Goal: Task Accomplishment & Management: Manage account settings

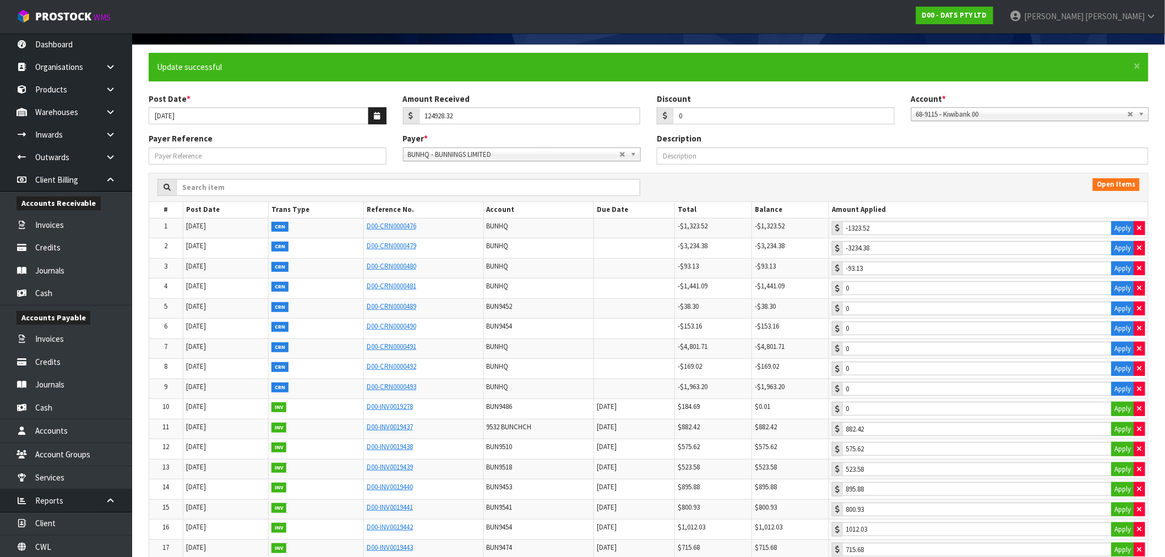
scroll to position [61, 0]
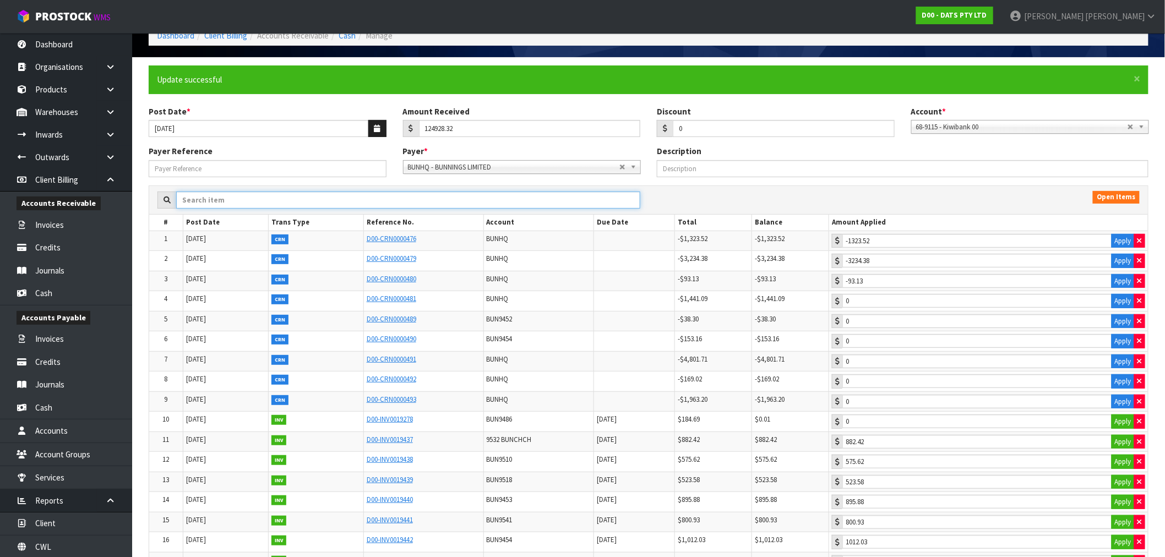
click at [277, 204] on input "text" at bounding box center [408, 200] width 464 height 17
click at [294, 193] on div "Open Items" at bounding box center [648, 200] width 999 height 29
click at [294, 194] on input "text" at bounding box center [408, 200] width 464 height 17
paste input "INV0019437"
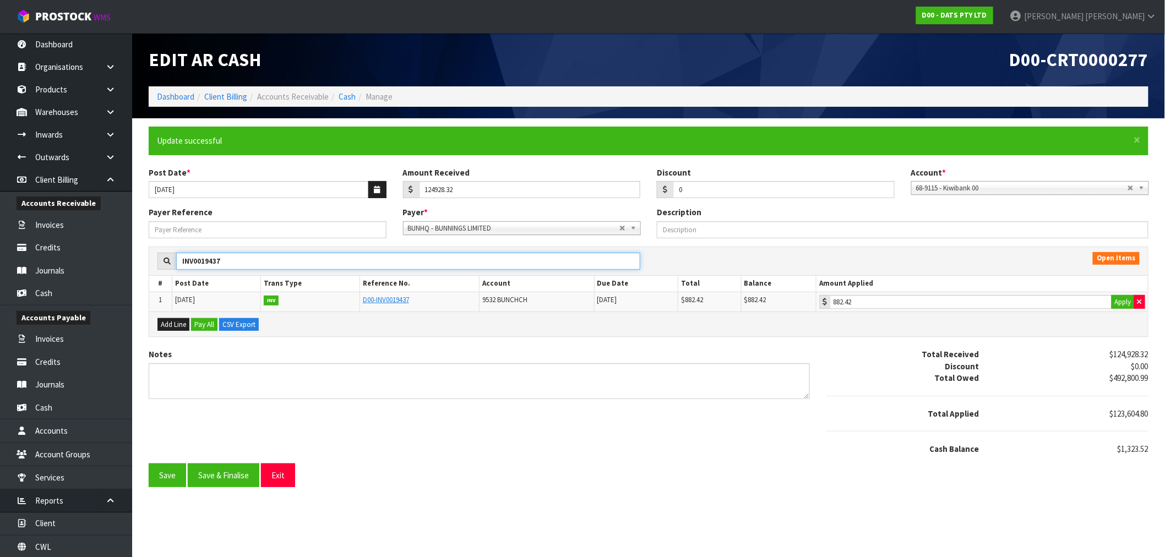
scroll to position [0, 0]
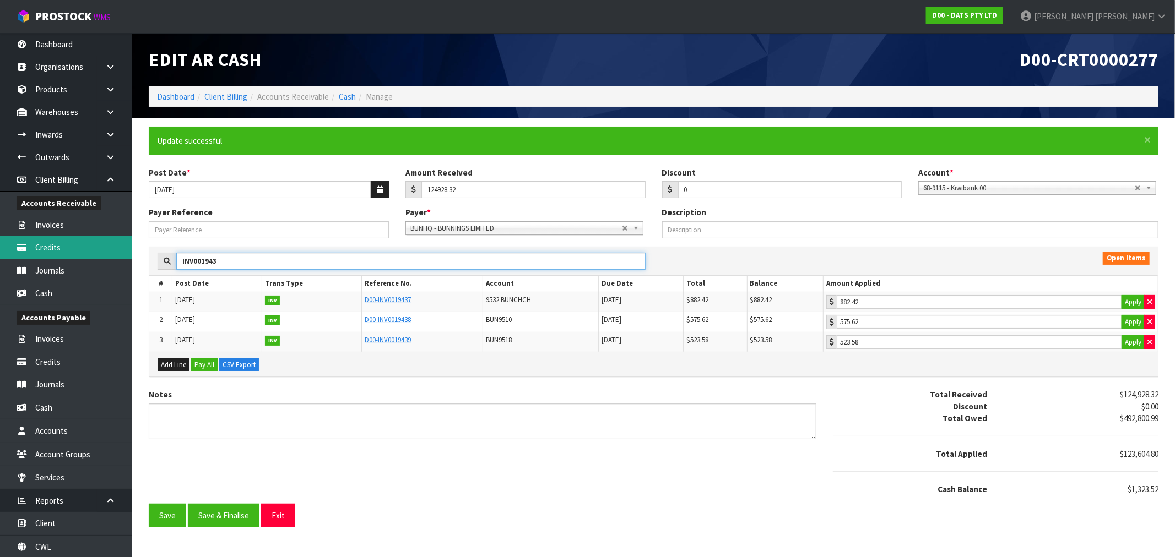
type input "INV001943"
drag, startPoint x: 225, startPoint y: 256, endPoint x: 174, endPoint y: 263, distance: 51.2
click at [174, 263] on div "INV001943" at bounding box center [402, 262] width 488 height 18
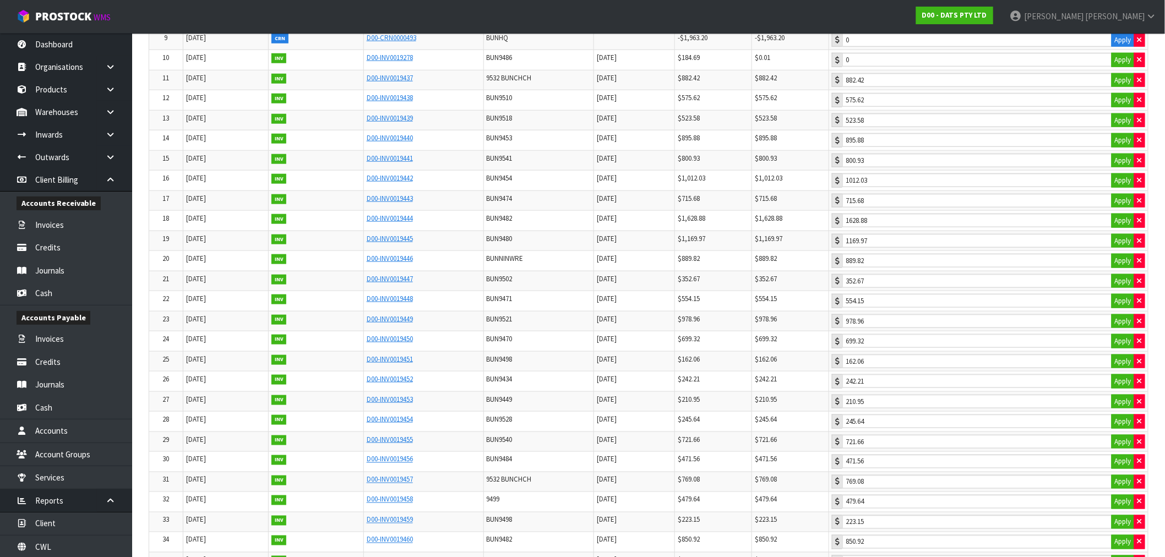
scroll to position [428, 0]
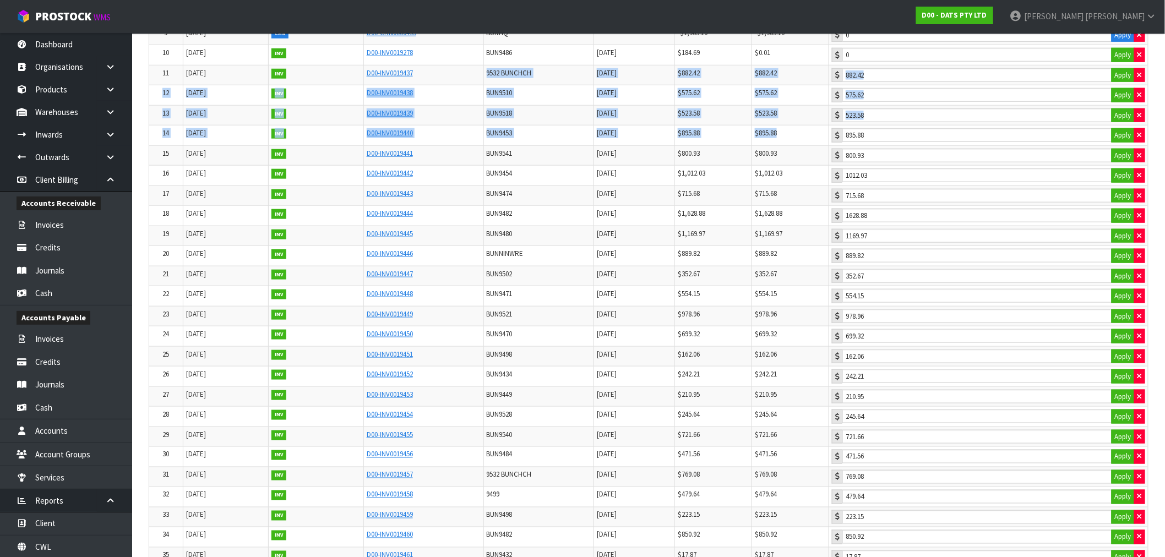
drag, startPoint x: 422, startPoint y: 85, endPoint x: 301, endPoint y: 249, distance: 203.9
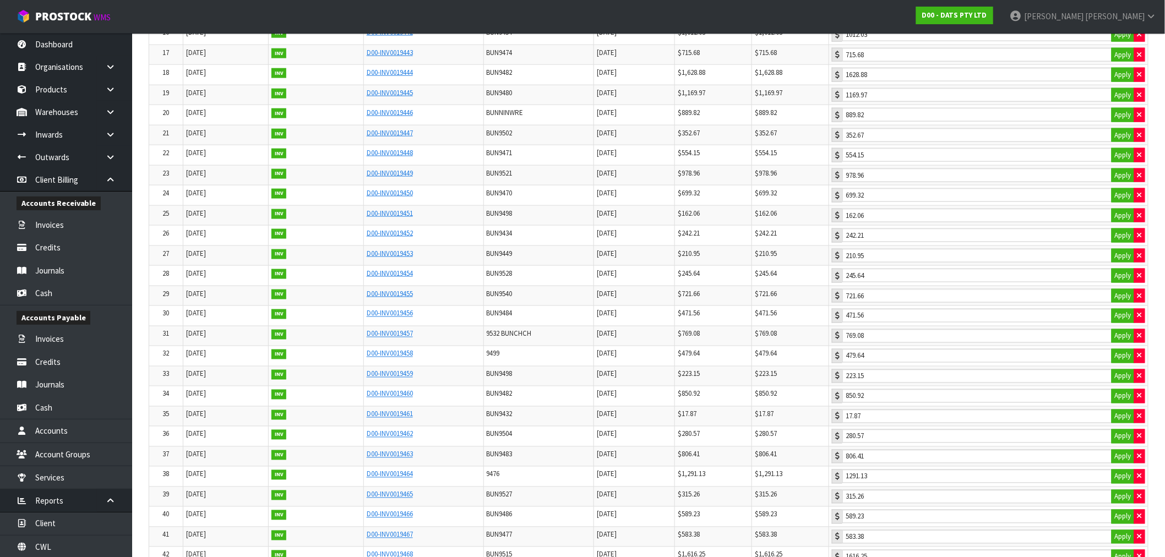
scroll to position [551, 0]
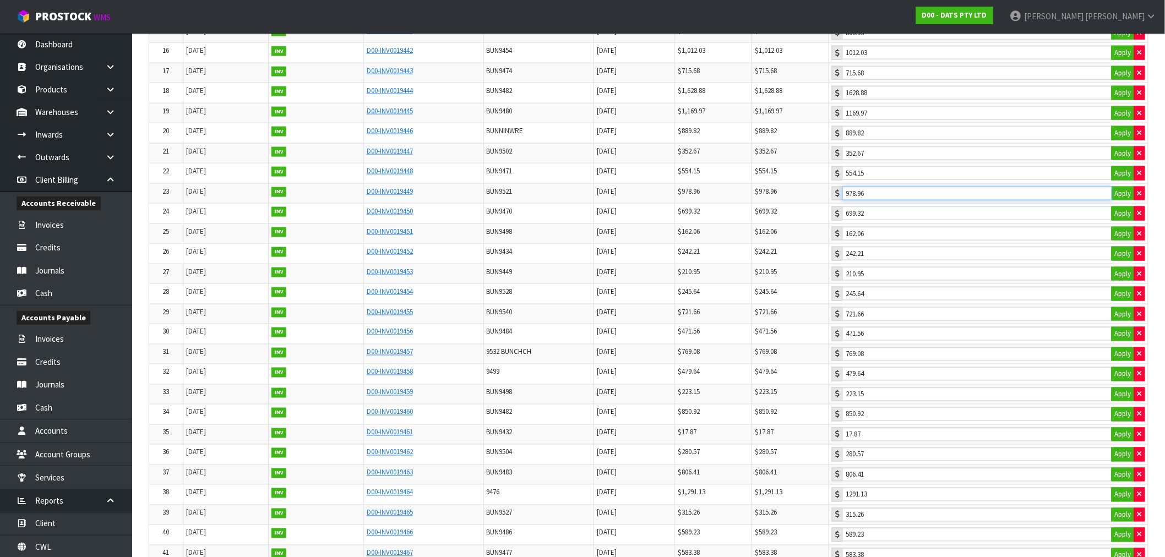
click at [890, 200] on input "978.96" at bounding box center [978, 194] width 270 height 14
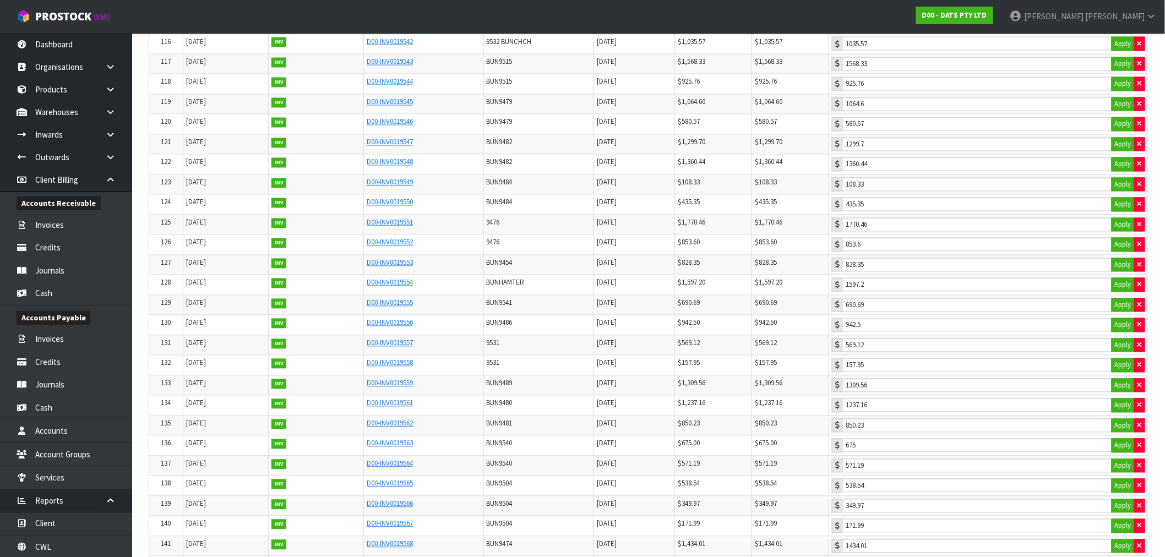
scroll to position [2631, 0]
click at [898, 171] on input "1770.46" at bounding box center [978, 164] width 270 height 14
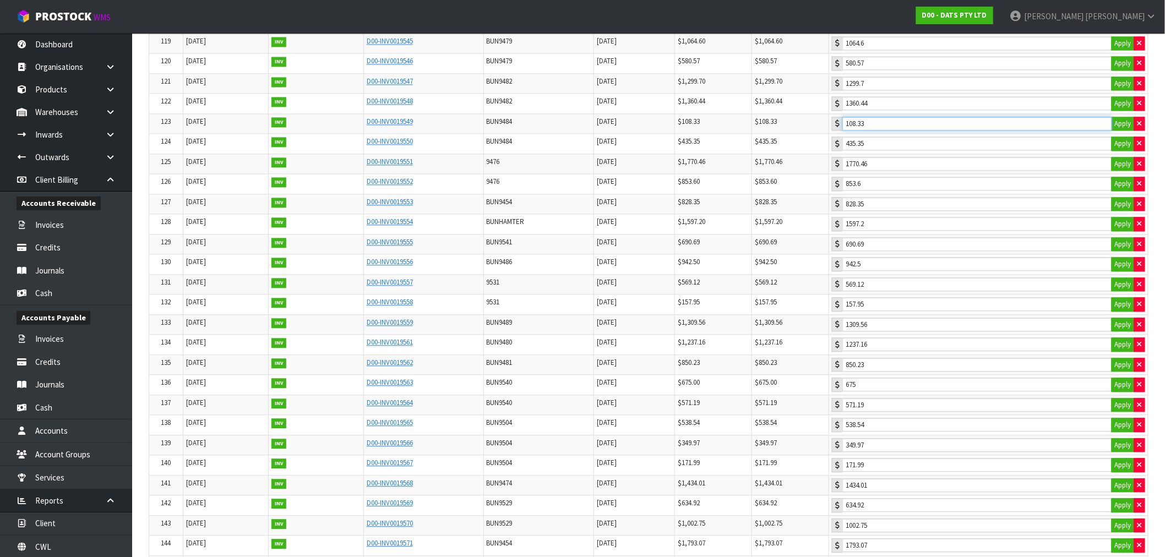
drag, startPoint x: 894, startPoint y: 150, endPoint x: 882, endPoint y: 314, distance: 165.1
click at [433, 335] on td "D00-INV0019559" at bounding box center [423, 324] width 120 height 20
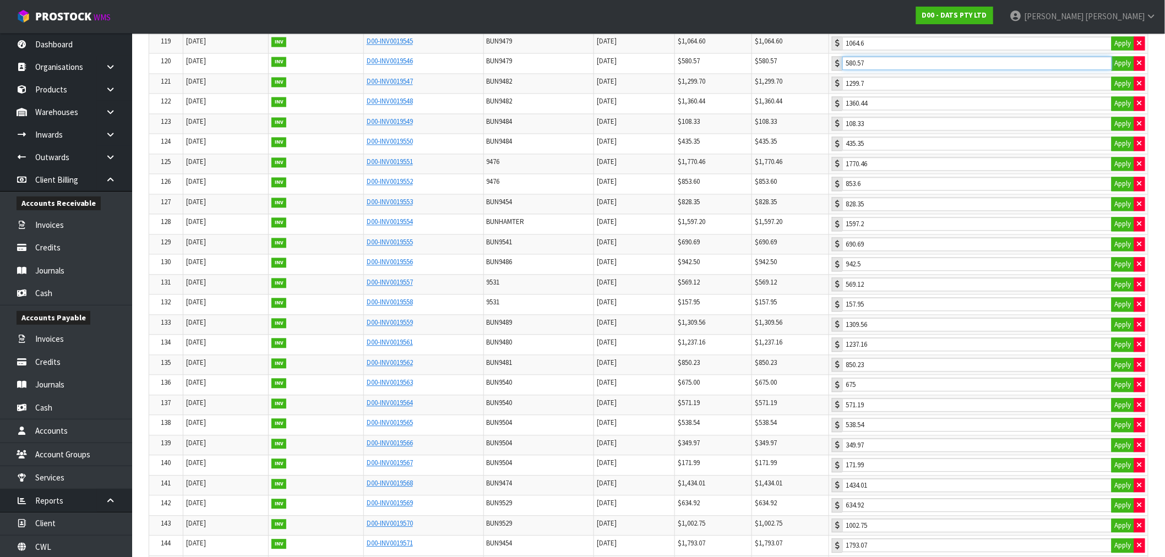
drag, startPoint x: 892, startPoint y: 84, endPoint x: 859, endPoint y: 90, distance: 33.5
click at [859, 70] on div "580.57 Apply" at bounding box center [988, 63] width 313 height 14
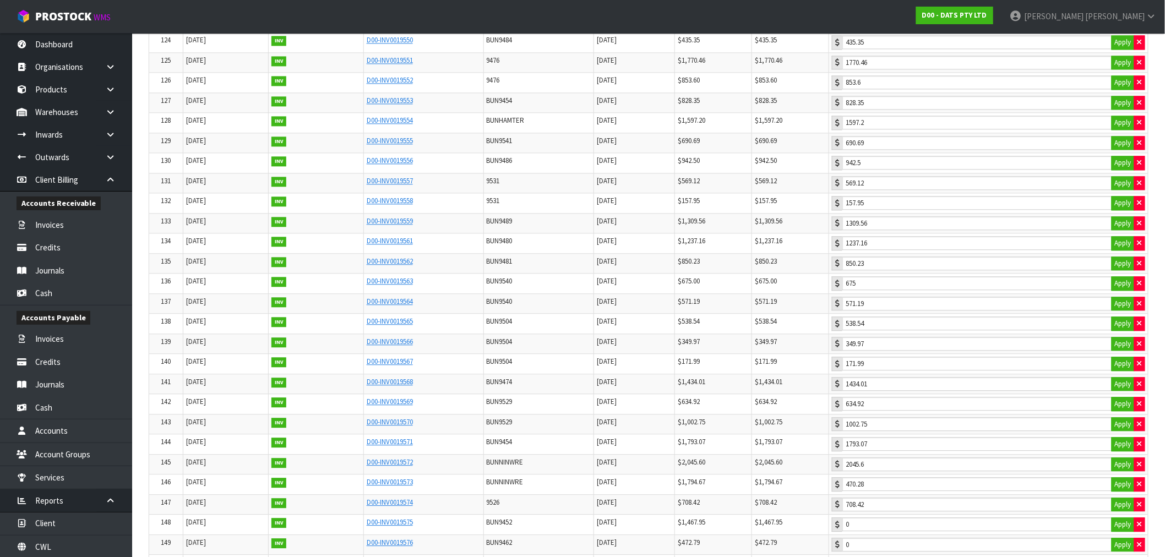
scroll to position [2753, 0]
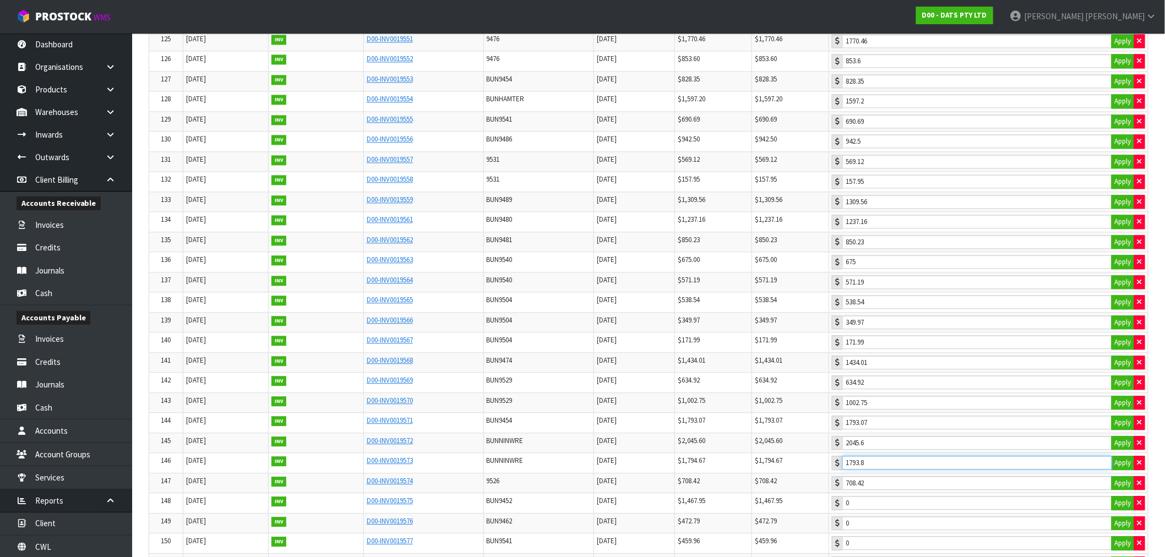
drag, startPoint x: 895, startPoint y: 490, endPoint x: 872, endPoint y: 488, distance: 22.7
click at [872, 470] on input "1793.8" at bounding box center [978, 463] width 270 height 14
click at [899, 470] on input "1793.8" at bounding box center [978, 463] width 270 height 14
click at [938, 470] on input "1793.8" at bounding box center [978, 463] width 270 height 14
click at [894, 490] on input "708.42" at bounding box center [978, 483] width 270 height 14
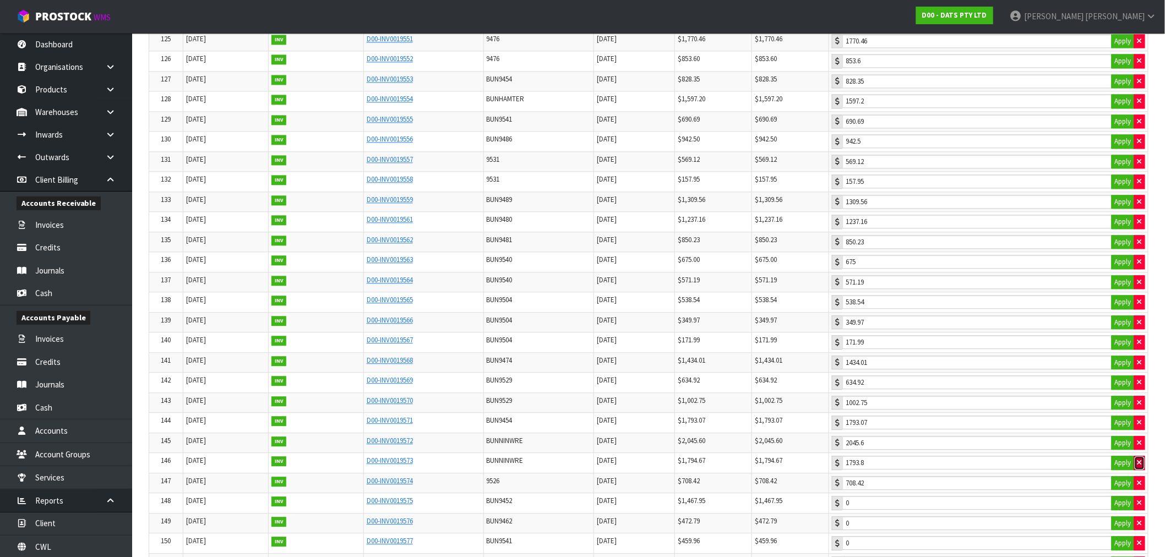
click at [1143, 470] on button "button" at bounding box center [1139, 463] width 11 height 14
type input "0"
click at [1142, 491] on button "button" at bounding box center [1139, 483] width 11 height 14
type input "0"
type input "1794.67"
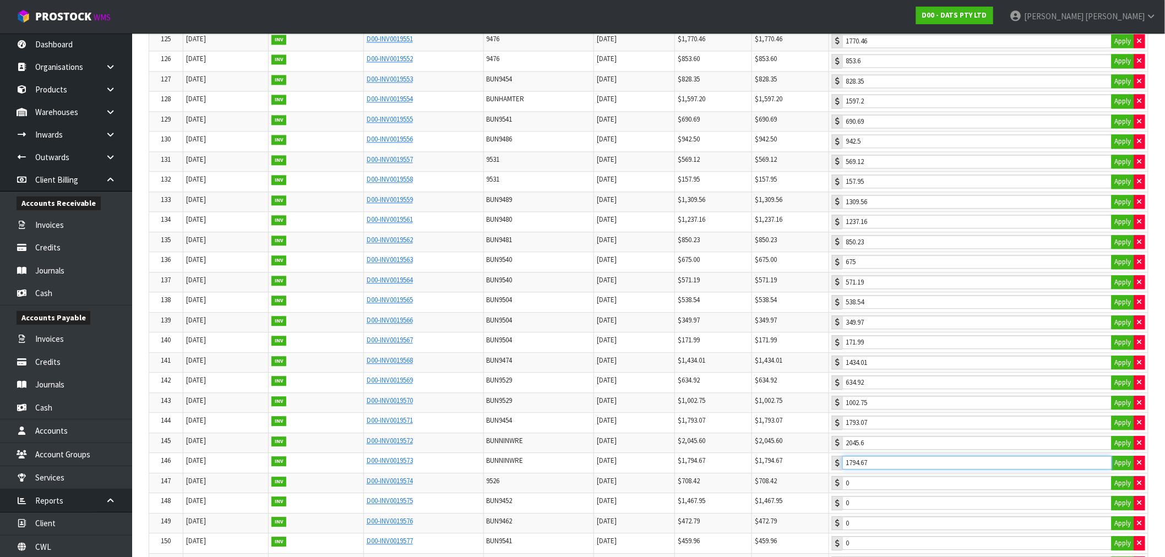
click at [898, 470] on input "1794.67" at bounding box center [978, 463] width 270 height 14
click at [895, 490] on input "707.55" at bounding box center [978, 483] width 270 height 14
click at [1142, 491] on button "button" at bounding box center [1139, 483] width 11 height 14
click at [938, 490] on input "707.55" at bounding box center [978, 483] width 270 height 14
click at [1138, 487] on icon "button" at bounding box center [1140, 483] width 4 height 7
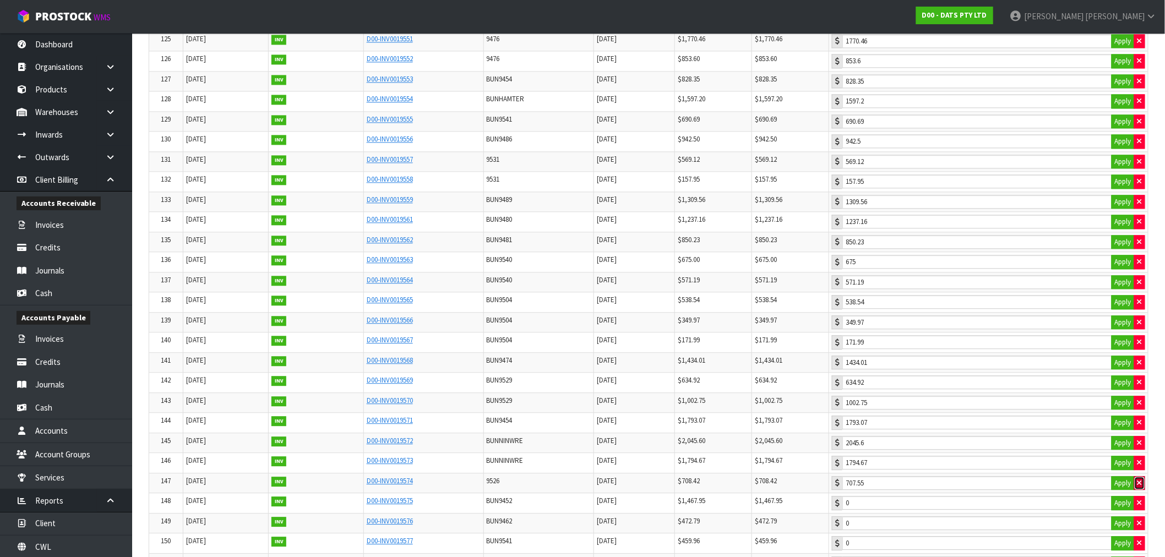
type input "0"
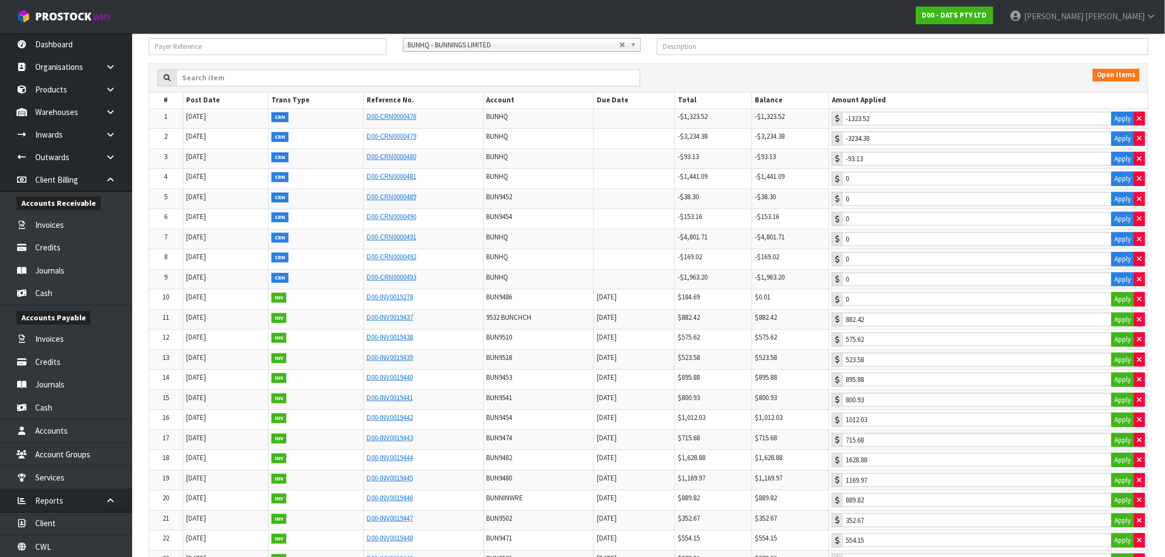
scroll to position [61, 0]
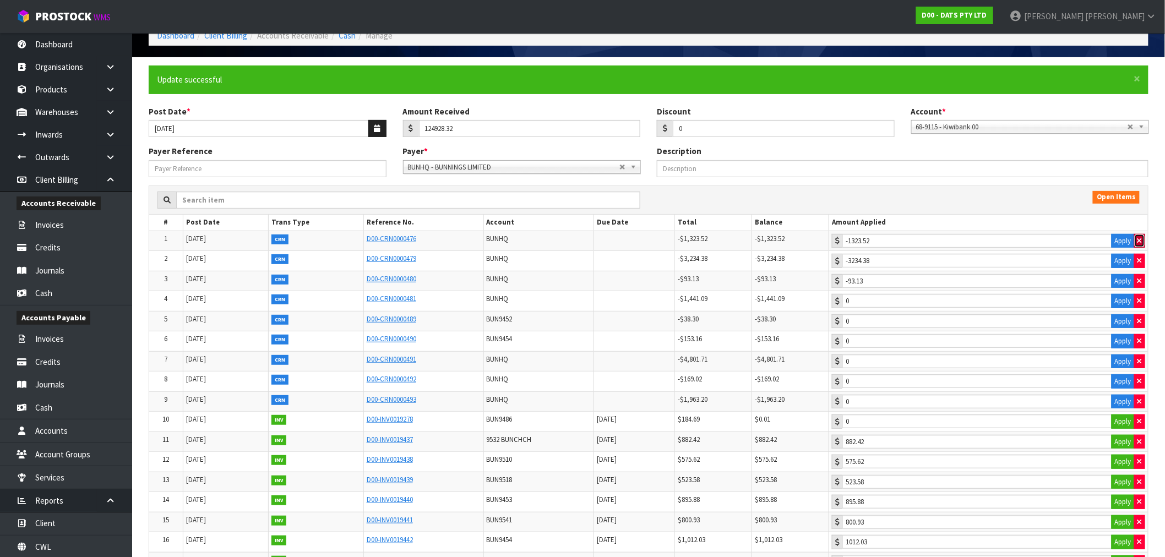
click at [1140, 236] on button "button" at bounding box center [1139, 241] width 11 height 14
type input "0"
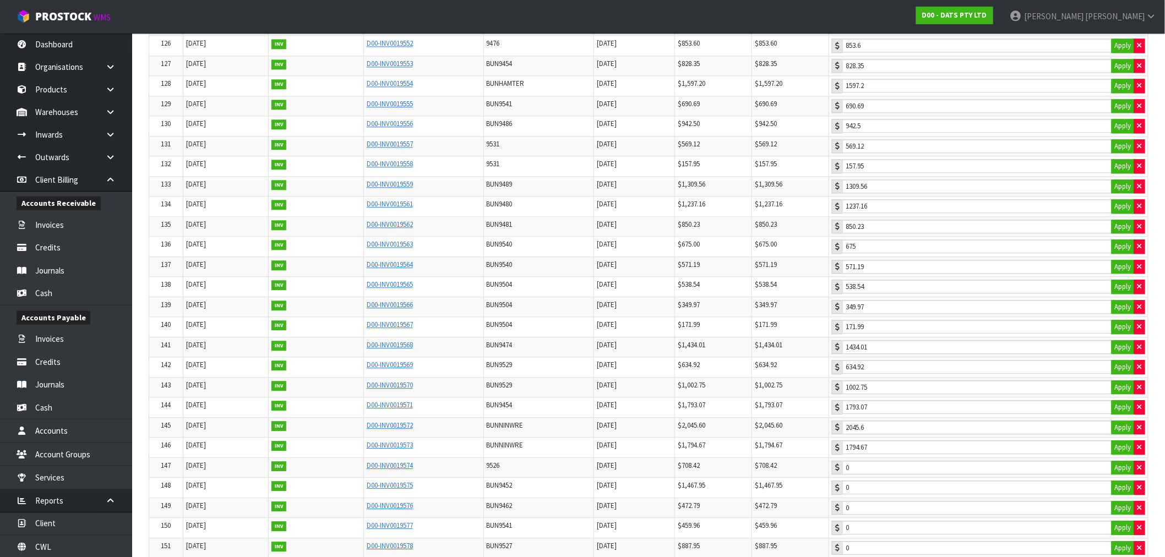
scroll to position [2804, 0]
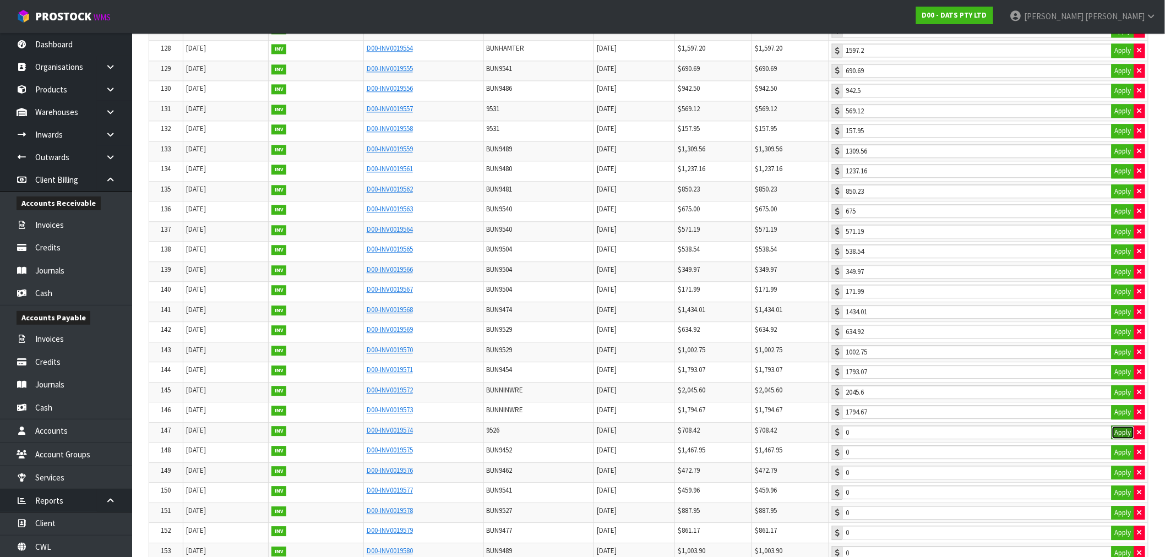
click at [1120, 440] on button "Apply" at bounding box center [1123, 433] width 23 height 14
type input "708.42"
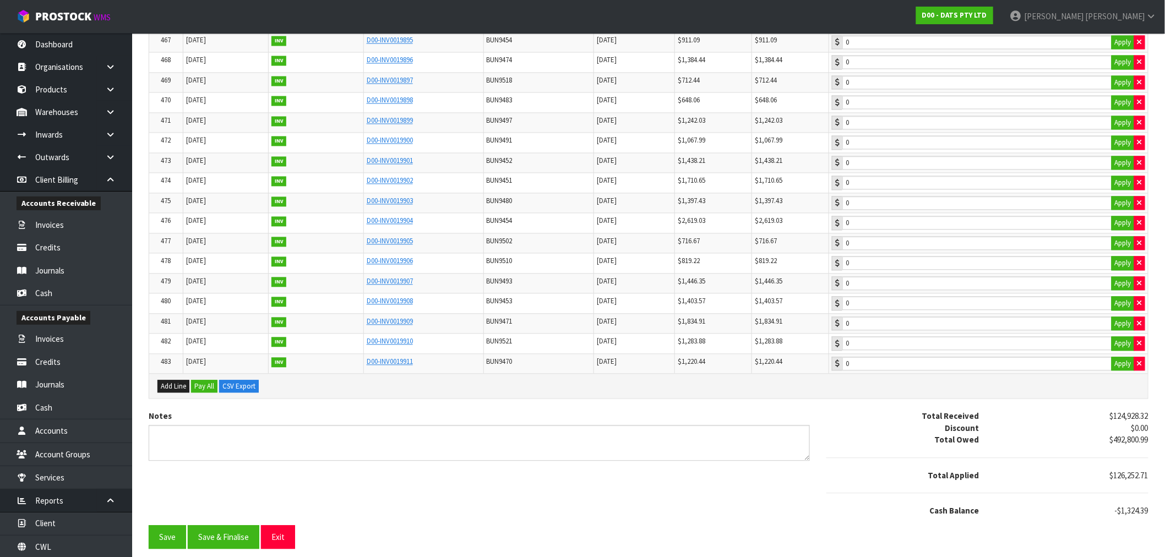
scroll to position [9713, 0]
click at [166, 536] on button "Save" at bounding box center [167, 537] width 37 height 24
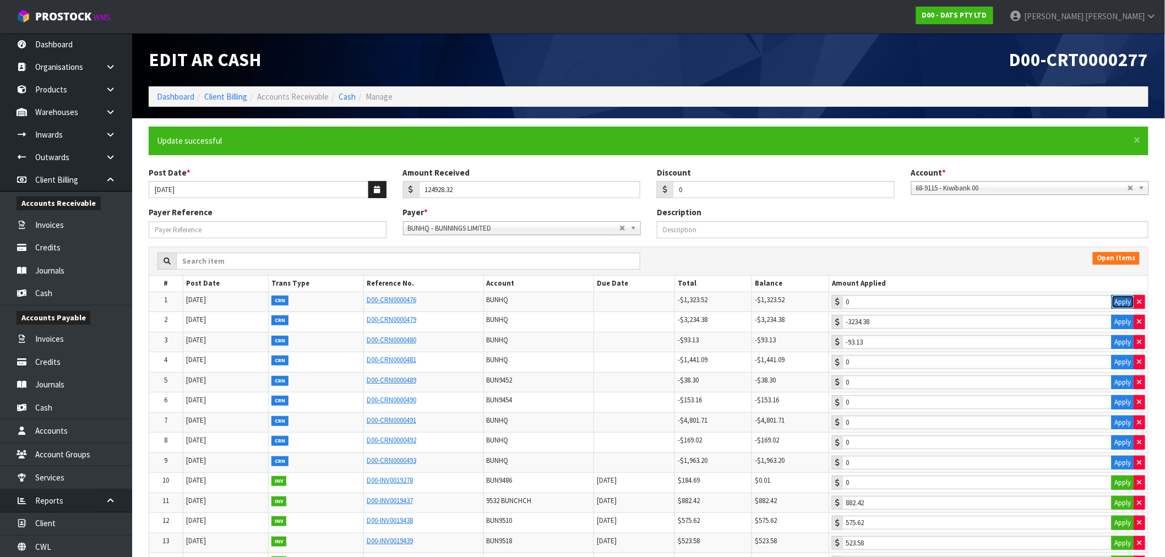
click at [1126, 303] on button "Apply" at bounding box center [1123, 302] width 23 height 14
type input "-1323.52"
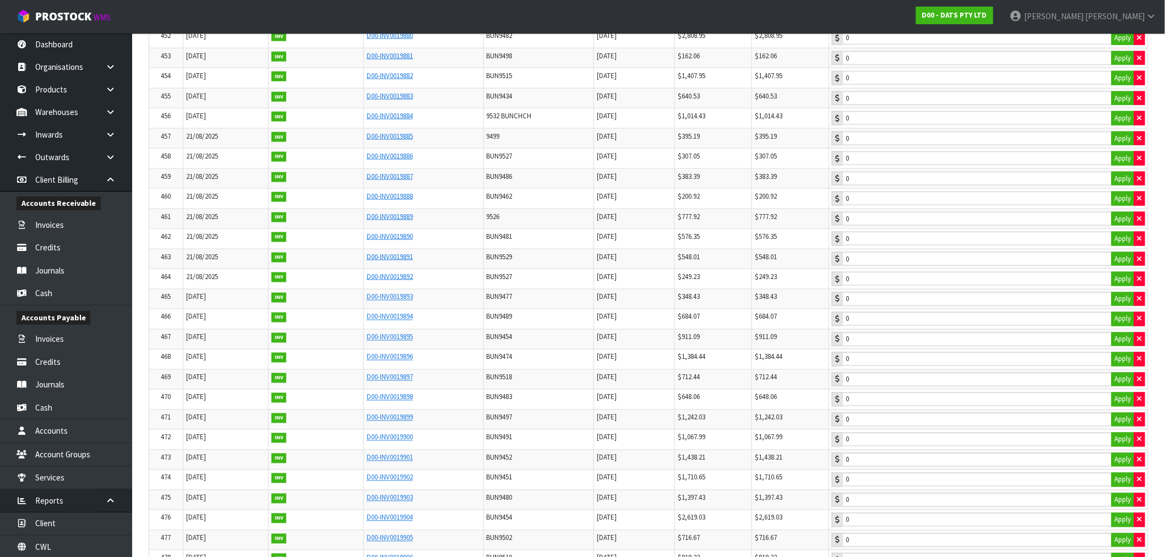
scroll to position [9713, 0]
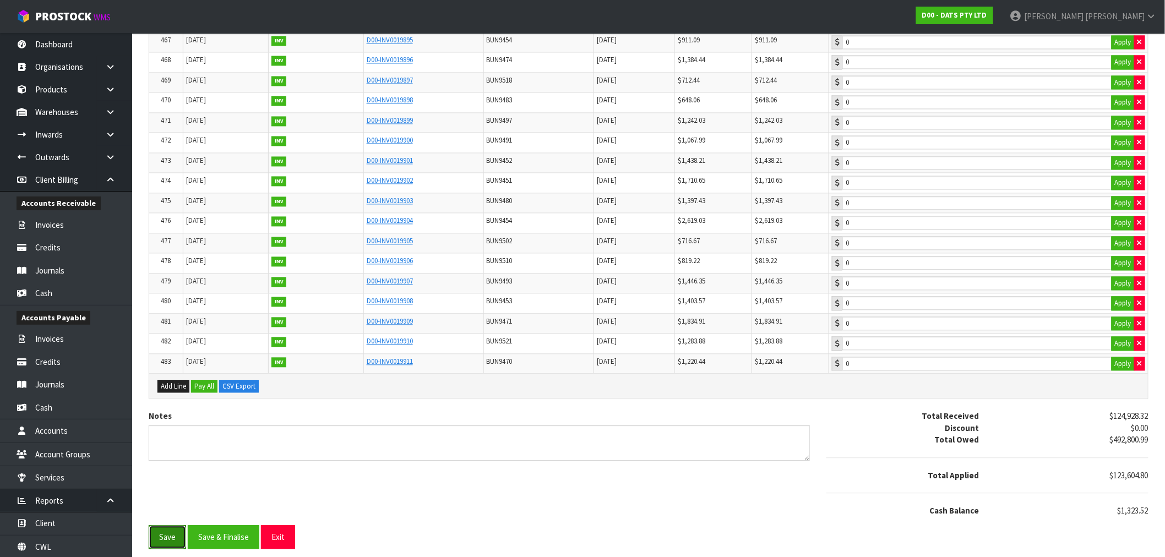
click at [174, 540] on button "Save" at bounding box center [167, 537] width 37 height 24
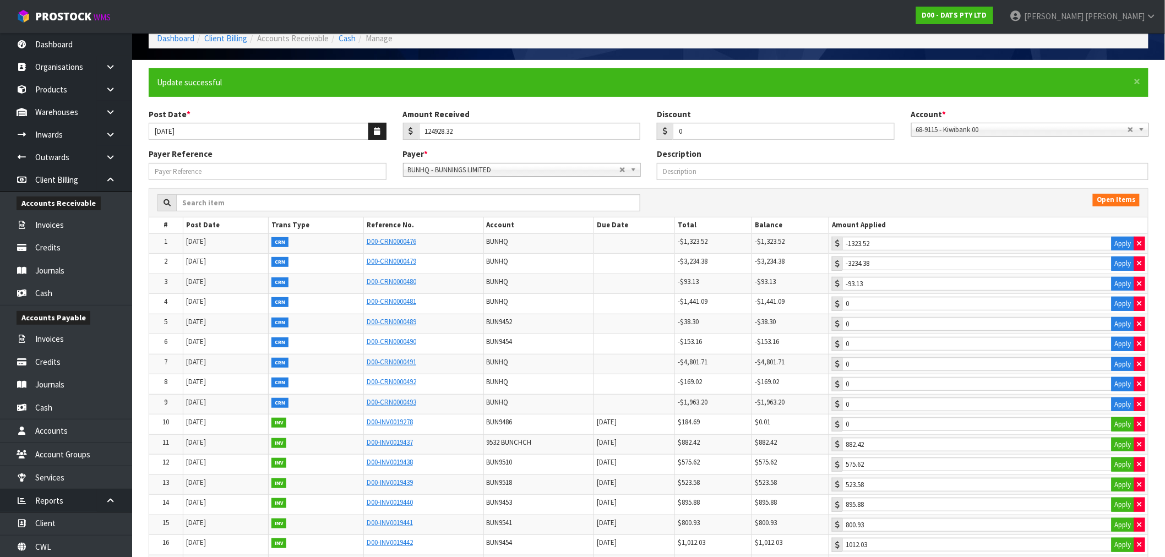
scroll to position [47, 0]
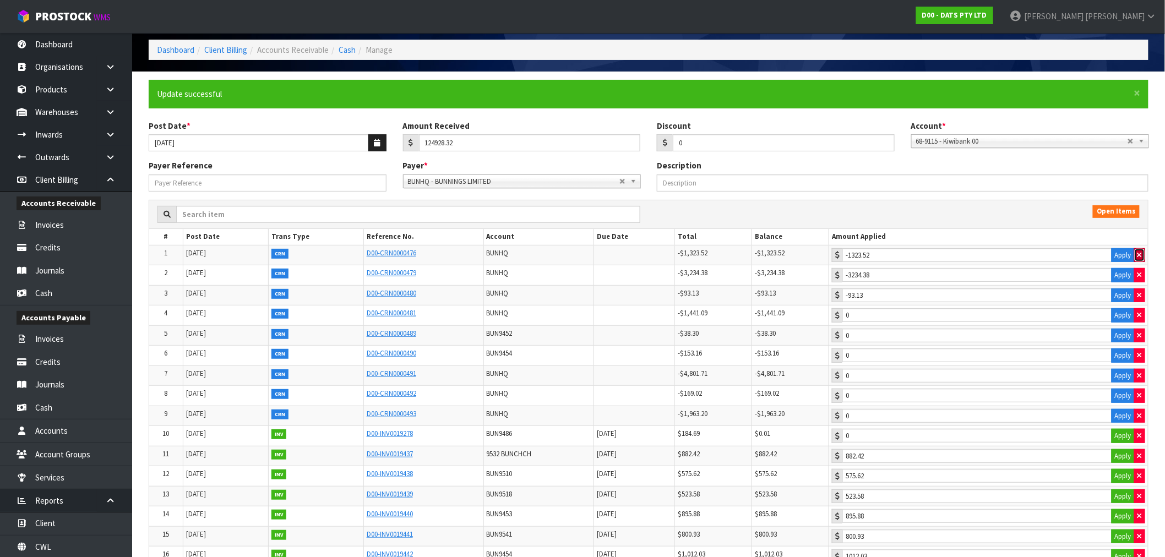
click at [1140, 256] on icon "button" at bounding box center [1140, 255] width 4 height 7
type input "0"
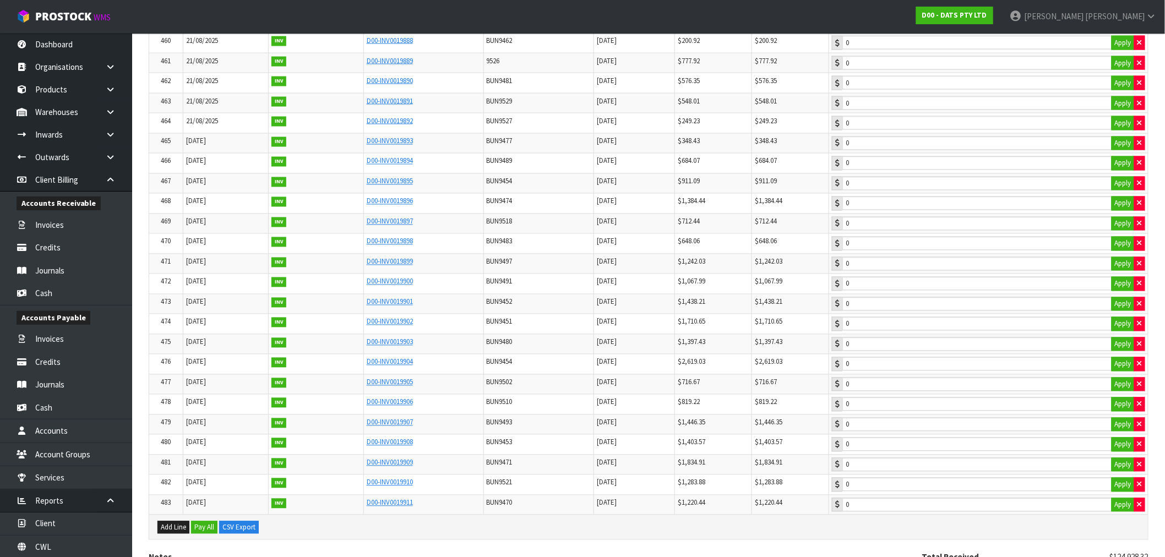
scroll to position [9713, 0]
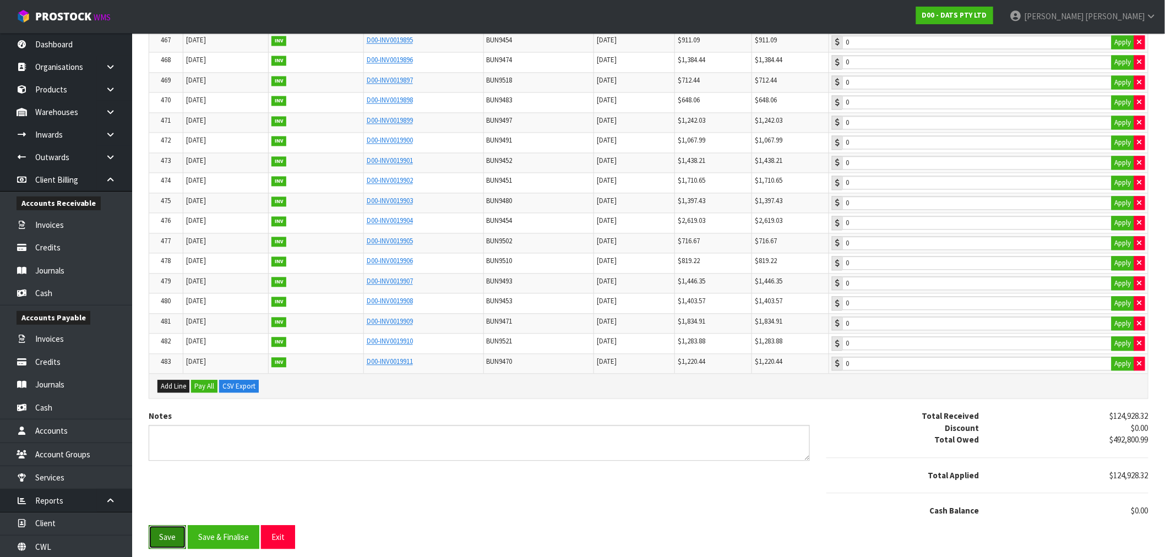
click at [165, 531] on button "Save" at bounding box center [167, 537] width 37 height 24
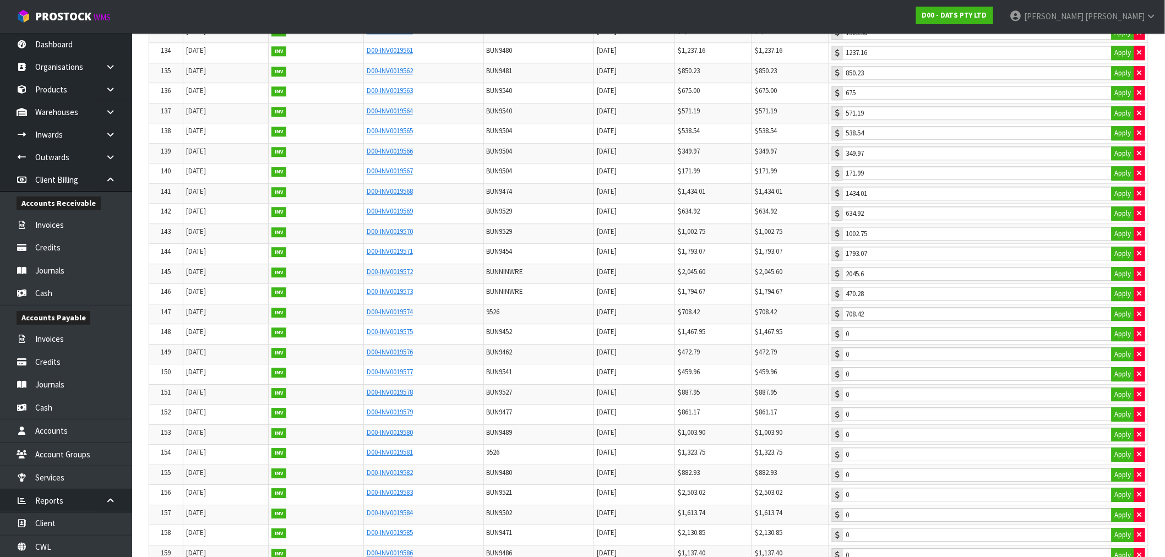
scroll to position [2898, 0]
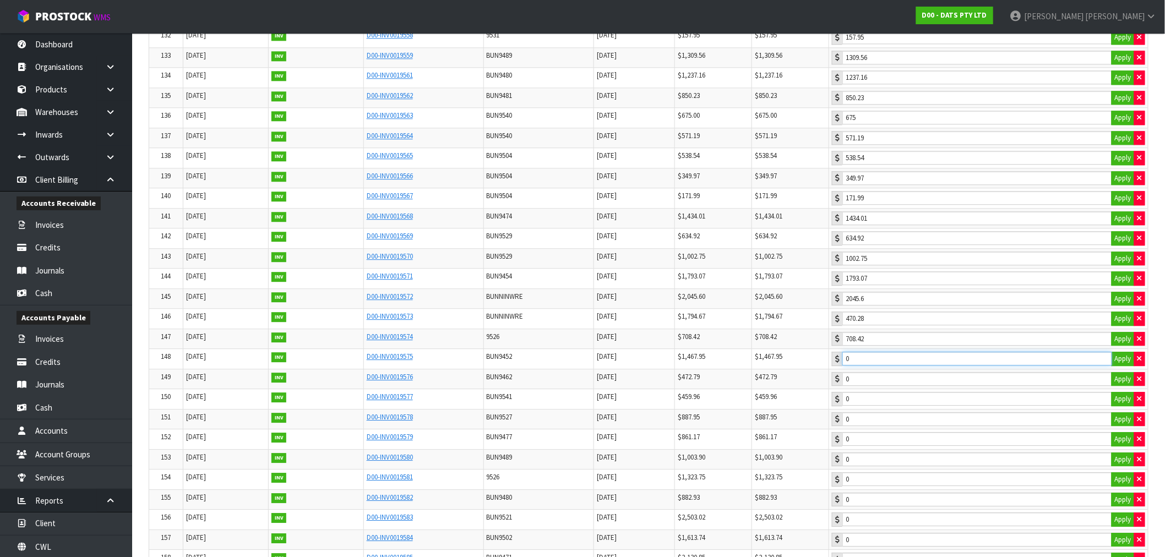
click at [902, 366] on input "0" at bounding box center [978, 359] width 270 height 14
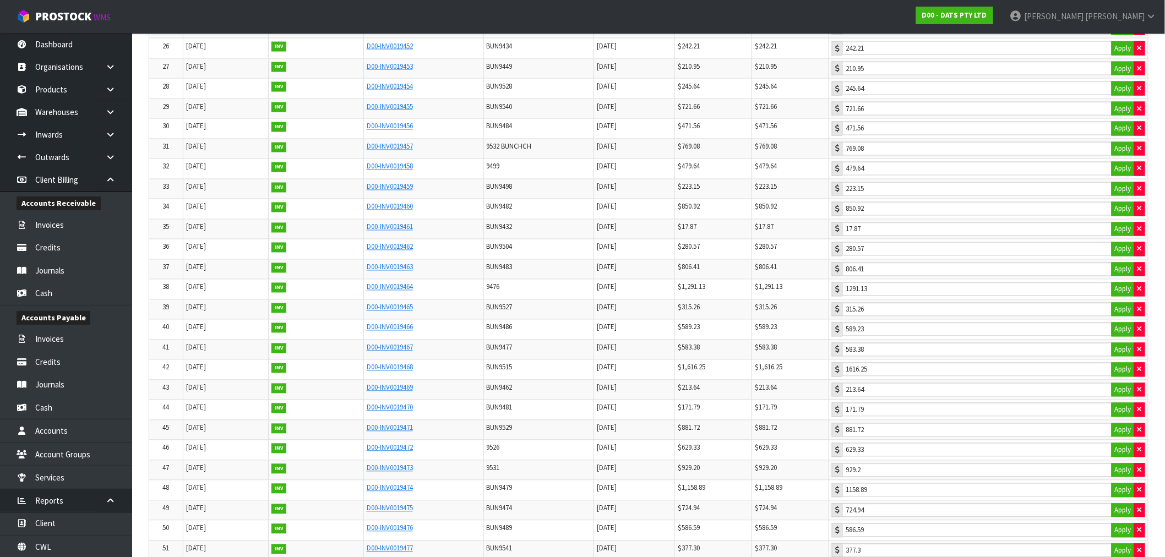
scroll to position [817, 0]
click at [413, 336] on td "D00-INV0019469" at bounding box center [423, 329] width 120 height 20
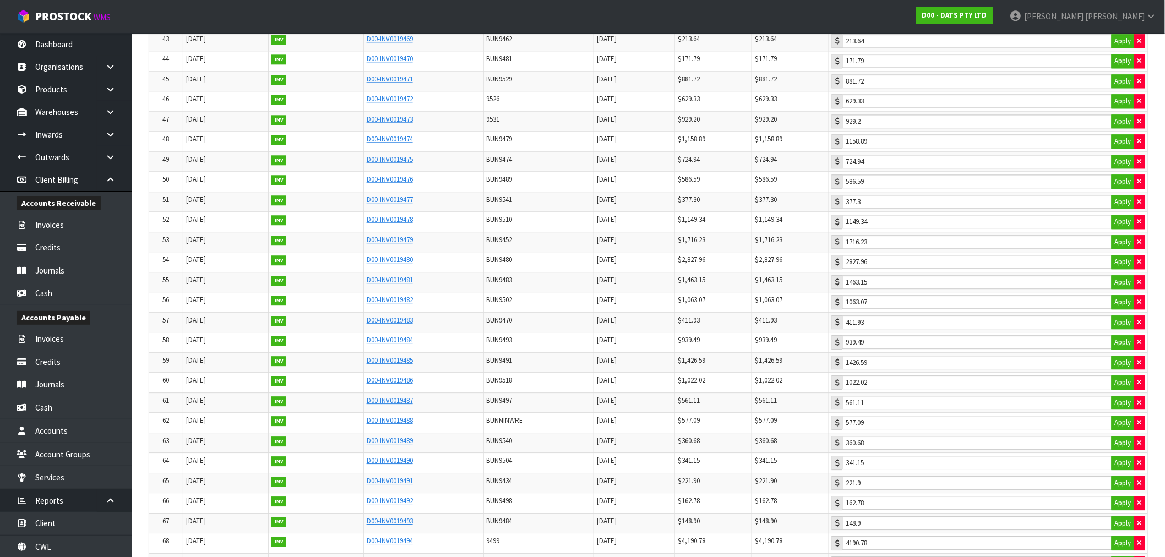
scroll to position [1123, 0]
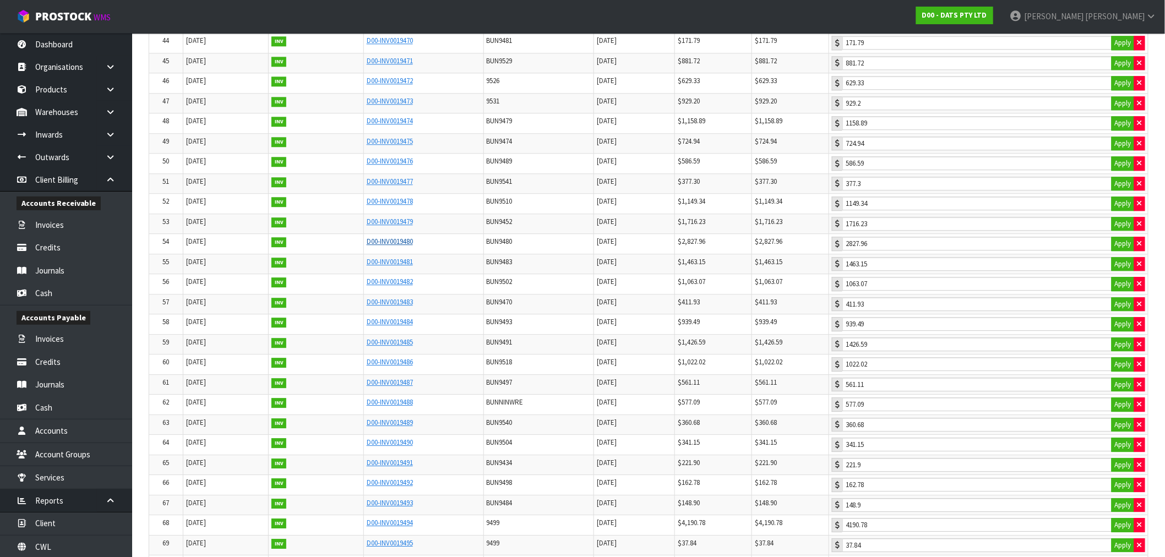
drag, startPoint x: 410, startPoint y: 254, endPoint x: 376, endPoint y: 254, distance: 34.7
click at [376, 246] on link "D00-INV0019480" at bounding box center [390, 241] width 46 height 9
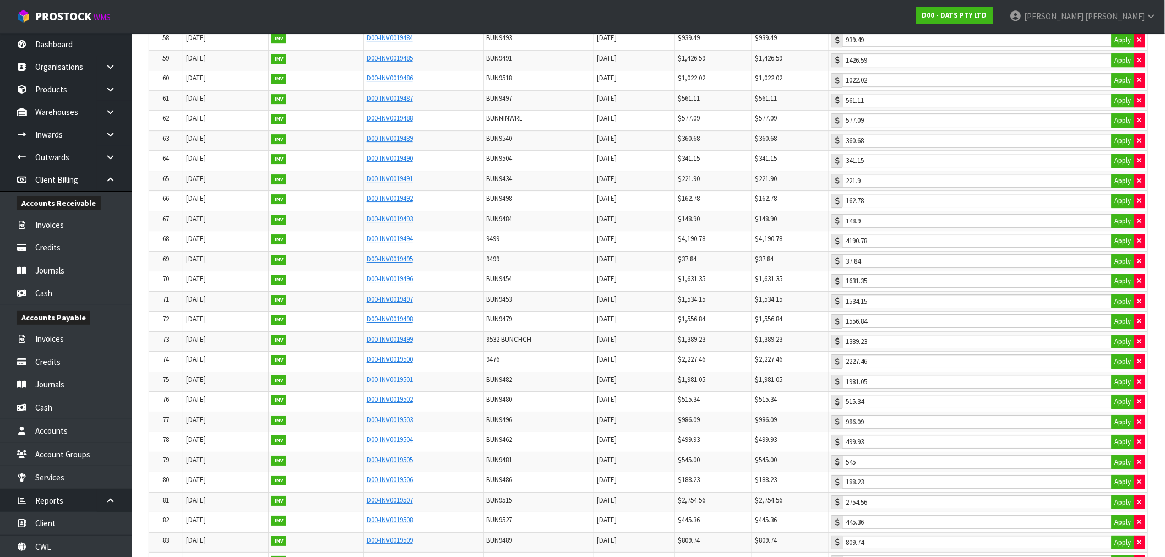
scroll to position [1429, 0]
drag, startPoint x: 431, startPoint y: 329, endPoint x: 437, endPoint y: 329, distance: 6.1
click at [437, 329] on td "D00-INV0019499" at bounding box center [423, 320] width 120 height 20
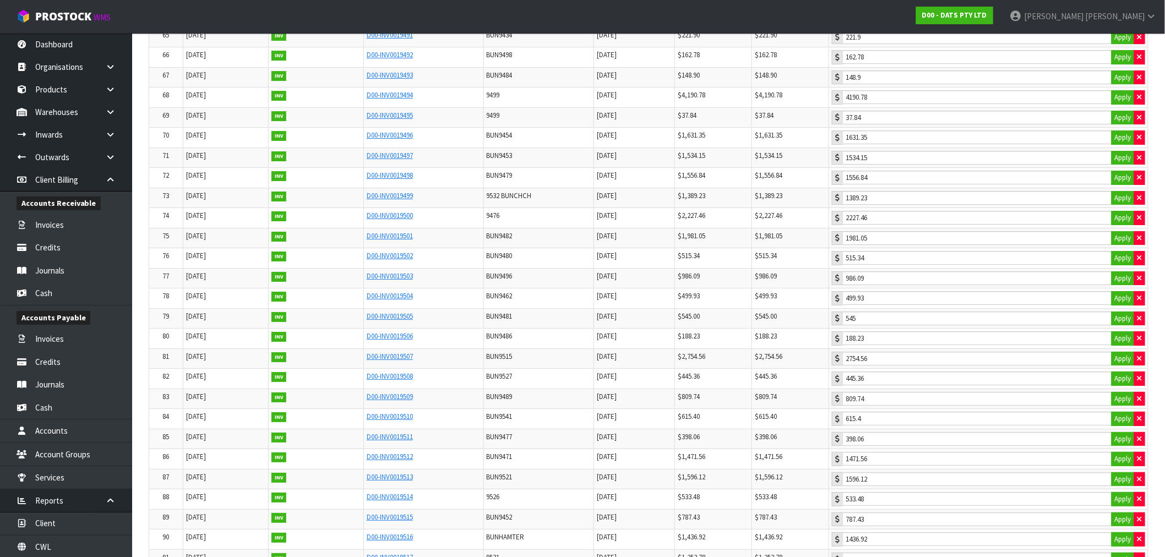
scroll to position [1612, 0]
drag, startPoint x: 421, startPoint y: 355, endPoint x: 388, endPoint y: 363, distance: 34.1
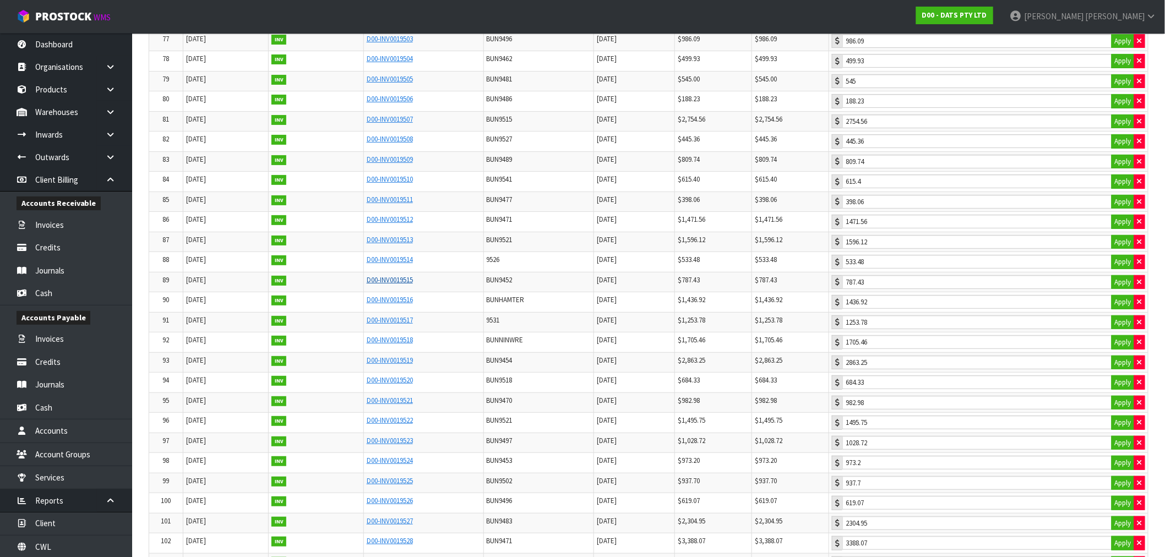
scroll to position [1796, 0]
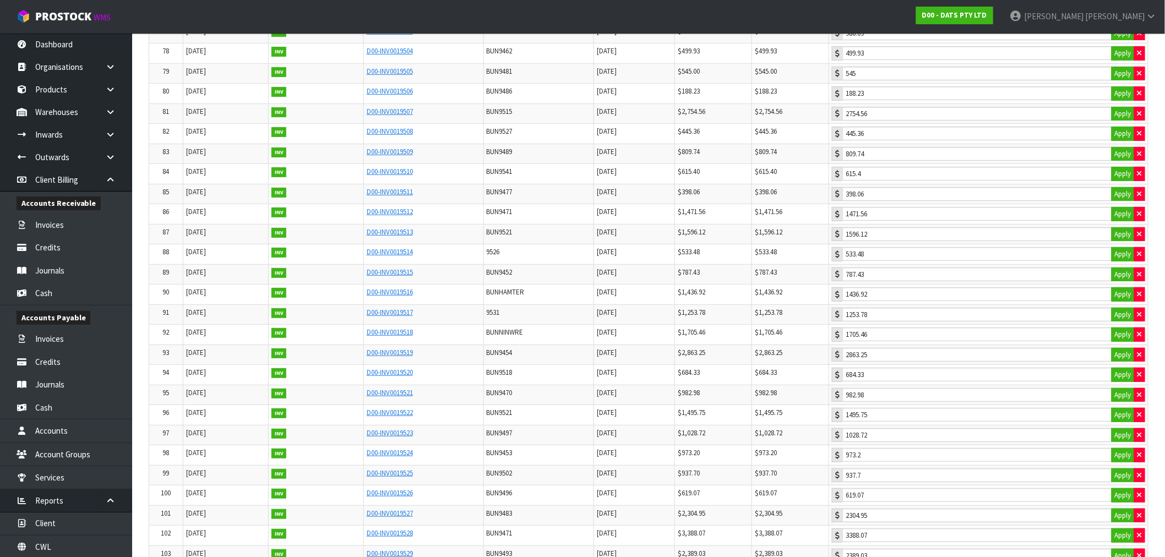
click at [413, 385] on td "D00-INV0019520" at bounding box center [423, 375] width 120 height 20
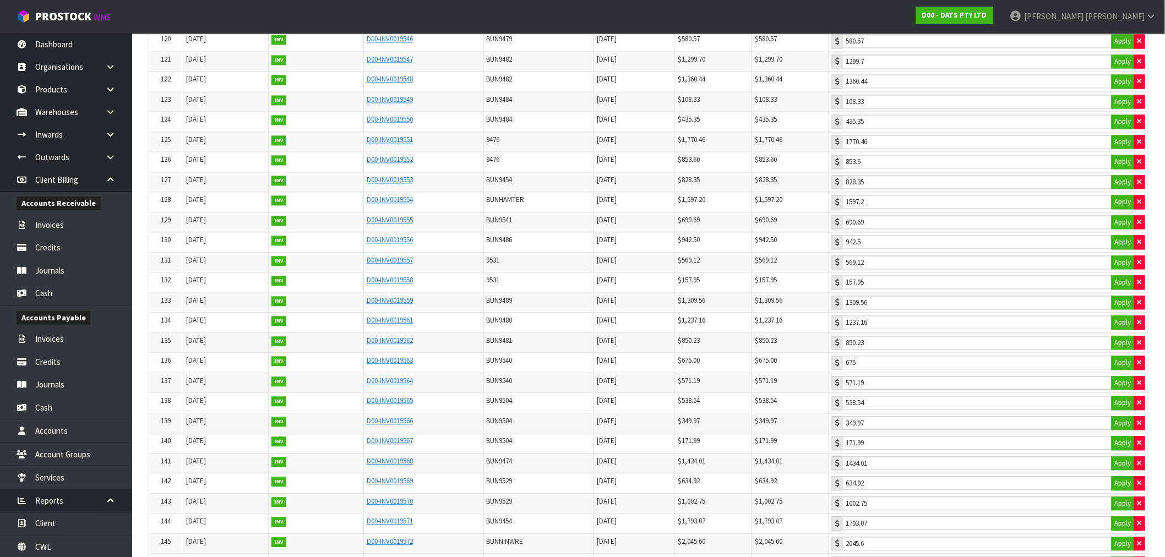
scroll to position [2714, 0]
drag, startPoint x: 438, startPoint y: 268, endPoint x: 464, endPoint y: 278, distance: 28.2
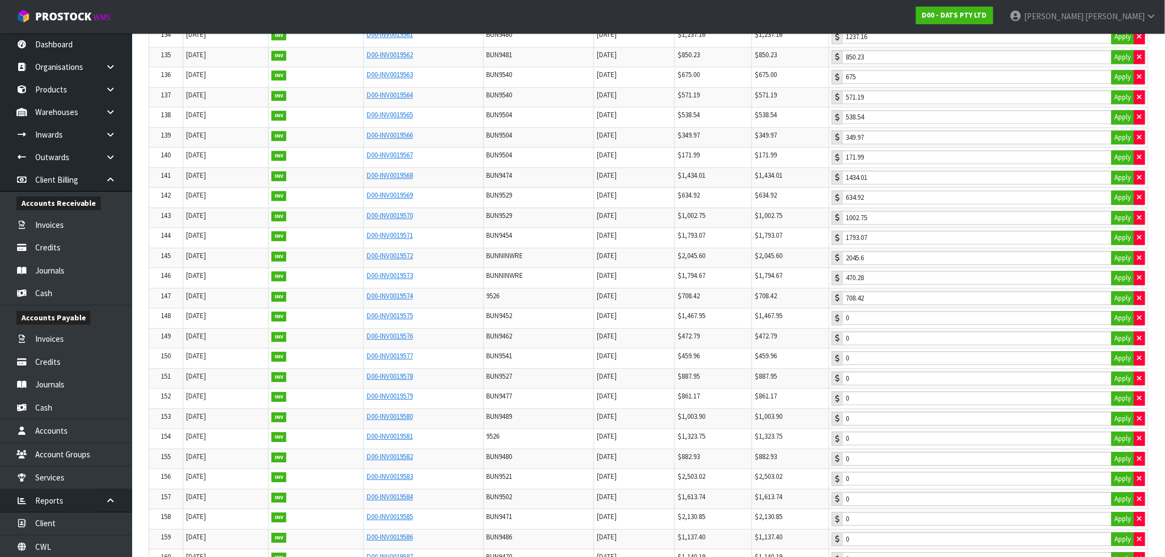
scroll to position [2959, 0]
drag, startPoint x: 416, startPoint y: 305, endPoint x: 354, endPoint y: 205, distance: 118.0
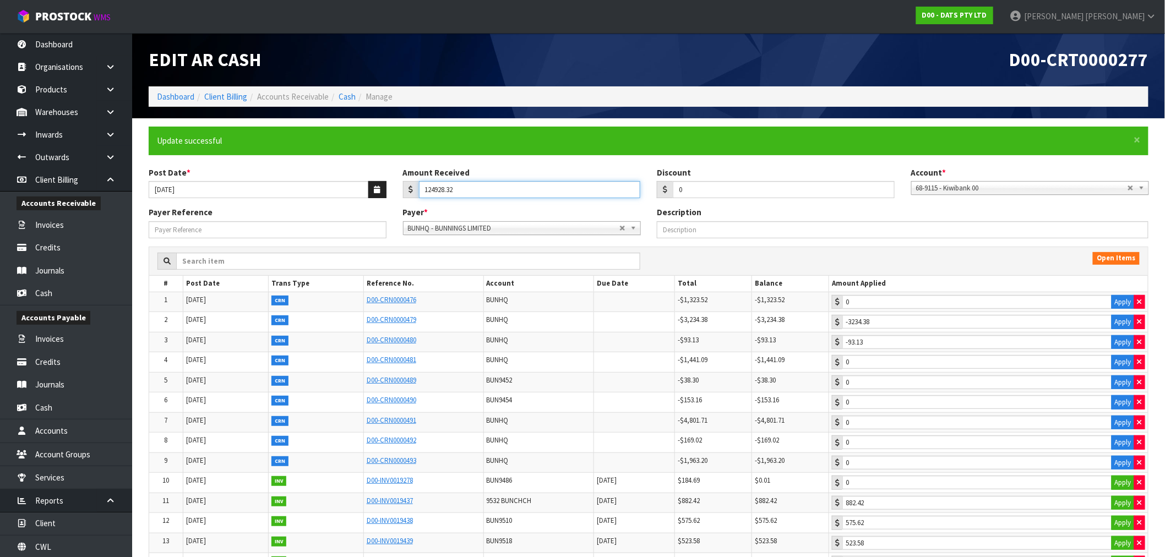
drag, startPoint x: 492, startPoint y: 192, endPoint x: 389, endPoint y: 187, distance: 103.1
click at [389, 186] on div "Post Date * 27/08/2025 Amount Received 124928.32 Discount 0 Account * 68-9115 -…" at bounding box center [648, 187] width 1017 height 40
type input "124928.32"
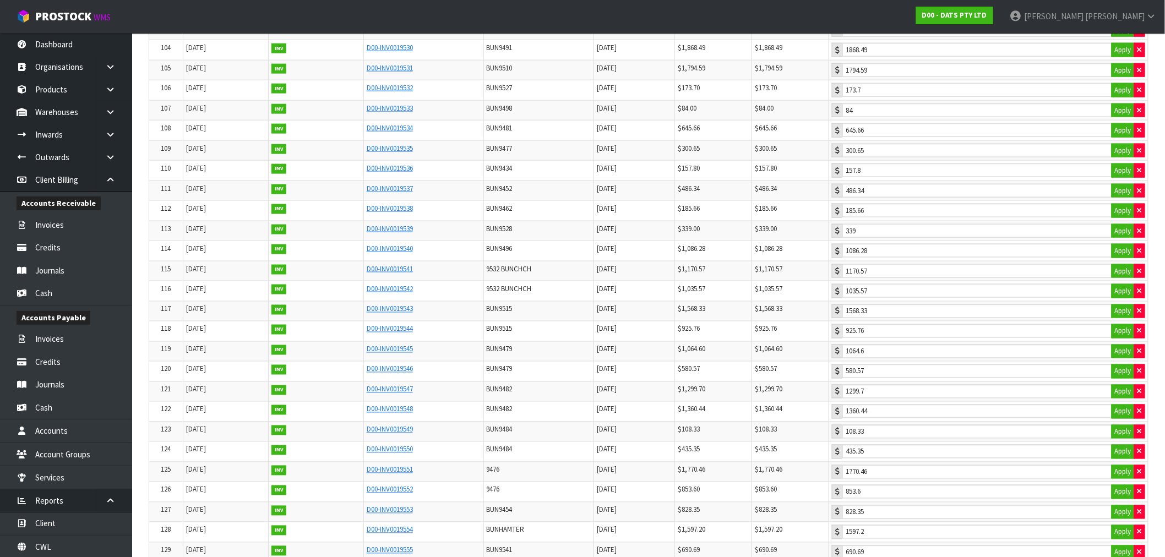
scroll to position [9713, 0]
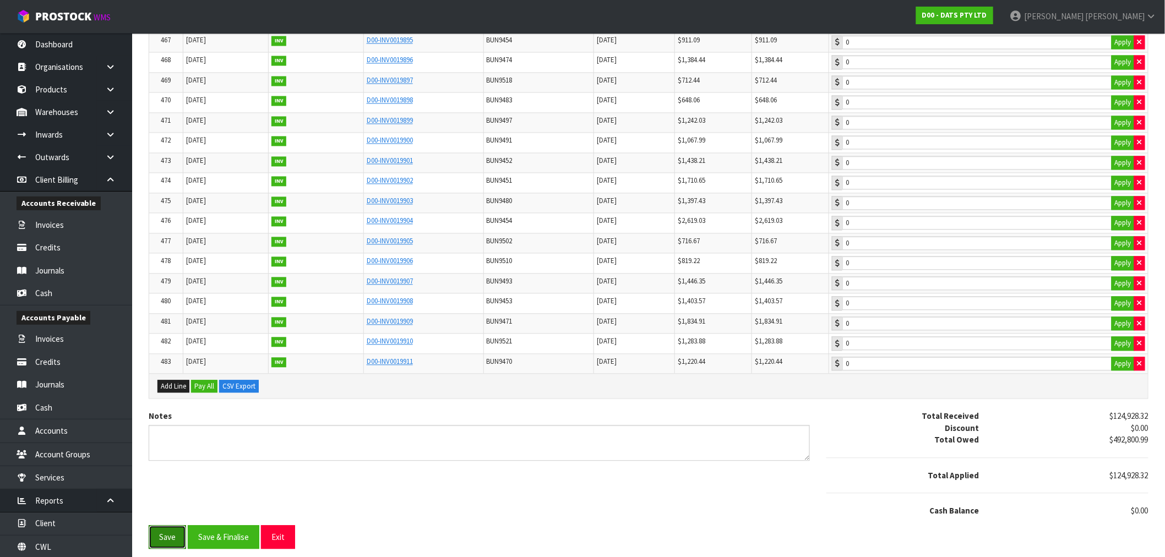
click at [158, 535] on button "Save" at bounding box center [167, 537] width 37 height 24
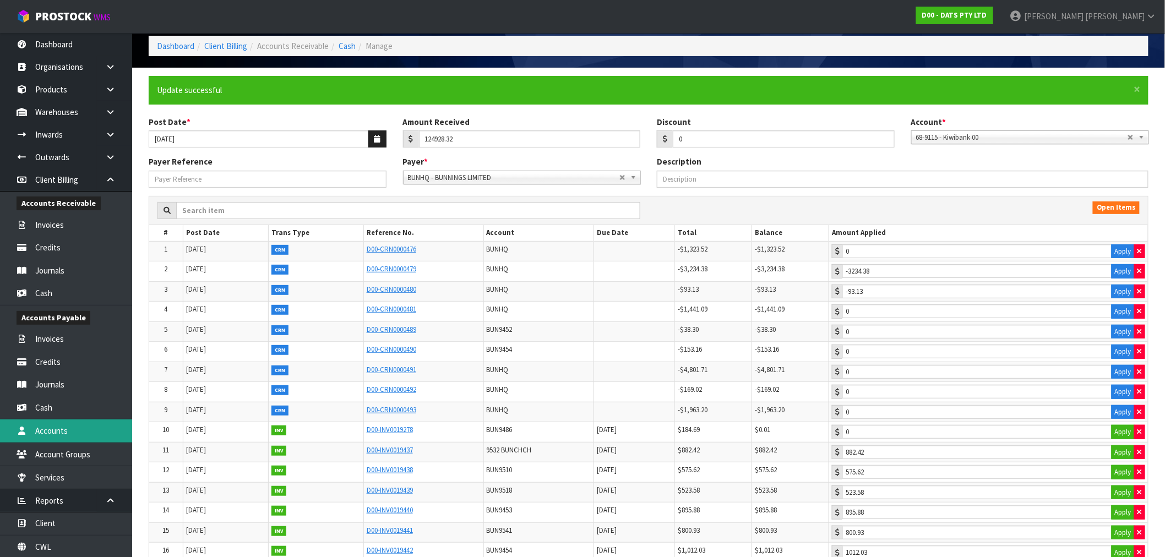
scroll to position [0, 0]
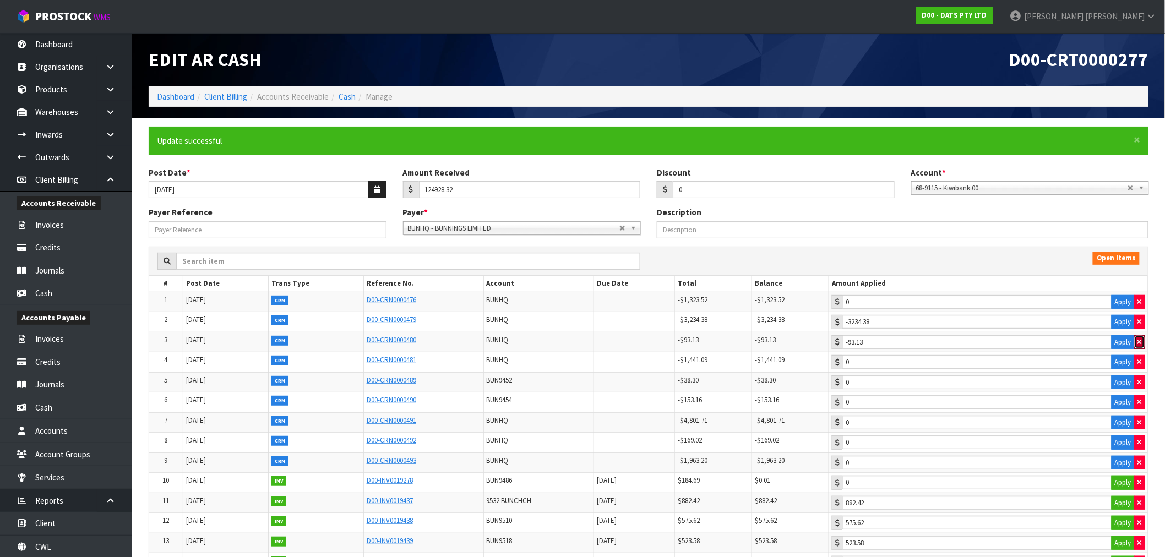
drag, startPoint x: 1142, startPoint y: 341, endPoint x: 1138, endPoint y: 332, distance: 10.1
click at [1142, 341] on button "button" at bounding box center [1139, 342] width 11 height 14
type input "0"
click at [1138, 325] on icon "button" at bounding box center [1140, 321] width 4 height 7
type input "0"
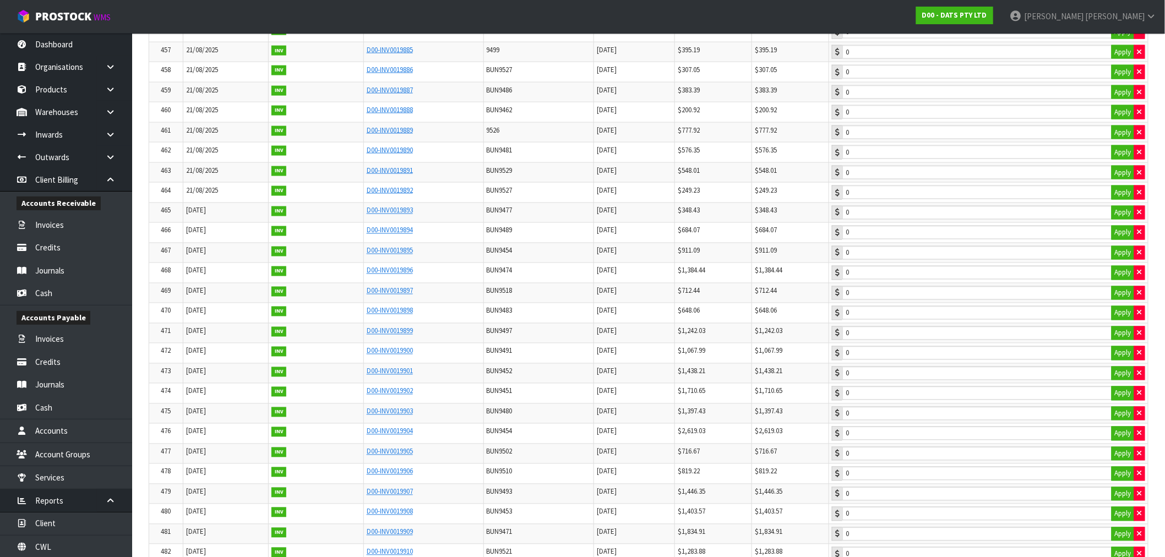
scroll to position [9713, 0]
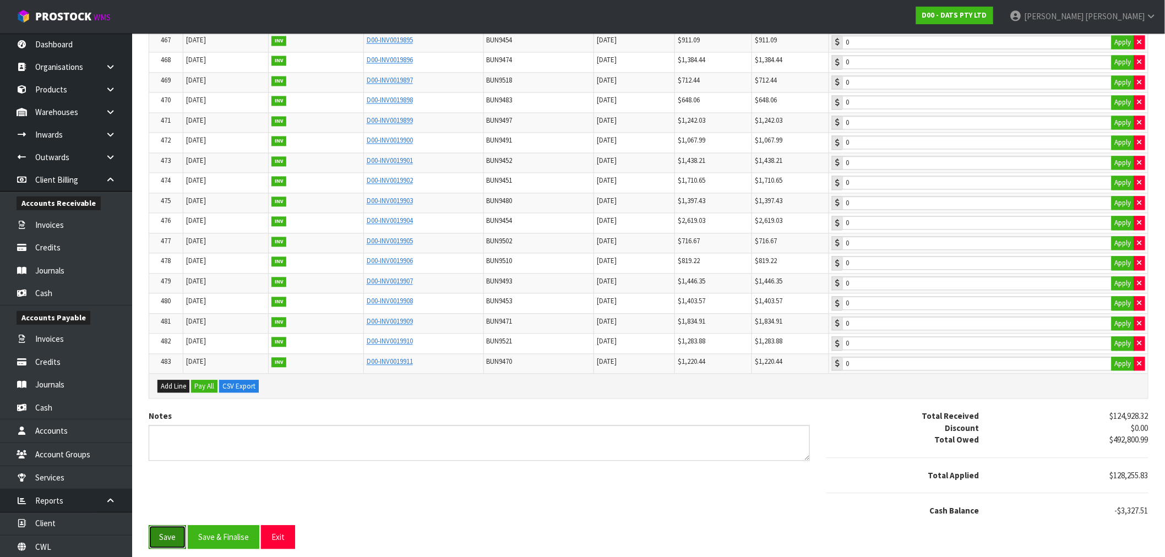
click at [168, 536] on button "Save" at bounding box center [167, 537] width 37 height 24
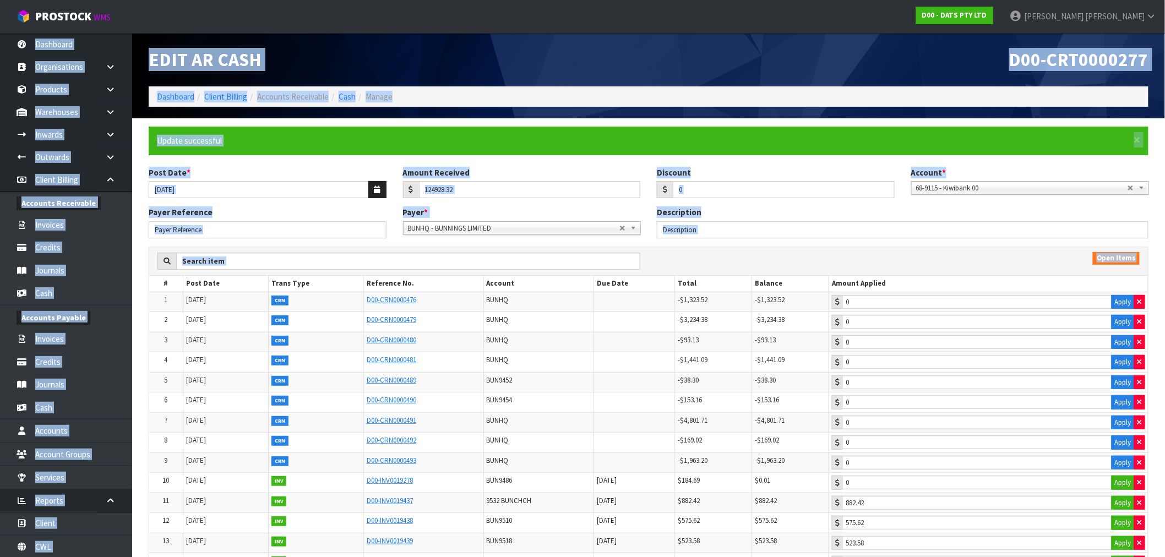
drag, startPoint x: 1163, startPoint y: 29, endPoint x: 1160, endPoint y: 219, distance: 190.6
click at [1153, 351] on body "Toggle navigation ProStock WMS D00 - DATS PTY LTD Rocio Lopez Logout Dashboard …" at bounding box center [582, 278] width 1165 height 557
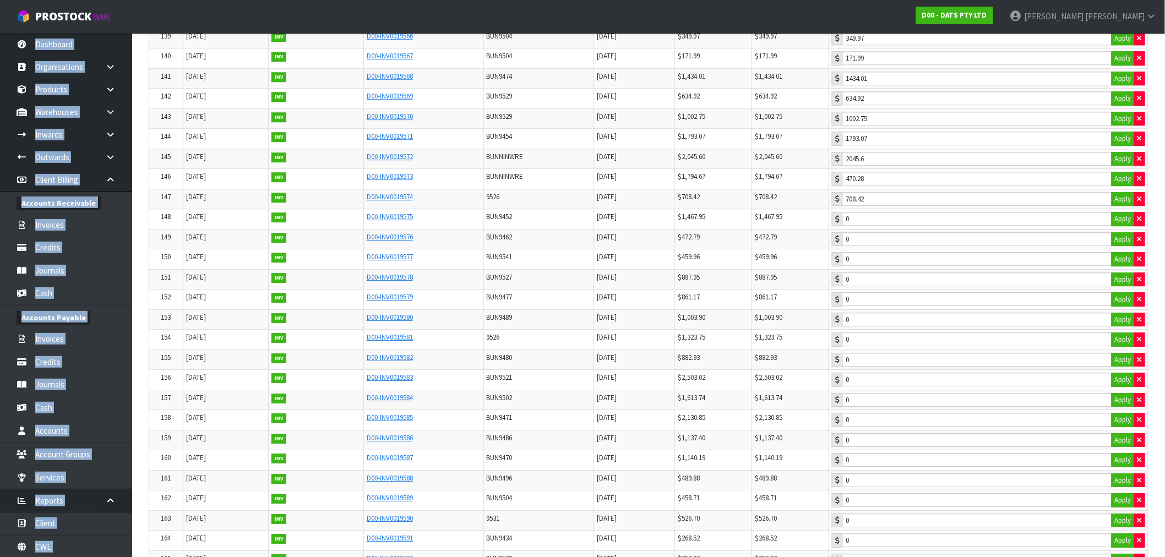
scroll to position [3015, 0]
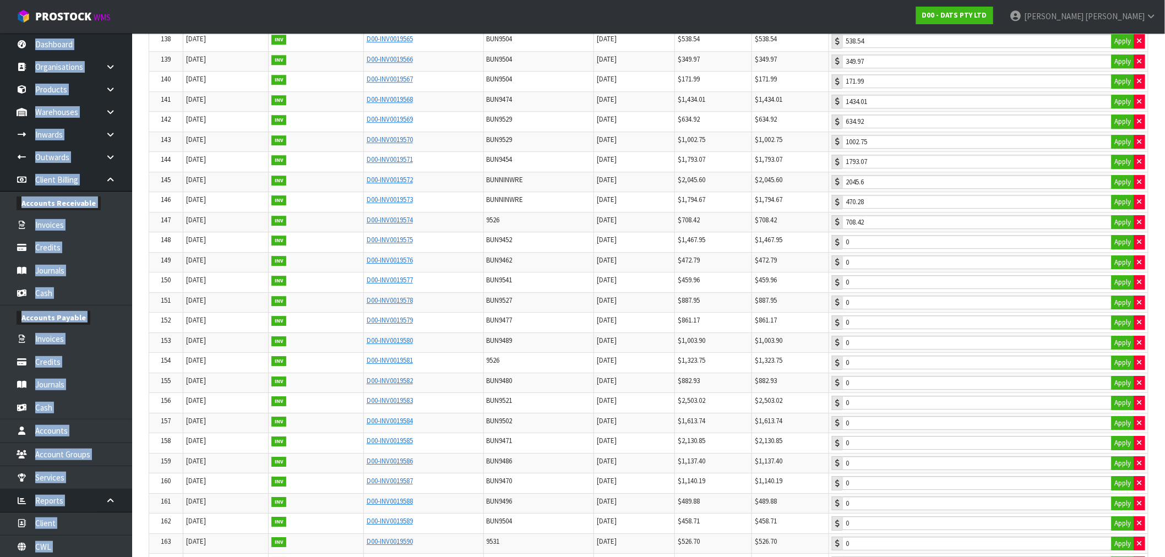
click at [954, 273] on td "0 Apply" at bounding box center [988, 262] width 319 height 20
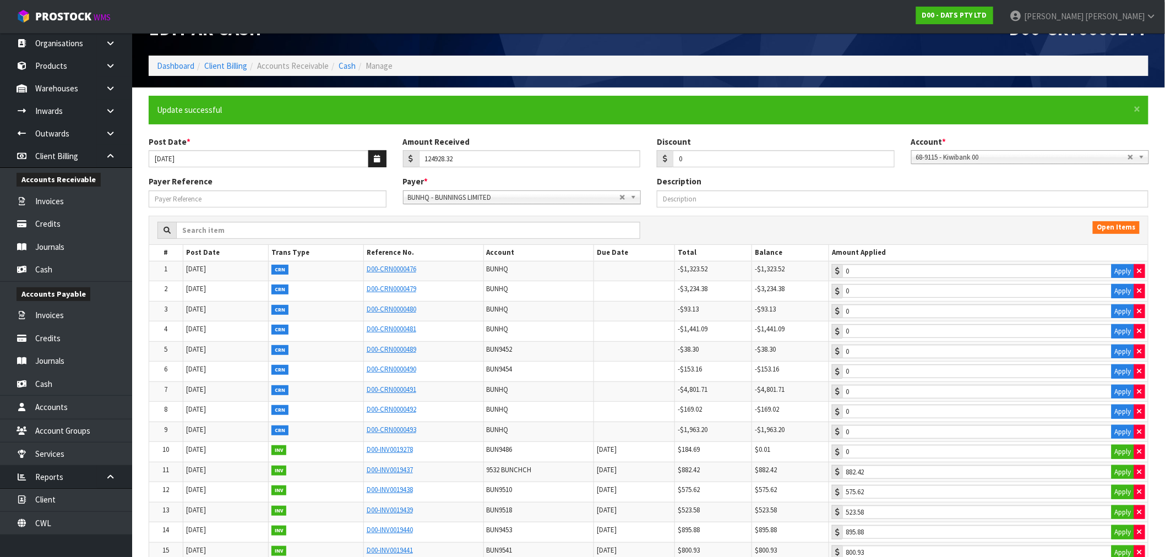
scroll to position [0, 0]
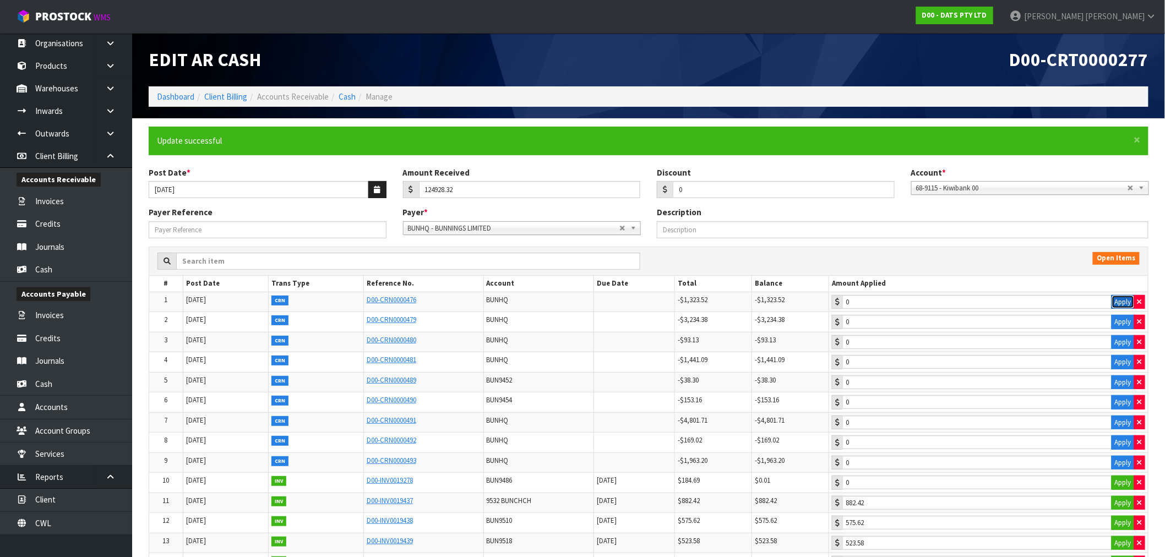
click at [1126, 300] on button "Apply" at bounding box center [1123, 302] width 23 height 14
type input "-1323.52"
click at [1124, 325] on button "Apply" at bounding box center [1123, 322] width 23 height 14
type input "-3234.38"
click at [1121, 340] on button "Apply" at bounding box center [1123, 342] width 23 height 14
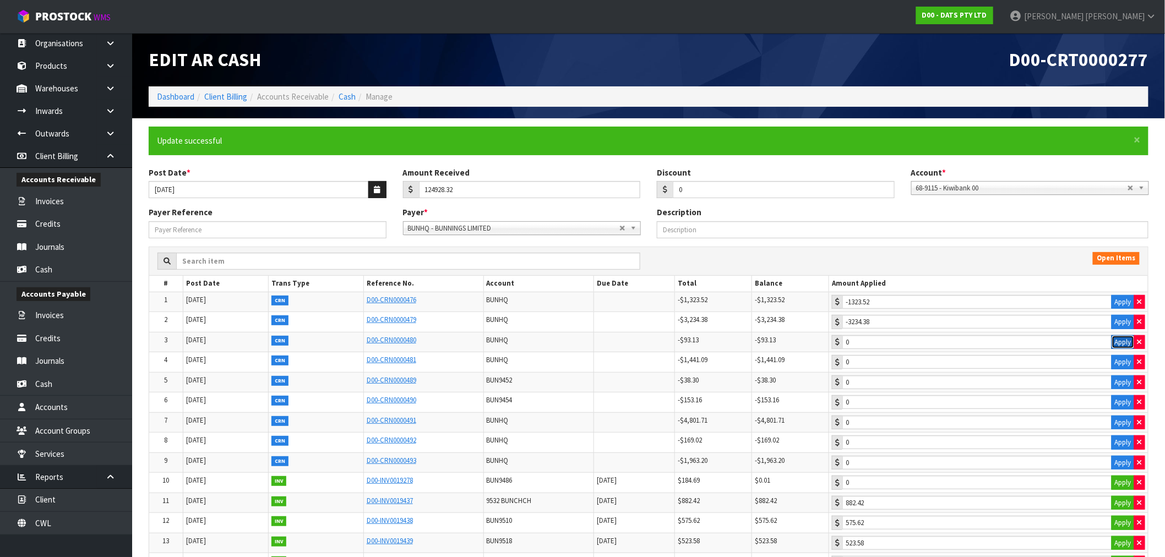
type input "-93.13"
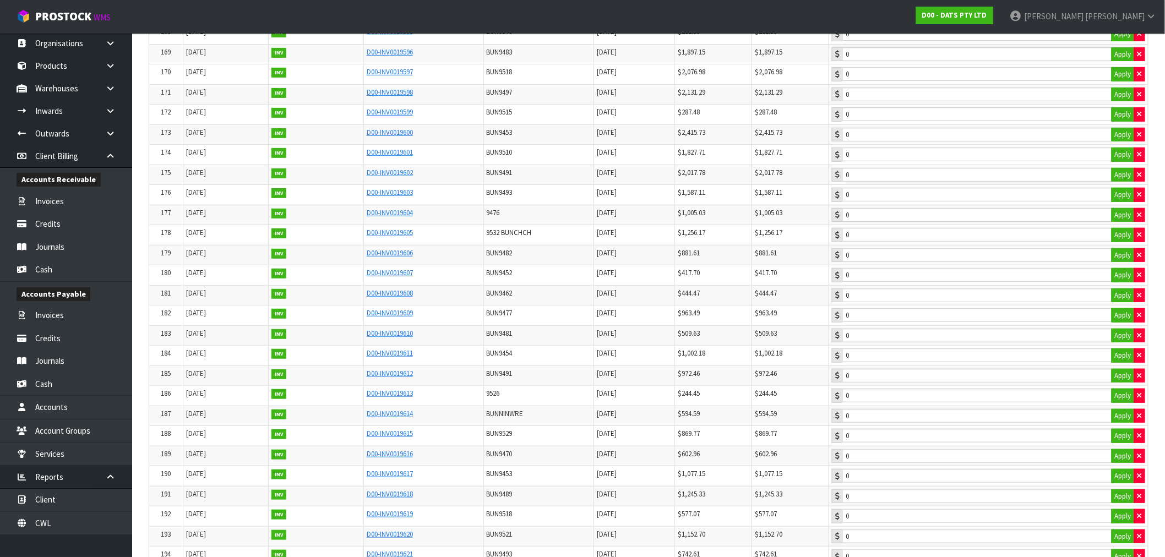
scroll to position [9713, 0]
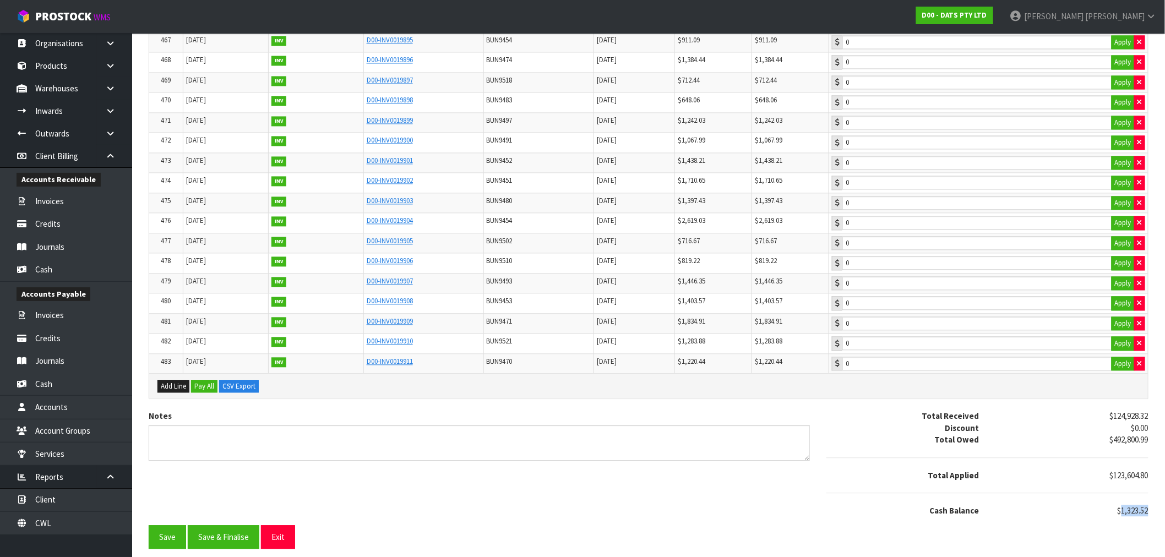
drag, startPoint x: 1152, startPoint y: 511, endPoint x: 1121, endPoint y: 513, distance: 30.9
click at [1121, 513] on div "$1,323.52" at bounding box center [1072, 511] width 170 height 12
copy span "1,323.52"
click at [1140, 504] on div "Total Received $124,928.32 Discount $0.00 Total Owed $492,800.99 Total Applied …" at bounding box center [988, 463] width 322 height 106
click at [1134, 508] on span "$1,323.52" at bounding box center [1133, 511] width 31 height 10
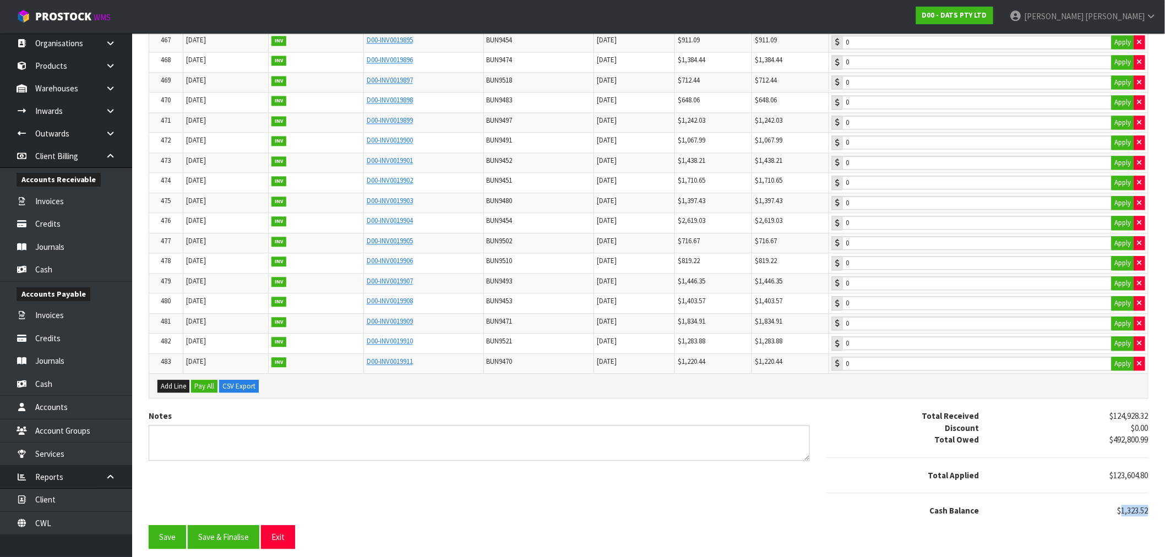
click at [1134, 508] on span "$1,323.52" at bounding box center [1133, 511] width 31 height 10
click at [1149, 512] on div "$1,323.52" at bounding box center [1072, 511] width 170 height 12
drag, startPoint x: 1149, startPoint y: 509, endPoint x: 1121, endPoint y: 509, distance: 28.1
click at [1121, 509] on div "$1,323.52" at bounding box center [1072, 511] width 170 height 12
copy span "1,323.52"
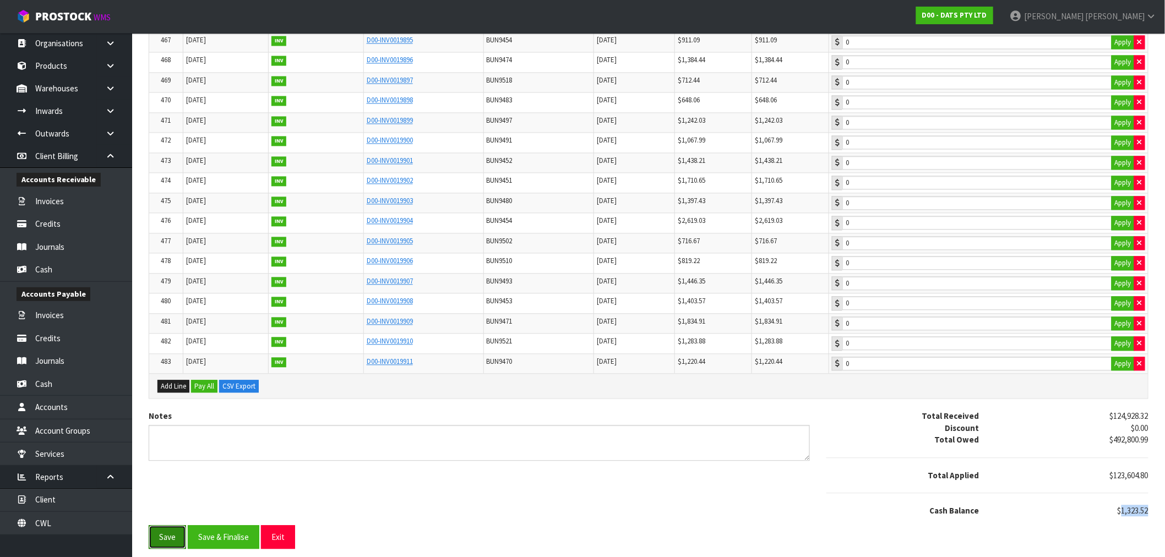
drag, startPoint x: 169, startPoint y: 540, endPoint x: 173, endPoint y: 536, distance: 6.2
click at [170, 540] on button "Save" at bounding box center [167, 537] width 37 height 24
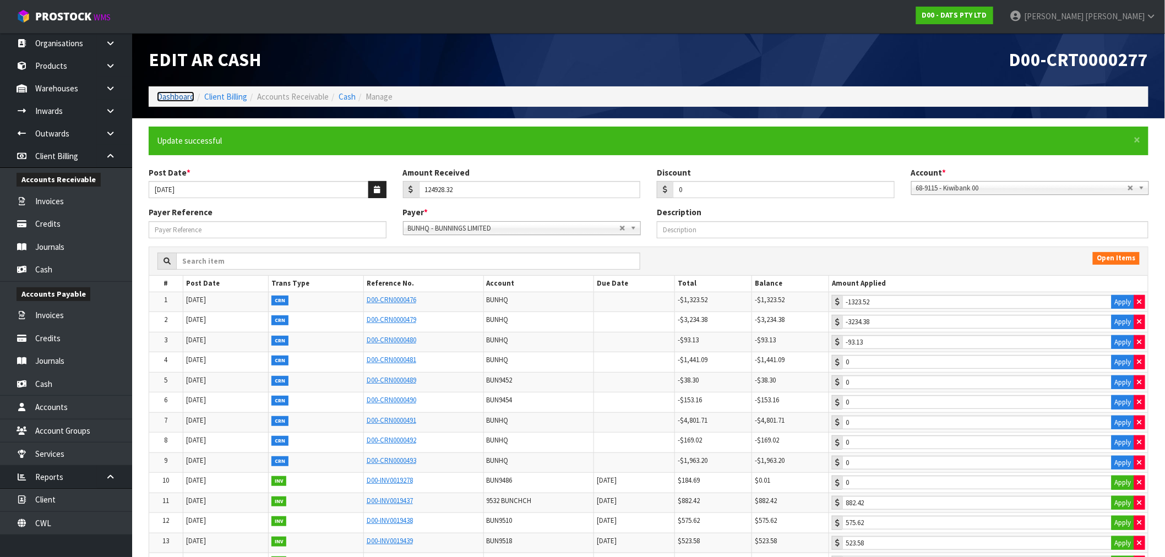
click at [162, 96] on link "Dashboard" at bounding box center [175, 96] width 37 height 10
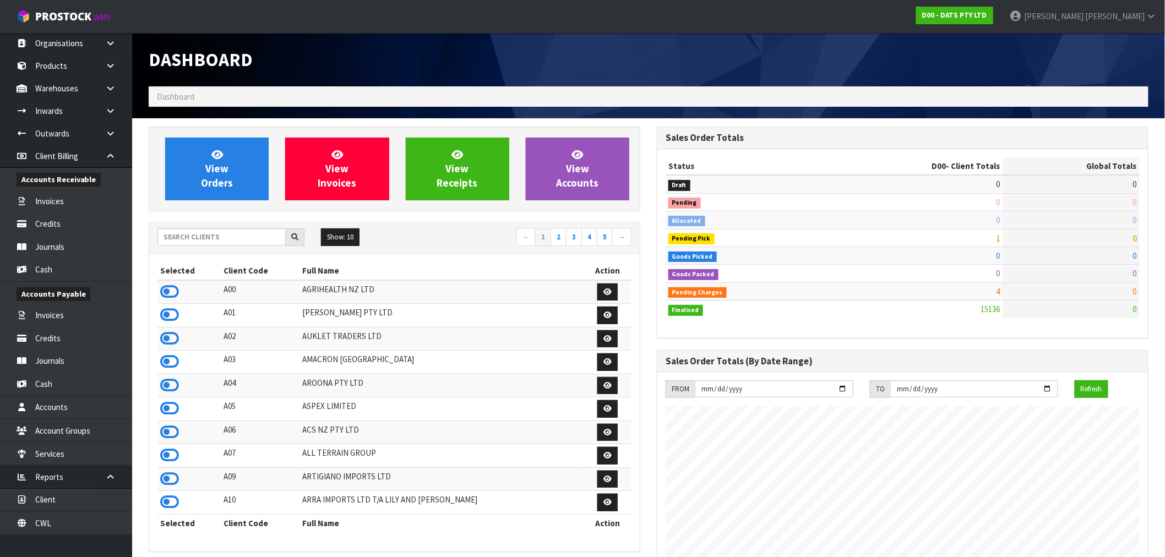
scroll to position [834, 508]
click at [248, 233] on input "text" at bounding box center [222, 237] width 128 height 17
click at [285, 235] on input "text" at bounding box center [222, 237] width 128 height 17
drag, startPoint x: 89, startPoint y: 485, endPoint x: 83, endPoint y: 496, distance: 12.4
click at [83, 495] on li "Reports Client CWL" at bounding box center [66, 500] width 132 height 69
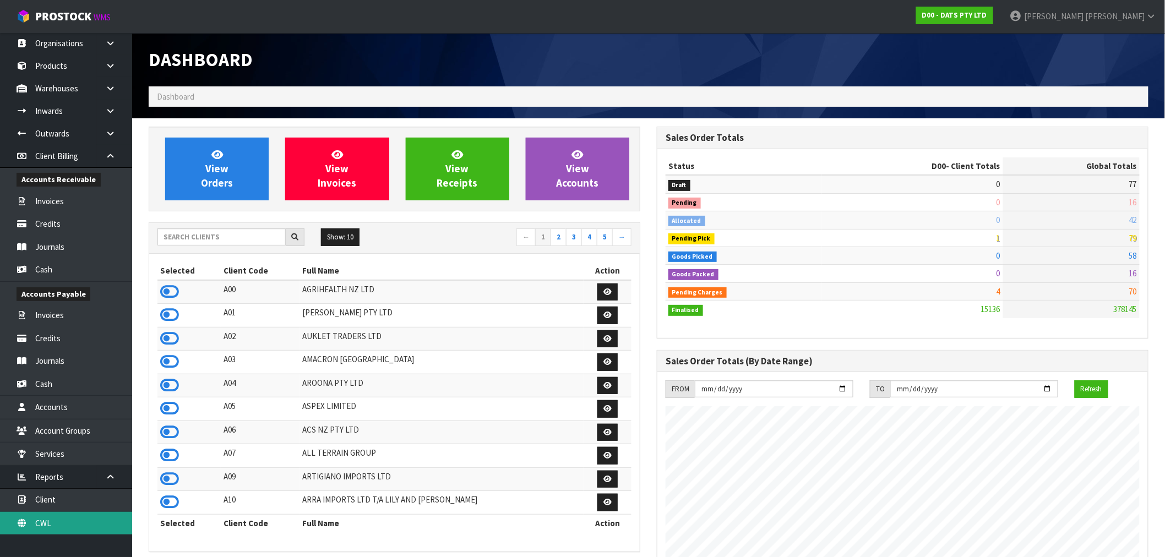
click at [35, 524] on link "CWL" at bounding box center [66, 523] width 132 height 23
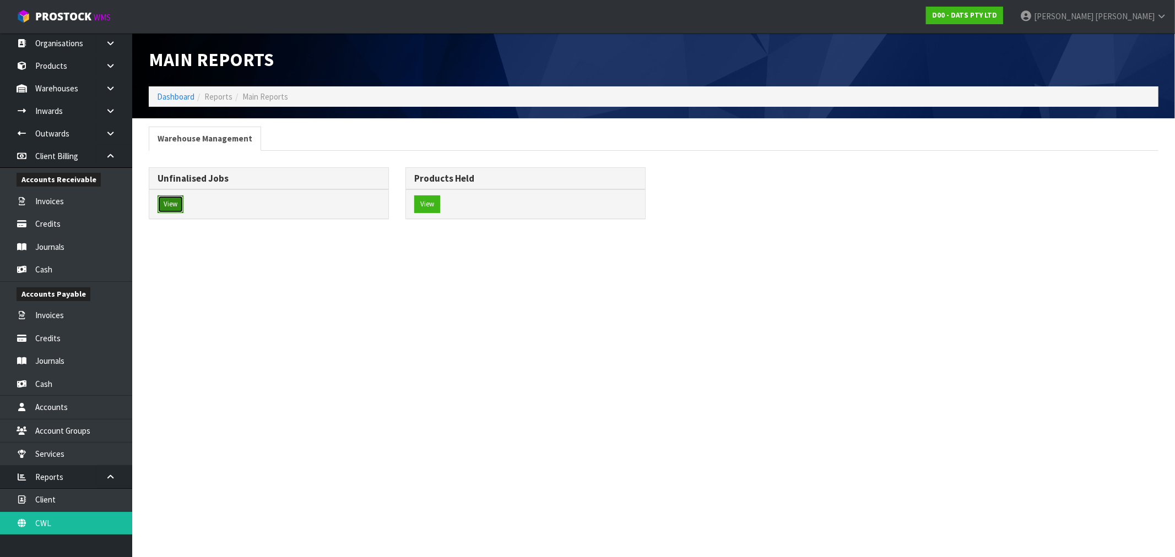
click at [176, 206] on button "View" at bounding box center [171, 204] width 26 height 18
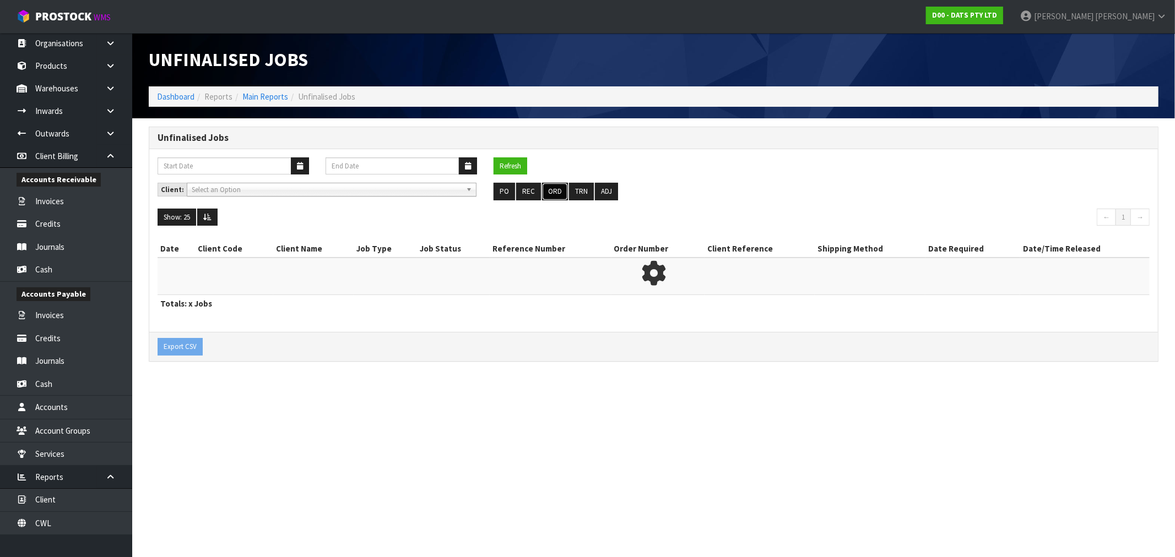
click at [550, 198] on button "ORD" at bounding box center [555, 192] width 26 height 18
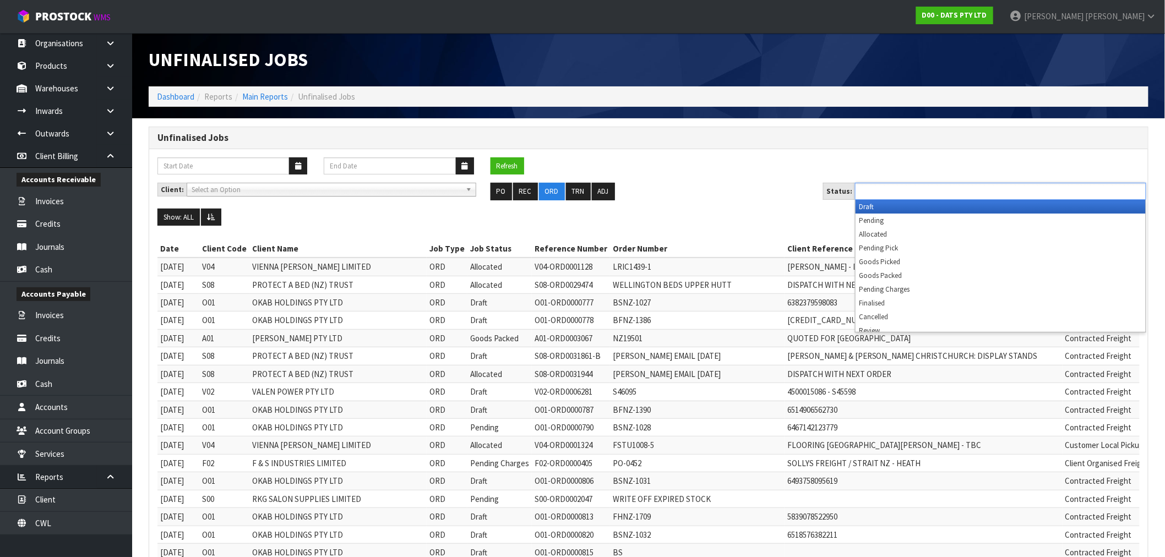
click at [920, 193] on input "text" at bounding box center [899, 191] width 81 height 14
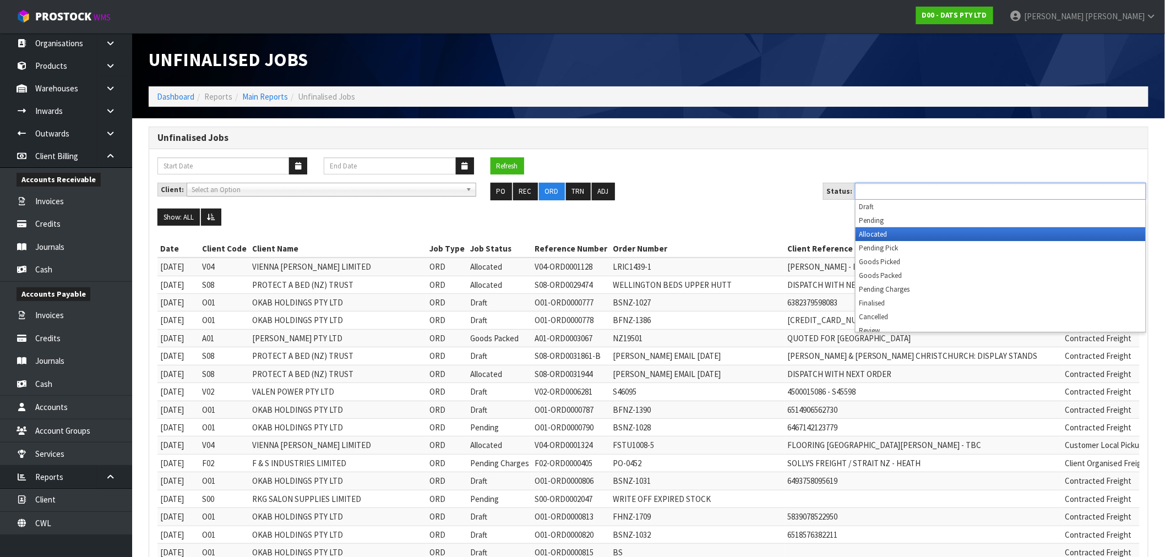
click at [907, 235] on li "Allocated" at bounding box center [1001, 234] width 290 height 14
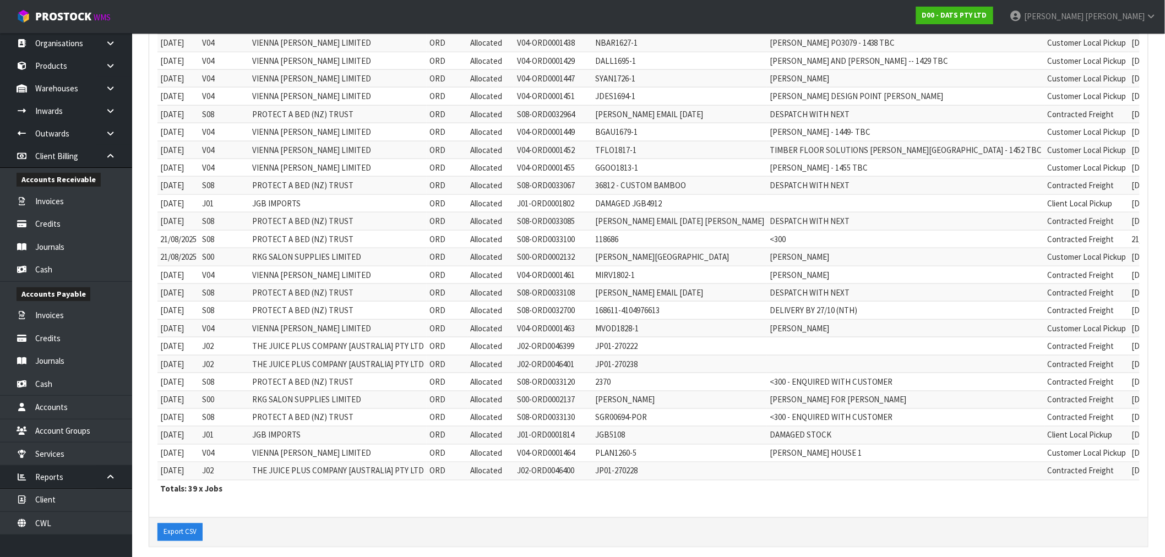
scroll to position [496, 0]
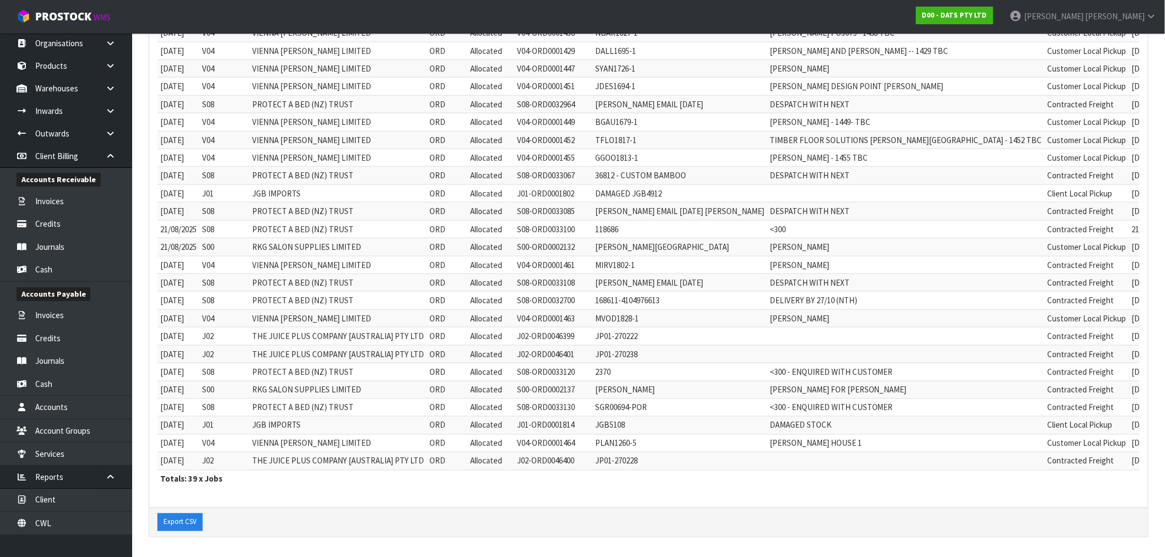
drag, startPoint x: 399, startPoint y: 421, endPoint x: 404, endPoint y: 586, distance: 164.7
drag, startPoint x: 329, startPoint y: 419, endPoint x: 253, endPoint y: 422, distance: 75.5
click at [253, 422] on td "JGB IMPORTS" at bounding box center [337, 426] width 177 height 18
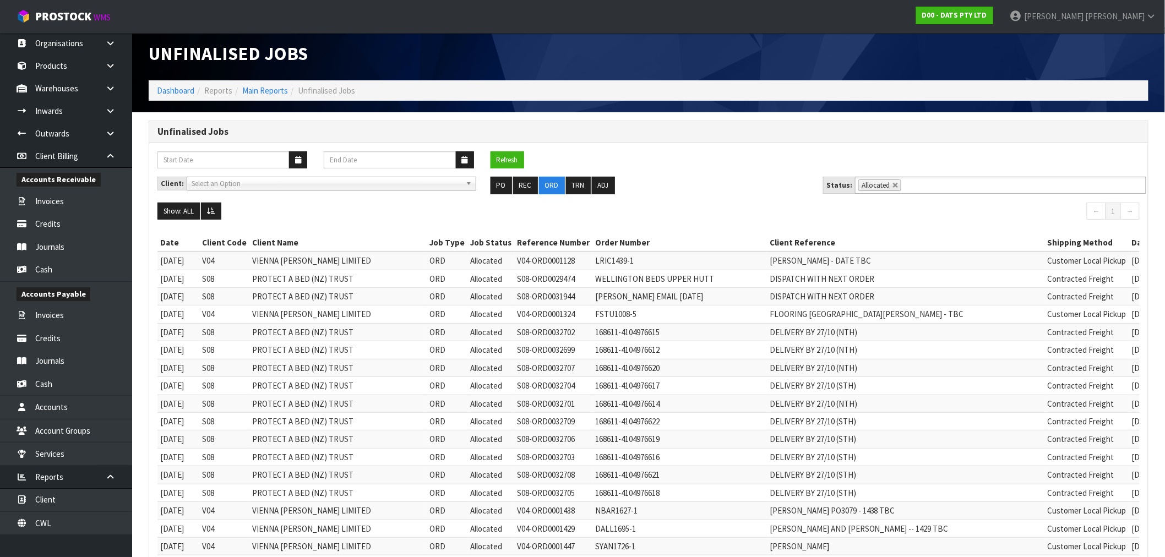
scroll to position [0, 0]
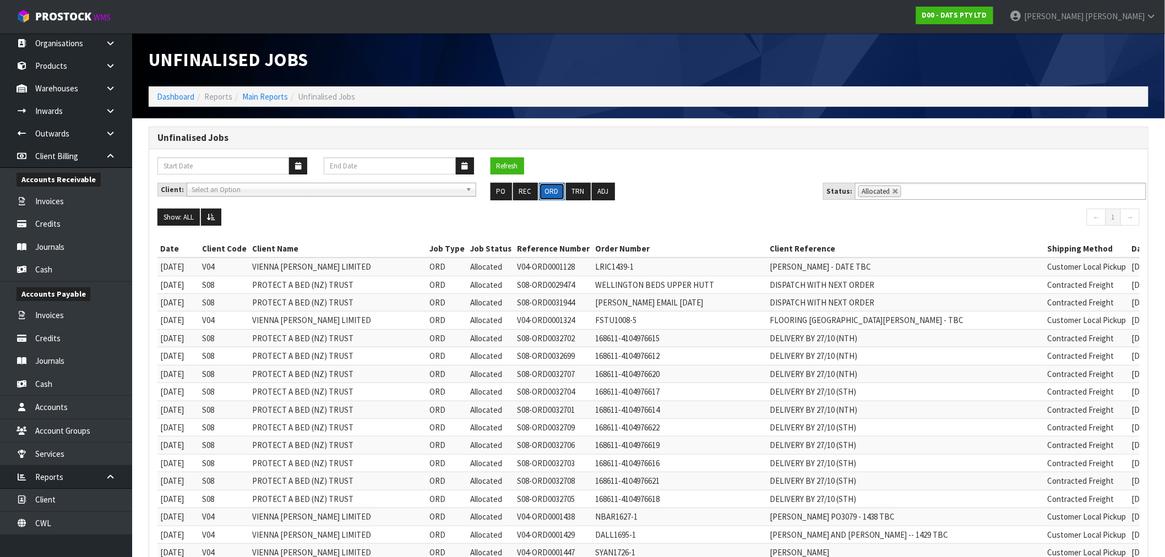
click at [547, 194] on button "ORD" at bounding box center [552, 192] width 26 height 18
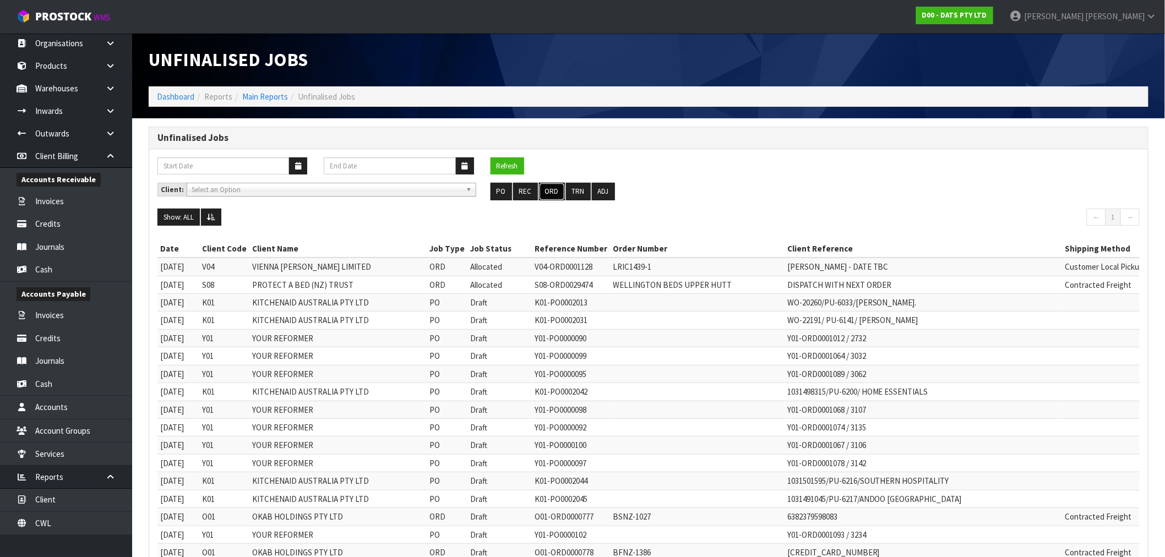
click at [555, 192] on button "ORD" at bounding box center [552, 192] width 26 height 18
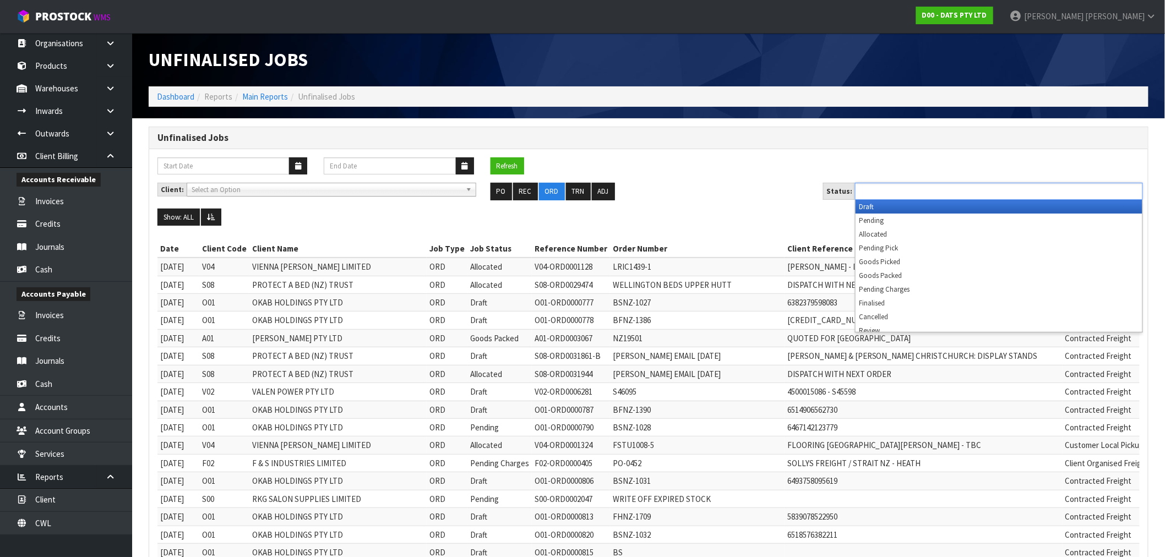
click at [889, 190] on input "text" at bounding box center [899, 191] width 81 height 14
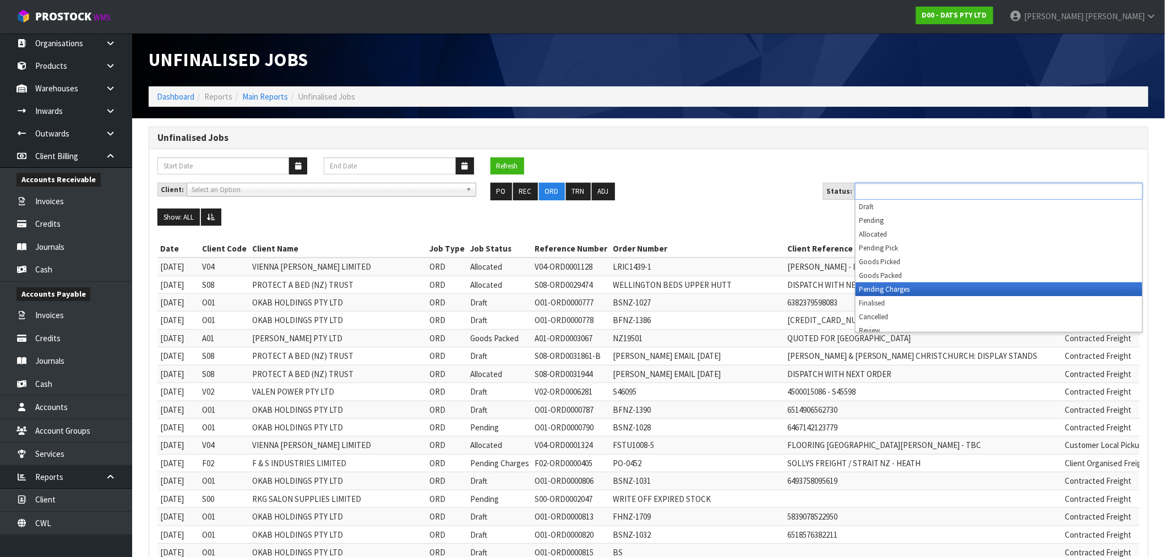
drag, startPoint x: 895, startPoint y: 284, endPoint x: 888, endPoint y: 279, distance: 8.9
click at [895, 284] on li "Pending Charges" at bounding box center [999, 290] width 287 height 14
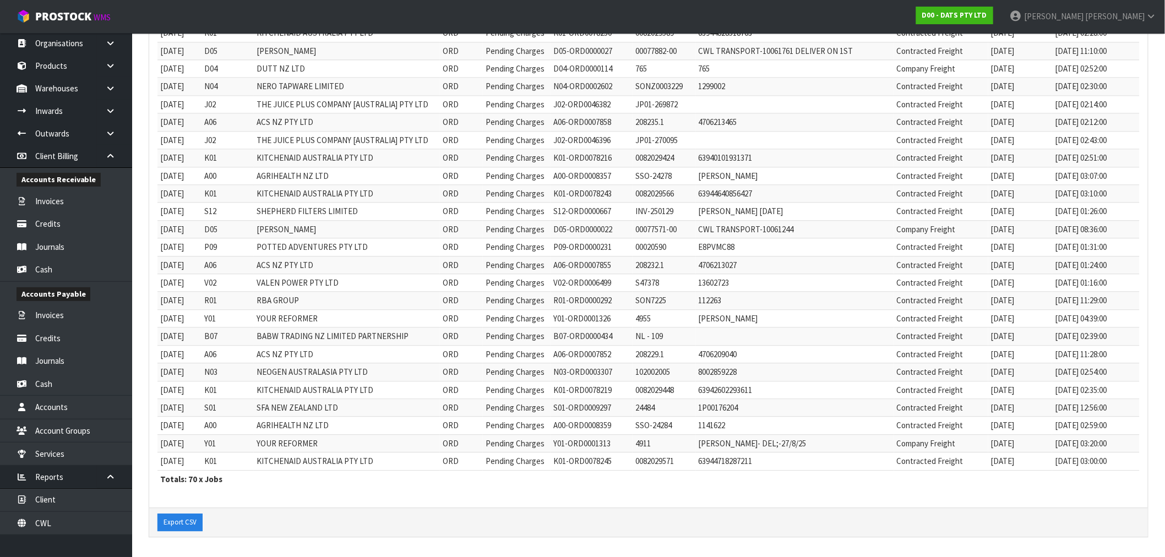
scroll to position [1042, 0]
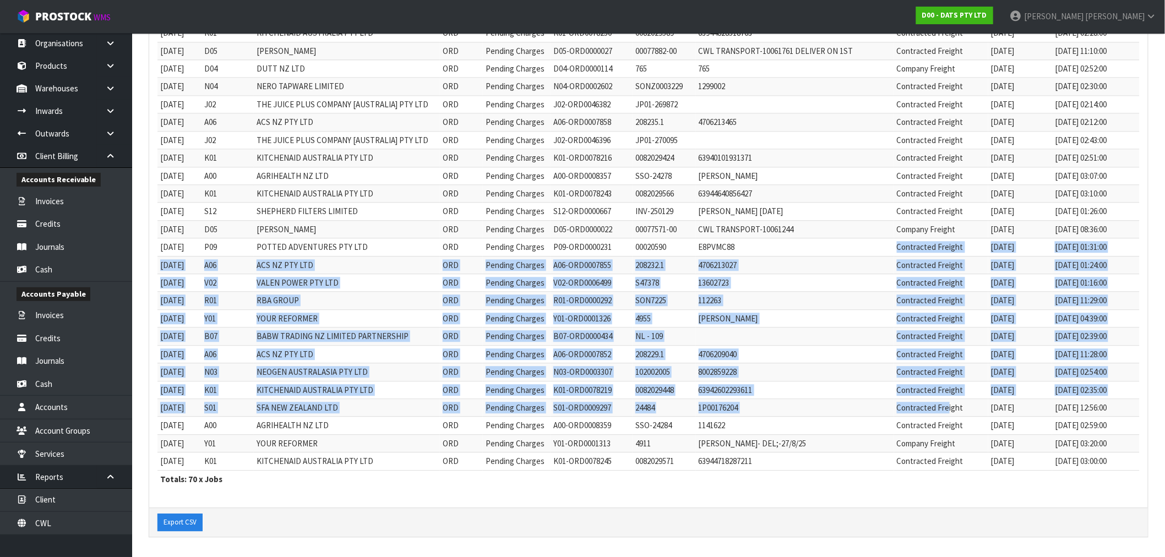
drag, startPoint x: 917, startPoint y: 394, endPoint x: 891, endPoint y: 241, distance: 155.4
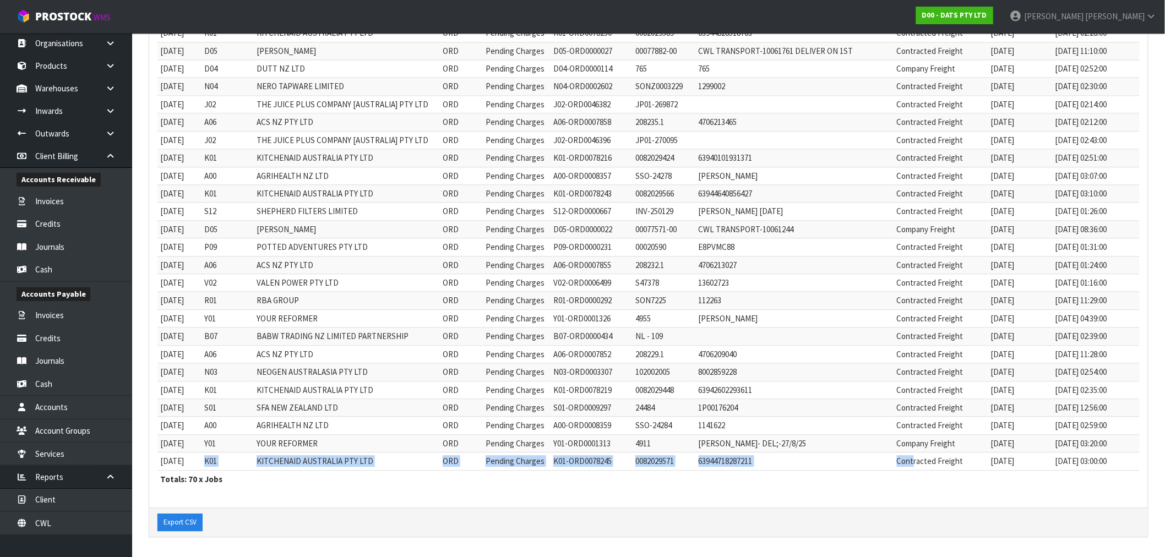
drag, startPoint x: 906, startPoint y: 465, endPoint x: 209, endPoint y: 461, distance: 697.2
click at [210, 463] on tr "25/08/2025 K01 KITCHENAID AUSTRALIA PTY LTD ORD Pending Charges K01-ORD0078245 …" at bounding box center [649, 462] width 982 height 18
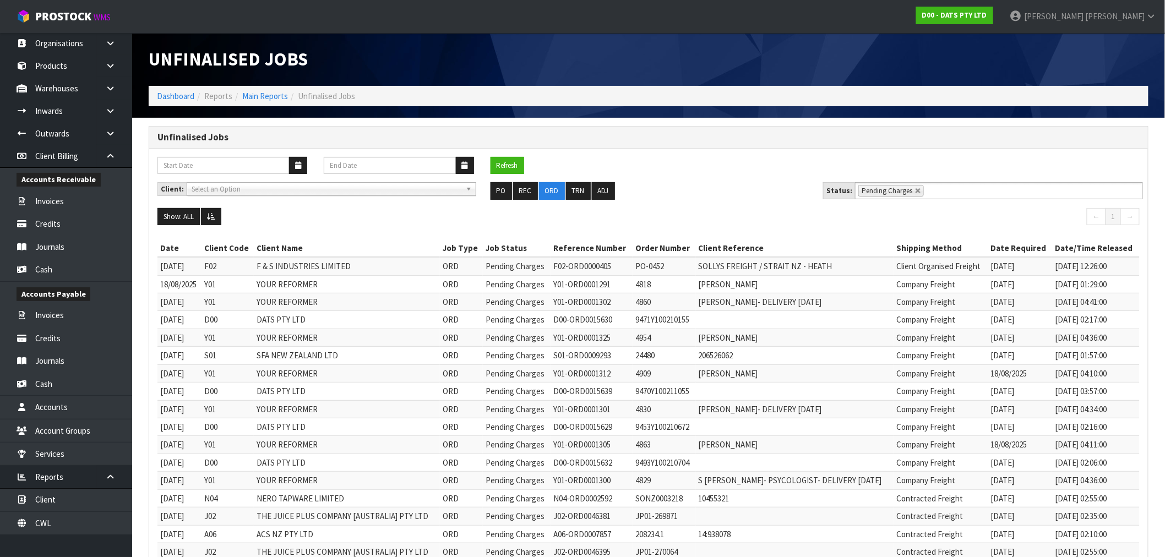
scroll to position [0, 0]
click at [550, 191] on button "ORD" at bounding box center [552, 192] width 26 height 18
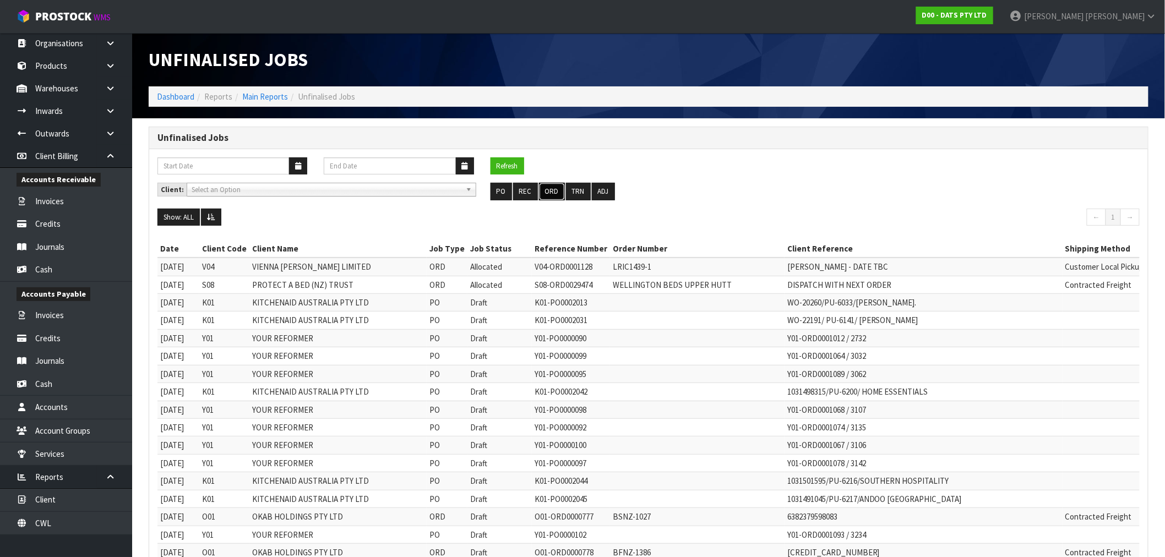
click at [555, 189] on button "ORD" at bounding box center [552, 192] width 26 height 18
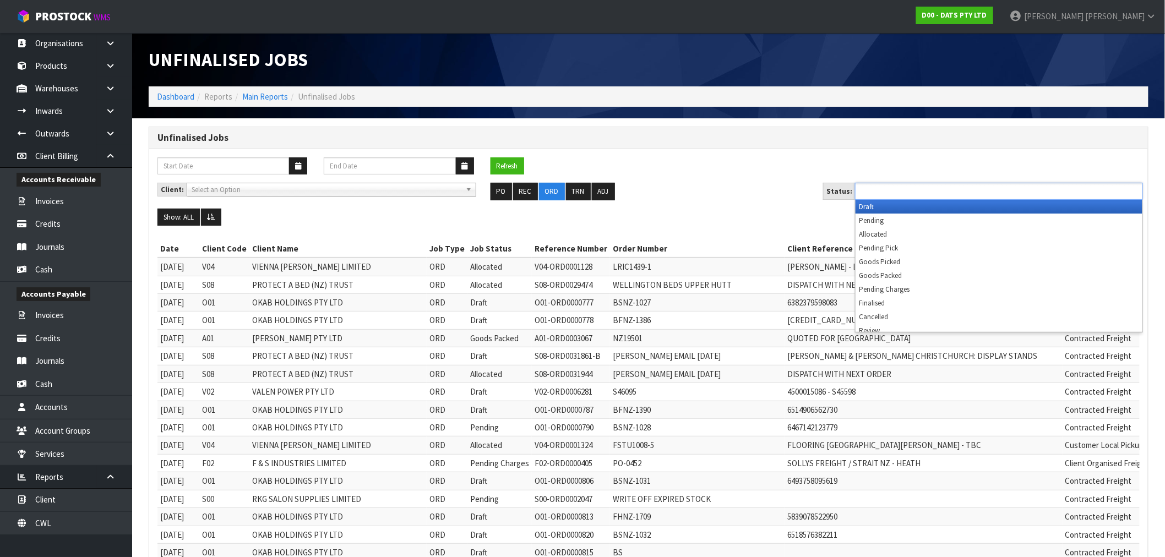
click at [877, 188] on input "text" at bounding box center [899, 191] width 81 height 14
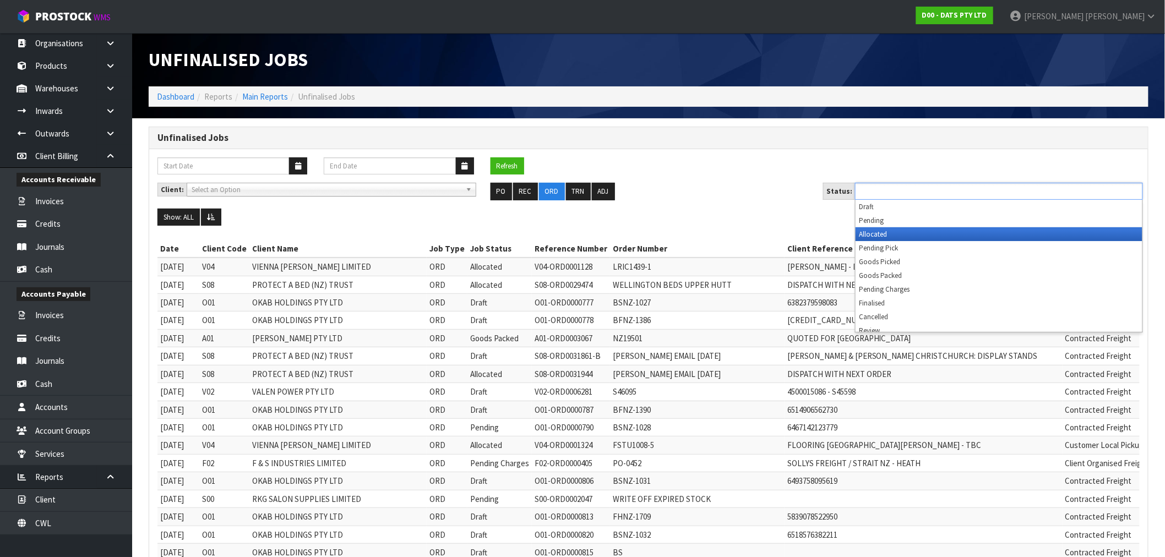
click at [897, 233] on li "Allocated" at bounding box center [999, 234] width 287 height 14
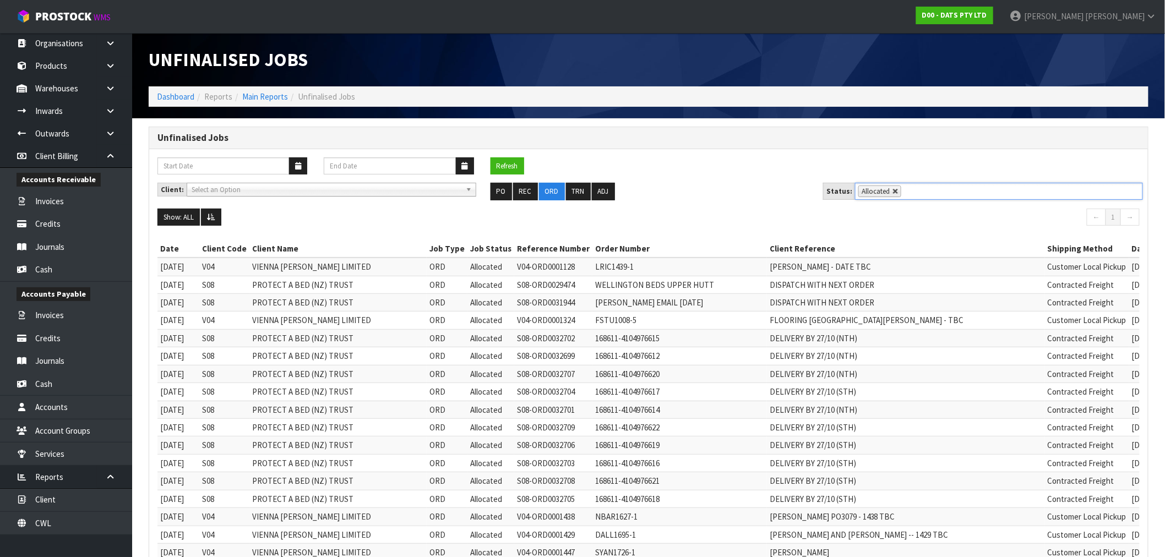
click at [893, 192] on link at bounding box center [896, 191] width 7 height 7
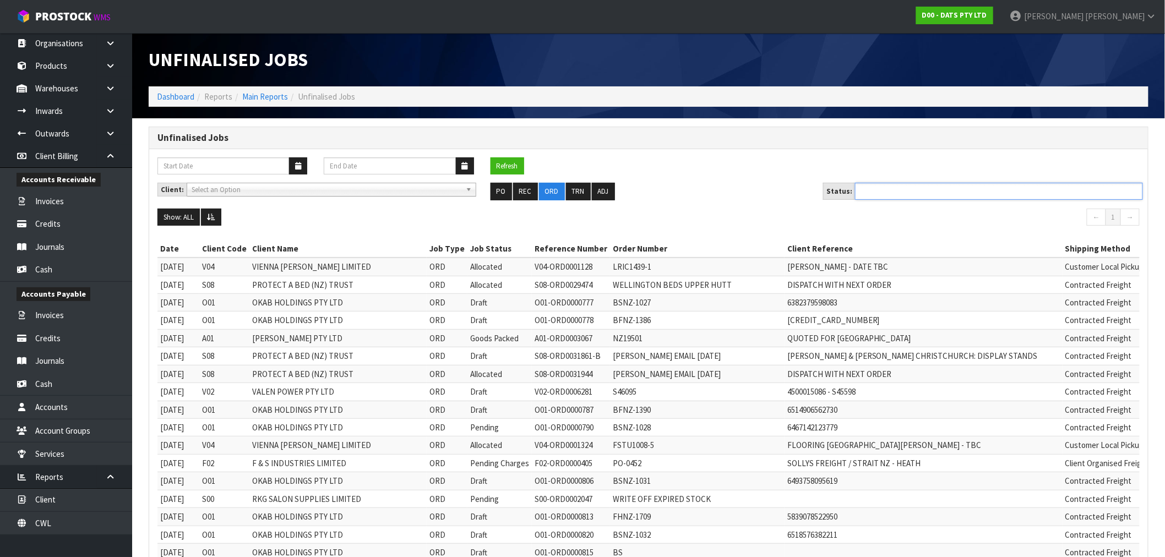
click at [917, 197] on ul at bounding box center [999, 191] width 288 height 17
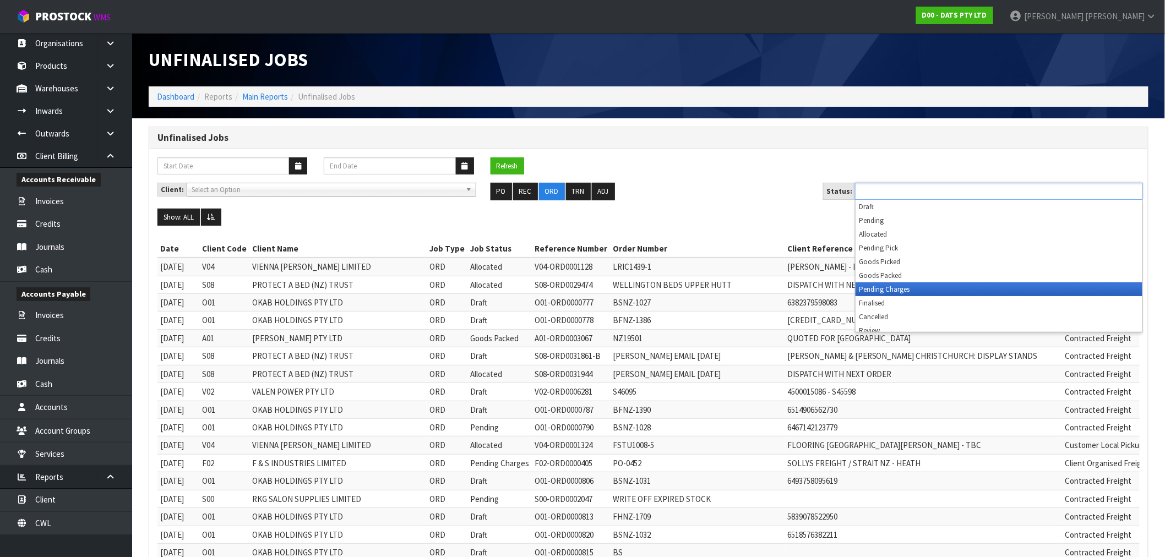
click at [922, 284] on li "Pending Charges" at bounding box center [999, 290] width 287 height 14
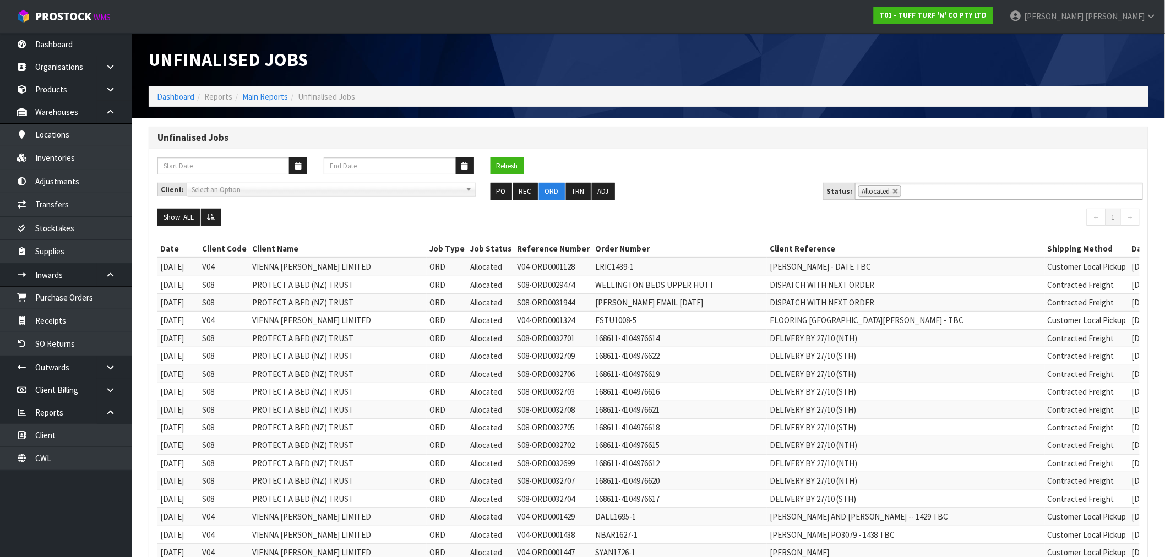
click at [158, 89] on ol "Dashboard Reports Main Reports Unfinalised Jobs" at bounding box center [649, 96] width 1000 height 20
click at [163, 90] on ol "Dashboard Reports Main Reports Unfinalised Jobs" at bounding box center [649, 96] width 1000 height 20
click at [173, 100] on link "Dashboard" at bounding box center [175, 96] width 37 height 10
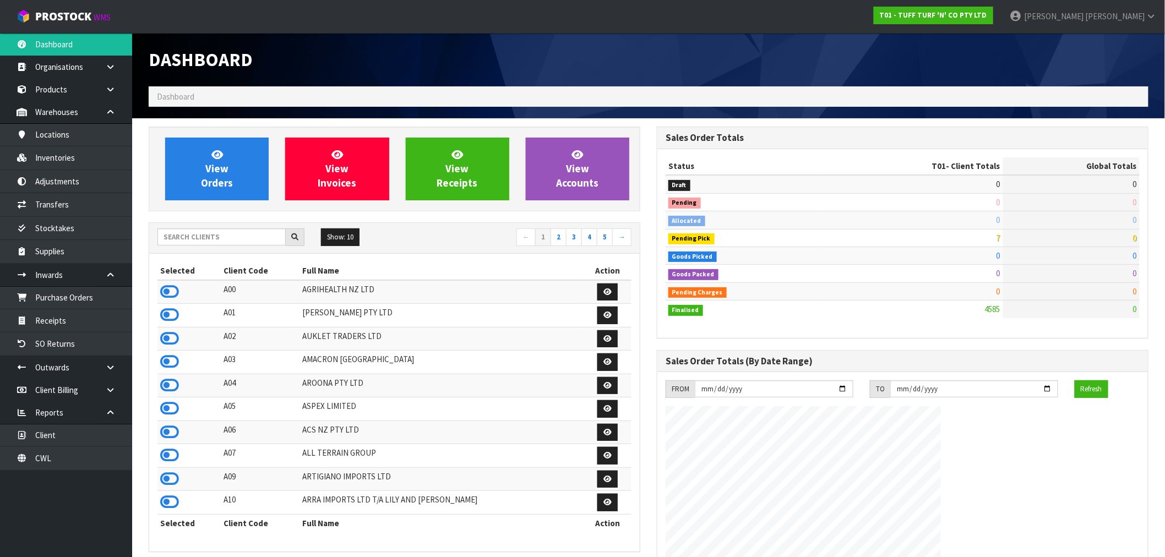
scroll to position [834, 508]
click at [209, 236] on input "text" at bounding box center [222, 237] width 128 height 17
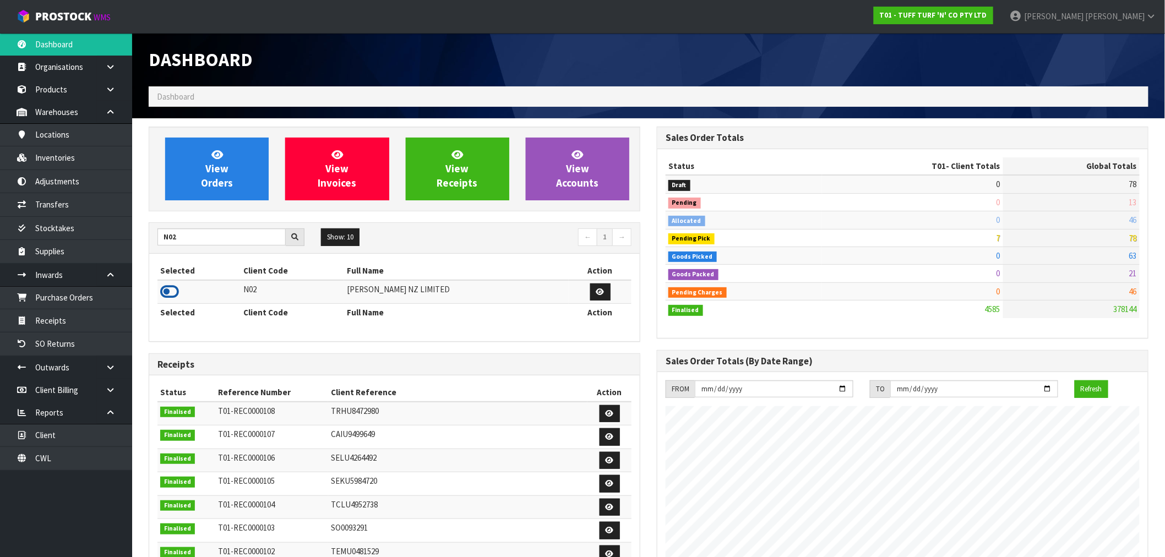
click at [167, 291] on icon at bounding box center [169, 292] width 19 height 17
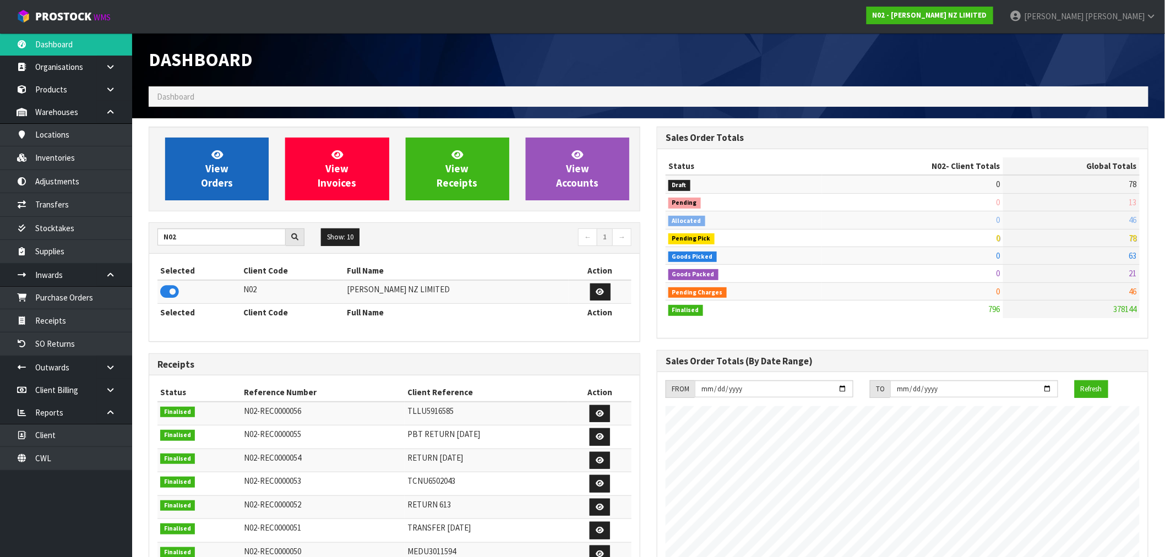
scroll to position [674, 508]
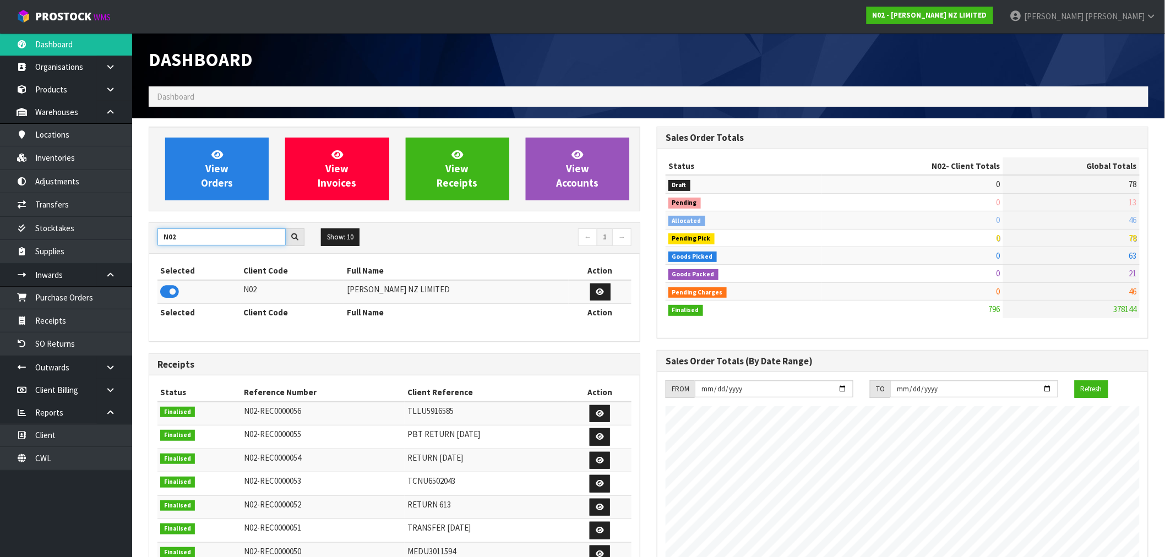
drag, startPoint x: 178, startPoint y: 241, endPoint x: 171, endPoint y: 241, distance: 7.7
click at [171, 241] on input "N02" at bounding box center [222, 237] width 128 height 17
type input "N04"
drag, startPoint x: 172, startPoint y: 294, endPoint x: 171, endPoint y: 224, distance: 69.9
click at [172, 294] on icon at bounding box center [169, 292] width 19 height 17
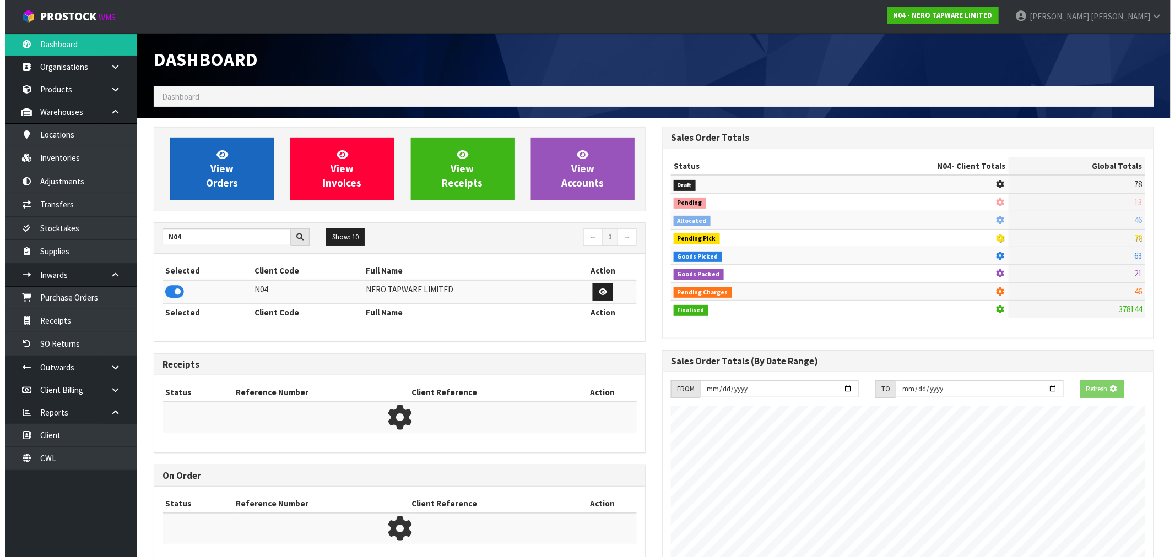
scroll to position [687, 508]
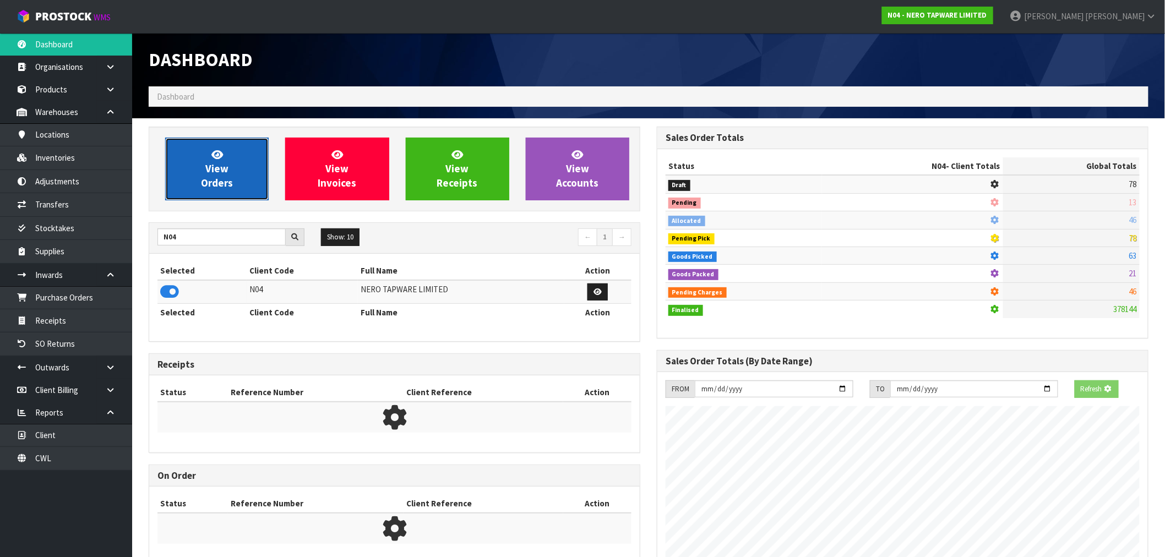
click at [188, 175] on link "View Orders" at bounding box center [217, 169] width 104 height 63
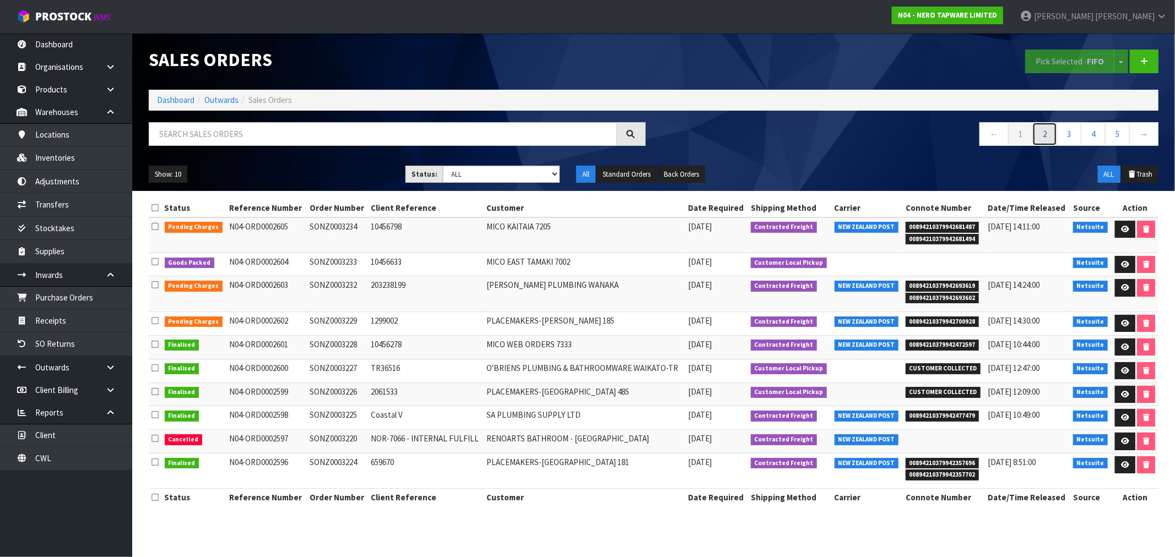
click at [1044, 129] on link "2" at bounding box center [1044, 134] width 25 height 24
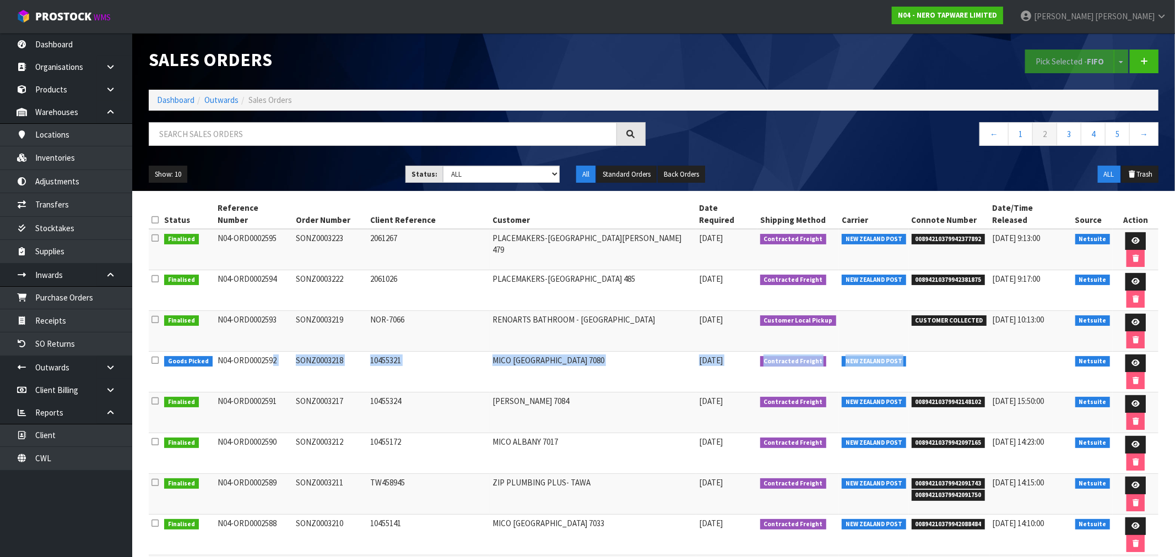
drag, startPoint x: 951, startPoint y: 295, endPoint x: 226, endPoint y: 303, distance: 724.8
click at [226, 352] on tr "Goods Picked N04-ORD0002592 SONZ0003218 10455321 MICO CHRISTCHURCH 7080 25/08/2…" at bounding box center [653, 372] width 1009 height 41
click at [227, 352] on td "N04-ORD0002592" at bounding box center [254, 372] width 78 height 41
click at [229, 352] on td "N04-ORD0002592" at bounding box center [254, 372] width 78 height 41
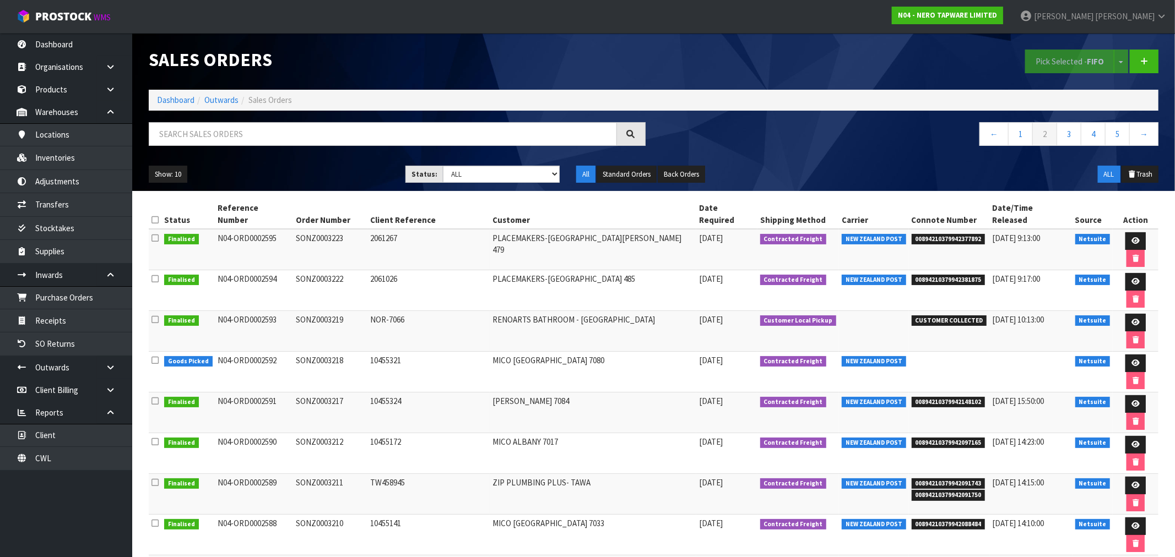
click at [398, 433] on td "10455172" at bounding box center [428, 453] width 122 height 41
click at [336, 128] on input "text" at bounding box center [383, 134] width 468 height 24
click at [169, 99] on link "Dashboard" at bounding box center [175, 100] width 37 height 10
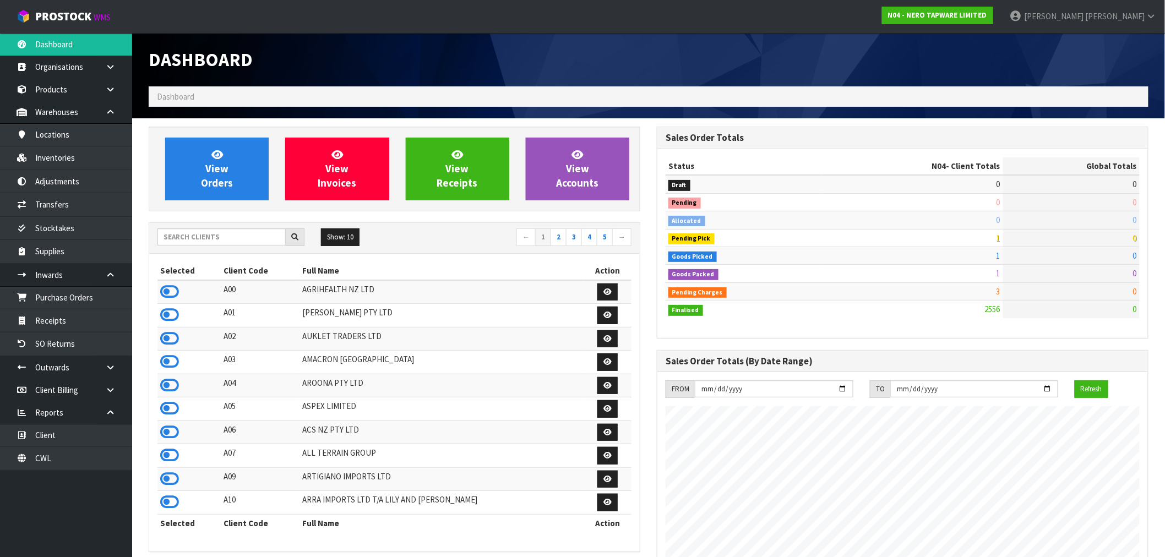
scroll to position [858, 508]
click at [192, 233] on input "text" at bounding box center [222, 237] width 128 height 17
click at [226, 237] on input "text" at bounding box center [222, 237] width 128 height 17
drag, startPoint x: 185, startPoint y: 238, endPoint x: 134, endPoint y: 245, distance: 51.1
click at [134, 245] on section "View Orders View Invoices View Receipts View Accounts R Show: 10 5 10" at bounding box center [648, 555] width 1033 height 875
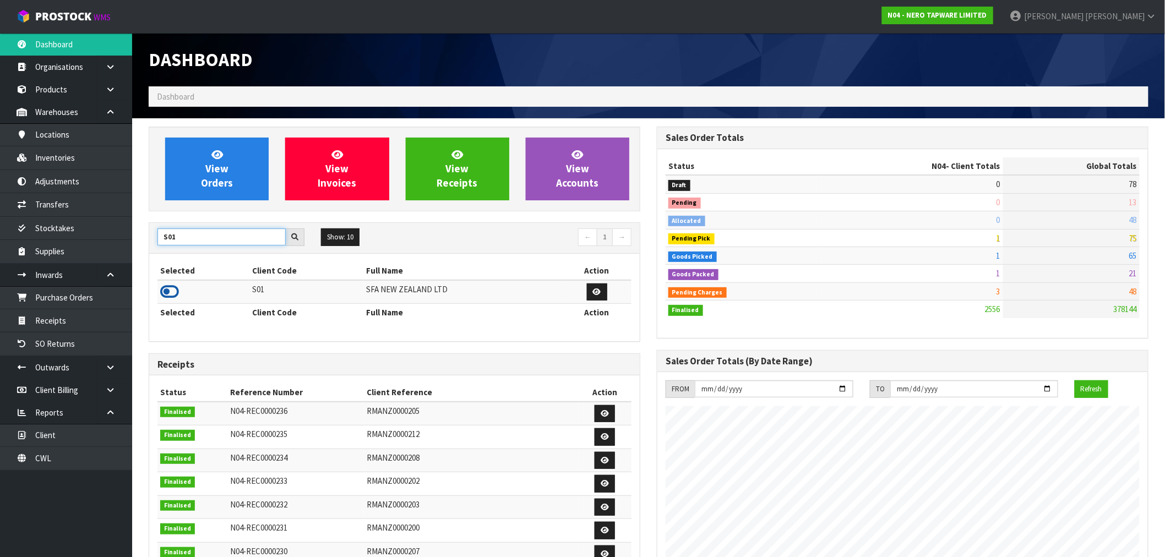
type input "S01"
click at [171, 286] on icon at bounding box center [169, 292] width 19 height 17
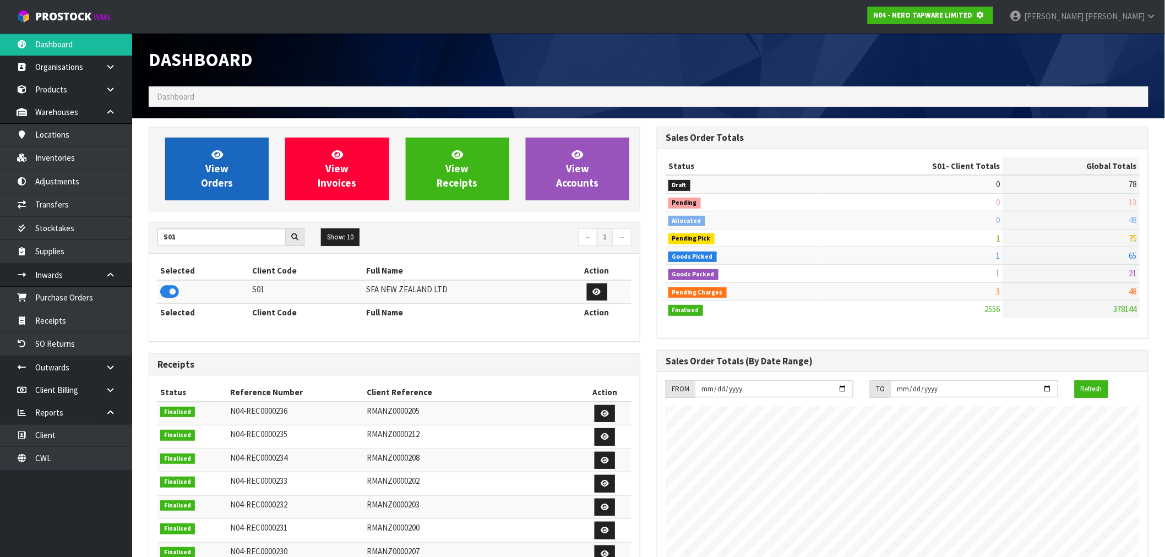
scroll to position [687, 508]
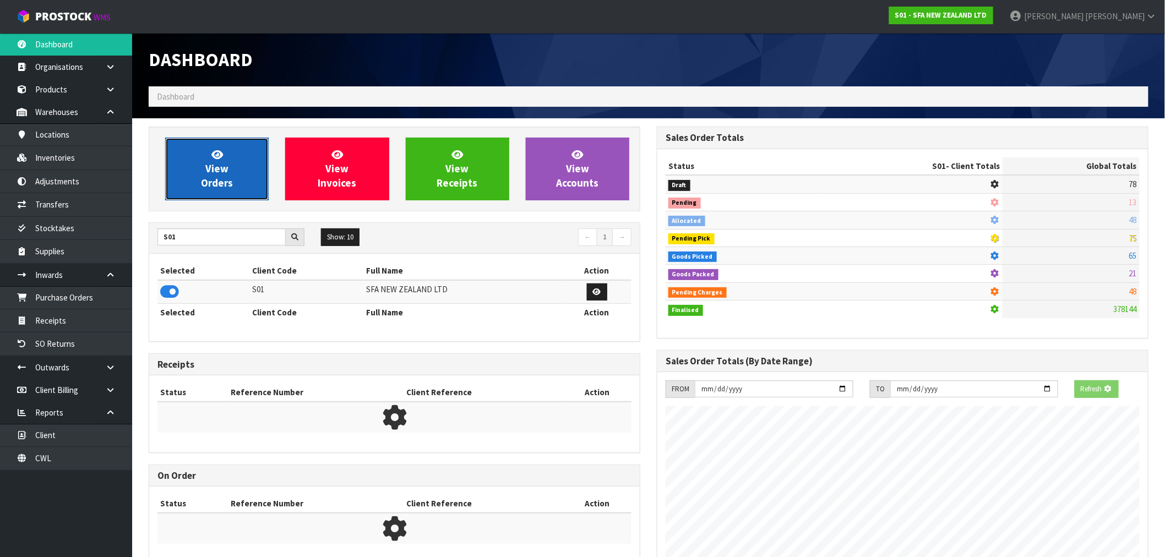
click at [216, 163] on span "View Orders" at bounding box center [217, 168] width 32 height 41
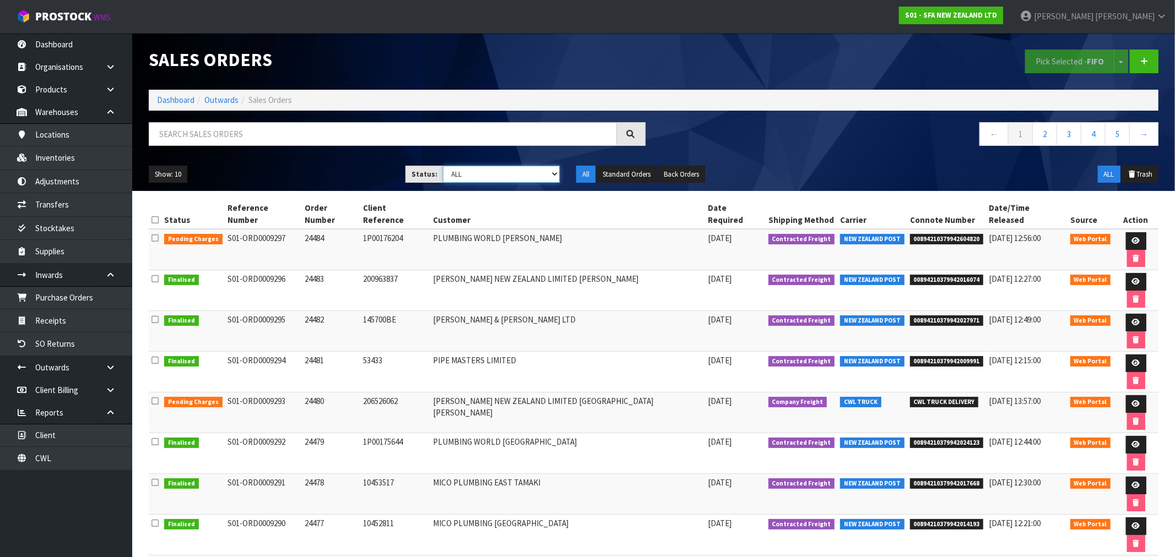
click at [472, 176] on select "Draft Pending Allocated Pending Pick Goods Picked Goods Packed Pending Charges …" at bounding box center [501, 174] width 117 height 17
select select "string:6"
click at [443, 166] on select "Draft Pending Allocated Pending Pick Goods Picked Goods Packed Pending Charges …" at bounding box center [501, 174] width 117 height 17
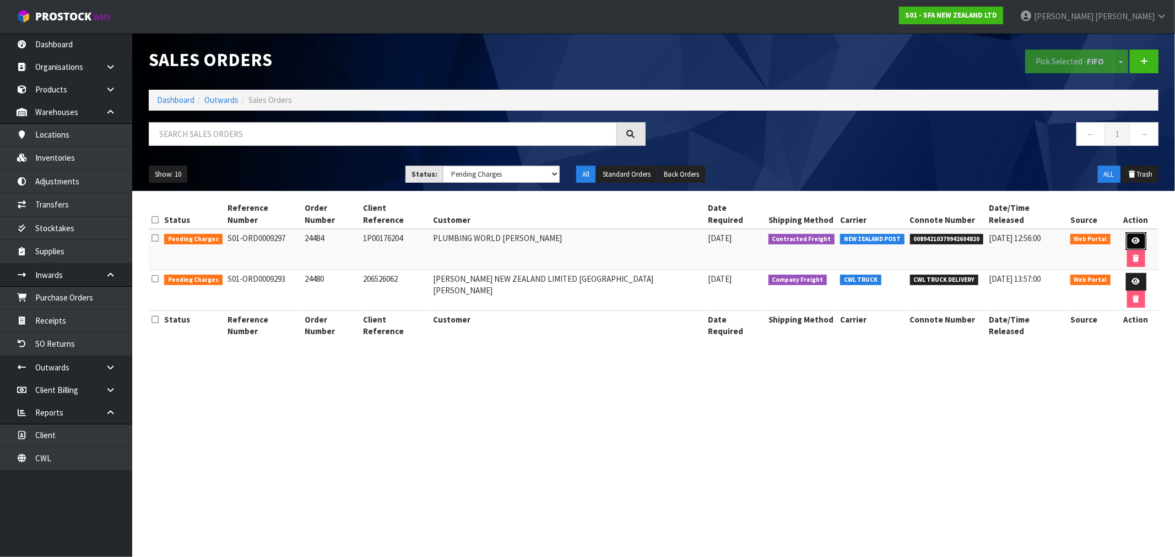
click at [1127, 232] on link at bounding box center [1136, 241] width 20 height 18
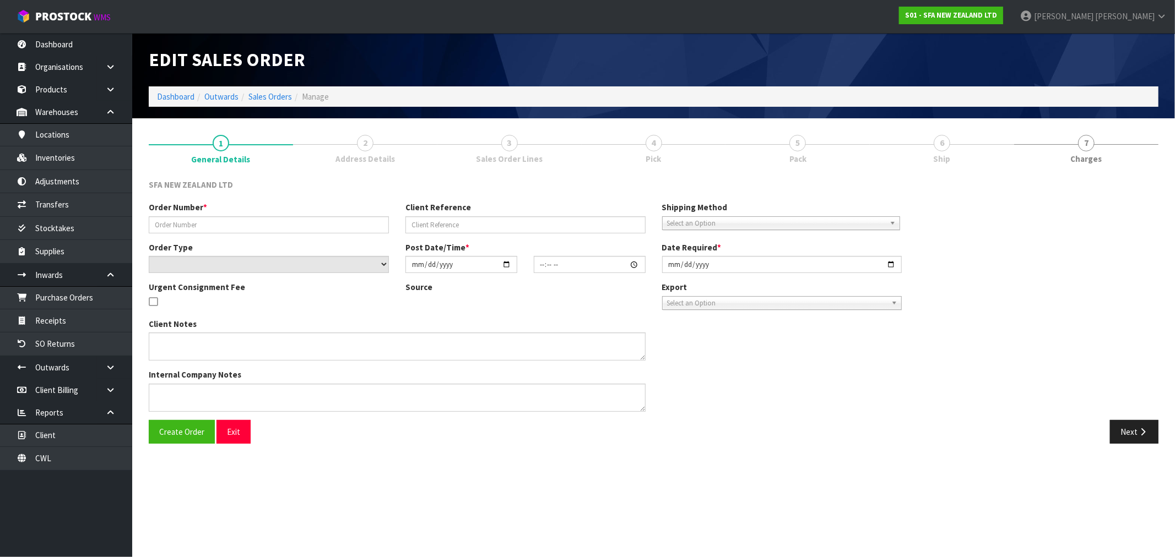
type input "24484"
type input "1P00176204"
select select "number:0"
type input "2025-08-25"
type input "09:43:00.000"
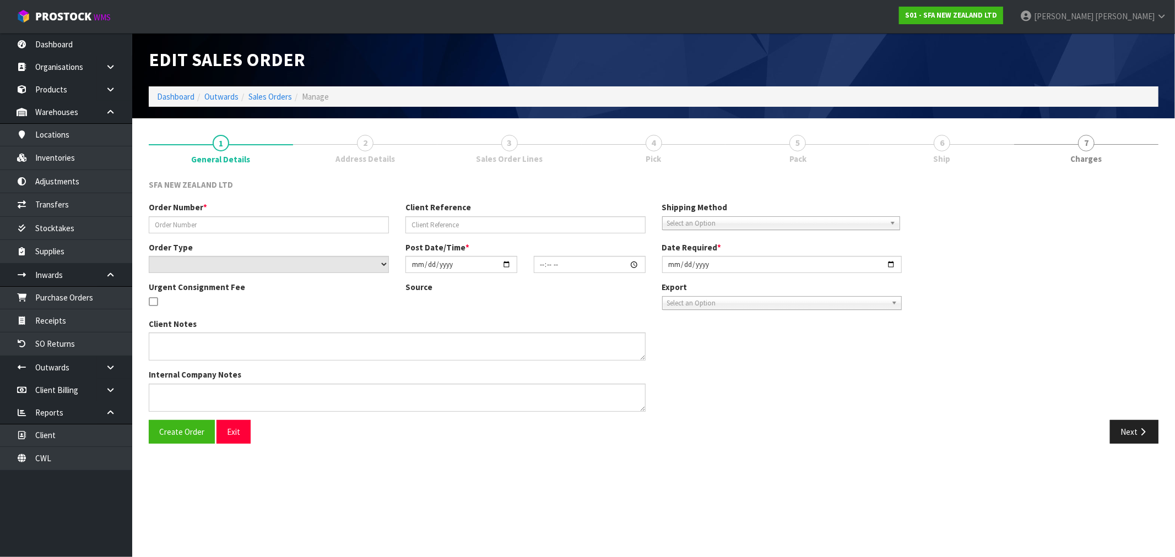
type input "2025-08-25"
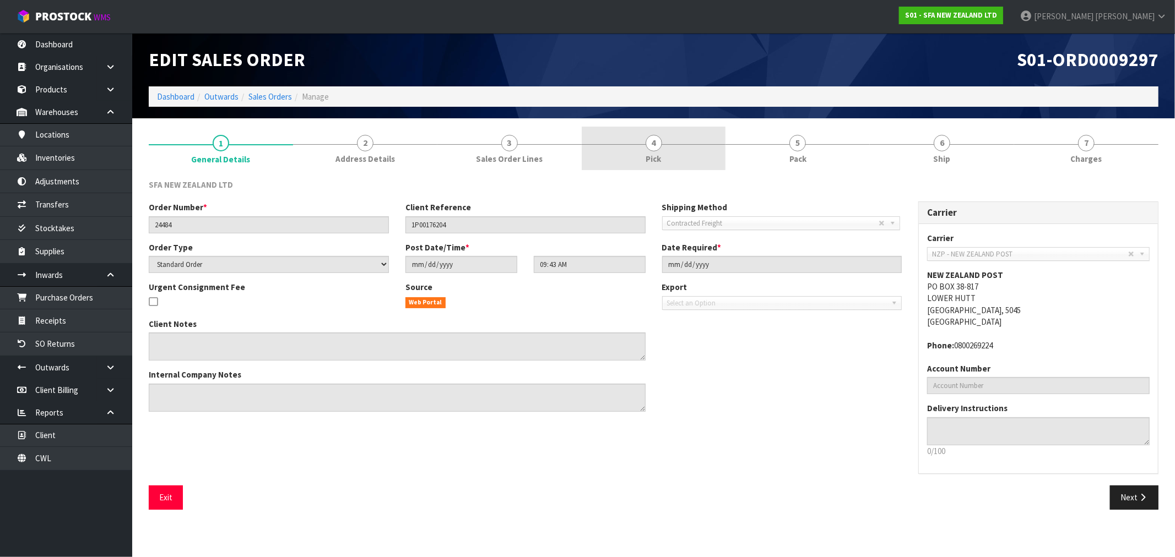
drag, startPoint x: 665, startPoint y: 149, endPoint x: 651, endPoint y: 166, distance: 21.5
click at [665, 150] on link "4 Pick" at bounding box center [654, 149] width 144 height 44
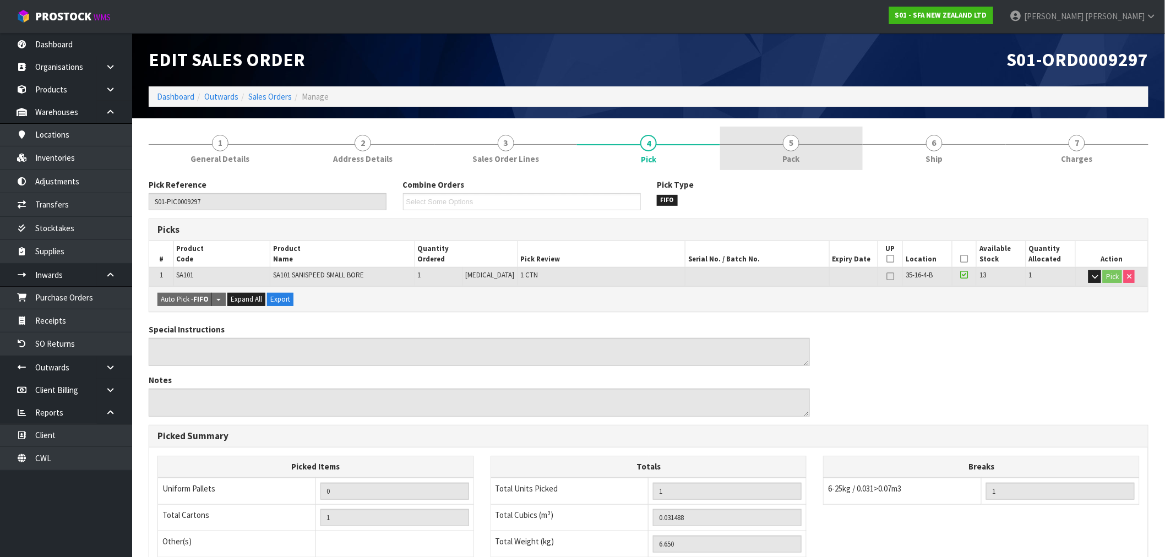
click at [777, 164] on link "5 Pack" at bounding box center [791, 149] width 143 height 44
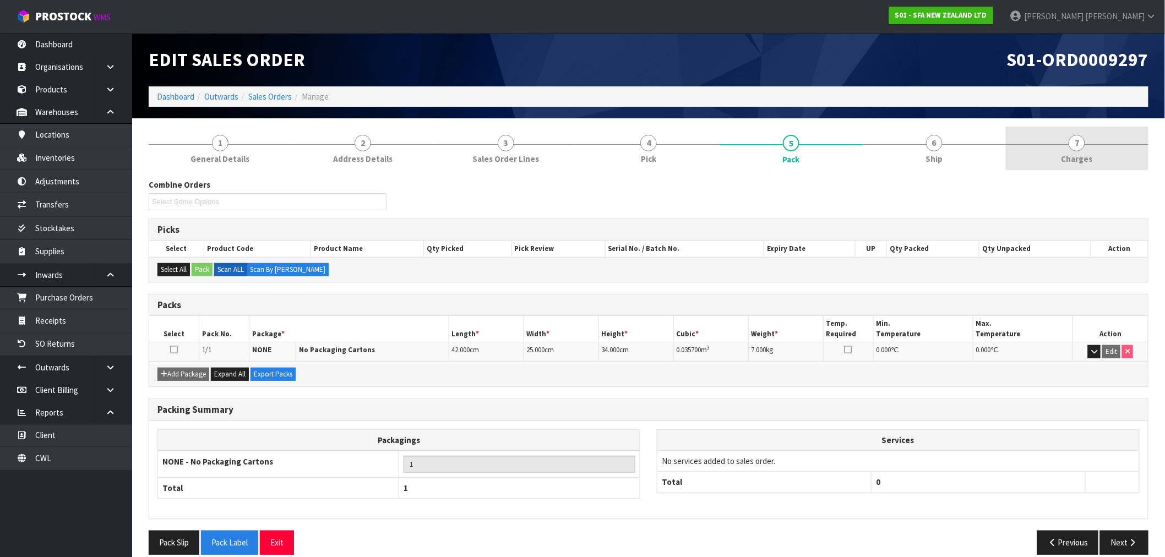
click at [1094, 146] on link "7 Charges" at bounding box center [1077, 149] width 143 height 44
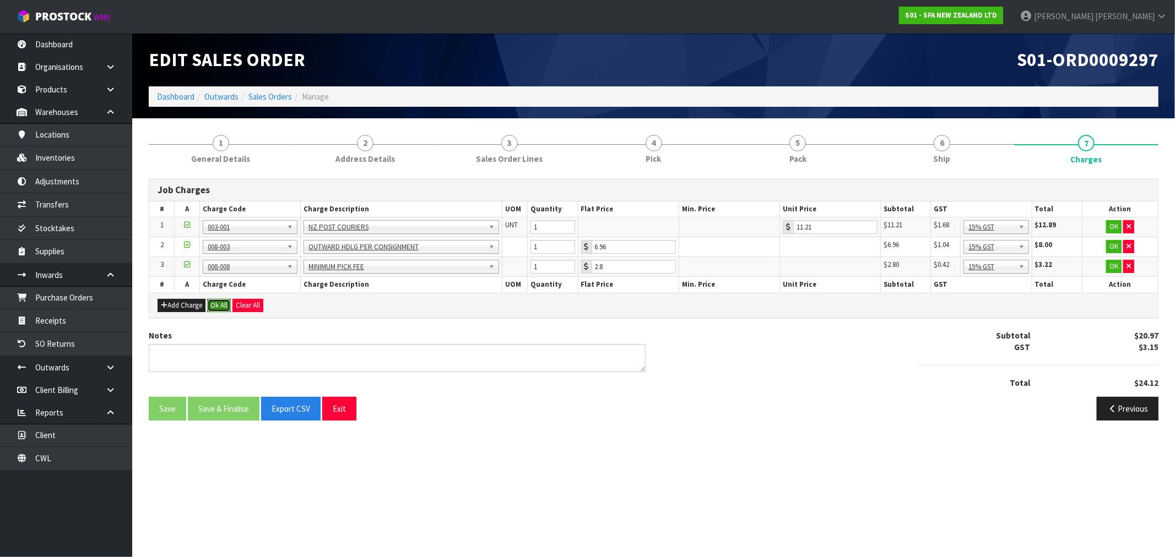
click at [218, 306] on button "Ok All" at bounding box center [219, 305] width 24 height 13
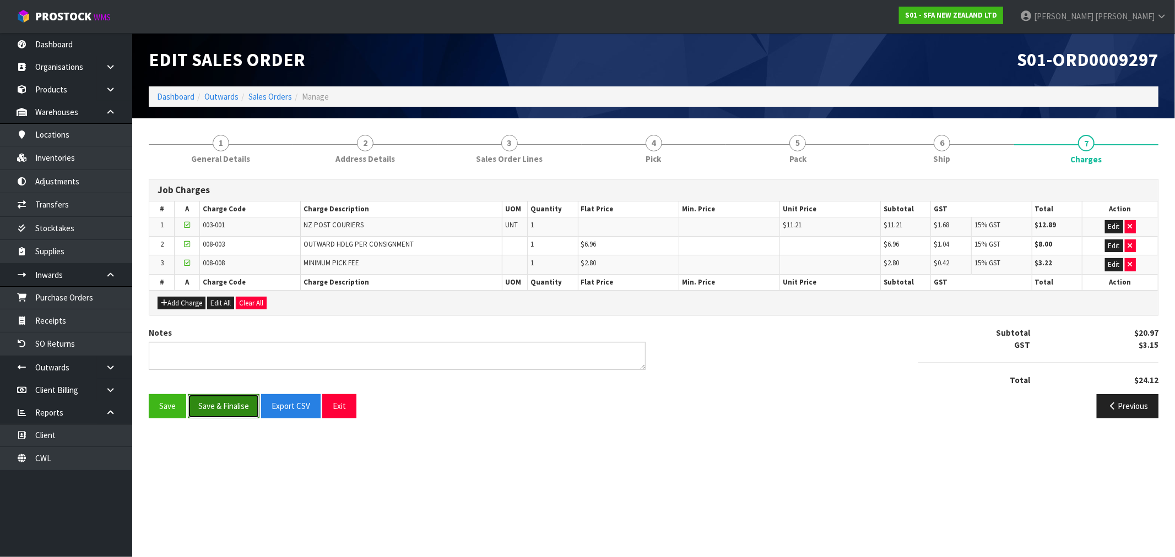
click at [215, 400] on button "Save & Finalise" at bounding box center [224, 406] width 72 height 24
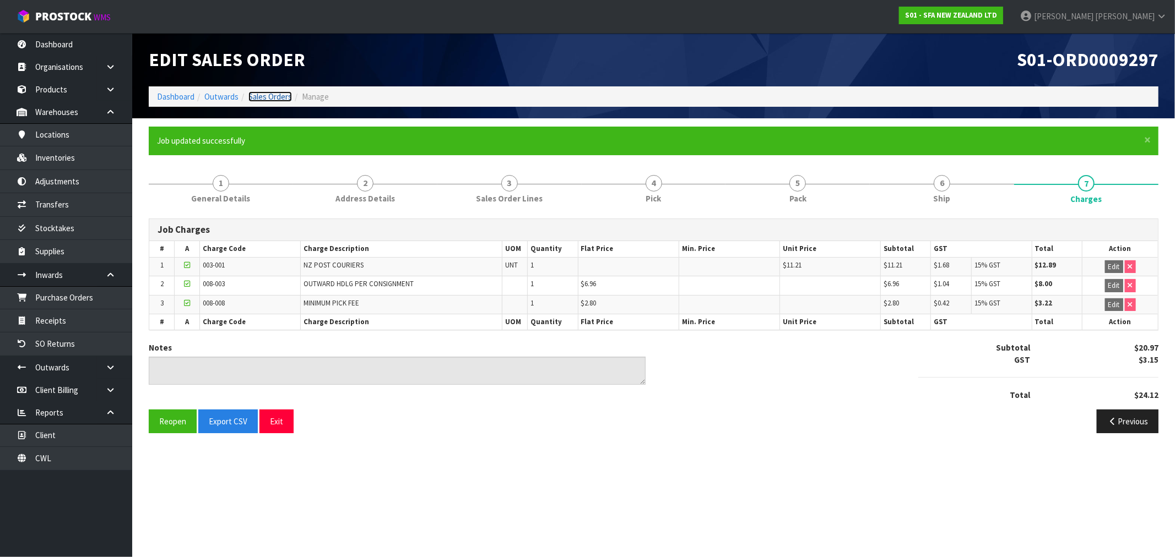
click at [269, 96] on link "Sales Orders" at bounding box center [270, 96] width 44 height 10
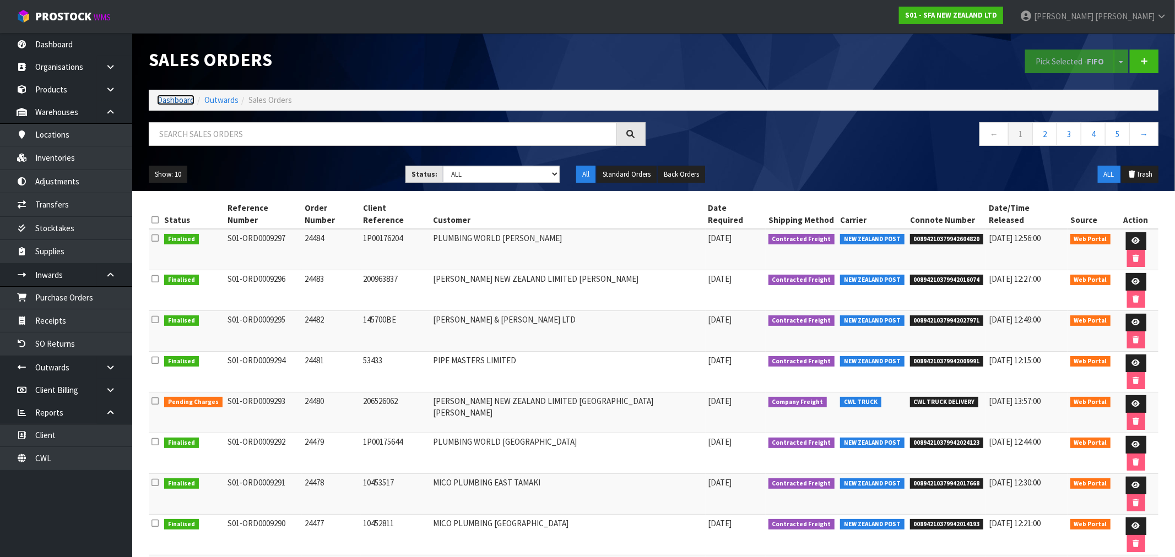
click at [184, 102] on link "Dashboard" at bounding box center [175, 100] width 37 height 10
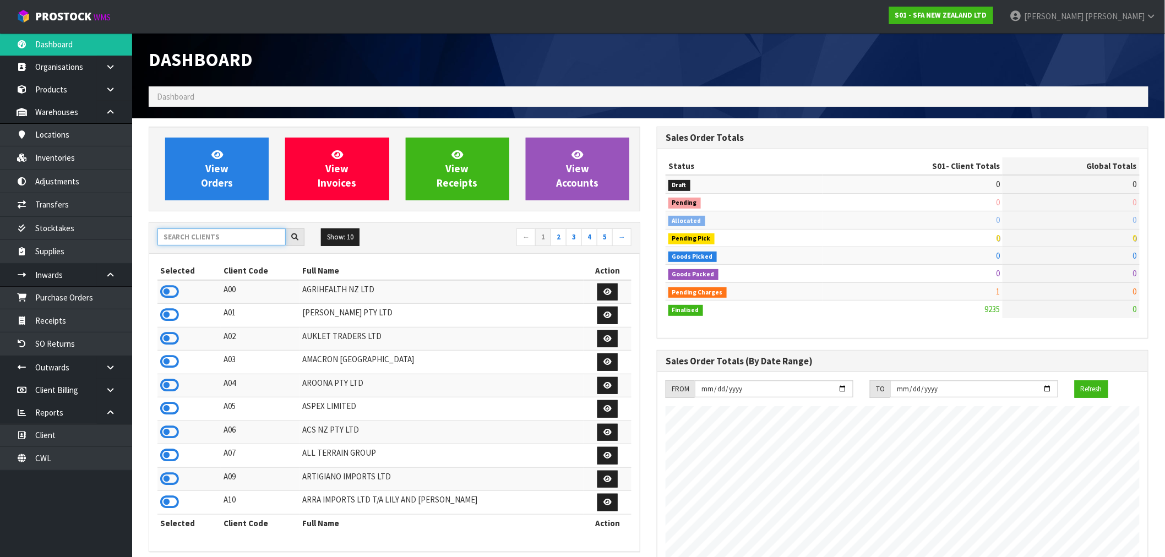
click at [251, 234] on input "text" at bounding box center [222, 237] width 128 height 17
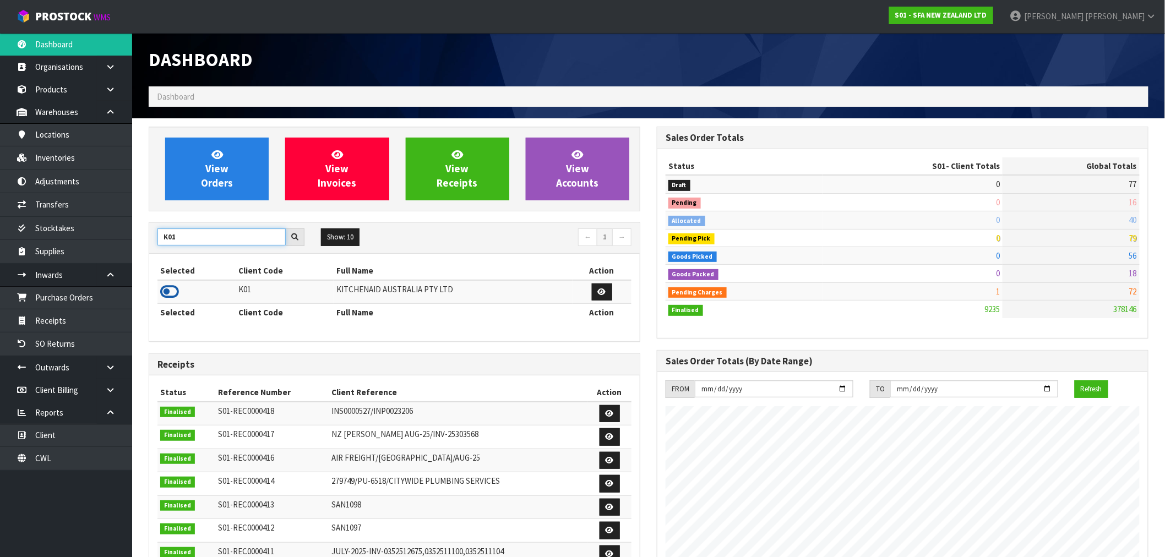
type input "K01"
click at [176, 287] on icon at bounding box center [169, 292] width 19 height 17
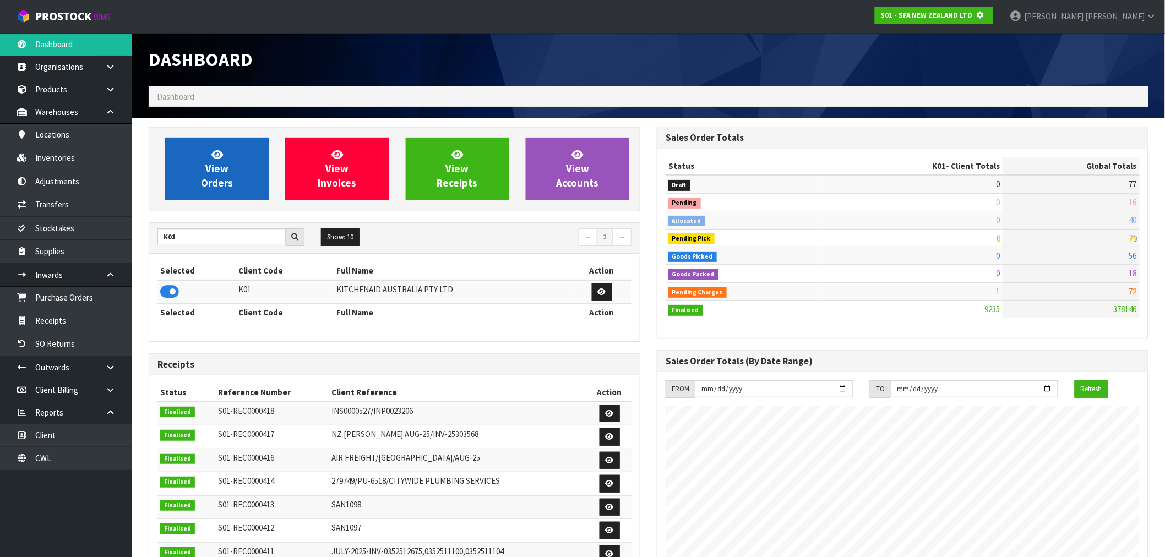
scroll to position [550013, 550191]
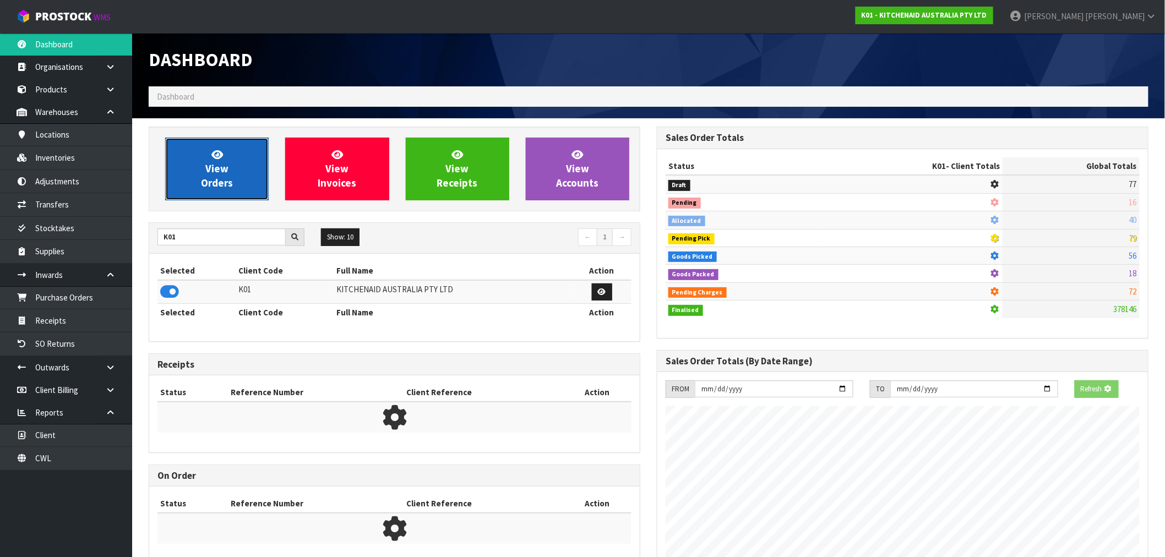
click at [207, 179] on span "View Orders" at bounding box center [217, 168] width 32 height 41
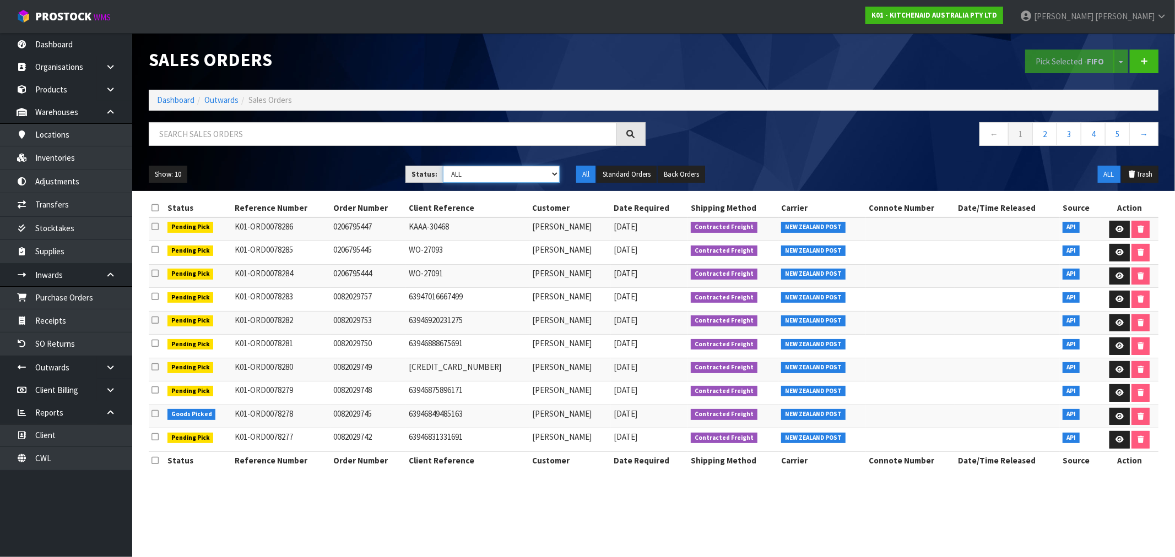
click at [525, 177] on select "Draft Pending Allocated Pending Pick Goods Picked Goods Packed Pending Charges …" at bounding box center [501, 174] width 117 height 17
select select "string:6"
click at [443, 166] on select "Draft Pending Allocated Pending Pick Goods Picked Goods Packed Pending Charges …" at bounding box center [501, 174] width 117 height 17
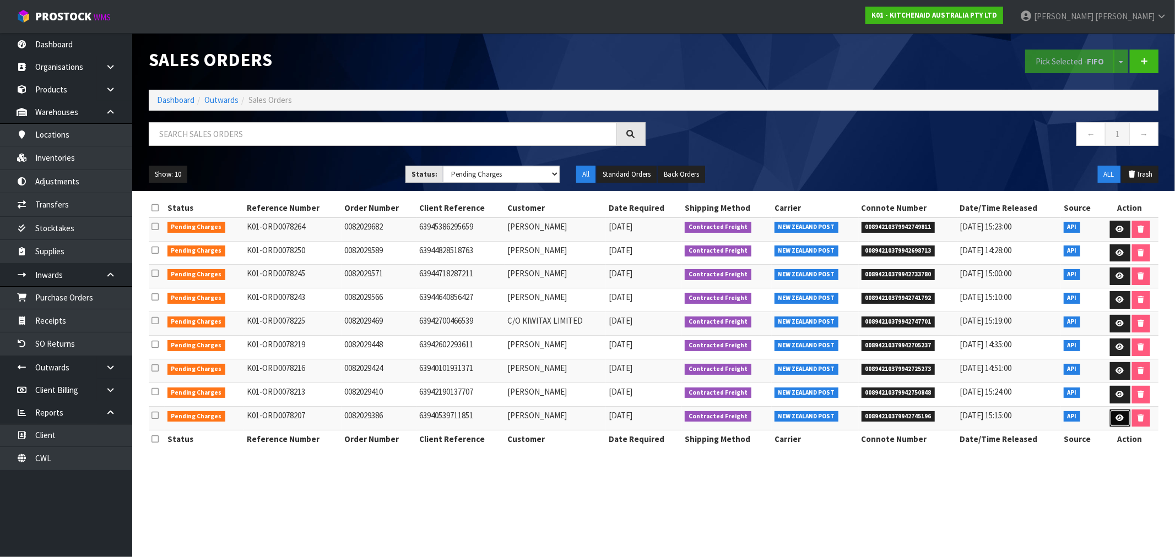
click at [1117, 420] on icon at bounding box center [1120, 418] width 8 height 7
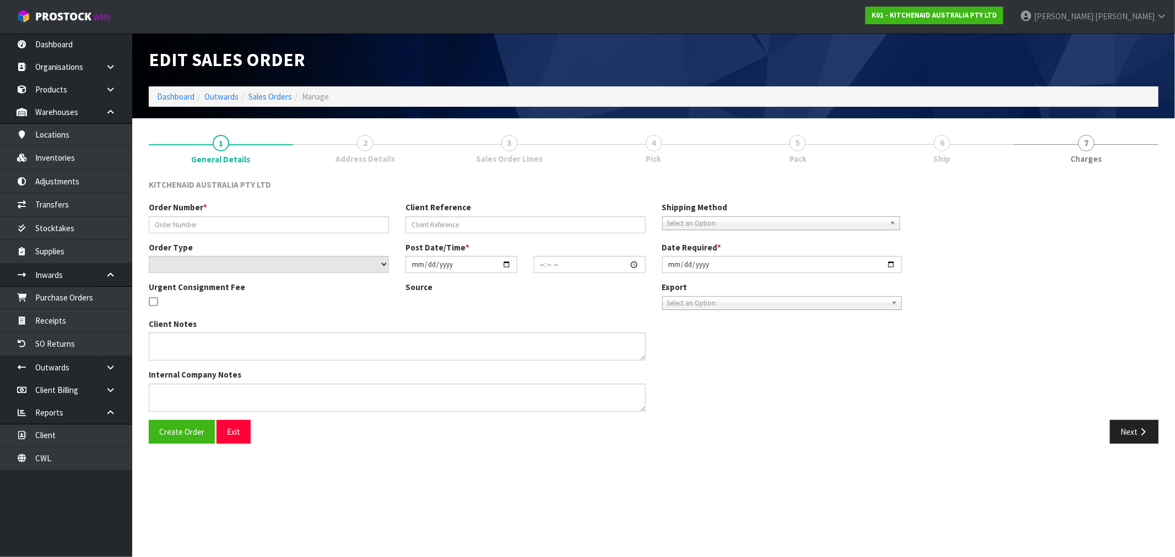
type input "0082029386"
type input "63940539711851"
select select "number:0"
type input "2025-08-23"
type input "11:35:35.000"
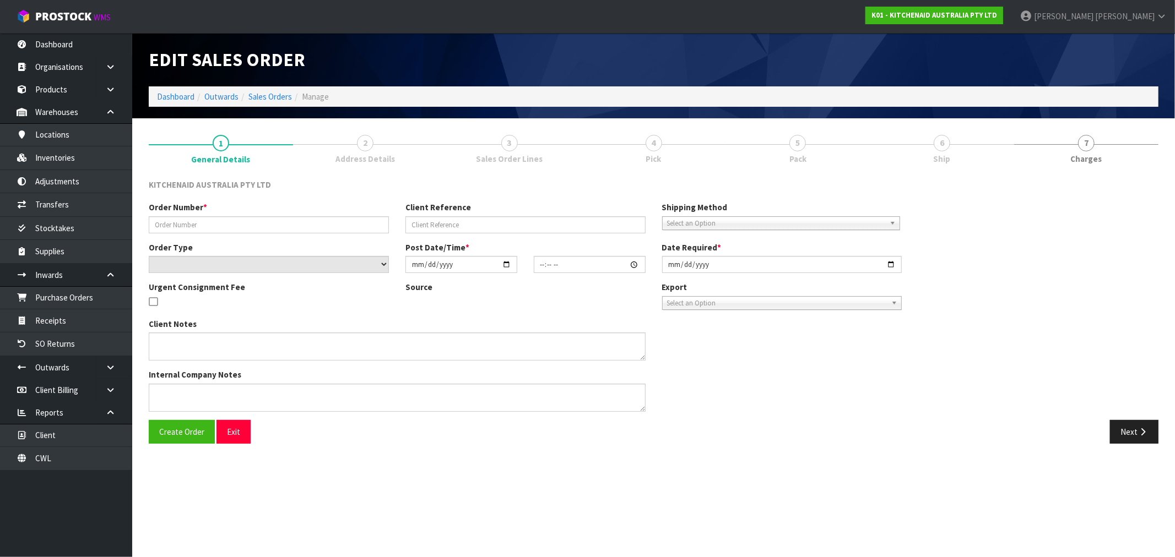
type input "2025-08-23"
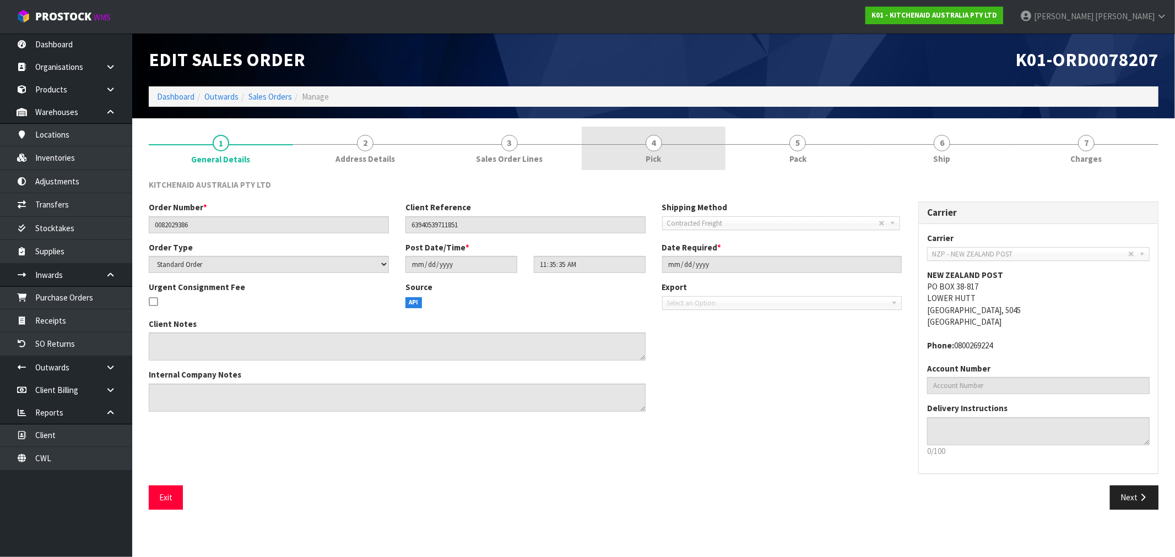
click at [672, 155] on link "4 Pick" at bounding box center [654, 149] width 144 height 44
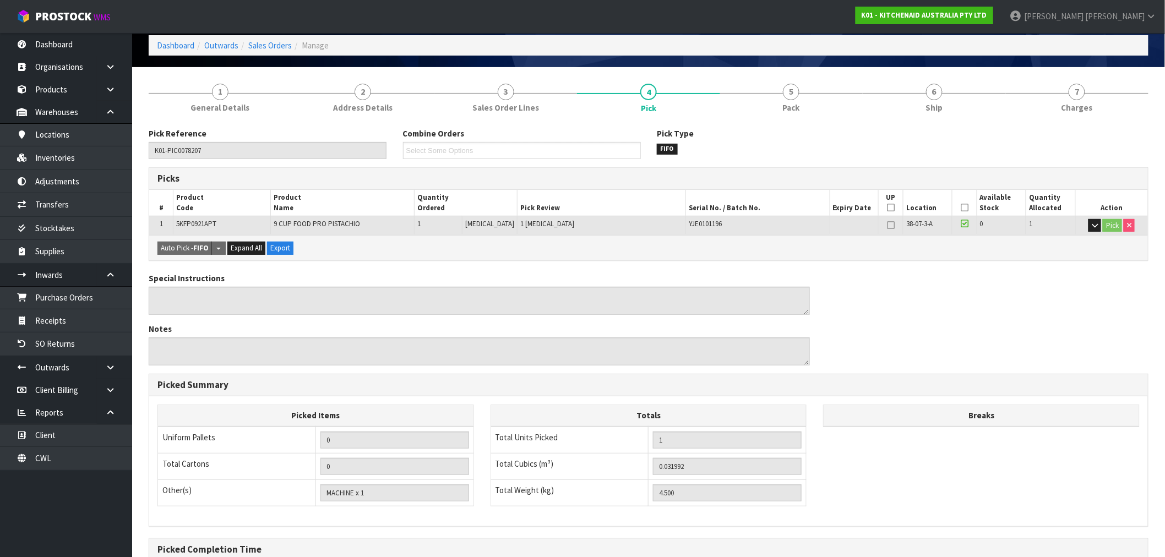
scroll to position [122, 0]
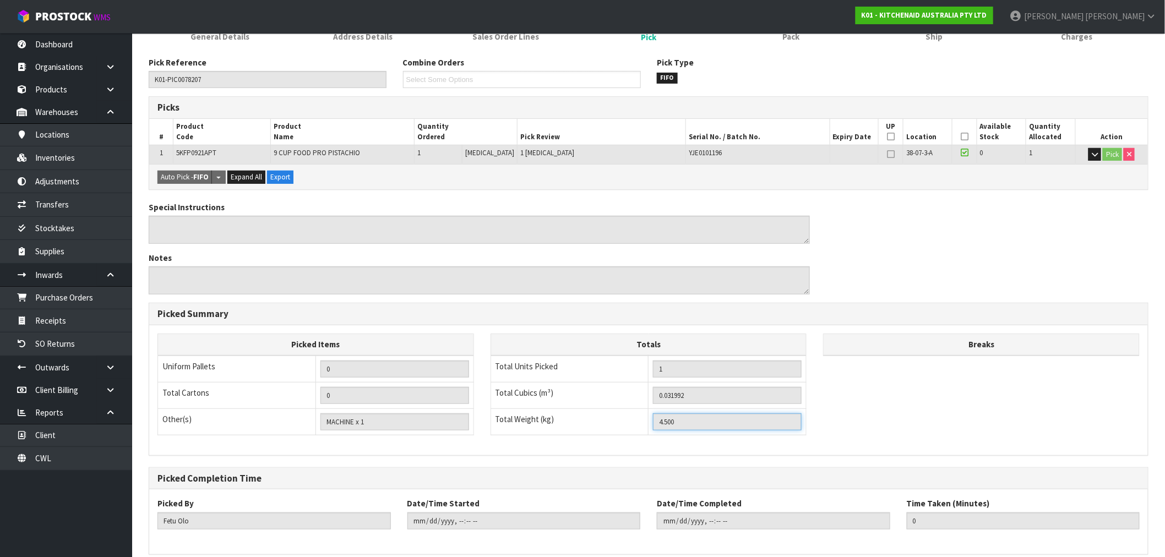
drag, startPoint x: 691, startPoint y: 426, endPoint x: 658, endPoint y: 425, distance: 32.5
click at [661, 426] on input "4.500" at bounding box center [727, 422] width 149 height 17
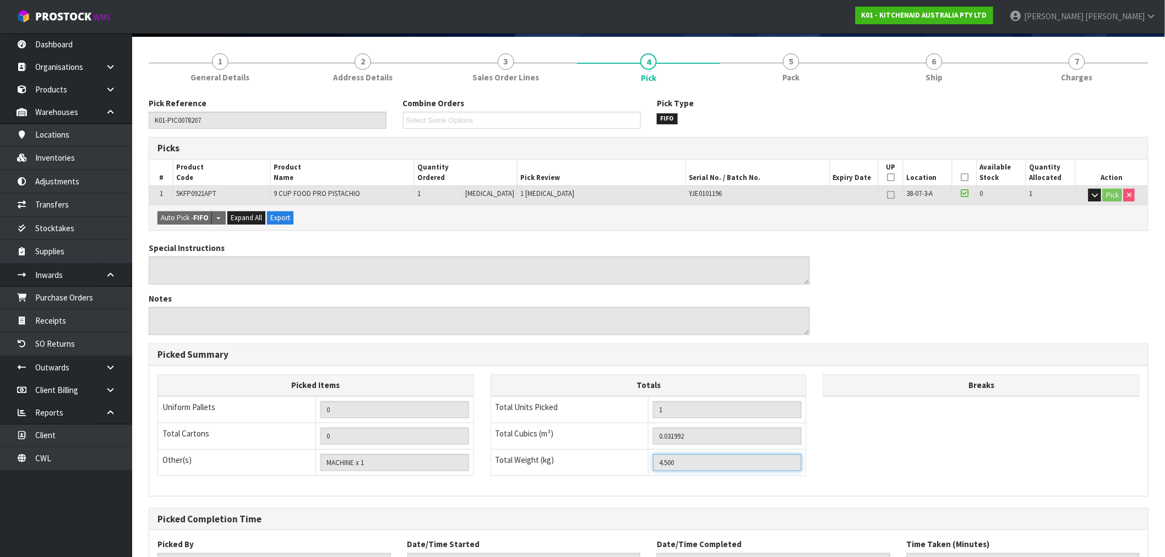
scroll to position [61, 0]
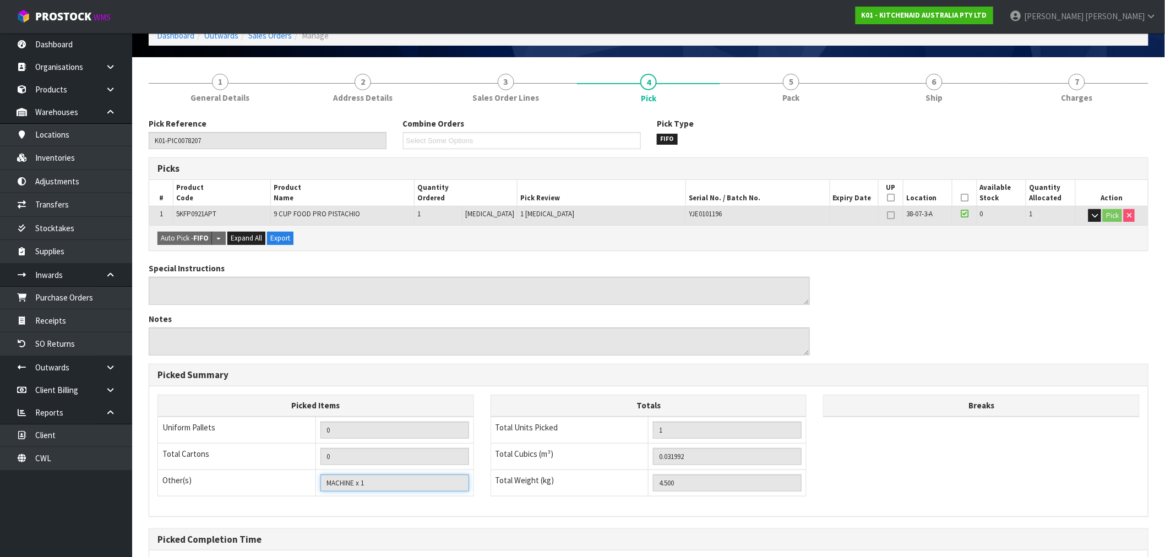
drag, startPoint x: 370, startPoint y: 485, endPoint x: 295, endPoint y: 479, distance: 75.1
click at [295, 479] on tr "Other(s) Bag x 0 Bar x 0 Basket x 0 Bin x 0 Bottle x 0 Box x 0 Bundle x 0 Cabin…" at bounding box center [316, 483] width 316 height 26
click at [953, 63] on section "1 General Details 2 Address Details 3 Sales Order Lines 4 Pick 5 Pack 6 Ship 7 …" at bounding box center [648, 362] width 1033 height 611
click at [970, 85] on link "6 Ship" at bounding box center [934, 88] width 143 height 44
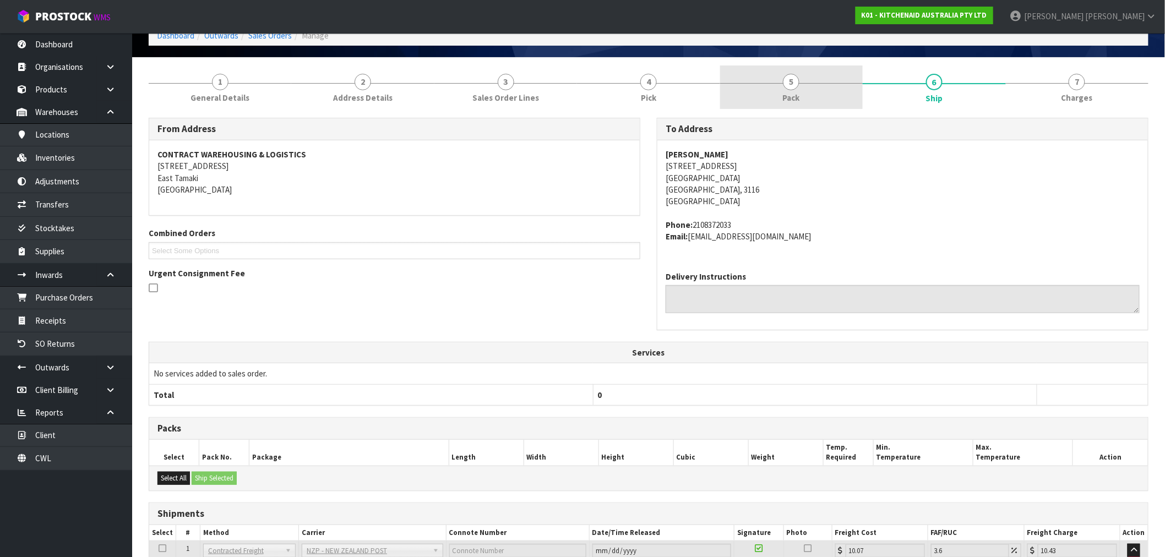
click at [813, 88] on link "5 Pack" at bounding box center [791, 88] width 143 height 44
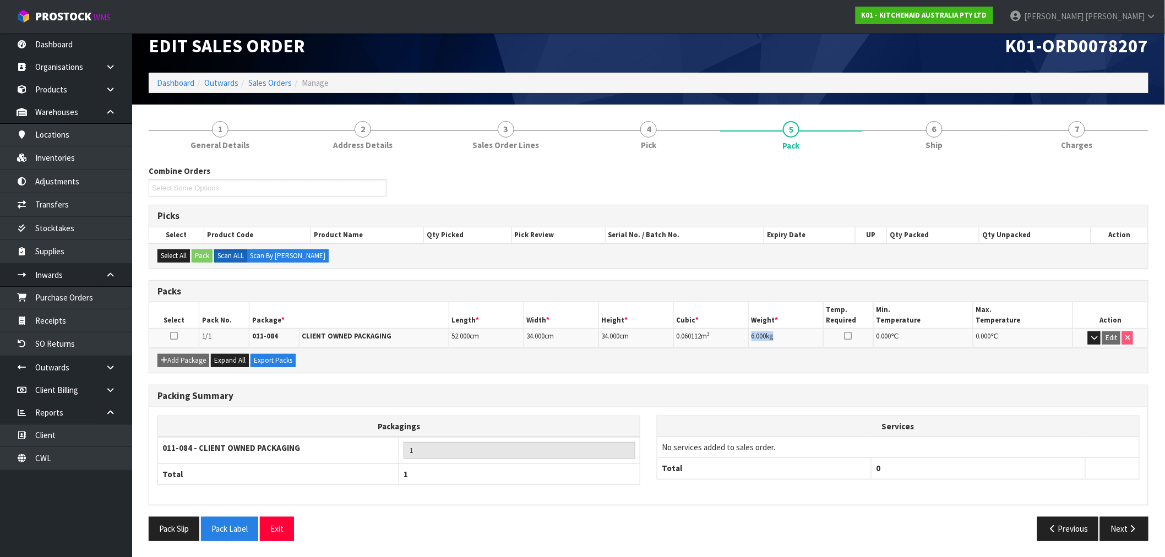
drag, startPoint x: 795, startPoint y: 336, endPoint x: 746, endPoint y: 338, distance: 48.5
click at [746, 338] on tr "1/1 011-084 CLIENT OWNED PACKAGING 52.000 cm 34.000 cm 34.000 cm 0.060112 m 3 6…" at bounding box center [648, 338] width 999 height 19
click at [1086, 152] on link "7 Charges" at bounding box center [1077, 135] width 143 height 44
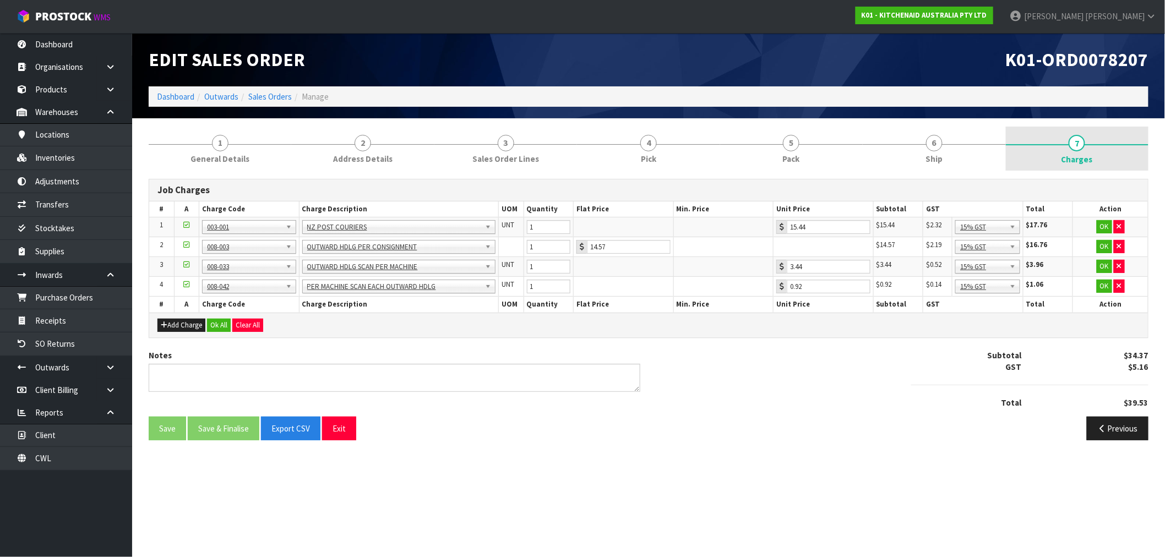
scroll to position [0, 0]
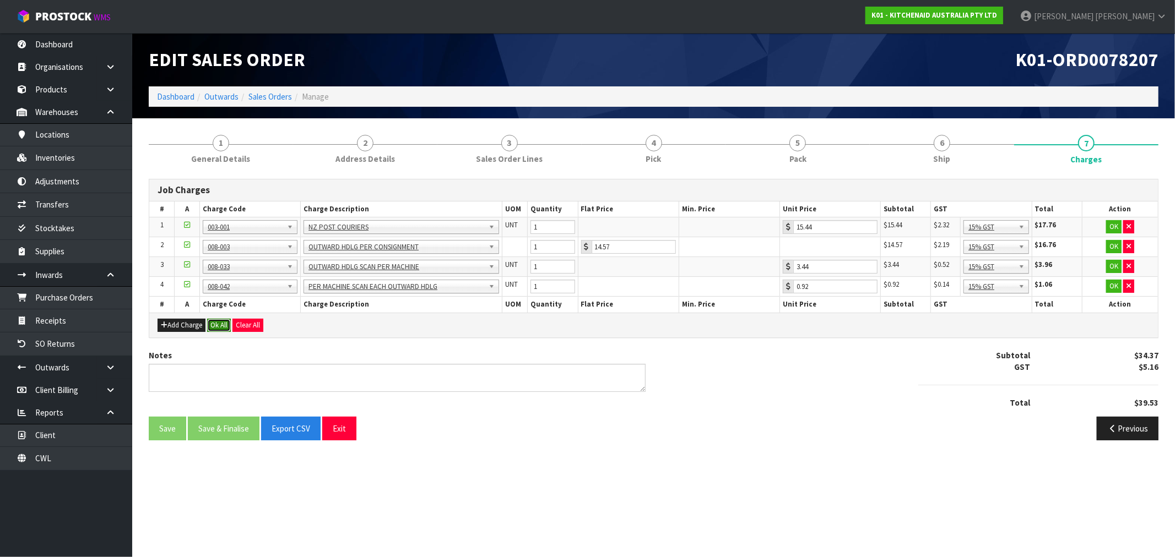
click at [223, 330] on button "Ok All" at bounding box center [219, 325] width 24 height 13
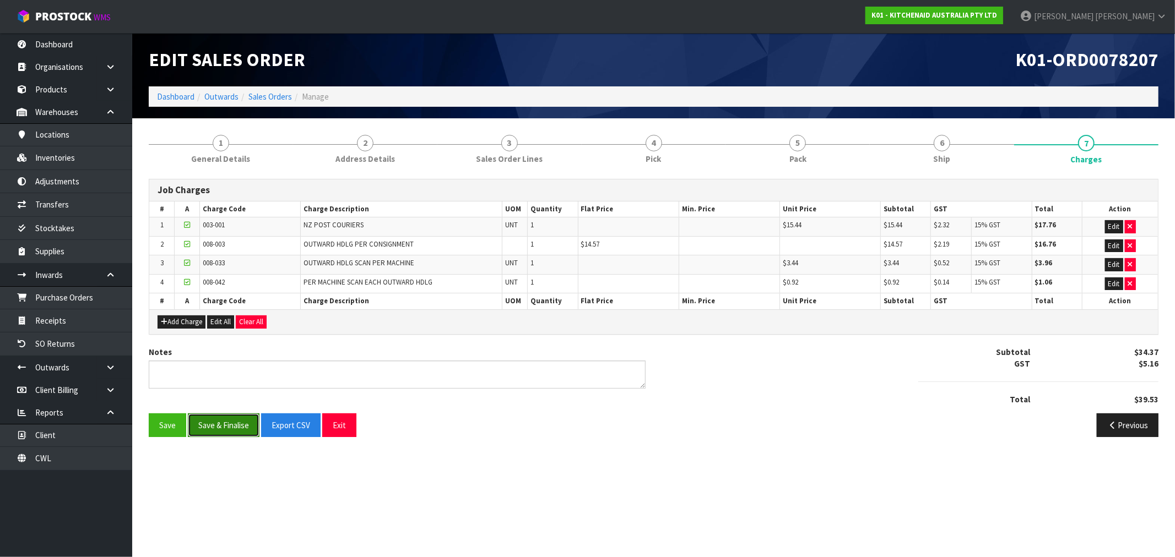
click at [228, 421] on button "Save & Finalise" at bounding box center [224, 426] width 72 height 24
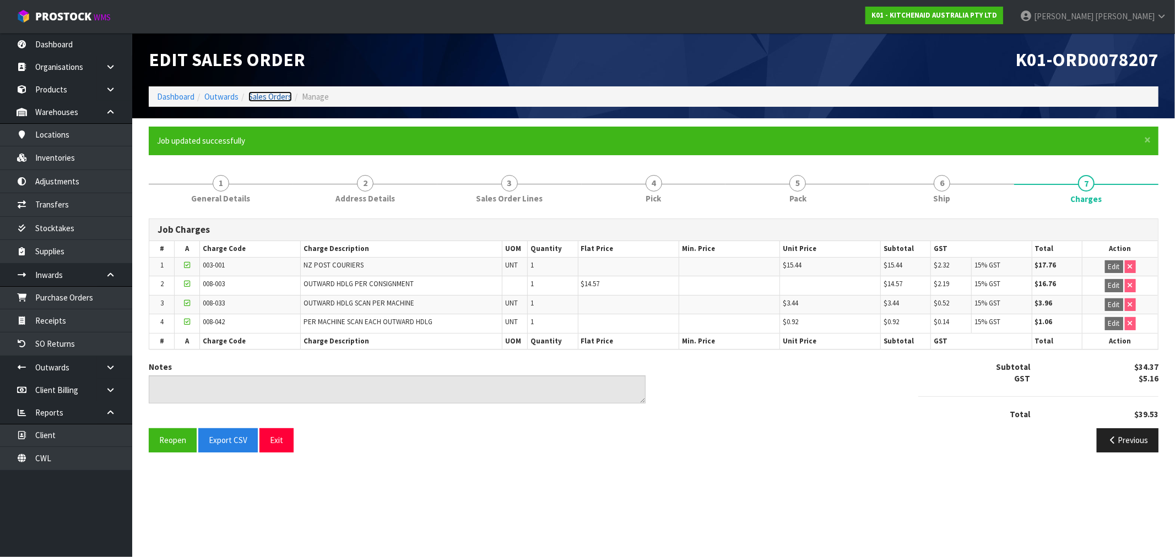
click at [264, 94] on link "Sales Orders" at bounding box center [270, 96] width 44 height 10
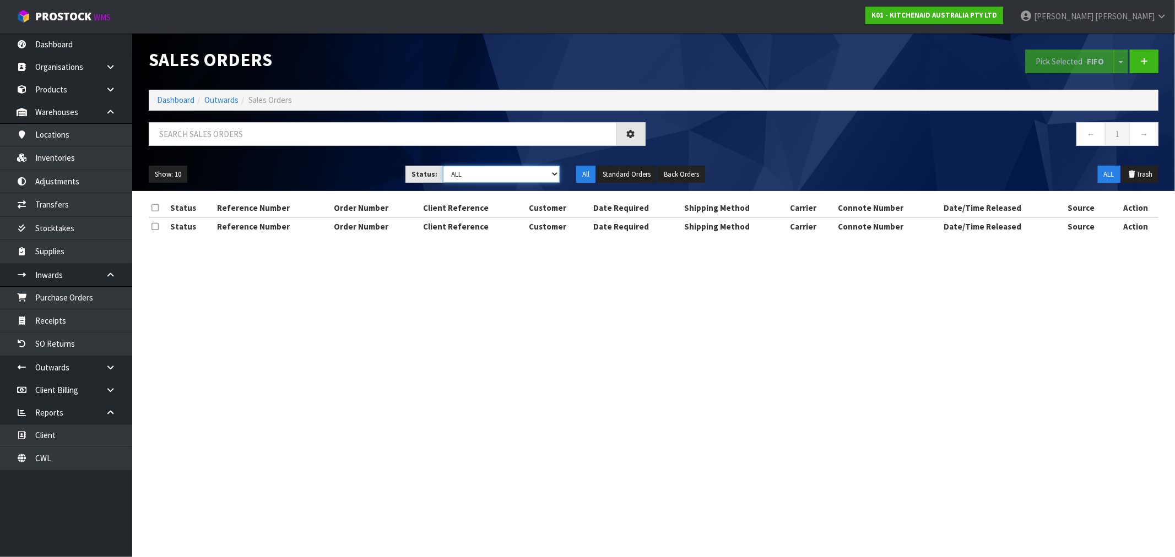
click at [474, 174] on select "Draft Pending Allocated Pending Pick Goods Picked Goods Packed Pending Charges …" at bounding box center [501, 174] width 117 height 17
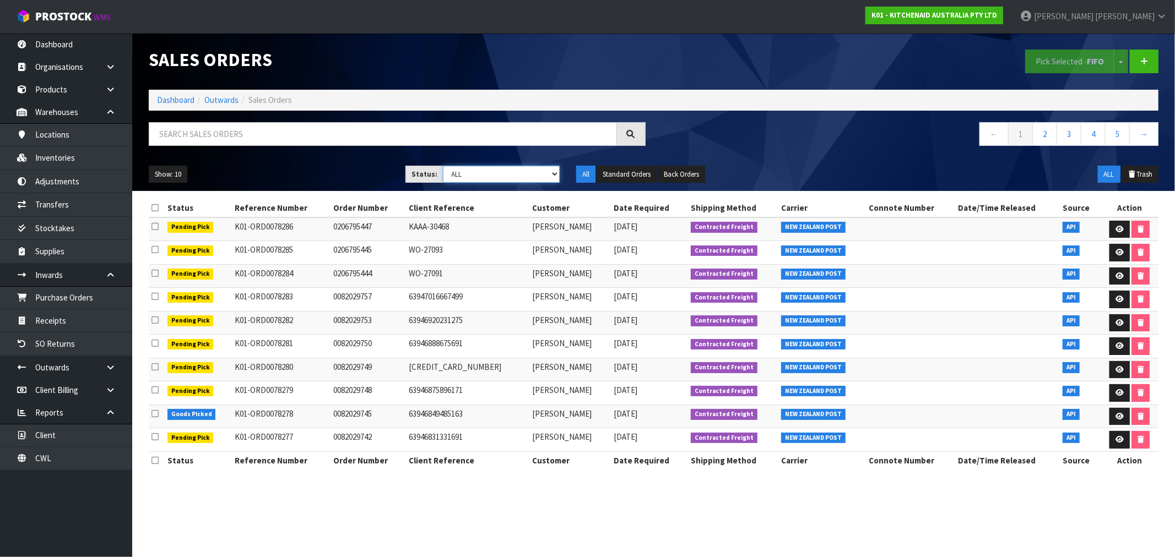
select select "string:6"
click at [443, 166] on select "Draft Pending Allocated Pending Pick Goods Picked Goods Packed Pending Charges …" at bounding box center [501, 174] width 117 height 17
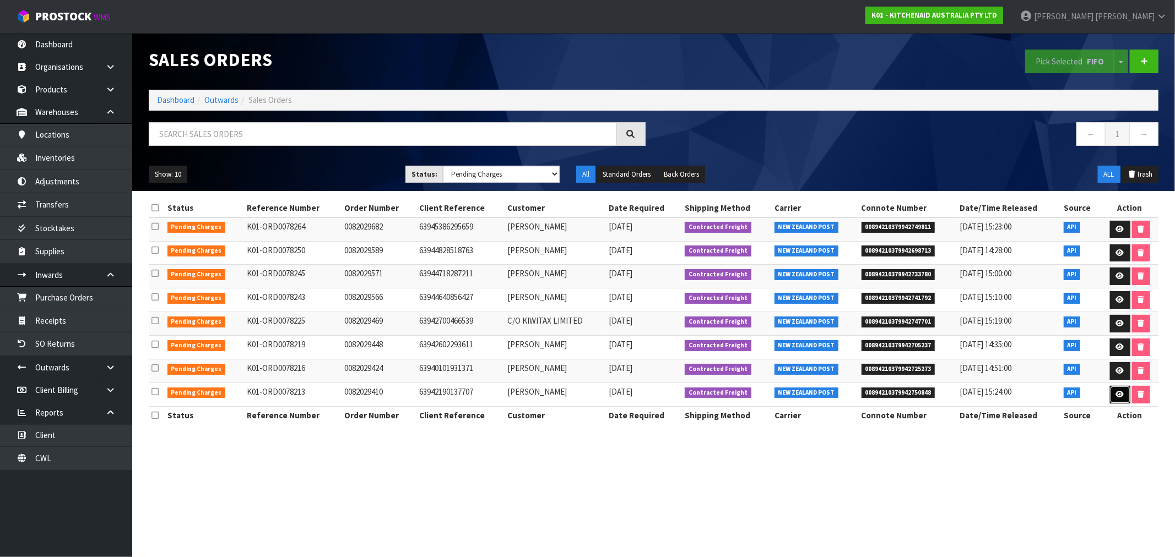
click at [1125, 394] on link at bounding box center [1120, 395] width 20 height 18
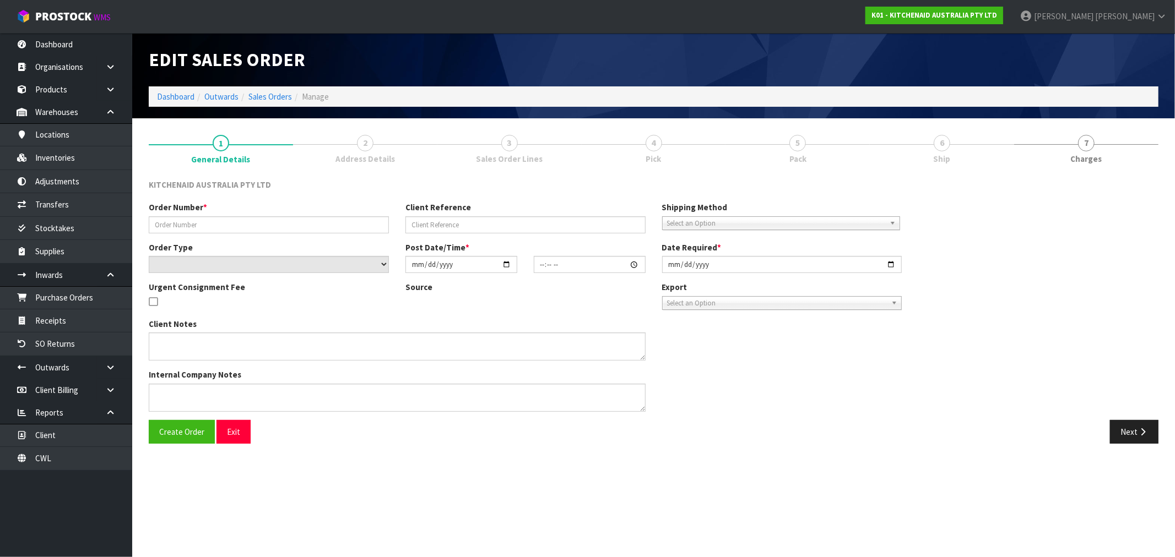
type input "0082029410"
type input "63942190137707"
select select "number:0"
type input "2025-08-23"
type input "13:36:02.000"
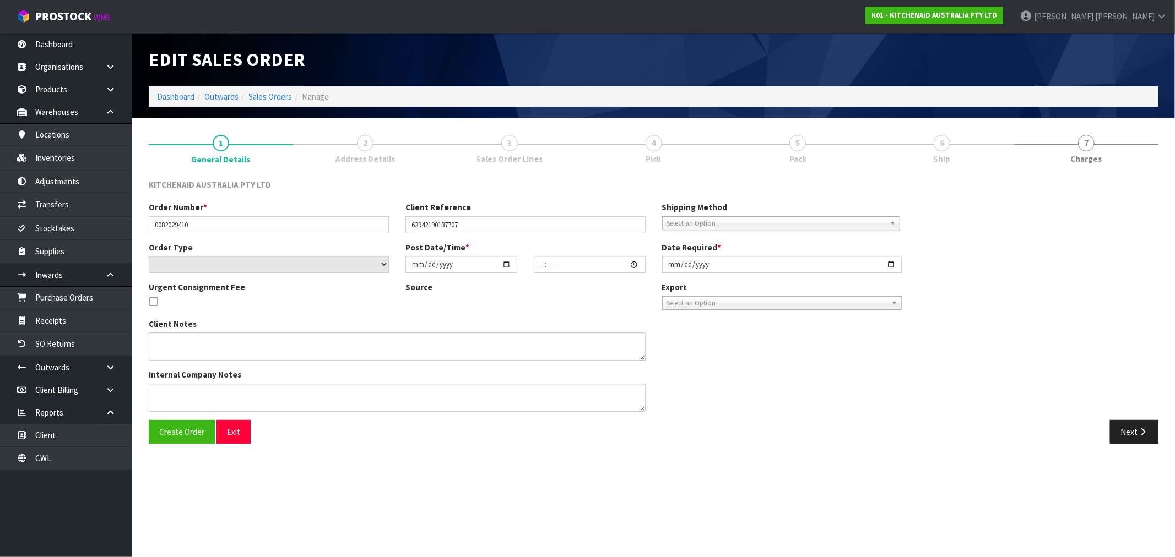
type input "2025-08-23"
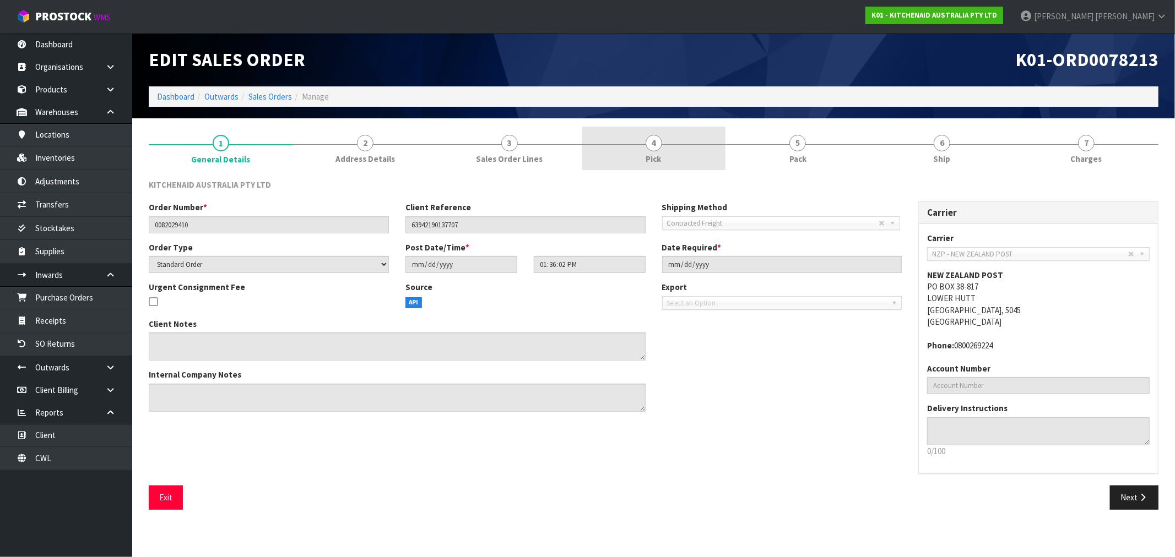
click at [658, 153] on span "Pick" at bounding box center [653, 159] width 15 height 12
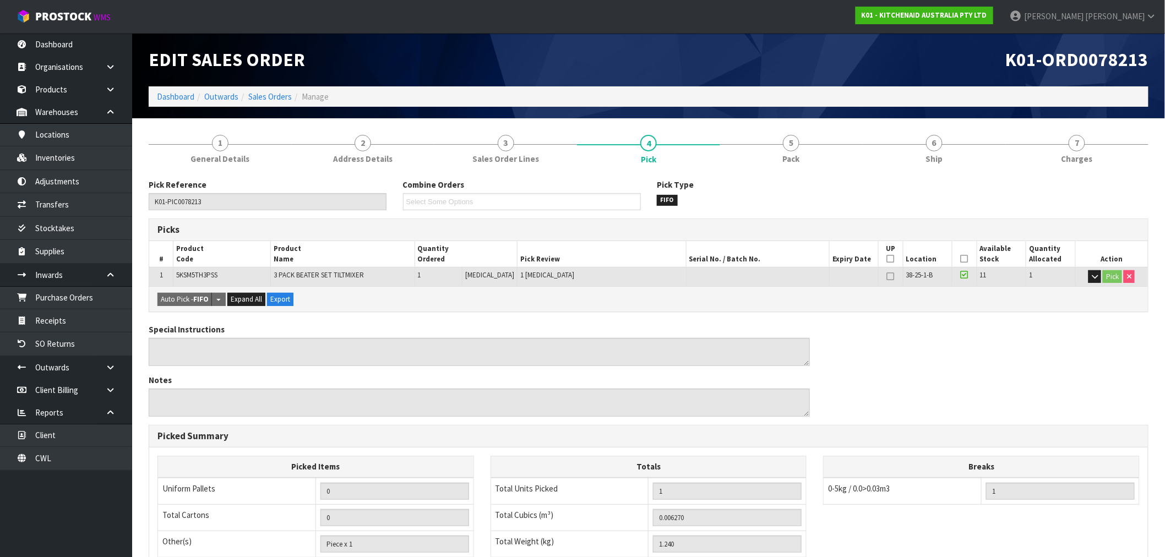
scroll to position [172, 0]
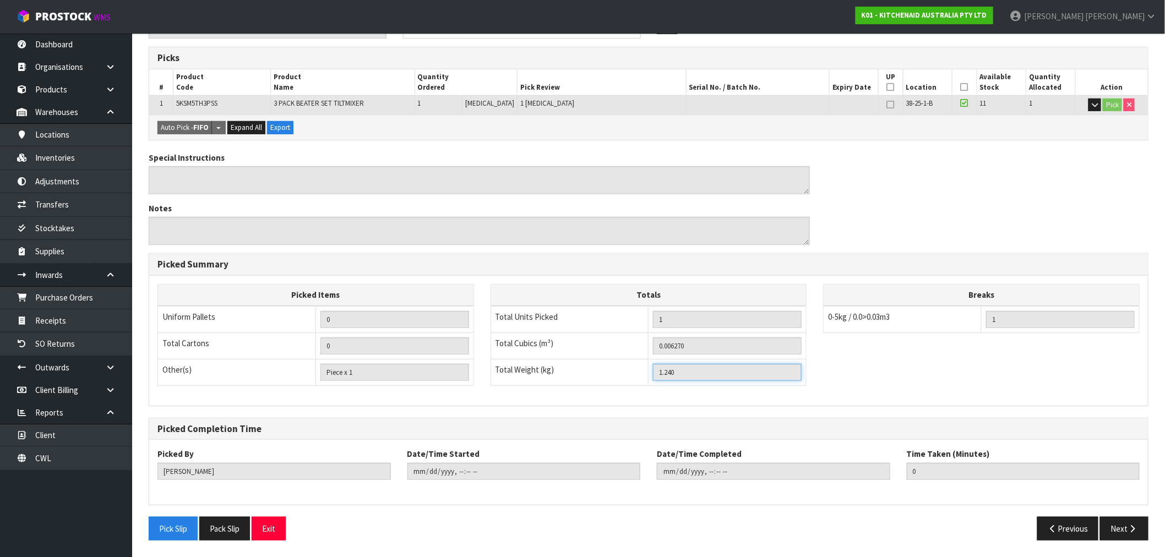
drag, startPoint x: 685, startPoint y: 374, endPoint x: 654, endPoint y: 372, distance: 30.9
click at [654, 372] on input "1.240" at bounding box center [727, 372] width 149 height 17
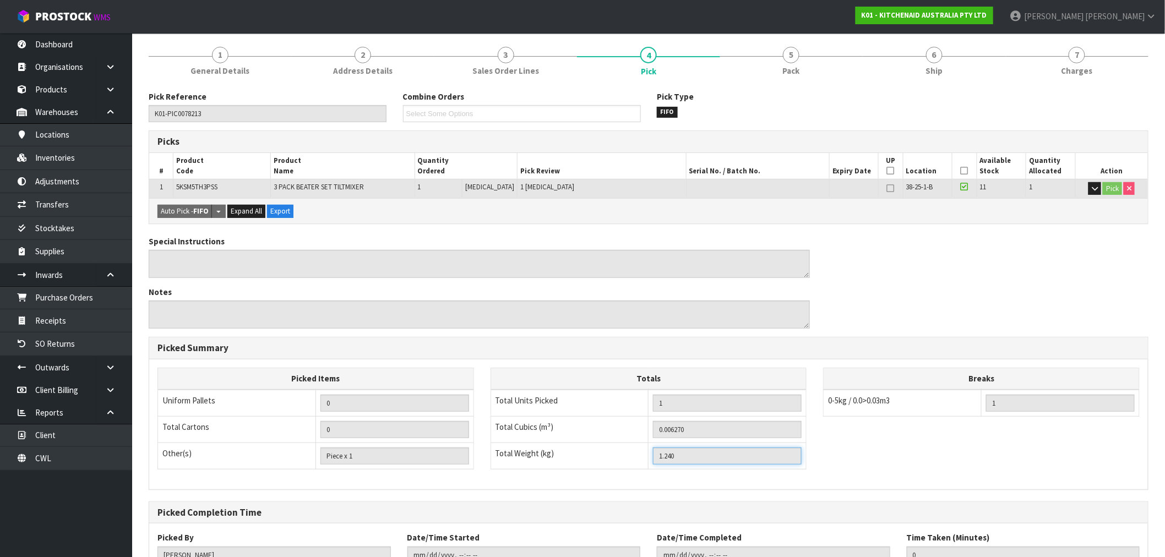
scroll to position [0, 0]
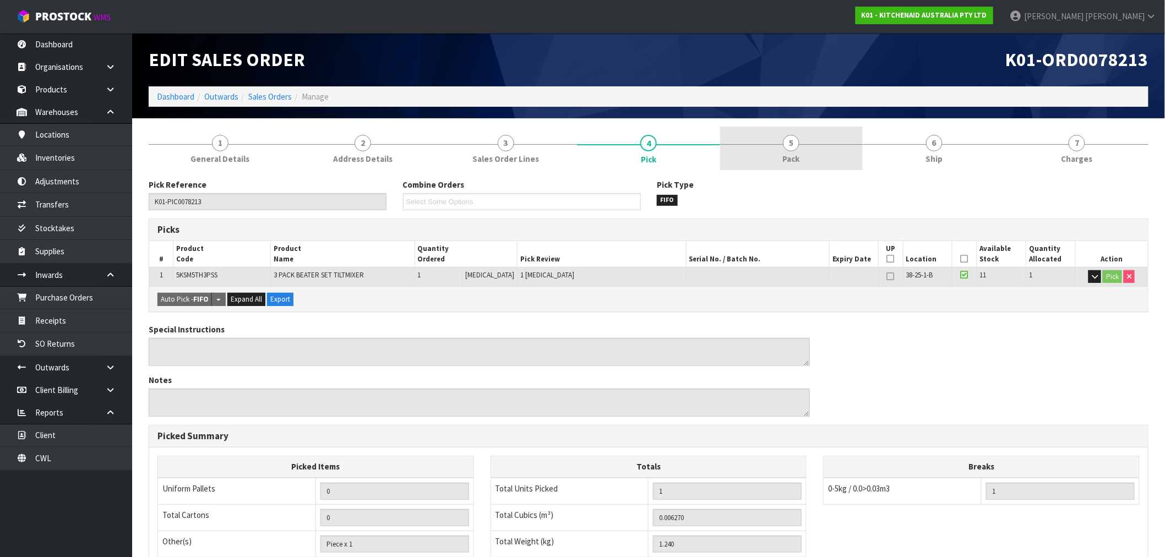
click at [795, 151] on link "5 Pack" at bounding box center [791, 149] width 143 height 44
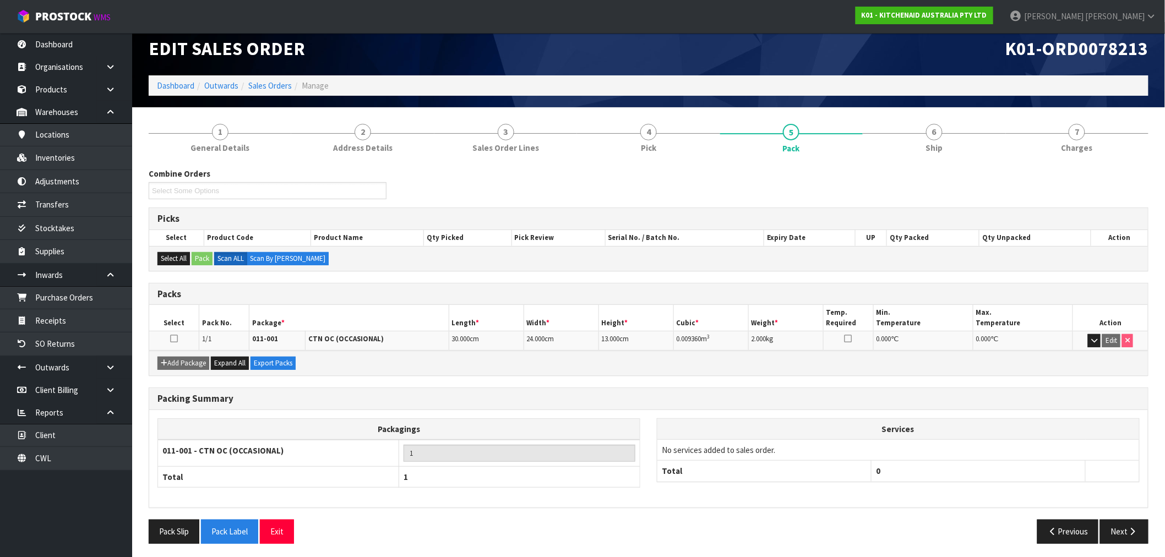
scroll to position [14, 0]
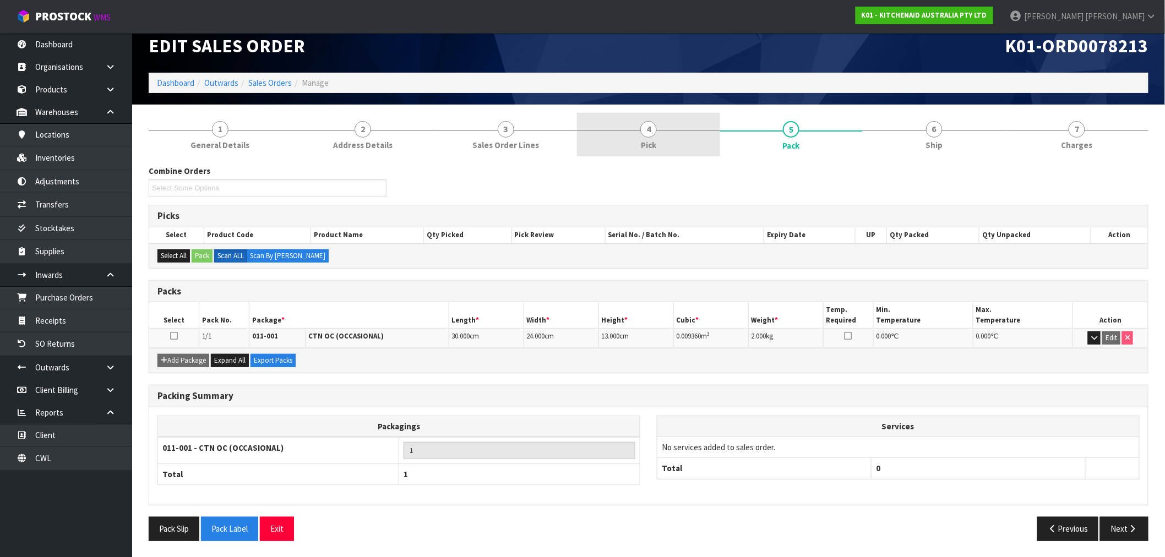
click at [628, 146] on link "4 Pick" at bounding box center [648, 135] width 143 height 44
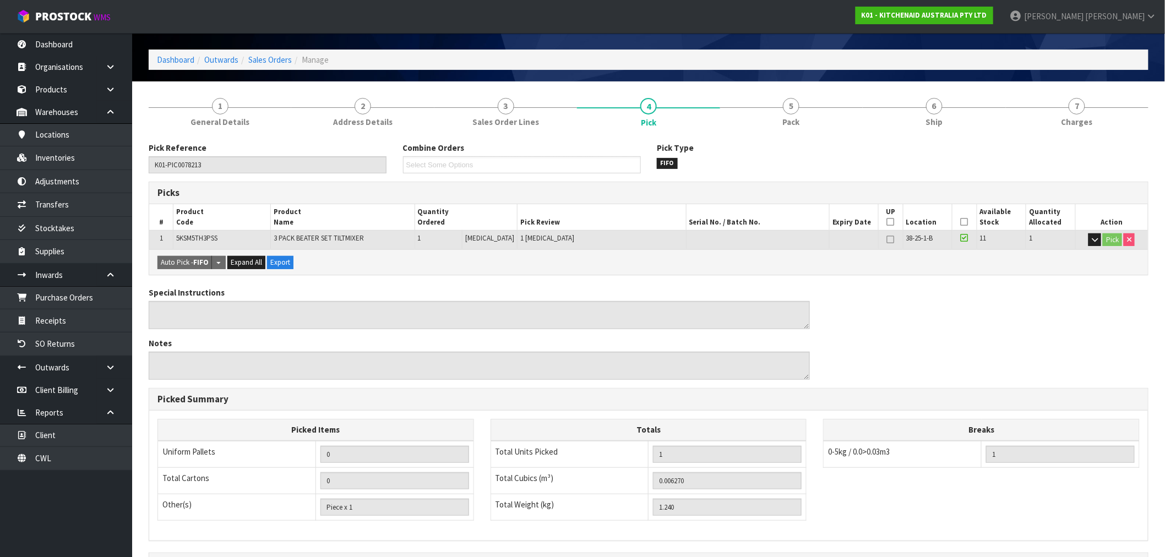
scroll to position [75, 0]
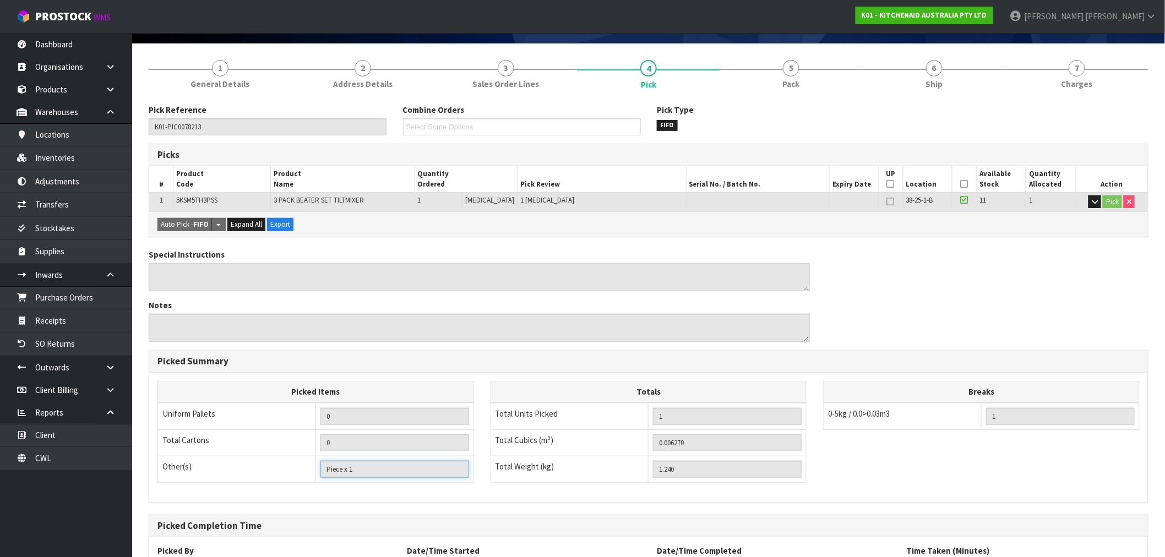
drag, startPoint x: 383, startPoint y: 468, endPoint x: 334, endPoint y: 460, distance: 49.7
click at [328, 468] on input "Piece x 1" at bounding box center [395, 469] width 149 height 17
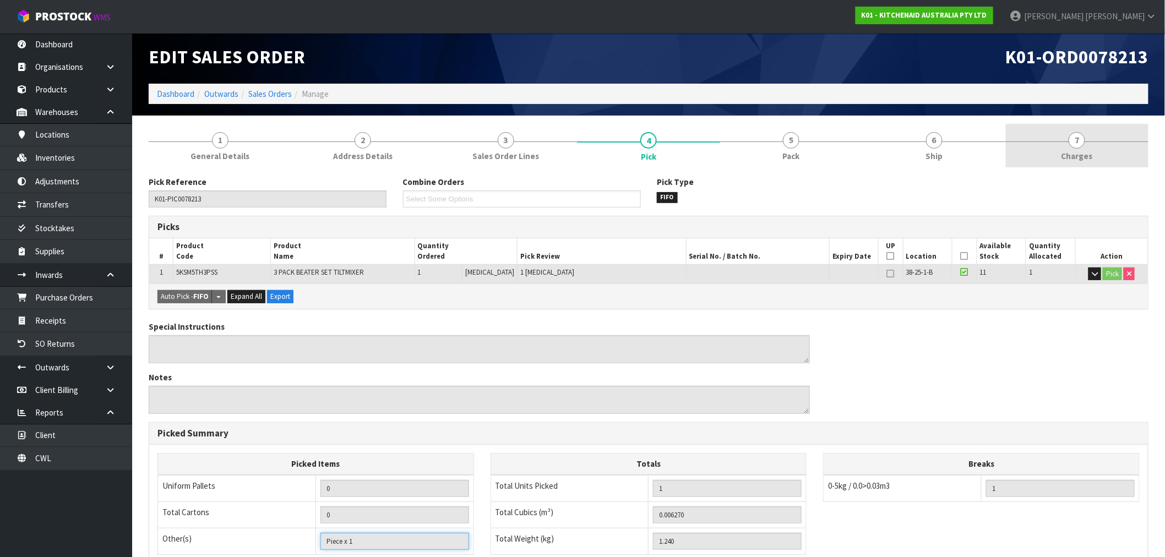
scroll to position [0, 0]
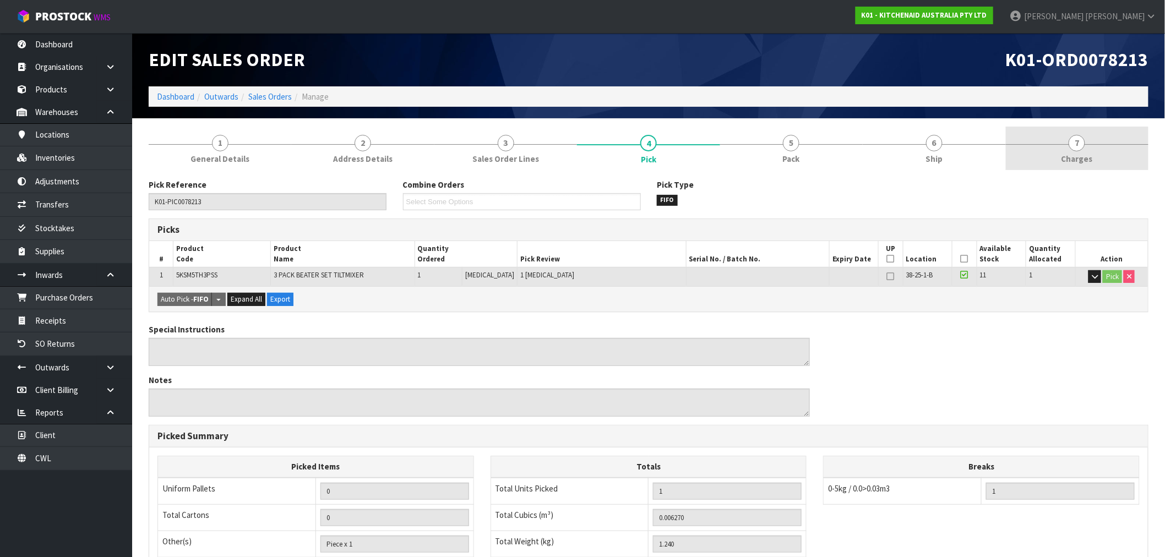
click at [1091, 138] on link "7 Charges" at bounding box center [1077, 149] width 143 height 44
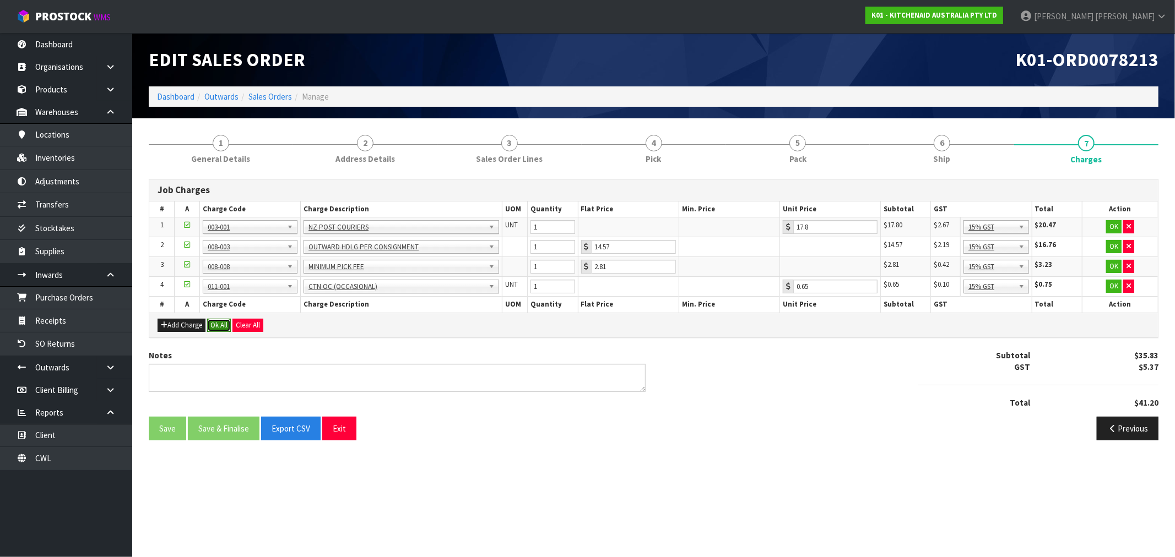
click at [217, 326] on button "Ok All" at bounding box center [219, 325] width 24 height 13
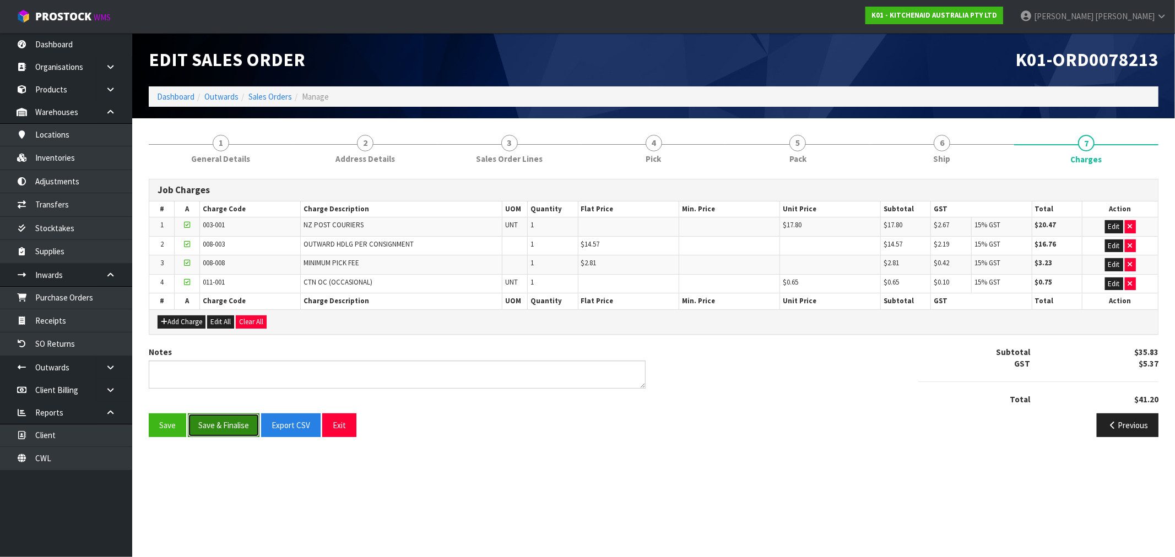
click at [229, 422] on button "Save & Finalise" at bounding box center [224, 426] width 72 height 24
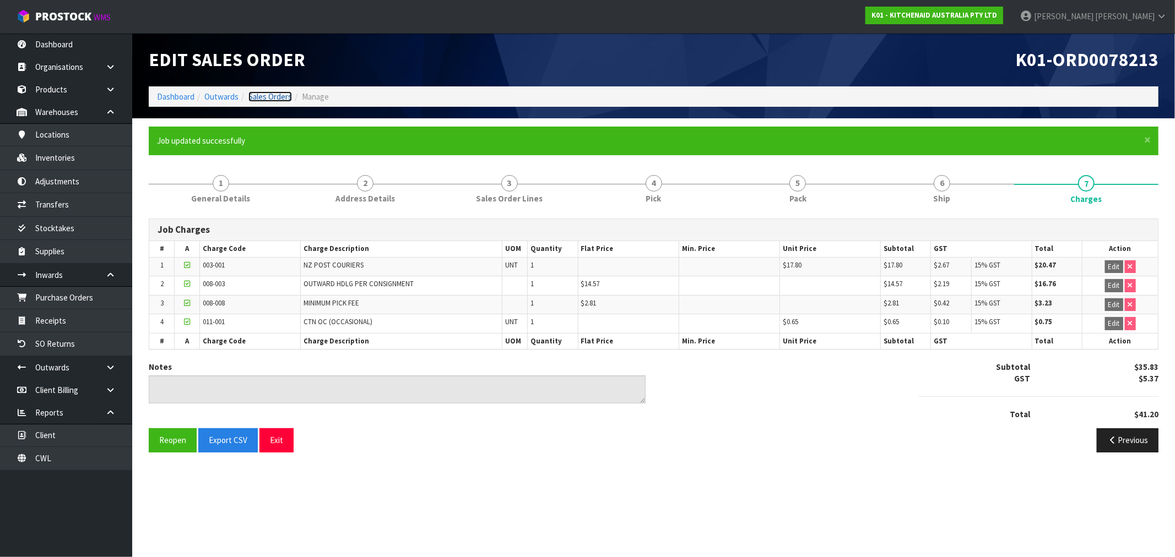
click at [280, 99] on link "Sales Orders" at bounding box center [270, 96] width 44 height 10
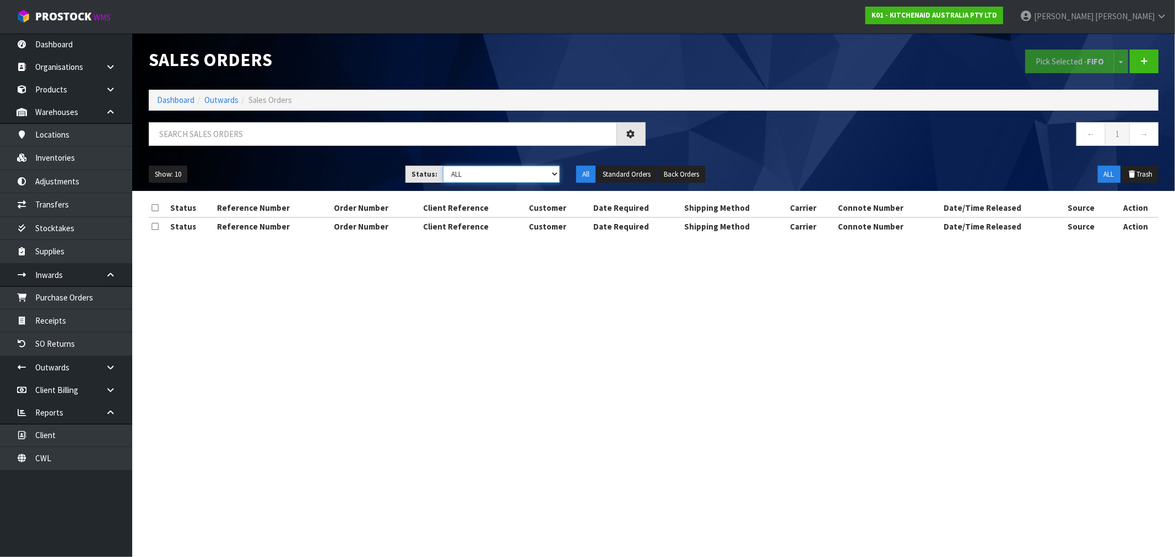
click at [509, 177] on select "Draft Pending Allocated Pending Pick Goods Picked Goods Packed Pending Charges …" at bounding box center [501, 174] width 117 height 17
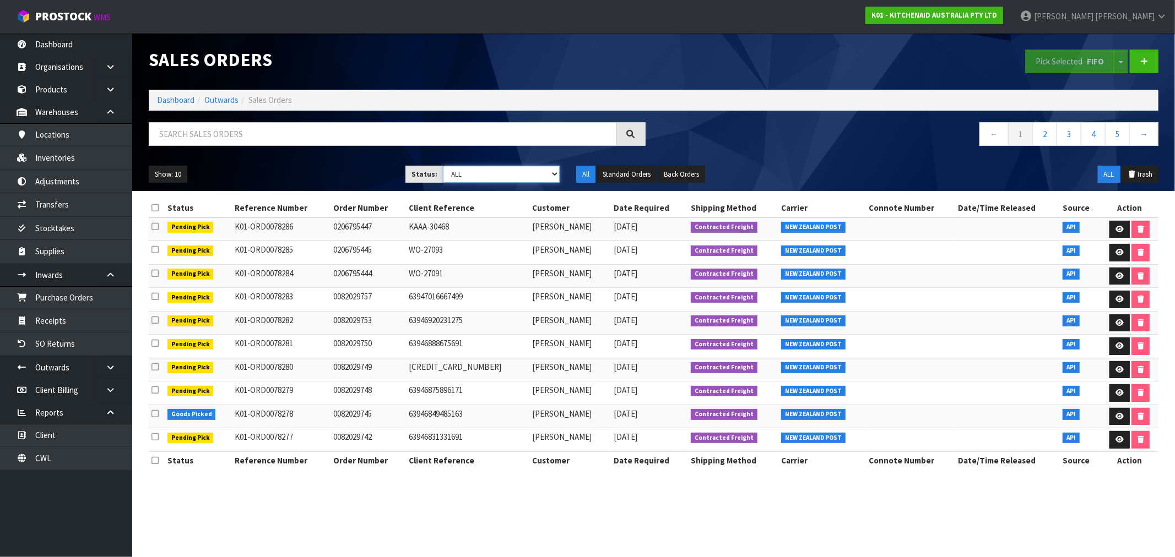
select select "string:6"
click at [443, 166] on select "Draft Pending Allocated Pending Pick Goods Picked Goods Packed Pending Charges …" at bounding box center [501, 174] width 117 height 17
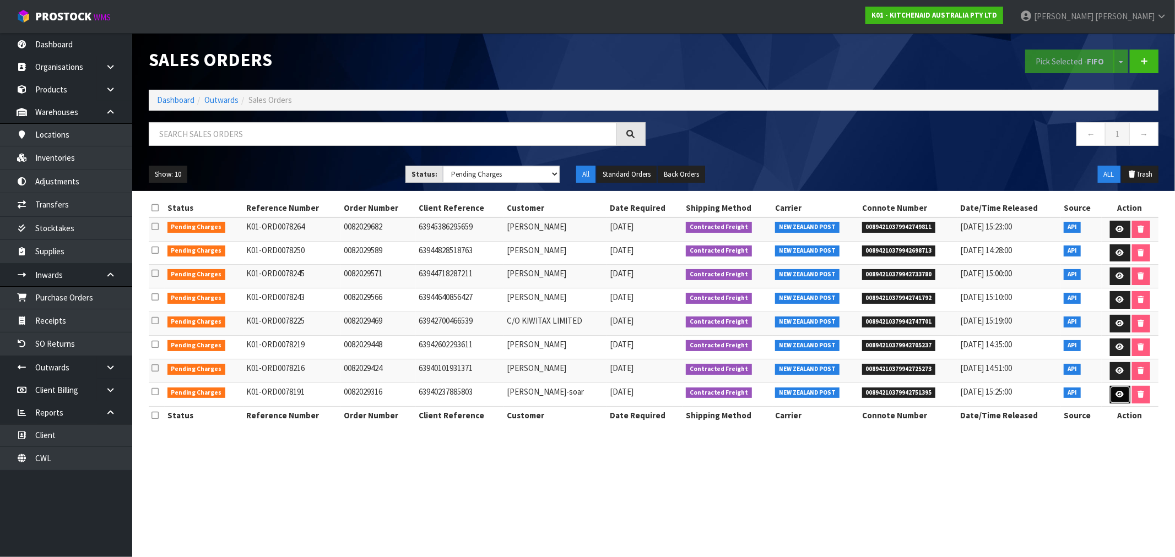
click at [1122, 397] on link at bounding box center [1120, 395] width 20 height 18
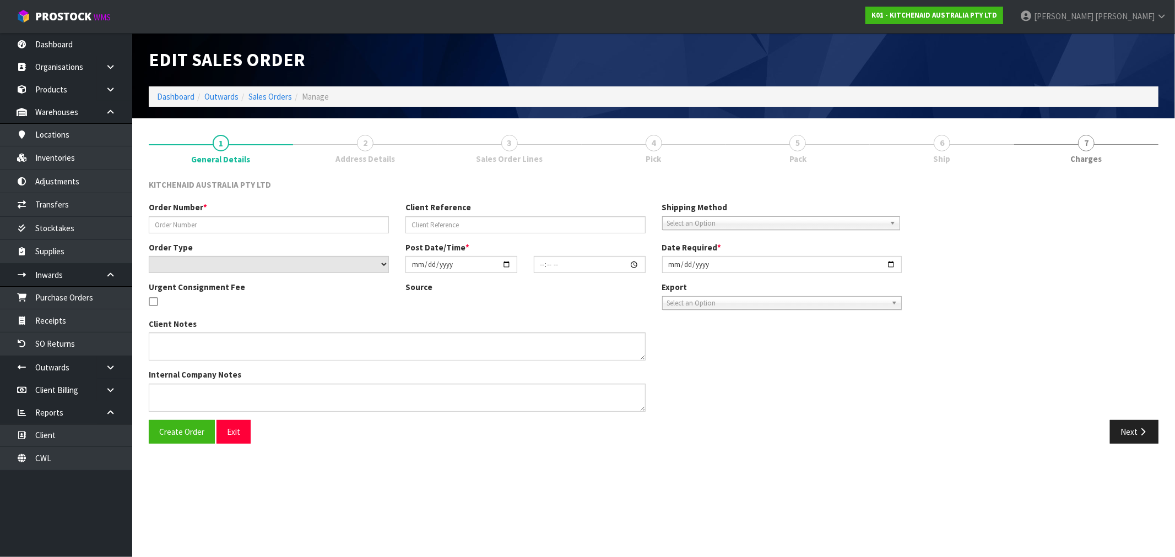
type input "0082029316"
type input "63940237885803"
select select "number:0"
type input "2025-08-22"
type input "19:36:50.000"
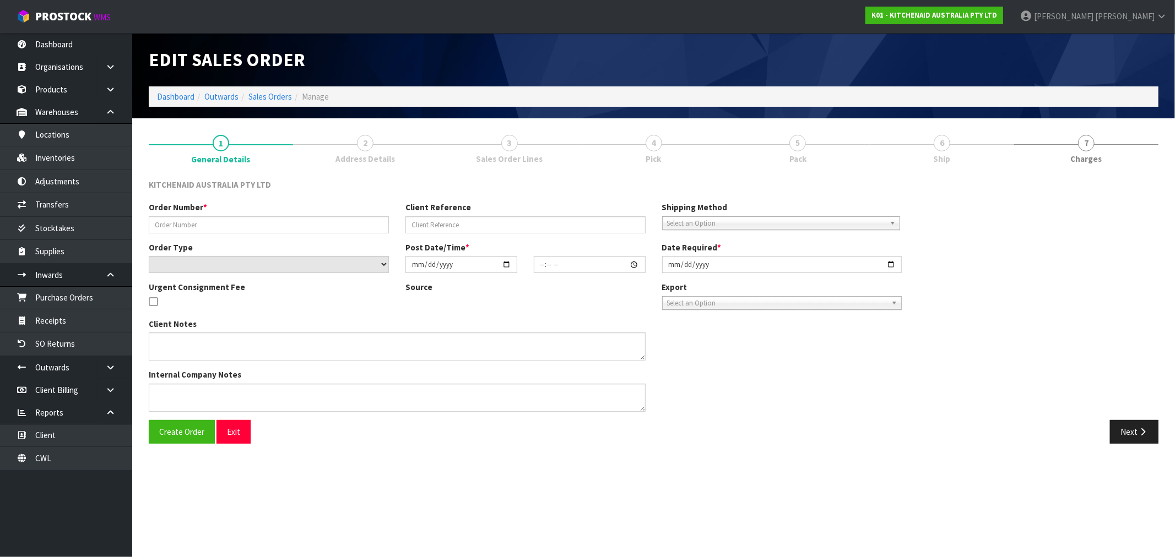
type input "2025-08-22"
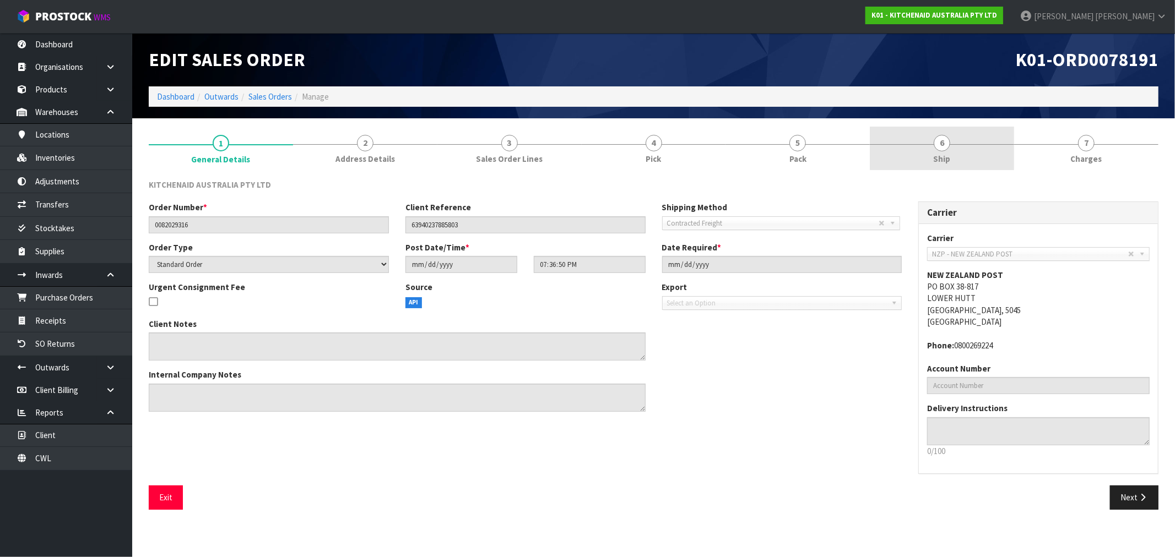
click at [979, 151] on link "6 Ship" at bounding box center [942, 149] width 144 height 44
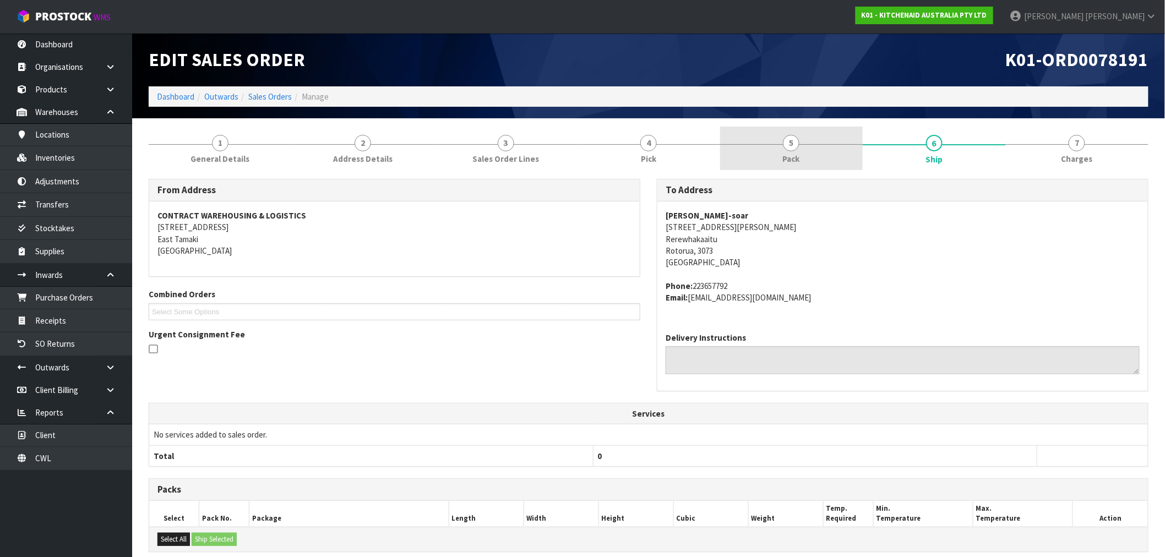
click at [802, 138] on link "5 Pack" at bounding box center [791, 149] width 143 height 44
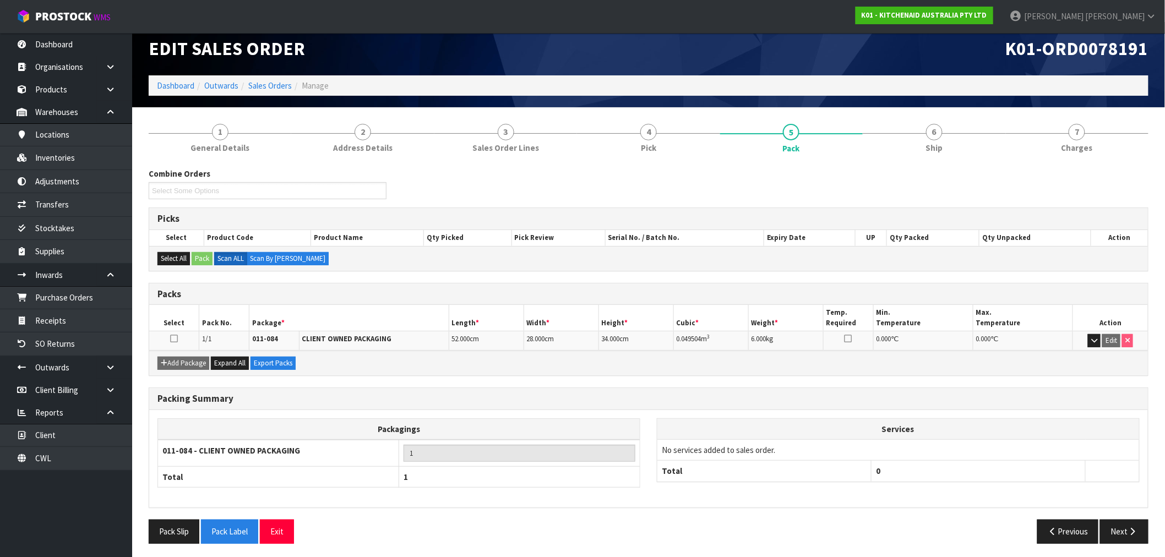
scroll to position [14, 0]
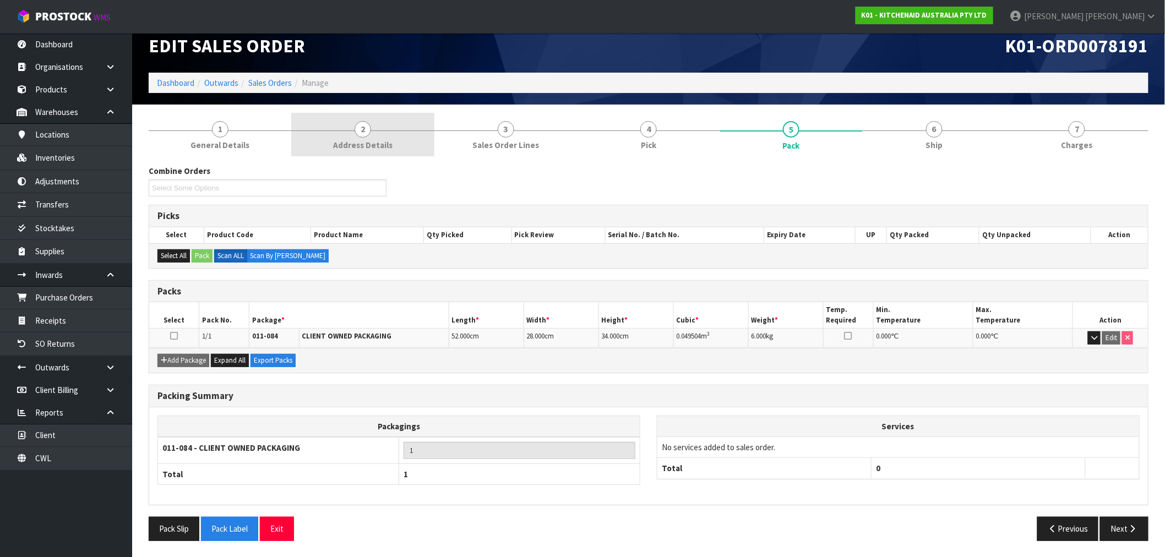
click at [354, 139] on span "Address Details" at bounding box center [362, 145] width 59 height 12
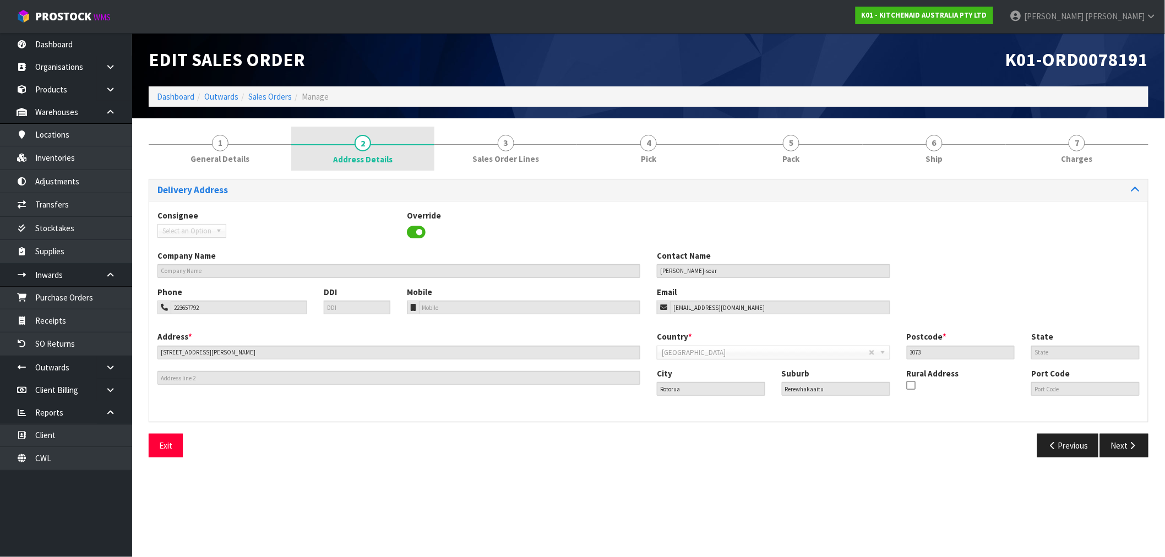
scroll to position [0, 0]
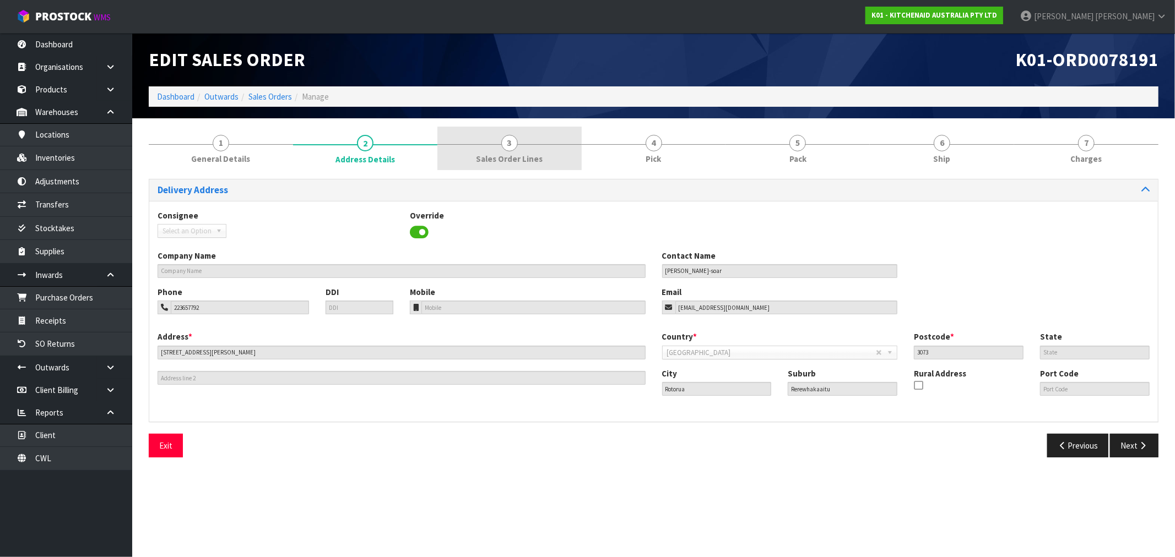
click at [552, 155] on link "3 Sales Order Lines" at bounding box center [509, 149] width 144 height 44
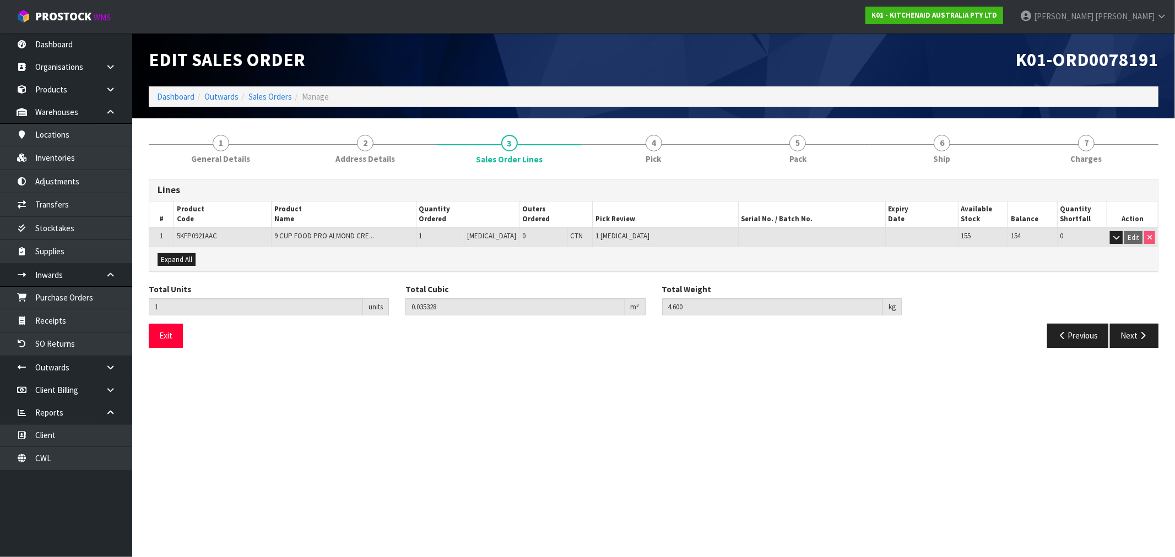
drag, startPoint x: 713, startPoint y: 296, endPoint x: 653, endPoint y: 305, distance: 60.7
click at [653, 305] on div "Total Units 1 units Total Cubic 0.035328 m³ Total Weight 4.600 kg" at bounding box center [653, 304] width 1026 height 40
drag, startPoint x: 705, startPoint y: 306, endPoint x: 652, endPoint y: 312, distance: 53.8
click at [652, 312] on div "Total Units 1 units Total Cubic 0.035328 m³ Total Weight 4.600 kg" at bounding box center [653, 304] width 1026 height 40
click at [640, 146] on link "4 Pick" at bounding box center [654, 149] width 144 height 44
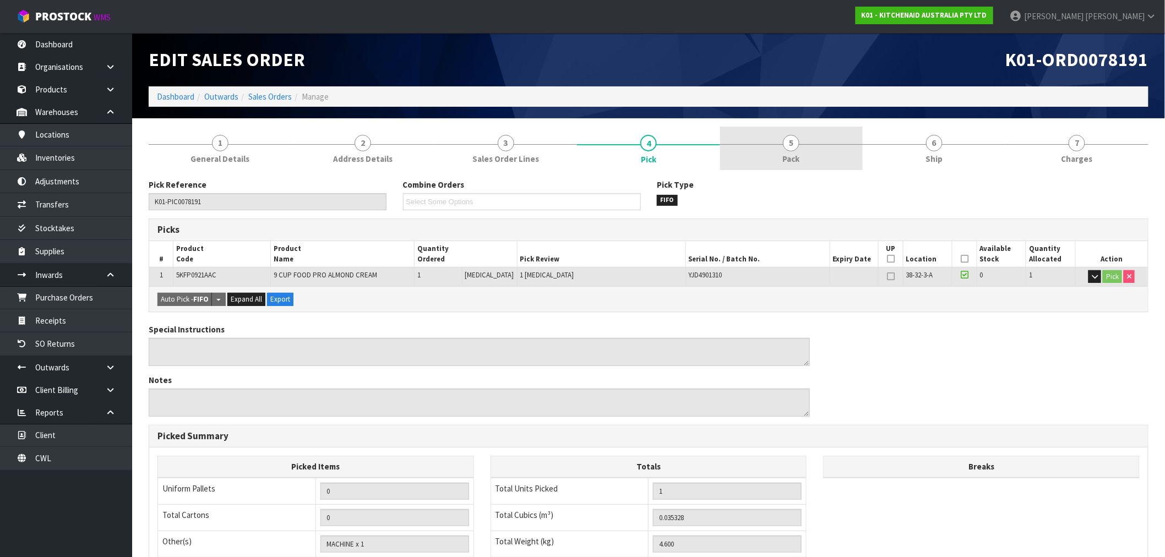
click at [806, 161] on link "5 Pack" at bounding box center [791, 149] width 143 height 44
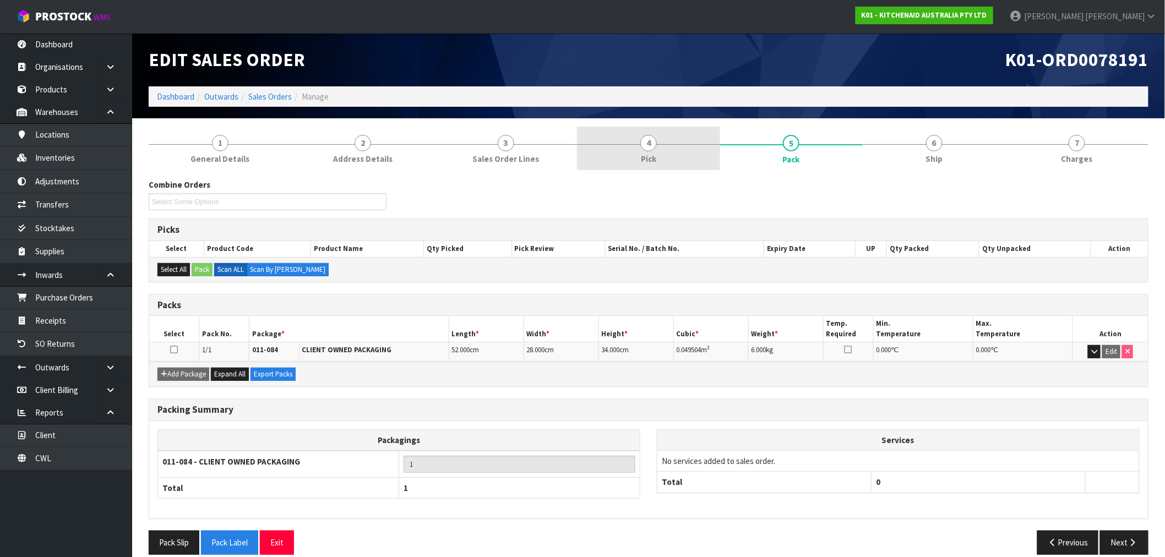
click at [674, 168] on link "4 Pick" at bounding box center [648, 149] width 143 height 44
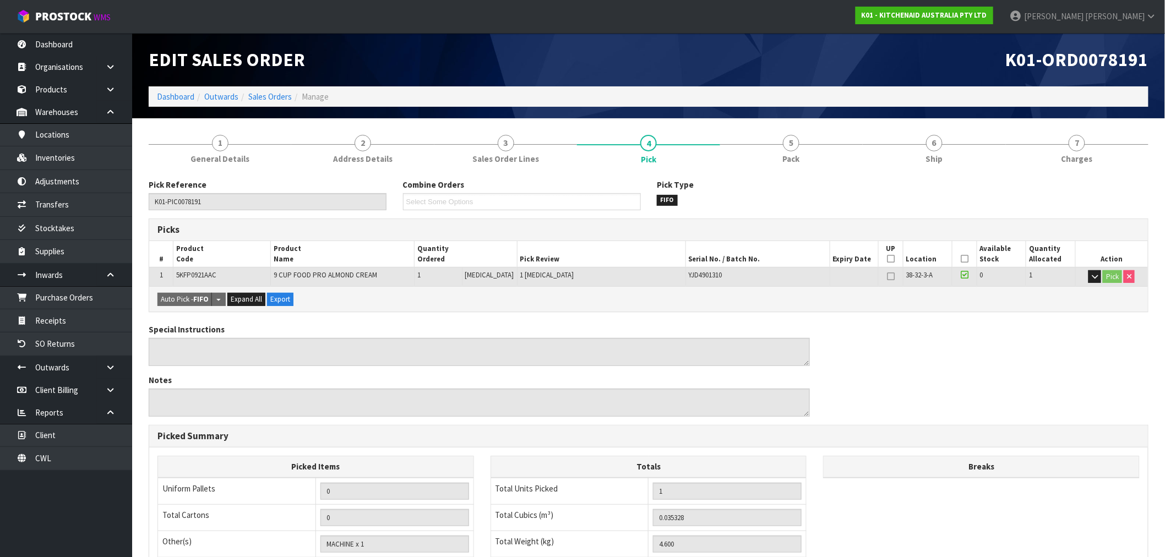
scroll to position [172, 0]
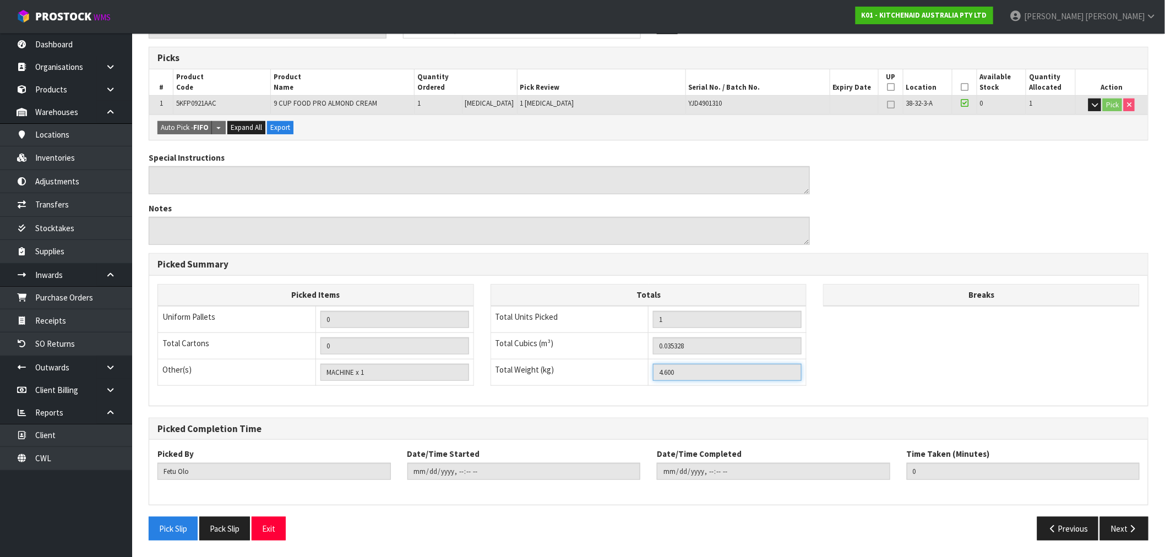
drag, startPoint x: 684, startPoint y: 371, endPoint x: 645, endPoint y: 371, distance: 38.5
click at [645, 371] on tr "Total Weight (kg) 4.600" at bounding box center [649, 372] width 316 height 26
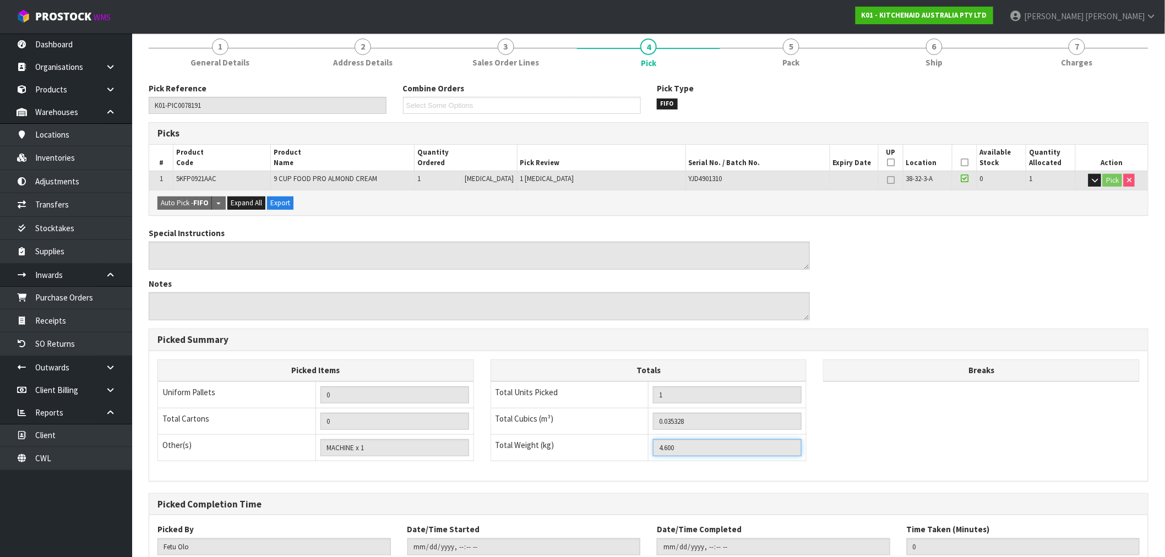
scroll to position [0, 0]
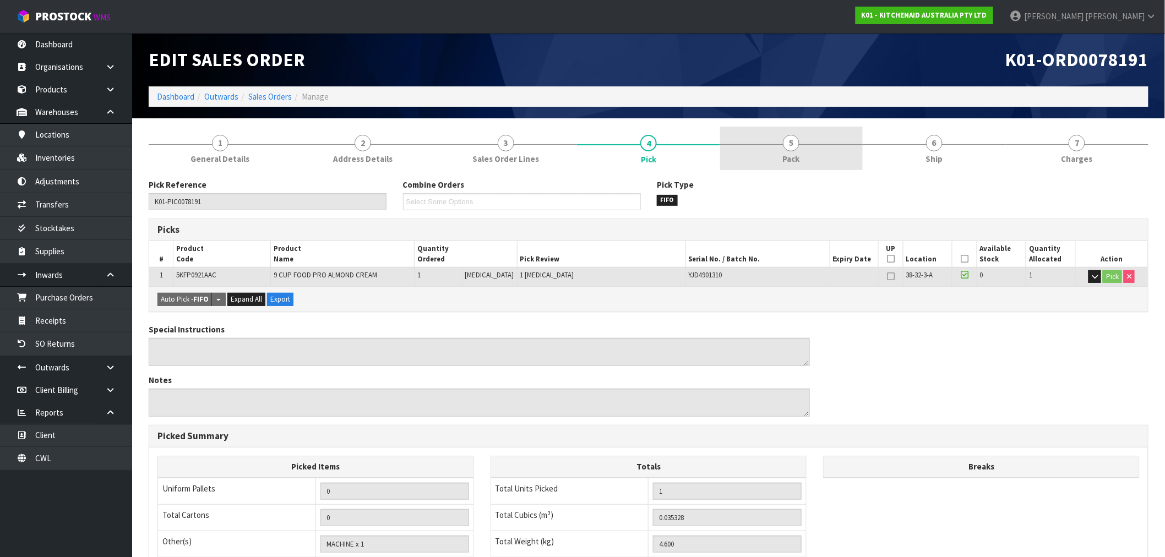
click at [805, 166] on link "5 Pack" at bounding box center [791, 149] width 143 height 44
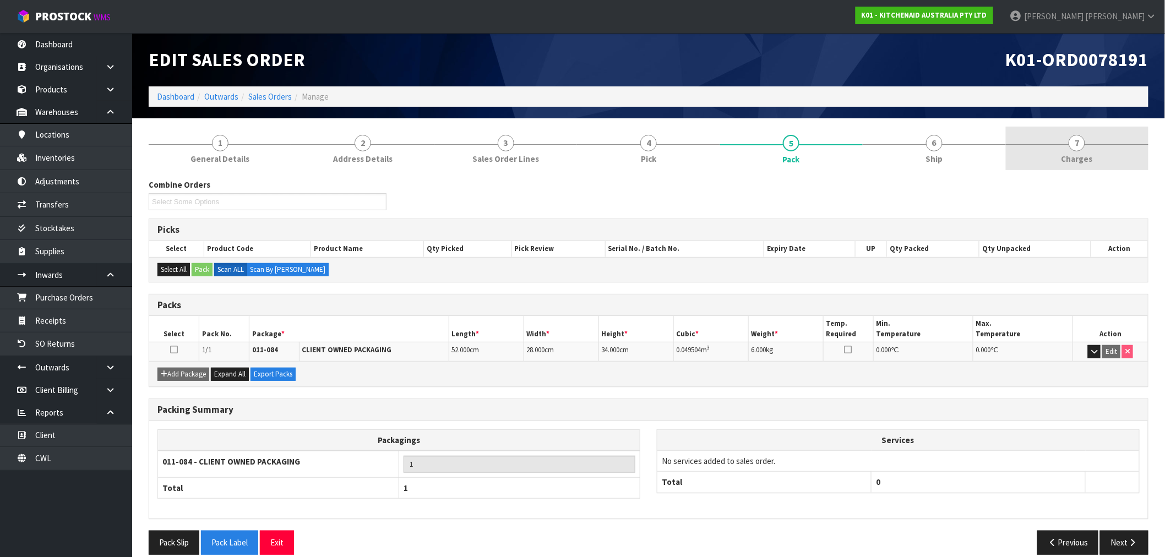
click at [1093, 151] on link "7 Charges" at bounding box center [1077, 149] width 143 height 44
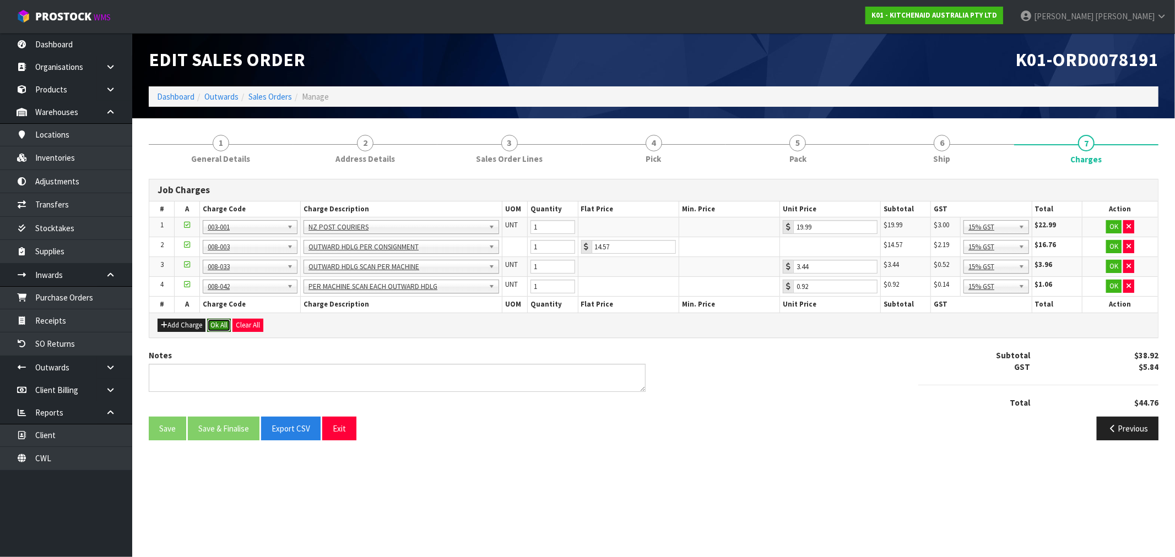
click at [224, 324] on button "Ok All" at bounding box center [219, 325] width 24 height 13
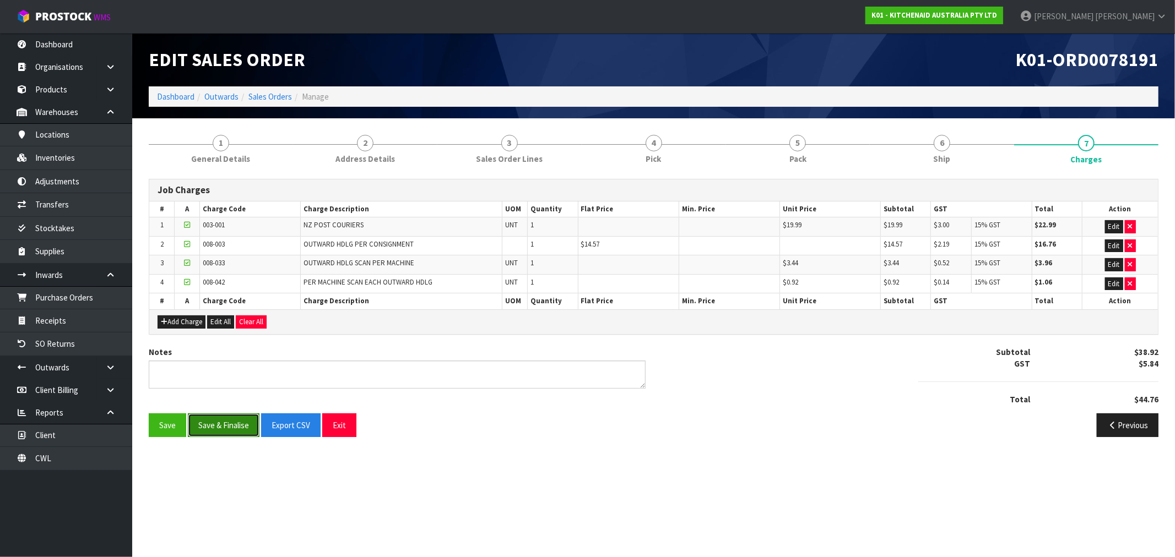
click at [252, 427] on button "Save & Finalise" at bounding box center [224, 426] width 72 height 24
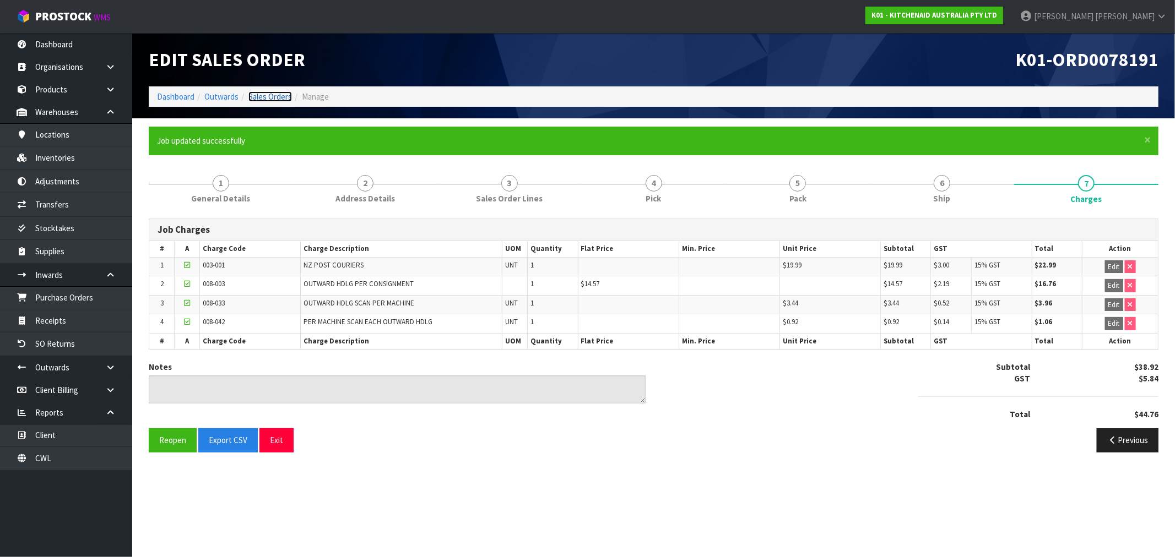
click at [273, 98] on link "Sales Orders" at bounding box center [270, 96] width 44 height 10
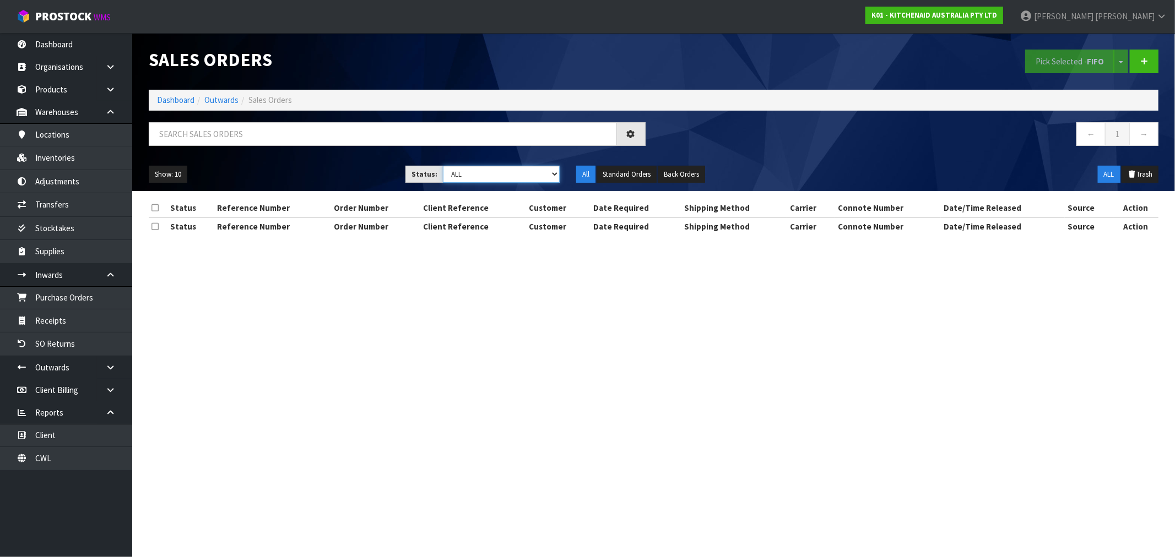
click at [484, 174] on select "Draft Pending Allocated Pending Pick Goods Picked Goods Packed Pending Charges …" at bounding box center [501, 174] width 117 height 17
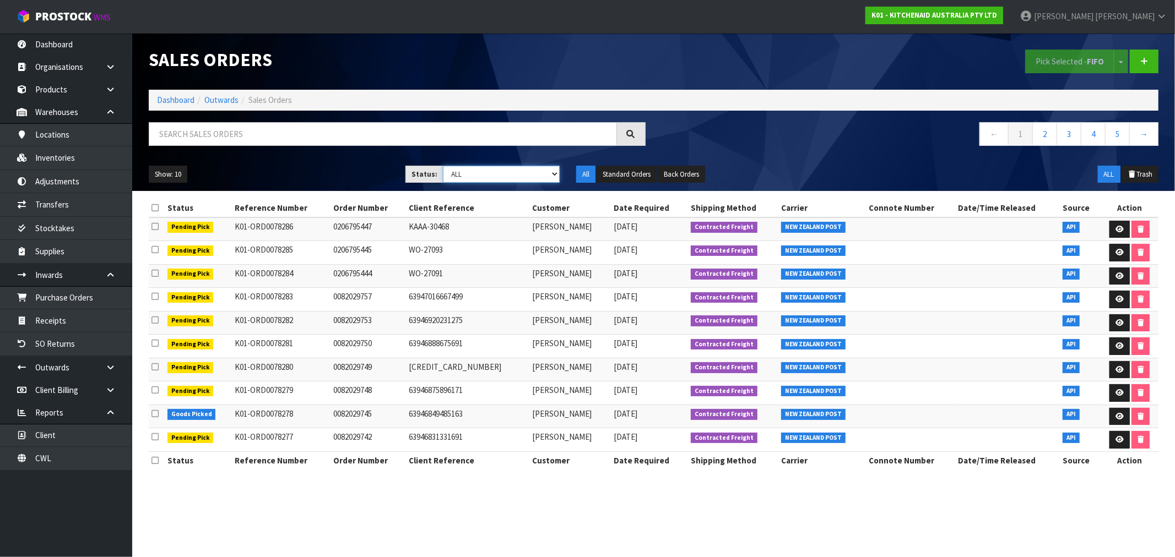
select select "string:6"
click at [443, 166] on select "Draft Pending Allocated Pending Pick Goods Picked Goods Packed Pending Charges …" at bounding box center [501, 174] width 117 height 17
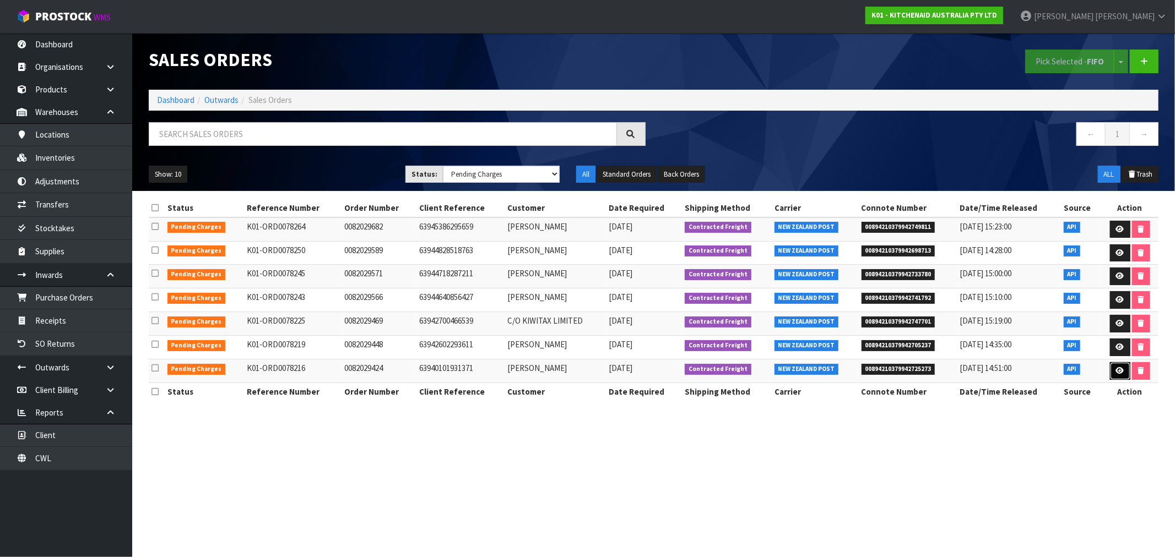
click at [1125, 376] on link at bounding box center [1120, 371] width 20 height 18
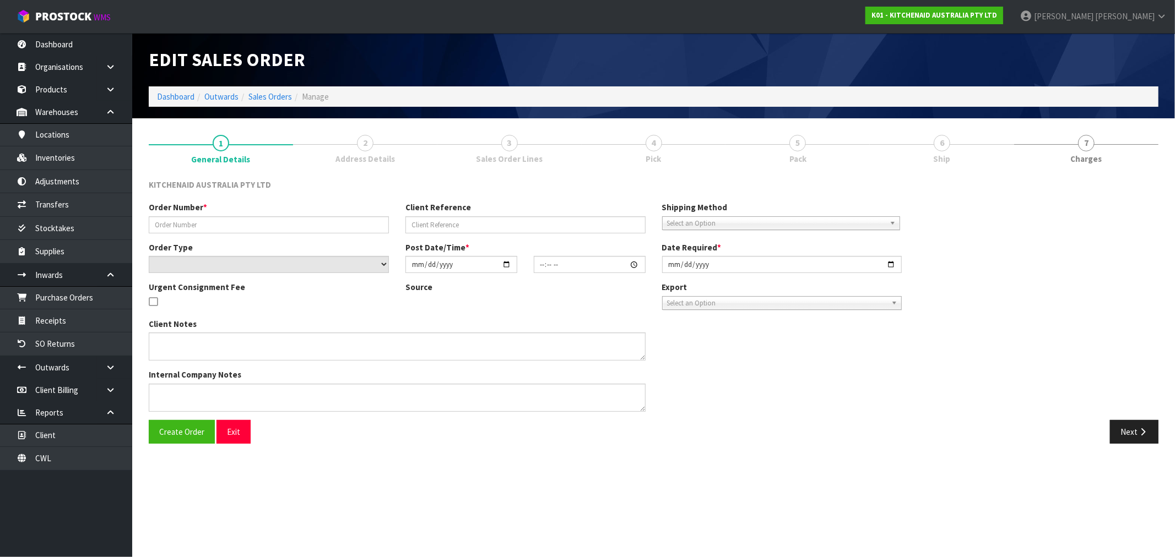
type input "0082029424"
type input "63940101931371"
select select "number:0"
type input "2025-08-23"
type input "15:35:51.000"
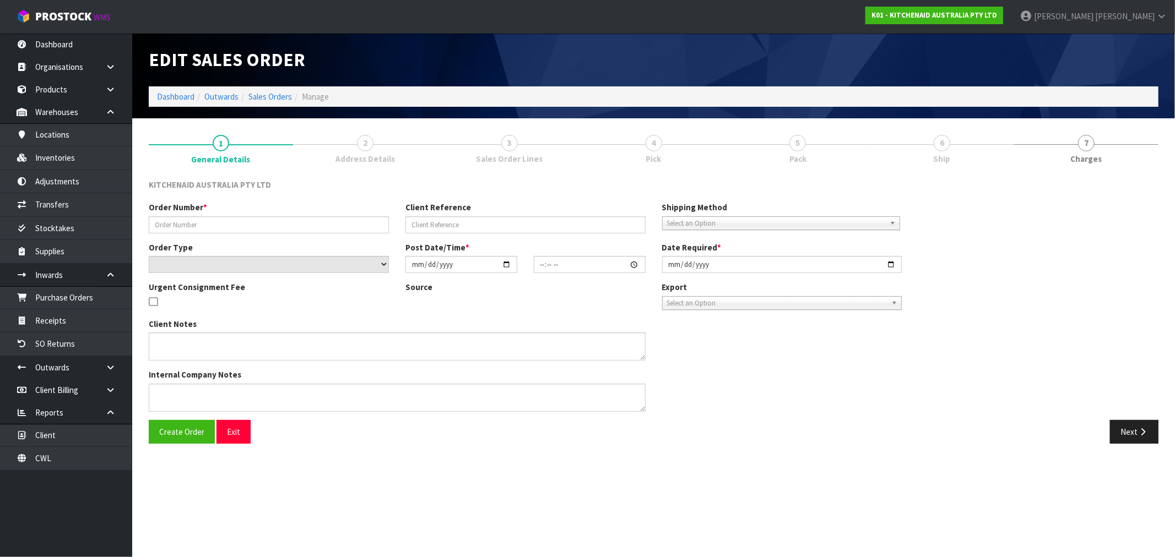
type input "2025-08-23"
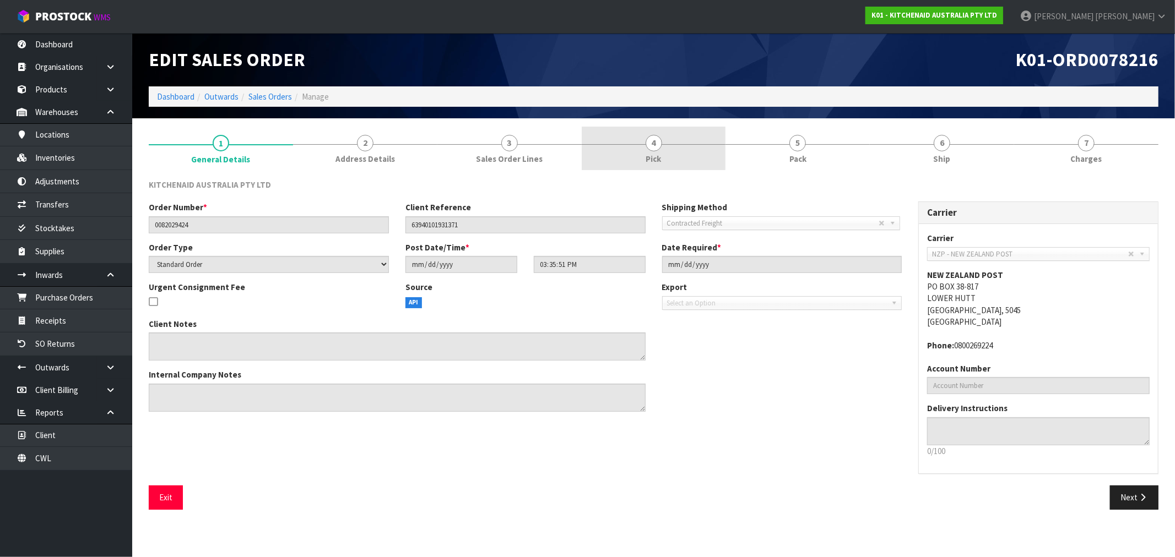
click at [658, 149] on span "4" at bounding box center [653, 143] width 17 height 17
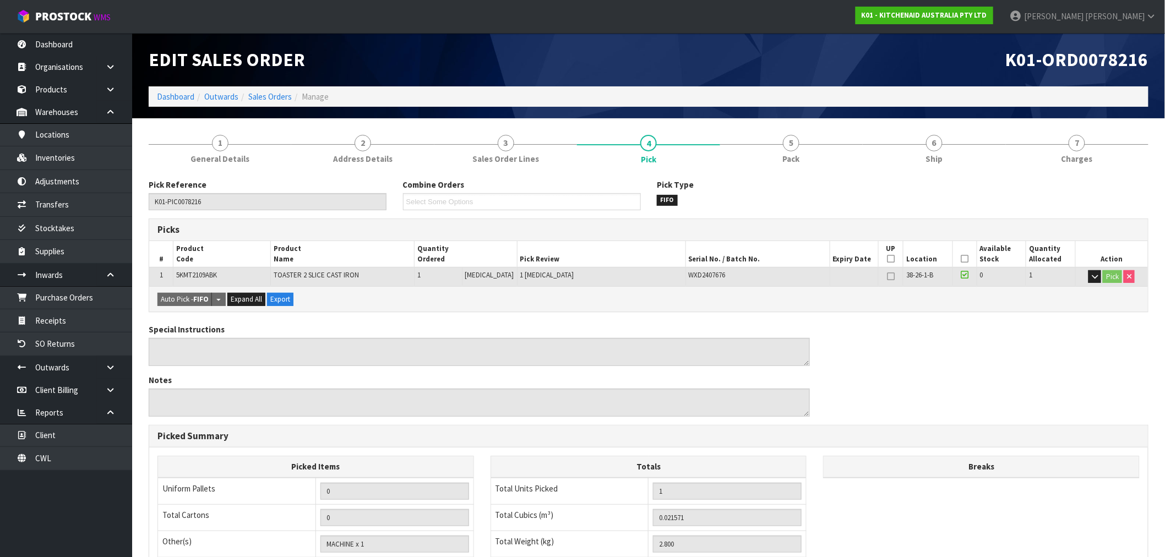
scroll to position [122, 0]
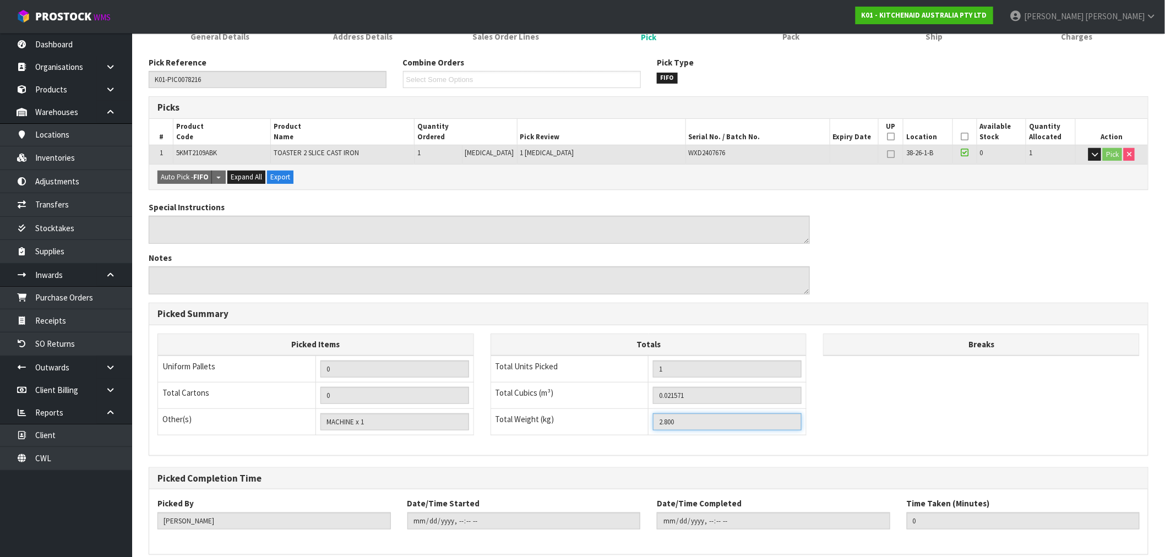
drag, startPoint x: 716, startPoint y: 421, endPoint x: 624, endPoint y: 419, distance: 92.0
click at [629, 420] on tr "Total Weight (kg) 2.800" at bounding box center [649, 422] width 316 height 26
drag, startPoint x: 402, startPoint y: 421, endPoint x: 322, endPoint y: 419, distance: 80.4
click at [322, 420] on input "MACHINE x 1" at bounding box center [395, 422] width 149 height 17
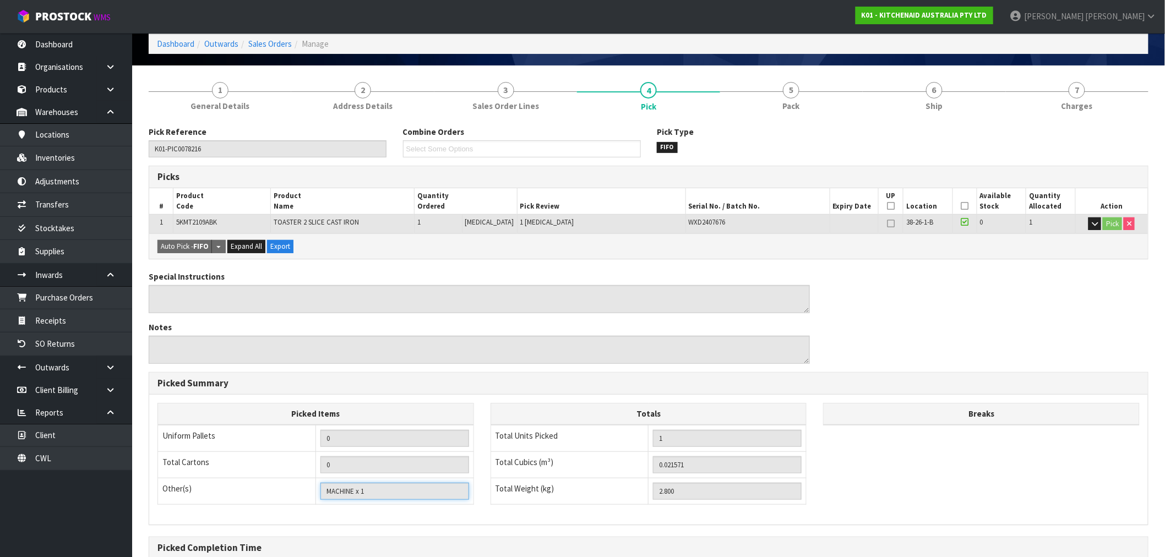
scroll to position [0, 0]
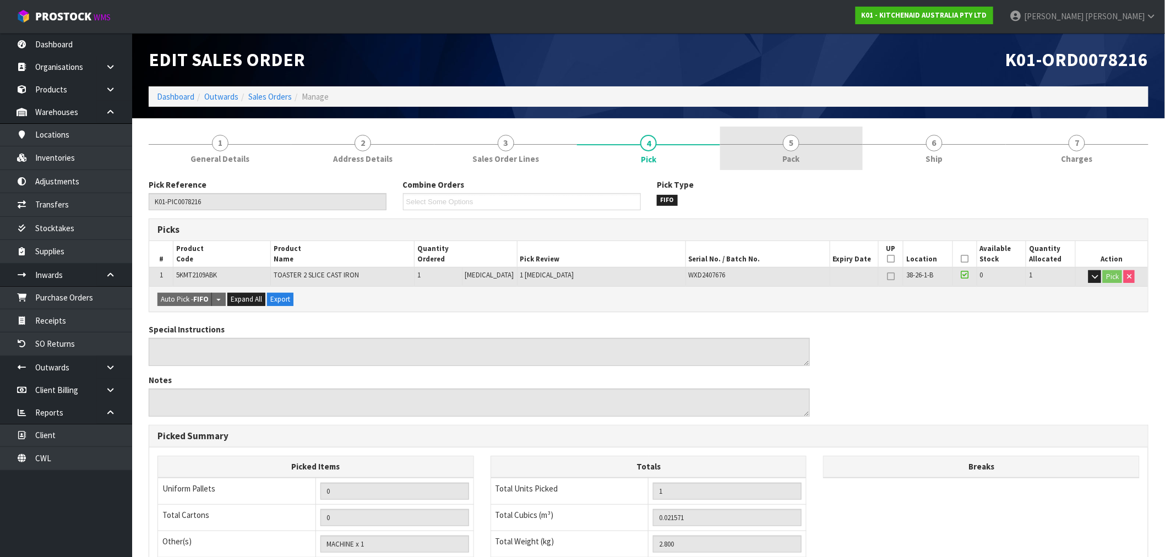
click at [824, 165] on link "5 Pack" at bounding box center [791, 149] width 143 height 44
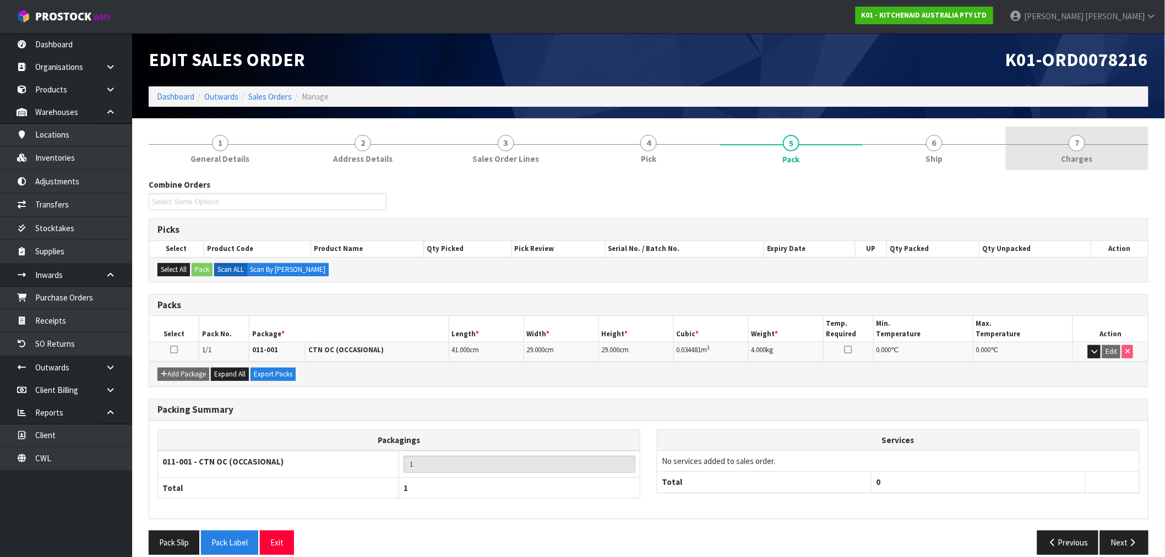
click at [1070, 165] on link "7 Charges" at bounding box center [1077, 149] width 143 height 44
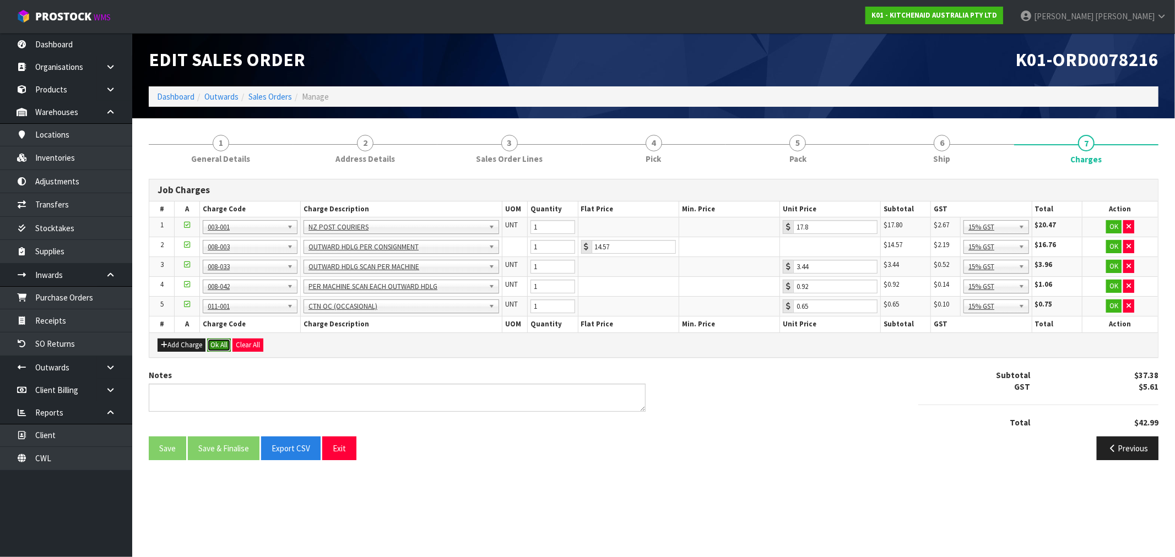
click at [219, 343] on button "Ok All" at bounding box center [219, 345] width 24 height 13
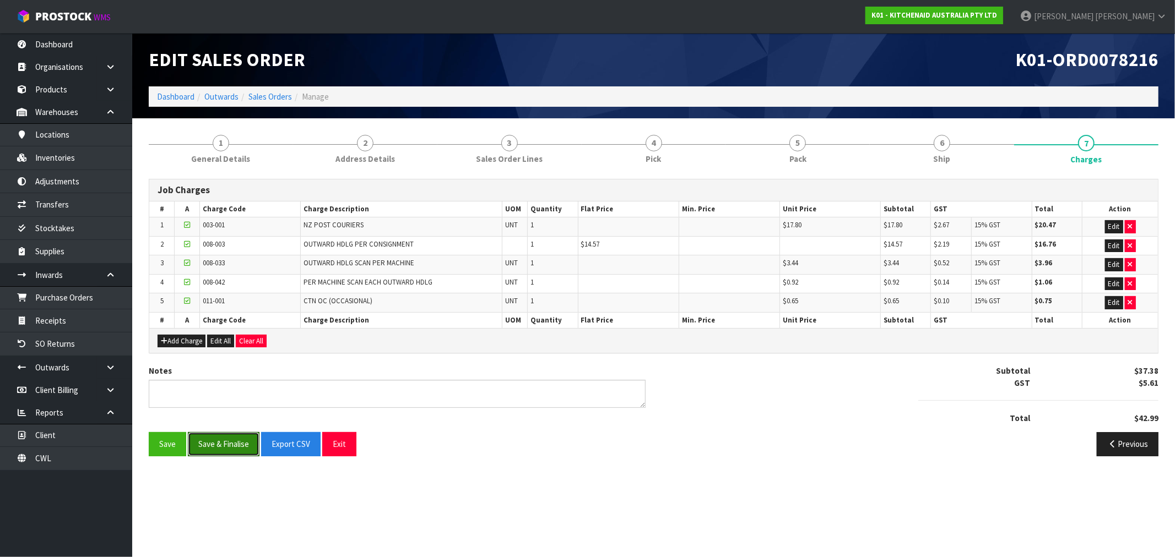
drag, startPoint x: 209, startPoint y: 441, endPoint x: 232, endPoint y: 410, distance: 39.0
click at [209, 442] on button "Save & Finalise" at bounding box center [224, 444] width 72 height 24
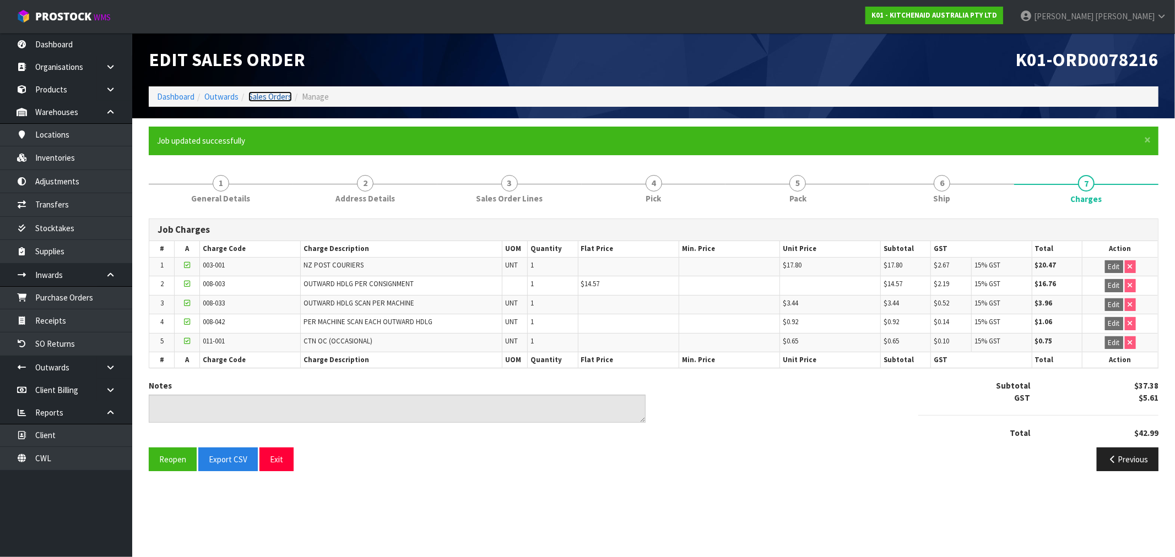
click at [271, 100] on link "Sales Orders" at bounding box center [270, 96] width 44 height 10
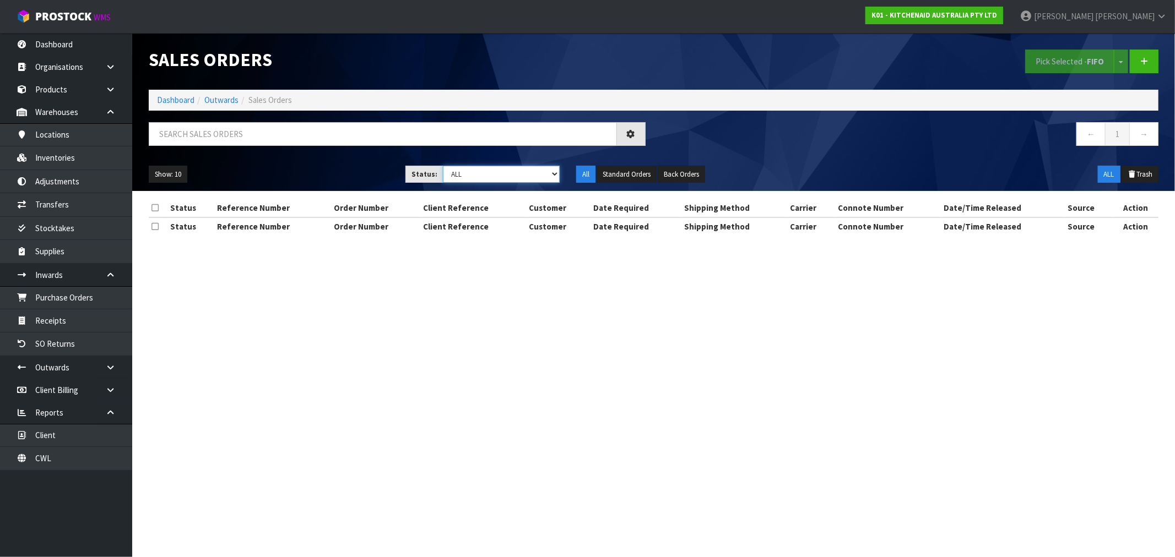
click at [460, 168] on select "Draft Pending Allocated Pending Pick Goods Picked Goods Packed Pending Charges …" at bounding box center [501, 174] width 117 height 17
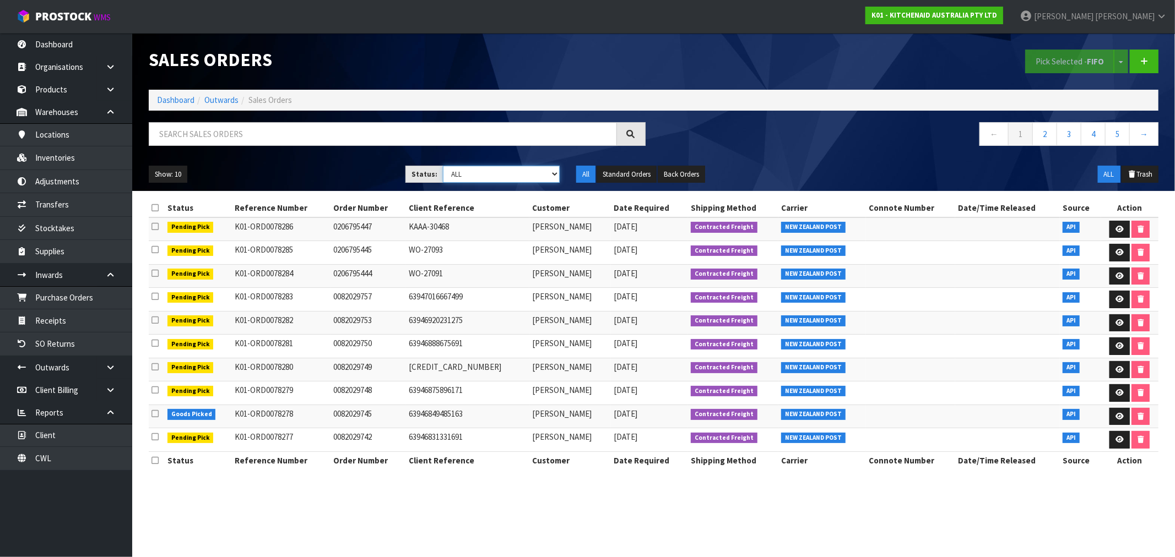
select select "string:6"
click at [443, 166] on select "Draft Pending Allocated Pending Pick Goods Picked Goods Packed Pending Charges …" at bounding box center [501, 174] width 117 height 17
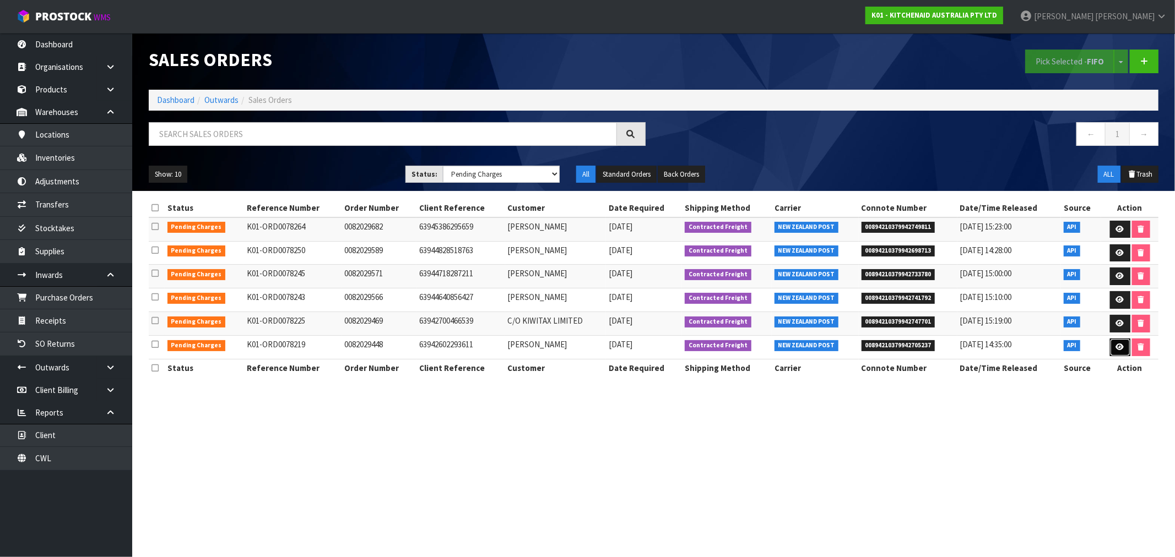
click at [1122, 351] on link at bounding box center [1120, 348] width 20 height 18
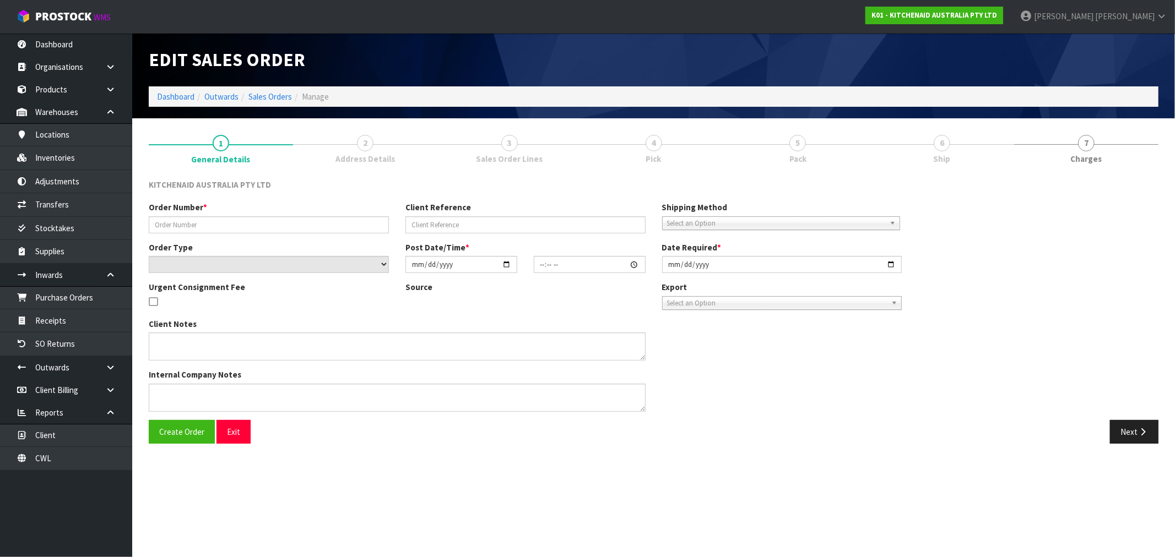
type input "0082029448"
type input "63942602293611"
select select "number:0"
type input "2025-08-23"
type input "19:35:51.000"
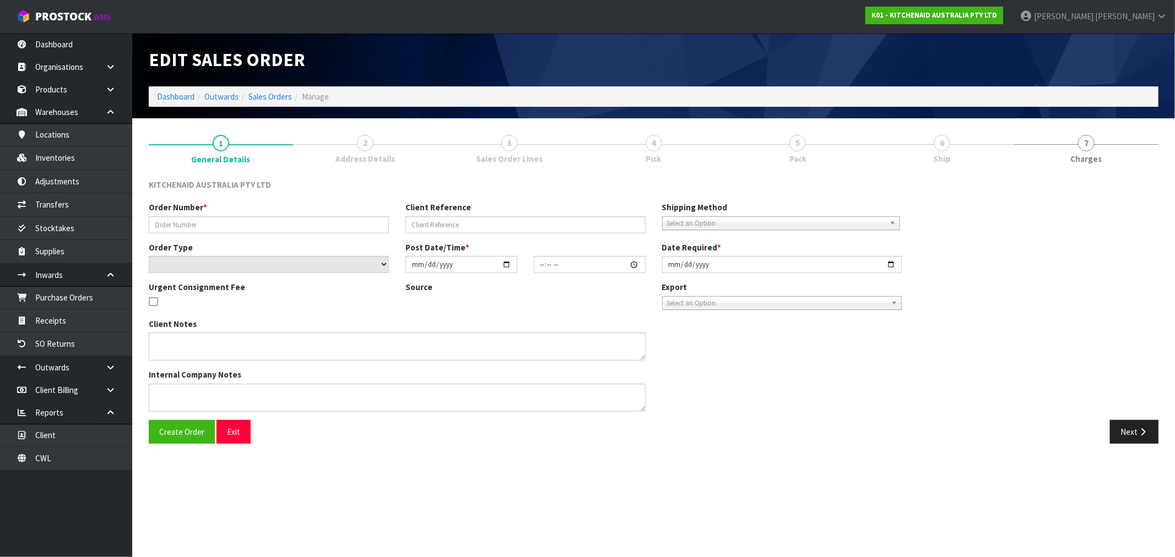
type input "2025-08-23"
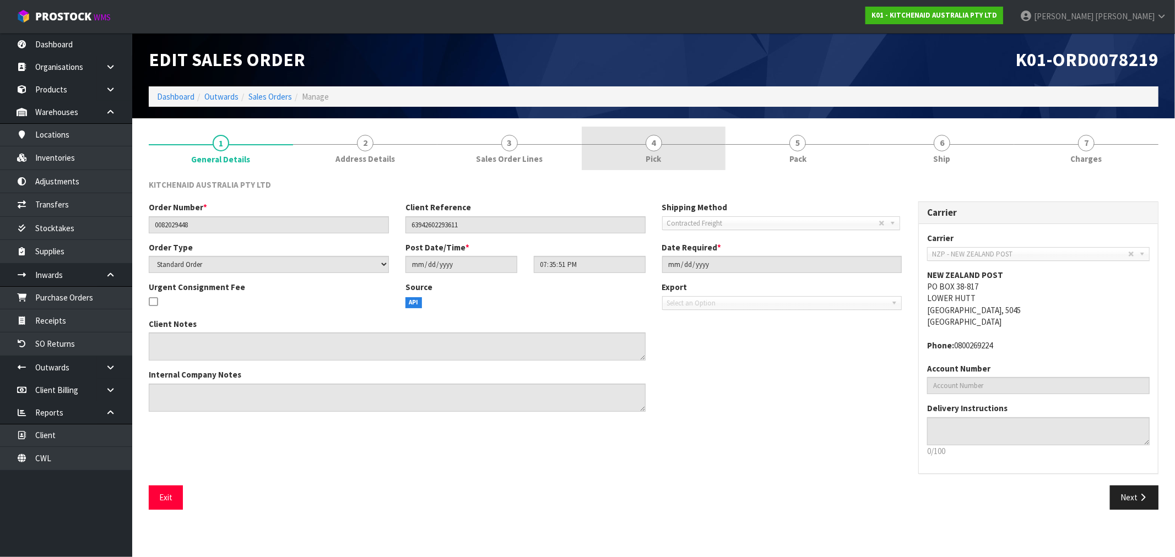
click at [685, 136] on link "4 Pick" at bounding box center [654, 149] width 144 height 44
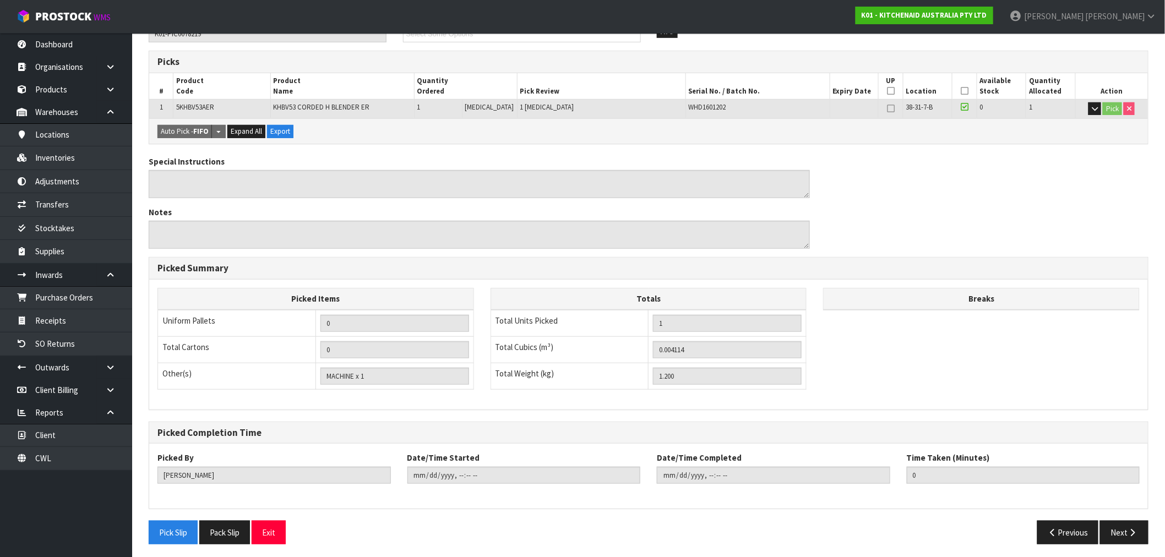
scroll to position [172, 0]
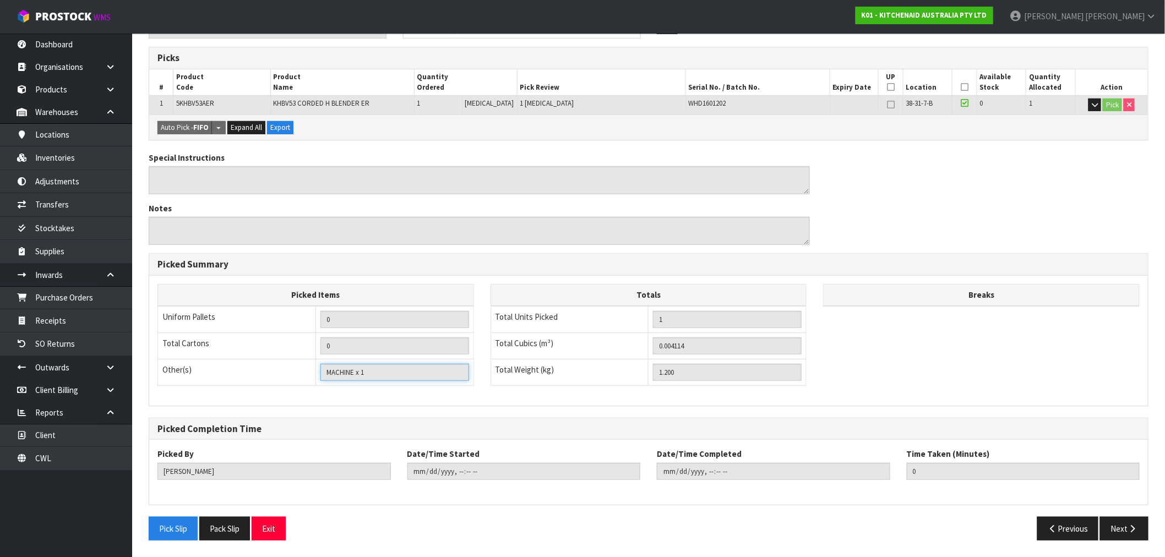
drag, startPoint x: 401, startPoint y: 370, endPoint x: 316, endPoint y: 367, distance: 85.4
click at [316, 367] on td "Bag x 0 Bar x 0 Basket x 0 Bin x 0 Bottle x 0 Box x 0 Bundle x 0 Cabinet x 0 Ca…" at bounding box center [395, 372] width 158 height 26
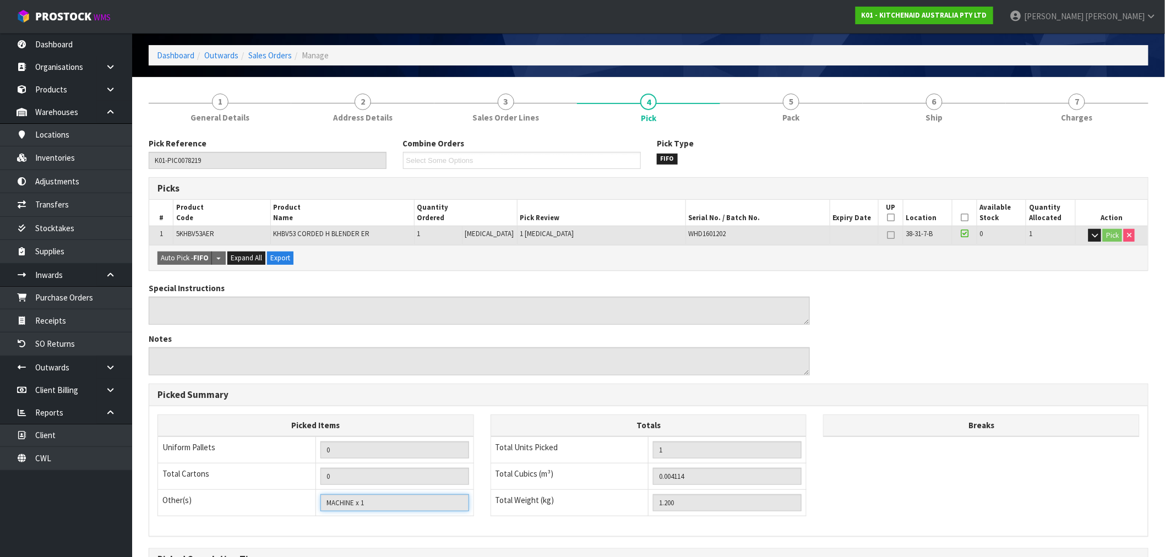
scroll to position [0, 0]
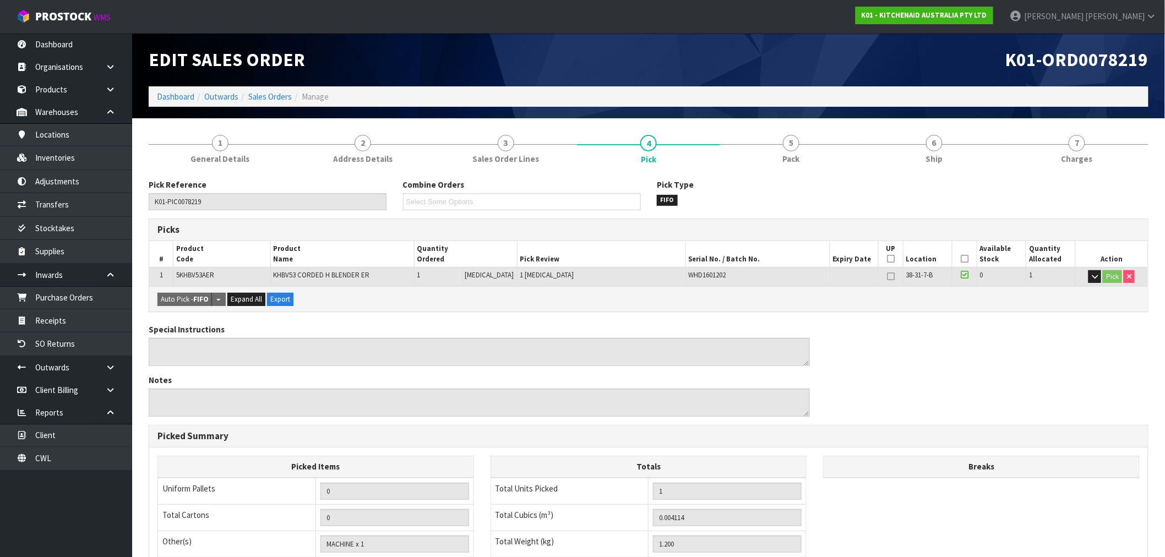
click at [777, 177] on div "Pick Reference K01-PIC0078219 Combine Orders K01-ORD0078180 K01-ORD0078184 K01-…" at bounding box center [649, 446] width 1000 height 550
click at [781, 160] on link "5 Pack" at bounding box center [791, 149] width 143 height 44
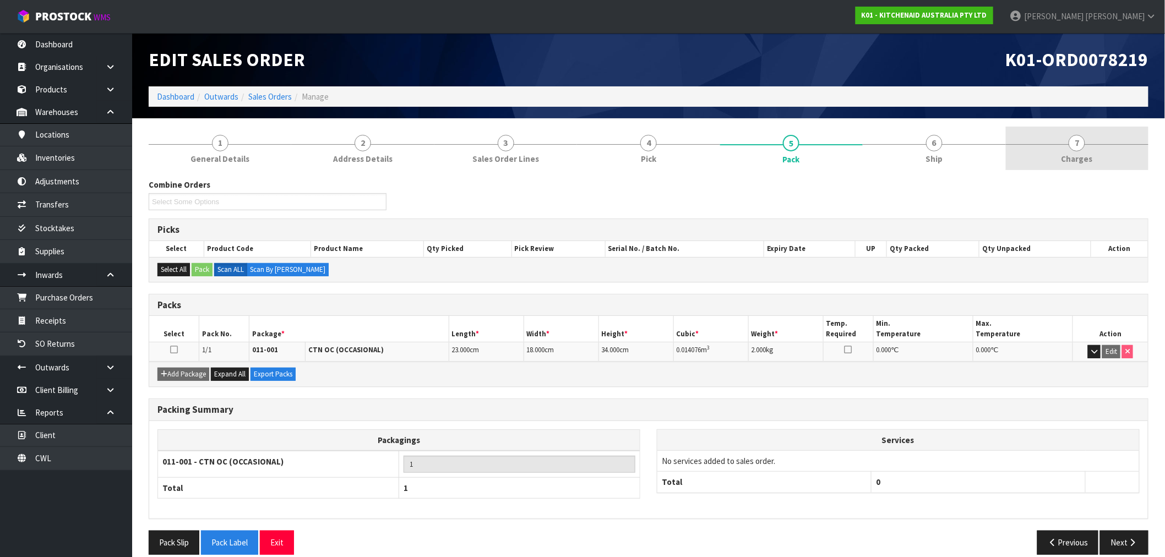
click at [1093, 146] on link "7 Charges" at bounding box center [1077, 149] width 143 height 44
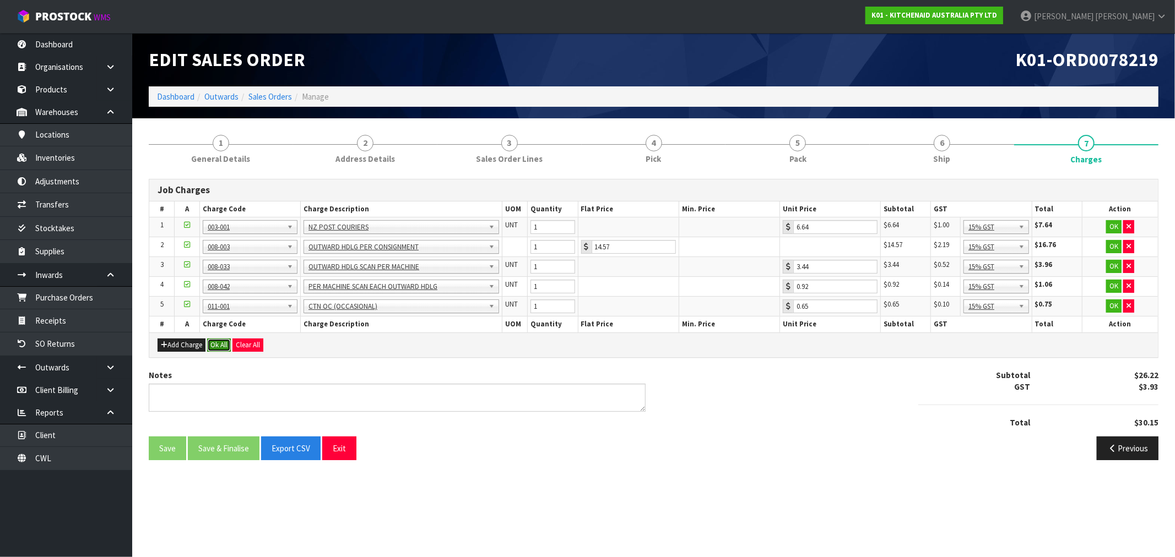
click at [222, 345] on button "Ok All" at bounding box center [219, 345] width 24 height 13
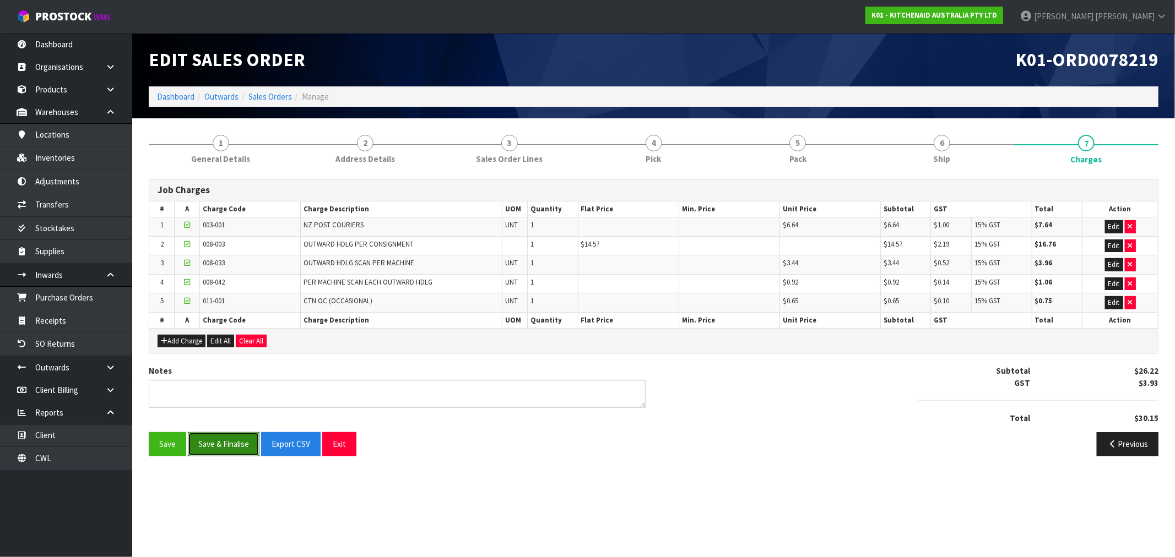
click at [229, 438] on button "Save & Finalise" at bounding box center [224, 444] width 72 height 24
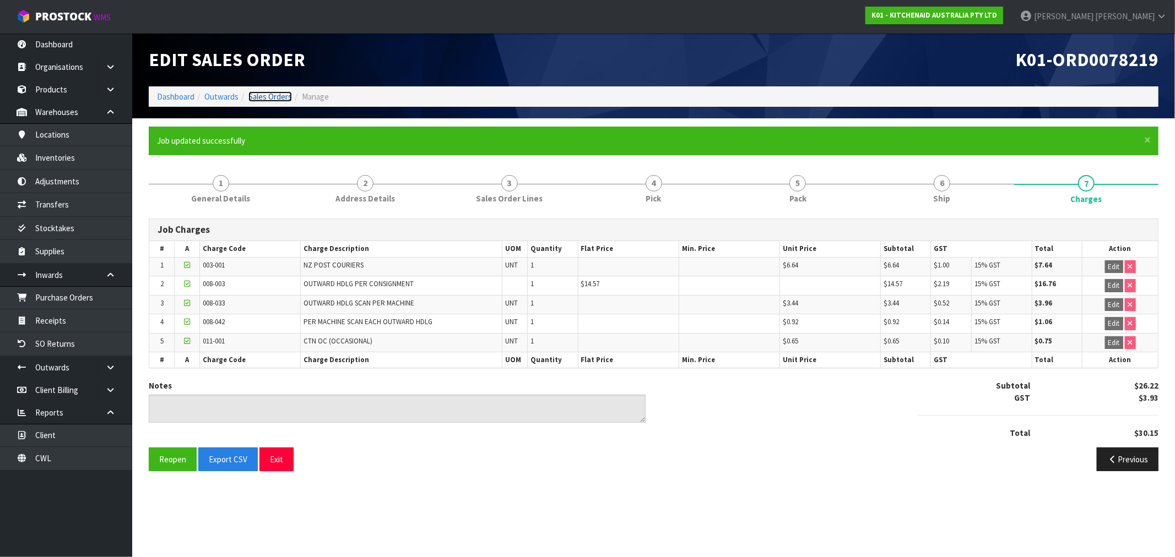
click at [283, 96] on link "Sales Orders" at bounding box center [270, 96] width 44 height 10
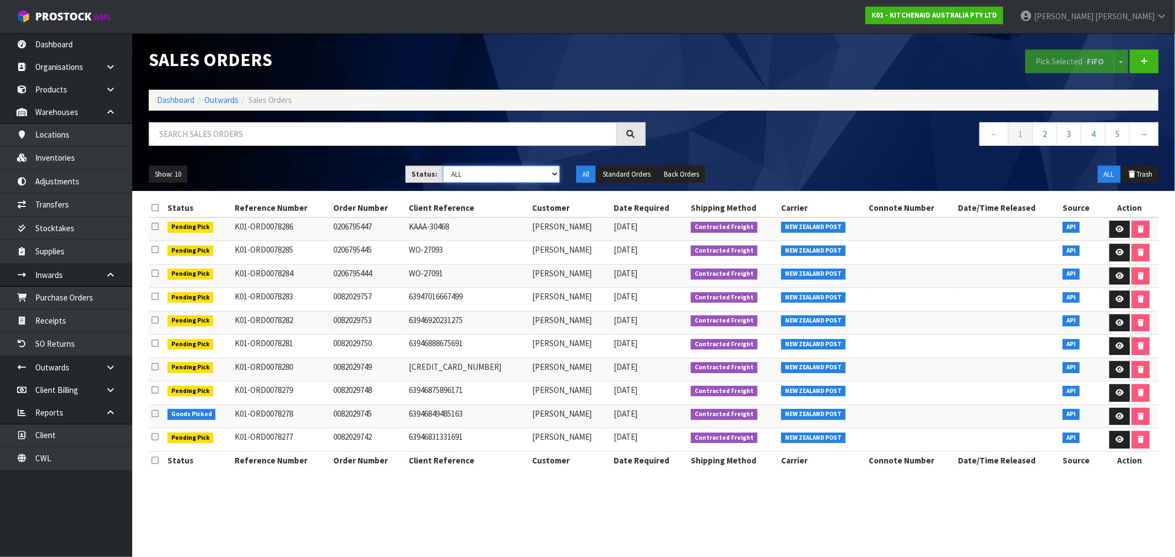
click at [518, 167] on select "Draft Pending Allocated Pending Pick Goods Picked Goods Packed Pending Charges …" at bounding box center [501, 174] width 117 height 17
select select "string:6"
click at [443, 166] on select "Draft Pending Allocated Pending Pick Goods Picked Goods Packed Pending Charges …" at bounding box center [501, 174] width 117 height 17
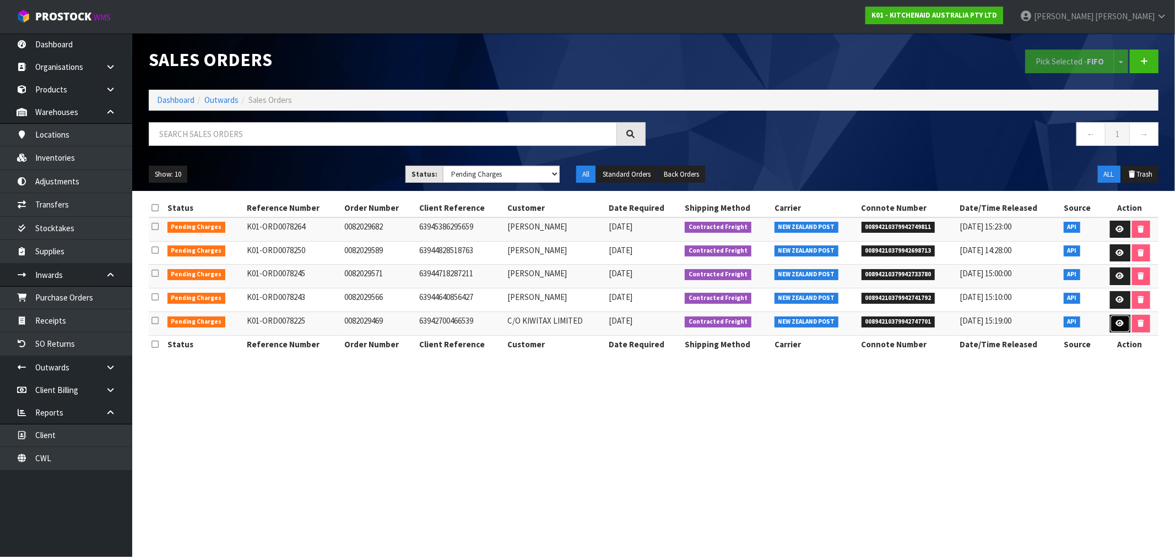
click at [1120, 328] on link at bounding box center [1120, 324] width 20 height 18
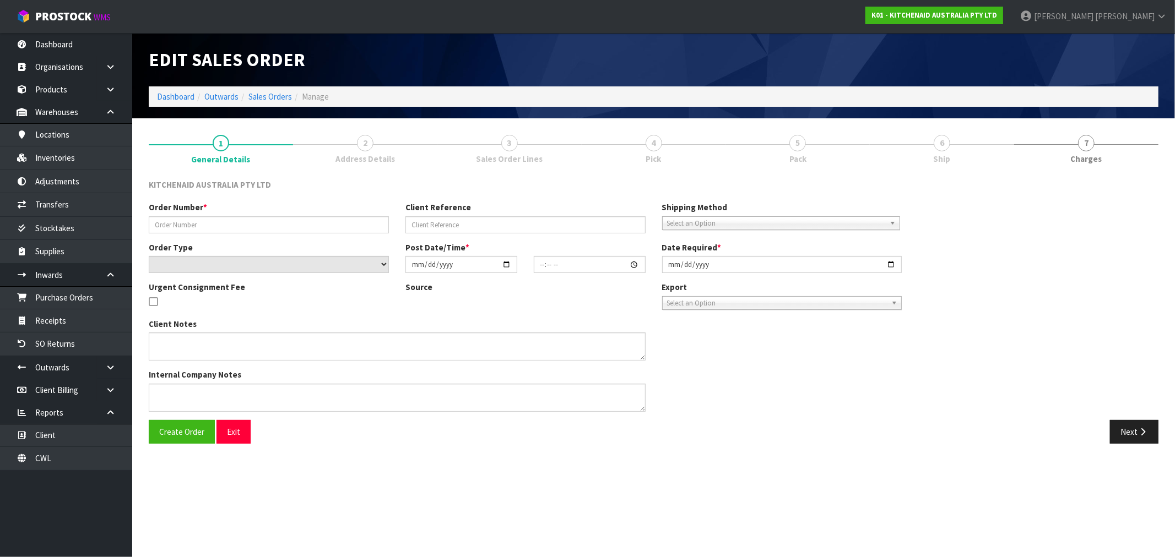
type input "0082029469"
type input "63942700466539"
select select "number:0"
type input "2025-08-23"
type input "19:36:00.000"
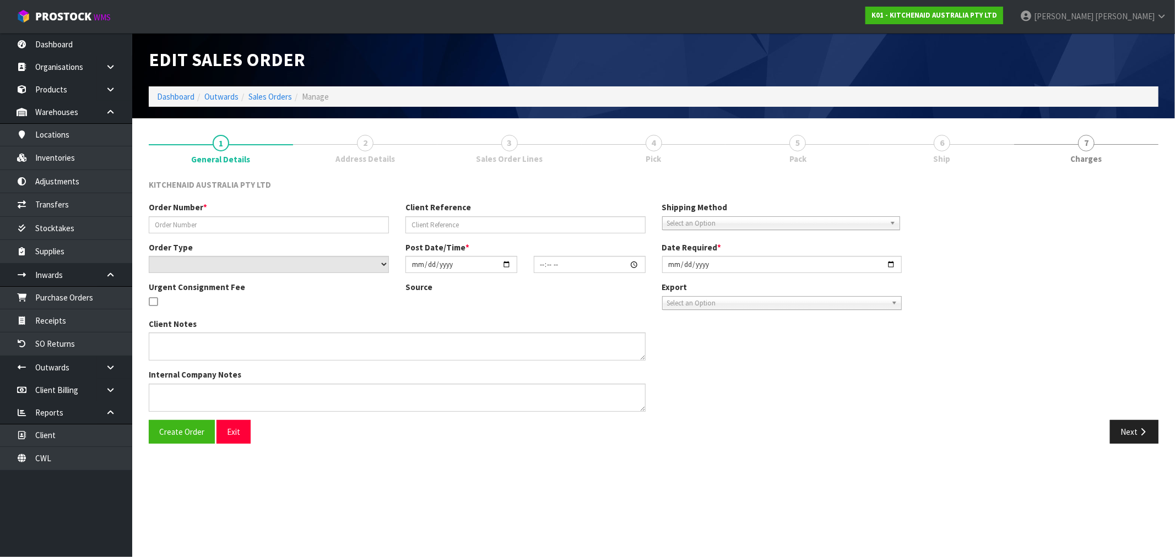
type input "2025-08-23"
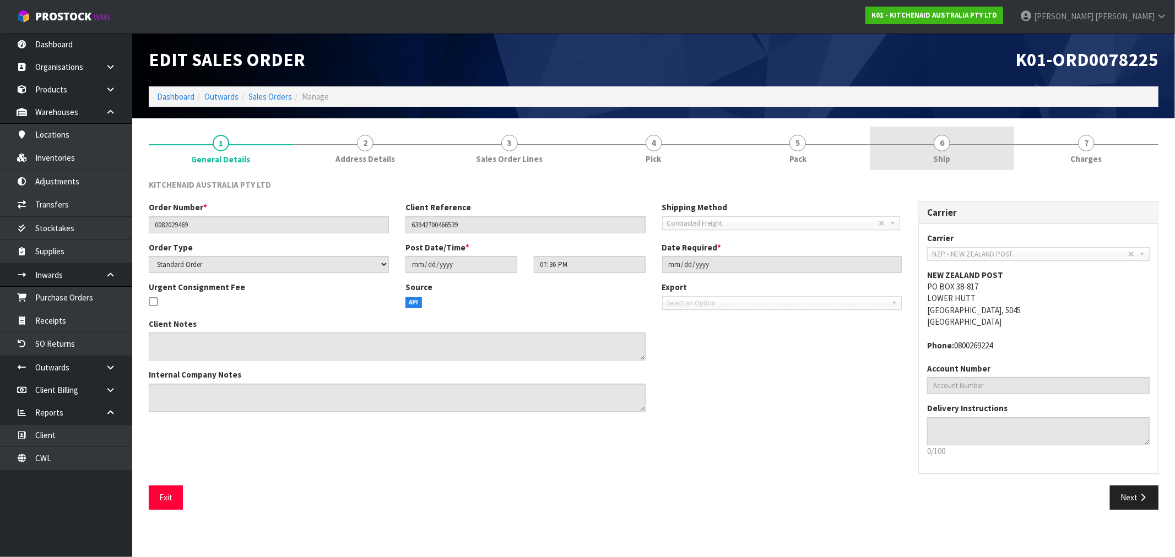
click at [940, 164] on span "Ship" at bounding box center [941, 159] width 17 height 12
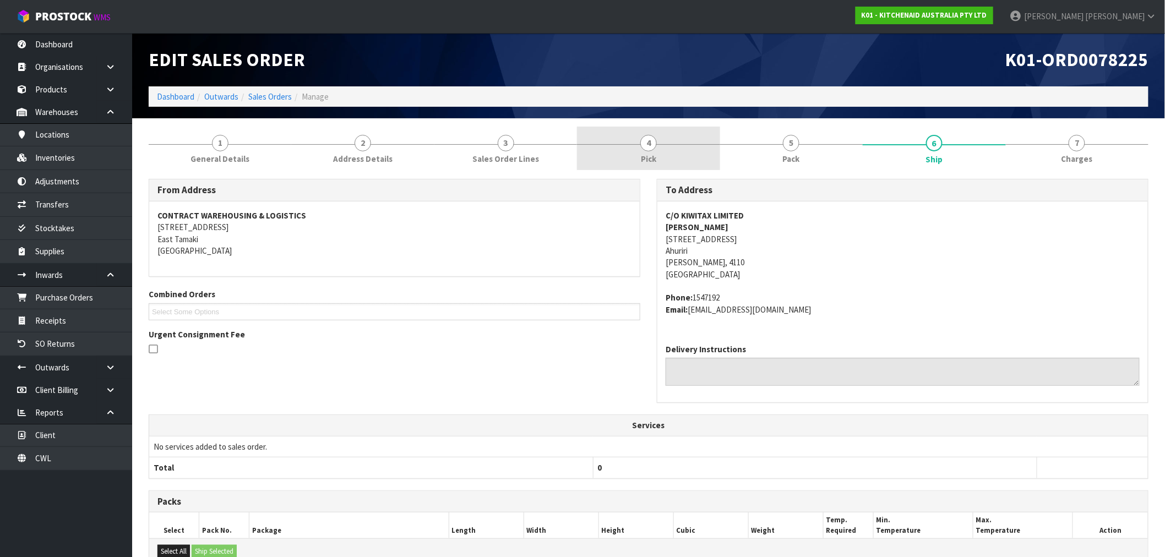
click at [683, 144] on link "4 Pick" at bounding box center [648, 149] width 143 height 44
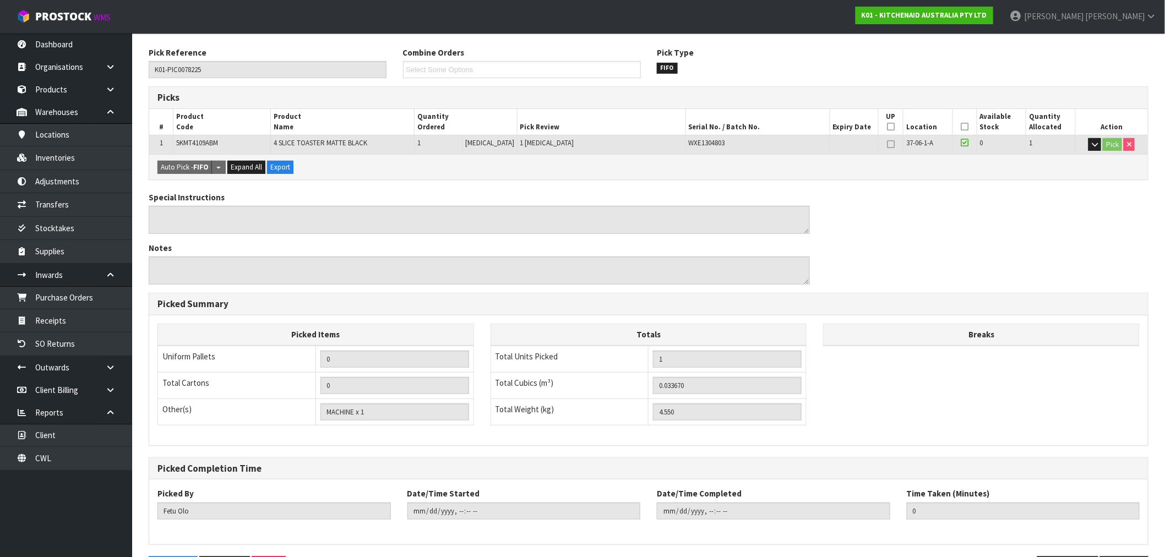
scroll to position [172, 0]
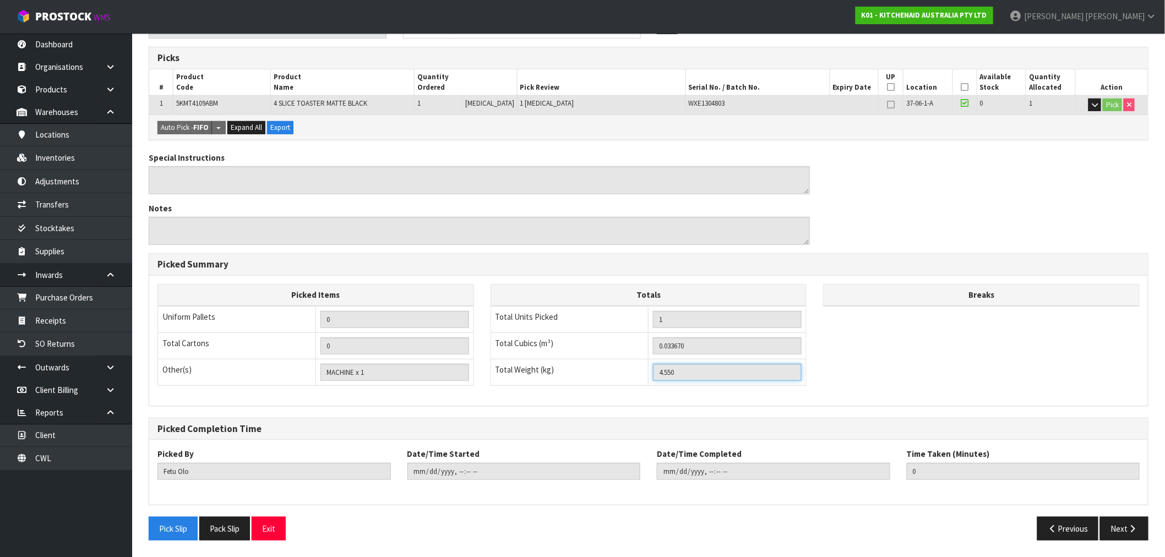
drag, startPoint x: 694, startPoint y: 373, endPoint x: 647, endPoint y: 370, distance: 47.5
click at [647, 370] on tr "Total Weight (kg) 4.550" at bounding box center [649, 372] width 316 height 26
drag, startPoint x: 365, startPoint y: 376, endPoint x: 314, endPoint y: 367, distance: 51.3
click at [314, 367] on tr "Other(s) Bag x 0 Bar x 0 Basket x 0 Bin x 0 Bottle x 0 Box x 0 Bundle x 0 Cabin…" at bounding box center [316, 372] width 316 height 26
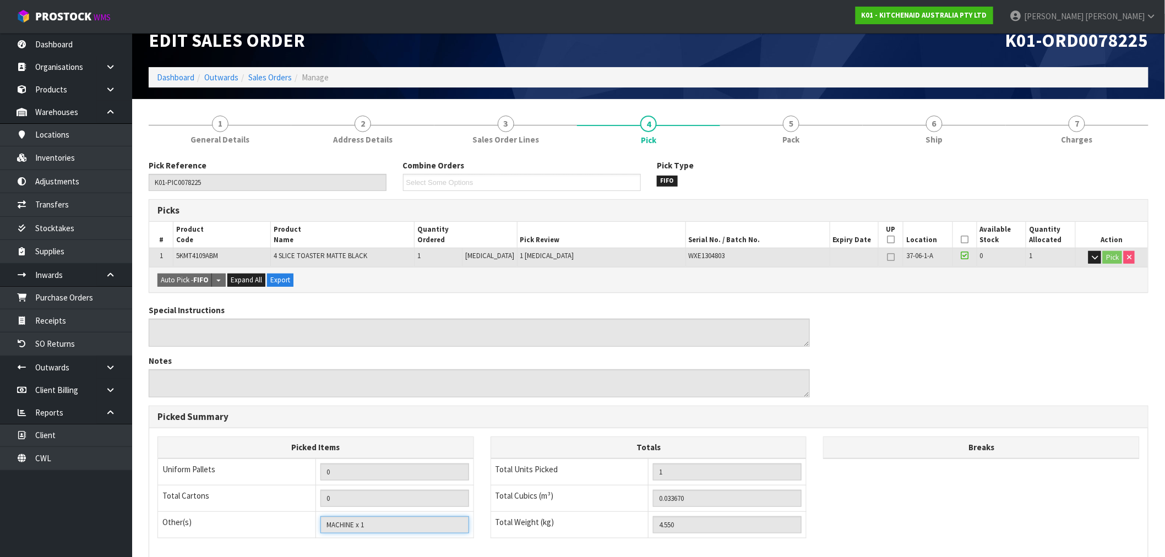
scroll to position [0, 0]
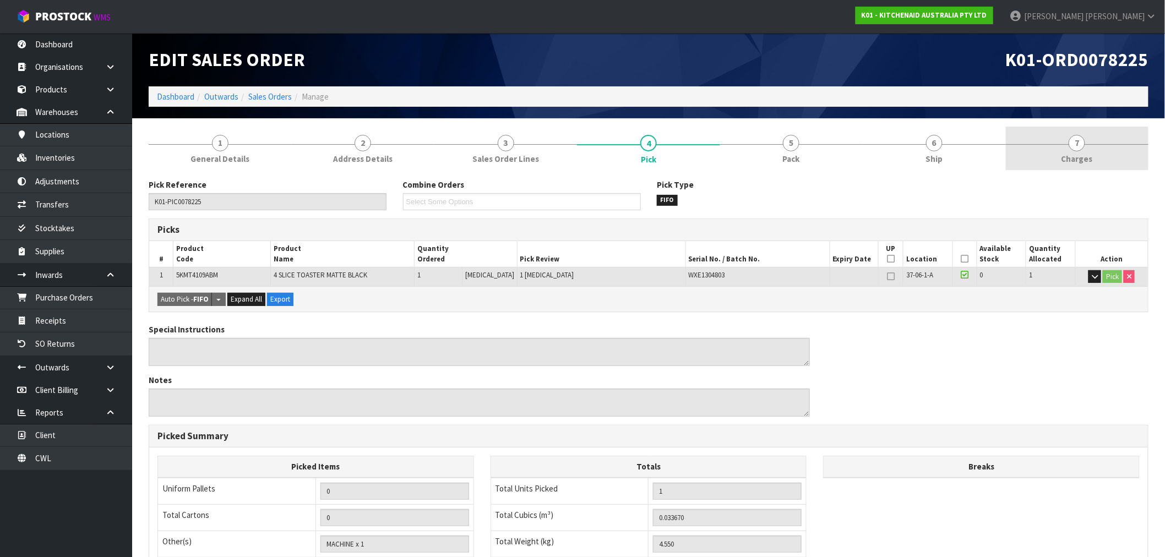
click at [1078, 153] on span "Charges" at bounding box center [1077, 159] width 31 height 12
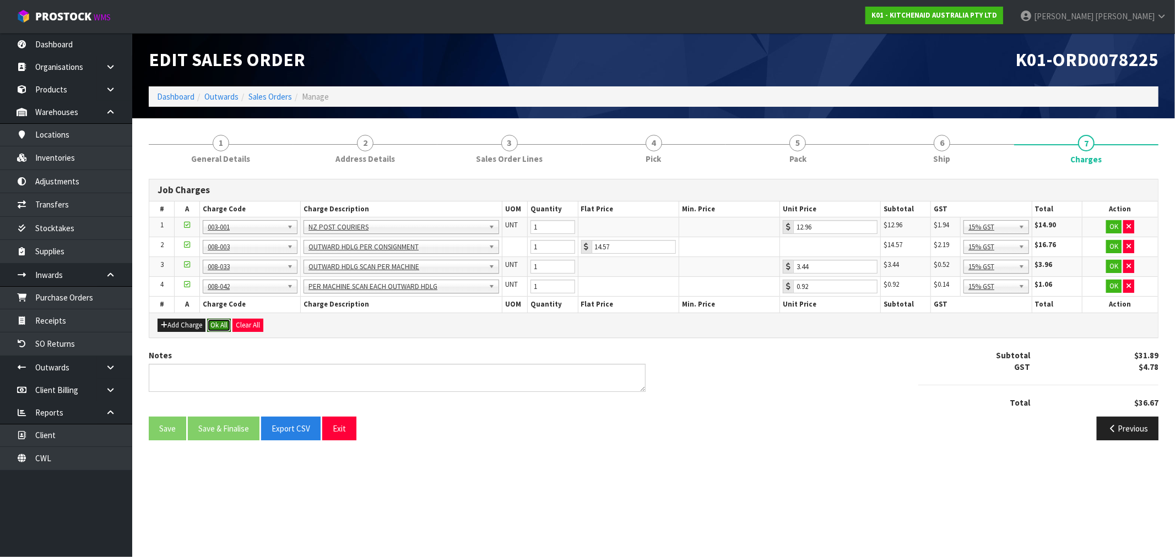
click at [216, 324] on button "Ok All" at bounding box center [219, 325] width 24 height 13
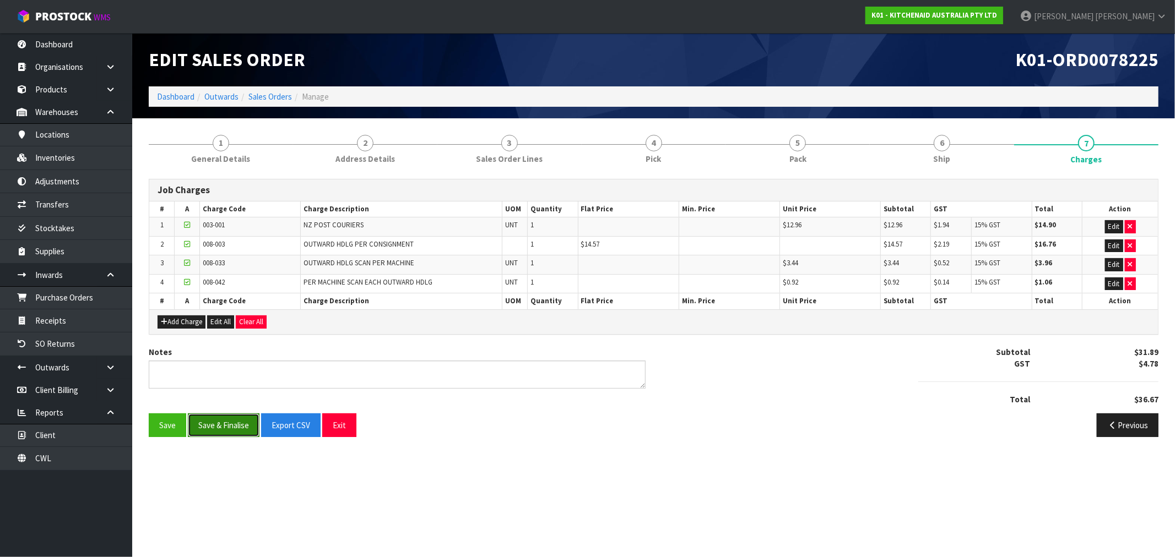
click at [226, 423] on button "Save & Finalise" at bounding box center [224, 426] width 72 height 24
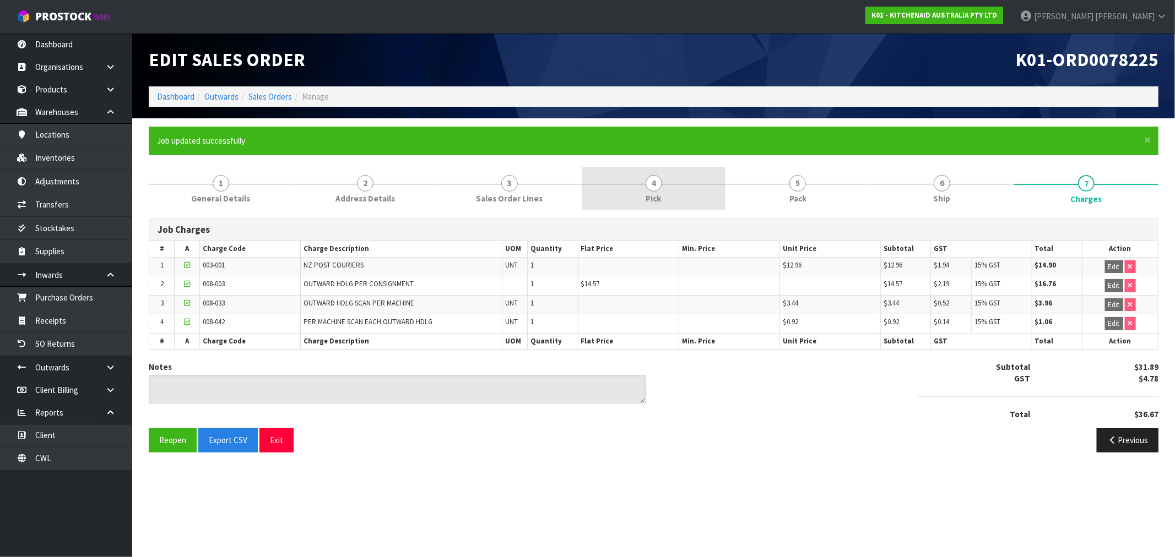
drag, startPoint x: 736, startPoint y: 175, endPoint x: 661, endPoint y: 179, distance: 75.0
click at [734, 176] on link "5 Pack" at bounding box center [797, 189] width 144 height 44
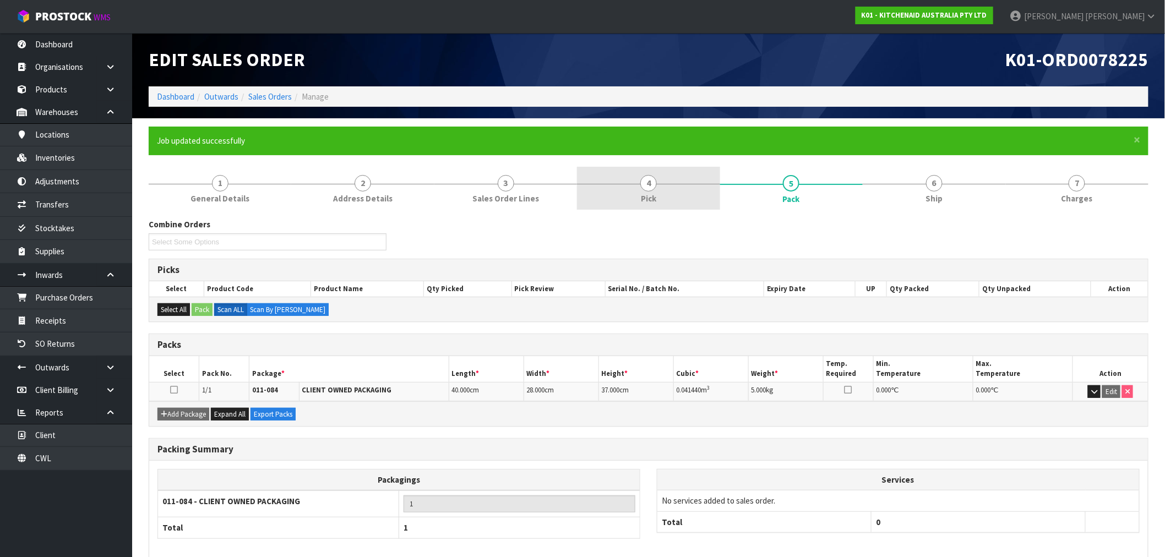
click at [661, 179] on link "4 Pick" at bounding box center [648, 189] width 143 height 44
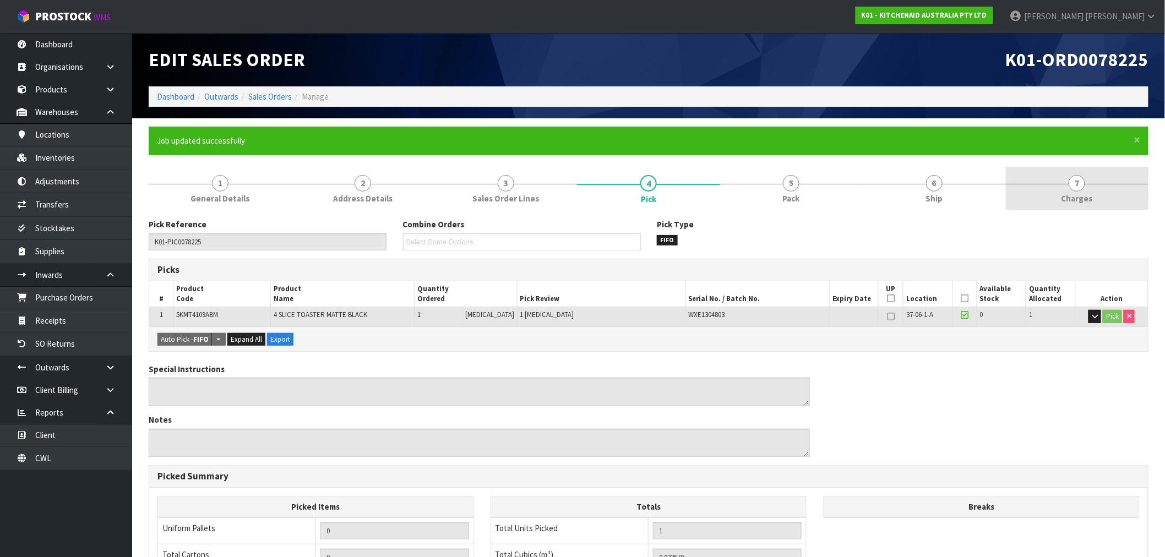
click at [1113, 194] on link "7 Charges" at bounding box center [1077, 189] width 143 height 44
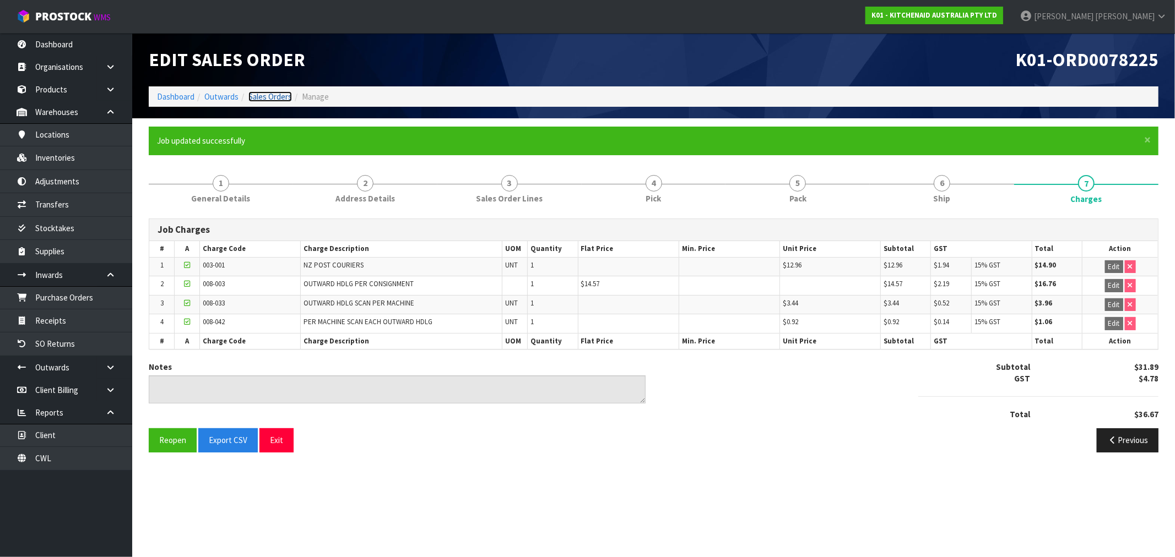
click at [277, 93] on link "Sales Orders" at bounding box center [270, 96] width 44 height 10
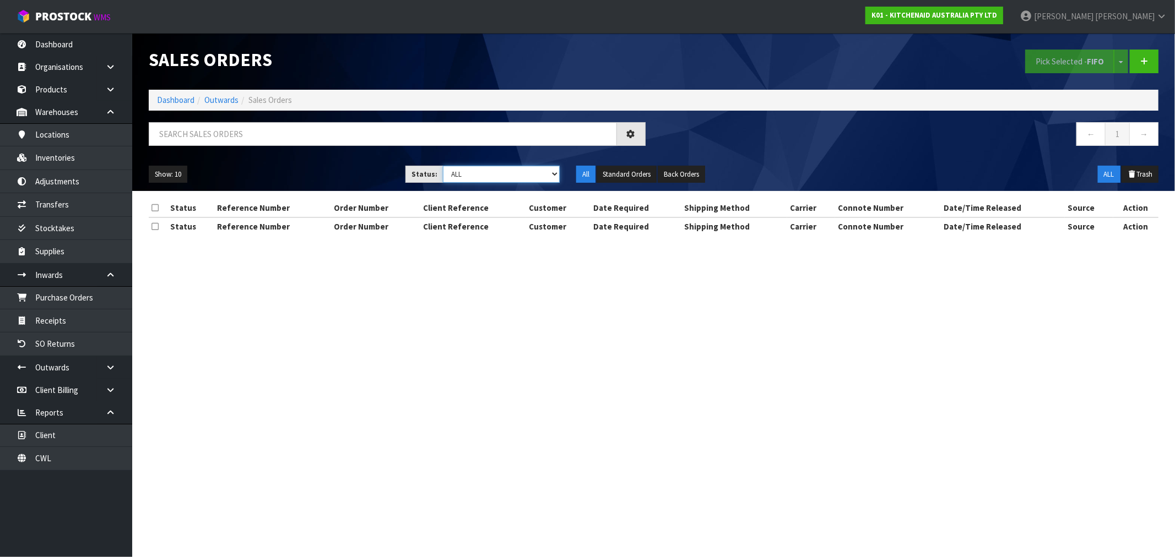
click at [492, 176] on select "Draft Pending Allocated Pending Pick Goods Picked Goods Packed Pending Charges …" at bounding box center [501, 174] width 117 height 17
select select "string:6"
click at [443, 166] on select "Draft Pending Allocated Pending Pick Goods Picked Goods Packed Pending Charges …" at bounding box center [501, 174] width 117 height 17
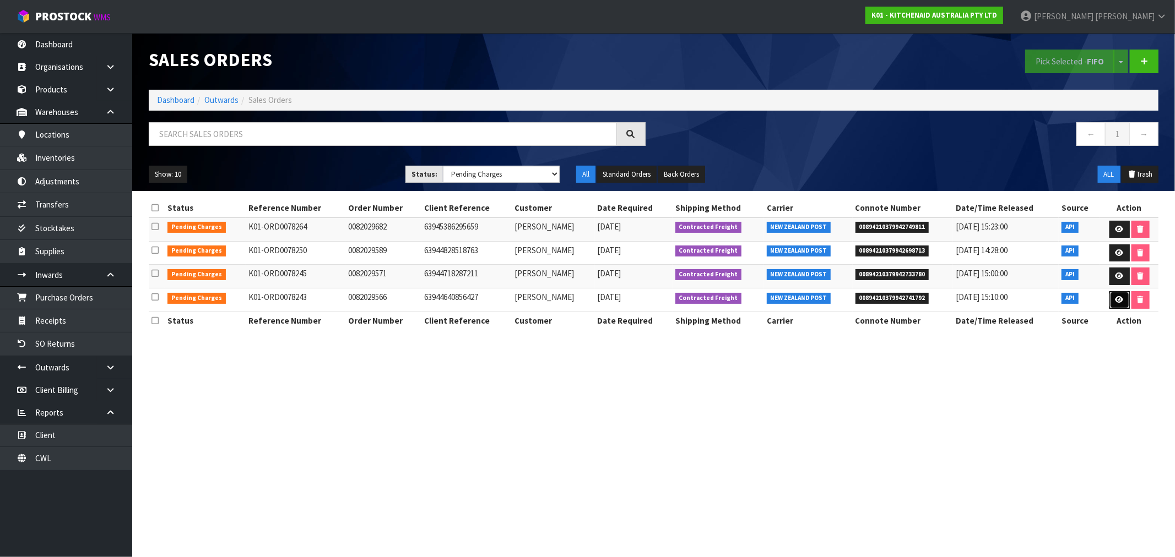
click at [1112, 298] on link at bounding box center [1119, 300] width 20 height 18
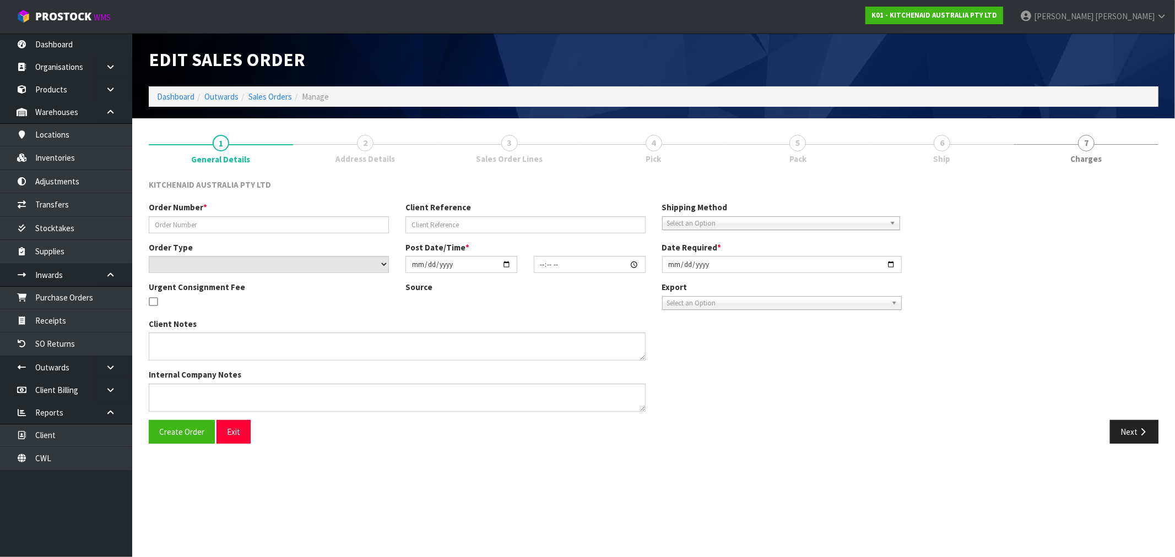
type input "0082029566"
type input "63944640856427"
select select "number:0"
type input "2025-08-24"
type input "15:35:12.000"
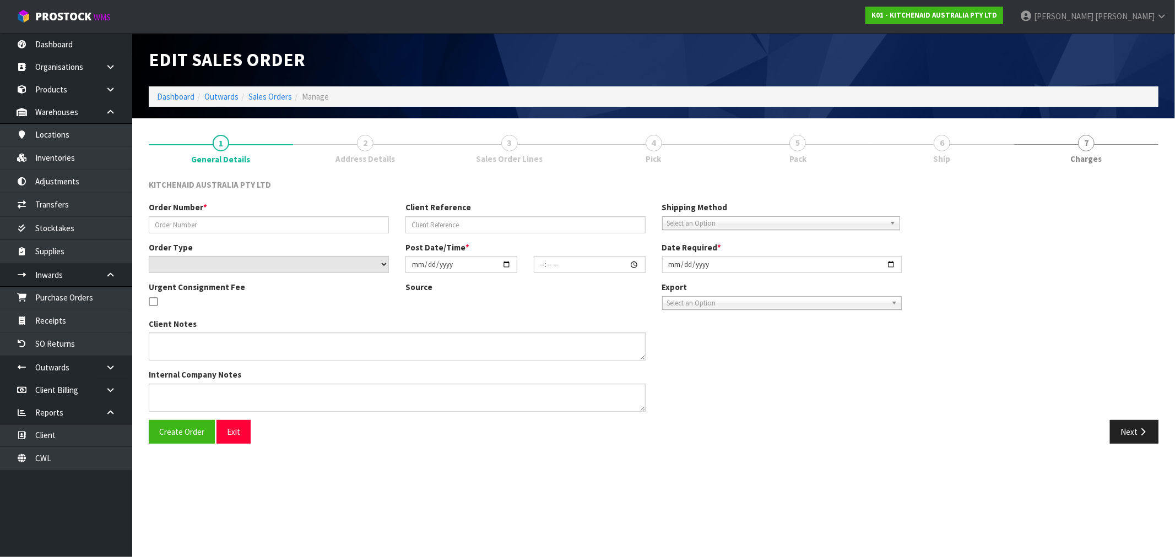
type input "2025-08-24"
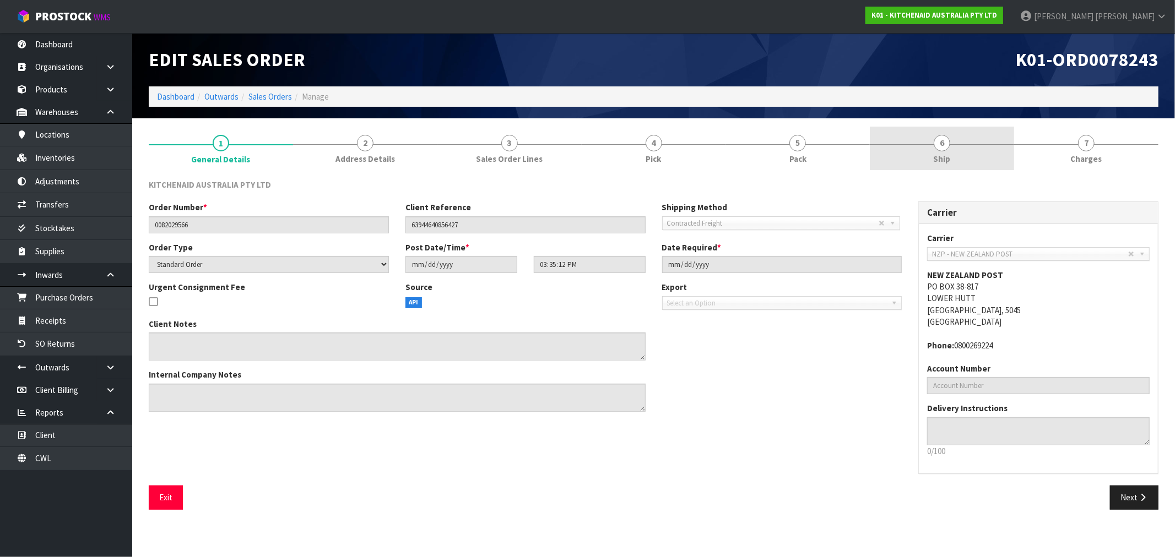
click at [899, 162] on link "6 Ship" at bounding box center [942, 149] width 144 height 44
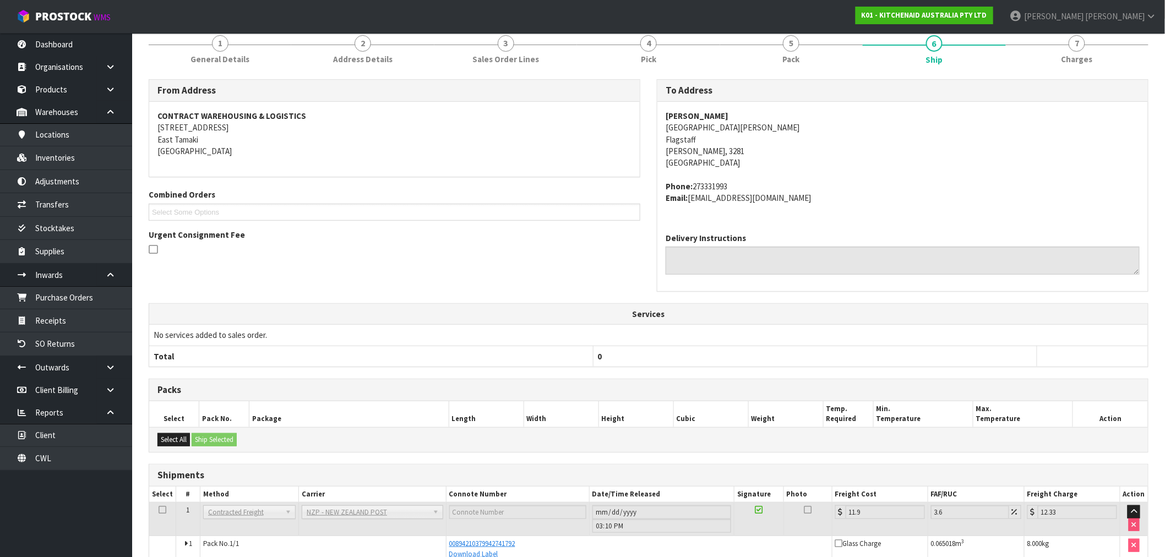
scroll to position [157, 0]
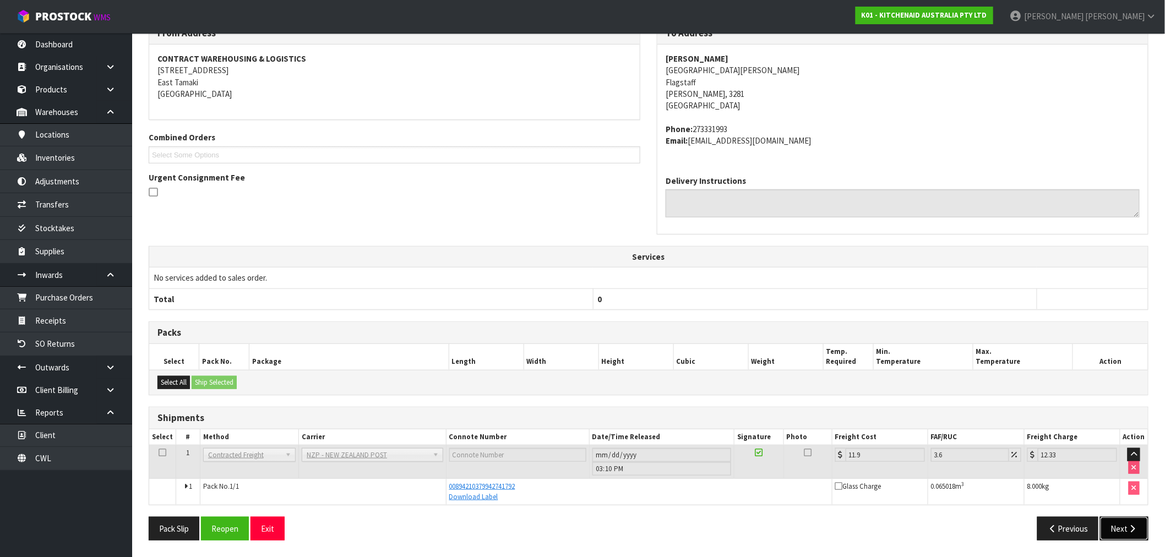
click at [1115, 527] on button "Next" at bounding box center [1124, 529] width 48 height 24
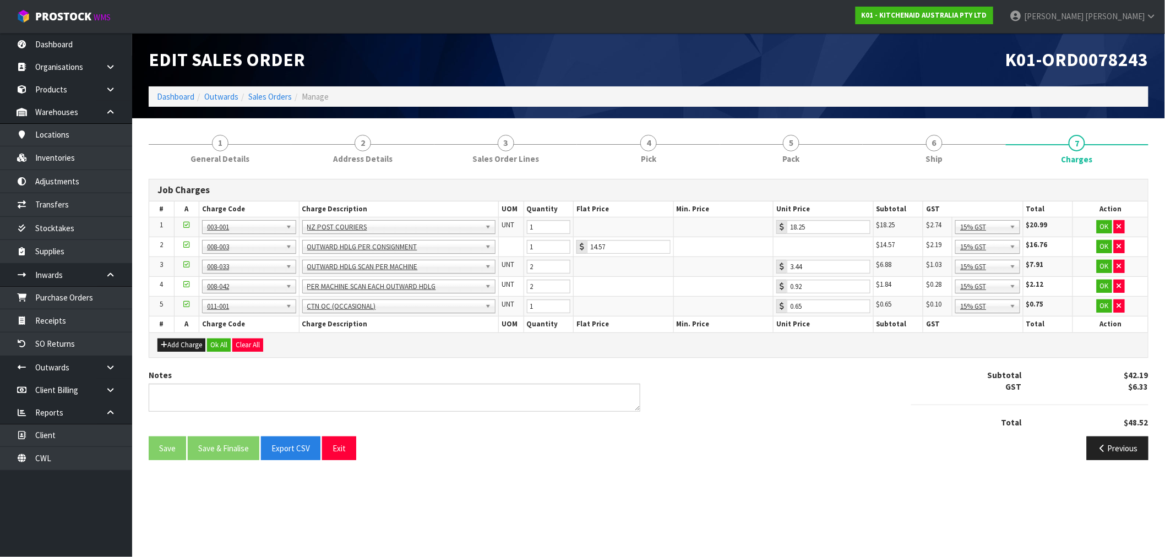
scroll to position [0, 0]
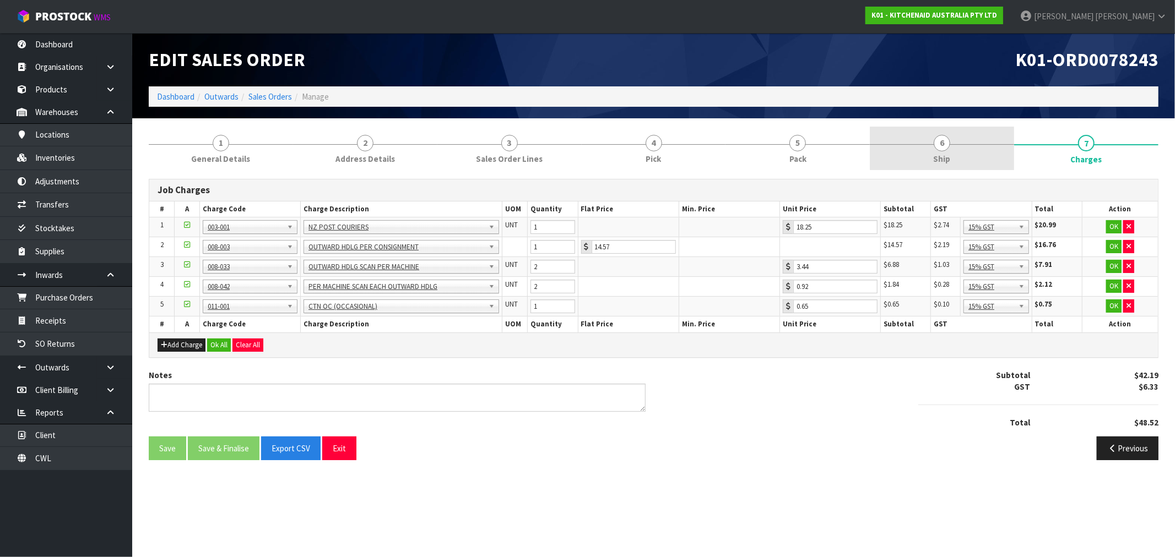
click at [900, 151] on link "6 Ship" at bounding box center [942, 149] width 144 height 44
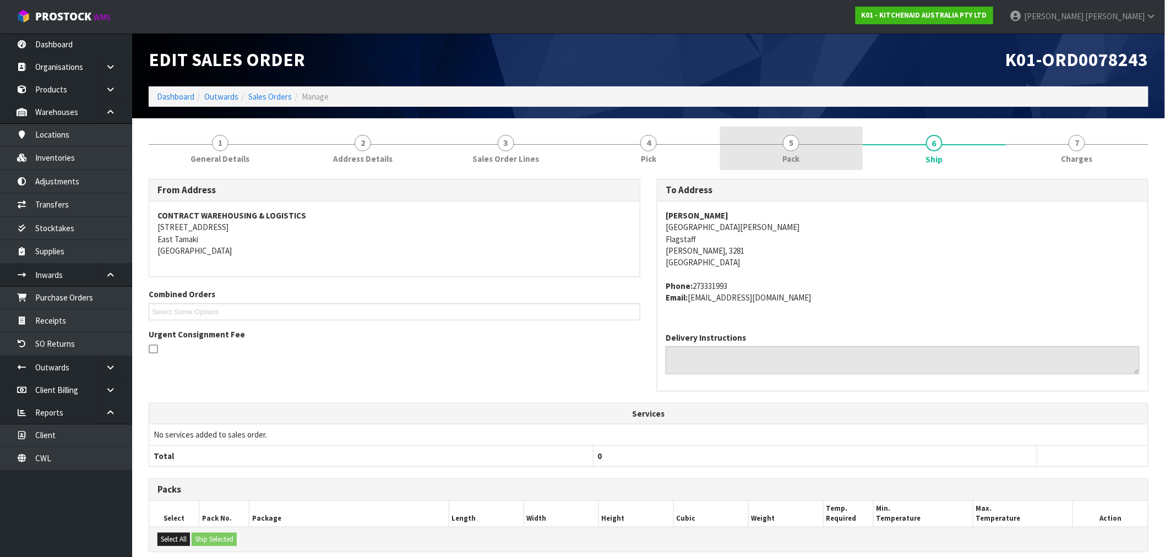
click at [817, 152] on link "5 Pack" at bounding box center [791, 149] width 143 height 44
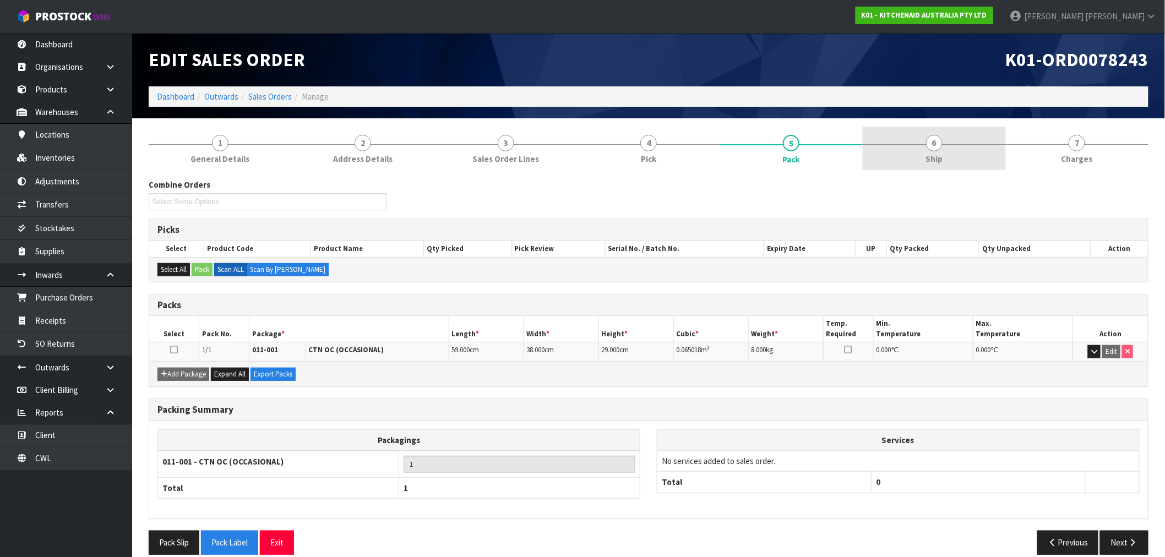
click at [979, 155] on link "6 Ship" at bounding box center [934, 149] width 143 height 44
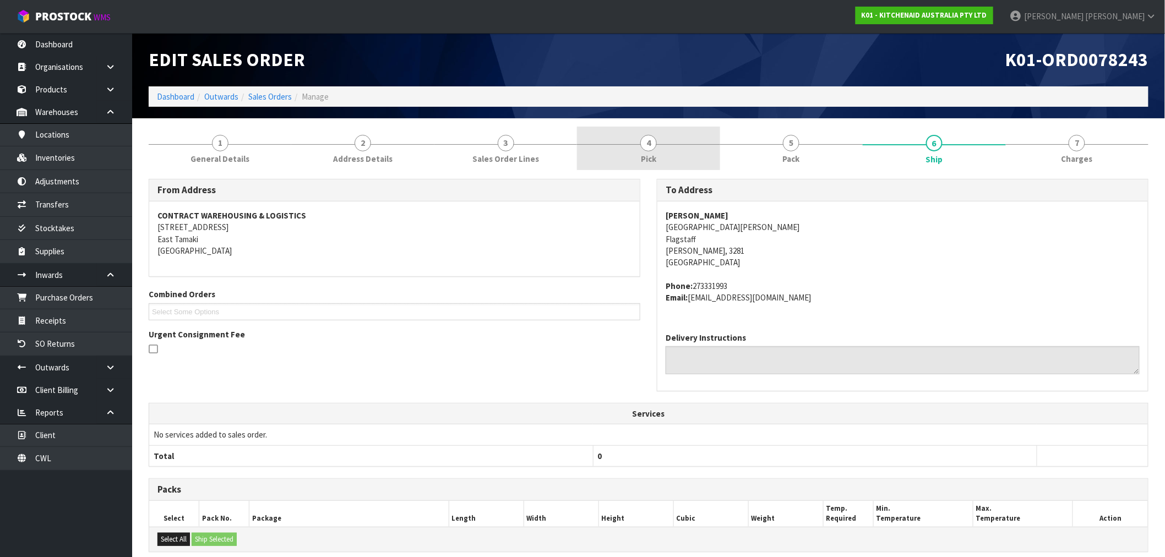
click at [676, 161] on link "4 Pick" at bounding box center [648, 149] width 143 height 44
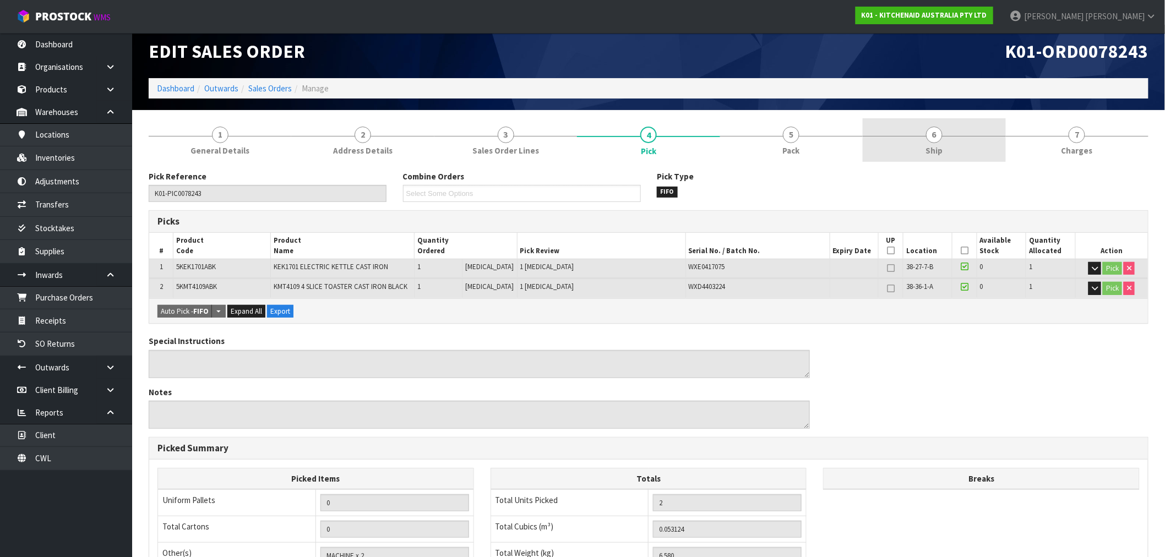
scroll to position [8, 0]
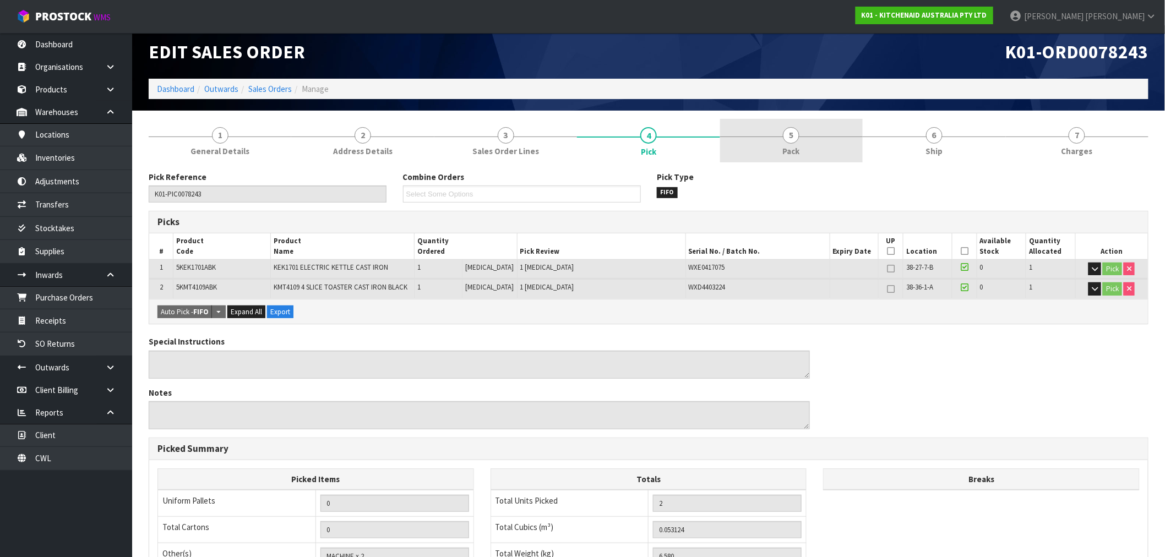
click at [808, 147] on link "5 Pack" at bounding box center [791, 141] width 143 height 44
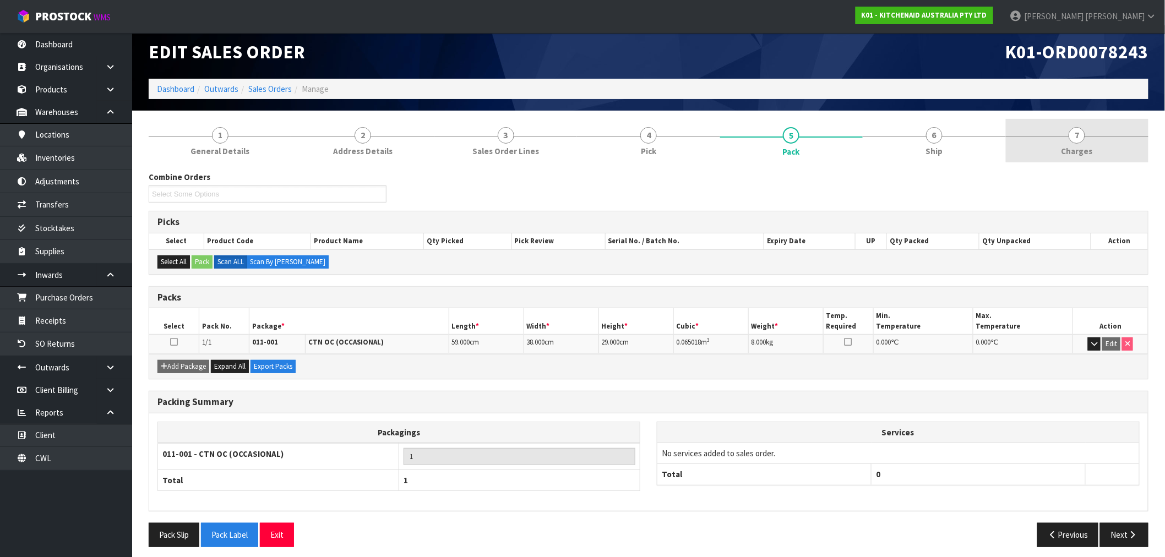
click at [1100, 133] on link "7 Charges" at bounding box center [1077, 141] width 143 height 44
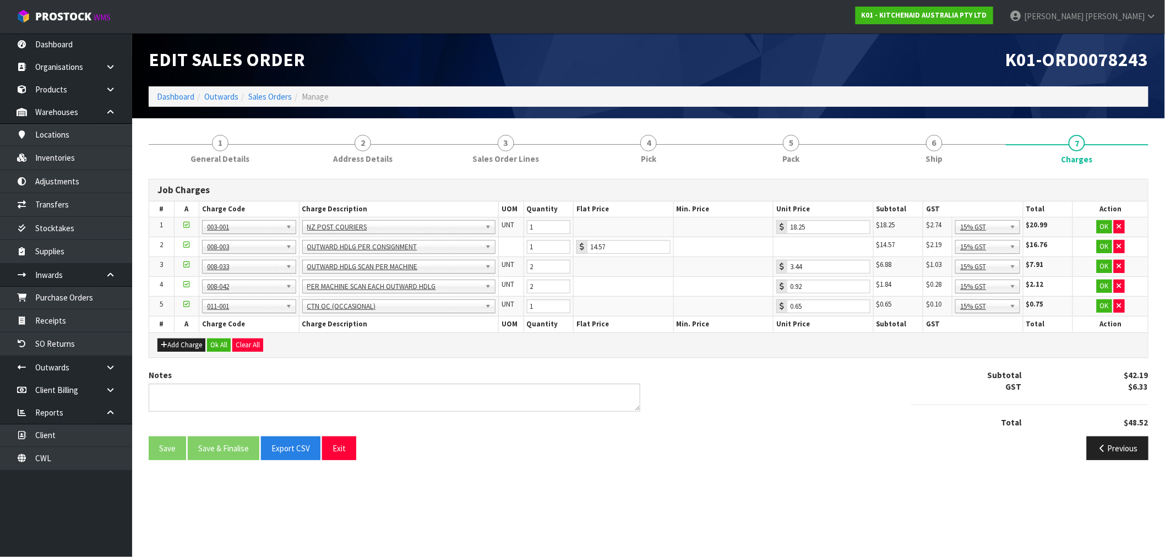
scroll to position [0, 0]
click at [219, 344] on button "Ok All" at bounding box center [219, 345] width 24 height 13
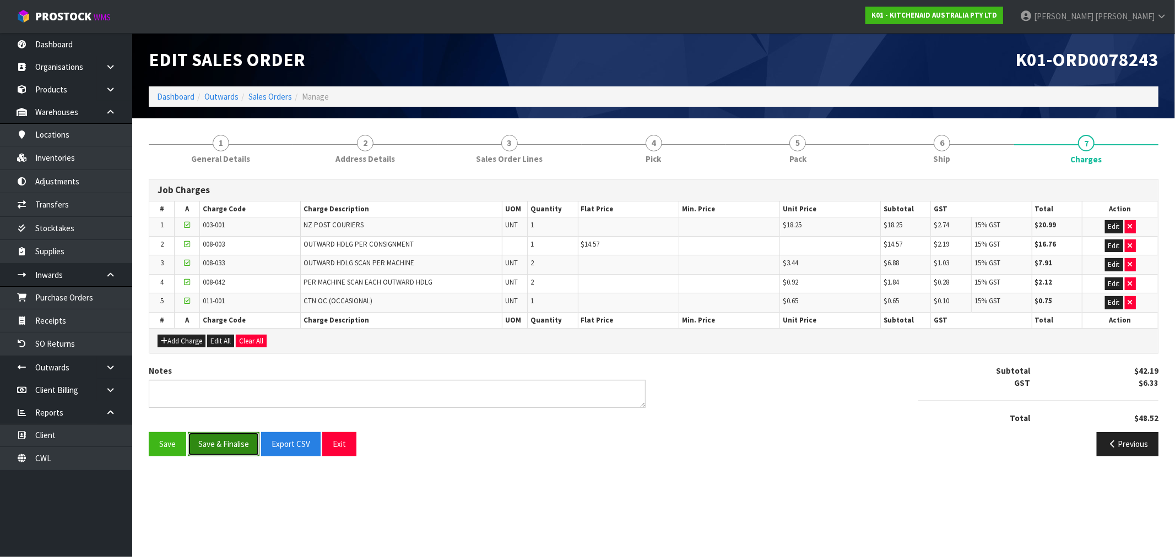
click at [209, 446] on button "Save & Finalise" at bounding box center [224, 444] width 72 height 24
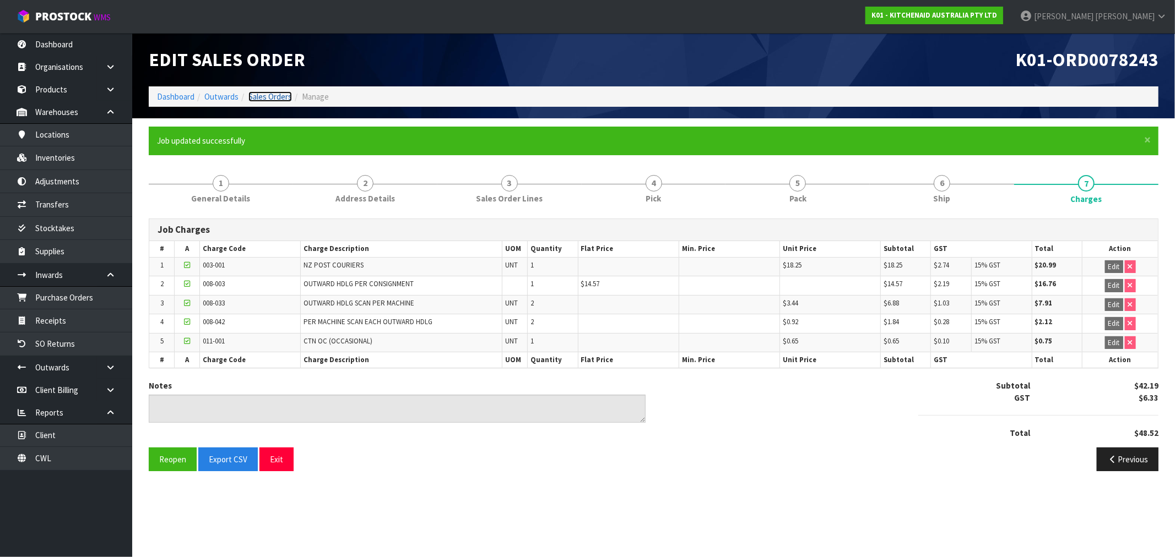
click at [271, 94] on link "Sales Orders" at bounding box center [270, 96] width 44 height 10
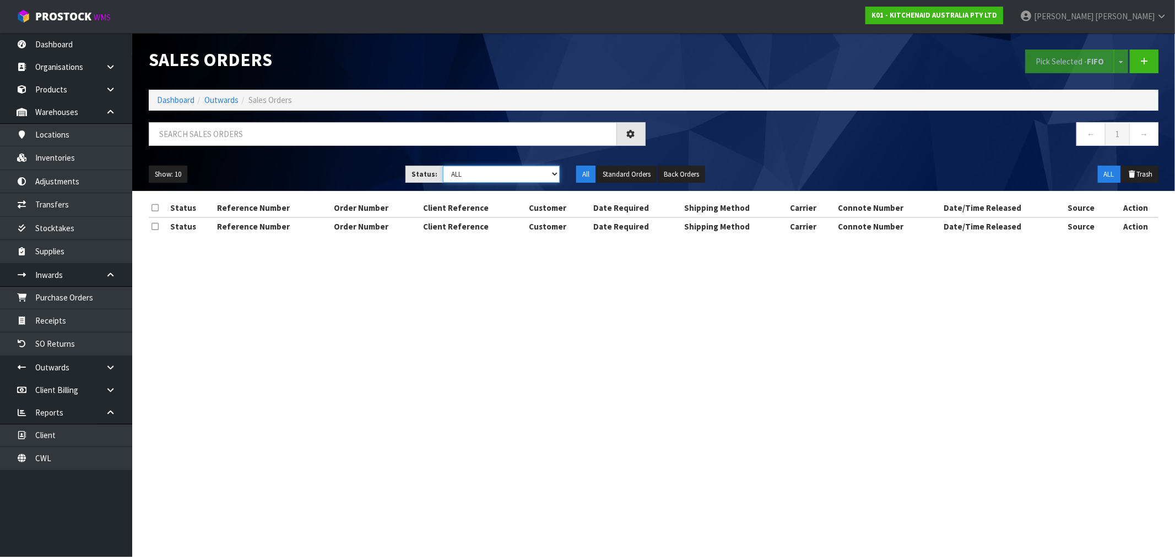
click at [503, 178] on select "Draft Pending Allocated Pending Pick Goods Picked Goods Packed Pending Charges …" at bounding box center [501, 174] width 117 height 17
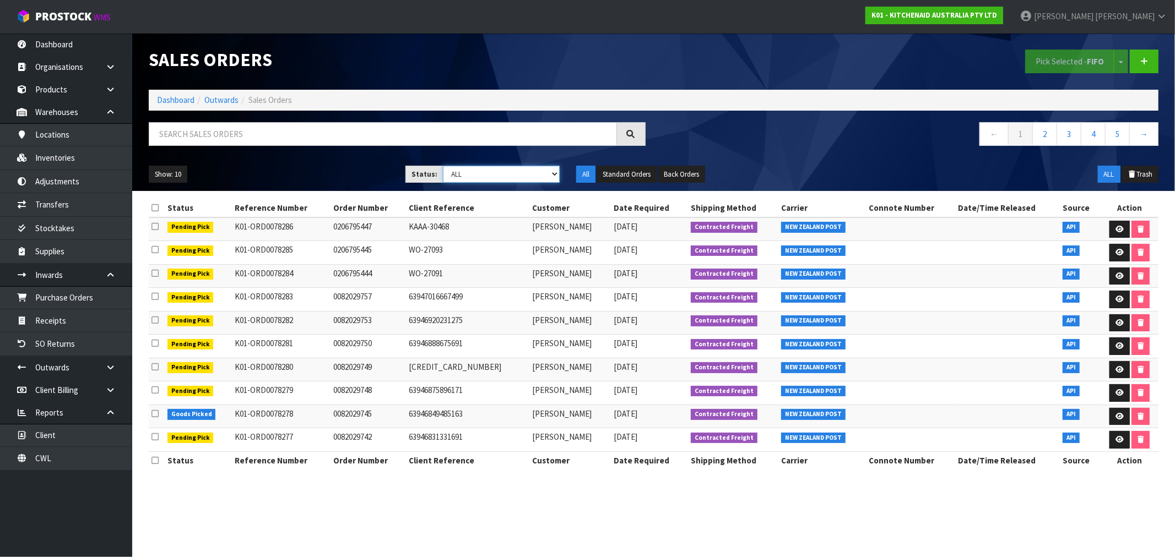
select select "string:6"
click at [443, 166] on select "Draft Pending Allocated Pending Pick Goods Picked Goods Packed Pending Charges …" at bounding box center [501, 174] width 117 height 17
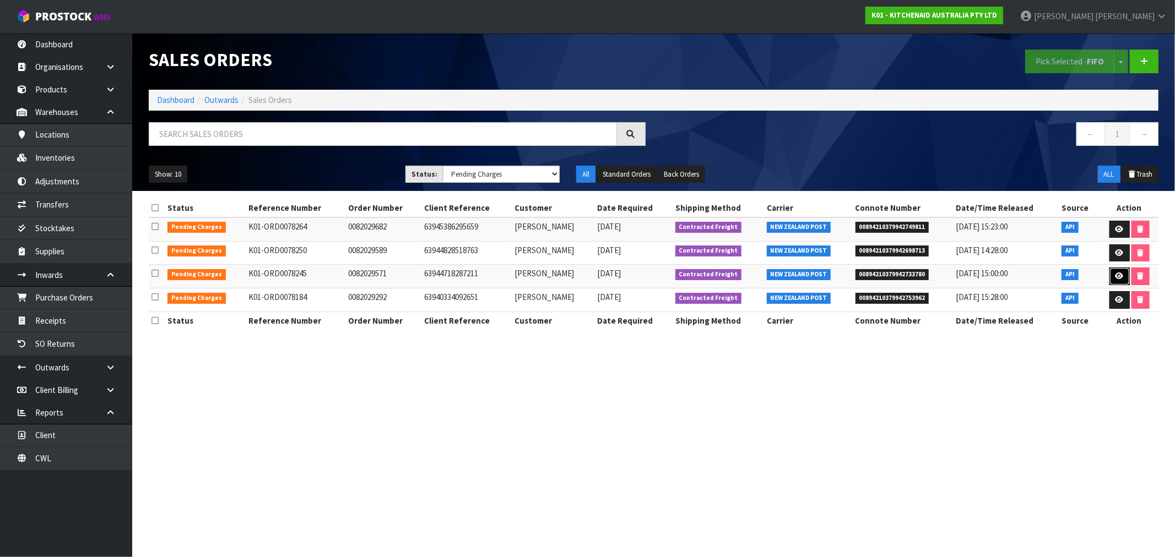
click at [1120, 276] on icon at bounding box center [1119, 276] width 8 height 7
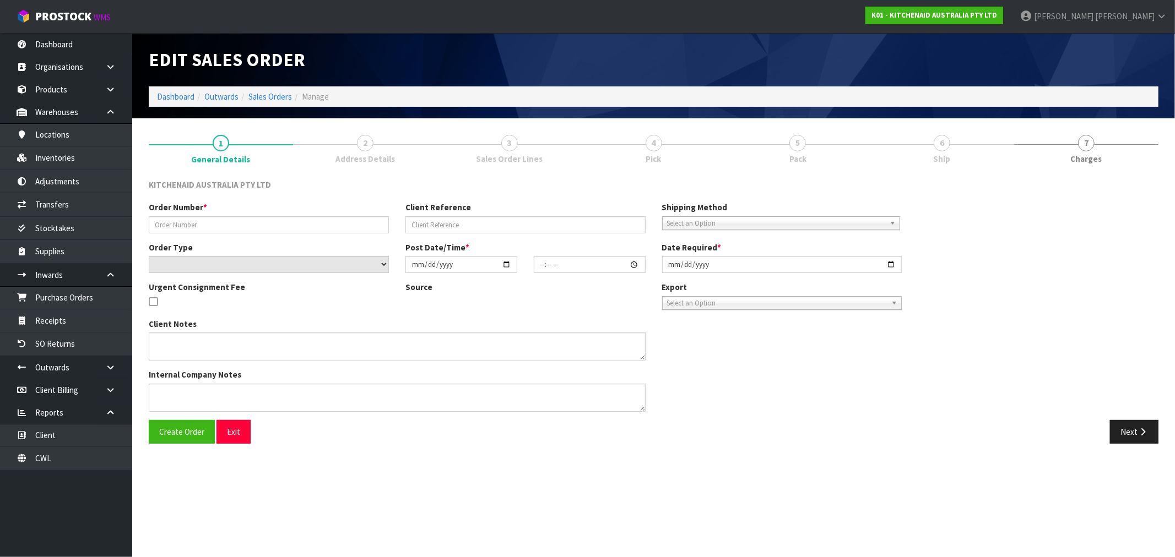
type input "0082029571"
type input "63944718287211"
select select "number:0"
type input "2025-08-24"
type input "15:35:16.000"
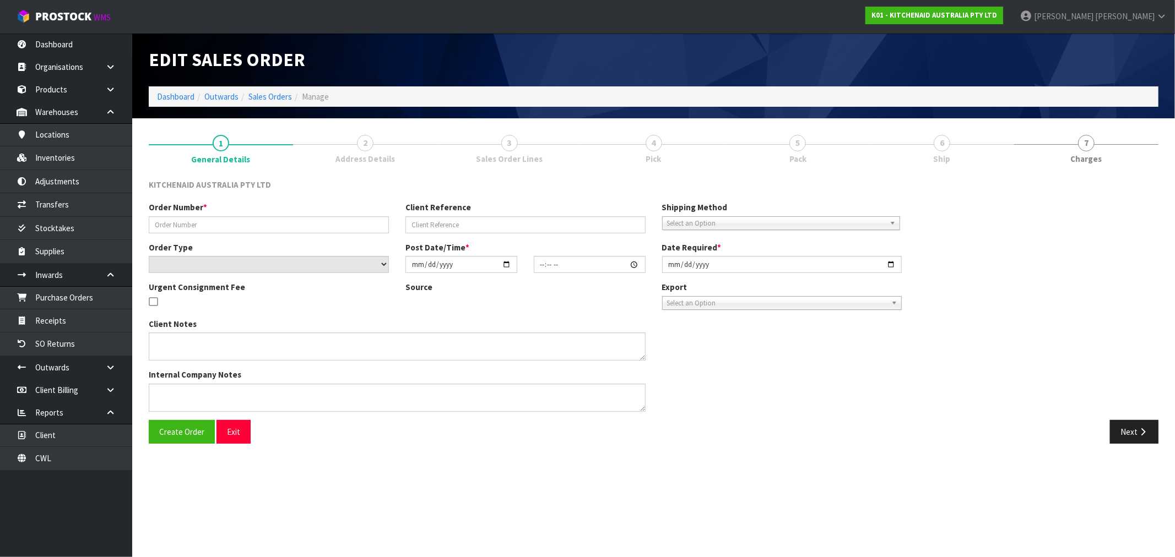
type input "2025-08-24"
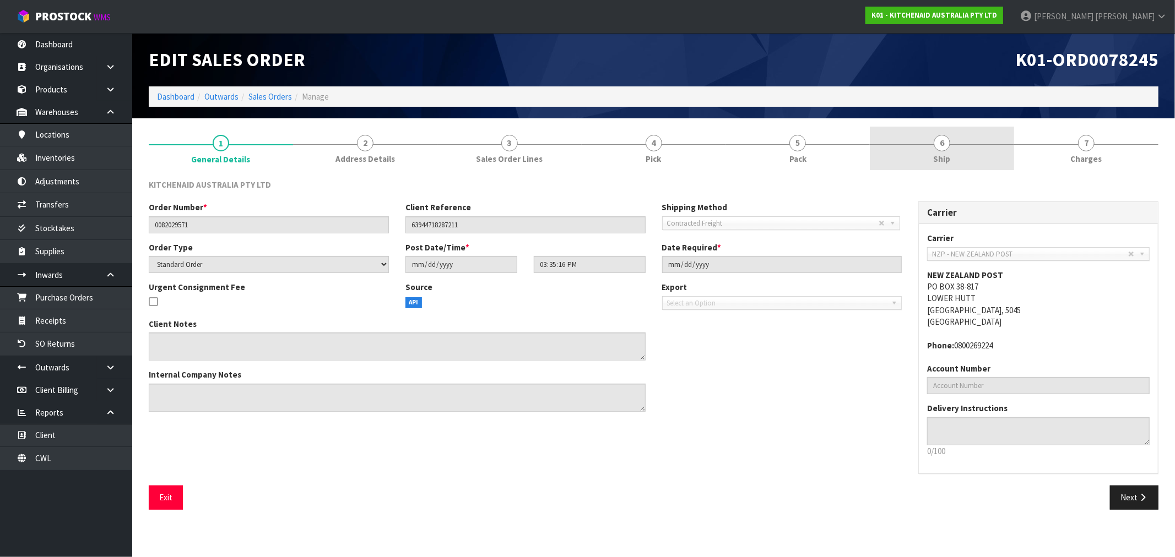
click at [974, 145] on link "6 Ship" at bounding box center [942, 149] width 144 height 44
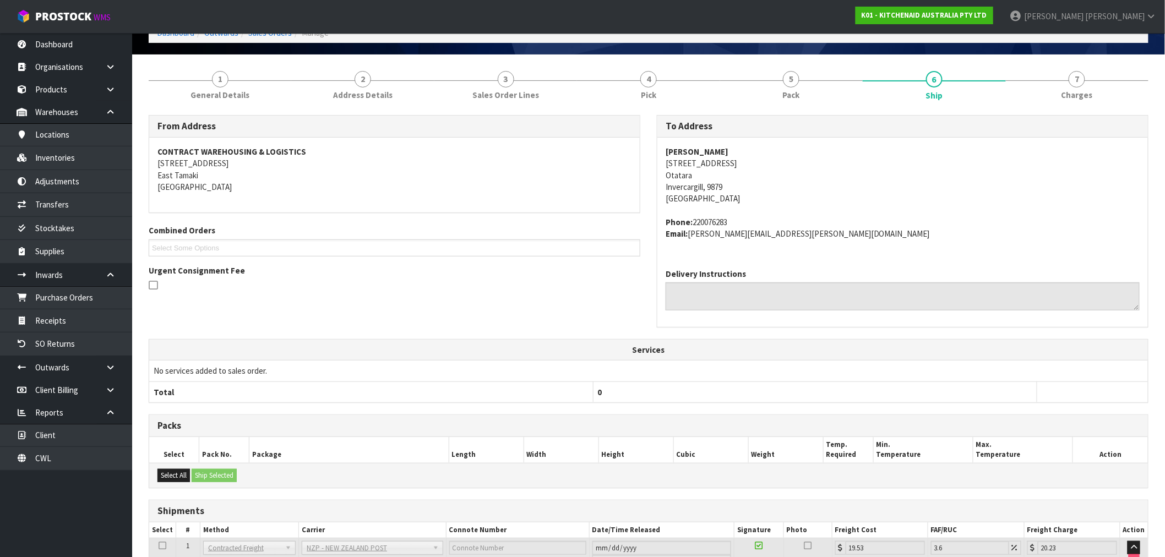
scroll to position [157, 0]
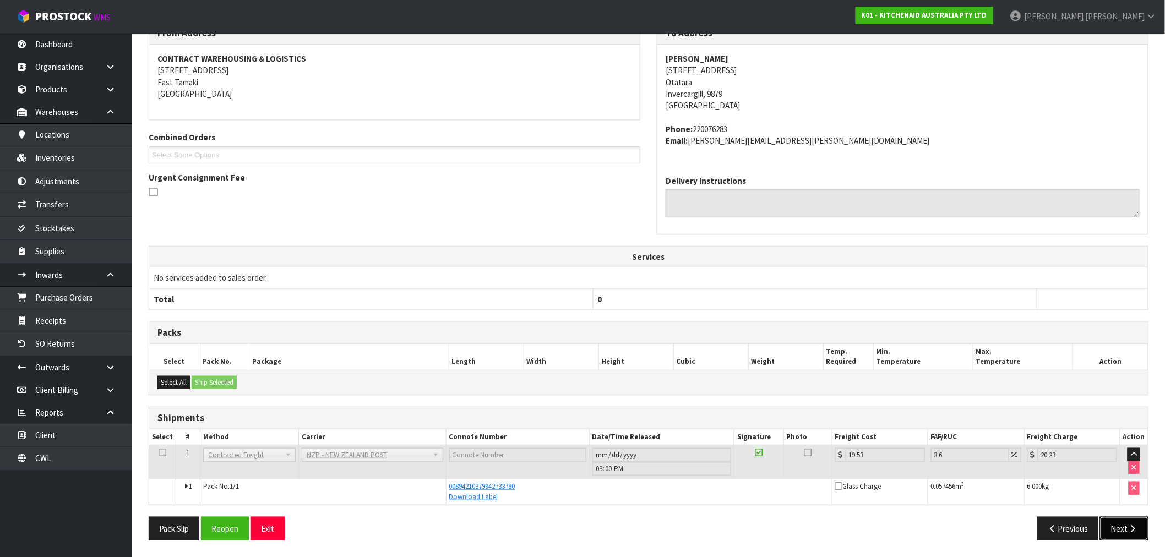
click at [1119, 522] on button "Next" at bounding box center [1124, 529] width 48 height 24
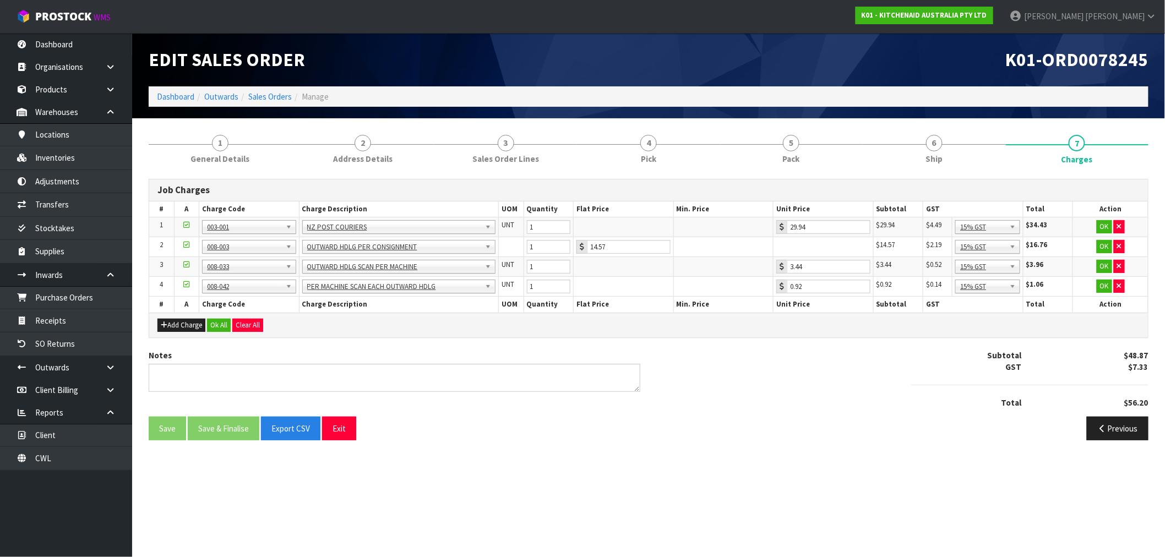
scroll to position [0, 0]
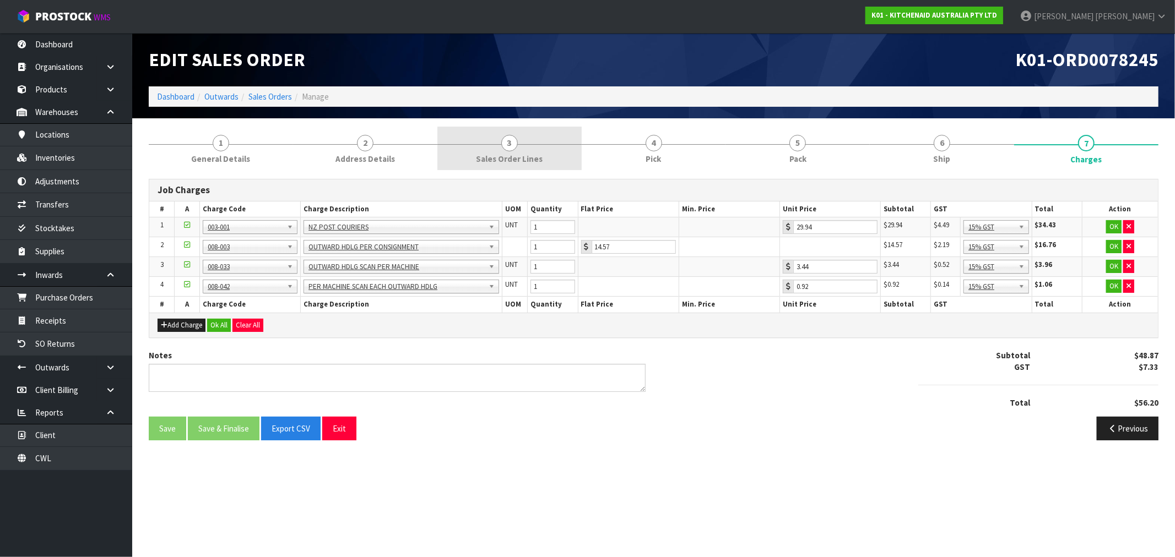
click at [525, 146] on link "3 Sales Order Lines" at bounding box center [509, 149] width 144 height 44
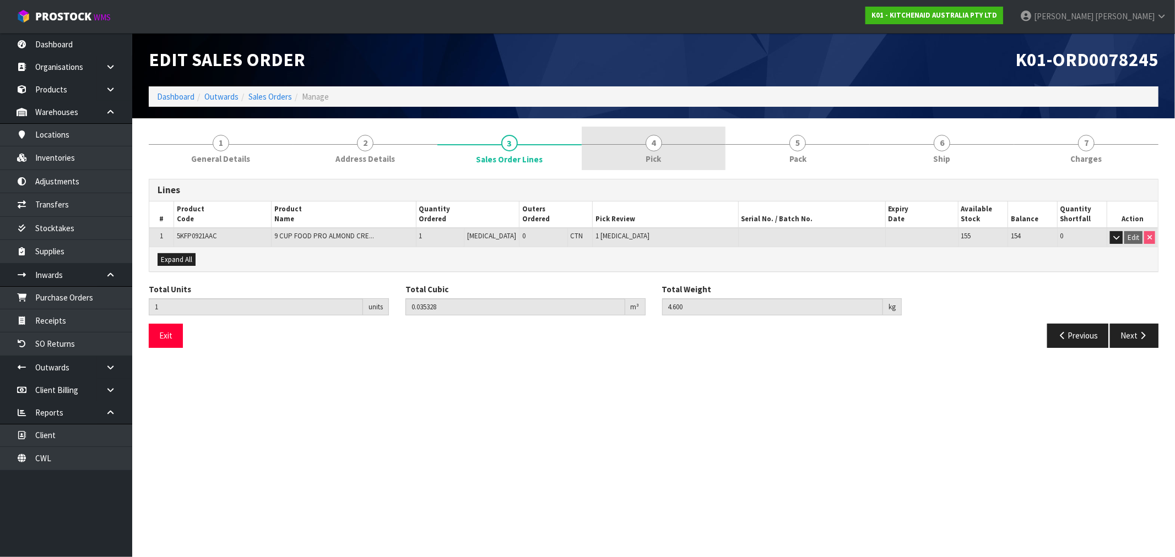
click at [659, 143] on span "4" at bounding box center [653, 143] width 17 height 17
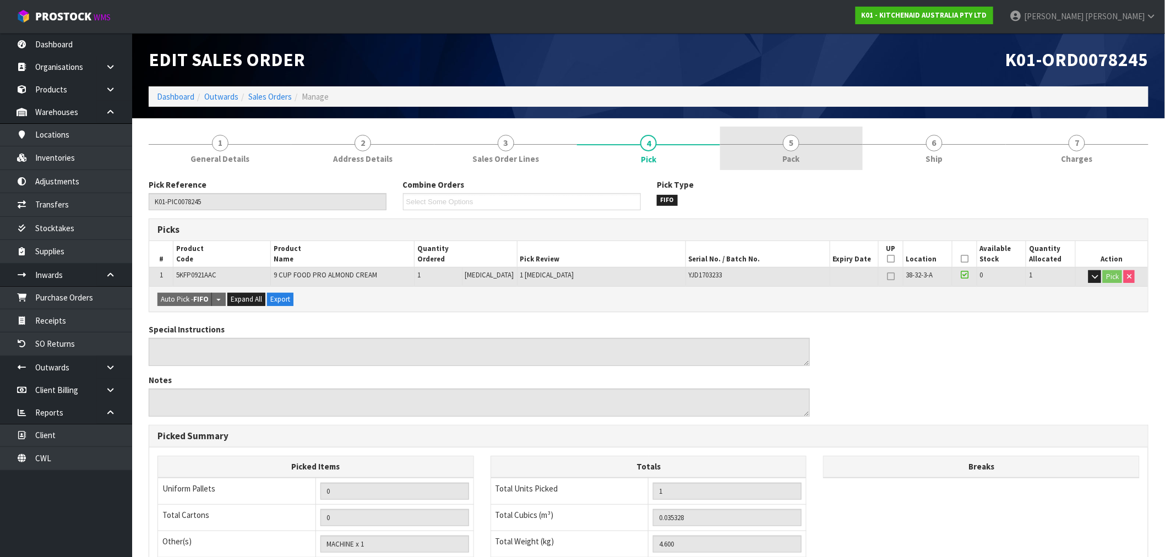
click at [841, 136] on link "5 Pack" at bounding box center [791, 149] width 143 height 44
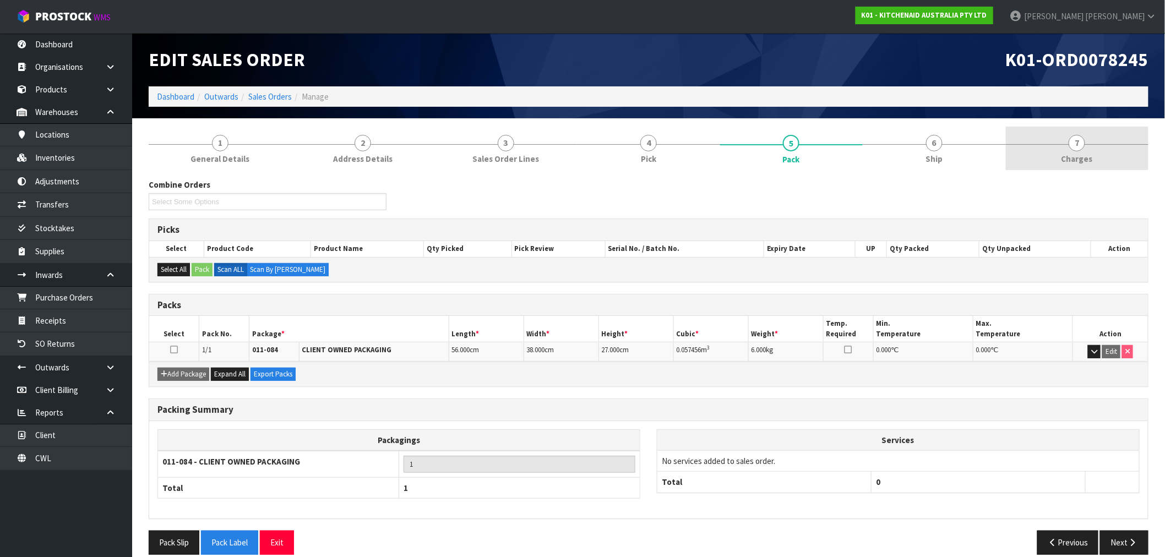
click at [1039, 154] on link "7 Charges" at bounding box center [1077, 149] width 143 height 44
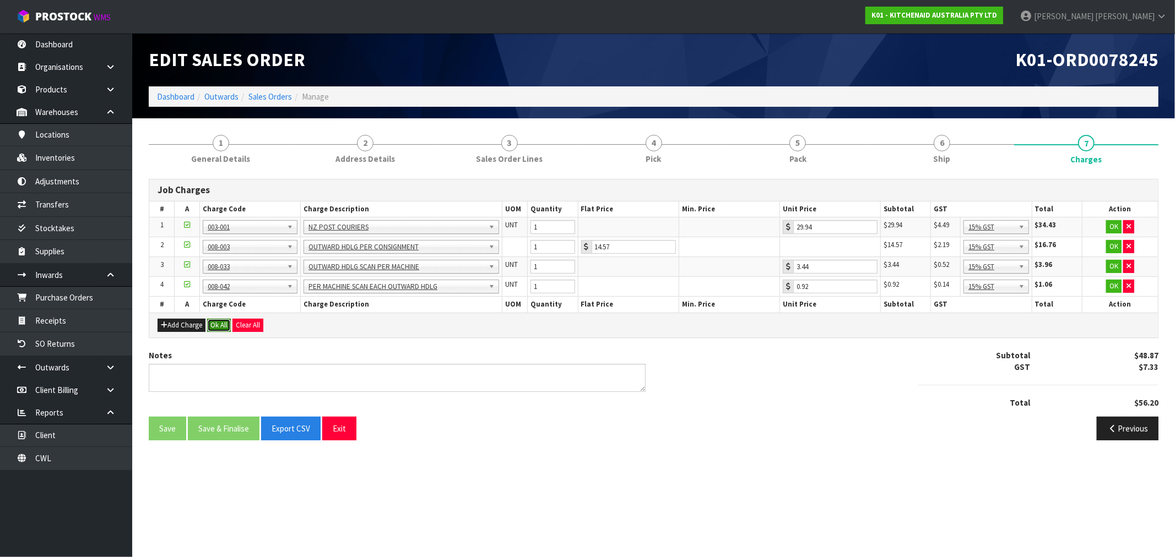
click at [223, 323] on button "Ok All" at bounding box center [219, 325] width 24 height 13
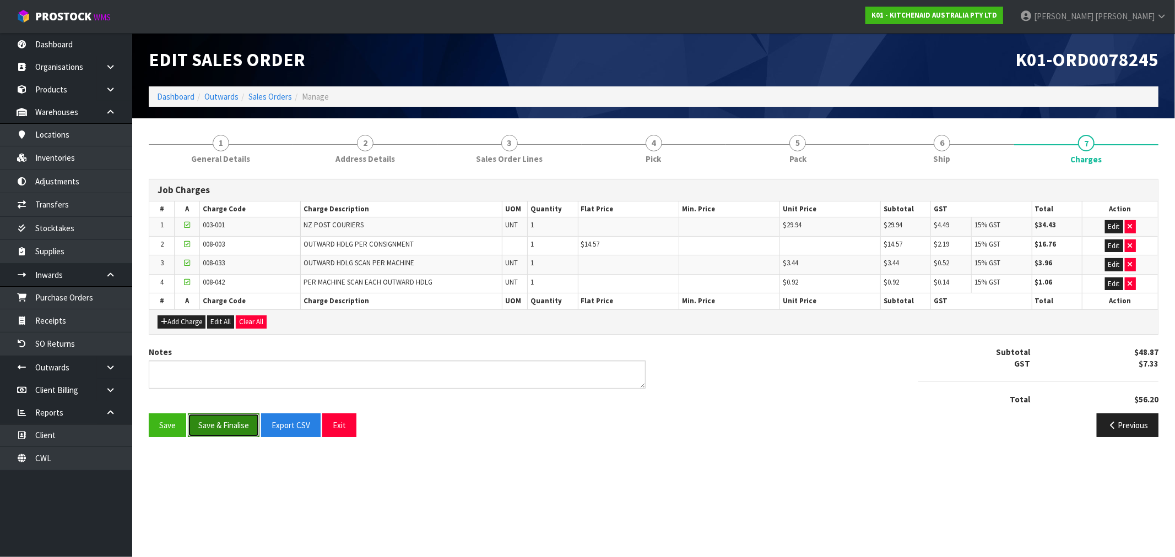
click at [229, 431] on button "Save & Finalise" at bounding box center [224, 426] width 72 height 24
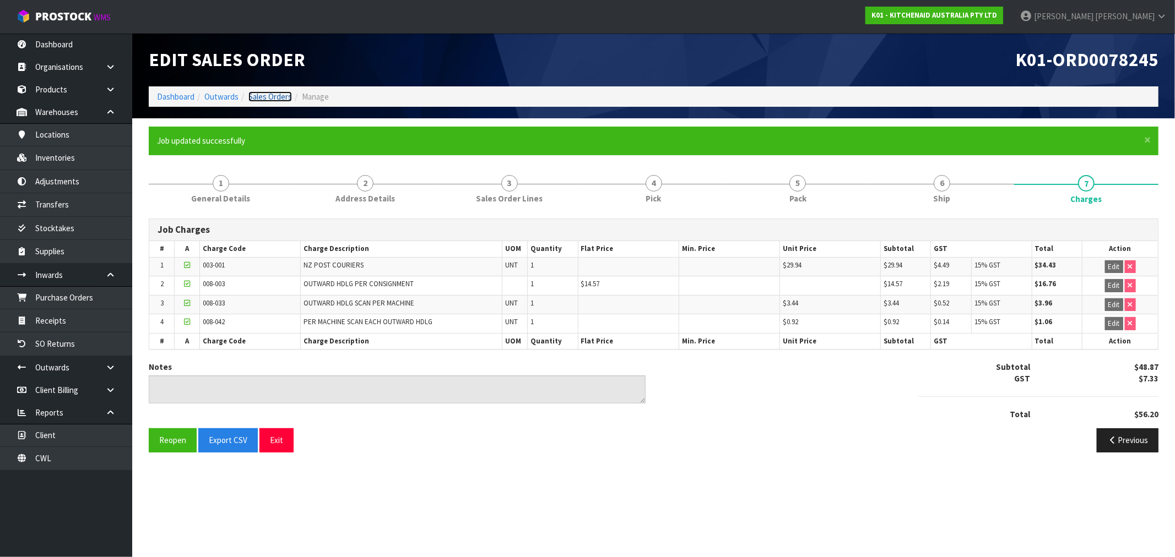
click at [270, 98] on link "Sales Orders" at bounding box center [270, 96] width 44 height 10
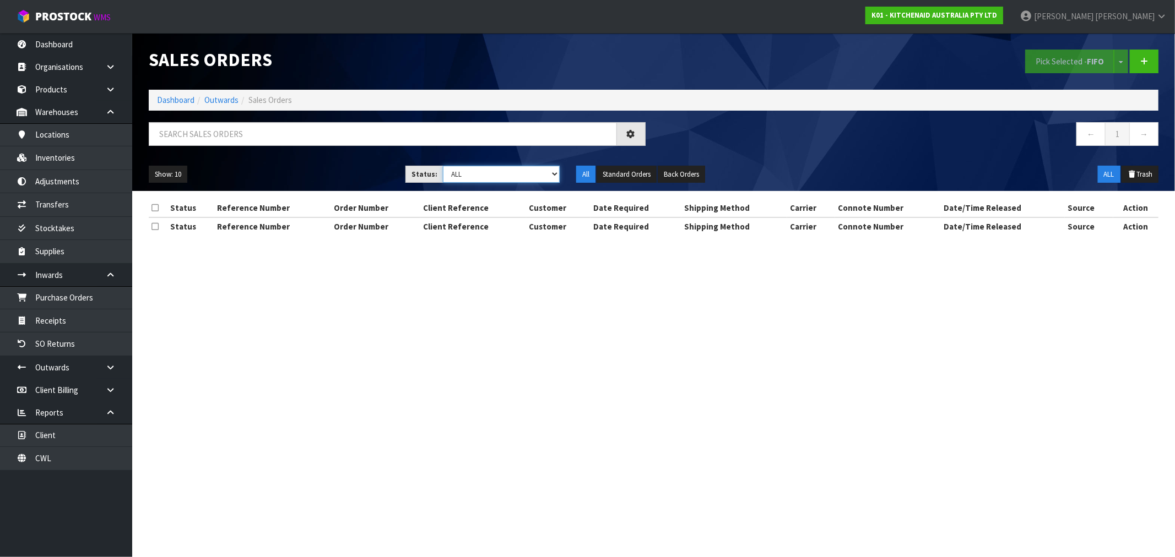
click at [496, 179] on select "Draft Pending Allocated Pending Pick Goods Picked Goods Packed Pending Charges …" at bounding box center [501, 174] width 117 height 17
click at [443, 166] on select "Draft Pending Allocated Pending Pick Goods Picked Goods Packed Pending Charges …" at bounding box center [501, 174] width 117 height 17
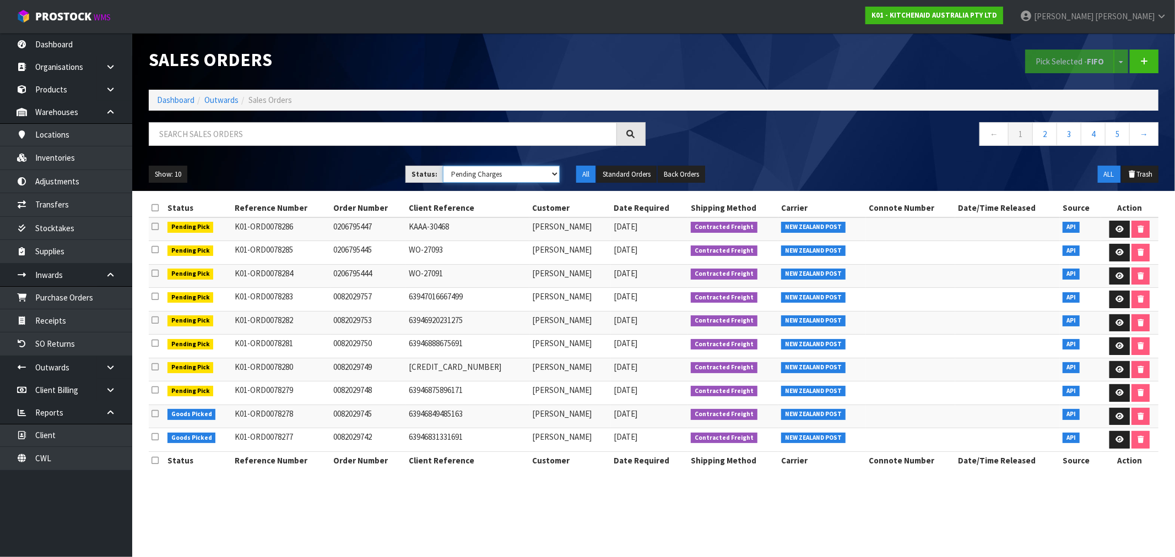
click at [521, 178] on select "Draft Pending Allocated Pending Pick Goods Picked Goods Packed Pending Charges …" at bounding box center [501, 174] width 117 height 17
click at [548, 173] on select "Draft Pending Allocated Pending Pick Goods Picked Goods Packed Pending Charges …" at bounding box center [501, 174] width 117 height 17
click at [552, 178] on select "Draft Pending Allocated Pending Pick Goods Picked Goods Packed Pending Charges …" at bounding box center [501, 174] width 117 height 17
click at [443, 166] on select "Draft Pending Allocated Pending Pick Goods Picked Goods Packed Pending Charges …" at bounding box center [501, 174] width 117 height 17
click at [533, 185] on div "Show: 10 5 10 25 50 Status: Draft Pending Allocated Pending Pick Goods Picked G…" at bounding box center [653, 175] width 1026 height 34
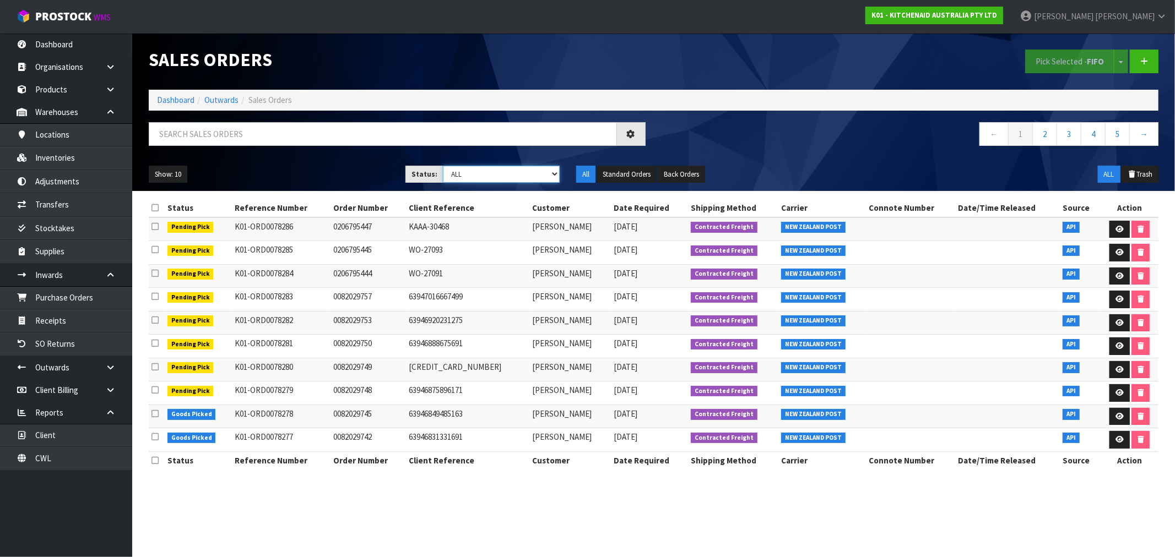
click at [519, 172] on select "Draft Pending Allocated Pending Pick Goods Picked Goods Packed Pending Charges …" at bounding box center [501, 174] width 117 height 17
click at [443, 166] on select "Draft Pending Allocated Pending Pick Goods Picked Goods Packed Pending Charges …" at bounding box center [501, 174] width 117 height 17
click at [546, 175] on select "Draft Pending Allocated Pending Pick Goods Picked Goods Packed Pending Charges …" at bounding box center [501, 174] width 117 height 17
click at [443, 166] on select "Draft Pending Allocated Pending Pick Goods Picked Goods Packed Pending Charges …" at bounding box center [501, 174] width 117 height 17
click at [555, 171] on select "Draft Pending Allocated Pending Pick Goods Picked Goods Packed Pending Charges …" at bounding box center [501, 174] width 117 height 17
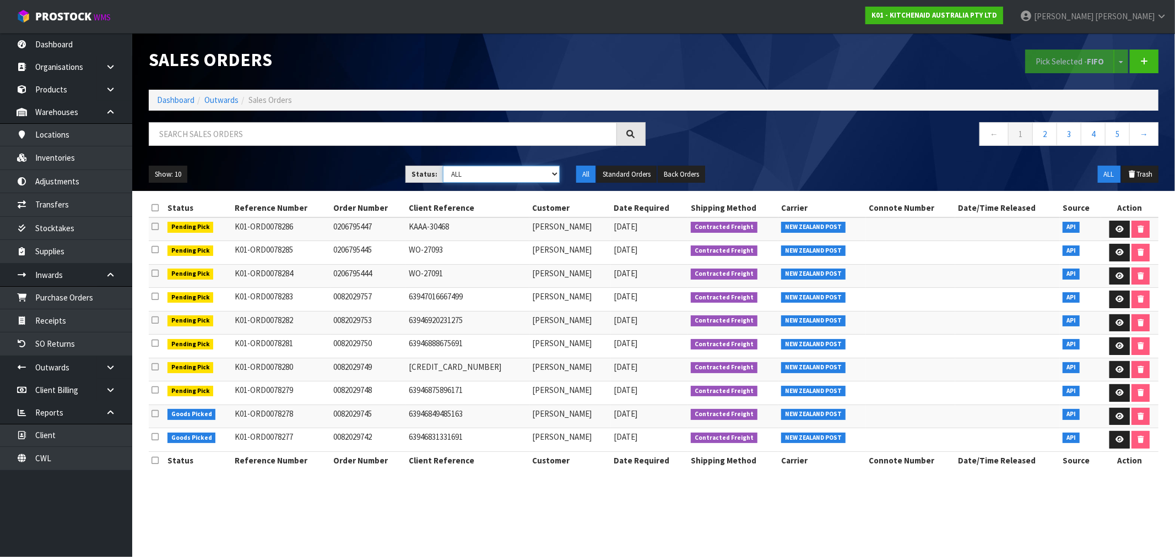
click at [443, 166] on select "Draft Pending Allocated Pending Pick Goods Picked Goods Packed Pending Charges …" at bounding box center [501, 174] width 117 height 17
click at [535, 172] on select "Draft Pending Allocated Pending Pick Goods Picked Goods Packed Pending Charges …" at bounding box center [501, 174] width 117 height 17
click at [443, 166] on select "Draft Pending Allocated Pending Pick Goods Picked Goods Packed Pending Charges …" at bounding box center [501, 174] width 117 height 17
click at [482, 169] on select "Draft Pending Allocated Pending Pick Goods Picked Goods Packed Pending Charges …" at bounding box center [501, 174] width 117 height 17
click at [443, 166] on select "Draft Pending Allocated Pending Pick Goods Picked Goods Packed Pending Charges …" at bounding box center [501, 174] width 117 height 17
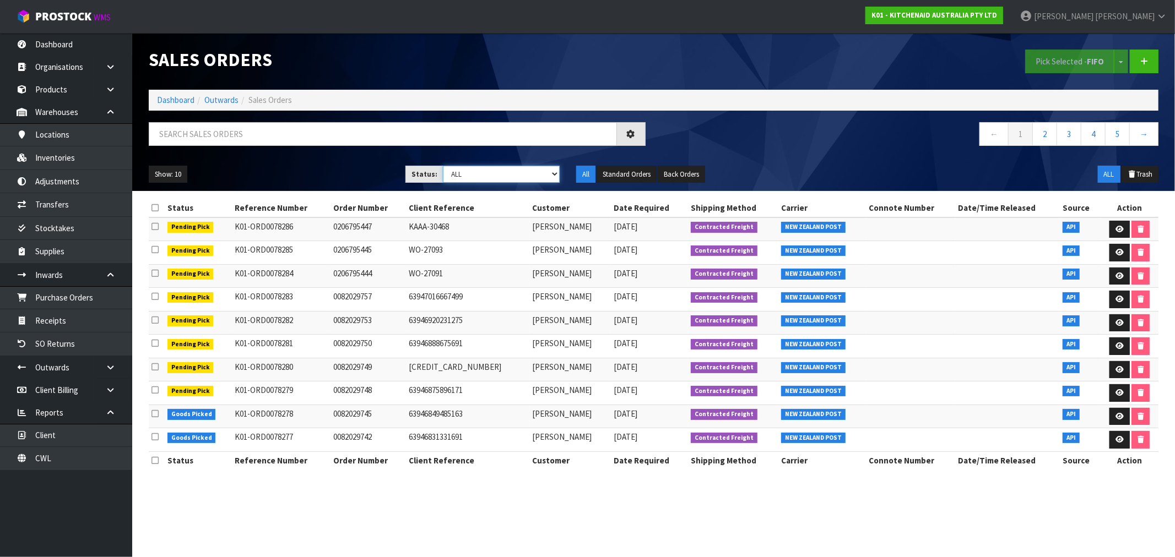
click at [522, 176] on select "Draft Pending Allocated Pending Pick Goods Picked Goods Packed Pending Charges …" at bounding box center [501, 174] width 117 height 17
select select "string:6"
click at [443, 166] on select "Draft Pending Allocated Pending Pick Goods Picked Goods Packed Pending Charges …" at bounding box center [501, 174] width 117 height 17
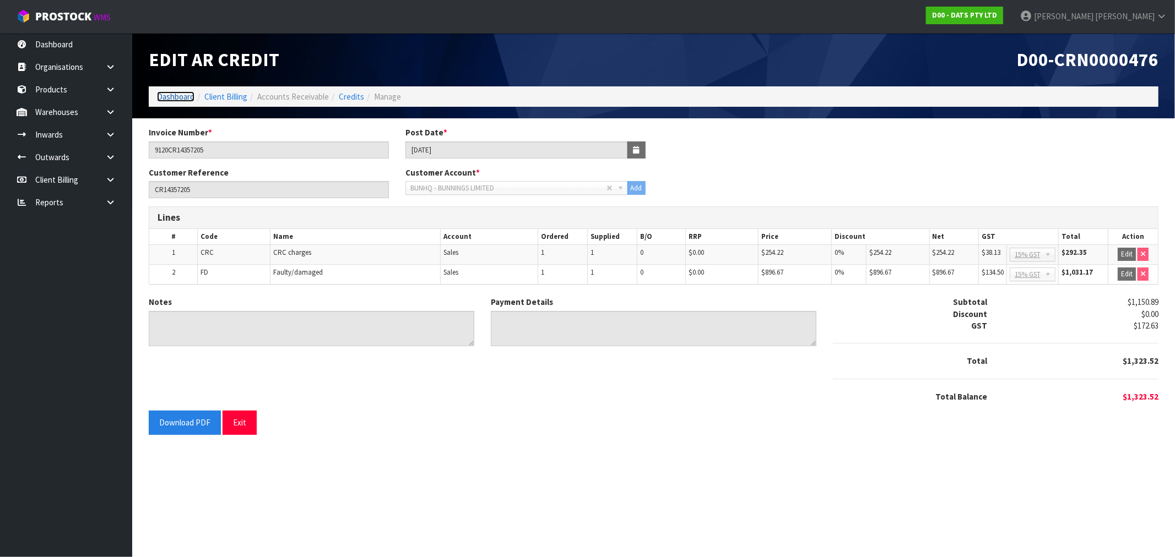
click at [172, 100] on link "Dashboard" at bounding box center [175, 96] width 37 height 10
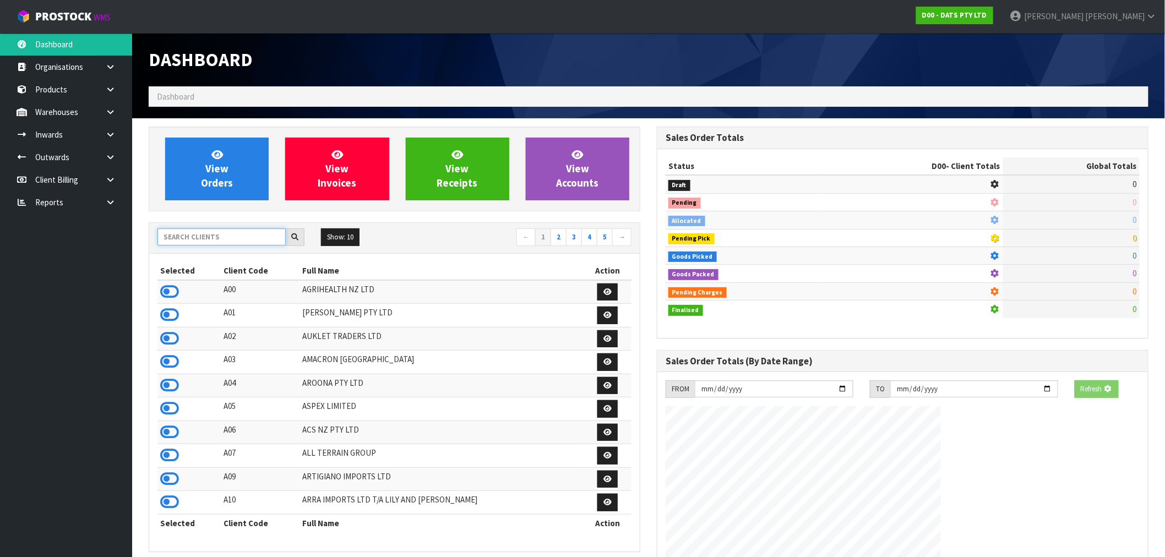
click at [204, 232] on input "text" at bounding box center [222, 237] width 128 height 17
type input "F01"
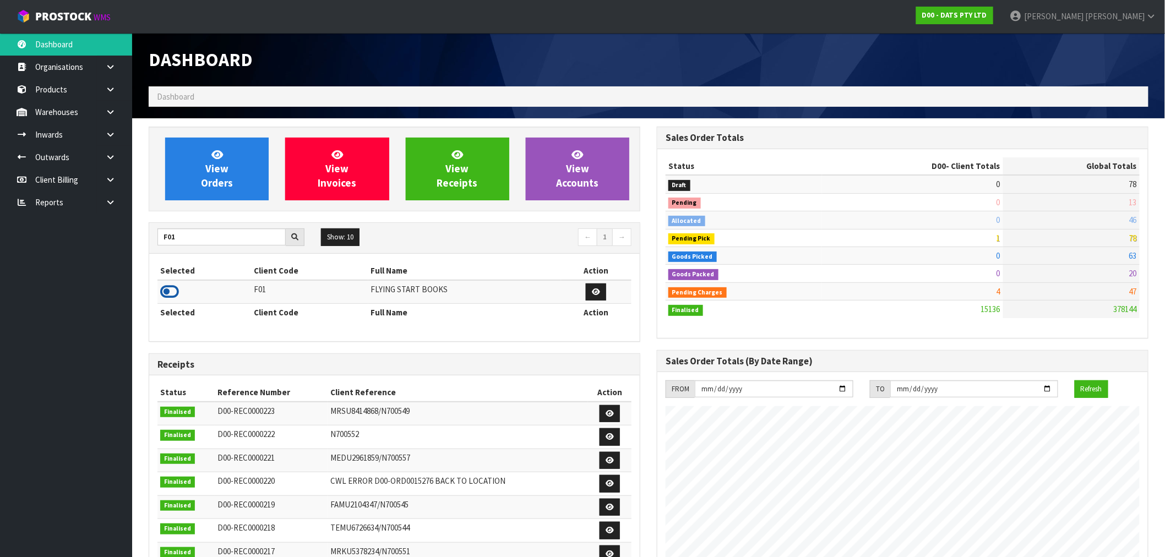
drag, startPoint x: 177, startPoint y: 290, endPoint x: 162, endPoint y: 283, distance: 15.8
click at [176, 290] on icon at bounding box center [169, 292] width 19 height 17
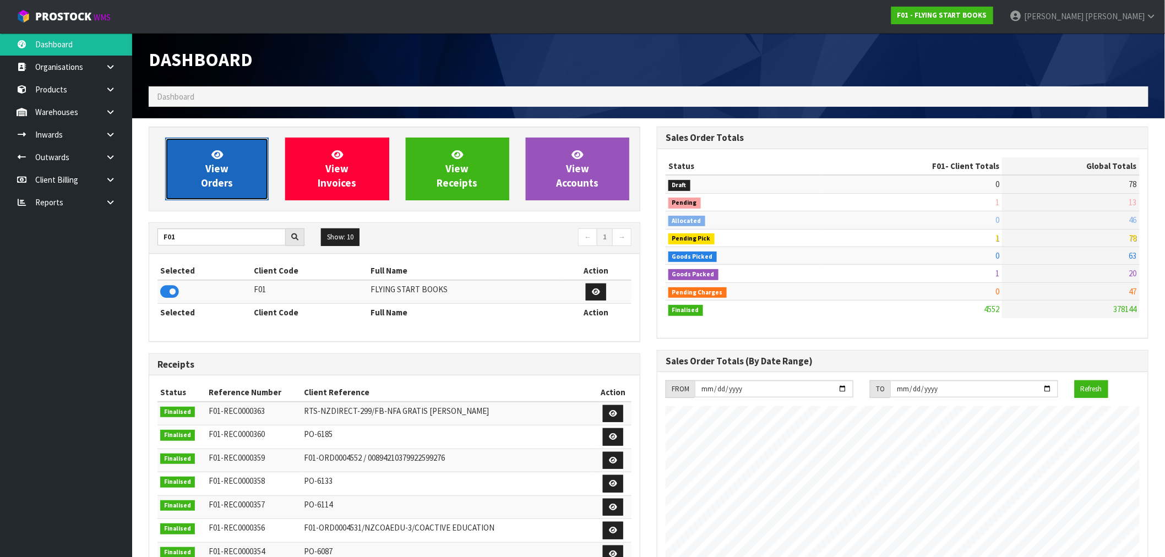
click at [215, 177] on span "View Orders" at bounding box center [217, 168] width 32 height 41
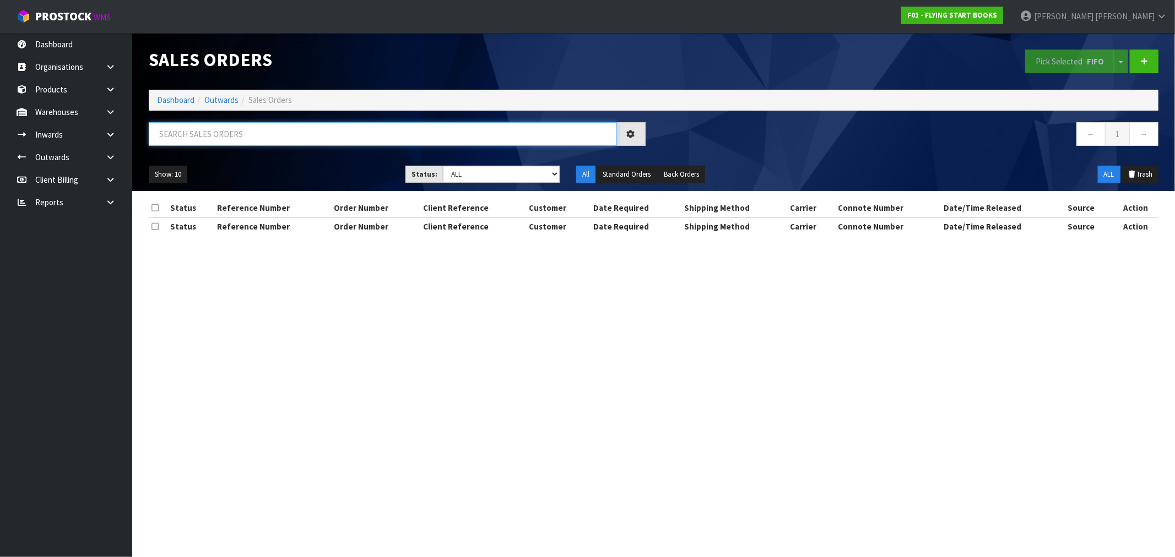
click at [246, 131] on input "text" at bounding box center [383, 134] width 468 height 24
click at [248, 134] on input "text" at bounding box center [383, 134] width 468 height 24
click at [251, 135] on input "text" at bounding box center [383, 134] width 468 height 24
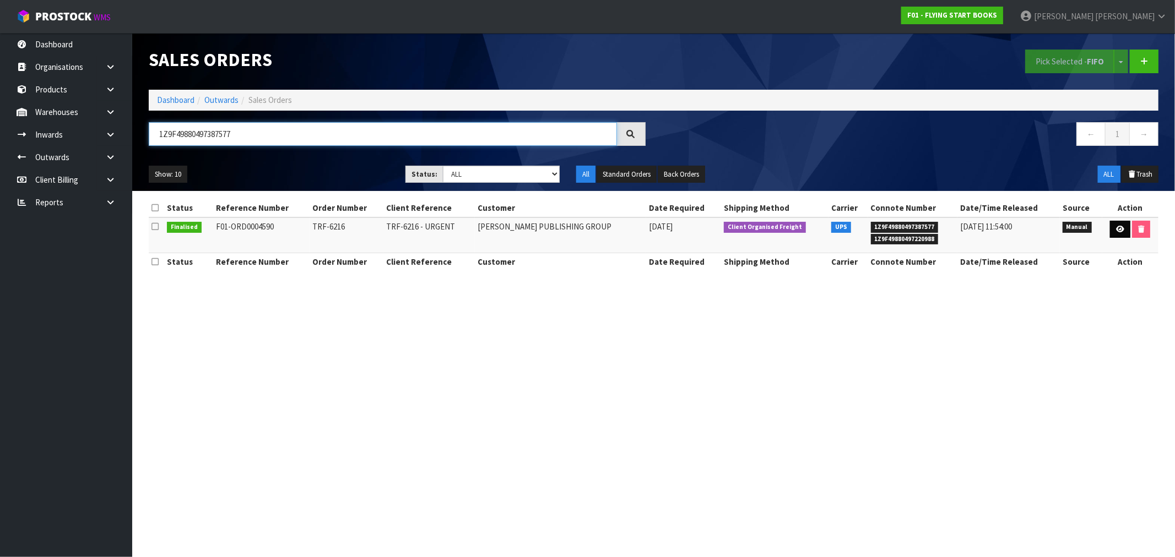
type input "1Z9F49880497387577"
click at [1120, 227] on icon at bounding box center [1120, 229] width 8 height 7
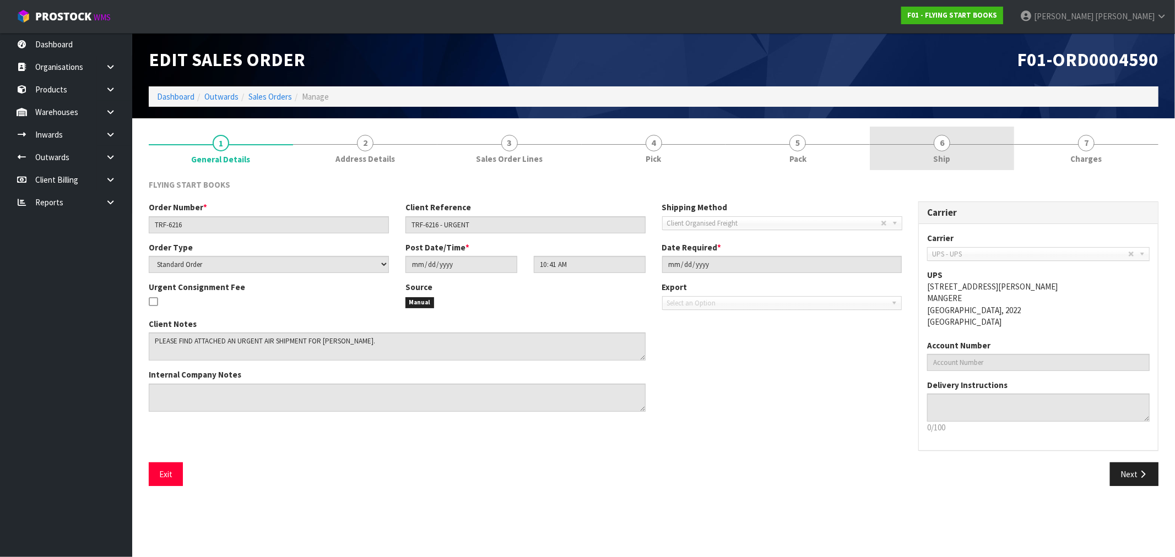
click at [897, 156] on link "6 Ship" at bounding box center [942, 149] width 144 height 44
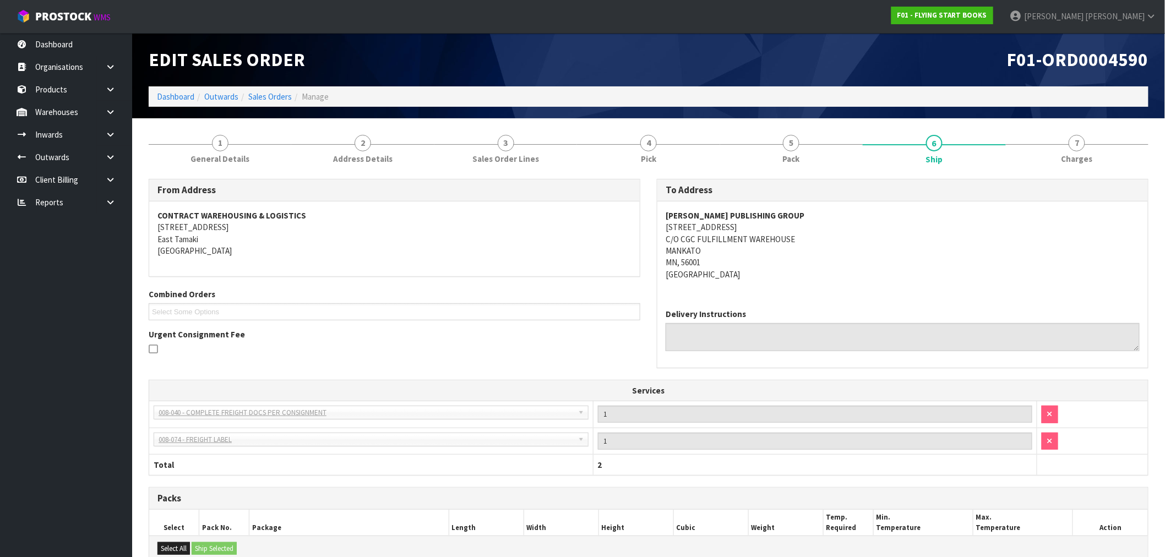
click at [221, 176] on div "From Address CONTRACT WAREHOUSING & LOGISTICS 17 Allens Road East Tamaki Auckla…" at bounding box center [649, 449] width 1000 height 556
click at [222, 148] on span "1" at bounding box center [220, 143] width 17 height 17
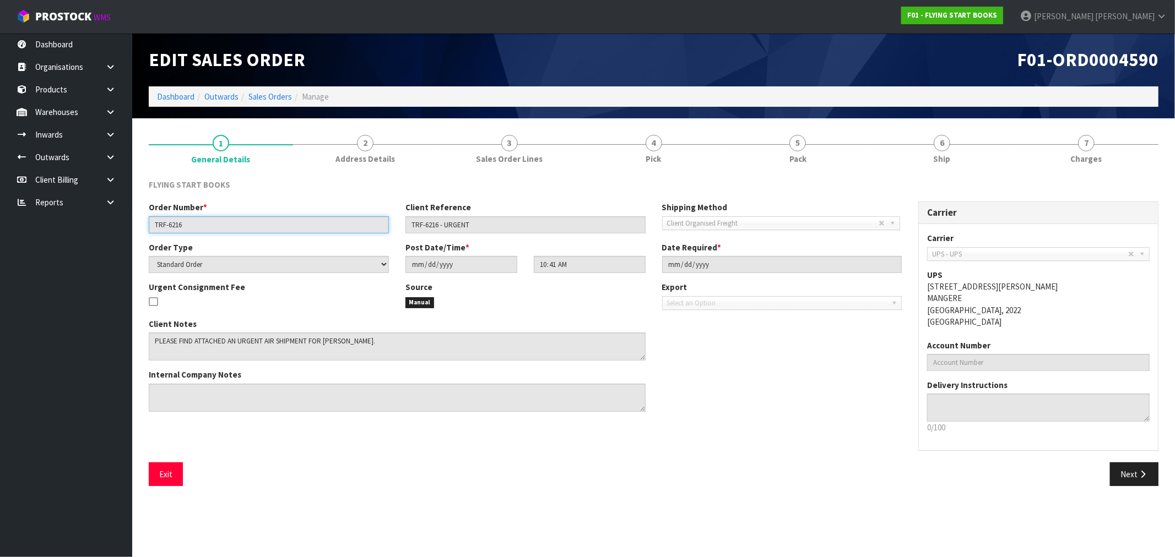
drag, startPoint x: 205, startPoint y: 224, endPoint x: 146, endPoint y: 227, distance: 59.6
click at [146, 227] on div "Order Number * TRF-6216" at bounding box center [268, 217] width 257 height 31
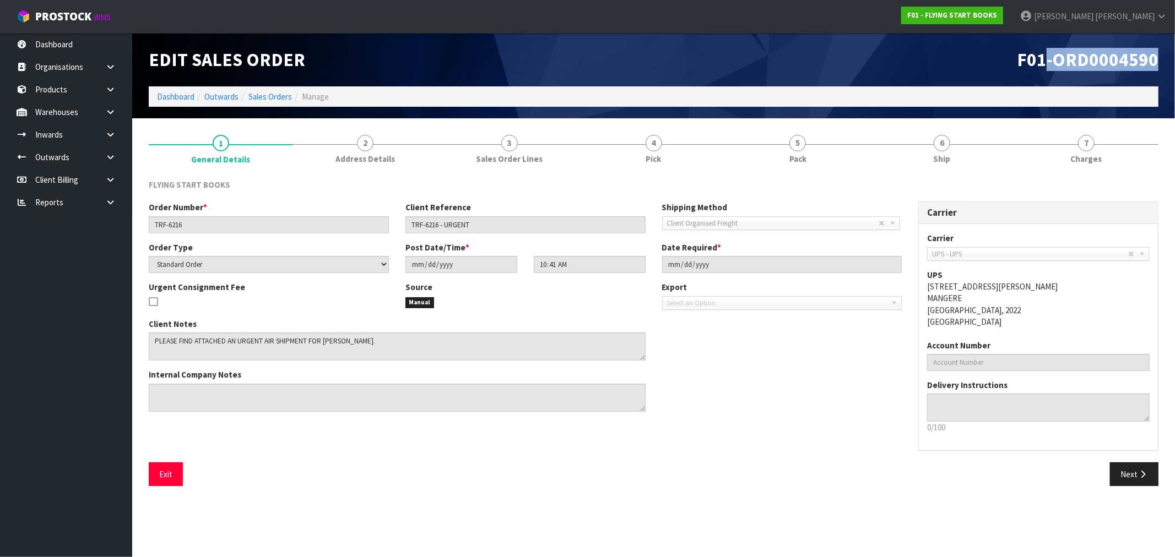
drag, startPoint x: 1161, startPoint y: 64, endPoint x: 1045, endPoint y: 63, distance: 116.2
click at [1045, 63] on div "F01-ORD0004590" at bounding box center [910, 59] width 513 height 53
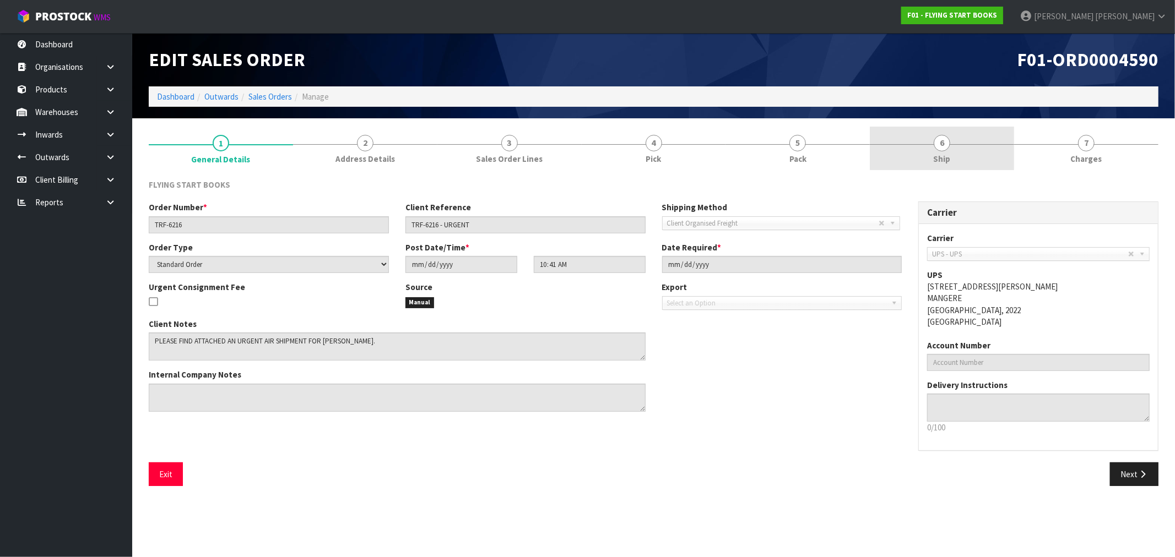
click at [1009, 151] on link "6 Ship" at bounding box center [942, 149] width 144 height 44
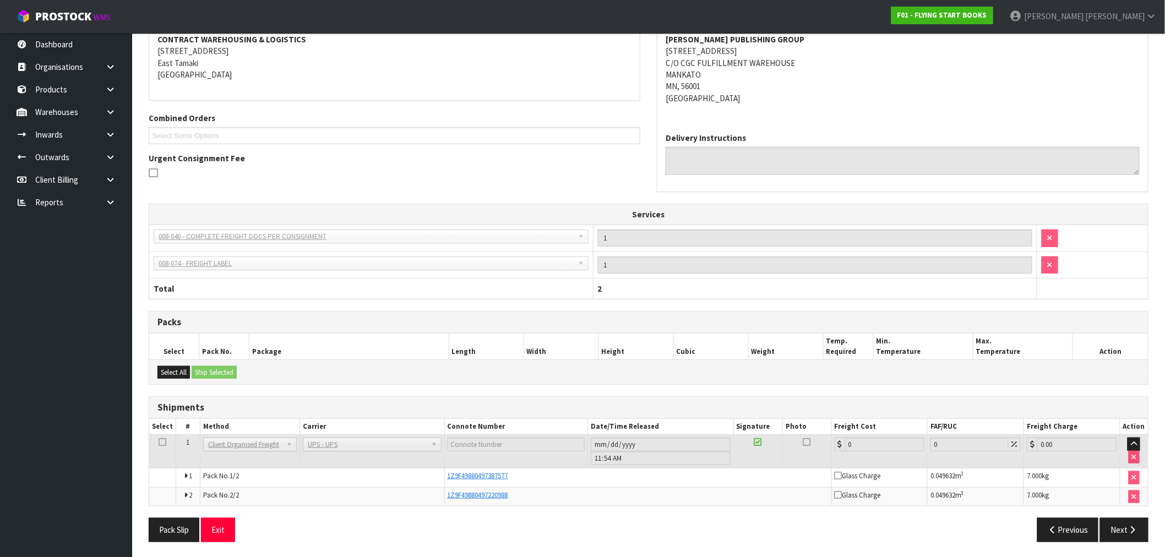
scroll to position [178, 0]
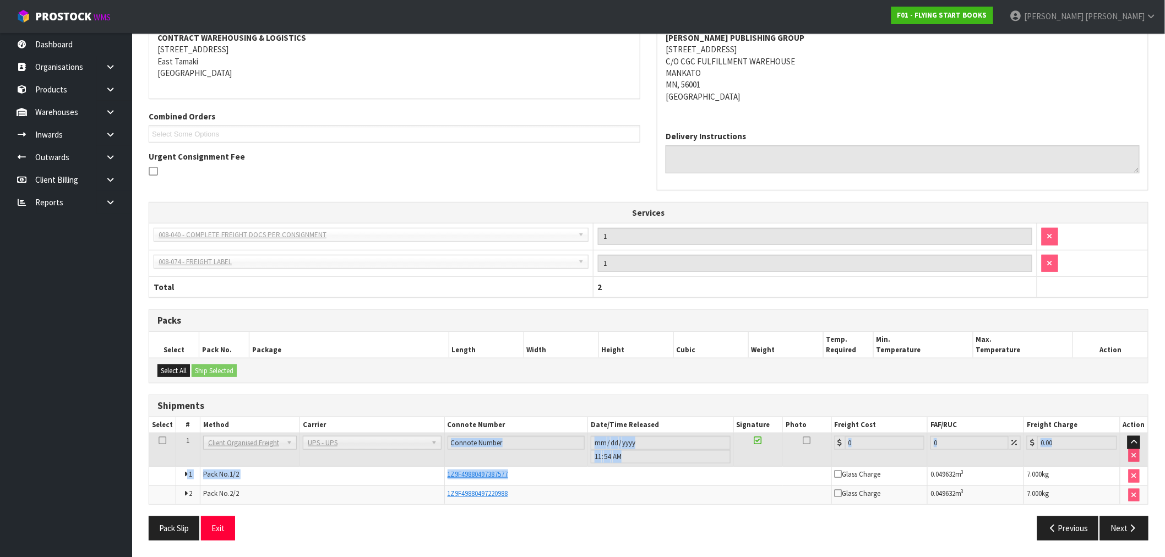
drag, startPoint x: 453, startPoint y: 464, endPoint x: 432, endPoint y: 464, distance: 20.9
click at [432, 464] on tbody "1 Client Local Pickup Customer Local Pickup Company Freight Contracted Freight …" at bounding box center [648, 469] width 999 height 72
click at [546, 465] on td at bounding box center [516, 450] width 144 height 34
drag, startPoint x: 525, startPoint y: 474, endPoint x: 431, endPoint y: 469, distance: 93.8
click at [438, 475] on tr "1 Pack No. 1/2 1Z9F49880497387577 Glass Charge 0.049632 m 3 7.000 kg" at bounding box center [648, 476] width 999 height 19
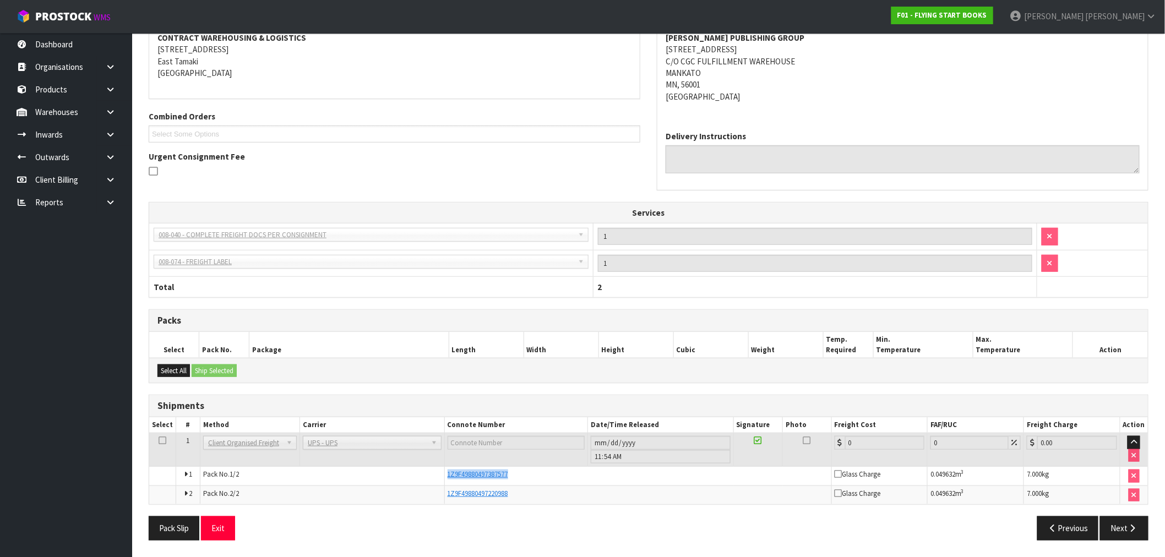
copy tr "1Z9F49880497387577"
drag, startPoint x: 529, startPoint y: 493, endPoint x: 436, endPoint y: 493, distance: 93.1
click at [436, 493] on tr "2 Pack No. 2/2 1Z9F49880497220988 Glass Charge 0.049632 m 3 7.000 kg" at bounding box center [648, 495] width 999 height 19
copy tr "1Z9F49880497220988"
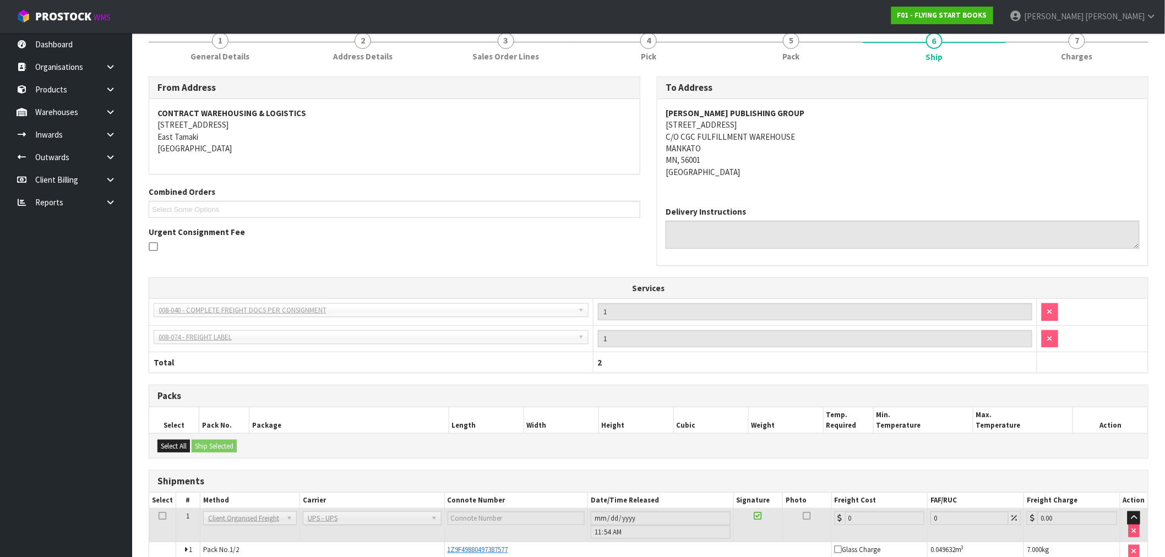
scroll to position [0, 0]
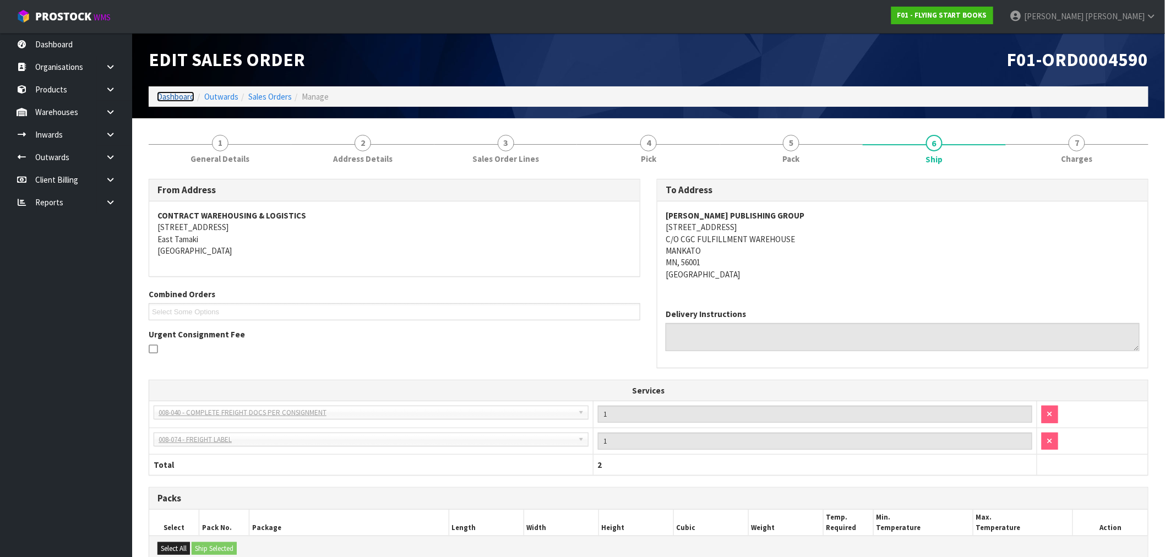
click at [165, 95] on link "Dashboard" at bounding box center [175, 96] width 37 height 10
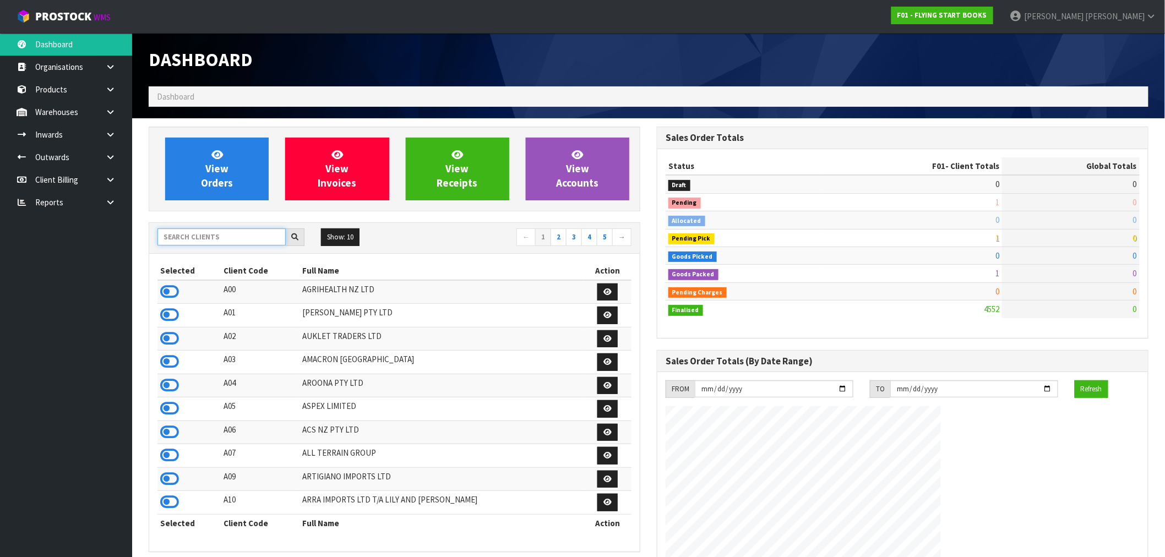
click at [184, 241] on input "text" at bounding box center [222, 237] width 128 height 17
type input "N03"
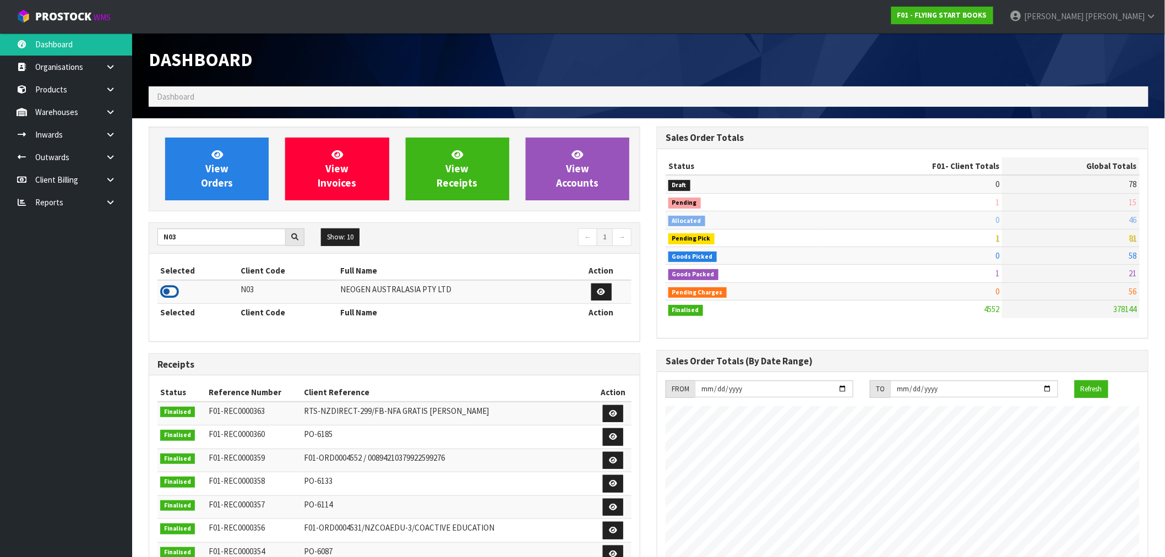
click at [161, 298] on icon at bounding box center [169, 292] width 19 height 17
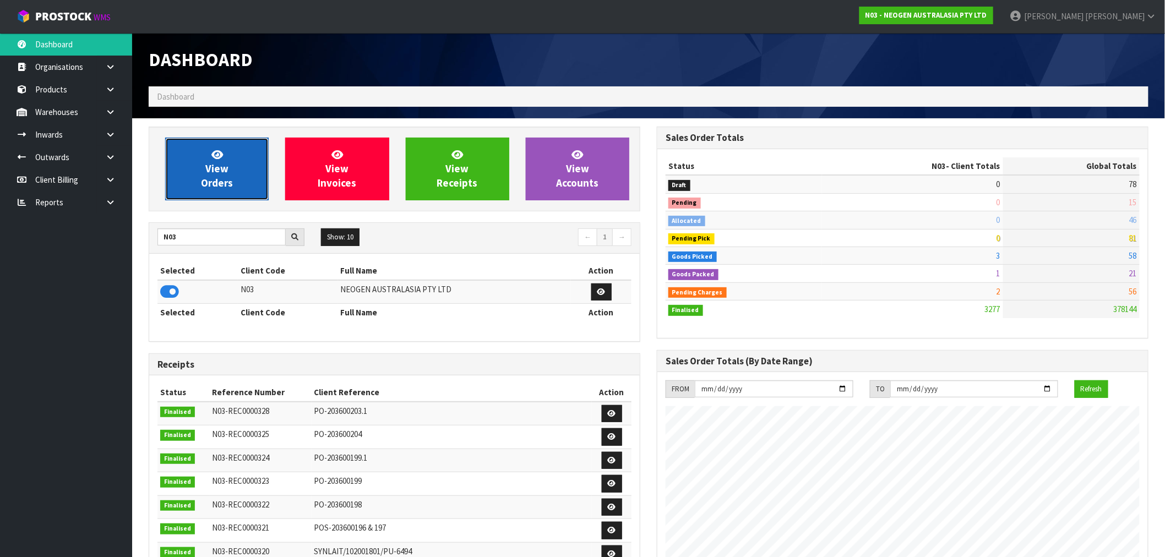
click at [218, 187] on span "View Orders" at bounding box center [217, 168] width 32 height 41
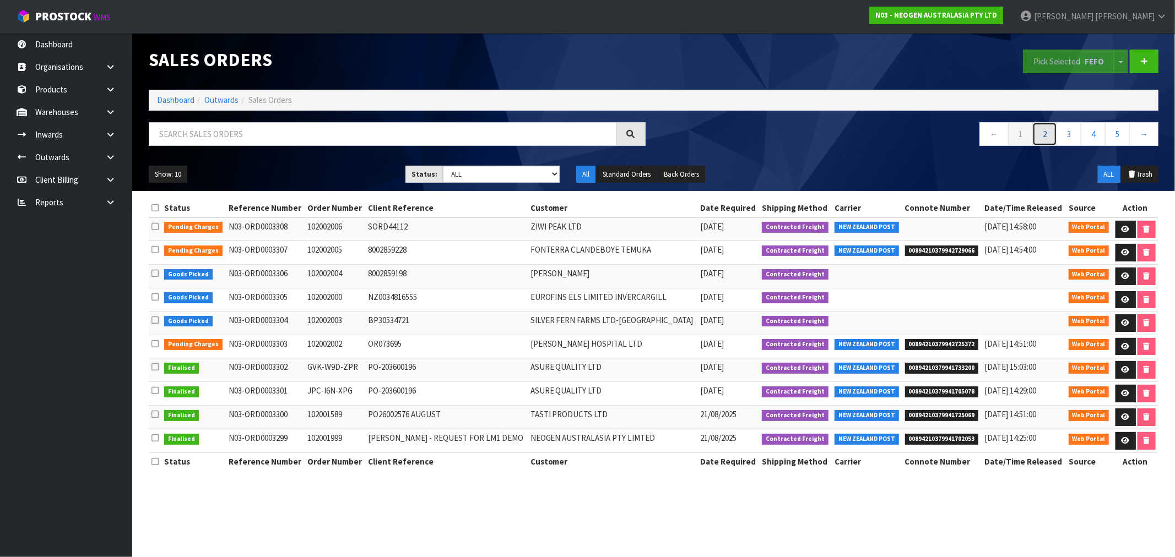
click at [1039, 132] on link "2" at bounding box center [1044, 134] width 25 height 24
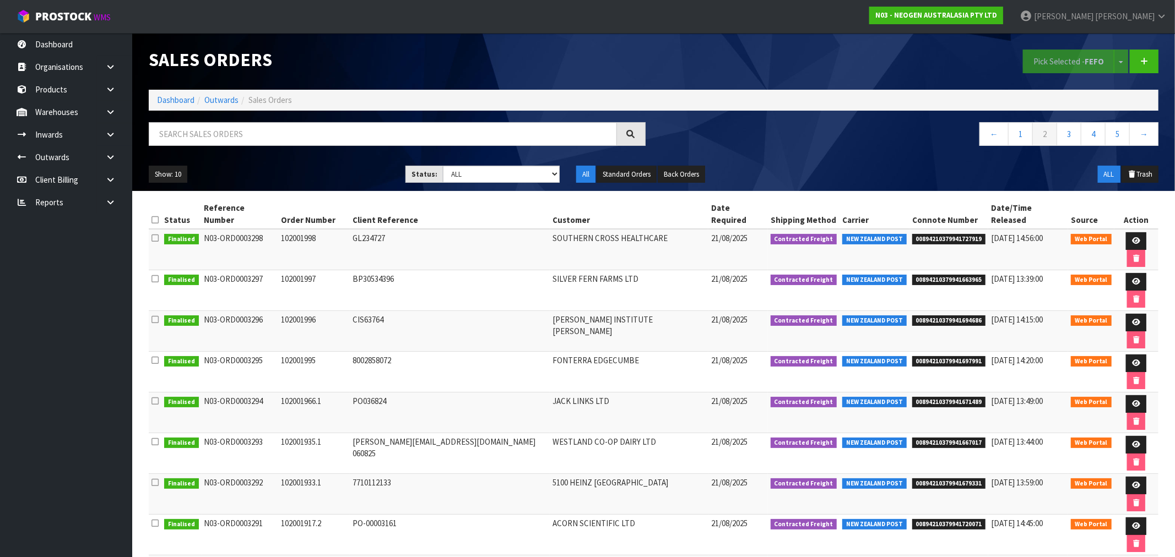
drag, startPoint x: 182, startPoint y: 112, endPoint x: 175, endPoint y: 97, distance: 16.7
click at [182, 112] on div "Sales Orders Pick Selected - FEFO Split button! FIFO - First In First Out FEFO …" at bounding box center [653, 112] width 1026 height 158
click at [175, 97] on link "Dashboard" at bounding box center [175, 100] width 37 height 10
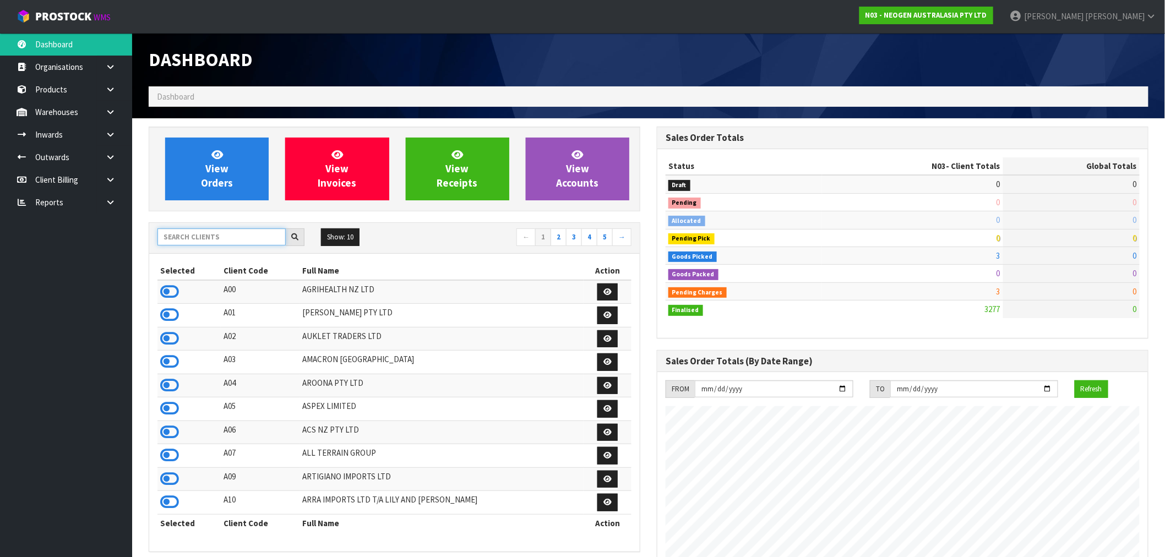
scroll to position [834, 508]
click at [232, 241] on input "text" at bounding box center [222, 237] width 128 height 17
type input "N04"
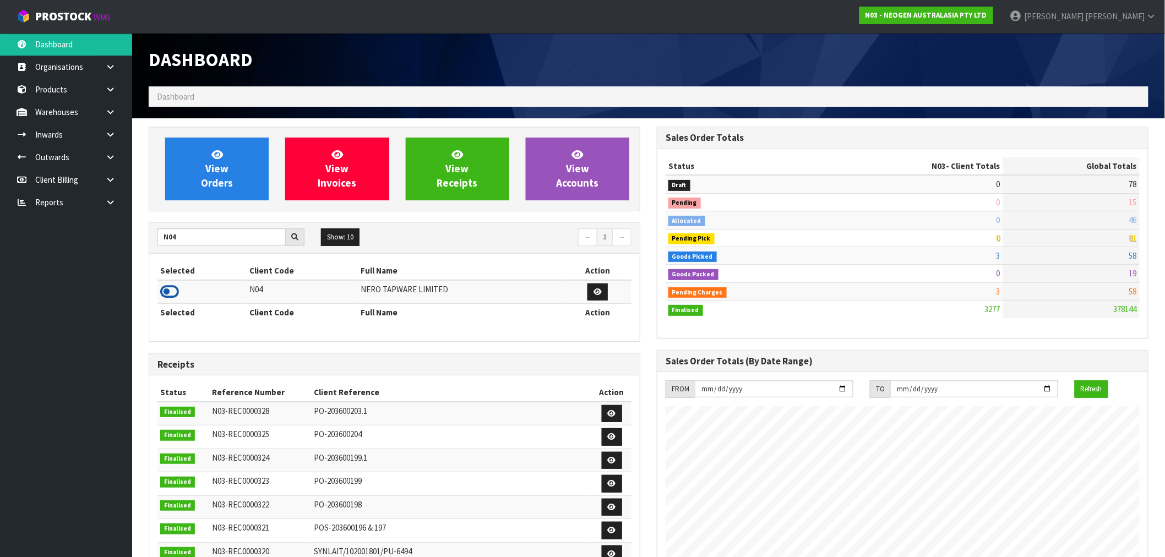
click at [175, 284] on icon at bounding box center [169, 292] width 19 height 17
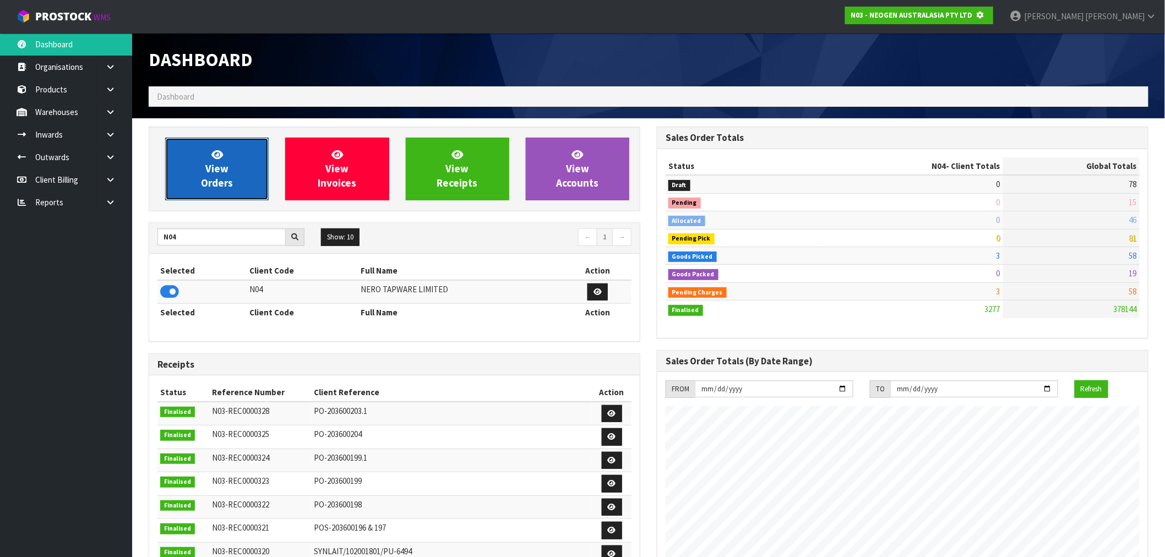
scroll to position [550013, 550191]
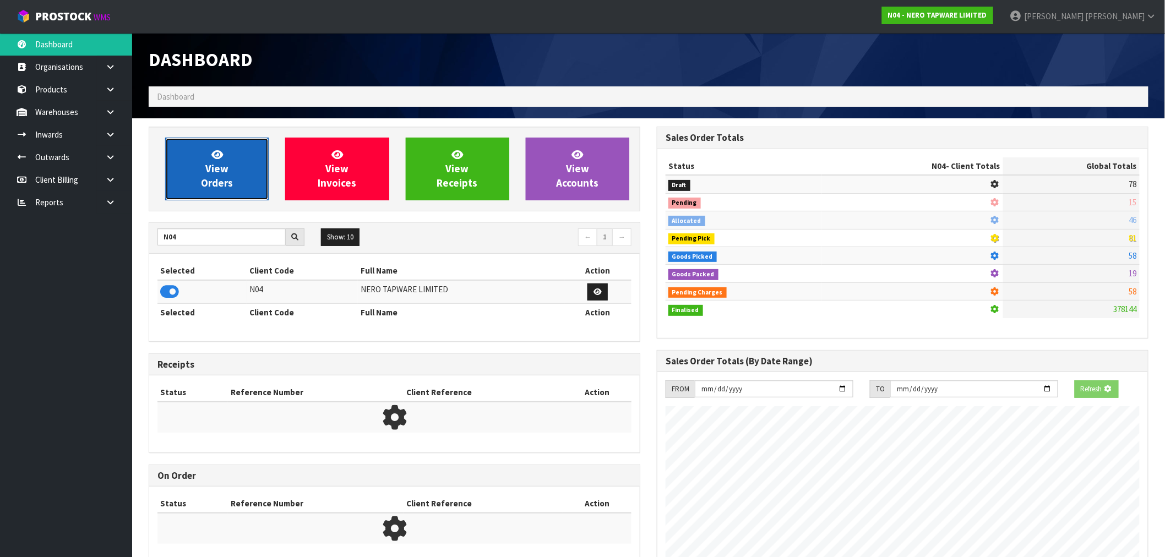
click at [248, 154] on link "View Orders" at bounding box center [217, 169] width 104 height 63
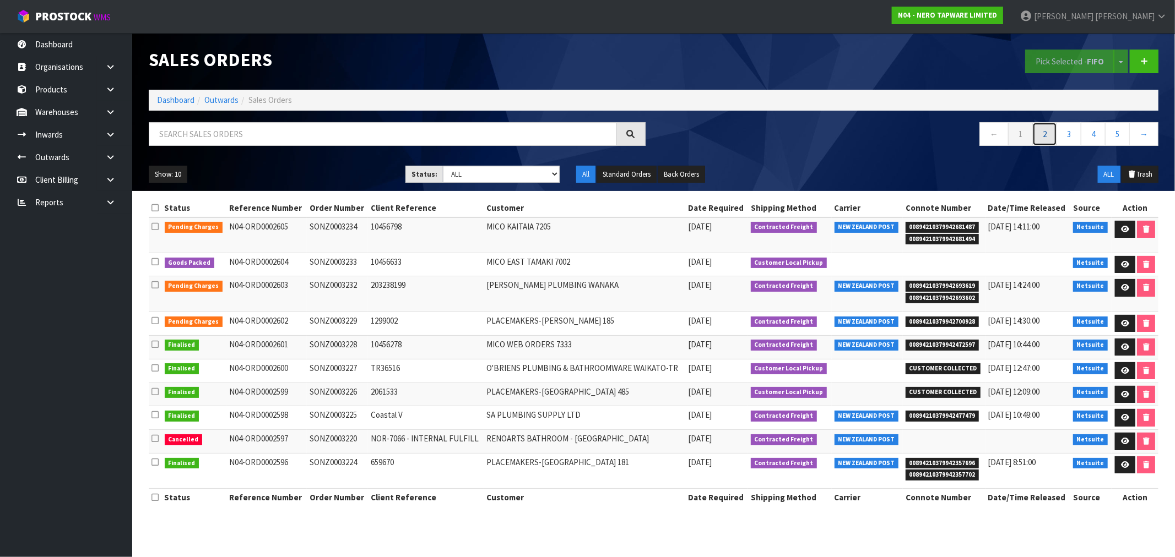
click at [1050, 129] on link "2" at bounding box center [1044, 134] width 25 height 24
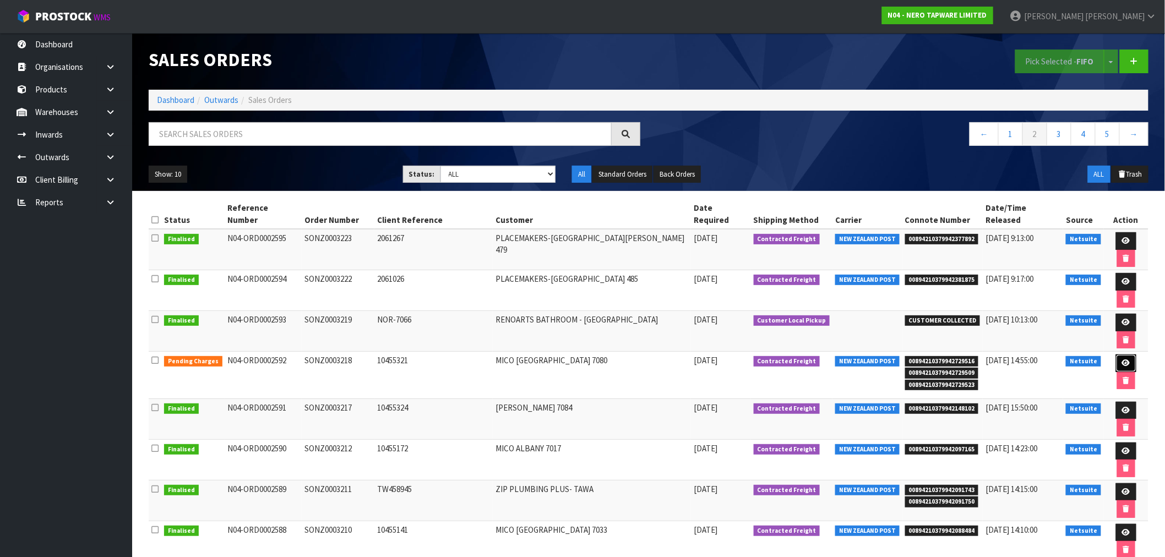
click at [1122, 360] on icon at bounding box center [1126, 363] width 8 height 7
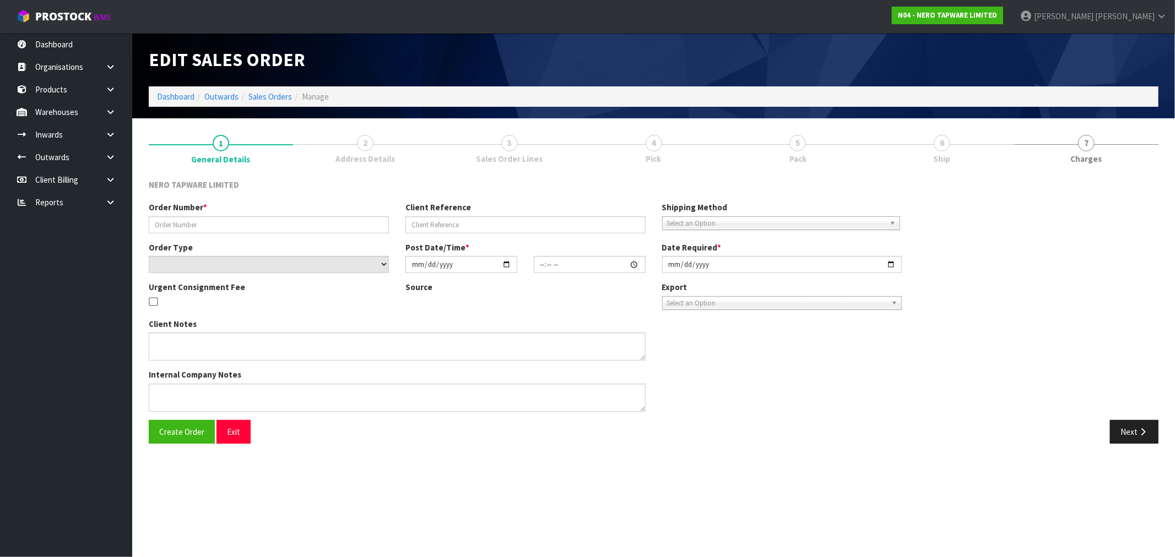
type input "SONZ0003218"
type input "10455321"
select select "number:0"
type input "2025-08-22"
type input "15:30:05.000"
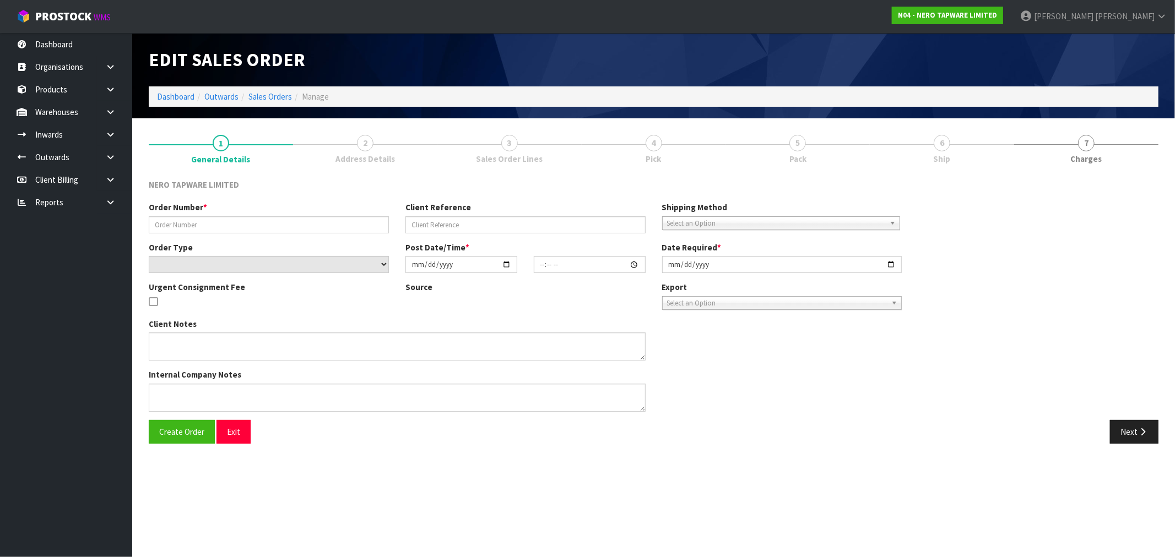
type input "2025-08-25"
type textarea "urgent pls dispatch asap"
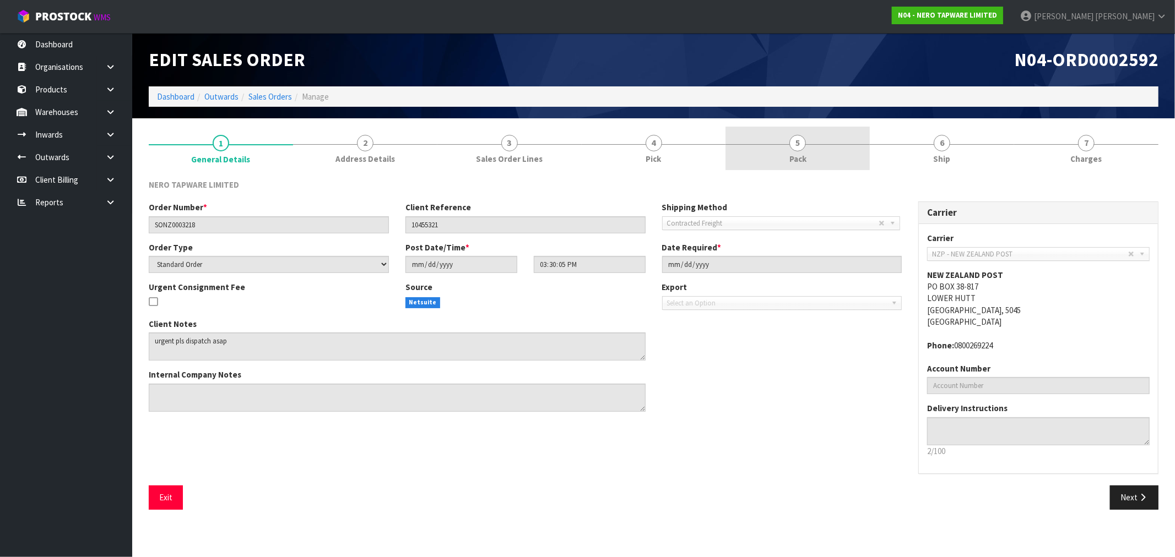
click at [801, 156] on span "Pack" at bounding box center [797, 159] width 17 height 12
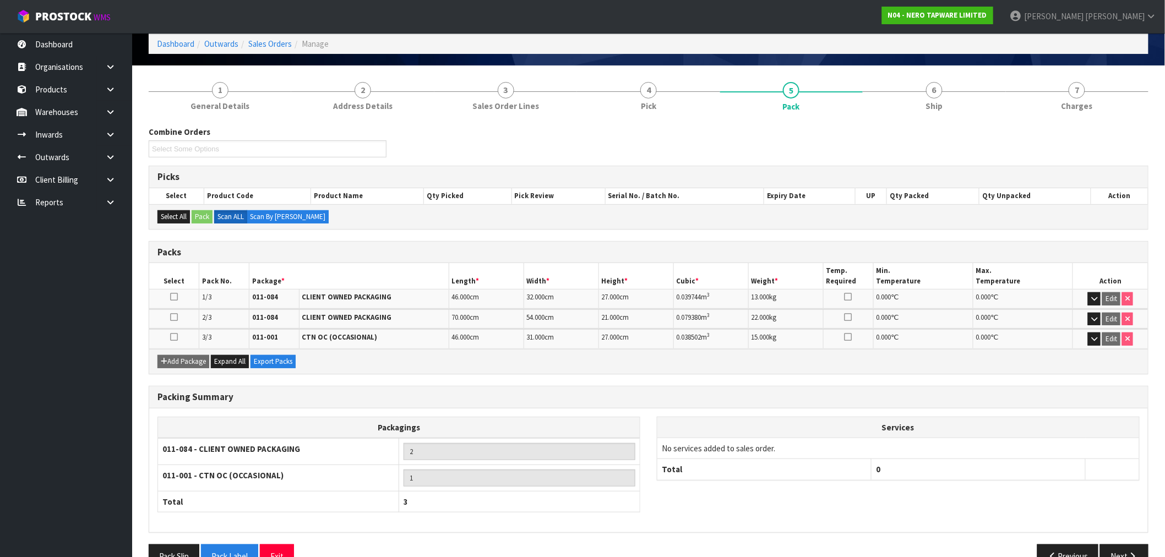
scroll to position [80, 0]
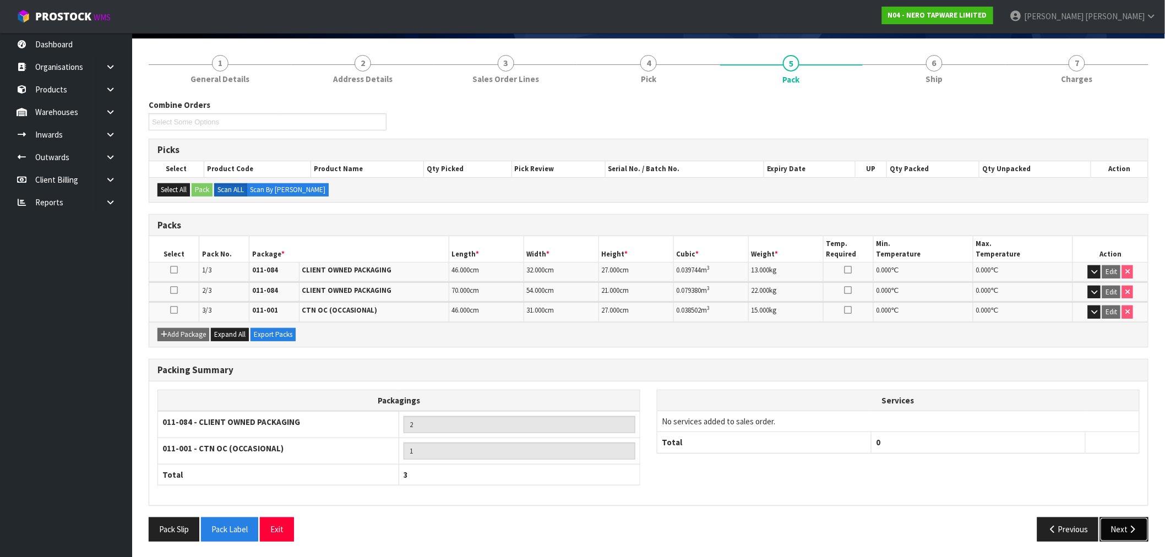
click at [1123, 535] on button "Next" at bounding box center [1124, 530] width 48 height 24
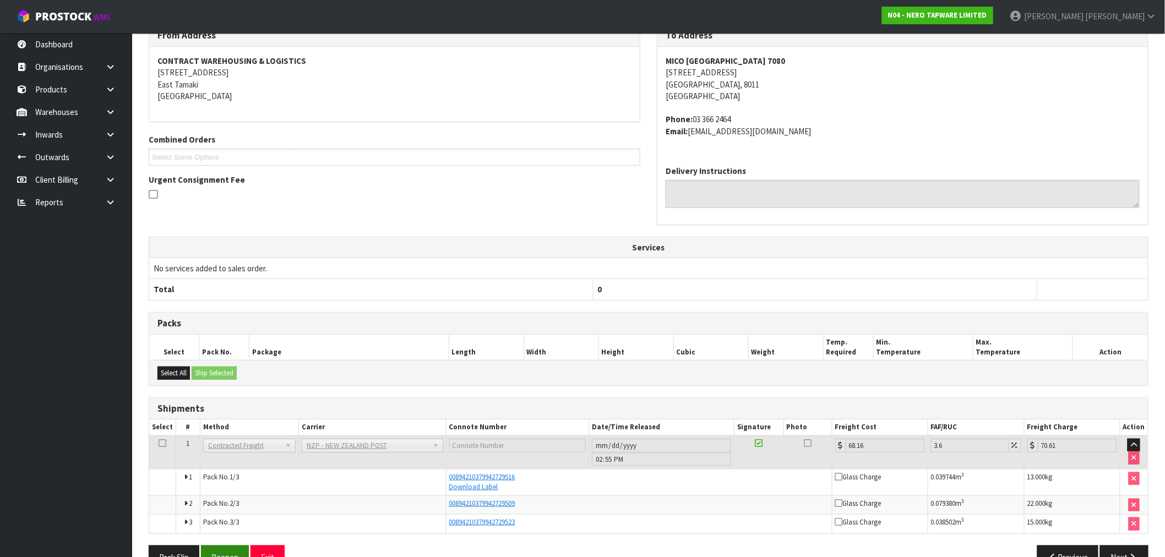
scroll to position [184, 0]
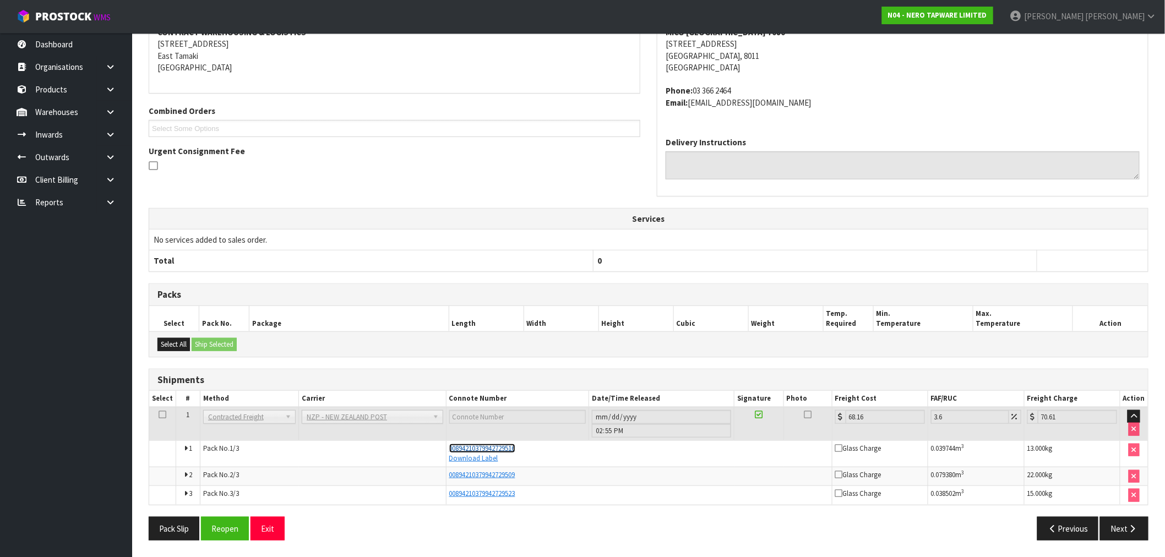
click at [491, 450] on span "00894210379942729516" at bounding box center [482, 448] width 66 height 9
click at [458, 459] on link "Download Label" at bounding box center [473, 458] width 49 height 9
drag, startPoint x: 526, startPoint y: 449, endPoint x: 735, endPoint y: 276, distance: 270.6
click at [460, 441] on td "00894210379942729516 Download Label" at bounding box center [639, 454] width 386 height 26
copy span "4210379942729516"
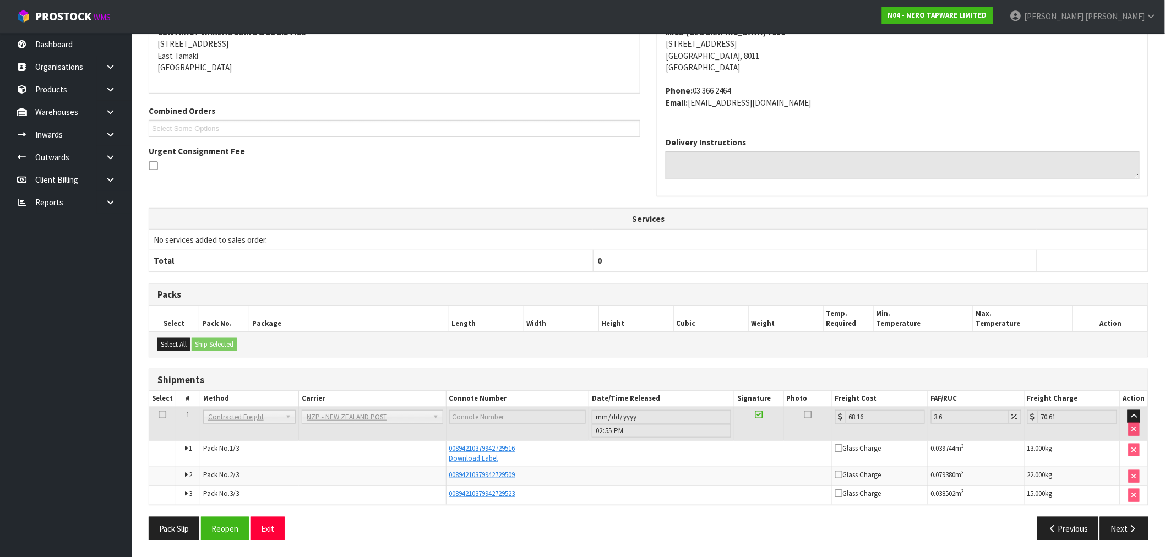
click at [529, 461] on div "Download Label" at bounding box center [639, 459] width 380 height 10
drag, startPoint x: 502, startPoint y: 448, endPoint x: 398, endPoint y: 439, distance: 104.4
click at [436, 449] on tr "1 Pack No. 1/3 00894210379942729516 Download Label Glass Charge 0.039744 m 3 13…" at bounding box center [648, 454] width 999 height 26
copy tr "00894210379942729516"
click at [1106, 525] on button "Next" at bounding box center [1124, 529] width 48 height 24
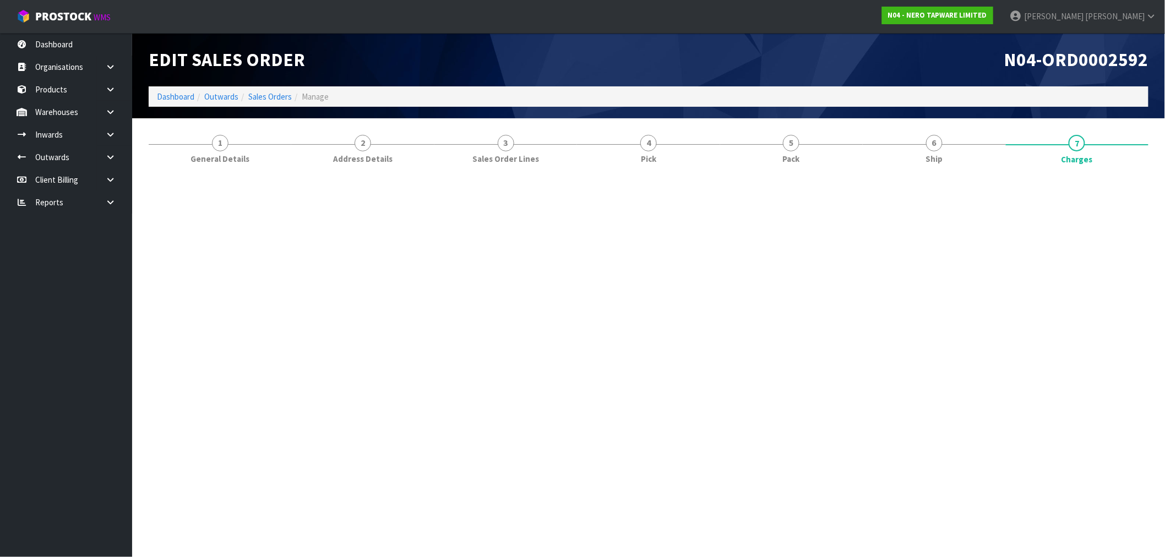
scroll to position [0, 0]
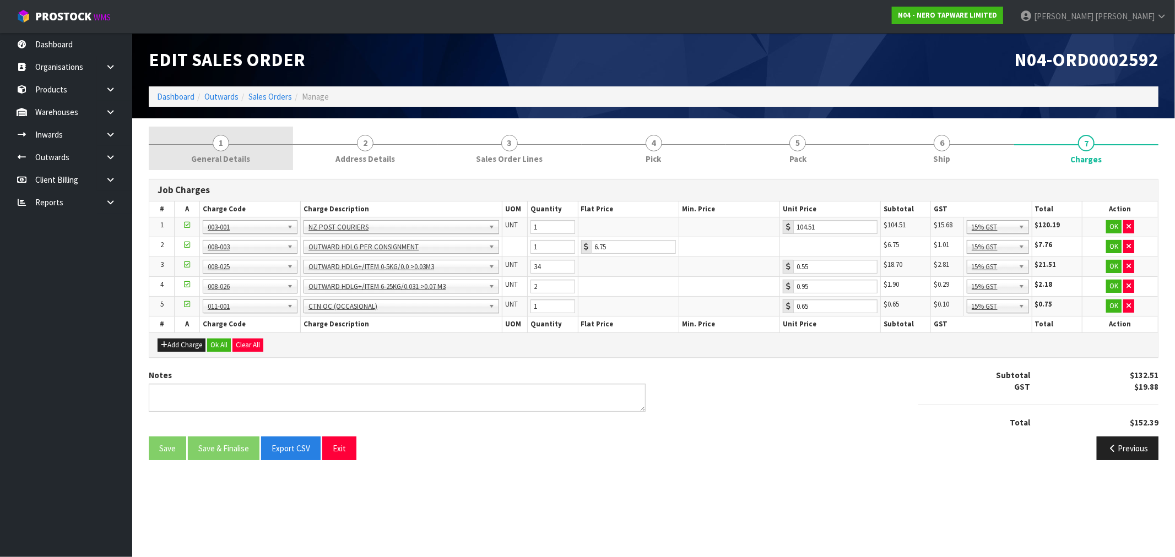
click at [222, 155] on span "General Details" at bounding box center [220, 159] width 59 height 12
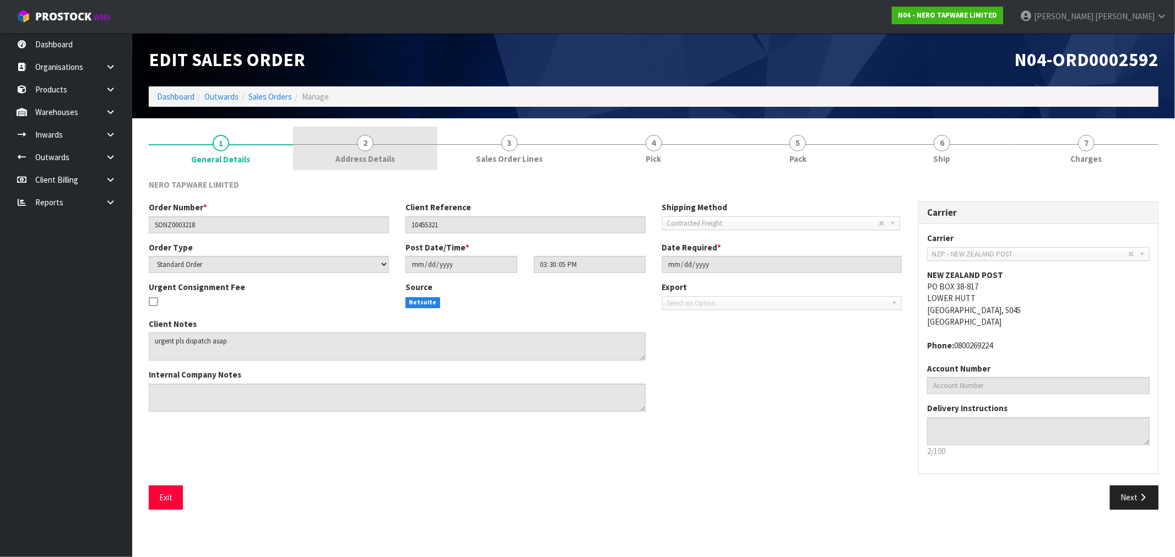
click at [355, 148] on link "2 Address Details" at bounding box center [365, 149] width 144 height 44
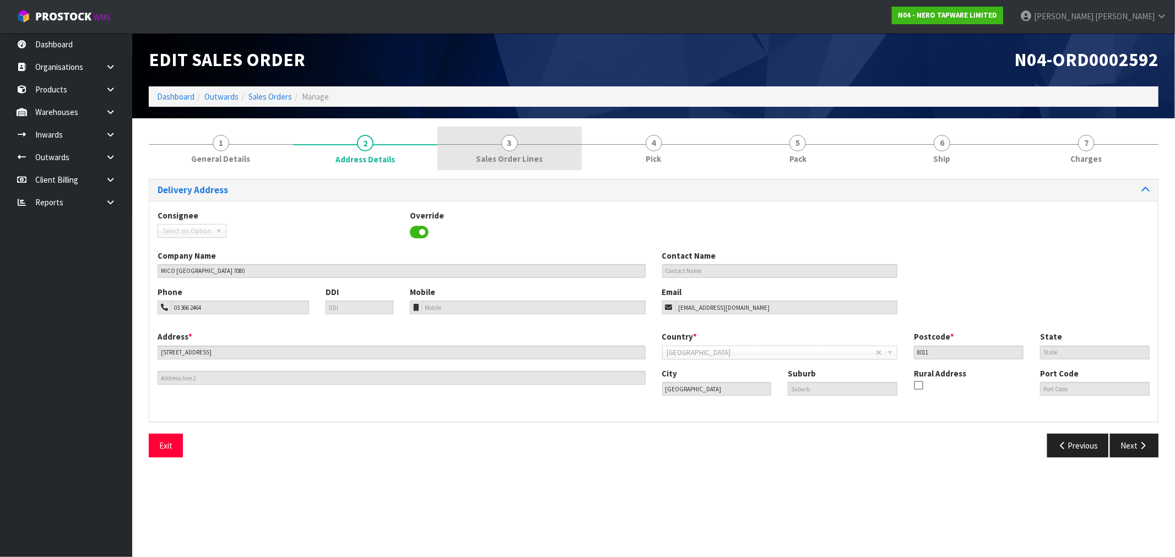
click at [485, 155] on span "Sales Order Lines" at bounding box center [509, 159] width 67 height 12
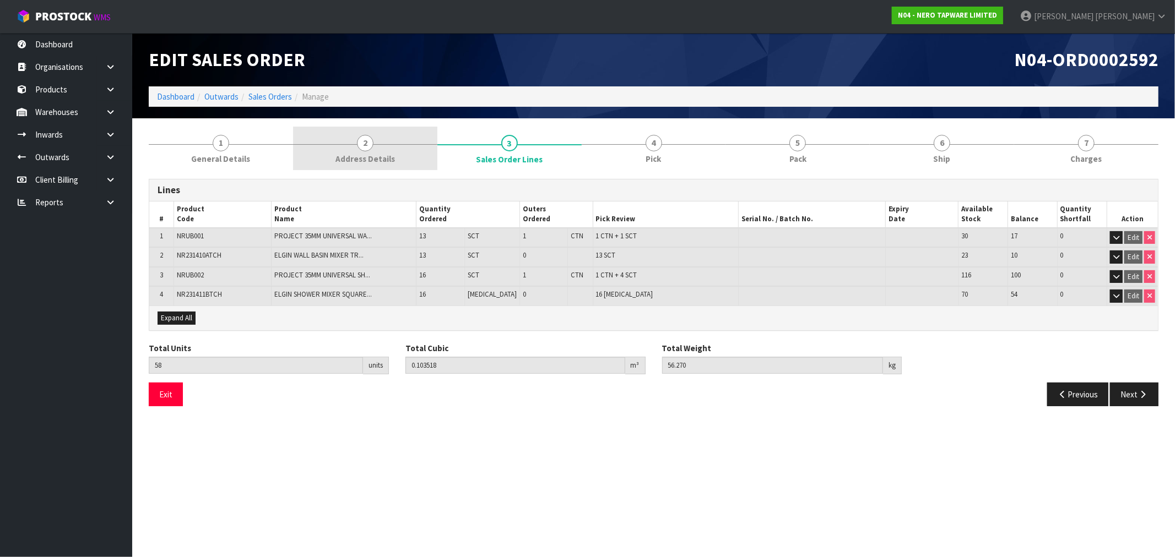
click at [373, 150] on link "2 Address Details" at bounding box center [365, 149] width 144 height 44
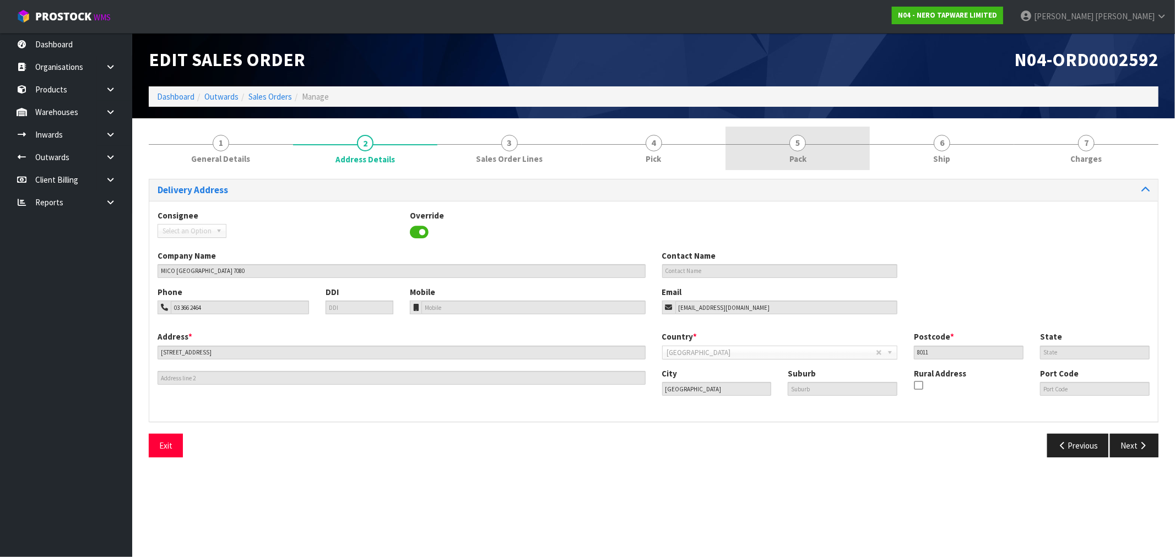
click at [806, 147] on link "5 Pack" at bounding box center [797, 149] width 144 height 44
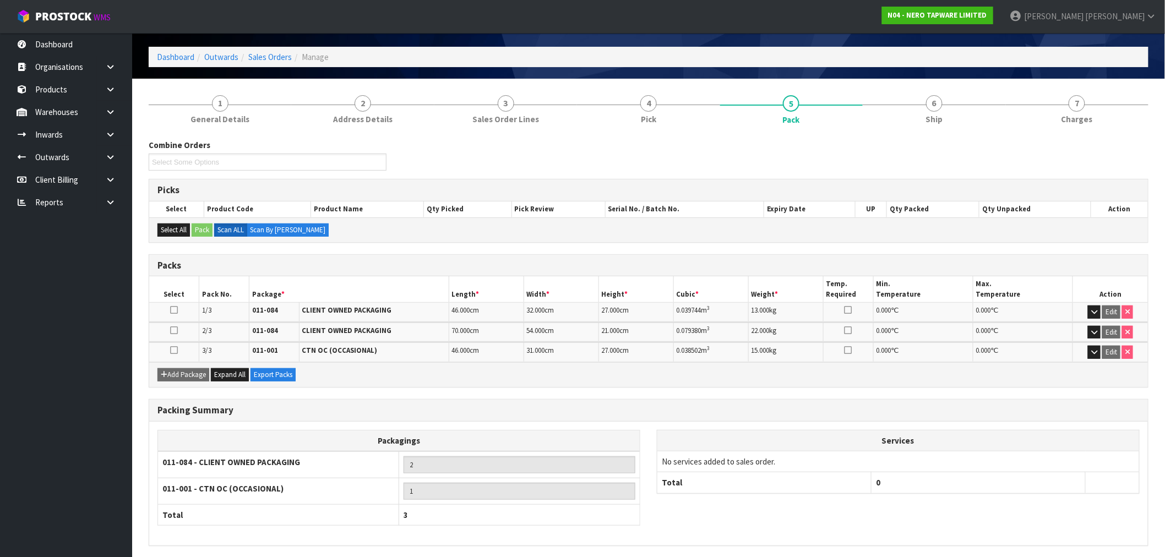
scroll to position [80, 0]
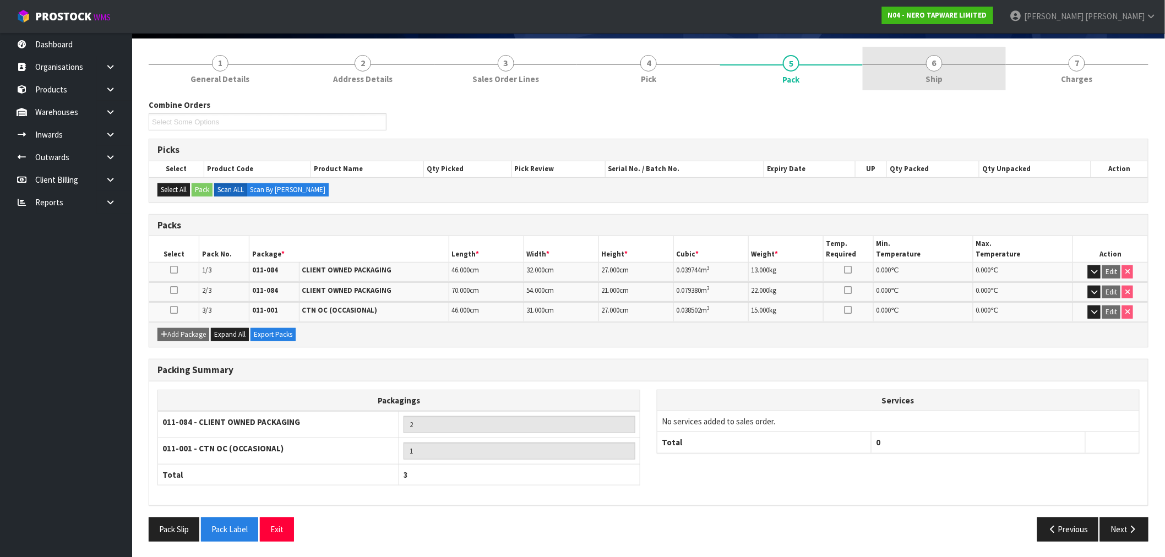
click at [917, 73] on link "6 Ship" at bounding box center [934, 69] width 143 height 44
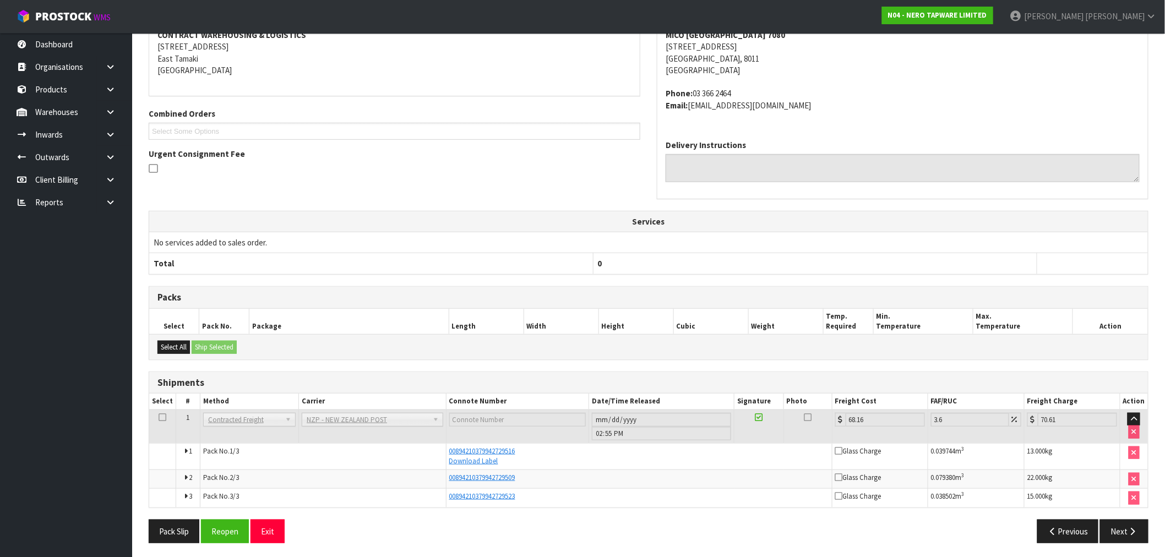
scroll to position [184, 0]
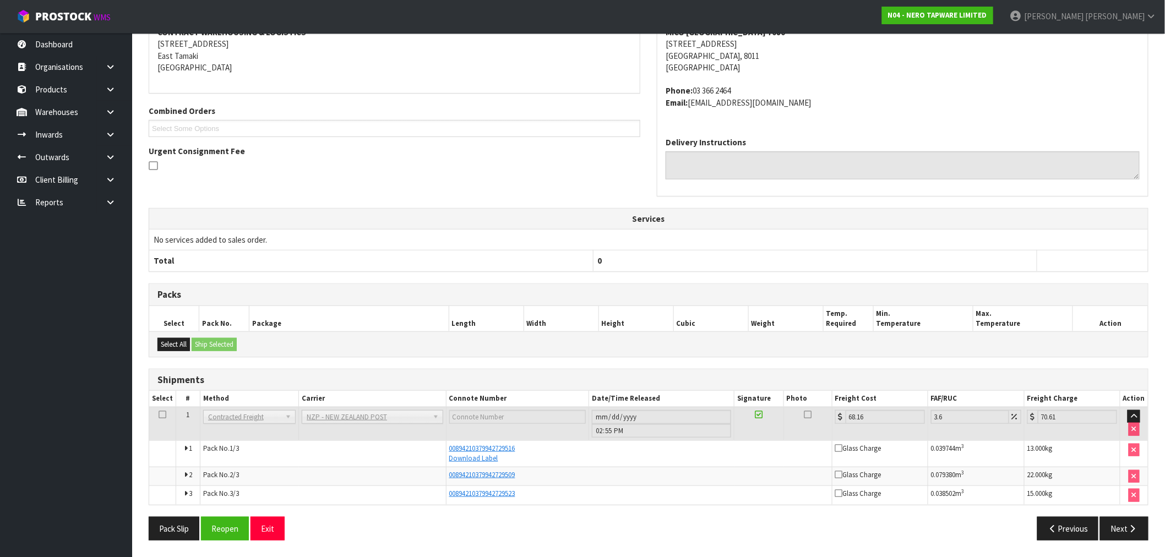
click at [357, 525] on div "Pack Slip Reopen Exit" at bounding box center [394, 529] width 508 height 24
drag, startPoint x: 558, startPoint y: 447, endPoint x: 448, endPoint y: 446, distance: 110.7
click at [449, 446] on div "00894210379942729516" at bounding box center [639, 449] width 380 height 10
copy span "00894210379942729516"
drag, startPoint x: 538, startPoint y: 475, endPoint x: 422, endPoint y: 477, distance: 116.2
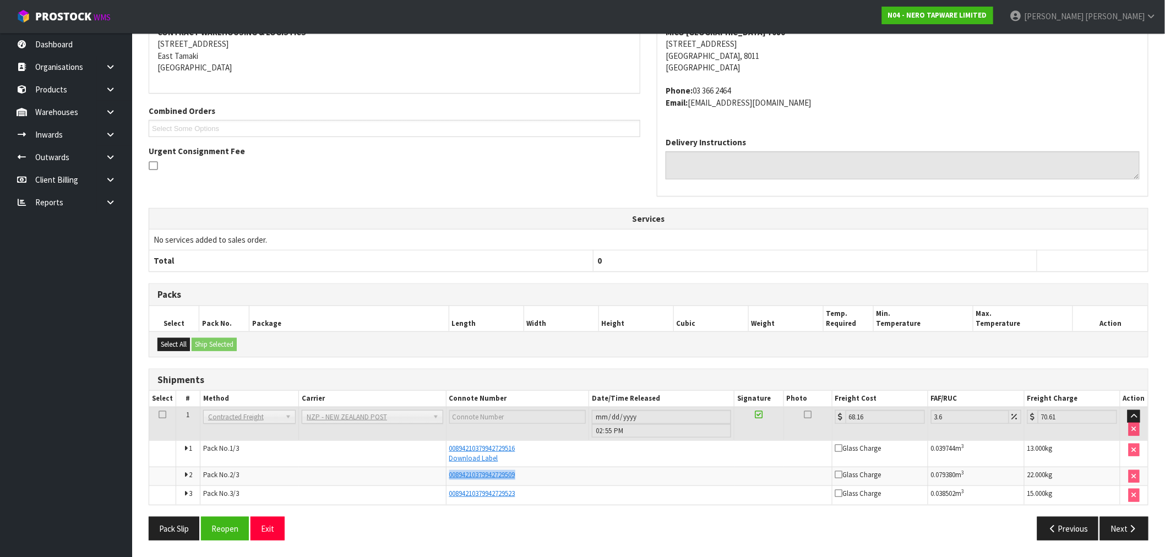
click at [428, 477] on tr "2 Pack No. 2/3 00894210379942729509 Glass Charge 0.079380 m 3 22.000 kg" at bounding box center [648, 476] width 999 height 19
copy tr "00894210379942729509"
drag, startPoint x: 538, startPoint y: 489, endPoint x: 428, endPoint y: 485, distance: 110.2
click at [428, 486] on tr "3 Pack No. 3/3 00894210379942729523 Glass Charge 0.038502 m 3 15.000 kg" at bounding box center [648, 495] width 999 height 19
copy tr "00894210379942729523"
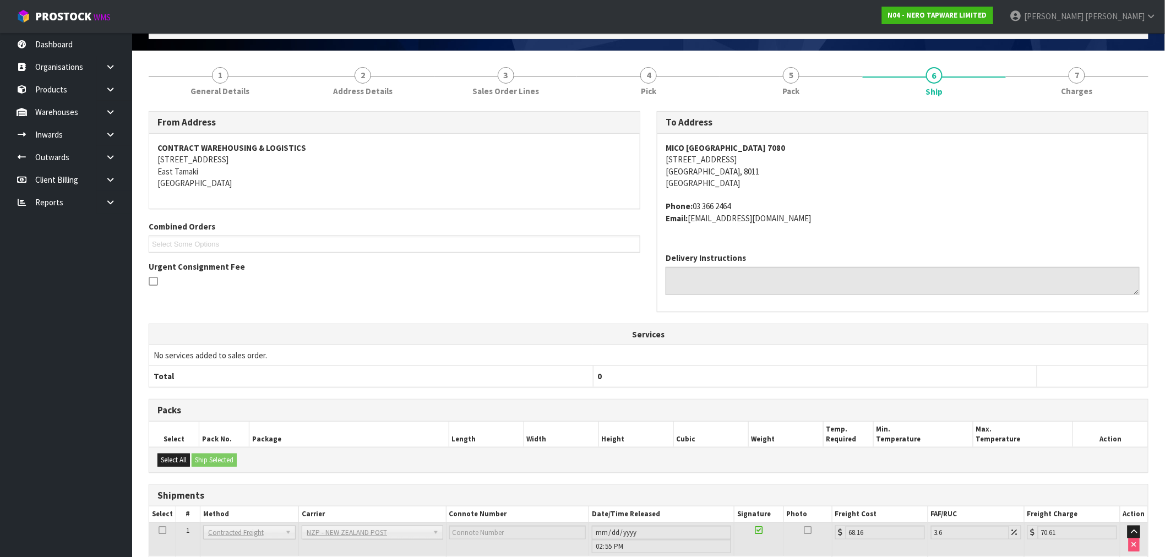
scroll to position [0, 0]
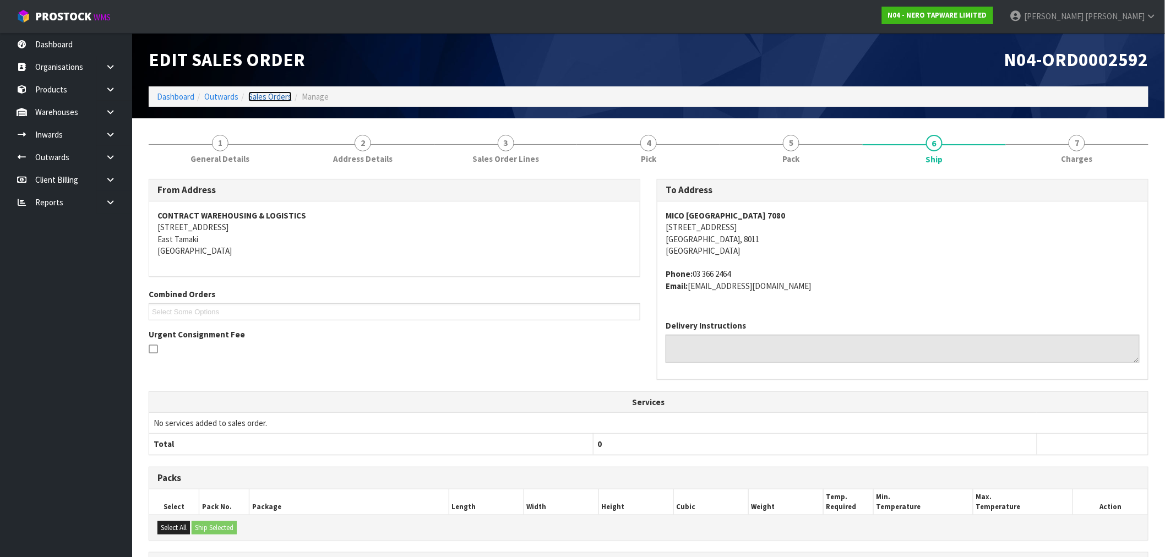
click at [284, 101] on link "Sales Orders" at bounding box center [270, 96] width 44 height 10
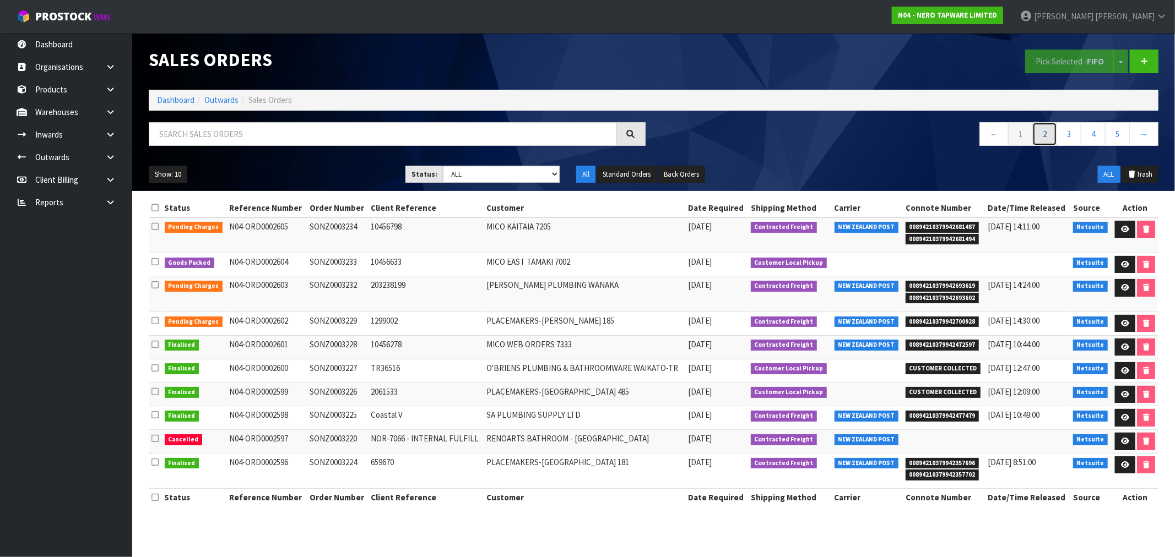
click at [1036, 140] on link "2" at bounding box center [1044, 134] width 25 height 24
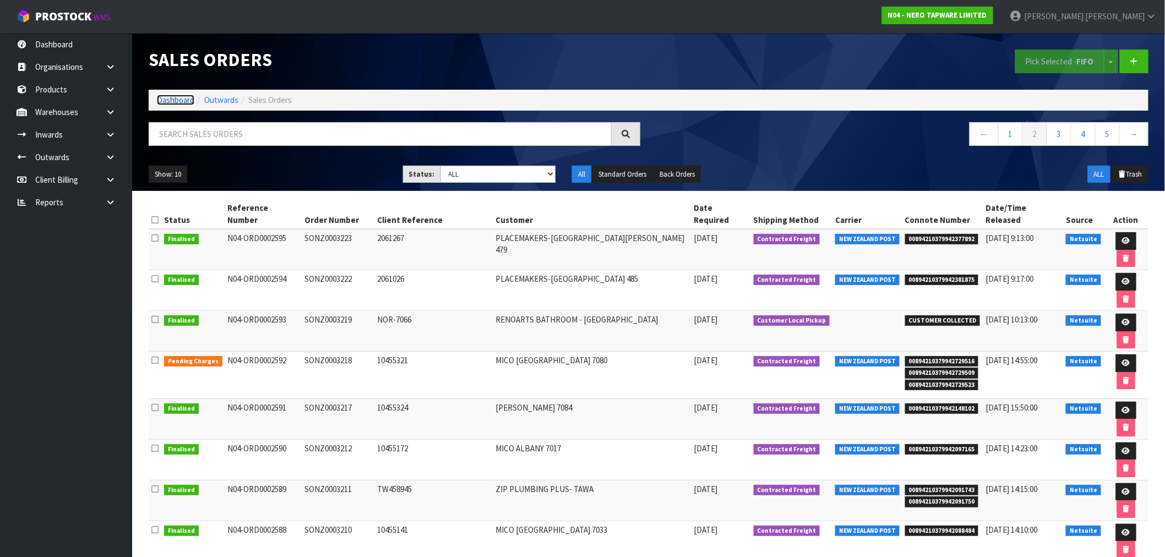
click at [175, 95] on link "Dashboard" at bounding box center [175, 100] width 37 height 10
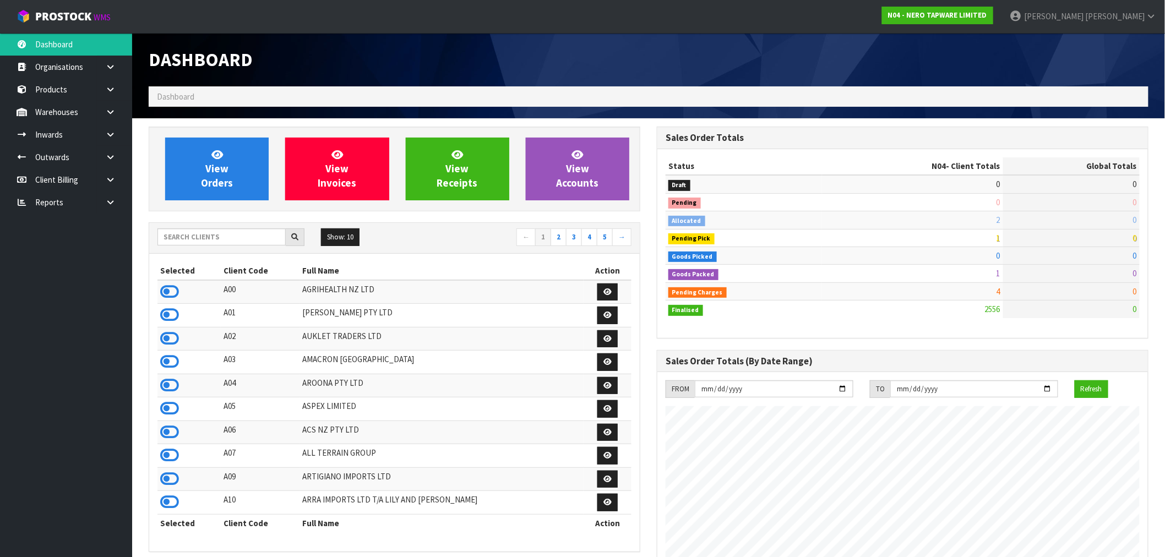
scroll to position [834, 508]
click at [216, 236] on input "text" at bounding box center [222, 237] width 128 height 17
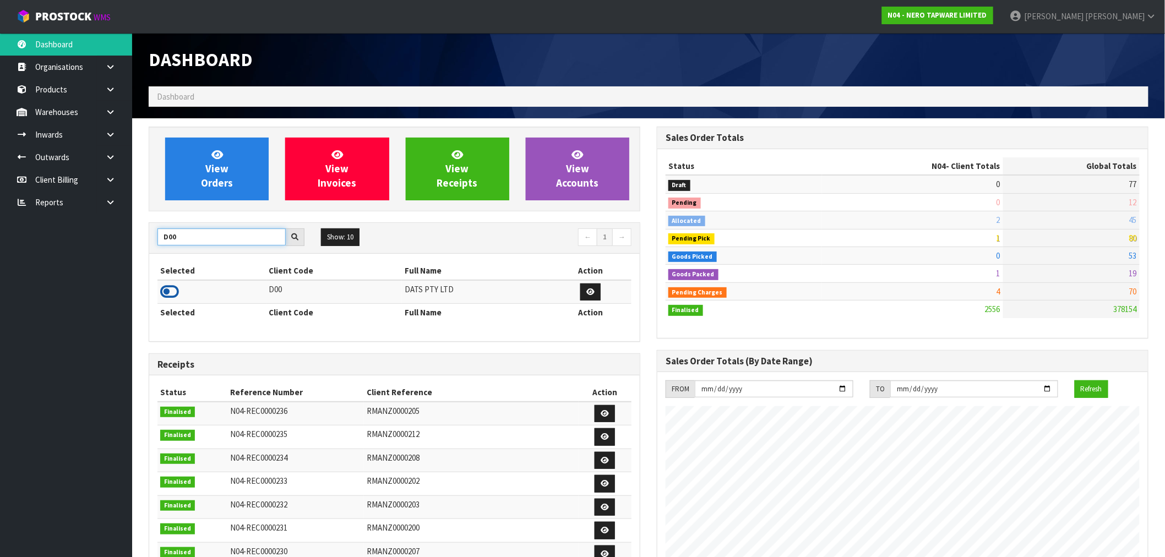
type input "D00"
click at [175, 288] on icon at bounding box center [169, 292] width 19 height 17
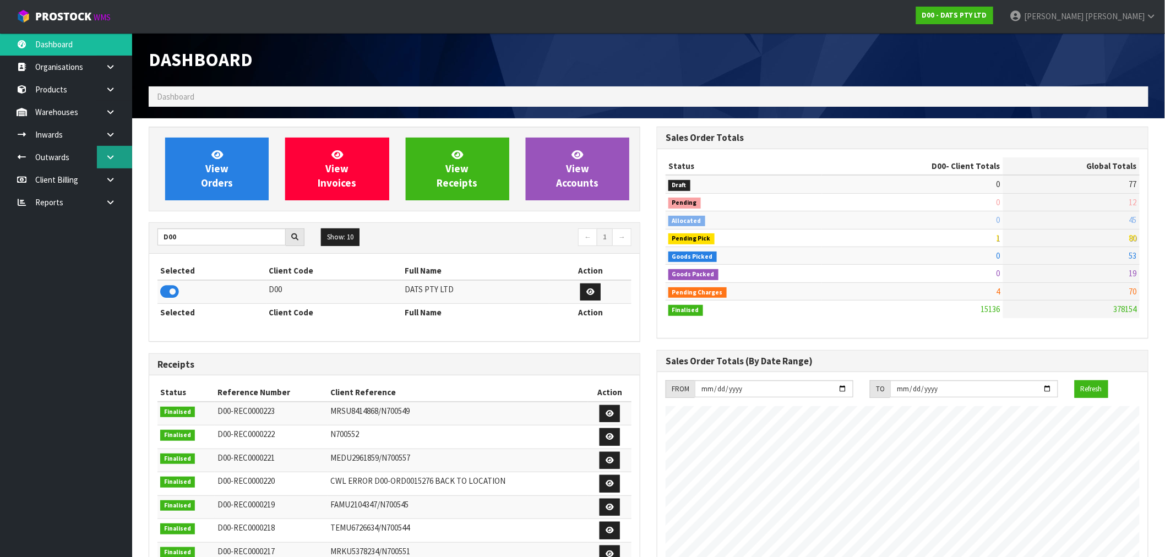
click at [112, 161] on link at bounding box center [114, 157] width 35 height 23
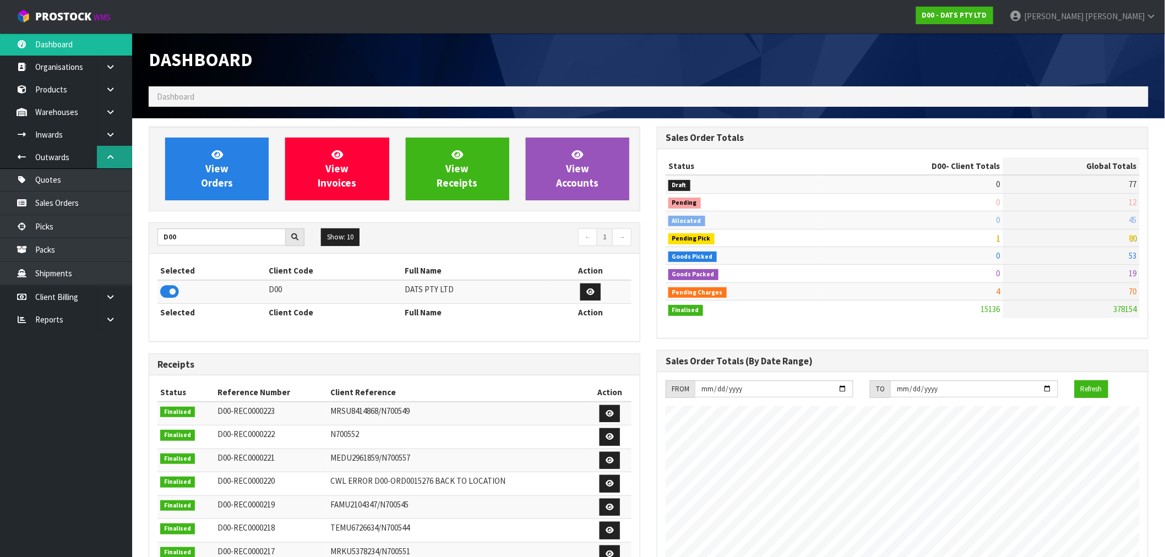
scroll to position [834, 508]
click at [113, 135] on icon at bounding box center [110, 135] width 10 height 8
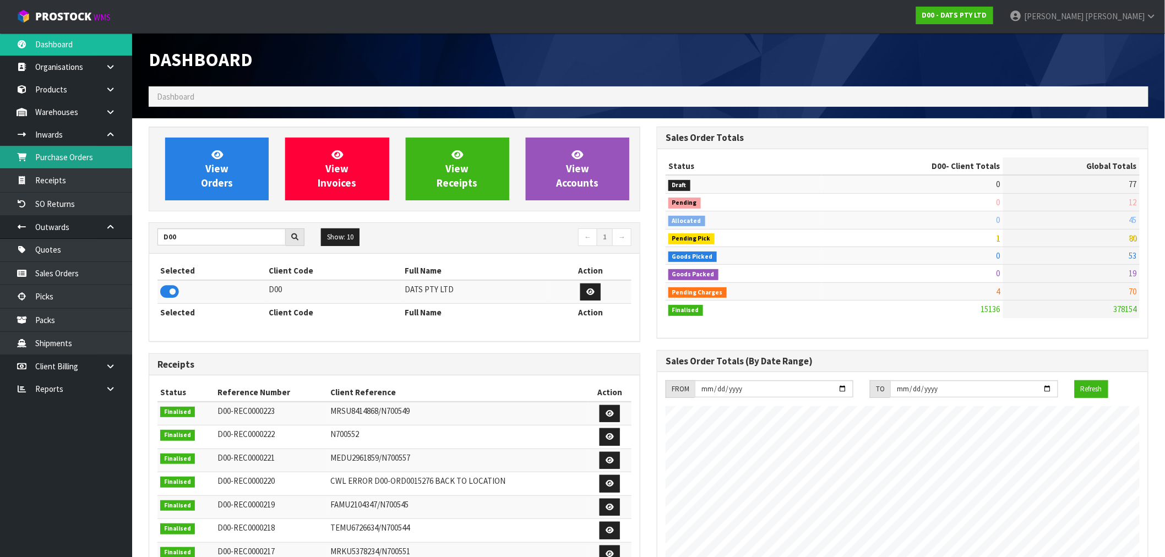
click at [80, 156] on link "Purchase Orders" at bounding box center [66, 157] width 132 height 23
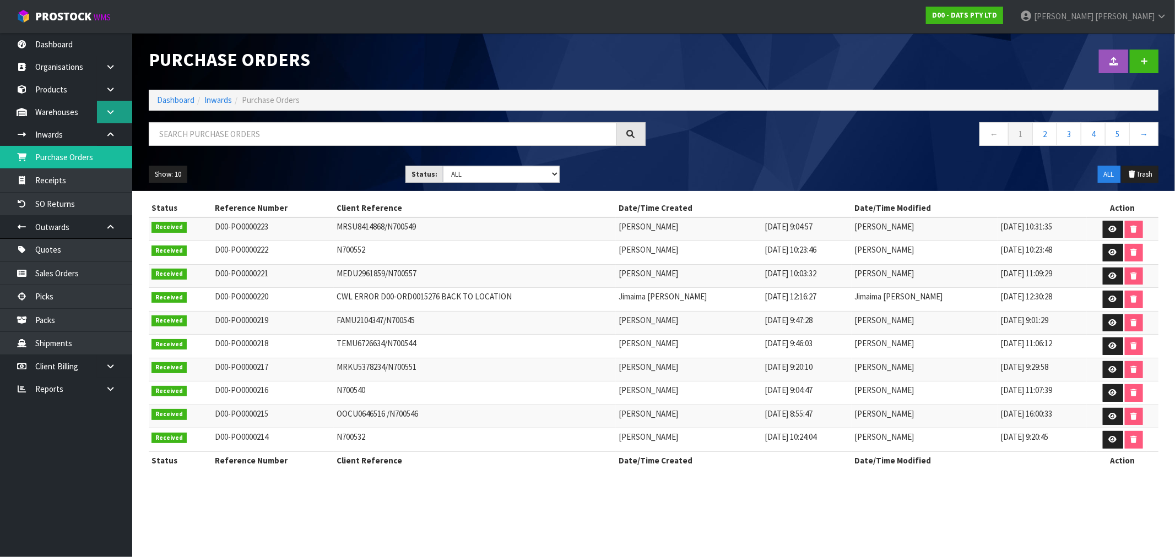
click at [106, 120] on link at bounding box center [114, 112] width 35 height 23
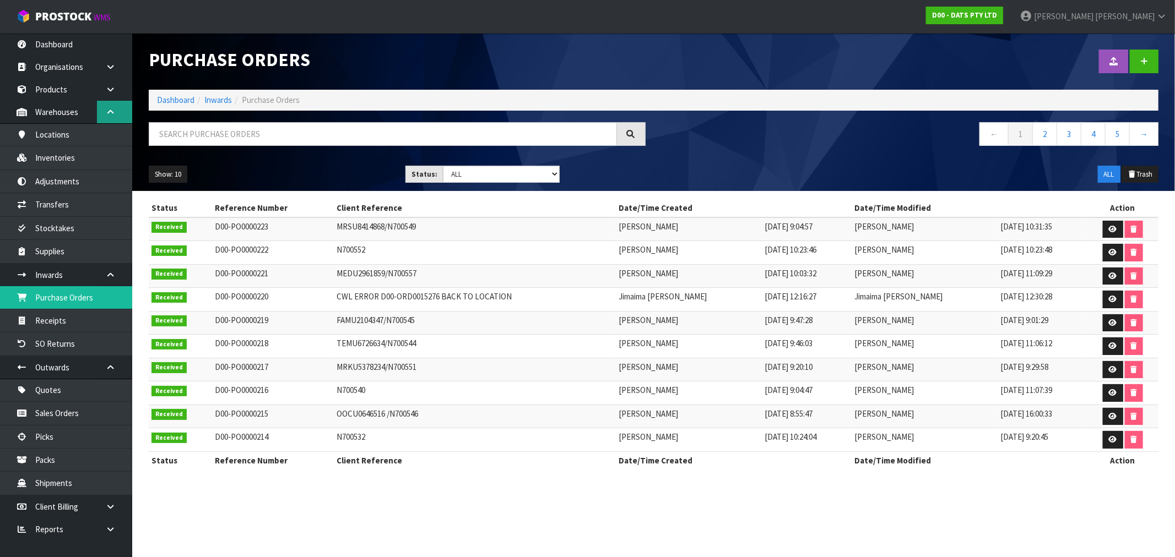
click at [113, 109] on icon at bounding box center [110, 112] width 10 height 8
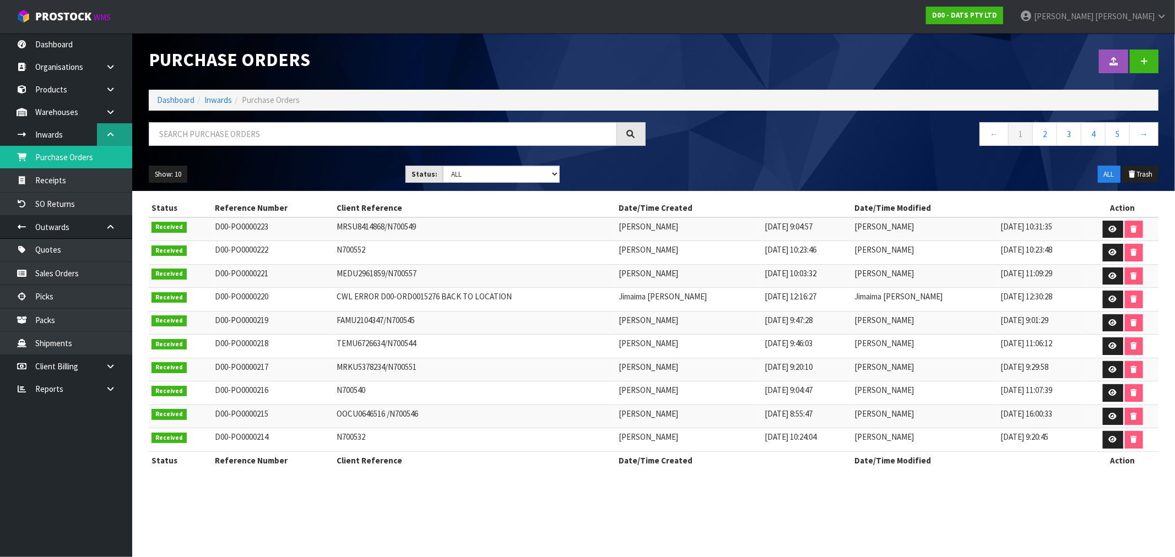
click at [117, 134] on link at bounding box center [114, 134] width 35 height 23
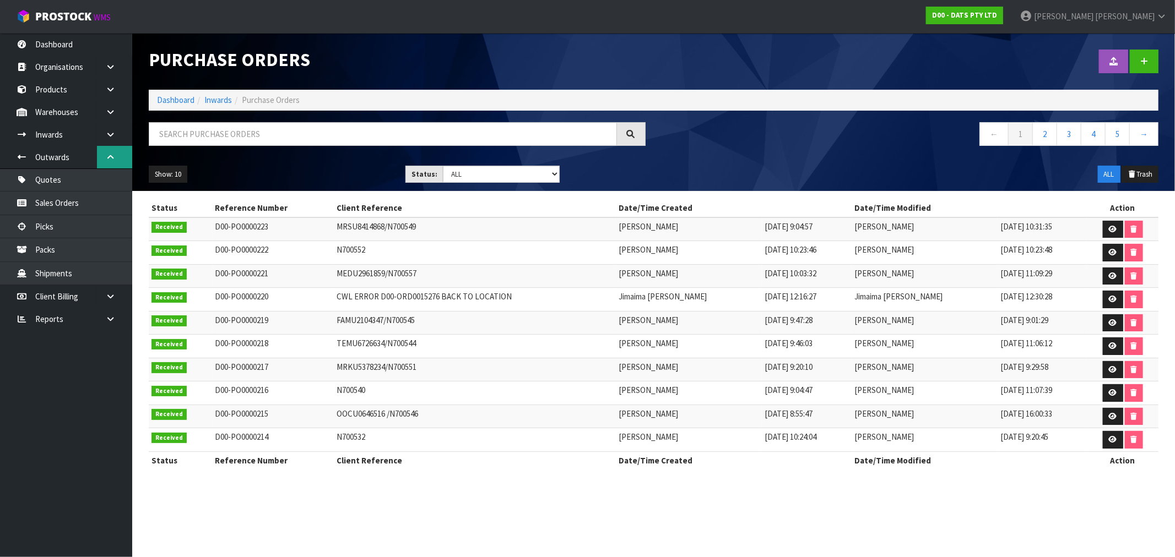
click at [112, 149] on link at bounding box center [114, 157] width 35 height 23
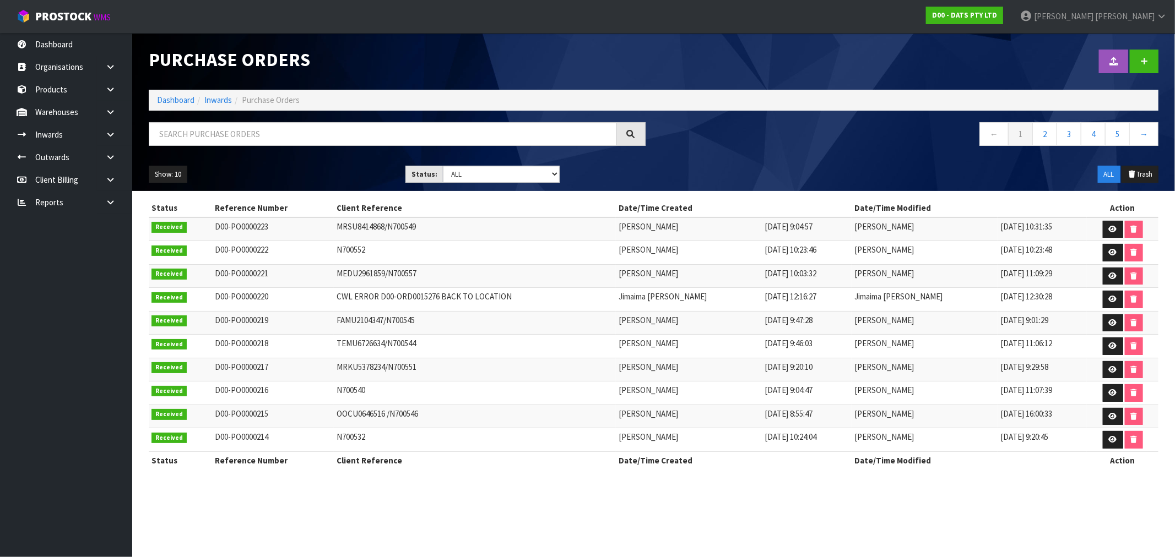
click at [112, 180] on icon at bounding box center [110, 180] width 10 height 8
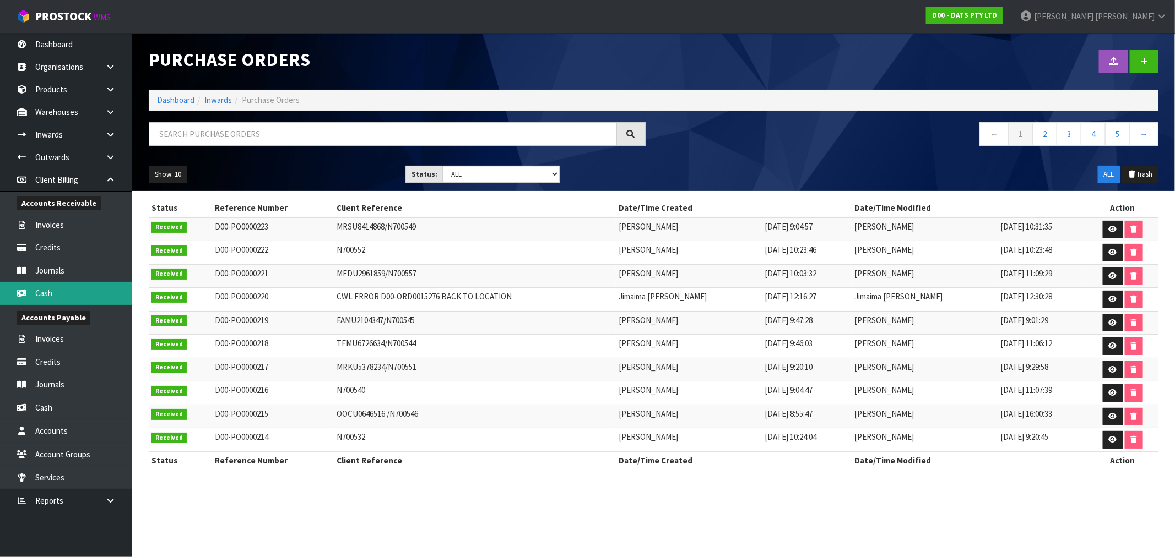
click at [40, 289] on link "Cash" at bounding box center [66, 293] width 132 height 23
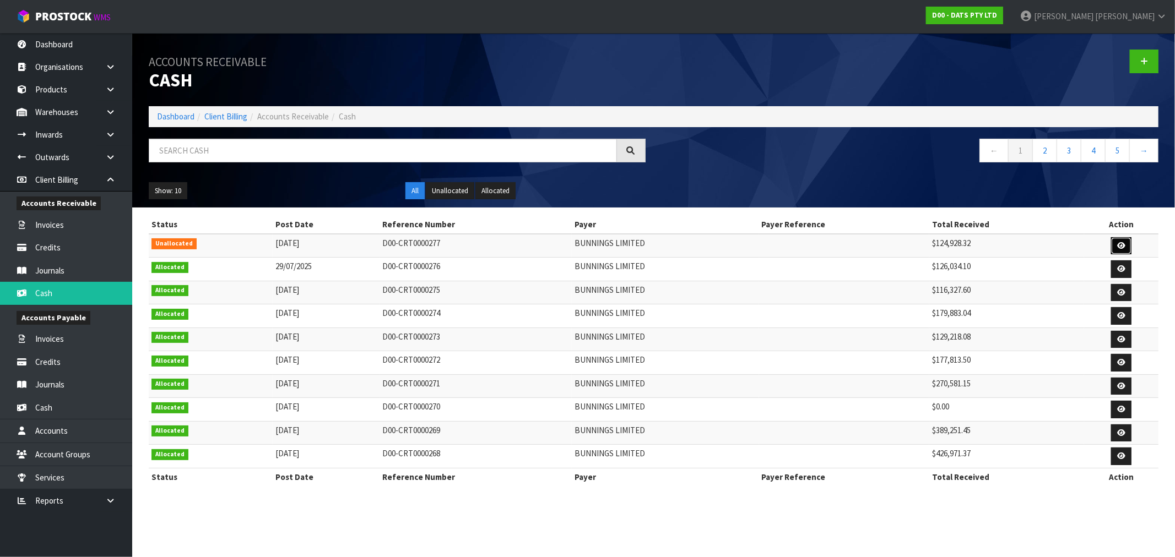
click at [1117, 241] on link at bounding box center [1121, 246] width 20 height 18
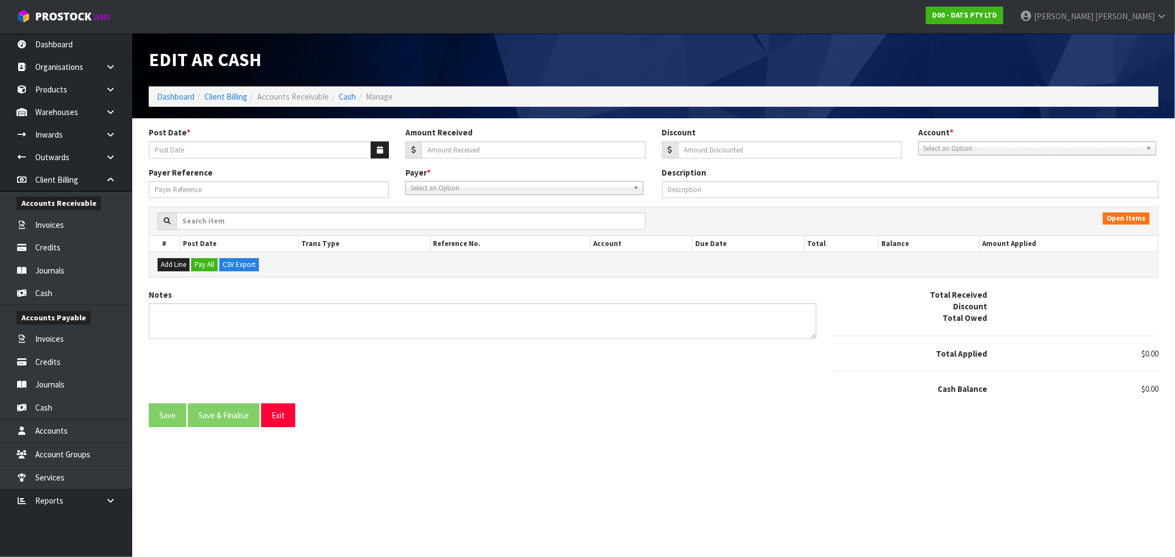
type input "[DATE]"
type input "124928.32"
type input "0"
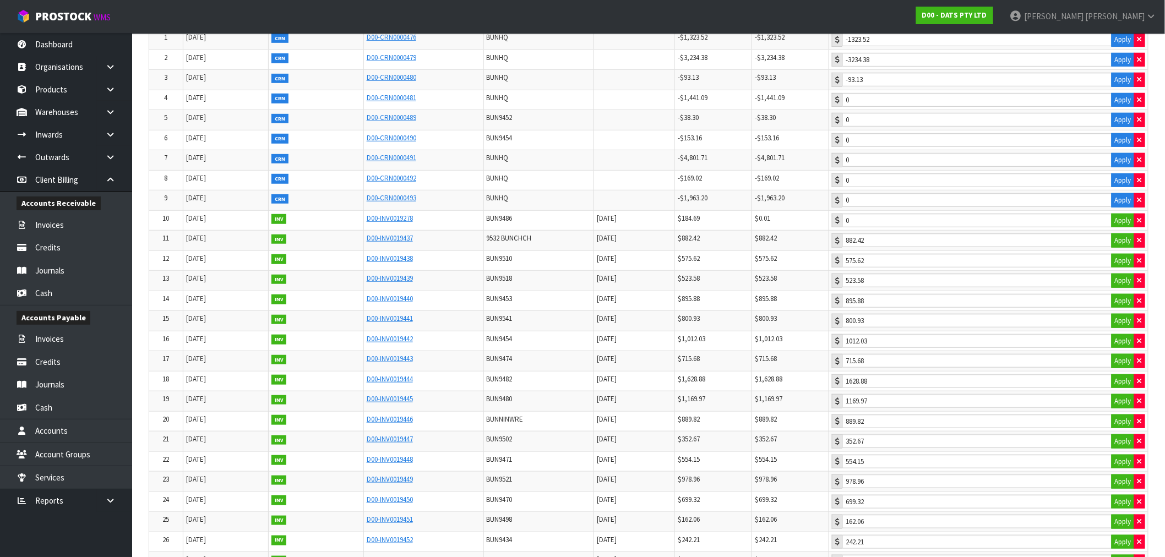
scroll to position [245, 0]
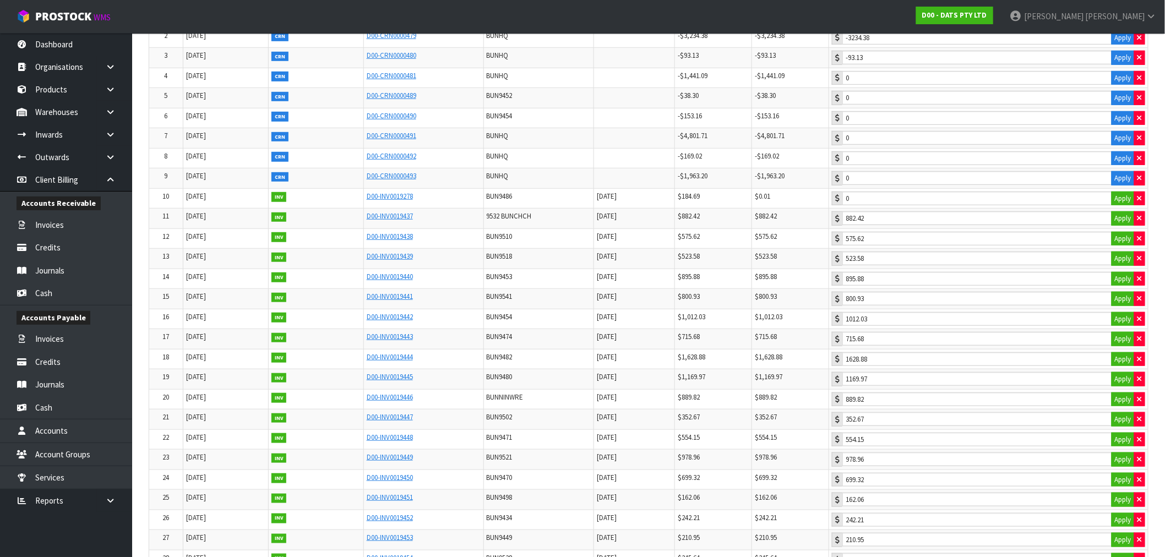
drag, startPoint x: 394, startPoint y: 220, endPoint x: 887, endPoint y: 218, distance: 492.9
click at [887, 218] on tr "11 30/05/2025 INV D00-INV0019437 9532 BUNCHCH 20/06/2025 $882.42 $882.42 882.42…" at bounding box center [648, 219] width 999 height 20
click at [887, 218] on input "882.42" at bounding box center [978, 218] width 270 height 14
click at [898, 262] on input "523.58" at bounding box center [978, 259] width 270 height 14
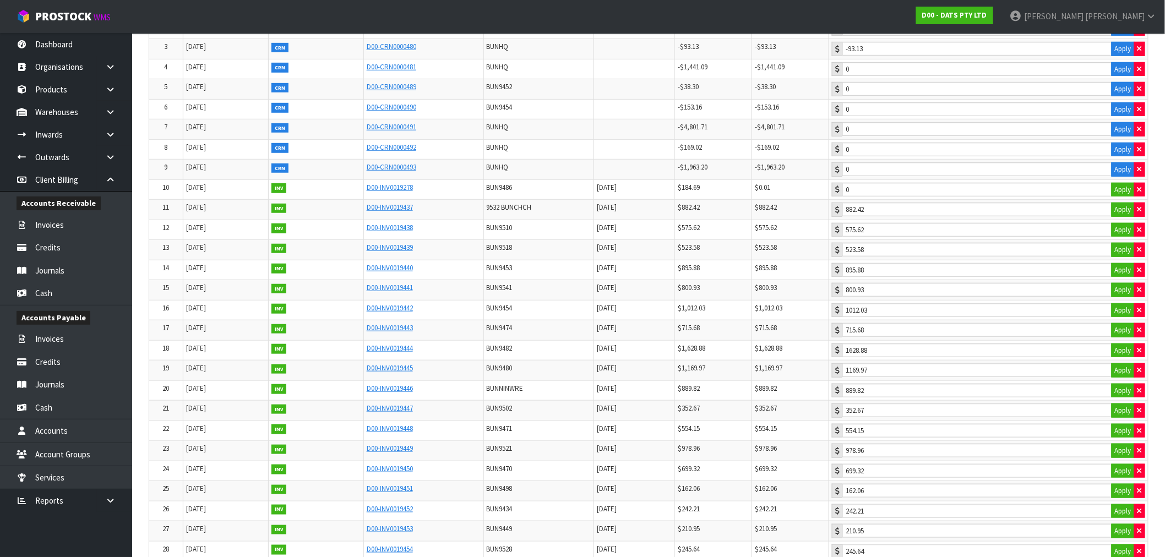
scroll to position [367, 0]
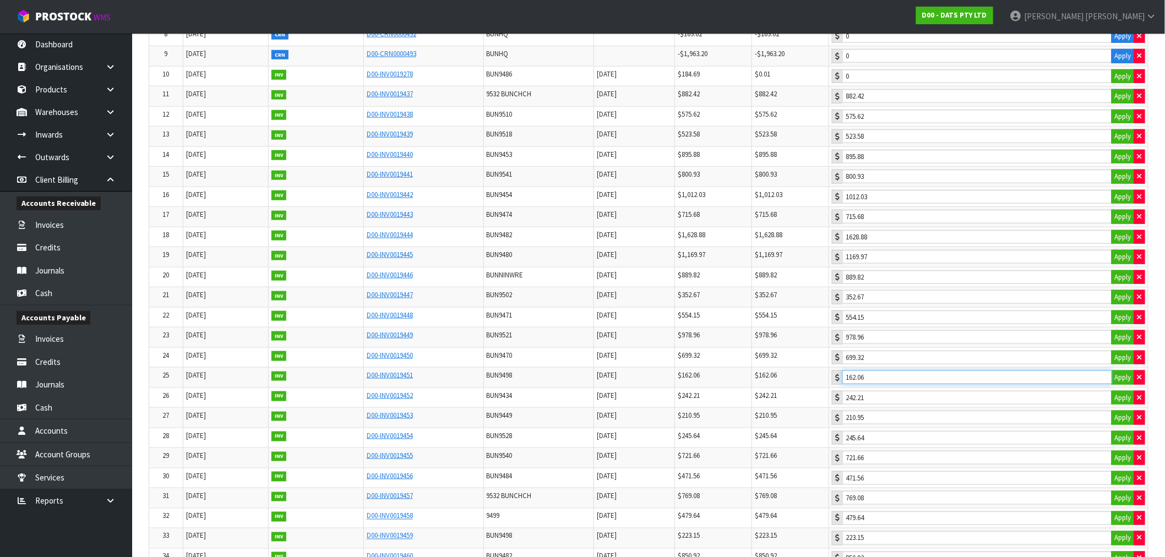
drag, startPoint x: 884, startPoint y: 381, endPoint x: 830, endPoint y: 383, distance: 53.5
click at [830, 383] on tr "25 05/06/2025 INV D00-INV0019451 BUN9498 20/07/2025 $162.06 $162.06 162.06 Apply" at bounding box center [648, 378] width 999 height 20
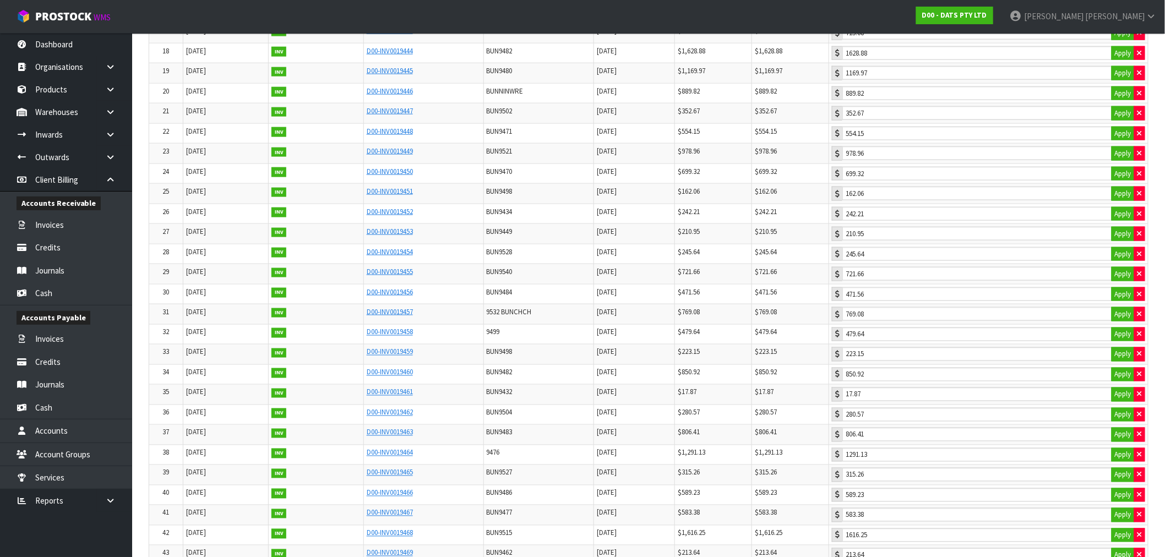
scroll to position [612, 0]
click at [897, 501] on input "213.64" at bounding box center [978, 494] width 270 height 14
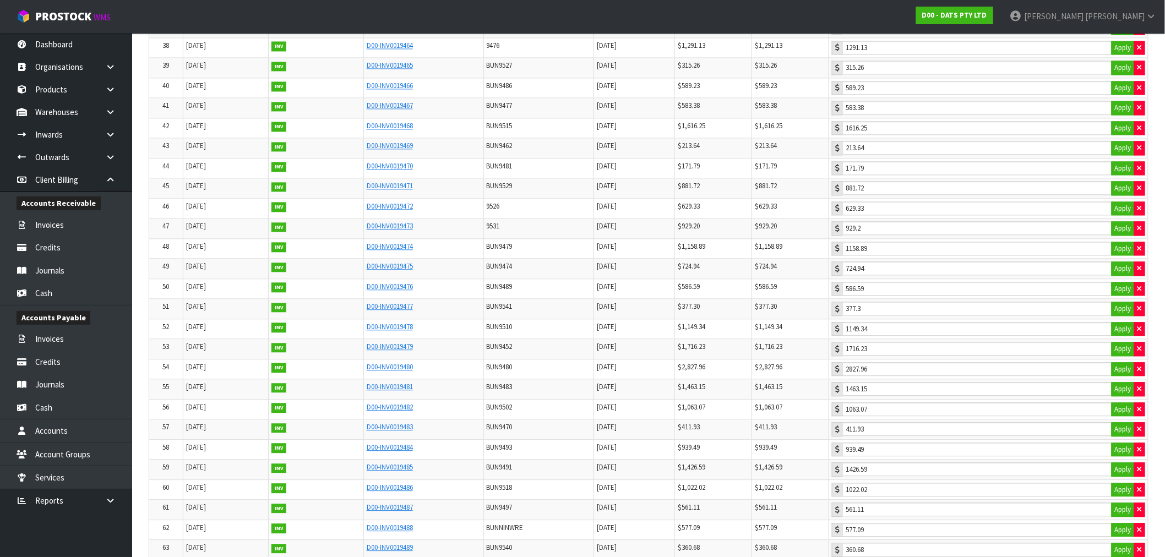
scroll to position [979, 0]
click at [899, 476] on input "1022.02" at bounding box center [978, 470] width 270 height 14
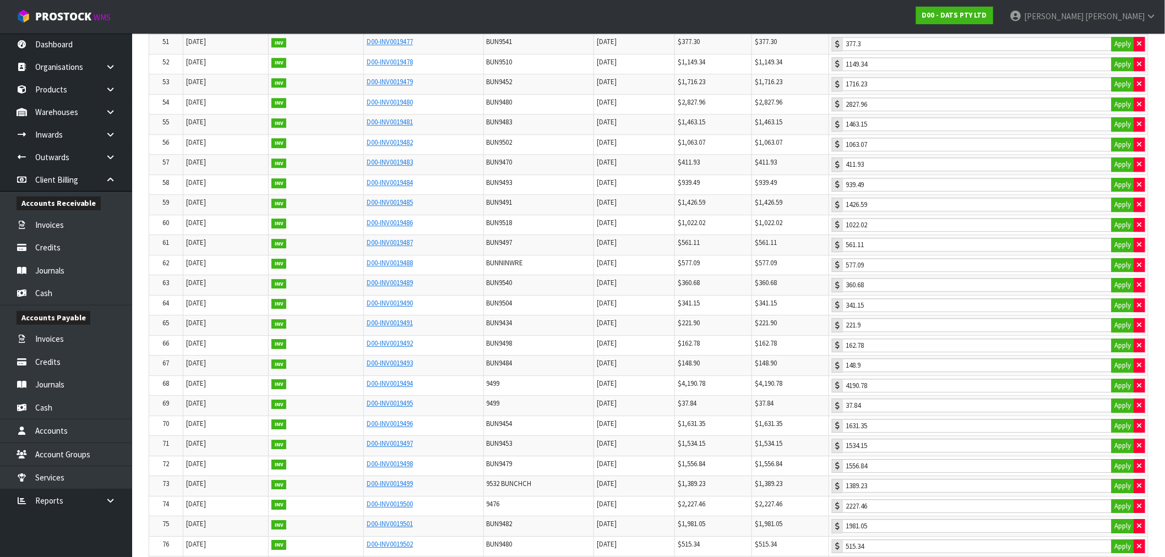
scroll to position [1224, 0]
click at [894, 533] on input "1981.05" at bounding box center [978, 526] width 270 height 14
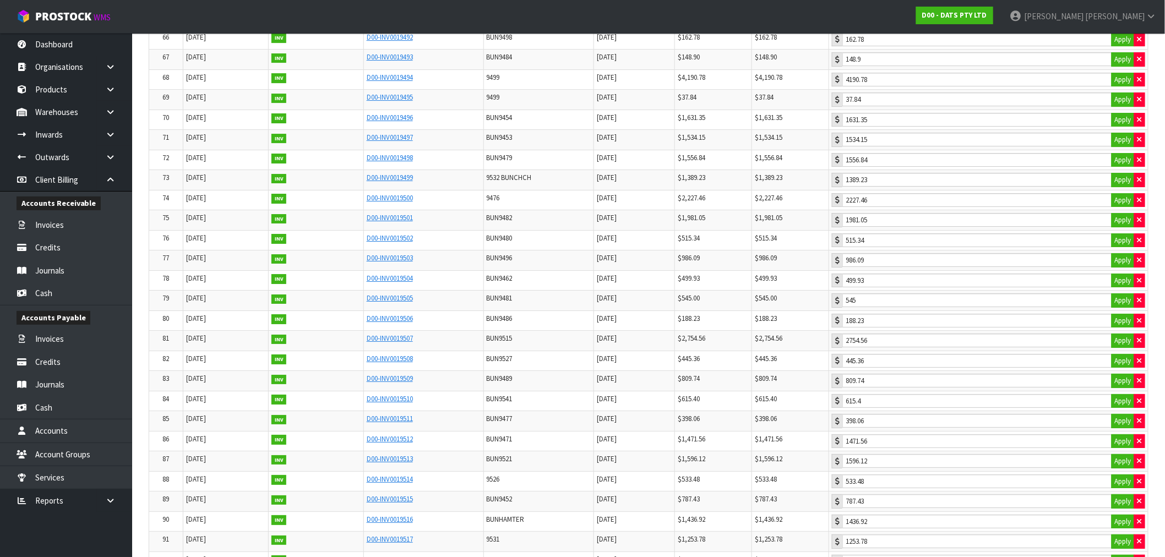
scroll to position [1590, 0]
click at [901, 528] on input "2863.25" at bounding box center [978, 521] width 270 height 14
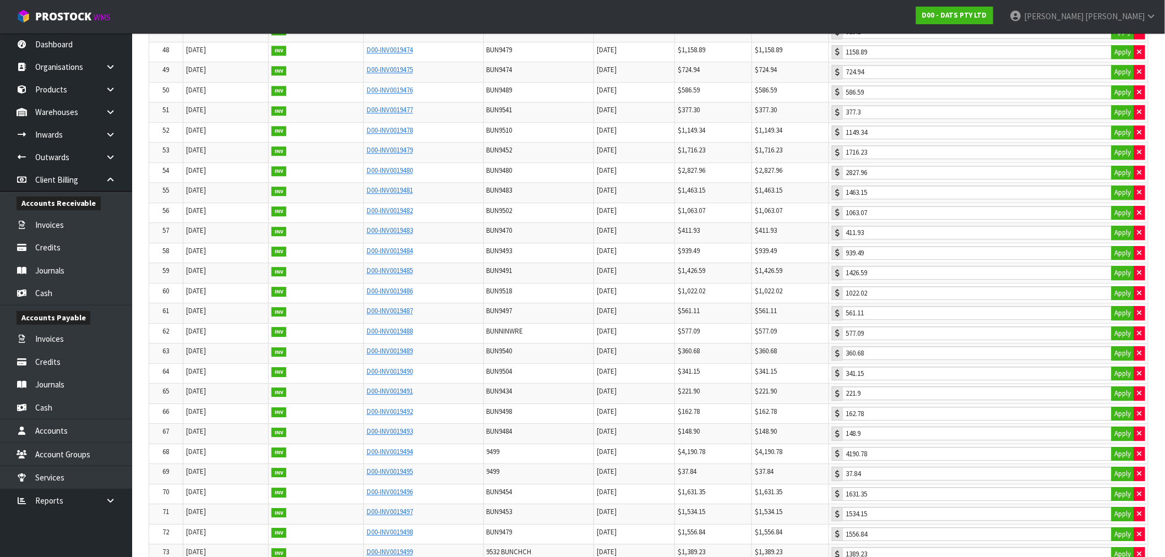
scroll to position [1163, 0]
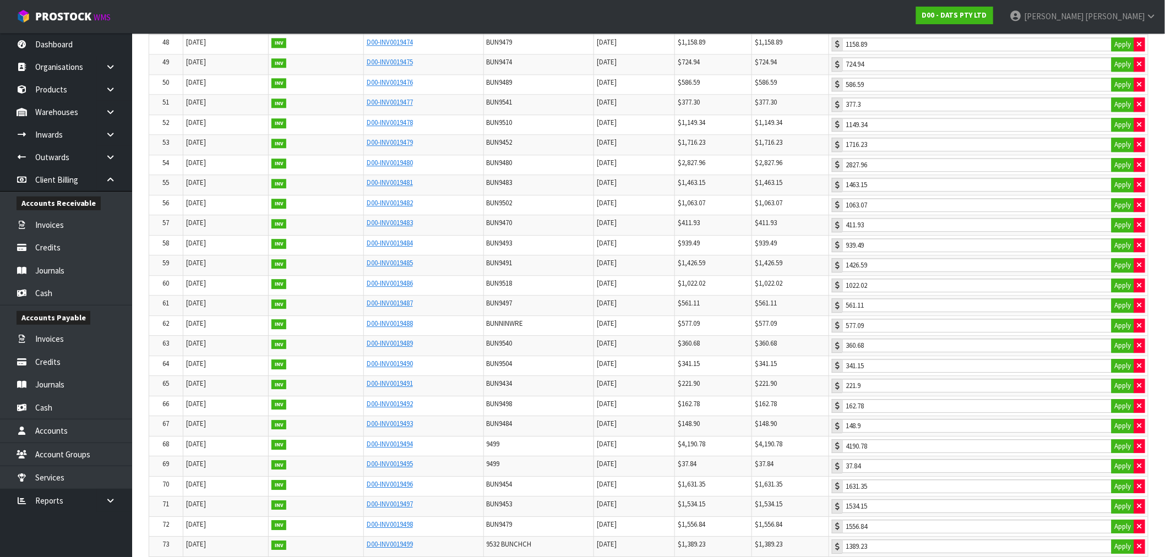
click at [476, 215] on td "D00-INV0019482" at bounding box center [423, 205] width 120 height 20
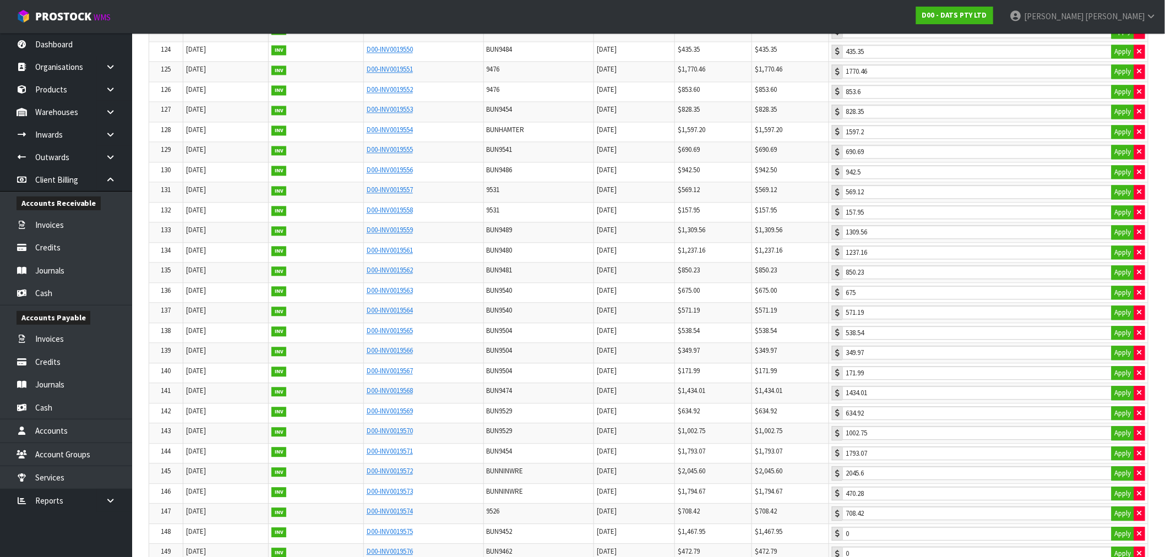
scroll to position [2704, 0]
drag, startPoint x: 893, startPoint y: 499, endPoint x: 870, endPoint y: 501, distance: 22.6
click at [870, 479] on input "1793.8" at bounding box center [978, 472] width 270 height 14
click at [917, 499] on input "708.42" at bounding box center [978, 492] width 270 height 14
click at [1142, 480] on button "button" at bounding box center [1139, 472] width 11 height 14
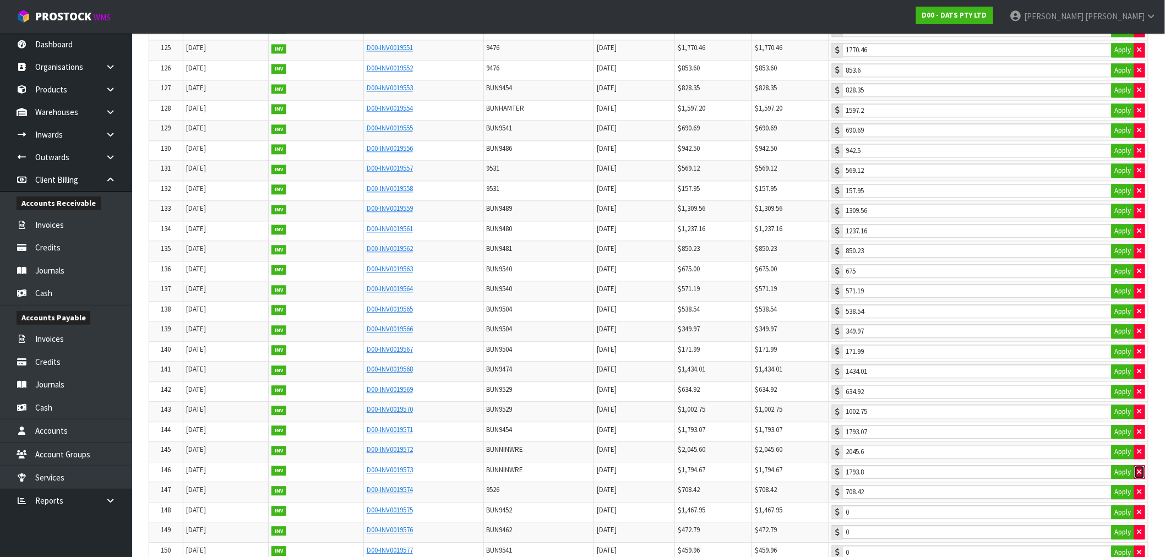
type input "0"
click at [1141, 496] on icon "button" at bounding box center [1140, 491] width 4 height 7
type input "0"
type input "1794.67"
click at [875, 479] on input "1794.67" at bounding box center [978, 472] width 270 height 14
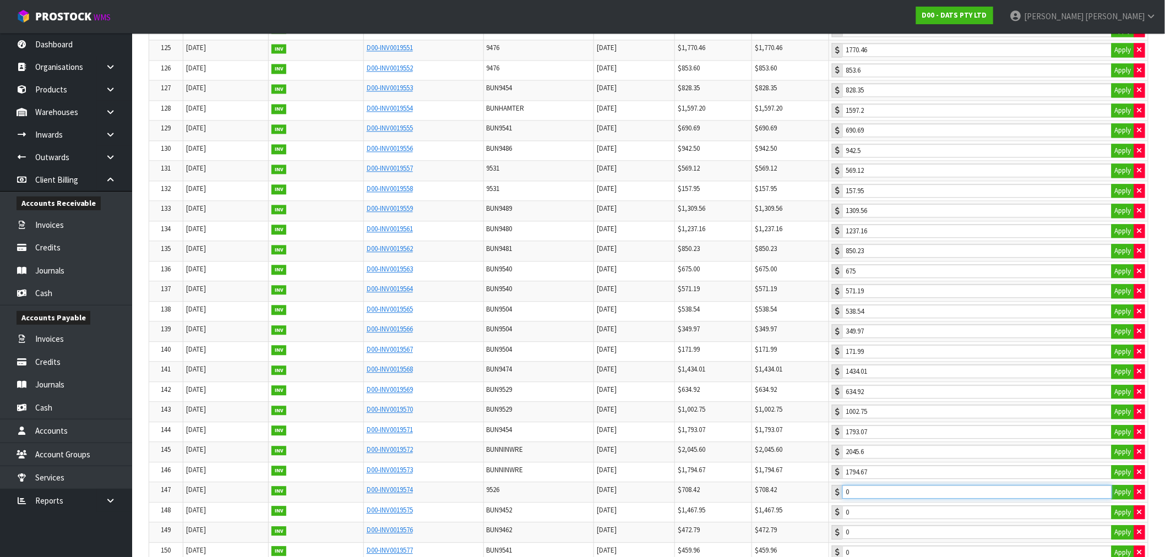
type input "707.55"
click at [900, 499] on input "707.55" at bounding box center [978, 492] width 270 height 14
click at [1139, 476] on icon "button" at bounding box center [1140, 472] width 4 height 7
type input "0"
click at [1143, 499] on button "button" at bounding box center [1139, 492] width 11 height 14
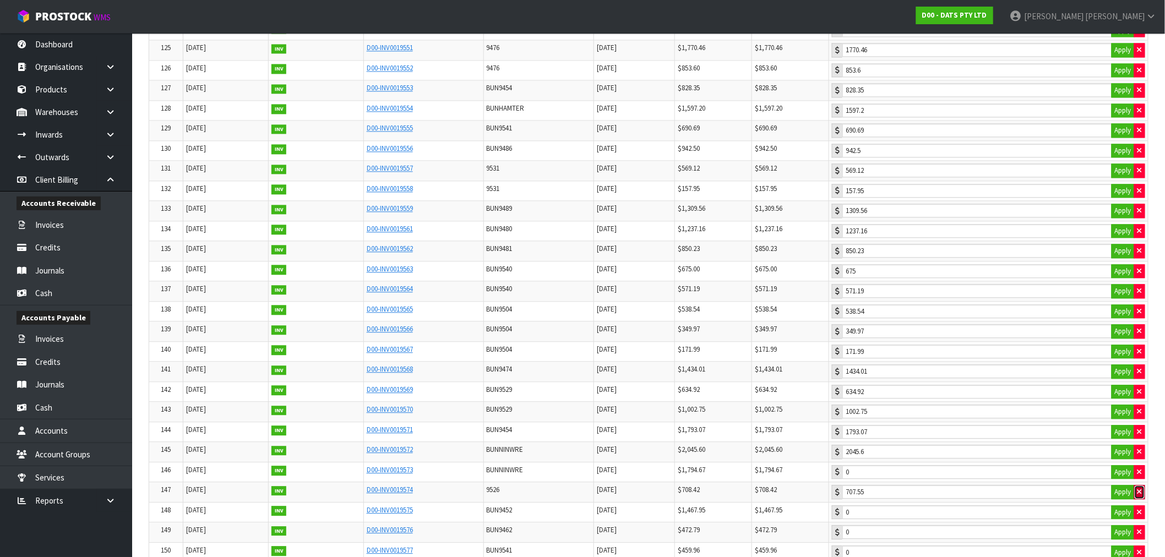
type input "0"
click at [1127, 480] on button "Apply" at bounding box center [1123, 472] width 23 height 14
type input "1794.67"
click at [1129, 499] on button "Apply" at bounding box center [1123, 492] width 23 height 14
type input "708.42"
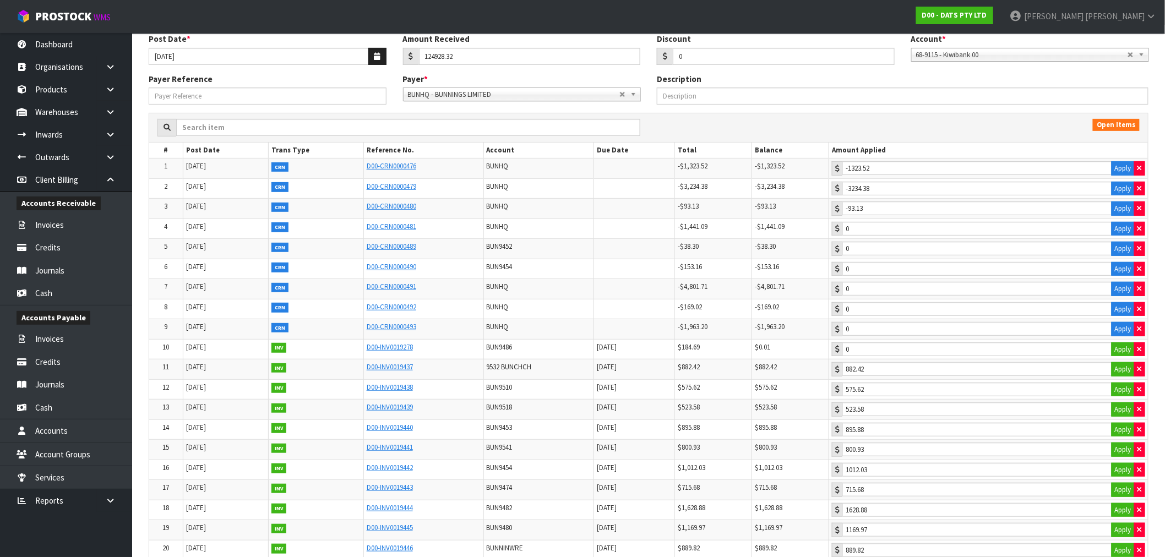
scroll to position [0, 0]
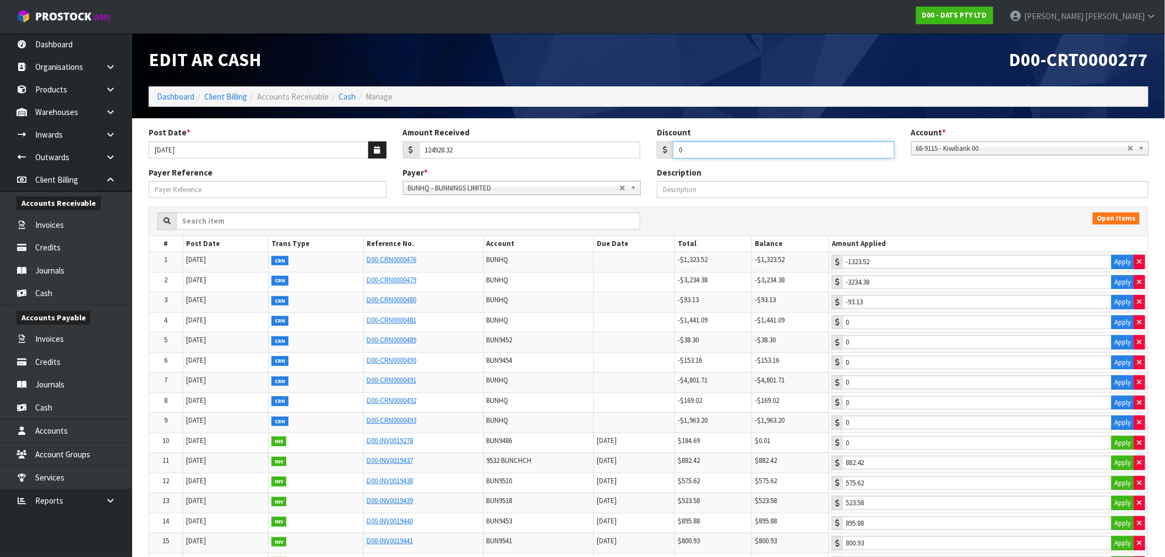
click at [775, 153] on input "0" at bounding box center [784, 150] width 222 height 17
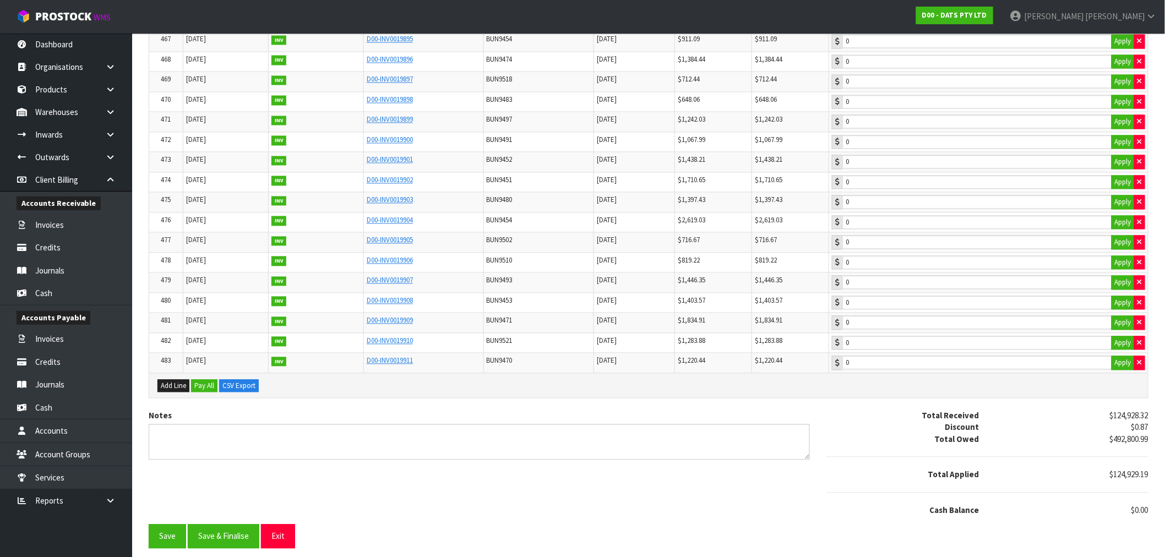
scroll to position [9673, 0]
type input "0.87"
click at [162, 542] on button "Save" at bounding box center [167, 537] width 37 height 24
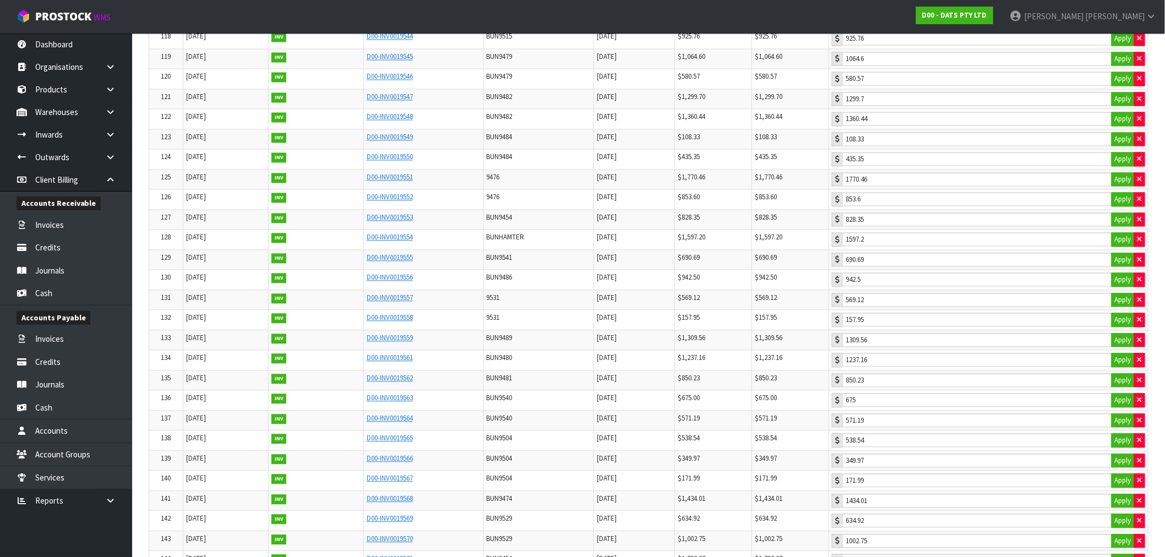
scroll to position [2860, 0]
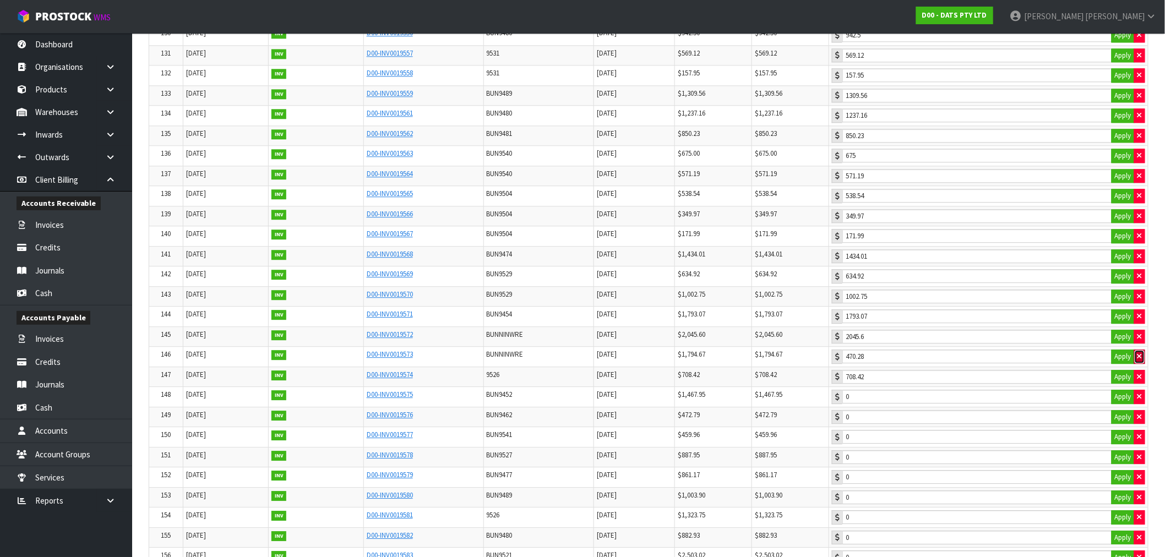
click at [1138, 360] on icon "button" at bounding box center [1140, 356] width 4 height 7
click at [1121, 364] on button "Apply" at bounding box center [1123, 357] width 23 height 14
type input "1794.67"
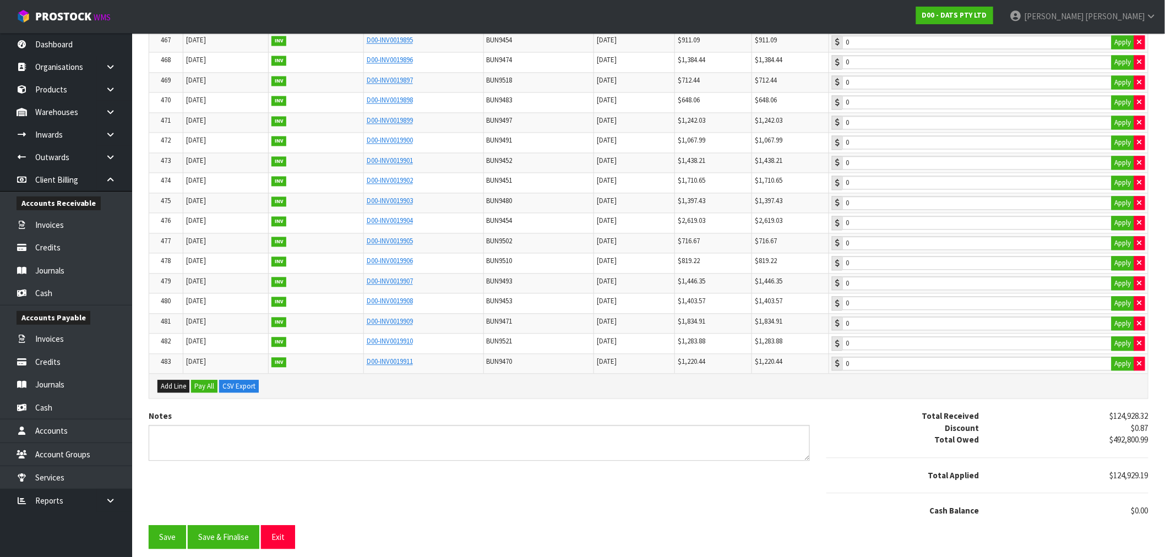
scroll to position [9713, 0]
click at [174, 535] on button "Save" at bounding box center [167, 537] width 37 height 24
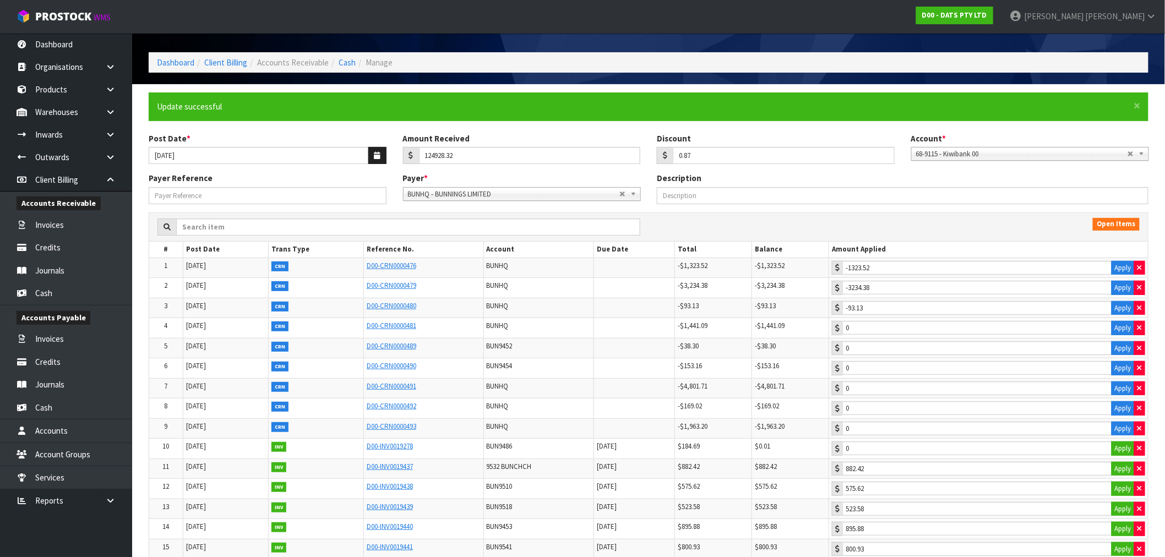
scroll to position [46, 0]
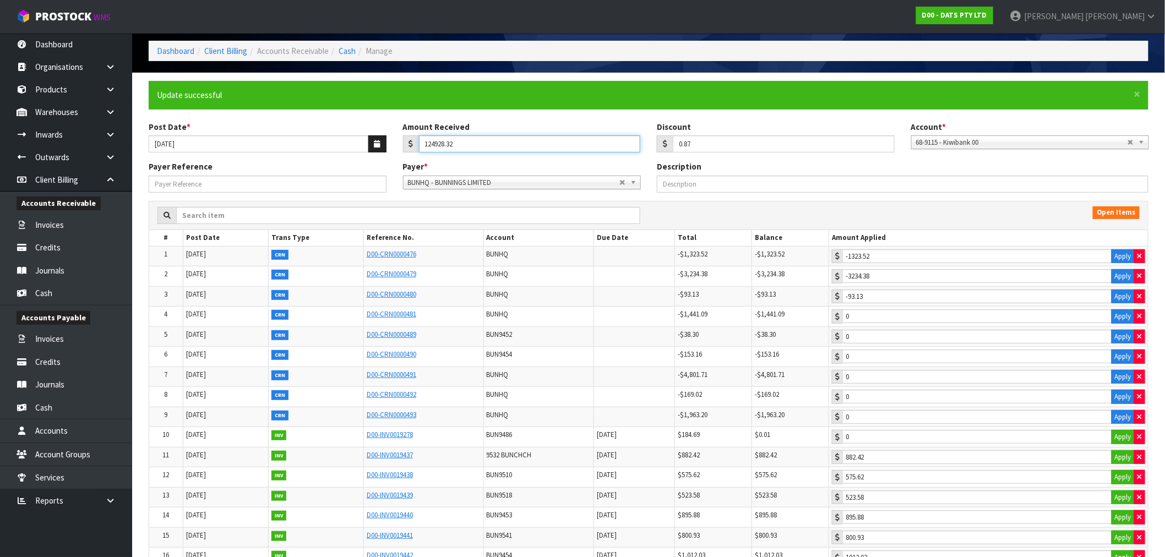
drag, startPoint x: 549, startPoint y: 146, endPoint x: 387, endPoint y: 160, distance: 162.5
click at [387, 160] on div "Post Date * 27/08/2025 Amount Received 124928.32 Discount 0.87 Account * 68-911…" at bounding box center [648, 141] width 1017 height 40
type input "0"
drag, startPoint x: 739, startPoint y: 152, endPoint x: 665, endPoint y: 148, distance: 74.5
click at [658, 149] on div "0.87" at bounding box center [776, 144] width 238 height 18
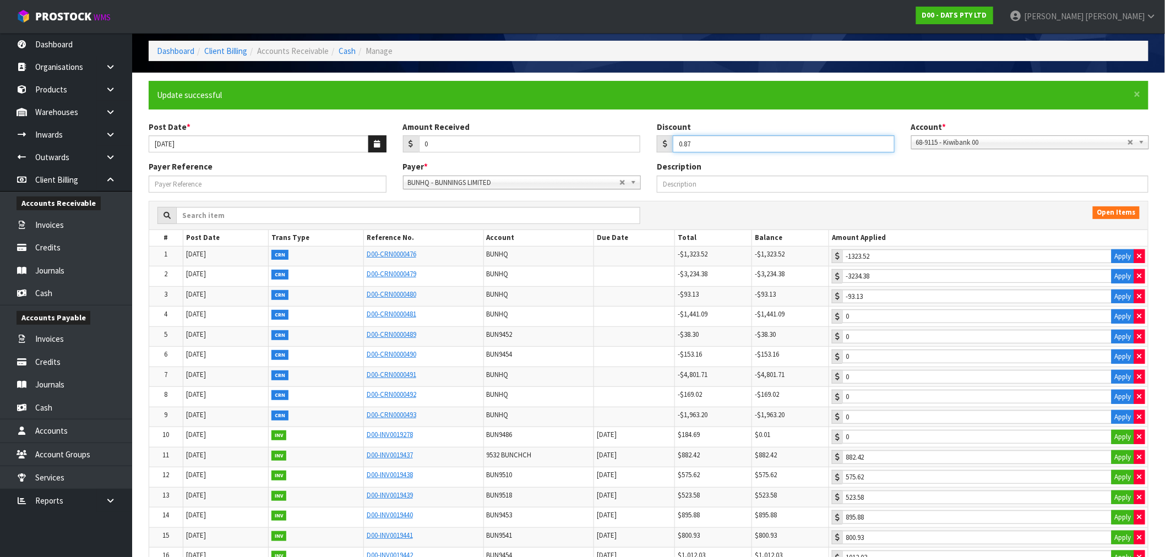
click at [679, 144] on input "0.87" at bounding box center [784, 143] width 222 height 17
drag, startPoint x: 679, startPoint y: 144, endPoint x: 715, endPoint y: 143, distance: 35.8
click at [714, 144] on input "0.87" at bounding box center [784, 143] width 222 height 17
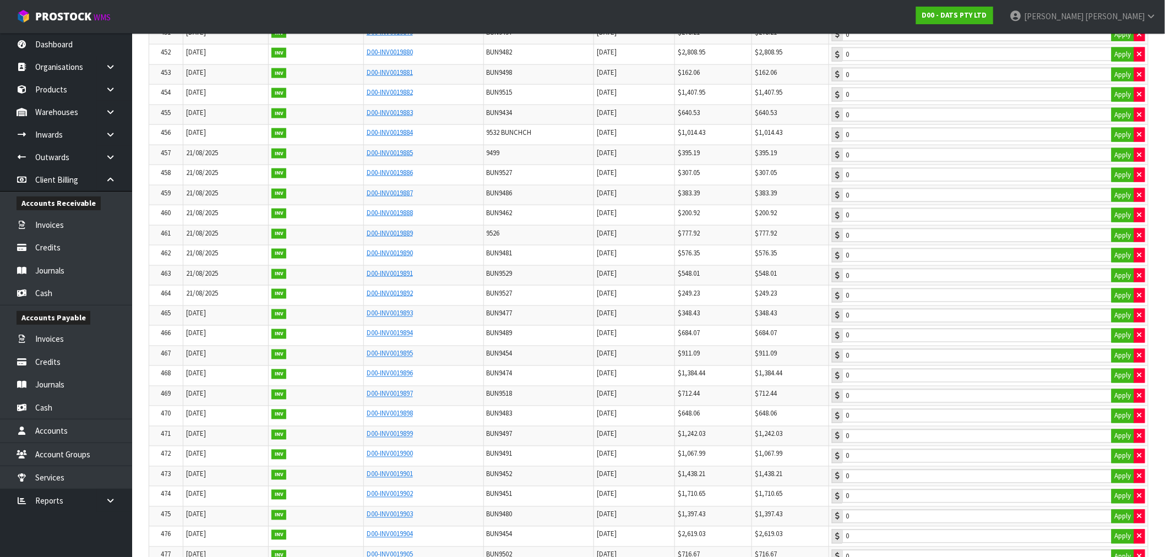
scroll to position [9713, 0]
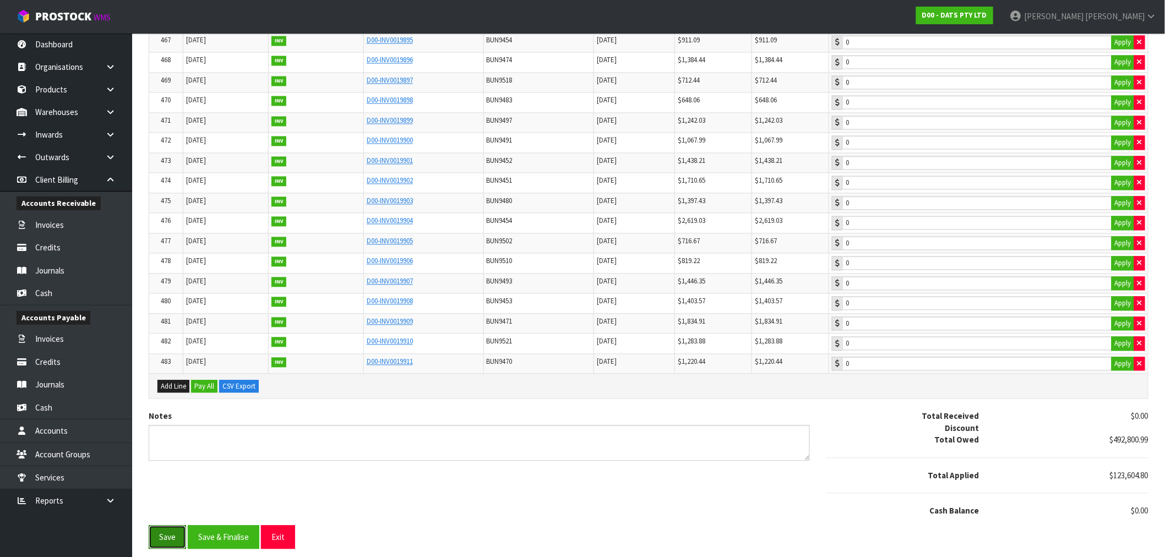
click at [173, 542] on button "Save" at bounding box center [167, 537] width 37 height 24
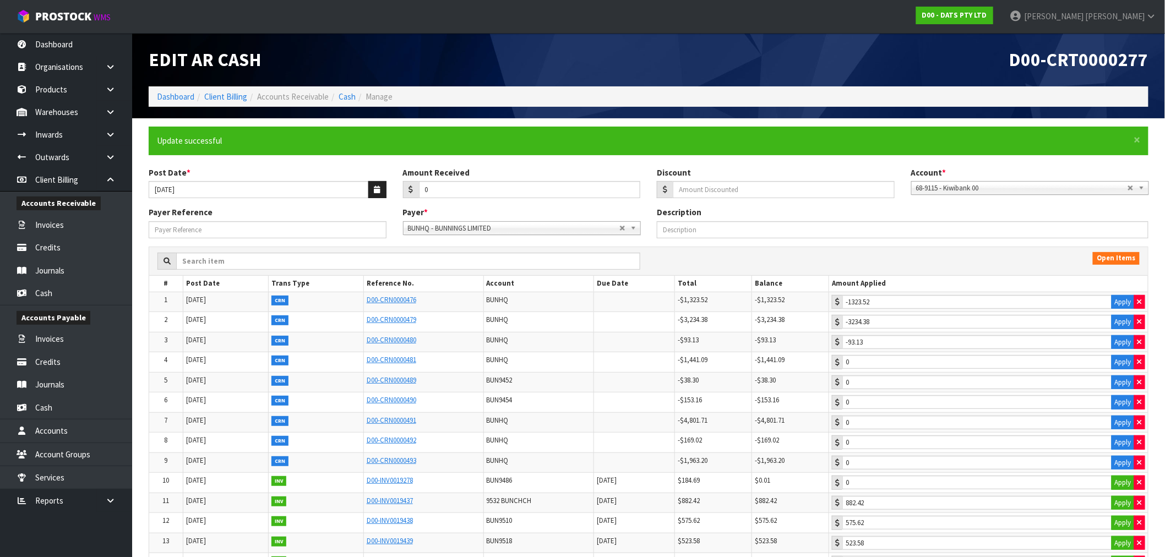
type input "0"
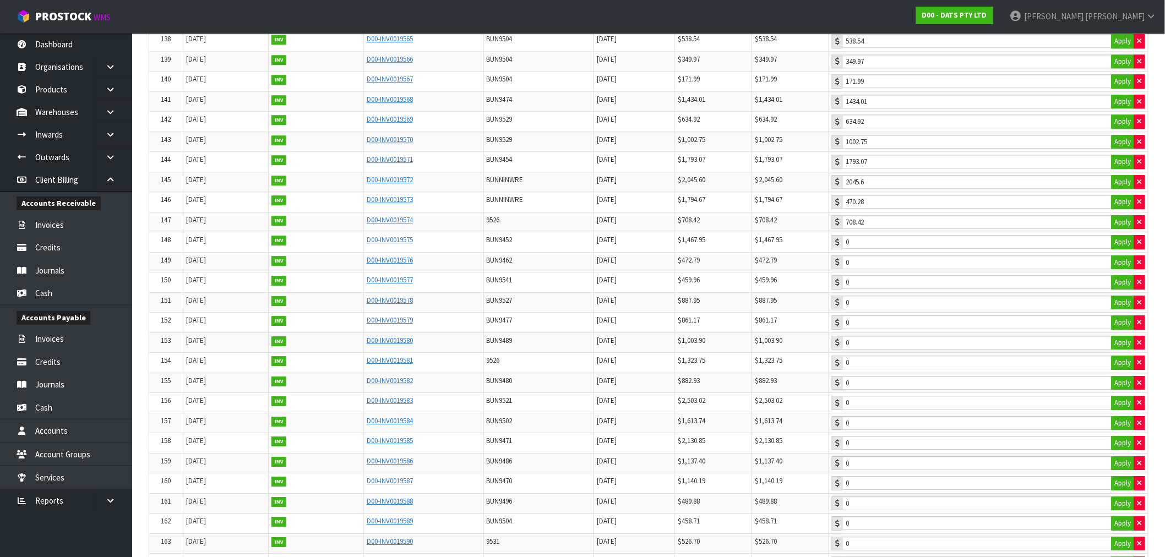
scroll to position [3038, 0]
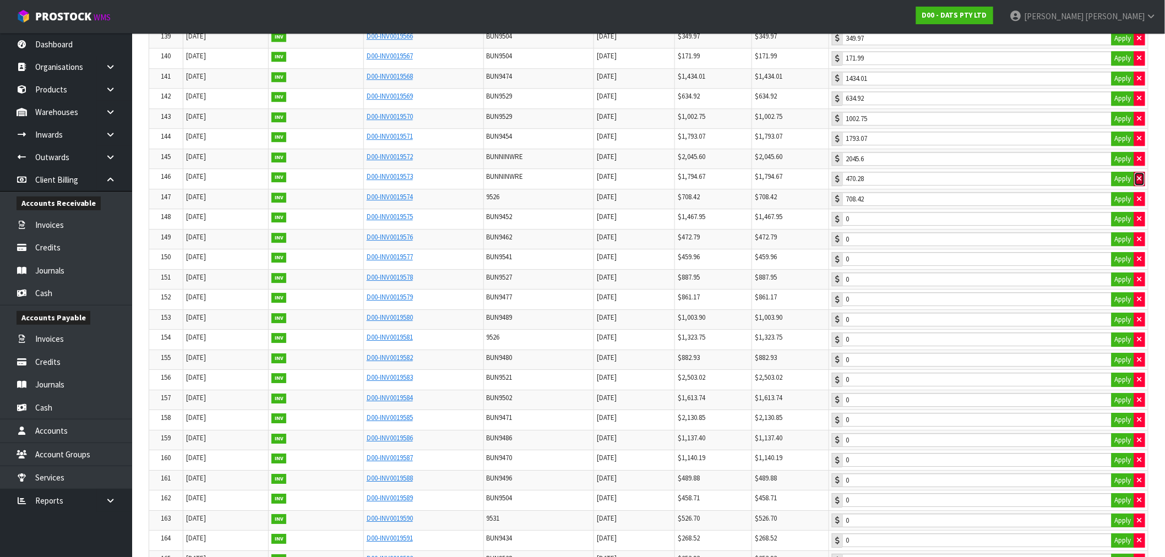
click at [1138, 182] on icon "button" at bounding box center [1140, 178] width 4 height 7
click at [1122, 186] on button "Apply" at bounding box center [1123, 179] width 23 height 14
type input "1794.67"
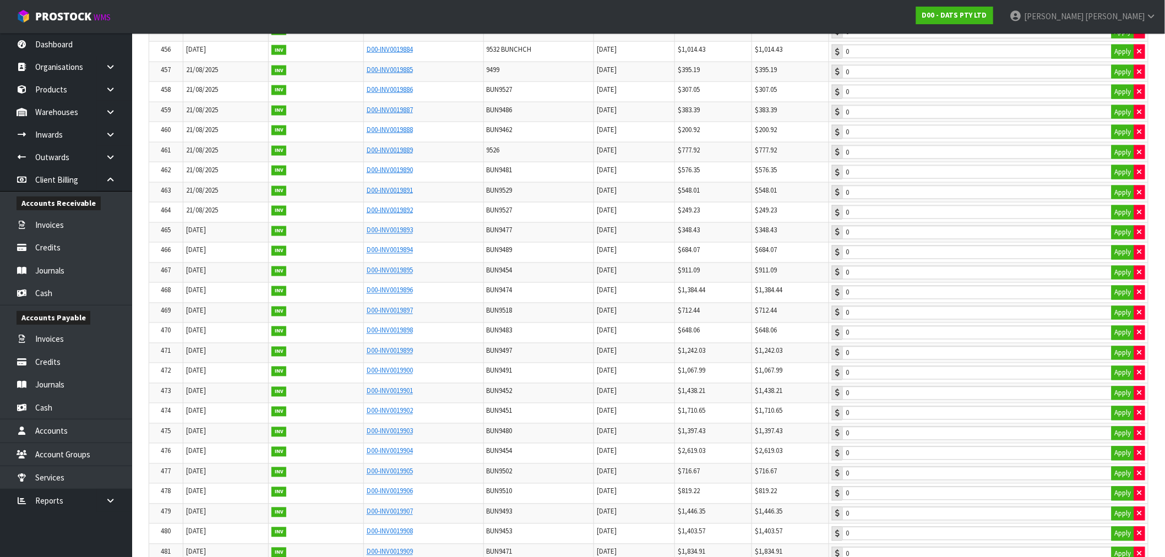
scroll to position [9713, 0]
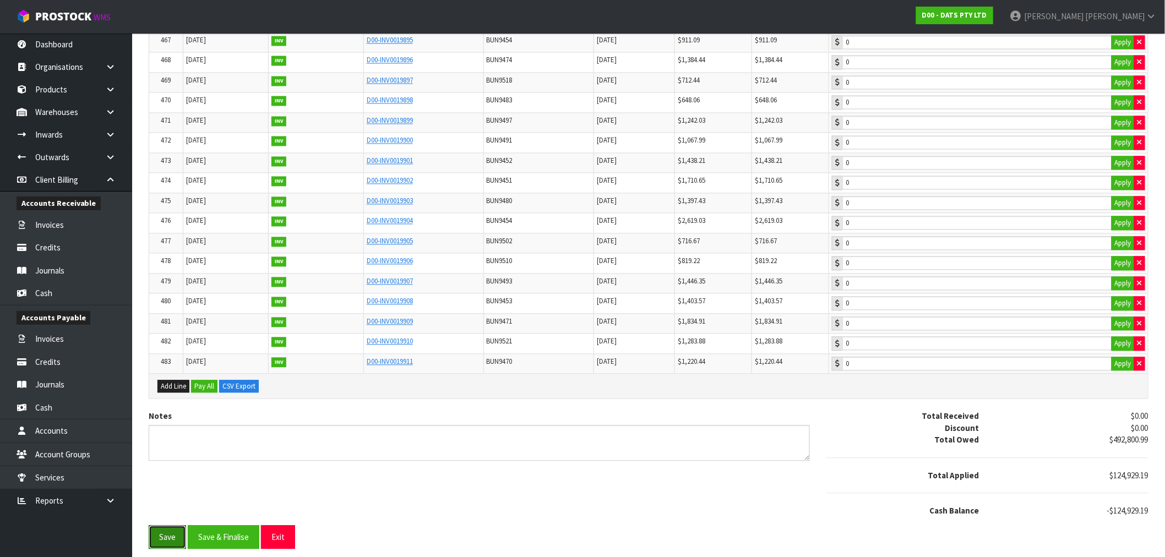
click at [170, 537] on button "Save" at bounding box center [167, 537] width 37 height 24
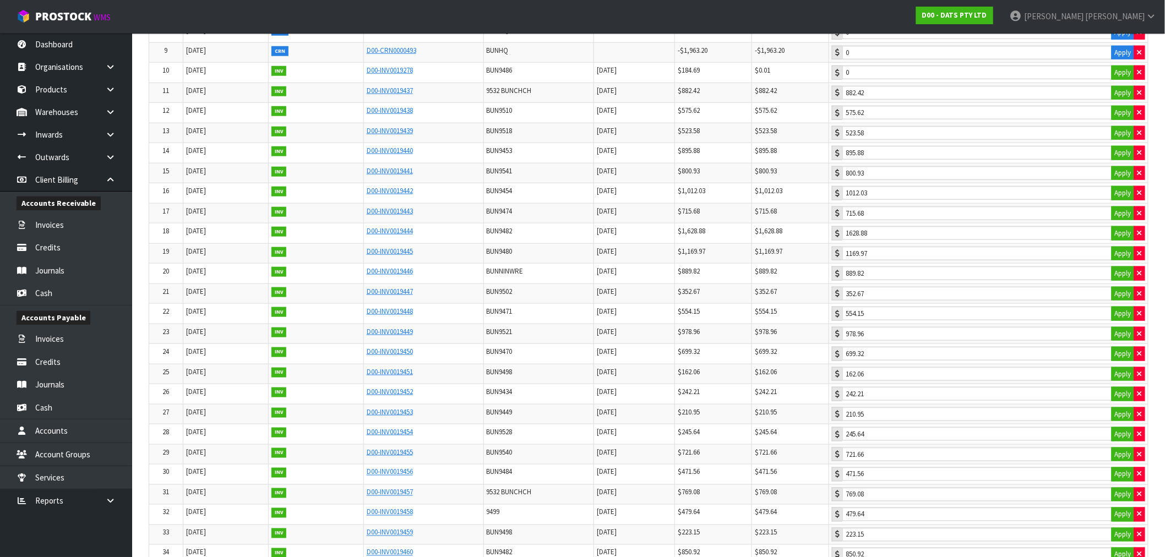
scroll to position [0, 0]
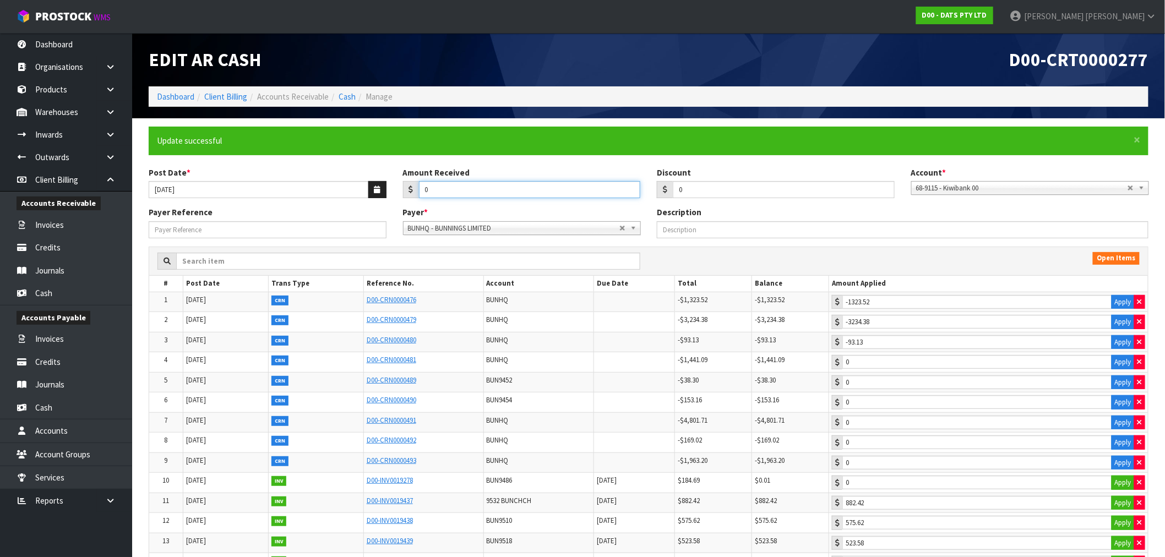
click at [556, 190] on input "0" at bounding box center [530, 189] width 222 height 17
drag, startPoint x: 470, startPoint y: 188, endPoint x: 416, endPoint y: 188, distance: 54.5
click at [416, 188] on div "0124.92832" at bounding box center [522, 190] width 238 height 18
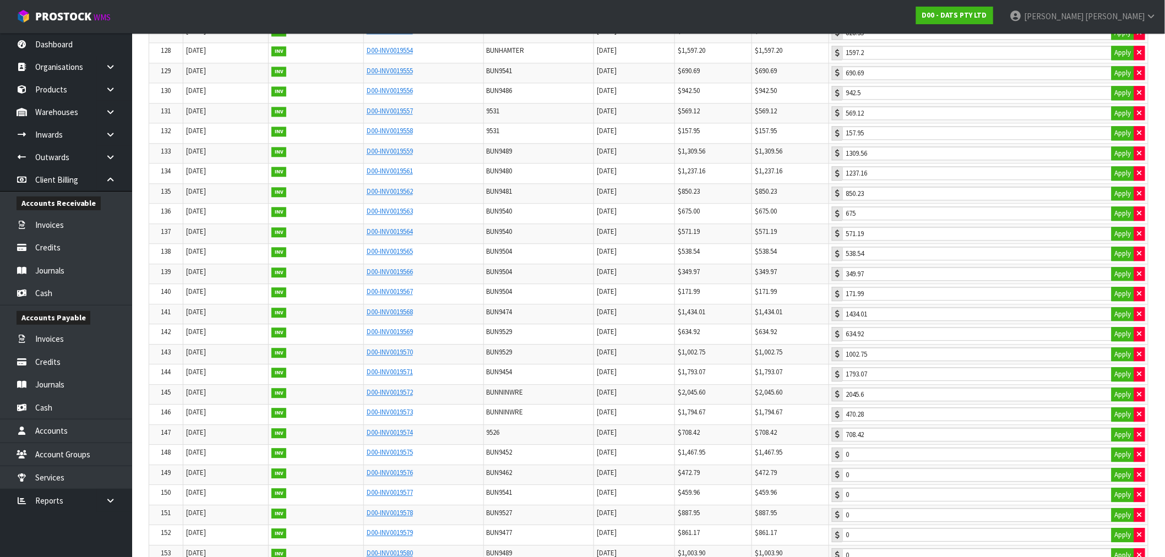
scroll to position [2814, 0]
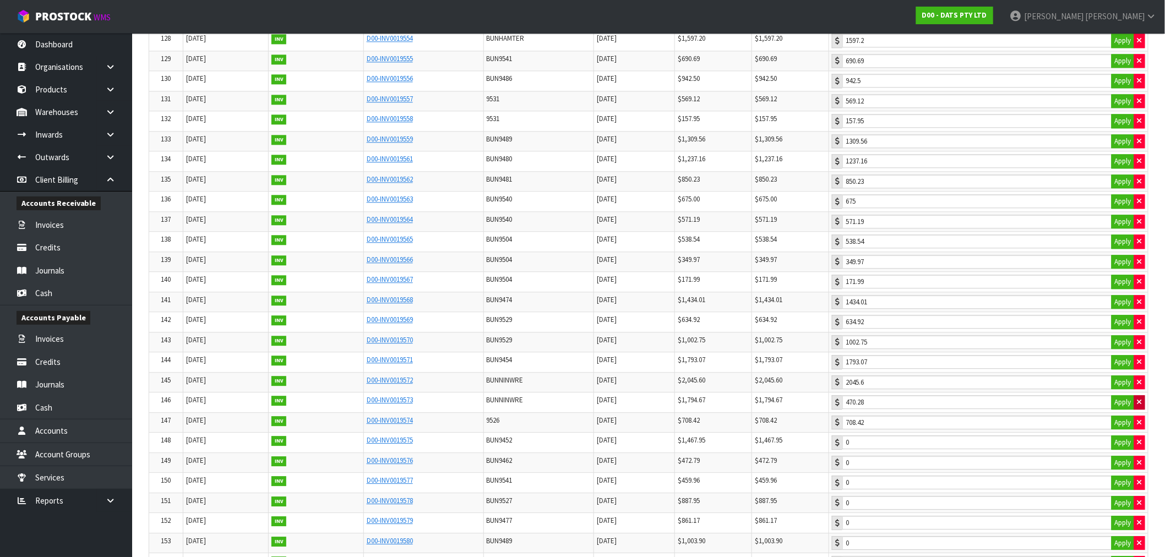
type input "124928.32"
click at [1140, 406] on icon "button" at bounding box center [1140, 402] width 4 height 7
click at [1125, 410] on button "Apply" at bounding box center [1123, 402] width 23 height 14
type input "1794.67"
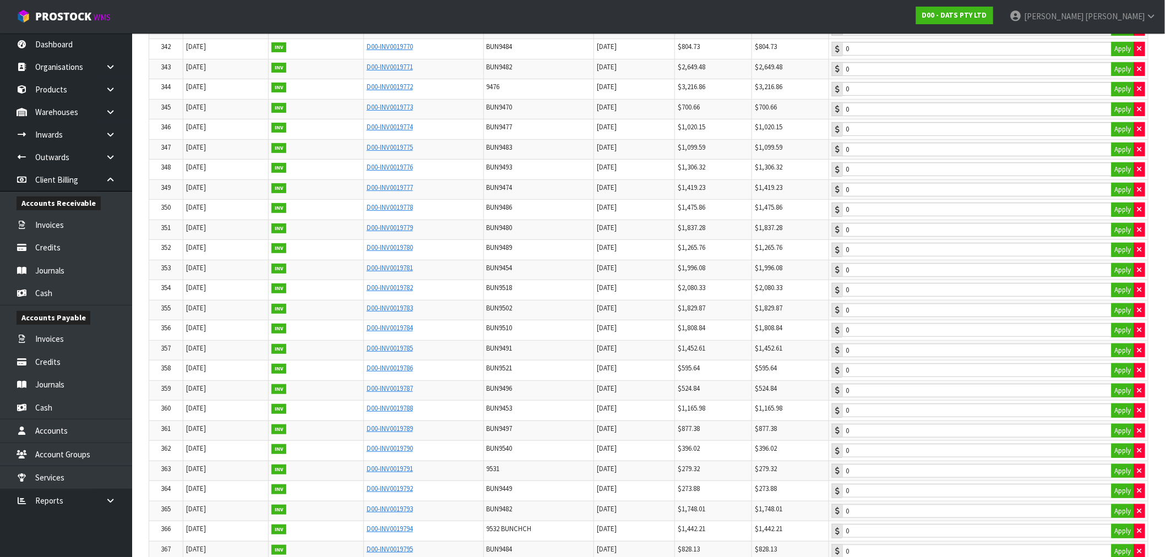
scroll to position [9713, 0]
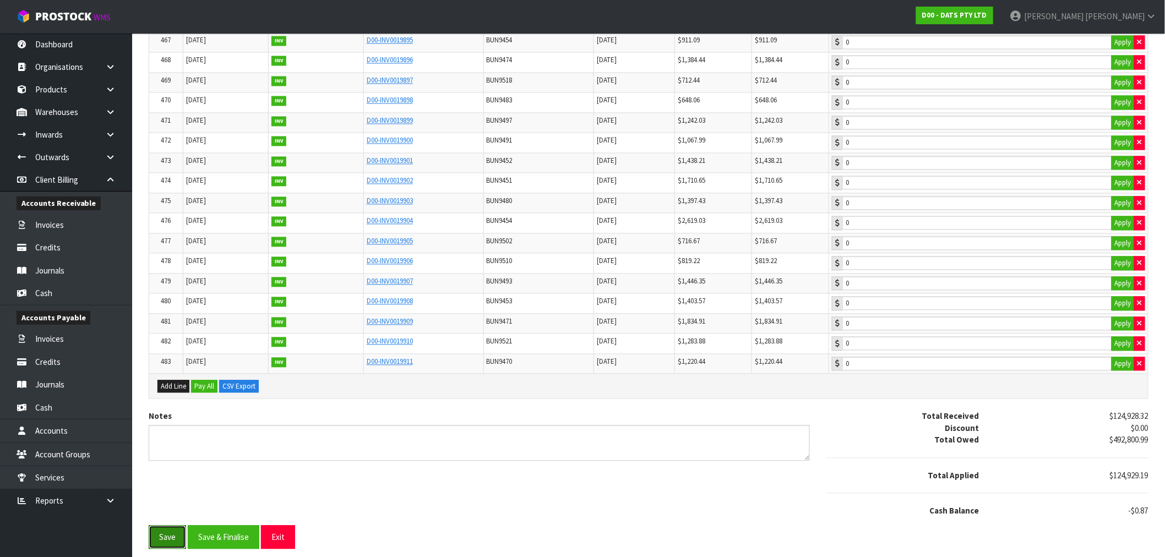
click at [166, 530] on button "Save" at bounding box center [167, 537] width 37 height 24
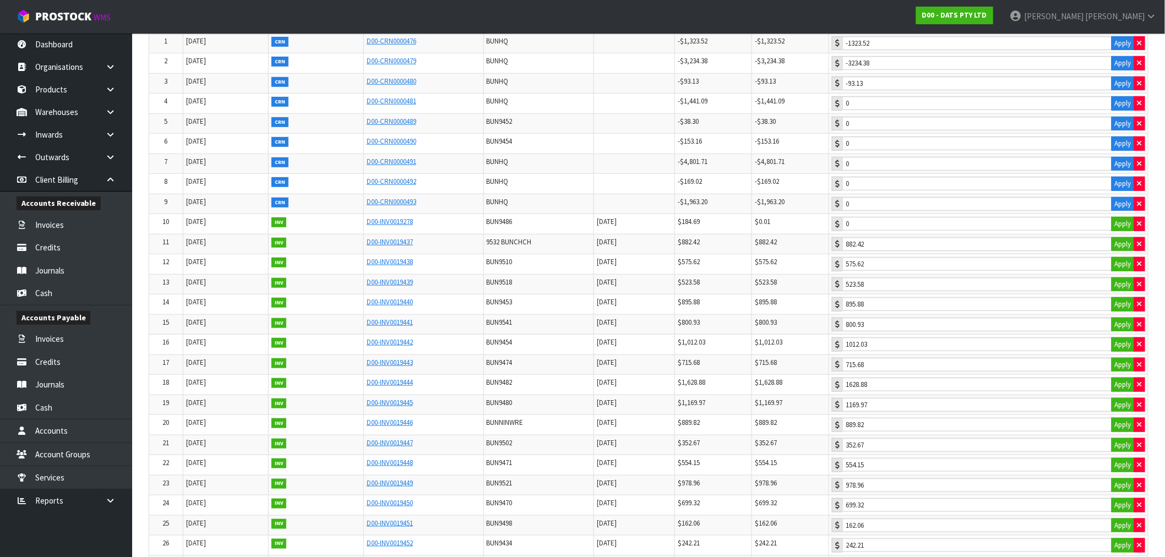
scroll to position [0, 0]
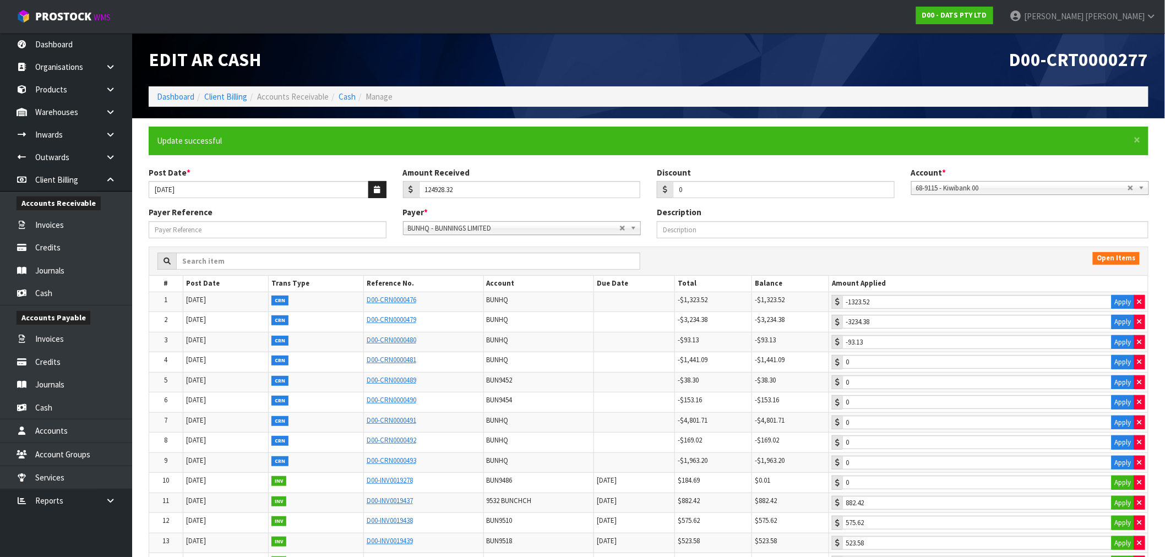
click at [551, 231] on span "BUNHQ - BUNNINGS LIMITED" at bounding box center [513, 228] width 211 height 13
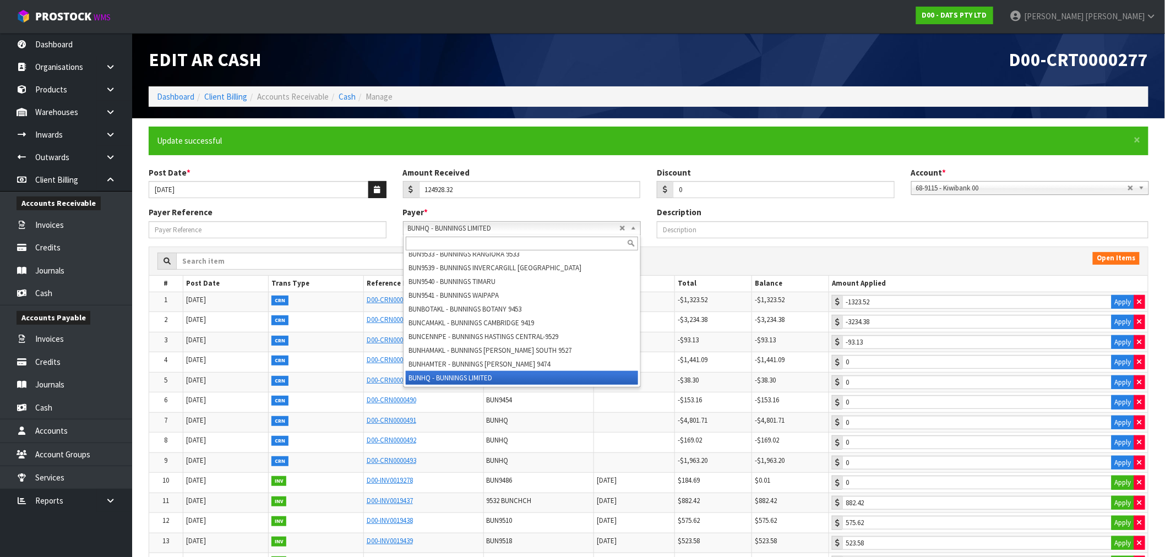
scroll to position [840, 0]
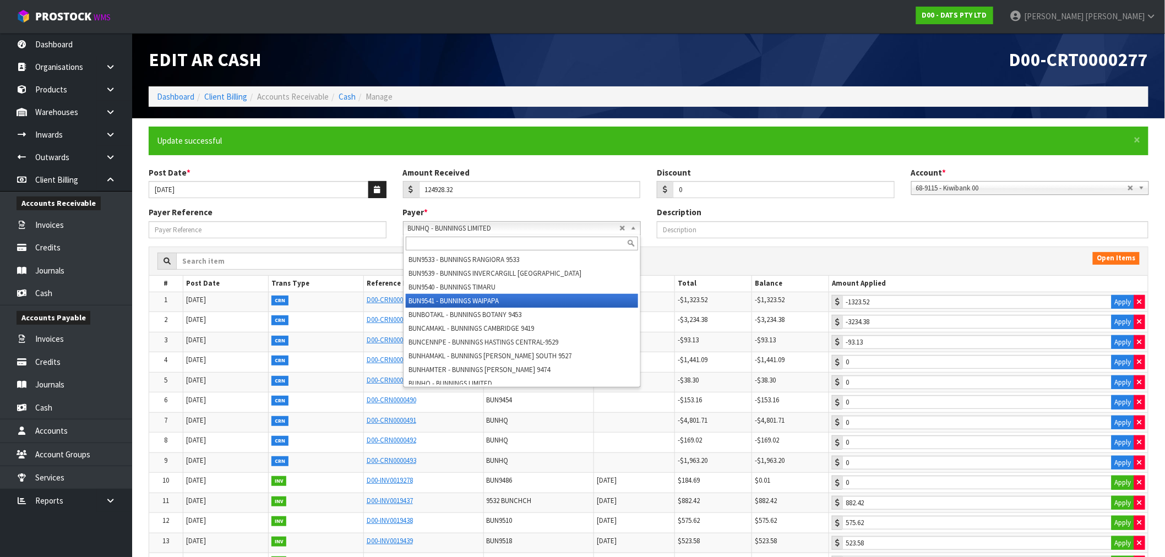
drag, startPoint x: 514, startPoint y: 305, endPoint x: 573, endPoint y: 296, distance: 59.5
click at [514, 306] on li "BUN9541 - BUNNINGS WAIPAPA" at bounding box center [522, 301] width 232 height 14
type input "889.82"
type input "554.15"
type input "699.32"
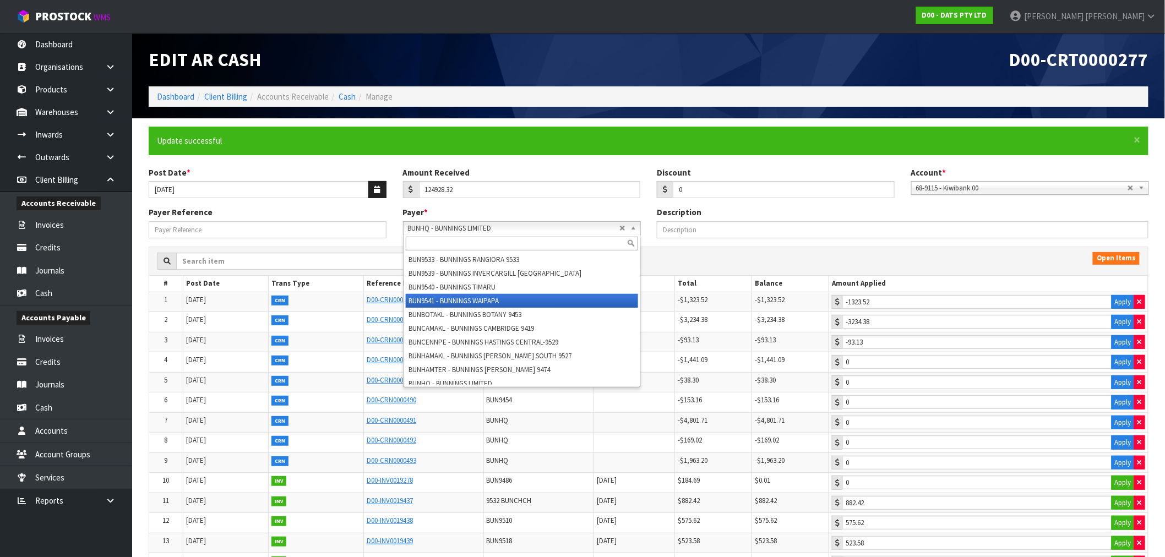
type input "242.21"
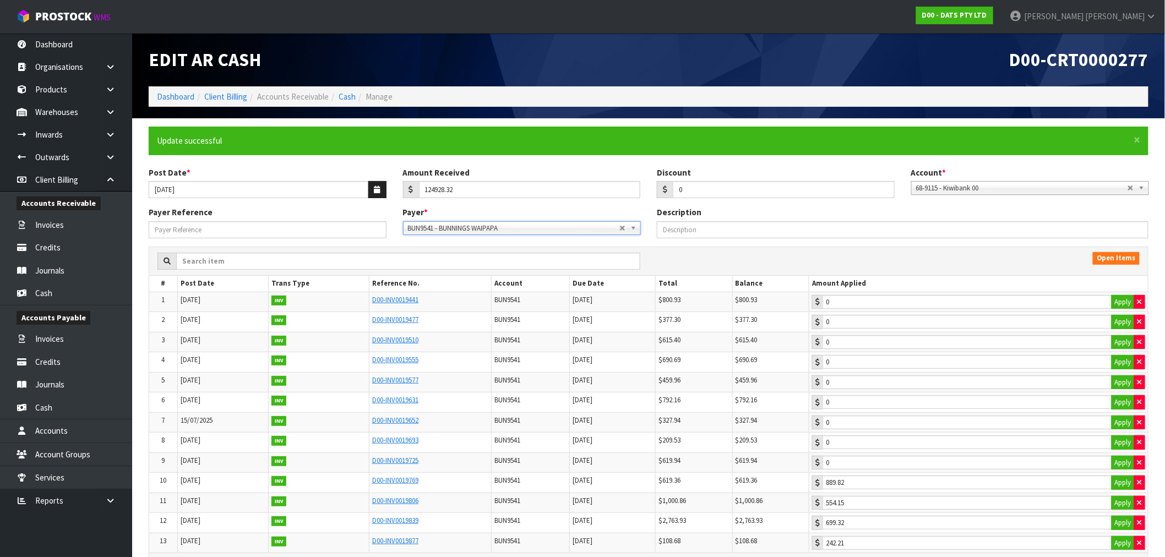
type input "0"
click at [541, 229] on span "BUN9541 - BUNNINGS WAIPAPA" at bounding box center [513, 228] width 211 height 13
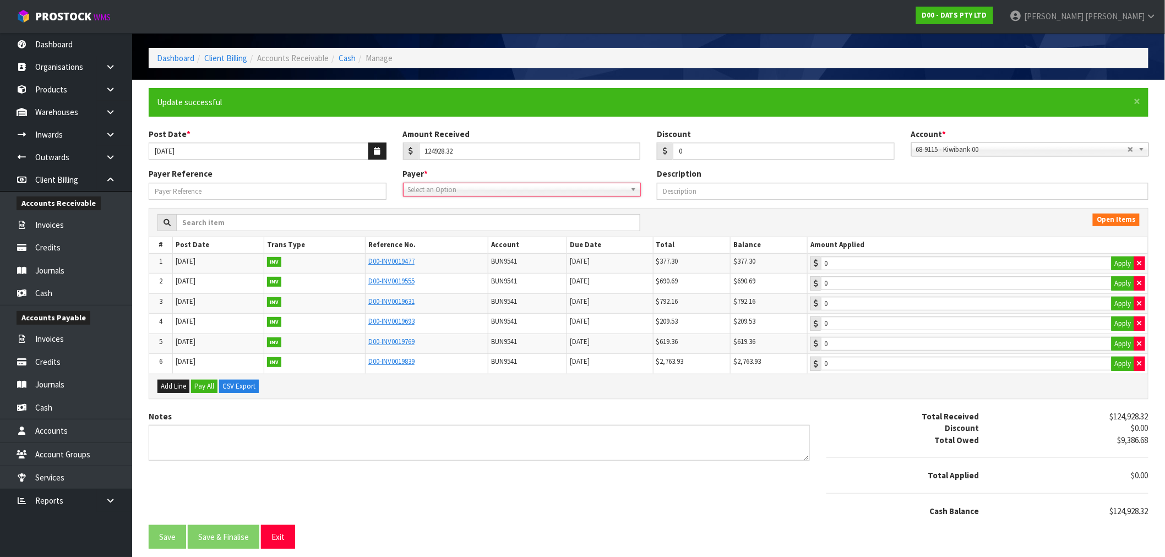
scroll to position [0, 0]
click at [571, 193] on span "Select an Option" at bounding box center [513, 189] width 211 height 13
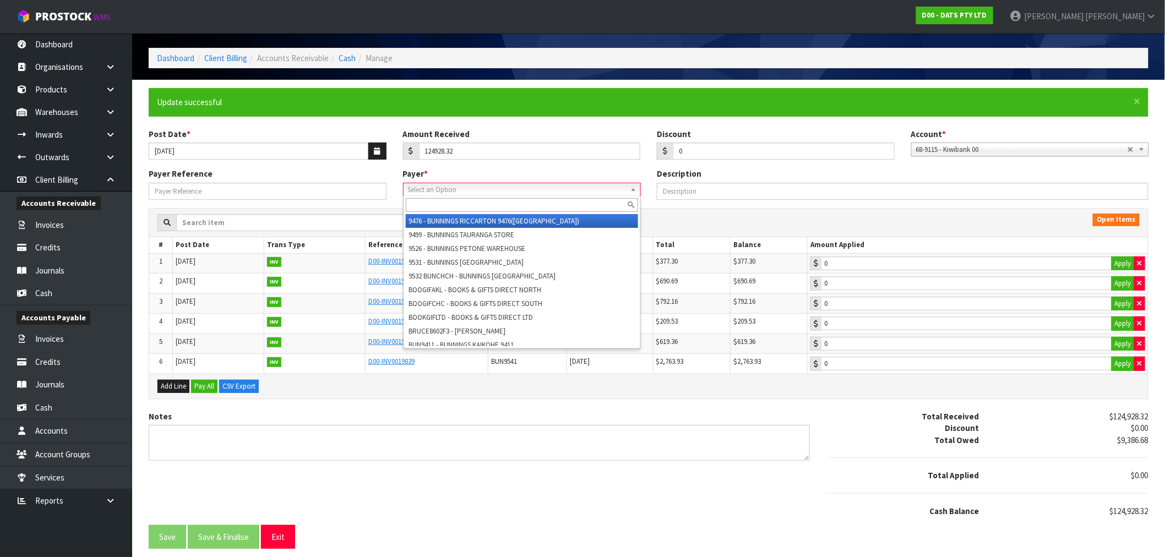
click at [478, 199] on input "text" at bounding box center [522, 205] width 232 height 14
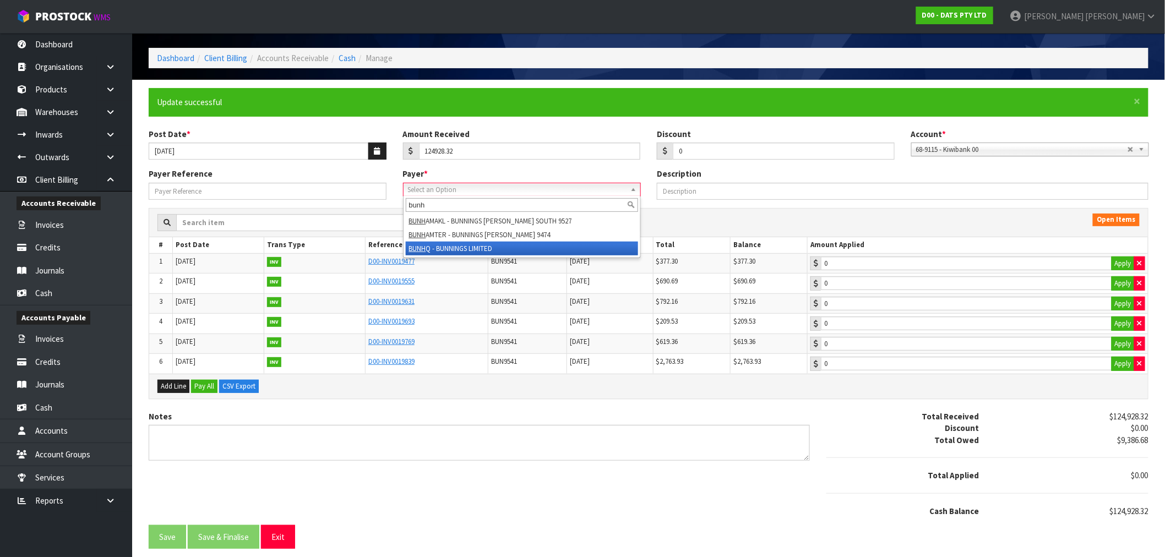
type input "bunh"
drag, startPoint x: 482, startPoint y: 248, endPoint x: 488, endPoint y: 246, distance: 6.3
click at [482, 248] on li "BUNH Q - BUNNINGS LIMITED" at bounding box center [522, 249] width 232 height 14
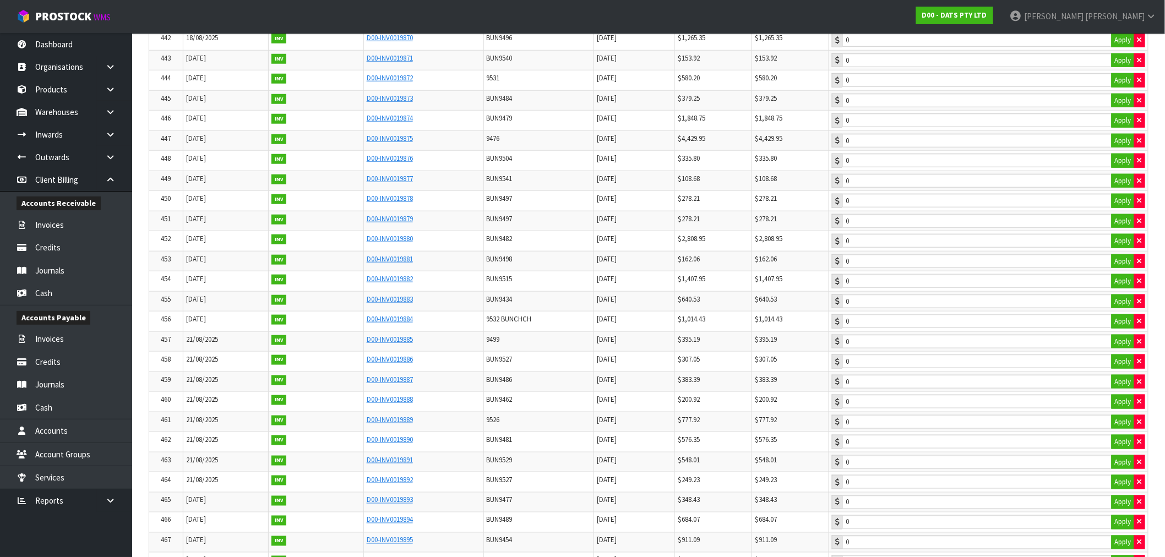
scroll to position [9713, 0]
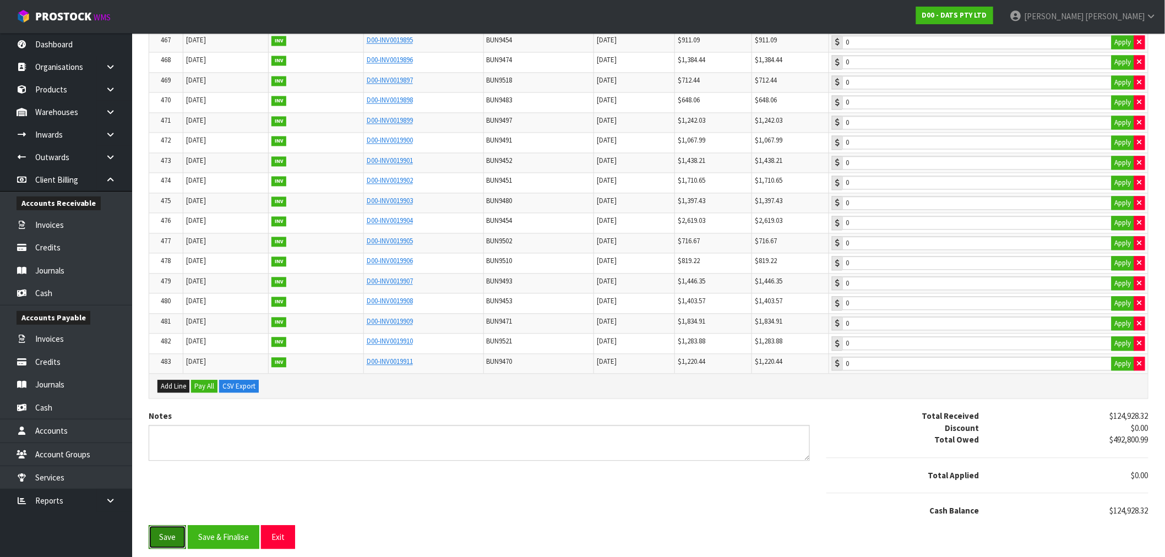
drag, startPoint x: 158, startPoint y: 535, endPoint x: 173, endPoint y: 534, distance: 14.9
click at [159, 535] on button "Save" at bounding box center [167, 537] width 37 height 24
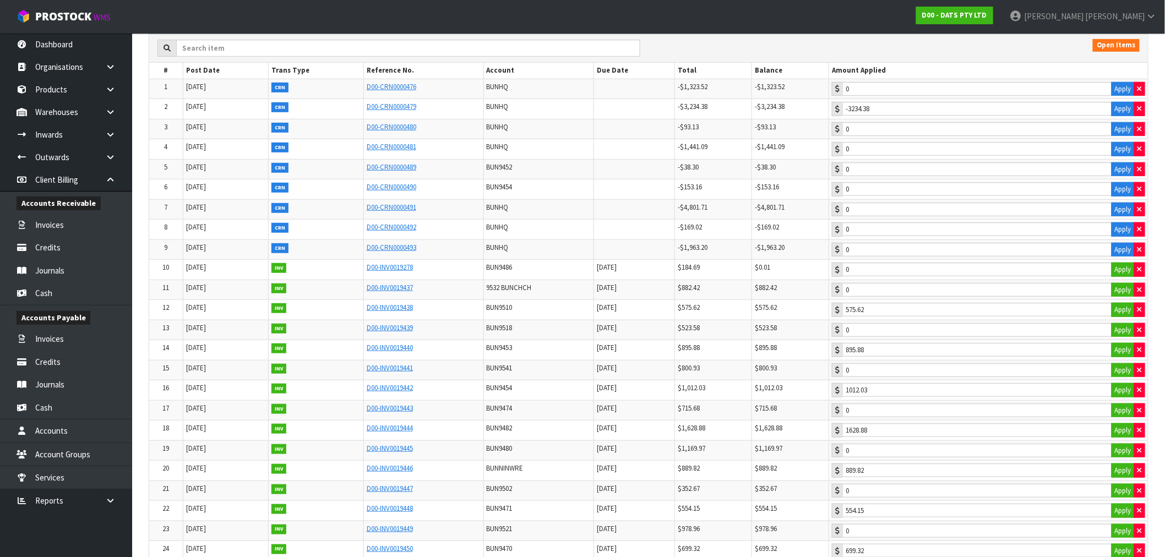
scroll to position [245, 0]
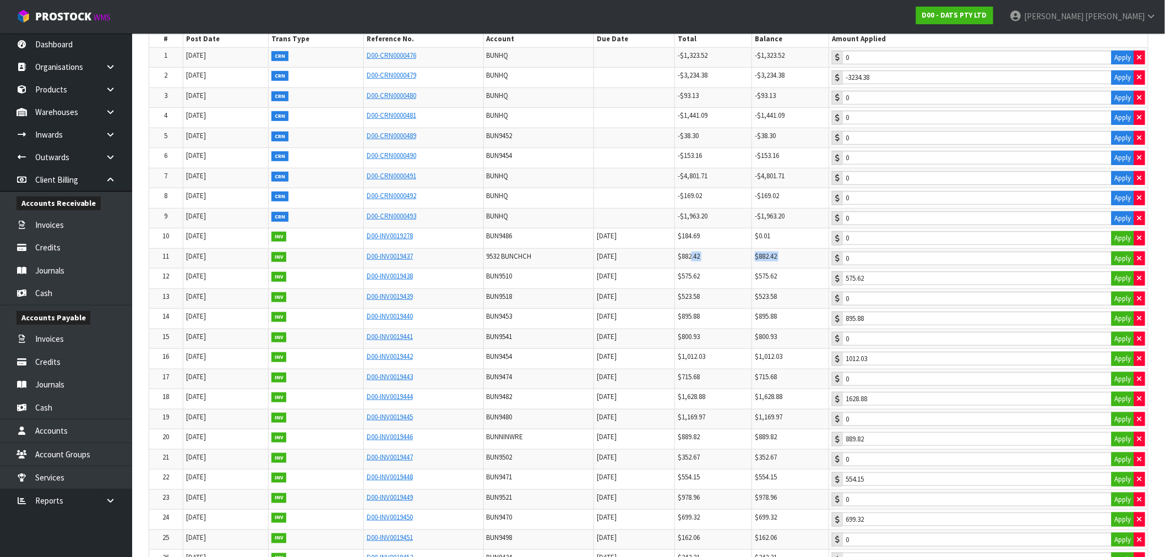
drag, startPoint x: 746, startPoint y: 262, endPoint x: 922, endPoint y: 257, distance: 175.7
click at [920, 257] on tr "11 30/05/2025 INV D00-INV0019437 9532 BUNCHCH 20/06/2025 $882.42 $882.42 0 Apply" at bounding box center [648, 258] width 999 height 20
click at [1124, 262] on button "Apply" at bounding box center [1123, 259] width 23 height 14
type input "882.42"
click at [1125, 306] on button "Apply" at bounding box center [1123, 299] width 23 height 14
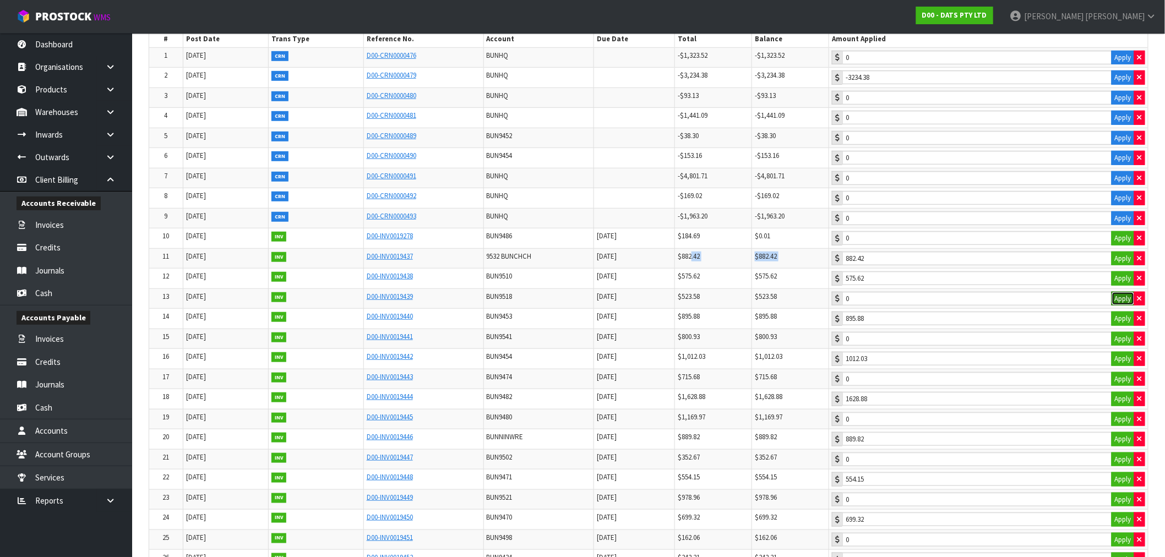
type input "523.58"
click at [1125, 339] on button "Apply" at bounding box center [1123, 339] width 23 height 14
type input "800.93"
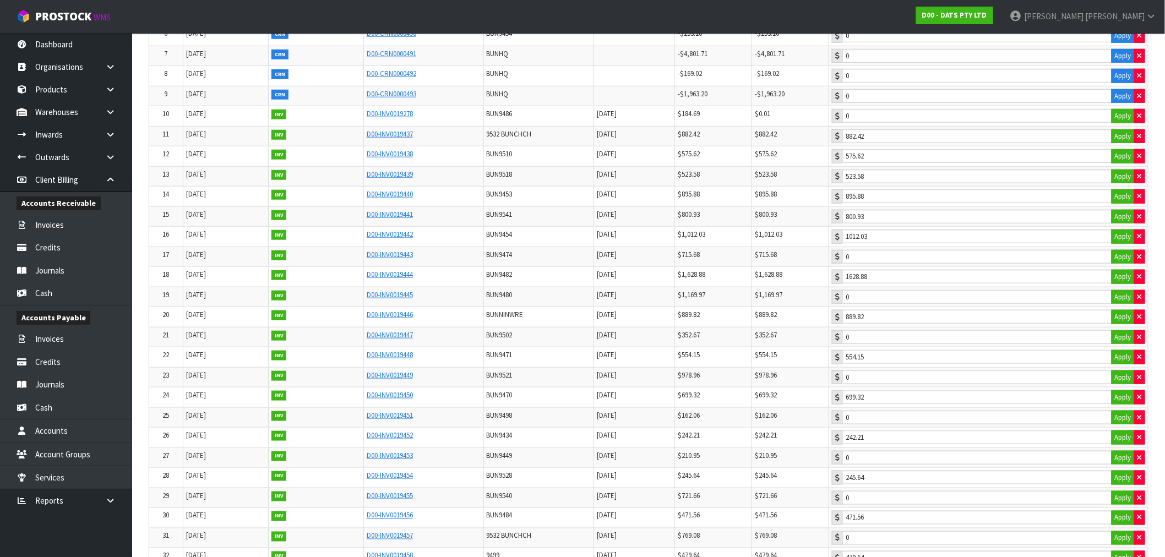
scroll to position [2313, 0]
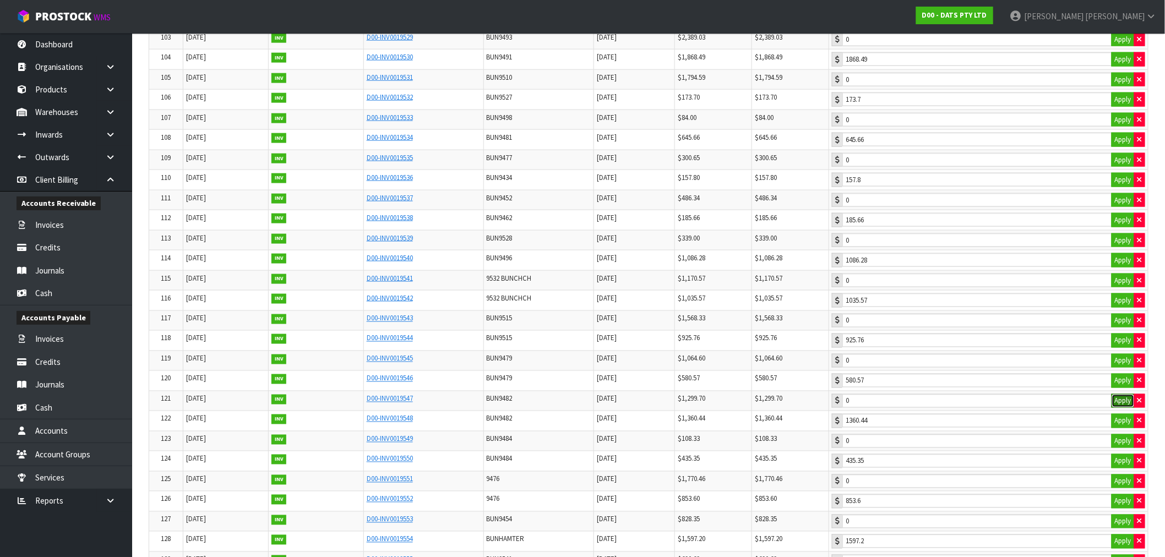
click at [1121, 409] on button "Apply" at bounding box center [1123, 401] width 23 height 14
type input "1299.7"
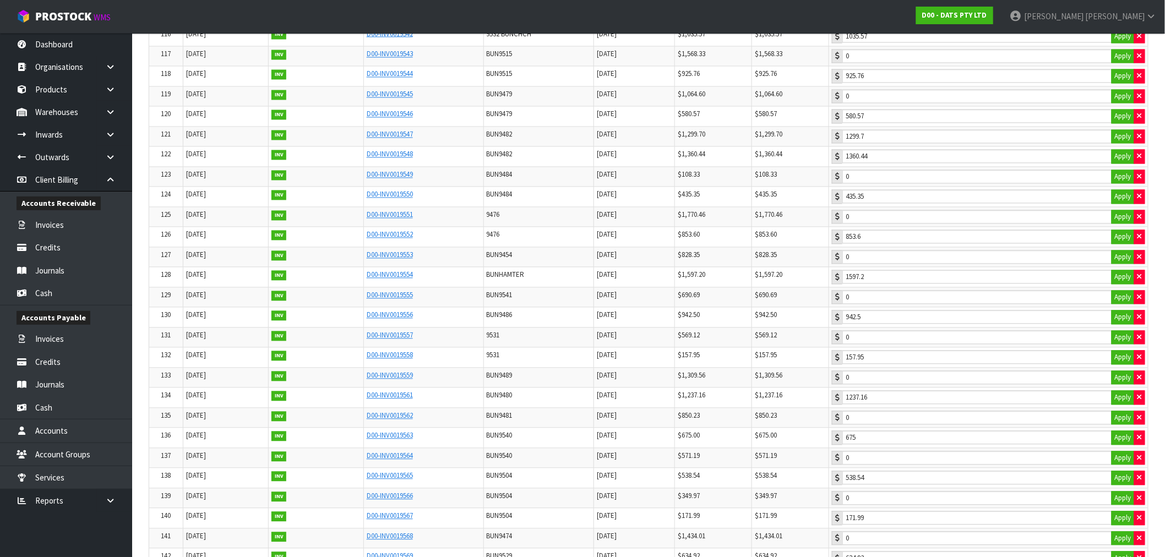
scroll to position [2901, 0]
click at [1129, 344] on button "Apply" at bounding box center [1123, 336] width 23 height 14
type input "708.42"
click at [1122, 303] on button "Apply" at bounding box center [1123, 296] width 23 height 14
type input "2045.6"
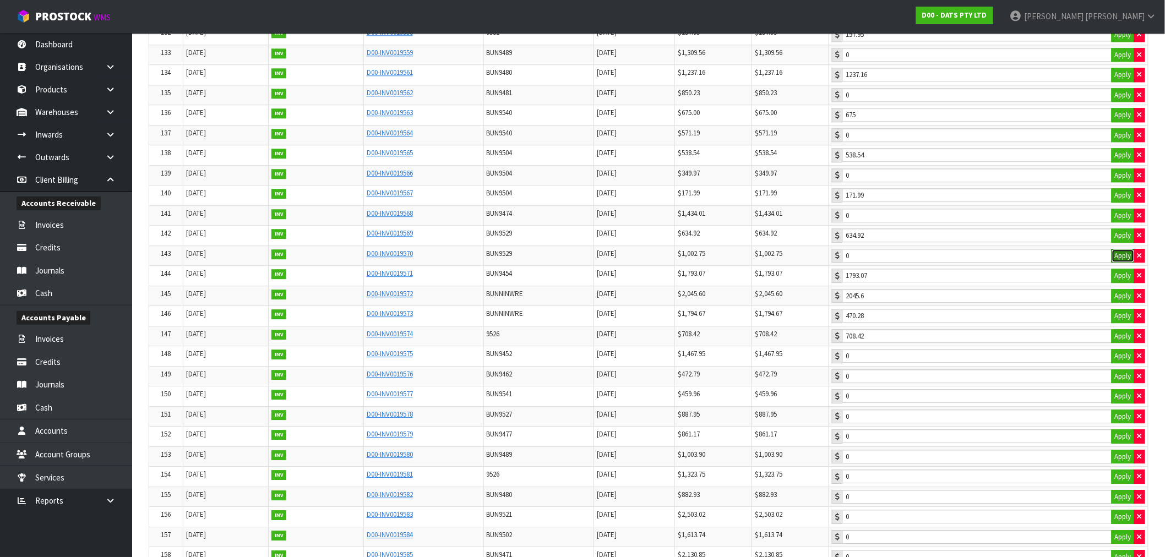
click at [1122, 263] on button "Apply" at bounding box center [1123, 256] width 23 height 14
type input "1002.75"
click at [1122, 223] on button "Apply" at bounding box center [1123, 216] width 23 height 14
type input "1434.01"
click at [1118, 183] on button "Apply" at bounding box center [1123, 176] width 23 height 14
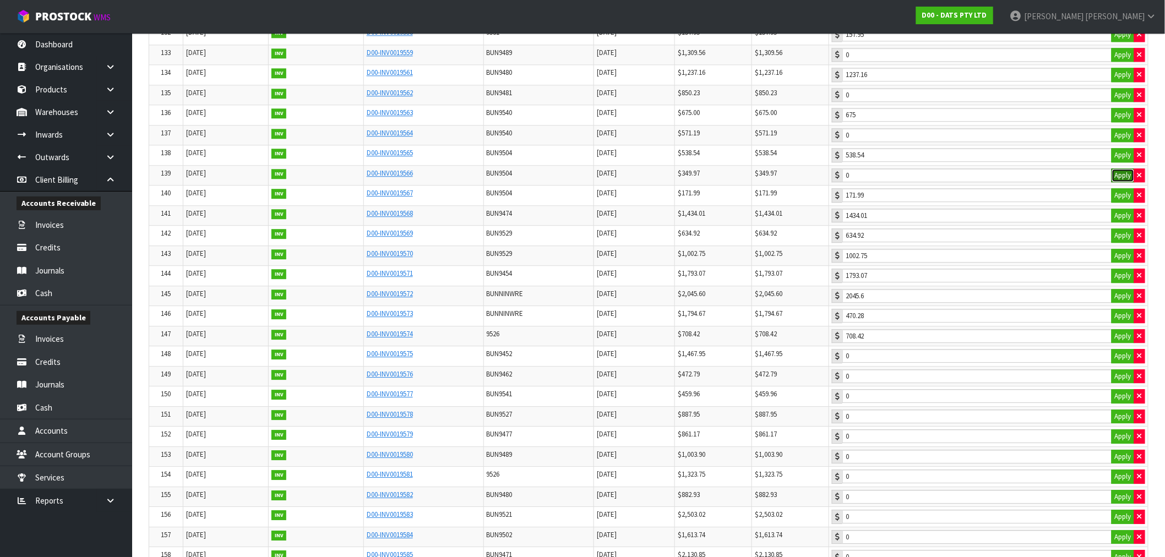
type input "349.97"
click at [1123, 166] on td "538.54 Apply" at bounding box center [988, 155] width 319 height 20
click at [1123, 162] on button "Apply" at bounding box center [1123, 155] width 23 height 14
click at [1124, 143] on button "Apply" at bounding box center [1123, 135] width 23 height 14
type input "571.19"
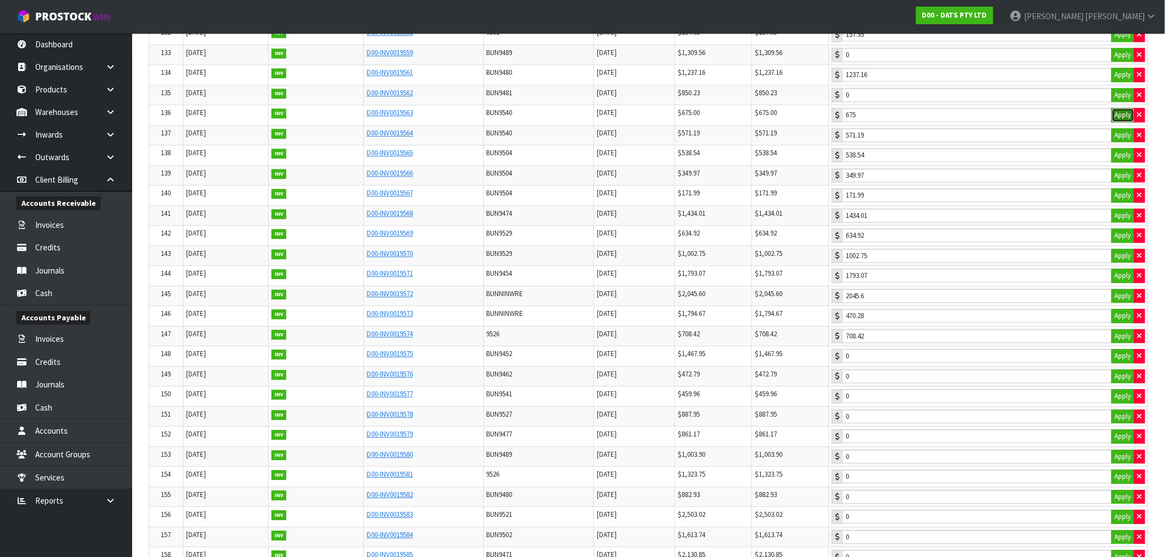
click at [1118, 122] on button "Apply" at bounding box center [1123, 115] width 23 height 14
click at [1118, 102] on button "Apply" at bounding box center [1123, 95] width 23 height 14
type input "850.23"
click at [1118, 62] on button "Apply" at bounding box center [1123, 55] width 23 height 14
type input "1309.56"
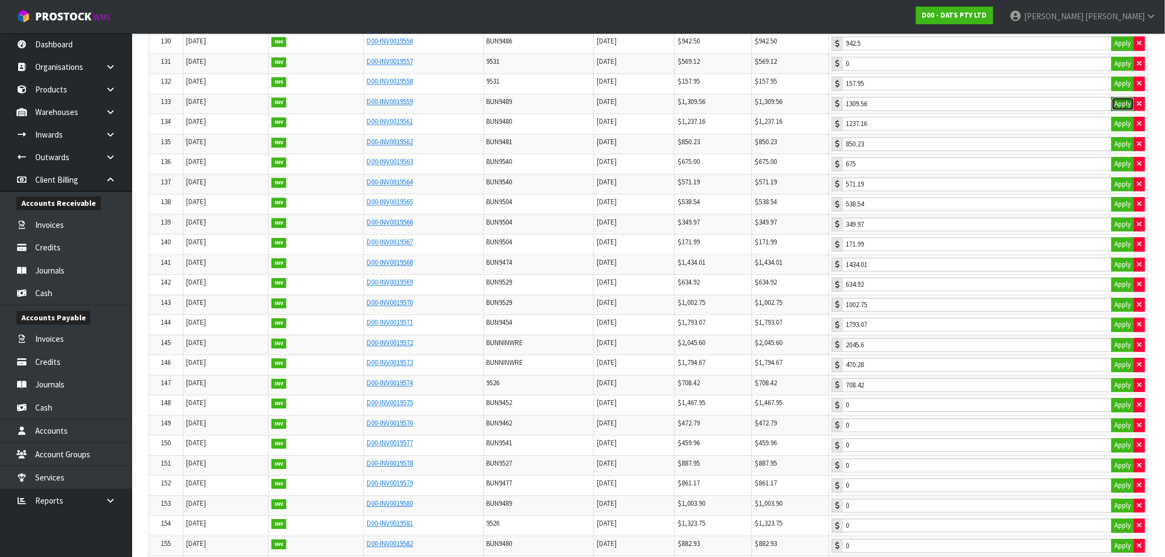
scroll to position [2839, 0]
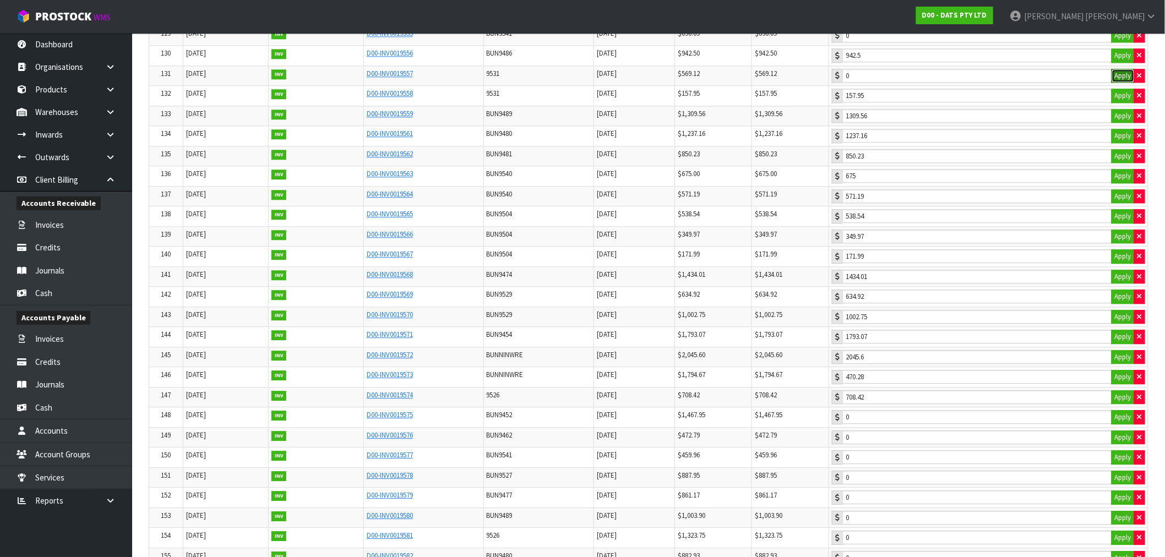
click at [1126, 83] on button "Apply" at bounding box center [1123, 76] width 23 height 14
type input "569.12"
click at [1114, 43] on button "Apply" at bounding box center [1123, 36] width 23 height 14
type input "690.69"
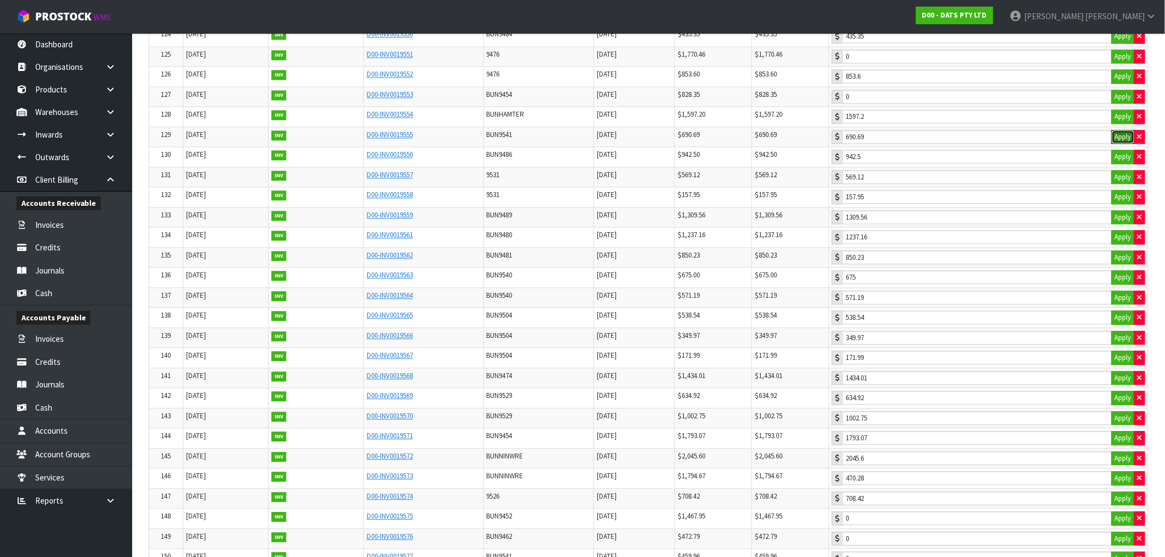
scroll to position [2656, 0]
drag, startPoint x: 1116, startPoint y: 200, endPoint x: 1114, endPoint y: 192, distance: 8.5
click at [1116, 186] on button "Apply" at bounding box center [1123, 179] width 23 height 14
type input "828.35"
click at [1115, 146] on button "Apply" at bounding box center [1123, 139] width 23 height 14
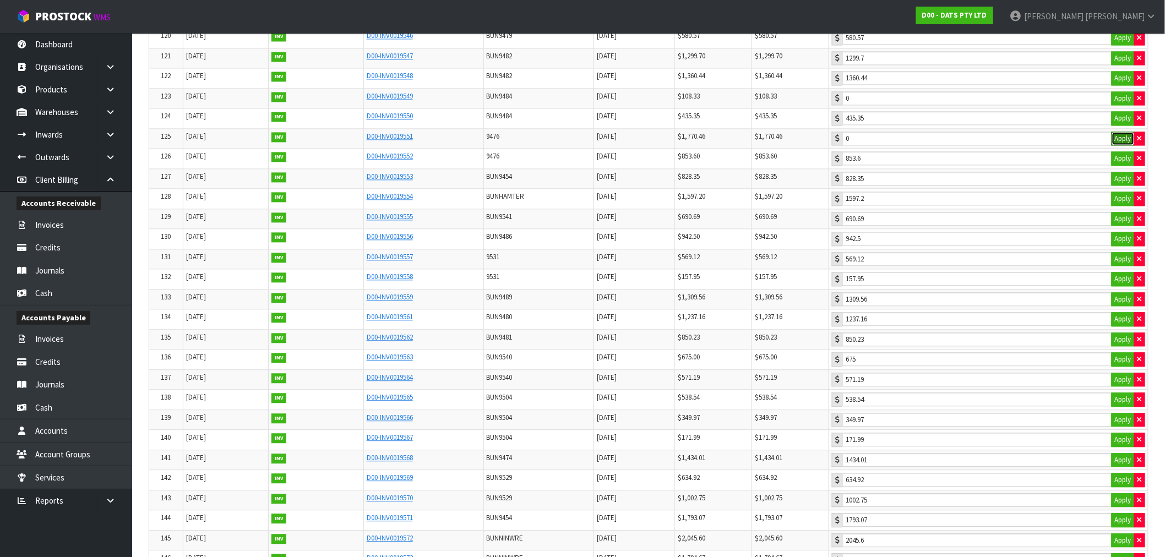
type input "1770.46"
click at [1118, 106] on button "Apply" at bounding box center [1123, 98] width 23 height 14
type input "108.33"
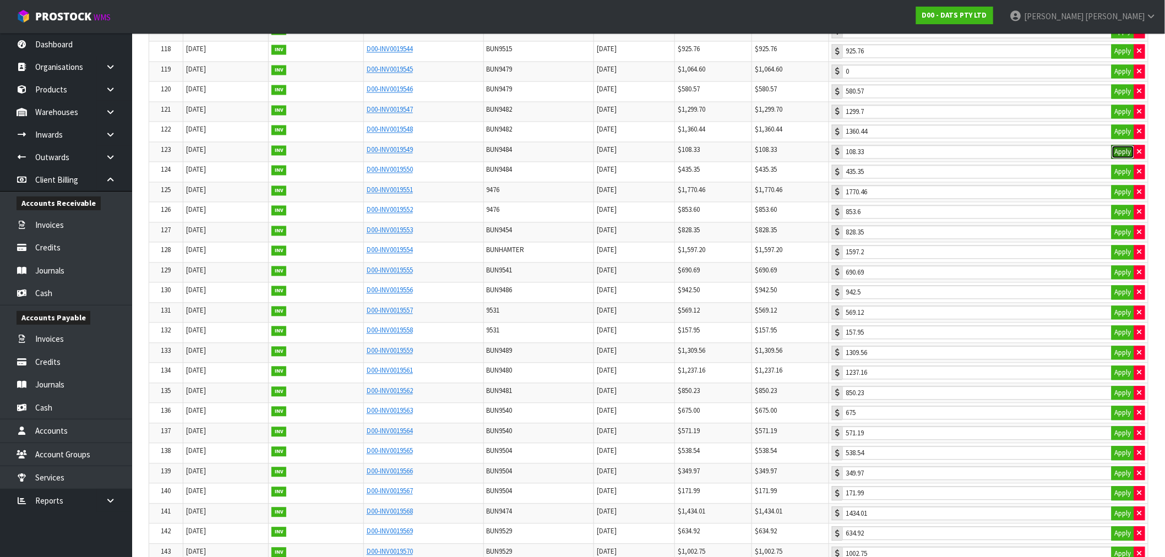
scroll to position [2534, 0]
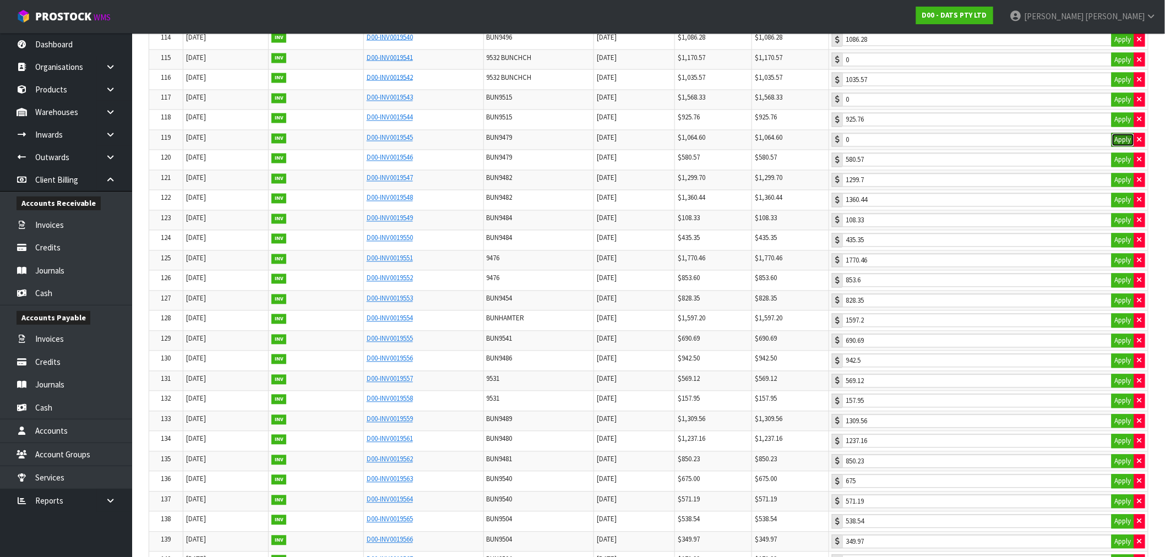
click at [1118, 148] on button "Apply" at bounding box center [1123, 140] width 23 height 14
type input "1064.6"
click at [1118, 107] on button "Apply" at bounding box center [1123, 100] width 23 height 14
type input "1568.33"
click at [1116, 67] on button "Apply" at bounding box center [1123, 60] width 23 height 14
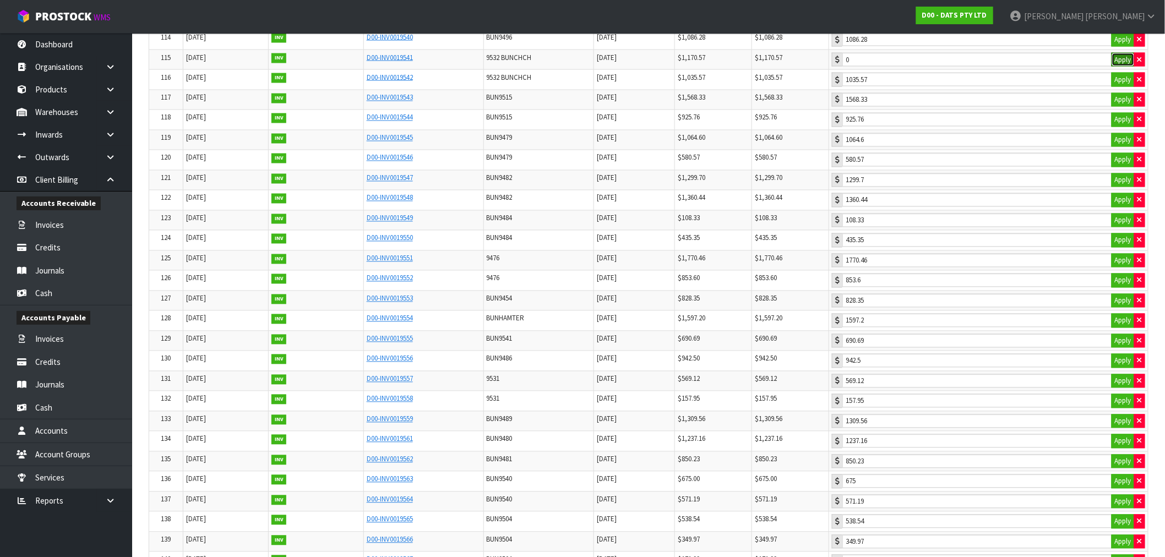
type input "1170.57"
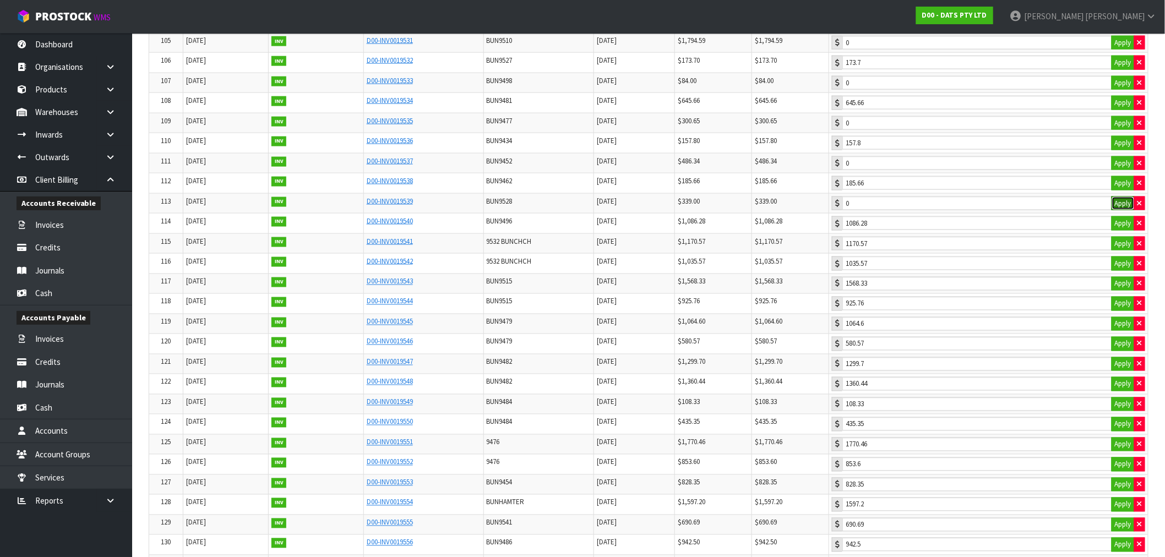
click at [1120, 211] on button "Apply" at bounding box center [1123, 204] width 23 height 14
type input "339"
click at [1123, 171] on button "Apply" at bounding box center [1123, 163] width 23 height 14
type input "486.34"
click at [1116, 131] on button "Apply" at bounding box center [1123, 123] width 23 height 14
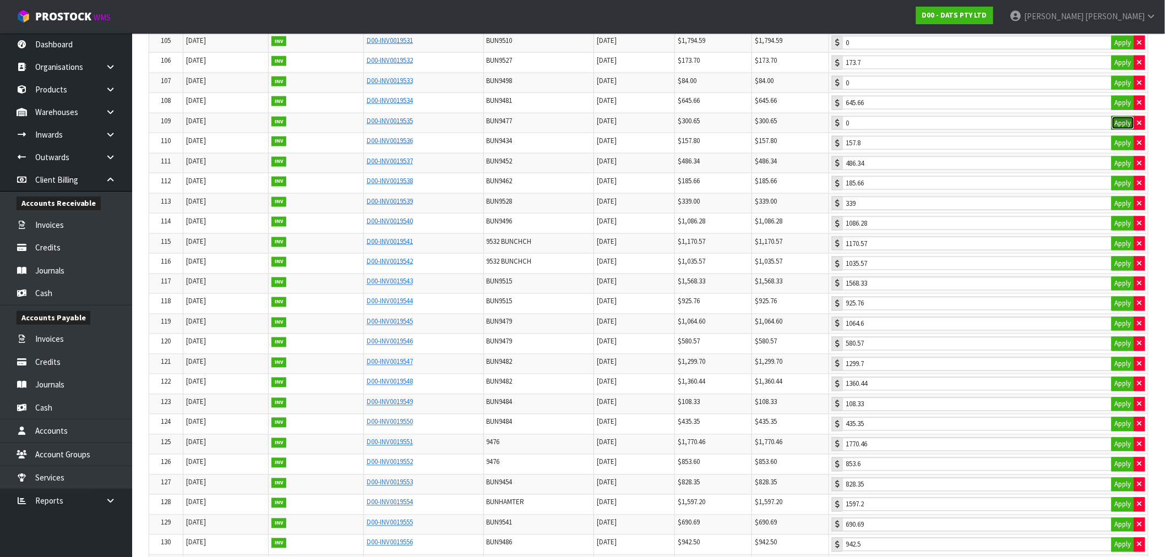
type input "300.65"
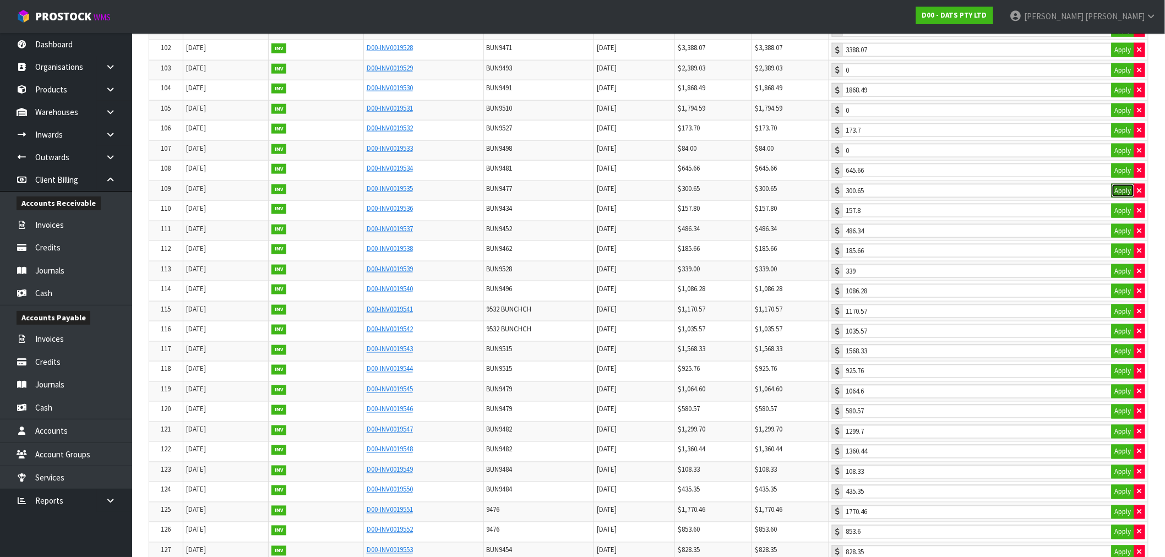
scroll to position [2228, 0]
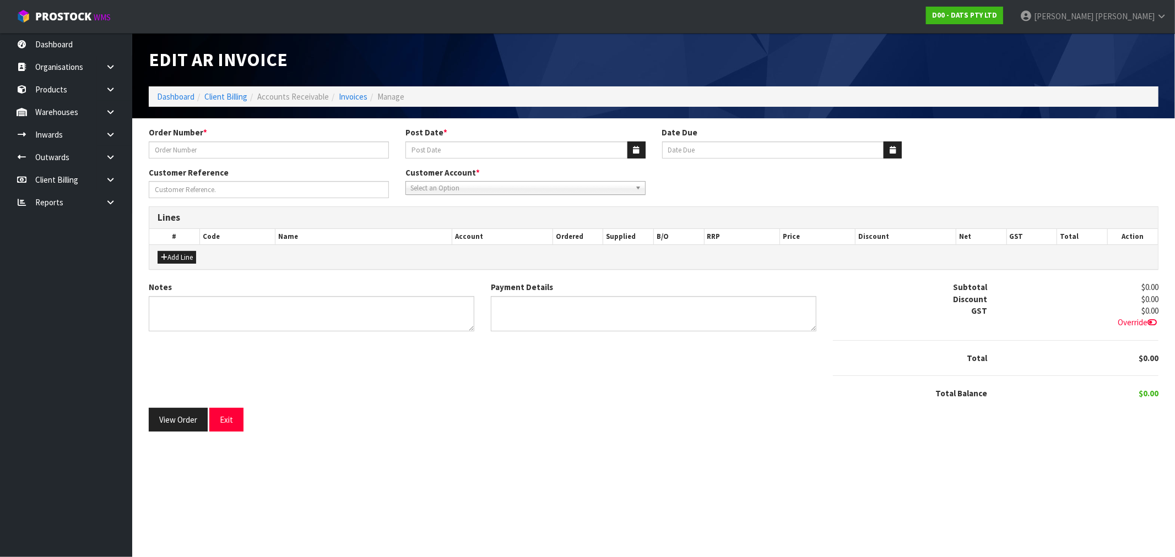
type input "9480Y100042075"
type input "[DATE]"
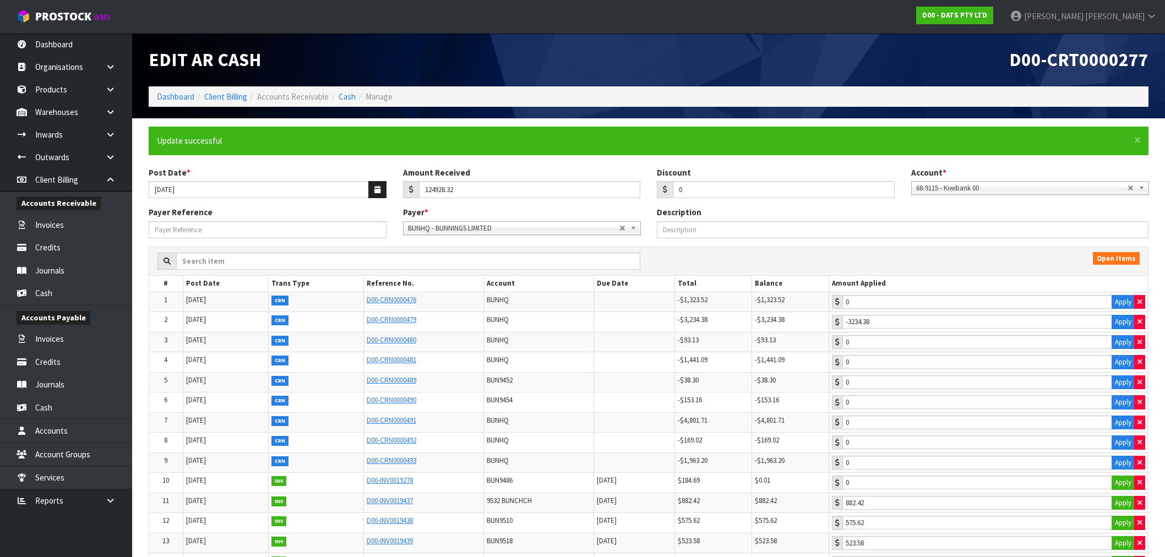
type input "84"
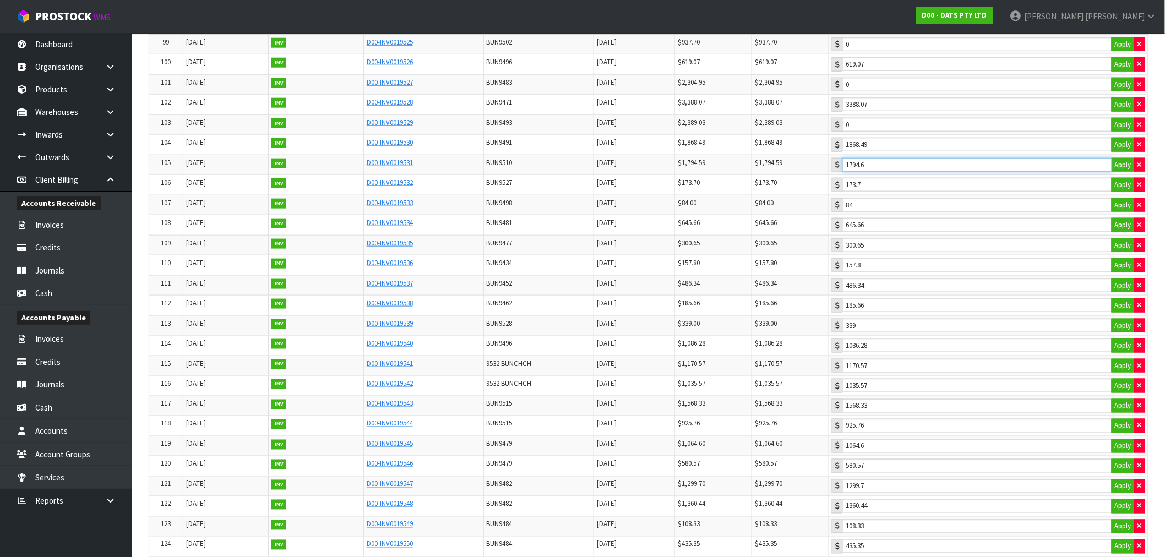
click at [1109, 172] on input "1794.6" at bounding box center [978, 165] width 270 height 14
click at [1139, 169] on icon "button" at bounding box center [1140, 164] width 4 height 7
click at [1119, 172] on button "Apply" at bounding box center [1123, 165] width 23 height 14
type input "1794.59"
click at [1122, 132] on button "Apply" at bounding box center [1123, 125] width 23 height 14
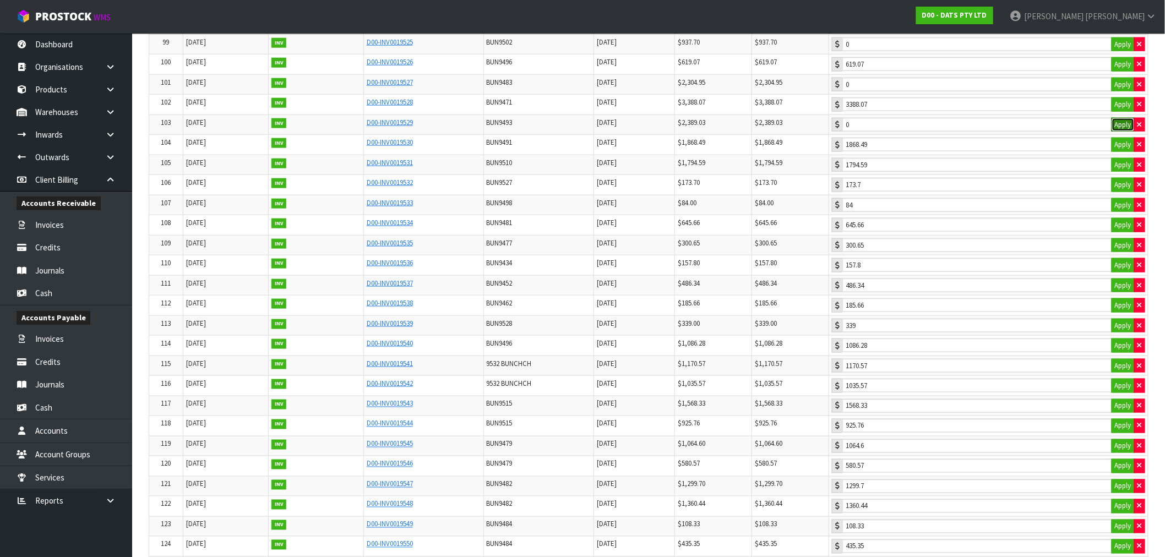
type input "2389.03"
click at [1121, 92] on button "Apply" at bounding box center [1123, 85] width 23 height 14
type input "2304.95"
click at [1118, 52] on button "Apply" at bounding box center [1123, 44] width 23 height 14
type input "937.7"
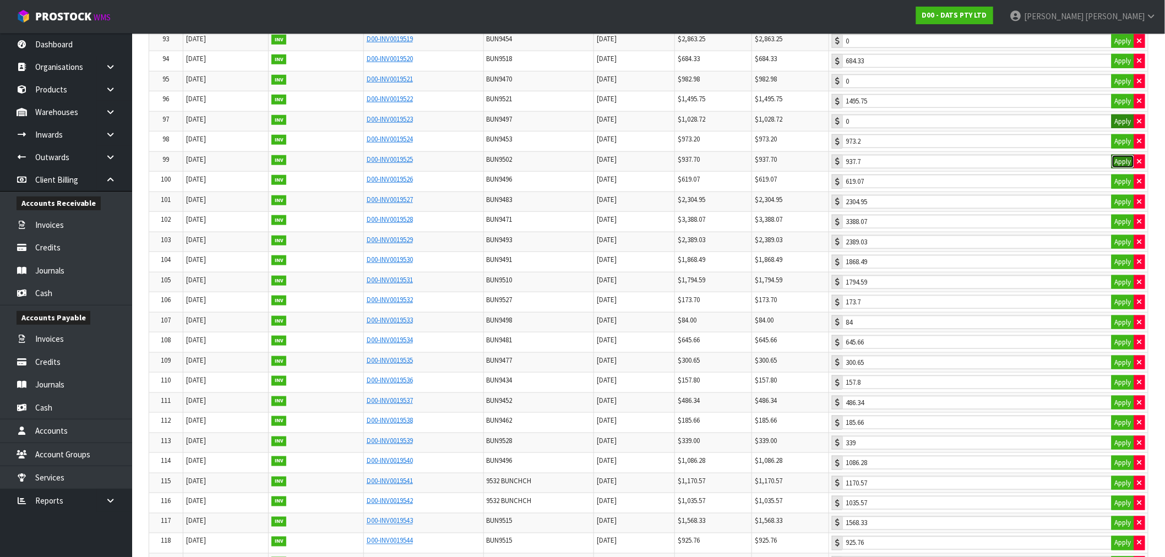
scroll to position [2105, 0]
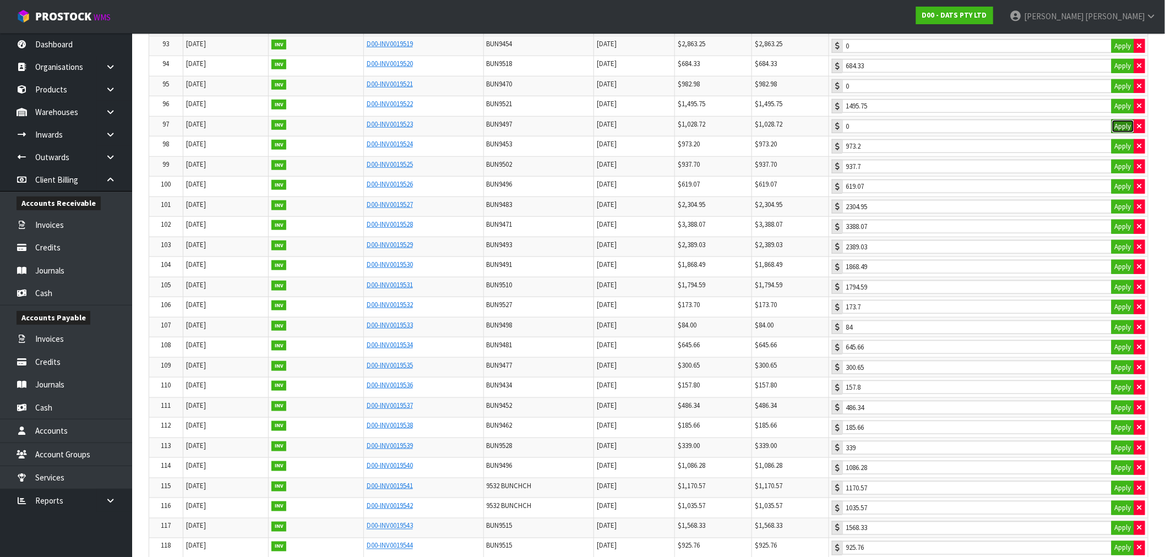
click at [1121, 134] on button "Apply" at bounding box center [1123, 127] width 23 height 14
type input "1028.72"
click at [1121, 94] on button "Apply" at bounding box center [1123, 86] width 23 height 14
type input "982.98"
click at [1116, 56] on td "0 Apply" at bounding box center [988, 46] width 319 height 20
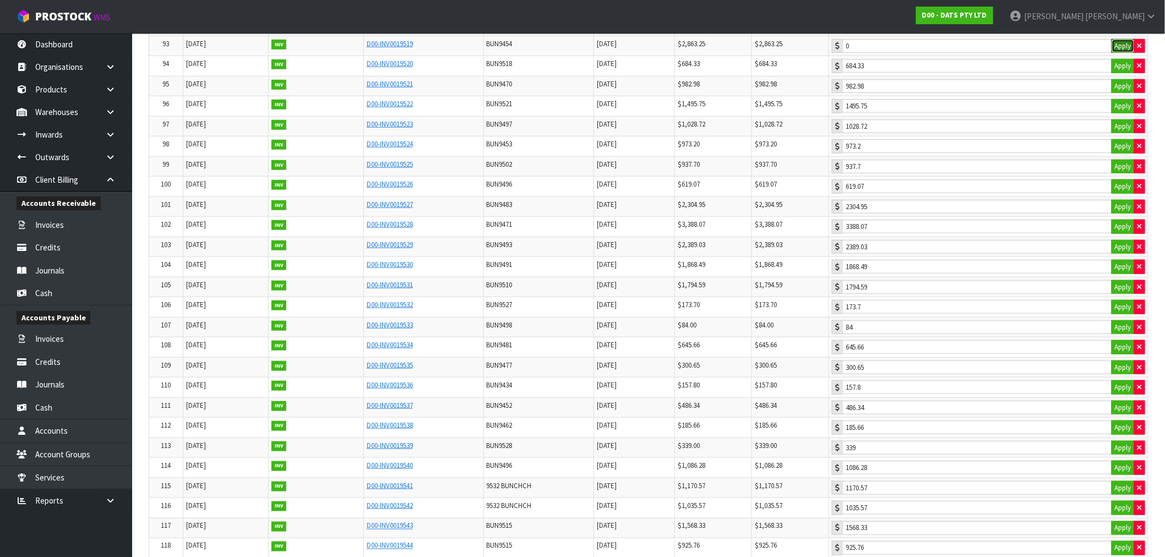
click at [1112, 53] on button "Apply" at bounding box center [1123, 46] width 23 height 14
type input "2863.25"
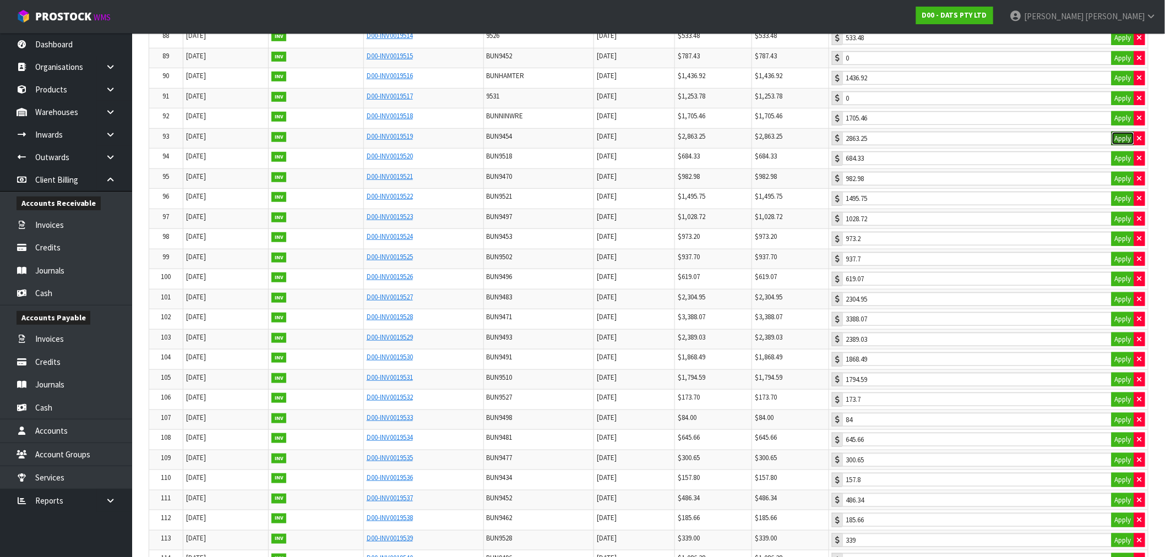
scroll to position [1983, 0]
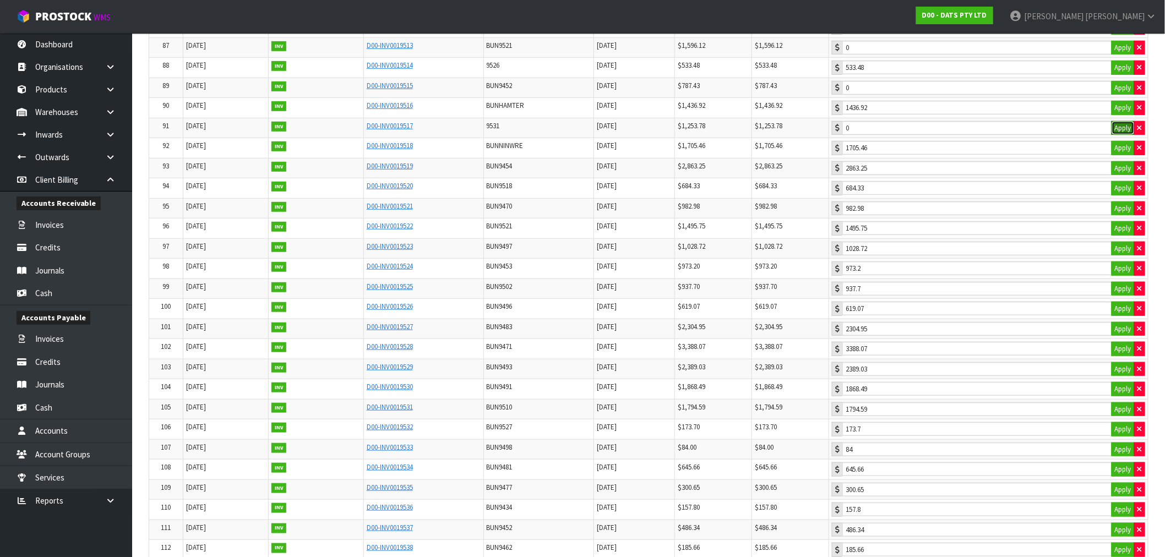
click at [1117, 135] on button "Apply" at bounding box center [1123, 128] width 23 height 14
type input "1253.78"
click at [1112, 95] on button "Apply" at bounding box center [1123, 88] width 23 height 14
type input "787.43"
click at [1116, 55] on button "Apply" at bounding box center [1123, 48] width 23 height 14
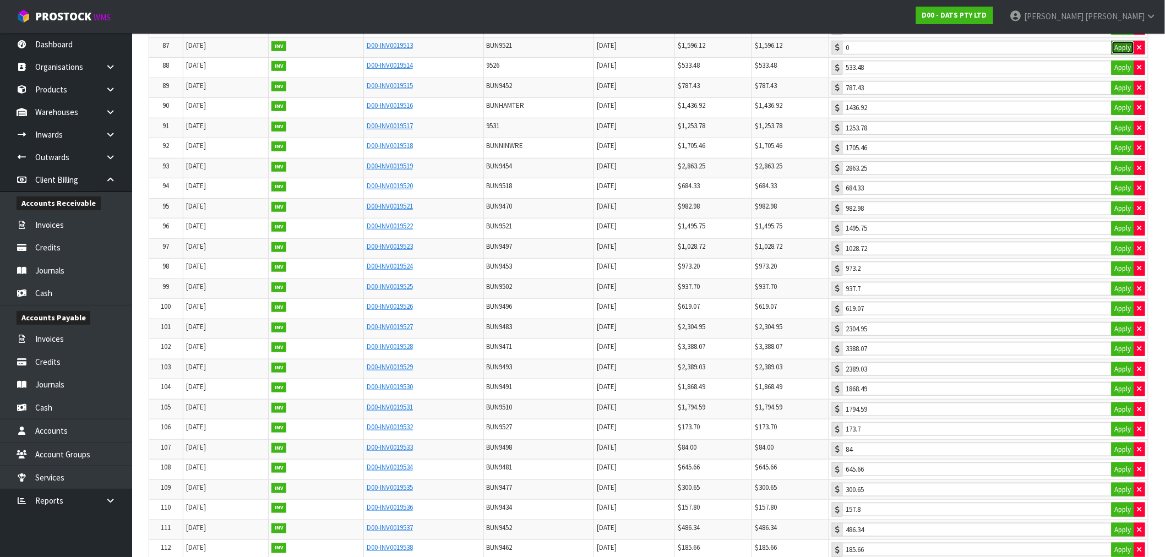
type input "1596.12"
click at [1122, 76] on button "Apply" at bounding box center [1123, 69] width 23 height 14
type input "398.06"
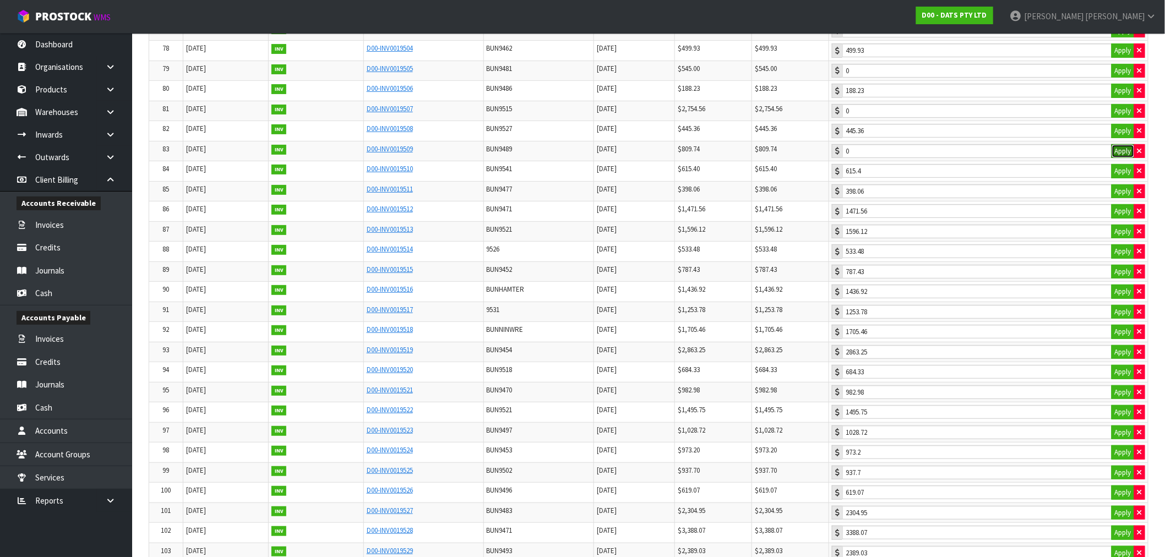
click at [1120, 159] on button "Apply" at bounding box center [1123, 151] width 23 height 14
type input "809.74"
click at [1121, 118] on button "Apply" at bounding box center [1123, 111] width 23 height 14
type input "2754.56"
click at [1121, 78] on button "Apply" at bounding box center [1123, 71] width 23 height 14
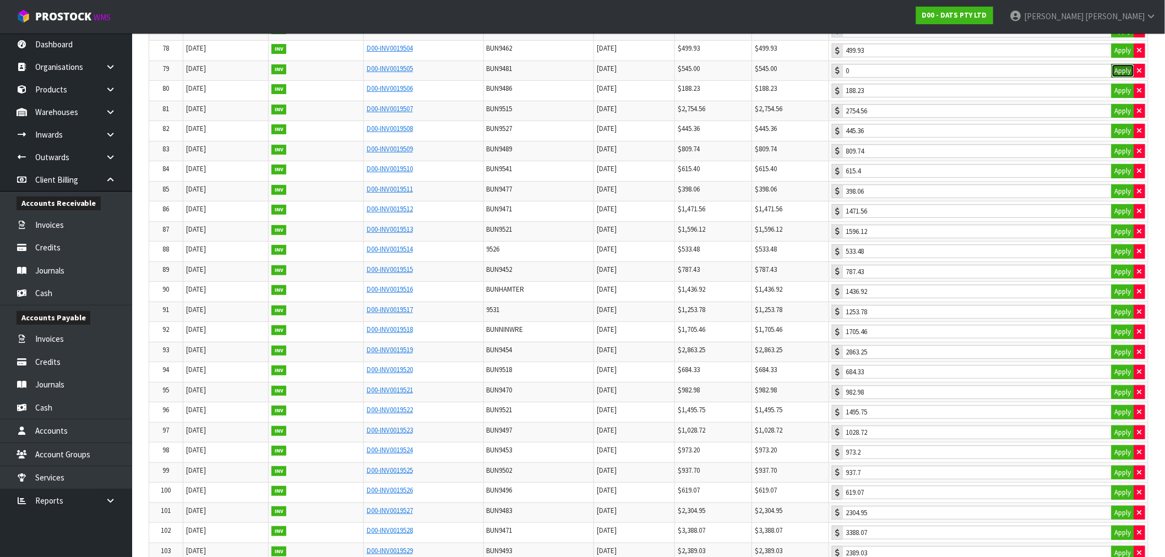
type input "545"
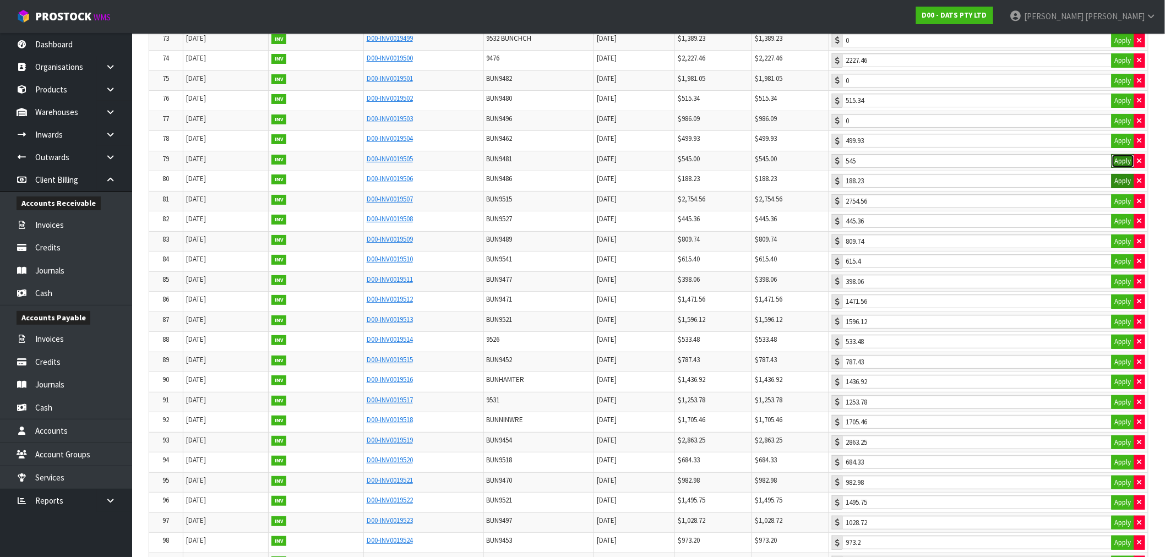
scroll to position [1677, 0]
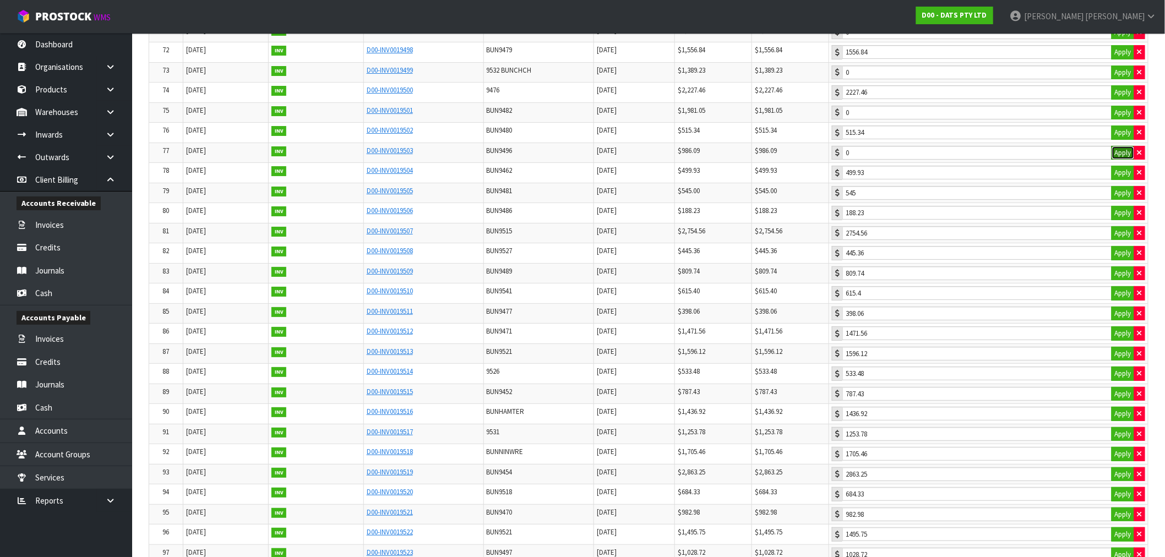
click at [1116, 160] on button "Apply" at bounding box center [1123, 153] width 23 height 14
type input "986.09"
click at [1120, 120] on button "Apply" at bounding box center [1123, 113] width 23 height 14
type input "1981.05"
click at [1122, 80] on button "Apply" at bounding box center [1123, 73] width 23 height 14
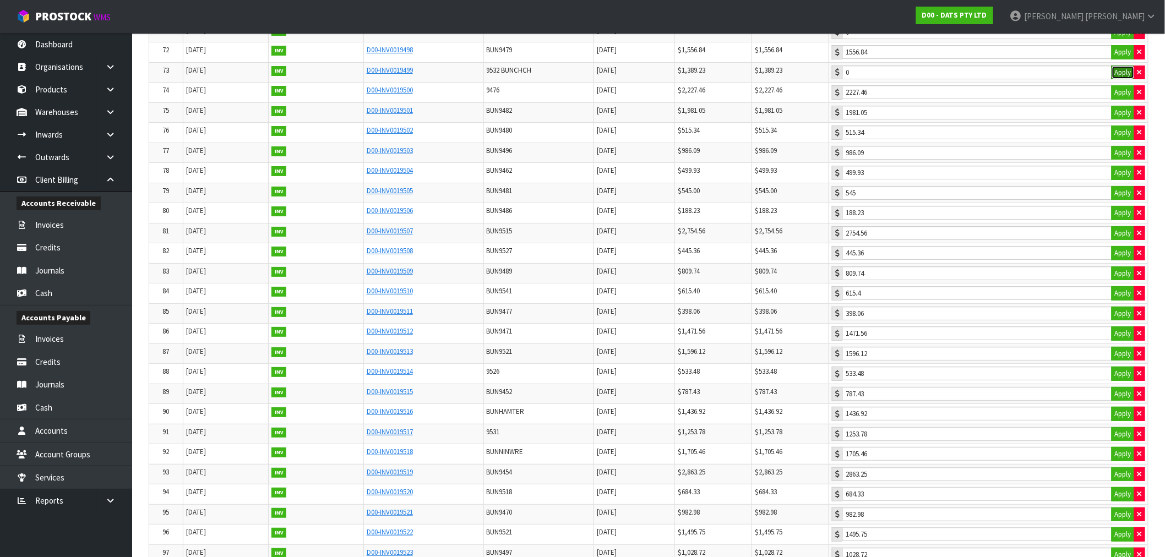
type input "1389.23"
click at [1122, 40] on button "Apply" at bounding box center [1123, 32] width 23 height 14
type input "1534.15"
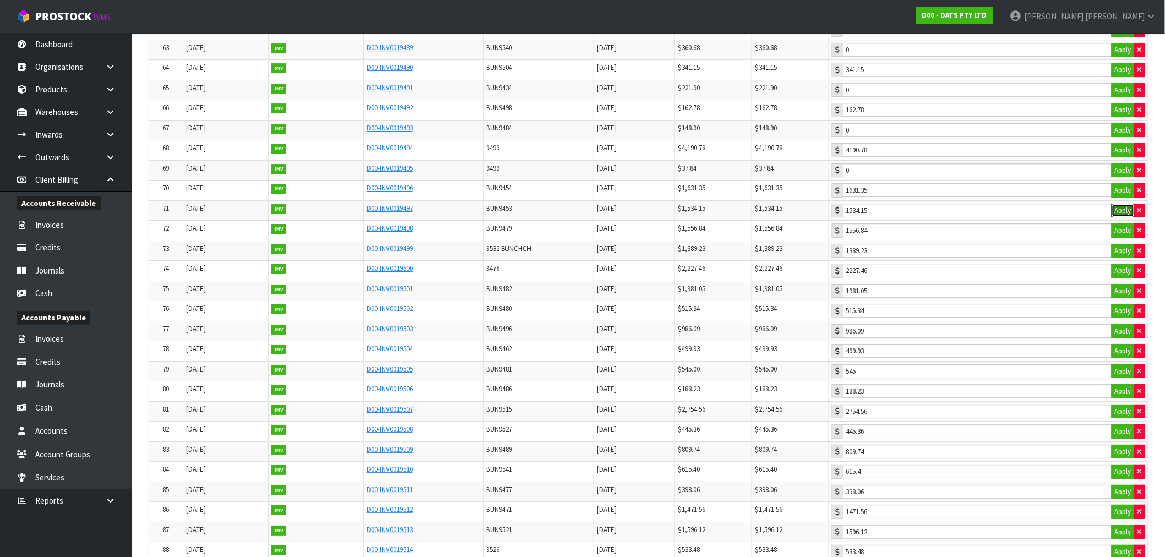
scroll to position [1493, 0]
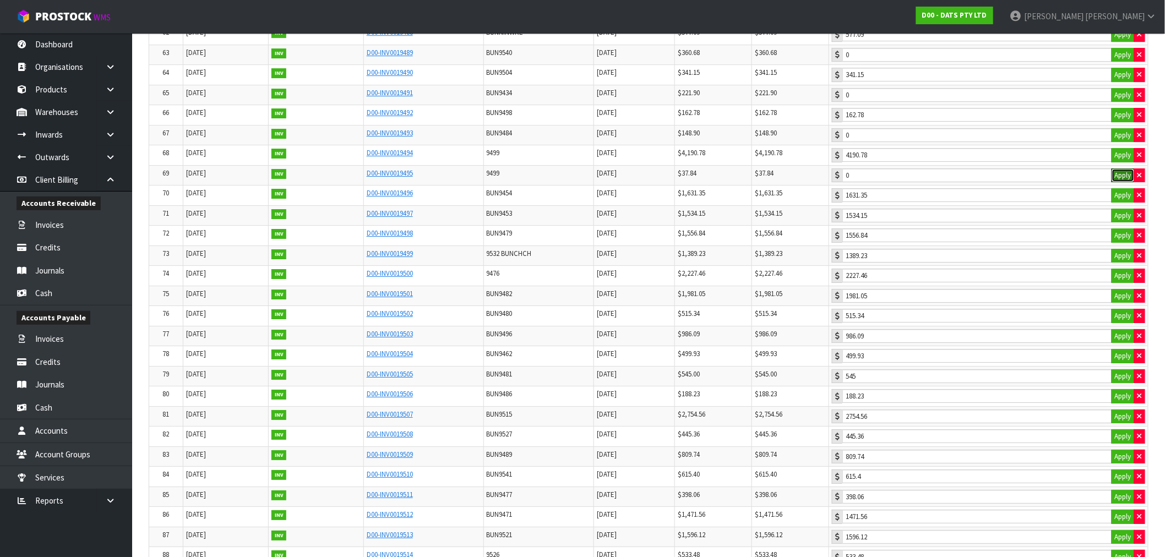
drag, startPoint x: 1118, startPoint y: 187, endPoint x: 1121, endPoint y: 158, distance: 29.3
click at [1118, 183] on button "Apply" at bounding box center [1123, 176] width 23 height 14
type input "37.84"
click at [1122, 143] on button "Apply" at bounding box center [1123, 135] width 23 height 14
type input "148.9"
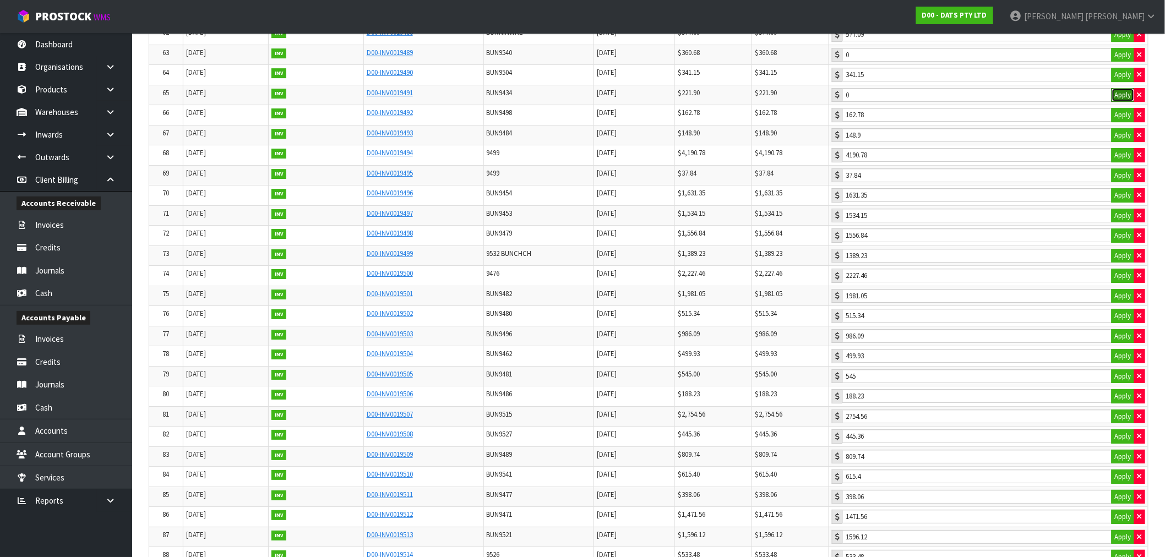
click at [1118, 102] on button "Apply" at bounding box center [1123, 95] width 23 height 14
type input "221.9"
click at [1121, 59] on button "Apply" at bounding box center [1123, 55] width 23 height 14
type input "360.68"
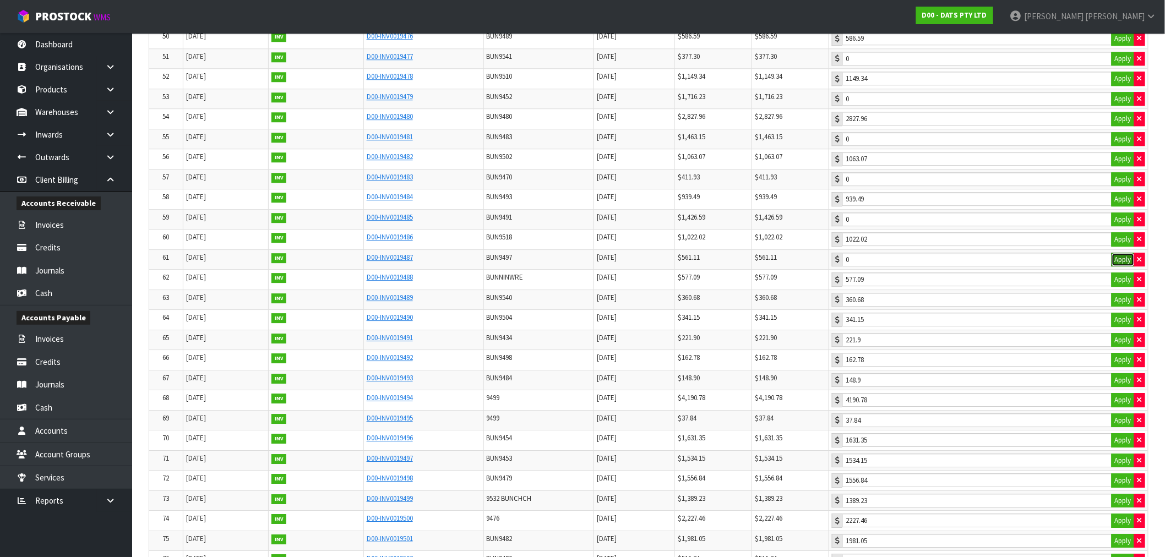
click at [1118, 267] on button "Apply" at bounding box center [1123, 260] width 23 height 14
type input "561.11"
click at [1121, 220] on td "0 Apply" at bounding box center [988, 219] width 319 height 20
click at [1121, 226] on button "Apply" at bounding box center [1123, 220] width 23 height 14
type input "1426.59"
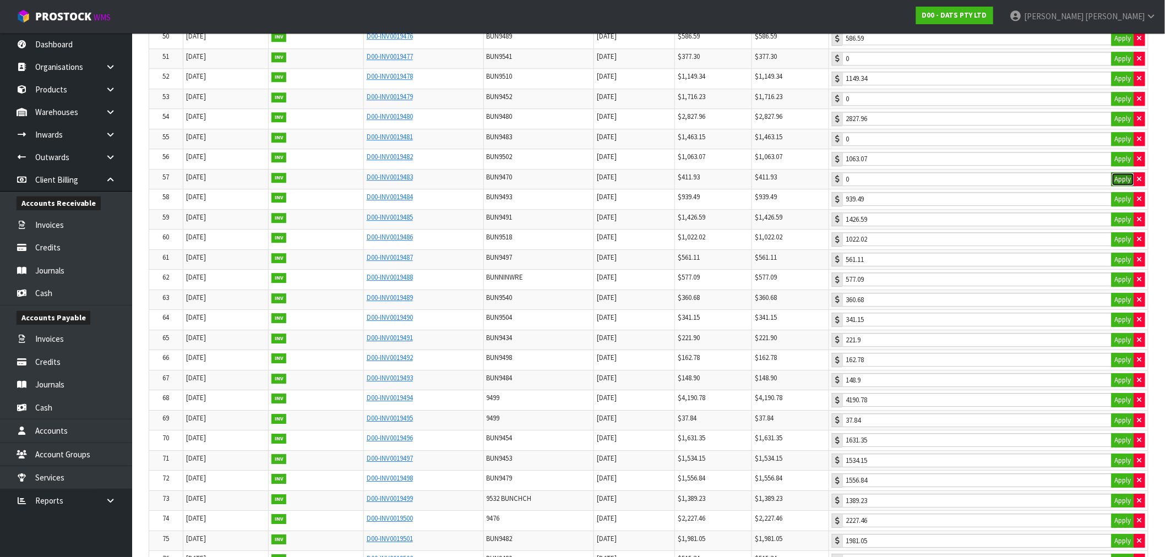
click at [1119, 183] on button "Apply" at bounding box center [1123, 179] width 23 height 14
type input "411.93"
click at [1118, 146] on button "Apply" at bounding box center [1123, 139] width 23 height 14
type input "1463.15"
click at [1120, 106] on button "Apply" at bounding box center [1123, 99] width 23 height 14
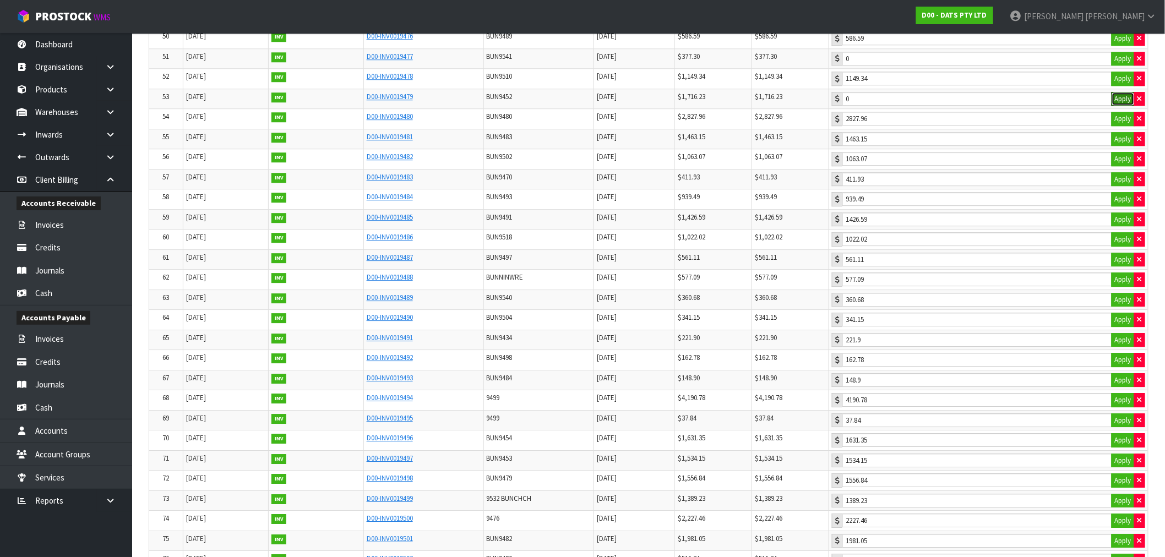
type input "1716.23"
click at [1122, 188] on button "Apply" at bounding box center [1123, 181] width 23 height 14
type input "377.3"
click at [1126, 148] on button "Apply" at bounding box center [1123, 141] width 23 height 14
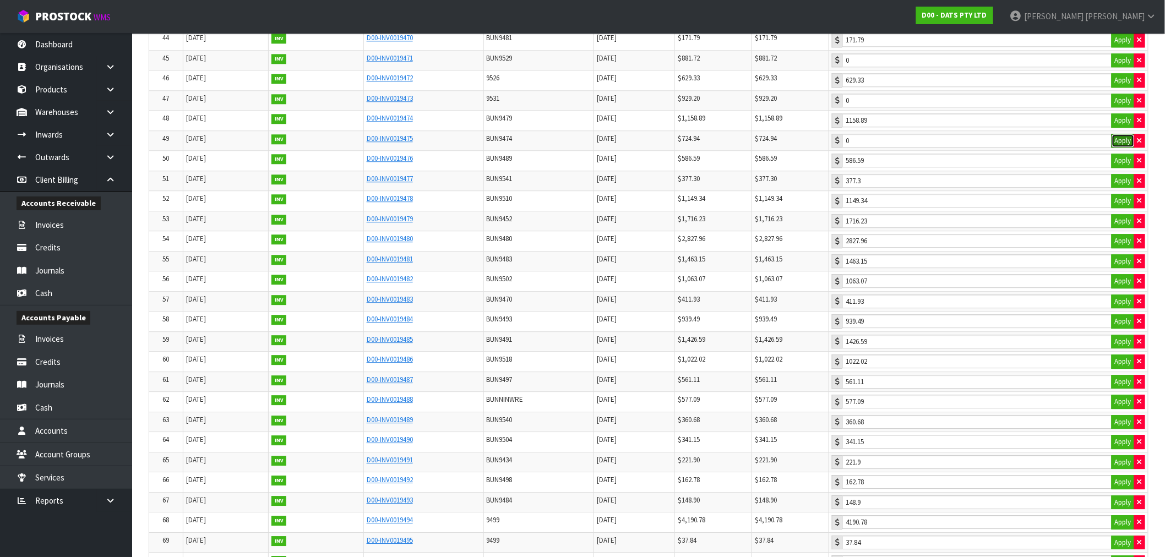
type input "724.94"
click at [1127, 108] on button "Apply" at bounding box center [1123, 101] width 23 height 14
type input "929.2"
click at [1125, 63] on button "Apply" at bounding box center [1123, 60] width 23 height 14
type input "881.72"
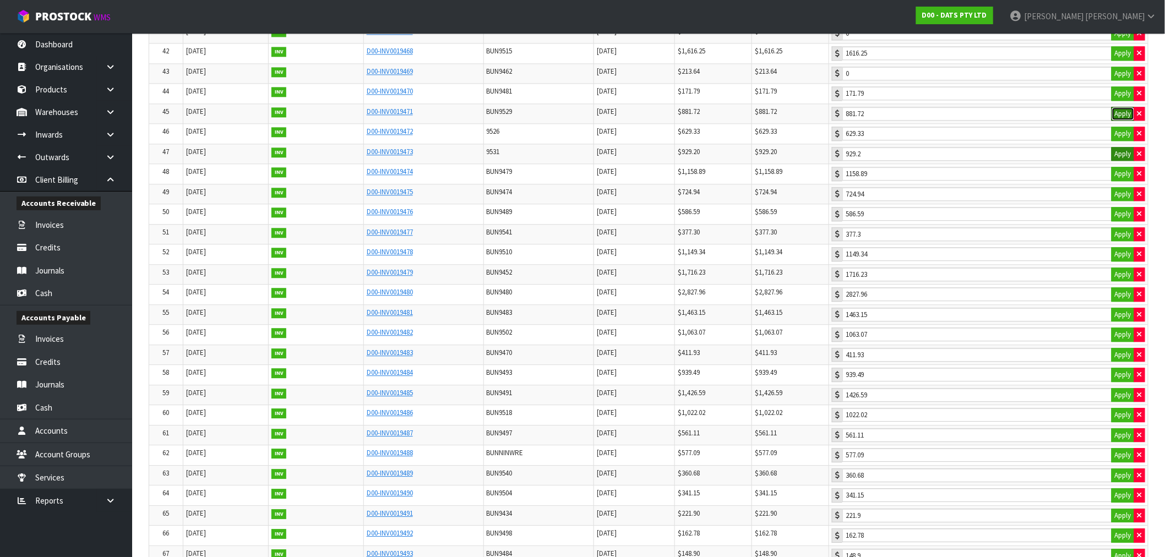
scroll to position [1004, 0]
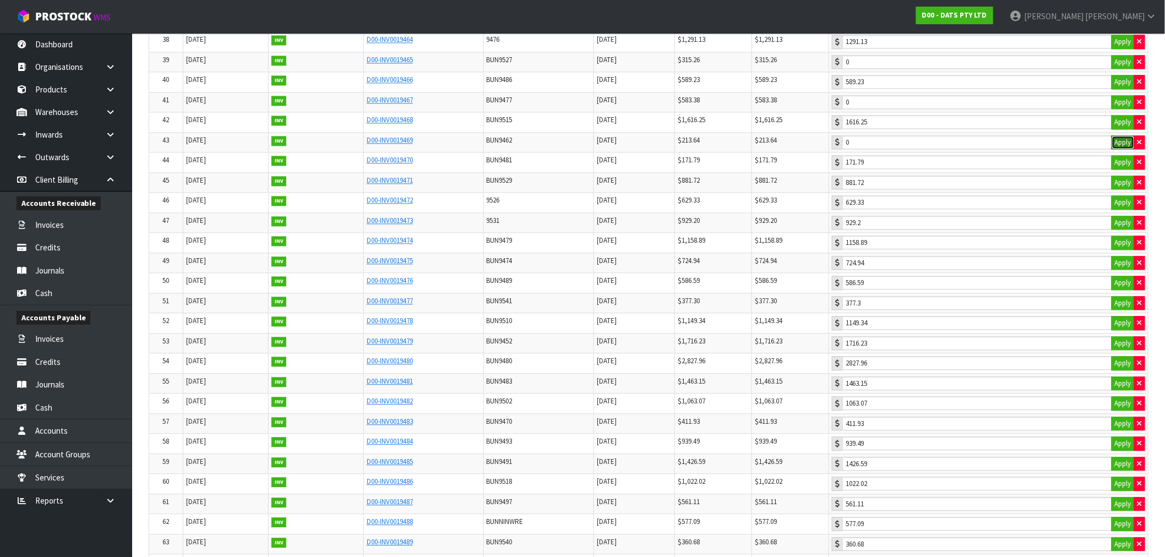
click at [1124, 148] on button "Apply" at bounding box center [1123, 142] width 23 height 14
type input "213.64"
click at [1118, 109] on button "Apply" at bounding box center [1123, 102] width 23 height 14
type input "583.38"
click at [1126, 69] on button "Apply" at bounding box center [1123, 62] width 23 height 14
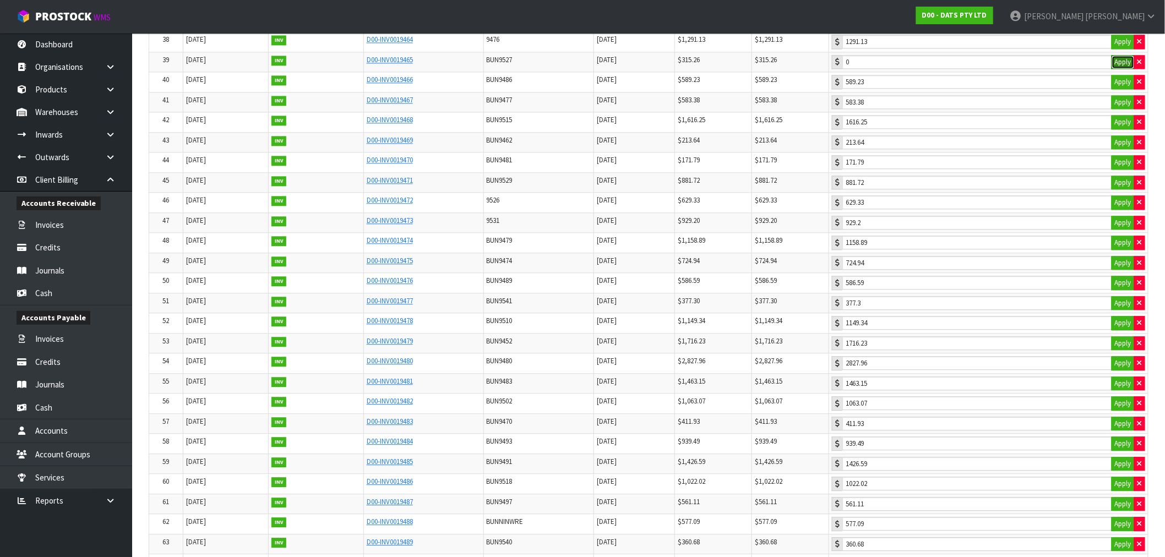
type input "315.26"
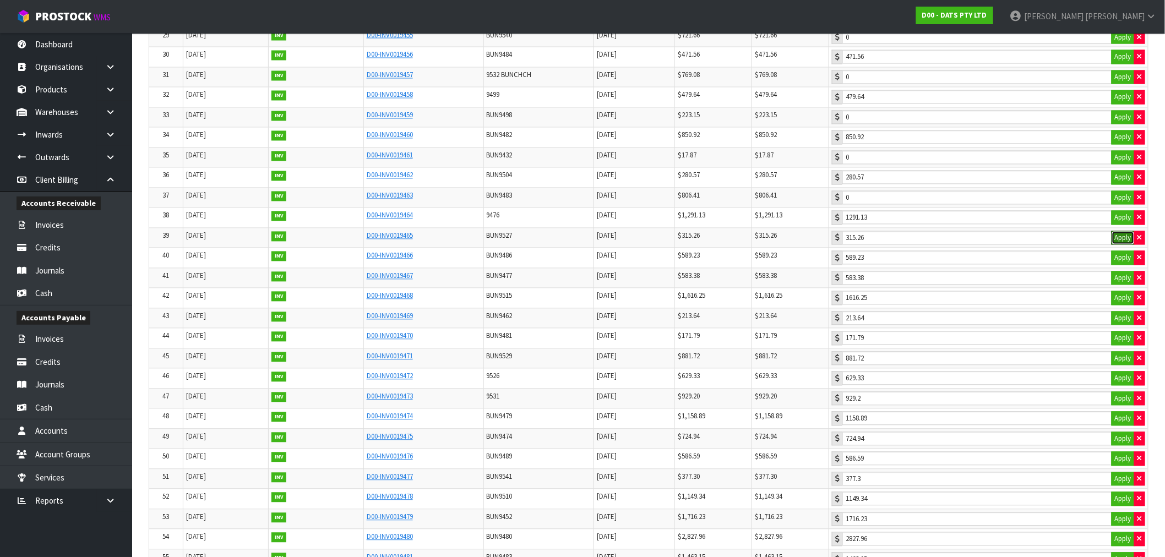
scroll to position [821, 0]
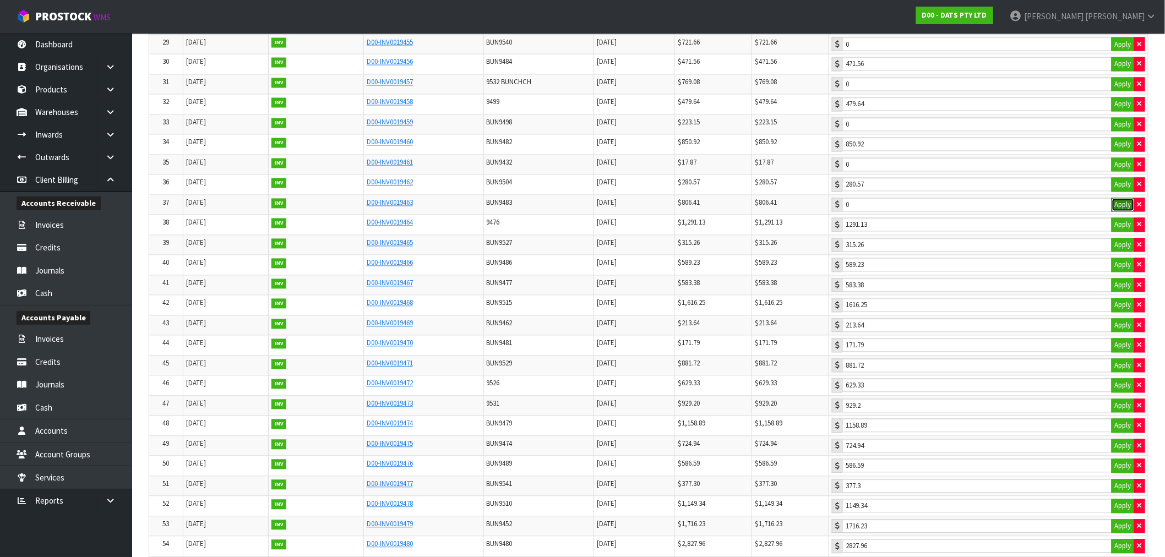
click at [1118, 206] on button "Apply" at bounding box center [1123, 205] width 23 height 14
type input "806.41"
click at [1115, 172] on button "Apply" at bounding box center [1123, 165] width 23 height 14
type input "17.87"
click at [1128, 132] on button "Apply" at bounding box center [1123, 125] width 23 height 14
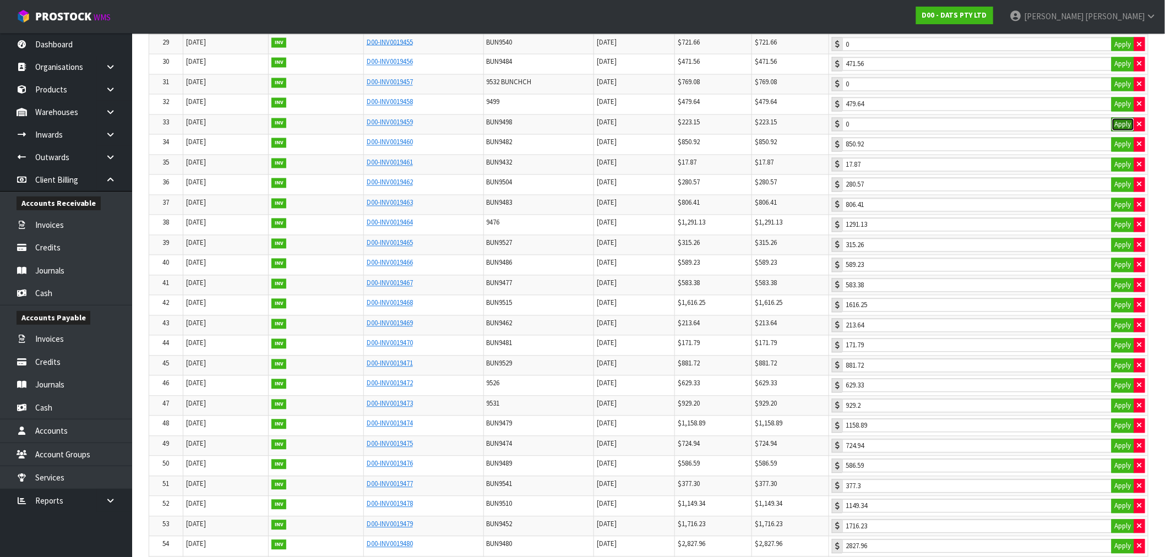
type input "223.15"
click at [1126, 86] on button "Apply" at bounding box center [1123, 85] width 23 height 14
type input "769.08"
click at [1125, 52] on button "Apply" at bounding box center [1123, 44] width 23 height 14
type input "721.66"
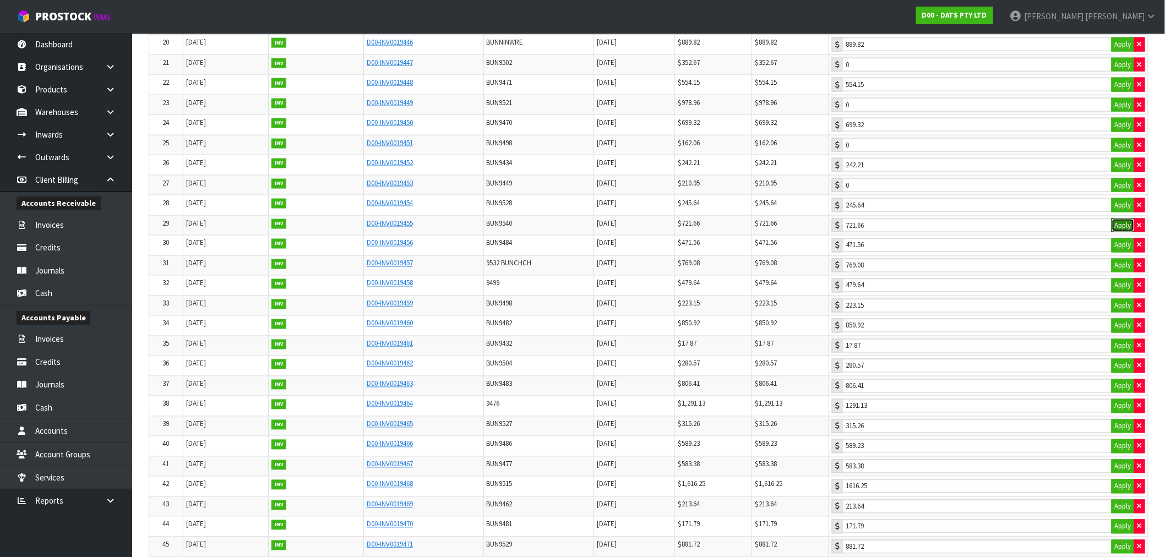
scroll to position [637, 0]
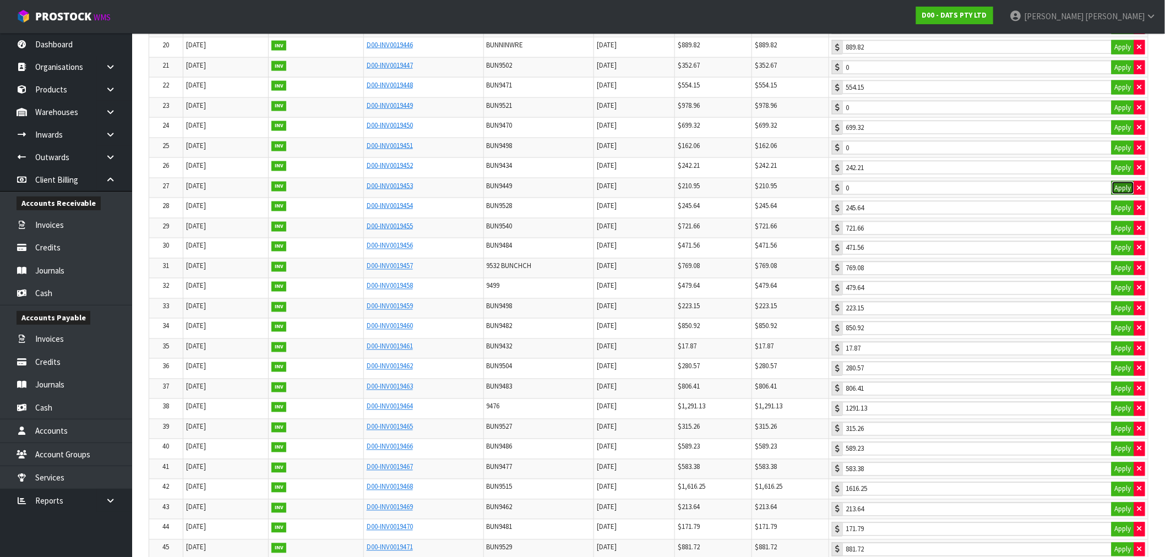
click at [1115, 194] on button "Apply" at bounding box center [1123, 188] width 23 height 14
type input "210.95"
click at [1114, 153] on button "Apply" at bounding box center [1123, 148] width 23 height 14
type input "162.06"
click at [1114, 112] on button "Apply" at bounding box center [1123, 108] width 23 height 14
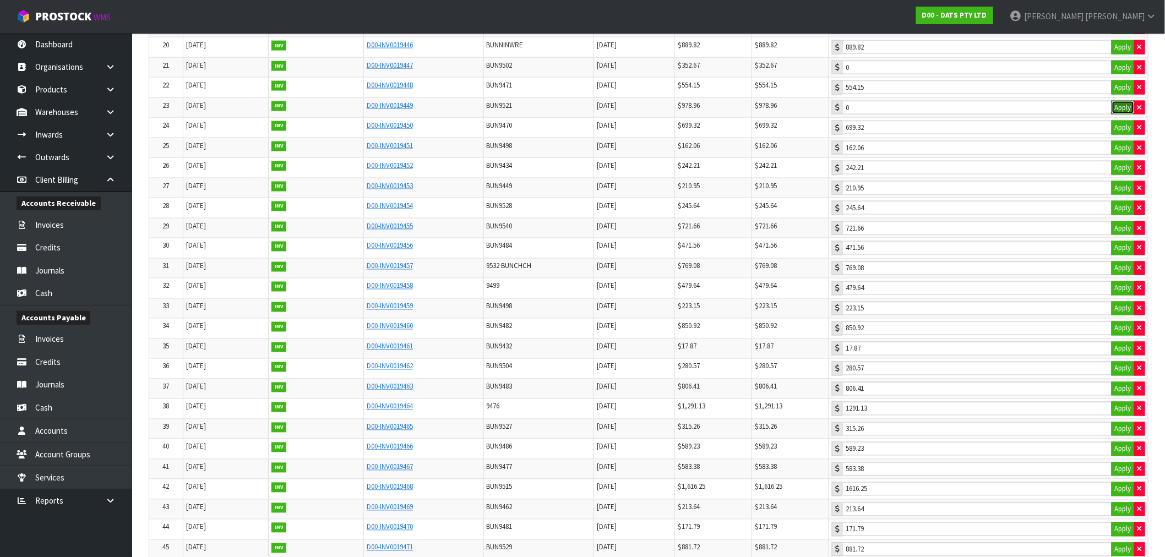
type input "978.96"
click at [1130, 75] on button "Apply" at bounding box center [1123, 68] width 23 height 14
type input "352.67"
click at [1123, 91] on button "Apply" at bounding box center [1123, 89] width 23 height 14
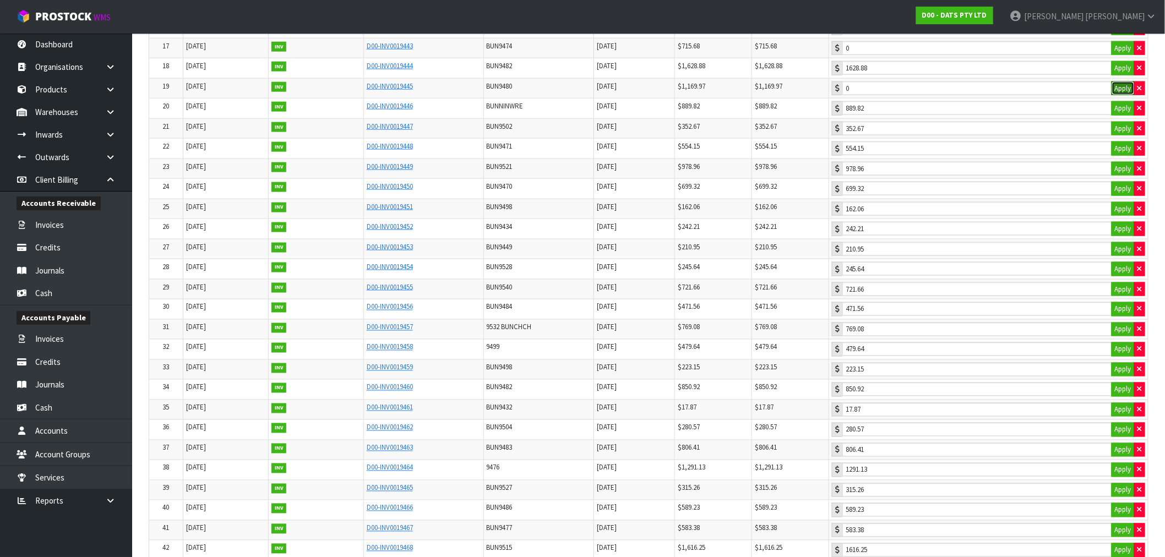
type input "1169.97"
click at [1117, 53] on button "Apply" at bounding box center [1123, 48] width 23 height 14
type input "715.68"
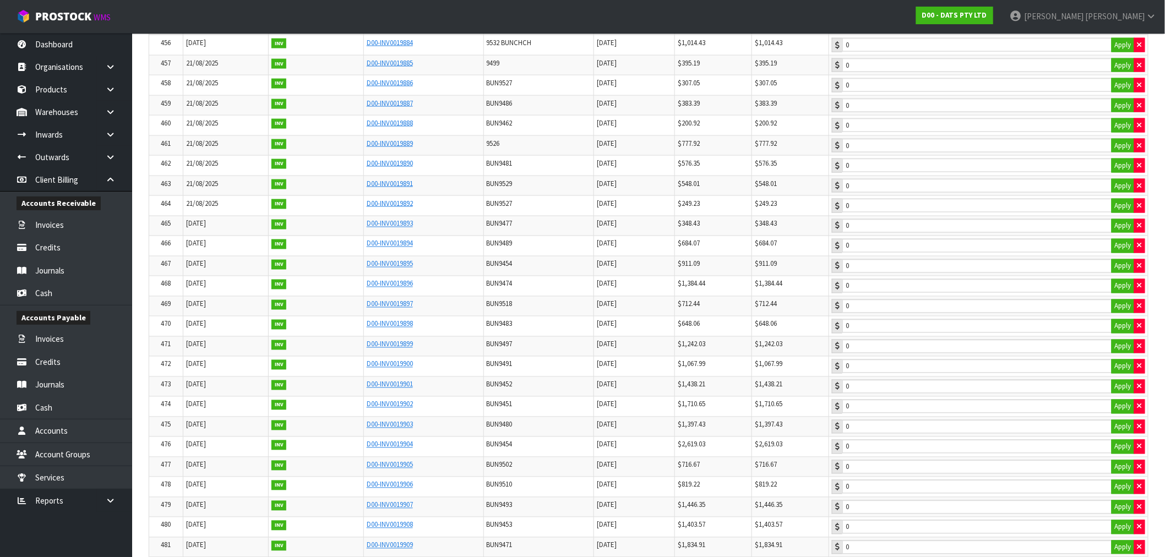
scroll to position [9713, 0]
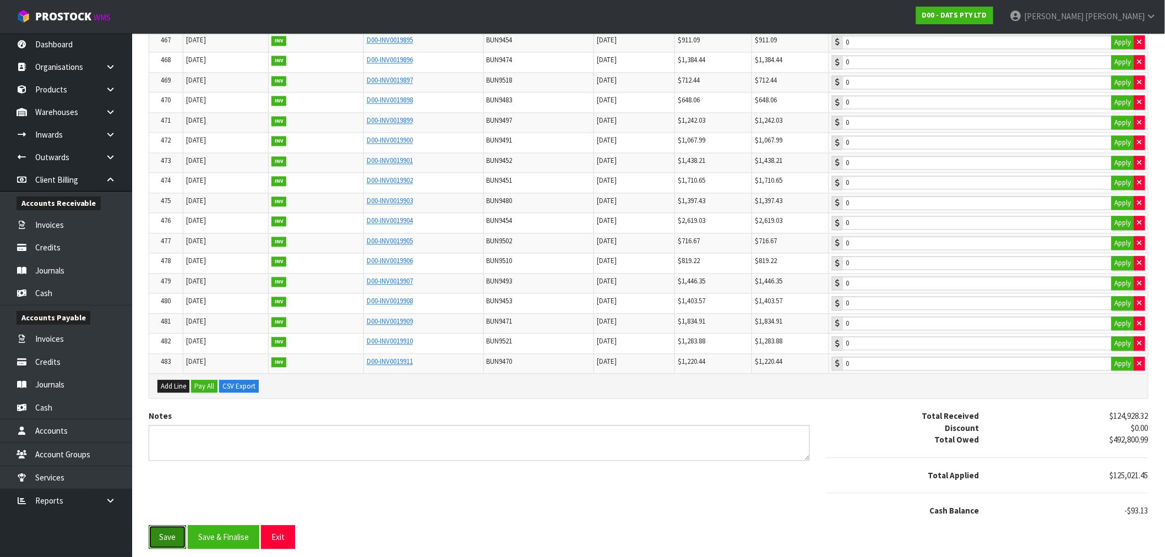
click at [164, 531] on button "Save" at bounding box center [167, 537] width 37 height 24
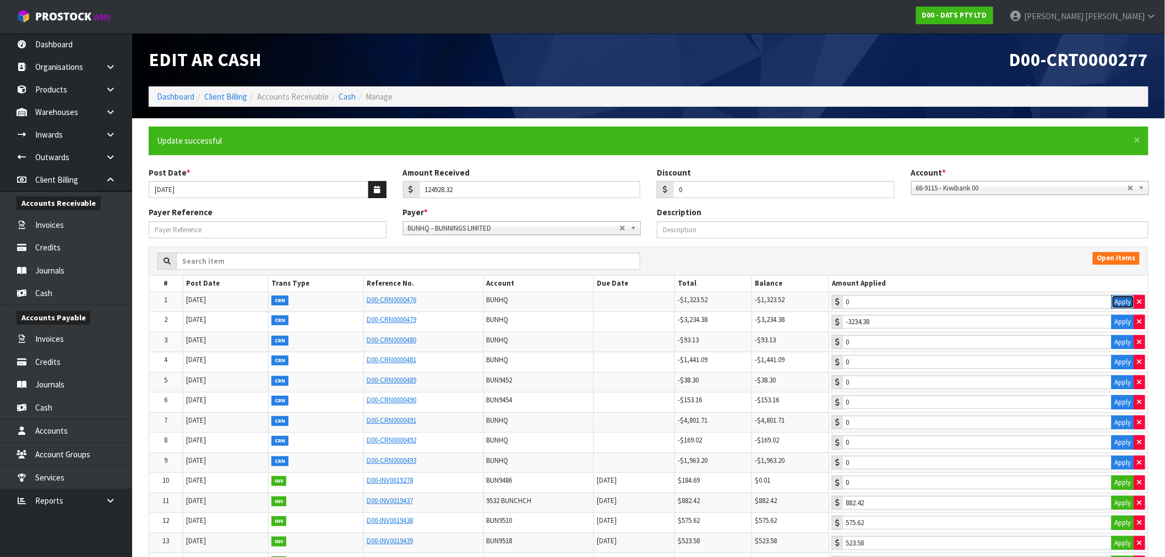
click at [1125, 306] on button "Apply" at bounding box center [1123, 302] width 23 height 14
type input "-1323.52"
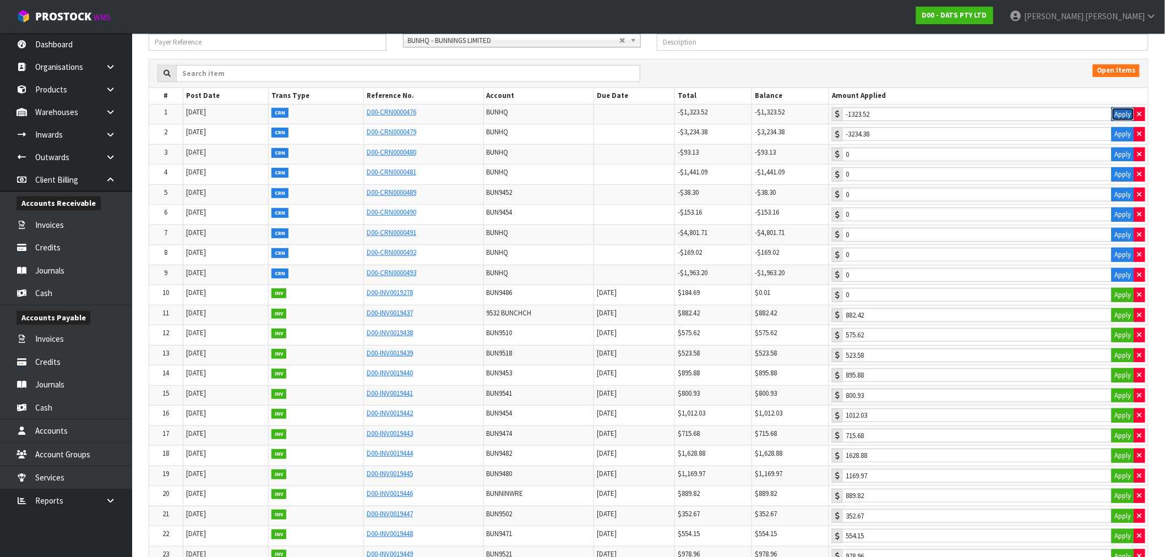
scroll to position [140, 0]
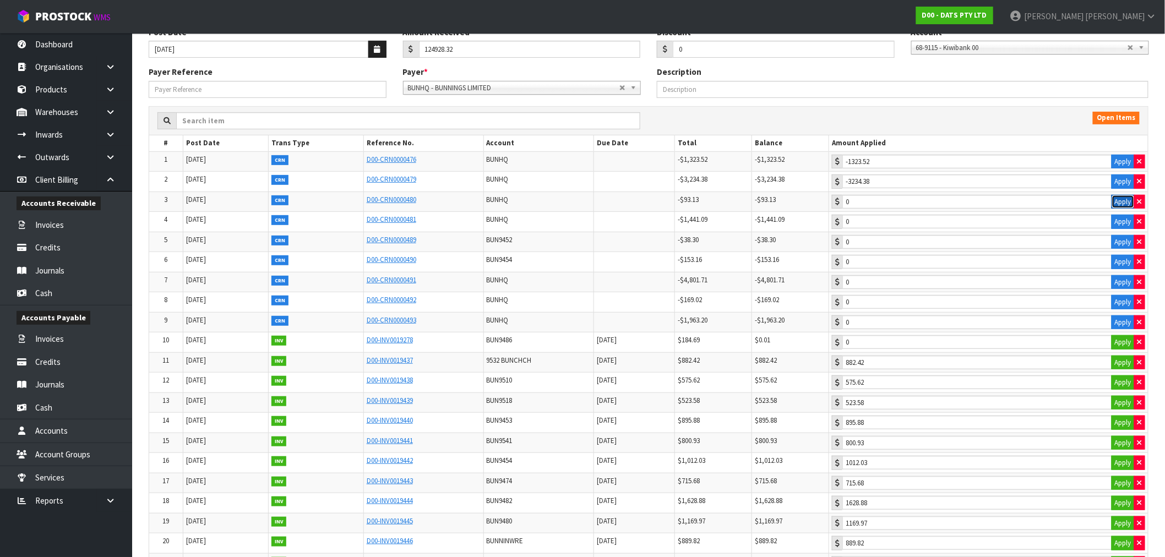
click at [1116, 200] on button "Apply" at bounding box center [1123, 202] width 23 height 14
type input "-93.13"
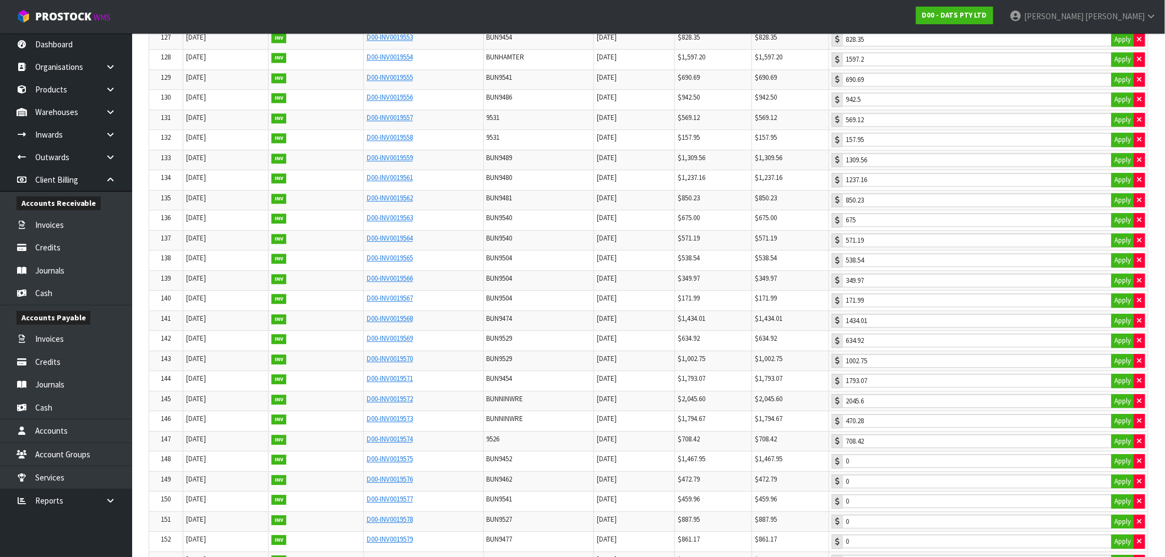
scroll to position [2772, 0]
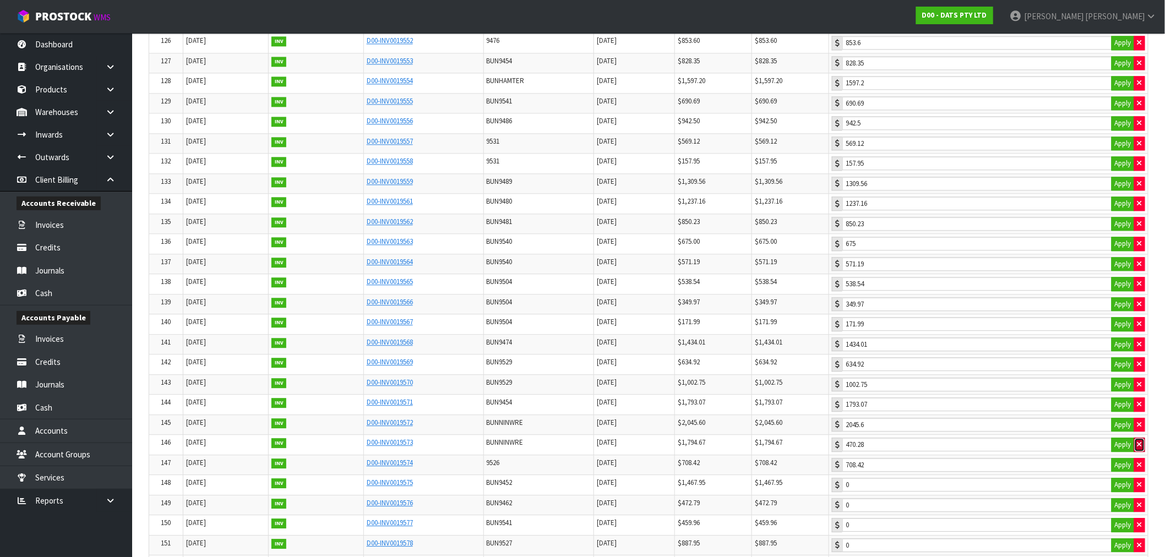
click at [1141, 448] on icon "button" at bounding box center [1140, 444] width 4 height 7
click at [1125, 452] on button "Apply" at bounding box center [1123, 445] width 23 height 14
type input "1794.67"
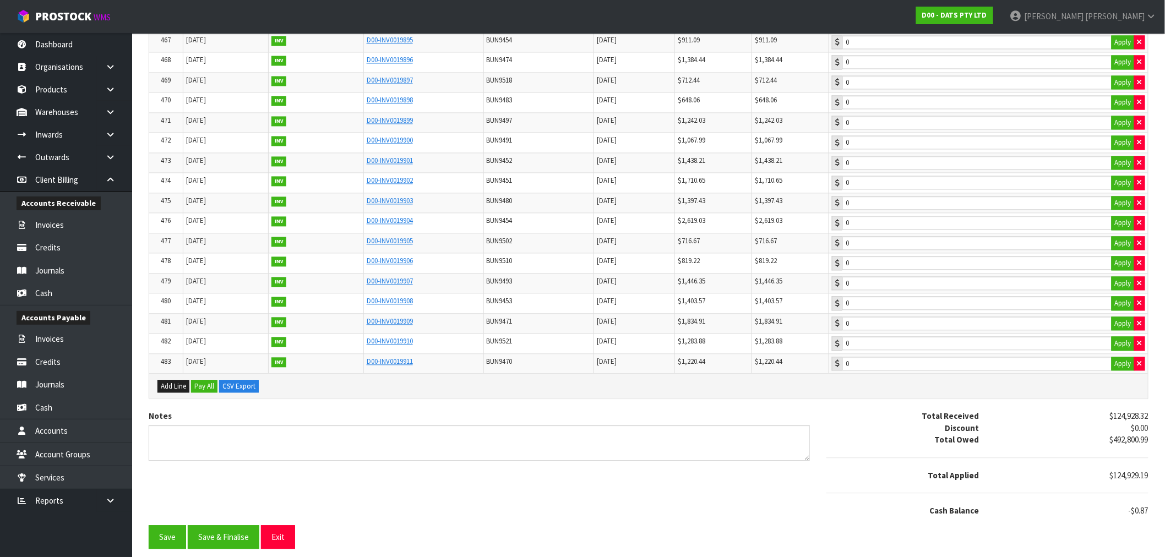
scroll to position [9713, 0]
click at [175, 535] on button "Save" at bounding box center [167, 537] width 37 height 24
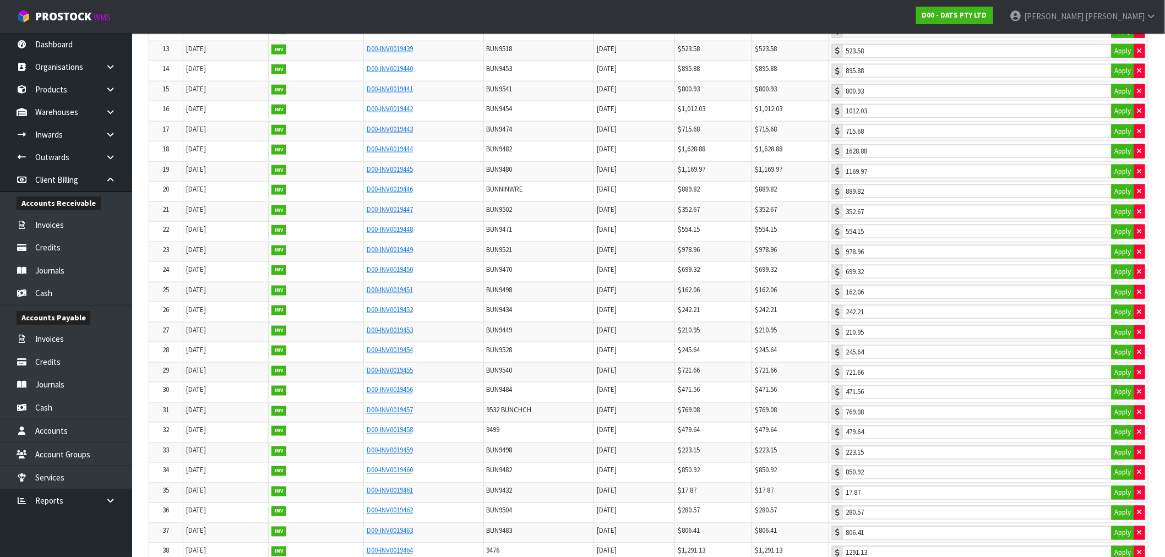
scroll to position [0, 0]
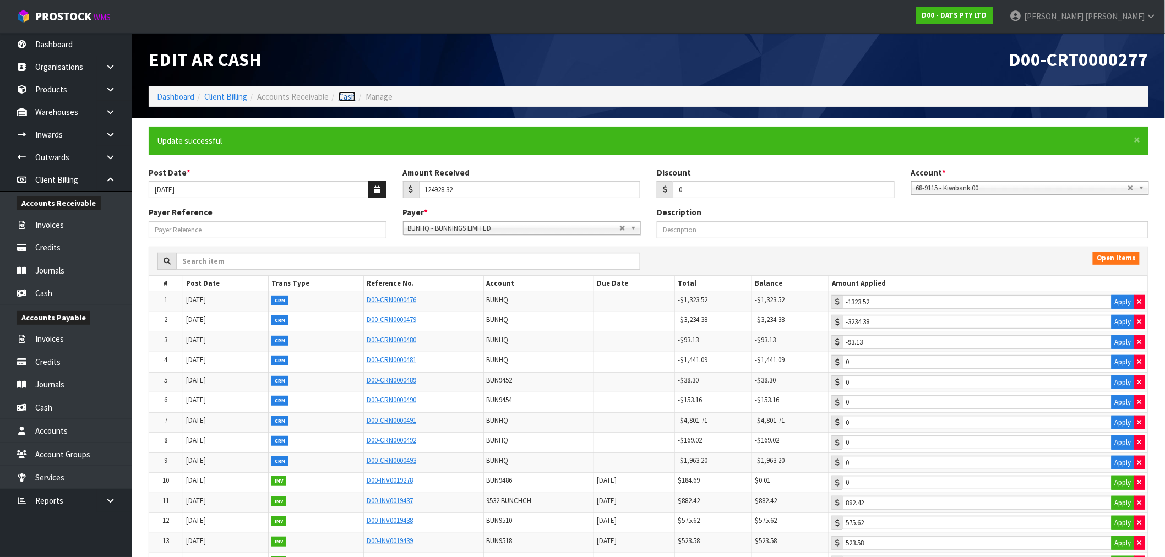
click at [345, 96] on link "Cash" at bounding box center [347, 96] width 17 height 10
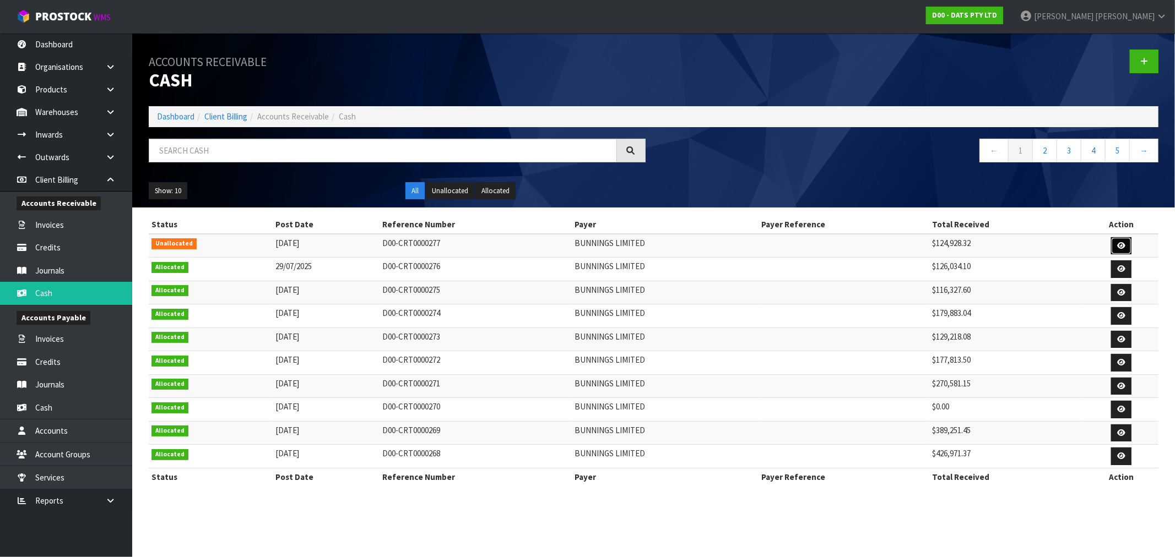
click at [1118, 243] on icon at bounding box center [1121, 245] width 8 height 7
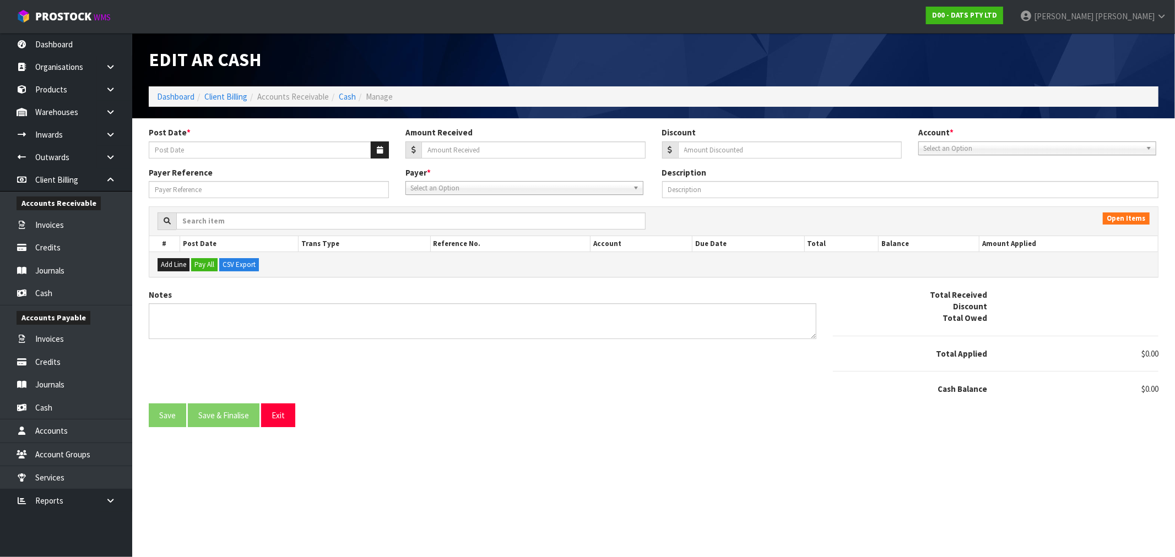
type input "[DATE]"
type input "124928.32"
type input "0"
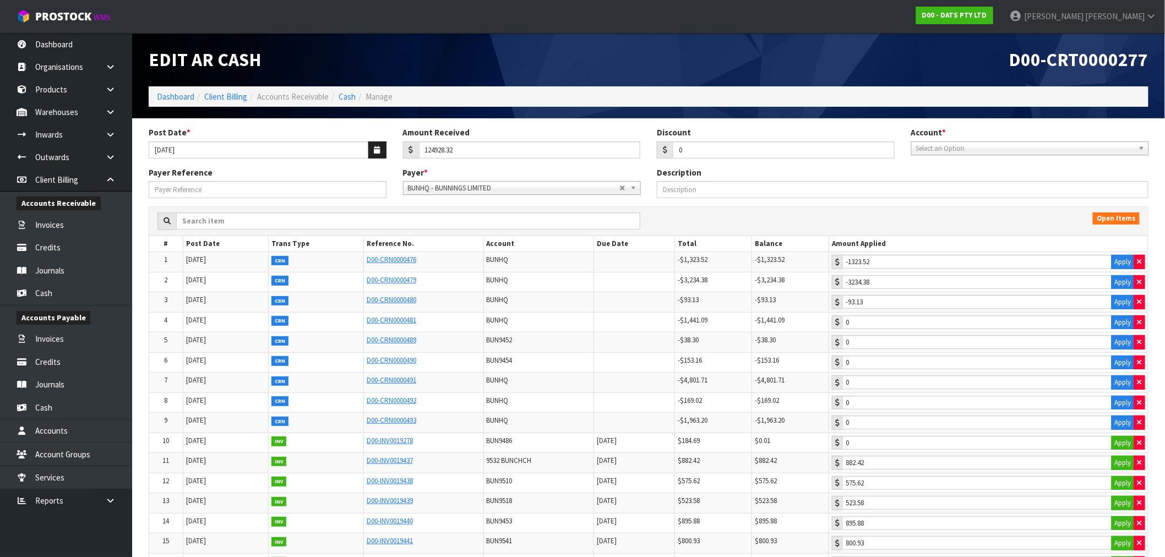
type input "-3234.38"
type input "0"
type input "889.82"
type input "554.15"
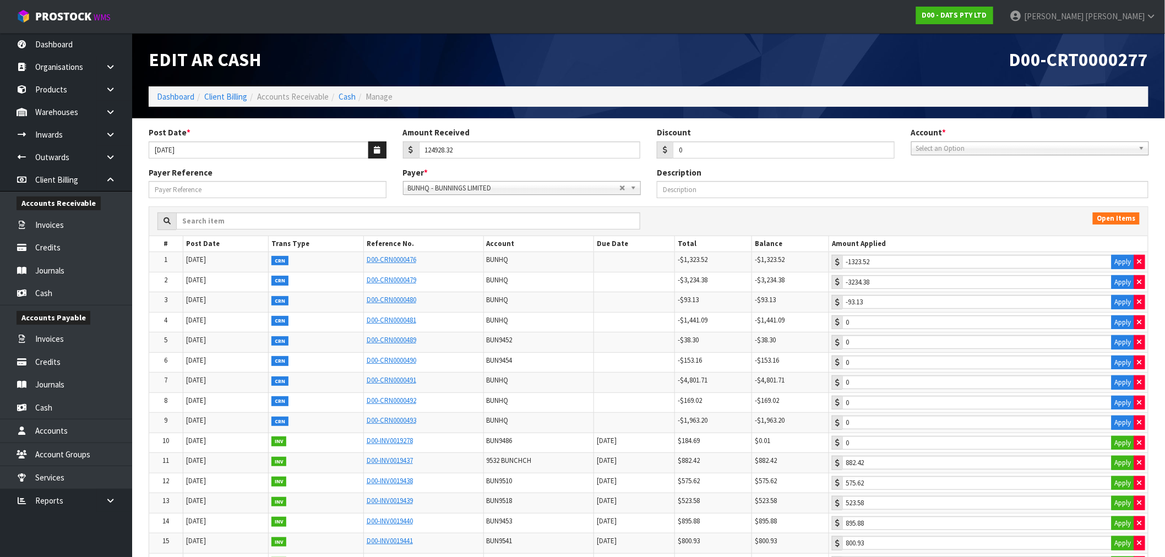
type input "699.32"
type input "242.21"
type input "245.64"
type input "471.56"
type input "479.64"
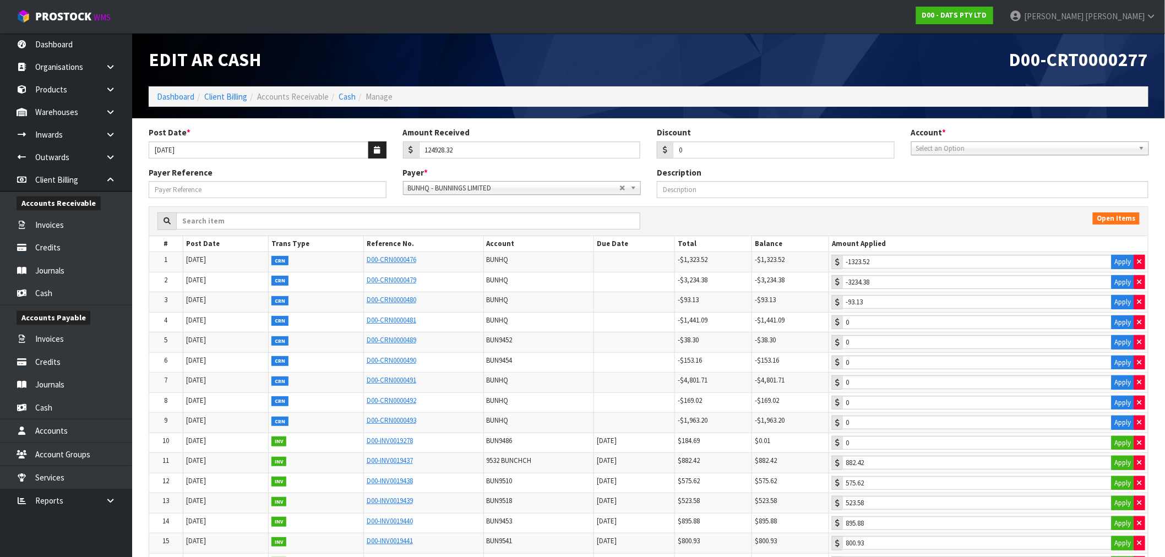
type input "850.92"
type input "280.57"
type input "1291.13"
type input "589.23"
type input "1616.25"
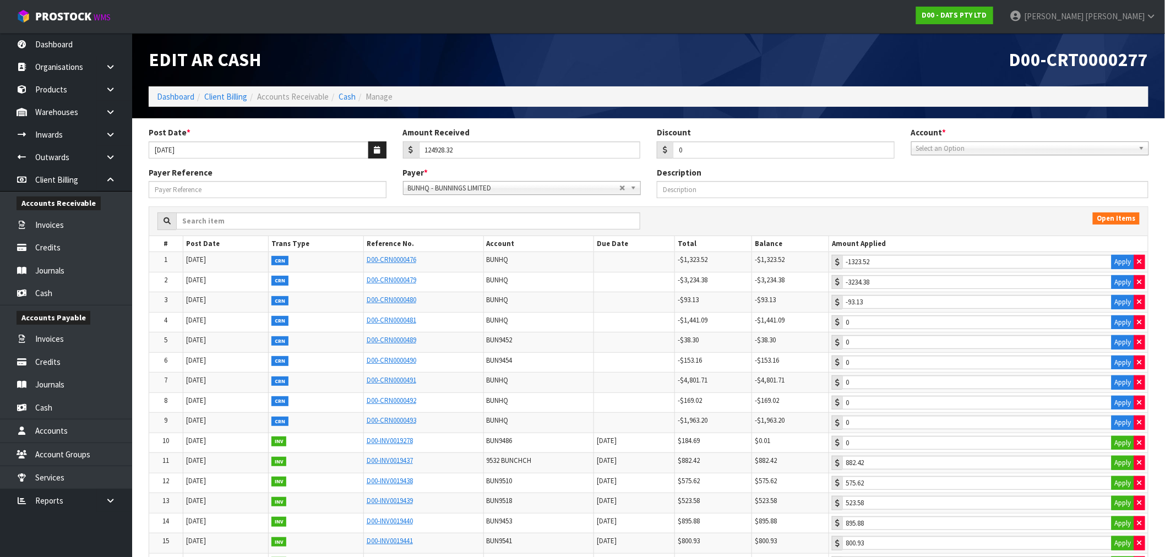
type input "171.79"
type input "629.33"
type input "1158.89"
type input "586.59"
type input "1149.34"
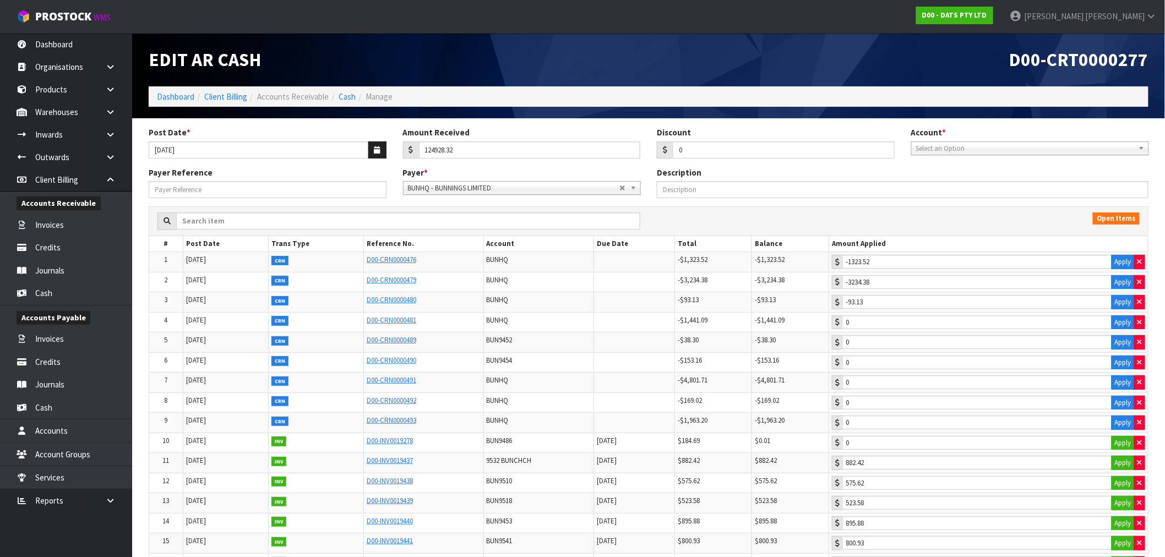
type input "2827.96"
type input "1063.07"
type input "939.49"
type input "1022.02"
type input "577.09"
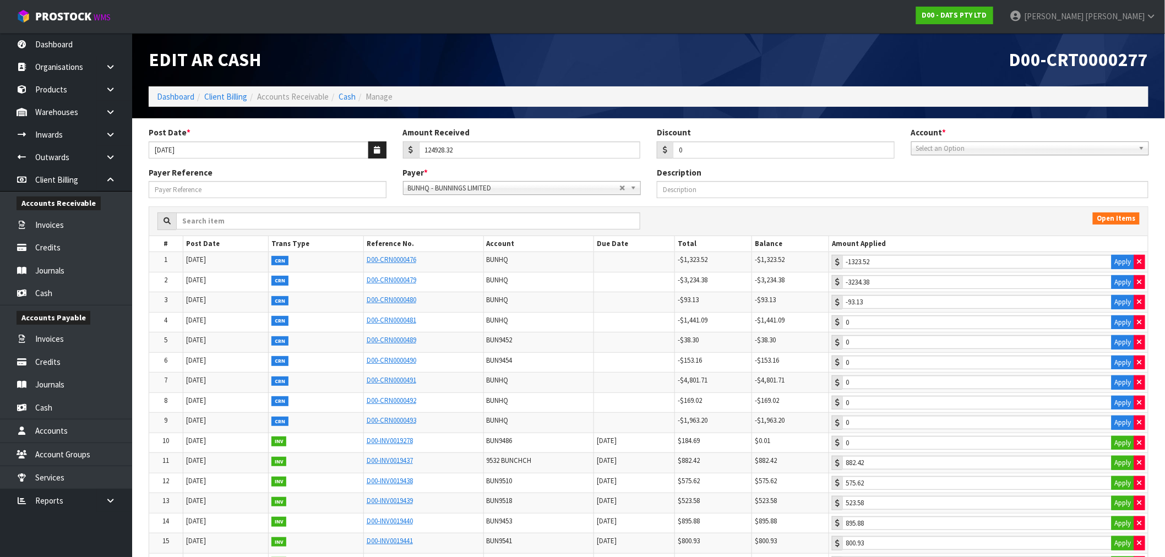
type input "341.15"
type input "162.78"
type input "4190.78"
type input "1631.35"
type input "1556.84"
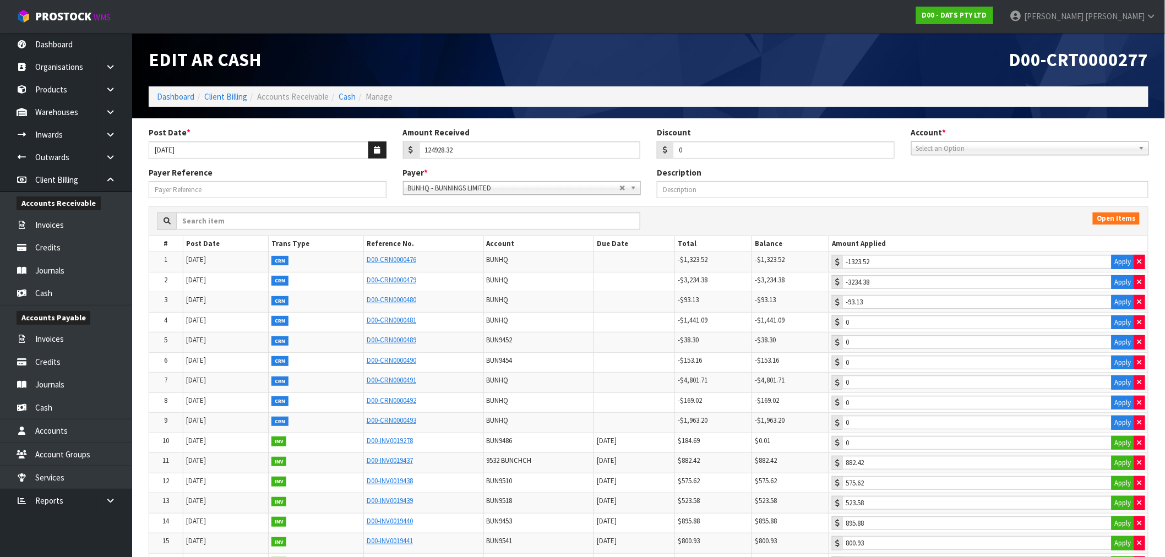
type input "2227.46"
type input "515.34"
type input "499.93"
type input "188.23"
type input "445.36"
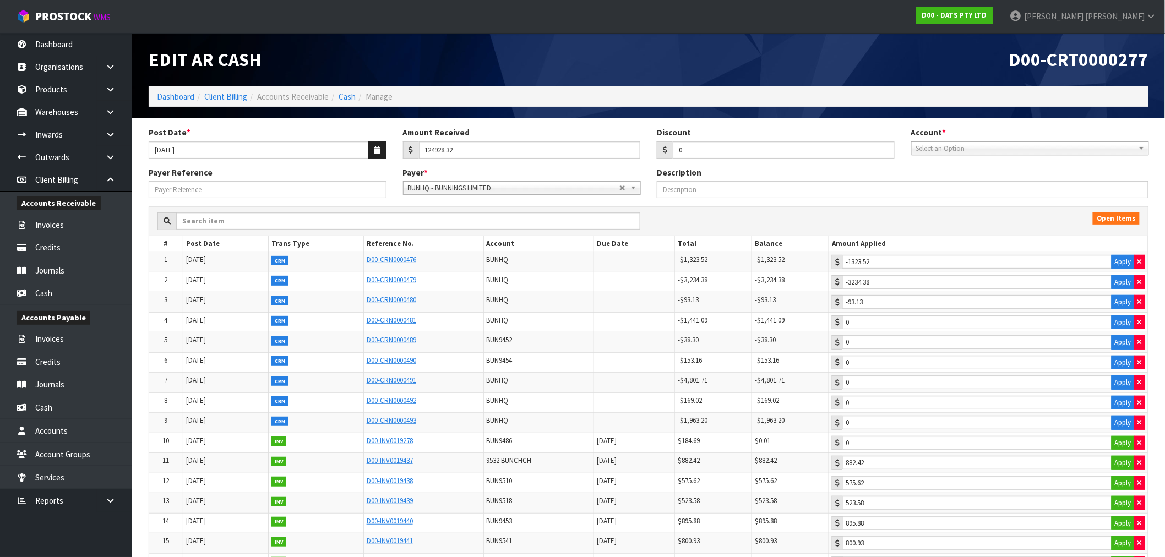
type input "615.4"
type input "1471.56"
type input "533.48"
type input "1436.92"
type input "1705.46"
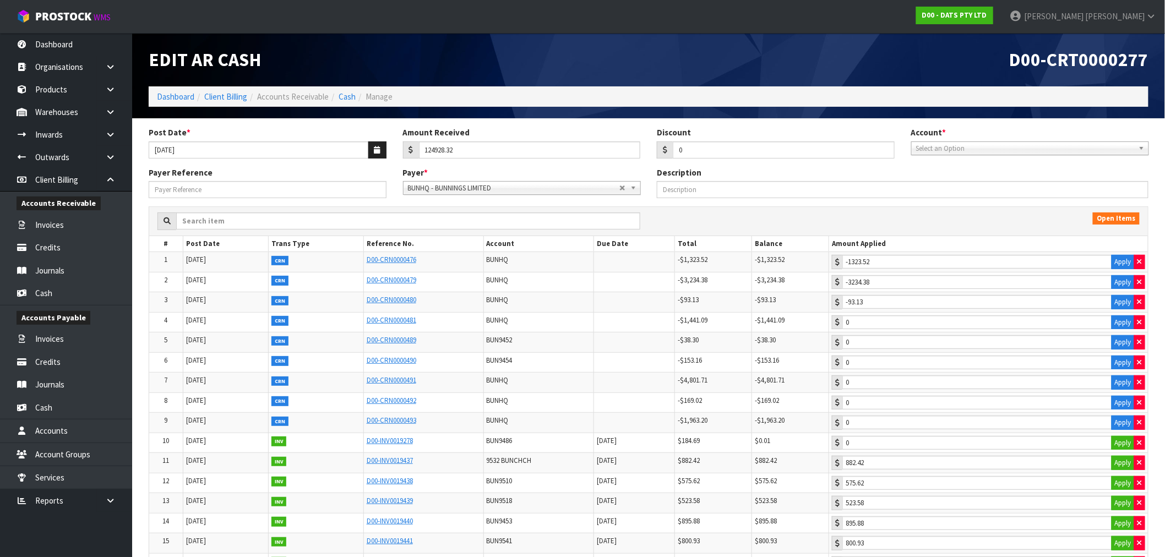
type input "684.33"
type input "1495.75"
type input "973.2"
type input "619.07"
type input "3388.07"
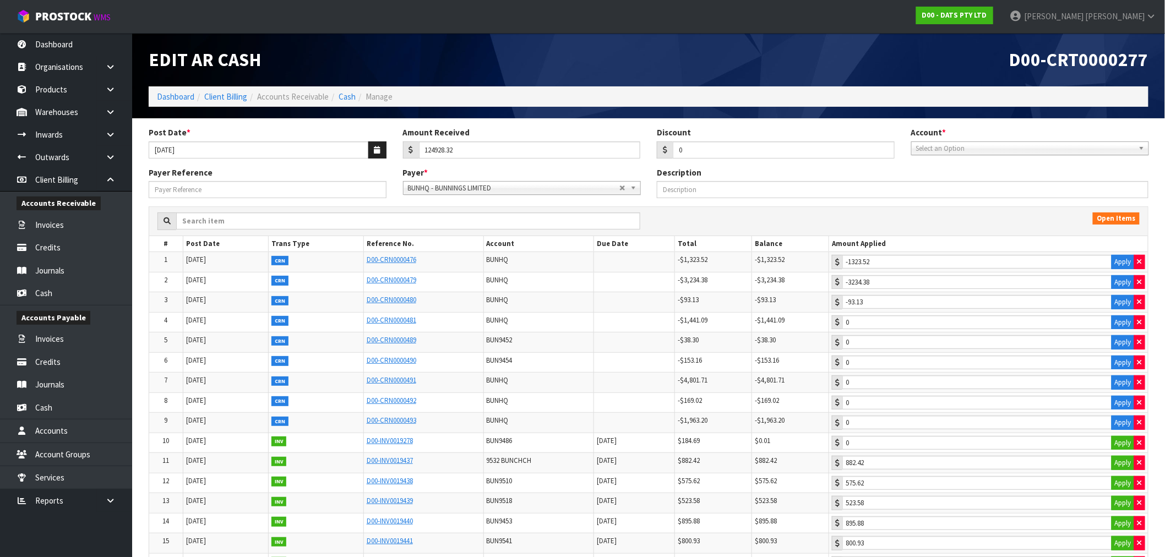
type input "1868.49"
type input "173.7"
type input "645.66"
type input "157.8"
type input "185.66"
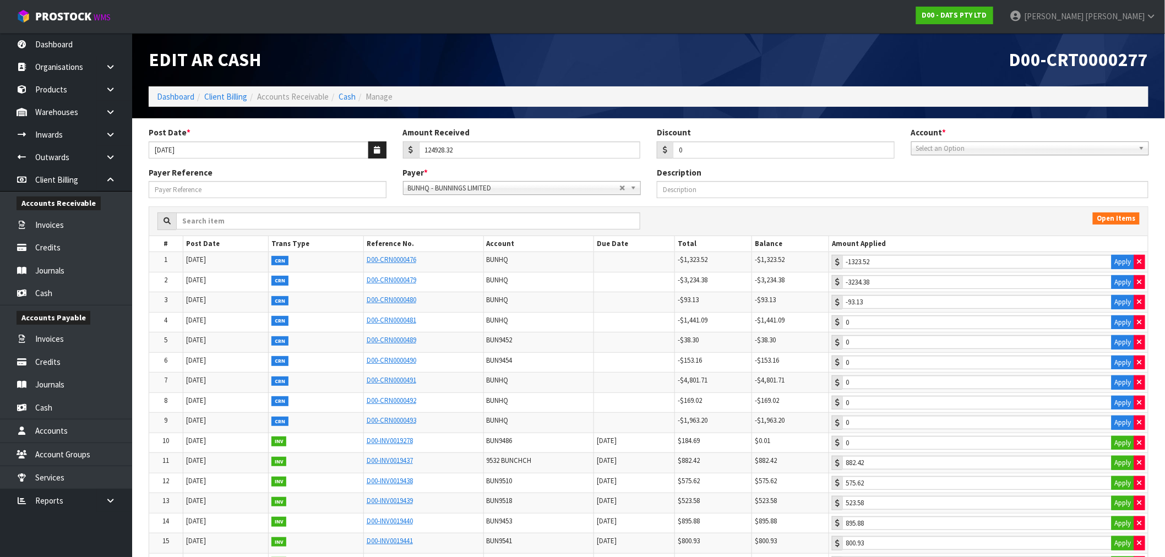
type input "1086.28"
type input "1035.57"
type input "925.76"
type input "580.57"
type input "1360.44"
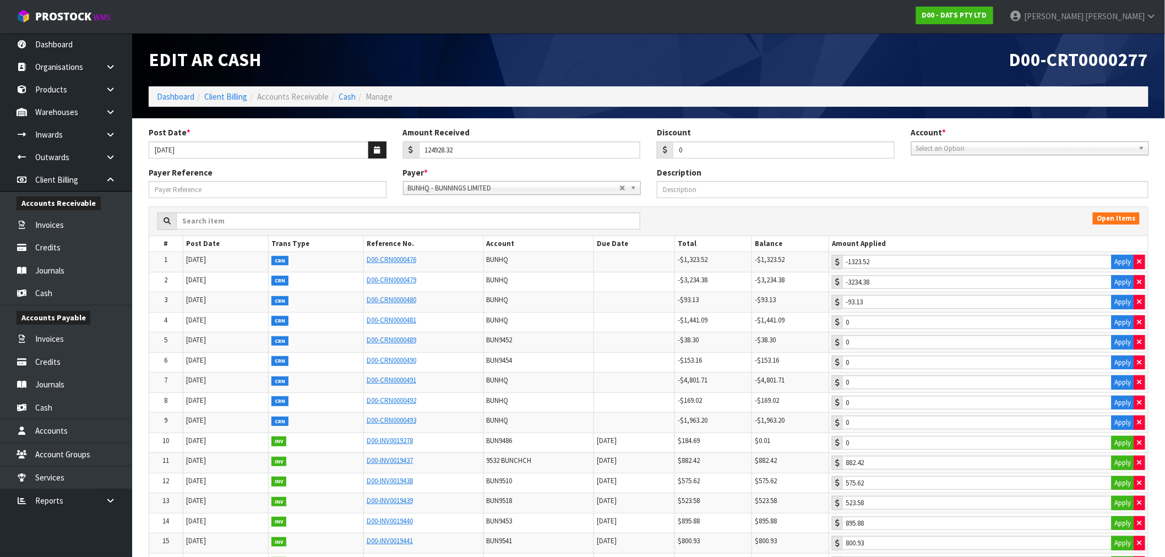
type input "435.35"
type input "853.6"
type input "1597.2"
type input "942.5"
type input "157.95"
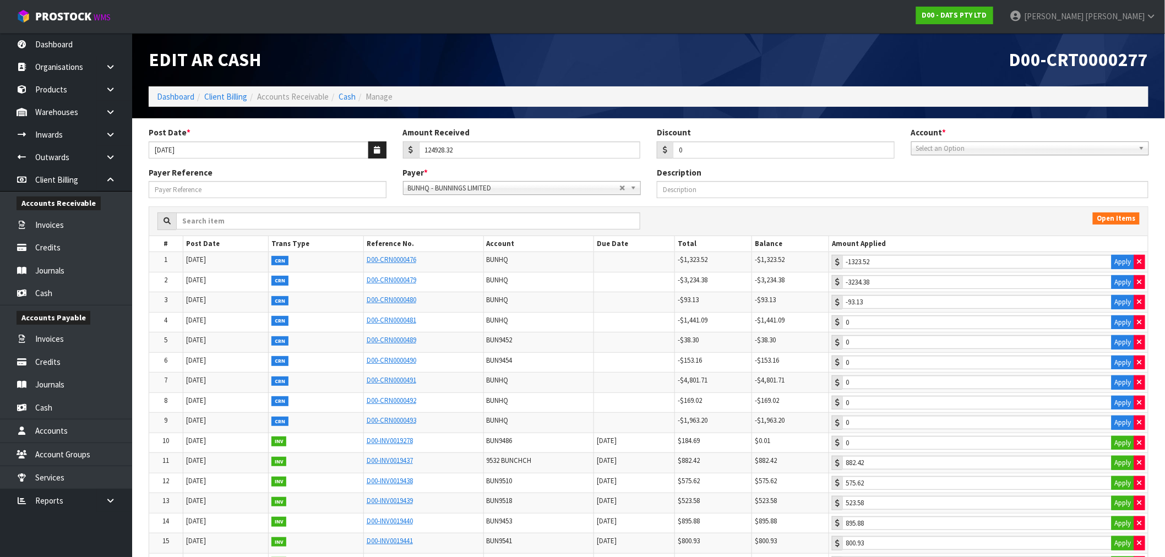
type input "1237.16"
type input "675"
type input "538.54"
type input "171.99"
type input "634.92"
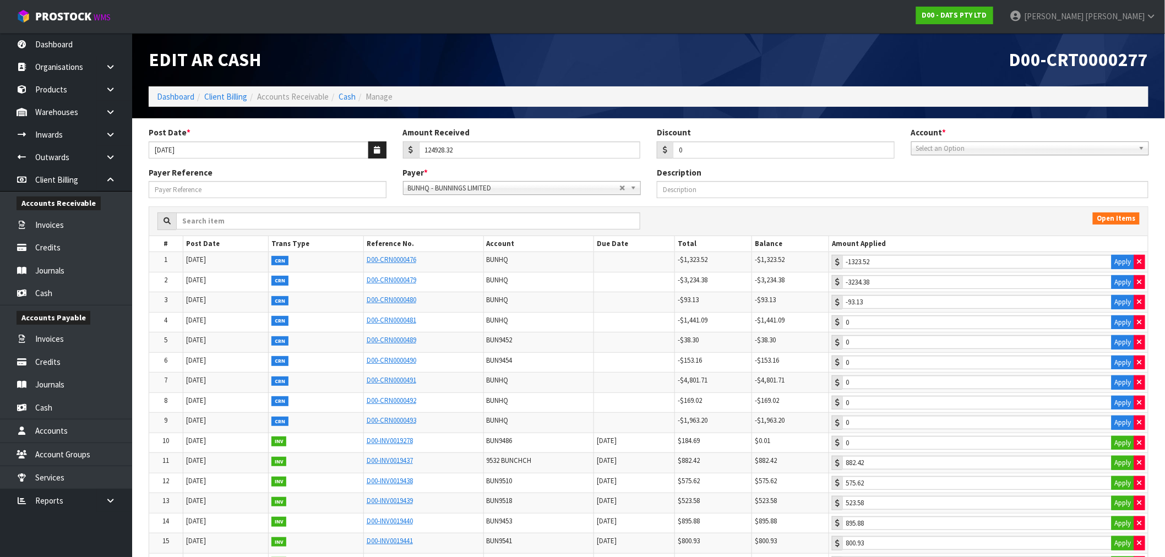
type input "1793.07"
type input "470.28"
type input "0"
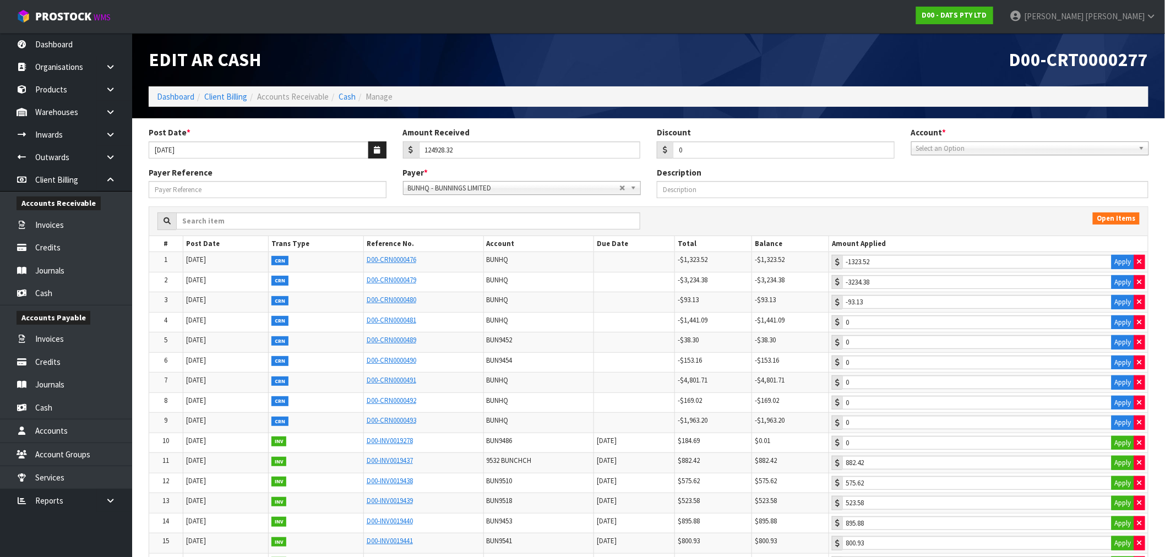
type input "0"
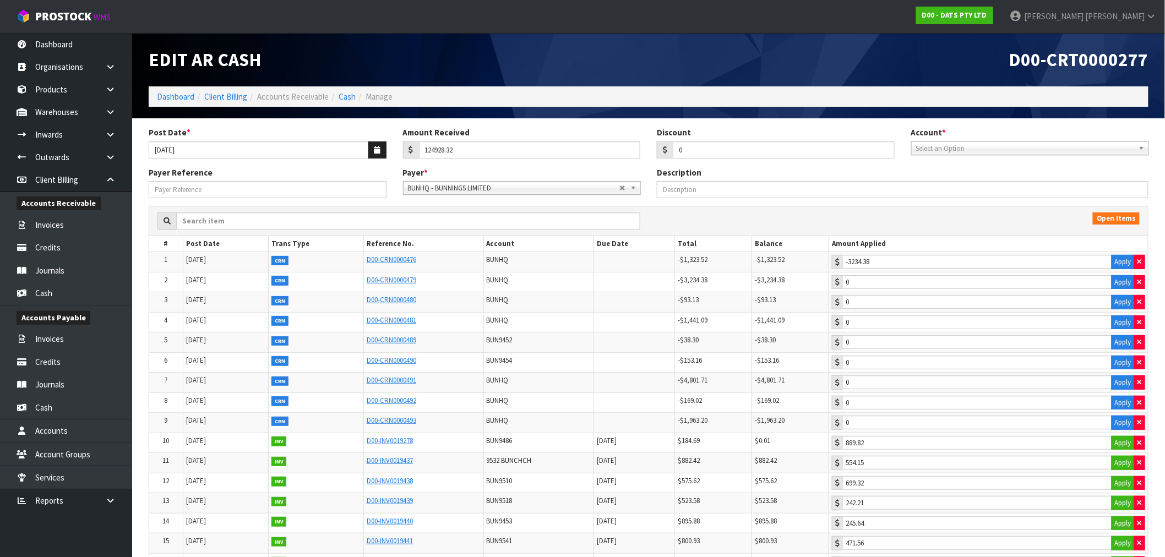
type input "0"
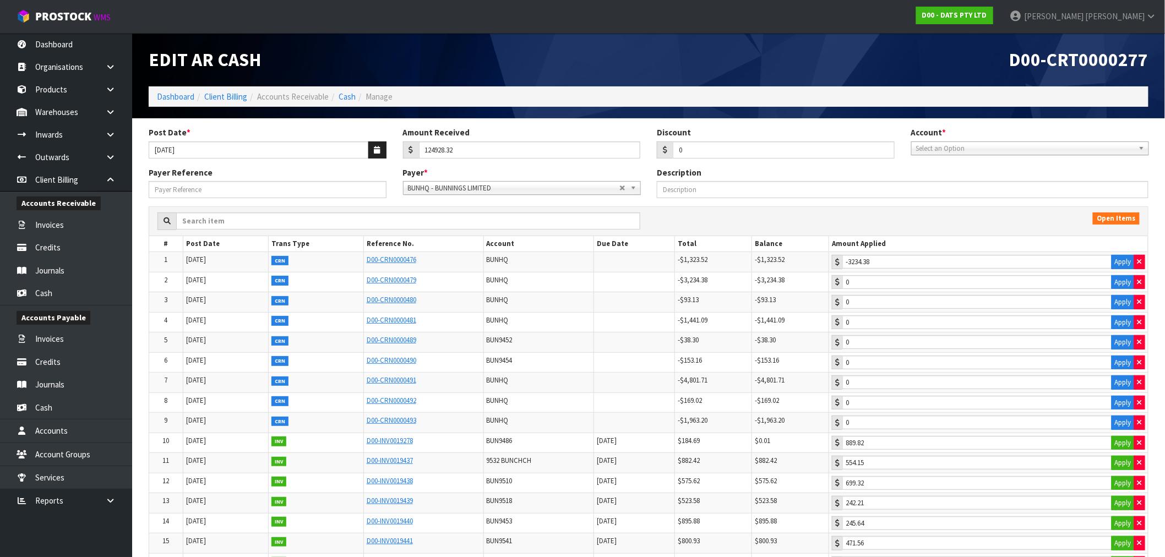
type input "0"
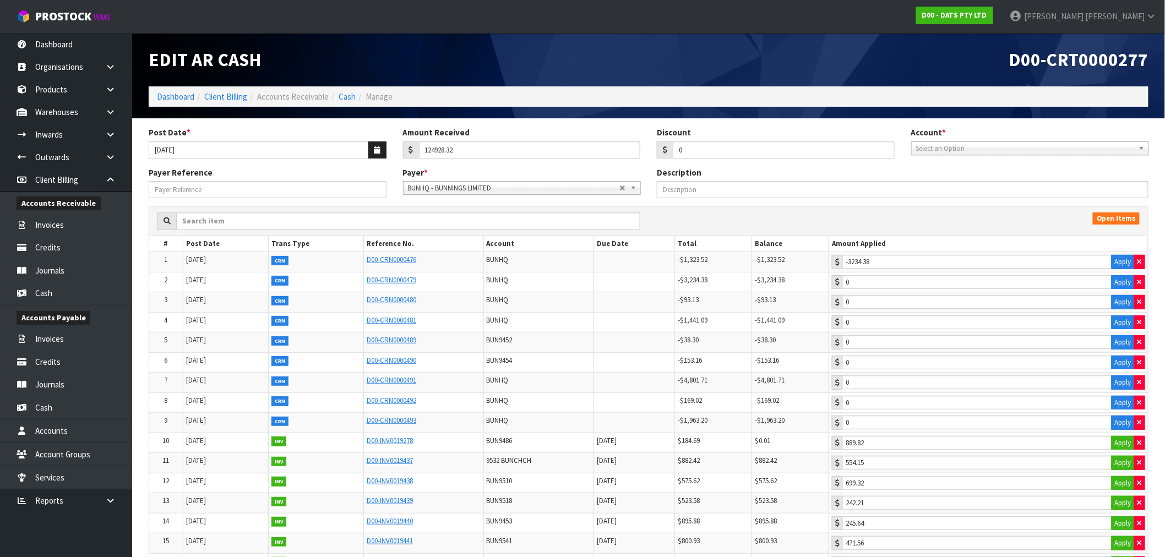
type input "0"
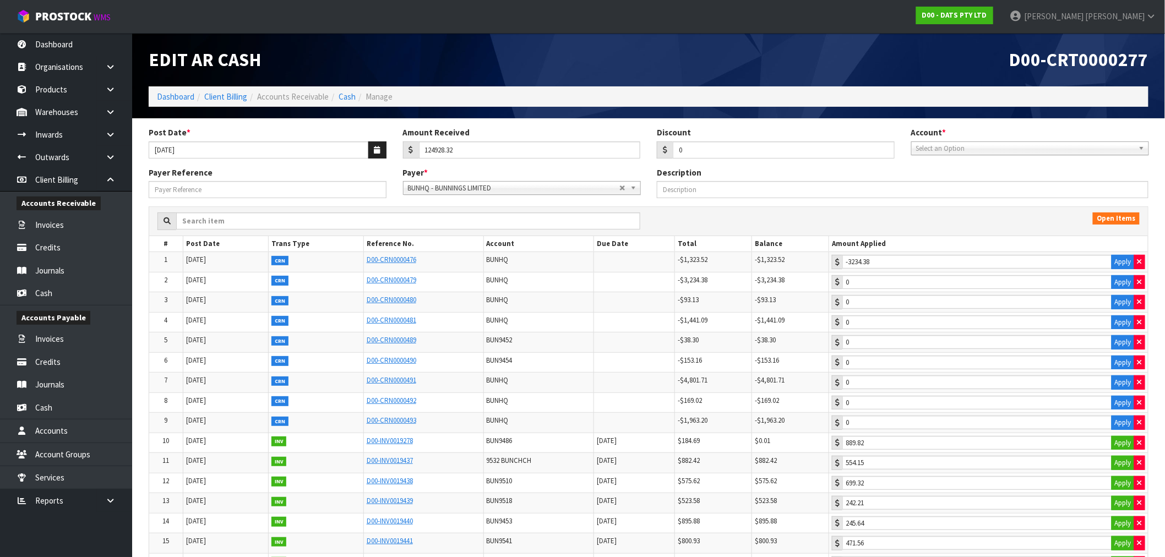
type input "0"
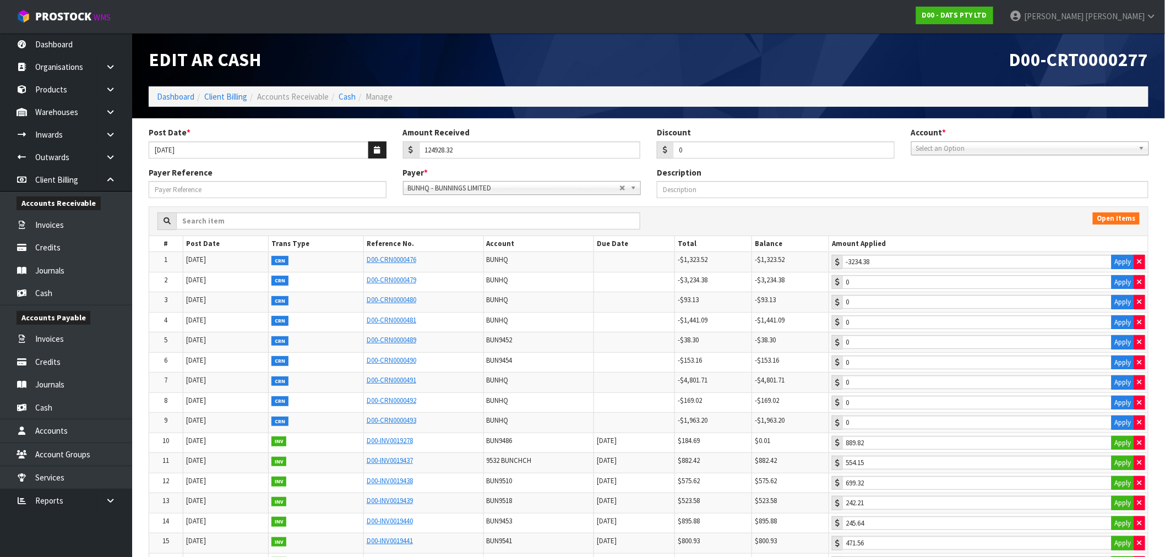
type input "0"
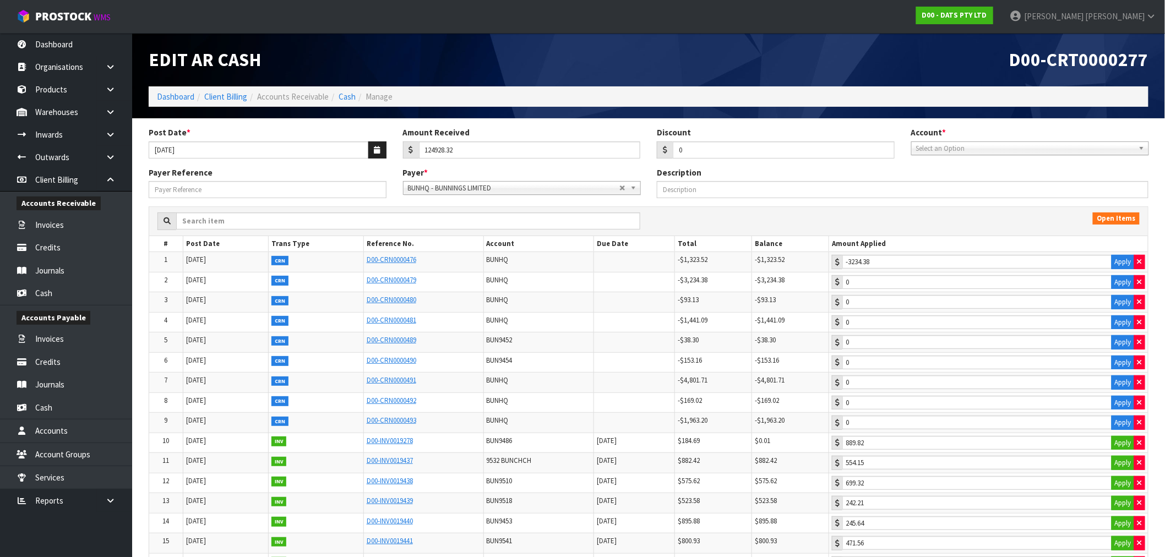
type input "0"
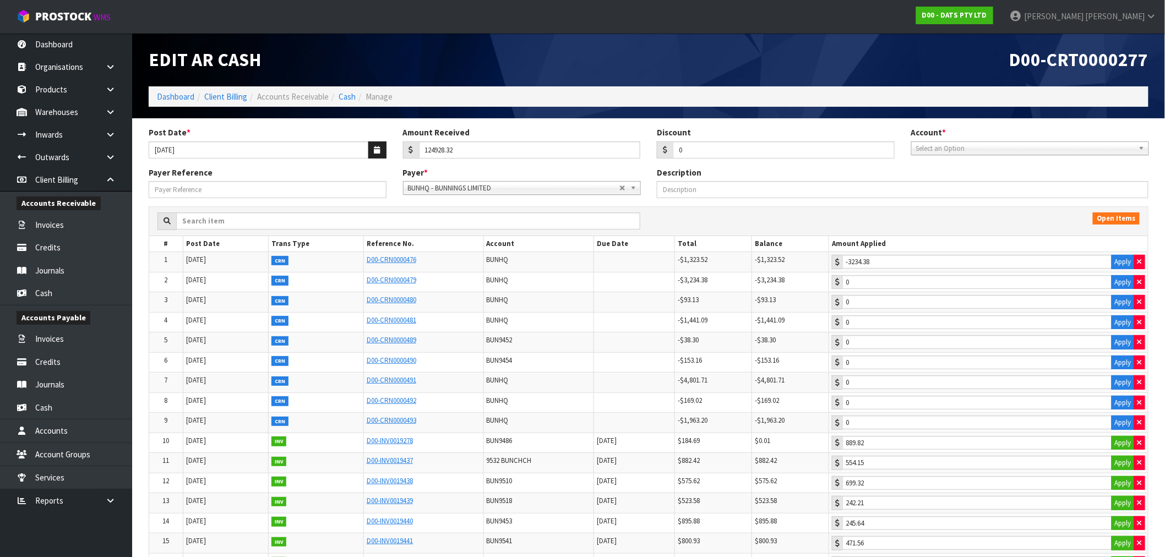
type input "0"
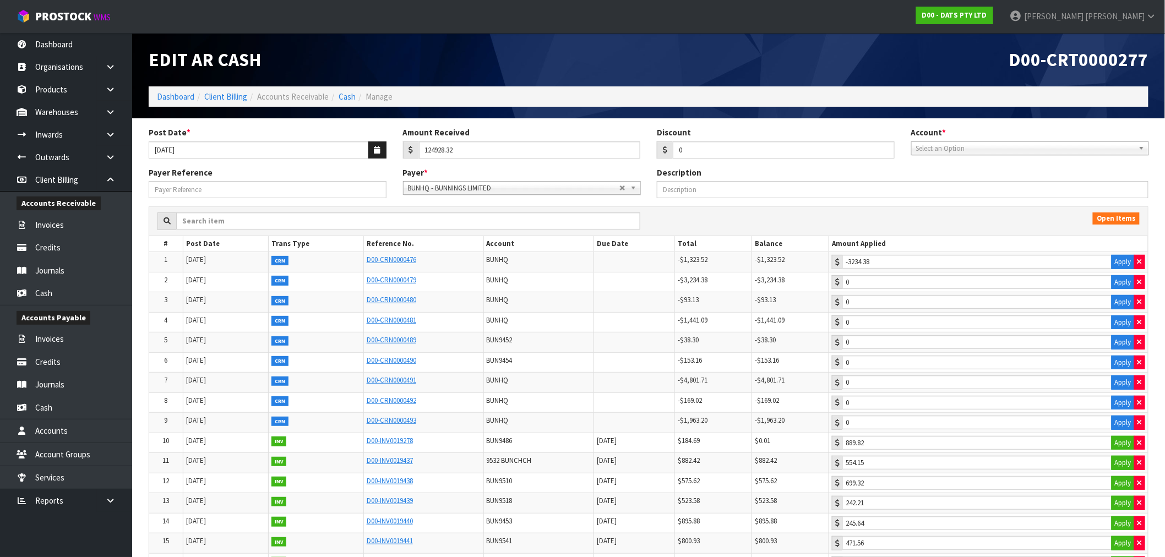
type input "0"
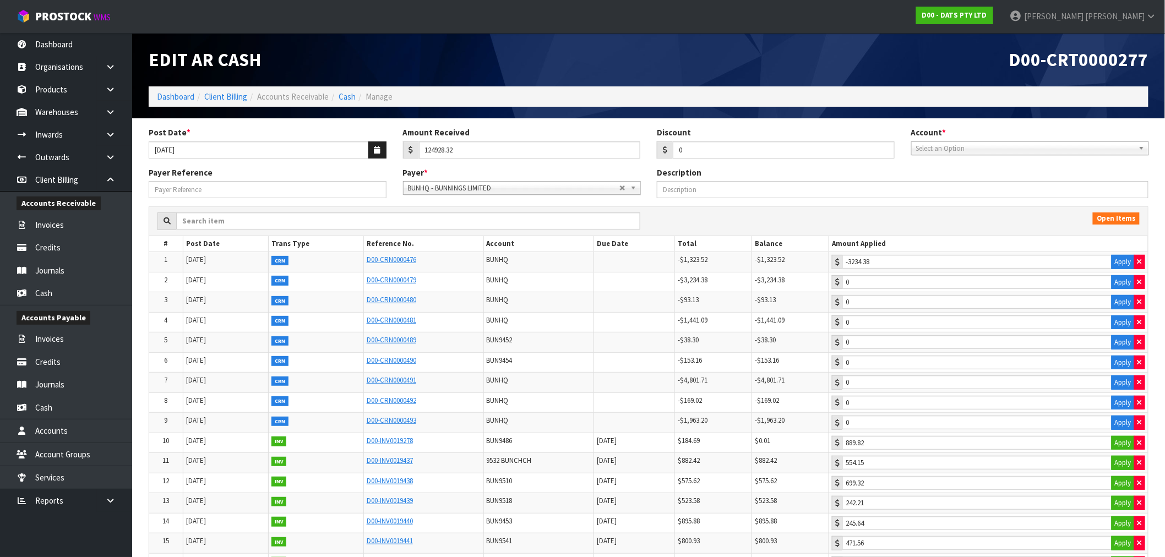
type input "0"
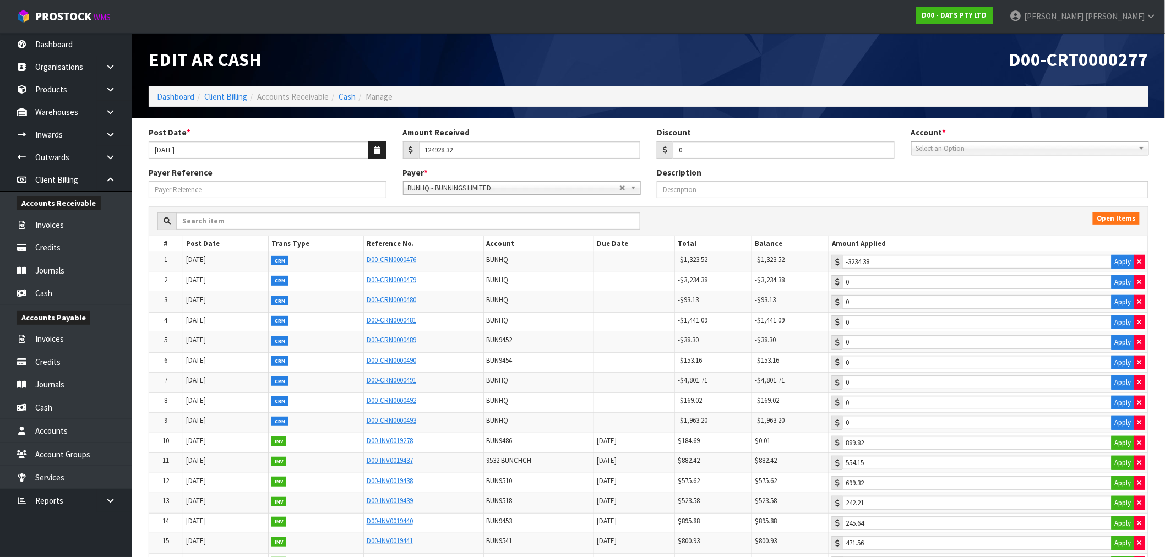
type input "0"
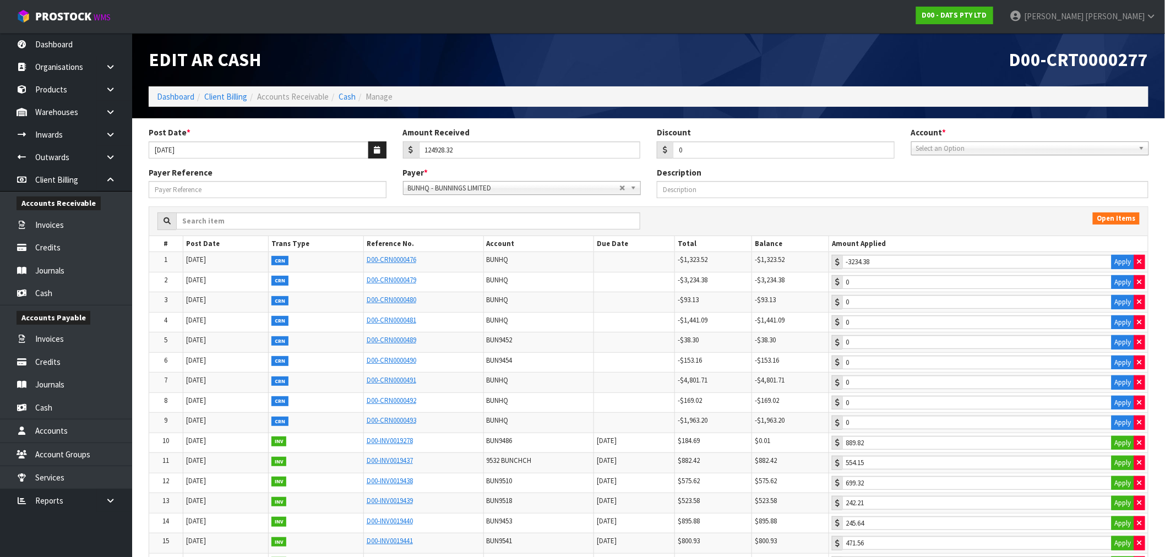
type input "0"
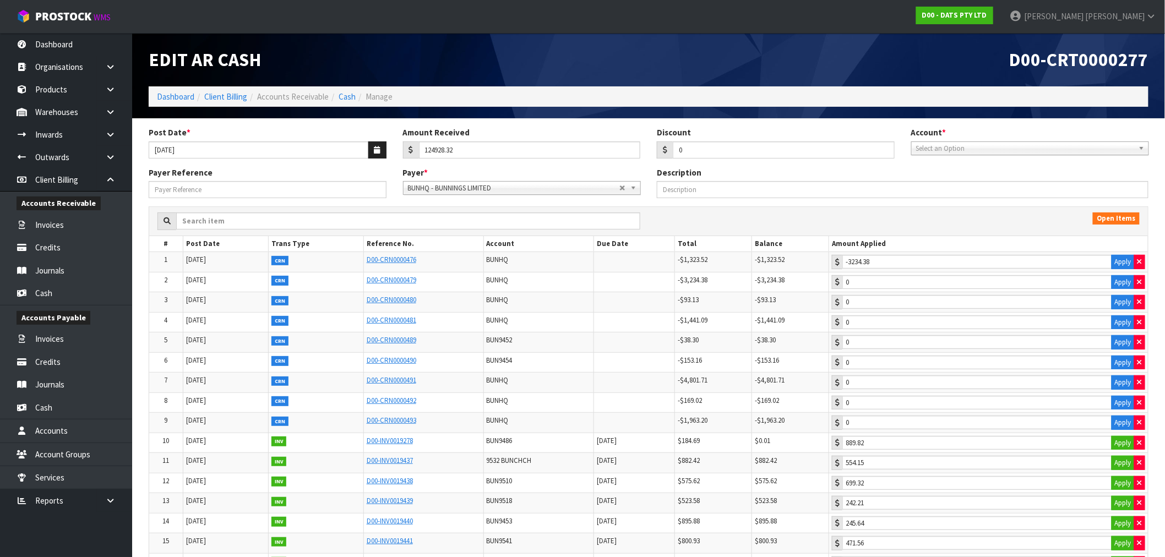
type input "0"
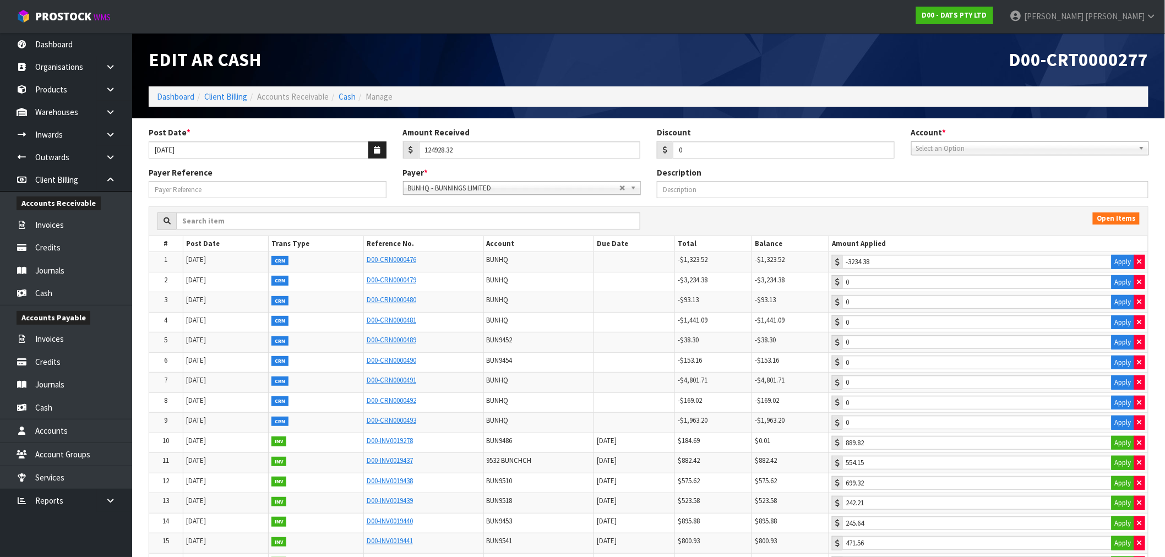
type input "0"
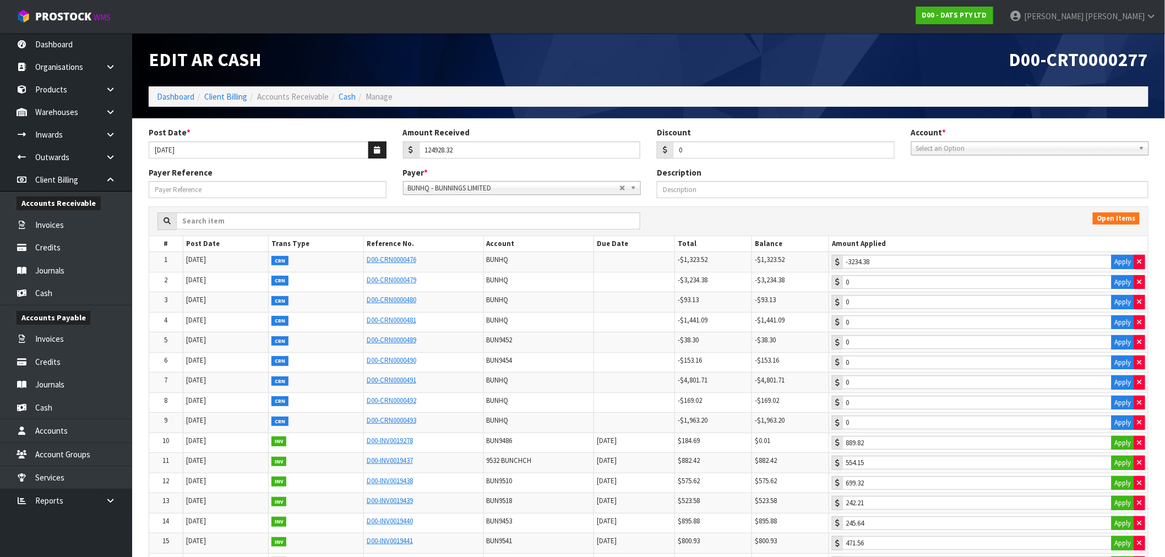
type input "0"
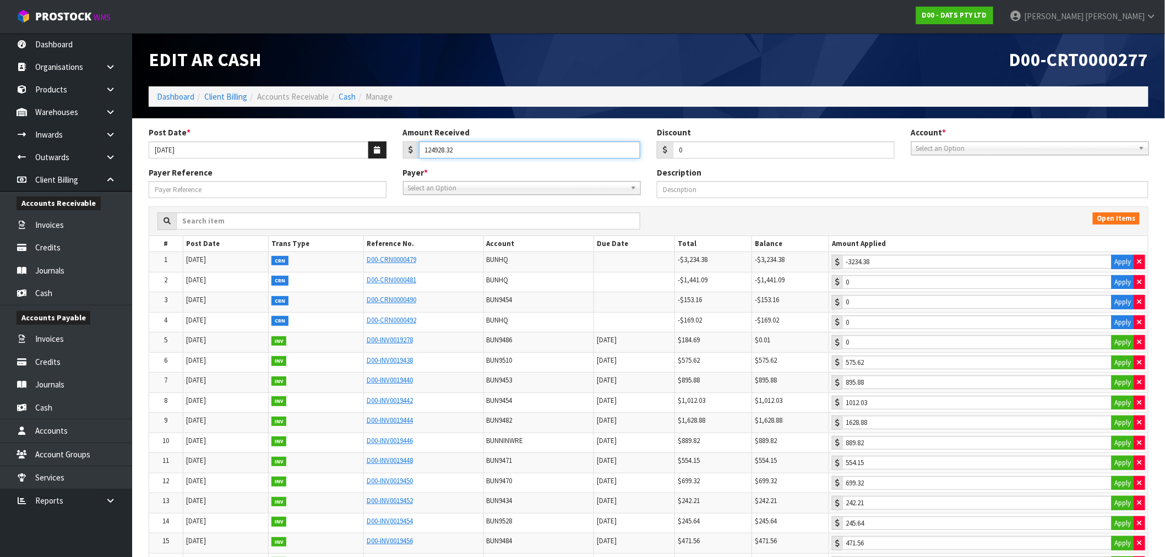
click at [548, 150] on input "124928.32" at bounding box center [530, 150] width 222 height 17
drag, startPoint x: 488, startPoint y: 149, endPoint x: 419, endPoint y: 156, distance: 69.2
click at [419, 156] on input "124928.32" at bounding box center [530, 150] width 222 height 17
click at [371, 153] on button "button" at bounding box center [377, 150] width 18 height 17
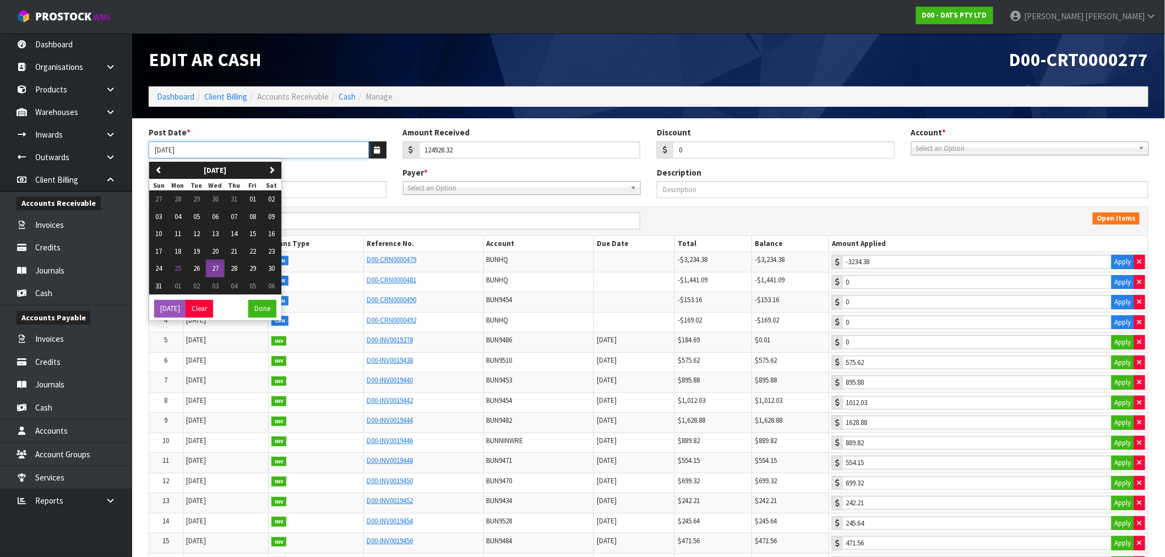
click at [280, 152] on input "[DATE]" at bounding box center [259, 150] width 220 height 17
type input "2"
click at [609, 191] on span "Select an Option" at bounding box center [513, 188] width 211 height 13
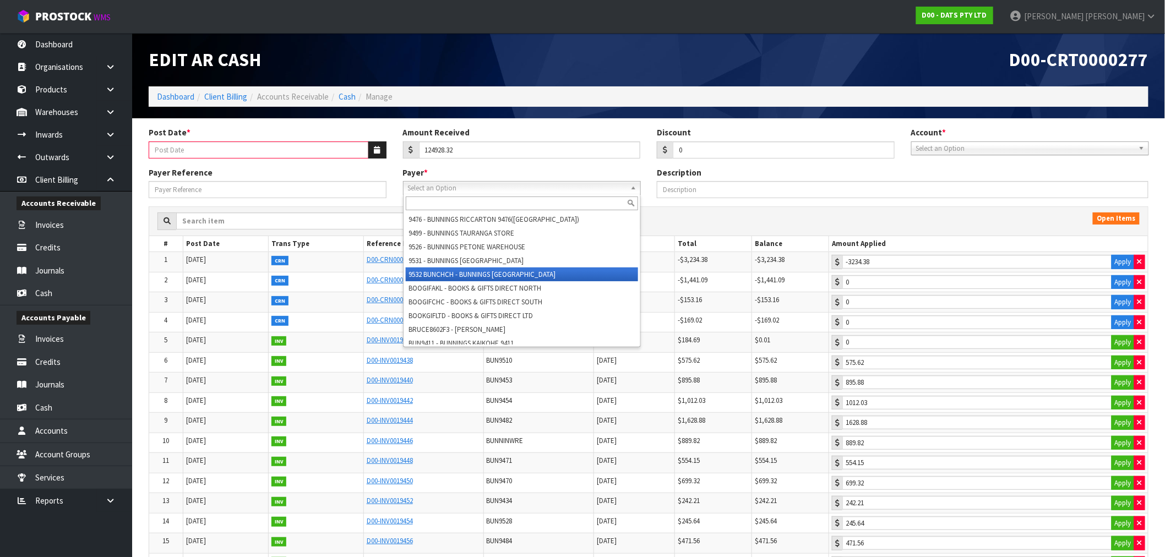
click at [482, 278] on li "9532 BUNCHCH - BUNNINGS [GEOGRAPHIC_DATA]" at bounding box center [522, 275] width 232 height 14
type input "0"
type input "589.23"
type input "171.79"
type input "1158.89"
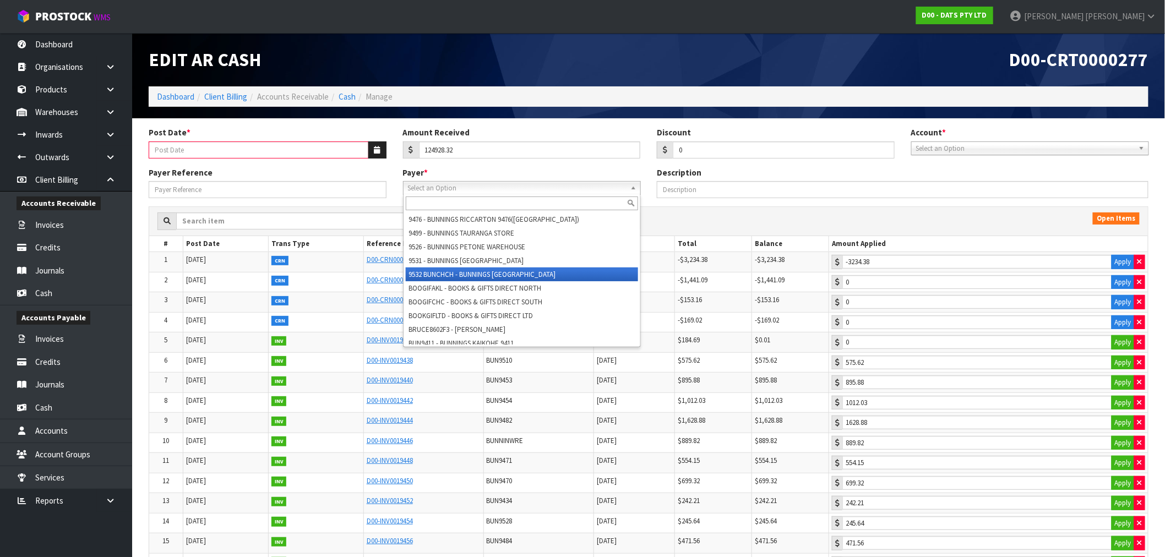
type input "1149.34"
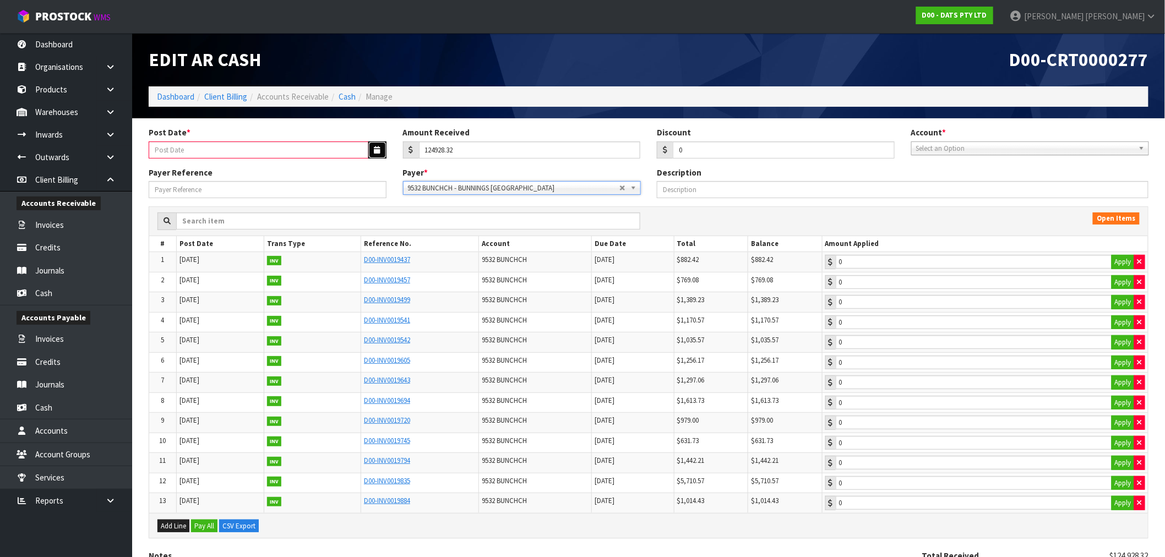
click at [376, 153] on icon "button" at bounding box center [377, 149] width 6 height 7
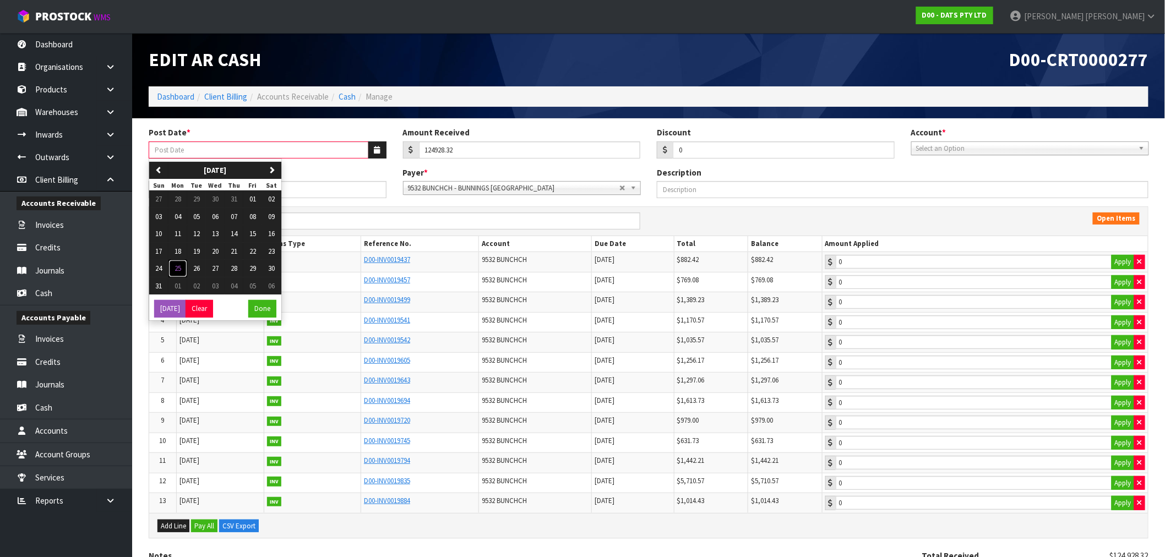
click at [178, 268] on span "25" at bounding box center [178, 268] width 7 height 9
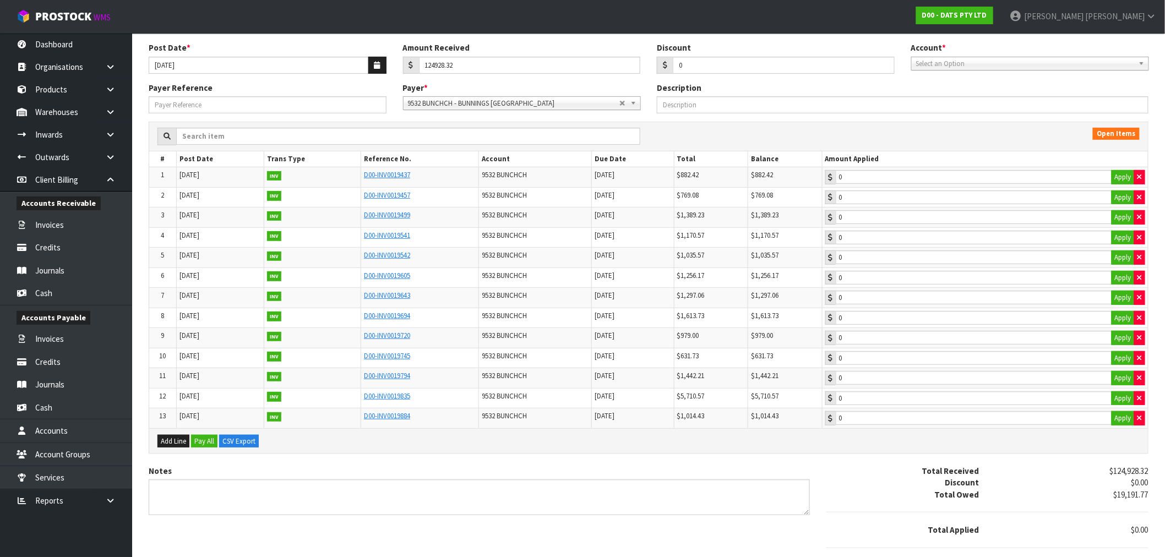
scroll to position [142, 0]
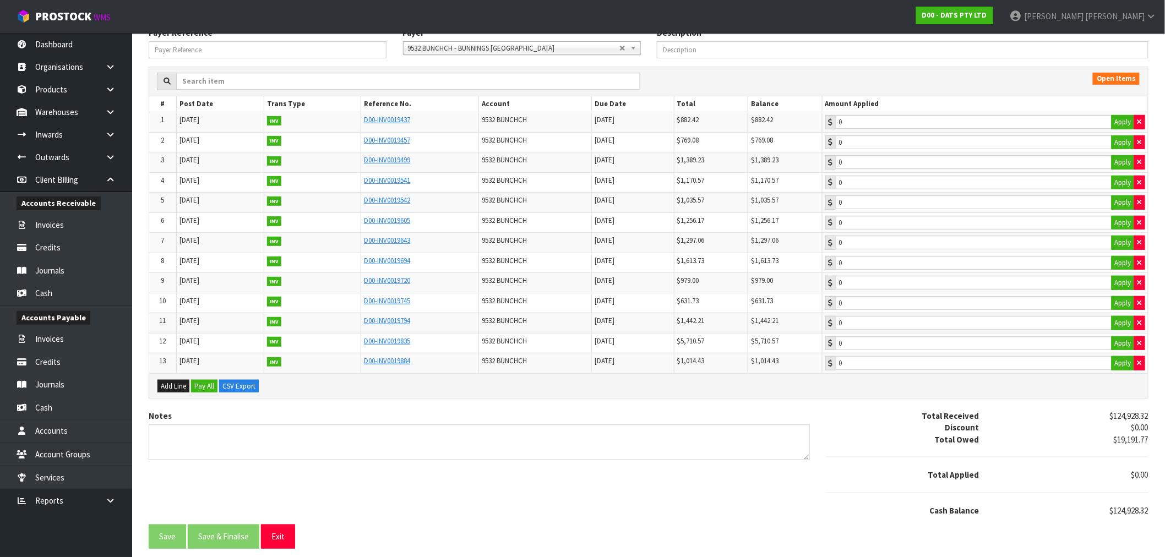
click at [966, 172] on td "0 Apply" at bounding box center [985, 182] width 326 height 20
click at [1119, 119] on button "Apply" at bounding box center [1123, 122] width 23 height 14
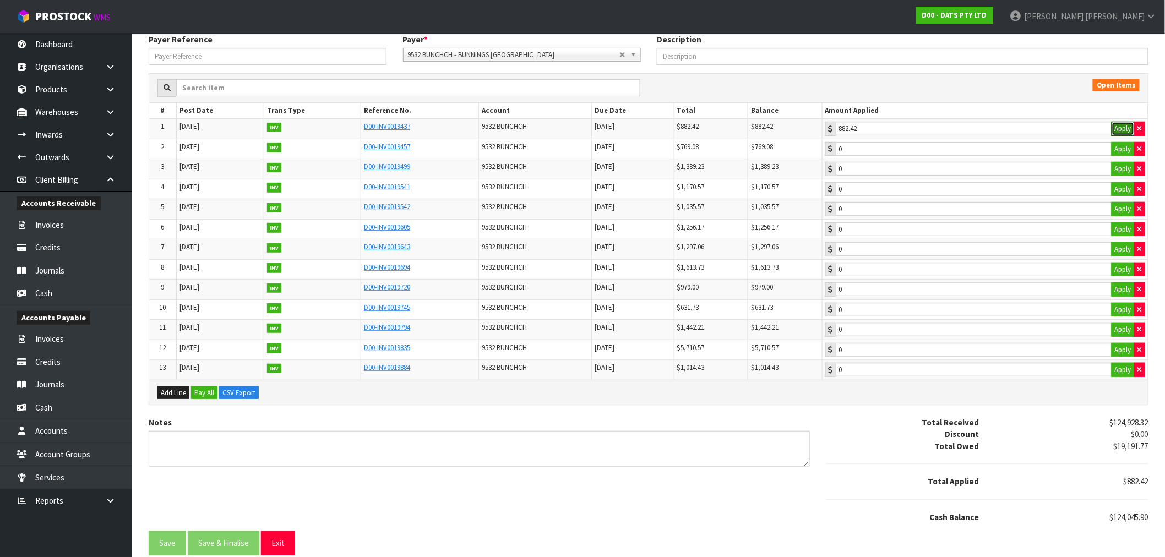
scroll to position [0, 0]
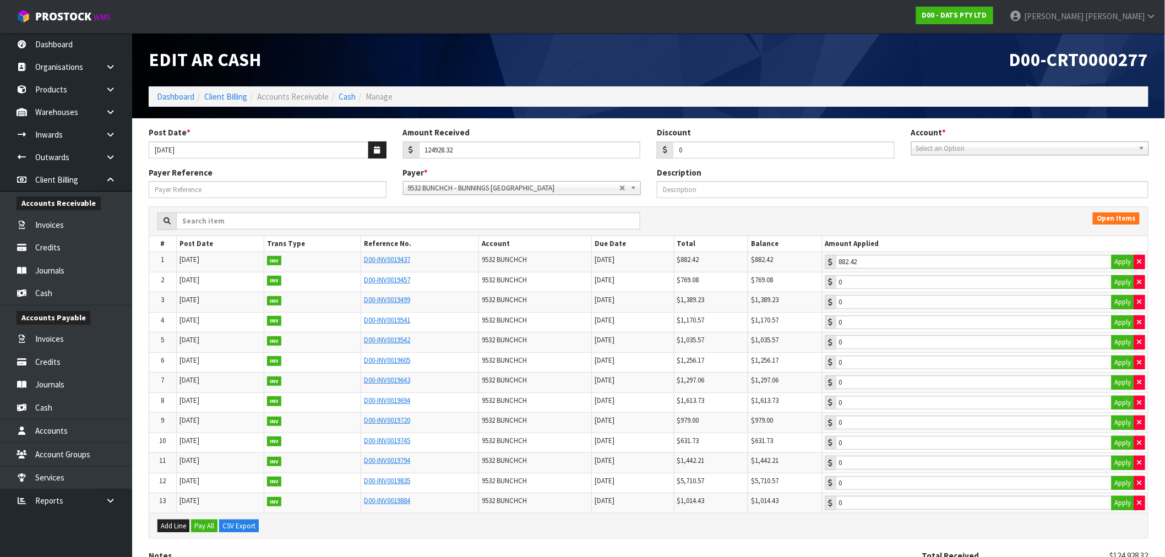
click at [966, 151] on span "Select an Option" at bounding box center [1021, 148] width 211 height 13
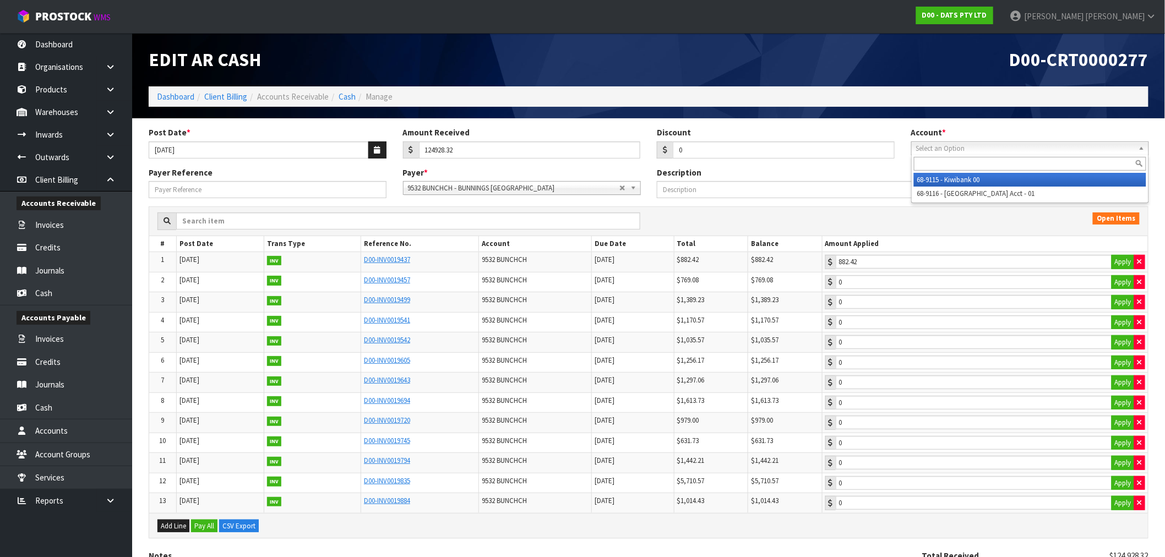
click at [964, 176] on li "68-9115 - Kiwibank 00" at bounding box center [1030, 180] width 232 height 14
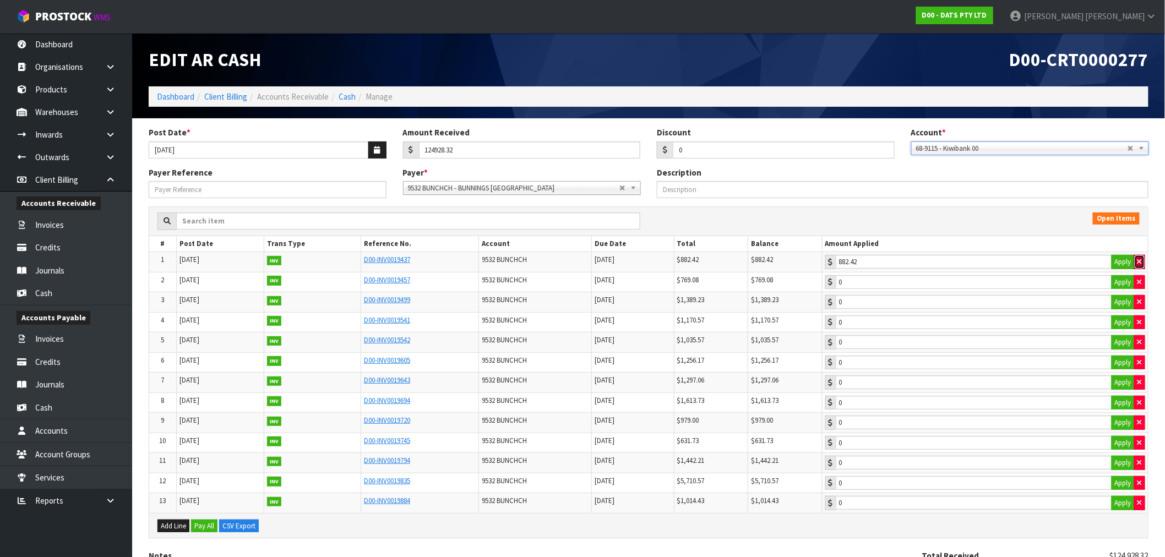
click at [1138, 259] on icon "button" at bounding box center [1140, 261] width 4 height 7
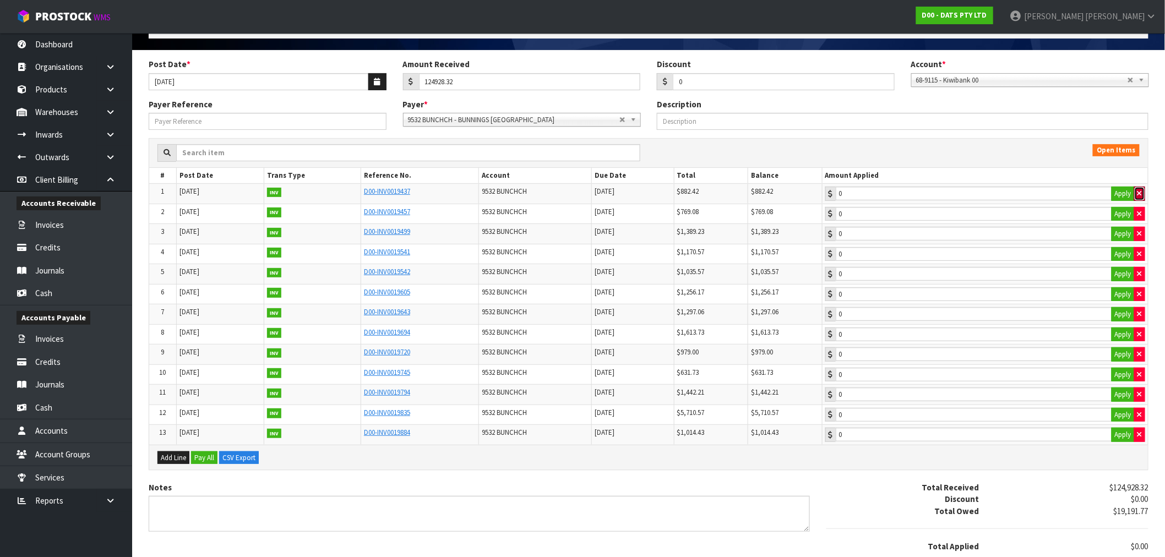
scroll to position [142, 0]
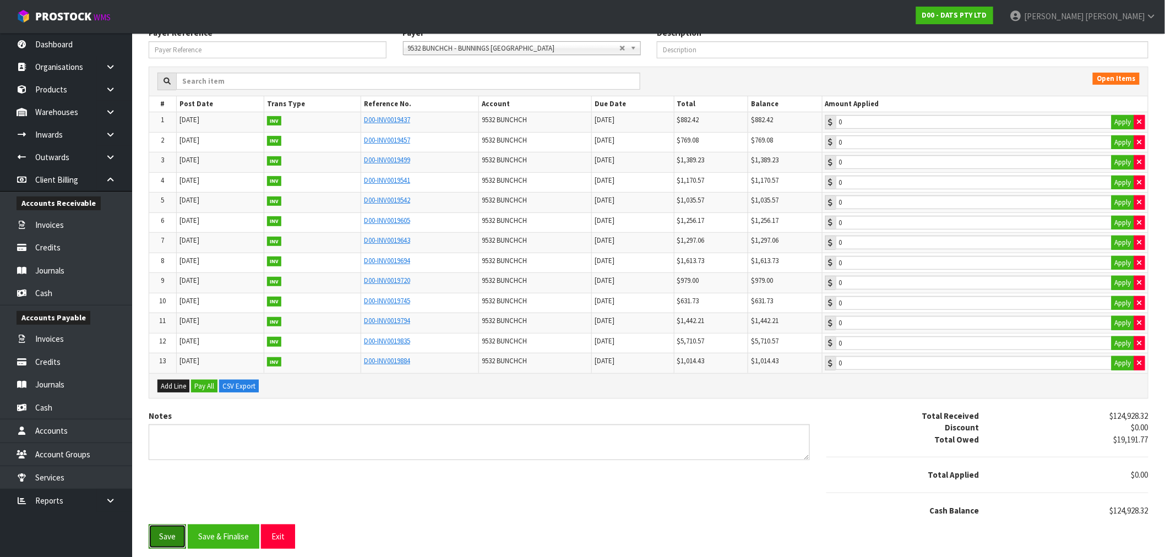
click at [172, 537] on button "Save" at bounding box center [167, 537] width 37 height 24
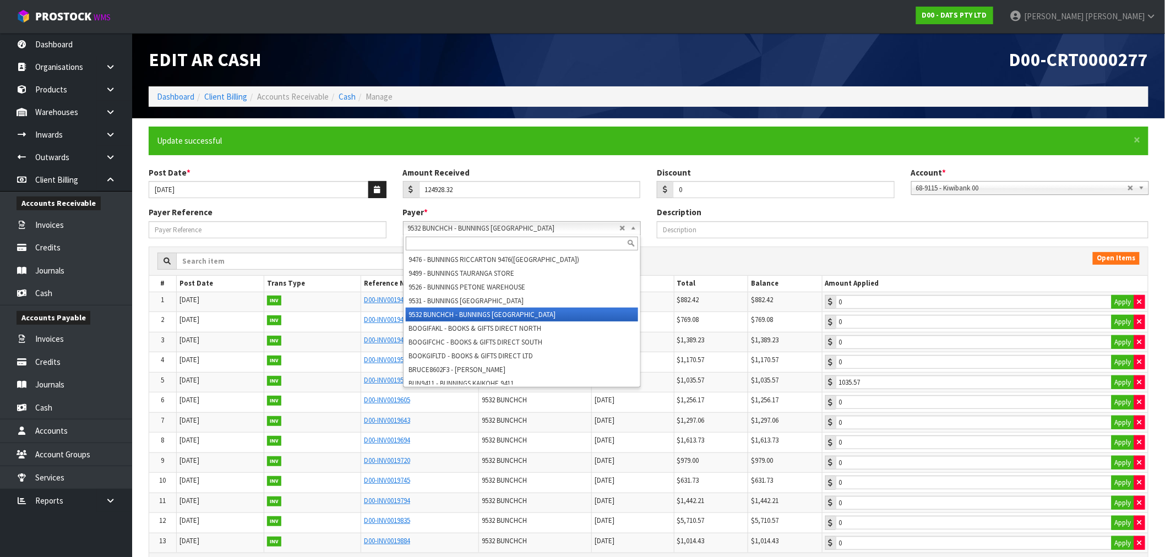
click at [515, 225] on span "9532 BUNCHCH - BUNNINGS [GEOGRAPHIC_DATA]" at bounding box center [513, 228] width 211 height 13
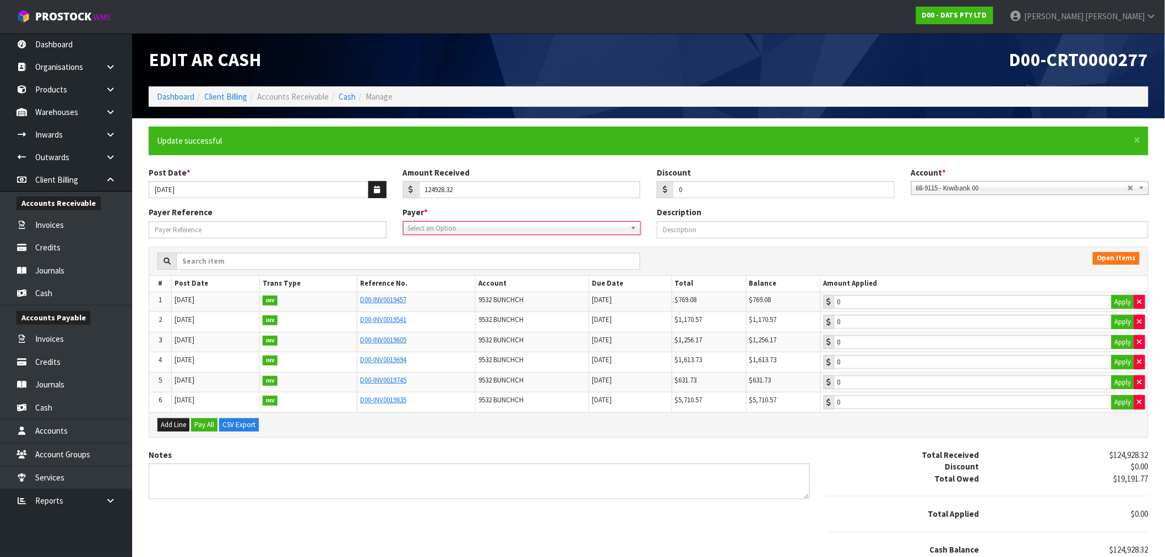
click at [549, 226] on span "Select an Option" at bounding box center [513, 228] width 211 height 13
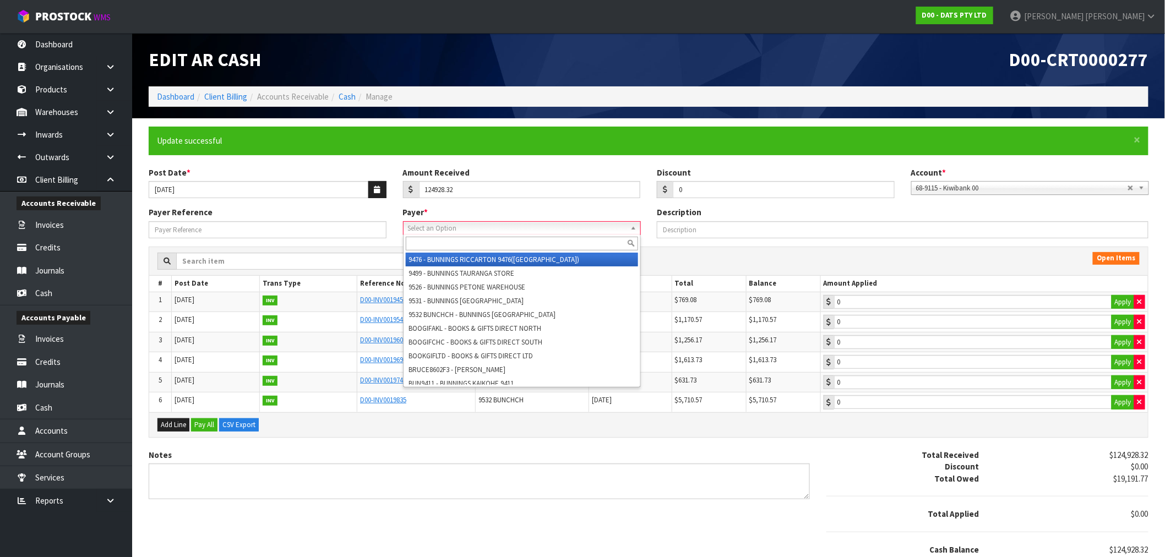
click at [536, 243] on input "text" at bounding box center [522, 244] width 232 height 14
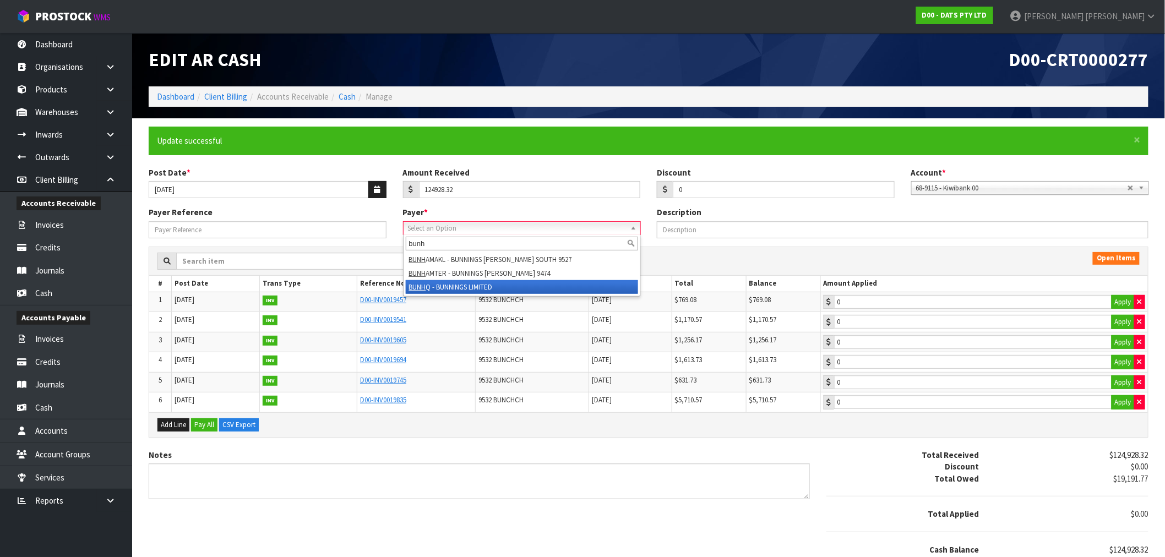
click at [469, 289] on li "BUNH Q - BUNNINGS LIMITED" at bounding box center [522, 287] width 232 height 14
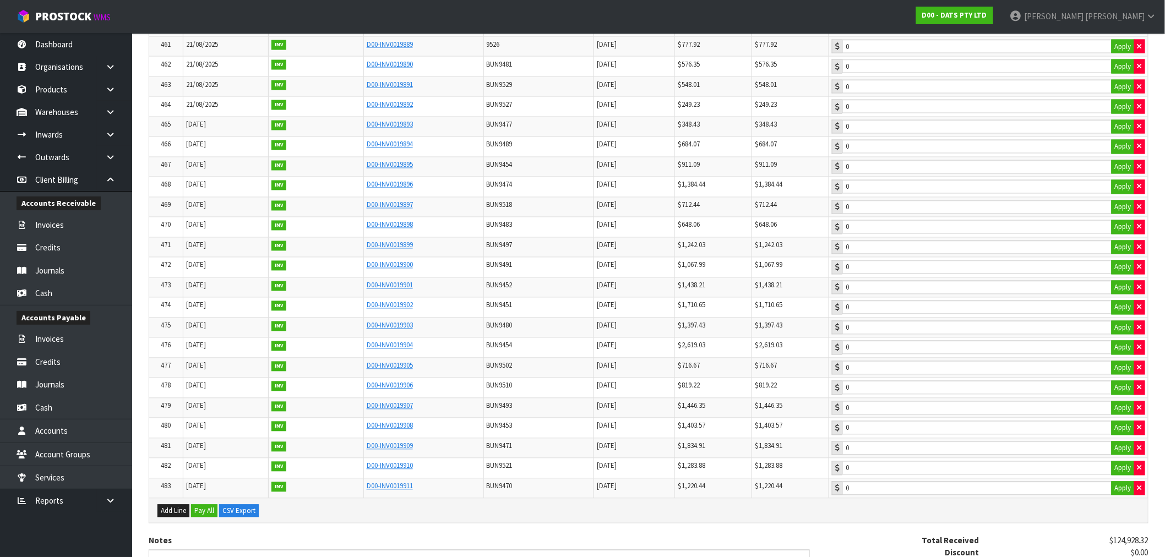
scroll to position [9713, 0]
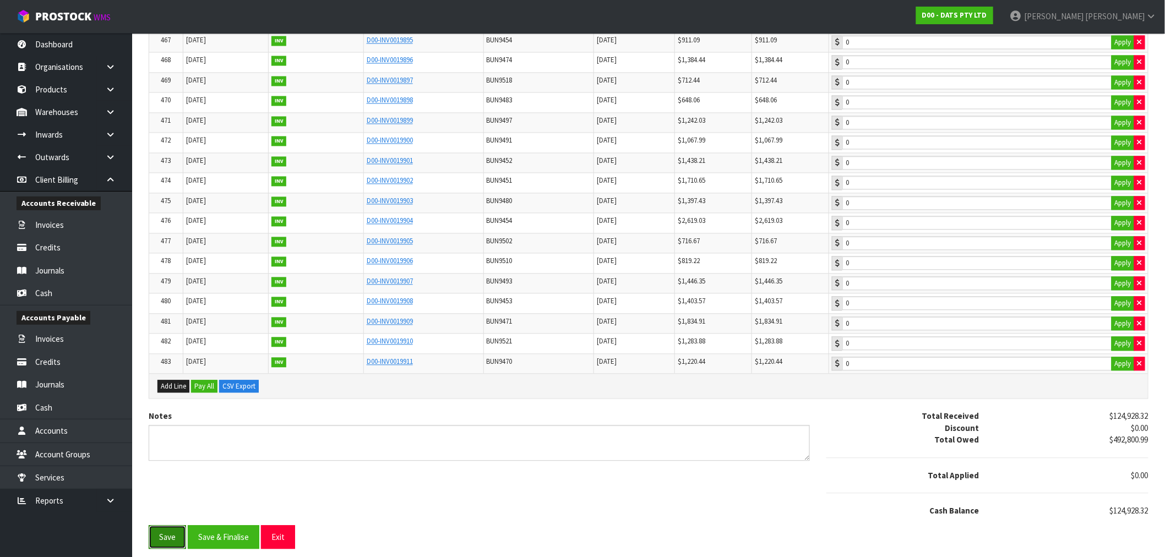
click at [166, 537] on button "Save" at bounding box center [167, 537] width 37 height 24
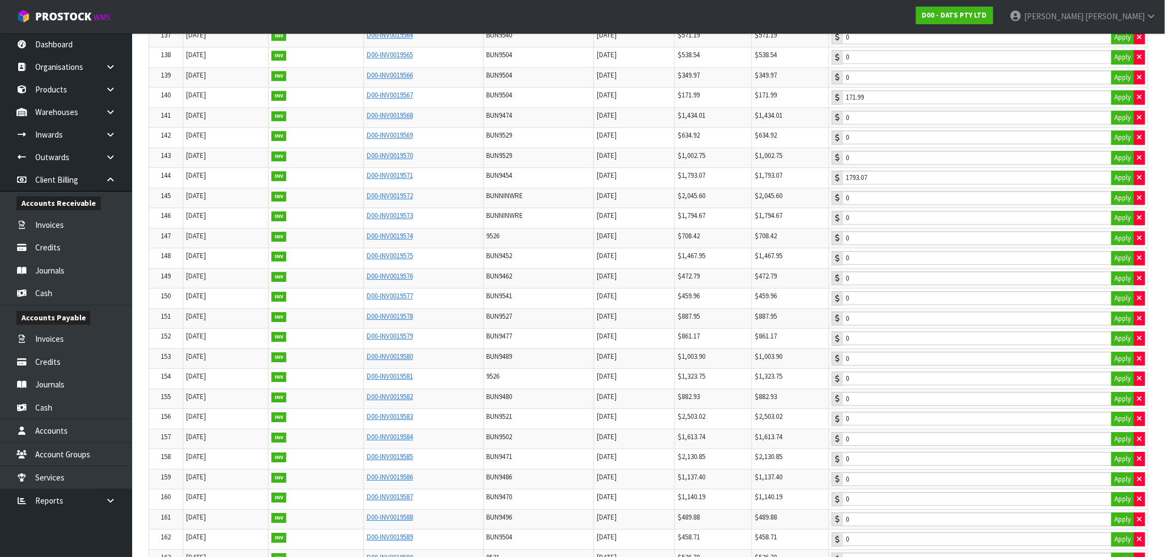
scroll to position [2998, 0]
click at [1113, 246] on button "Apply" at bounding box center [1123, 239] width 23 height 14
click at [1120, 226] on button "Apply" at bounding box center [1123, 218] width 23 height 14
click at [1126, 206] on button "Apply" at bounding box center [1123, 199] width 23 height 14
click at [1120, 166] on button "Apply" at bounding box center [1123, 158] width 23 height 14
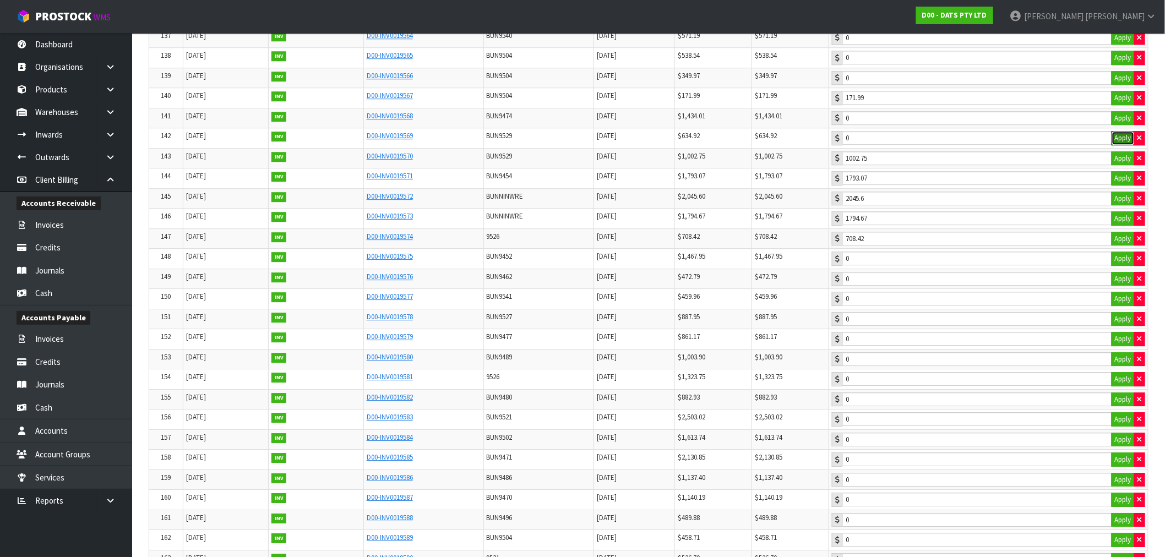
click at [1117, 145] on button "Apply" at bounding box center [1123, 138] width 23 height 14
click at [1118, 126] on button "Apply" at bounding box center [1123, 118] width 23 height 14
click at [1115, 85] on button "Apply" at bounding box center [1123, 78] width 23 height 14
click at [1114, 65] on button "Apply" at bounding box center [1123, 58] width 23 height 14
click at [1115, 45] on button "Apply" at bounding box center [1123, 38] width 23 height 14
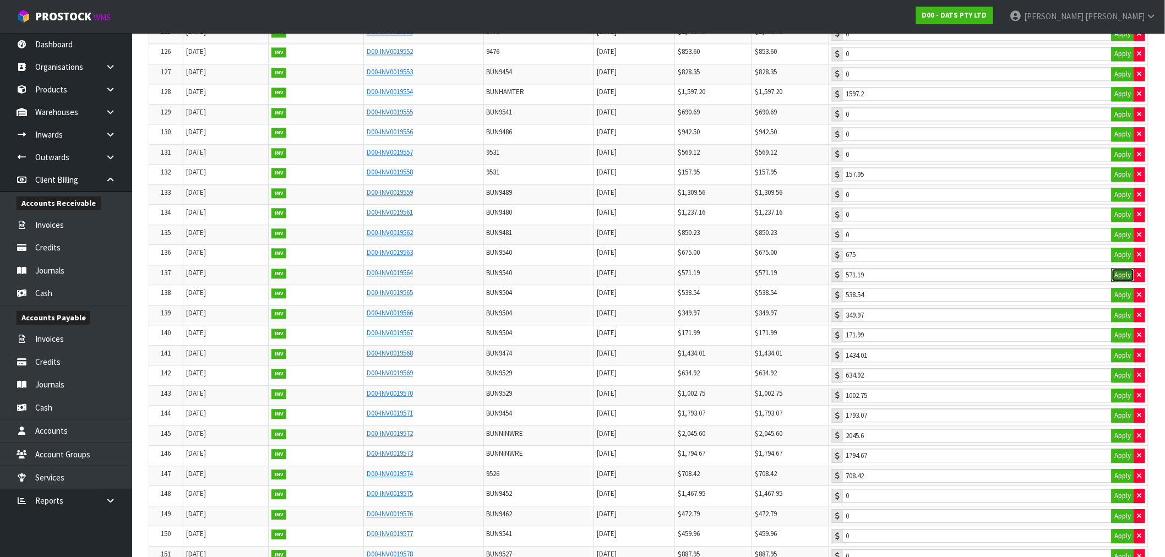
scroll to position [2753, 0]
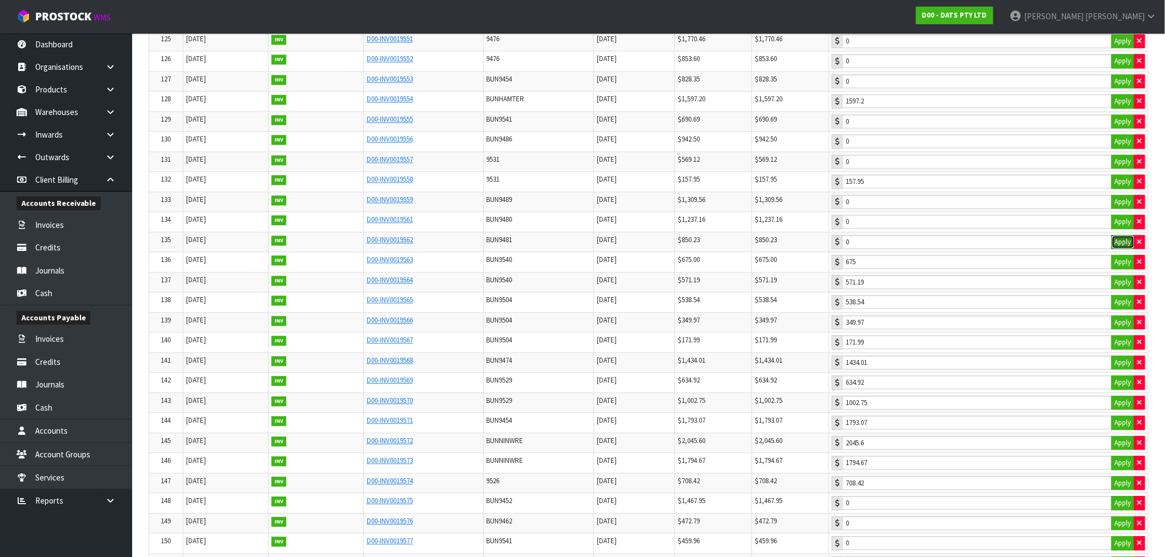
click at [1125, 249] on button "Apply" at bounding box center [1123, 242] width 23 height 14
click at [1122, 229] on button "Apply" at bounding box center [1123, 222] width 23 height 14
click at [1117, 209] on button "Apply" at bounding box center [1123, 202] width 23 height 14
click at [1122, 169] on button "Apply" at bounding box center [1123, 162] width 23 height 14
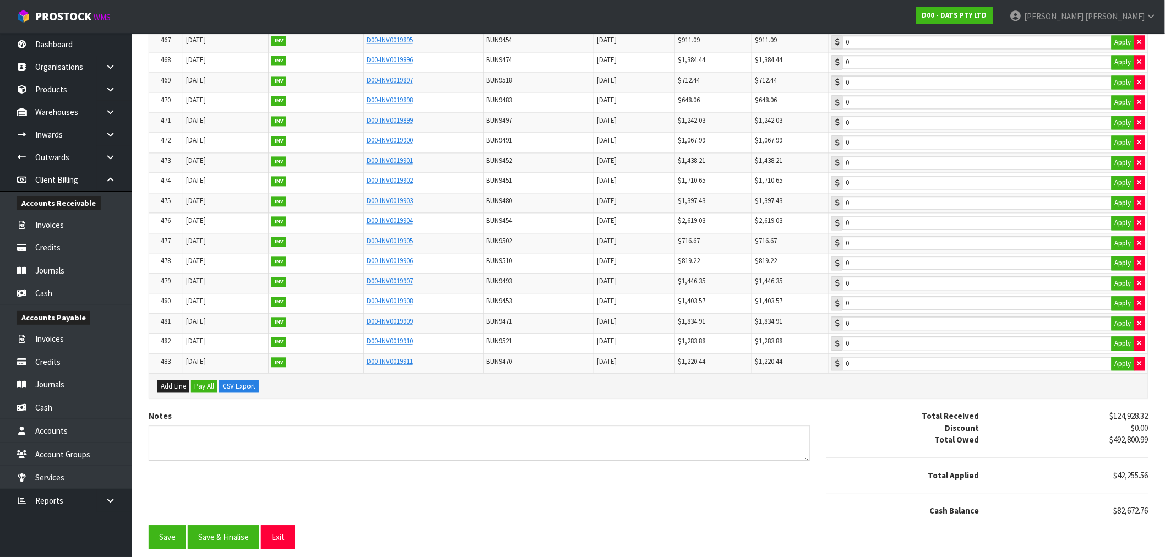
scroll to position [9713, 0]
click at [173, 534] on button "Save" at bounding box center [167, 537] width 37 height 24
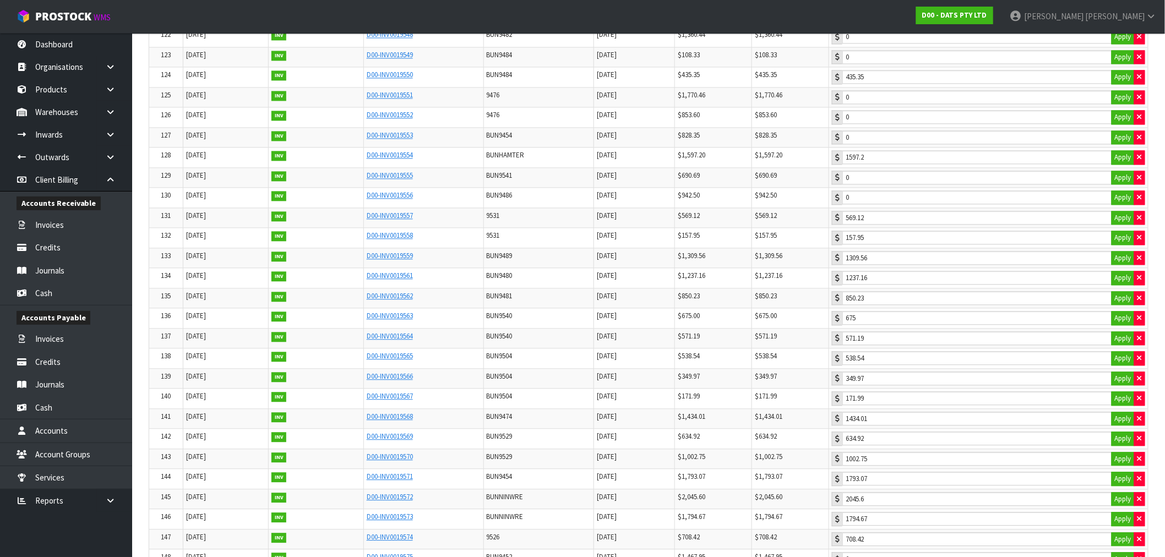
scroll to position [2686, 0]
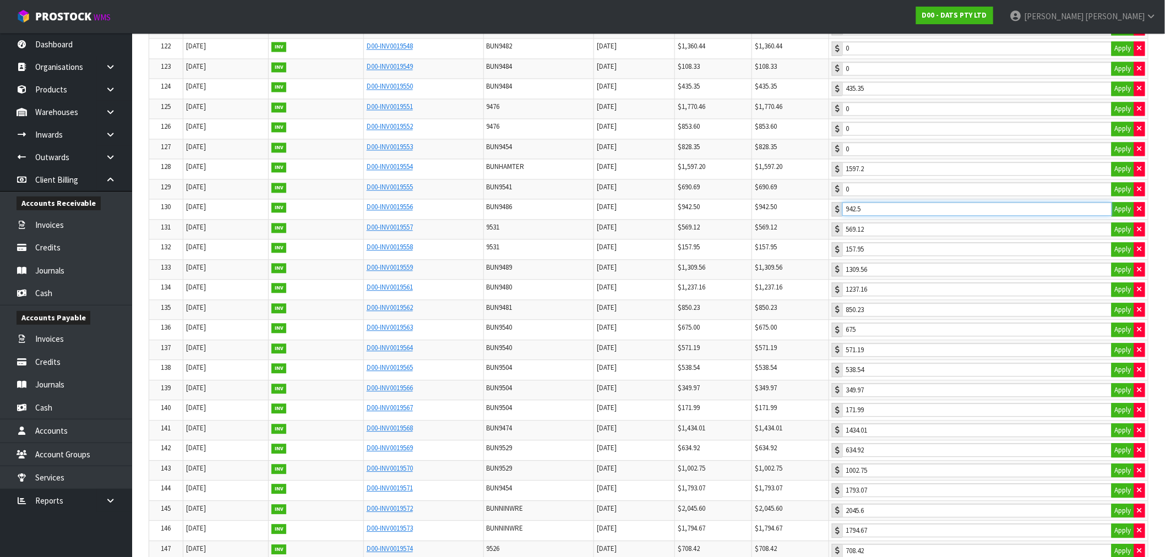
click at [904, 216] on input "942.5" at bounding box center [978, 209] width 270 height 14
click at [1125, 197] on button "Apply" at bounding box center [1123, 189] width 23 height 14
click at [1138, 213] on icon "button" at bounding box center [1140, 208] width 4 height 7
click at [1122, 216] on button "Apply" at bounding box center [1123, 209] width 23 height 14
click at [1125, 156] on button "Apply" at bounding box center [1123, 149] width 23 height 14
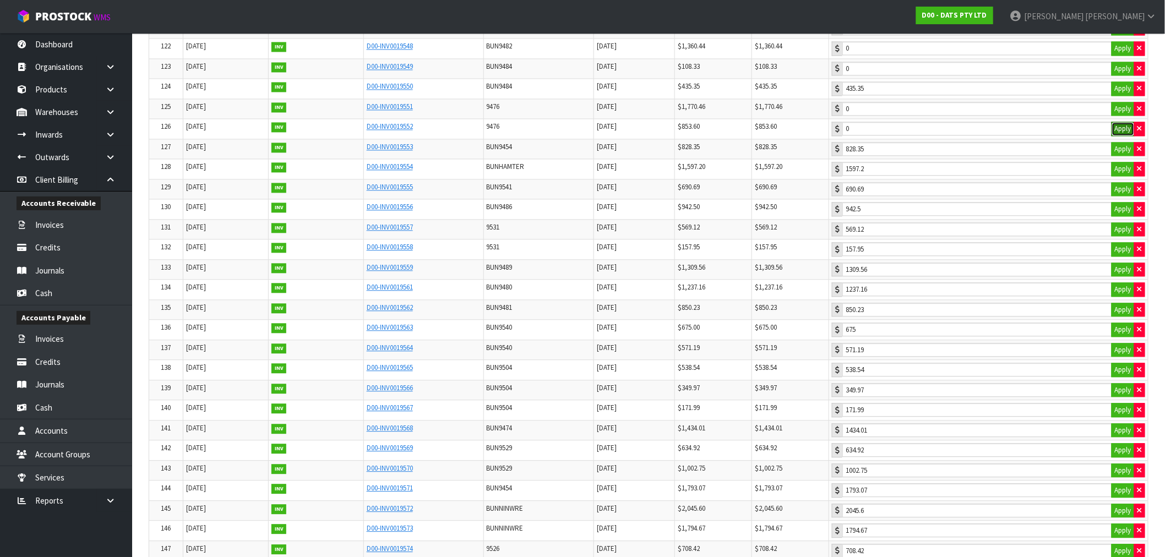
click at [1118, 136] on button "Apply" at bounding box center [1123, 129] width 23 height 14
click at [1118, 116] on button "Apply" at bounding box center [1123, 109] width 23 height 14
click at [1120, 96] on button "Apply" at bounding box center [1123, 89] width 23 height 14
drag, startPoint x: 1118, startPoint y: 91, endPoint x: 1120, endPoint y: 73, distance: 18.2
click at [1118, 76] on button "Apply" at bounding box center [1123, 69] width 23 height 14
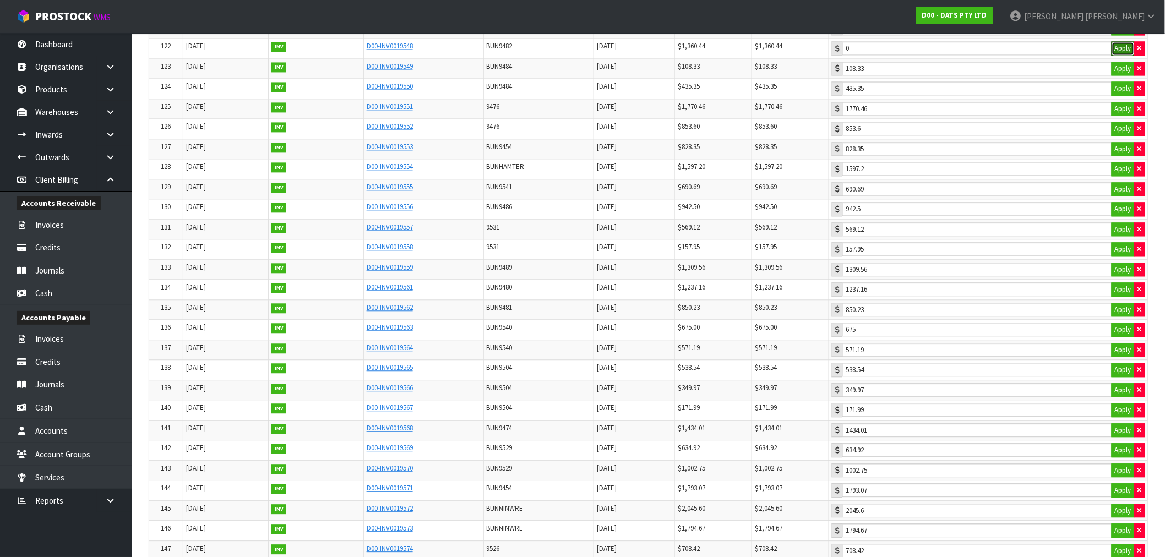
drag, startPoint x: 1120, startPoint y: 72, endPoint x: 1118, endPoint y: 62, distance: 10.6
click at [1120, 56] on button "Apply" at bounding box center [1123, 48] width 23 height 14
click at [1116, 36] on button "Apply" at bounding box center [1123, 28] width 23 height 14
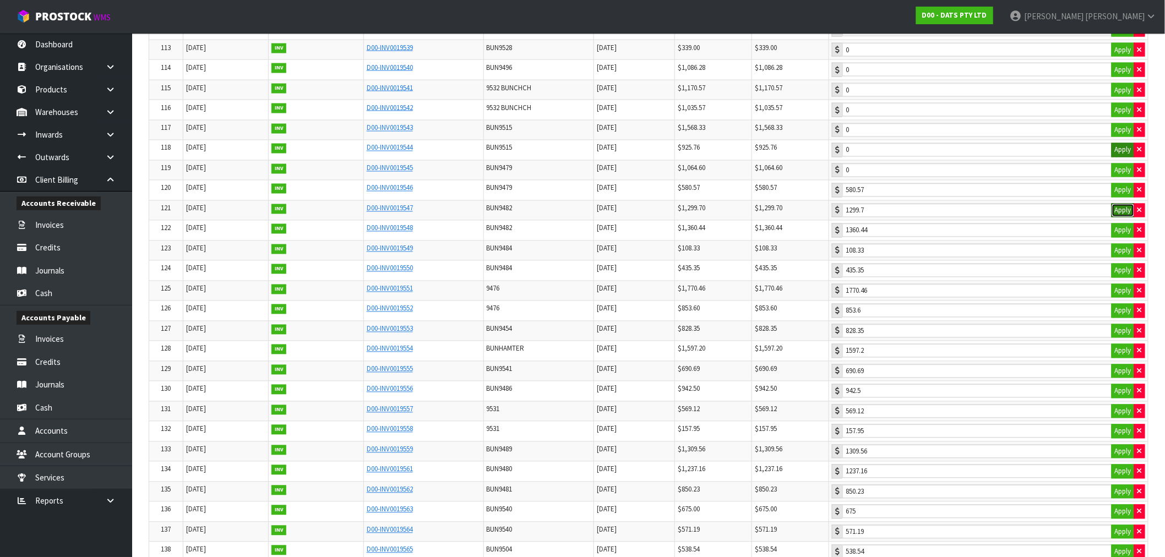
scroll to position [2502, 0]
drag, startPoint x: 1125, startPoint y: 207, endPoint x: 1118, endPoint y: 190, distance: 18.0
click at [1125, 199] on button "Apply" at bounding box center [1123, 191] width 23 height 14
click at [1117, 182] on td "0 Apply" at bounding box center [988, 171] width 319 height 20
click at [1121, 179] on button "Apply" at bounding box center [1123, 172] width 23 height 14
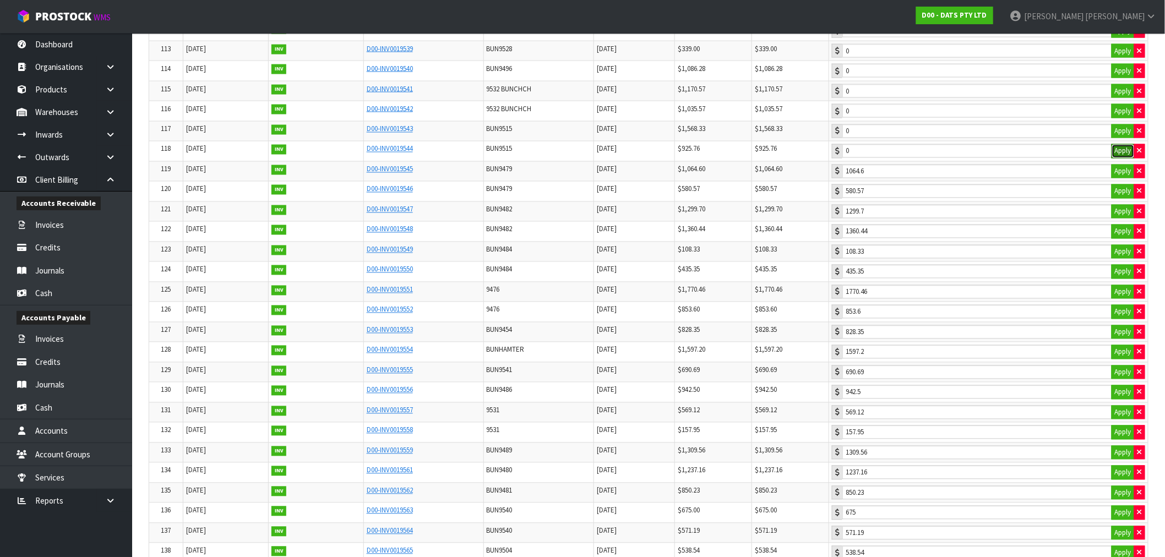
click at [1121, 159] on button "Apply" at bounding box center [1123, 151] width 23 height 14
click at [1127, 139] on button "Apply" at bounding box center [1123, 131] width 23 height 14
click at [1128, 118] on button "Apply" at bounding box center [1123, 111] width 23 height 14
click at [1124, 99] on button "Apply" at bounding box center [1123, 91] width 23 height 14
drag, startPoint x: 1124, startPoint y: 94, endPoint x: 1121, endPoint y: 73, distance: 21.2
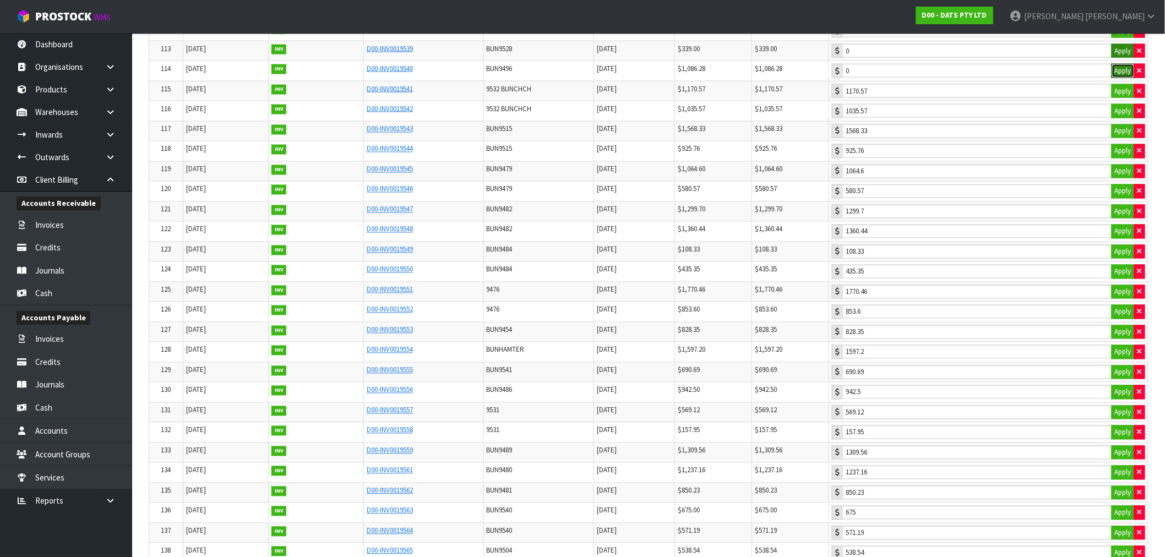
click at [1124, 78] on button "Apply" at bounding box center [1123, 71] width 23 height 14
drag, startPoint x: 1120, startPoint y: 70, endPoint x: 1118, endPoint y: 57, distance: 13.9
click at [1120, 58] on button "Apply" at bounding box center [1123, 51] width 23 height 14
click at [1118, 38] on button "Apply" at bounding box center [1123, 31] width 23 height 14
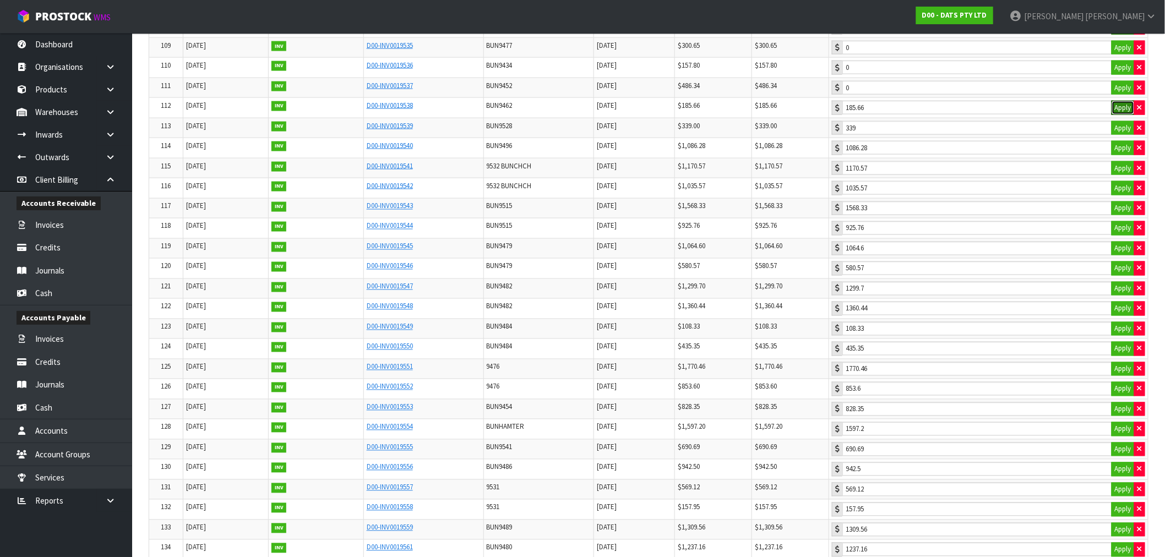
scroll to position [2319, 0]
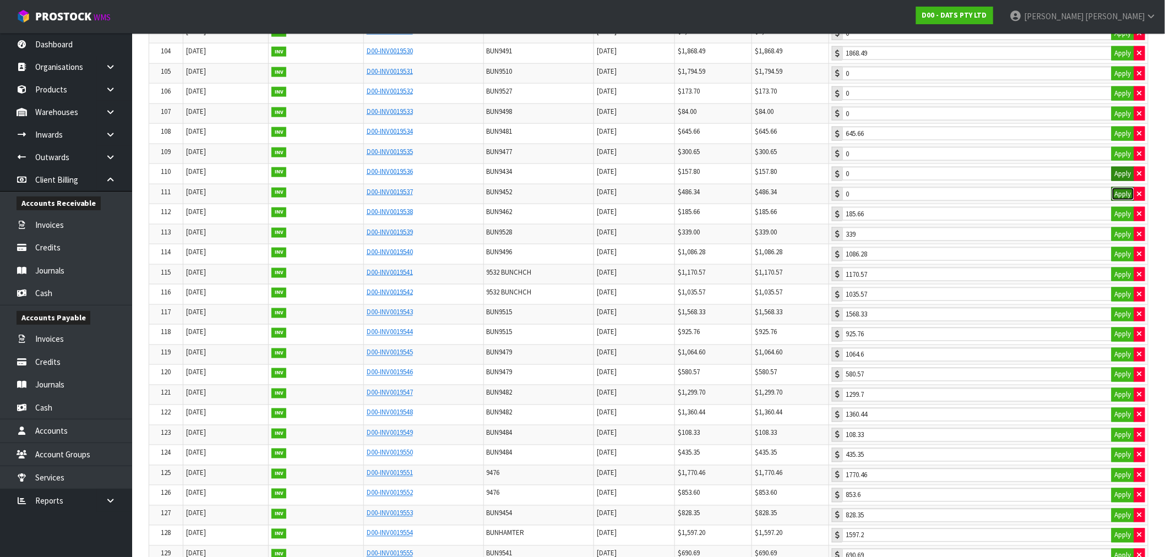
drag, startPoint x: 1127, startPoint y: 211, endPoint x: 1118, endPoint y: 189, distance: 23.4
click at [1125, 202] on button "Apply" at bounding box center [1123, 194] width 23 height 14
click at [1118, 181] on button "Apply" at bounding box center [1123, 174] width 23 height 14
click at [1119, 161] on button "Apply" at bounding box center [1123, 154] width 23 height 14
click at [1125, 121] on button "Apply" at bounding box center [1123, 114] width 23 height 14
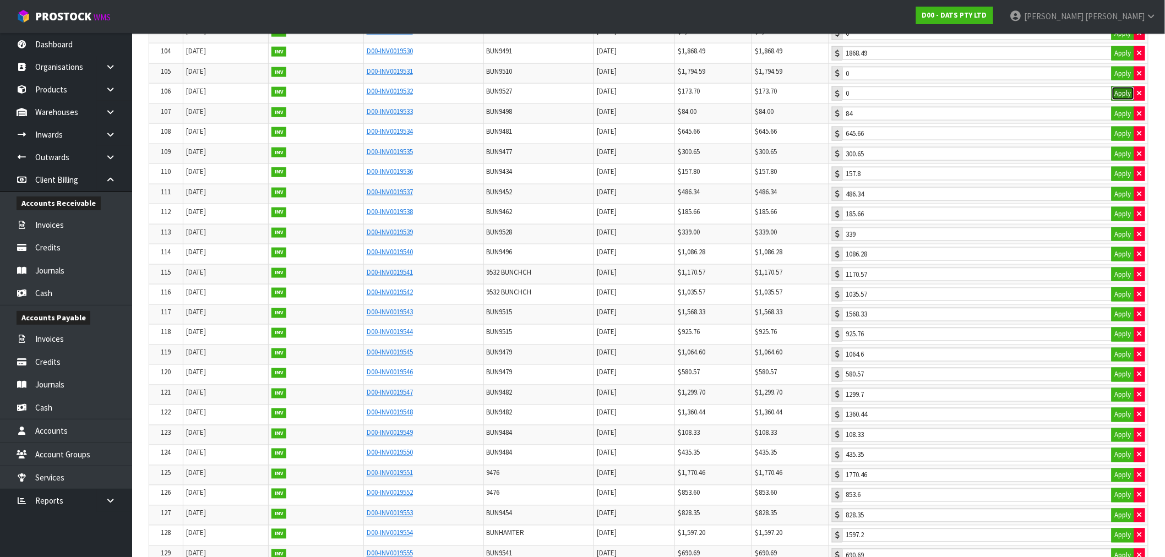
click at [1125, 101] on button "Apply" at bounding box center [1123, 93] width 23 height 14
click at [1123, 84] on td "0 Apply" at bounding box center [988, 73] width 319 height 20
click at [1121, 81] on button "Apply" at bounding box center [1123, 74] width 23 height 14
click at [1121, 61] on button "Apply" at bounding box center [1123, 53] width 23 height 14
click at [1121, 41] on button "Apply" at bounding box center [1123, 33] width 23 height 14
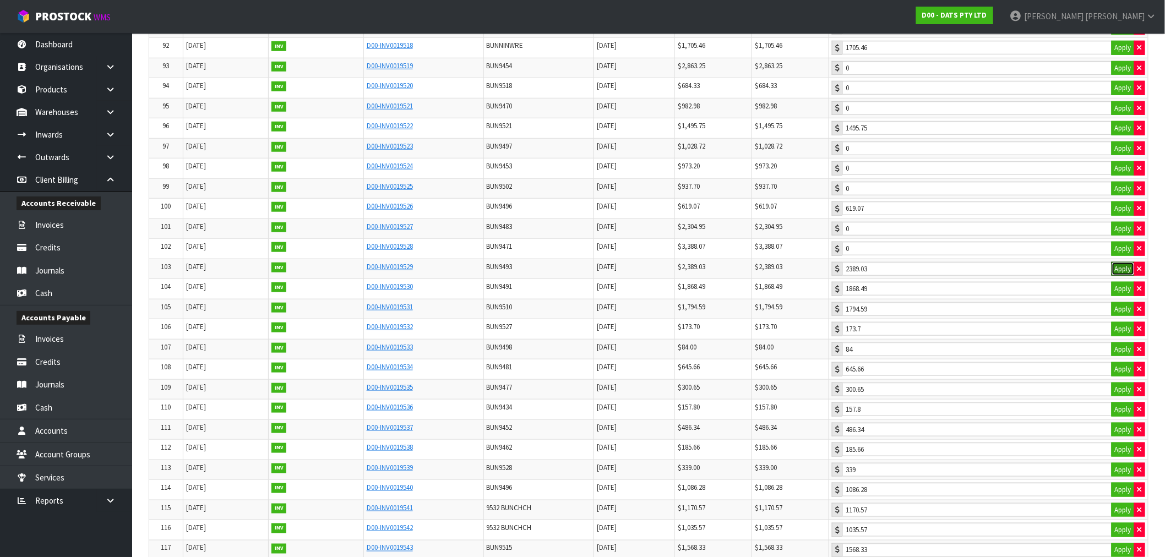
scroll to position [2074, 0]
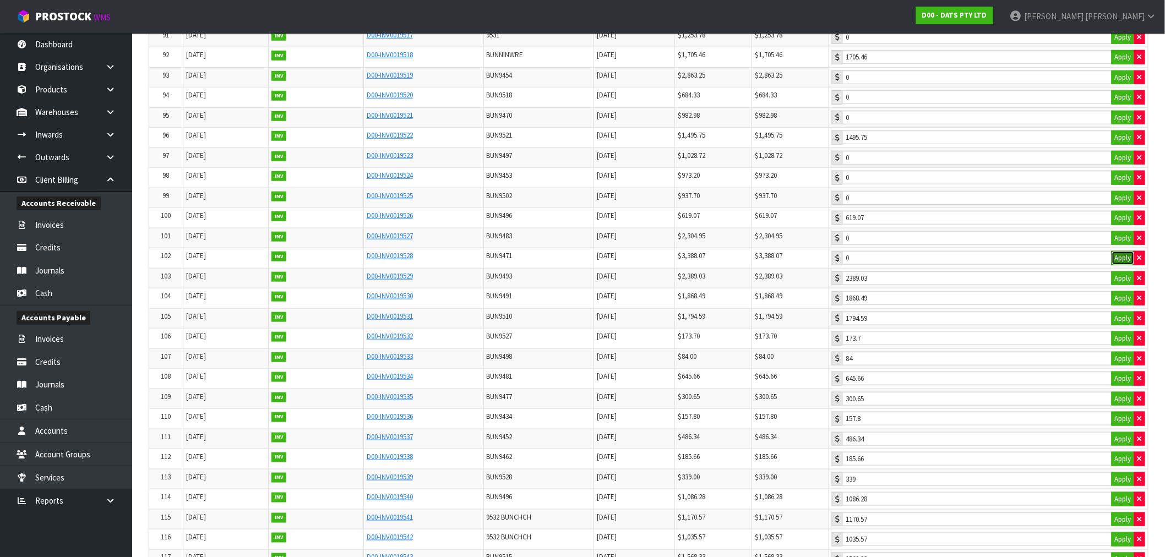
click at [1115, 265] on button "Apply" at bounding box center [1123, 258] width 23 height 14
click at [1115, 246] on button "Apply" at bounding box center [1123, 238] width 23 height 14
click at [1114, 205] on button "Apply" at bounding box center [1123, 198] width 23 height 14
drag, startPoint x: 1115, startPoint y: 194, endPoint x: 1120, endPoint y: 177, distance: 18.2
click at [1116, 185] on button "Apply" at bounding box center [1123, 178] width 23 height 14
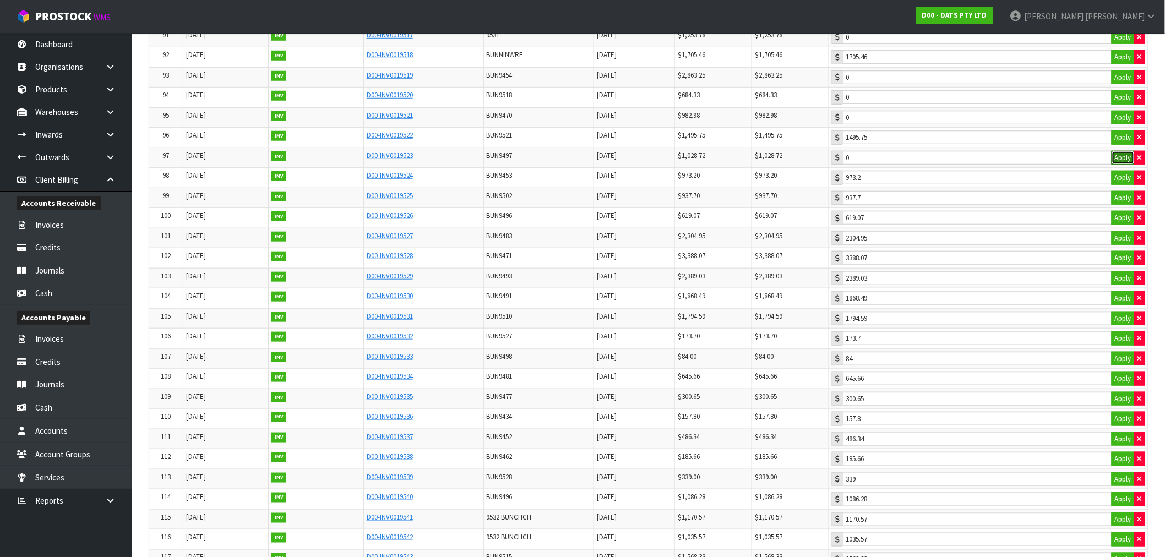
click at [1120, 165] on button "Apply" at bounding box center [1123, 158] width 23 height 14
click at [1117, 125] on button "Apply" at bounding box center [1123, 118] width 23 height 14
click at [1116, 105] on button "Apply" at bounding box center [1123, 97] width 23 height 14
click at [1116, 85] on button "Apply" at bounding box center [1123, 77] width 23 height 14
click at [1116, 45] on button "Apply" at bounding box center [1123, 37] width 23 height 14
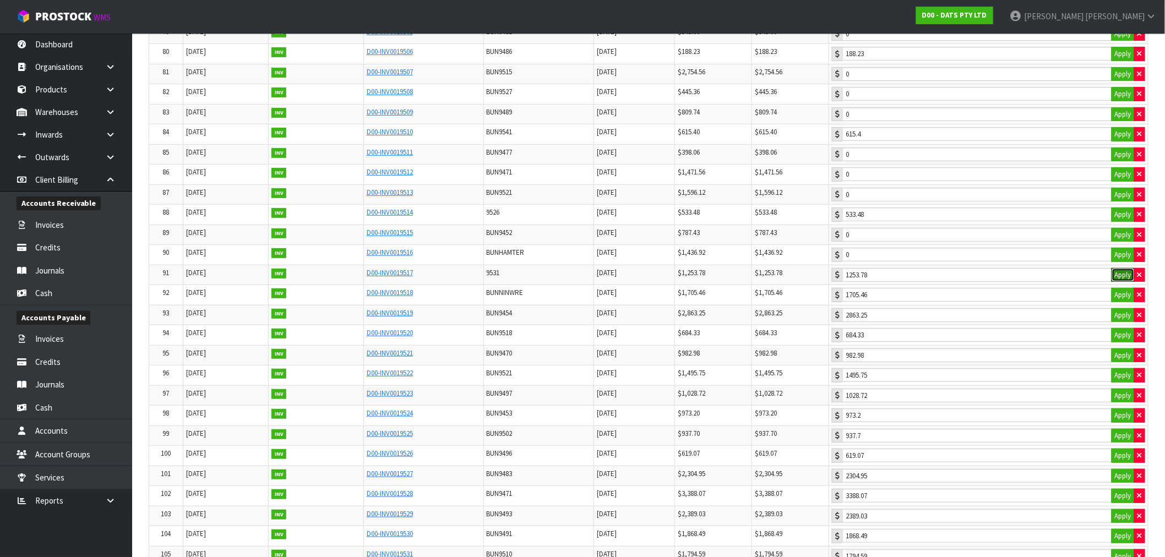
scroll to position [1829, 0]
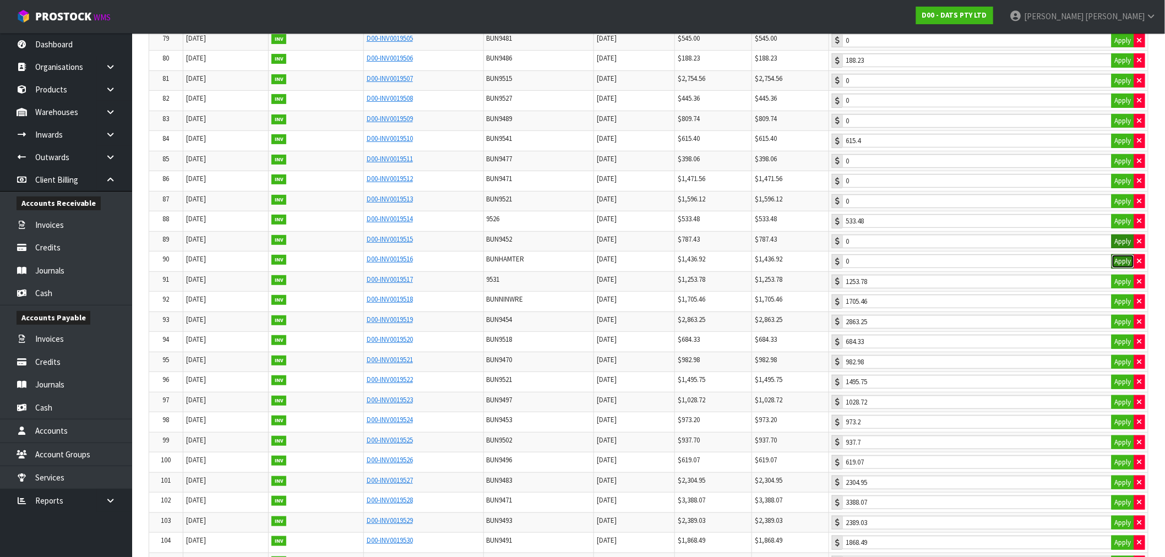
drag, startPoint x: 1122, startPoint y: 275, endPoint x: 1118, endPoint y: 251, distance: 24.5
click at [1121, 269] on button "Apply" at bounding box center [1123, 261] width 23 height 14
click at [1119, 249] on button "Apply" at bounding box center [1123, 242] width 23 height 14
click at [1118, 209] on button "Apply" at bounding box center [1123, 201] width 23 height 14
click at [1116, 188] on button "Apply" at bounding box center [1123, 181] width 23 height 14
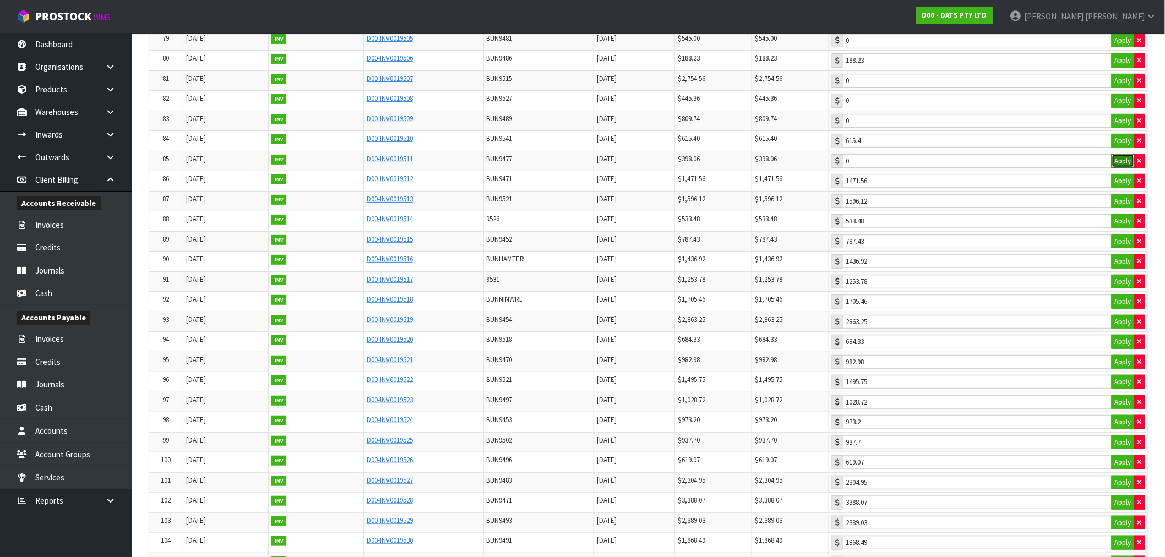
click at [1118, 169] on button "Apply" at bounding box center [1123, 161] width 23 height 14
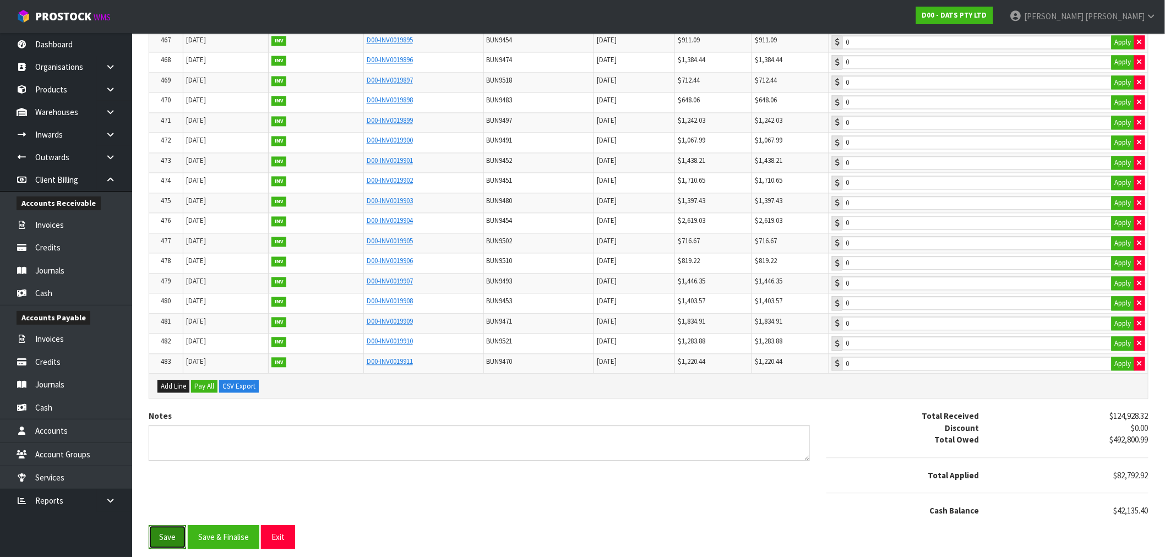
click at [158, 535] on button "Save" at bounding box center [167, 537] width 37 height 24
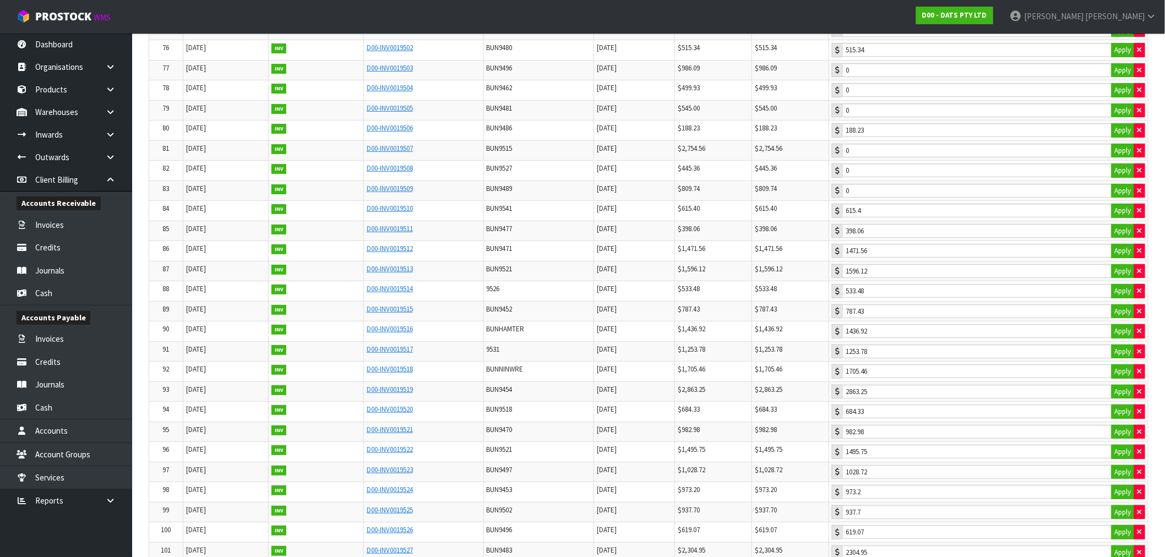
scroll to position [1736, 0]
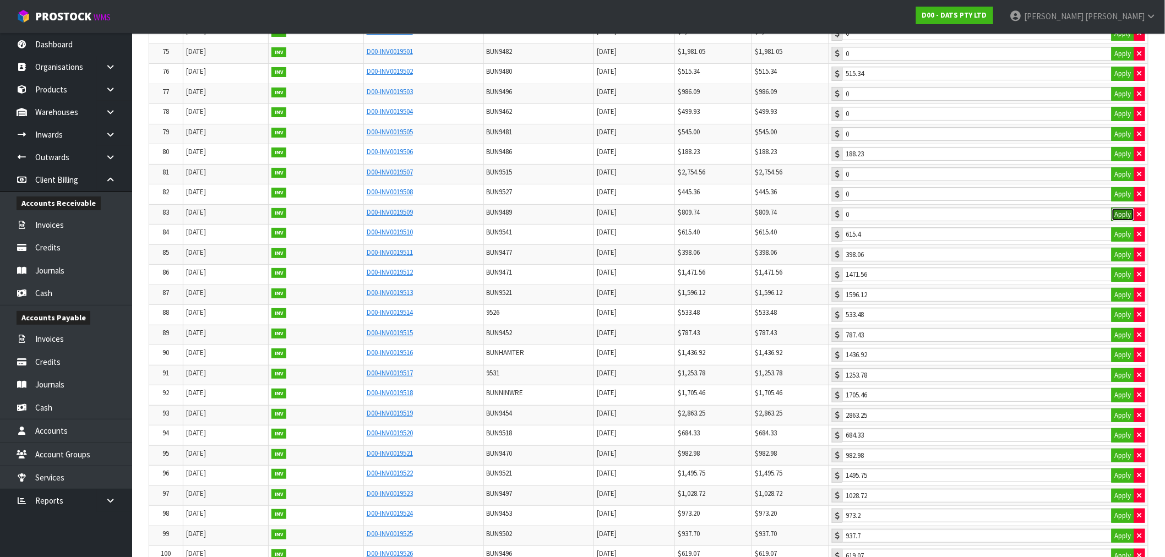
click at [1124, 222] on button "Apply" at bounding box center [1123, 215] width 23 height 14
drag, startPoint x: 1121, startPoint y: 208, endPoint x: 1119, endPoint y: 194, distance: 14.5
click at [1121, 202] on button "Apply" at bounding box center [1123, 194] width 23 height 14
click at [1119, 182] on button "Apply" at bounding box center [1123, 174] width 23 height 14
click at [1120, 160] on td "188.23 Apply" at bounding box center [988, 154] width 319 height 20
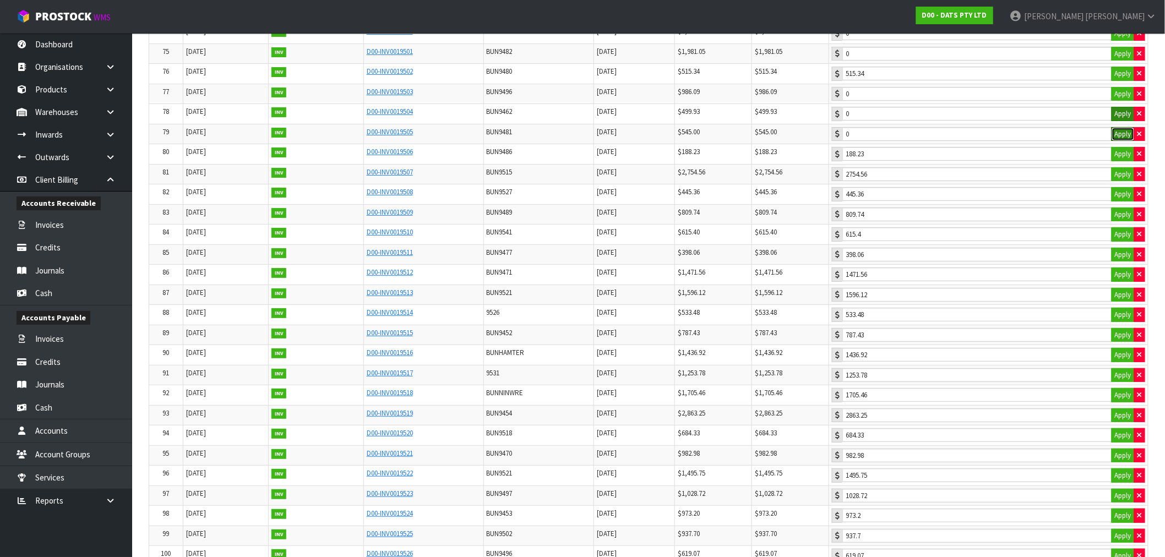
drag, startPoint x: 1121, startPoint y: 151, endPoint x: 1121, endPoint y: 134, distance: 16.5
click at [1121, 142] on button "Apply" at bounding box center [1123, 134] width 23 height 14
click at [1121, 121] on button "Apply" at bounding box center [1123, 114] width 23 height 14
click at [1121, 101] on button "Apply" at bounding box center [1123, 94] width 23 height 14
click at [1121, 61] on button "Apply" at bounding box center [1123, 54] width 23 height 14
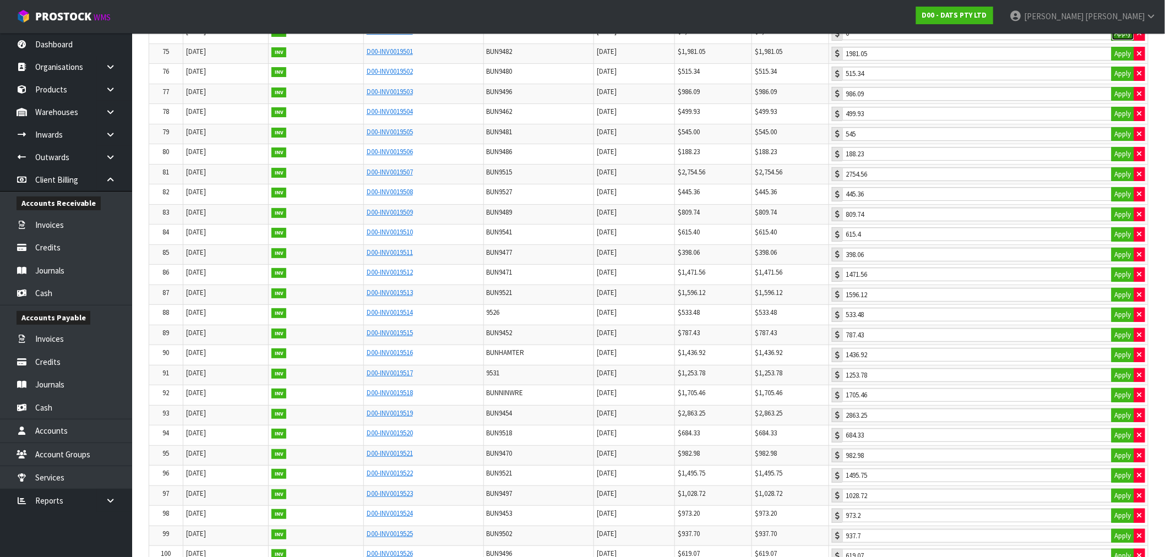
click at [1121, 41] on button "Apply" at bounding box center [1123, 33] width 23 height 14
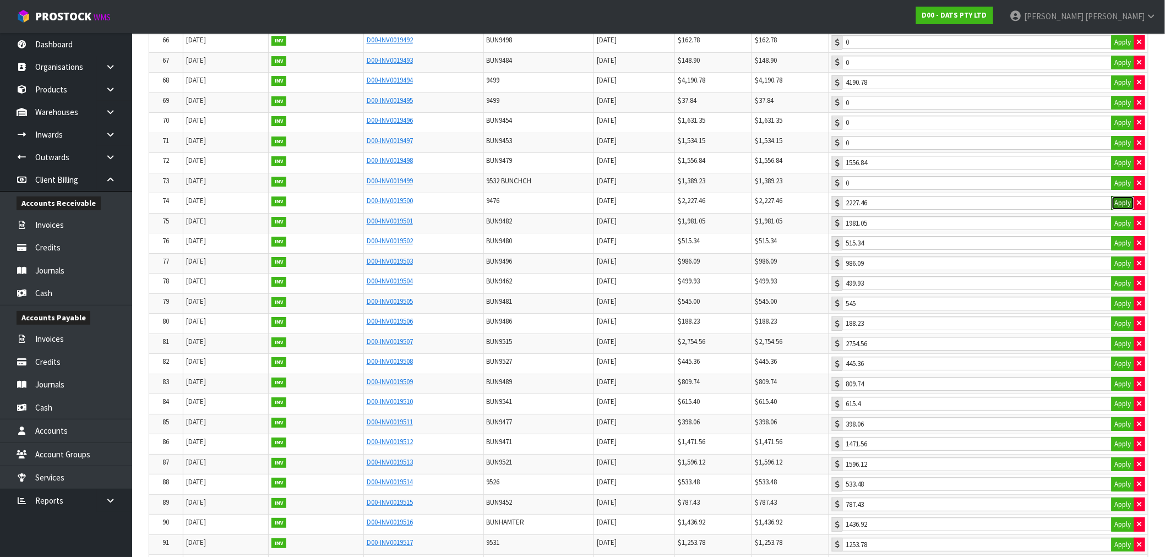
scroll to position [1552, 0]
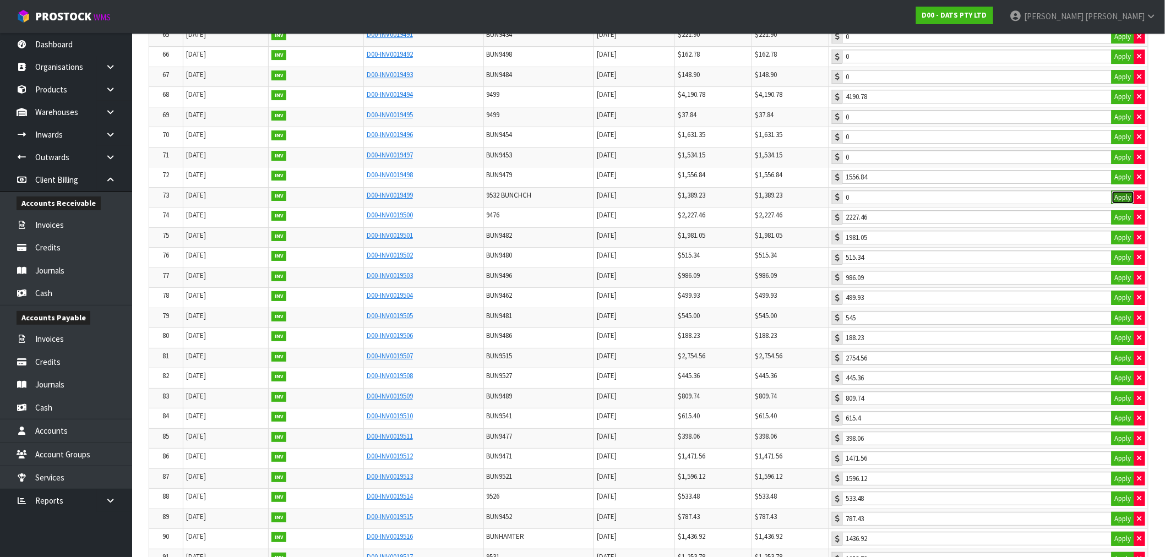
click at [1122, 205] on button "Apply" at bounding box center [1123, 198] width 23 height 14
drag, startPoint x: 1124, startPoint y: 173, endPoint x: 1125, endPoint y: 167, distance: 6.6
click at [1124, 165] on button "Apply" at bounding box center [1123, 157] width 23 height 14
click at [1127, 144] on button "Apply" at bounding box center [1123, 137] width 23 height 14
click at [1126, 124] on button "Apply" at bounding box center [1123, 117] width 23 height 14
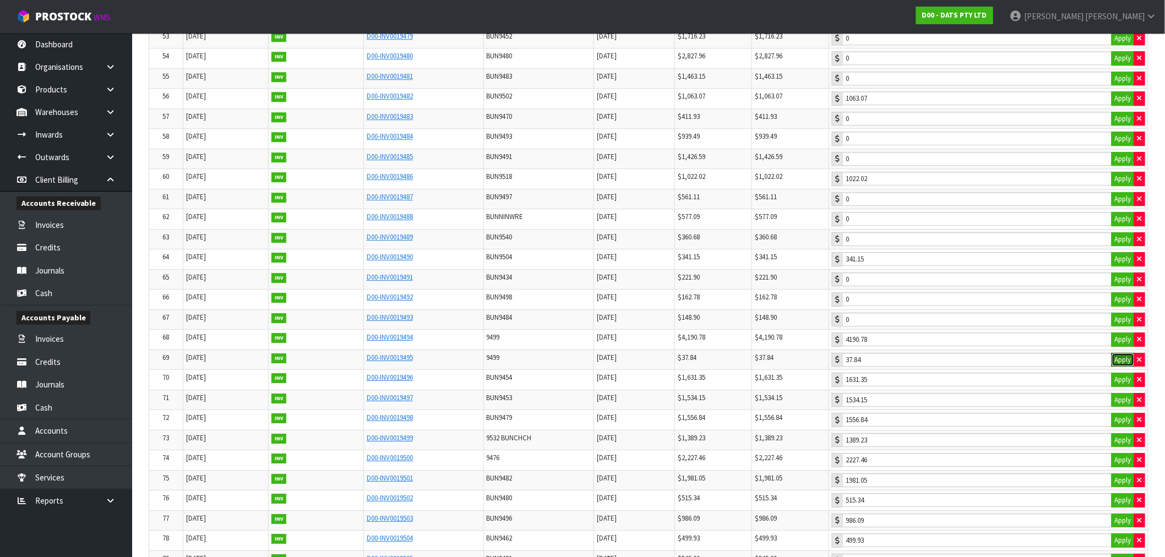
scroll to position [1307, 0]
drag, startPoint x: 1126, startPoint y: 333, endPoint x: 1125, endPoint y: 314, distance: 18.8
click at [1126, 329] on button "Apply" at bounding box center [1123, 321] width 23 height 14
click at [1125, 308] on button "Apply" at bounding box center [1123, 301] width 23 height 14
click at [1123, 287] on button "Apply" at bounding box center [1123, 281] width 23 height 14
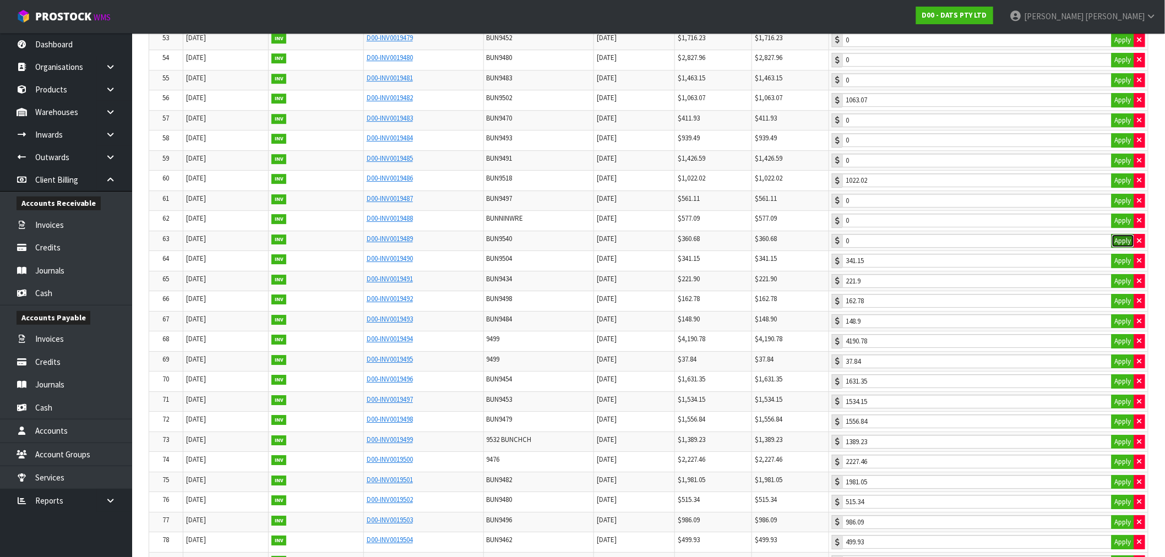
click at [1121, 248] on button "Apply" at bounding box center [1123, 241] width 23 height 14
click at [1118, 228] on button "Apply" at bounding box center [1123, 221] width 23 height 14
click at [1118, 208] on button "Apply" at bounding box center [1123, 201] width 23 height 14
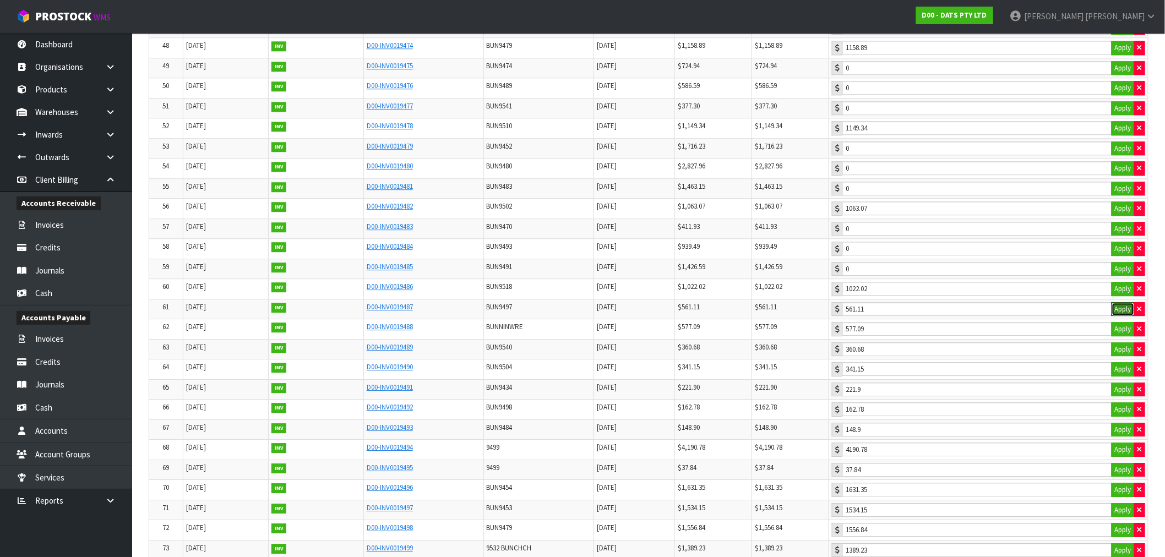
scroll to position [1124, 0]
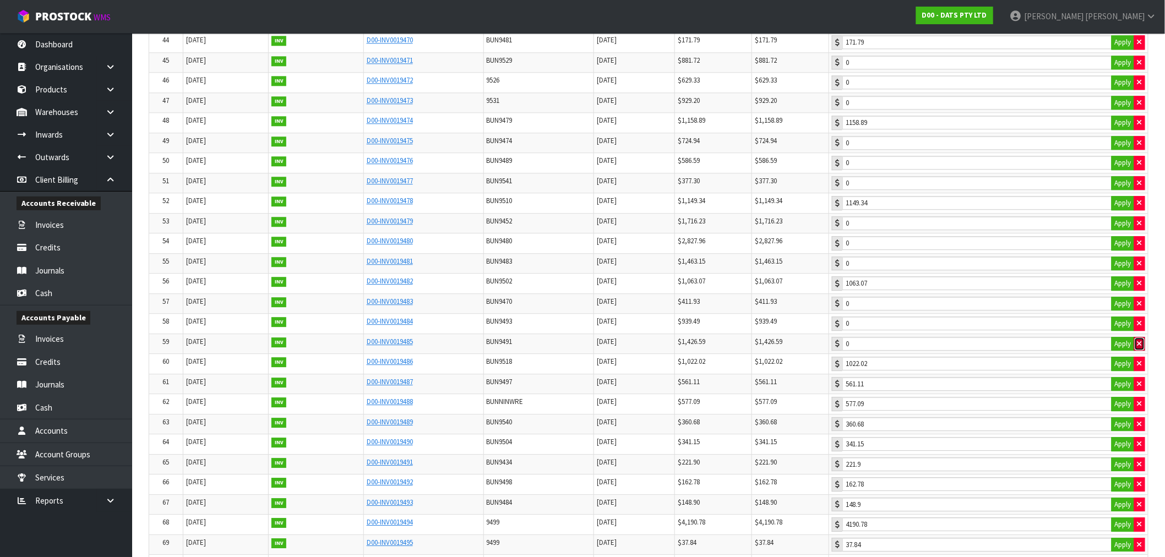
click at [1139, 347] on icon "button" at bounding box center [1140, 343] width 4 height 7
click at [1127, 351] on button "Apply" at bounding box center [1123, 344] width 23 height 14
drag, startPoint x: 1123, startPoint y: 333, endPoint x: 1121, endPoint y: 321, distance: 12.9
click at [1123, 331] on button "Apply" at bounding box center [1123, 324] width 23 height 14
drag, startPoint x: 1121, startPoint y: 317, endPoint x: 1121, endPoint y: 310, distance: 6.6
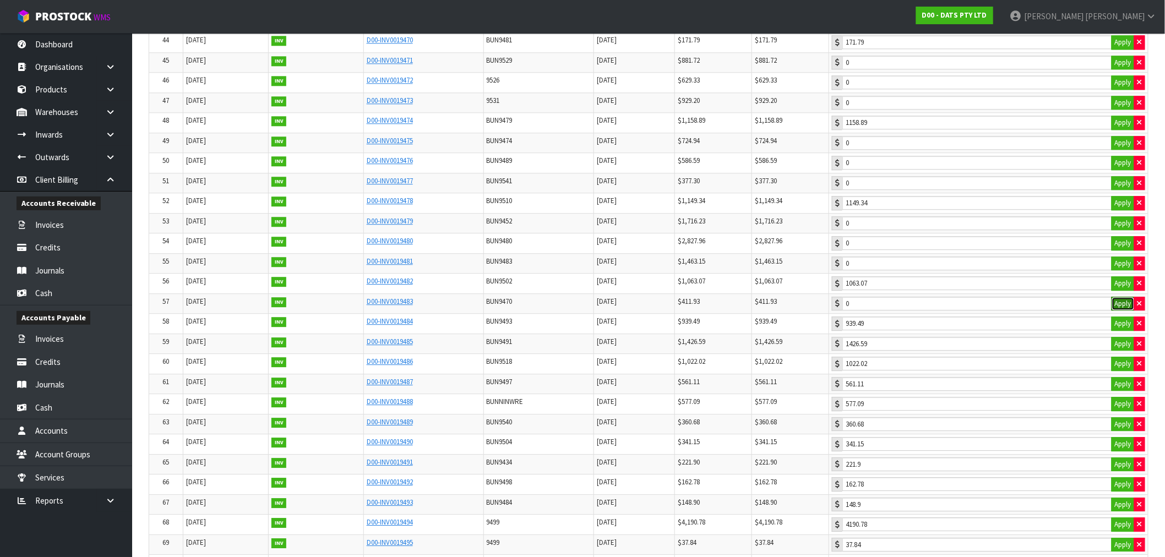
click at [1121, 311] on button "Apply" at bounding box center [1123, 304] width 23 height 14
click at [1121, 291] on button "Apply" at bounding box center [1123, 283] width 23 height 14
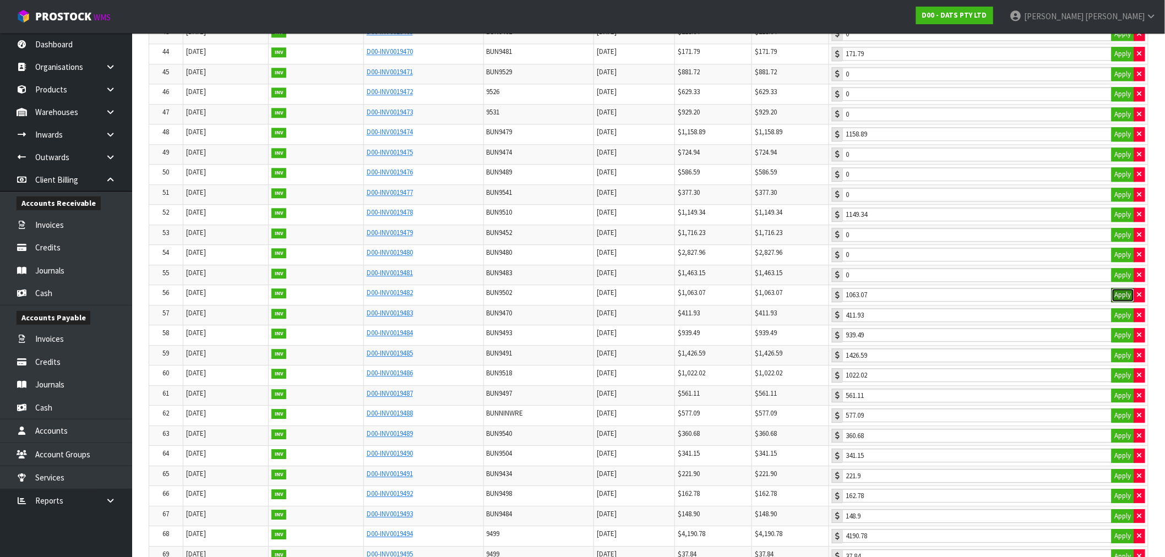
scroll to position [1100, 0]
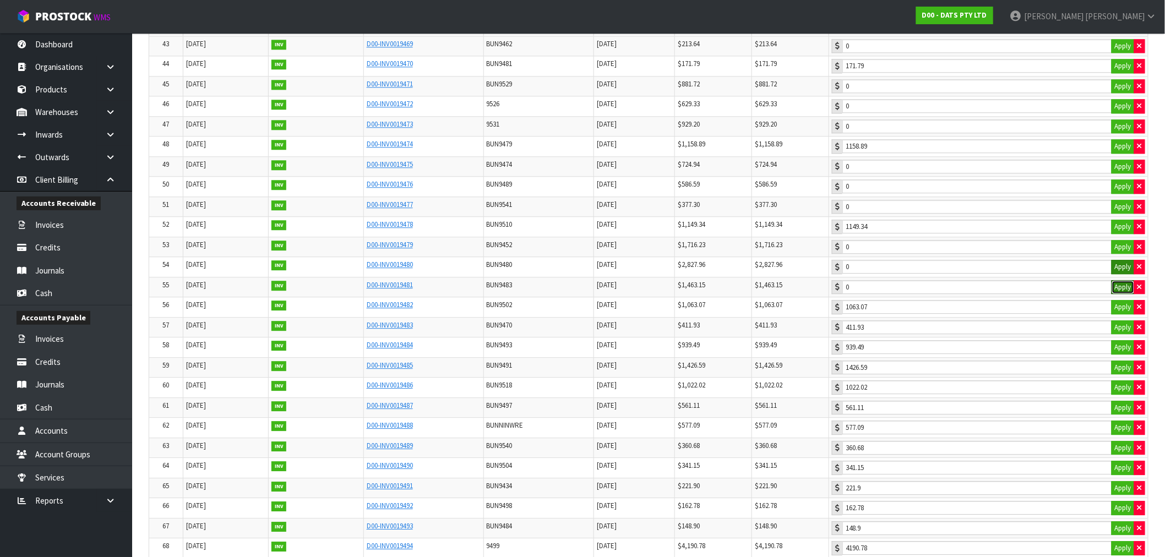
drag, startPoint x: 1120, startPoint y: 296, endPoint x: 1121, endPoint y: 278, distance: 18.2
click at [1120, 294] on button "Apply" at bounding box center [1123, 287] width 23 height 14
drag, startPoint x: 1121, startPoint y: 277, endPoint x: 1121, endPoint y: 260, distance: 17.1
click at [1121, 274] on button "Apply" at bounding box center [1123, 267] width 23 height 14
drag, startPoint x: 1121, startPoint y: 259, endPoint x: 1121, endPoint y: 249, distance: 10.5
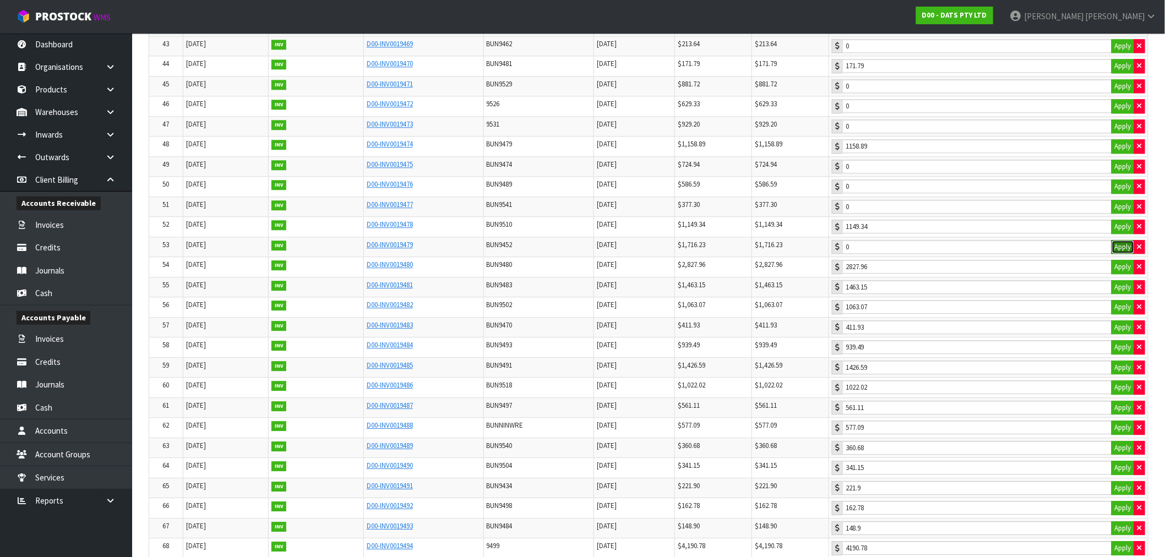
click at [1121, 254] on button "Apply" at bounding box center [1123, 247] width 23 height 14
click at [1120, 214] on button "Apply" at bounding box center [1123, 207] width 23 height 14
click at [1121, 194] on button "Apply" at bounding box center [1123, 187] width 23 height 14
click at [1118, 174] on button "Apply" at bounding box center [1123, 167] width 23 height 14
drag, startPoint x: 1120, startPoint y: 144, endPoint x: 1120, endPoint y: 138, distance: 6.1
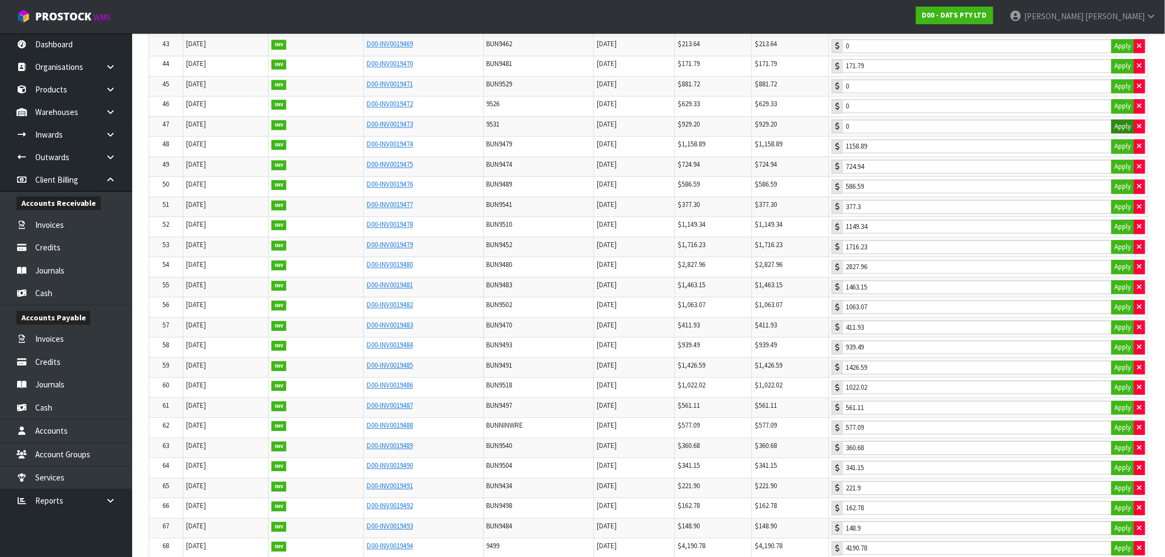
click at [1120, 137] on td "0 Apply" at bounding box center [988, 126] width 319 height 20
click at [1119, 134] on button "Apply" at bounding box center [1123, 127] width 23 height 14
click at [1115, 117] on td "0 Apply" at bounding box center [988, 106] width 319 height 20
click at [1127, 110] on button "Apply" at bounding box center [1123, 106] width 23 height 14
click at [1126, 94] on button "Apply" at bounding box center [1123, 86] width 23 height 14
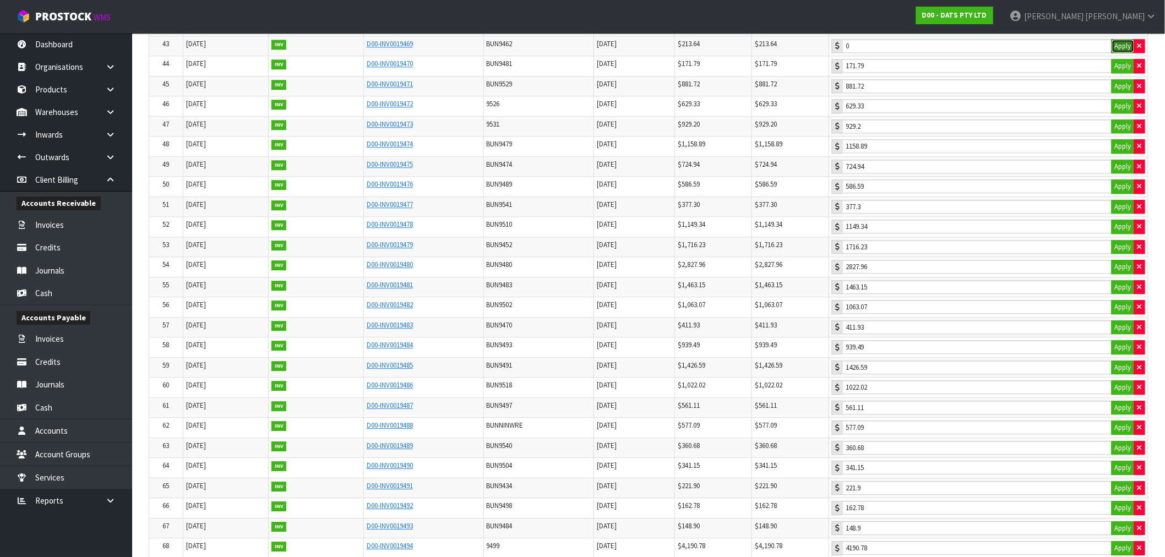
click at [1122, 53] on button "Apply" at bounding box center [1123, 46] width 23 height 14
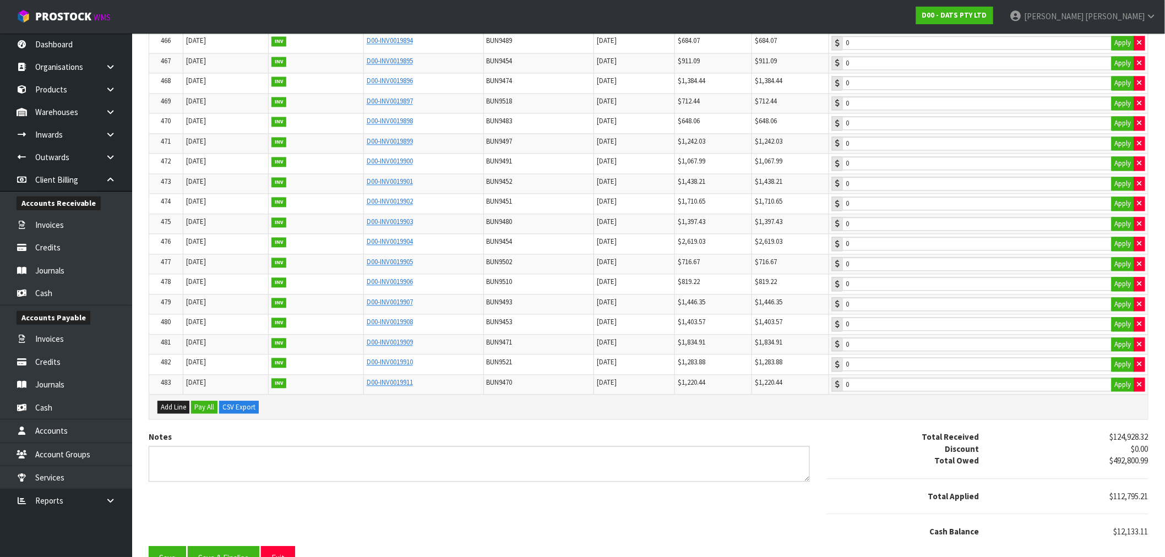
scroll to position [9699, 0]
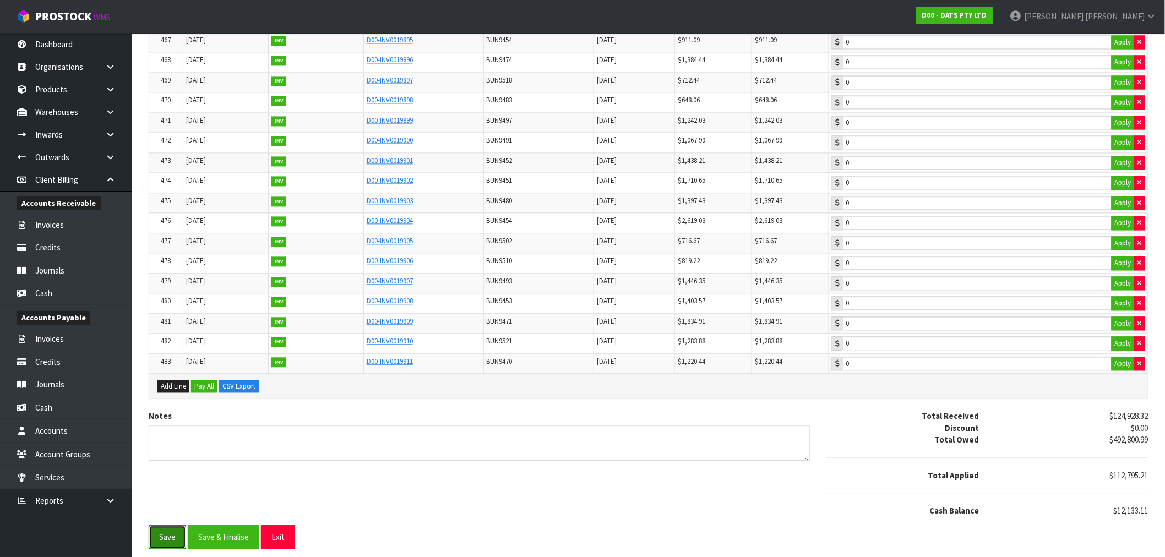
click at [161, 547] on button "Save" at bounding box center [167, 537] width 37 height 24
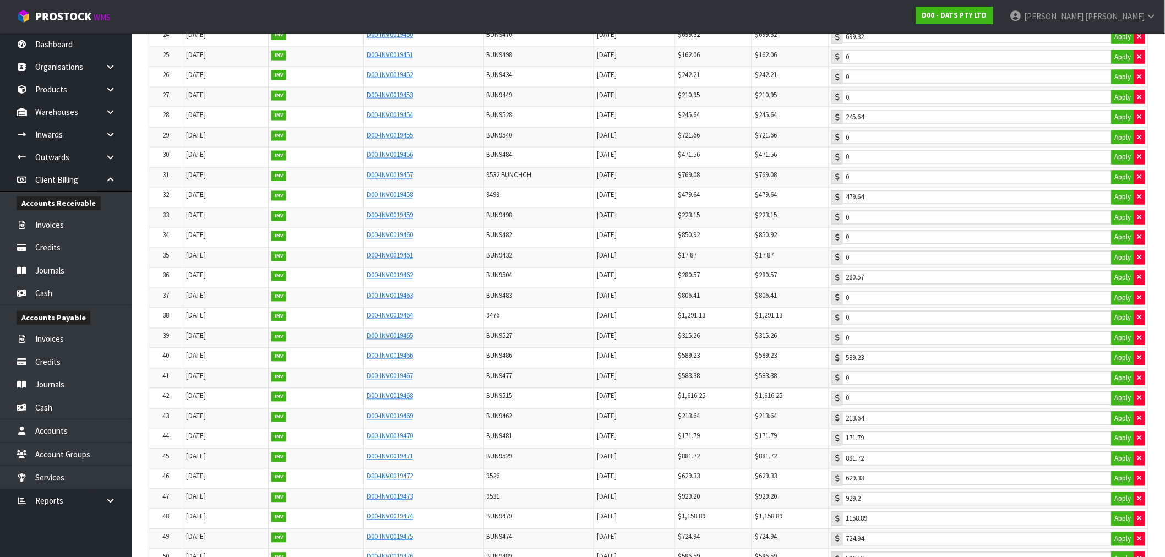
scroll to position [645, 0]
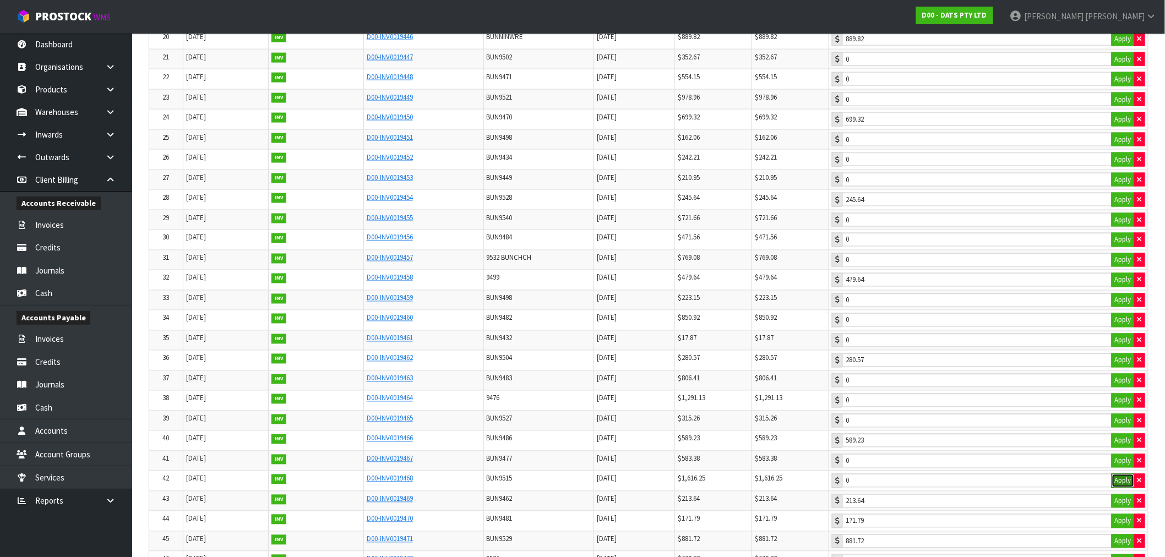
click at [1120, 485] on button "Apply" at bounding box center [1123, 481] width 23 height 14
click at [1126, 460] on td "0 Apply" at bounding box center [988, 461] width 319 height 20
click at [1125, 461] on button "Apply" at bounding box center [1123, 461] width 23 height 14
drag, startPoint x: 1124, startPoint y: 443, endPoint x: 1124, endPoint y: 433, distance: 9.9
click at [1124, 442] on button "Apply" at bounding box center [1123, 441] width 23 height 14
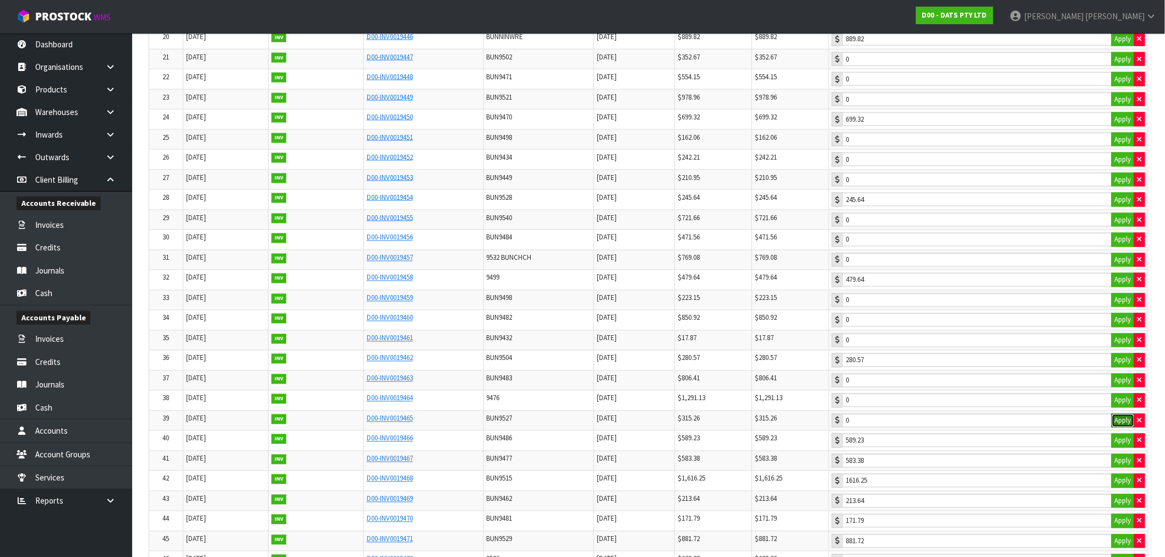
click at [1125, 425] on button "Apply" at bounding box center [1123, 421] width 23 height 14
click at [1121, 405] on button "Apply" at bounding box center [1123, 401] width 23 height 14
drag, startPoint x: 1117, startPoint y: 387, endPoint x: 1115, endPoint y: 373, distance: 14.5
click at [1116, 382] on button "Apply" at bounding box center [1123, 381] width 23 height 14
click at [1118, 348] on button "Apply" at bounding box center [1123, 341] width 23 height 14
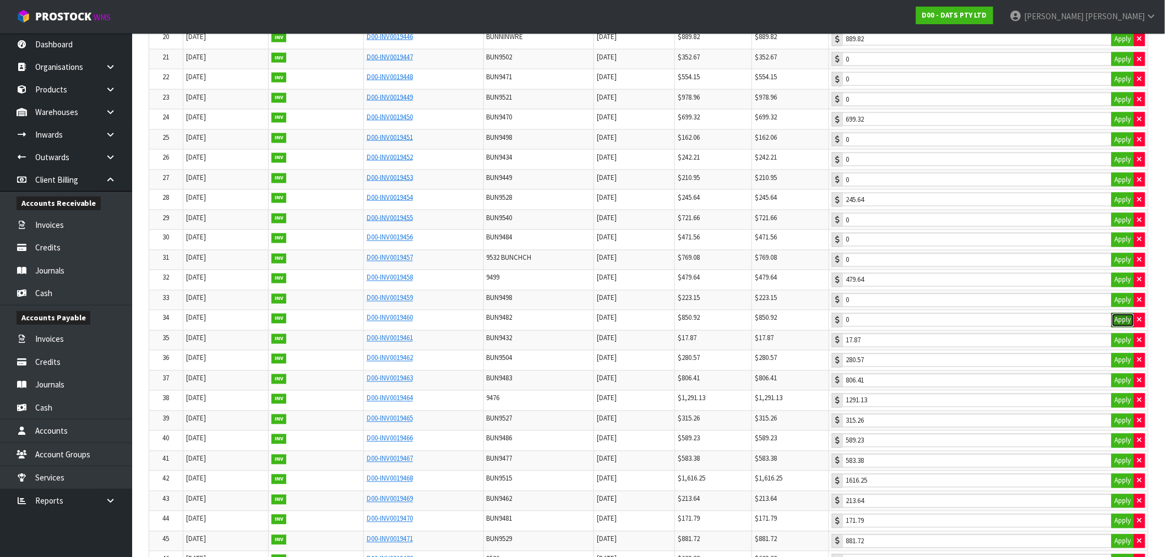
drag, startPoint x: 1119, startPoint y: 321, endPoint x: 1119, endPoint y: 314, distance: 7.2
click at [1119, 320] on button "Apply" at bounding box center [1123, 320] width 23 height 14
click at [1118, 307] on button "Apply" at bounding box center [1123, 301] width 23 height 14
click at [1120, 267] on button "Apply" at bounding box center [1123, 260] width 23 height 14
drag, startPoint x: 1120, startPoint y: 251, endPoint x: 1120, endPoint y: 243, distance: 7.7
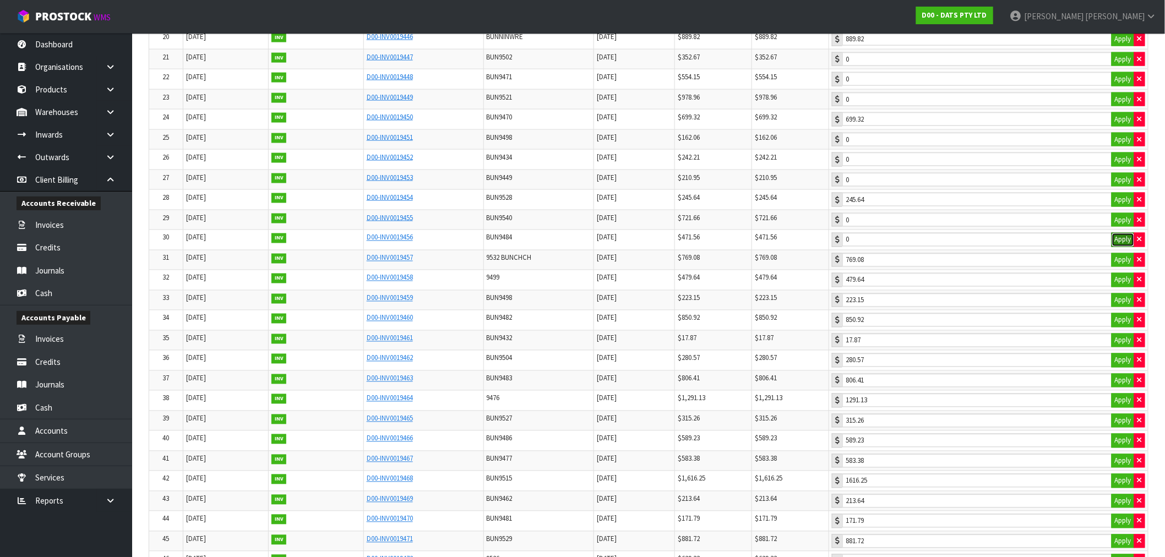
click at [1120, 247] on button "Apply" at bounding box center [1123, 240] width 23 height 14
drag, startPoint x: 1119, startPoint y: 237, endPoint x: 1116, endPoint y: 227, distance: 9.9
click at [1118, 227] on button "Apply" at bounding box center [1123, 220] width 23 height 14
click at [1120, 199] on button "Apply" at bounding box center [1123, 200] width 23 height 14
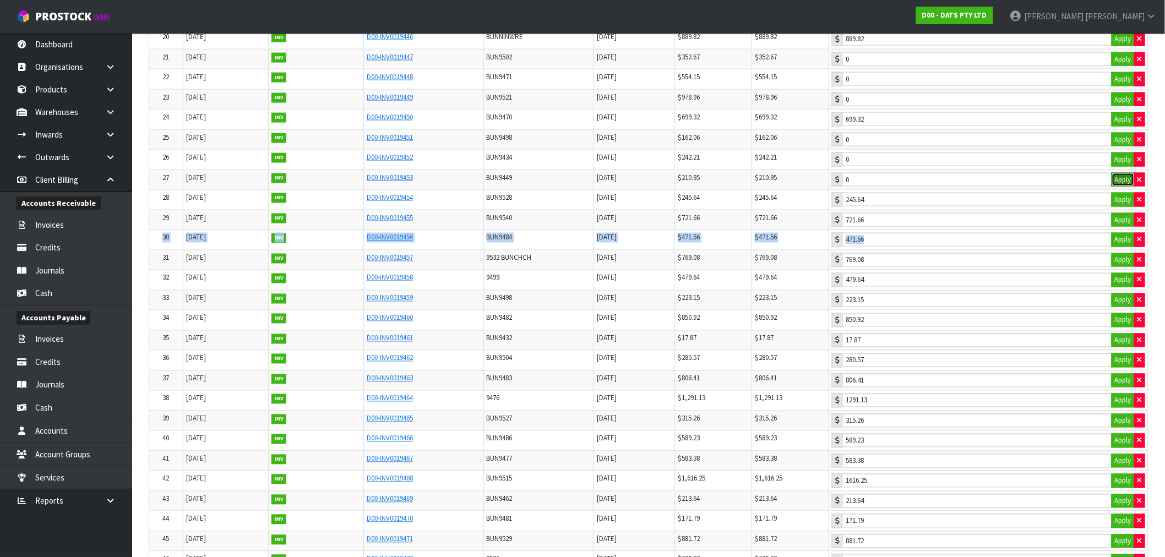
click at [1121, 187] on button "Apply" at bounding box center [1123, 180] width 23 height 14
click at [1121, 179] on button "Apply" at bounding box center [1123, 180] width 23 height 14
click at [1122, 164] on button "Apply" at bounding box center [1123, 160] width 23 height 14
drag, startPoint x: 1116, startPoint y: 157, endPoint x: 1120, endPoint y: 145, distance: 12.2
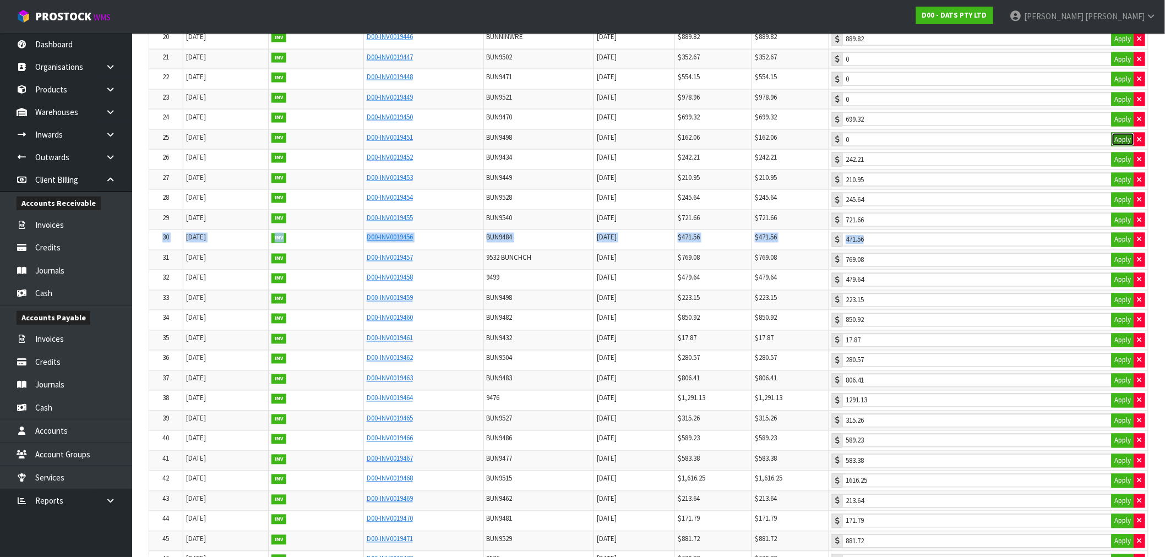
click at [1120, 144] on button "Apply" at bounding box center [1123, 140] width 23 height 14
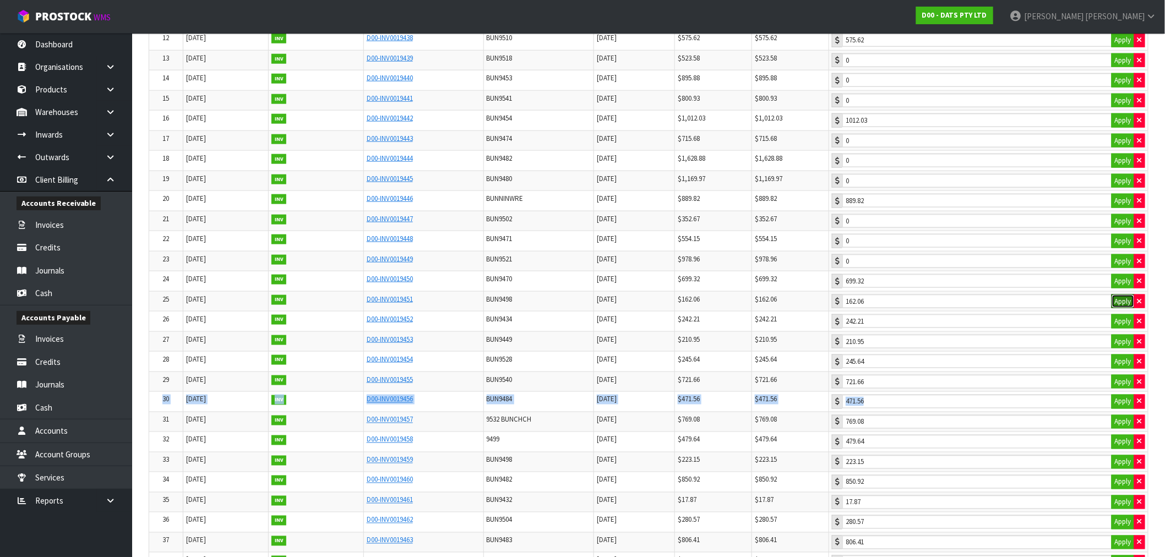
scroll to position [461, 0]
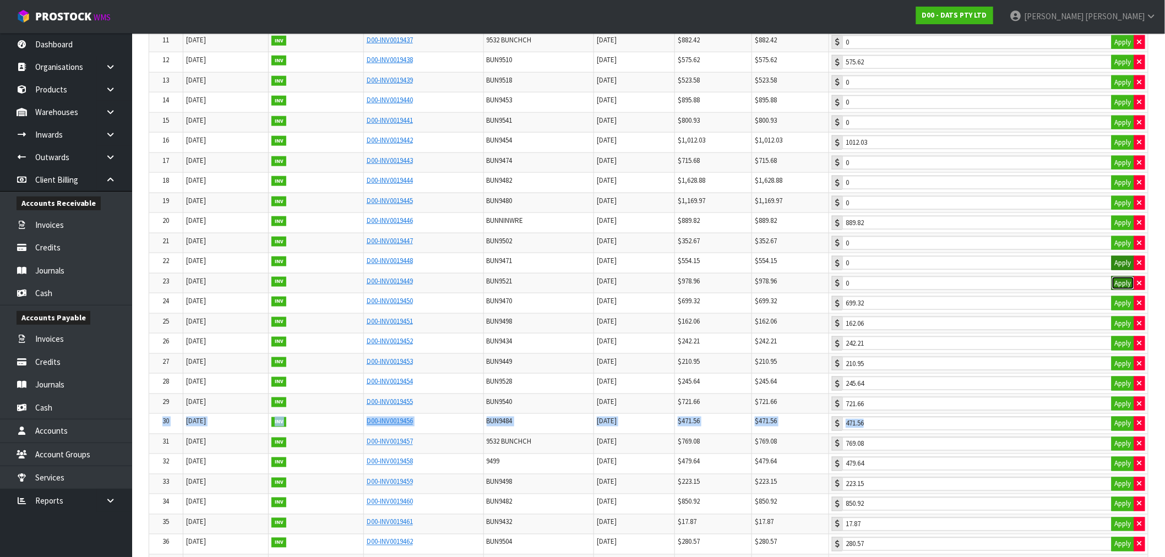
drag, startPoint x: 1125, startPoint y: 284, endPoint x: 1125, endPoint y: 265, distance: 18.7
click at [1125, 279] on td "0 Apply" at bounding box center [988, 283] width 319 height 20
click at [1125, 265] on button "Apply" at bounding box center [1123, 263] width 23 height 14
click at [1122, 249] on button "Apply" at bounding box center [1123, 243] width 23 height 14
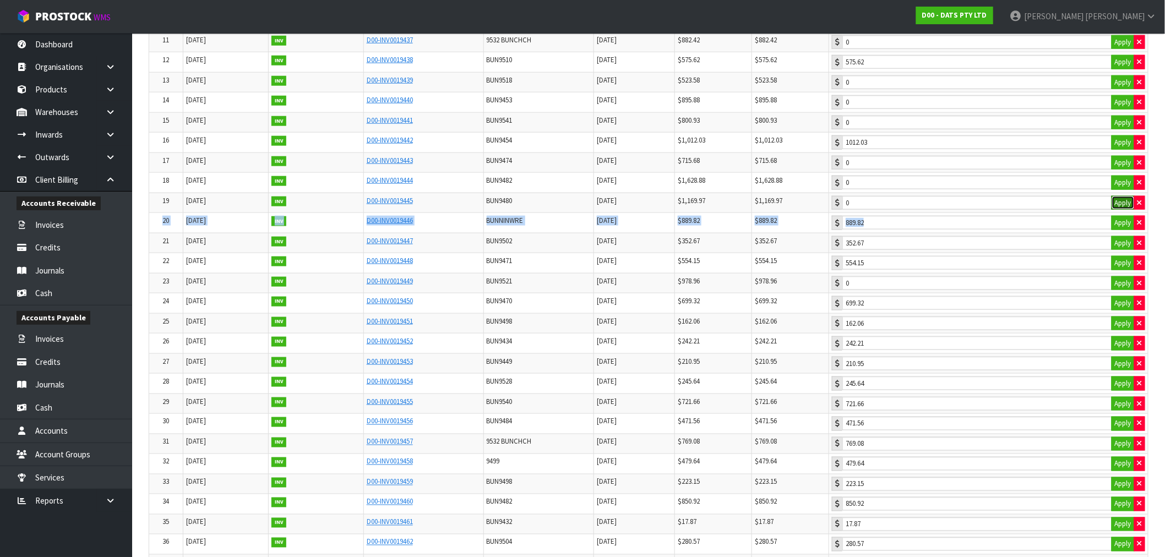
click at [1125, 207] on button "Apply" at bounding box center [1123, 203] width 23 height 14
click at [1124, 178] on button "Apply" at bounding box center [1123, 183] width 23 height 14
click at [1124, 164] on button "Apply" at bounding box center [1123, 163] width 23 height 14
drag, startPoint x: 1120, startPoint y: 126, endPoint x: 1121, endPoint y: 113, distance: 12.1
click at [1120, 125] on button "Apply" at bounding box center [1123, 123] width 23 height 14
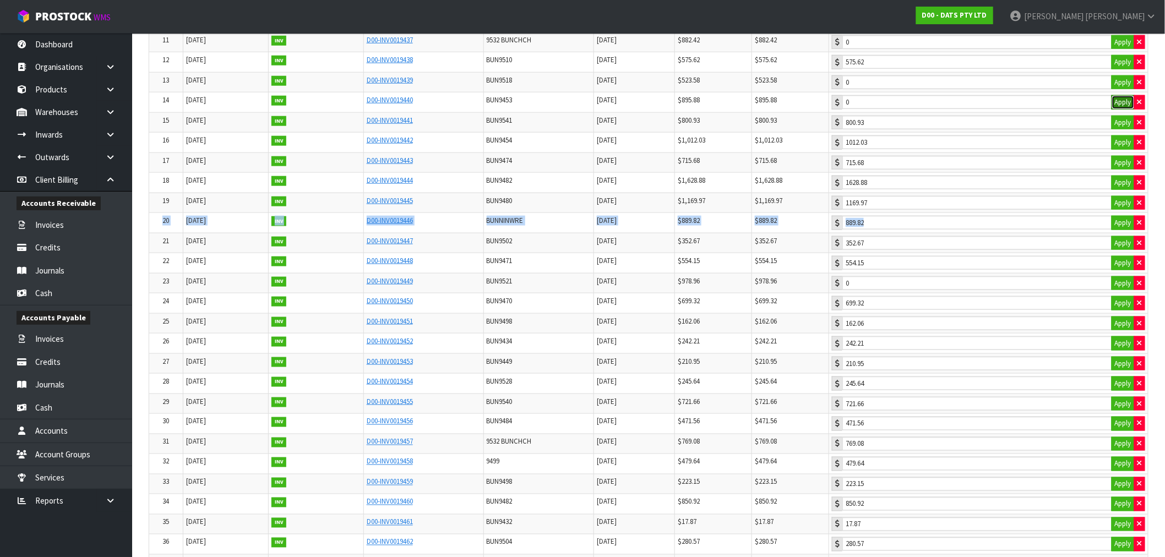
click at [1121, 102] on button "Apply" at bounding box center [1123, 102] width 23 height 14
click at [1126, 84] on button "Apply" at bounding box center [1123, 82] width 23 height 14
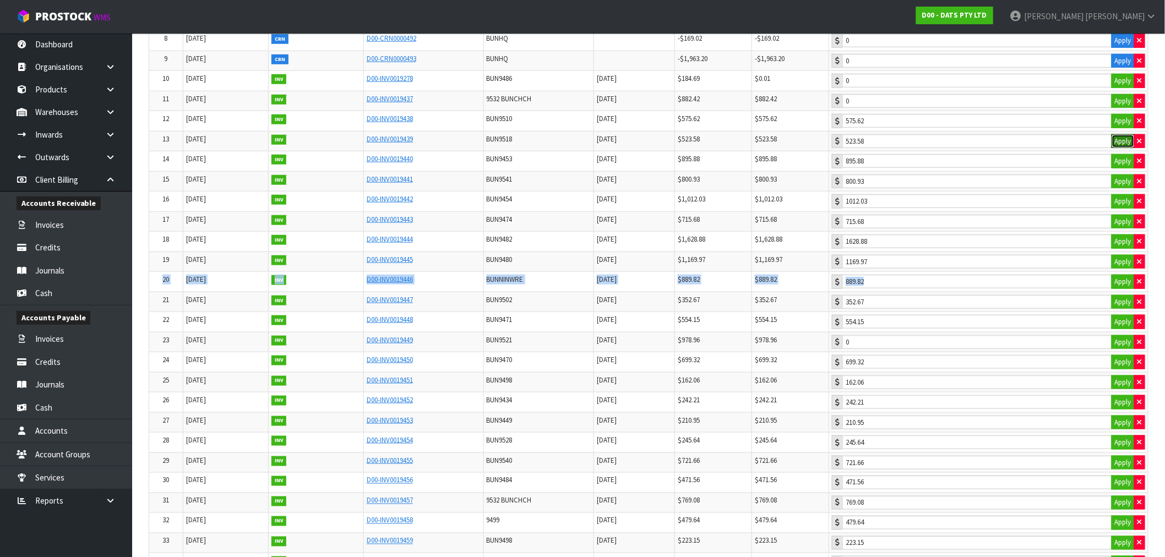
scroll to position [339, 0]
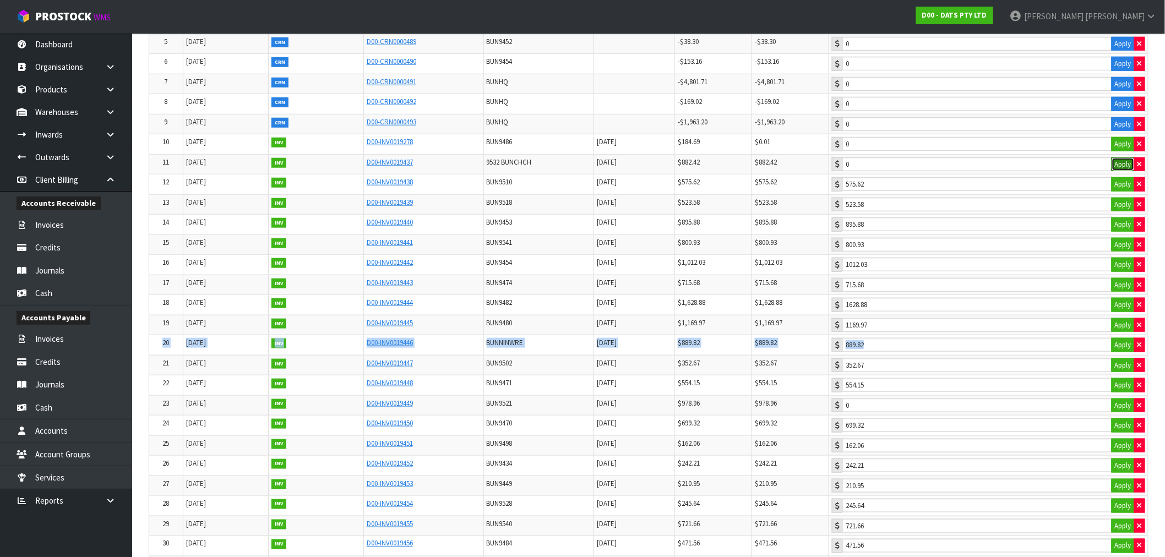
click at [1125, 162] on button "Apply" at bounding box center [1123, 165] width 23 height 14
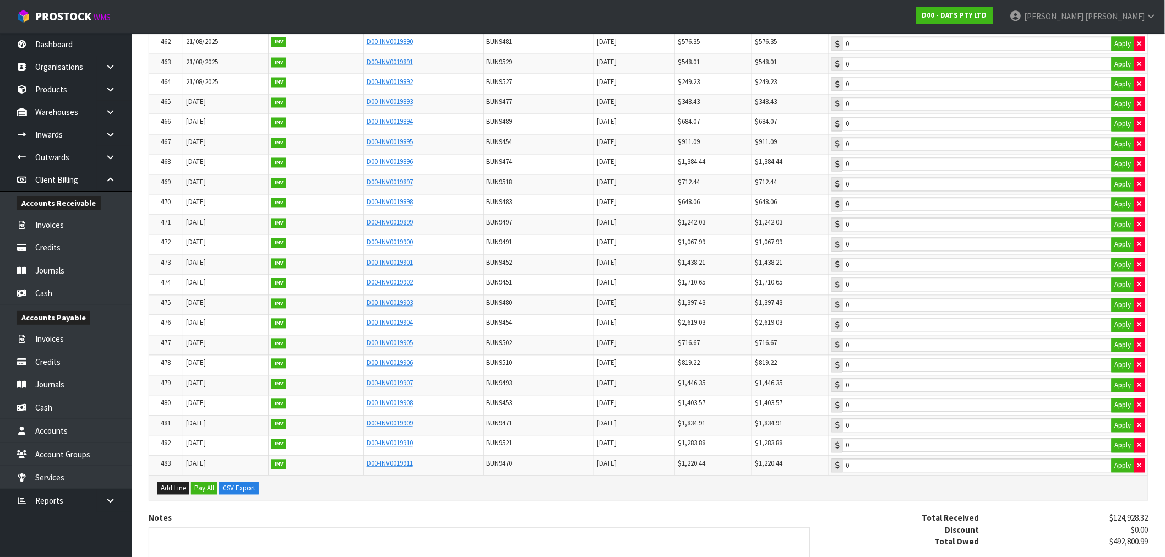
scroll to position [9713, 0]
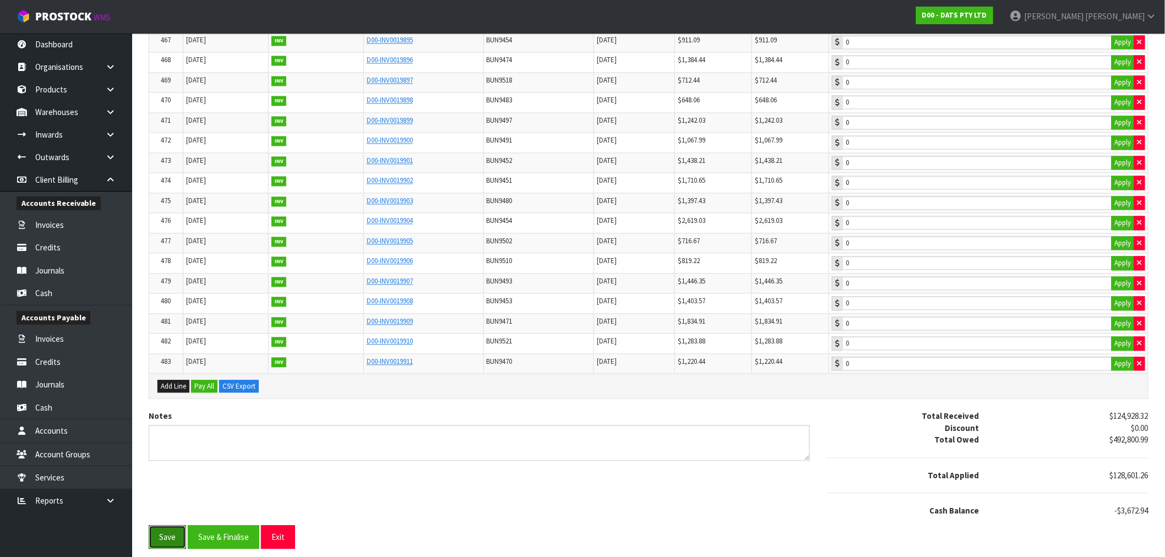
drag, startPoint x: 157, startPoint y: 527, endPoint x: 163, endPoint y: 527, distance: 6.1
click at [158, 527] on button "Save" at bounding box center [167, 537] width 37 height 24
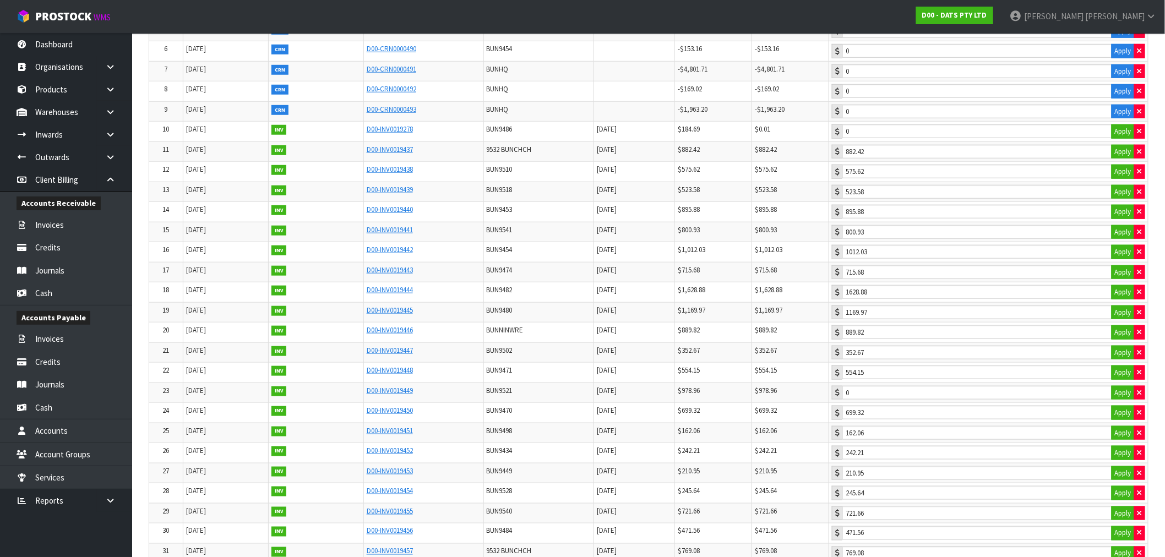
scroll to position [0, 0]
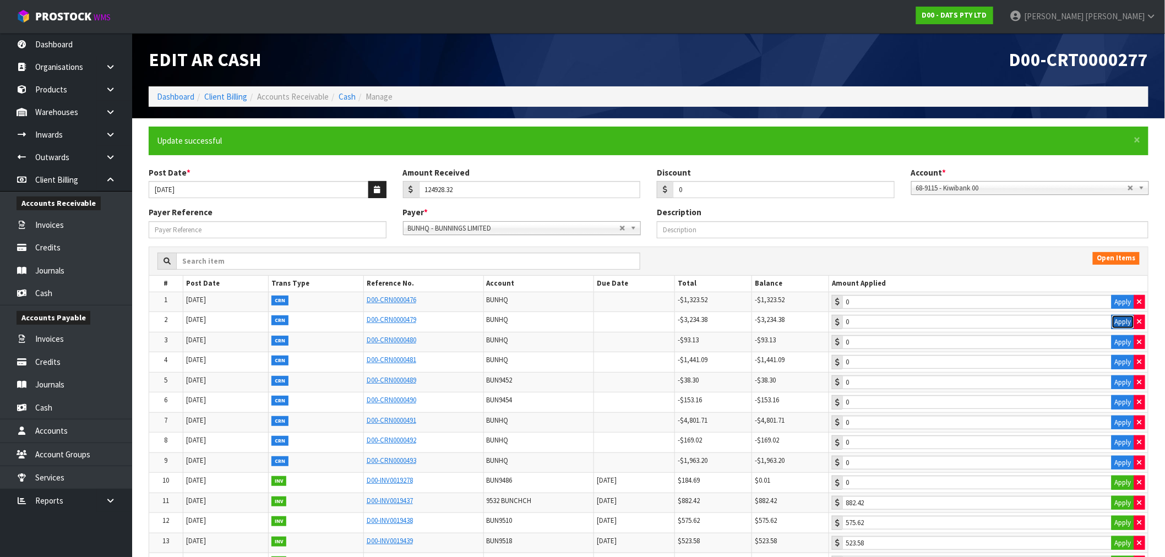
click at [1125, 321] on button "Apply" at bounding box center [1123, 322] width 23 height 14
click at [1125, 295] on button "Apply" at bounding box center [1123, 302] width 23 height 14
click at [1126, 343] on button "Apply" at bounding box center [1123, 342] width 23 height 14
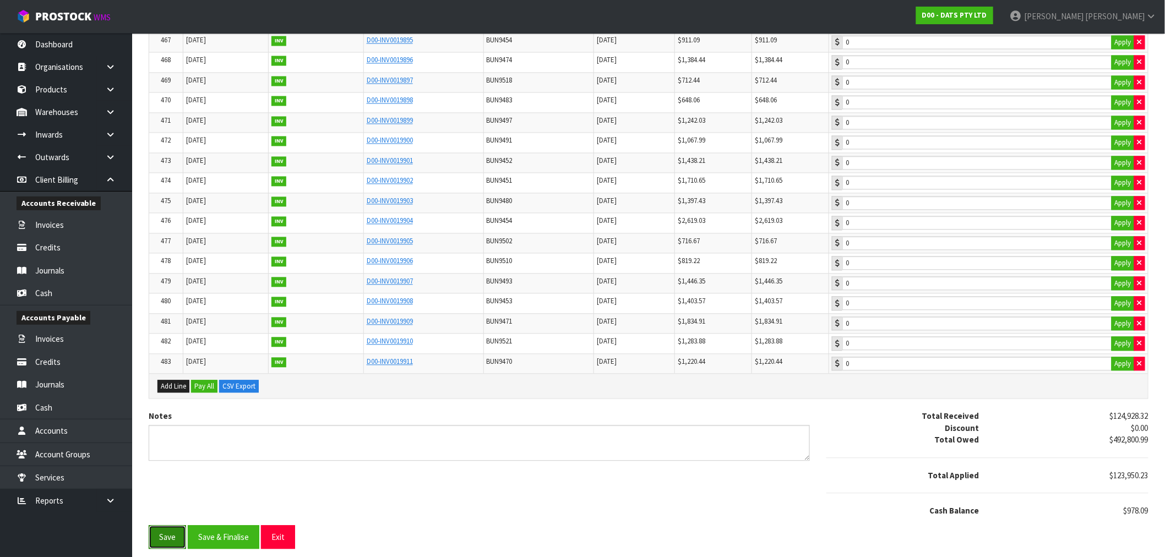
click at [159, 535] on button "Save" at bounding box center [167, 537] width 37 height 24
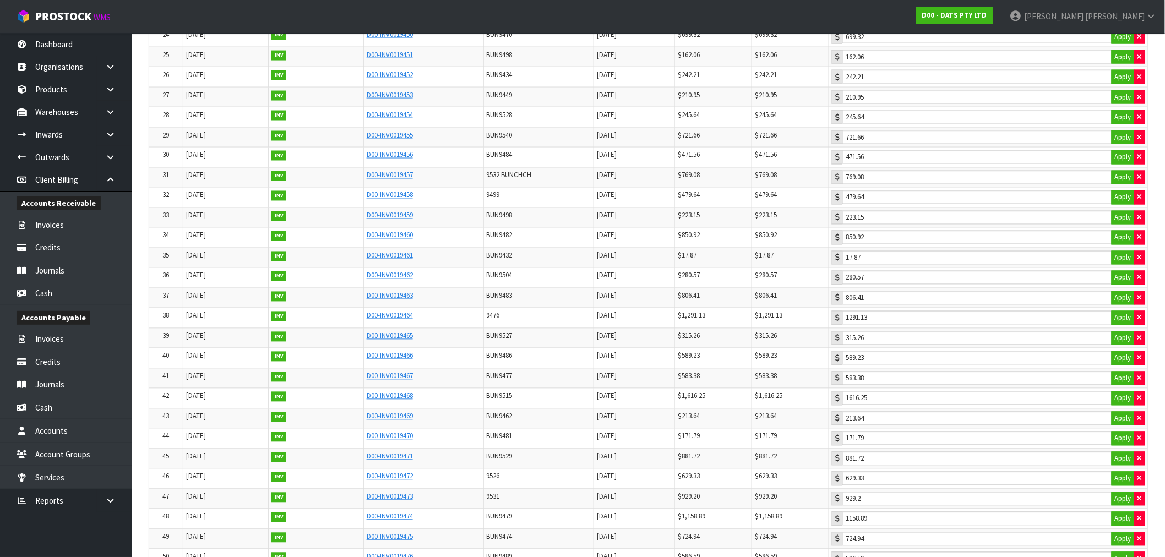
scroll to position [666, 0]
click at [1118, 83] on button "Apply" at bounding box center [1123, 78] width 23 height 14
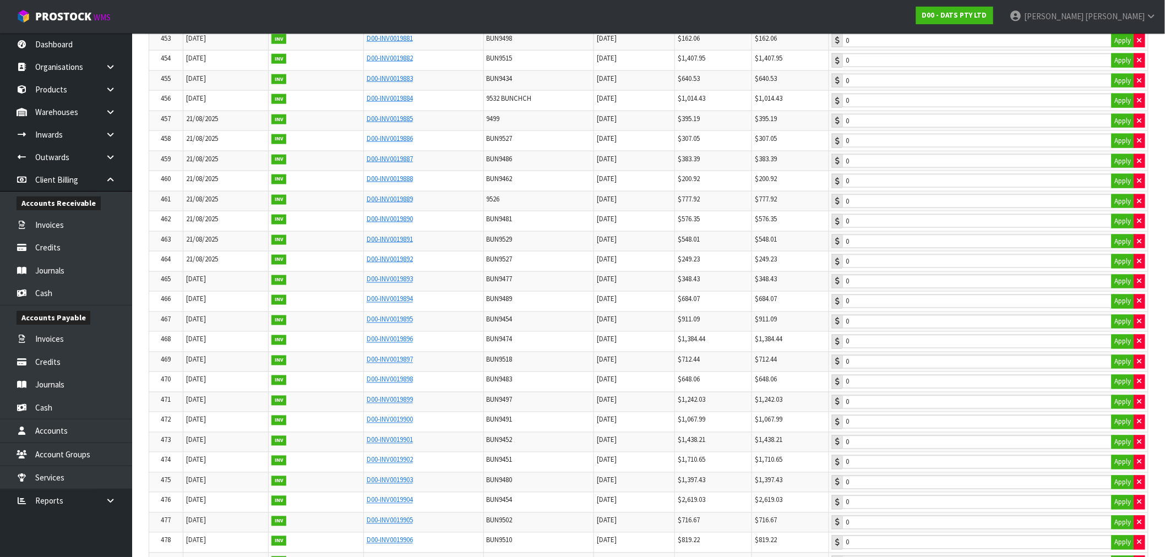
scroll to position [9713, 0]
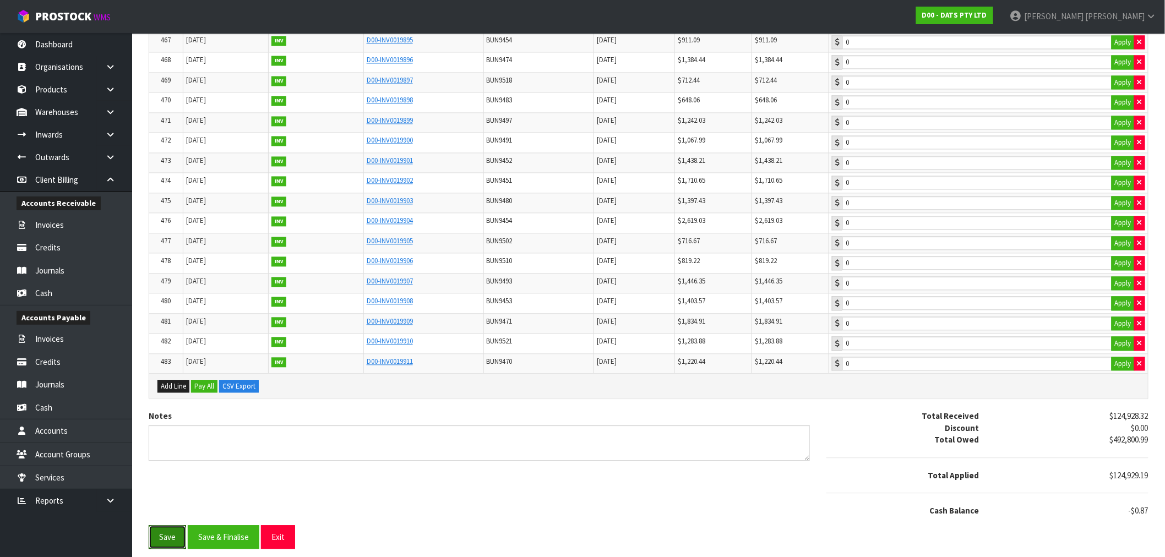
drag, startPoint x: 158, startPoint y: 535, endPoint x: 472, endPoint y: 513, distance: 315.2
click at [158, 535] on button "Save" at bounding box center [167, 537] width 37 height 24
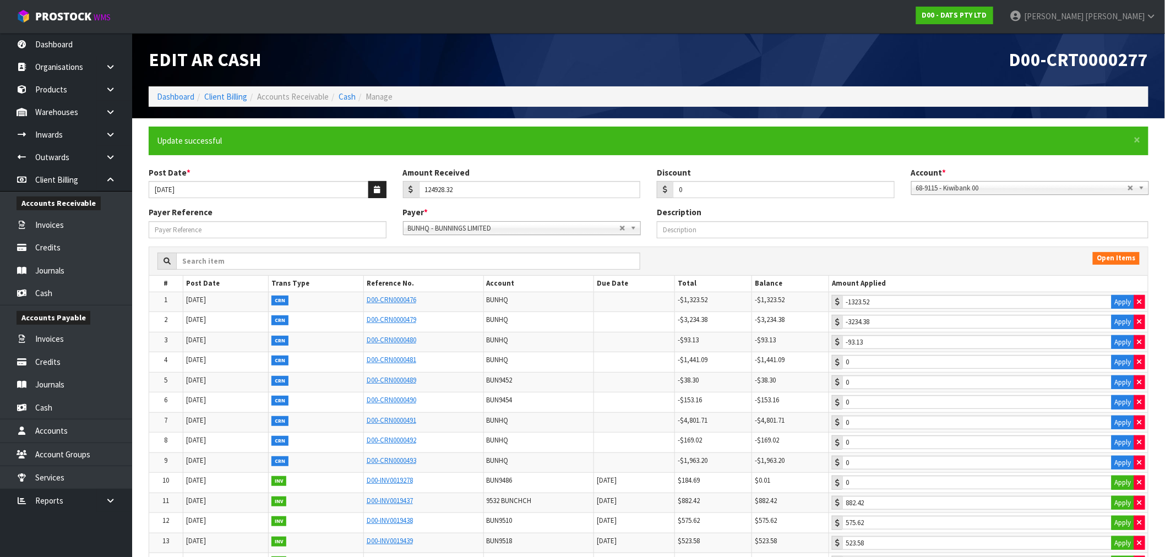
scroll to position [270, 0]
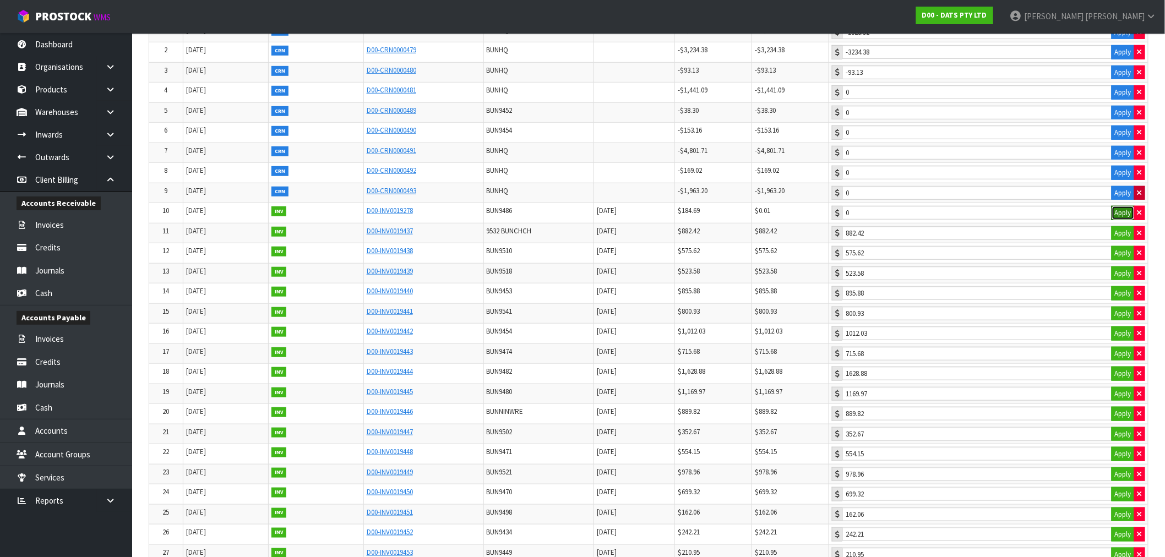
drag, startPoint x: 1120, startPoint y: 213, endPoint x: 1141, endPoint y: 194, distance: 28.1
click at [1121, 212] on button "Apply" at bounding box center [1123, 213] width 23 height 14
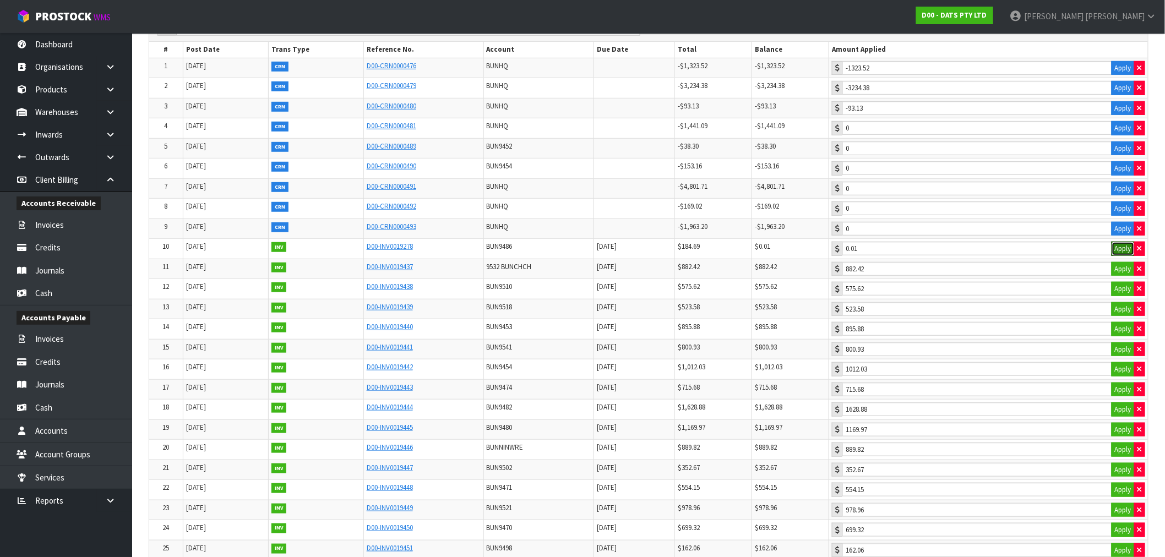
scroll to position [0, 0]
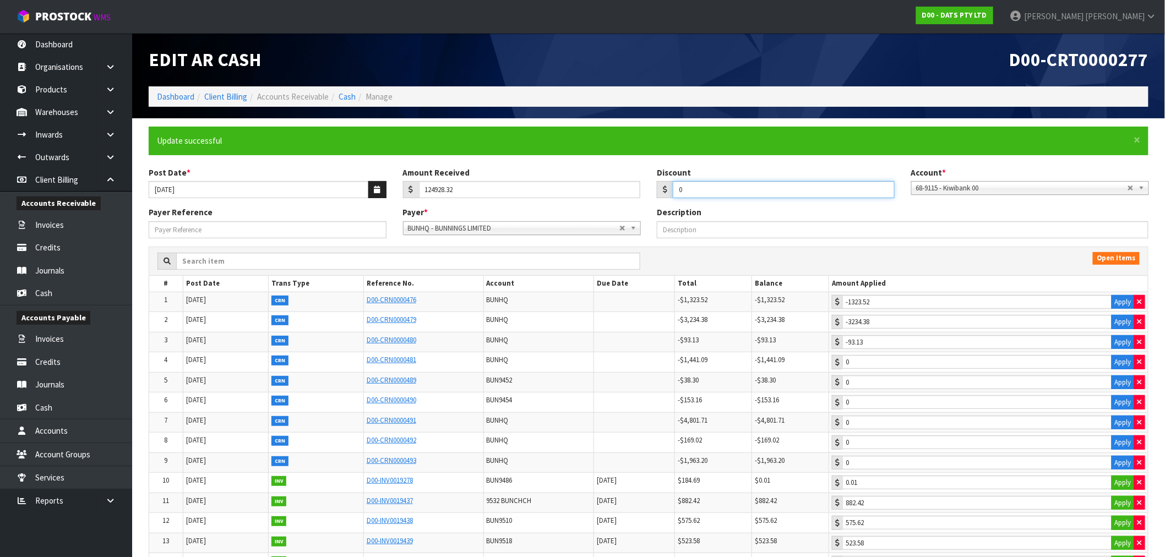
click at [736, 191] on input "0" at bounding box center [784, 189] width 222 height 17
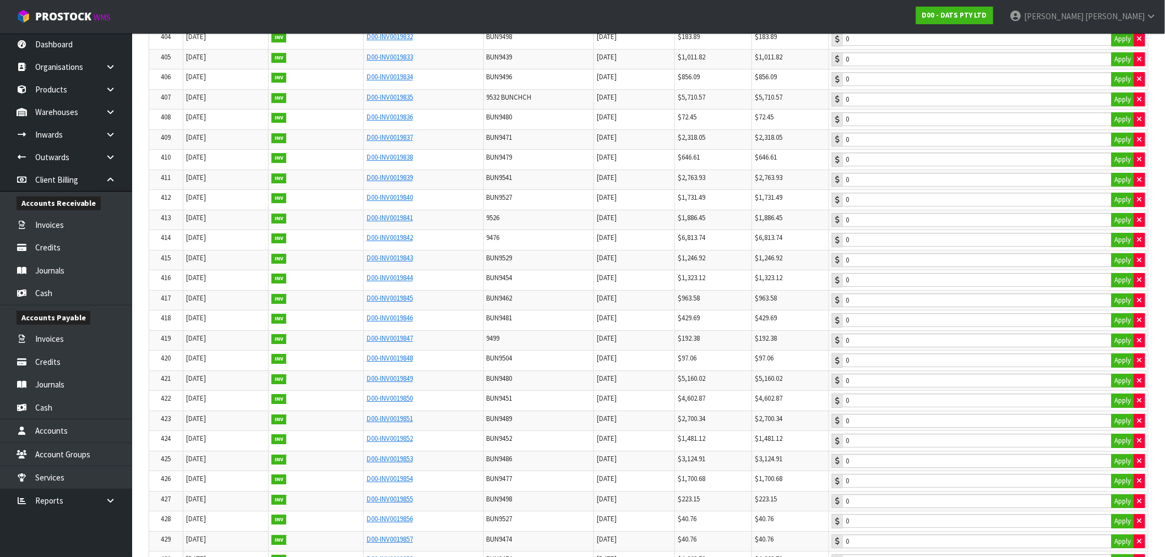
scroll to position [9713, 0]
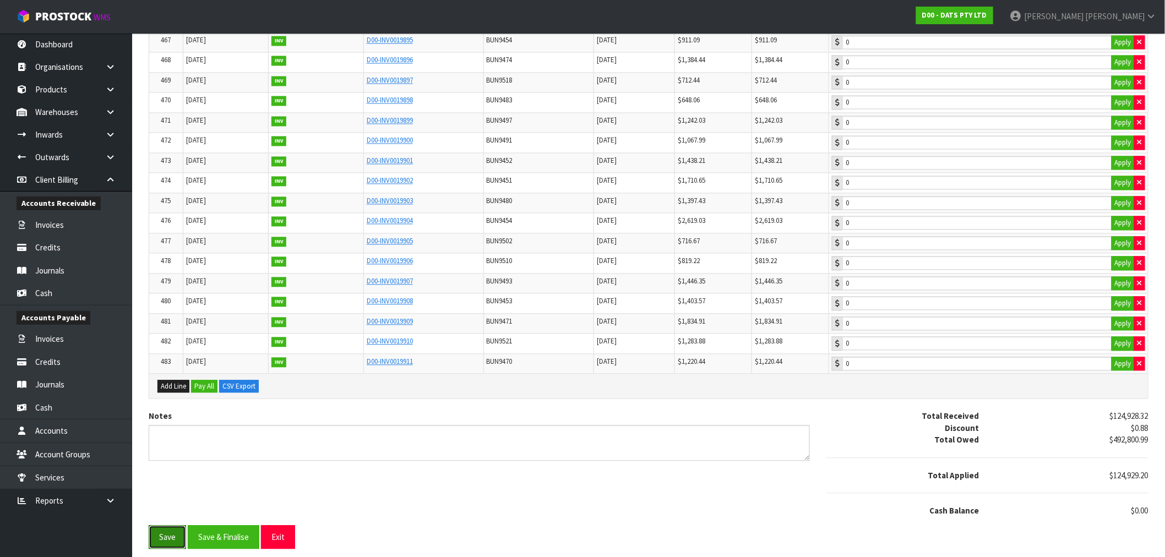
click at [167, 530] on button "Save" at bounding box center [167, 537] width 37 height 24
click at [224, 537] on button "Save & Finalise" at bounding box center [224, 537] width 72 height 24
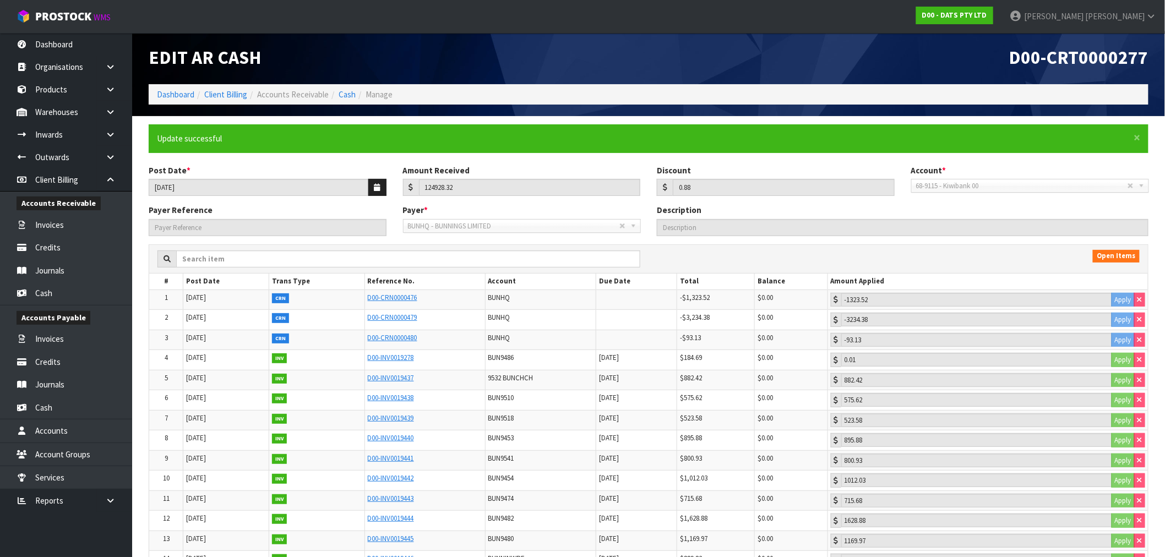
scroll to position [0, 0]
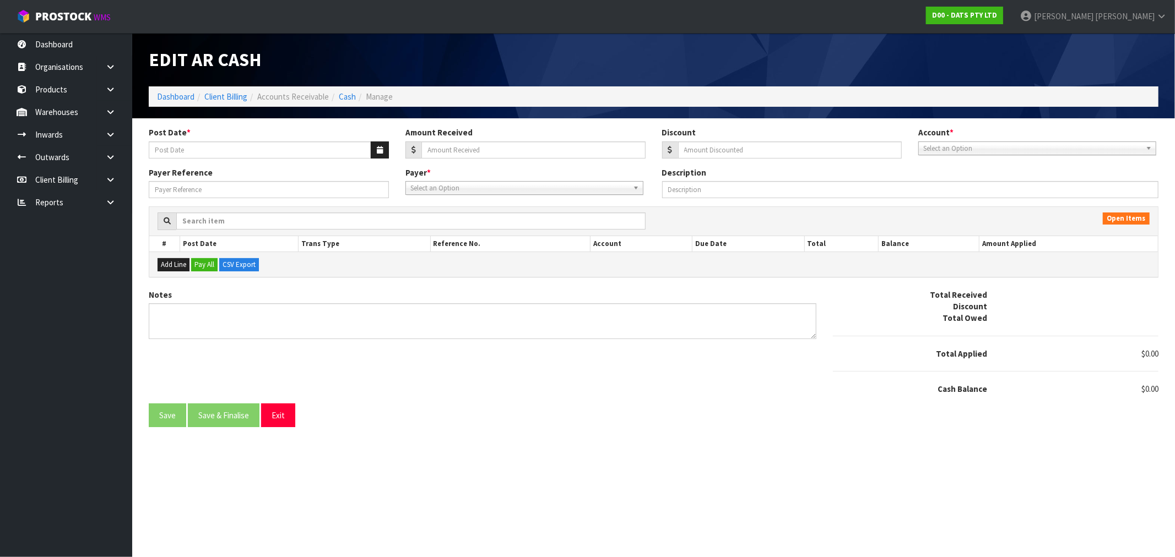
type input "[DATE]"
type input "124928.32"
type input "0.88"
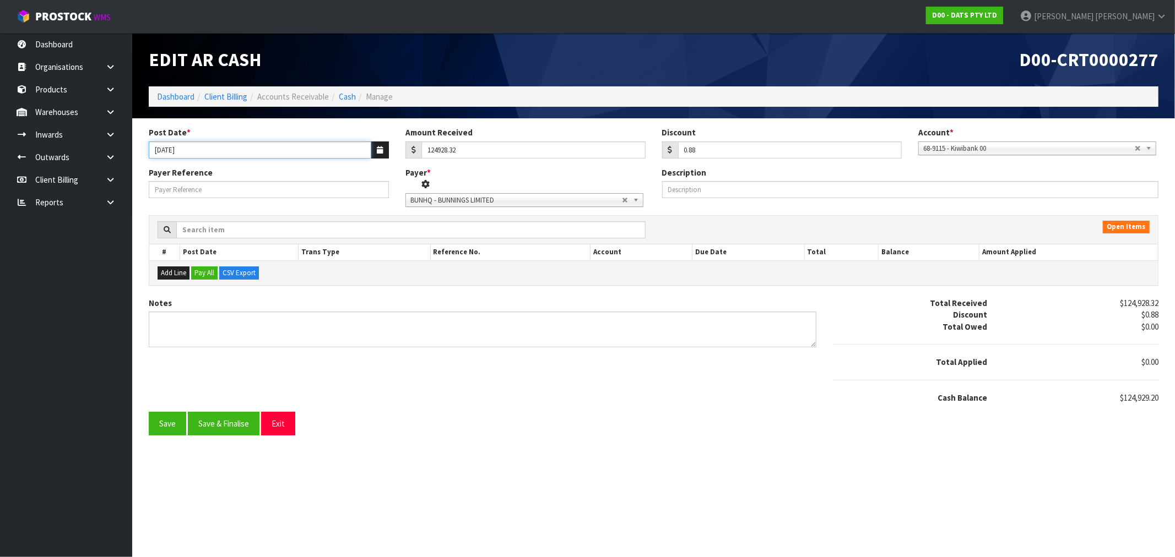
click at [158, 153] on input "[DATE]" at bounding box center [260, 150] width 222 height 17
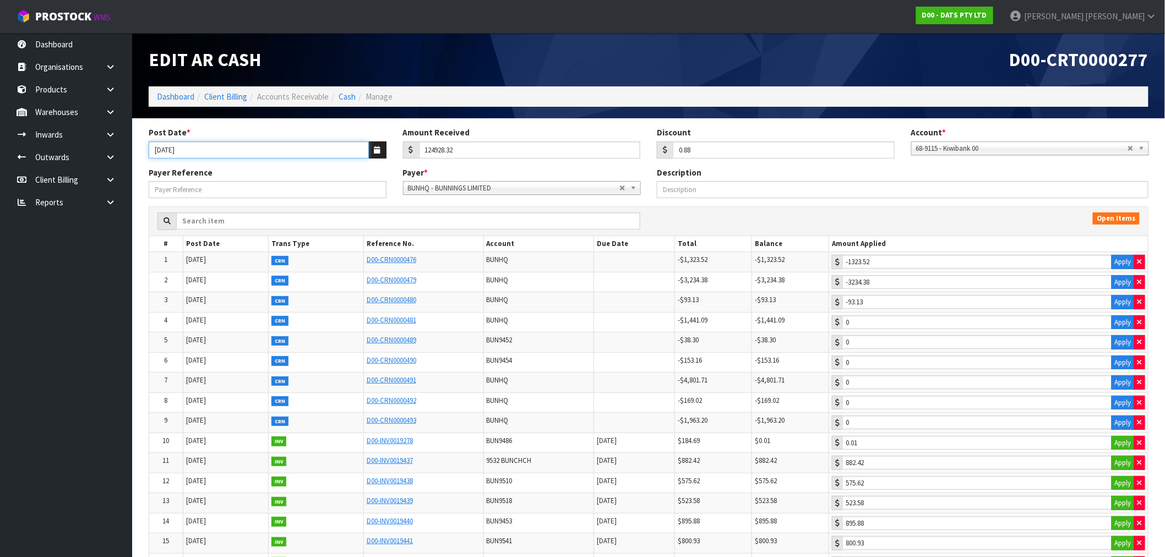
click at [155, 154] on input "[DATE]" at bounding box center [259, 150] width 220 height 17
click at [161, 151] on input "[DATE]" at bounding box center [259, 150] width 220 height 17
type input "[DATE]"
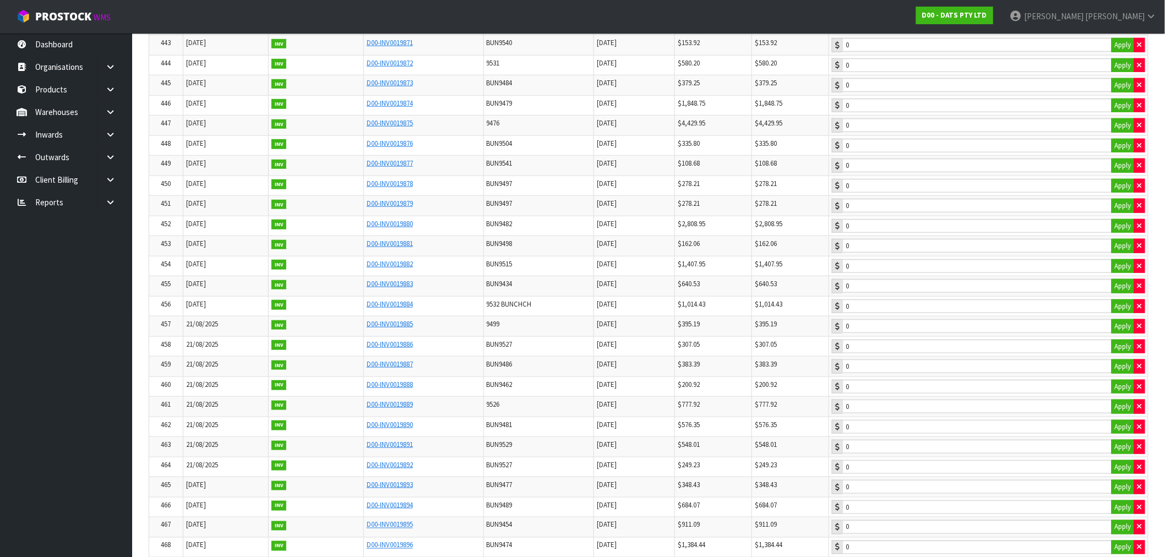
scroll to position [9673, 0]
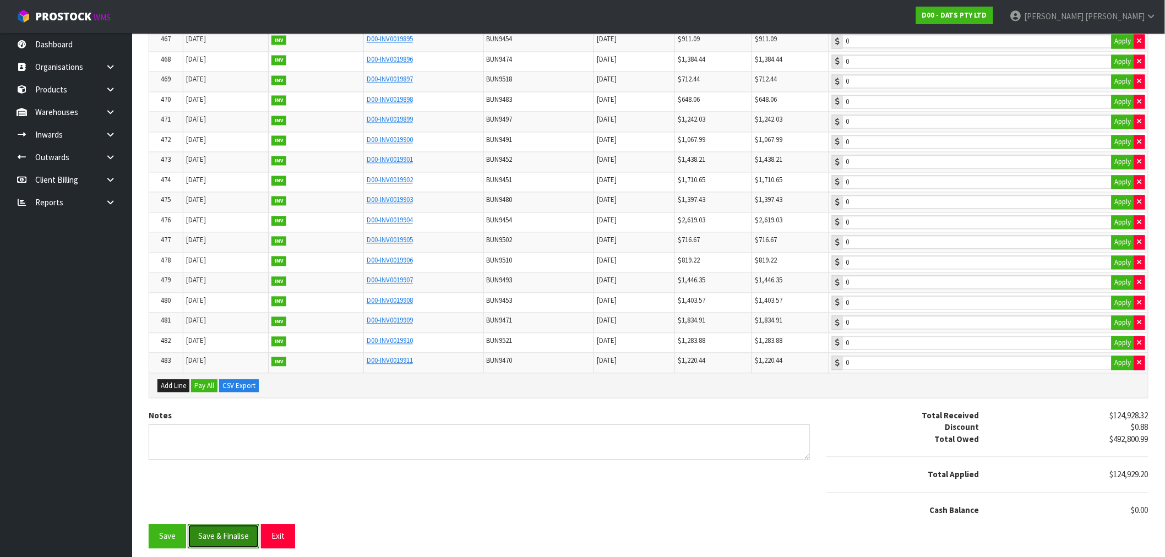
click at [227, 539] on button "Save & Finalise" at bounding box center [224, 537] width 72 height 24
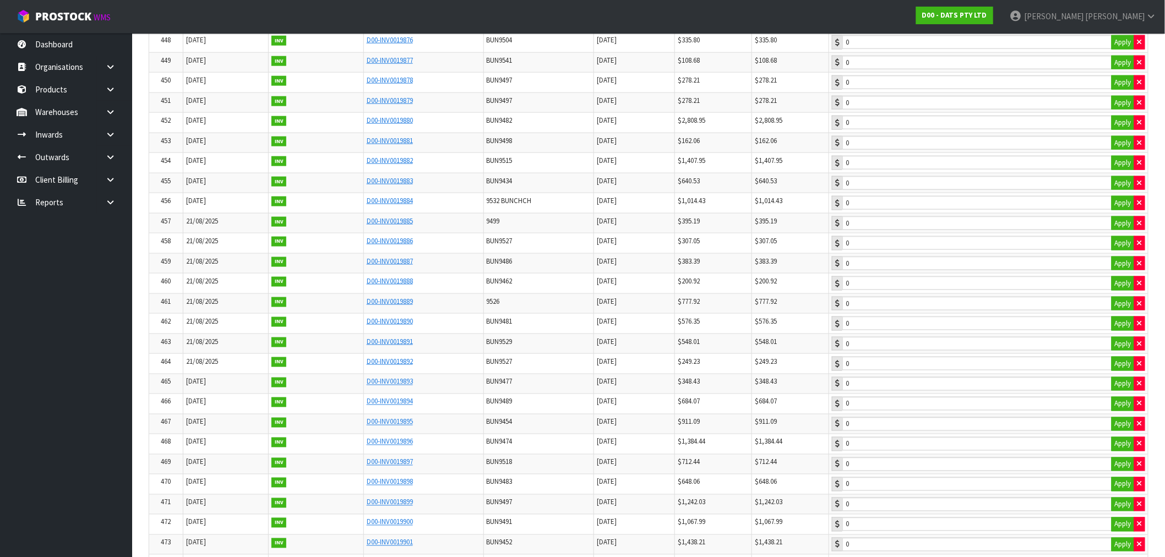
scroll to position [0, 0]
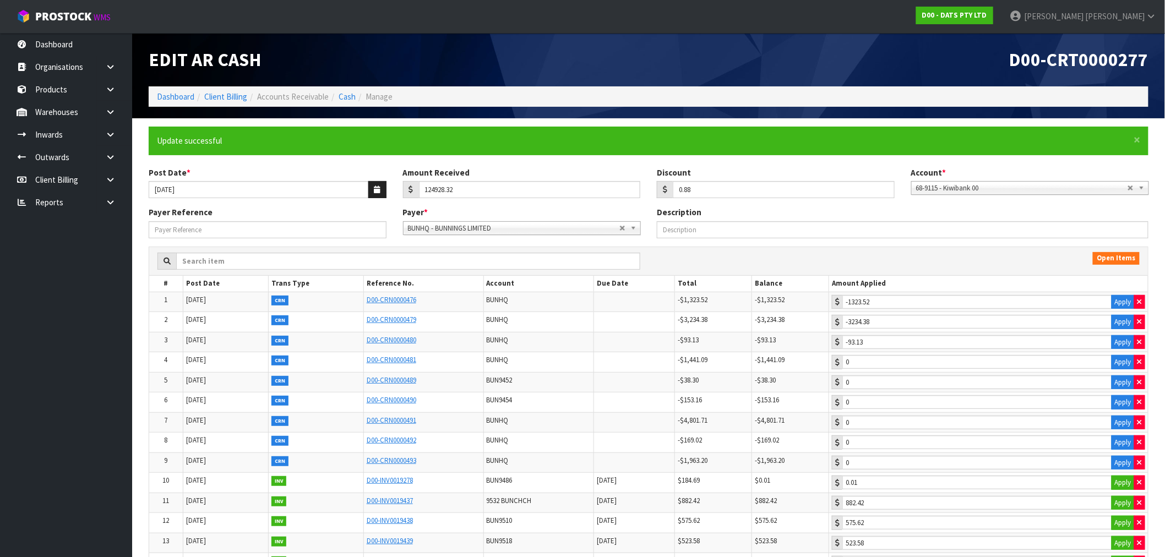
type input "1012.03"
type input "715.68"
type input "1628.88"
type input "1169.97"
type input "889.82"
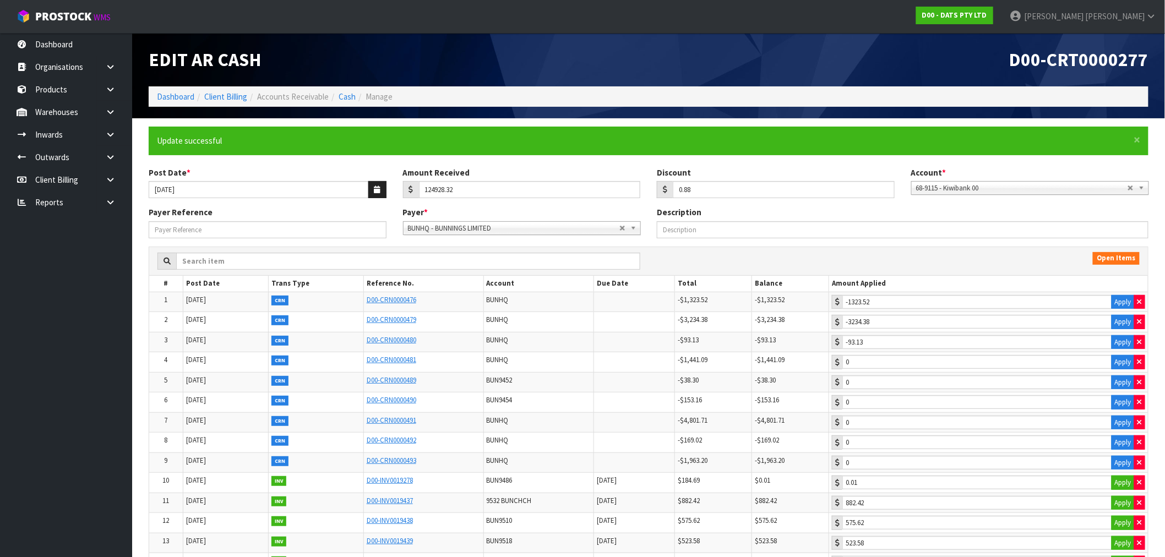
type input "352.67"
type input "554.15"
type input "978.96"
type input "699.32"
type input "162.06"
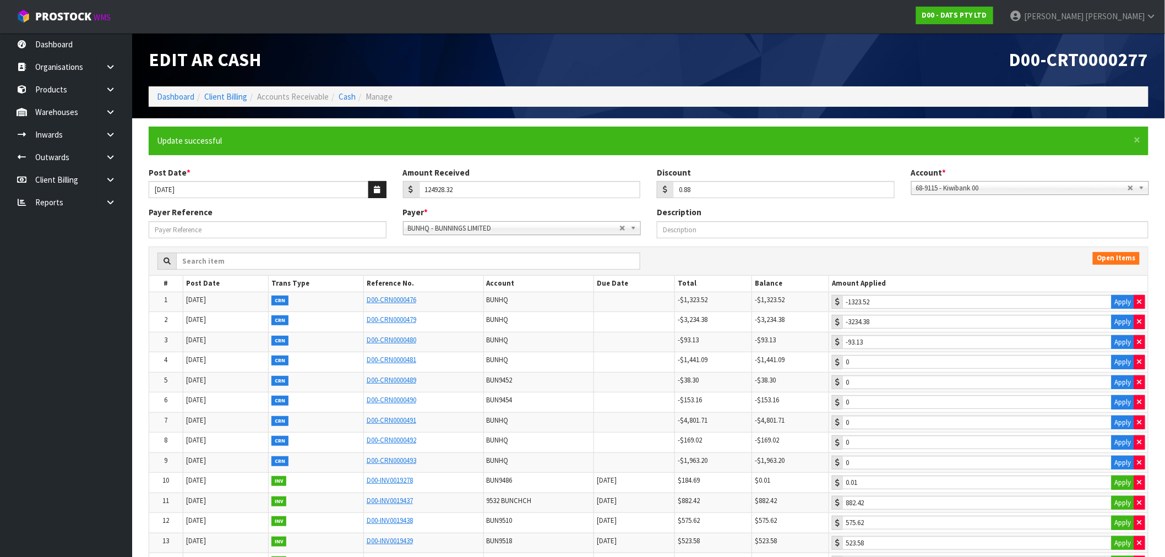
type input "242.21"
type input "210.95"
type input "245.64"
type input "721.66"
type input "471.56"
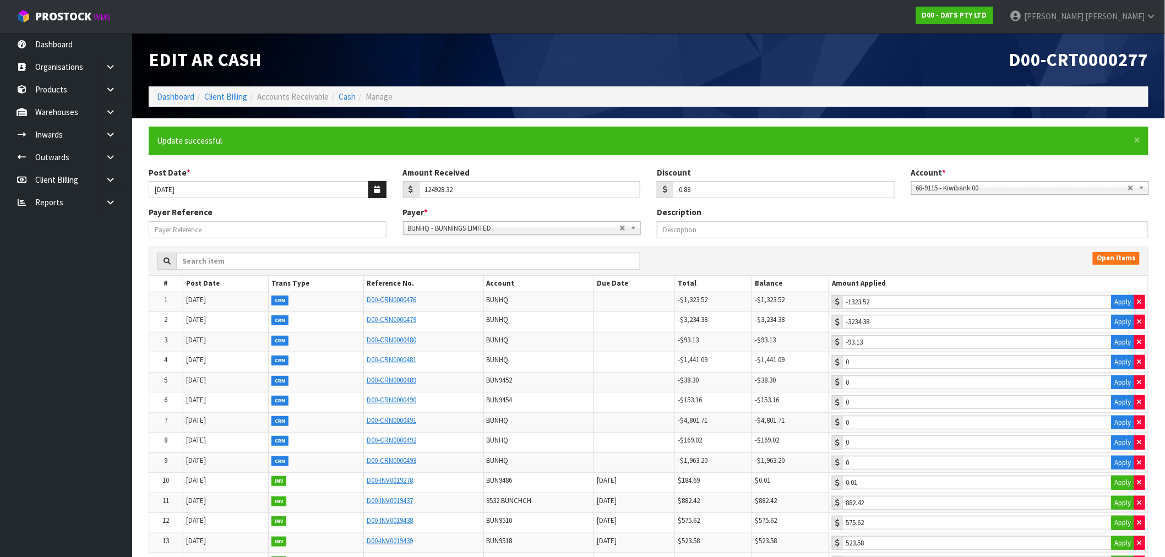
type input "769.08"
type input "479.64"
type input "223.15"
type input "850.92"
type input "17.87"
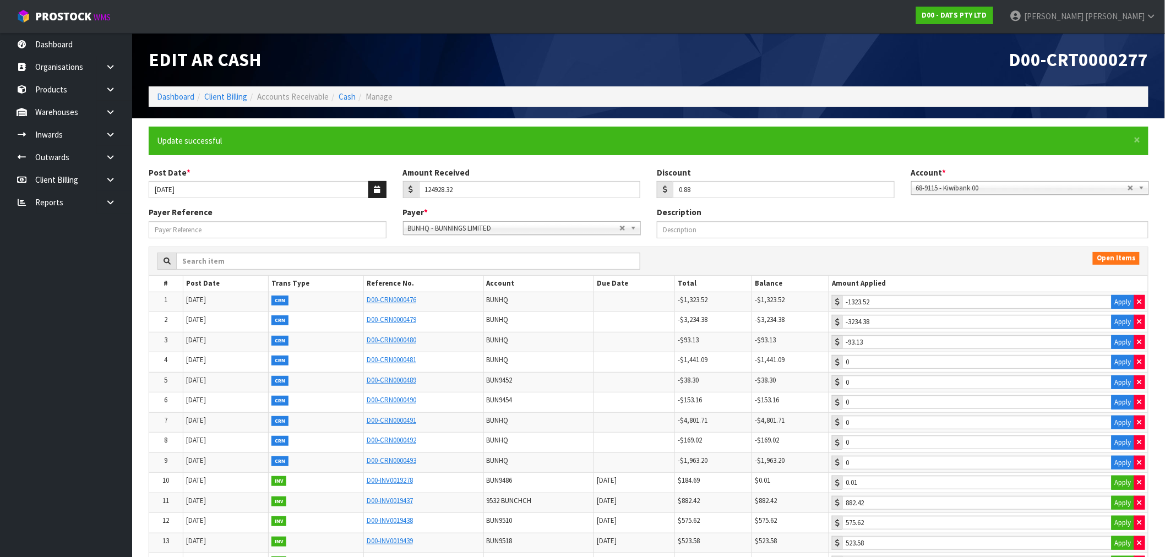
type input "280.57"
type input "806.41"
type input "1291.13"
type input "315.26"
type input "589.23"
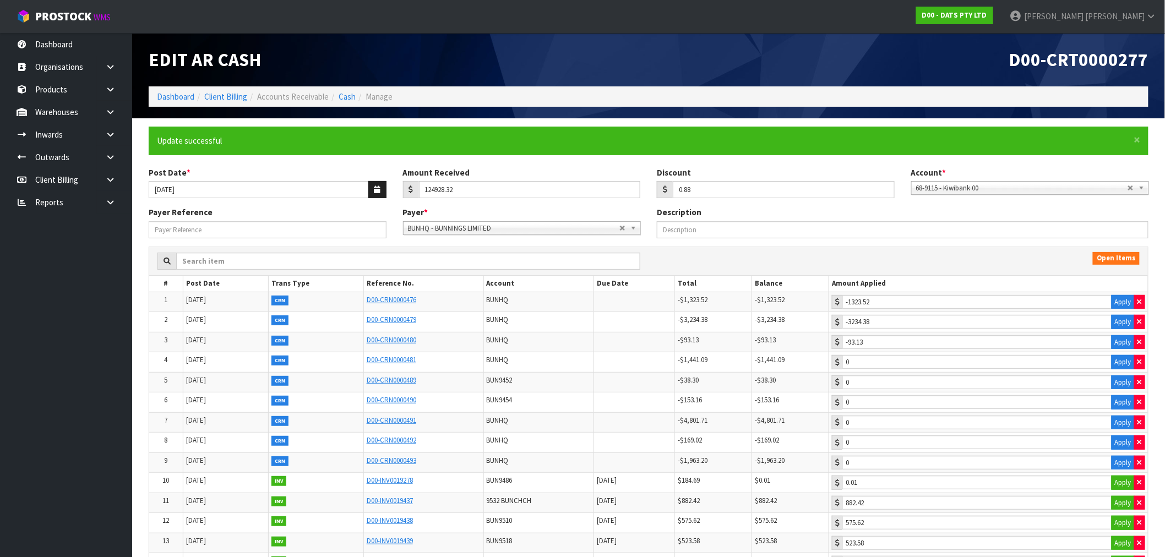
type input "583.38"
type input "1616.25"
type input "213.64"
type input "171.79"
type input "881.72"
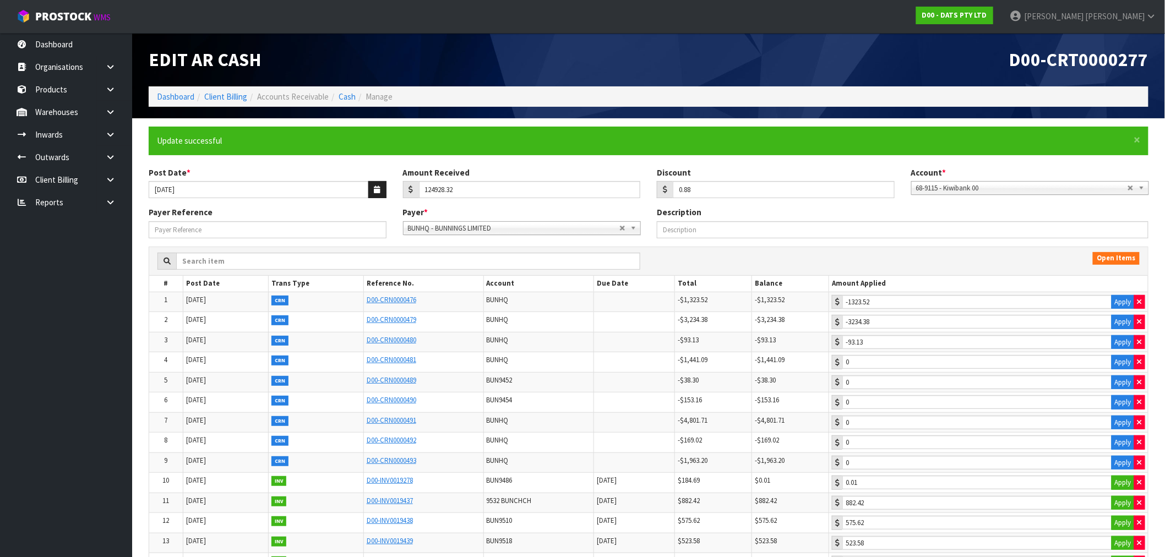
type input "629.33"
type input "929.2"
type input "1158.89"
type input "724.94"
type input "586.59"
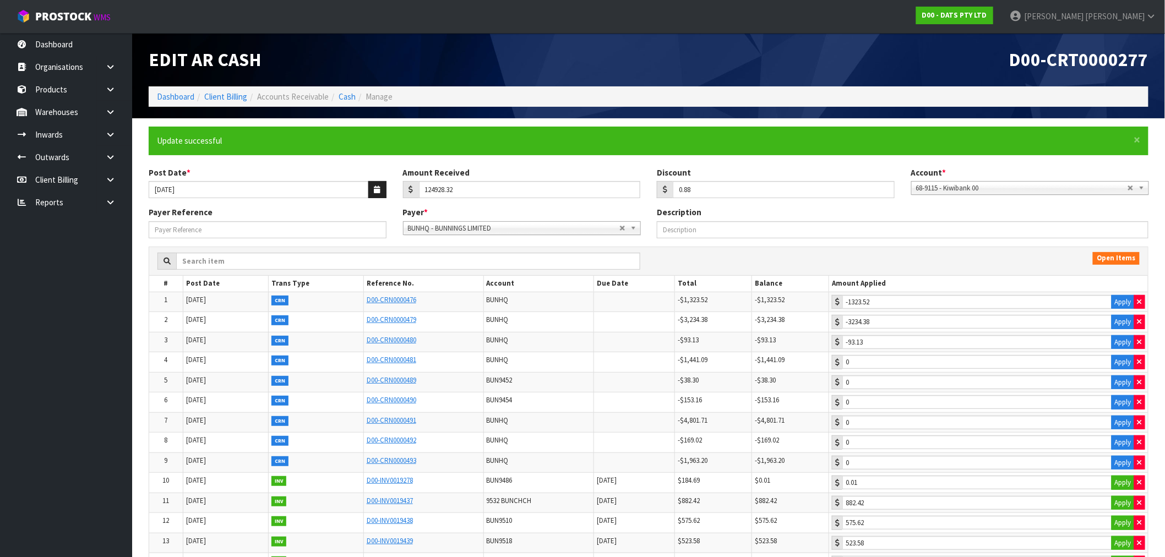
type input "377.3"
type input "1149.34"
type input "1716.23"
type input "2827.96"
type input "1463.15"
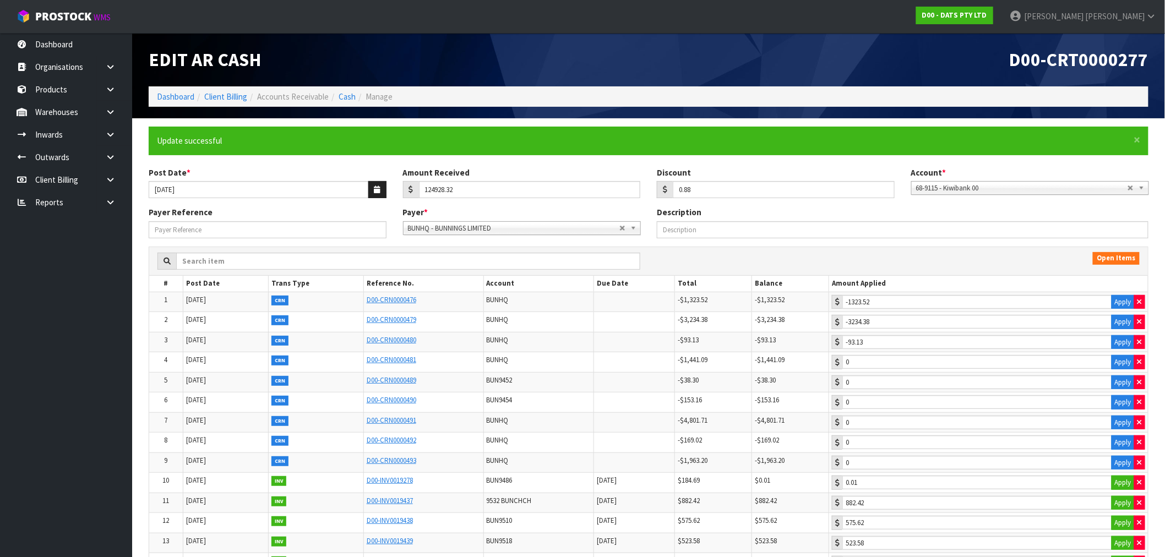
type input "1063.07"
type input "411.93"
type input "939.49"
type input "1426.59"
type input "1022.02"
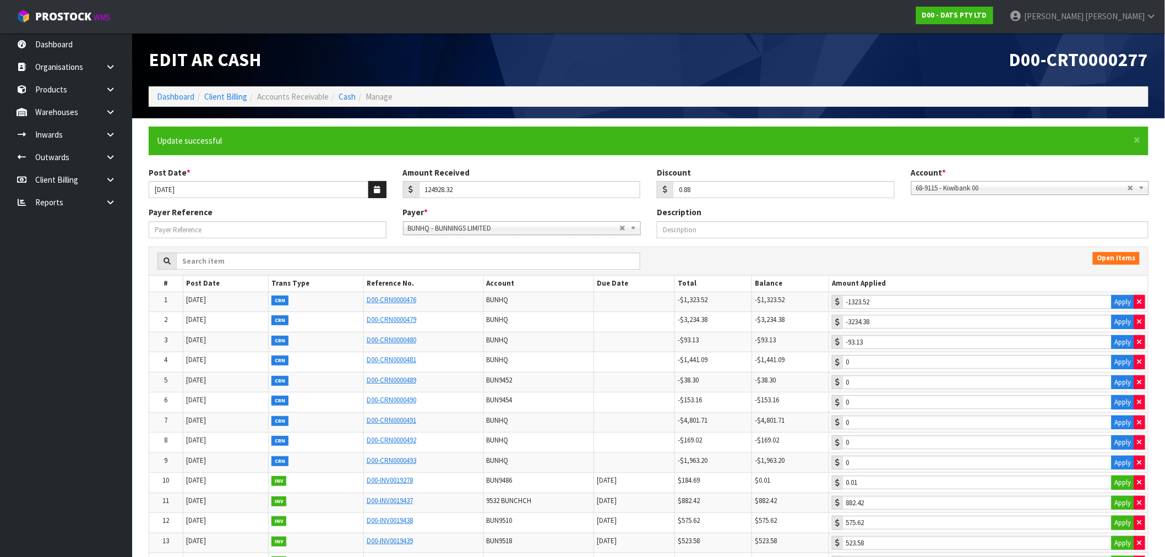
type input "561.11"
type input "577.09"
type input "360.68"
type input "341.15"
type input "221.9"
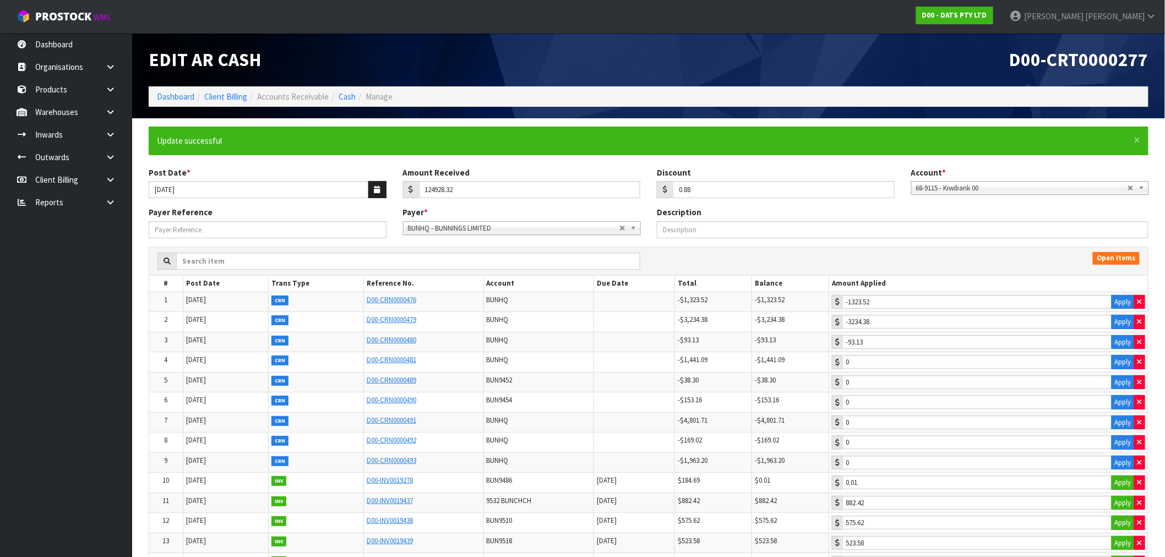
type input "162.78"
type input "148.9"
type input "4190.78"
type input "37.84"
type input "1631.35"
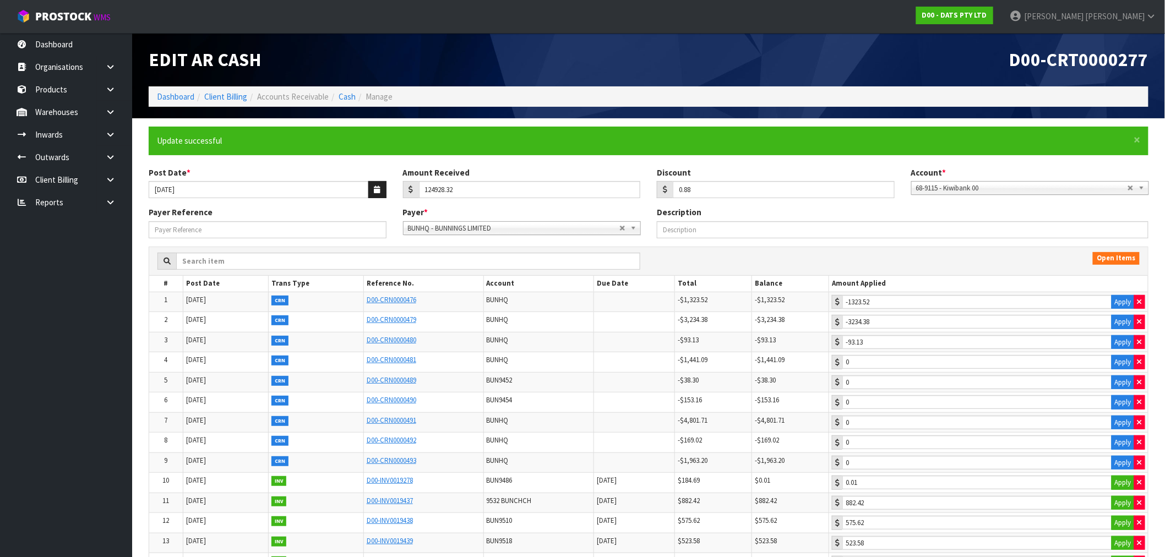
type input "1534.15"
type input "1556.84"
type input "1389.23"
type input "2227.46"
type input "1981.05"
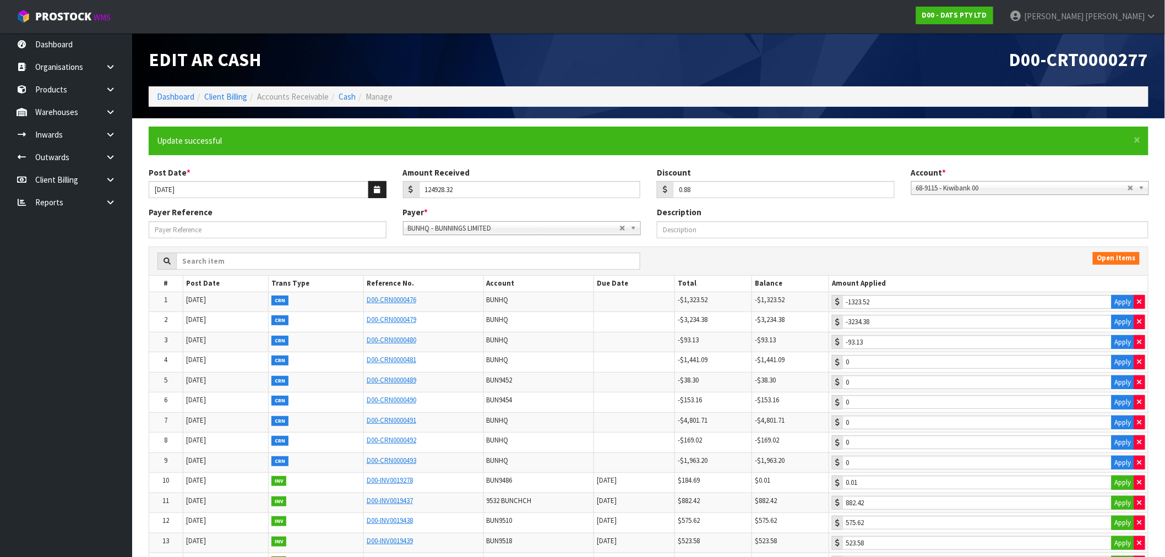
type input "515.34"
type input "986.09"
type input "499.93"
type input "545"
type input "188.23"
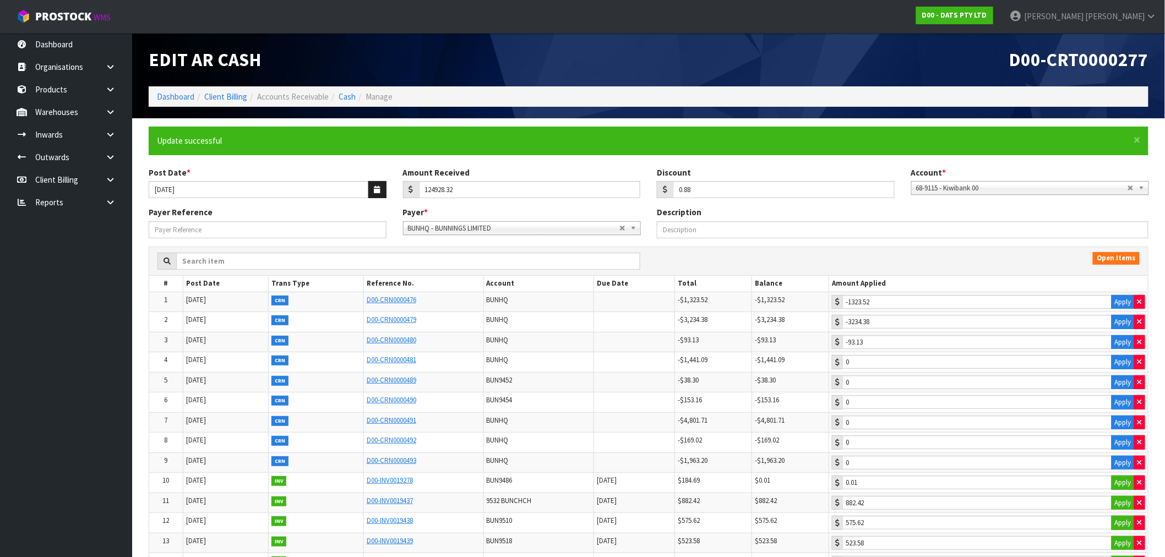
type input "2754.56"
type input "445.36"
type input "809.74"
type input "615.4"
type input "398.06"
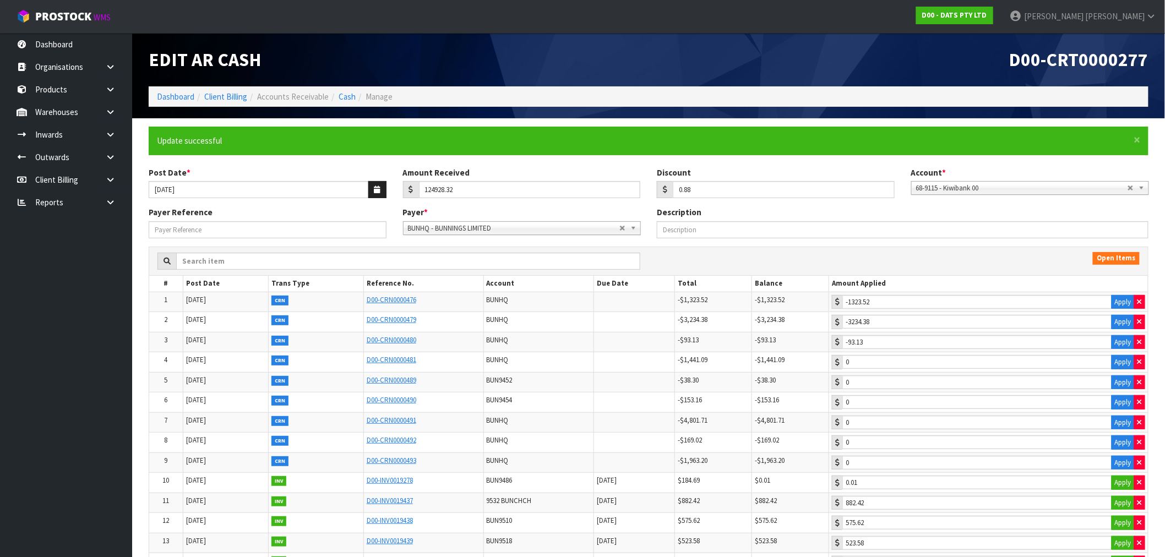
type input "1471.56"
type input "1596.12"
type input "533.48"
type input "787.43"
type input "1436.92"
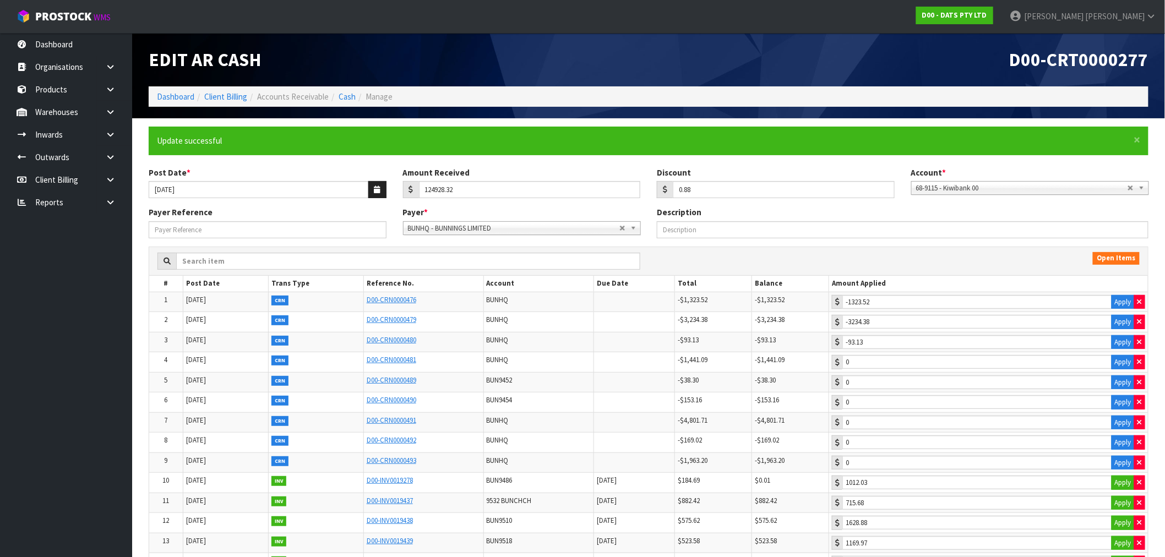
type input "1253.78"
type input "1705.46"
type input "2863.25"
type input "684.33"
type input "982.98"
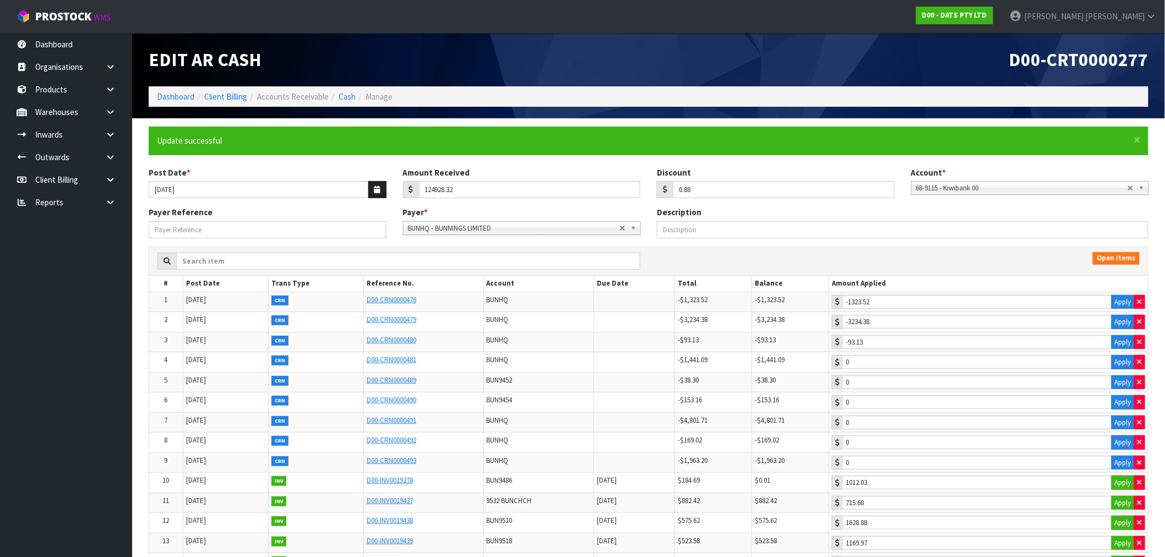
type input "1495.75"
type input "1028.72"
type input "973.2"
type input "937.7"
type input "619.07"
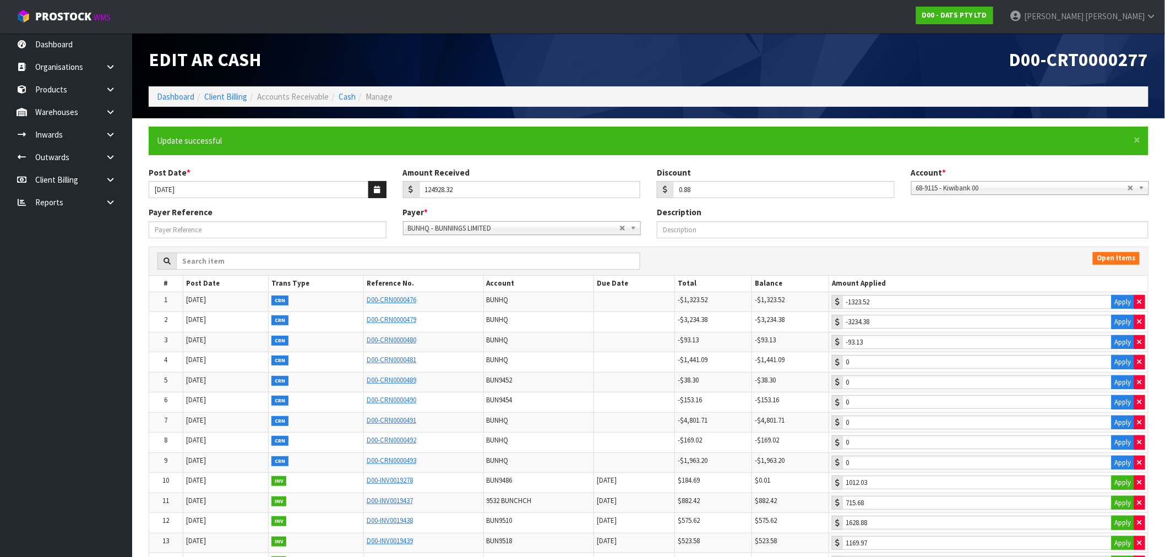
type input "2304.95"
type input "3388.07"
type input "2389.03"
type input "1868.49"
type input "1794.59"
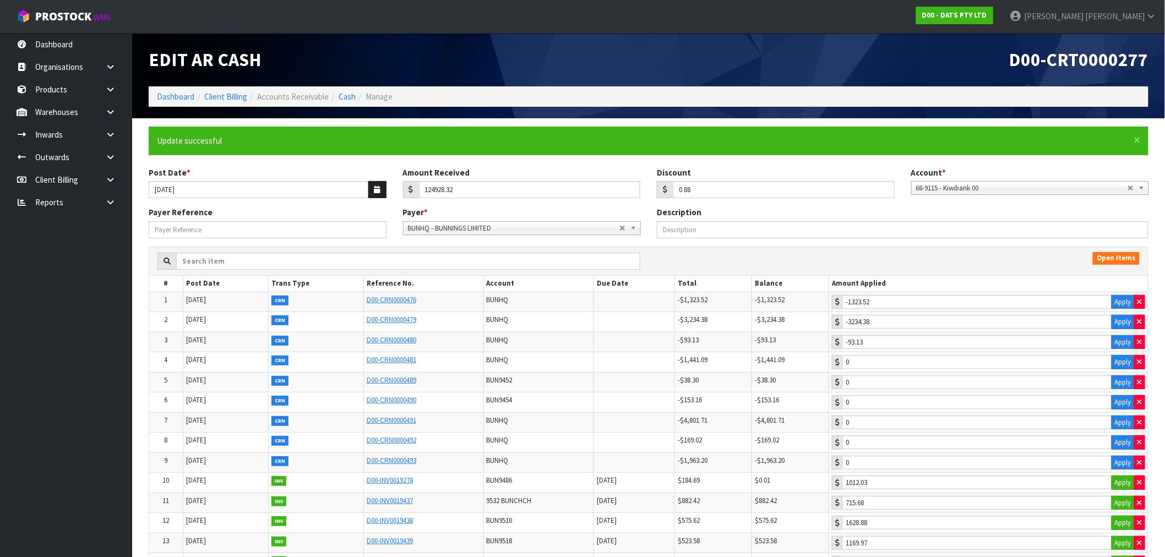
type input "173.7"
type input "84"
type input "645.66"
type input "300.65"
type input "157.8"
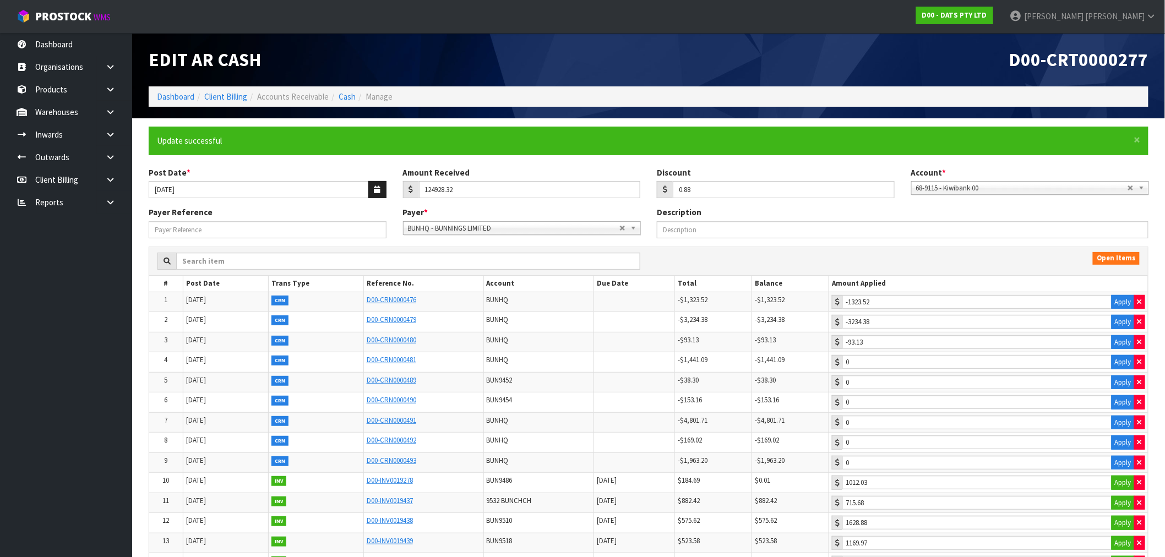
type input "486.34"
type input "185.66"
type input "339"
type input "1086.28"
type input "1170.57"
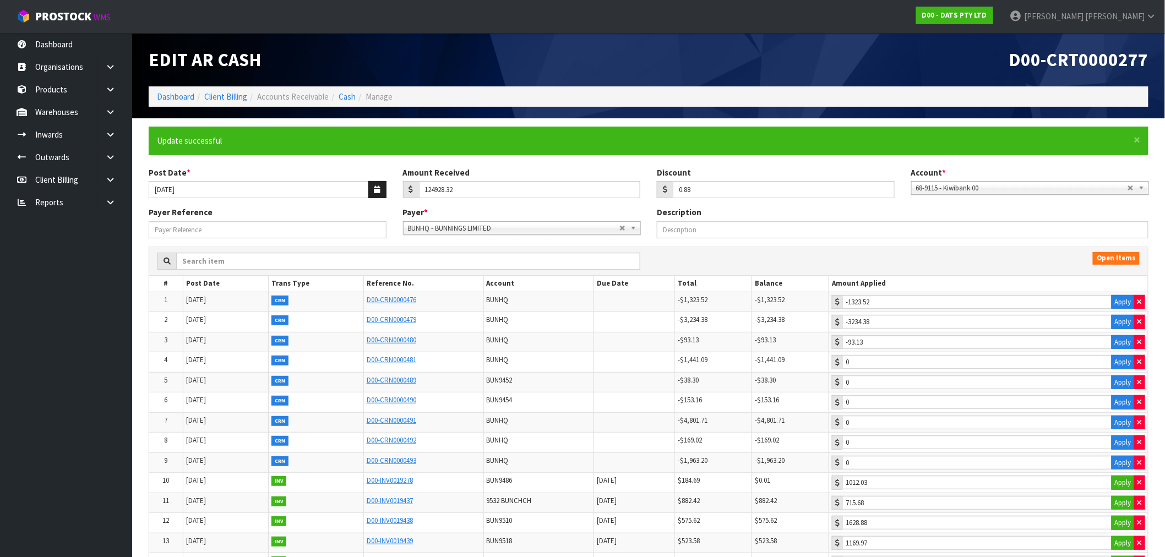
type input "1035.57"
type input "1568.33"
type input "925.76"
type input "1064.6"
type input "580.57"
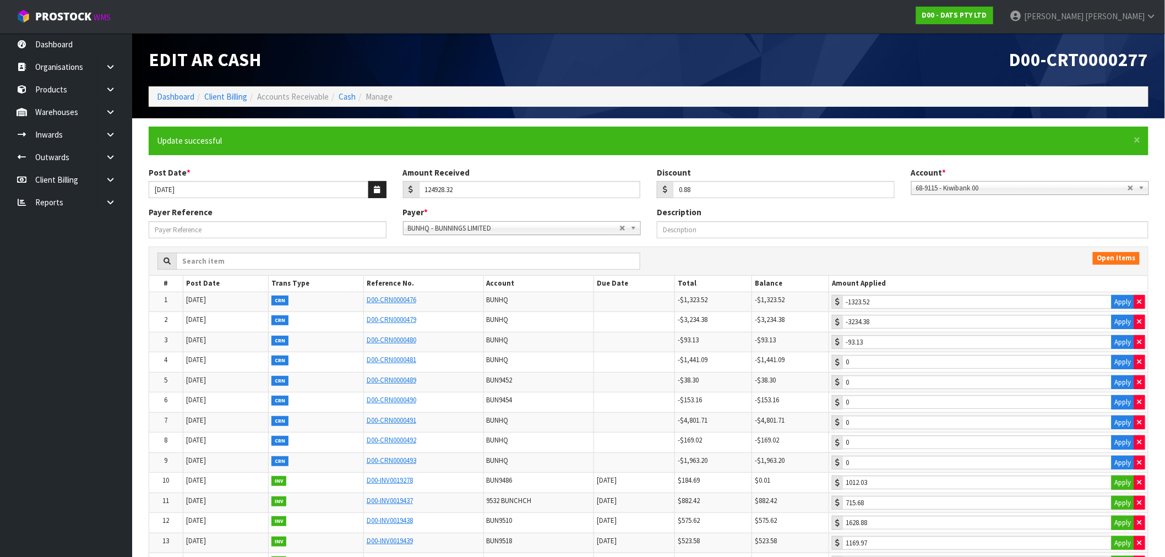
type input "1299.7"
type input "1360.44"
type input "108.33"
type input "435.35"
type input "1770.46"
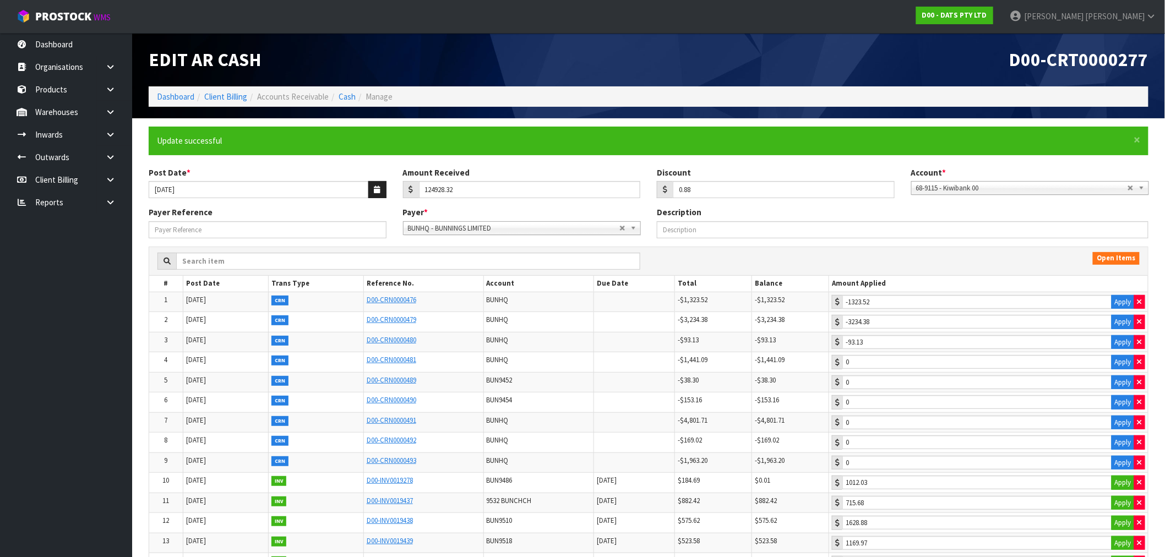
type input "853.6"
type input "828.35"
type input "1597.2"
type input "690.69"
type input "942.5"
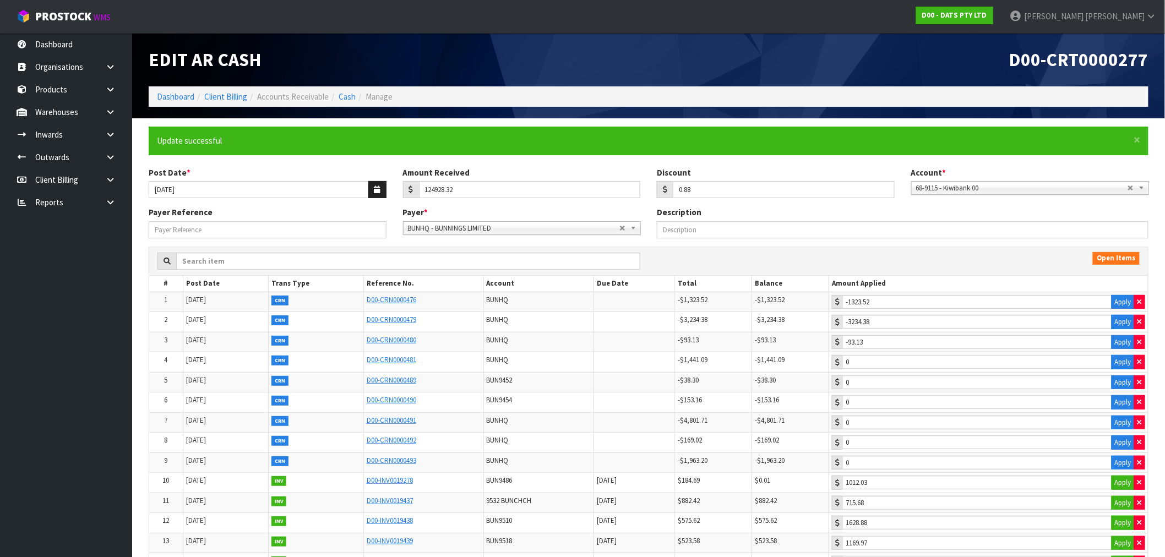
type input "569.12"
type input "157.95"
type input "1309.56"
type input "1237.16"
type input "850.23"
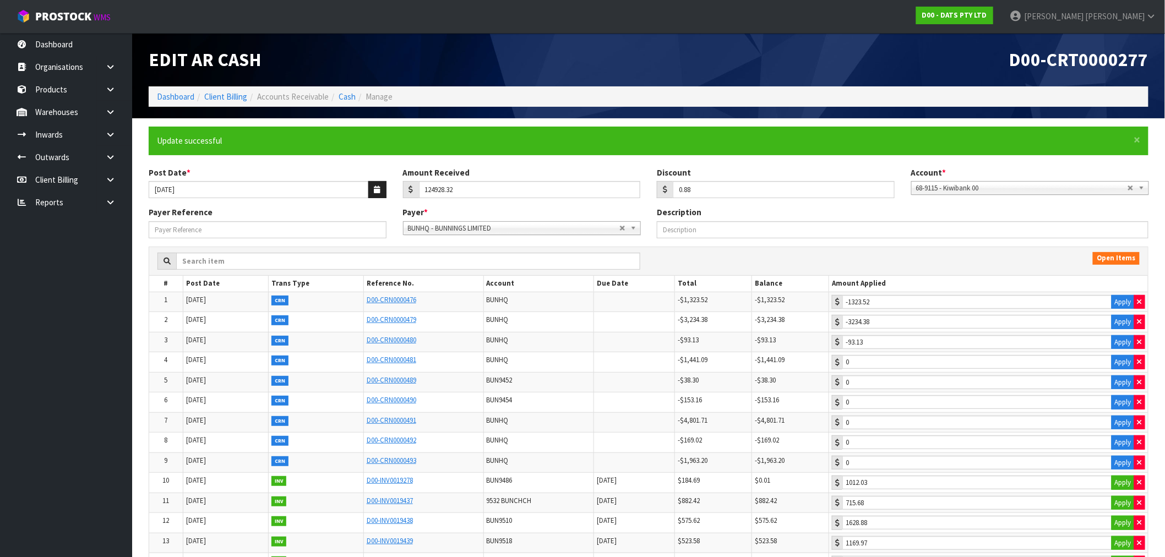
type input "675"
type input "571.19"
type input "538.54"
type input "349.97"
type input "171.99"
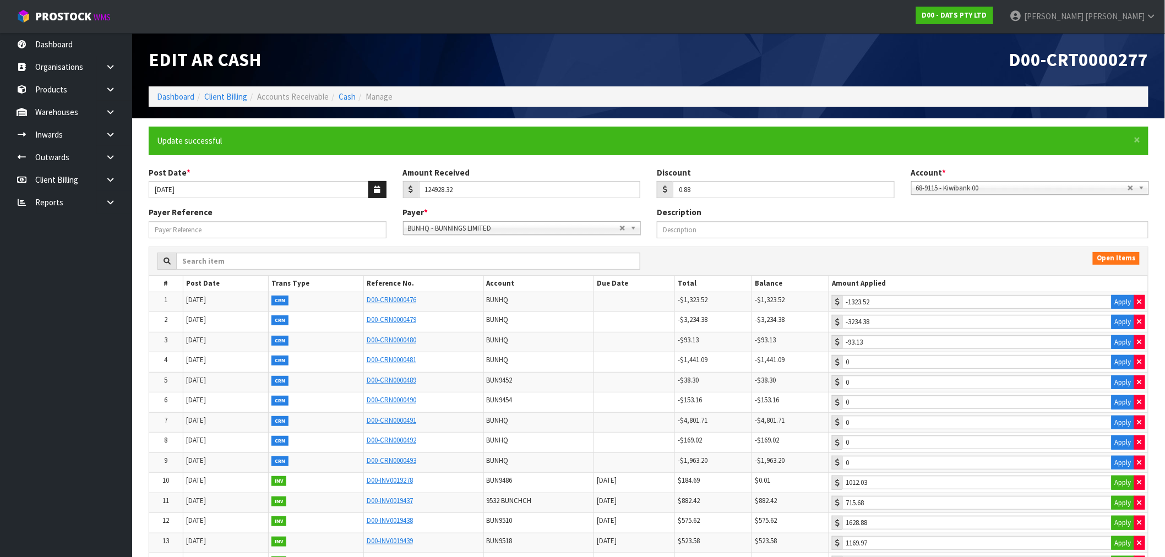
type input "1434.01"
type input "634.92"
type input "1002.75"
type input "1793.07"
type input "2045.6"
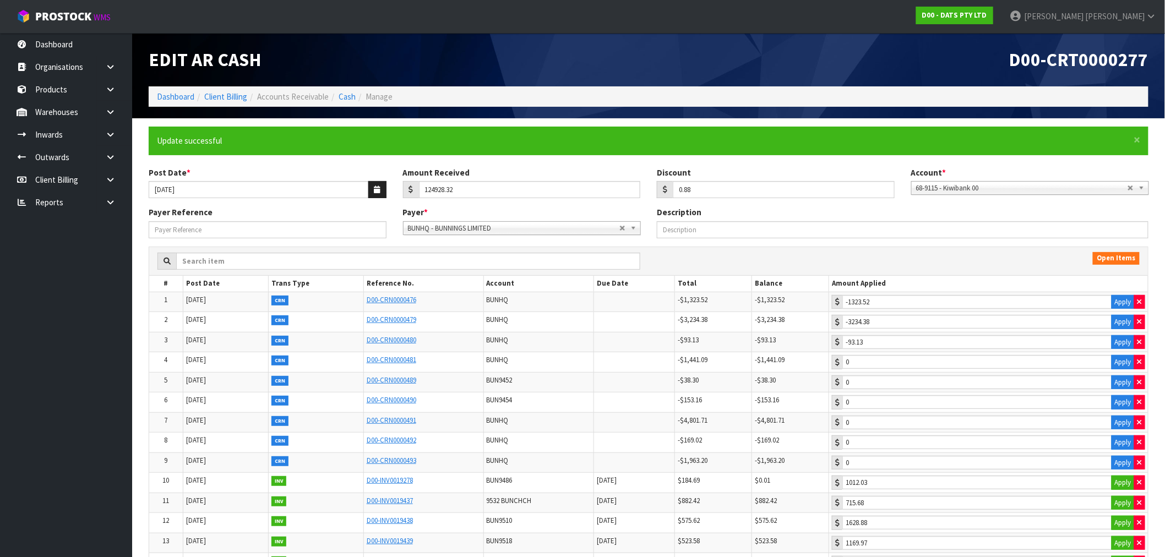
type input "1794.67"
type input "708.42"
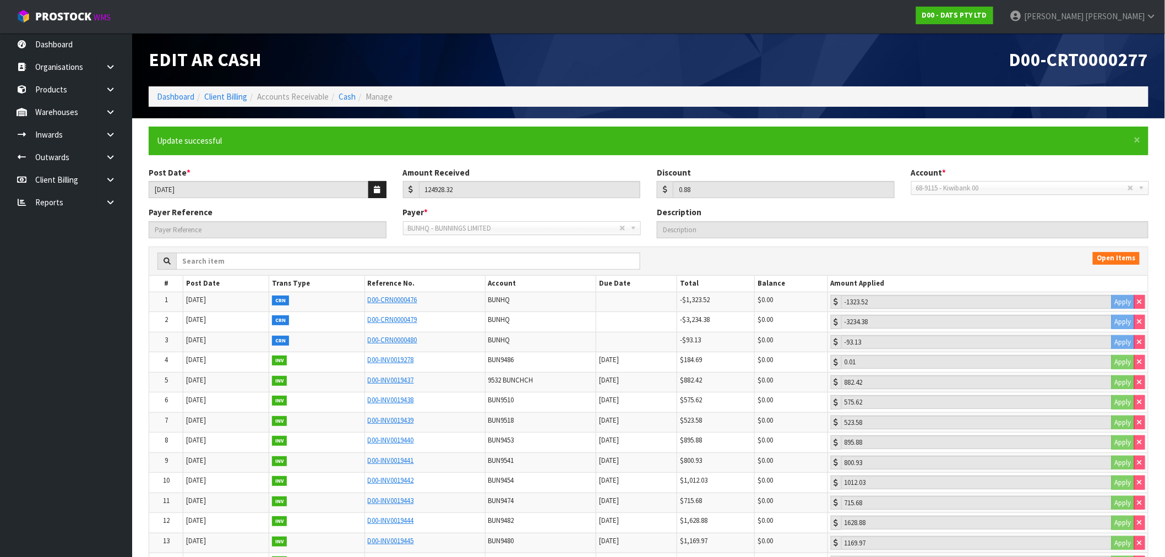
click at [175, 87] on ol "Dashboard Client Billing Accounts Receivable Cash Manage" at bounding box center [649, 96] width 1000 height 20
click at [175, 96] on link "Dashboard" at bounding box center [175, 96] width 37 height 10
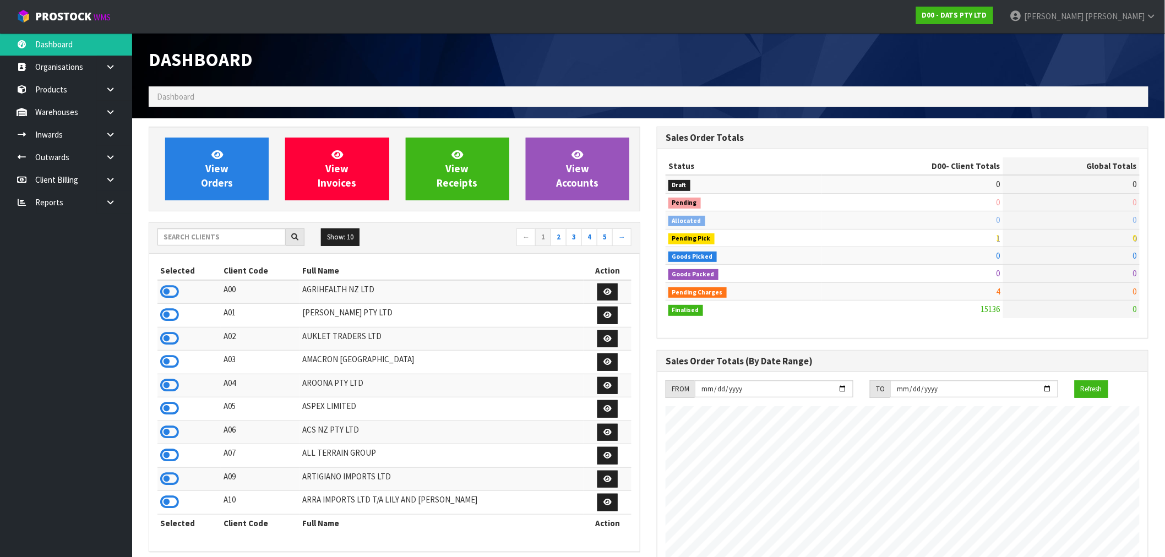
scroll to position [687, 508]
click at [197, 237] on input "text" at bounding box center [222, 237] width 128 height 17
click at [104, 205] on link at bounding box center [114, 202] width 35 height 23
click at [61, 242] on link "CWL" at bounding box center [66, 248] width 132 height 23
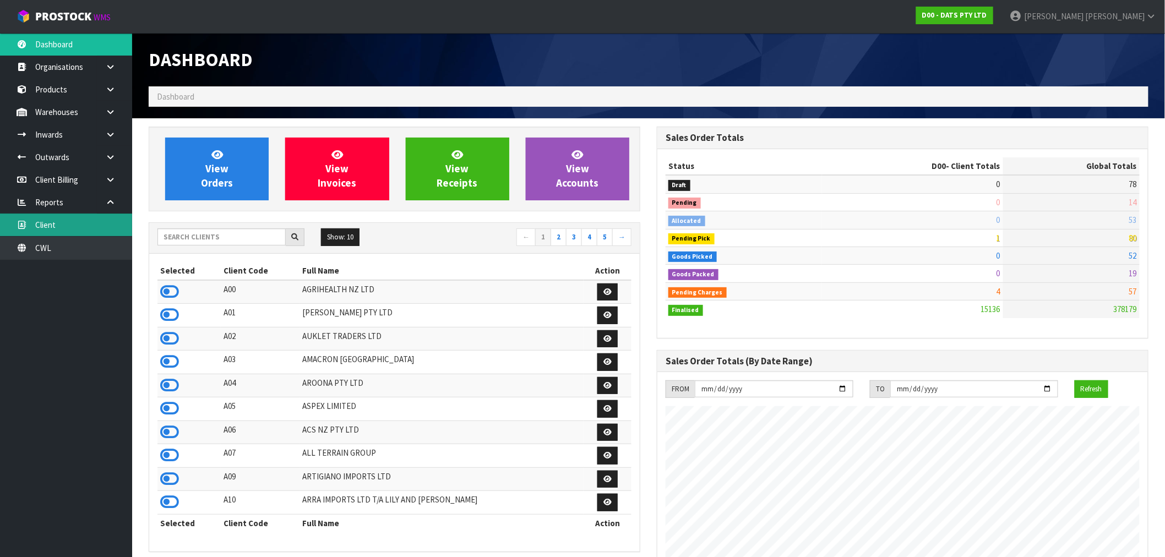
click at [57, 231] on body "Toggle navigation ProStock WMS D00 - DATS PTY LTD Rocio Lopez Logout Dashboard …" at bounding box center [582, 278] width 1165 height 557
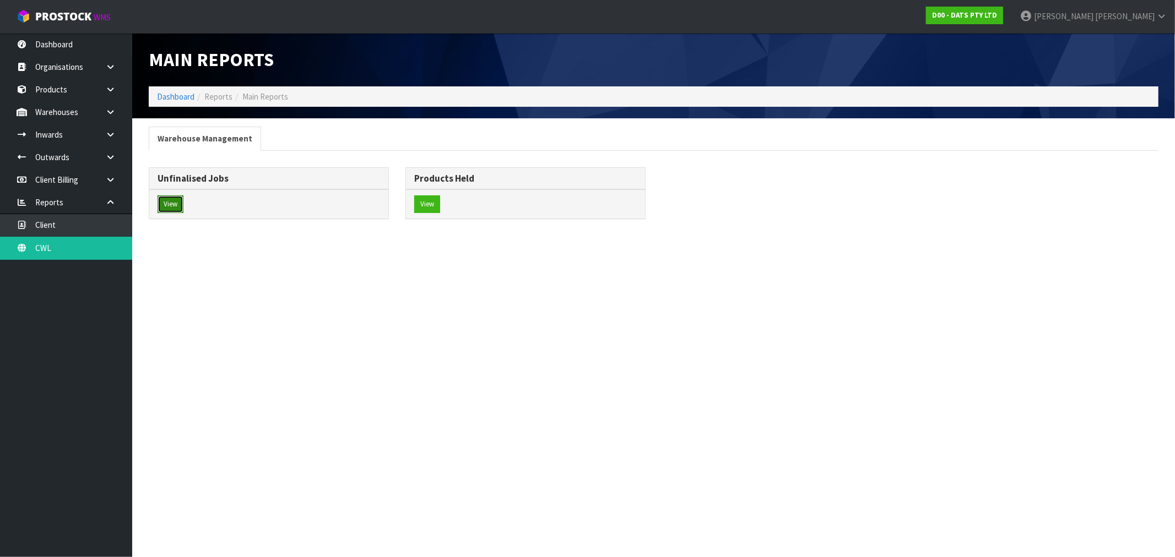
click at [171, 204] on button "View" at bounding box center [171, 204] width 26 height 18
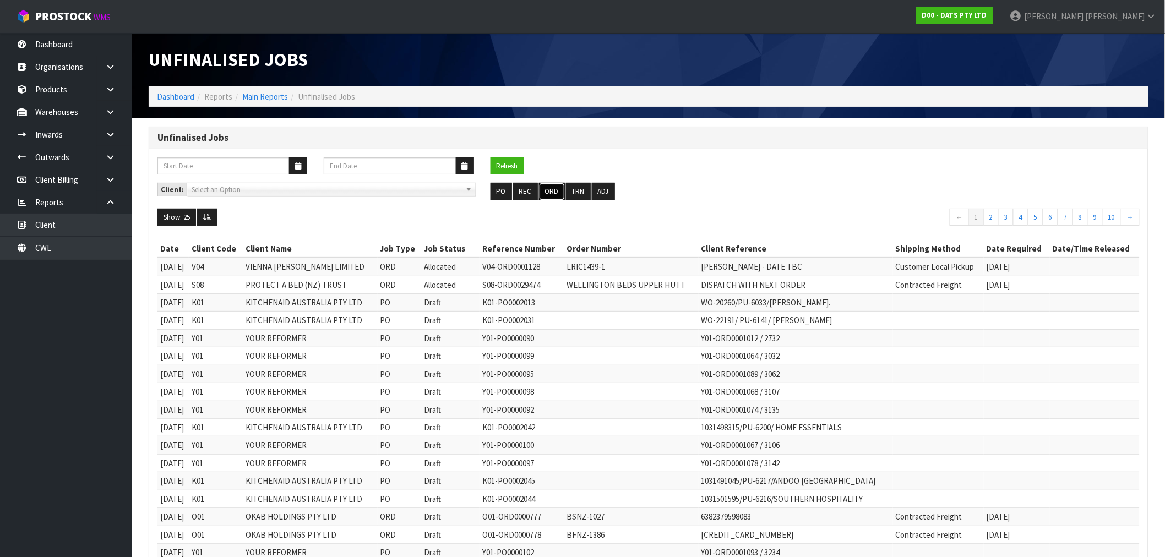
click at [558, 188] on button "ORD" at bounding box center [552, 192] width 26 height 18
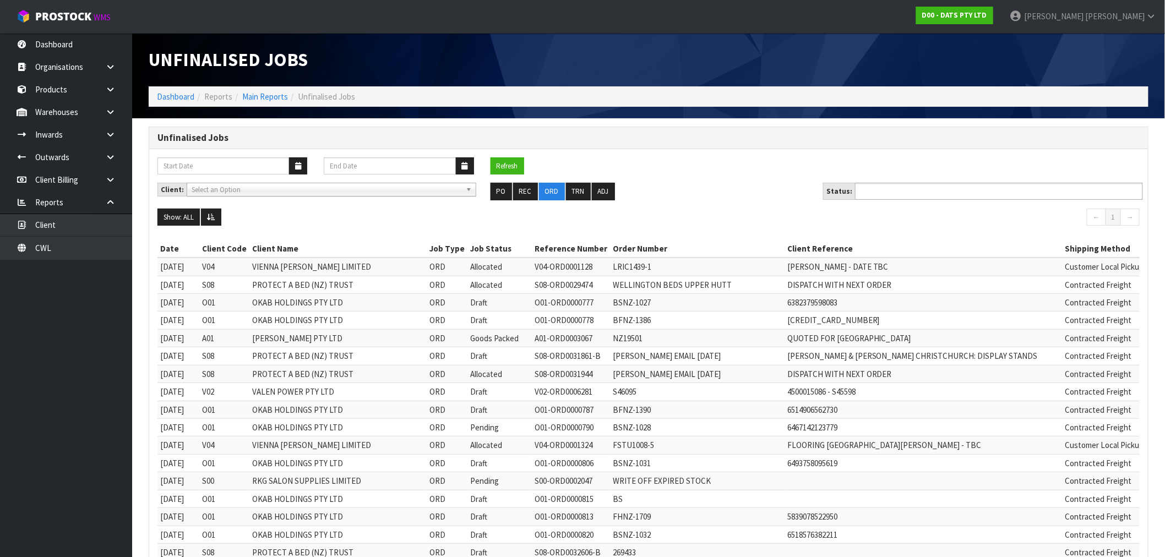
click at [914, 189] on input "text" at bounding box center [899, 191] width 81 height 14
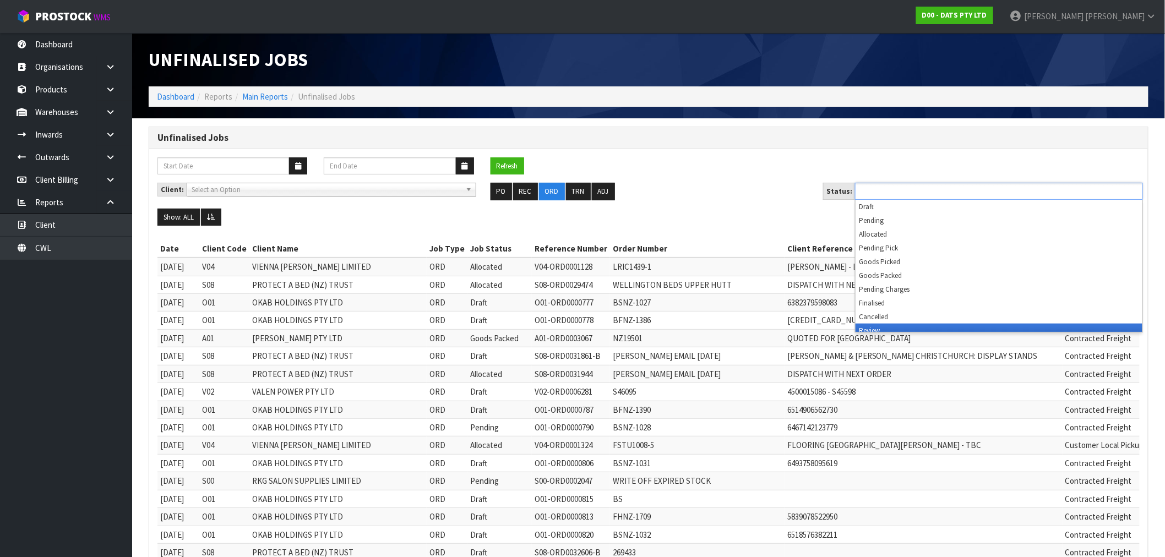
scroll to position [6, 0]
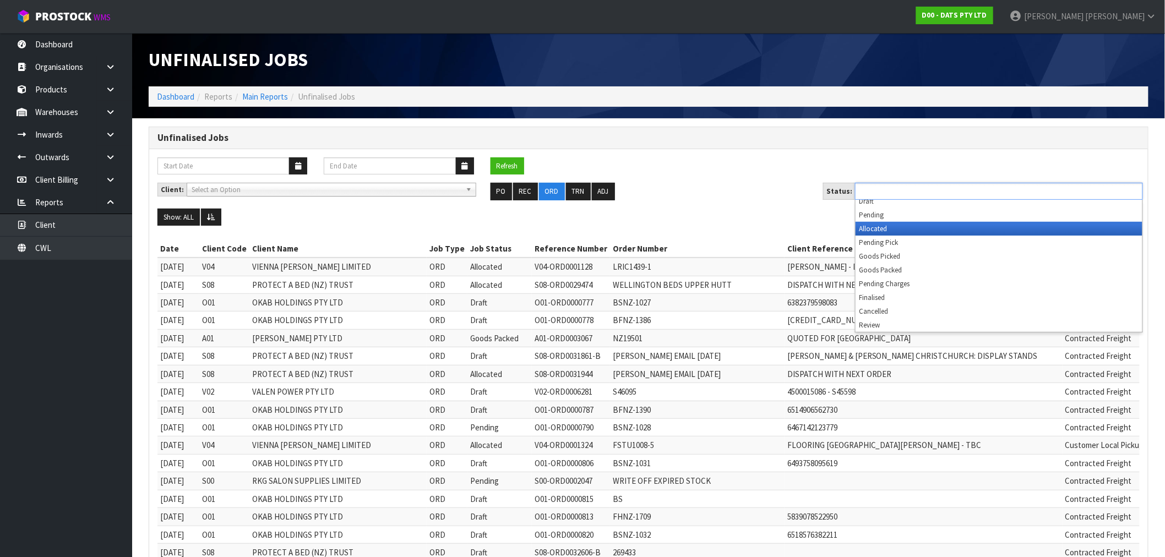
click at [891, 228] on li "Allocated" at bounding box center [999, 229] width 287 height 14
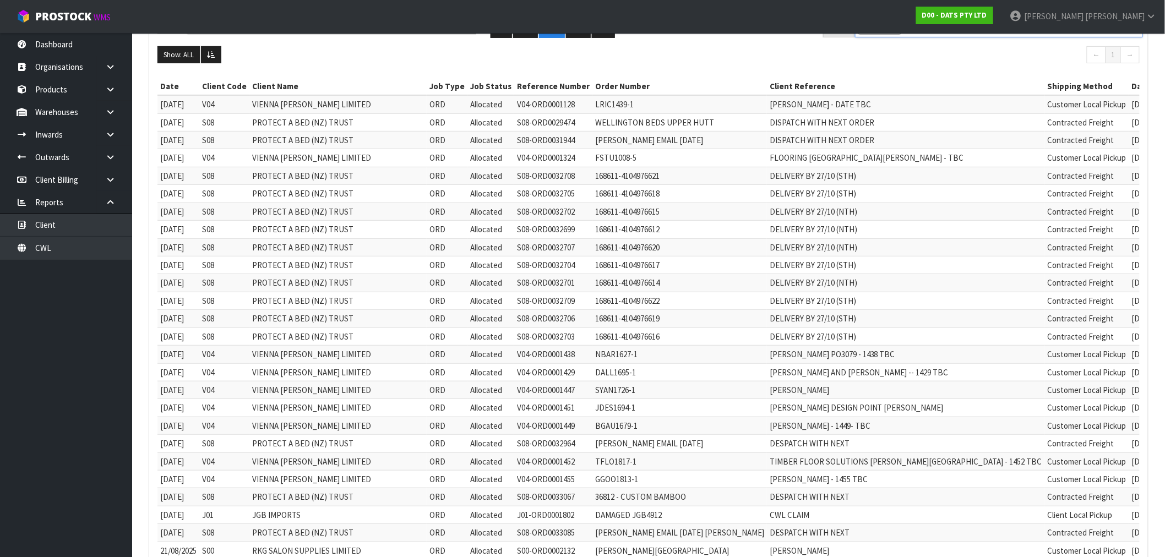
scroll to position [0, 0]
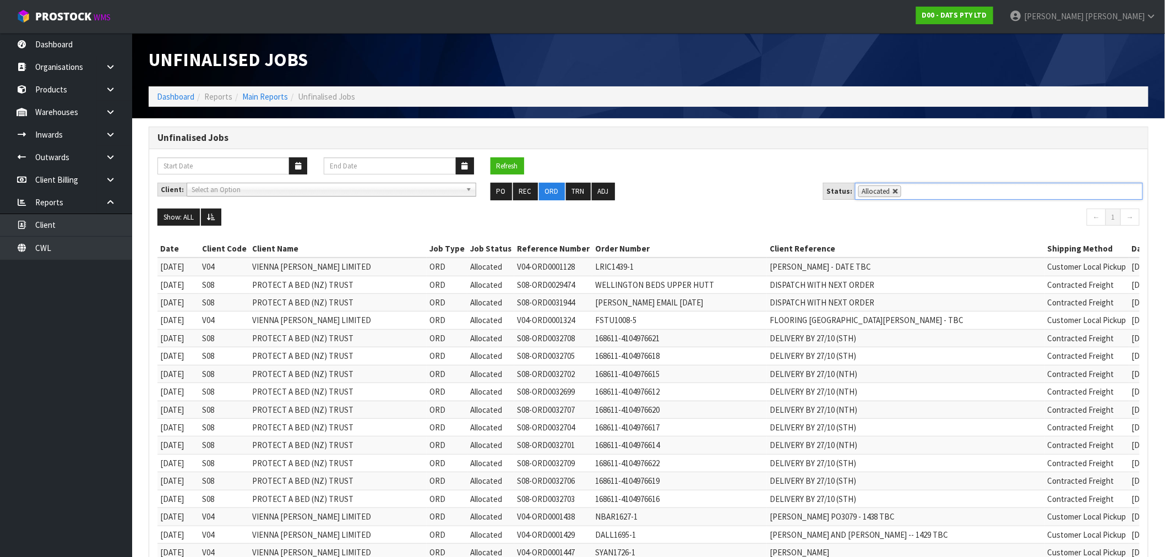
click at [894, 192] on link at bounding box center [896, 191] width 7 height 7
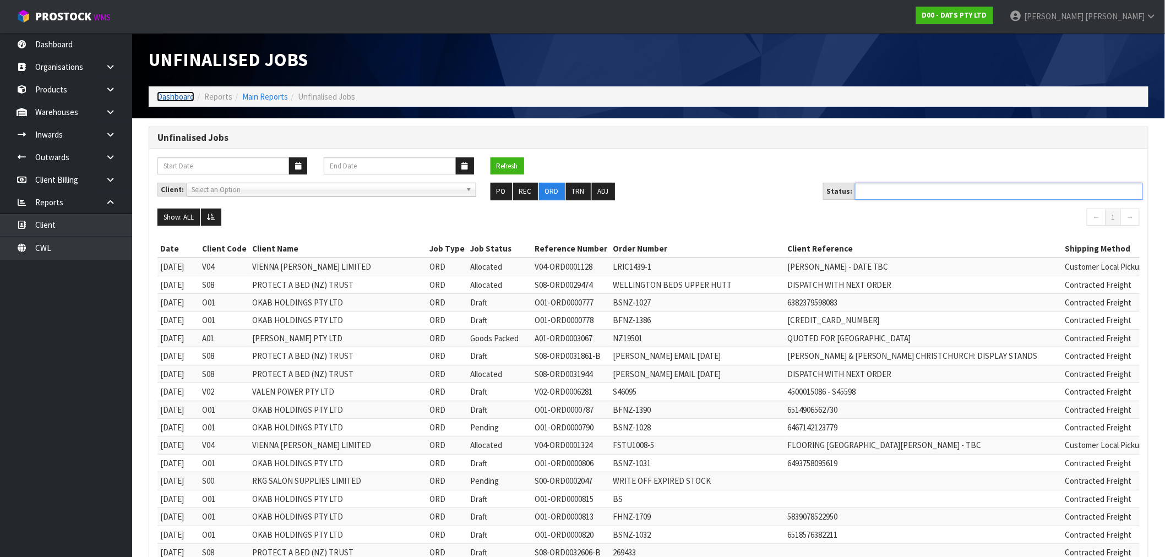
click at [163, 91] on link "Dashboard" at bounding box center [175, 96] width 37 height 10
type input "Select Some Options"
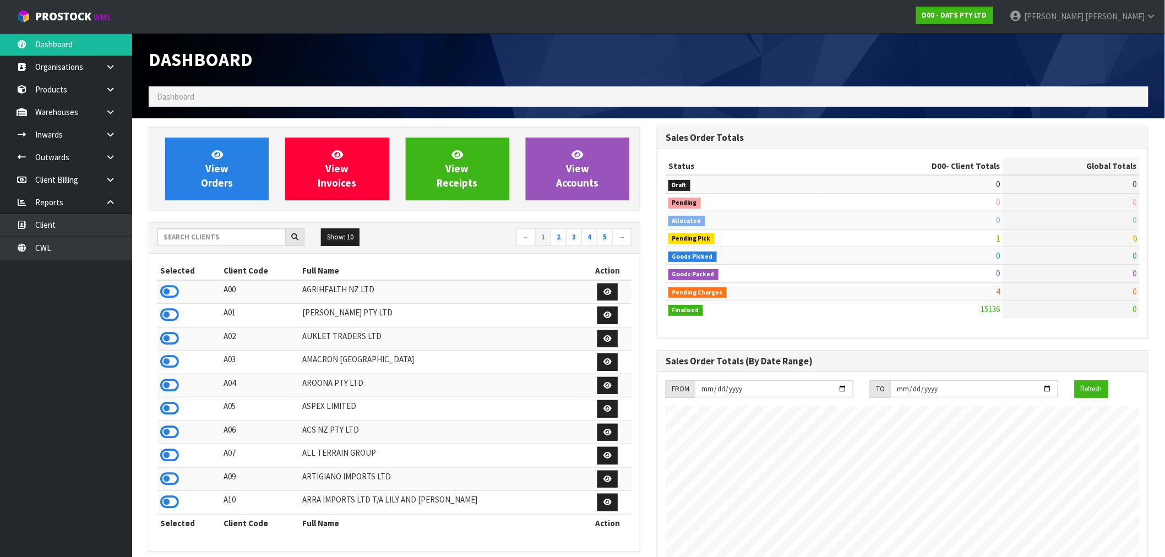
scroll to position [834, 508]
click at [191, 240] on input "text" at bounding box center [222, 237] width 128 height 17
click at [215, 173] on span "View Orders" at bounding box center [217, 168] width 32 height 41
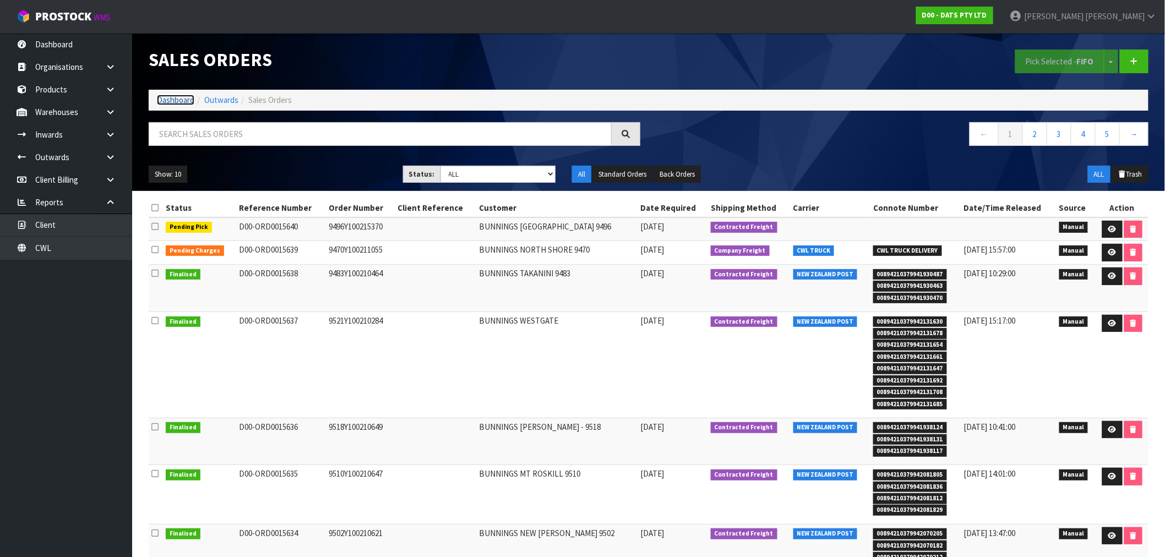
click at [169, 101] on link "Dashboard" at bounding box center [175, 100] width 37 height 10
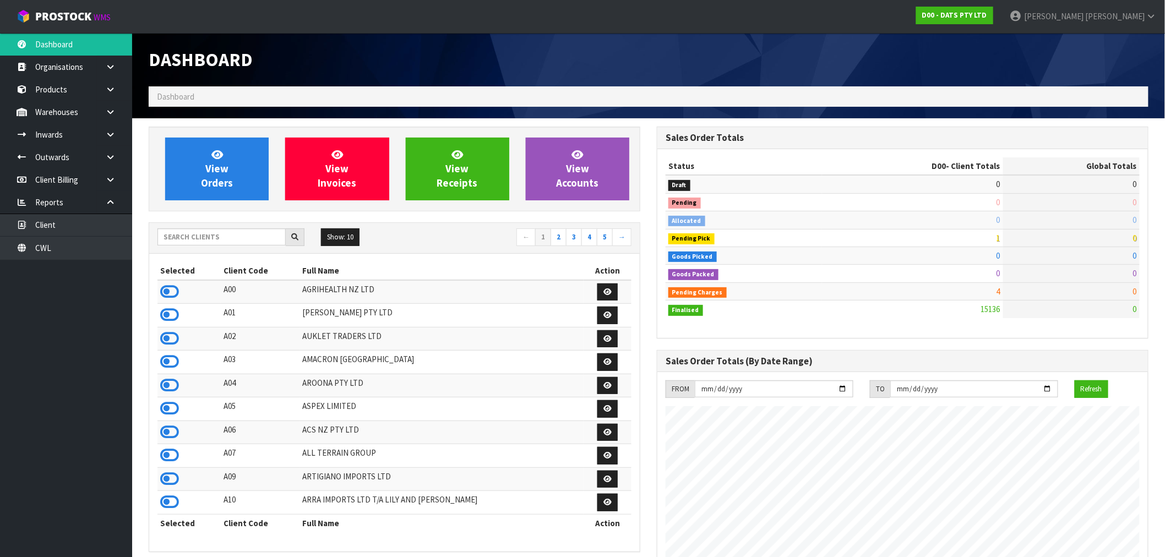
scroll to position [834, 508]
click at [191, 249] on div "Show: 10 5 10 25 50 ← 1 2 3 4 5 →" at bounding box center [394, 238] width 491 height 31
click at [195, 230] on input "text" at bounding box center [222, 237] width 128 height 17
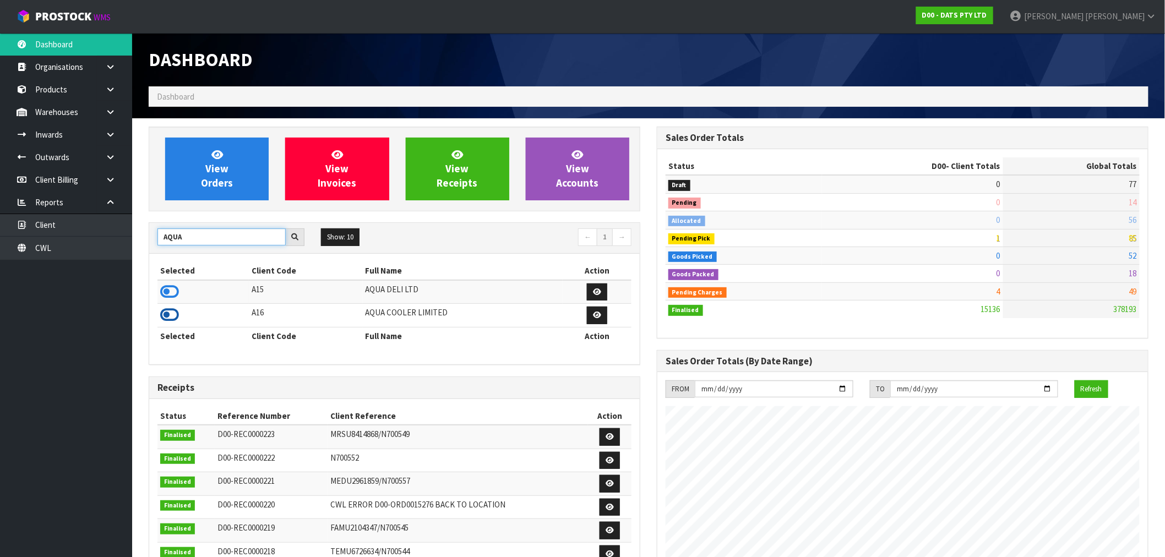
type input "AQUA"
click at [171, 309] on icon at bounding box center [169, 315] width 19 height 17
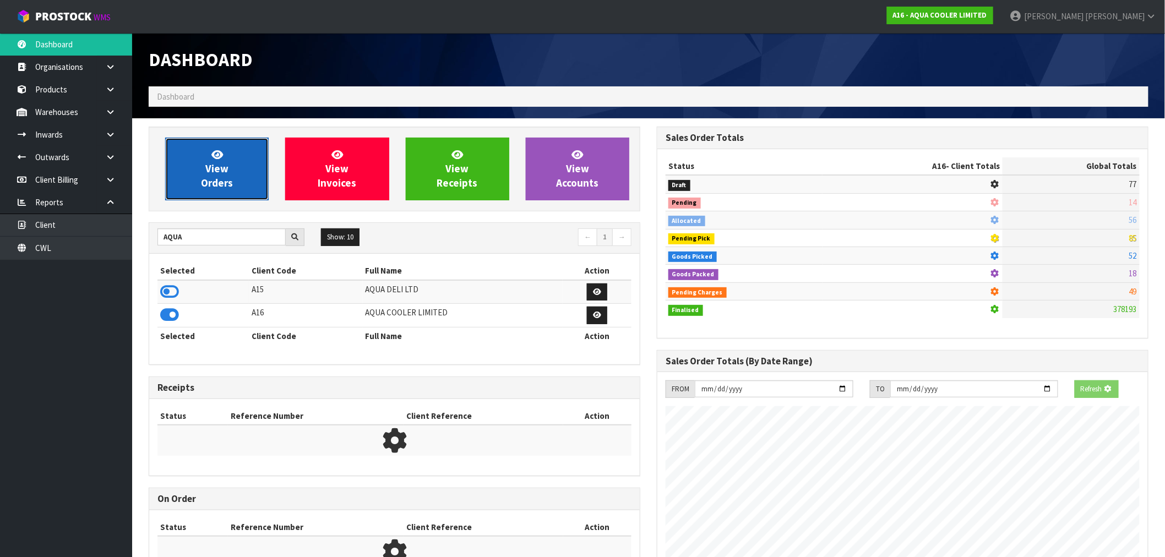
scroll to position [550013, 550191]
click at [166, 175] on link "View Orders" at bounding box center [217, 169] width 104 height 63
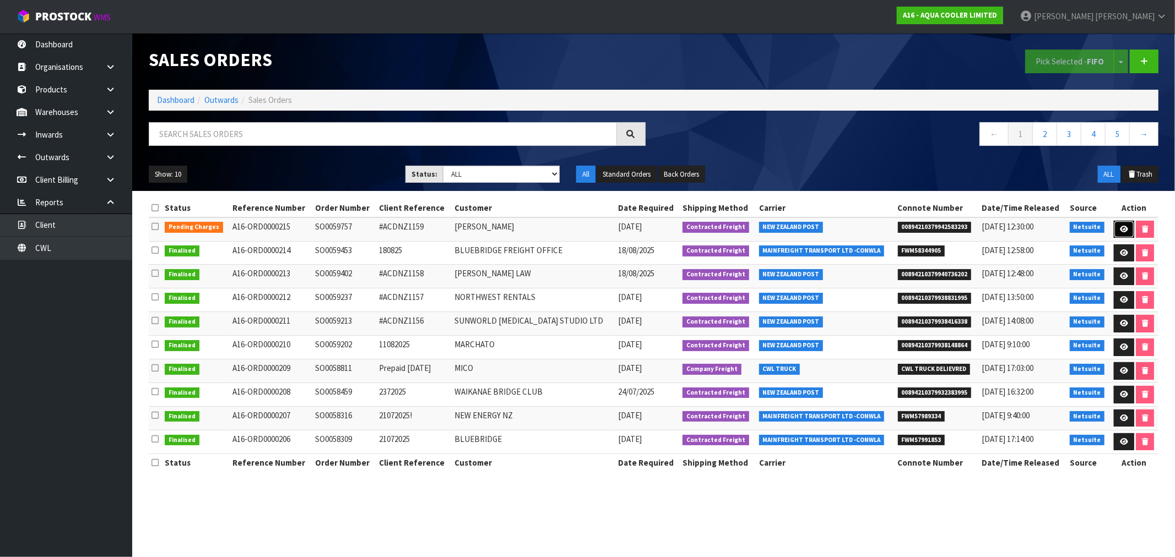
click at [1120, 227] on icon at bounding box center [1124, 229] width 8 height 7
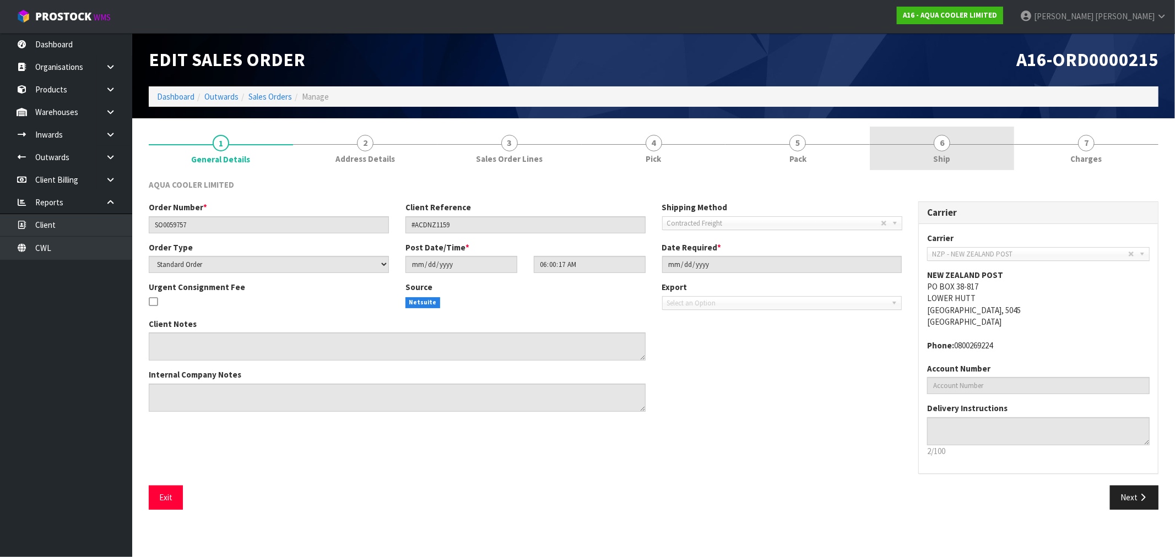
drag, startPoint x: 883, startPoint y: 161, endPoint x: 889, endPoint y: 158, distance: 6.7
click at [884, 160] on link "6 Ship" at bounding box center [942, 149] width 144 height 44
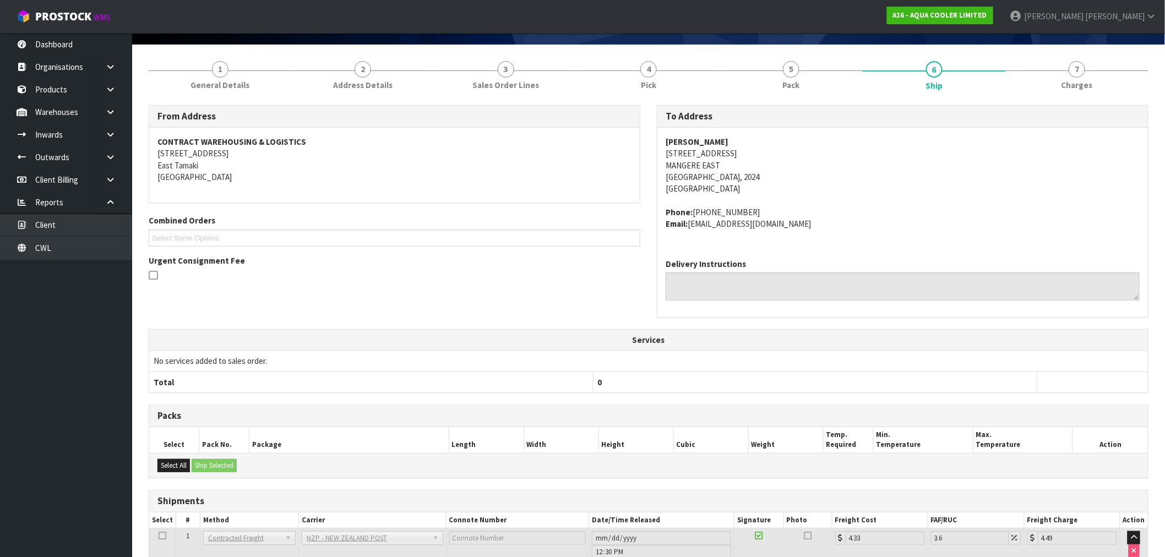
scroll to position [157, 0]
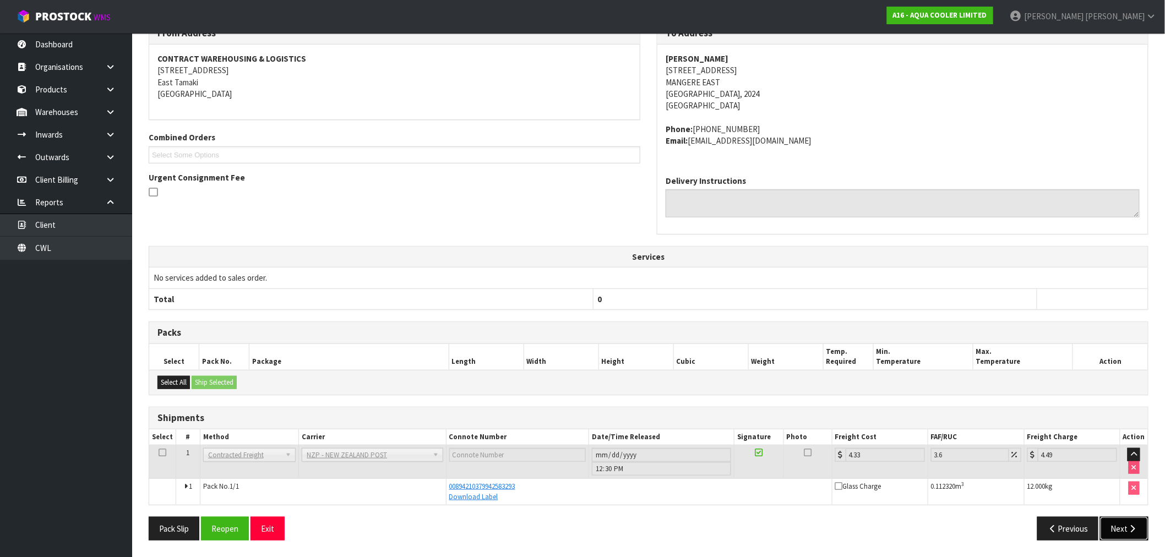
click at [1132, 524] on button "Next" at bounding box center [1124, 529] width 48 height 24
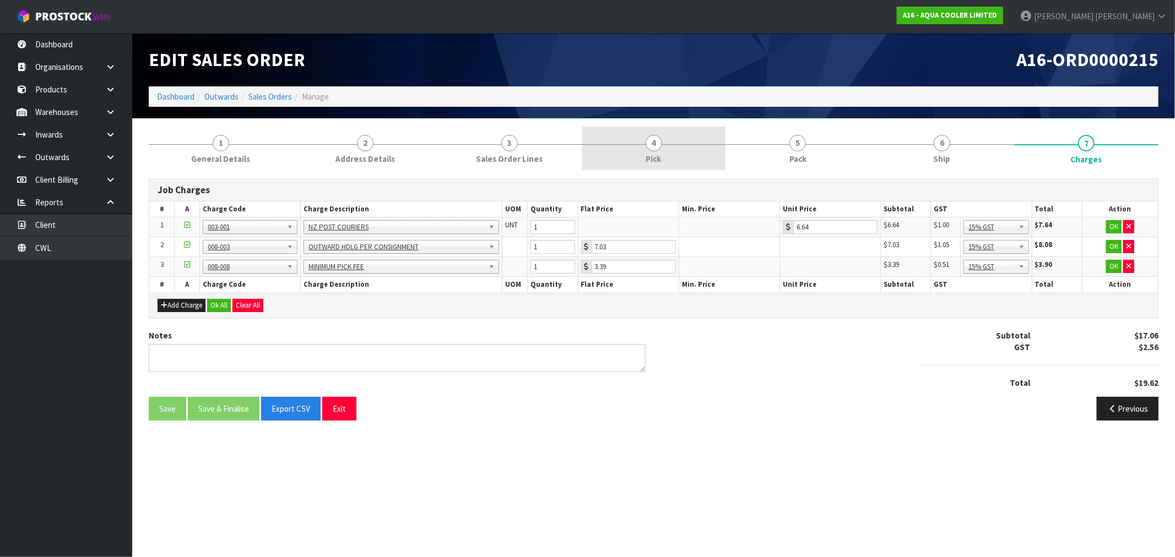
click at [642, 141] on link "4 Pick" at bounding box center [654, 149] width 144 height 44
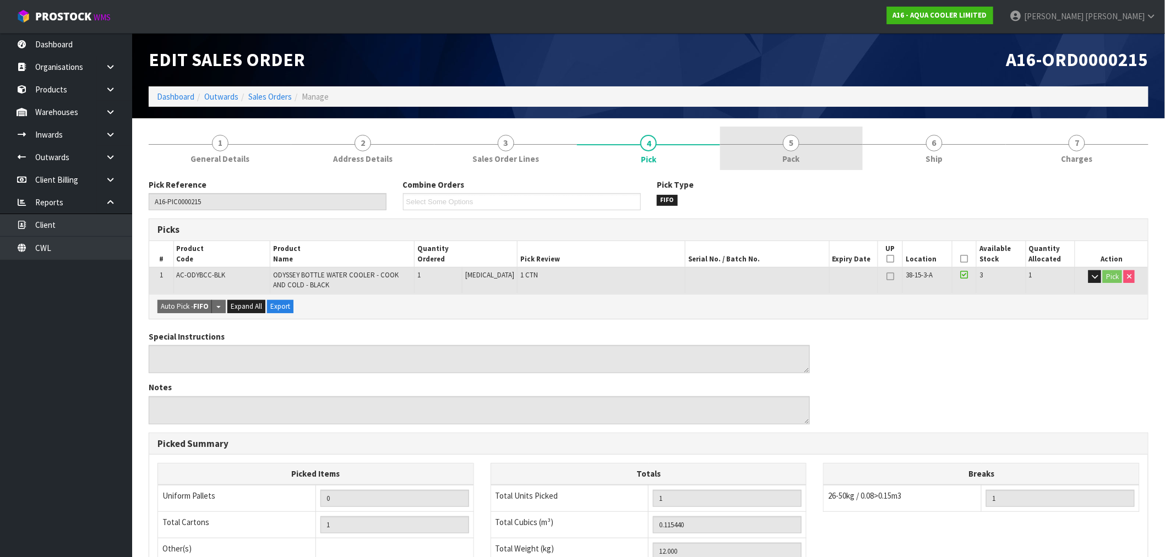
click at [800, 146] on link "5 Pack" at bounding box center [791, 149] width 143 height 44
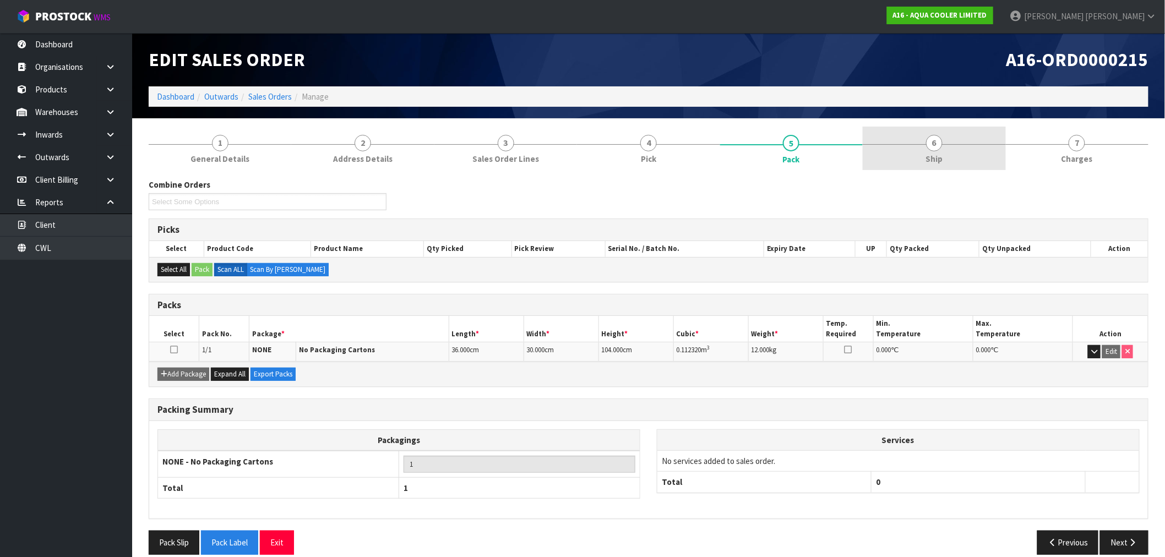
click at [1077, 153] on span "Charges" at bounding box center [1077, 159] width 31 height 12
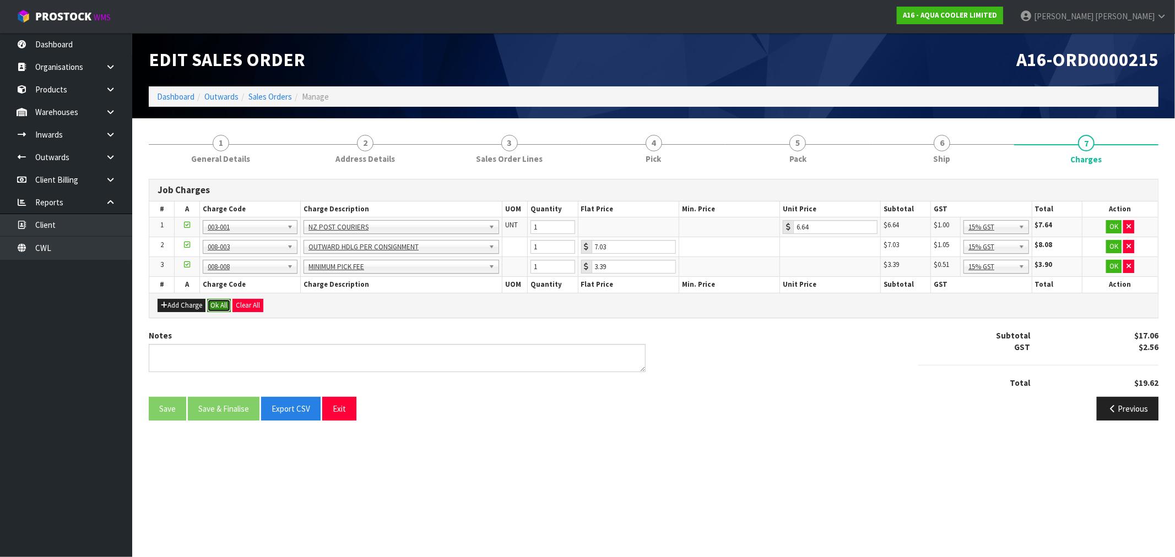
click at [225, 305] on button "Ok All" at bounding box center [219, 305] width 24 height 13
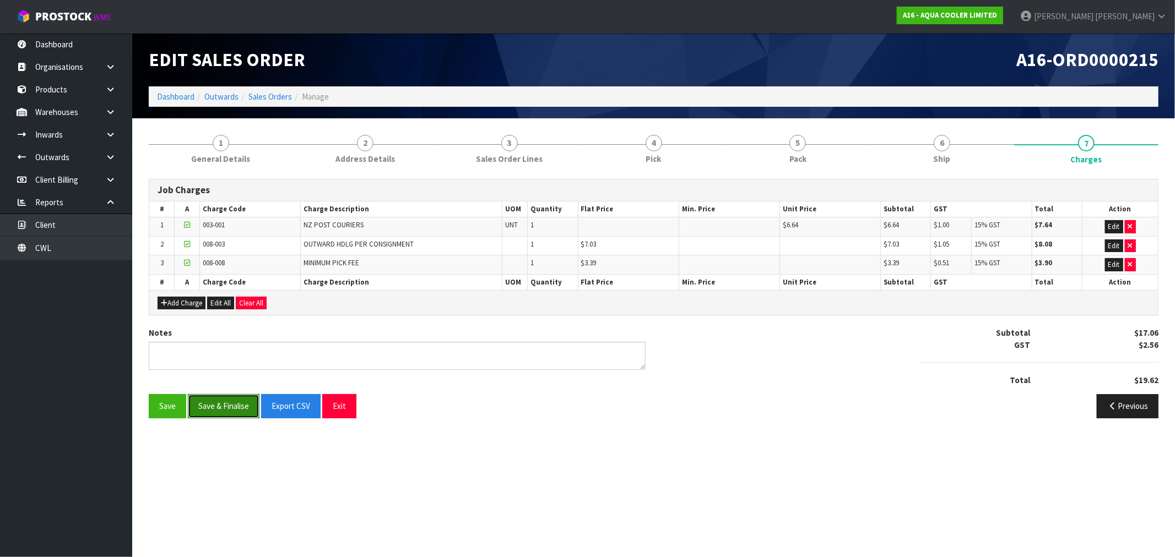
click at [239, 406] on button "Save & Finalise" at bounding box center [224, 406] width 72 height 24
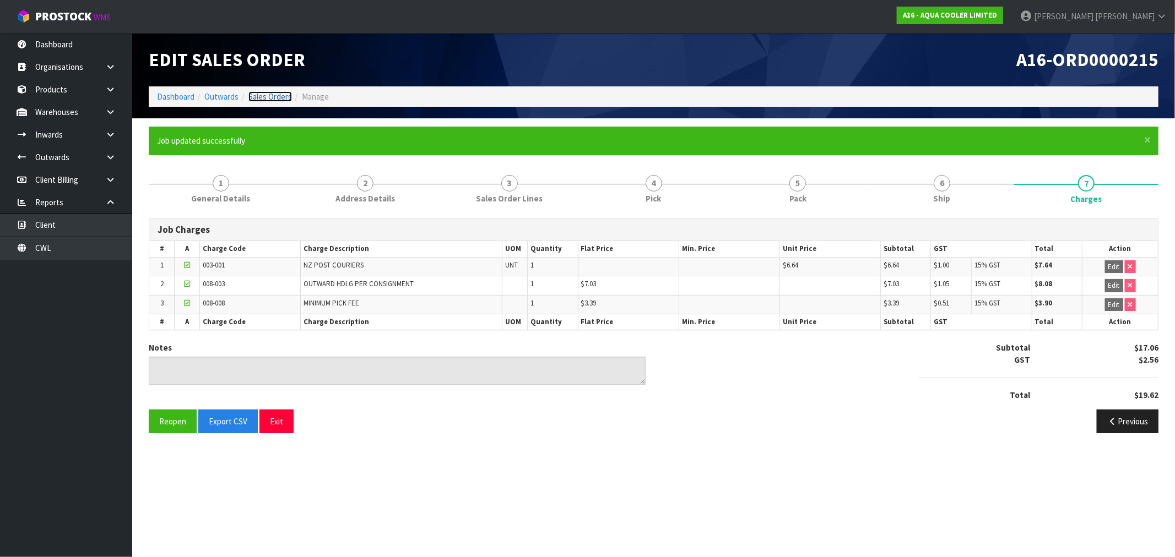
click at [278, 100] on link "Sales Orders" at bounding box center [270, 96] width 44 height 10
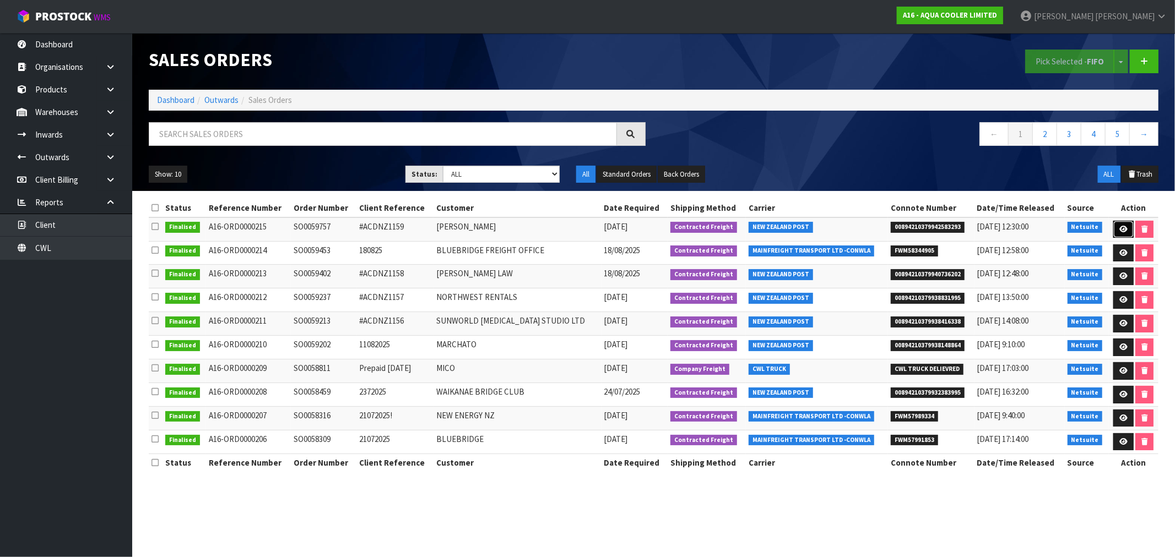
click at [1119, 230] on icon at bounding box center [1123, 229] width 8 height 7
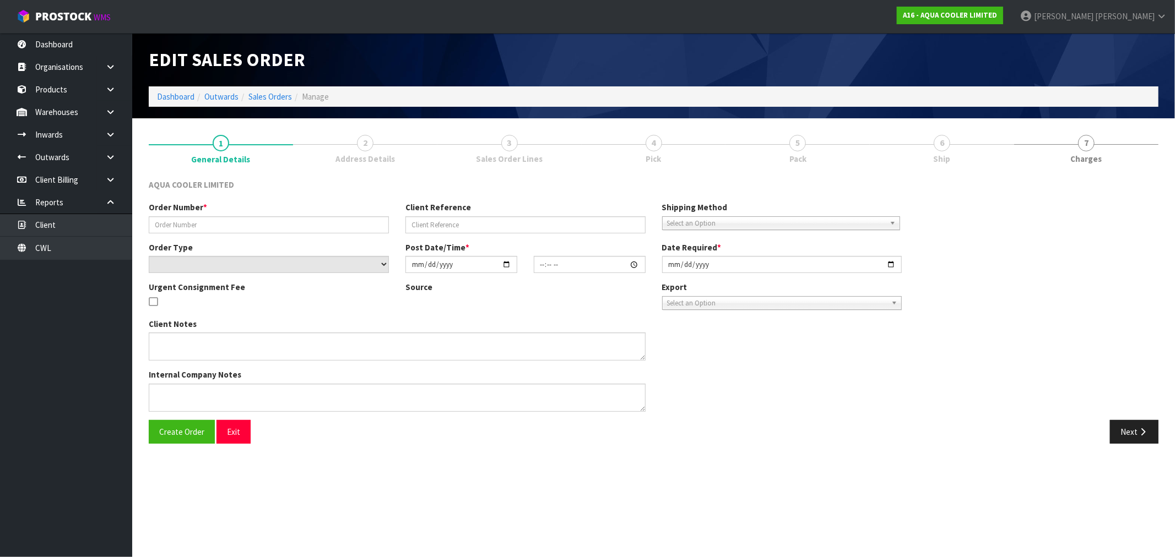
type input "SO0059757"
type input "#ACDNZ1159"
select select "number:0"
type input "[DATE]"
type input "06:00:17.000"
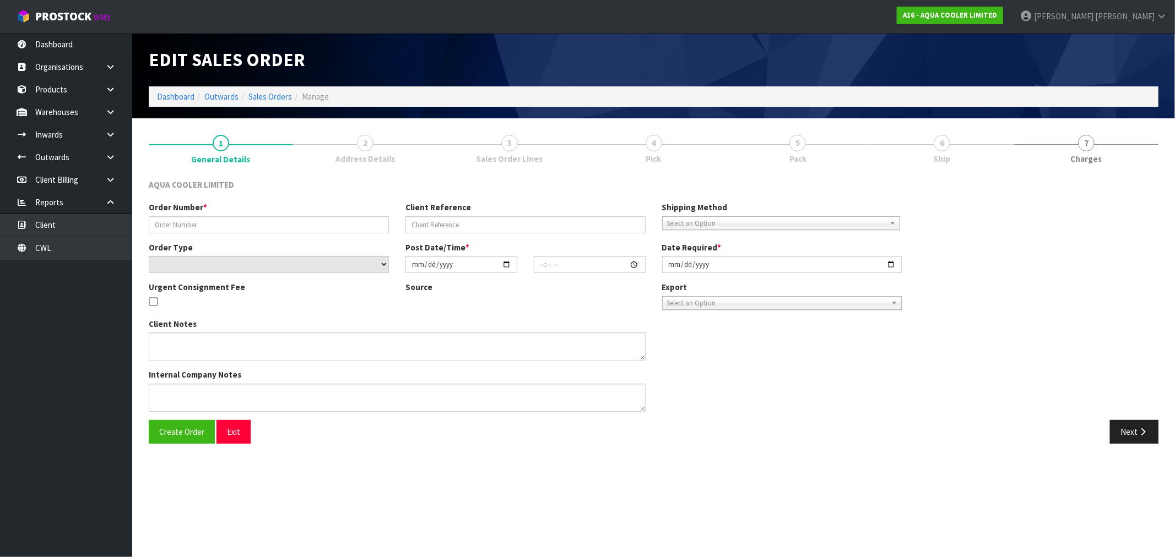
type input "[DATE]"
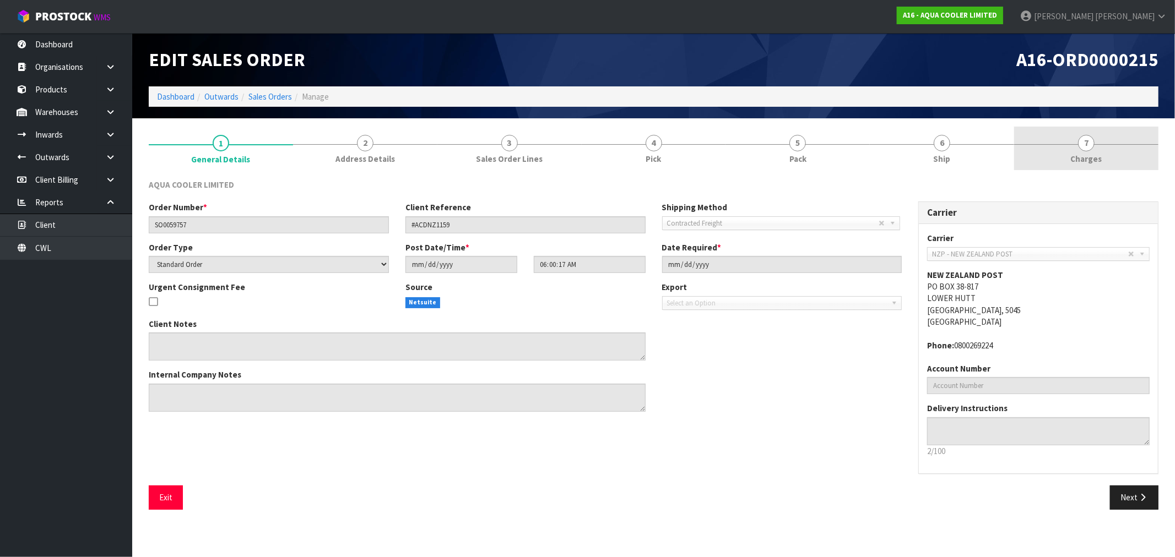
click at [1056, 161] on link "7 [GEOGRAPHIC_DATA]" at bounding box center [1086, 149] width 144 height 44
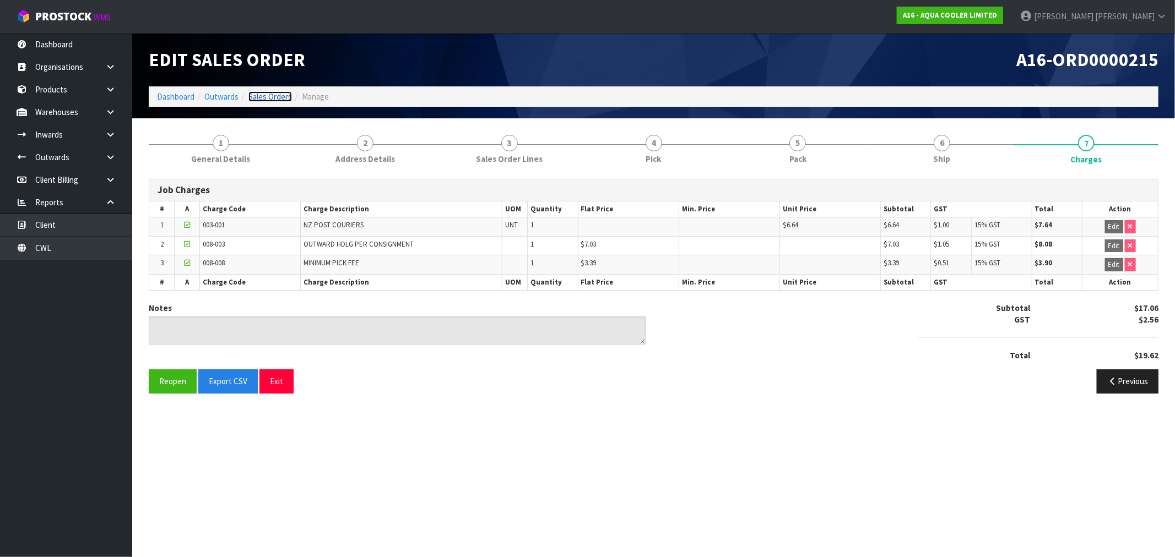
click at [267, 95] on link "Sales Orders" at bounding box center [270, 96] width 44 height 10
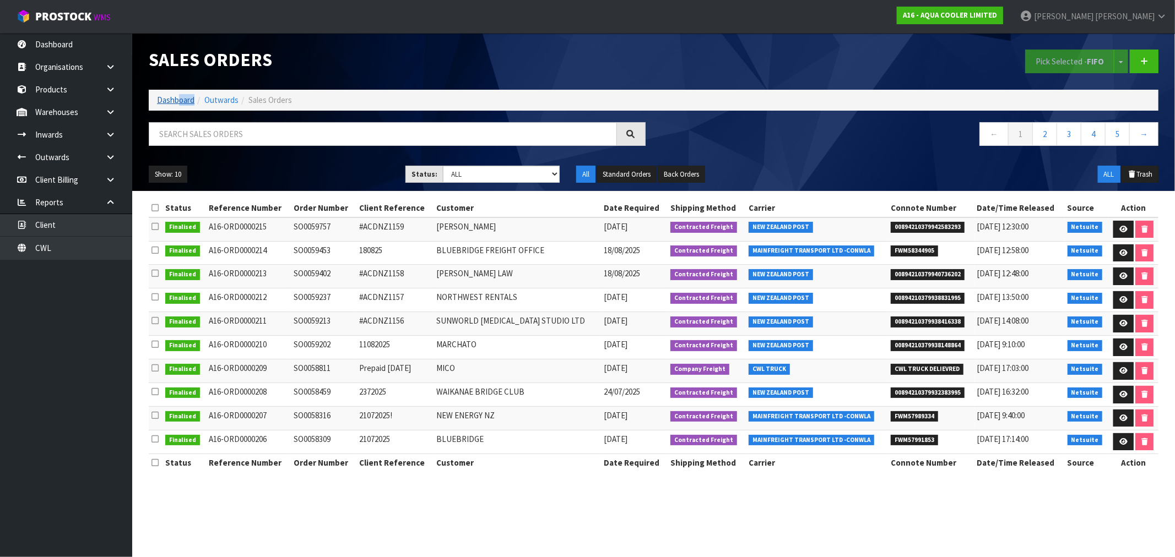
click at [178, 102] on ol "Dashboard Outwards Sales Orders" at bounding box center [653, 100] width 1009 height 20
click at [177, 102] on link "Dashboard" at bounding box center [175, 100] width 37 height 10
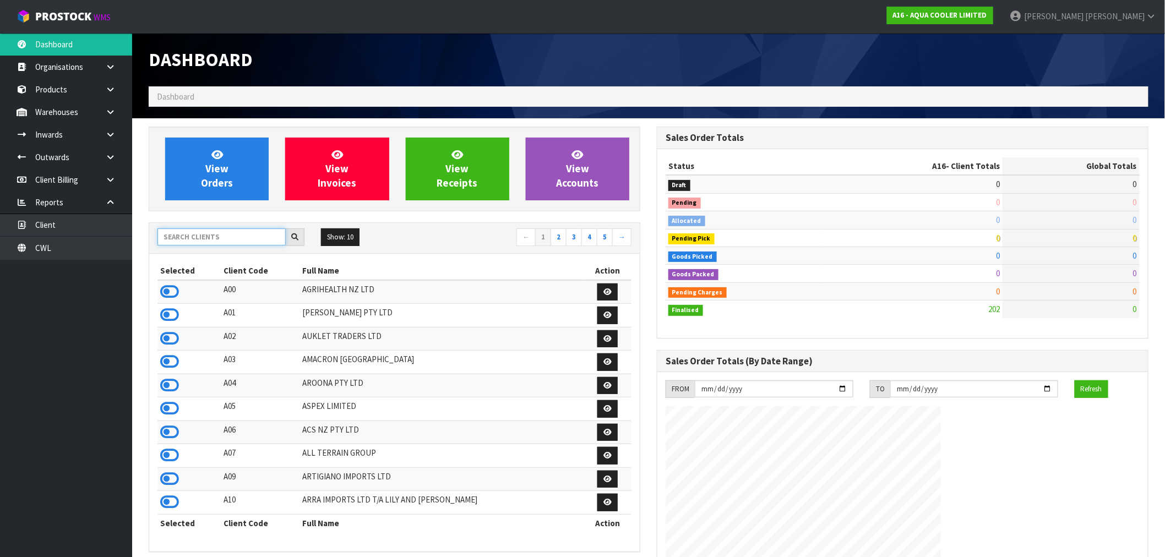
click at [231, 237] on input "text" at bounding box center [222, 237] width 128 height 17
type input "P10"
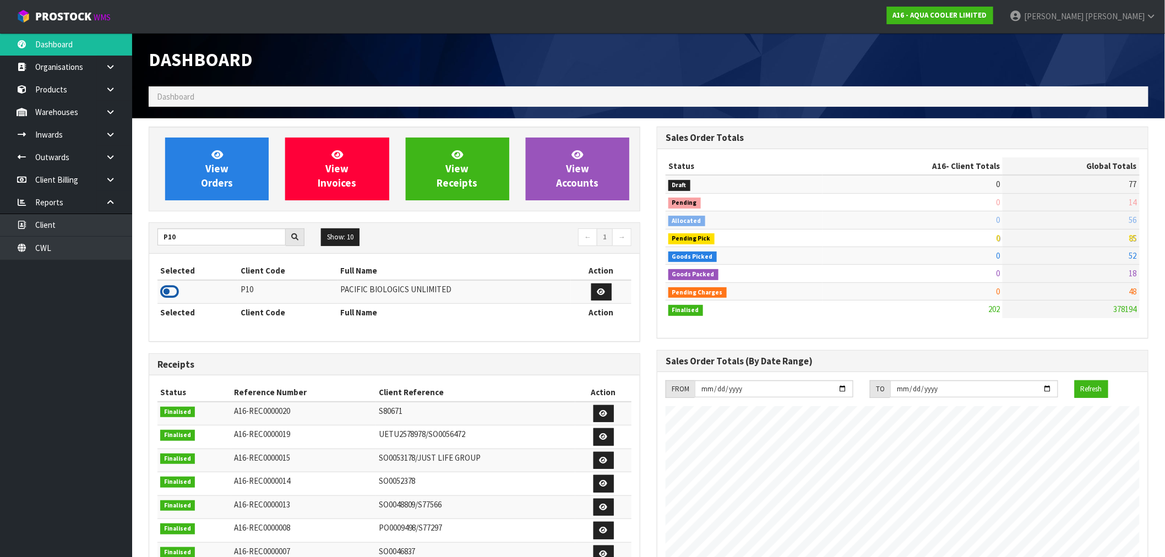
click at [167, 300] on icon at bounding box center [169, 292] width 19 height 17
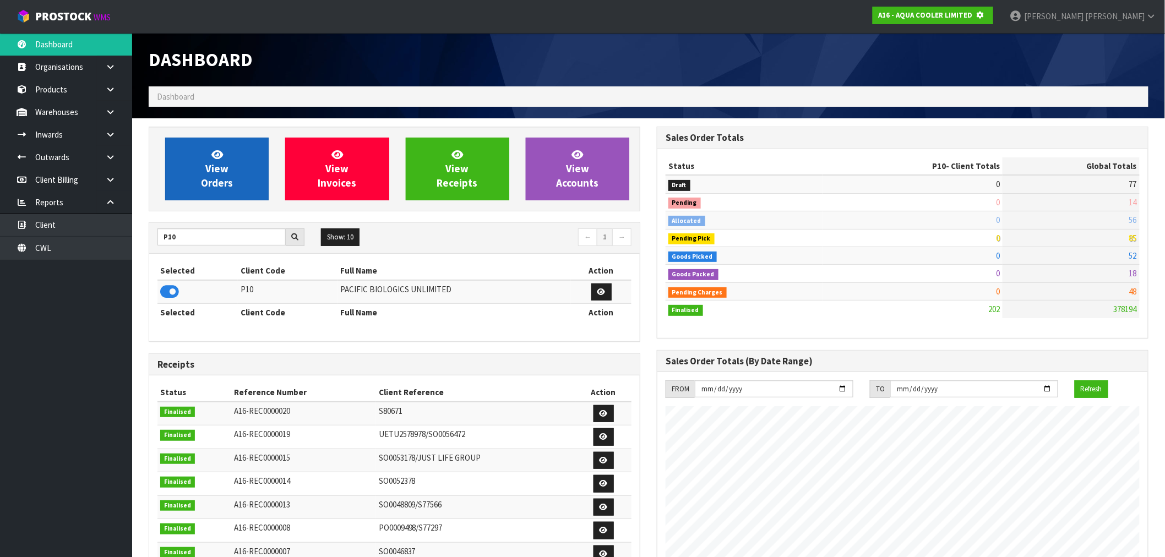
scroll to position [687, 508]
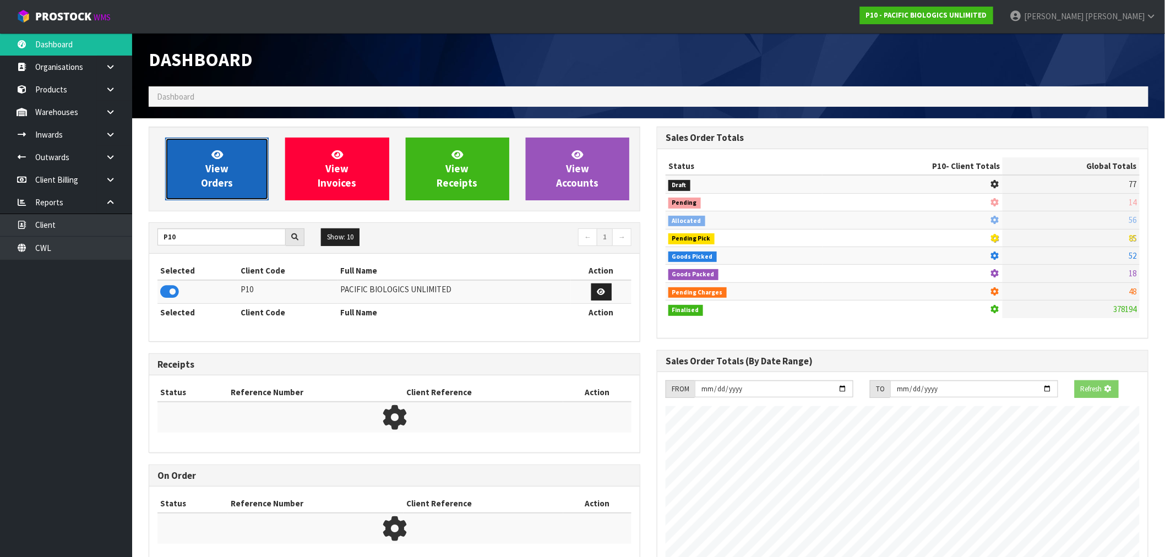
click at [210, 153] on link "View Orders" at bounding box center [217, 169] width 104 height 63
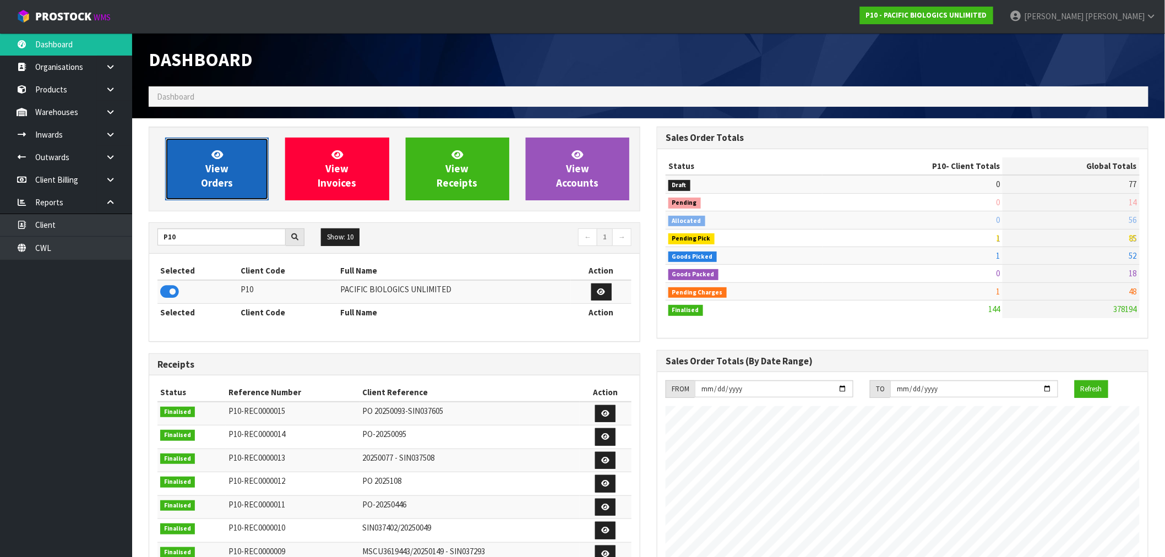
scroll to position [727, 508]
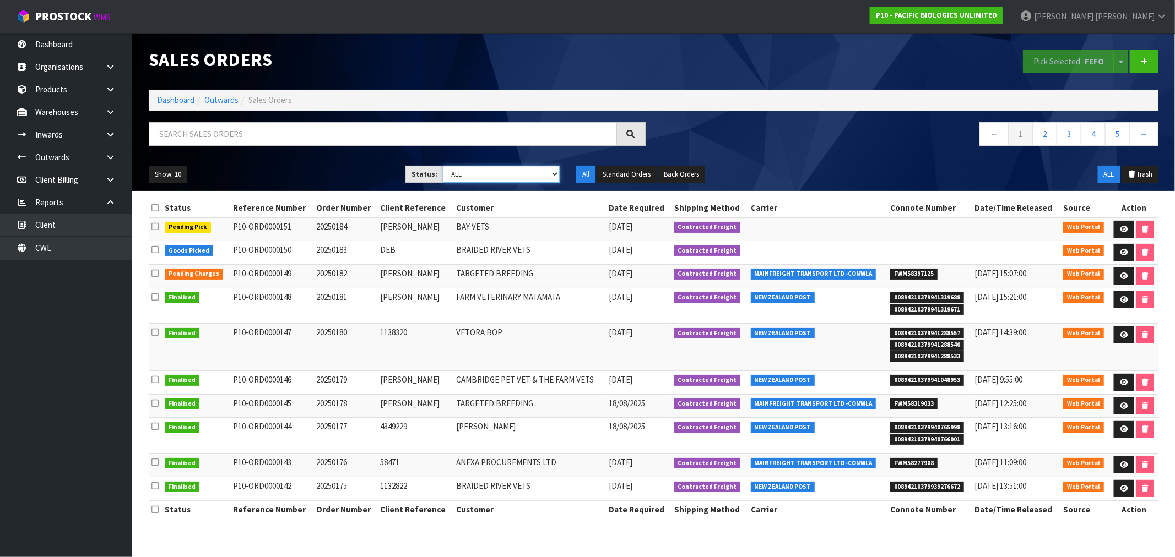
drag, startPoint x: 443, startPoint y: 169, endPoint x: 452, endPoint y: 171, distance: 8.4
click at [444, 169] on select "Draft Pending Allocated Pending Pick Goods Picked Goods Packed Pending Charges …" at bounding box center [501, 174] width 117 height 17
select select "string:6"
click at [443, 166] on select "Draft Pending Allocated Pending Pick Goods Picked Goods Packed Pending Charges …" at bounding box center [501, 174] width 117 height 17
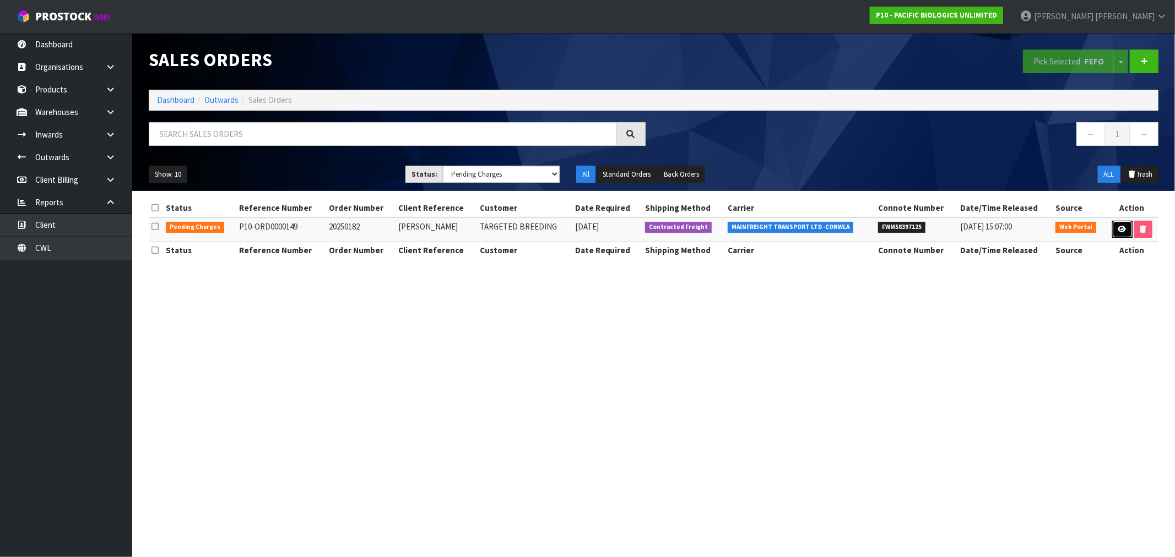
click at [1121, 230] on icon at bounding box center [1122, 229] width 8 height 7
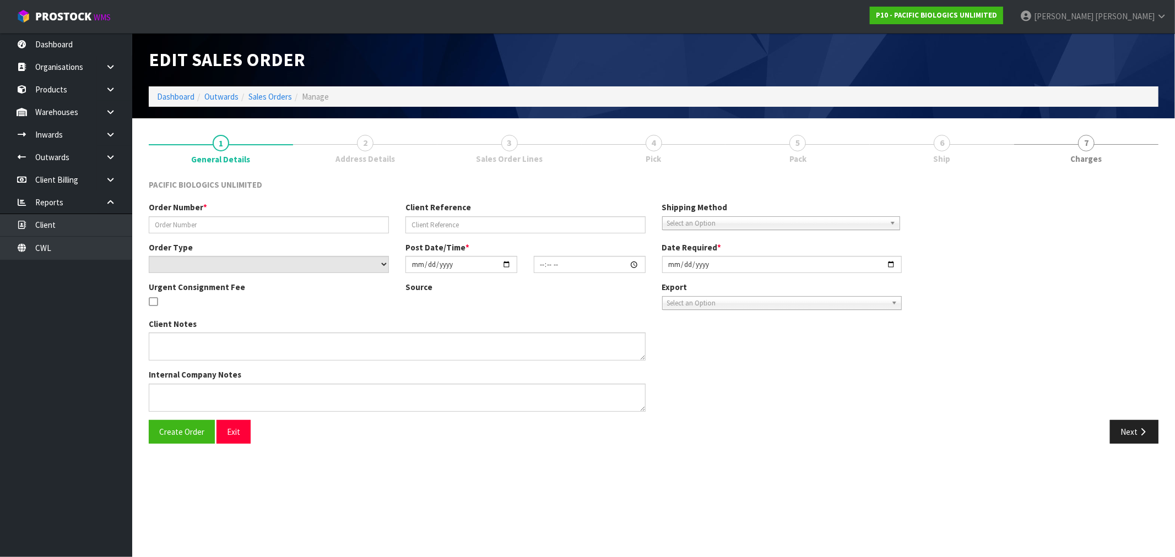
type input "20250182"
type input "[PERSON_NAME]"
select select "number:0"
type input "2025-08-25"
type input "12:45:00.000"
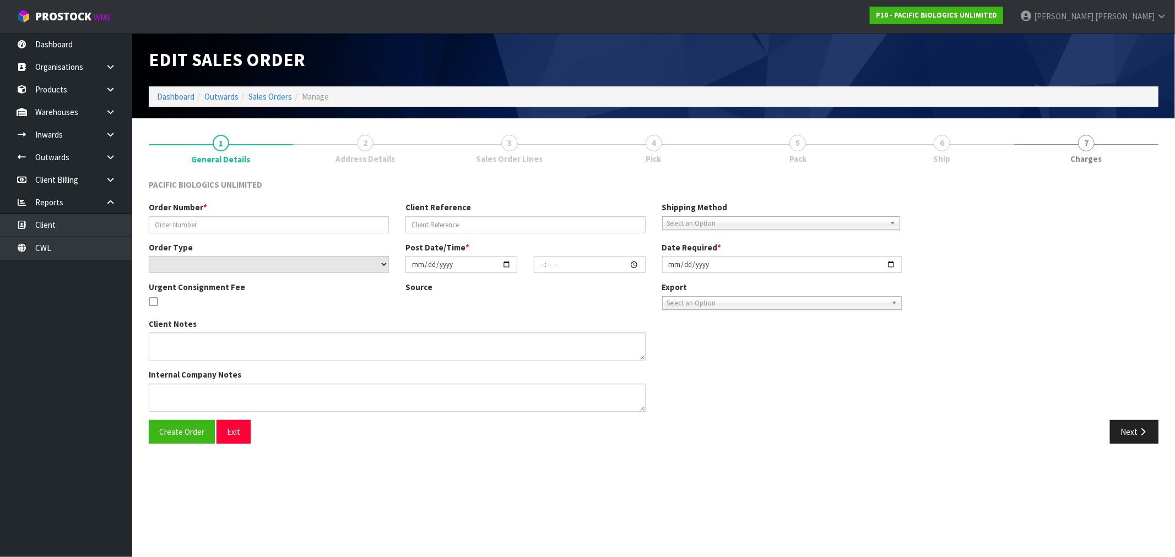
type input "2025-08-26"
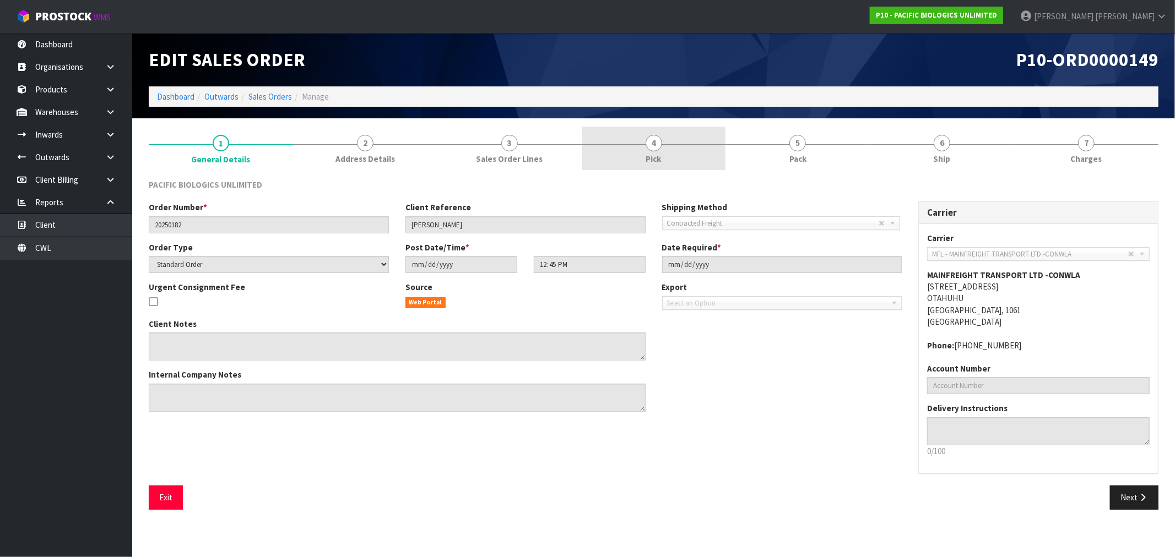
click at [664, 146] on link "4 Pick" at bounding box center [654, 149] width 144 height 44
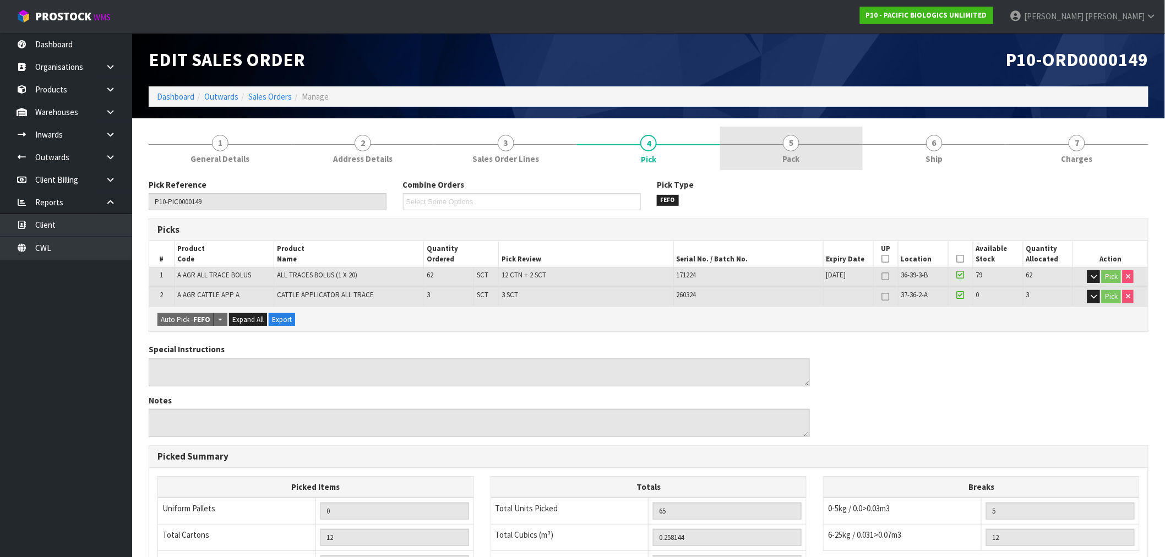
click at [827, 156] on link "5 Pack" at bounding box center [791, 149] width 143 height 44
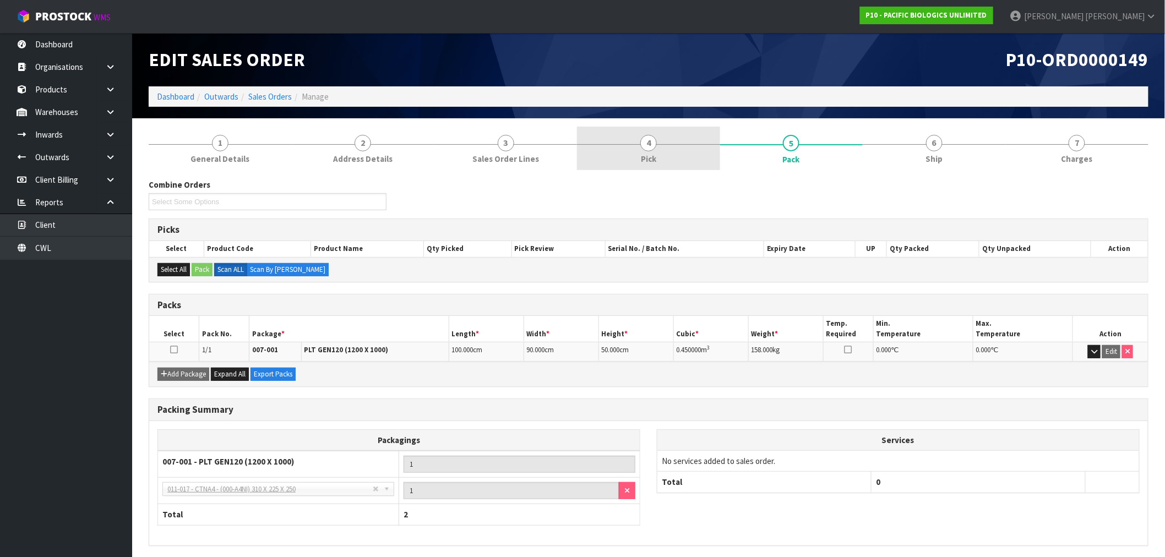
click at [657, 155] on link "4 Pick" at bounding box center [648, 149] width 143 height 44
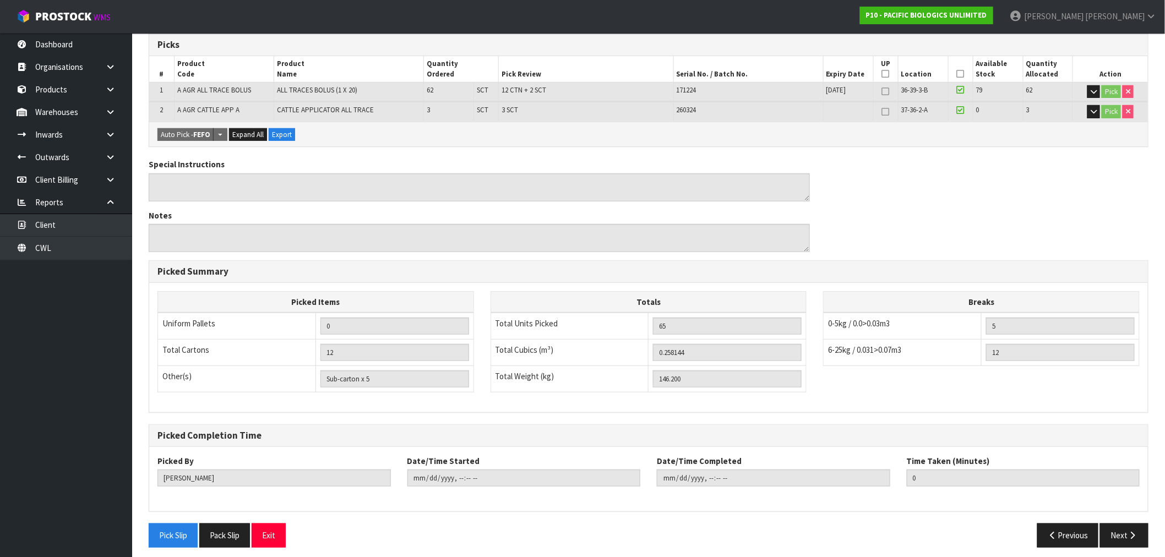
scroll to position [191, 0]
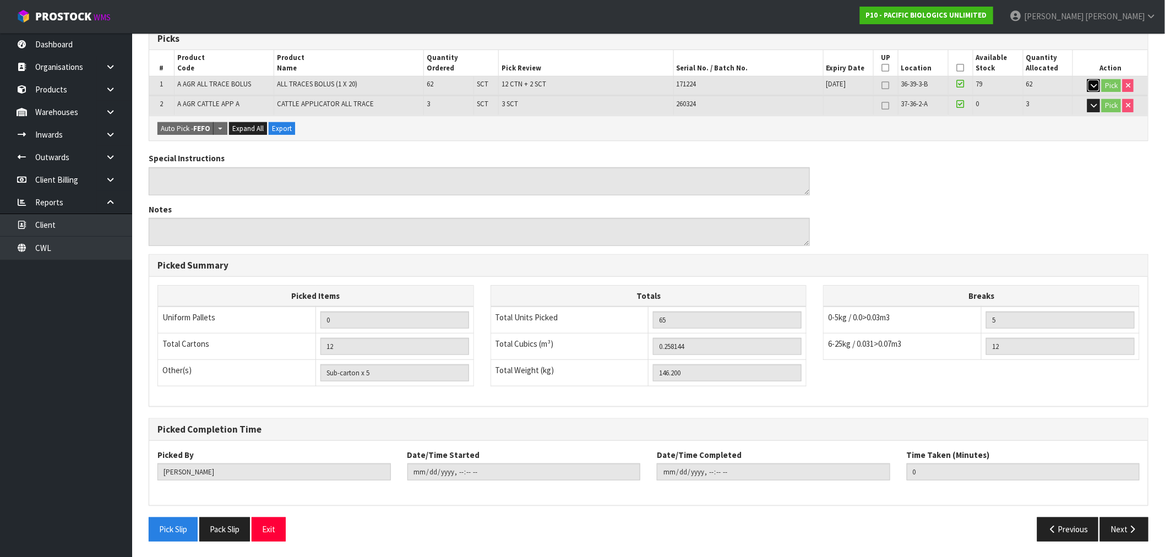
click at [1088, 86] on button "button" at bounding box center [1094, 85] width 13 height 13
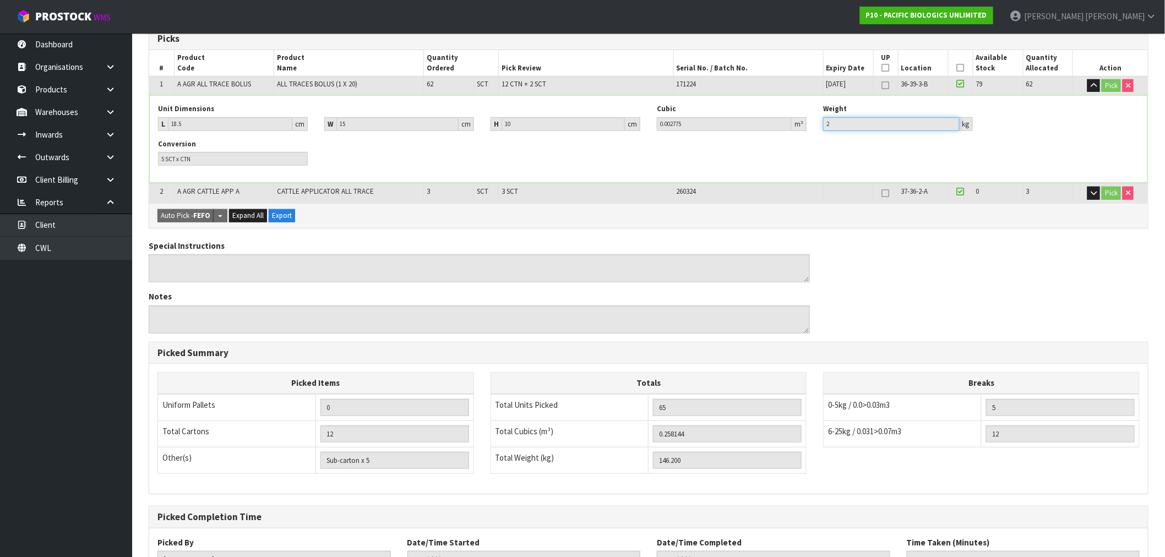
drag, startPoint x: 855, startPoint y: 124, endPoint x: 806, endPoint y: 124, distance: 49.0
click at [806, 124] on div "Unit Dimensions L 18.5 cm W 15 cm H 10 cm Cubic 0.002775 m³ Weight 2 kg" at bounding box center [649, 121] width 998 height 35
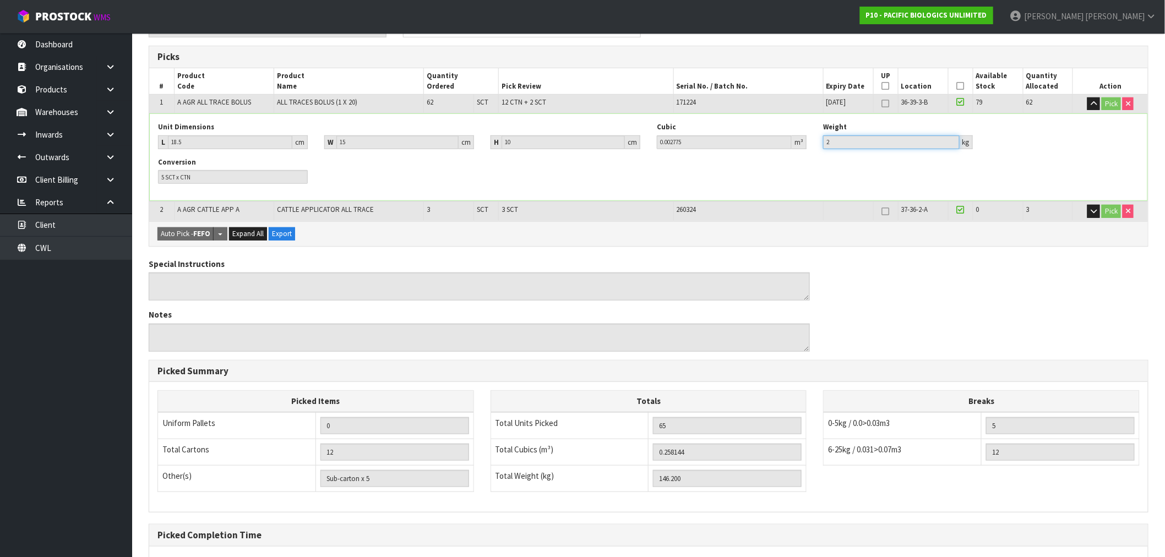
scroll to position [156, 0]
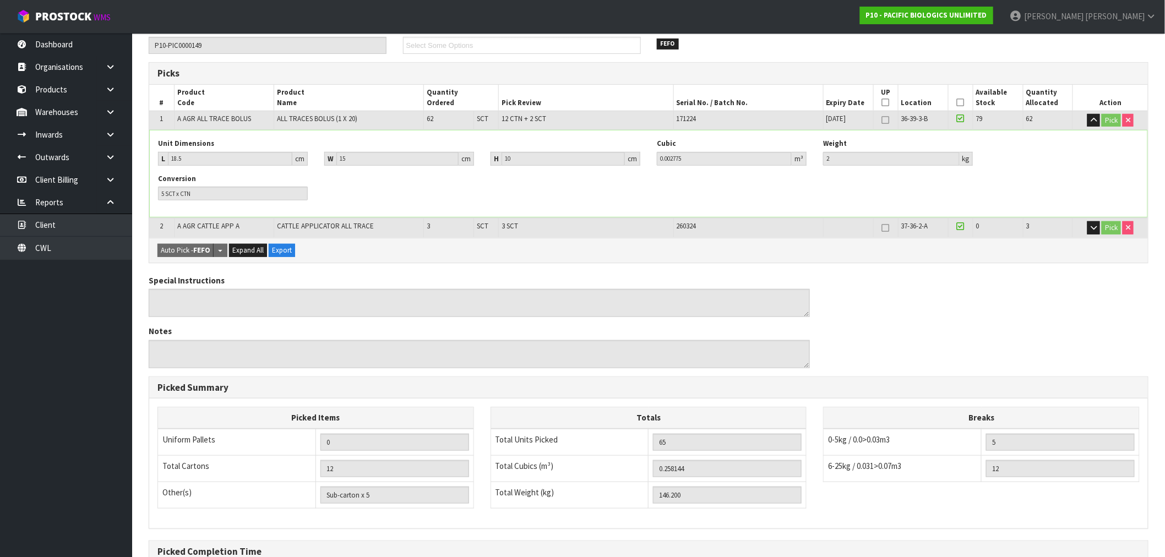
click at [815, 197] on div "Conversion 5 SCT x CTN" at bounding box center [649, 191] width 998 height 35
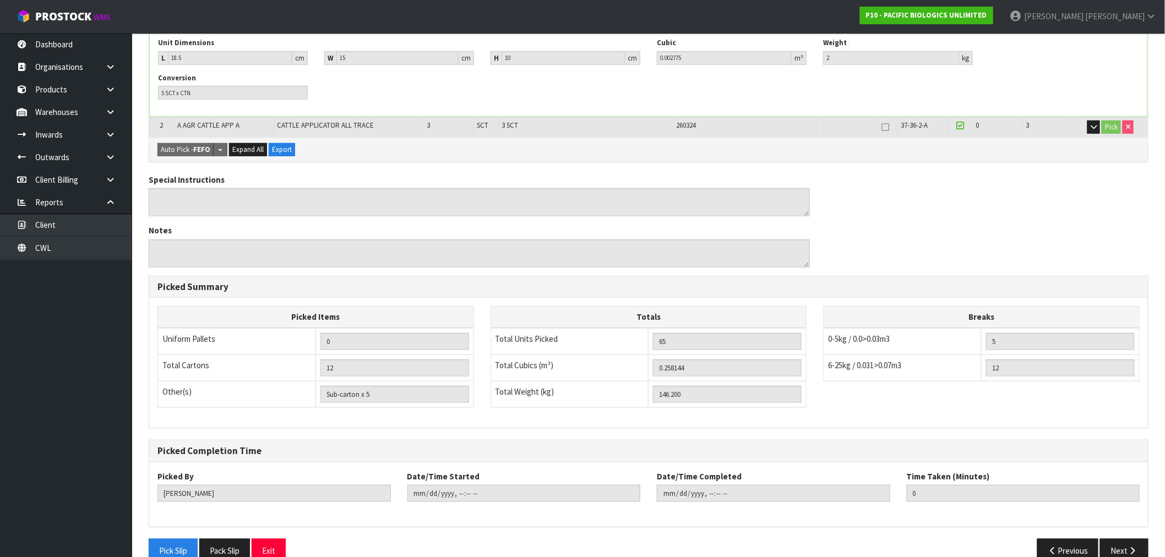
scroll to position [279, 0]
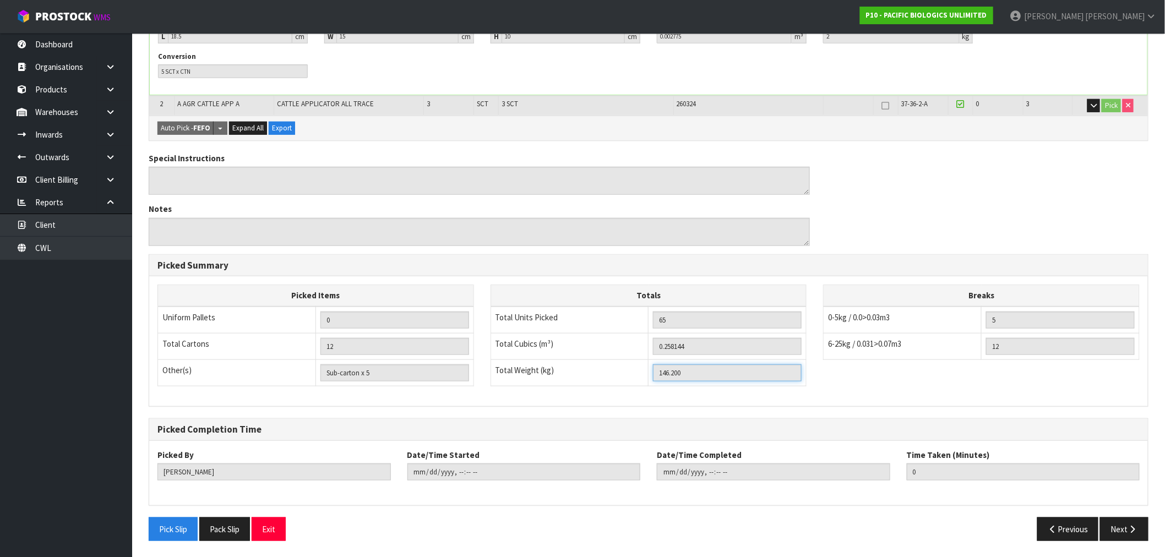
drag, startPoint x: 693, startPoint y: 373, endPoint x: 655, endPoint y: 374, distance: 37.5
click at [655, 374] on input "146.200" at bounding box center [727, 373] width 149 height 17
drag, startPoint x: 680, startPoint y: 324, endPoint x: 659, endPoint y: 325, distance: 21.5
click at [659, 325] on input "65" at bounding box center [727, 320] width 149 height 17
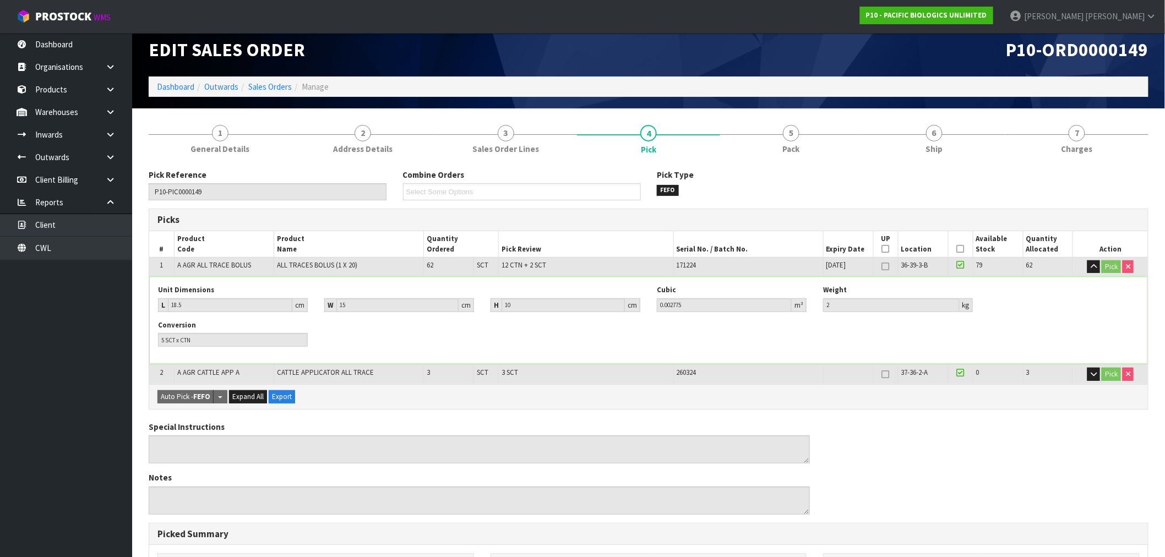
scroll to position [0, 0]
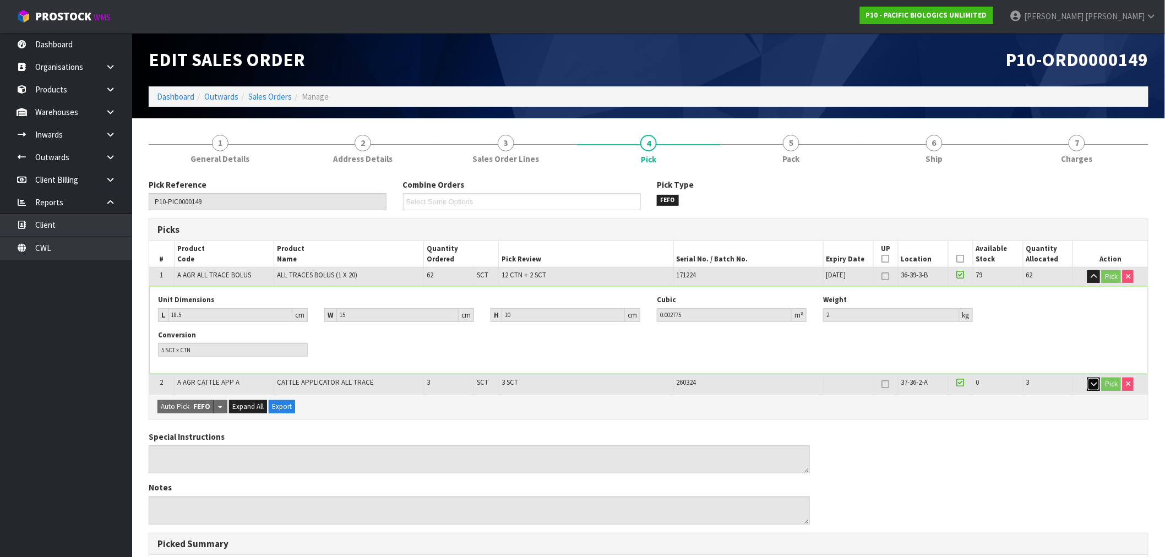
click at [1091, 384] on icon "button" at bounding box center [1094, 384] width 6 height 7
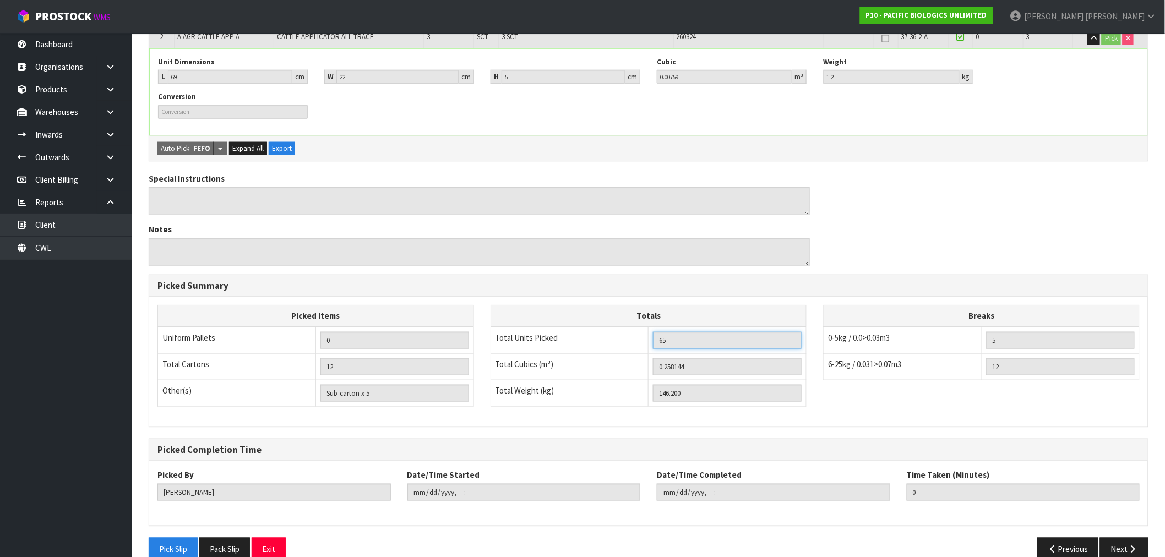
scroll to position [367, 0]
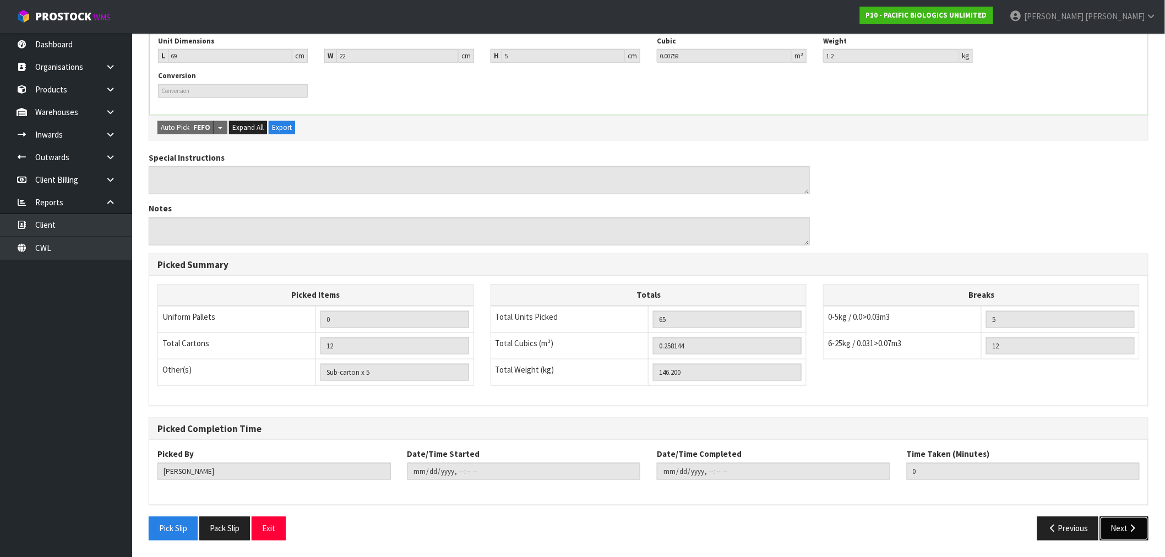
click at [1127, 533] on button "Next" at bounding box center [1124, 529] width 48 height 24
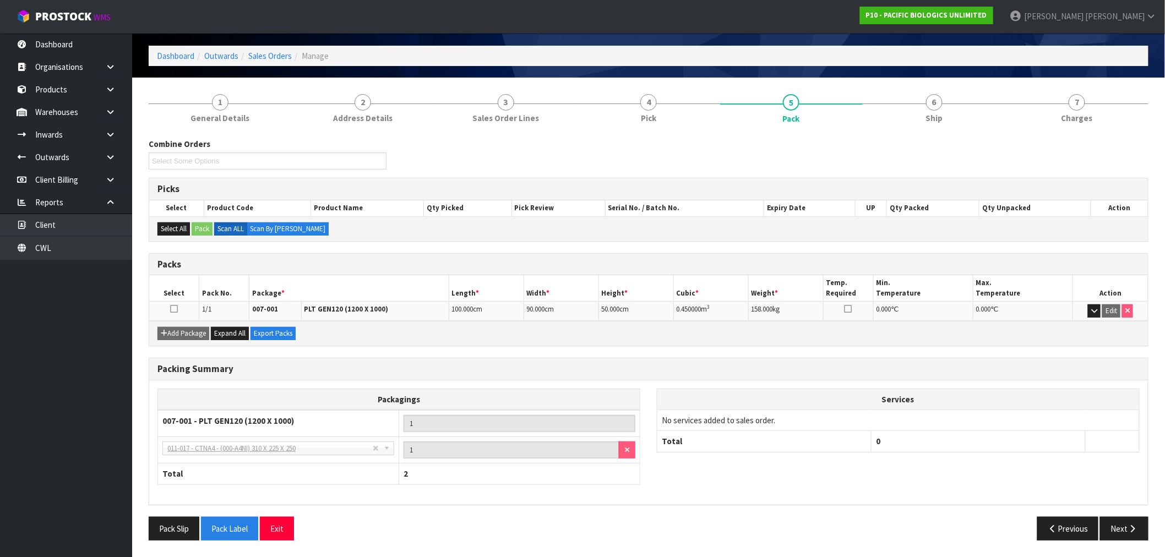
scroll to position [0, 0]
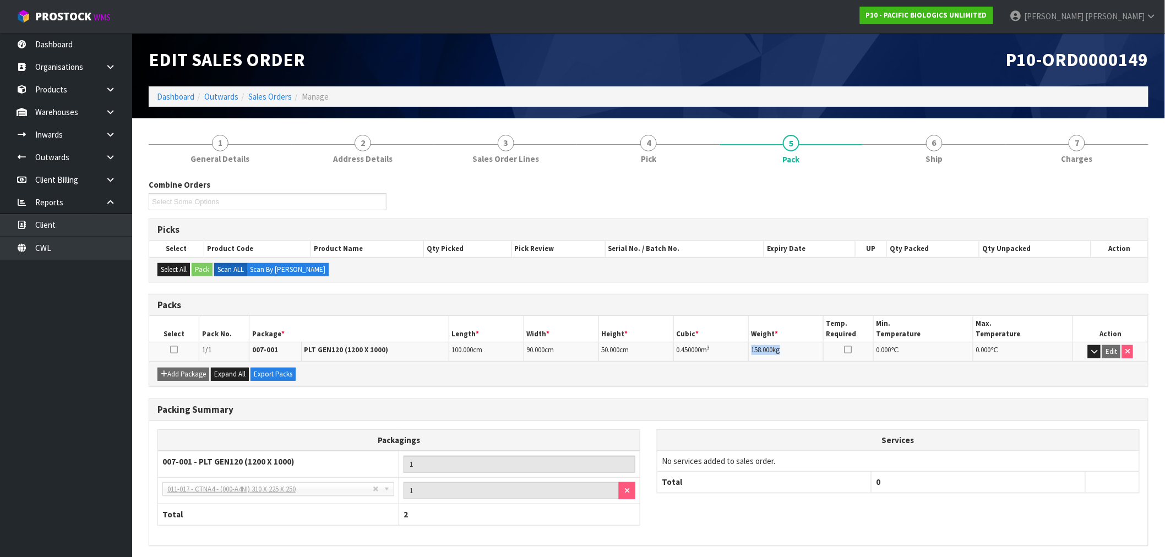
drag, startPoint x: 808, startPoint y: 358, endPoint x: 724, endPoint y: 355, distance: 84.3
click at [724, 355] on tr "1/1 007-001 PLT GEN120 (1200 X 1000) 100.000 cm 90.000 cm 50.000 cm 0.450000 m …" at bounding box center [648, 352] width 999 height 19
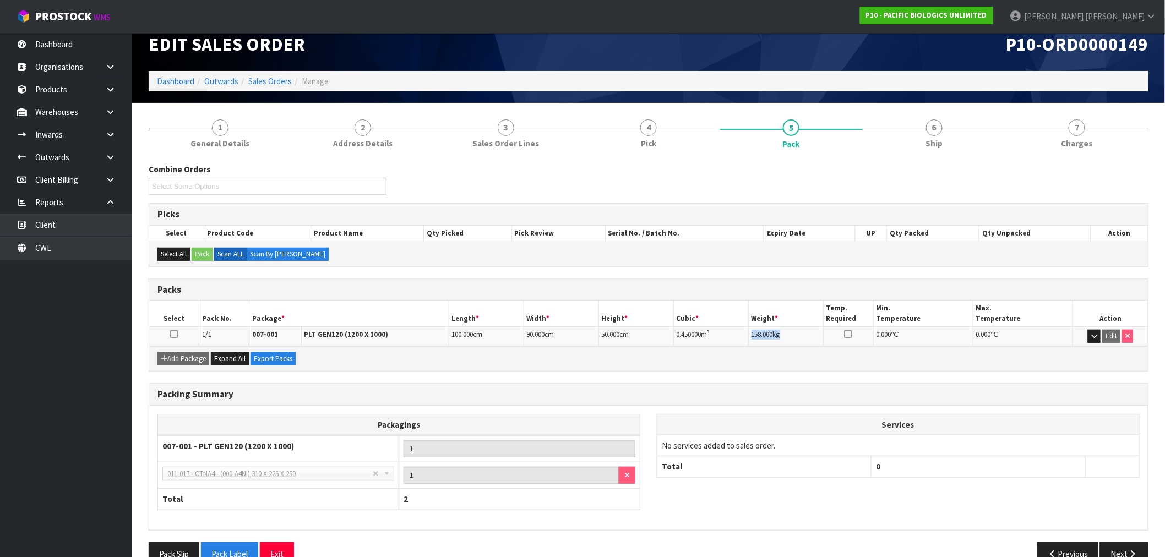
scroll to position [41, 0]
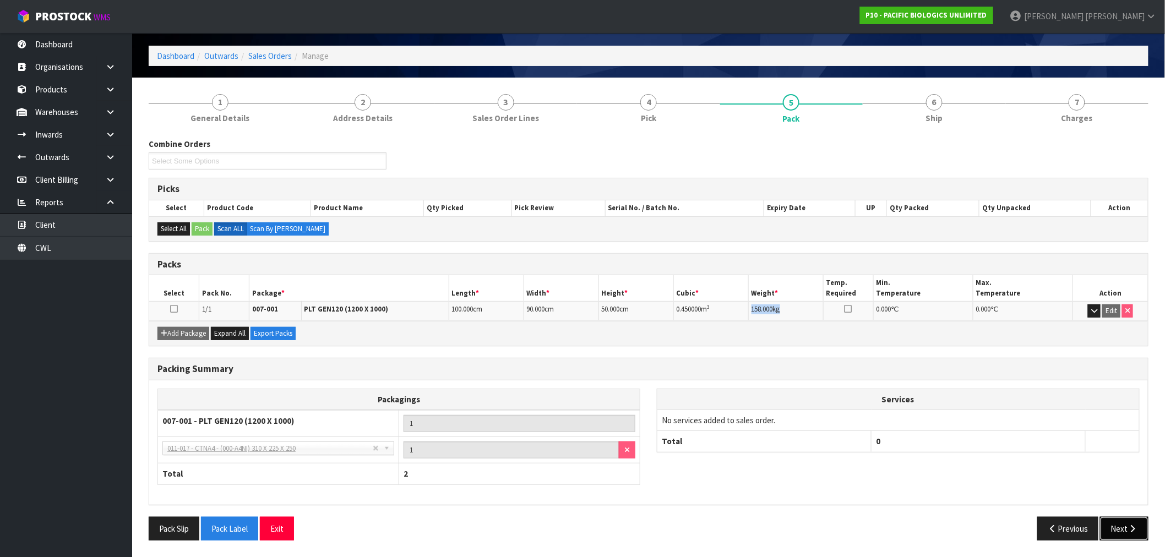
click at [1131, 520] on button "Next" at bounding box center [1124, 529] width 48 height 24
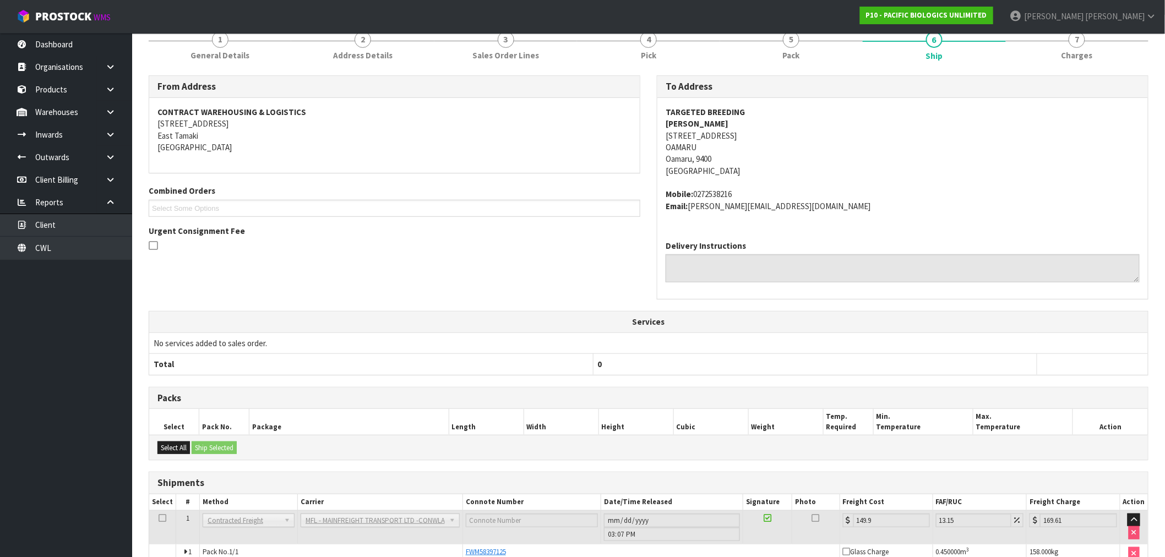
scroll to position [162, 0]
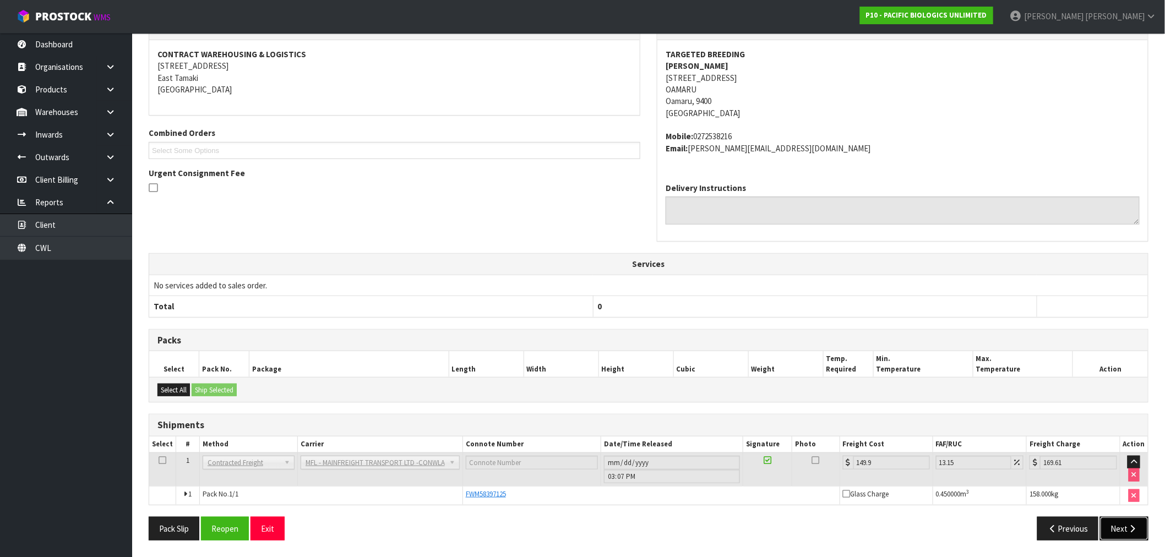
click at [1107, 529] on button "Next" at bounding box center [1124, 529] width 48 height 24
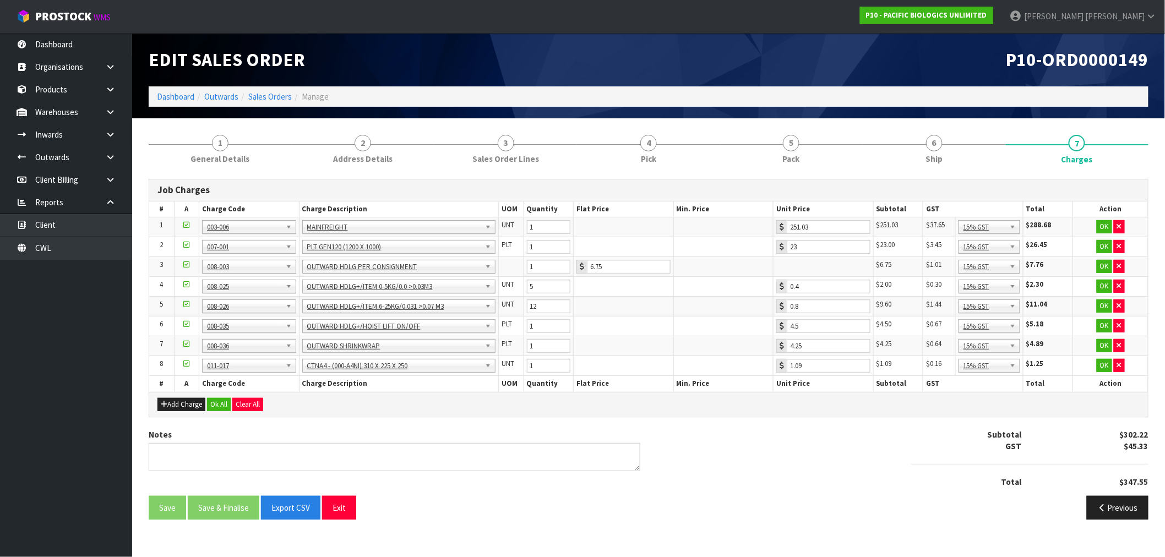
scroll to position [0, 0]
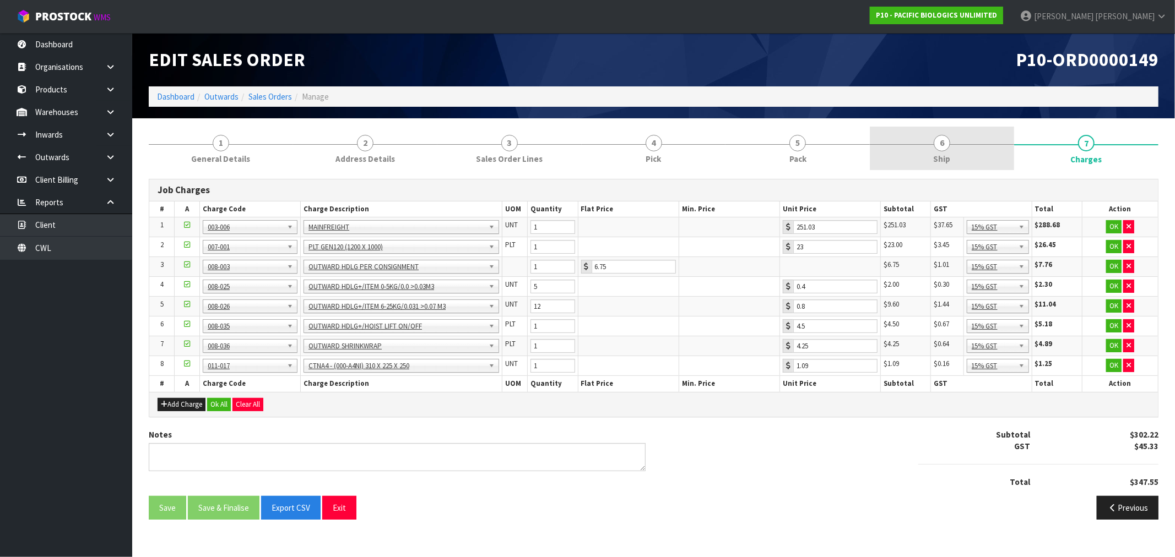
click at [899, 134] on link "6 Ship" at bounding box center [942, 149] width 144 height 44
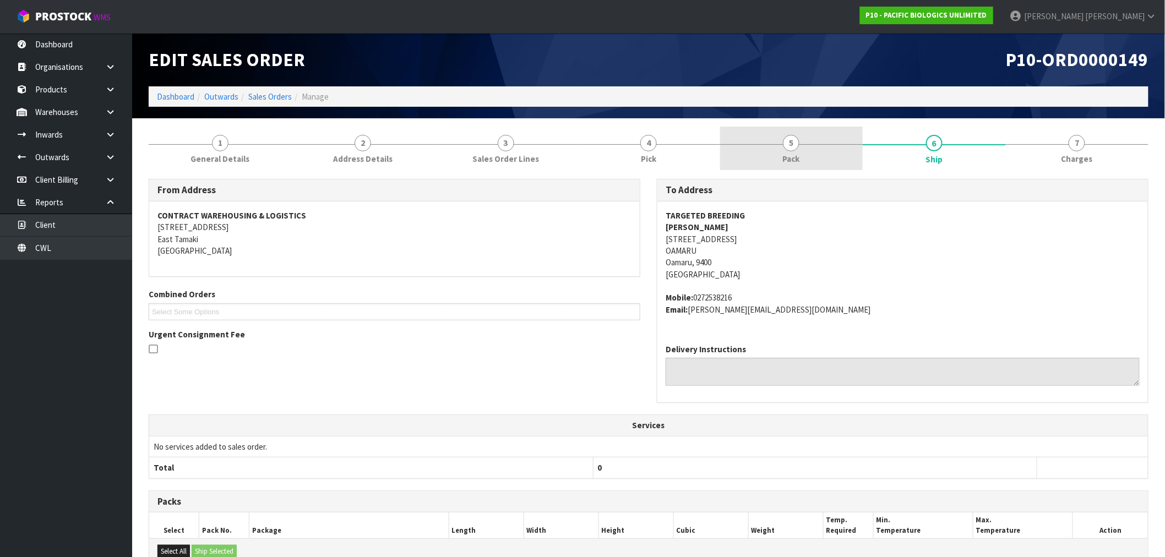
click at [790, 146] on span "5" at bounding box center [791, 143] width 17 height 17
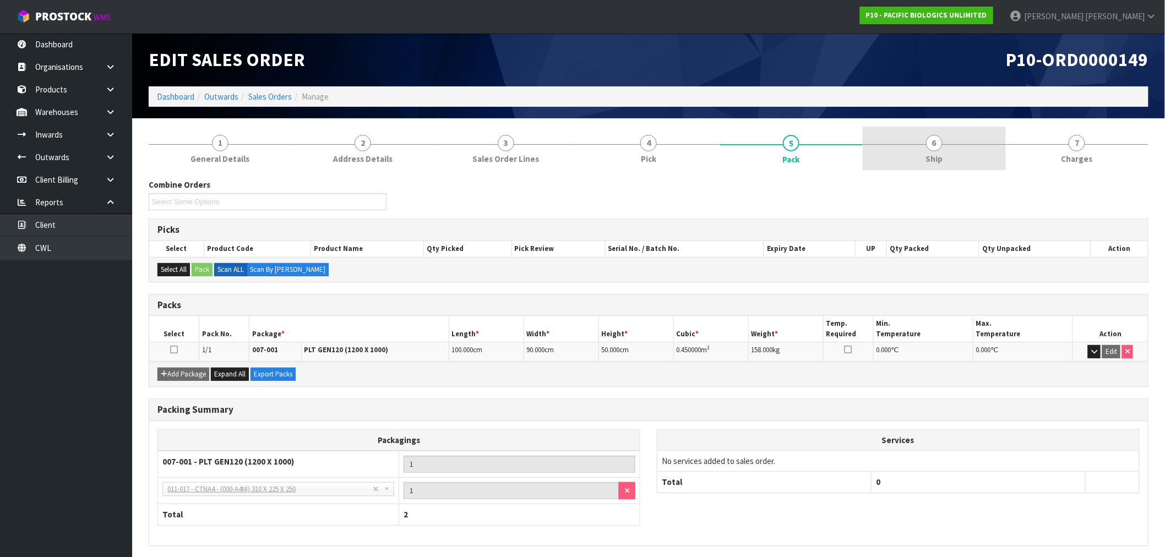
click at [939, 149] on link "6 Ship" at bounding box center [934, 149] width 143 height 44
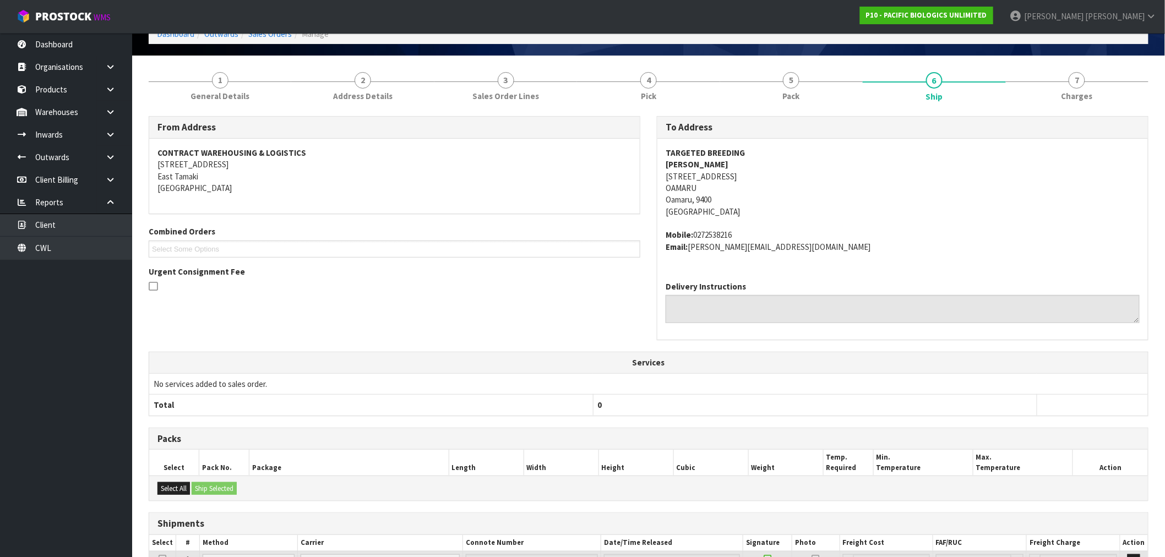
scroll to position [162, 0]
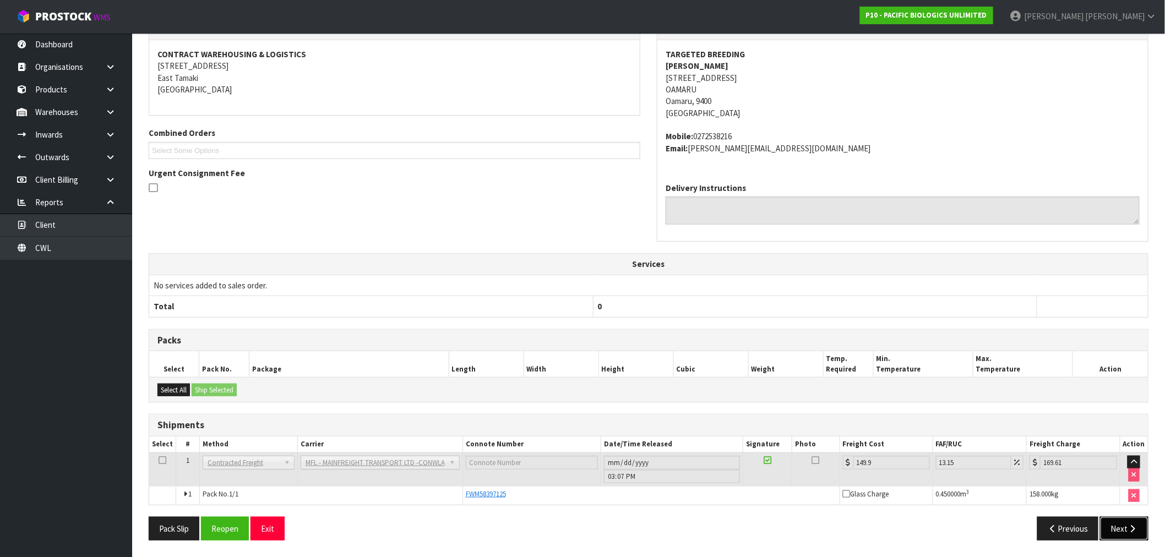
drag, startPoint x: 1120, startPoint y: 529, endPoint x: 1110, endPoint y: 528, distance: 10.0
click at [1120, 529] on button "Next" at bounding box center [1124, 529] width 48 height 24
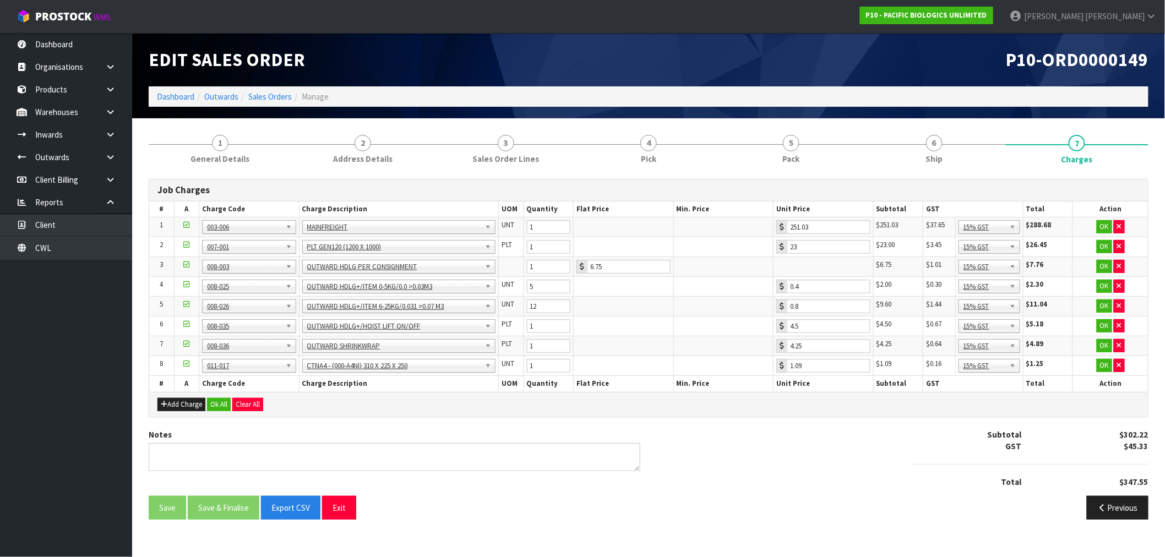
scroll to position [0, 0]
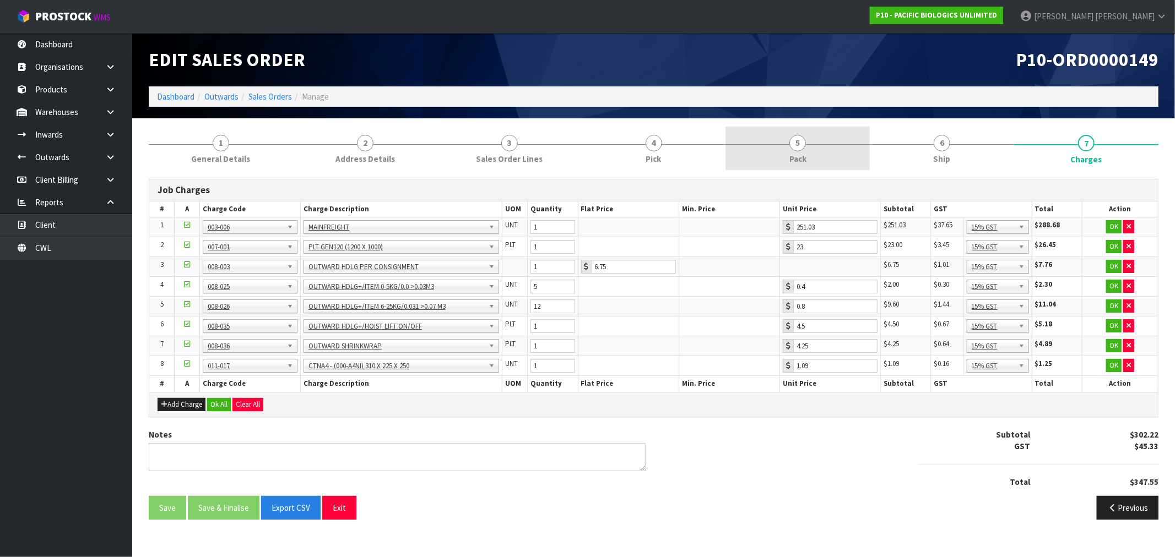
click at [800, 155] on span "Pack" at bounding box center [797, 159] width 17 height 12
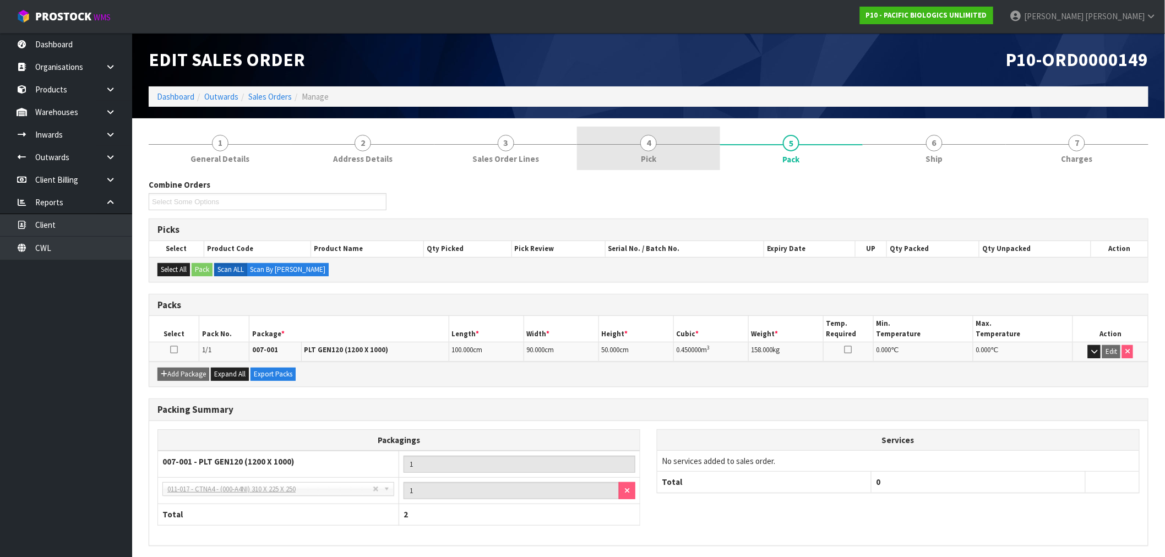
click at [657, 151] on link "4 Pick" at bounding box center [648, 149] width 143 height 44
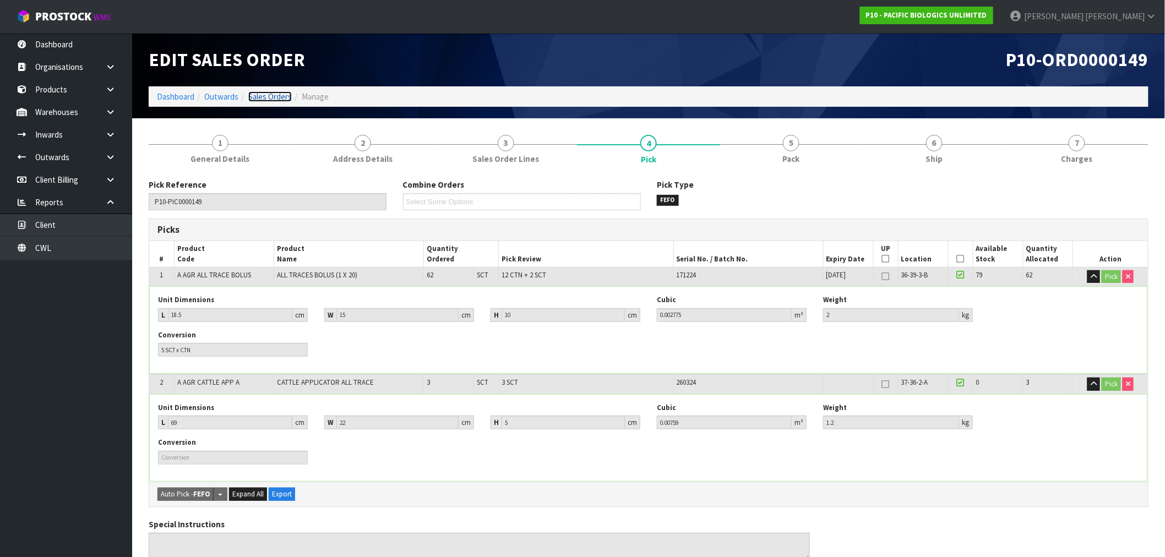
click at [279, 101] on link "Sales Orders" at bounding box center [270, 96] width 44 height 10
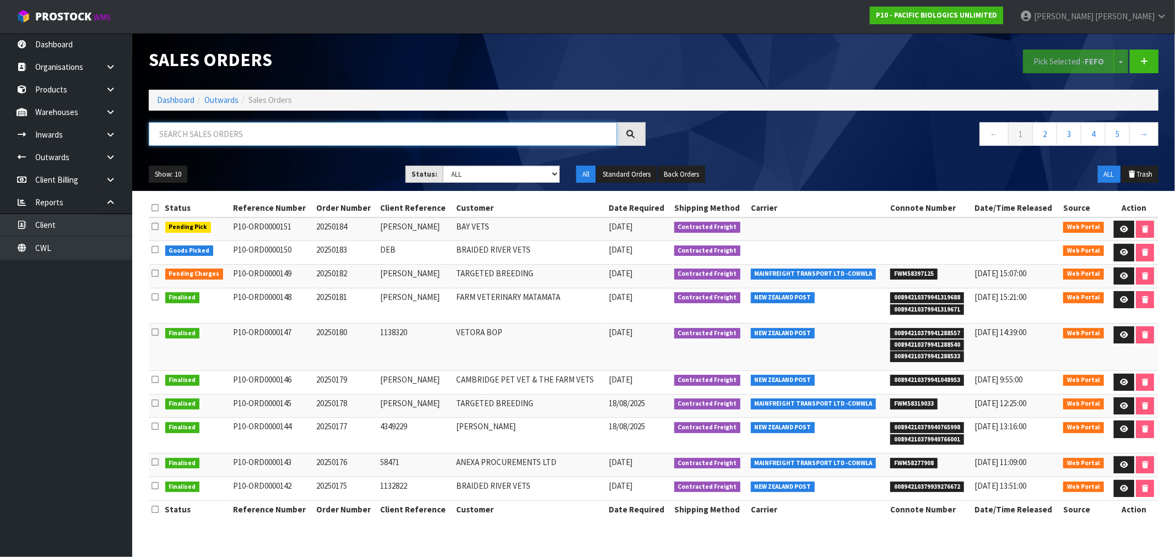
click at [205, 137] on input "text" at bounding box center [383, 134] width 468 height 24
drag, startPoint x: 169, startPoint y: 95, endPoint x: 220, endPoint y: 106, distance: 52.8
click at [169, 95] on link "Dashboard" at bounding box center [175, 100] width 37 height 10
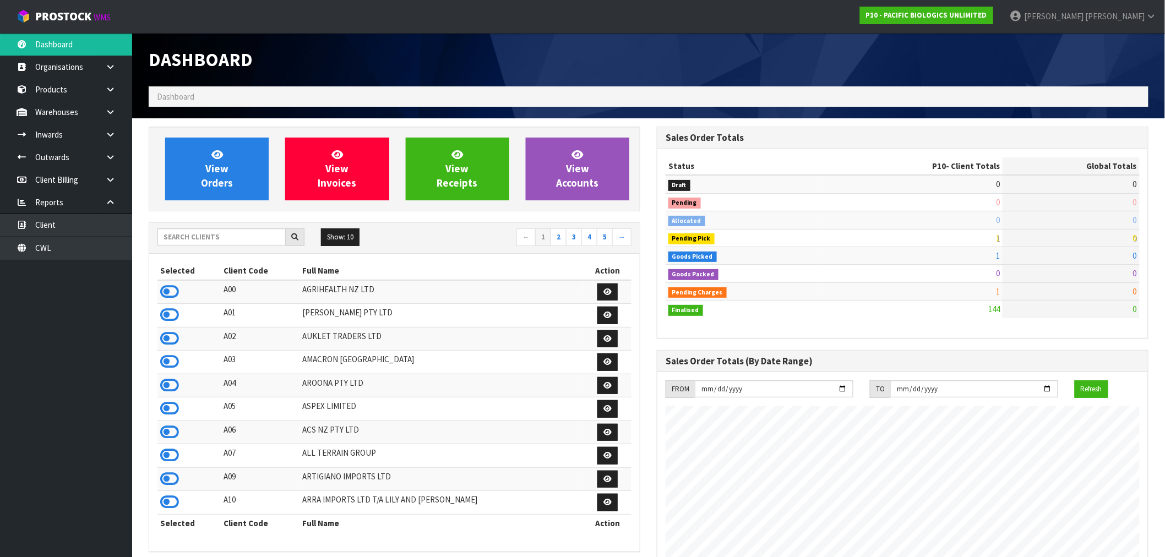
scroll to position [727, 508]
click at [194, 228] on div "Show: 10 5 10 25 50 ← 1 2 3 4 5 →" at bounding box center [394, 238] width 491 height 31
click at [195, 233] on input "text" at bounding box center [222, 237] width 128 height 17
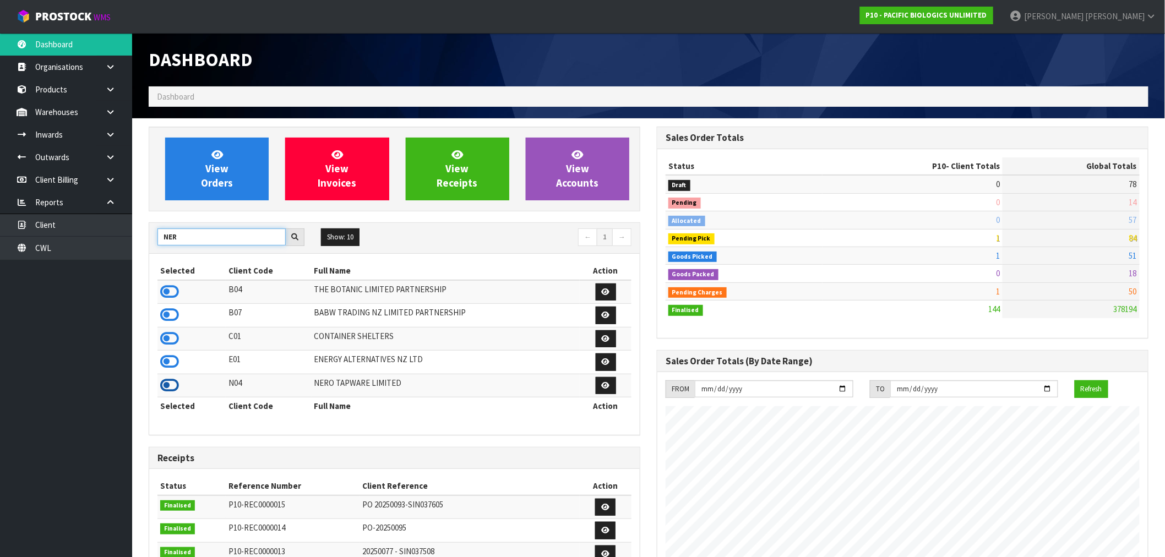
type input "NER"
click at [168, 384] on icon at bounding box center [169, 385] width 19 height 17
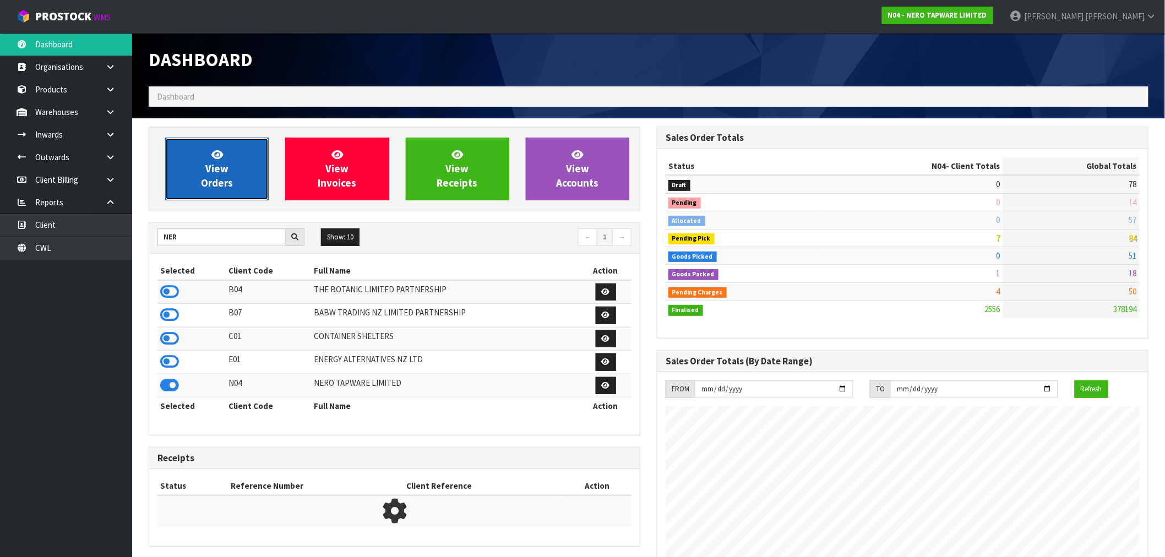
scroll to position [834, 508]
click at [208, 149] on link "View Orders" at bounding box center [217, 169] width 104 height 63
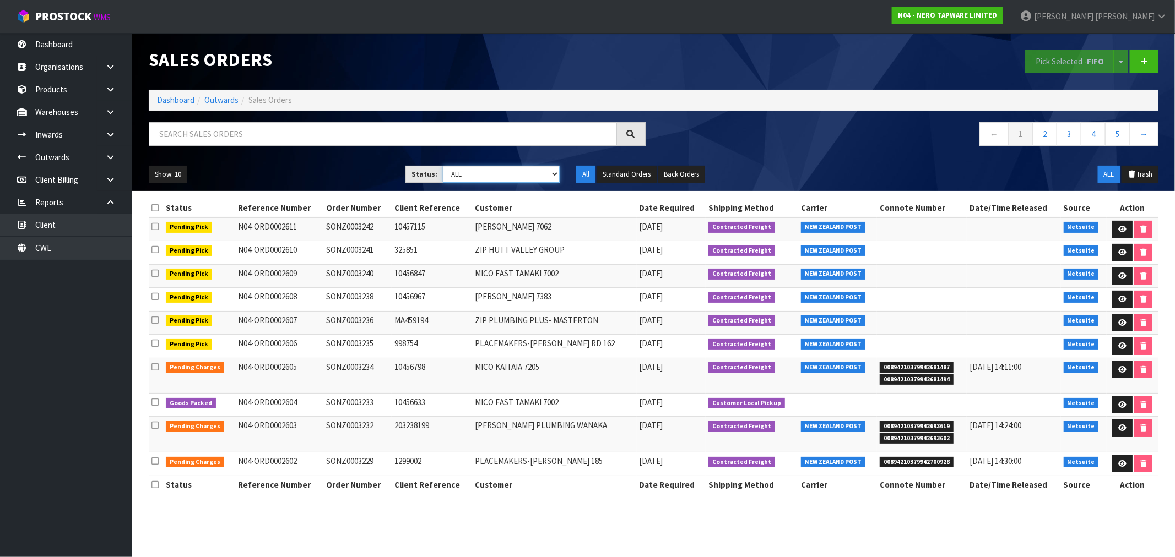
click at [499, 169] on select "Draft Pending Allocated Pending Pick Goods Picked Goods Packed Pending Charges …" at bounding box center [501, 174] width 117 height 17
select select "string:6"
click at [443, 166] on select "Draft Pending Allocated Pending Pick Goods Picked Goods Packed Pending Charges …" at bounding box center [501, 174] width 117 height 17
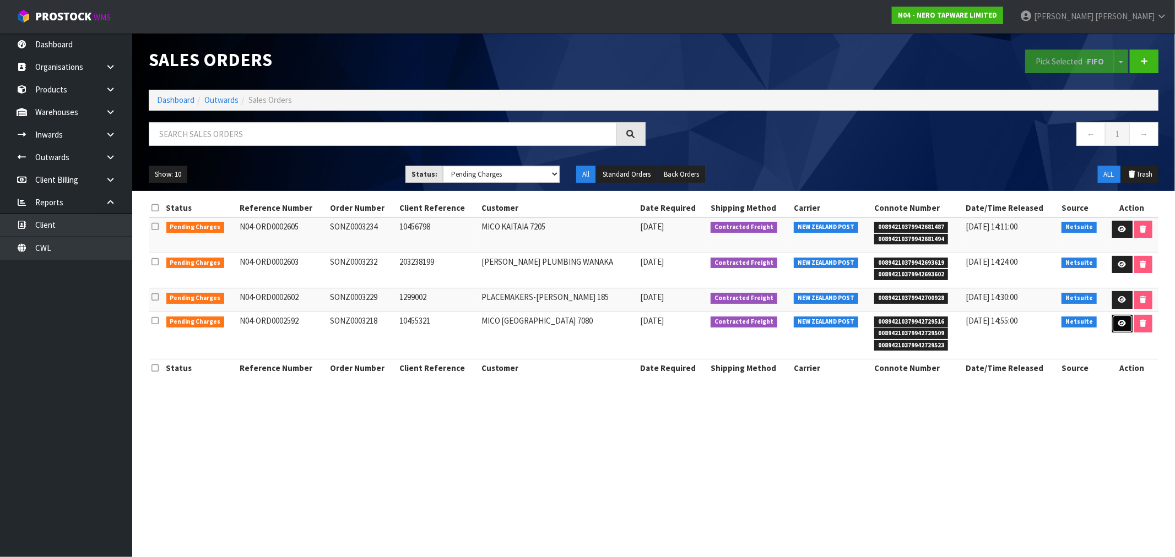
click at [1118, 327] on icon at bounding box center [1122, 323] width 8 height 7
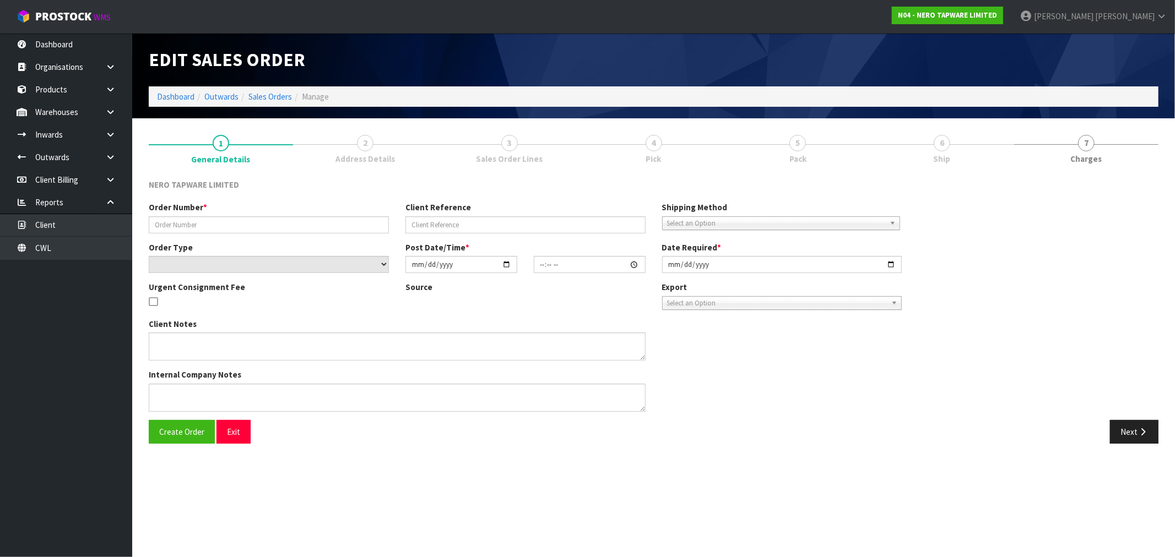
type input "SONZ0003218"
type input "10455321"
select select "number:0"
type input "2025-08-22"
type input "15:30:05.000"
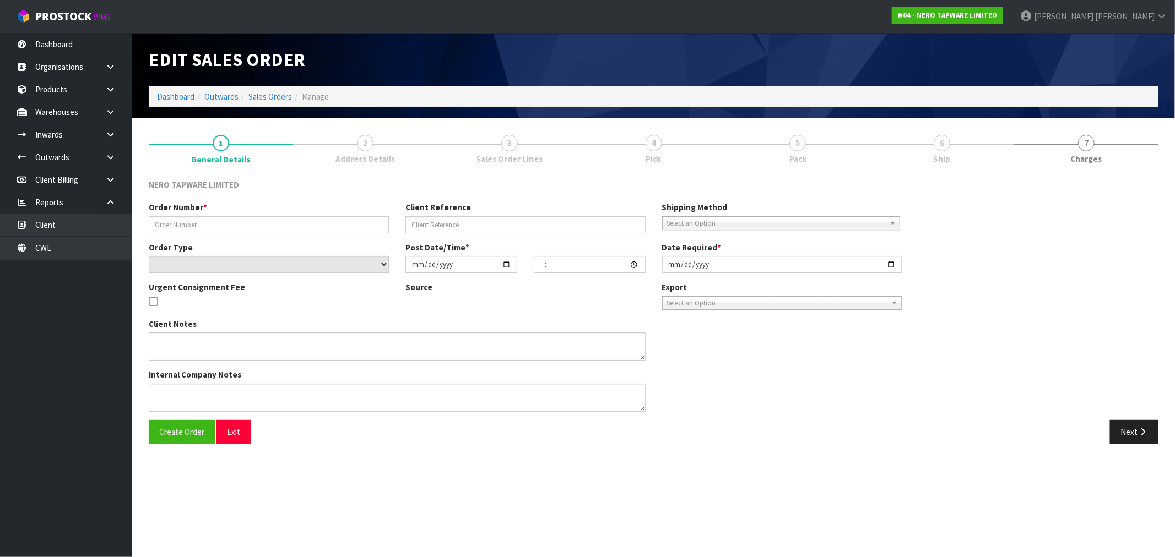
type input "[DATE]"
type textarea "urgent pls dispatch asap"
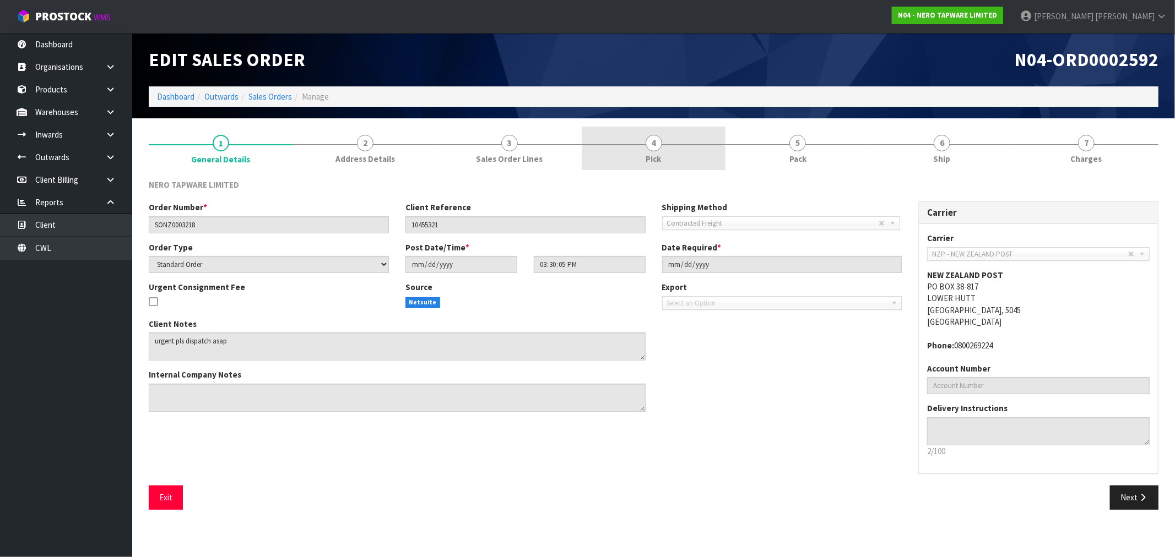
click at [685, 150] on link "4 Pick" at bounding box center [654, 149] width 144 height 44
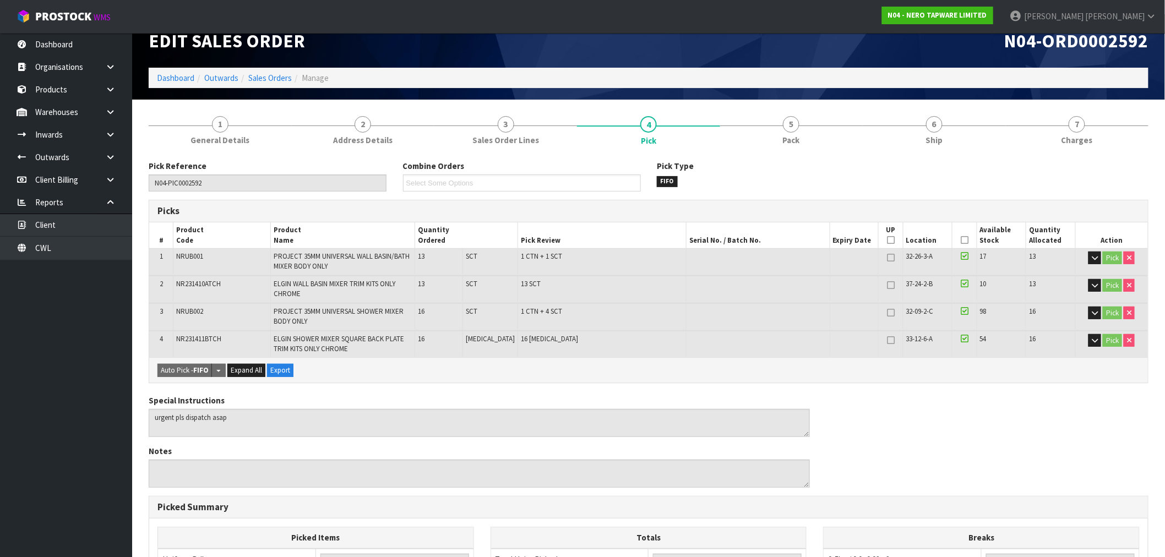
scroll to position [277, 0]
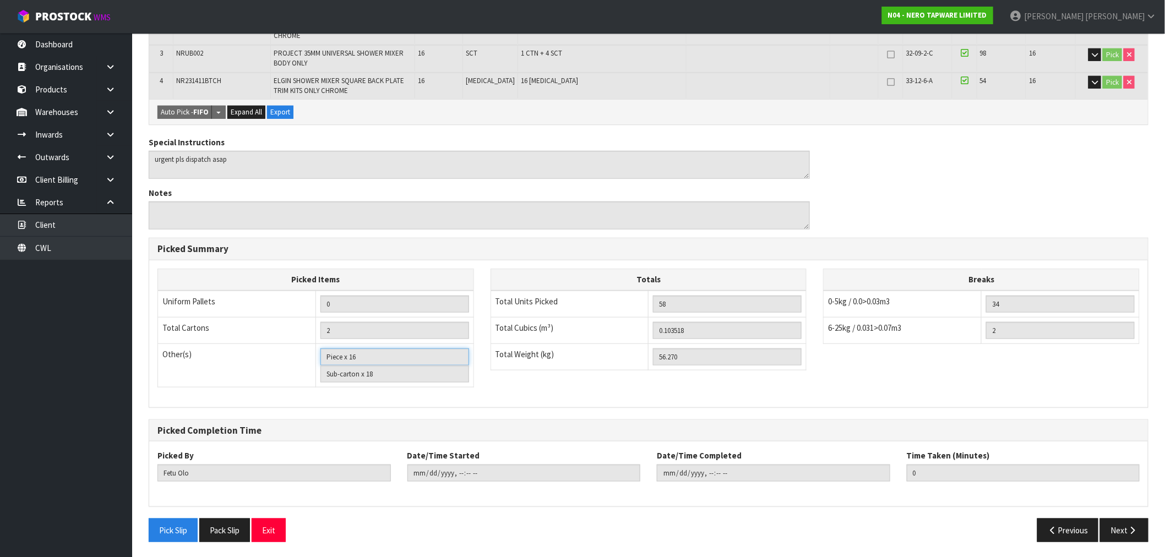
drag, startPoint x: 358, startPoint y: 359, endPoint x: 317, endPoint y: 359, distance: 41.3
click at [317, 359] on td "Bag x 0 Bar x 0 Basket x 0 Bin x 0 Bottle x 0 Box x 0 Bundle x 0 Cabinet x 0 Ca…" at bounding box center [395, 366] width 158 height 44
drag, startPoint x: 388, startPoint y: 372, endPoint x: 314, endPoint y: 372, distance: 73.2
click at [314, 372] on tr "Other(s) Bag x 0 Bar x 0 Basket x 0 Bin x 0 Bottle x 0 Box x 0 Bundle x 0 Cabin…" at bounding box center [316, 366] width 316 height 44
drag, startPoint x: 690, startPoint y: 359, endPoint x: 634, endPoint y: 355, distance: 55.8
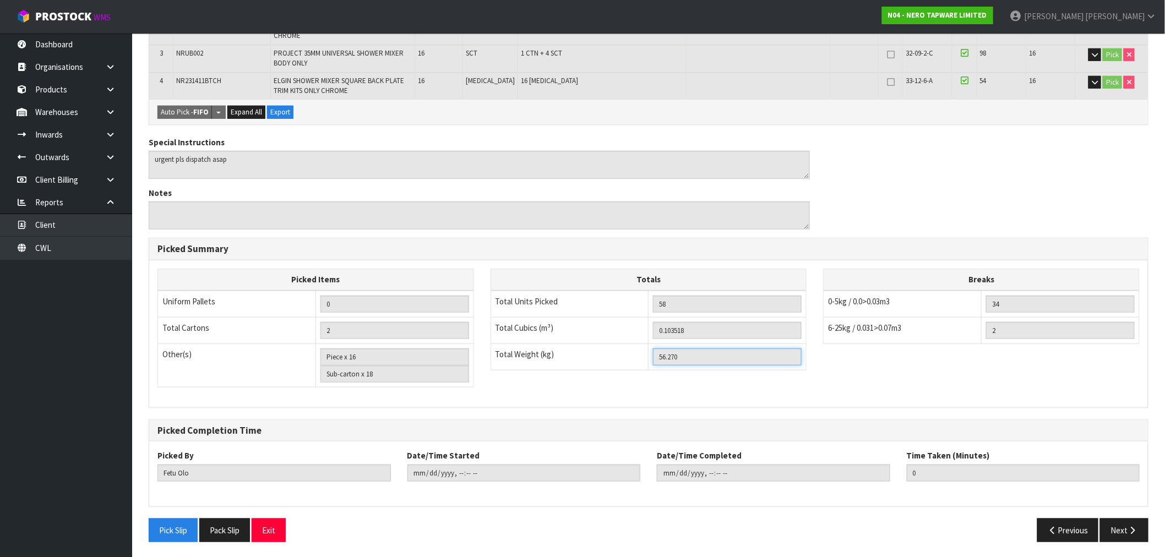
click at [634, 355] on tr "Total Weight (kg) 56.270" at bounding box center [649, 357] width 316 height 26
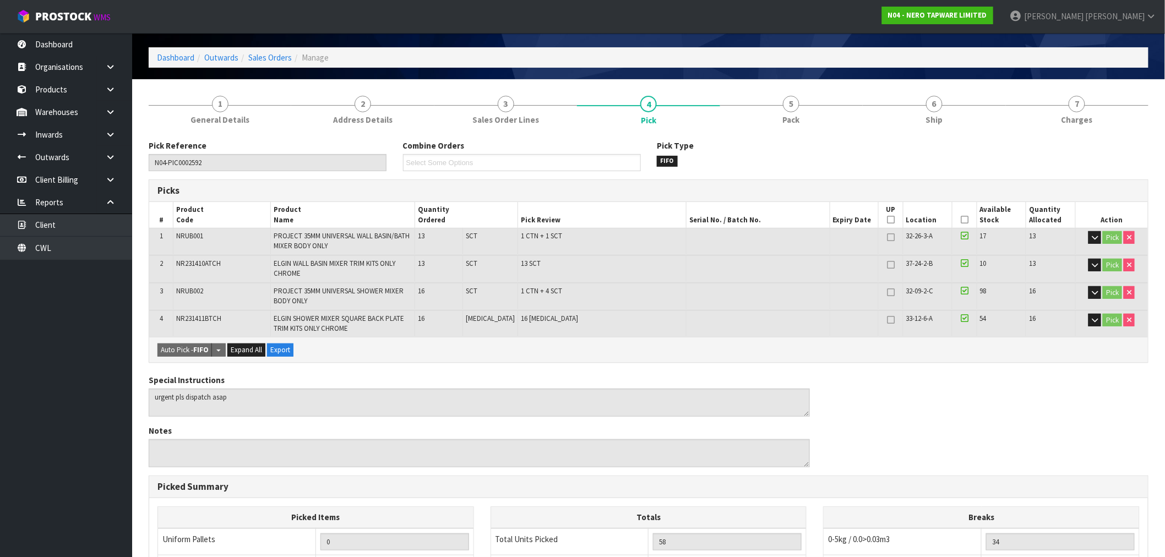
scroll to position [32, 0]
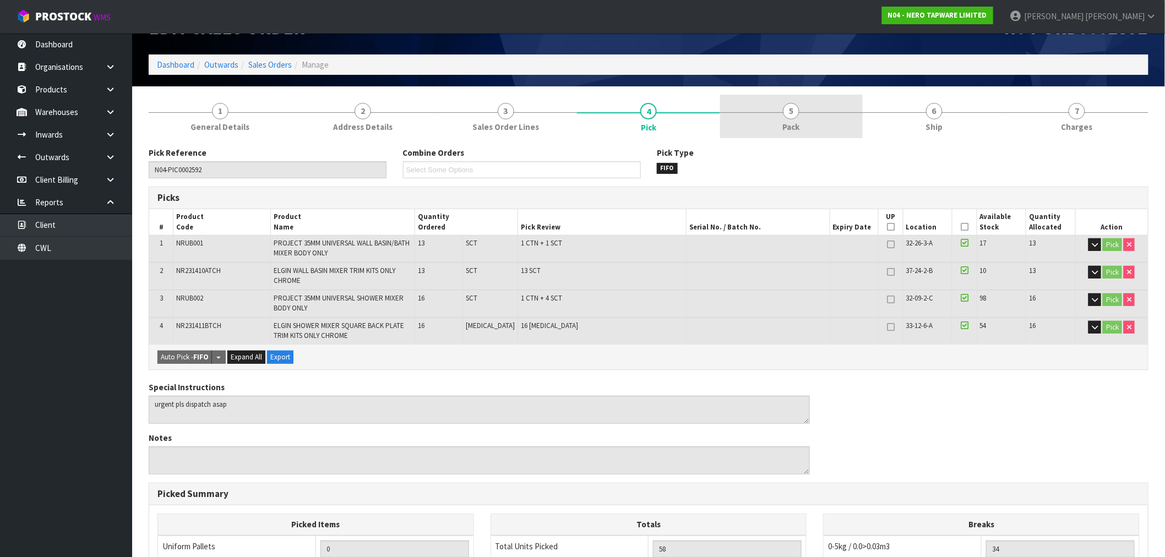
click at [786, 116] on span "5" at bounding box center [791, 111] width 17 height 17
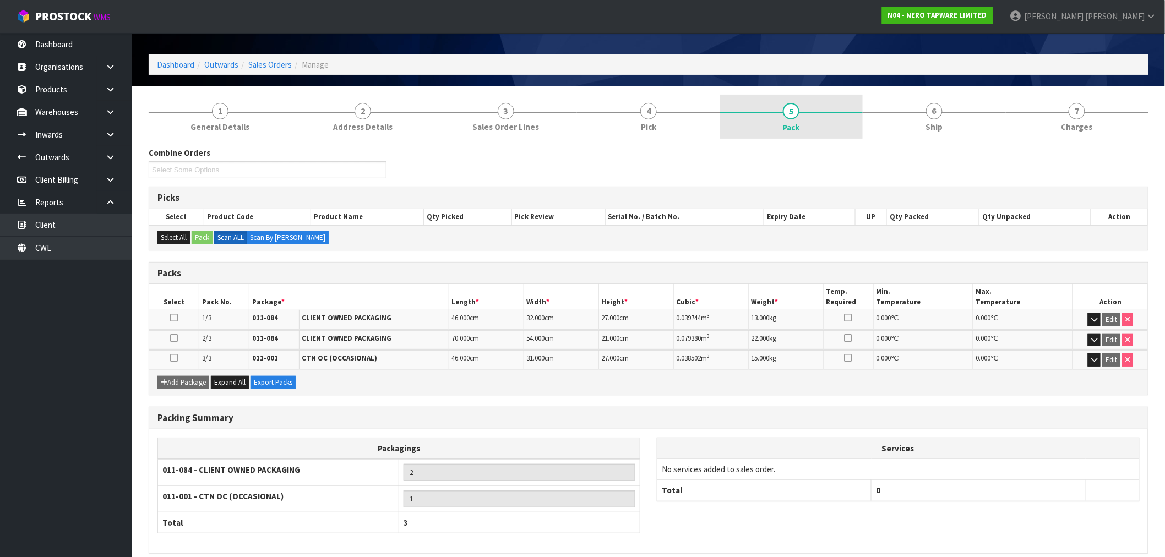
click at [745, 122] on link "5 Pack" at bounding box center [791, 117] width 143 height 44
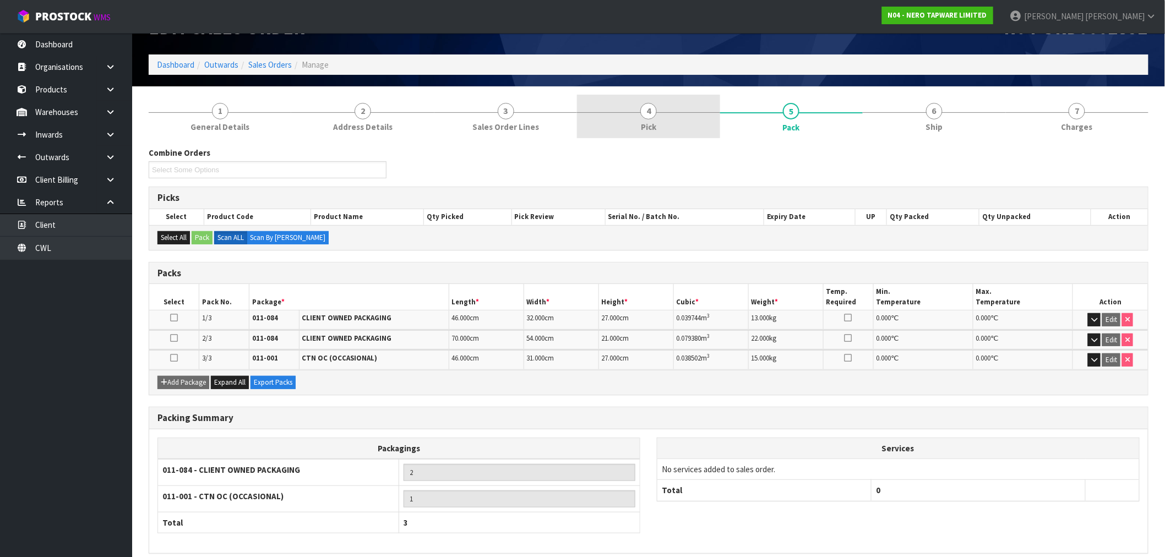
click at [678, 109] on link "4 Pick" at bounding box center [648, 117] width 143 height 44
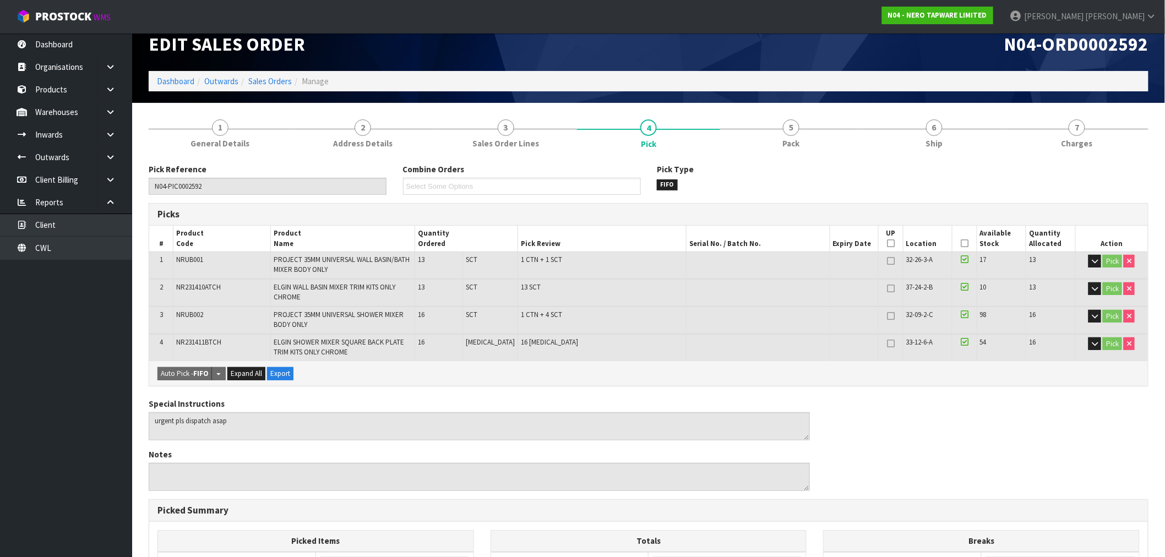
scroll to position [0, 0]
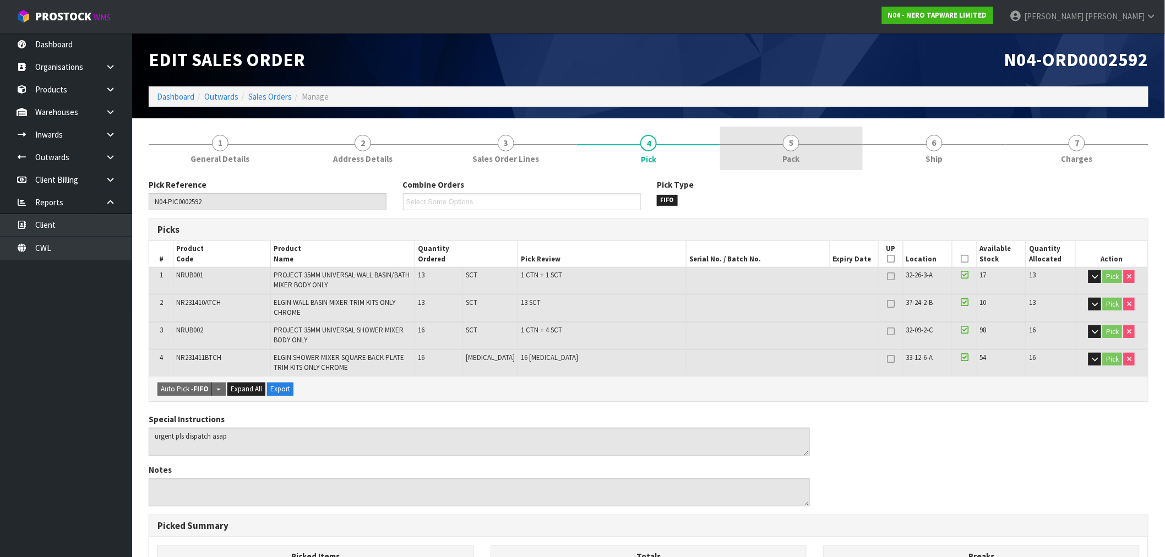
drag, startPoint x: 857, startPoint y: 150, endPoint x: 876, endPoint y: 149, distance: 19.3
click at [857, 150] on link "5 Pack" at bounding box center [791, 149] width 143 height 44
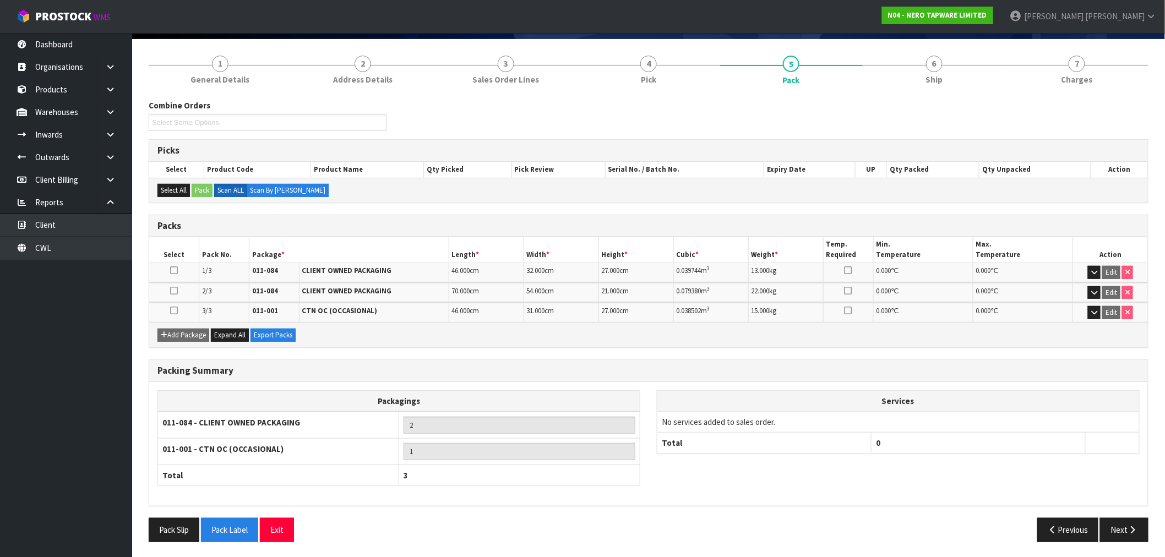
scroll to position [80, 0]
click at [623, 79] on link "4 Pick" at bounding box center [648, 69] width 143 height 44
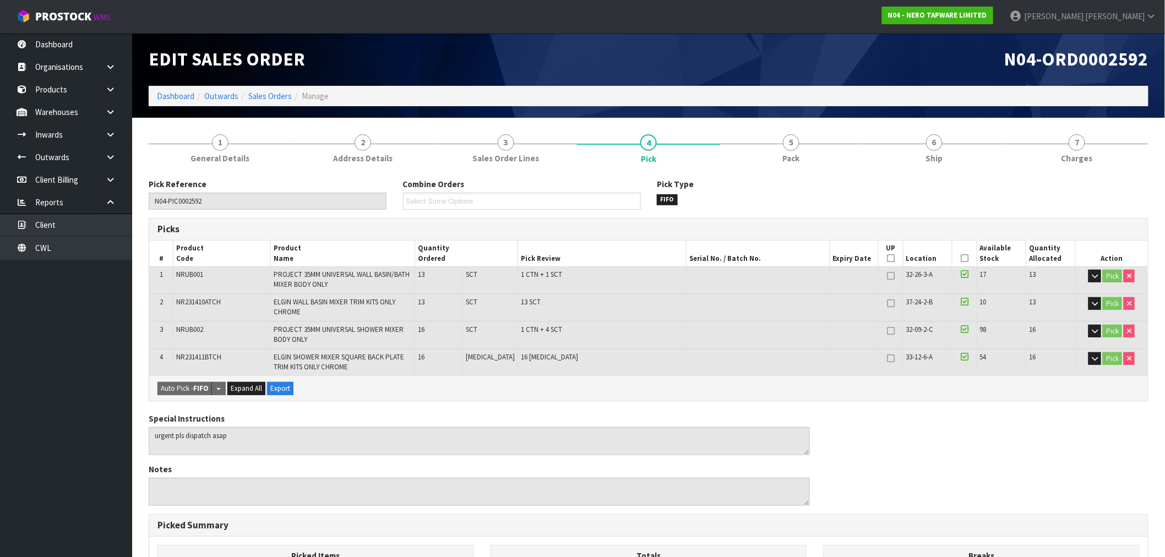
scroll to position [0, 0]
click at [271, 99] on link "Sales Orders" at bounding box center [270, 96] width 44 height 10
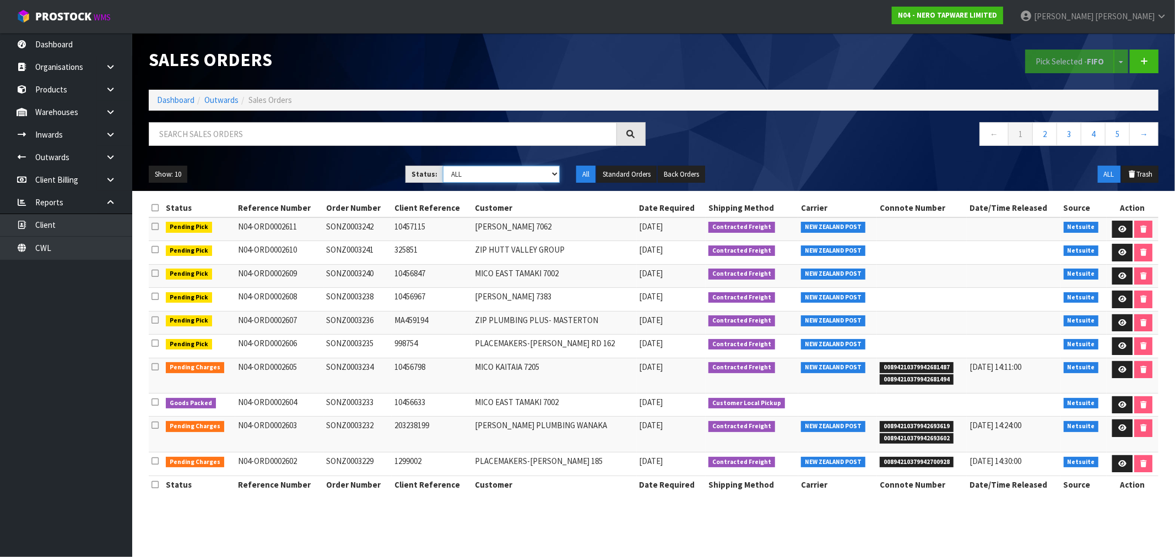
click at [476, 173] on select "Draft Pending Allocated Pending Pick Goods Picked Goods Packed Pending Charges …" at bounding box center [501, 174] width 117 height 17
select select "string:6"
click at [443, 166] on select "Draft Pending Allocated Pending Pick Goods Picked Goods Packed Pending Charges …" at bounding box center [501, 174] width 117 height 17
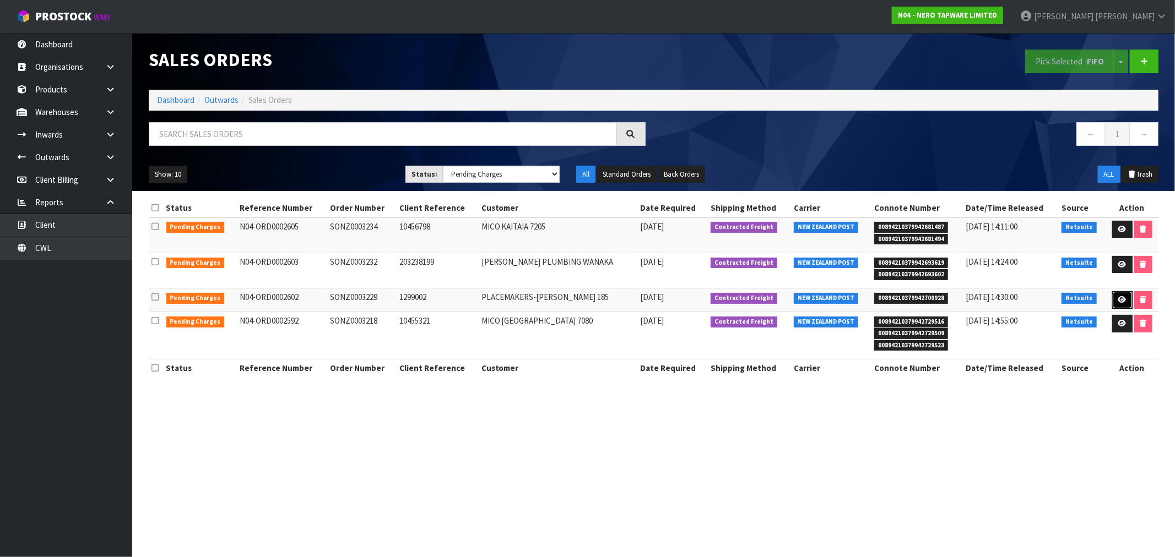
click at [1121, 299] on icon at bounding box center [1122, 299] width 8 height 7
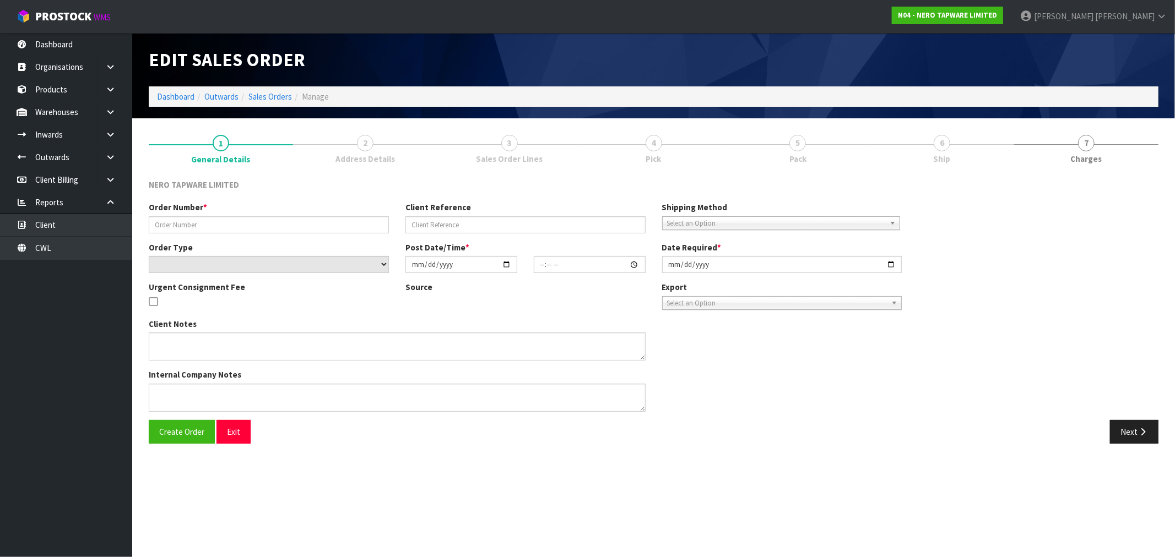
type input "SONZ0003229"
type input "1299002"
select select "number:0"
type input "[DATE]"
type input "09:30:06.000"
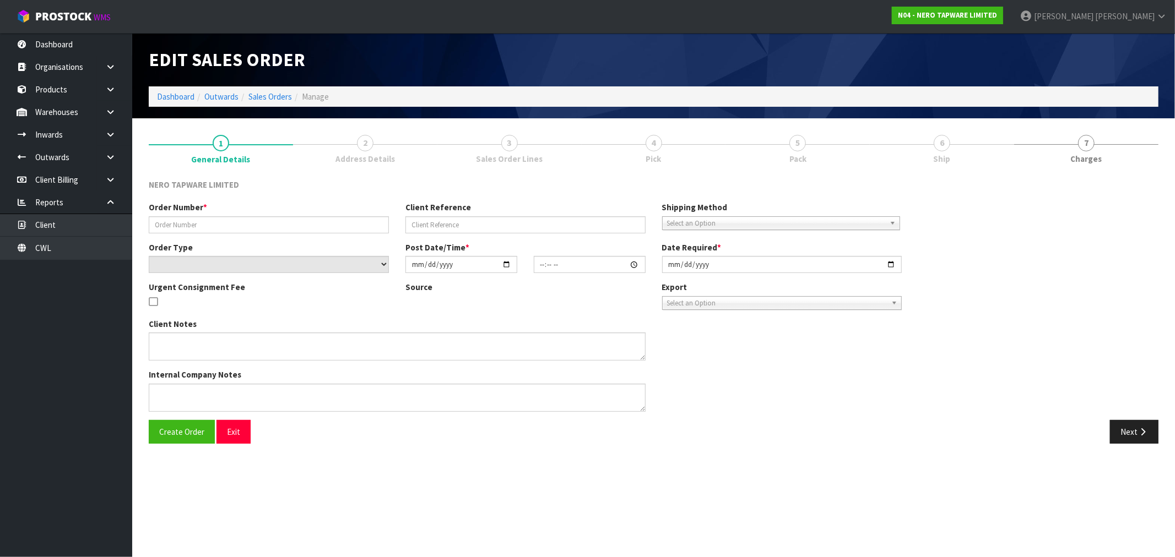
type input "[DATE]"
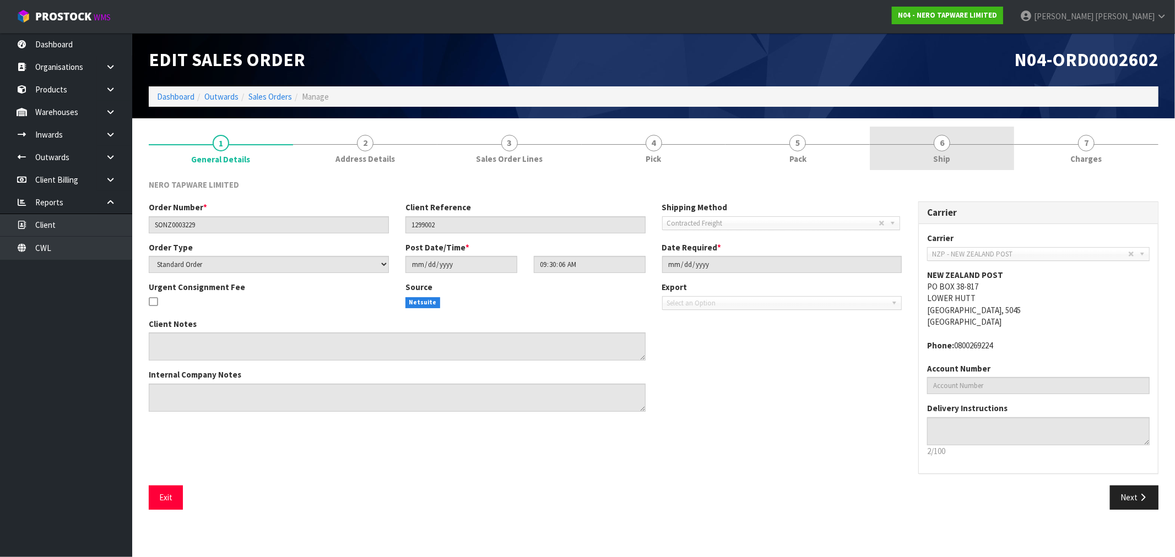
click at [924, 150] on link "6 Ship" at bounding box center [942, 149] width 144 height 44
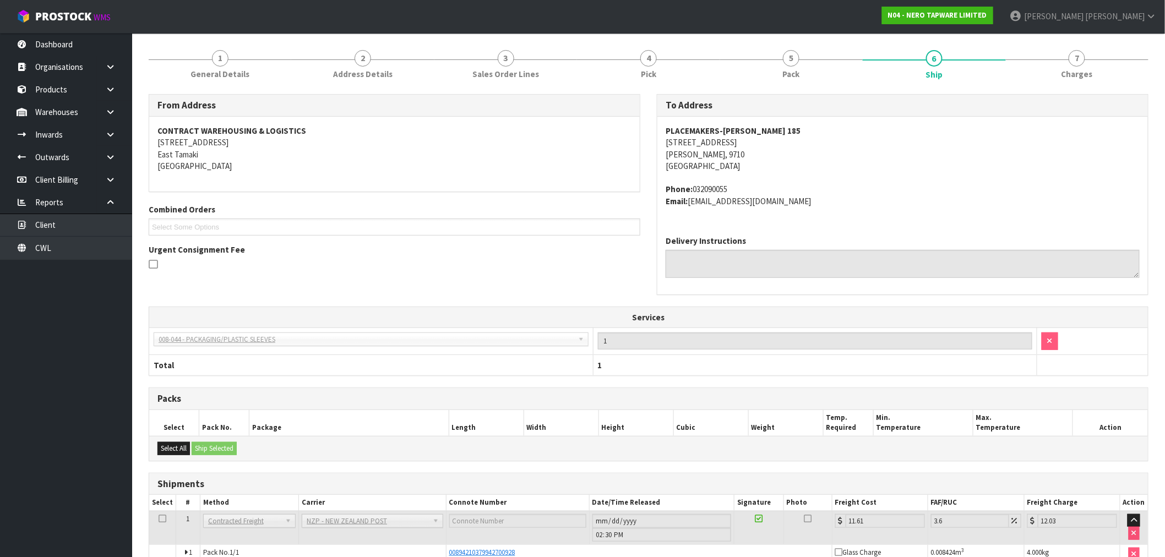
scroll to position [151, 0]
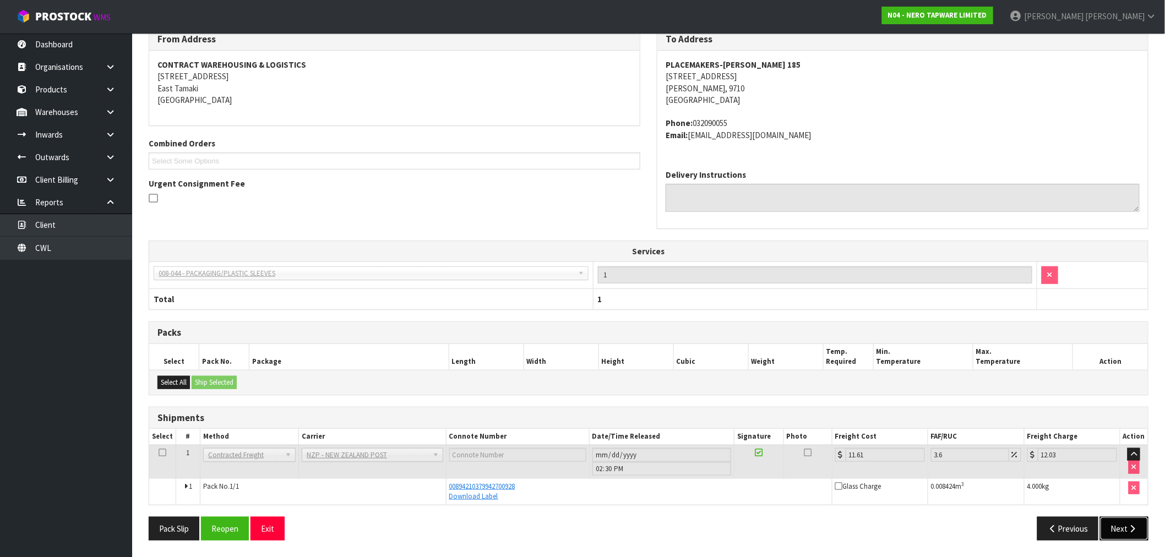
click at [1141, 531] on button "Next" at bounding box center [1124, 529] width 48 height 24
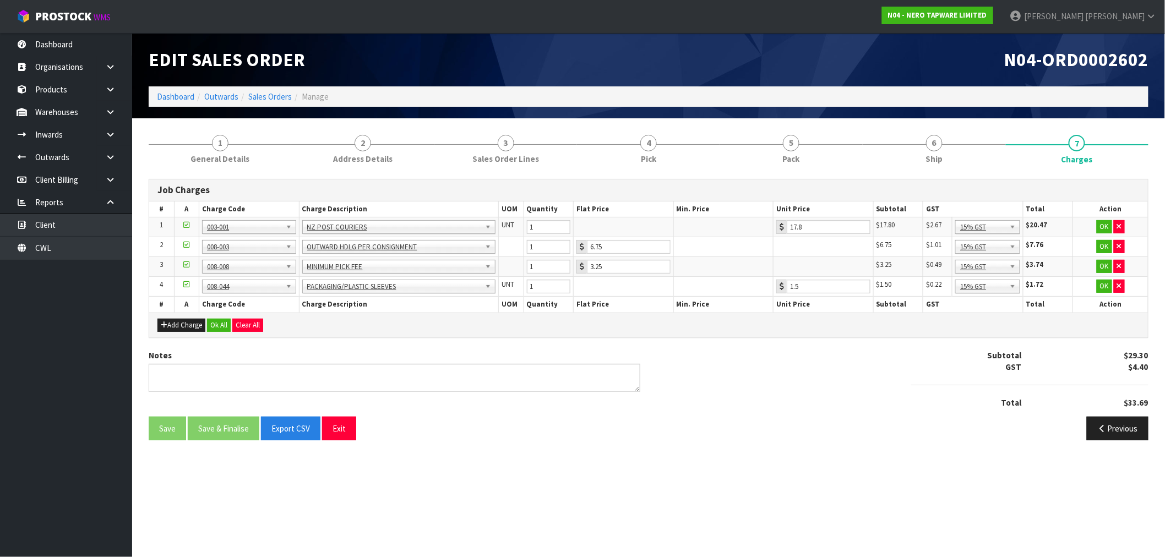
scroll to position [0, 0]
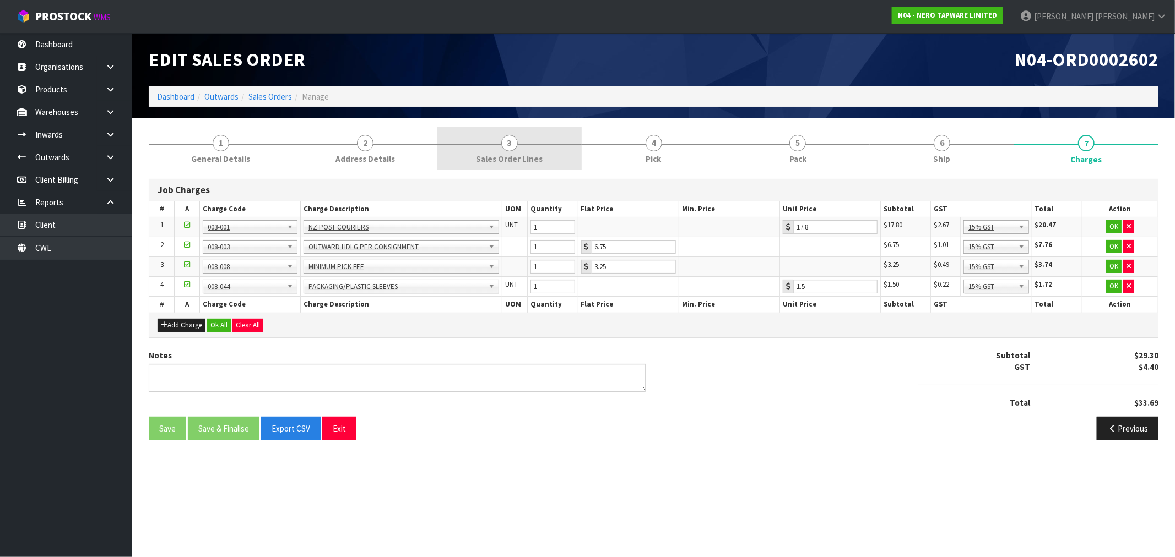
click at [541, 136] on link "3 Sales Order Lines" at bounding box center [509, 149] width 144 height 44
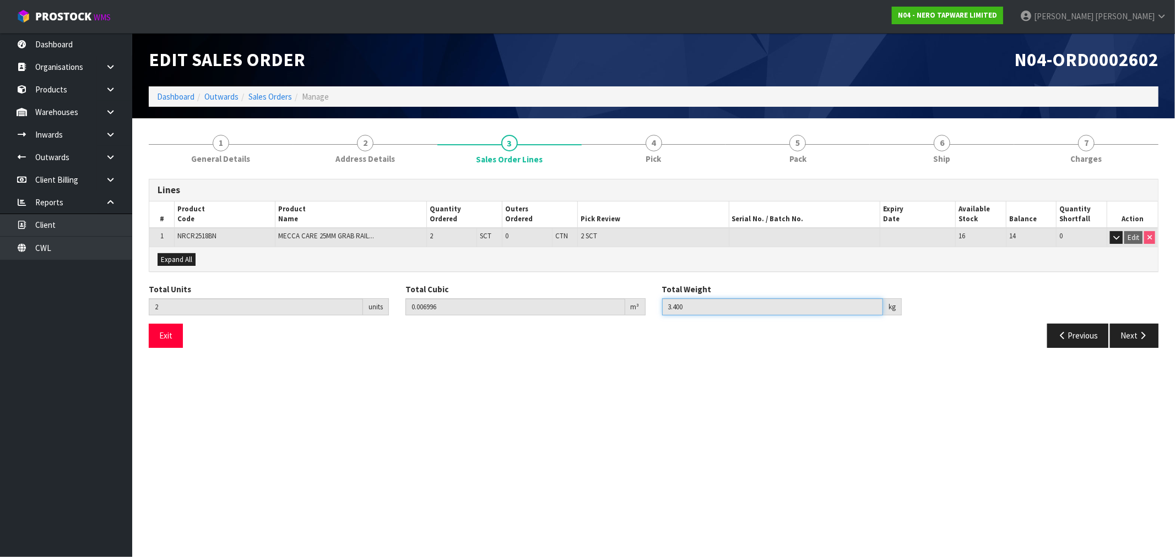
drag, startPoint x: 659, startPoint y: 305, endPoint x: 618, endPoint y: 257, distance: 62.9
click at [649, 297] on div "Total Units 2 units Total Cubic 0.006996 m³ Total Weight 3.400 kg" at bounding box center [653, 304] width 1026 height 40
click at [669, 142] on link "4 Pick" at bounding box center [654, 149] width 144 height 44
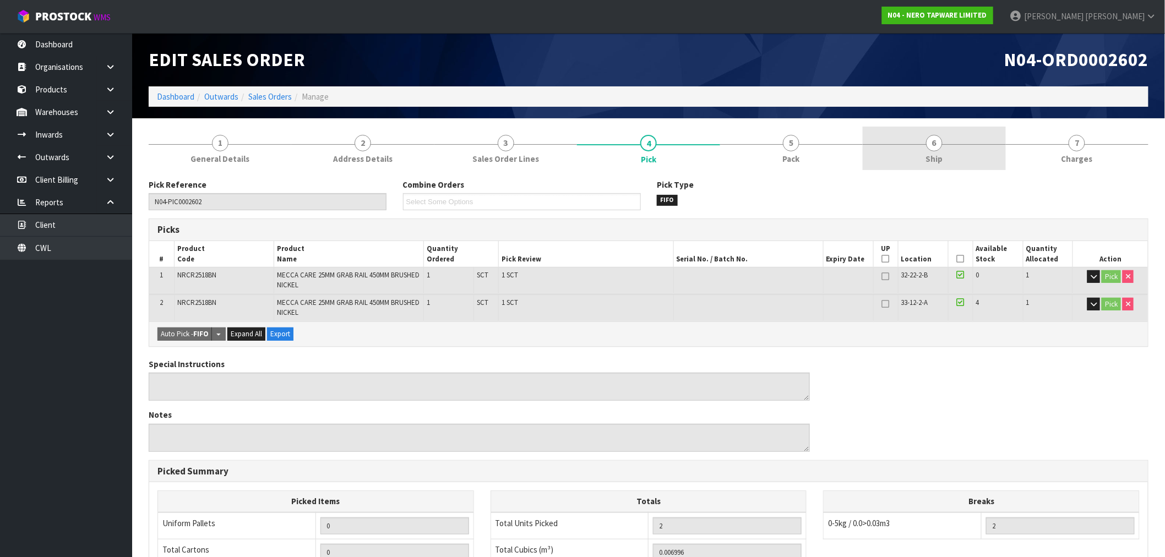
click at [872, 145] on link "6 Ship" at bounding box center [934, 149] width 143 height 44
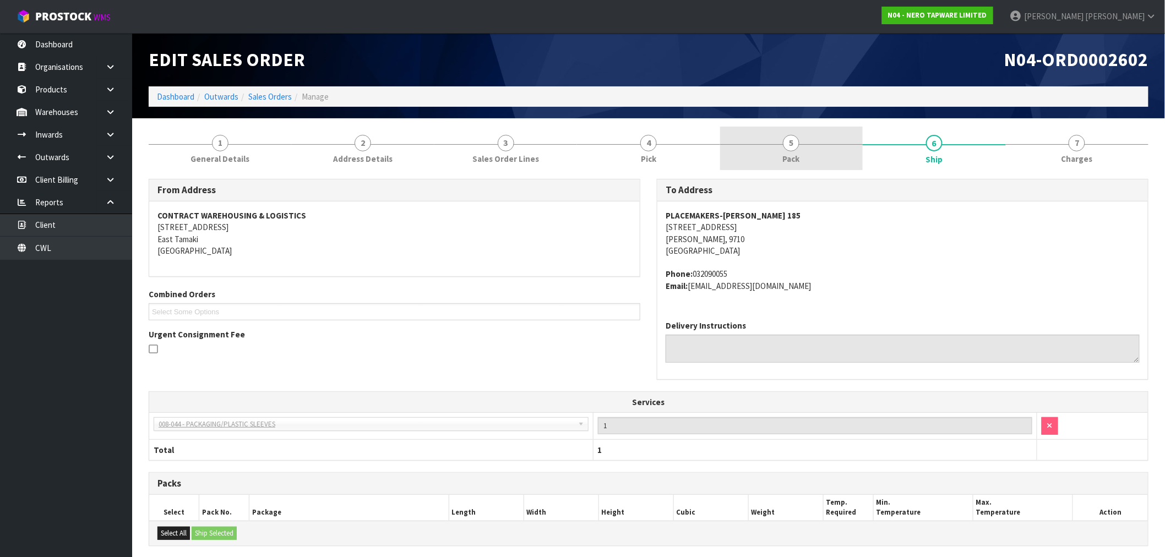
click at [794, 144] on span "5" at bounding box center [791, 143] width 17 height 17
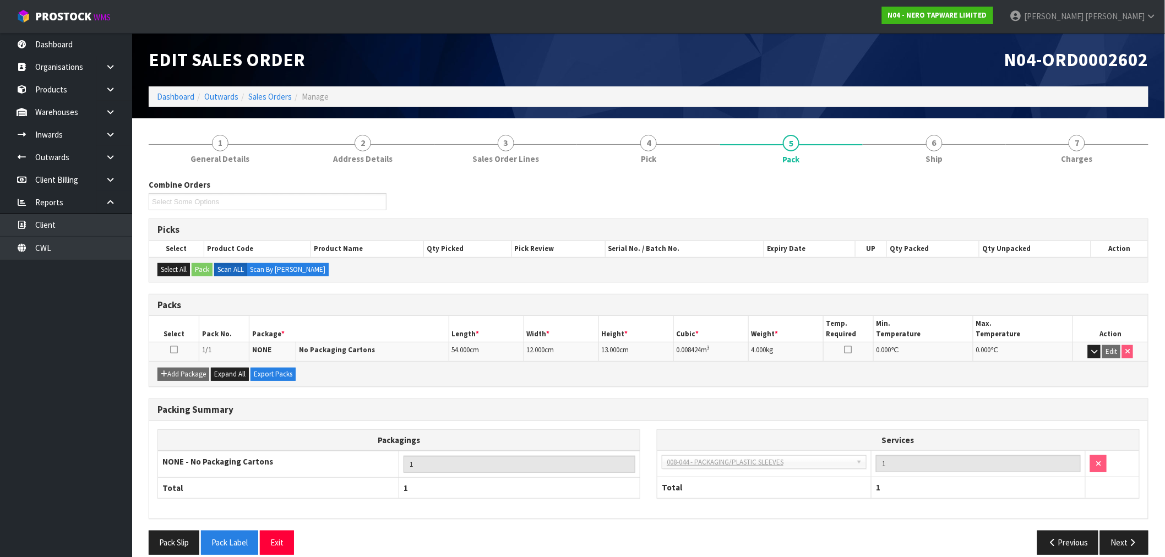
drag, startPoint x: 790, startPoint y: 350, endPoint x: 584, endPoint y: 350, distance: 206.0
click at [588, 349] on tr "1/1 NONE No Packaging Cartons 54.000 cm 12.000 cm 13.000 cm 0.008424 m 3 4.000 …" at bounding box center [648, 352] width 999 height 19
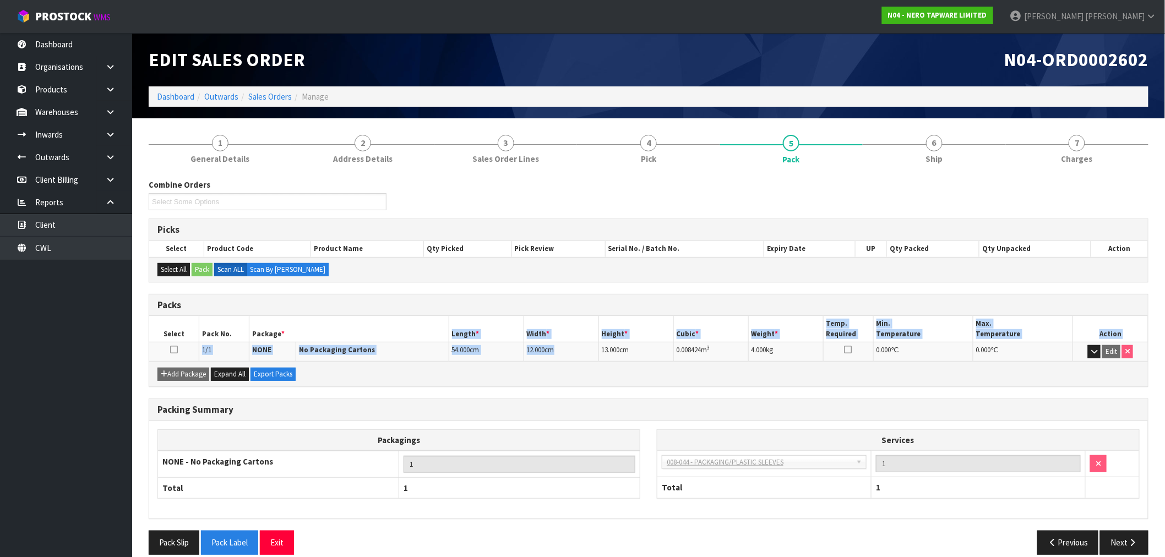
drag, startPoint x: 325, startPoint y: 338, endPoint x: 642, endPoint y: 303, distance: 318.5
click at [580, 339] on tr "Select Pack No. Package * Length * Width * Height * Cubic * Weight * Temp. Requ…" at bounding box center [648, 329] width 999 height 26
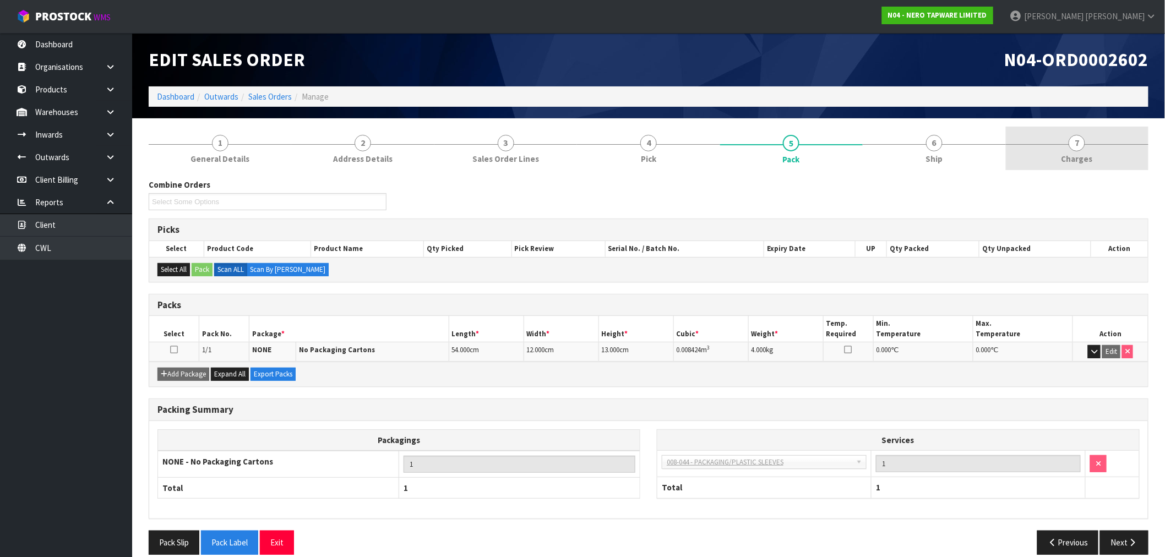
click at [1078, 140] on span "7" at bounding box center [1077, 143] width 17 height 17
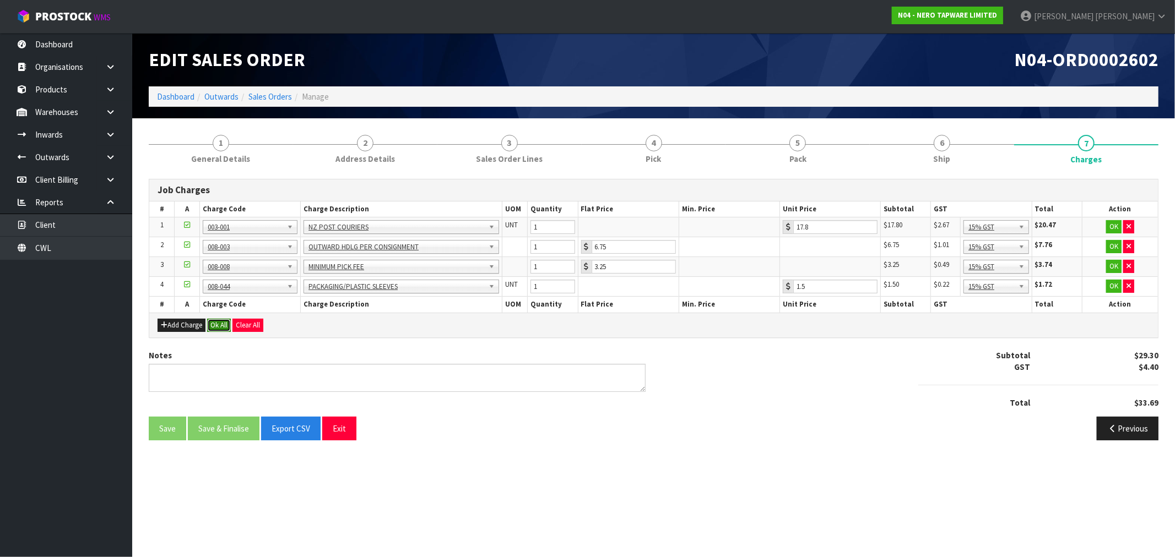
click at [222, 327] on button "Ok All" at bounding box center [219, 325] width 24 height 13
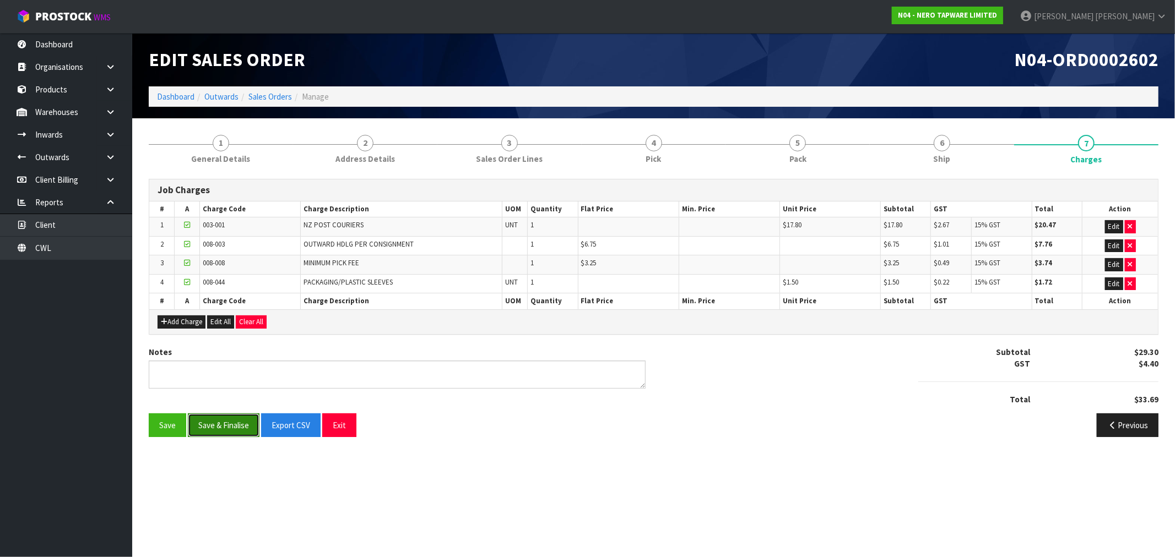
click at [241, 422] on button "Save & Finalise" at bounding box center [224, 426] width 72 height 24
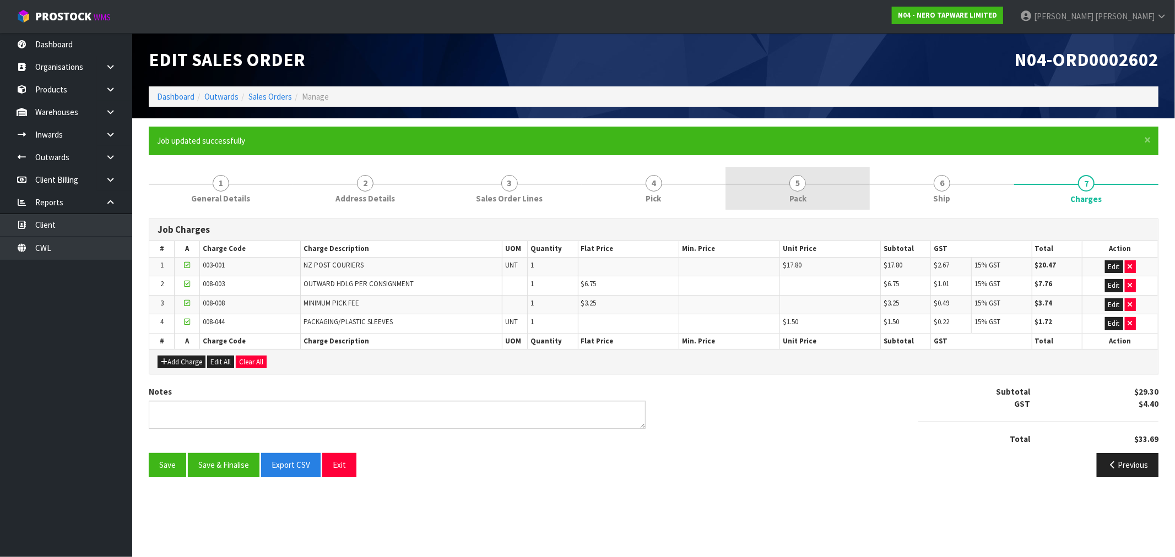
click at [860, 184] on div at bounding box center [797, 184] width 144 height 1
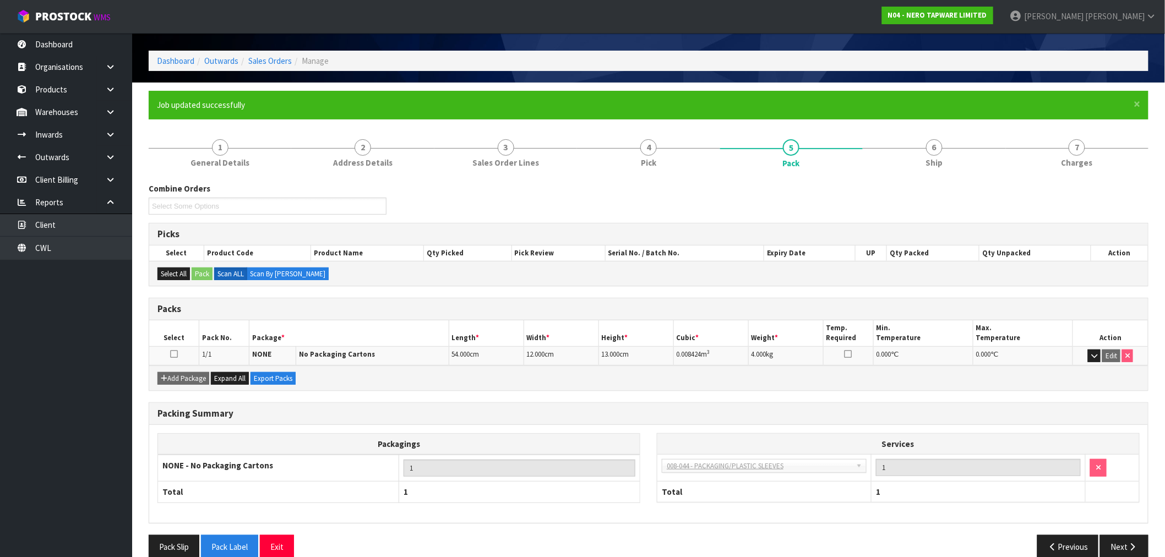
scroll to position [54, 0]
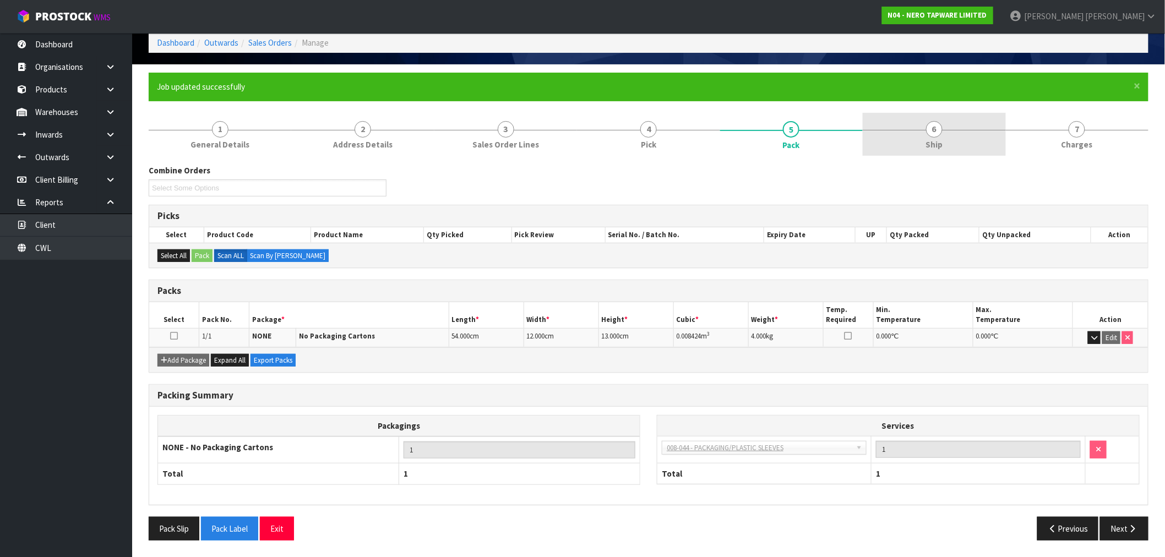
click at [937, 129] on span "6" at bounding box center [934, 129] width 17 height 17
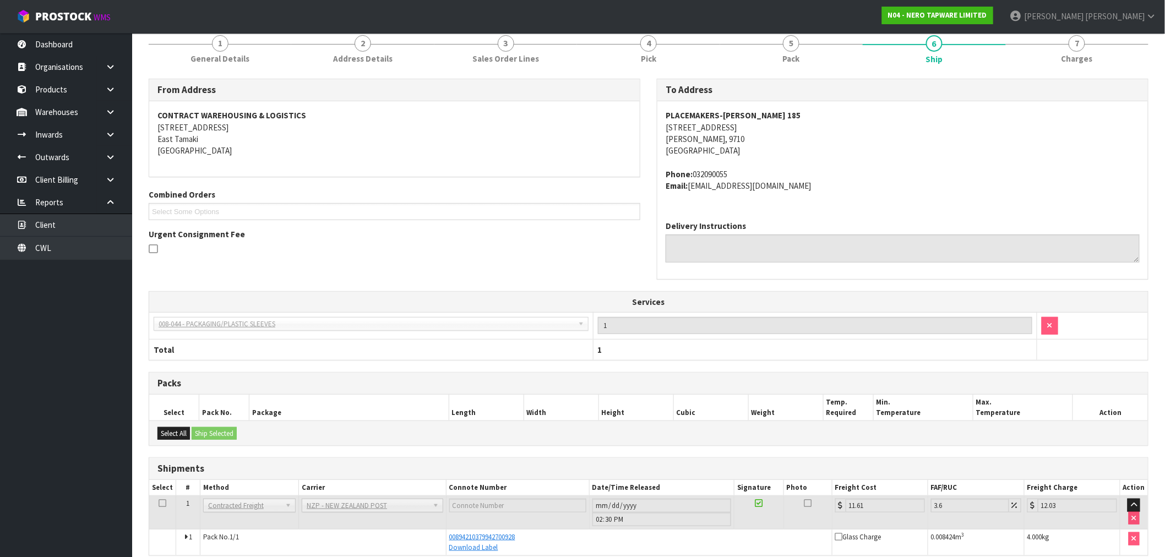
scroll to position [0, 0]
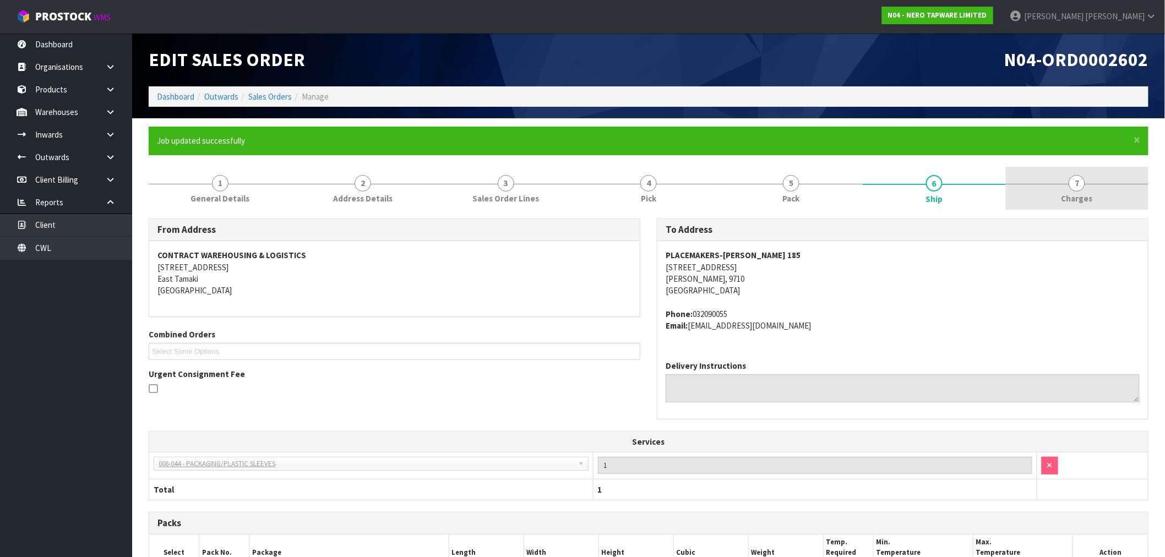
click at [1083, 182] on span "7" at bounding box center [1077, 183] width 17 height 17
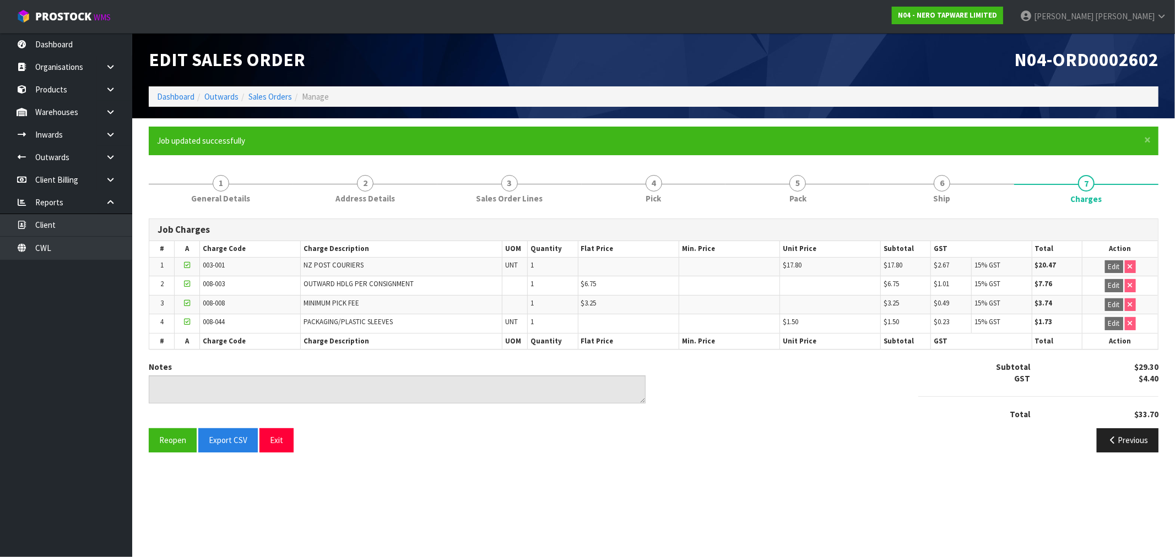
click at [590, 211] on div "Job Charges # A Charge Code Charge Description UOM Quantity Flat Price Min. Pri…" at bounding box center [653, 335] width 1009 height 250
click at [608, 192] on link "4 Pick" at bounding box center [654, 189] width 144 height 44
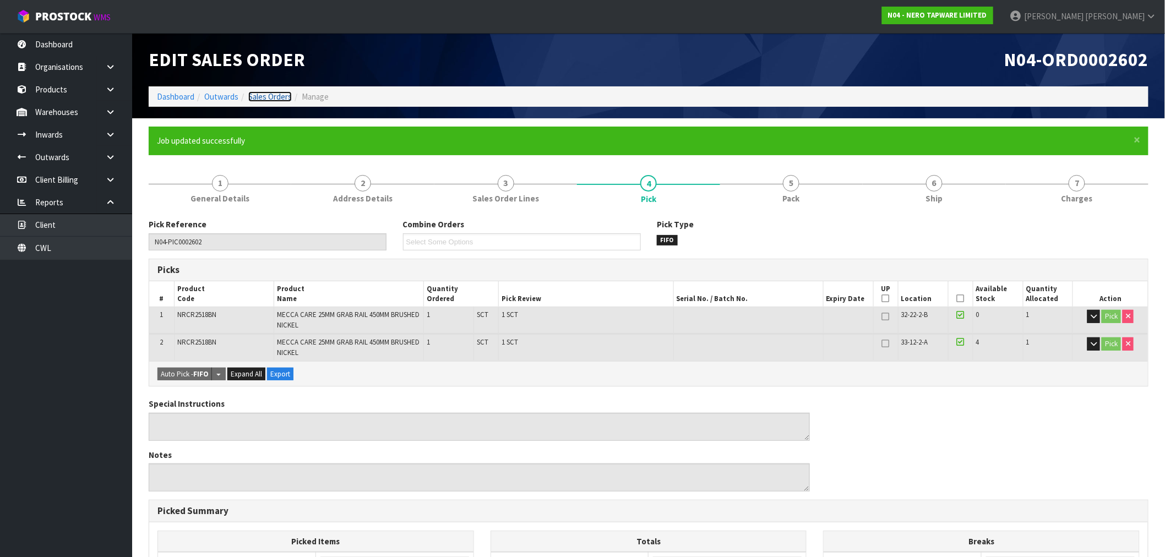
click at [267, 100] on link "Sales Orders" at bounding box center [270, 96] width 44 height 10
click at [265, 95] on link "Sales Orders" at bounding box center [270, 96] width 44 height 10
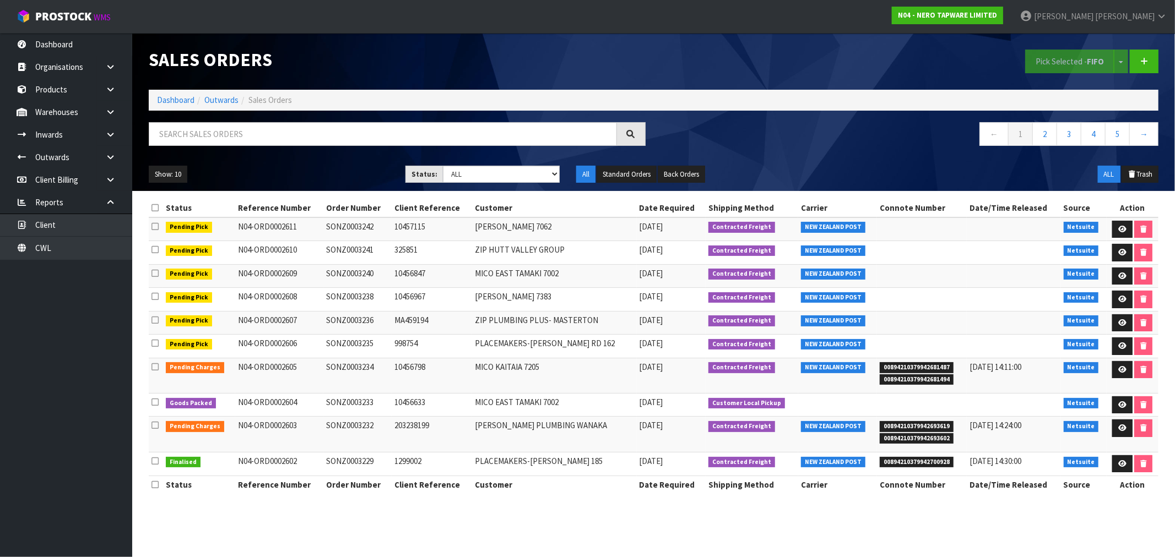
click at [477, 162] on div "Show: 10 5 10 25 50 Status: Draft Pending Allocated Pending Pick Goods Picked G…" at bounding box center [653, 175] width 1026 height 34
click at [492, 173] on select "Draft Pending Allocated Pending Pick Goods Picked Goods Packed Pending Charges …" at bounding box center [501, 174] width 117 height 17
select select "string:6"
click at [443, 166] on select "Draft Pending Allocated Pending Pick Goods Picked Goods Packed Pending Charges …" at bounding box center [501, 174] width 117 height 17
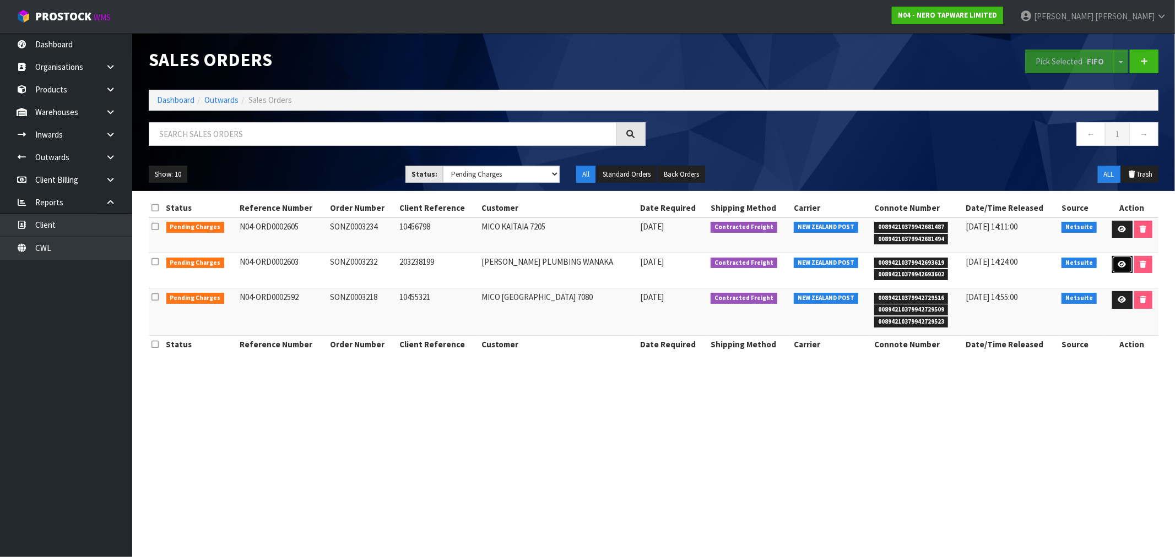
click at [1123, 264] on link at bounding box center [1122, 265] width 20 height 18
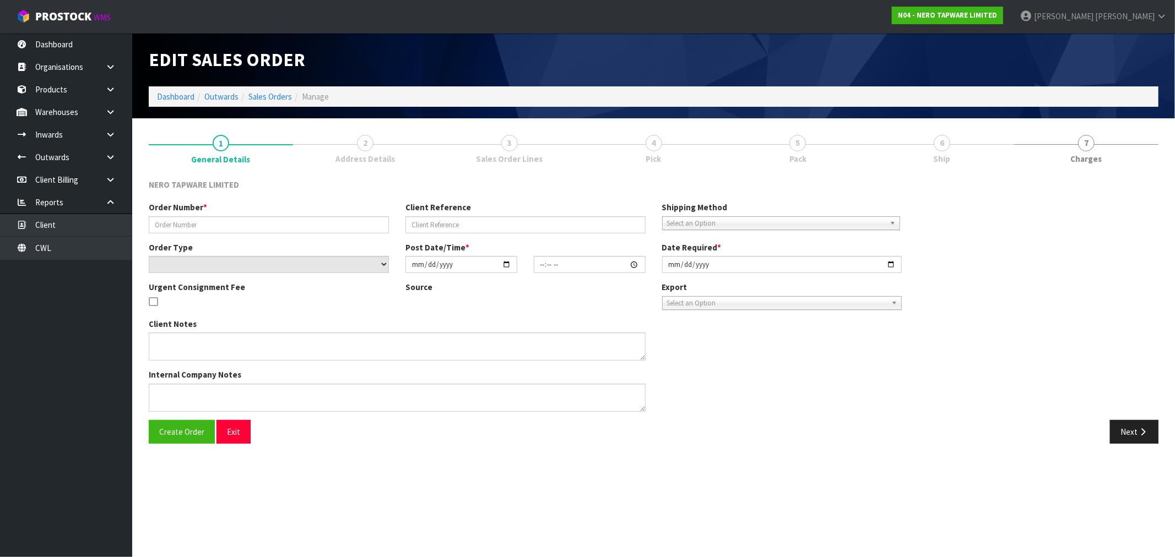
type input "SONZ0003232"
type input "203238199"
select select "number:0"
type input "[DATE]"
type input "10:45:08.000"
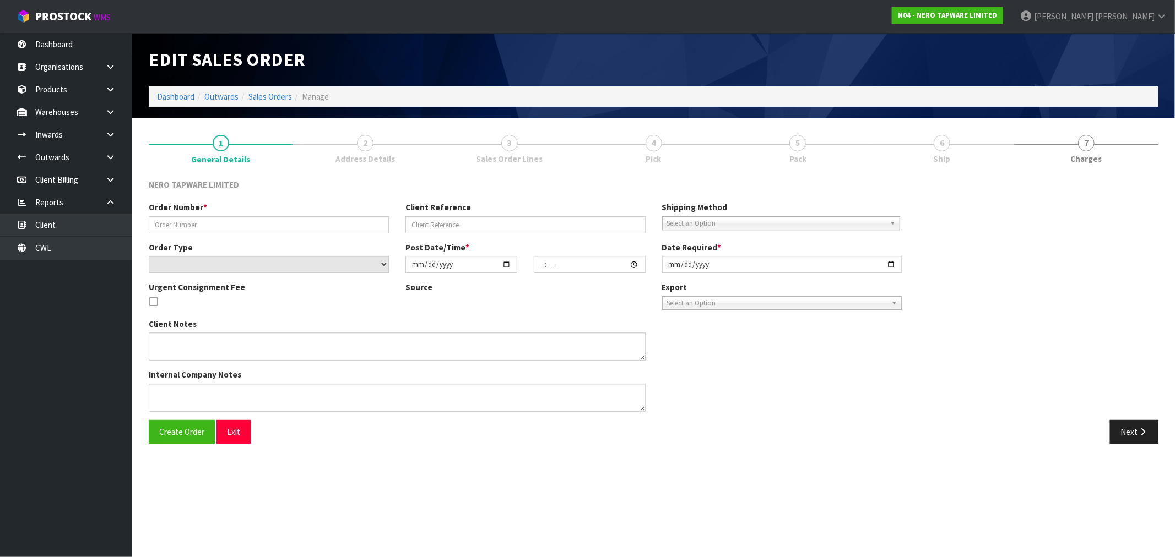
type input "[DATE]"
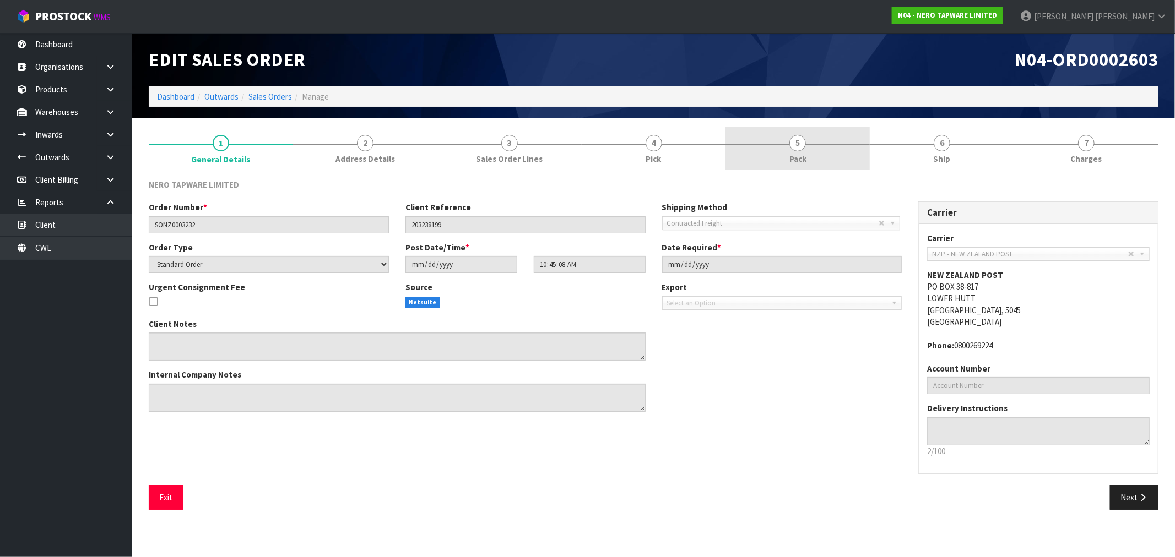
click at [807, 156] on link "5 Pack" at bounding box center [797, 149] width 144 height 44
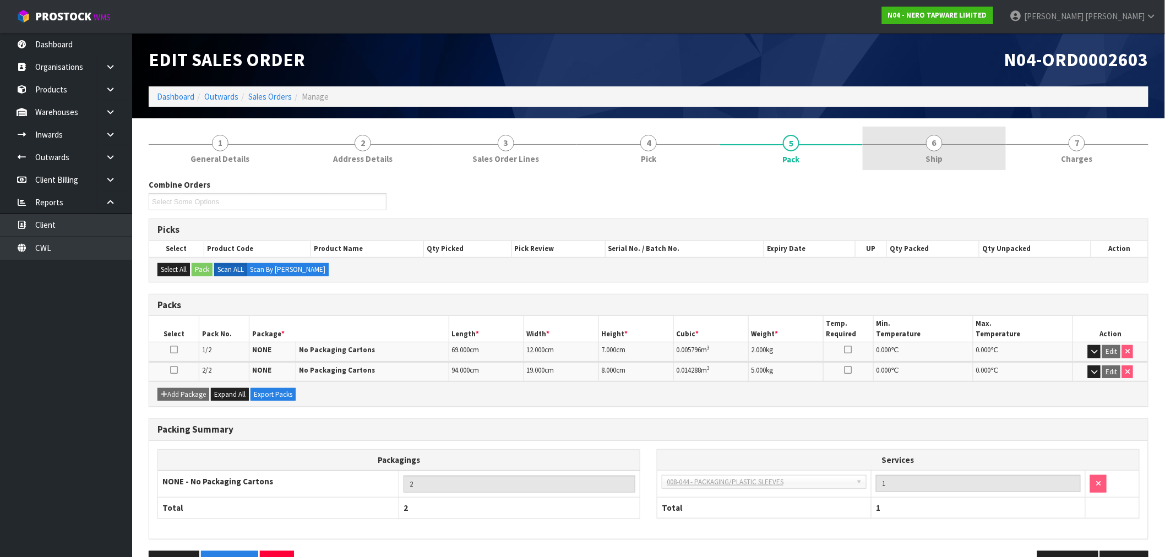
click at [904, 144] on link "6 Ship" at bounding box center [934, 149] width 143 height 44
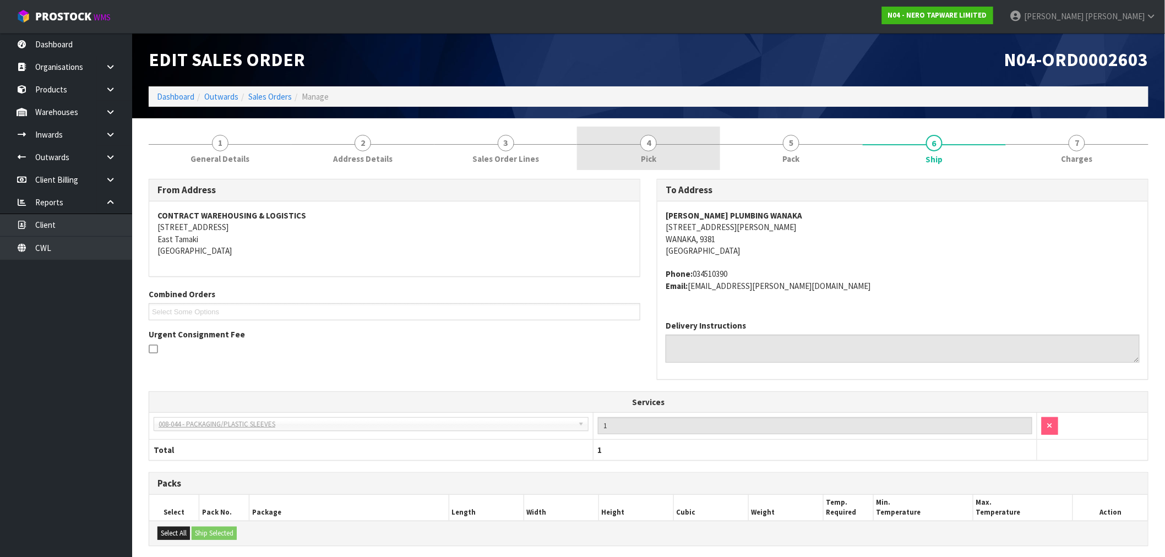
click at [700, 144] on div at bounding box center [648, 144] width 143 height 1
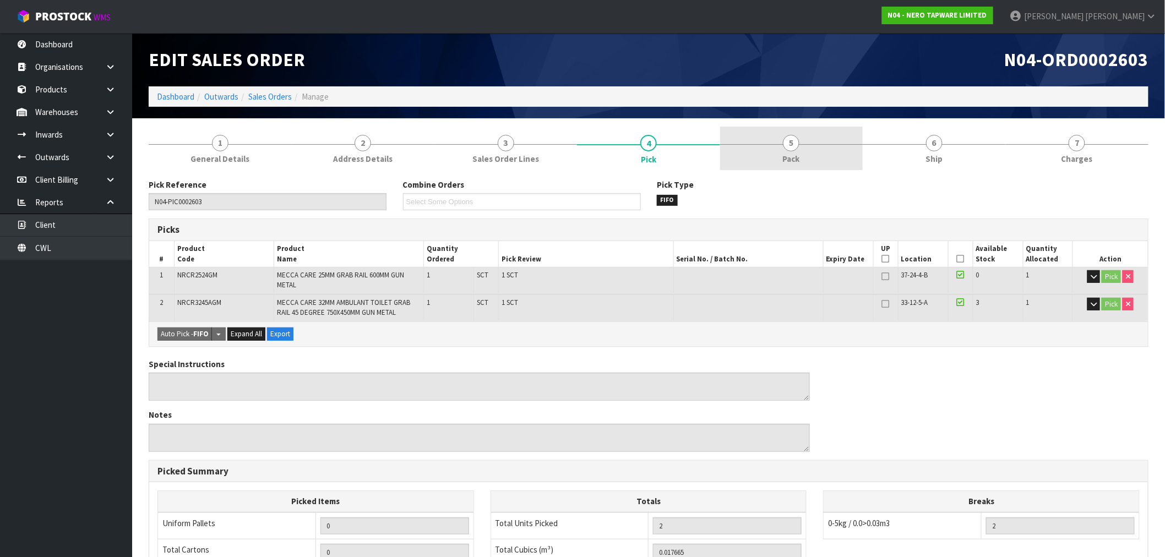
click at [811, 152] on link "5 Pack" at bounding box center [791, 149] width 143 height 44
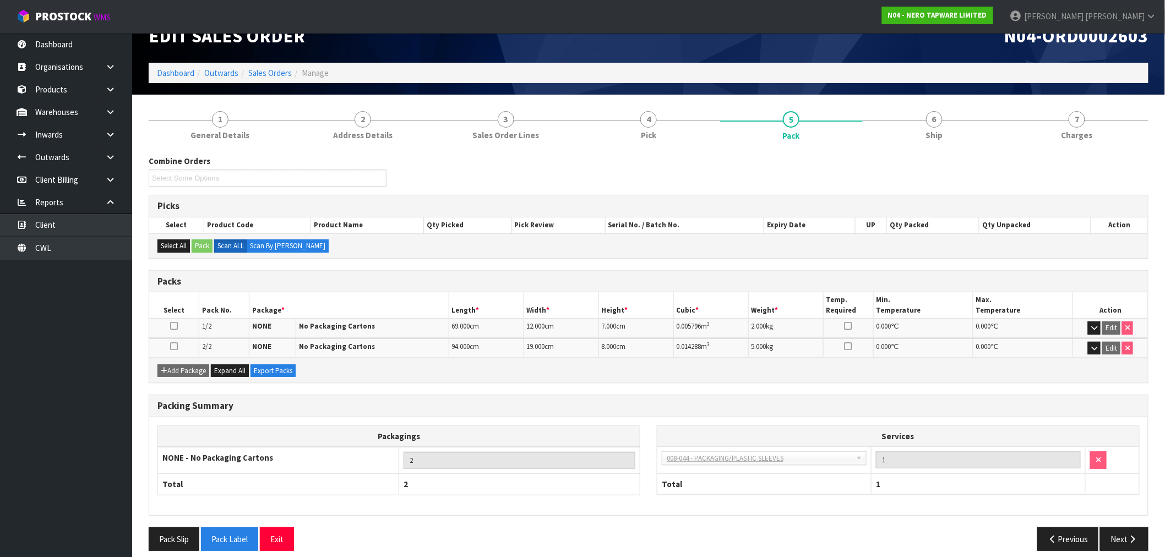
scroll to position [34, 0]
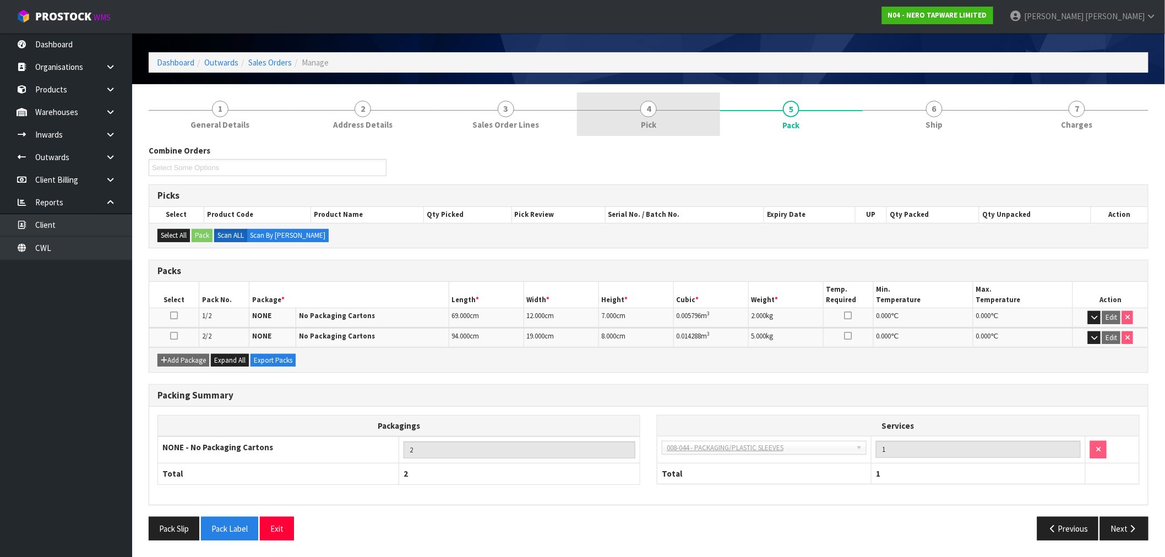
click at [681, 105] on link "4 Pick" at bounding box center [648, 115] width 143 height 44
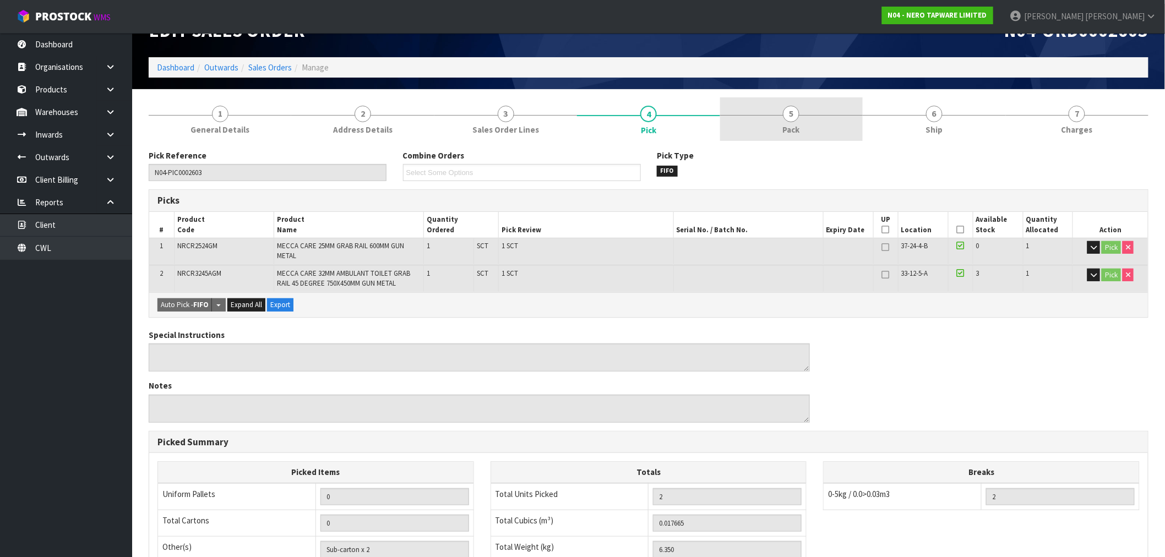
scroll to position [0, 0]
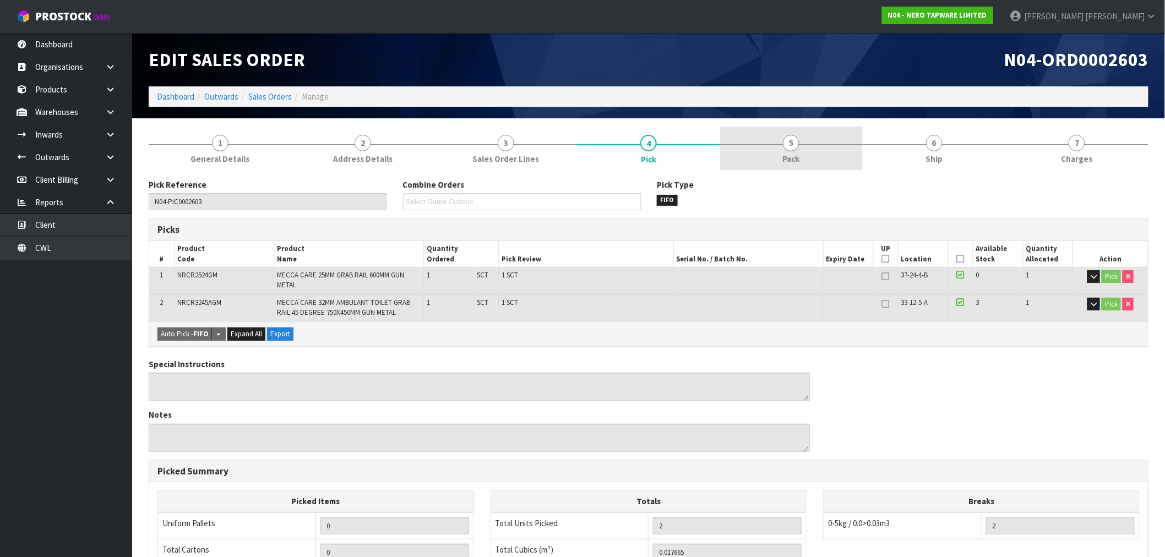
click at [838, 140] on link "5 Pack" at bounding box center [791, 149] width 143 height 44
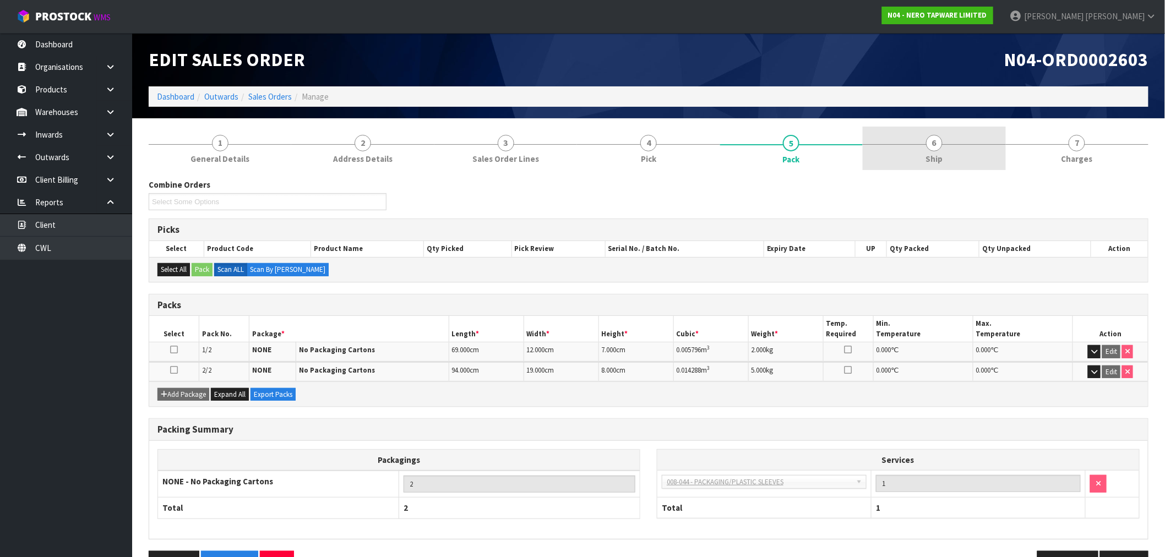
click at [972, 153] on link "6 Ship" at bounding box center [934, 149] width 143 height 44
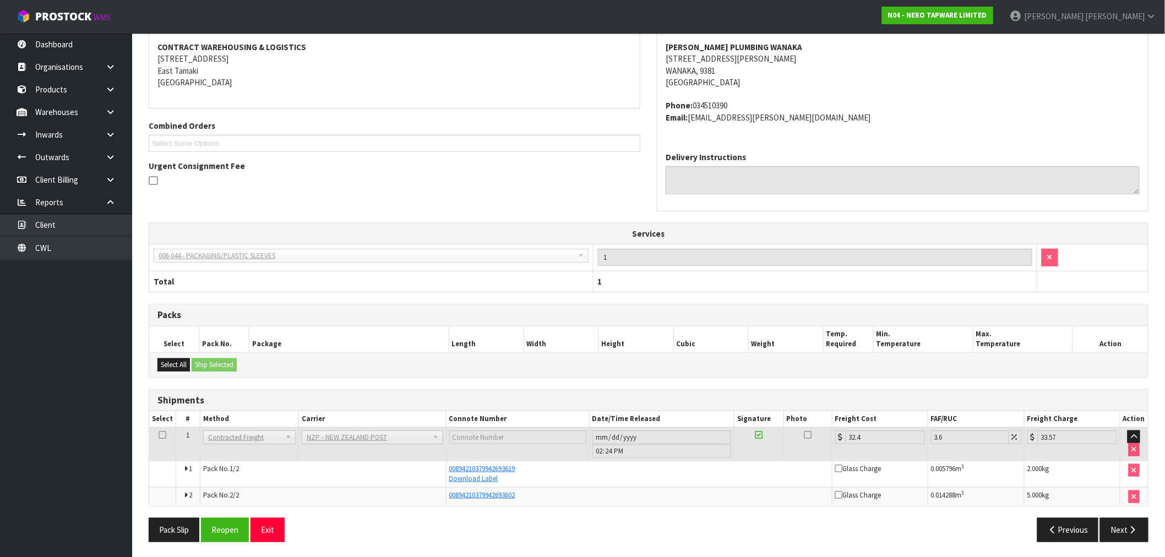
scroll to position [171, 0]
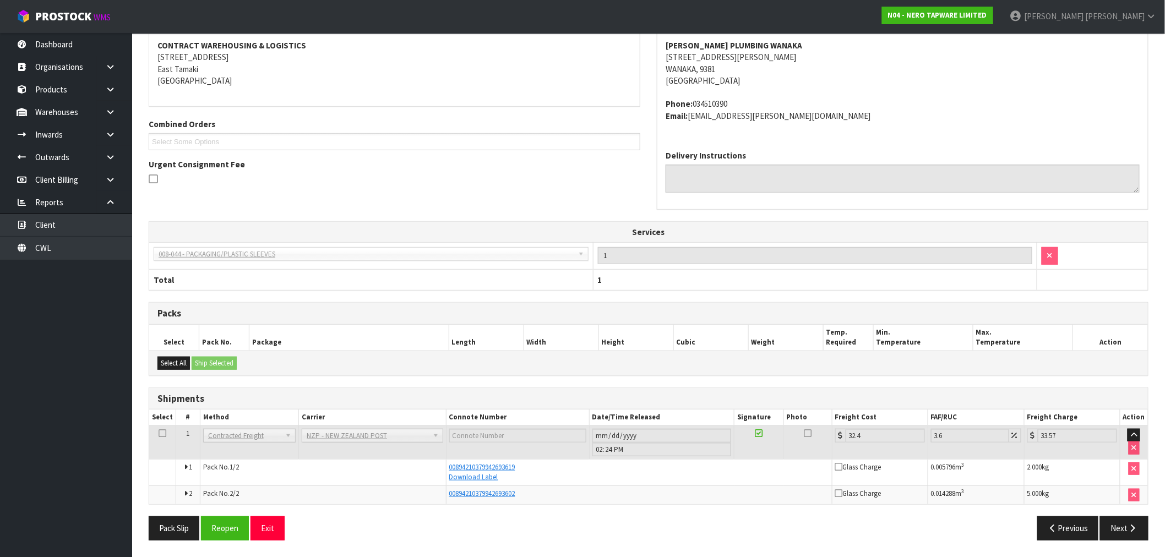
click at [1125, 40] on address "REECE PLUMBING WANAKA 1 FREDERICK STREET WANAKA, 9381 New Zealand" at bounding box center [903, 63] width 474 height 47
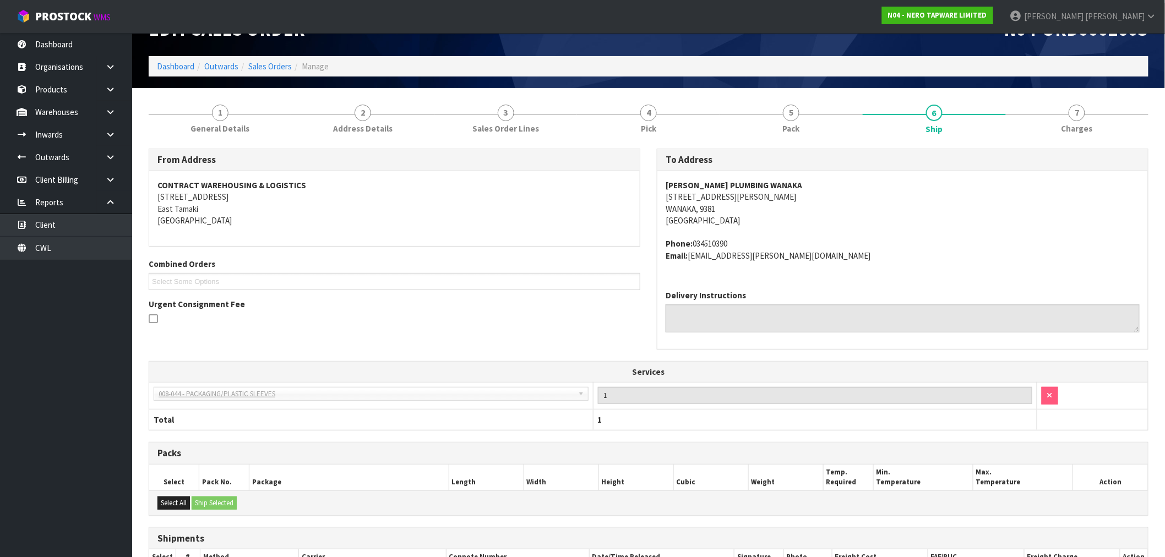
scroll to position [0, 0]
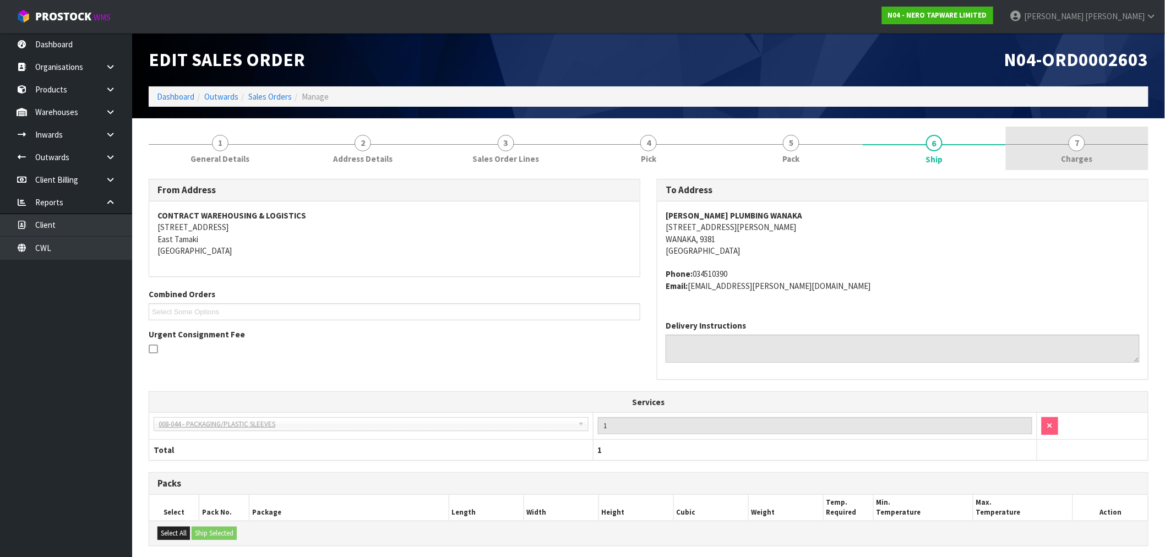
click at [1090, 153] on span "Charges" at bounding box center [1077, 159] width 31 height 12
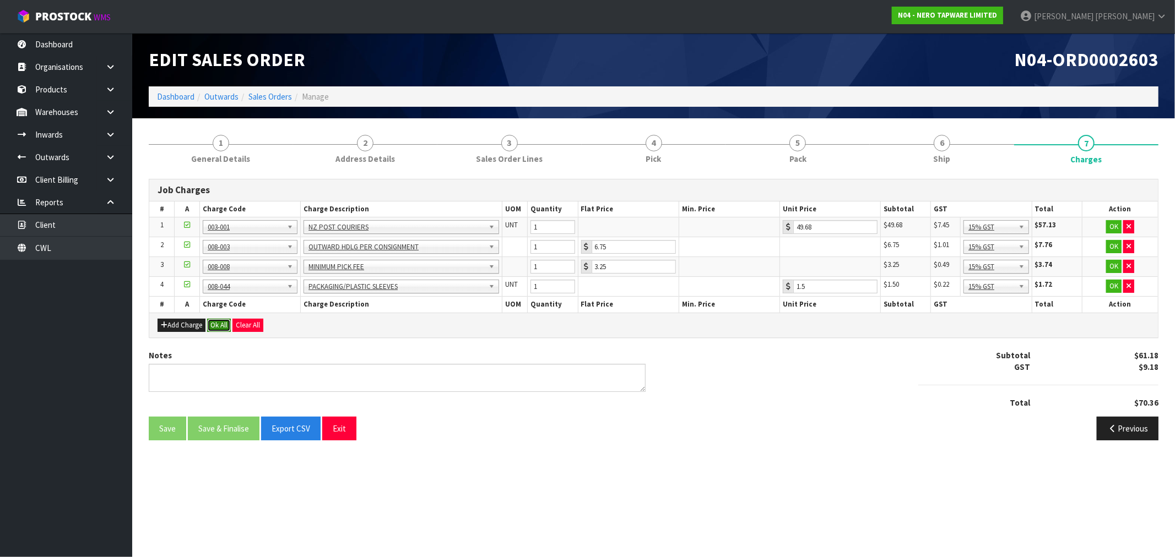
click at [227, 324] on button "Ok All" at bounding box center [219, 325] width 24 height 13
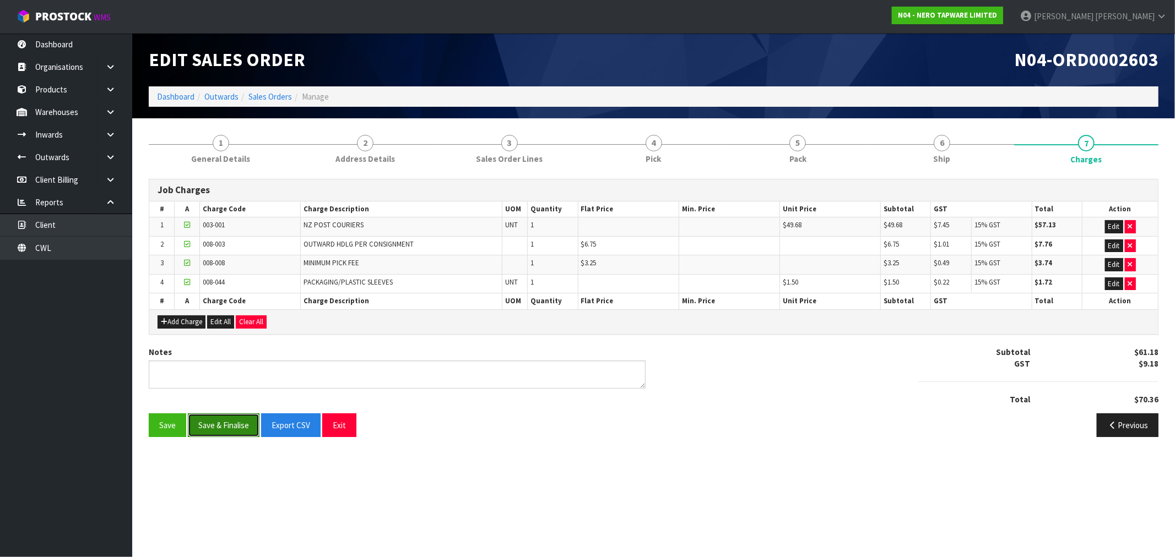
click at [208, 419] on button "Save & Finalise" at bounding box center [224, 426] width 72 height 24
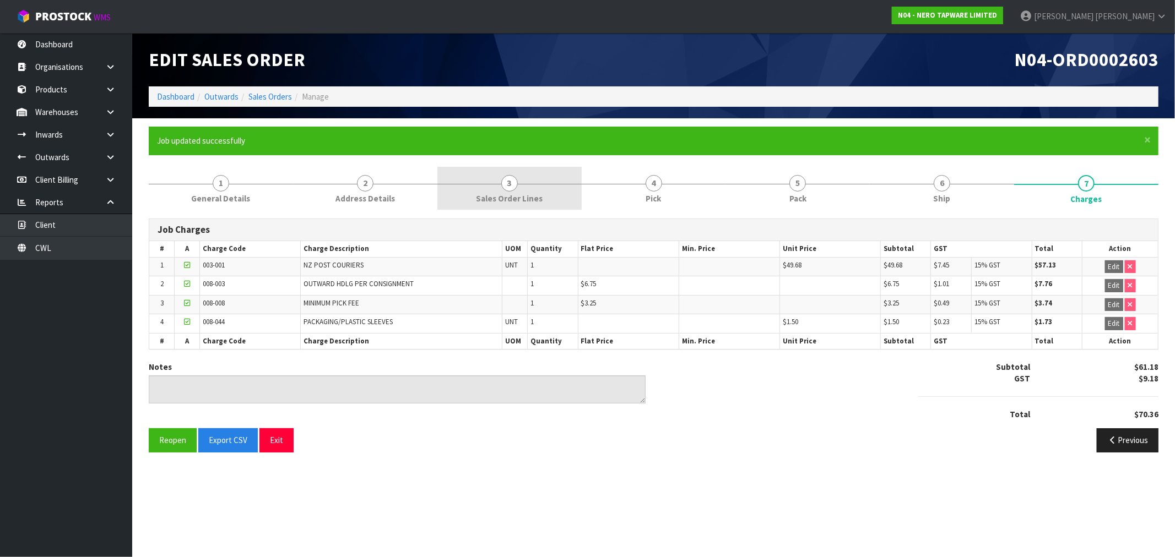
click at [524, 177] on link "3 Sales Order Lines" at bounding box center [509, 189] width 144 height 44
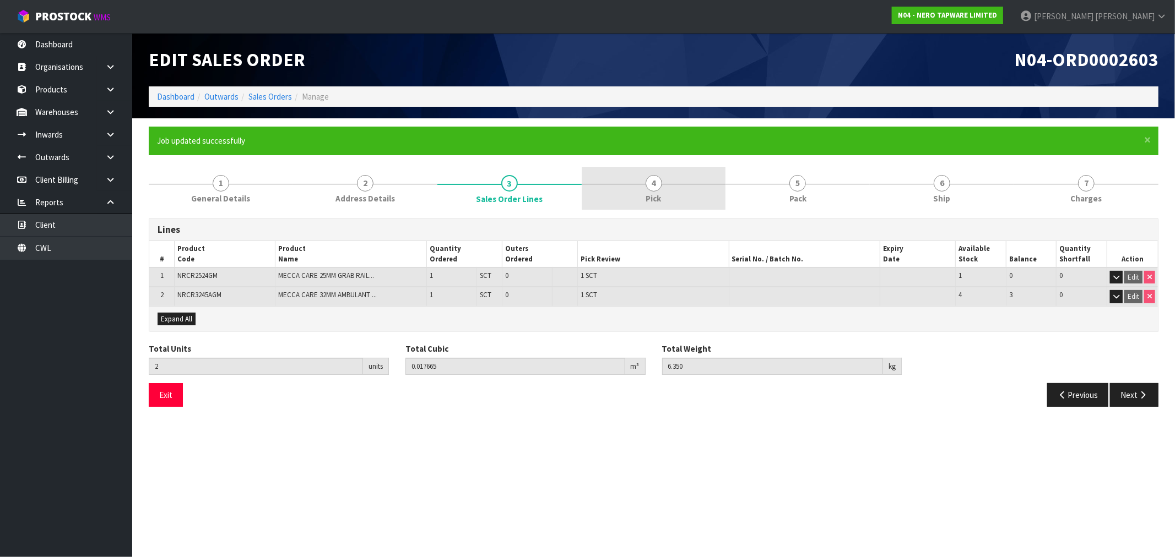
click at [607, 189] on link "4 Pick" at bounding box center [654, 189] width 144 height 44
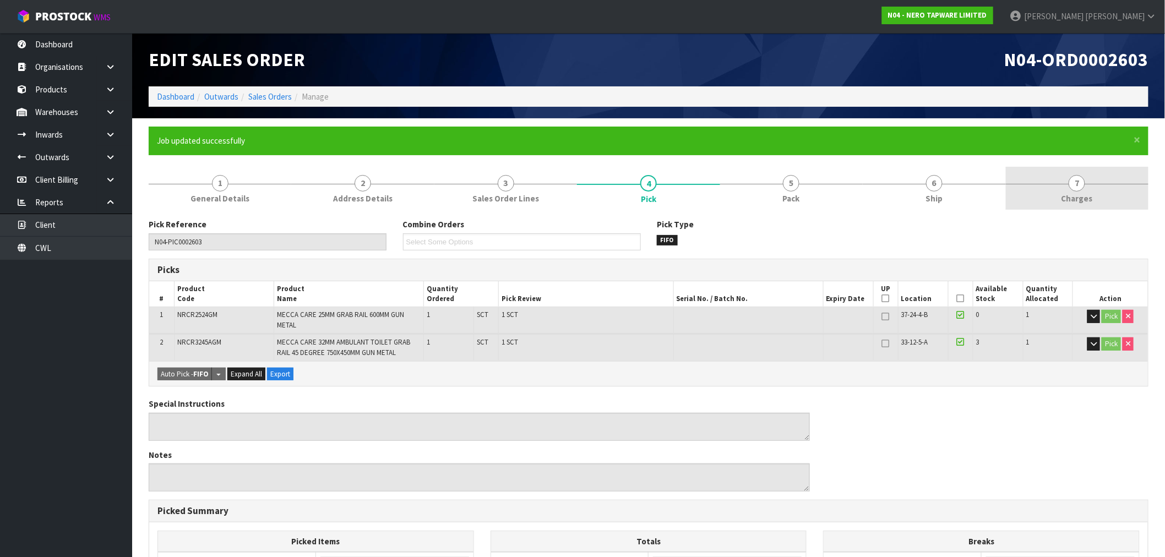
click at [1135, 182] on link "7 Charges" at bounding box center [1077, 189] width 143 height 44
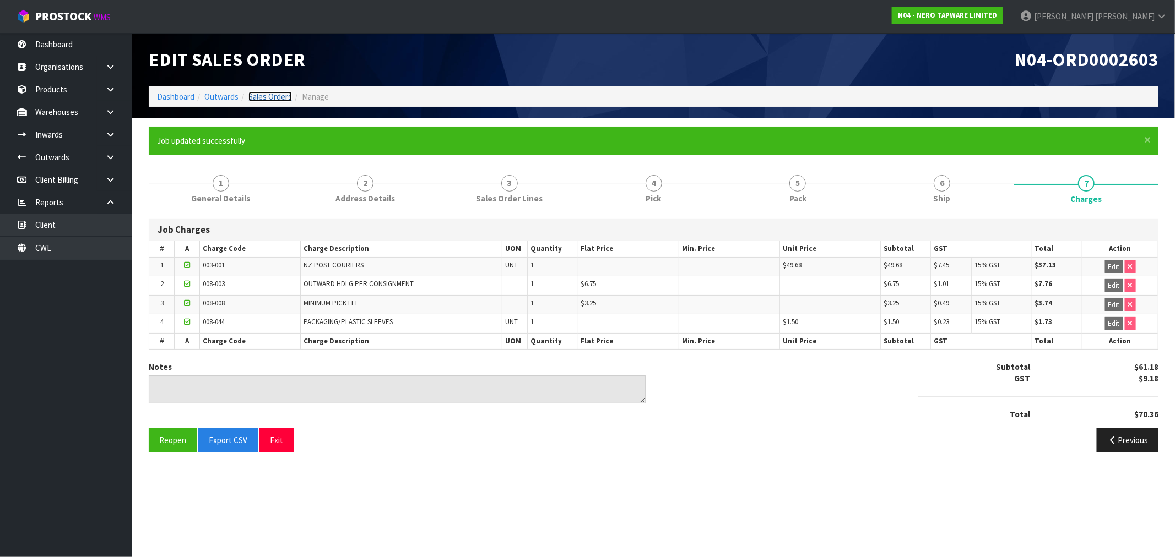
click at [253, 91] on link "Sales Orders" at bounding box center [270, 96] width 44 height 10
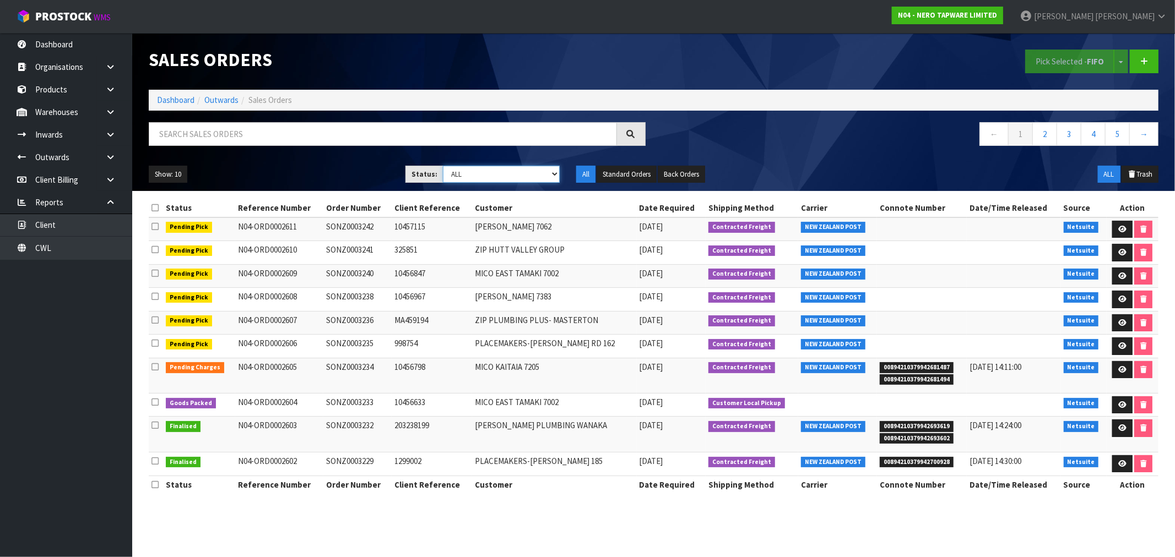
click at [525, 170] on select "Draft Pending Allocated Pending Pick Goods Picked Goods Packed Pending Charges …" at bounding box center [501, 174] width 117 height 17
select select "string:6"
click at [443, 166] on select "Draft Pending Allocated Pending Pick Goods Picked Goods Packed Pending Charges …" at bounding box center [501, 174] width 117 height 17
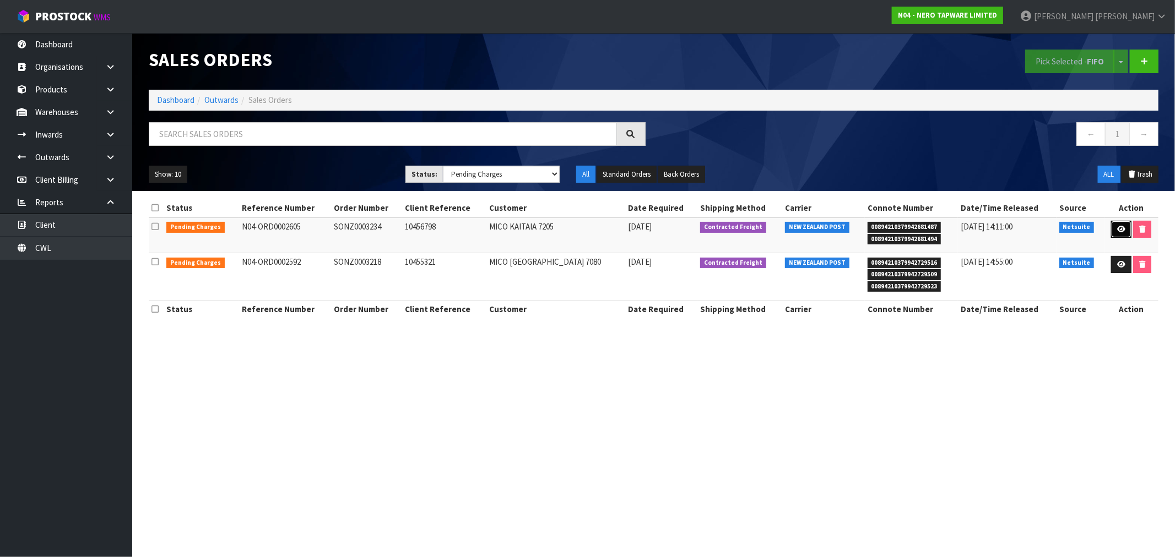
click at [1117, 231] on icon at bounding box center [1121, 229] width 8 height 7
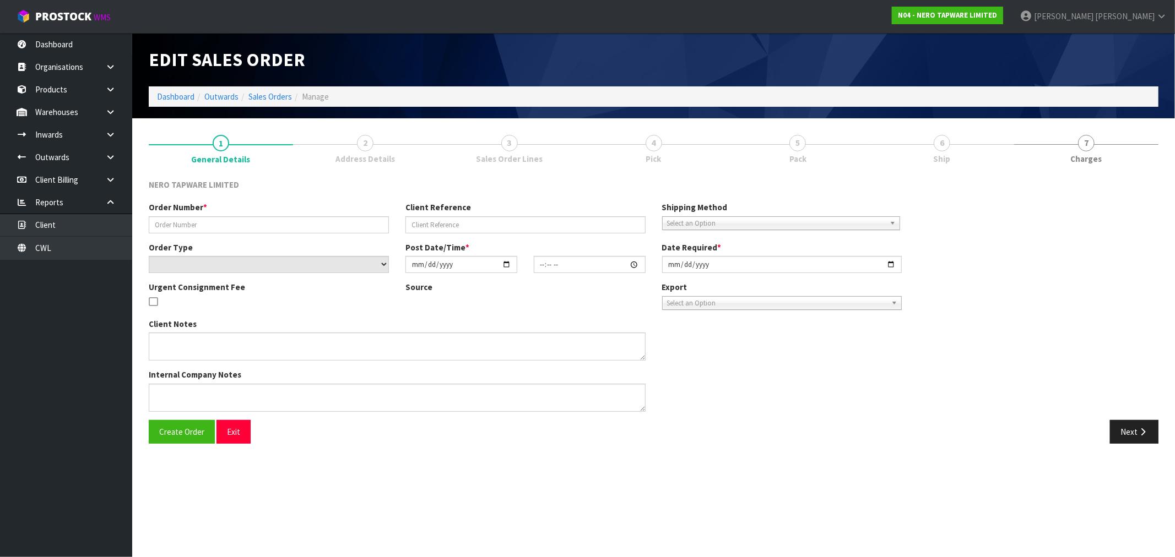
type input "SONZ0003234"
type input "10456798"
select select "number:0"
type input "[DATE]"
type input "13:30:06.000"
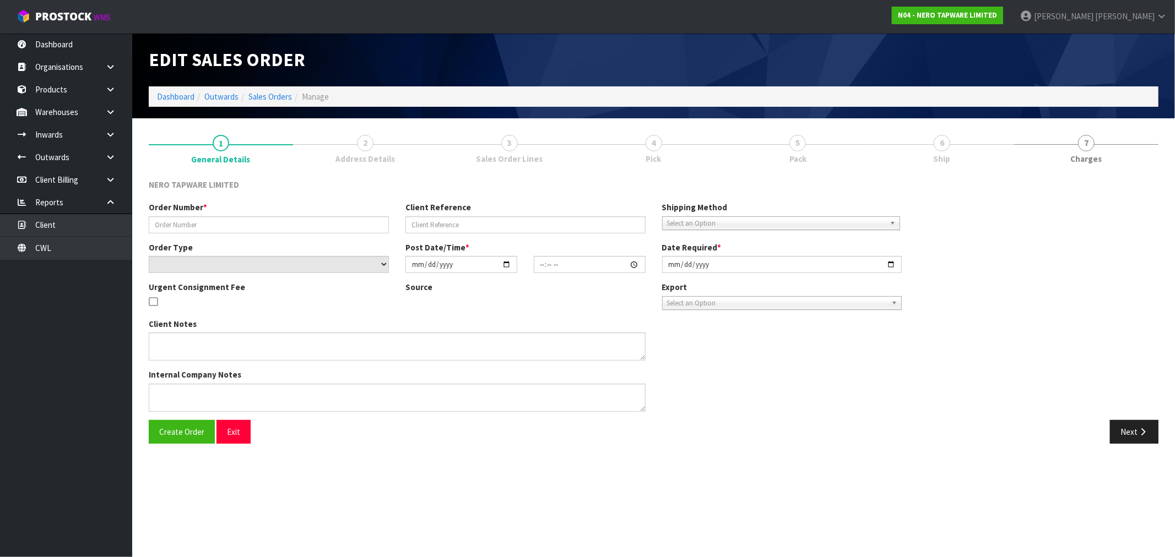
type input "[DATE]"
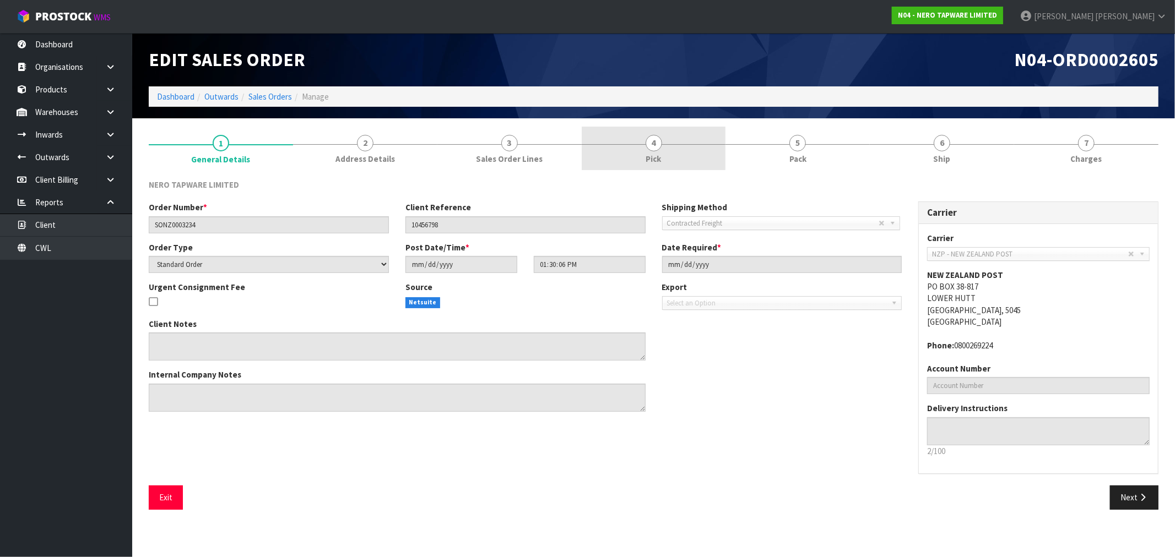
click at [668, 161] on link "4 Pick" at bounding box center [654, 149] width 144 height 44
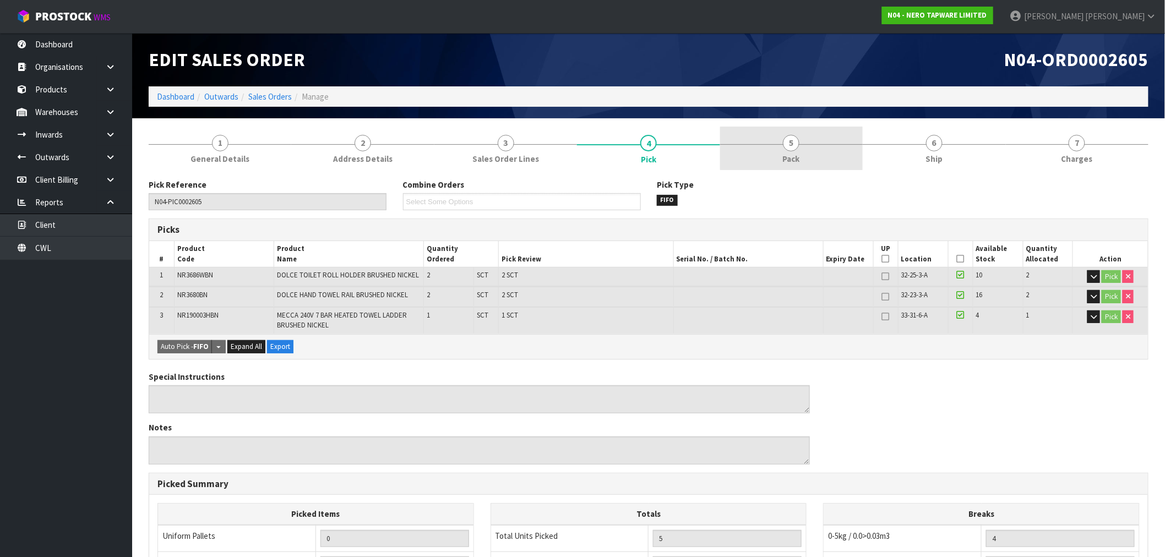
click at [830, 137] on link "5 Pack" at bounding box center [791, 149] width 143 height 44
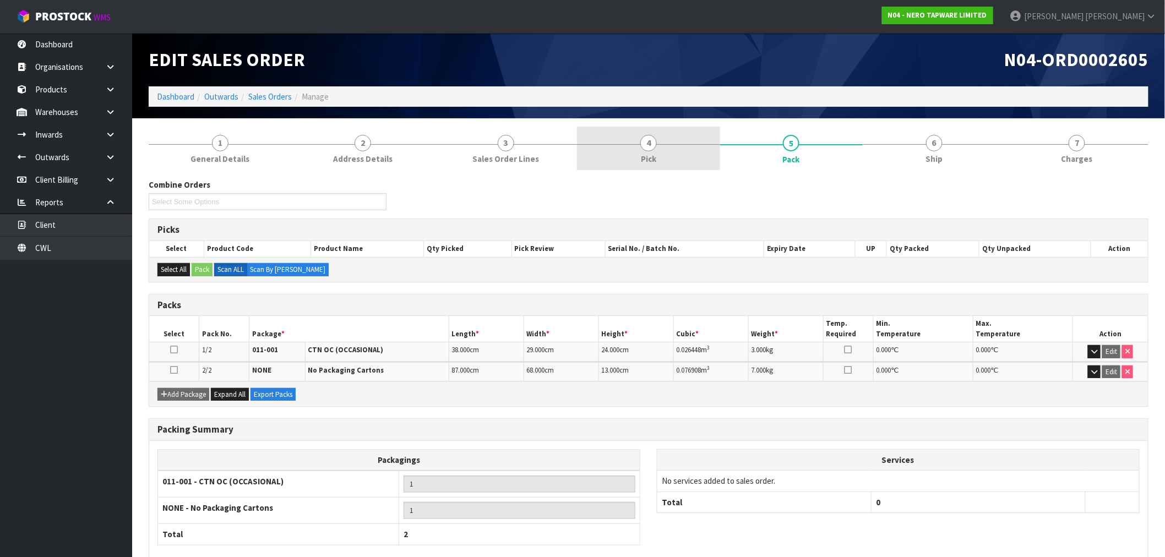
click at [669, 154] on link "4 Pick" at bounding box center [648, 149] width 143 height 44
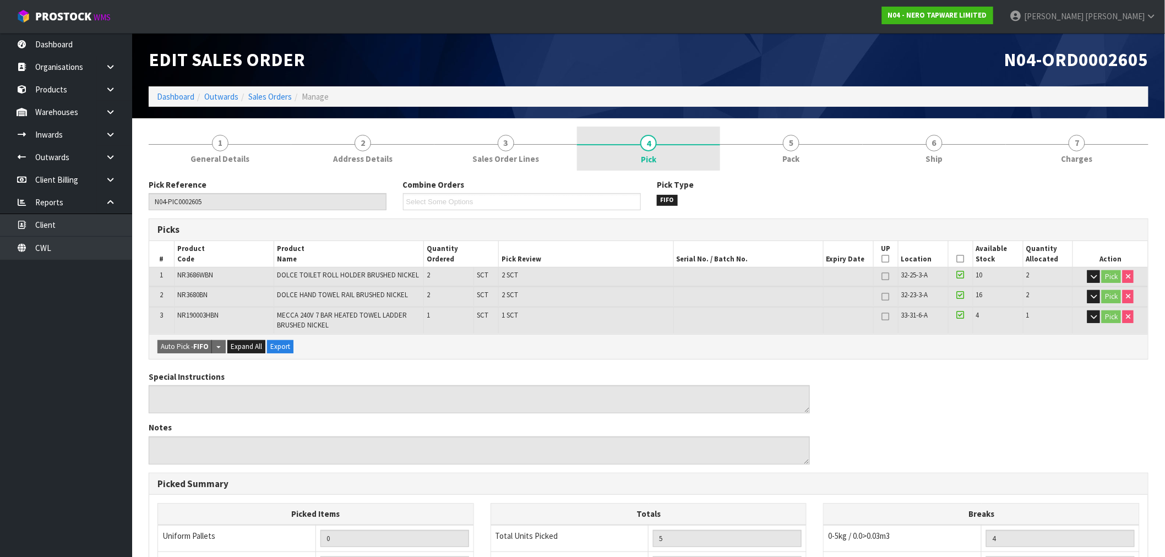
click at [717, 157] on link "4 Pick" at bounding box center [648, 149] width 143 height 44
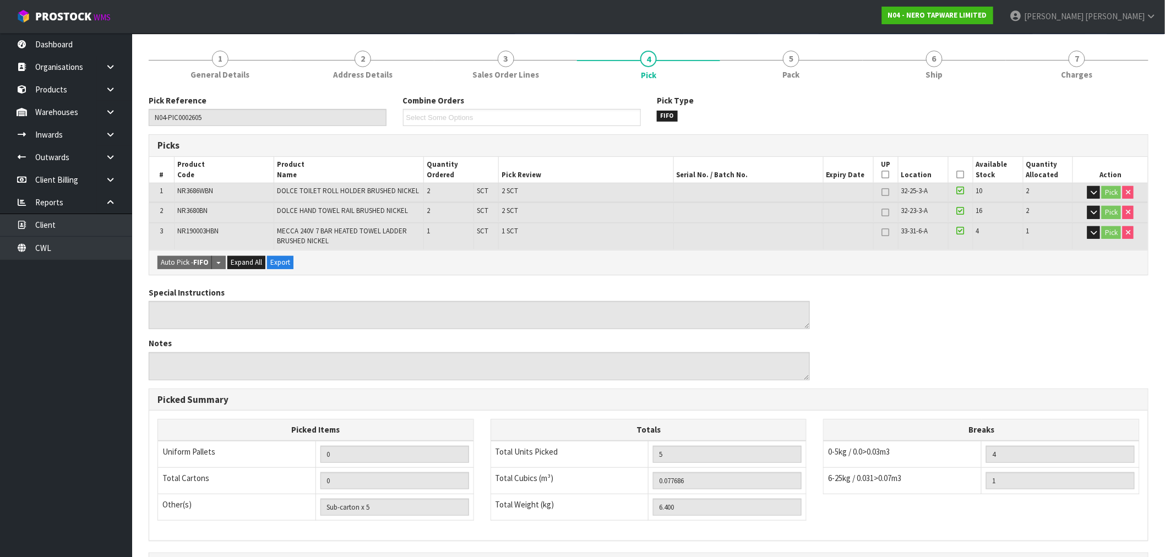
scroll to position [218, 0]
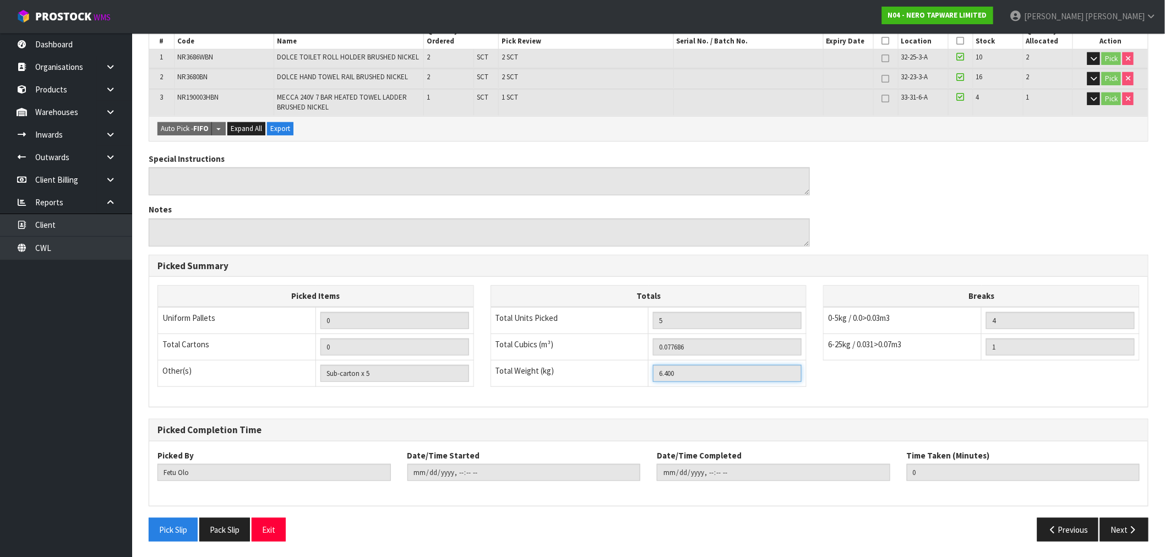
drag, startPoint x: 693, startPoint y: 373, endPoint x: 634, endPoint y: 372, distance: 58.9
click at [634, 372] on tr "Total Weight (kg) 6.400" at bounding box center [649, 373] width 316 height 26
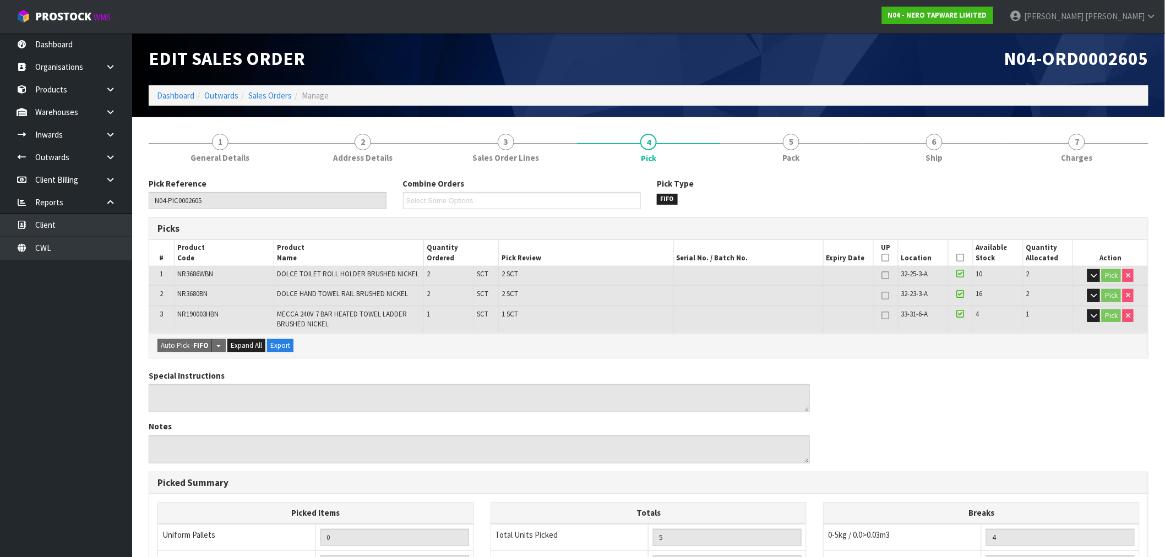
scroll to position [0, 0]
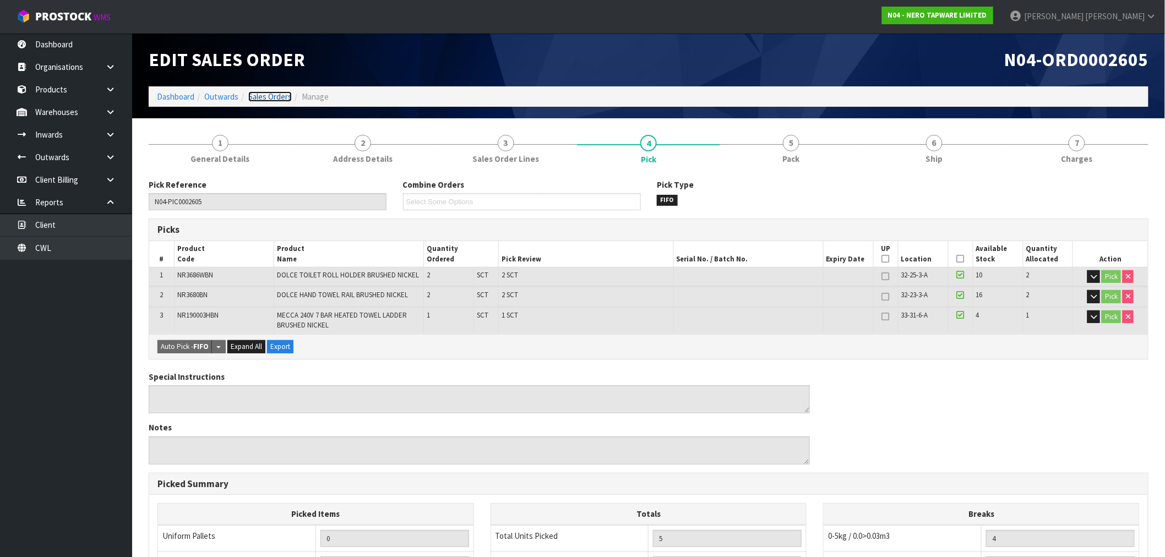
click at [279, 96] on link "Sales Orders" at bounding box center [270, 96] width 44 height 10
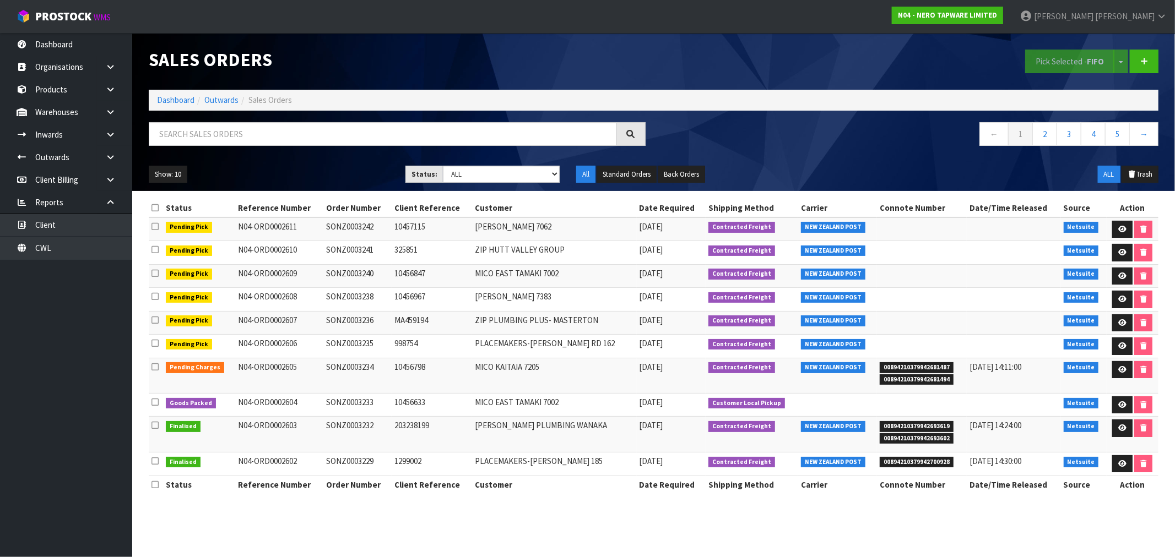
click at [513, 160] on div "Show: 10 5 10 25 50 Status: Draft Pending Allocated Pending Pick Goods Picked G…" at bounding box center [653, 175] width 1026 height 34
drag, startPoint x: 519, startPoint y: 175, endPoint x: 524, endPoint y: 180, distance: 7.4
click at [519, 175] on select "Draft Pending Allocated Pending Pick Goods Picked Goods Packed Pending Charges …" at bounding box center [501, 174] width 117 height 17
select select "string:6"
click at [443, 166] on select "Draft Pending Allocated Pending Pick Goods Picked Goods Packed Pending Charges …" at bounding box center [501, 174] width 117 height 17
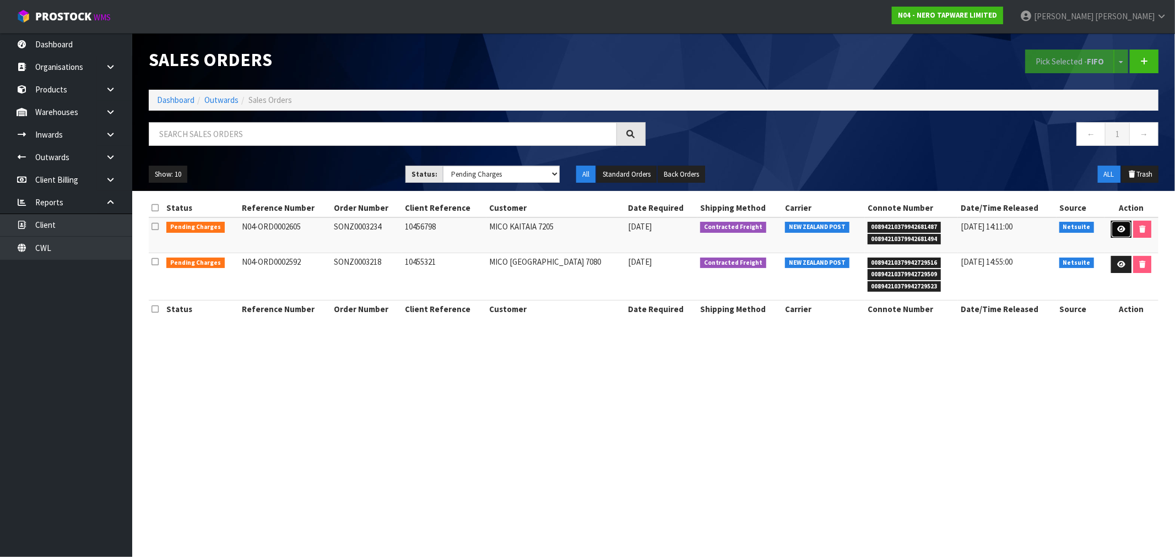
click at [1127, 230] on link at bounding box center [1121, 230] width 20 height 18
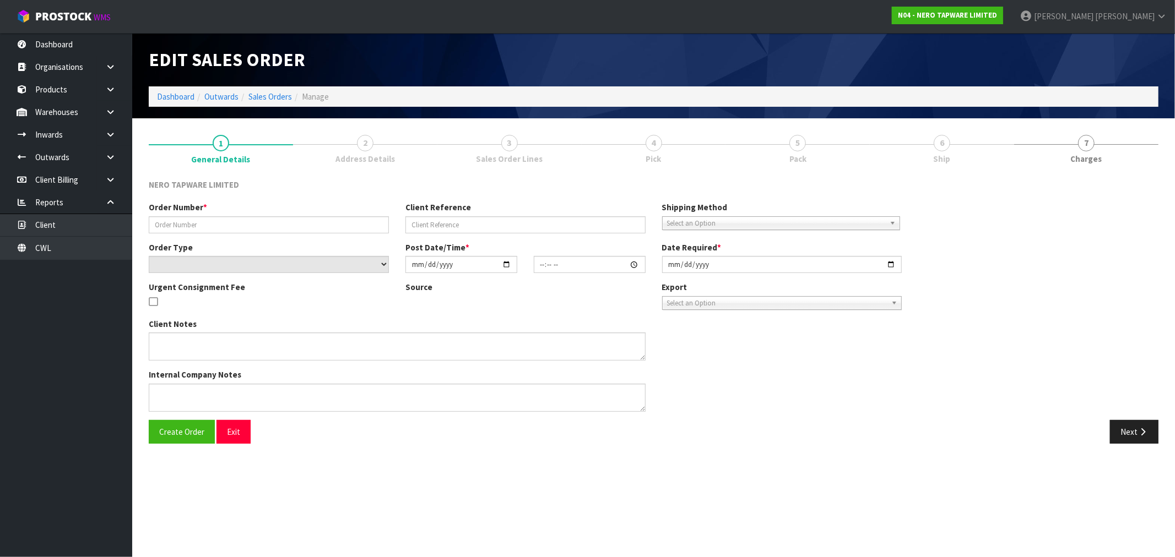
type input "SONZ0003234"
type input "10456798"
select select "number:0"
type input "[DATE]"
type input "13:30:06.000"
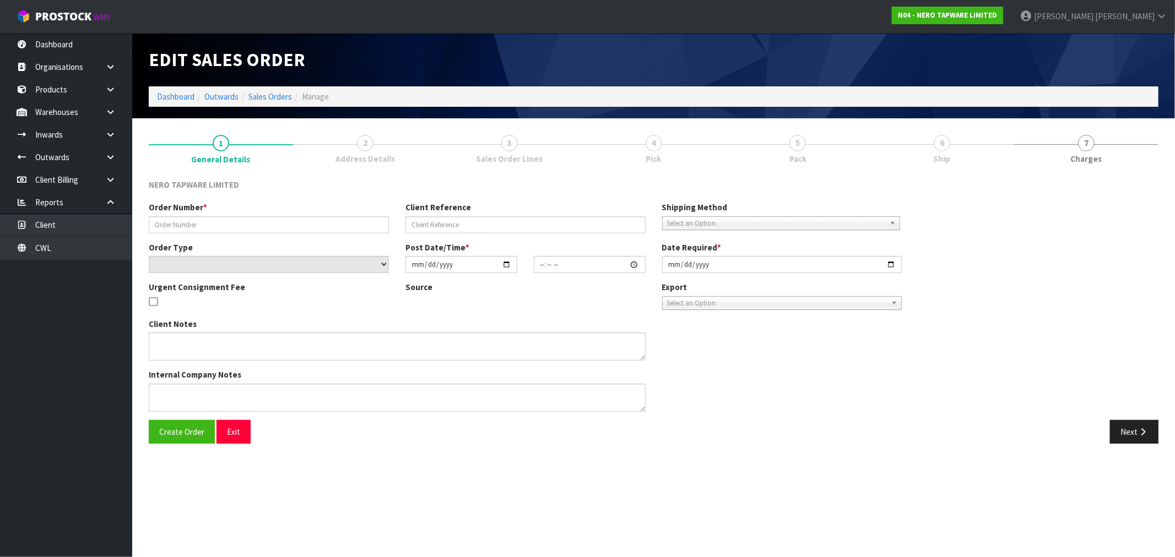
type input "[DATE]"
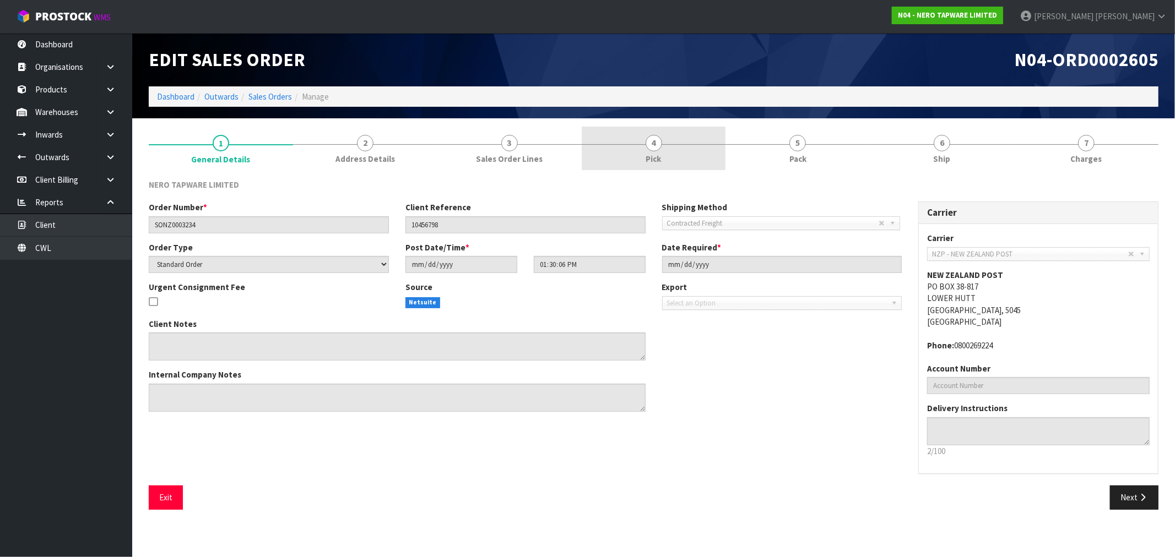
click at [668, 148] on link "4 Pick" at bounding box center [654, 149] width 144 height 44
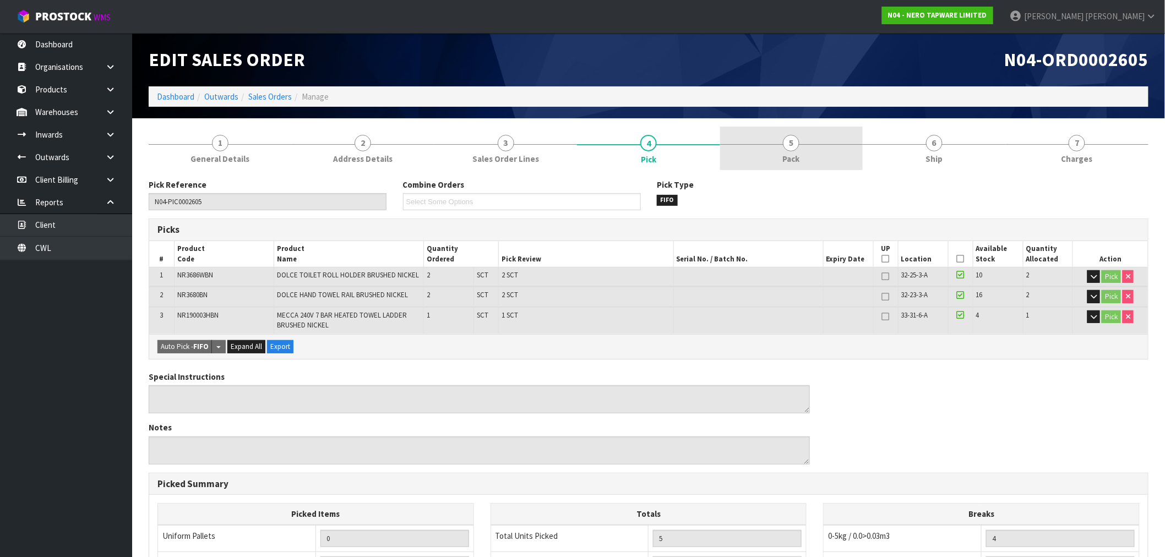
click at [795, 151] on link "5 Pack" at bounding box center [791, 149] width 143 height 44
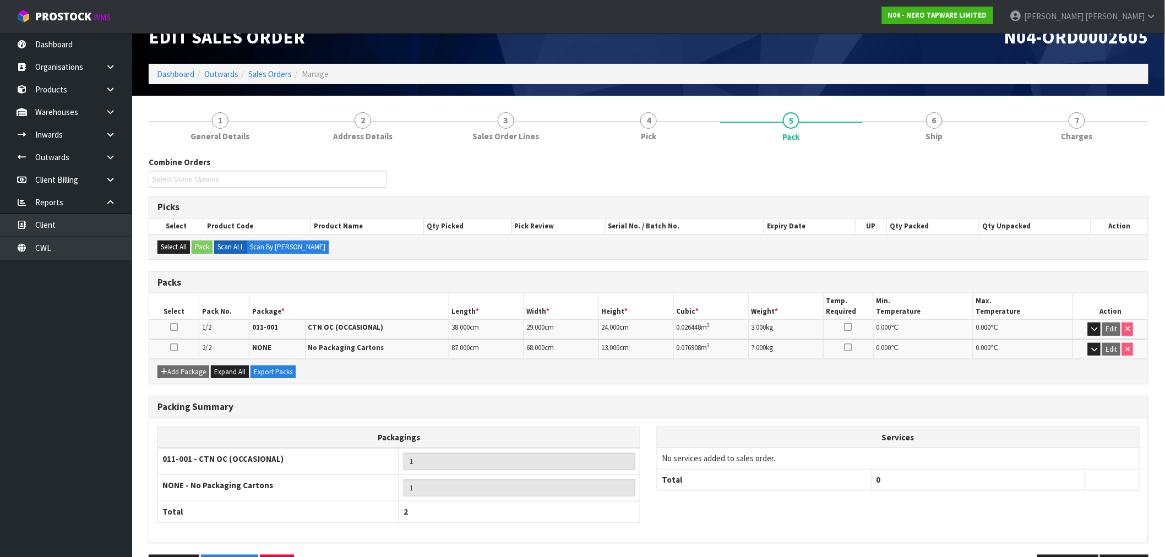
scroll to position [59, 0]
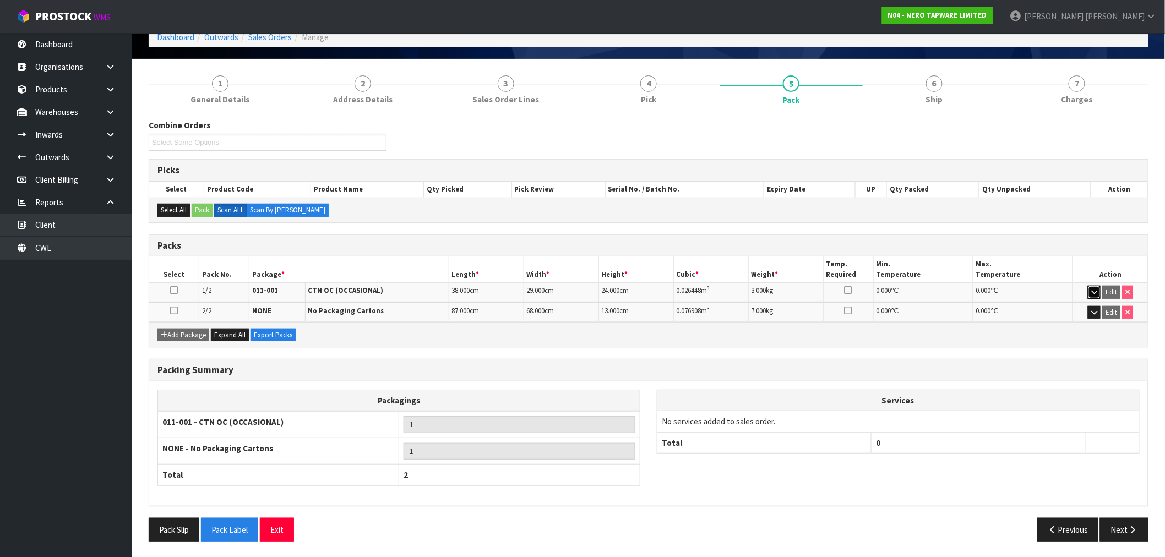
click at [1095, 294] on icon "button" at bounding box center [1094, 292] width 6 height 7
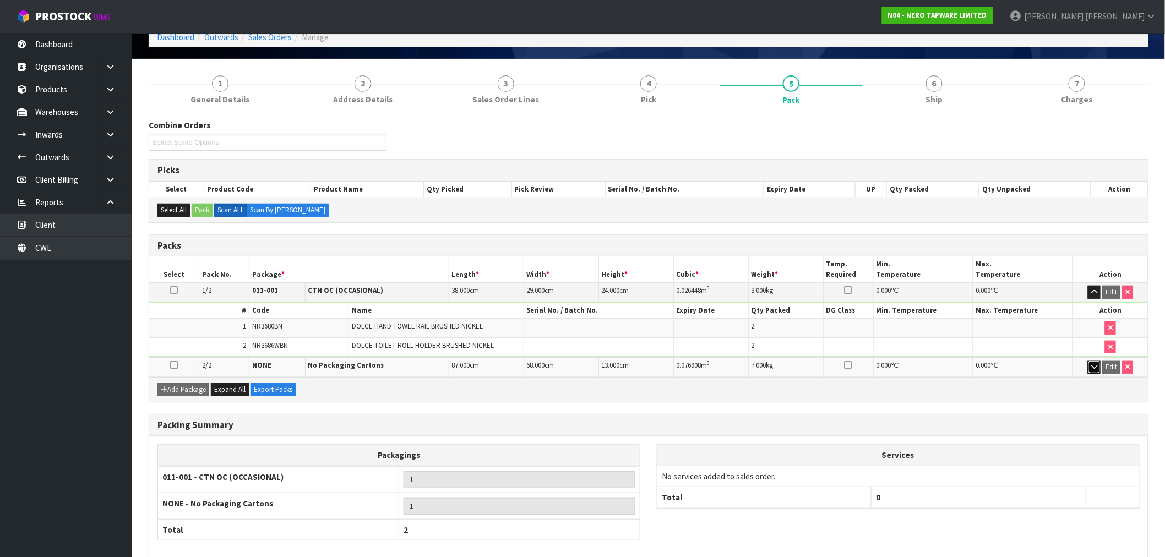
click at [1097, 362] on button "button" at bounding box center [1094, 367] width 13 height 13
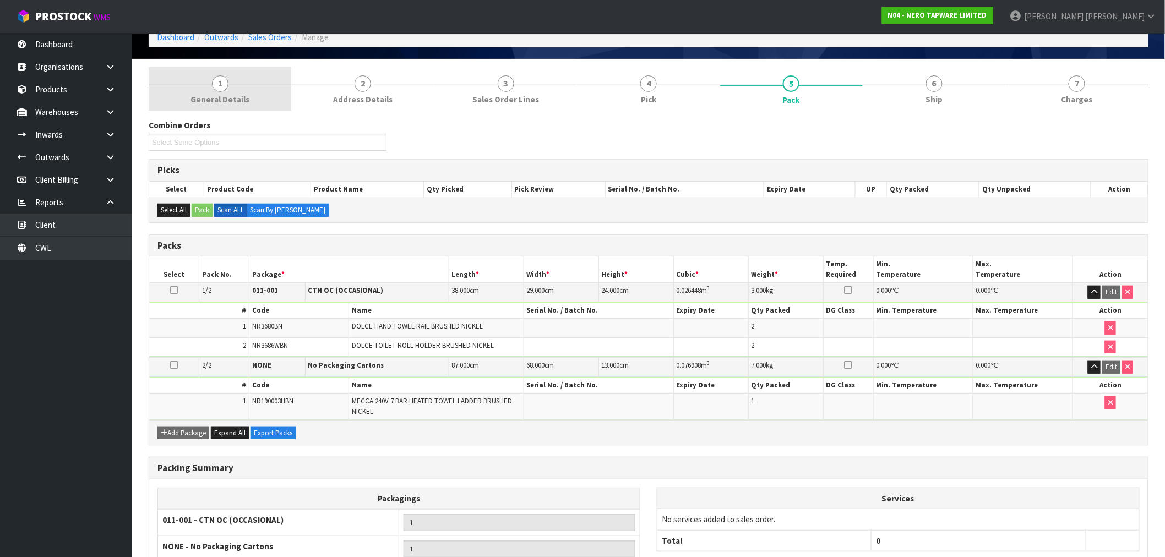
click at [247, 86] on link "1 General Details" at bounding box center [220, 89] width 143 height 44
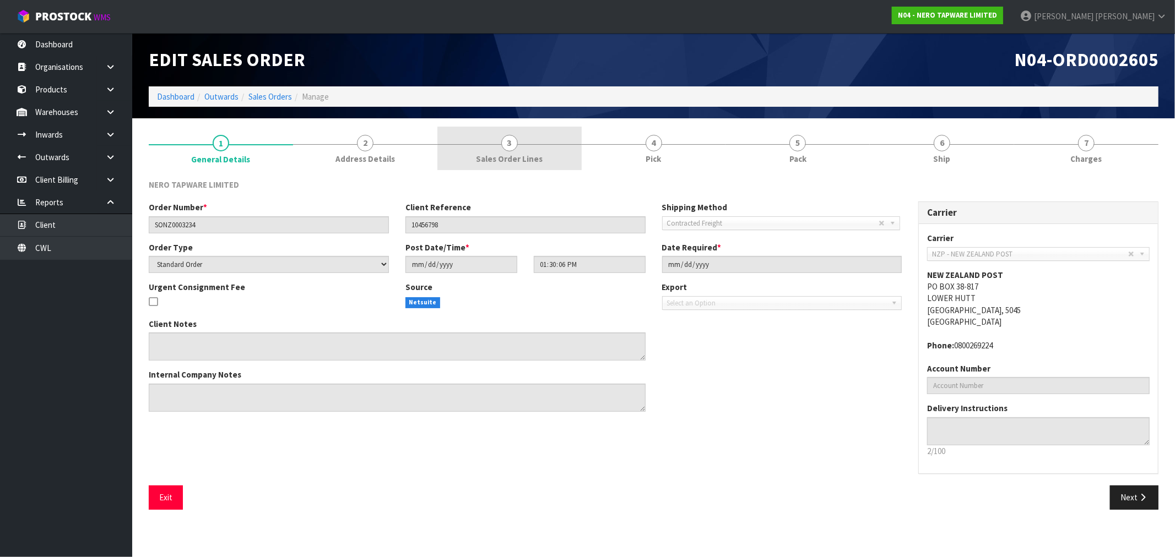
click at [564, 144] on link "3 Sales Order Lines" at bounding box center [509, 149] width 144 height 44
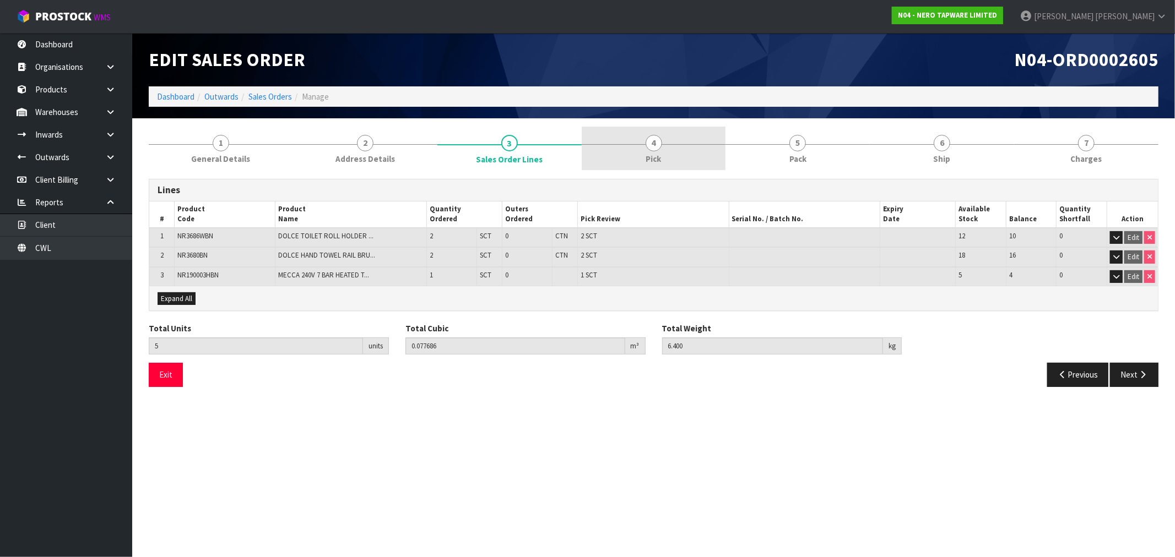
click at [632, 146] on link "4 Pick" at bounding box center [654, 149] width 144 height 44
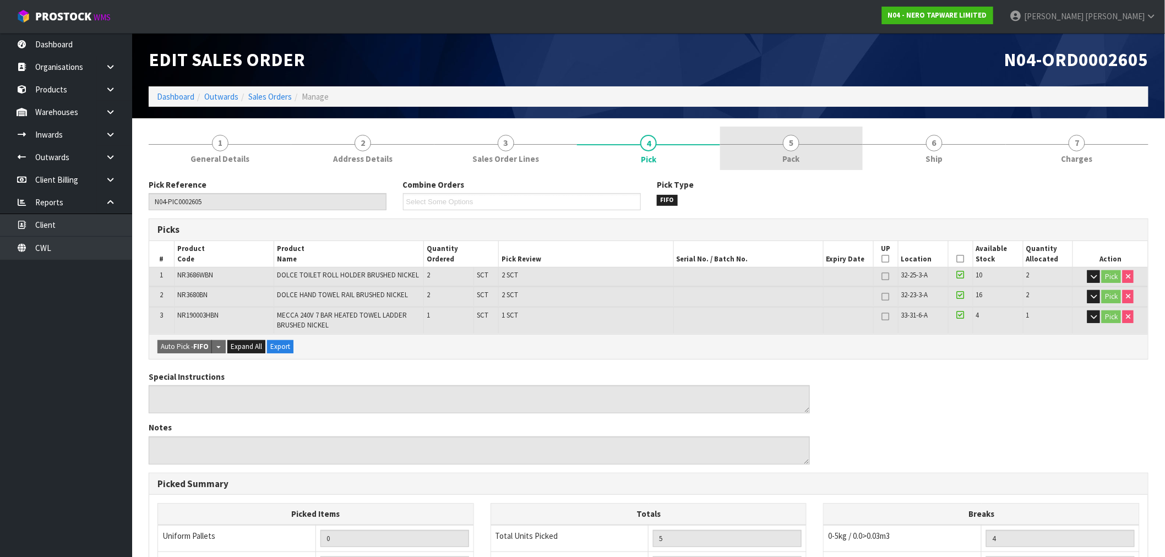
drag, startPoint x: 697, startPoint y: 140, endPoint x: 729, endPoint y: 148, distance: 32.3
click at [719, 147] on link "4 Pick" at bounding box center [648, 149] width 143 height 44
click at [752, 145] on link "5 Pack" at bounding box center [791, 149] width 143 height 44
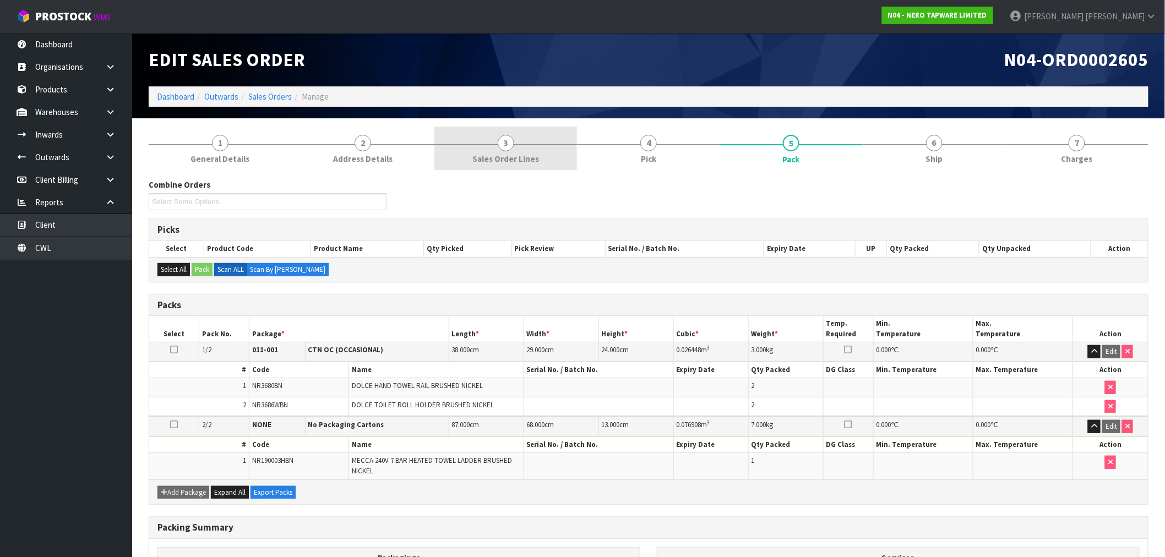
click at [456, 156] on link "3 Sales Order Lines" at bounding box center [506, 149] width 143 height 44
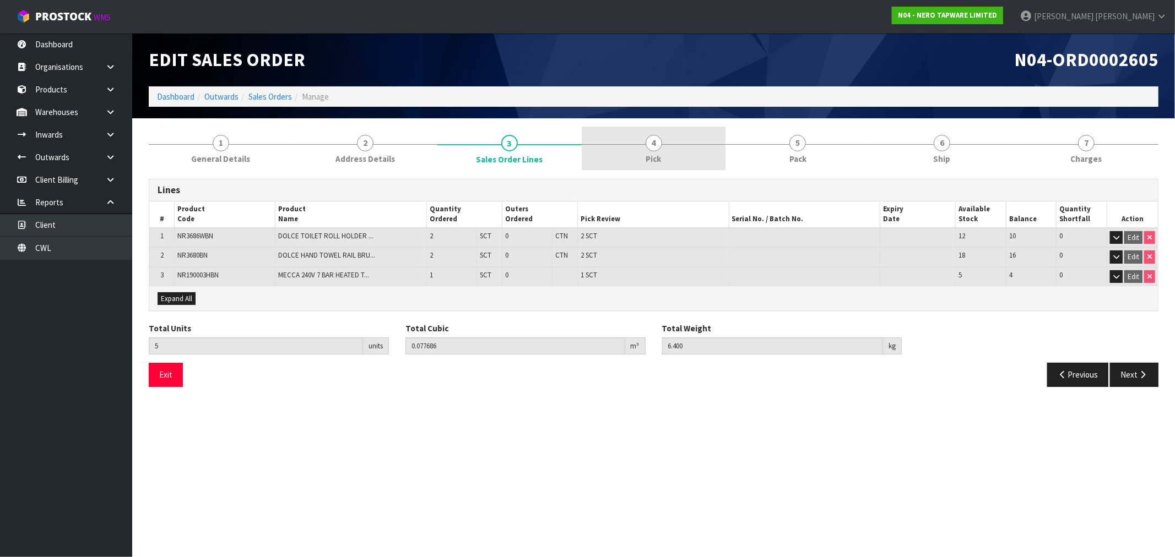
click at [660, 158] on span "Pick" at bounding box center [653, 159] width 15 height 12
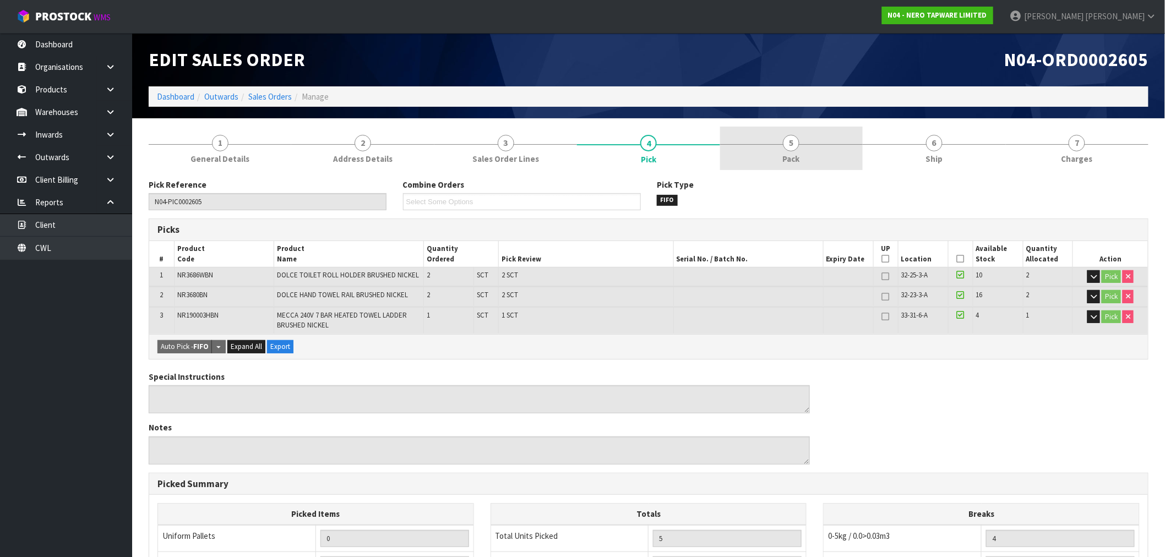
click at [781, 162] on link "5 Pack" at bounding box center [791, 149] width 143 height 44
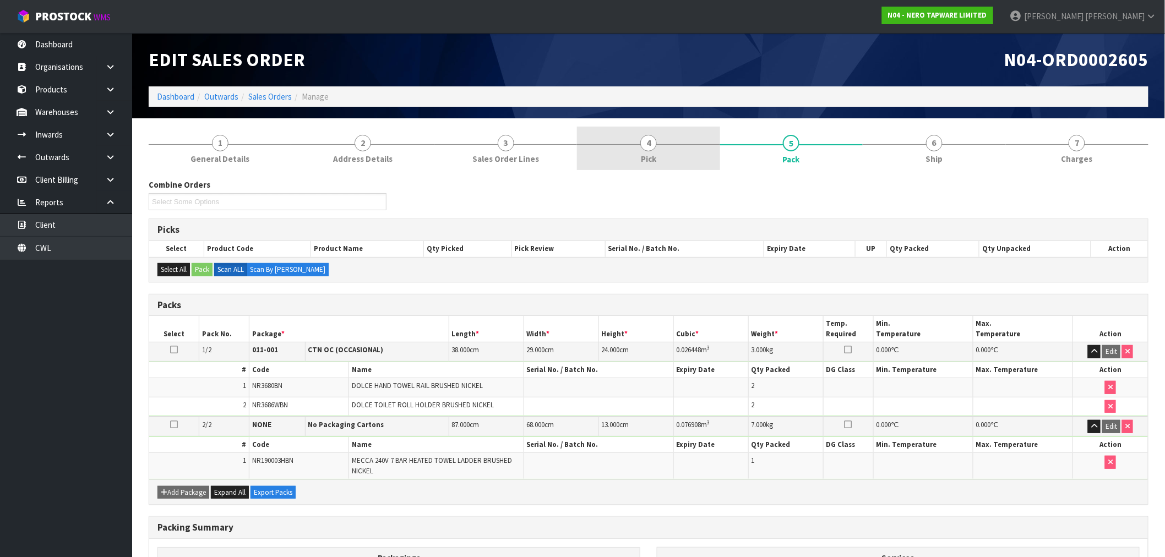
click at [619, 152] on link "4 Pick" at bounding box center [648, 149] width 143 height 44
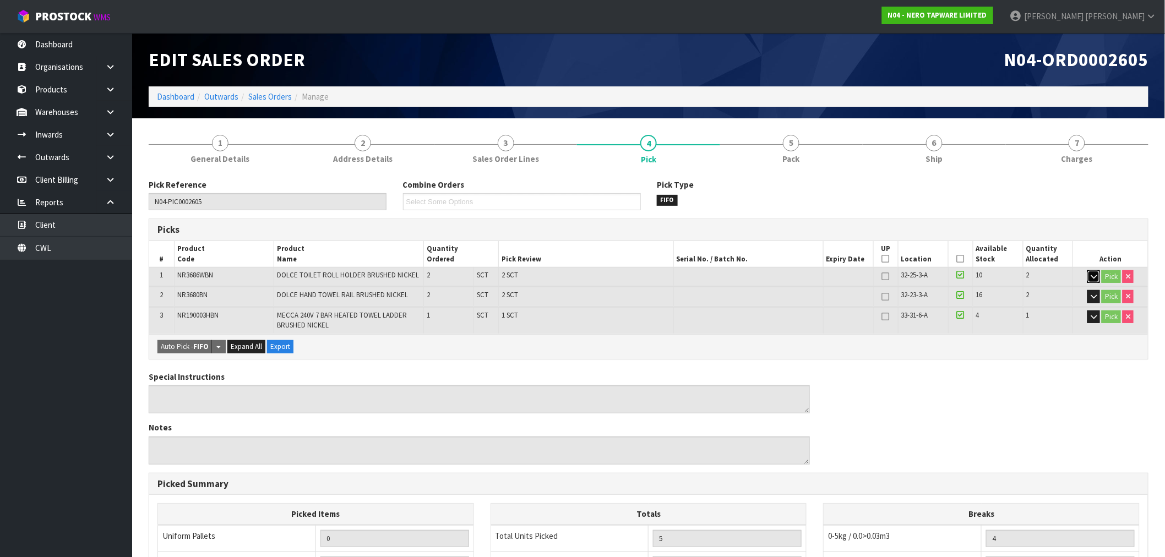
click at [1093, 276] on icon "button" at bounding box center [1094, 276] width 6 height 7
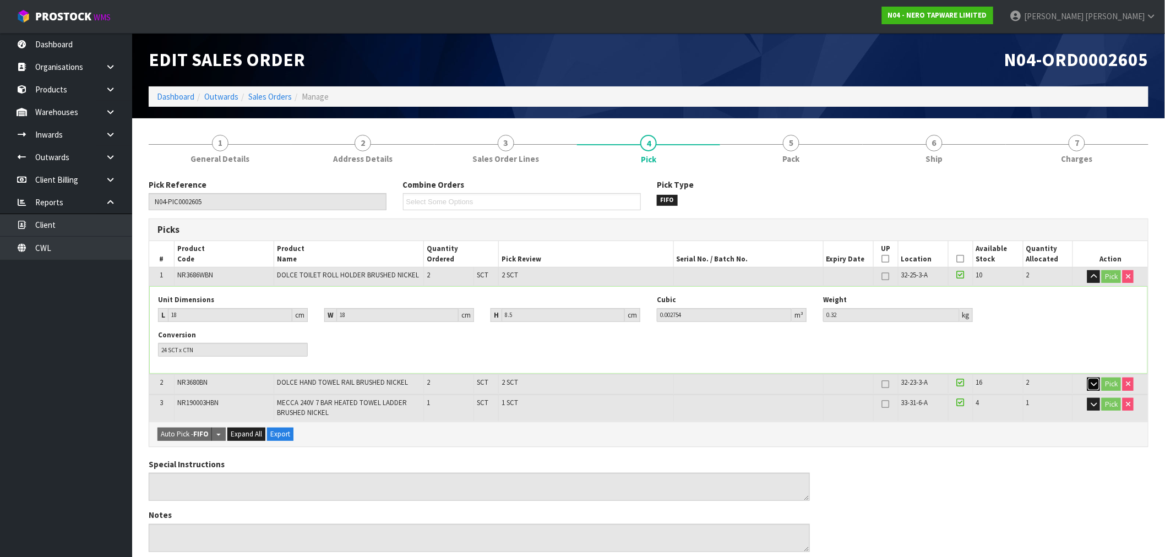
click at [1092, 383] on icon "button" at bounding box center [1094, 384] width 6 height 7
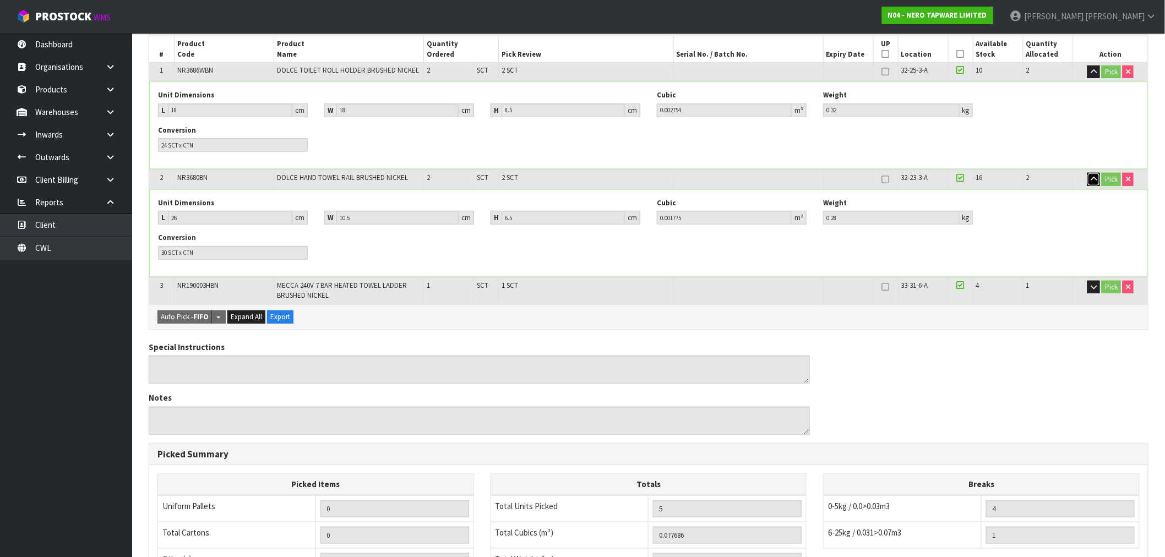
scroll to position [183, 0]
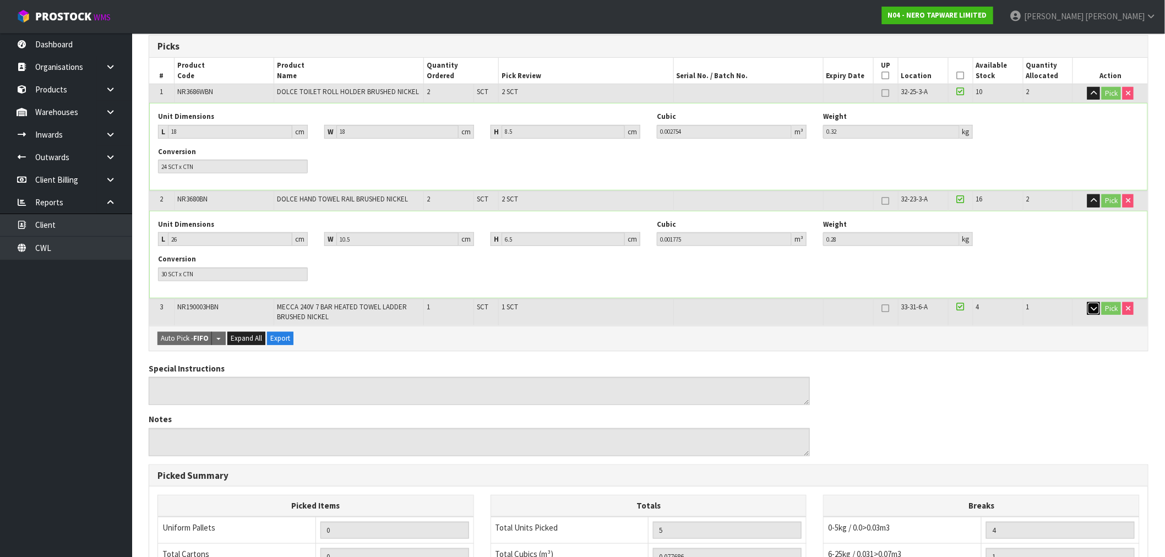
click at [1097, 309] on icon "button" at bounding box center [1094, 308] width 6 height 7
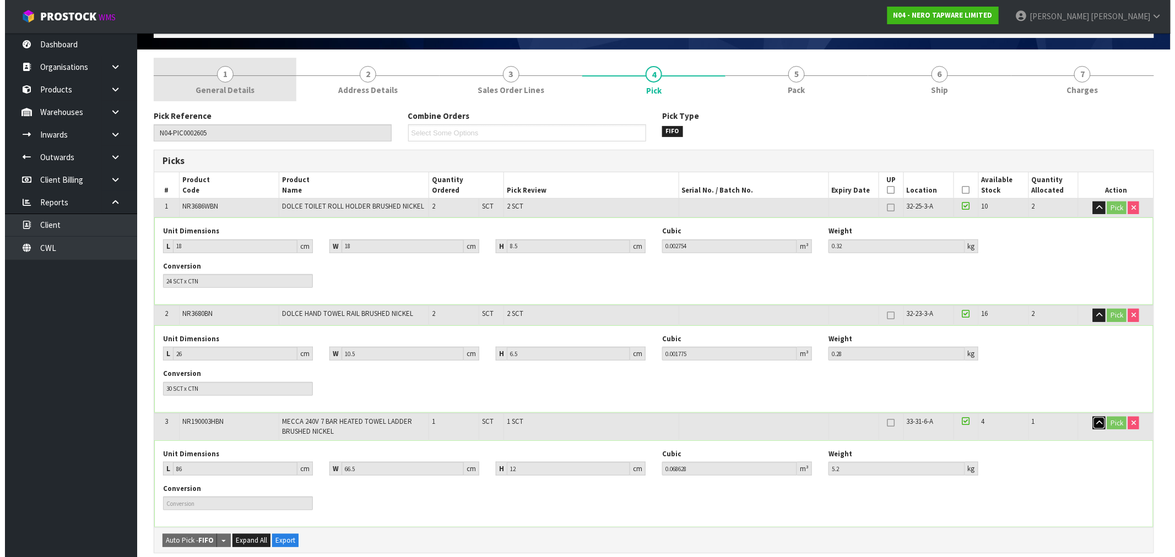
scroll to position [0, 0]
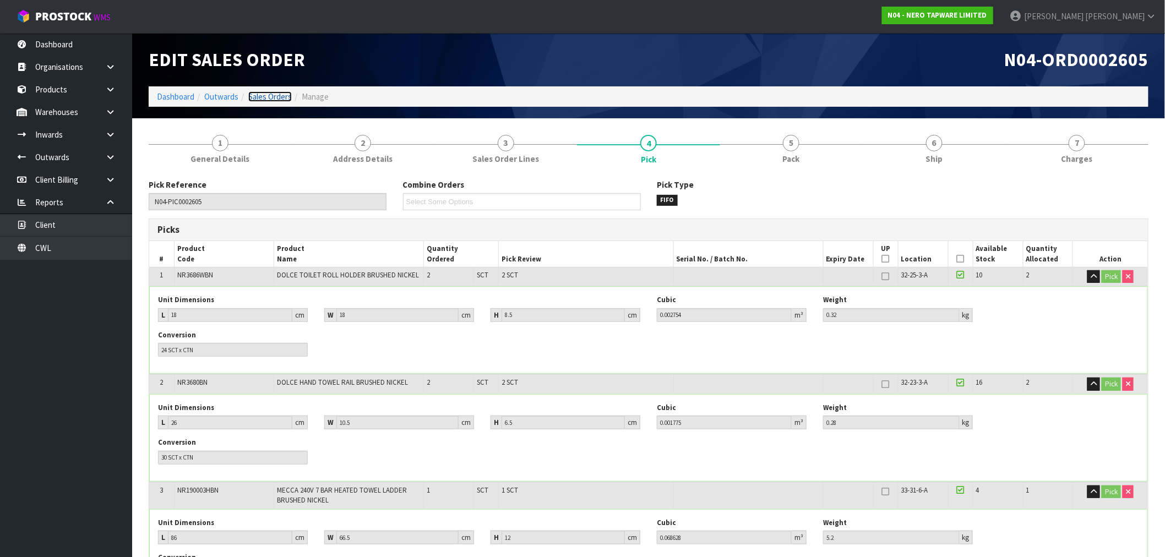
click at [254, 96] on link "Sales Orders" at bounding box center [270, 96] width 44 height 10
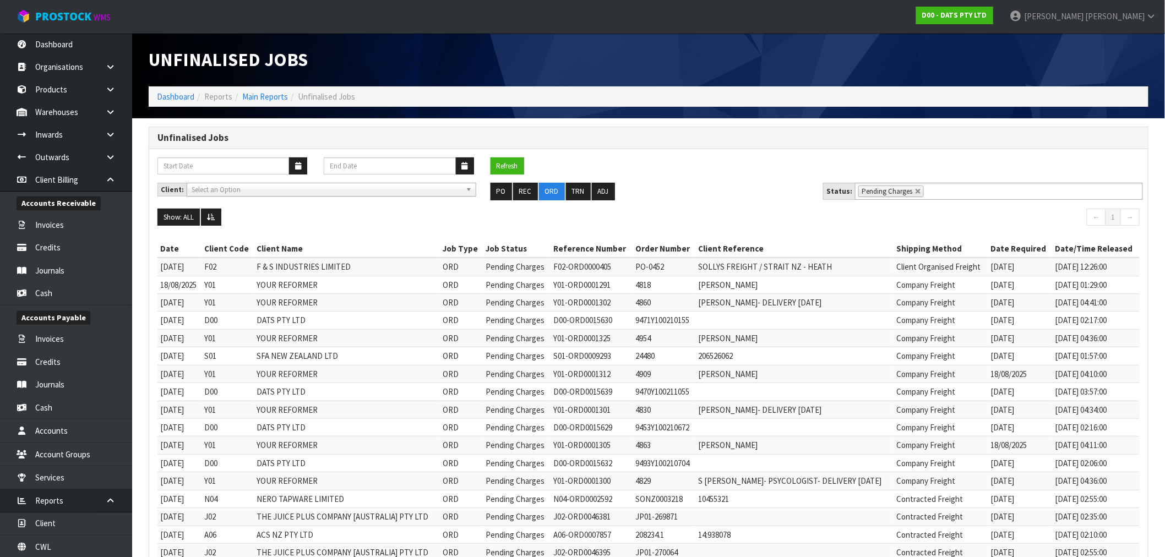
scroll to position [24, 0]
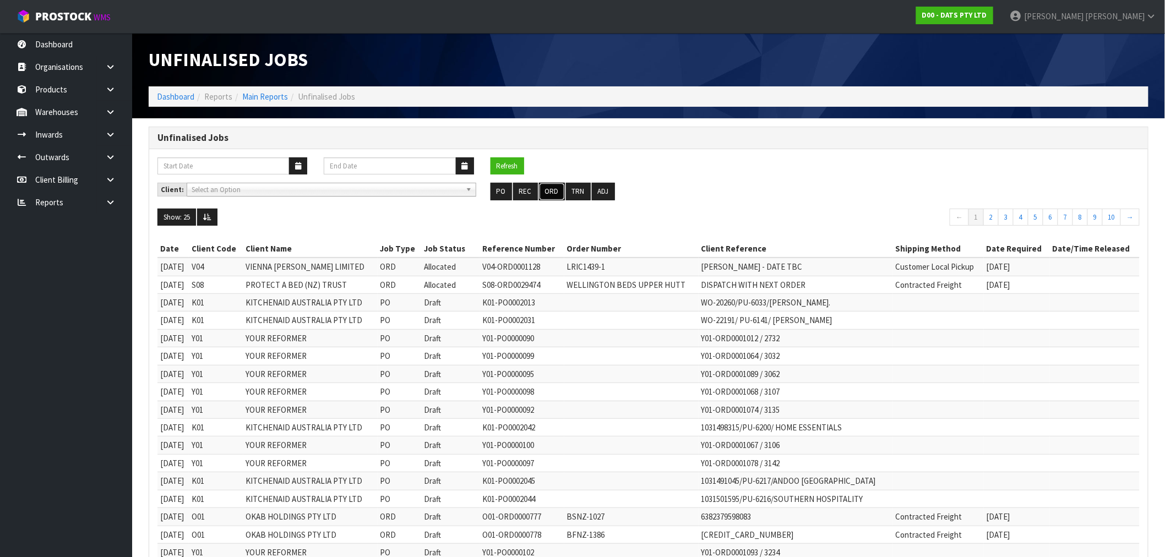
drag, startPoint x: 547, startPoint y: 195, endPoint x: 1027, endPoint y: 180, distance: 479.3
click at [548, 195] on button "ORD" at bounding box center [552, 192] width 26 height 18
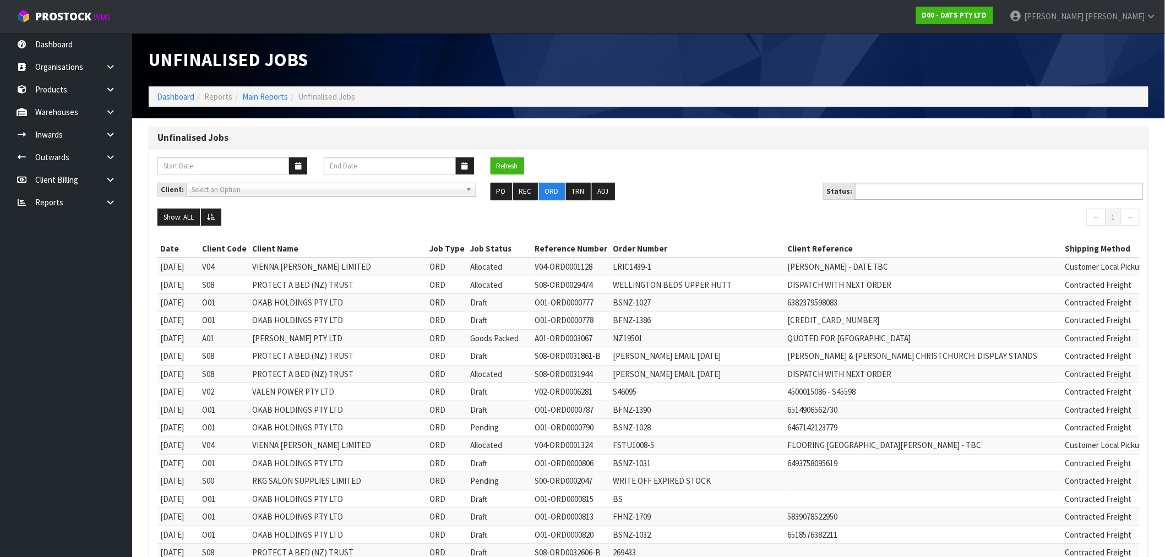
click at [974, 186] on ul at bounding box center [999, 191] width 288 height 17
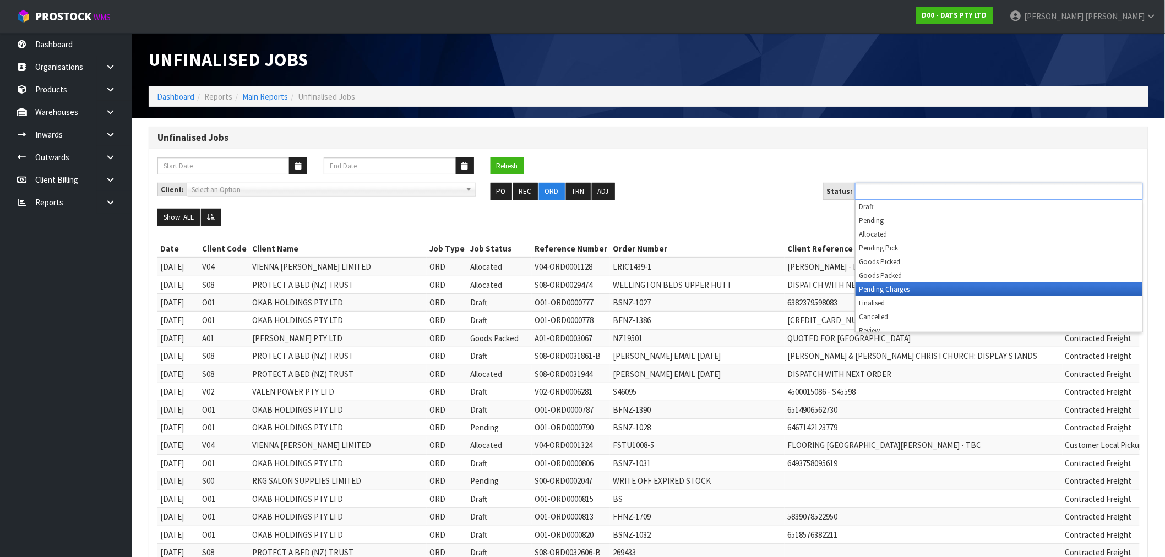
click at [905, 289] on li "Pending Charges" at bounding box center [999, 290] width 287 height 14
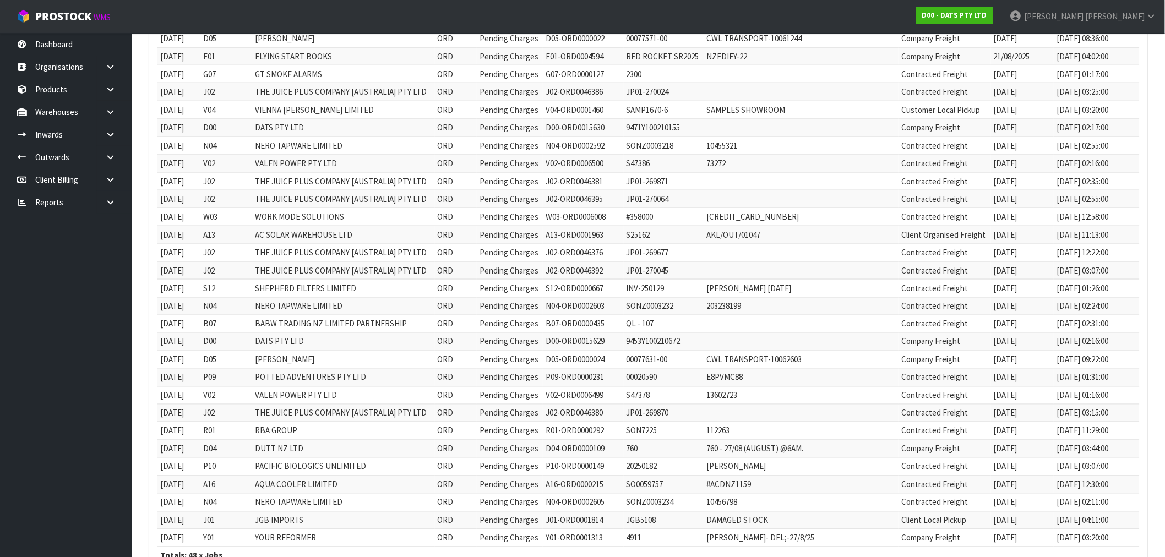
scroll to position [648, 0]
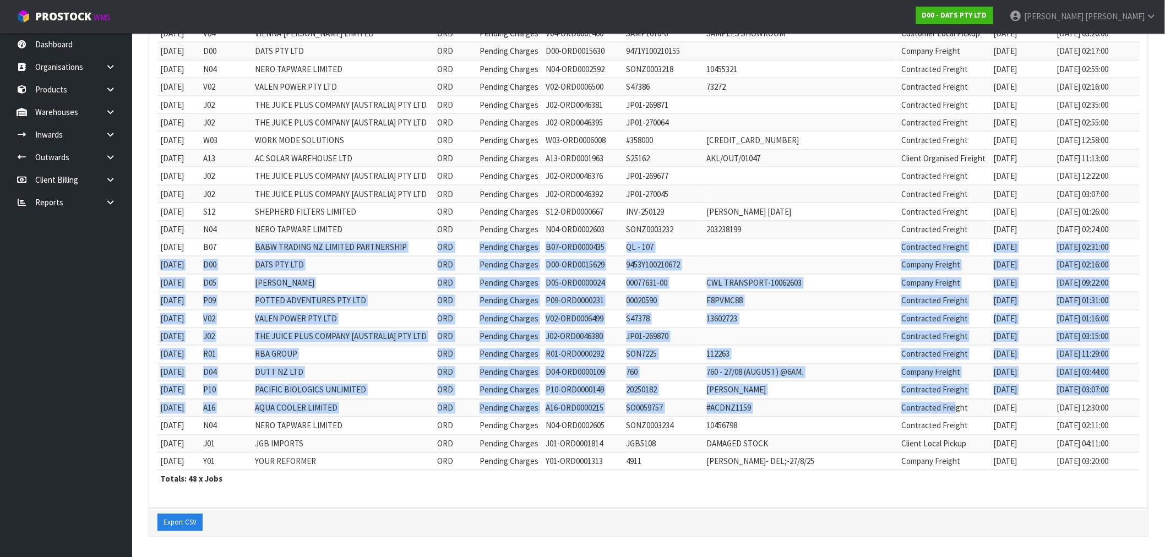
drag, startPoint x: 950, startPoint y: 403, endPoint x: 236, endPoint y: 246, distance: 731.3
click at [236, 246] on tbody "[DATE] Y01 YOUR REFORMER ORD Pending Charges Y01-ORD0001291 4818 [PERSON_NAME] …" at bounding box center [649, 41] width 982 height 857
click at [288, 392] on td "PACIFIC BIOLOGICS UNLIMITED" at bounding box center [343, 391] width 183 height 18
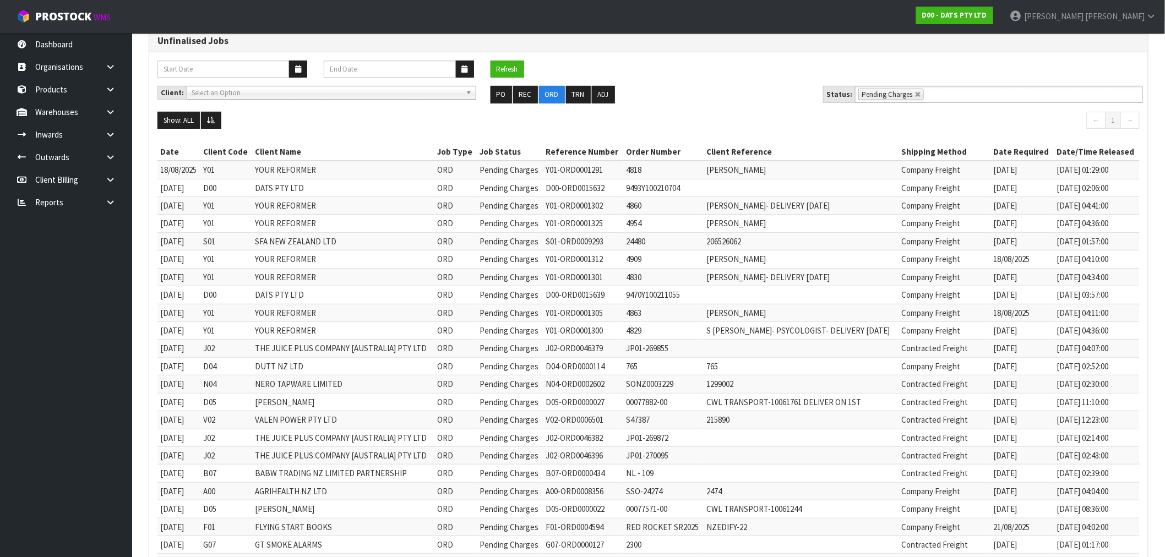
scroll to position [158, 0]
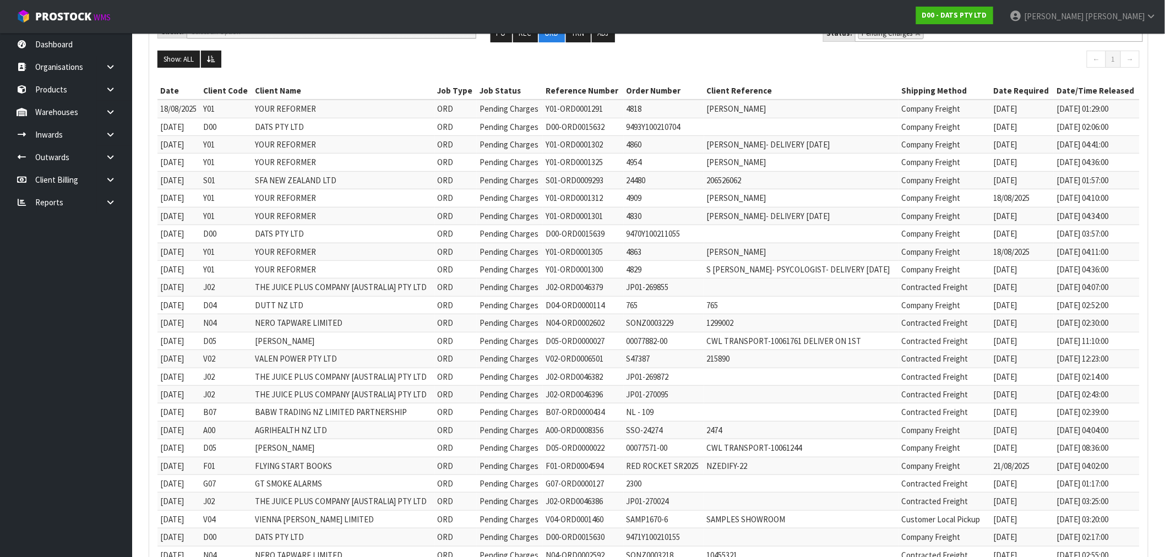
click at [923, 115] on td "Company Freight" at bounding box center [945, 109] width 93 height 18
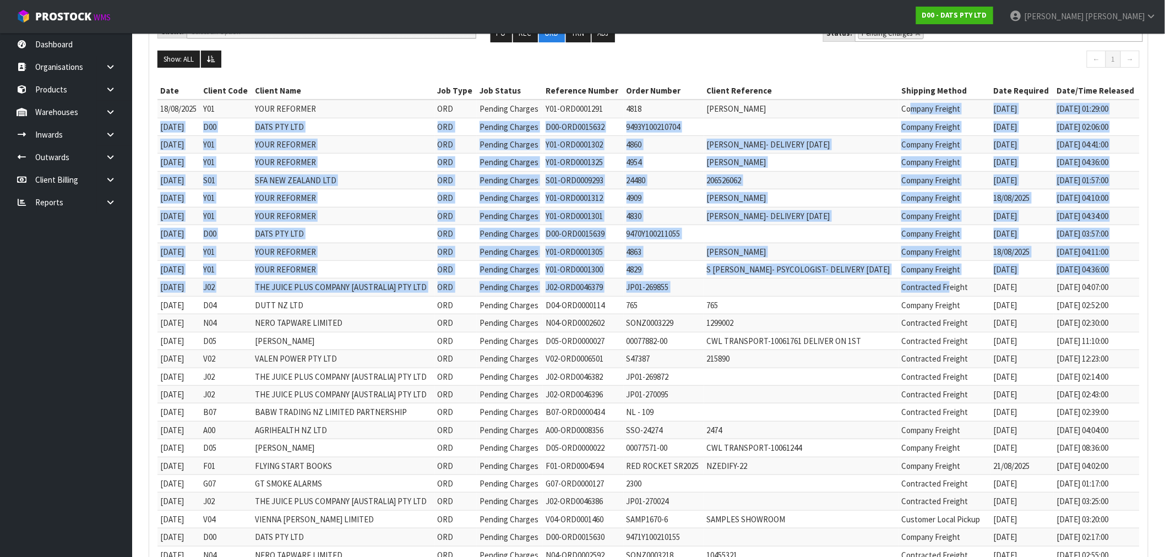
drag, startPoint x: 909, startPoint y: 111, endPoint x: 944, endPoint y: 289, distance: 180.8
click at [944, 289] on tbody "[DATE] Y01 YOUR REFORMER ORD Pending Charges Y01-ORD0001291 4818 [PERSON_NAME] …" at bounding box center [649, 528] width 982 height 857
click at [944, 289] on td "Contracted Freight" at bounding box center [945, 288] width 93 height 18
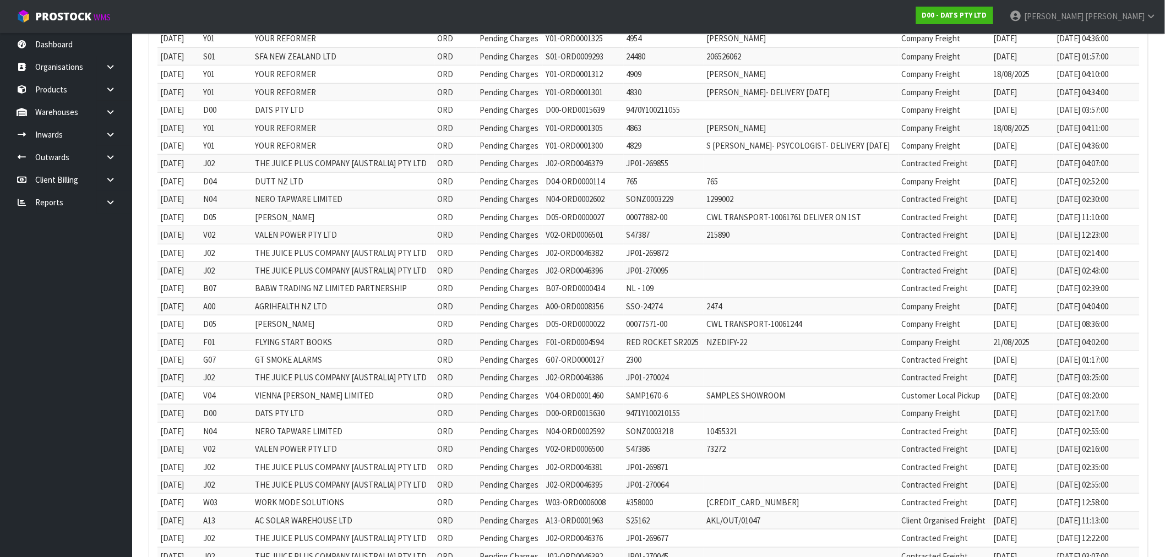
scroll to position [281, 0]
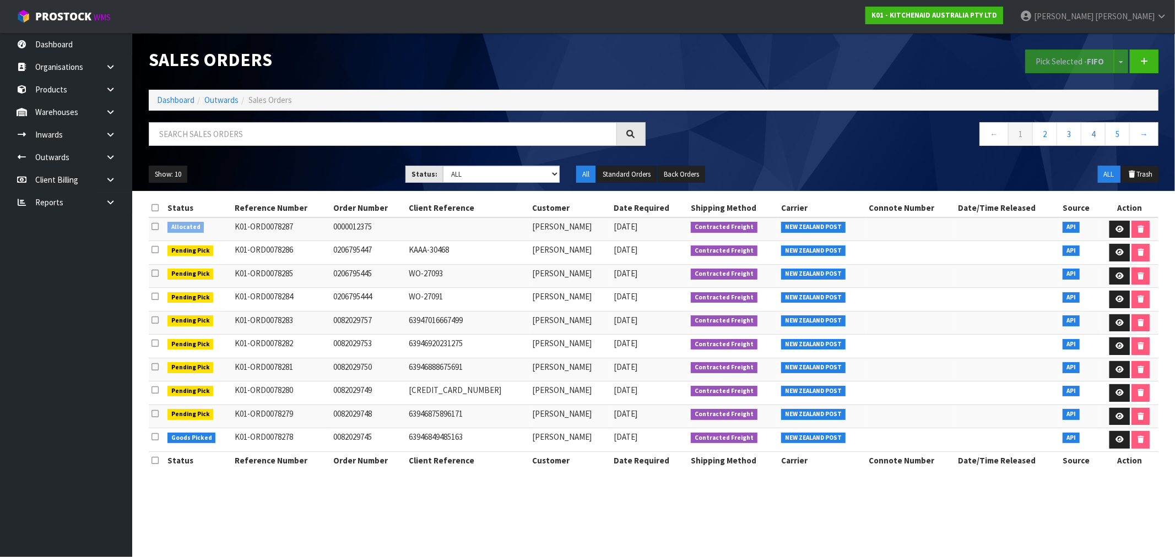
click at [171, 110] on ol "Dashboard Outwards Sales Orders" at bounding box center [653, 100] width 1009 height 20
click at [170, 100] on link "Dashboard" at bounding box center [175, 100] width 37 height 10
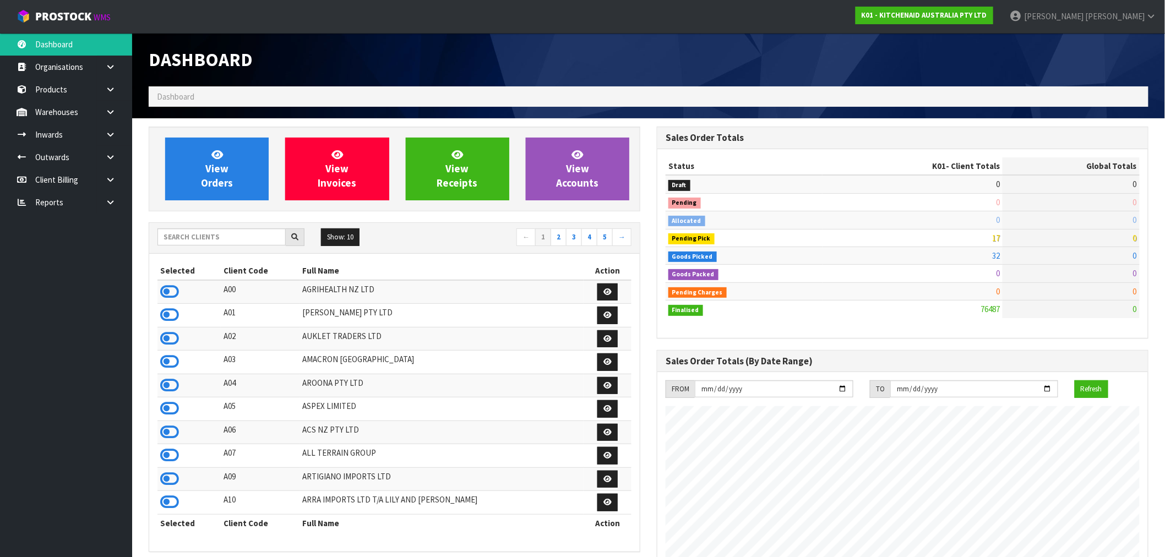
scroll to position [834, 508]
click at [216, 238] on input "text" at bounding box center [222, 237] width 128 height 17
type input "P10"
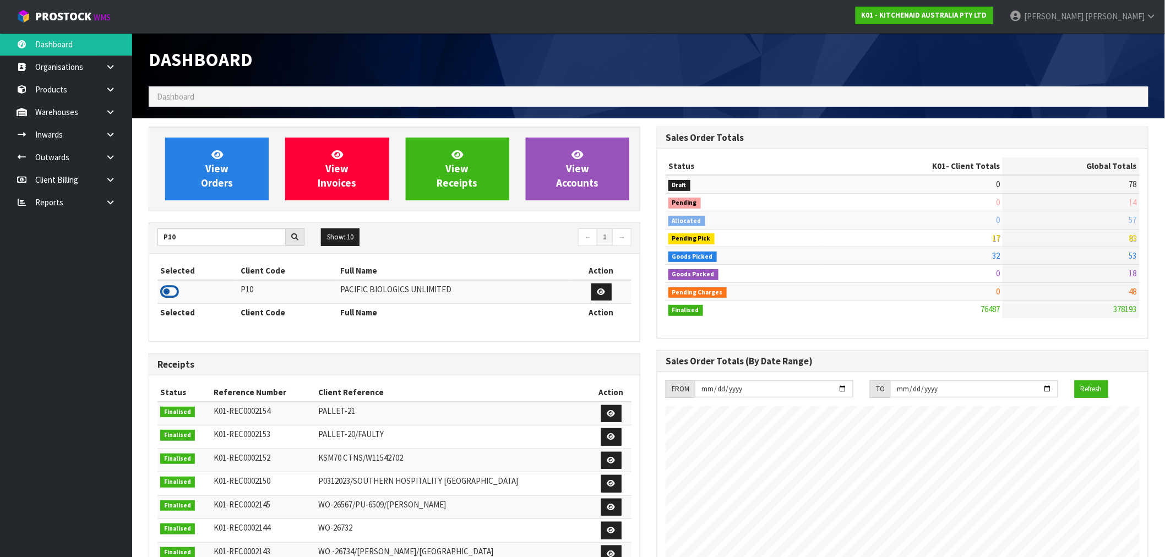
click at [167, 295] on icon at bounding box center [169, 292] width 19 height 17
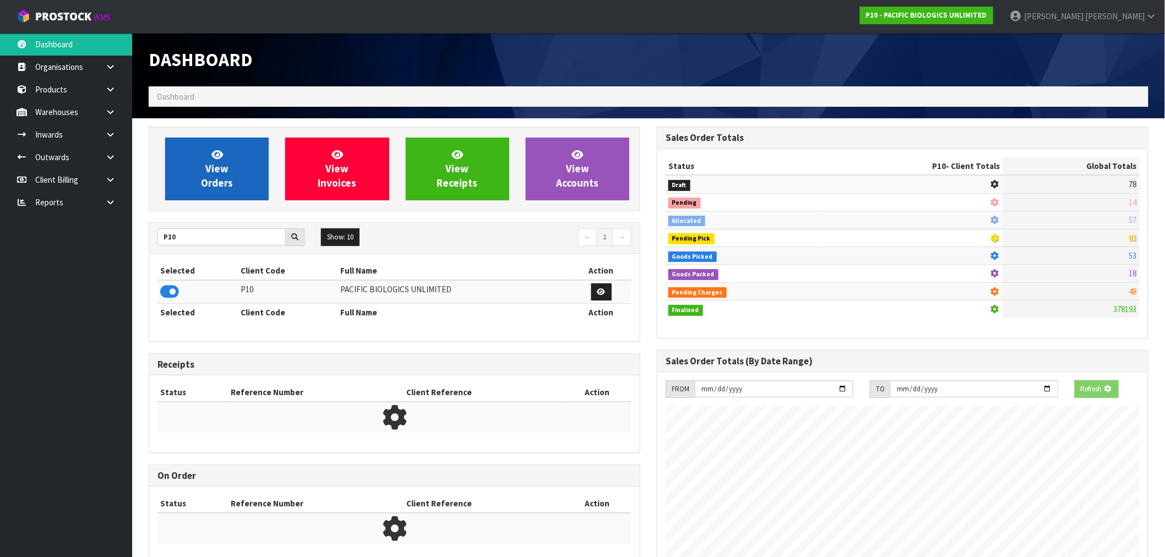
scroll to position [550013, 550191]
click at [194, 195] on link "View Orders" at bounding box center [217, 169] width 104 height 63
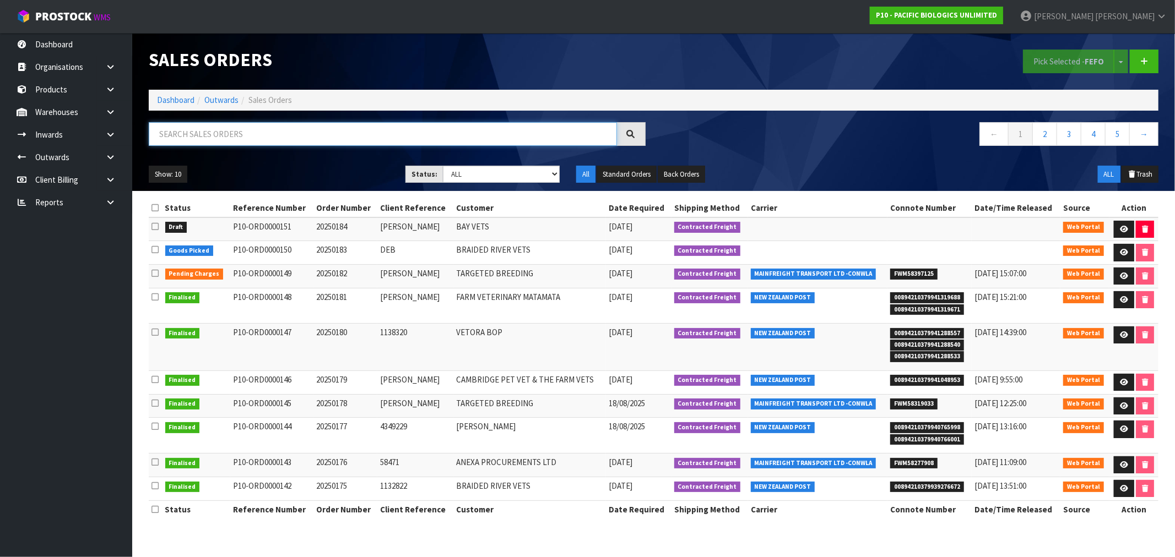
click at [267, 135] on input "text" at bounding box center [383, 134] width 468 height 24
click at [1117, 227] on link at bounding box center [1124, 230] width 20 height 18
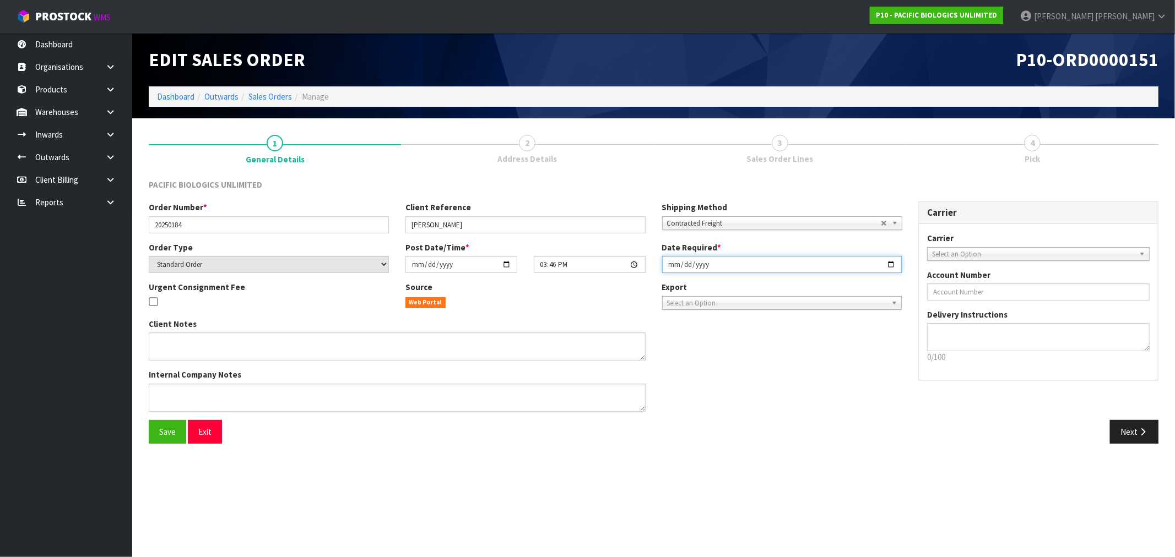
click at [663, 267] on input "[DATE]" at bounding box center [782, 264] width 240 height 17
type input "[DATE]"
click at [149, 420] on button "Save" at bounding box center [167, 432] width 37 height 24
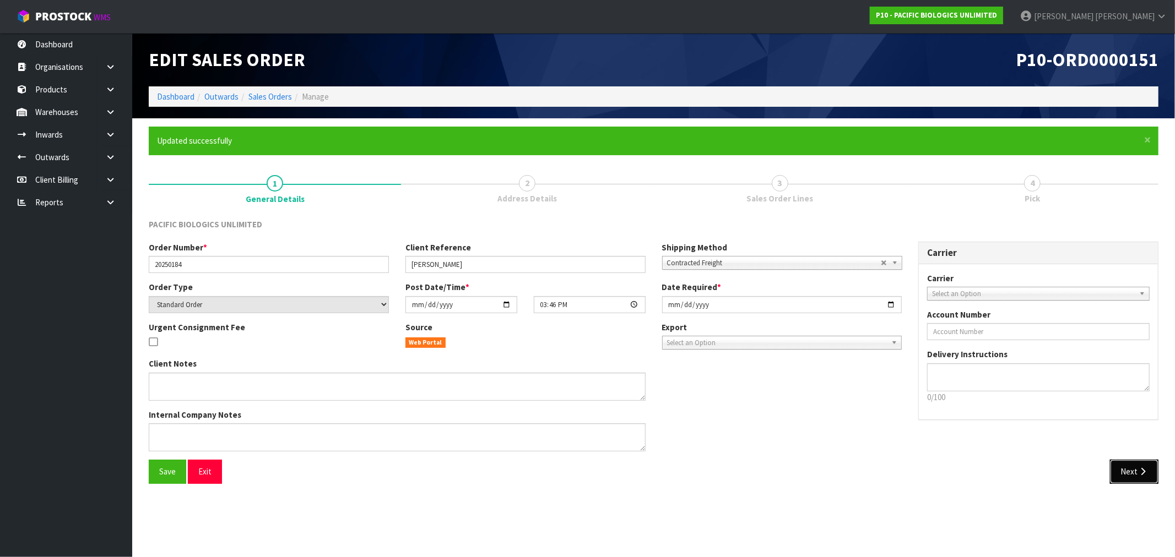
click at [1144, 468] on icon "button" at bounding box center [1142, 472] width 10 height 8
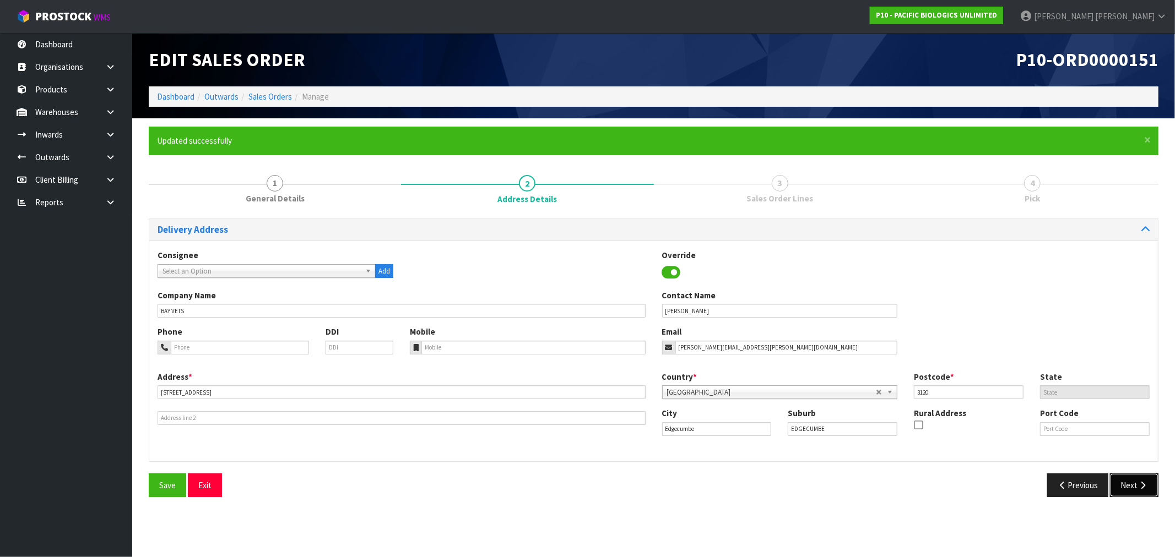
click at [1142, 488] on icon "button" at bounding box center [1142, 485] width 10 height 8
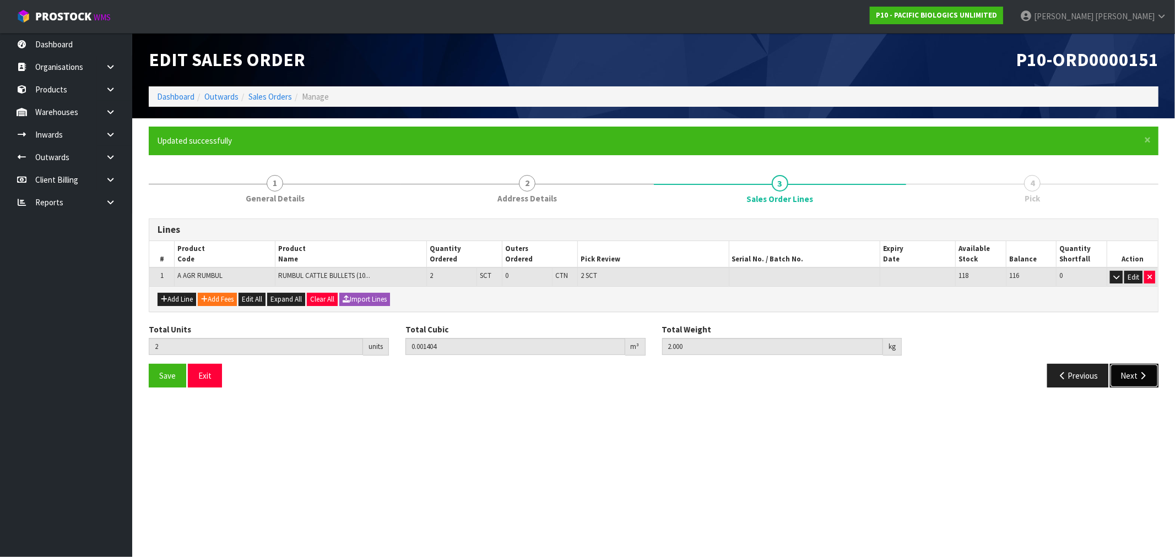
click at [1125, 373] on button "Next" at bounding box center [1134, 376] width 48 height 24
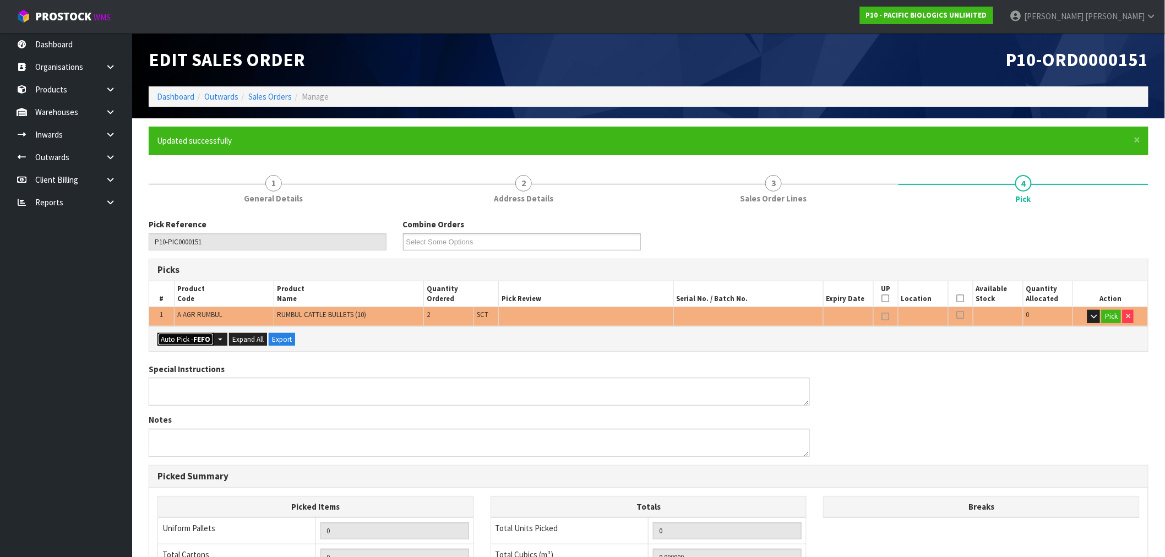
click at [196, 339] on strong "FEFO" at bounding box center [201, 339] width 17 height 9
type input "Sub-carton x 2"
type input "2"
type input "0.001404"
type input "2.000"
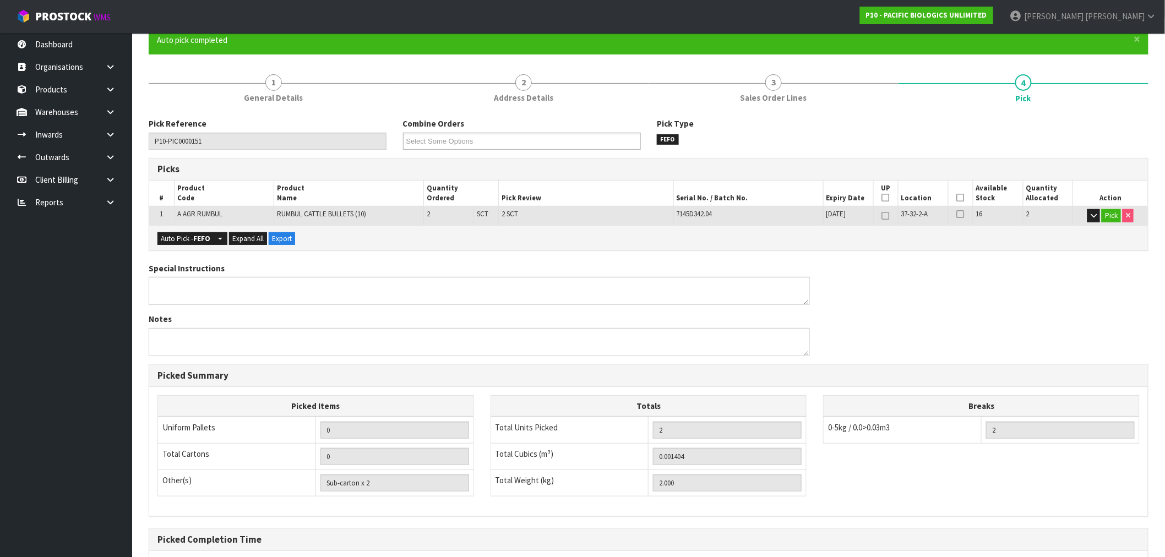
scroll to position [211, 0]
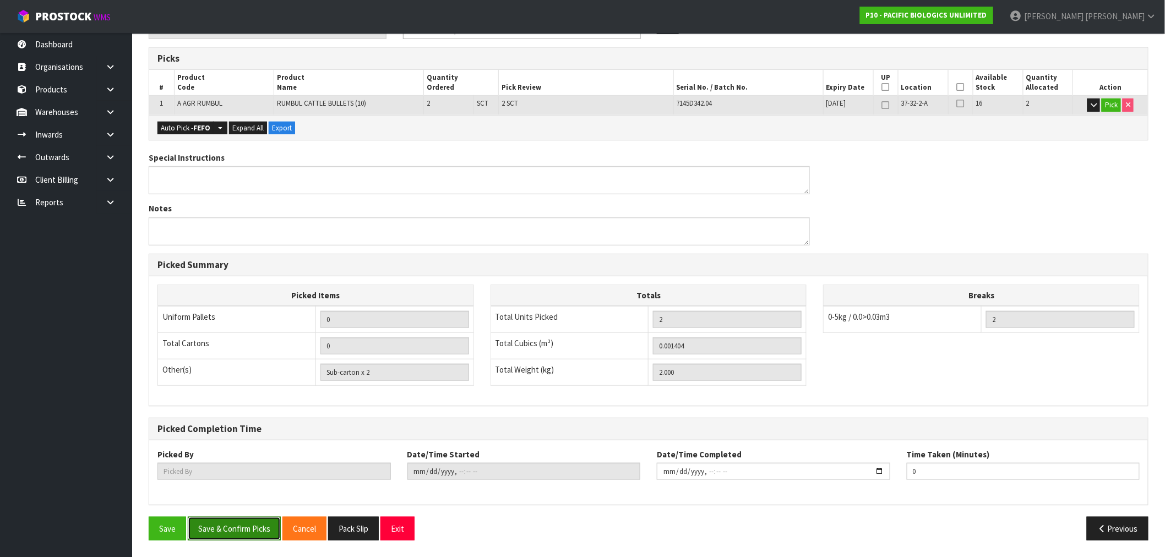
click at [233, 537] on button "Save & Confirm Picks" at bounding box center [234, 529] width 93 height 24
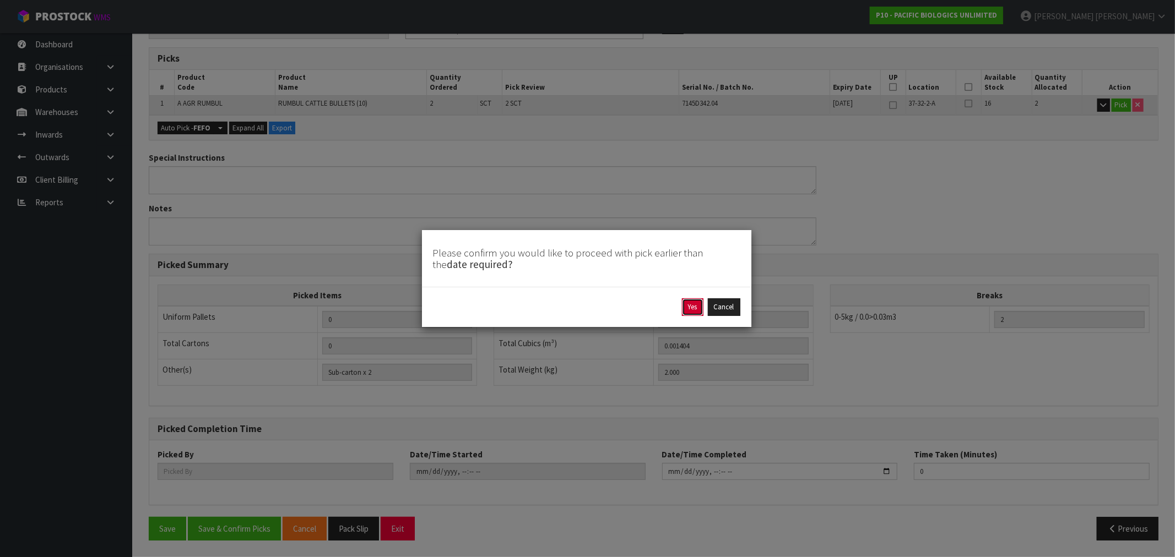
click at [694, 306] on button "Yes" at bounding box center [692, 307] width 21 height 18
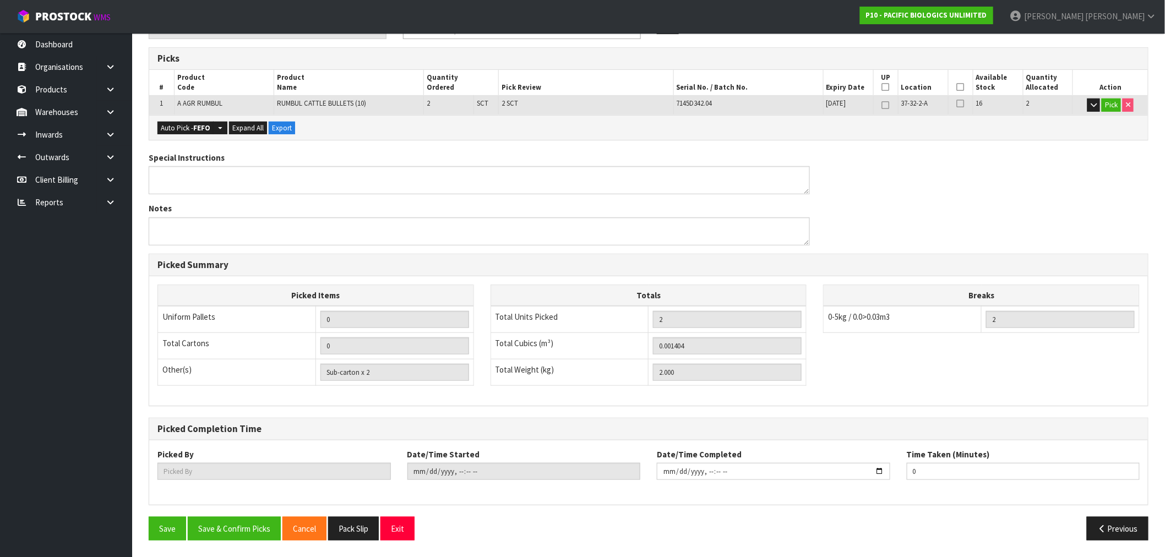
scroll to position [0, 0]
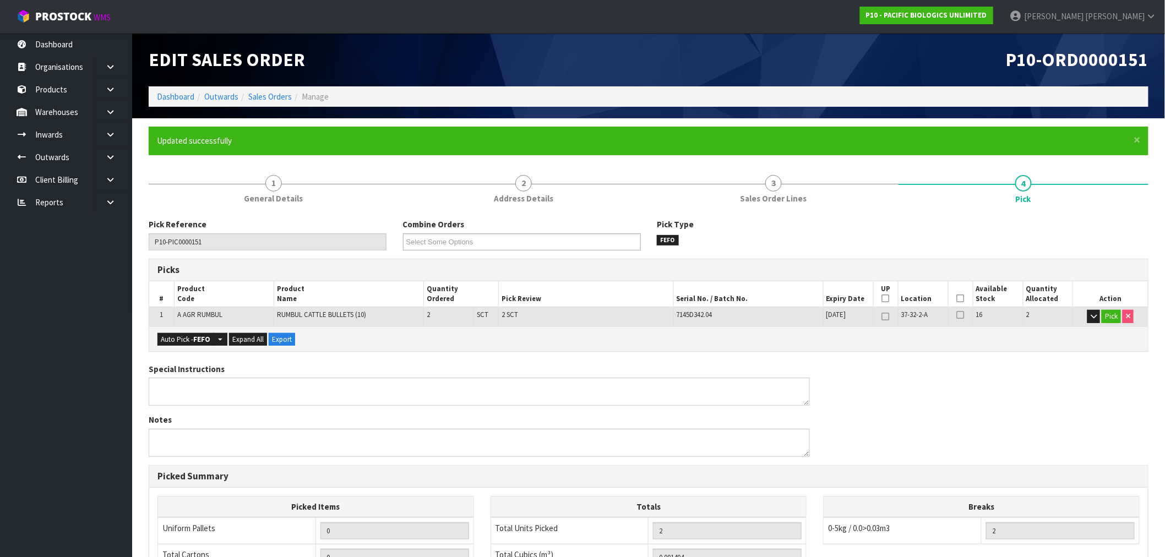
type input "[PERSON_NAME]"
type input "[DATE]T16:19:13"
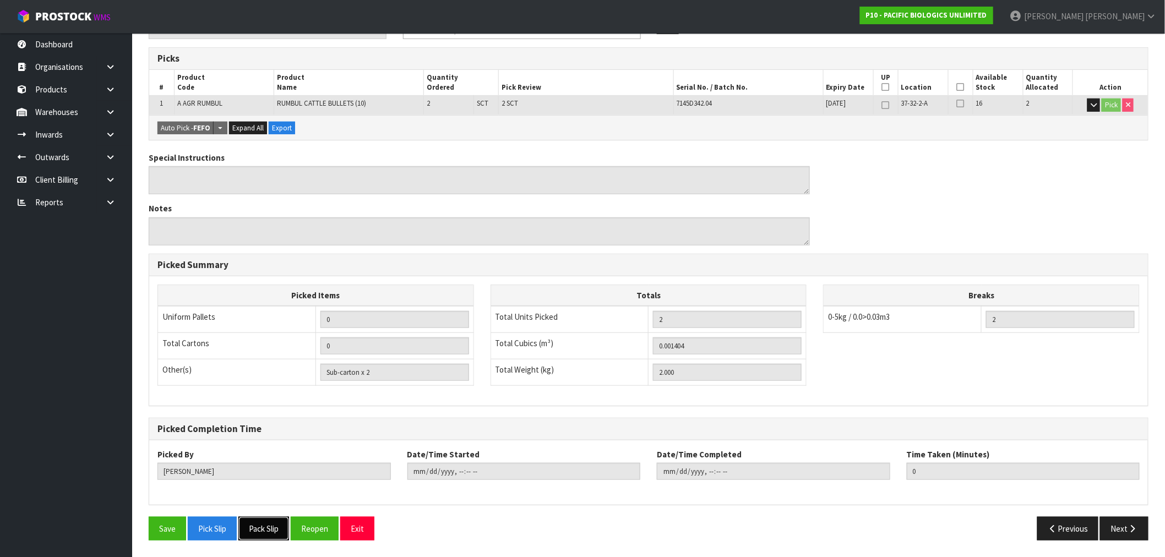
drag, startPoint x: 274, startPoint y: 526, endPoint x: 331, endPoint y: 499, distance: 63.5
click at [274, 526] on button "Pack Slip" at bounding box center [263, 529] width 51 height 24
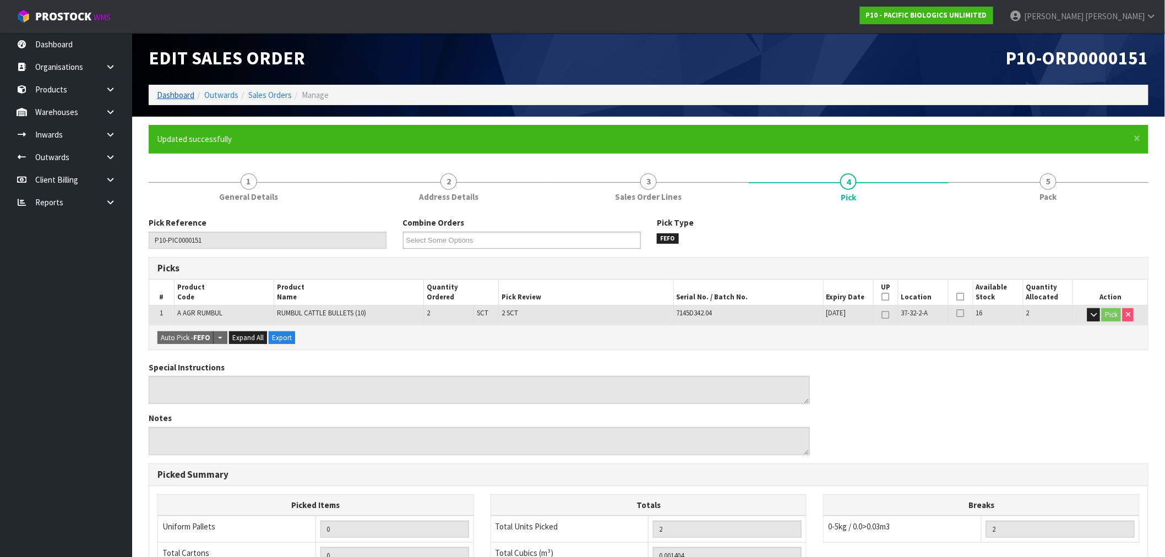
scroll to position [0, 0]
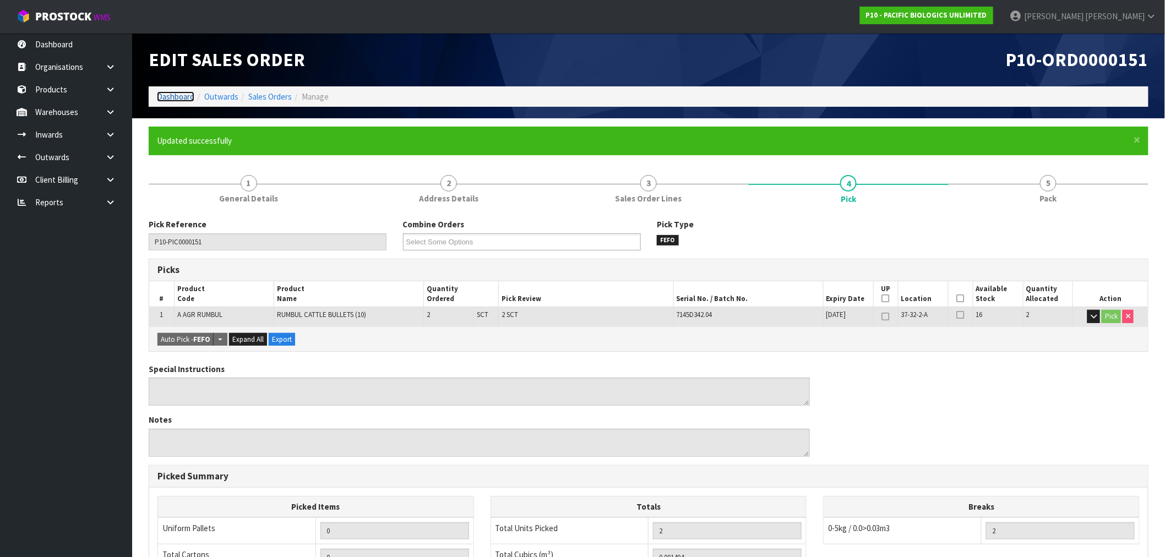
click at [189, 94] on link "Dashboard" at bounding box center [175, 96] width 37 height 10
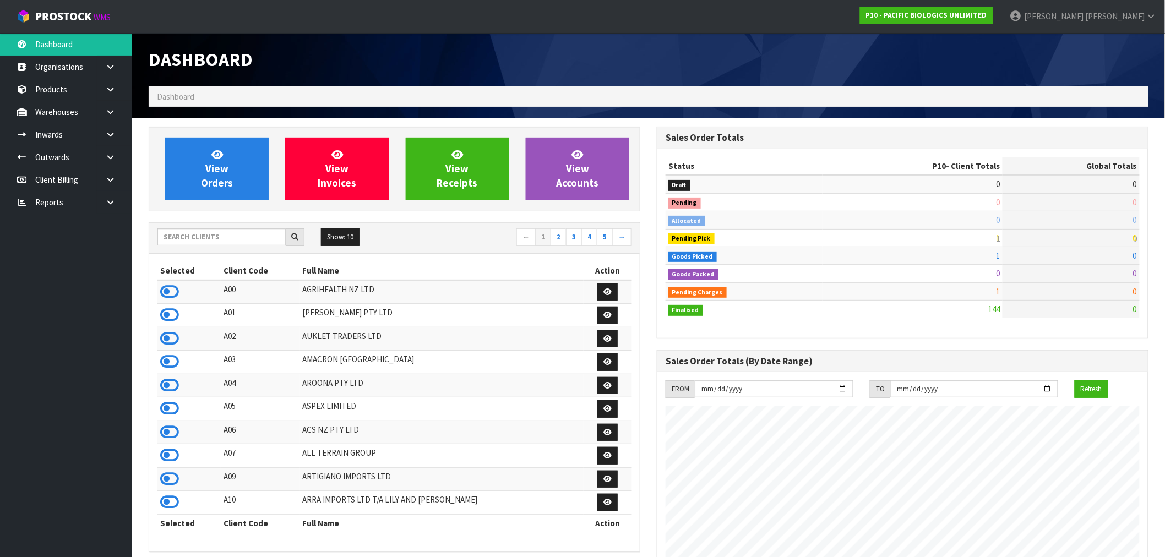
scroll to position [727, 508]
click at [258, 241] on input "text" at bounding box center [222, 237] width 128 height 17
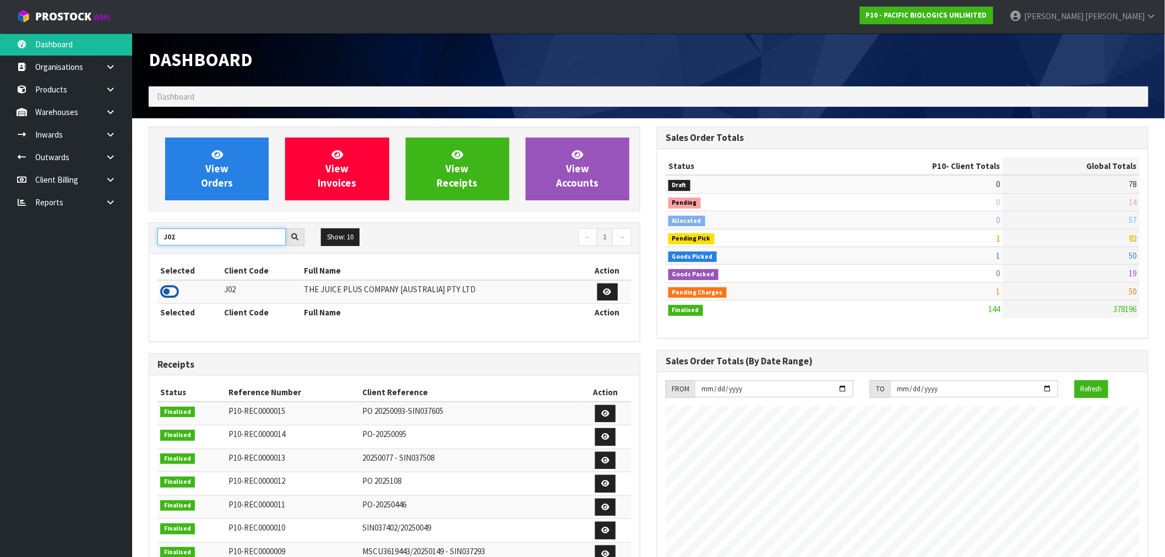
type input "J02"
click at [163, 300] on icon at bounding box center [169, 292] width 19 height 17
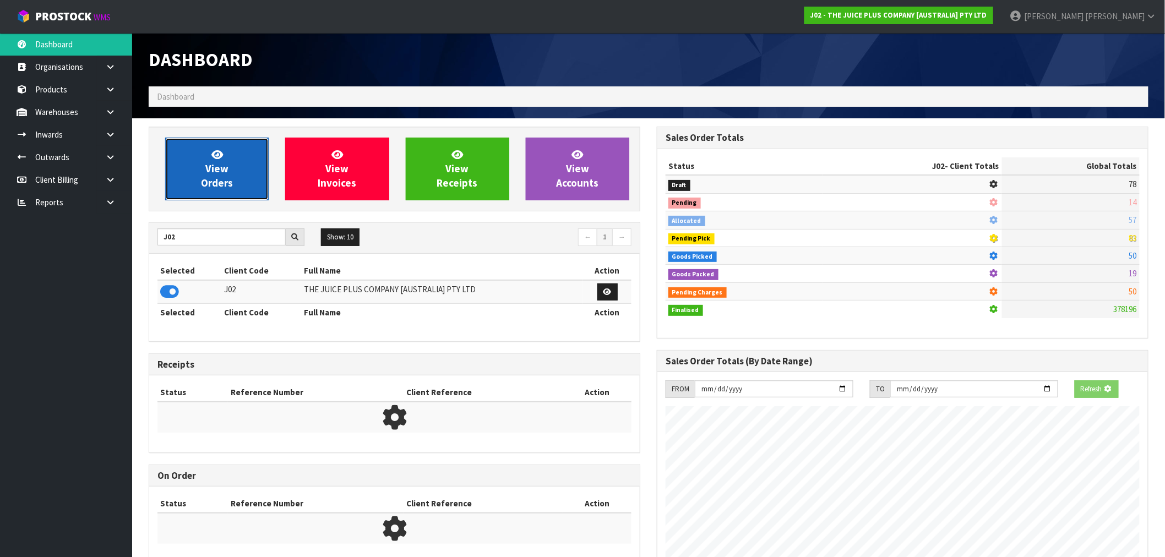
click at [195, 188] on link "View Orders" at bounding box center [217, 169] width 104 height 63
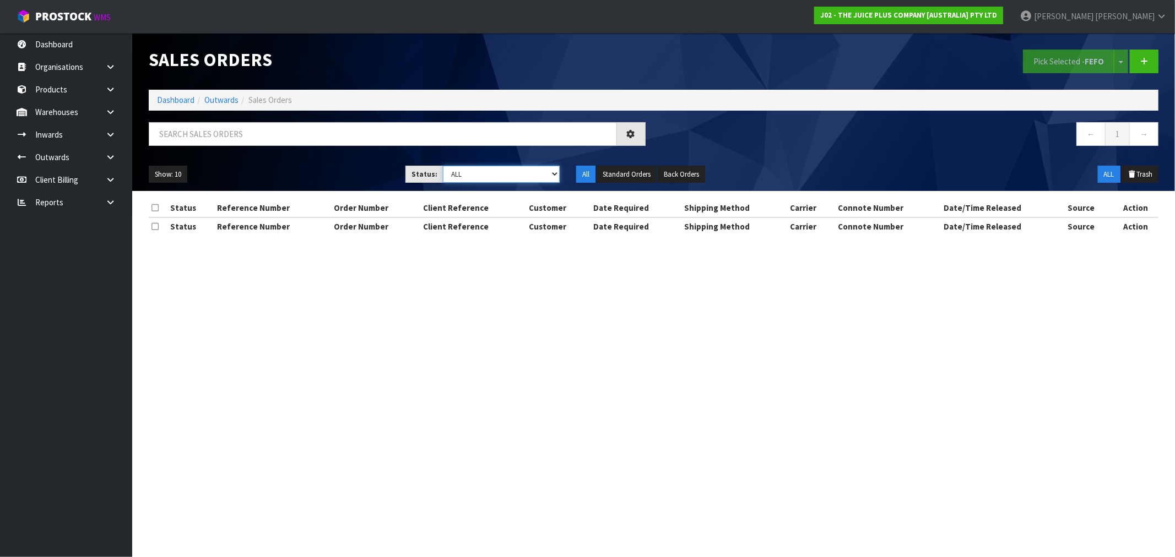
click at [459, 174] on select "Draft Pending Allocated Pending Pick Goods Picked Goods Packed Pending Charges …" at bounding box center [501, 174] width 117 height 17
click at [443, 166] on select "Draft Pending Allocated Pending Pick Goods Picked Goods Packed Pending Charges …" at bounding box center [501, 174] width 117 height 17
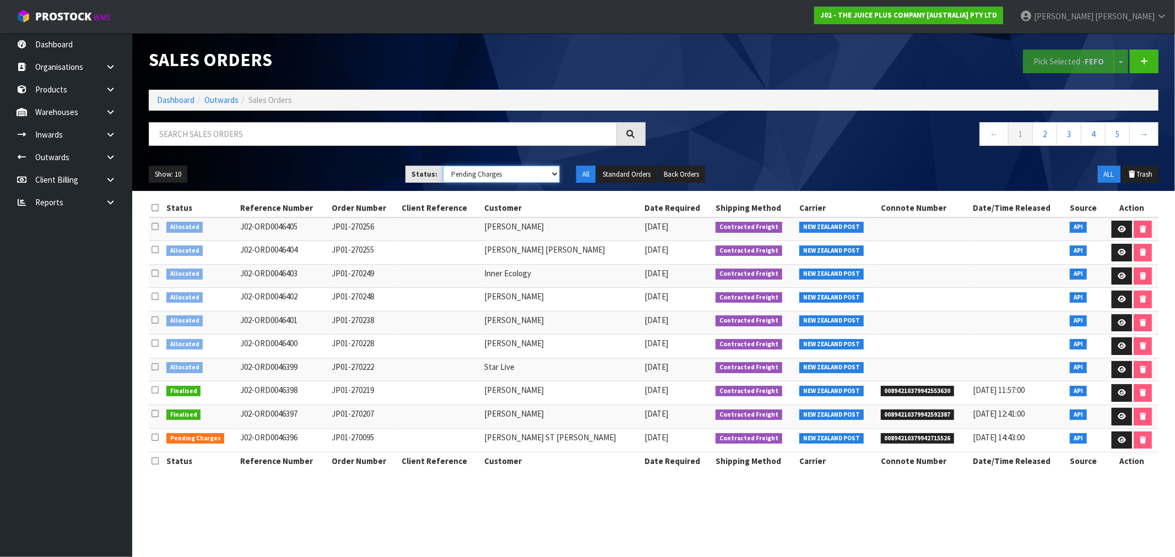
click at [479, 175] on select "Draft Pending Allocated Pending Pick Goods Picked Goods Packed Pending Charges …" at bounding box center [501, 174] width 117 height 17
click at [443, 166] on select "Draft Pending Allocated Pending Pick Goods Picked Goods Packed Pending Charges …" at bounding box center [501, 174] width 117 height 17
click at [469, 171] on select "Draft Pending Allocated Pending Pick Goods Picked Goods Packed Pending Charges …" at bounding box center [501, 174] width 117 height 17
select select "string:6"
click at [443, 166] on select "Draft Pending Allocated Pending Pick Goods Picked Goods Packed Pending Charges …" at bounding box center [501, 174] width 117 height 17
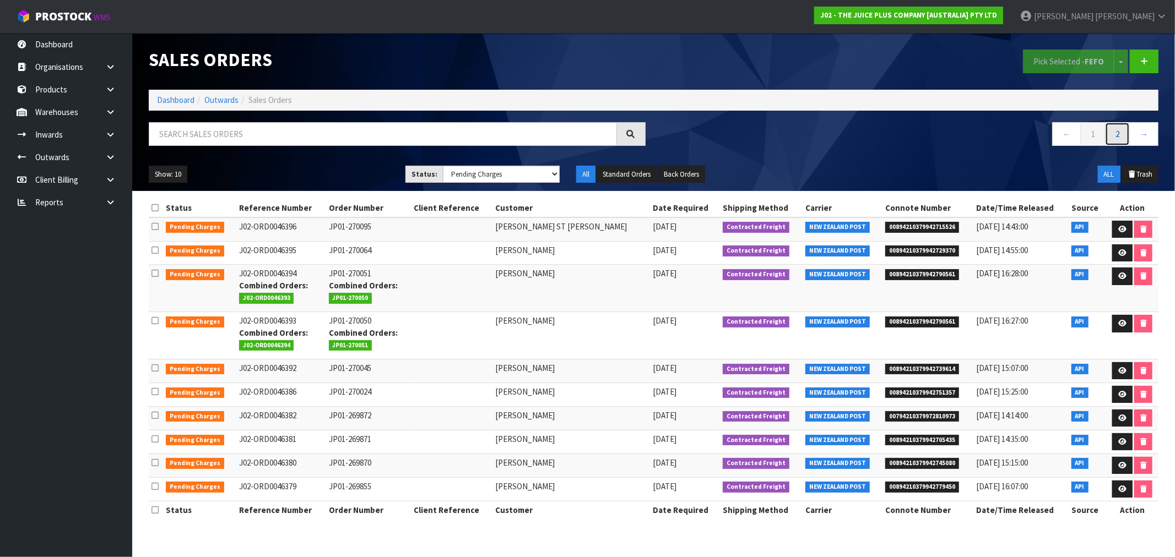
click at [1111, 134] on link "2" at bounding box center [1117, 134] width 25 height 24
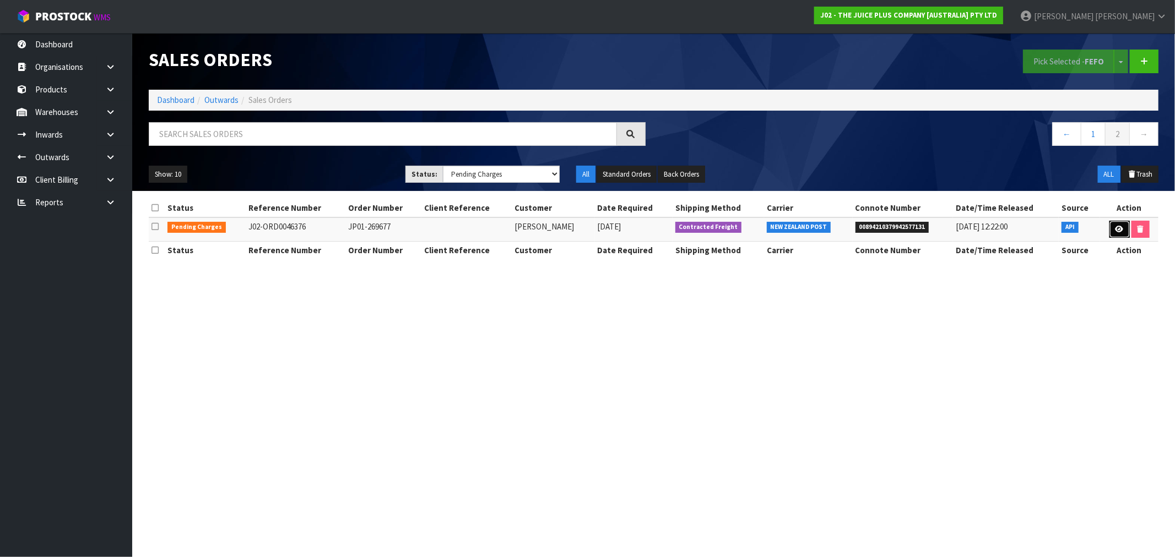
click at [1115, 232] on icon at bounding box center [1119, 229] width 8 height 7
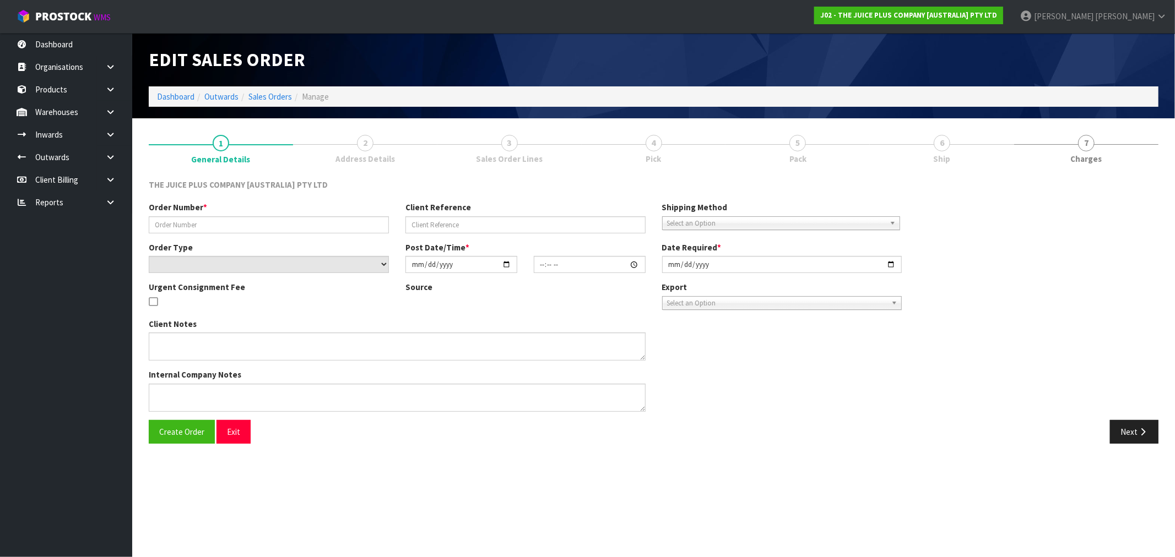
type input "JP01-269677"
select select "number:0"
type input "[DATE]"
type input "23:13:12.000"
type input "[DATE]"
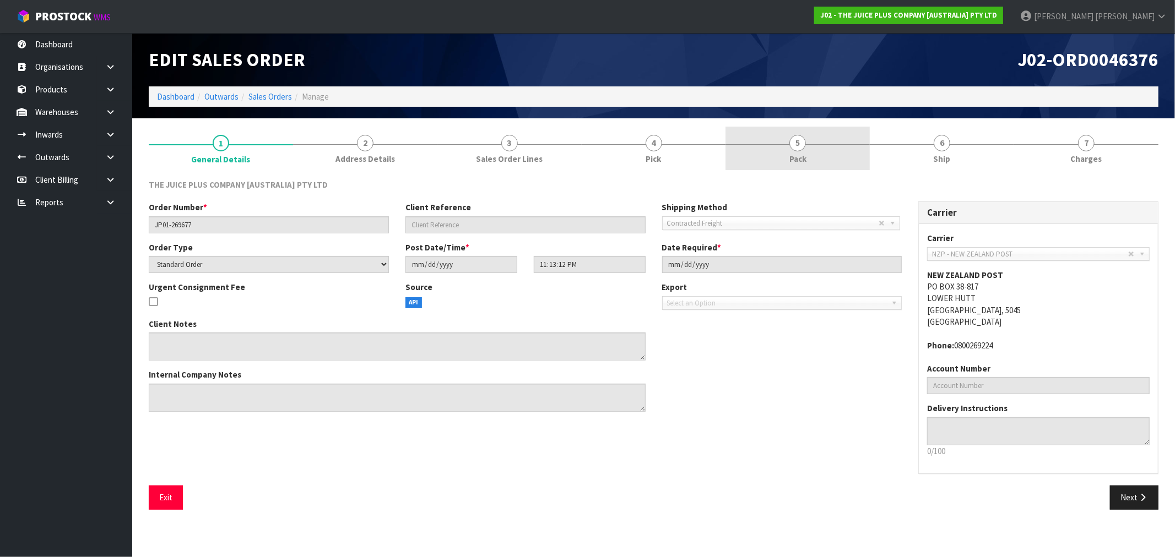
click at [742, 144] on div at bounding box center [797, 144] width 144 height 1
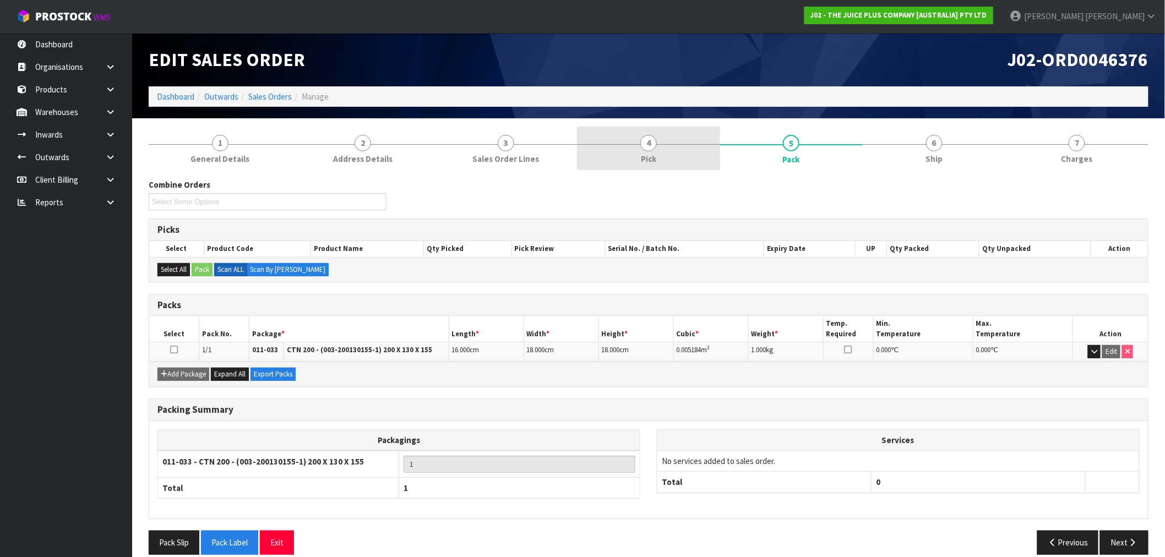
click at [676, 147] on link "4 Pick" at bounding box center [648, 149] width 143 height 44
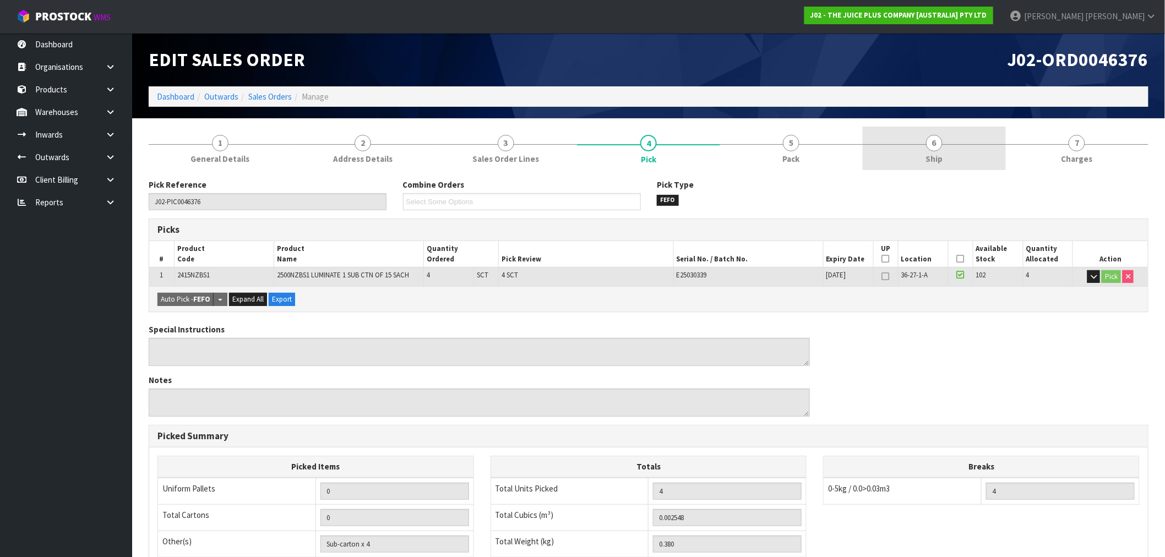
click at [905, 146] on link "6 Ship" at bounding box center [934, 149] width 143 height 44
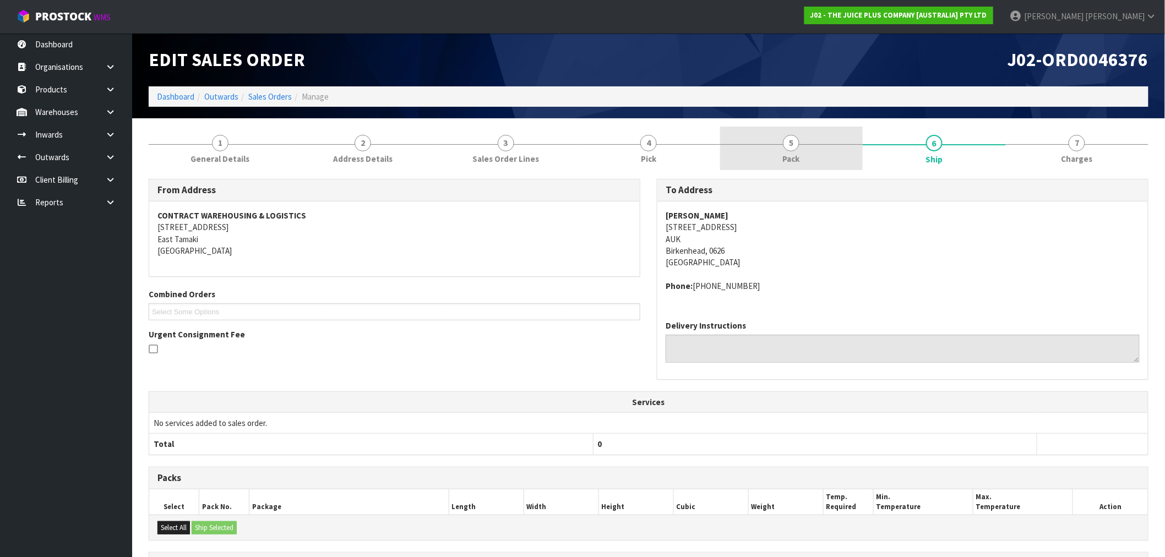
click at [769, 135] on link "5 Pack" at bounding box center [791, 149] width 143 height 44
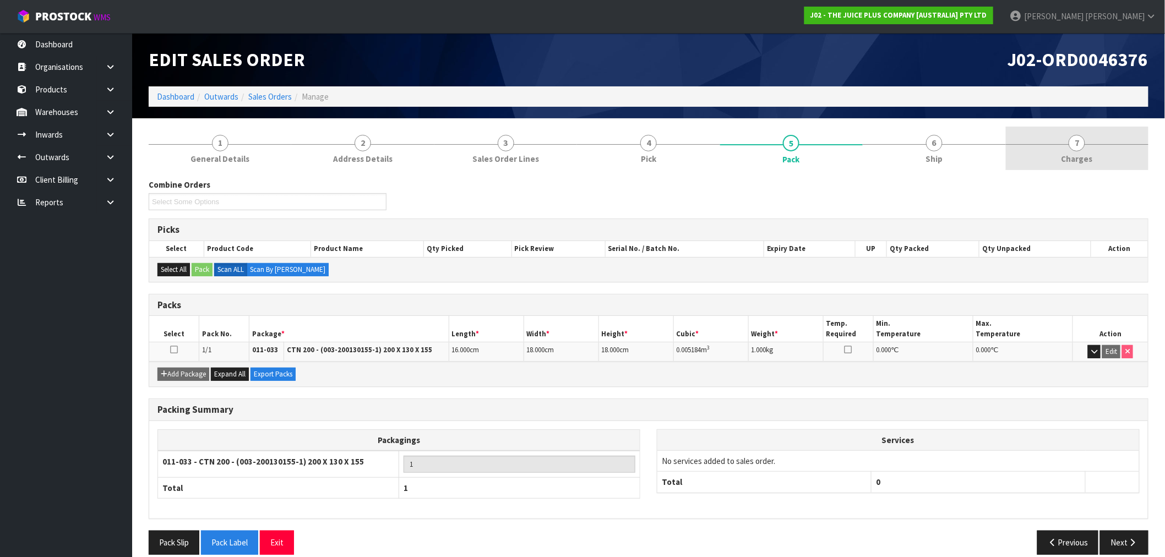
click at [1055, 151] on link "7 [GEOGRAPHIC_DATA]" at bounding box center [1077, 149] width 143 height 44
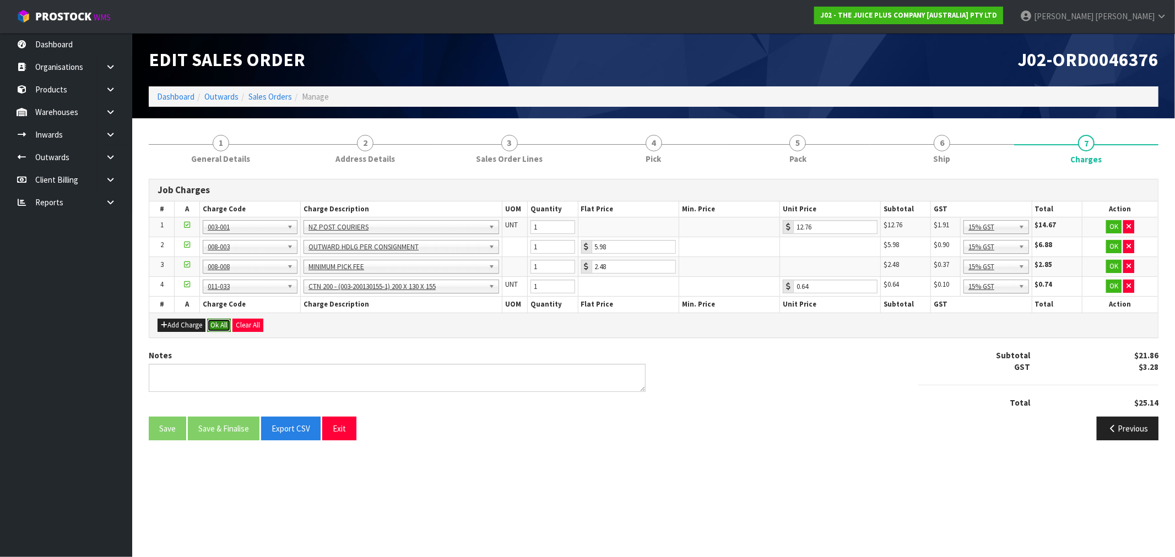
click at [210, 326] on button "Ok All" at bounding box center [219, 325] width 24 height 13
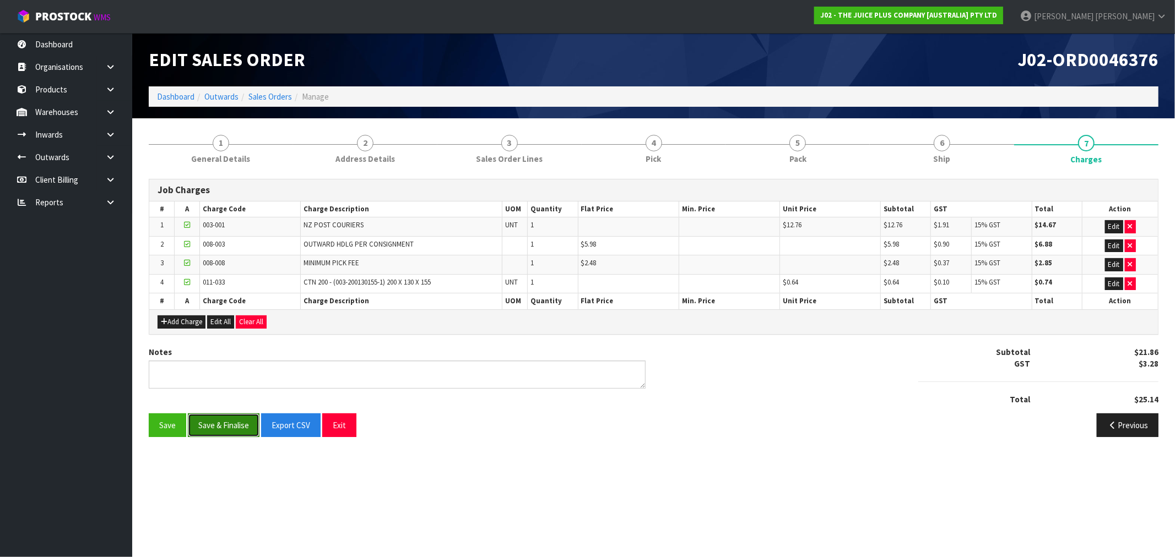
click at [244, 427] on button "Save & Finalise" at bounding box center [224, 426] width 72 height 24
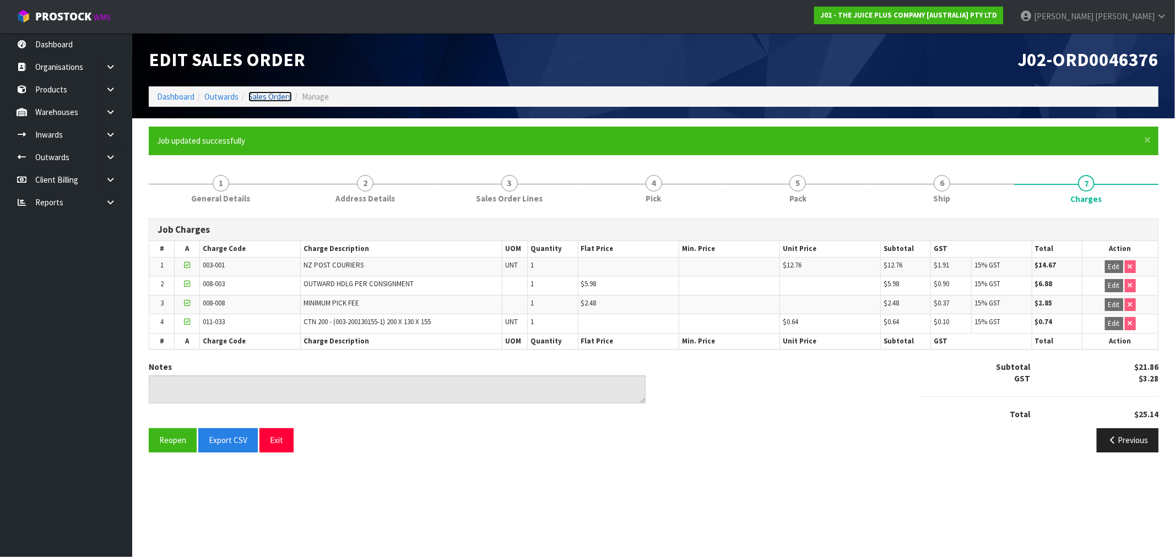
click at [278, 98] on link "Sales Orders" at bounding box center [270, 96] width 44 height 10
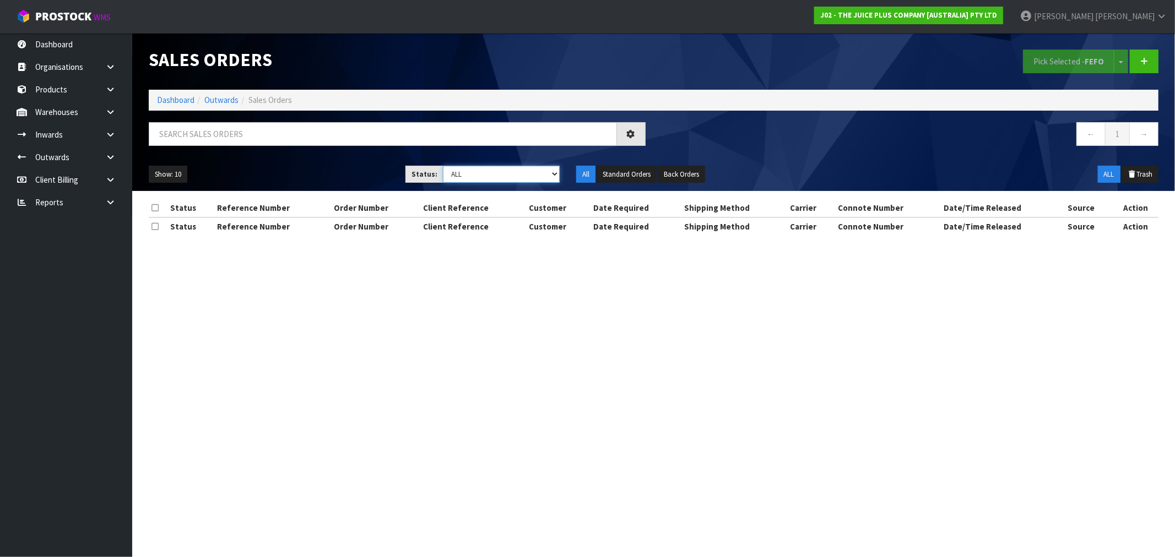
click at [481, 167] on select "Draft Pending Allocated Pending Pick Goods Picked Goods Packed Pending Charges …" at bounding box center [501, 174] width 117 height 17
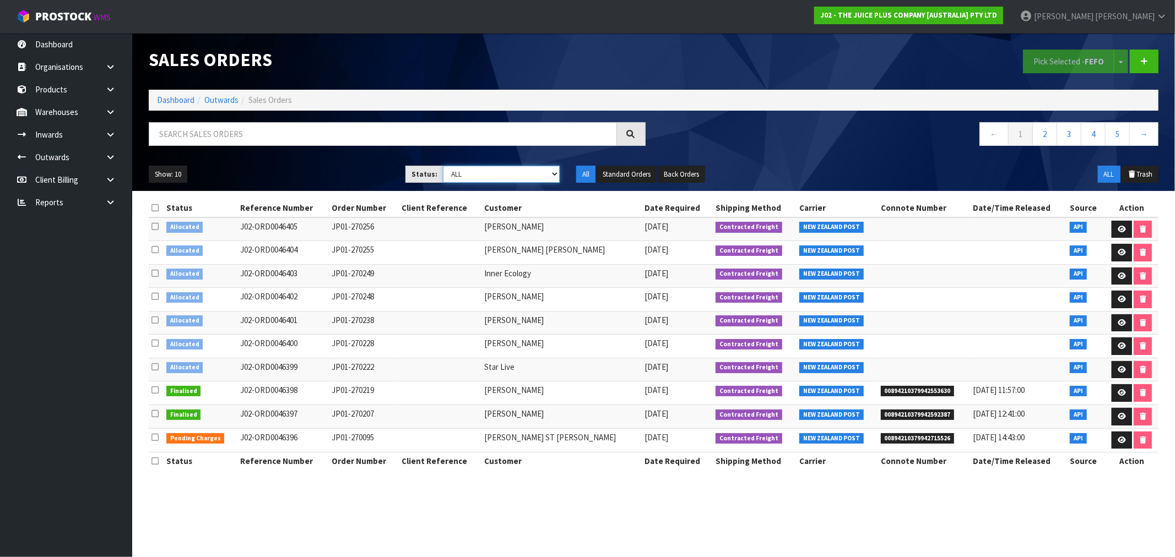
select select "string:6"
click at [443, 166] on select "Draft Pending Allocated Pending Pick Goods Picked Goods Packed Pending Charges …" at bounding box center [501, 174] width 117 height 17
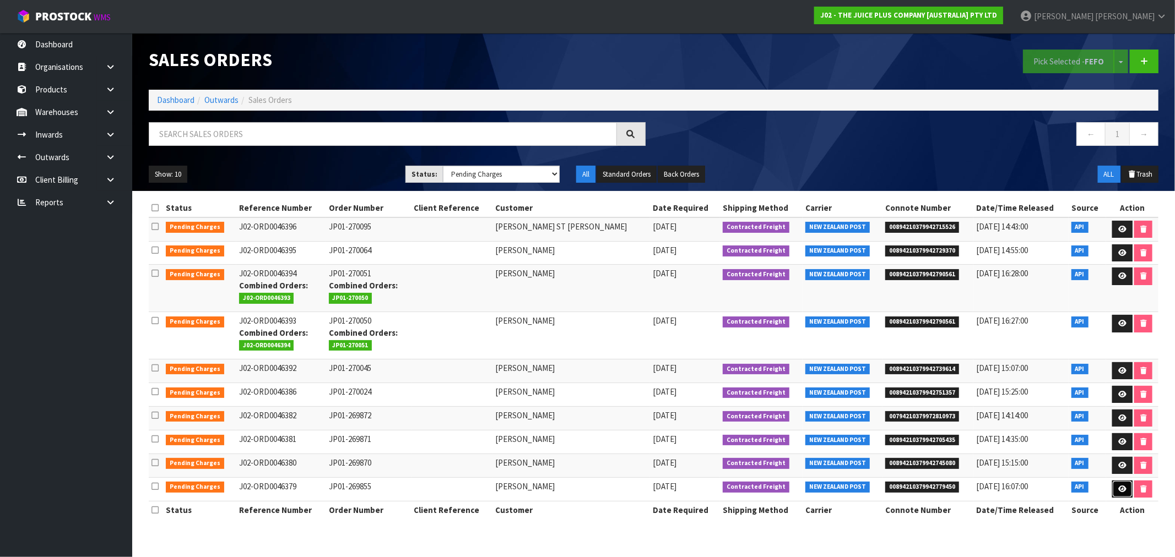
click at [1121, 493] on link at bounding box center [1122, 490] width 20 height 18
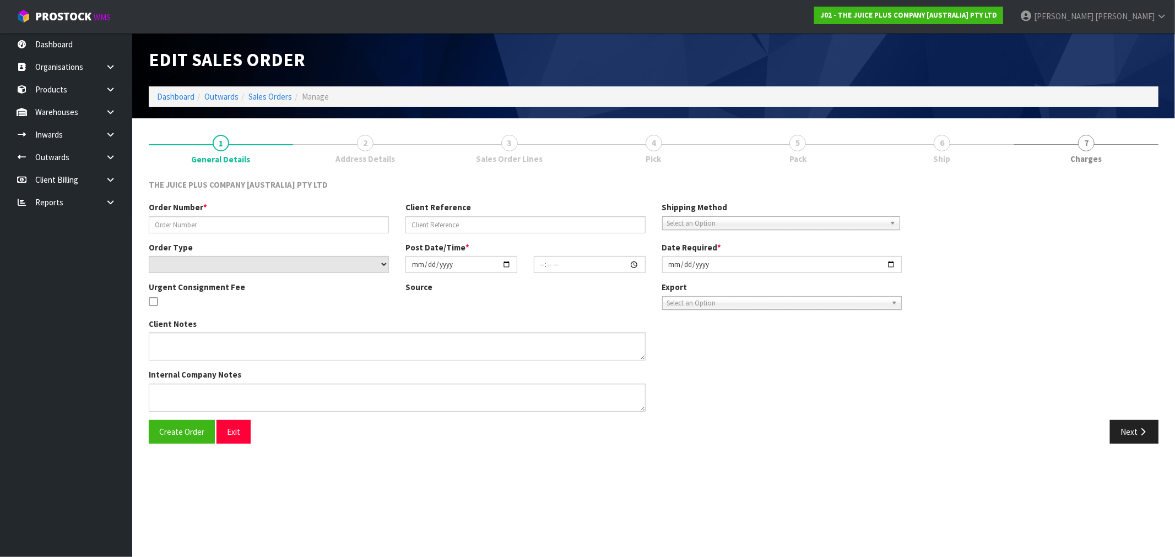
type input "JP01-269855"
select select "number:0"
type input "[DATE]"
type input "03:20:46.000"
type input "[DATE]"
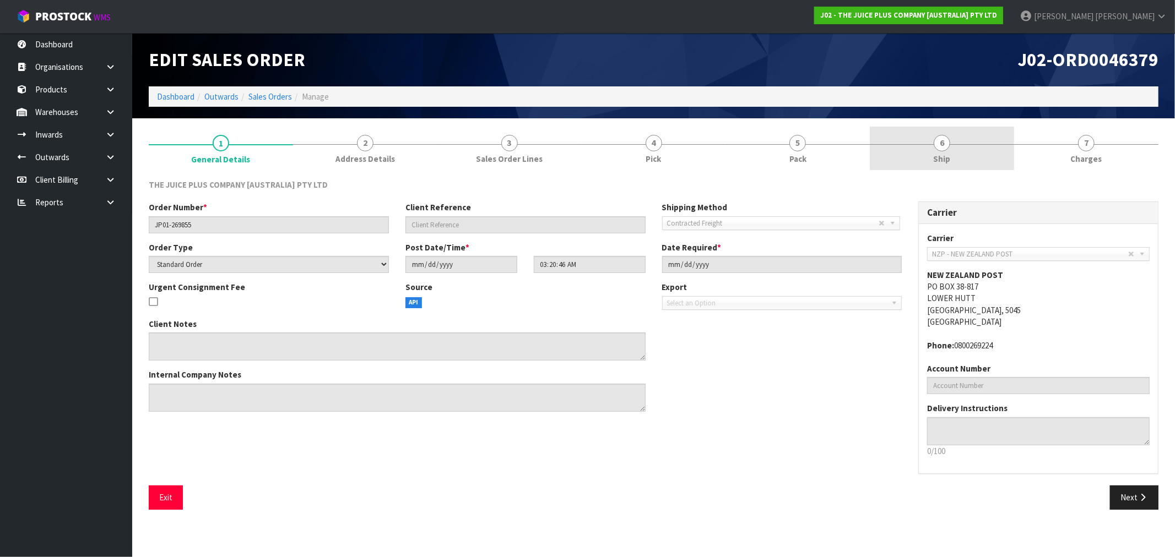
click at [931, 143] on link "6 Ship" at bounding box center [942, 149] width 144 height 44
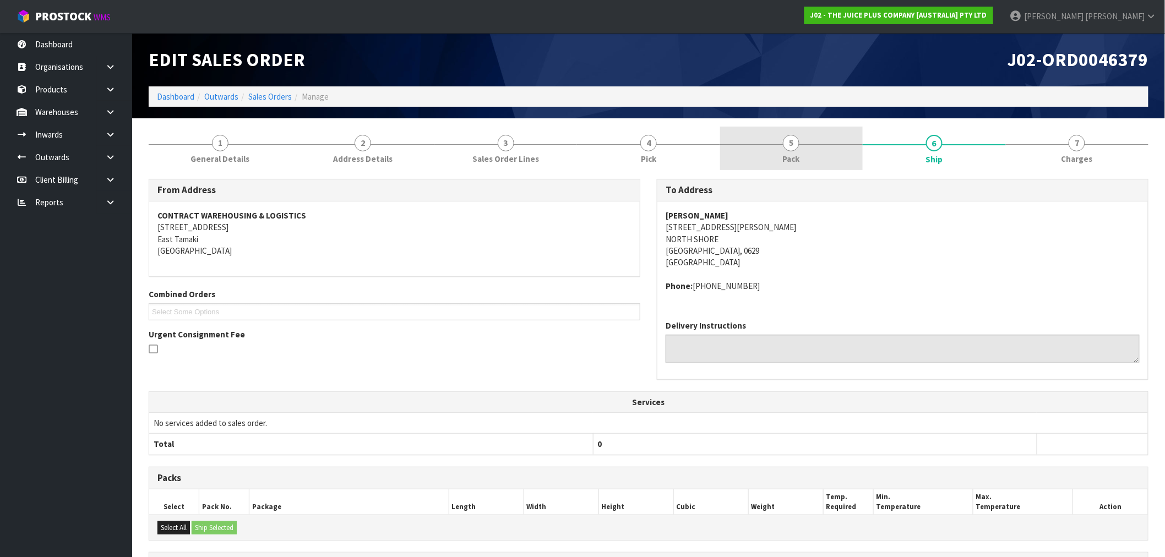
click at [816, 151] on link "5 Pack" at bounding box center [791, 149] width 143 height 44
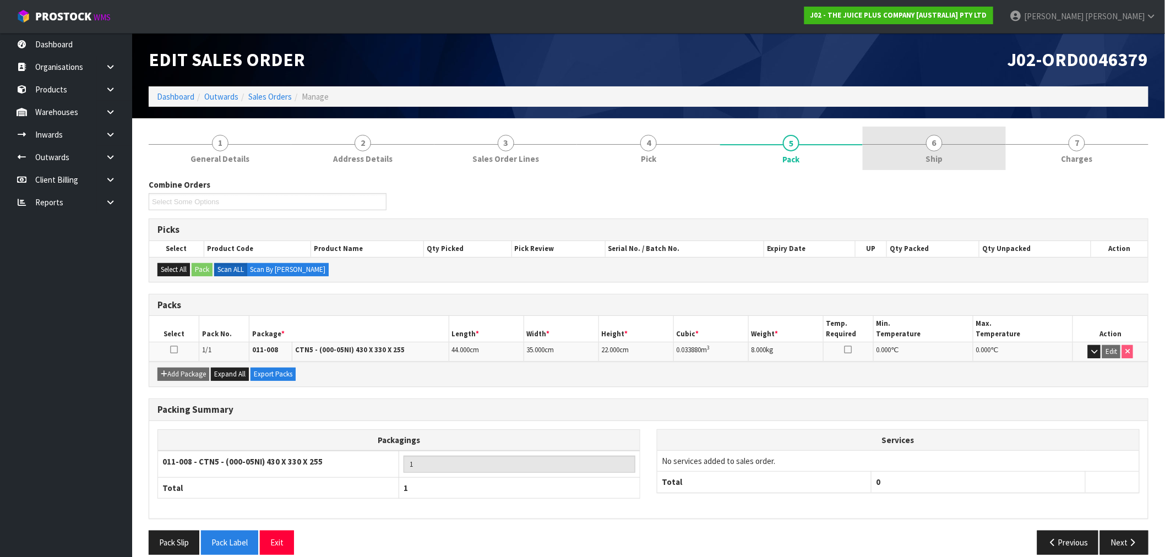
click at [935, 146] on span "6" at bounding box center [934, 143] width 17 height 17
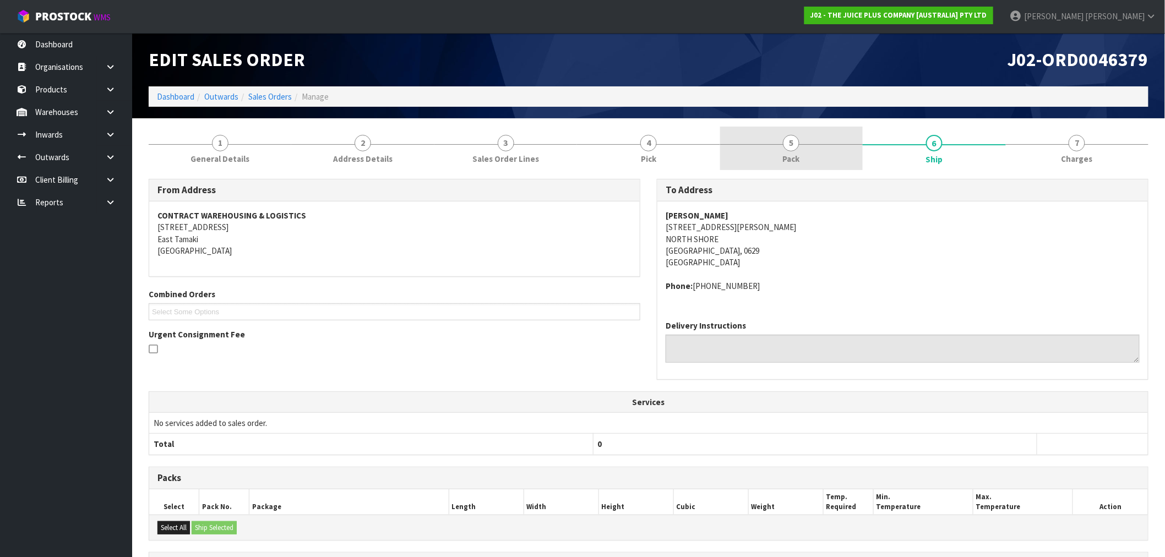
click at [815, 149] on link "5 Pack" at bounding box center [791, 149] width 143 height 44
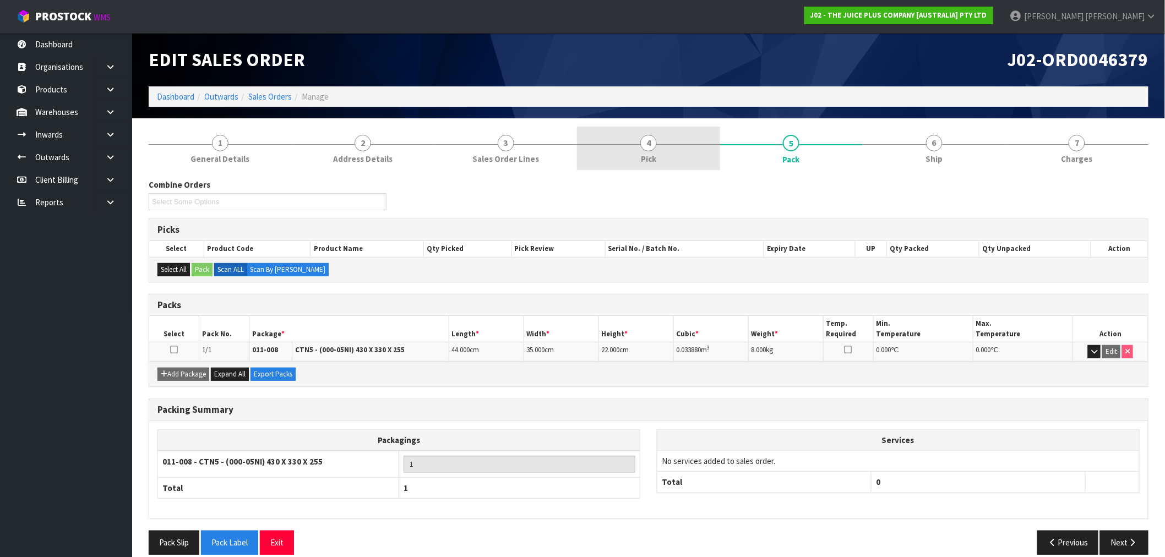
click at [615, 146] on link "4 Pick" at bounding box center [648, 149] width 143 height 44
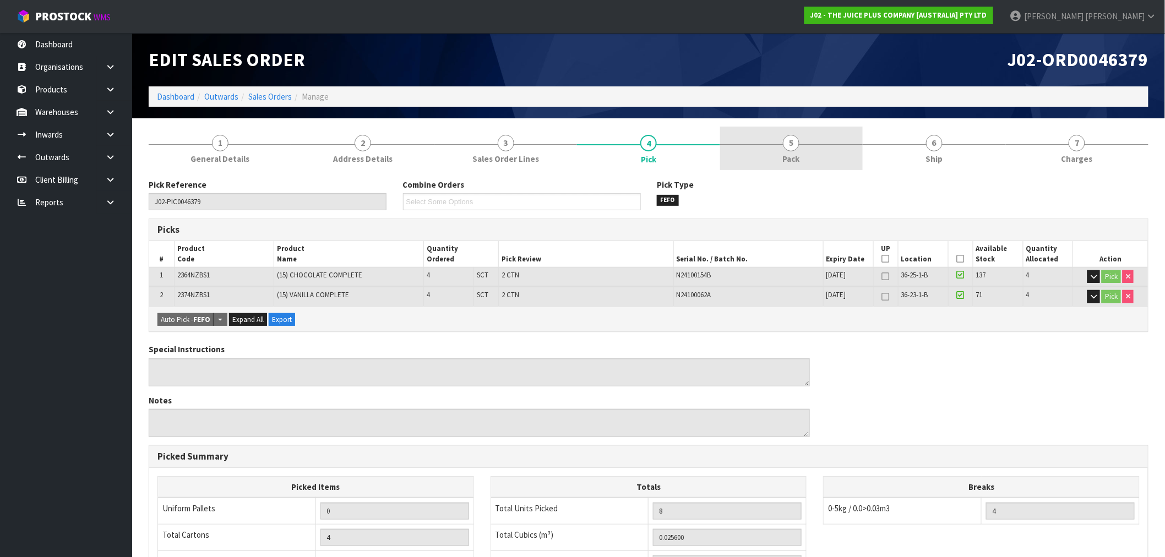
click at [836, 156] on link "5 Pack" at bounding box center [791, 149] width 143 height 44
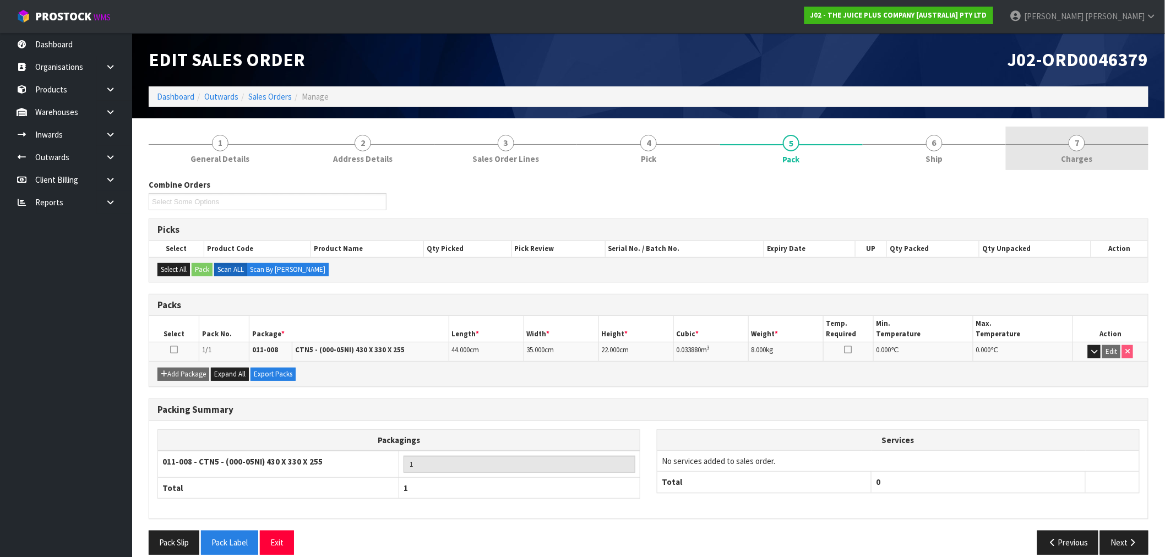
click at [1066, 150] on link "7 [GEOGRAPHIC_DATA]" at bounding box center [1077, 149] width 143 height 44
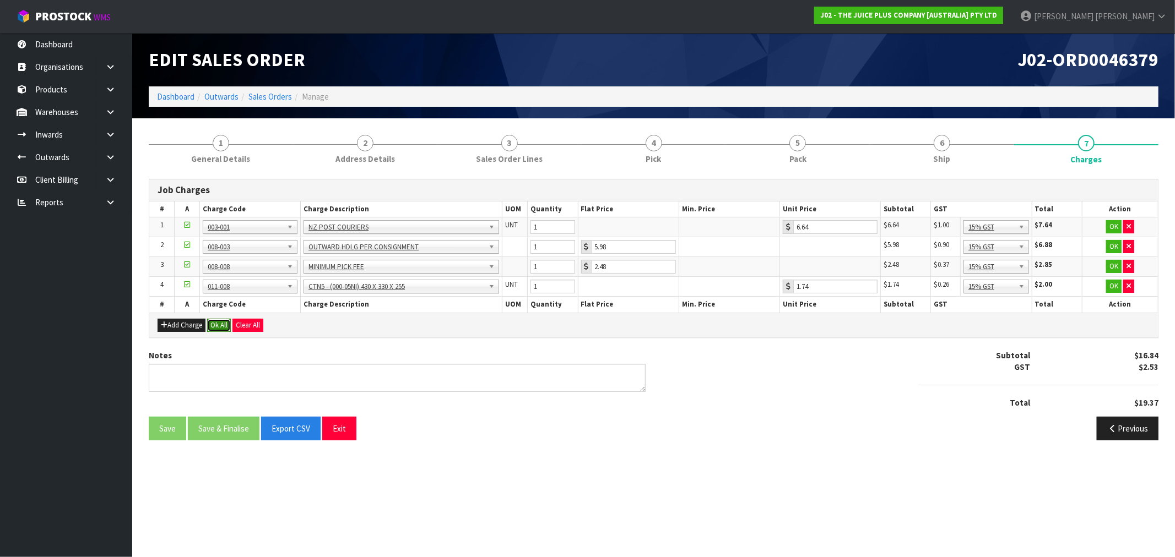
click at [225, 327] on button "Ok All" at bounding box center [219, 325] width 24 height 13
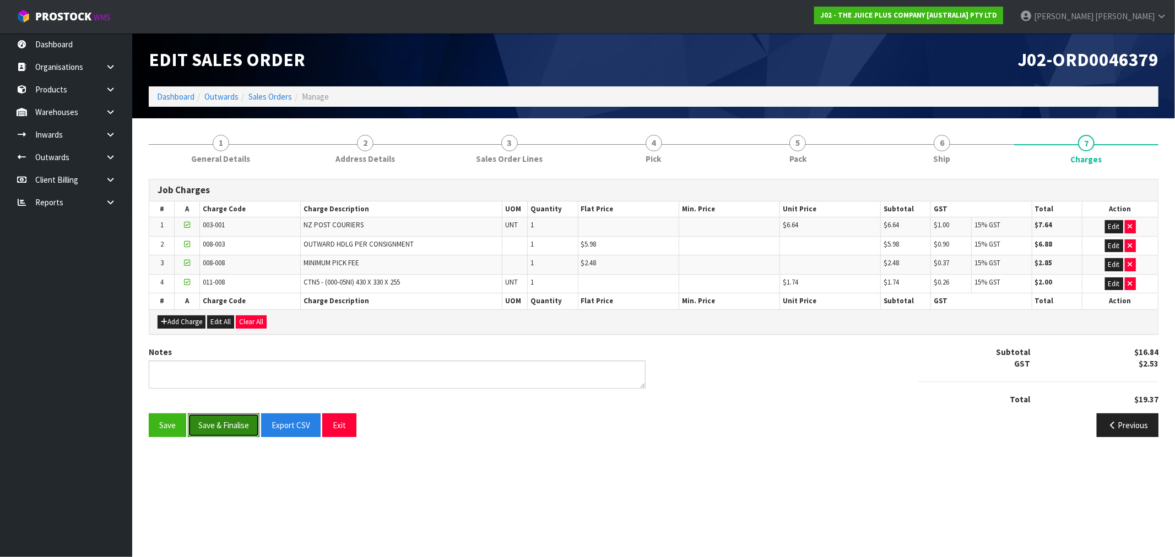
click at [236, 426] on button "Save & Finalise" at bounding box center [224, 426] width 72 height 24
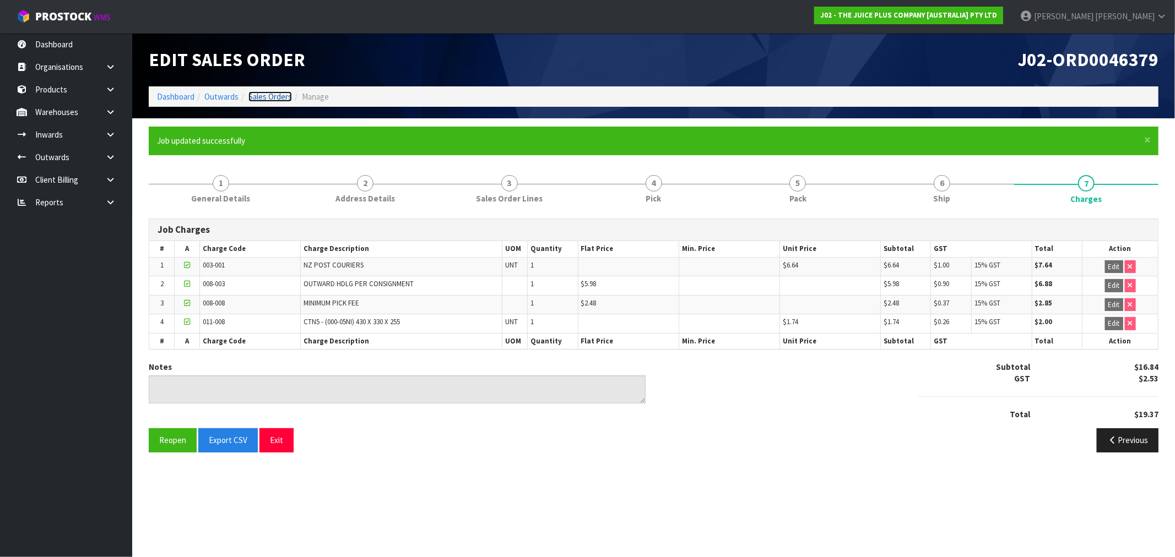
click at [265, 97] on link "Sales Orders" at bounding box center [270, 96] width 44 height 10
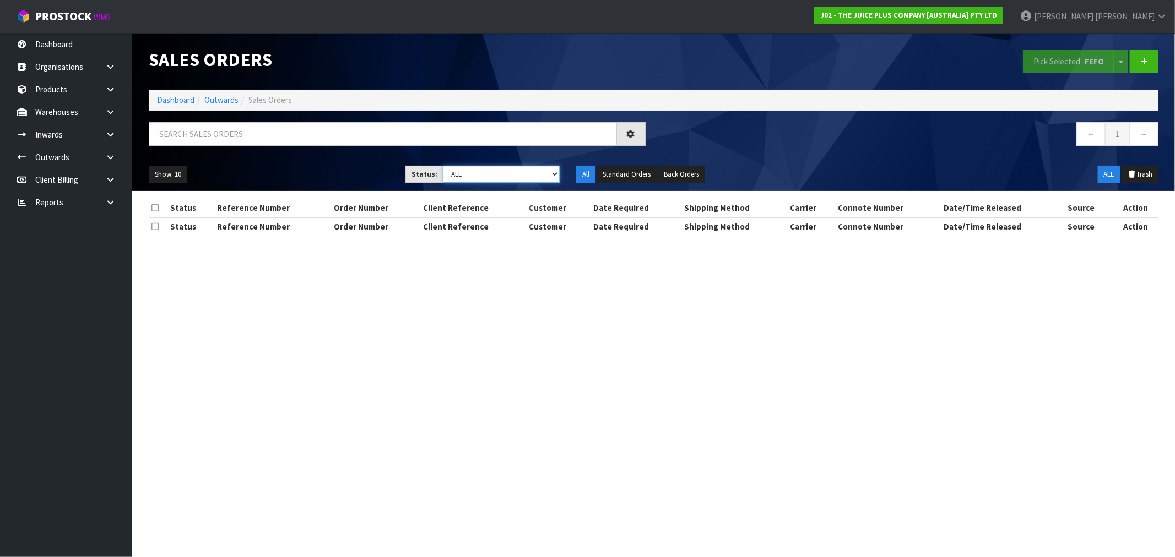
click at [490, 166] on select "Draft Pending Allocated Pending Pick Goods Picked Goods Packed Pending Charges …" at bounding box center [501, 174] width 117 height 17
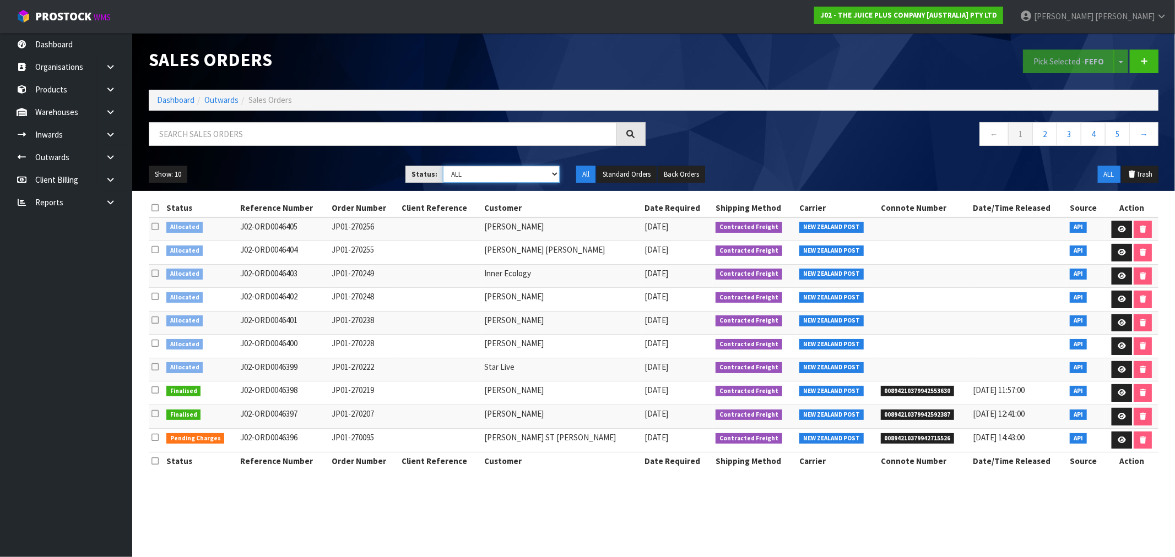
select select "string:6"
click at [443, 166] on select "Draft Pending Allocated Pending Pick Goods Picked Goods Packed Pending Charges …" at bounding box center [501, 174] width 117 height 17
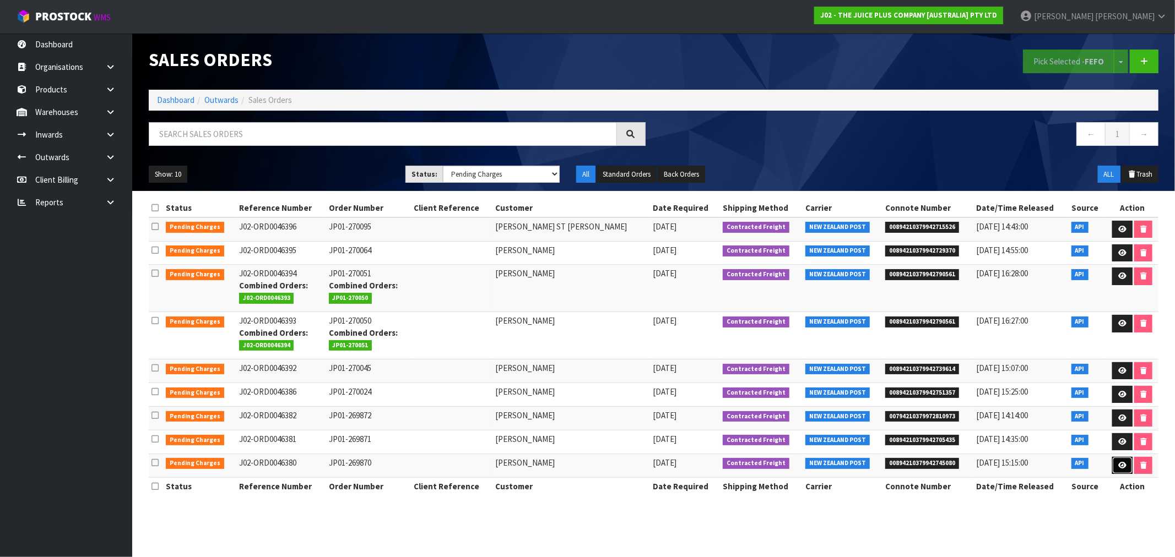
click at [1121, 461] on link at bounding box center [1122, 466] width 20 height 18
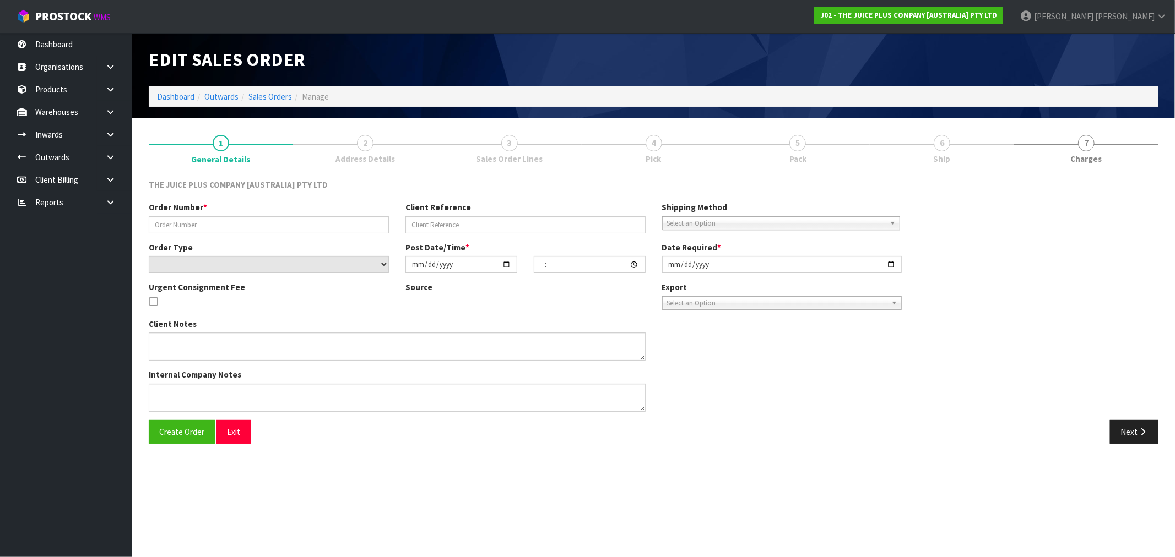
type input "JP01-269870"
select select "number:0"
type input "[DATE]"
type input "08:08:00.000"
type input "[DATE]"
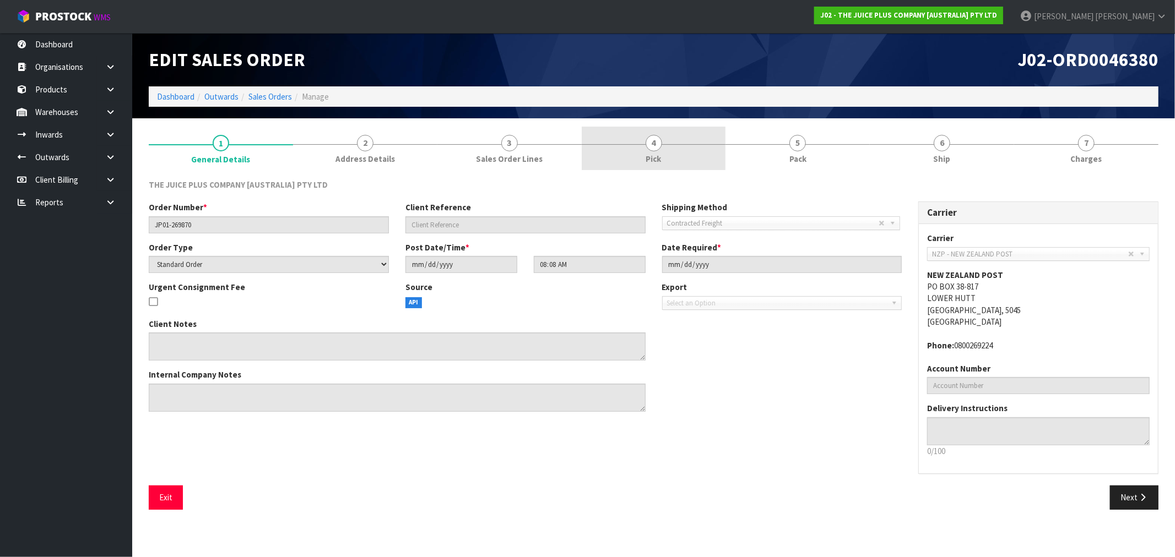
click at [653, 153] on span "Pick" at bounding box center [653, 159] width 15 height 12
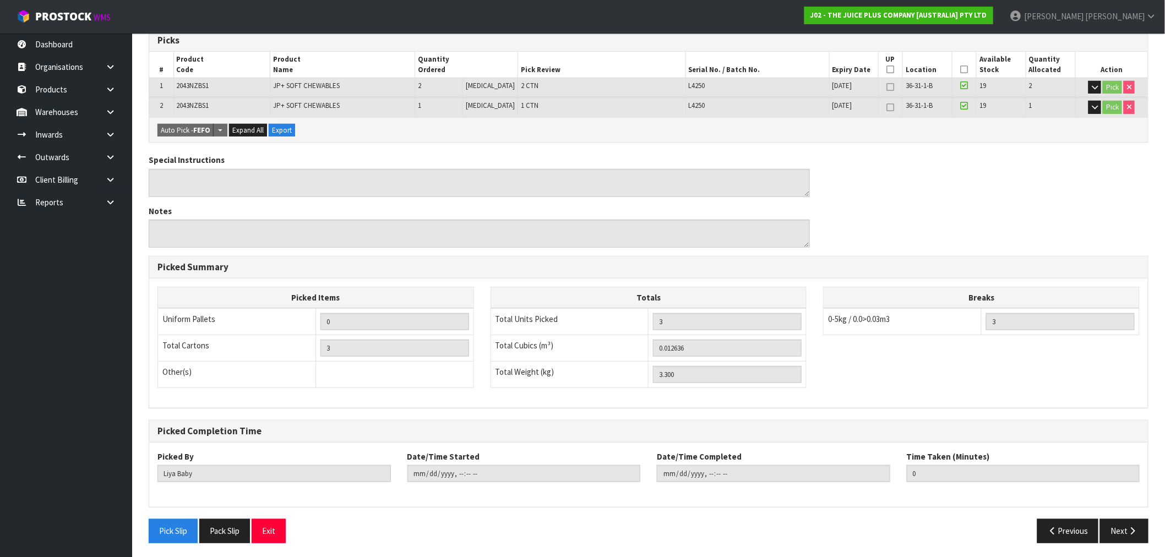
scroll to position [191, 0]
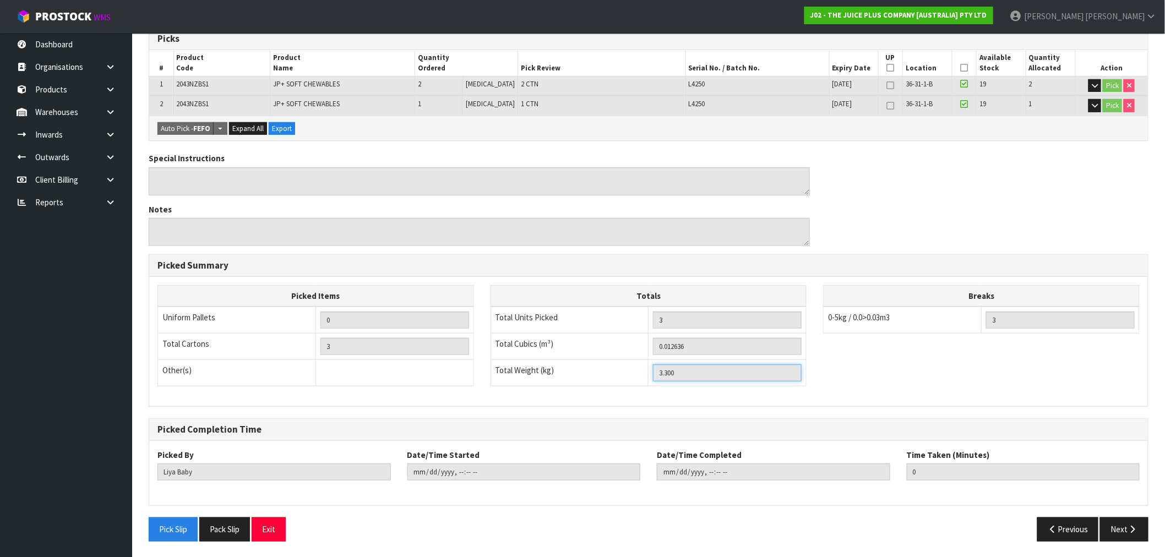
drag, startPoint x: 680, startPoint y: 375, endPoint x: 590, endPoint y: 276, distance: 133.4
click at [591, 361] on tr "Total Weight (kg) 3.300" at bounding box center [649, 373] width 316 height 26
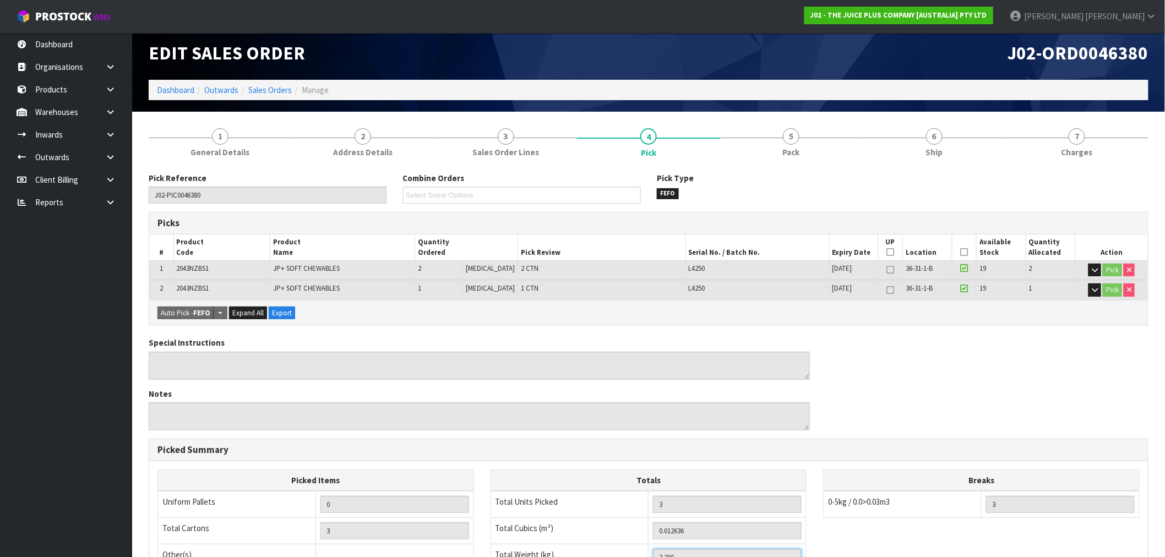
scroll to position [0, 0]
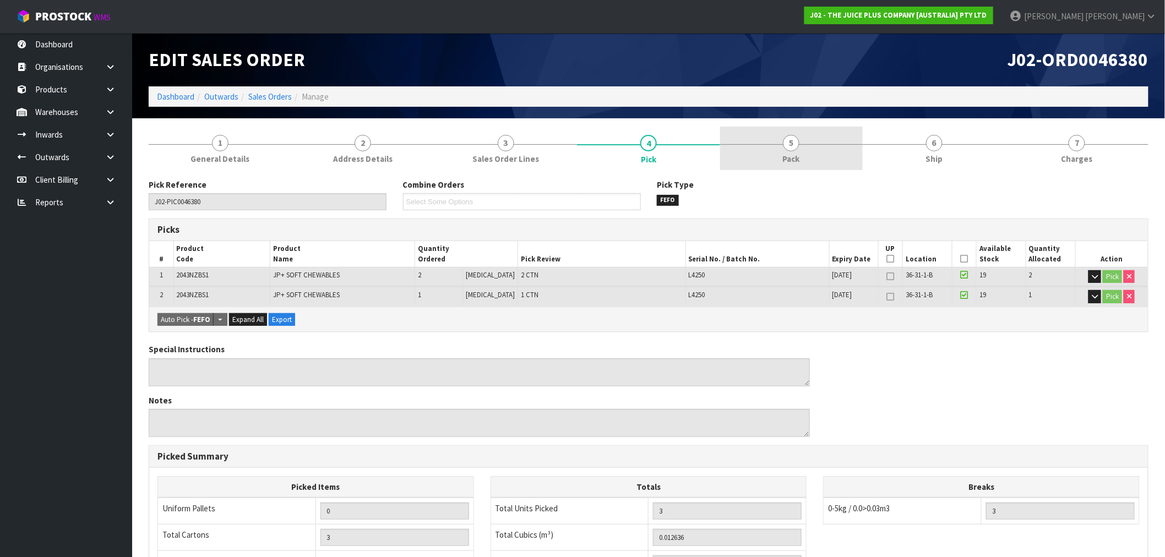
click at [777, 155] on link "5 Pack" at bounding box center [791, 149] width 143 height 44
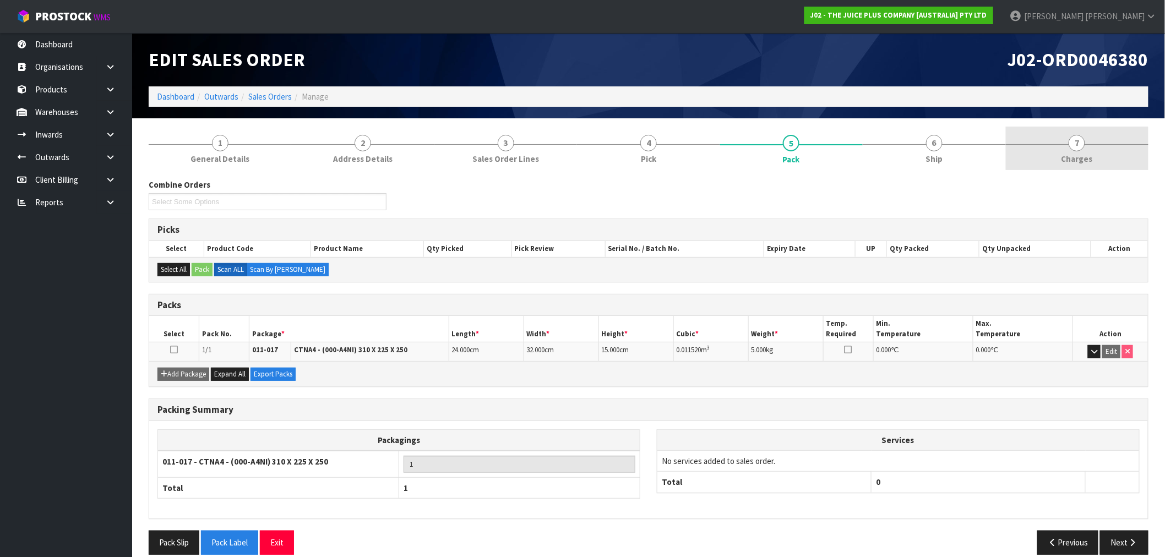
click at [1047, 144] on div at bounding box center [1077, 144] width 143 height 1
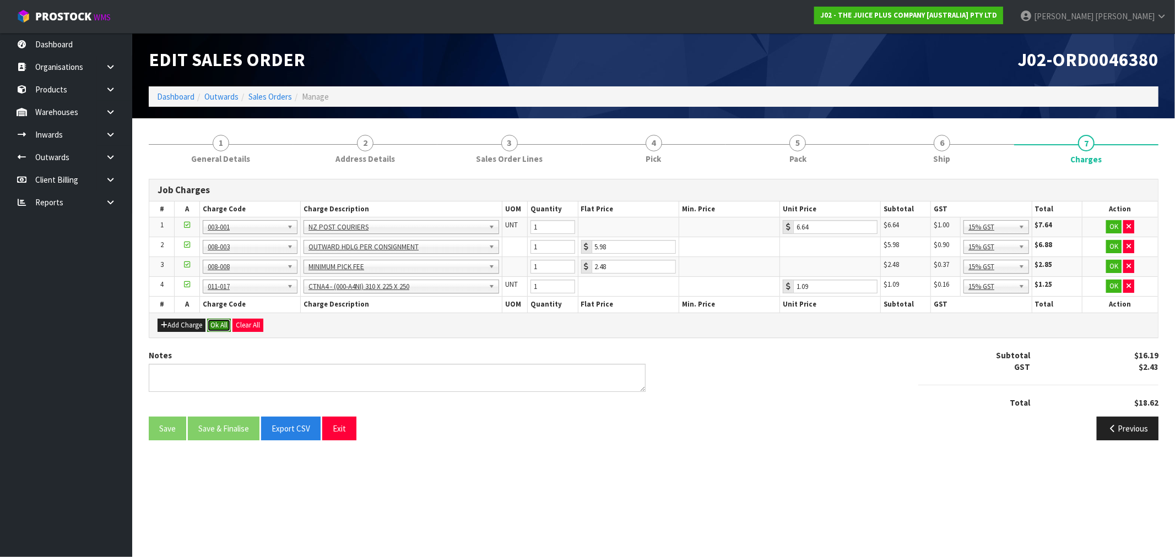
click at [222, 322] on button "Ok All" at bounding box center [219, 325] width 24 height 13
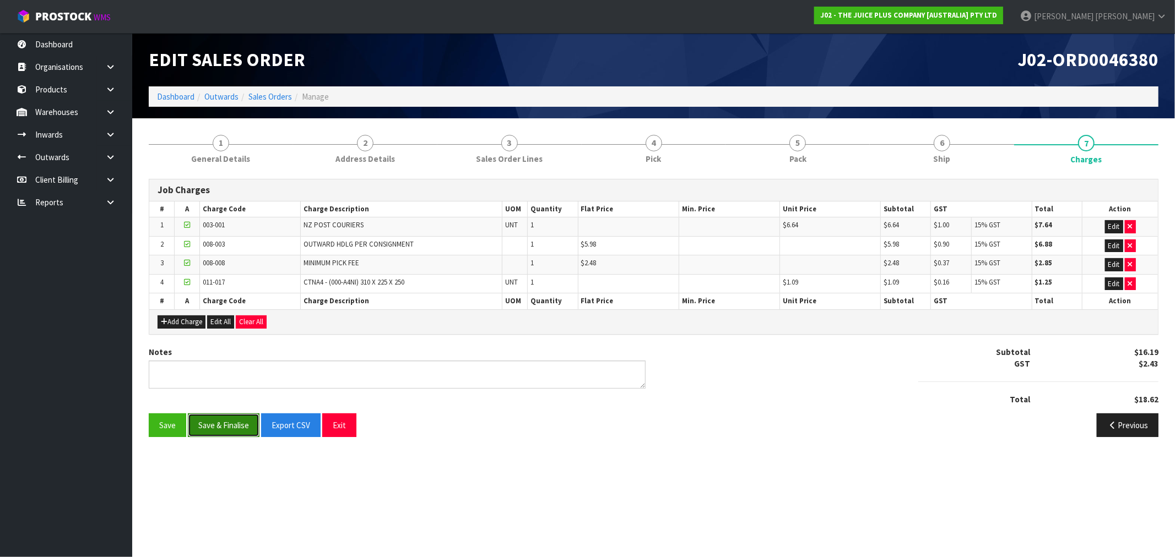
click at [242, 423] on button "Save & Finalise" at bounding box center [224, 426] width 72 height 24
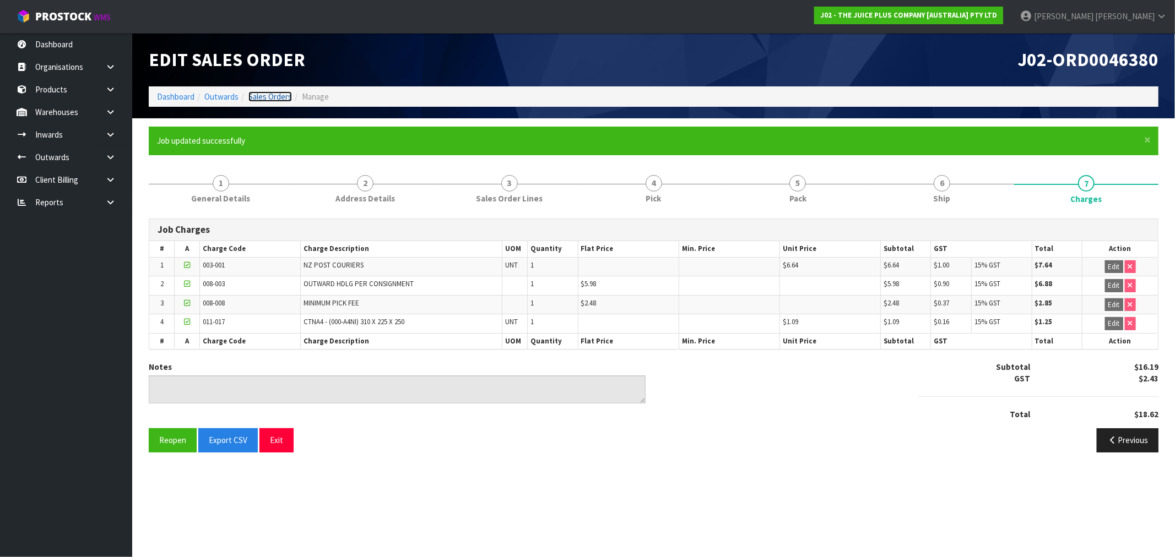
click at [259, 97] on link "Sales Orders" at bounding box center [270, 96] width 44 height 10
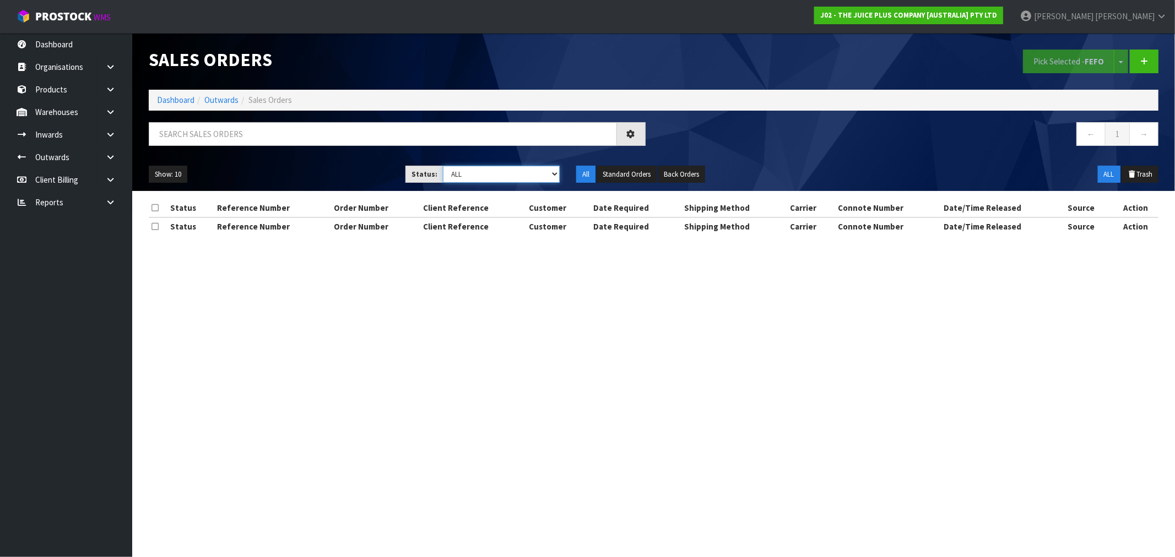
click at [466, 167] on select "Draft Pending Allocated Pending Pick Goods Picked Goods Packed Pending Charges …" at bounding box center [501, 174] width 117 height 17
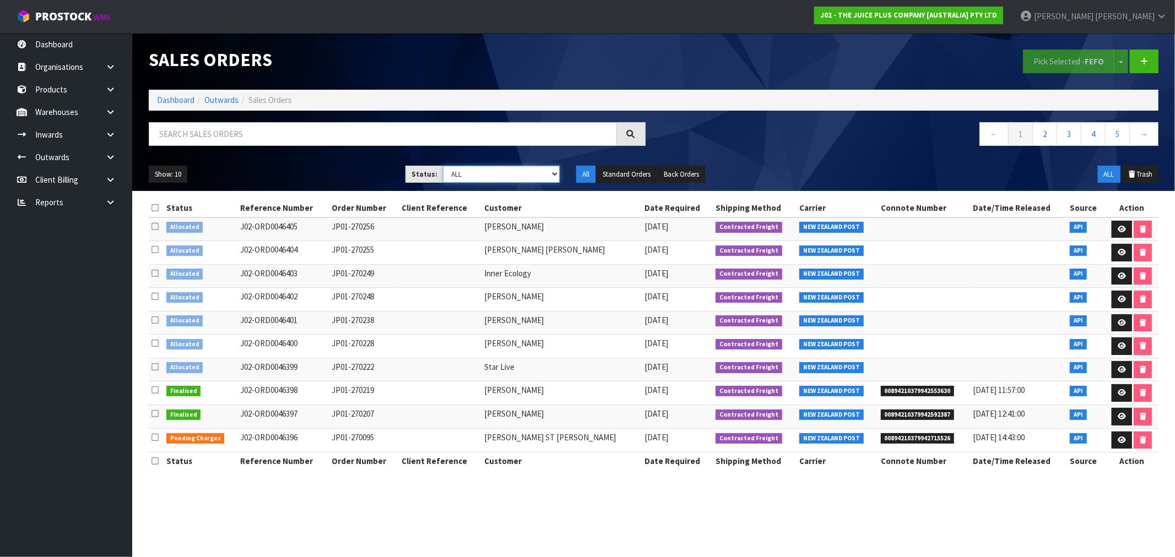
select select "string:6"
click at [443, 166] on select "Draft Pending Allocated Pending Pick Goods Picked Goods Packed Pending Charges …" at bounding box center [501, 174] width 117 height 17
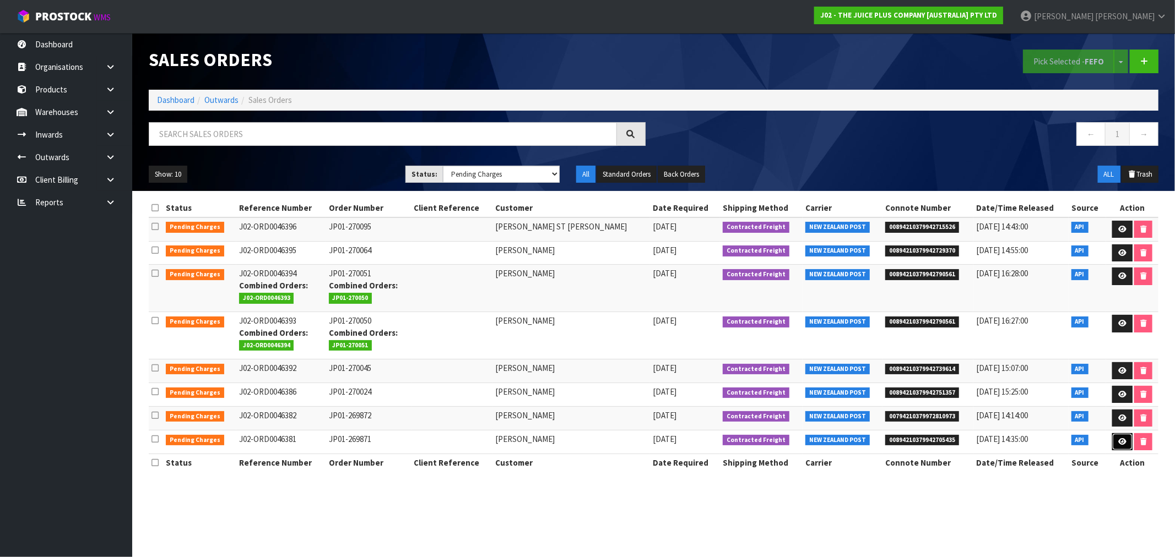
click at [1119, 442] on icon at bounding box center [1122, 441] width 8 height 7
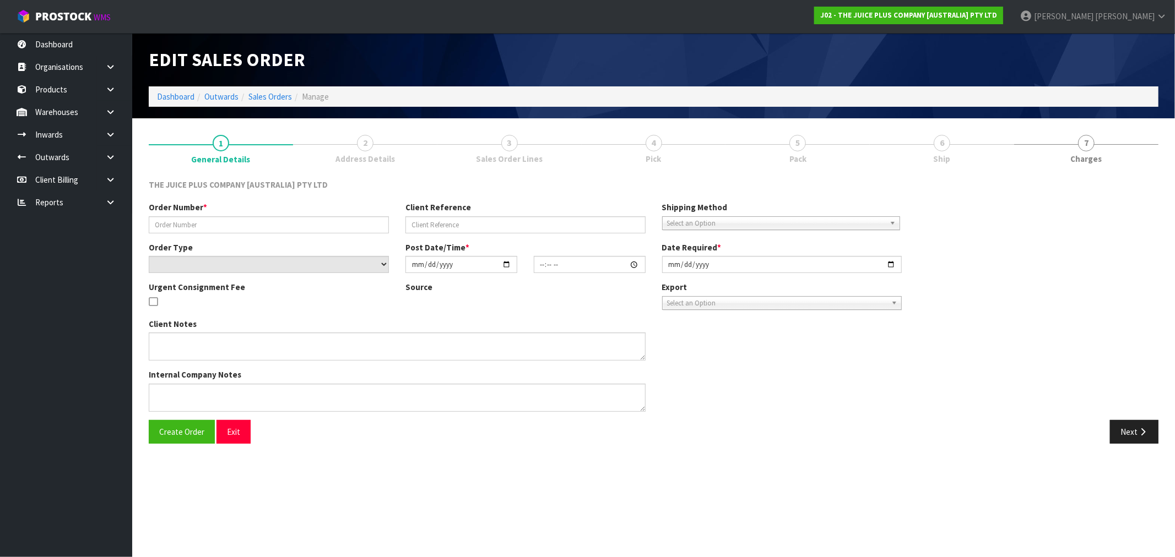
type input "JP01-269871"
select select "number:0"
type input "[DATE]"
type input "08:31:55.000"
type input "[DATE]"
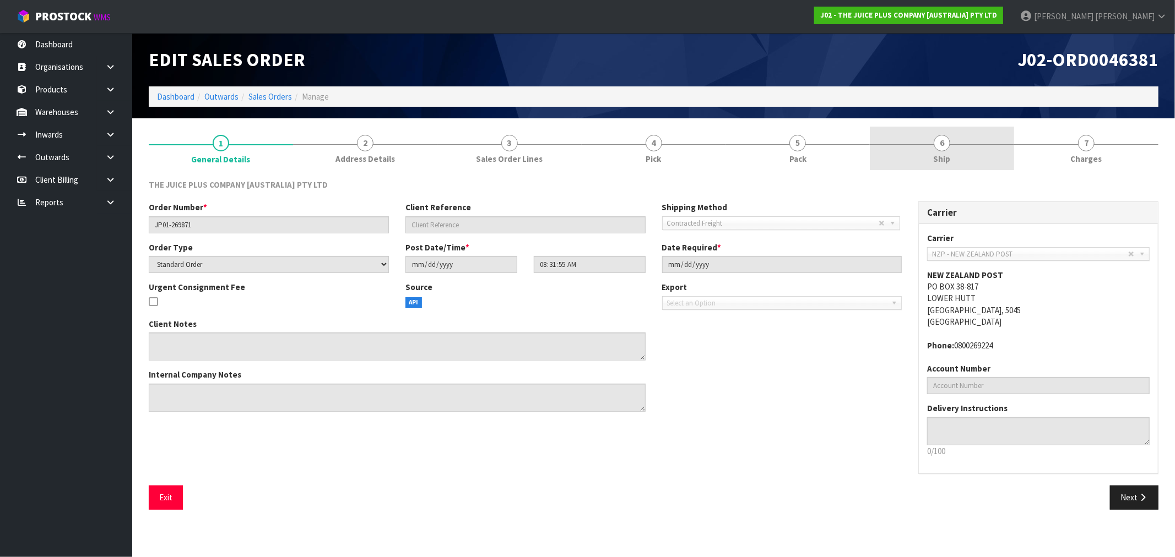
drag, startPoint x: 969, startPoint y: 153, endPoint x: 962, endPoint y: 156, distance: 8.1
click at [969, 153] on link "6 Ship" at bounding box center [942, 149] width 144 height 44
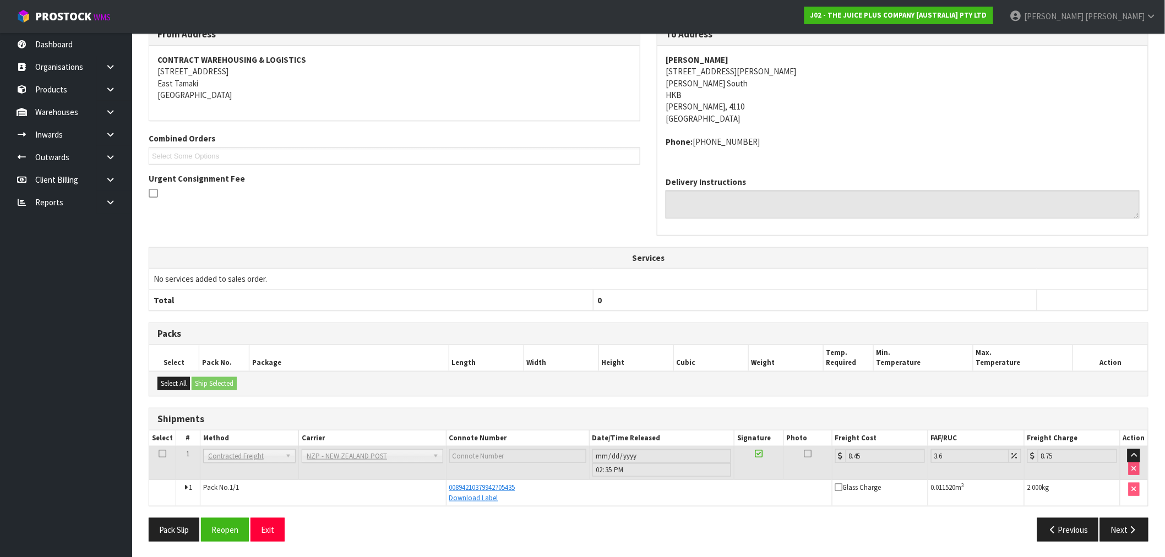
scroll to position [157, 0]
drag, startPoint x: 1131, startPoint y: 533, endPoint x: 658, endPoint y: 397, distance: 492.9
click at [680, 474] on div "From Address CONTRACT WAREHOUSING & LOGISTICS [STREET_ADDRESS] Combined Orders …" at bounding box center [649, 285] width 1000 height 527
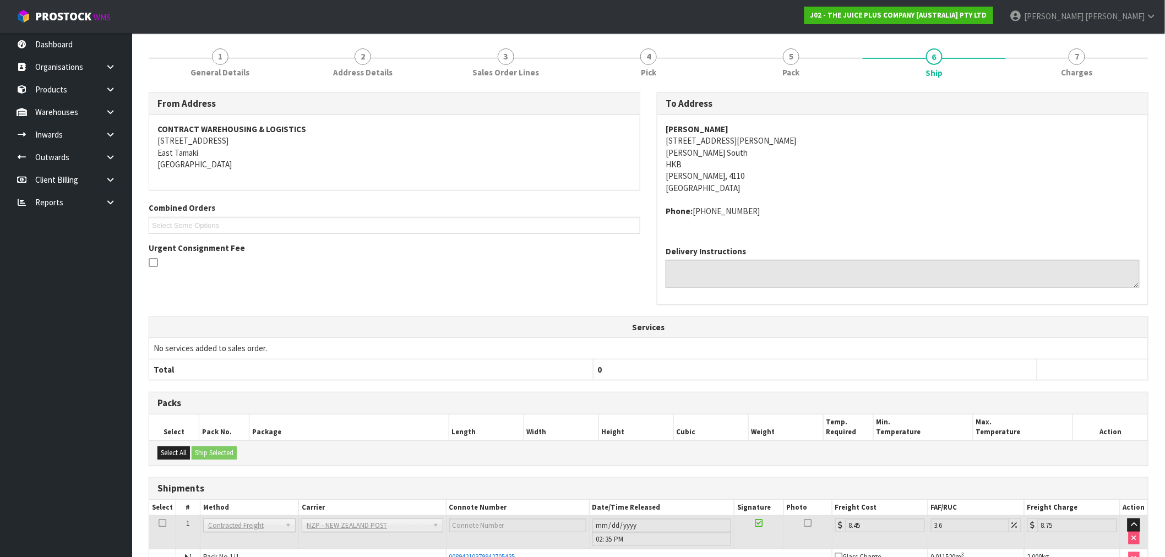
scroll to position [0, 0]
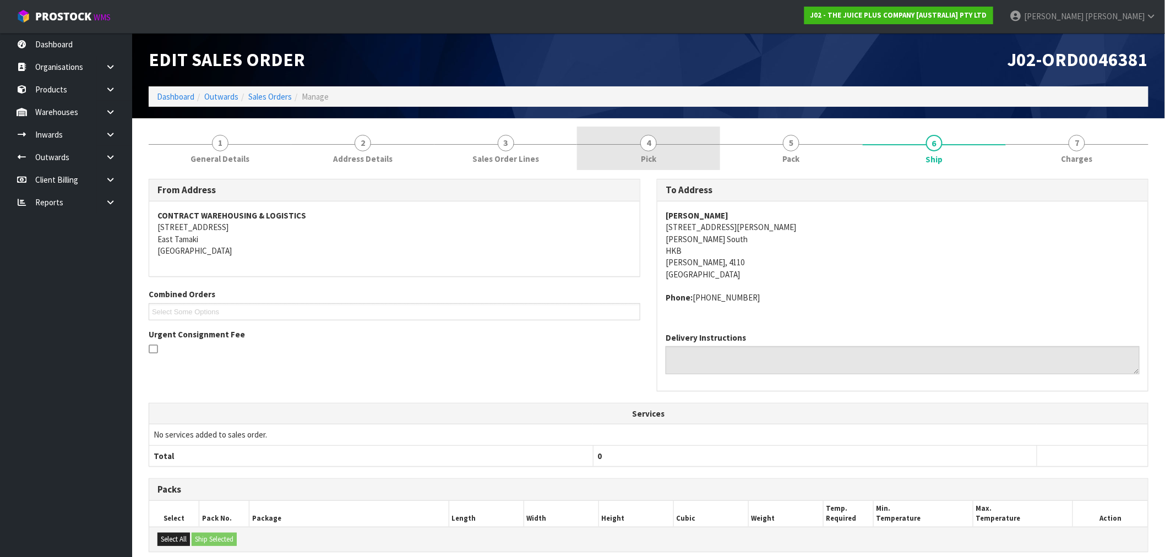
click at [663, 149] on link "4 Pick" at bounding box center [648, 149] width 143 height 44
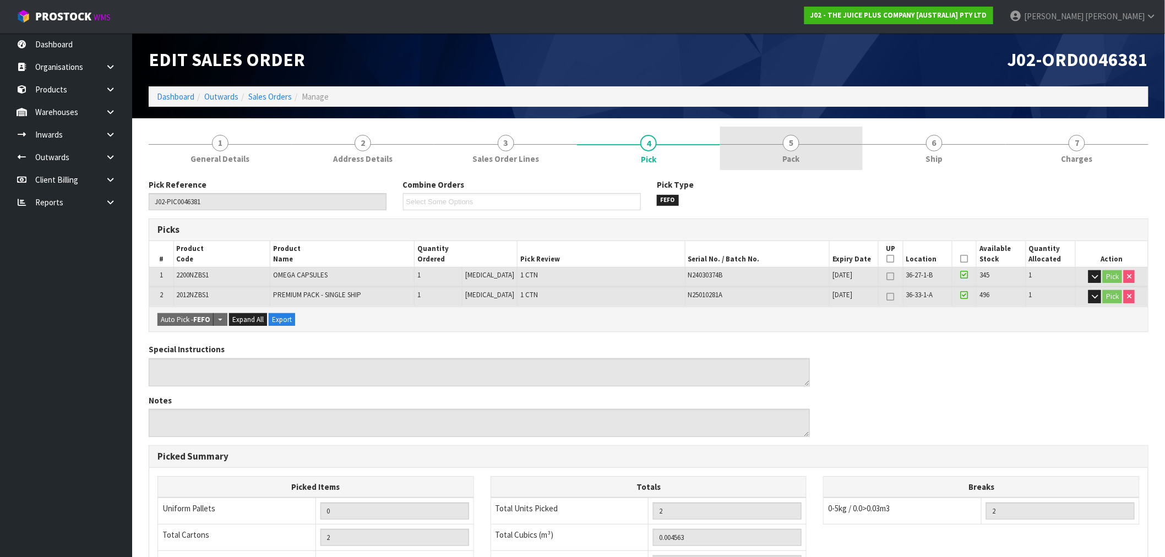
drag, startPoint x: 802, startPoint y: 139, endPoint x: 811, endPoint y: 150, distance: 14.1
click at [802, 139] on link "5 Pack" at bounding box center [791, 149] width 143 height 44
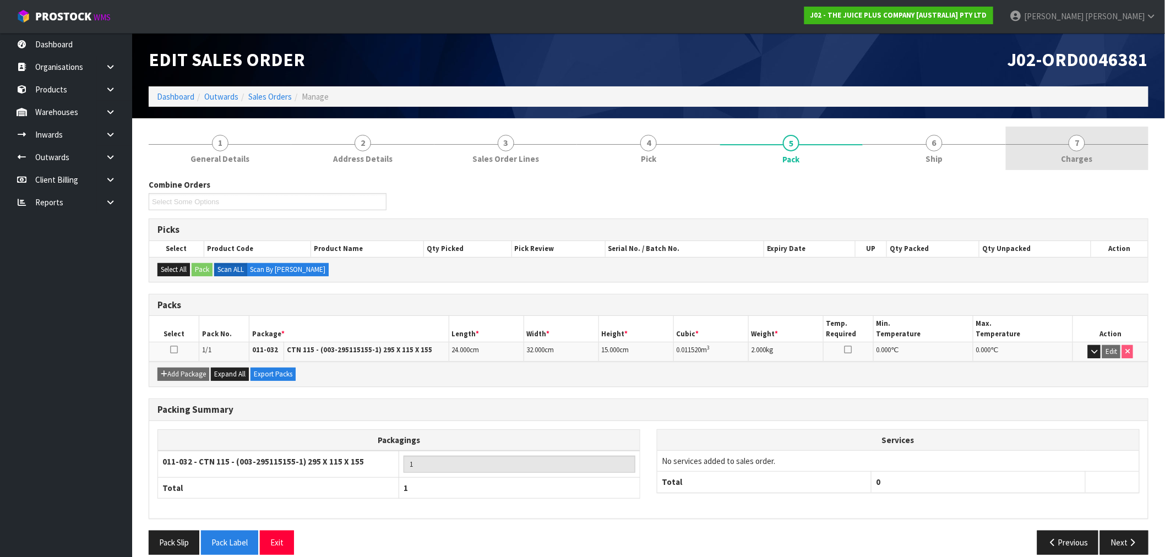
click at [1096, 150] on link "7 [GEOGRAPHIC_DATA]" at bounding box center [1077, 149] width 143 height 44
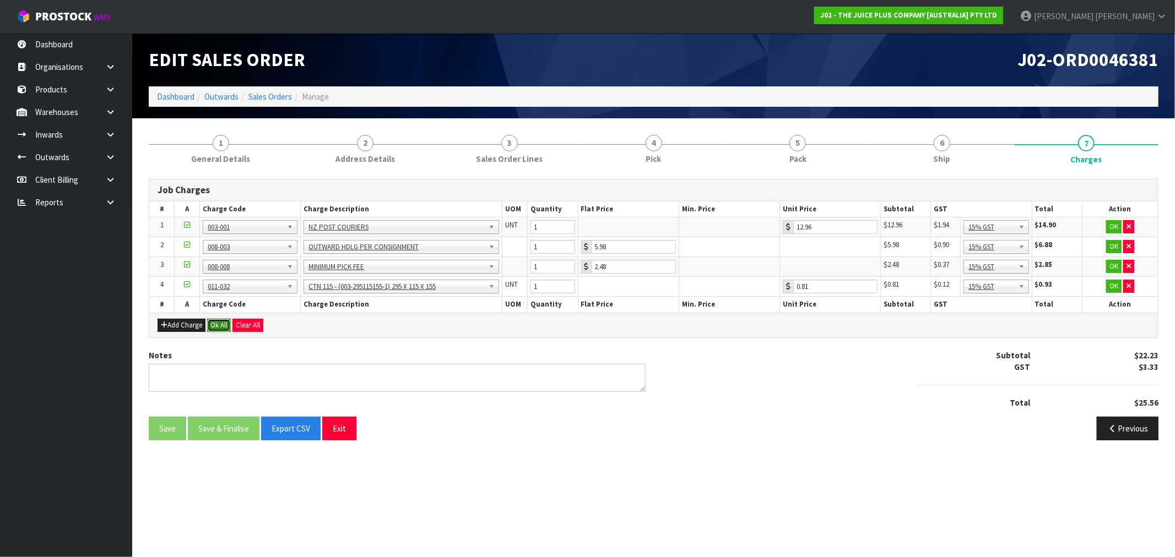
click at [213, 324] on button "Ok All" at bounding box center [219, 325] width 24 height 13
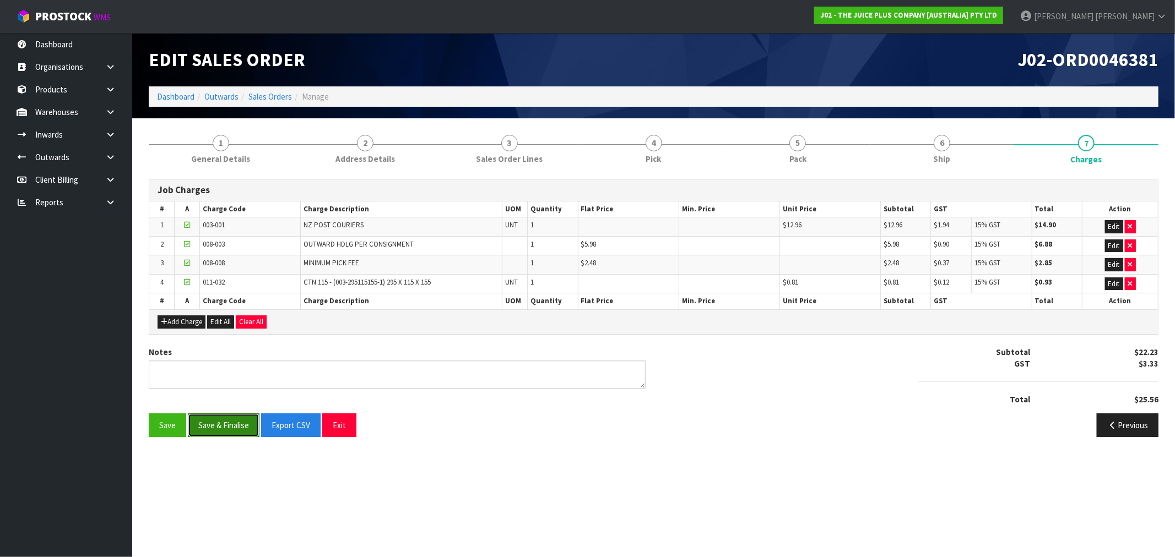
click at [237, 425] on button "Save & Finalise" at bounding box center [224, 426] width 72 height 24
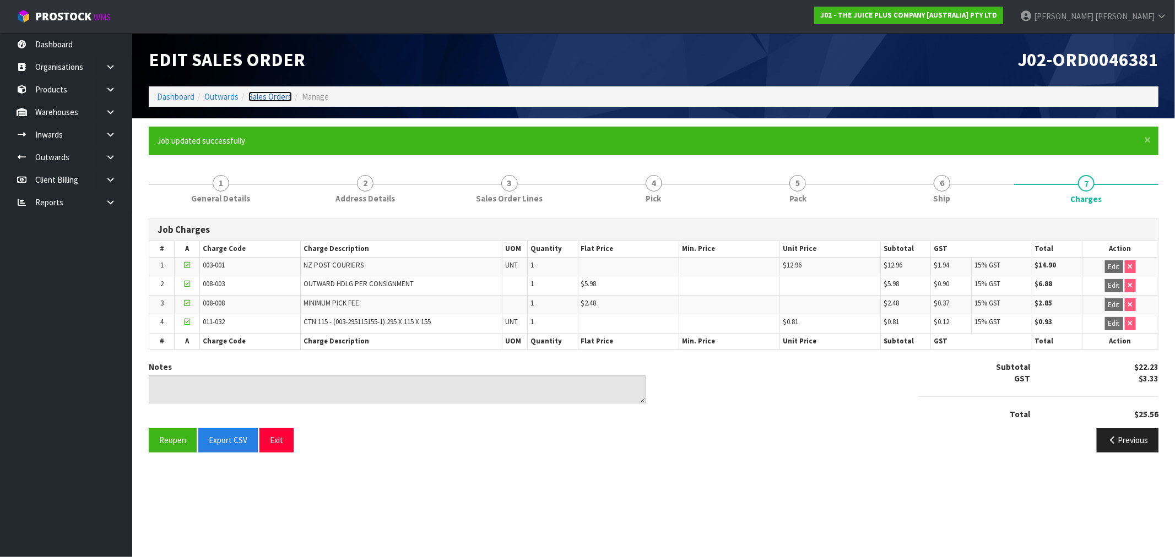
click at [256, 97] on link "Sales Orders" at bounding box center [270, 96] width 44 height 10
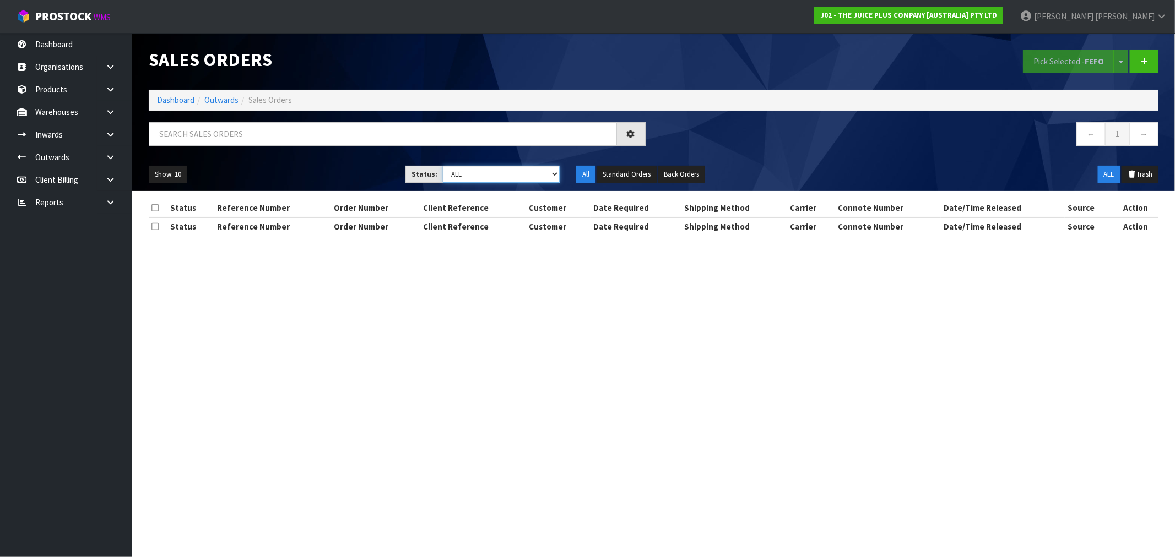
click at [489, 167] on select "Draft Pending Allocated Pending Pick Goods Picked Goods Packed Pending Charges …" at bounding box center [501, 174] width 117 height 17
click at [443, 166] on select "Draft Pending Allocated Pending Pick Goods Picked Goods Packed Pending Charges …" at bounding box center [501, 174] width 117 height 17
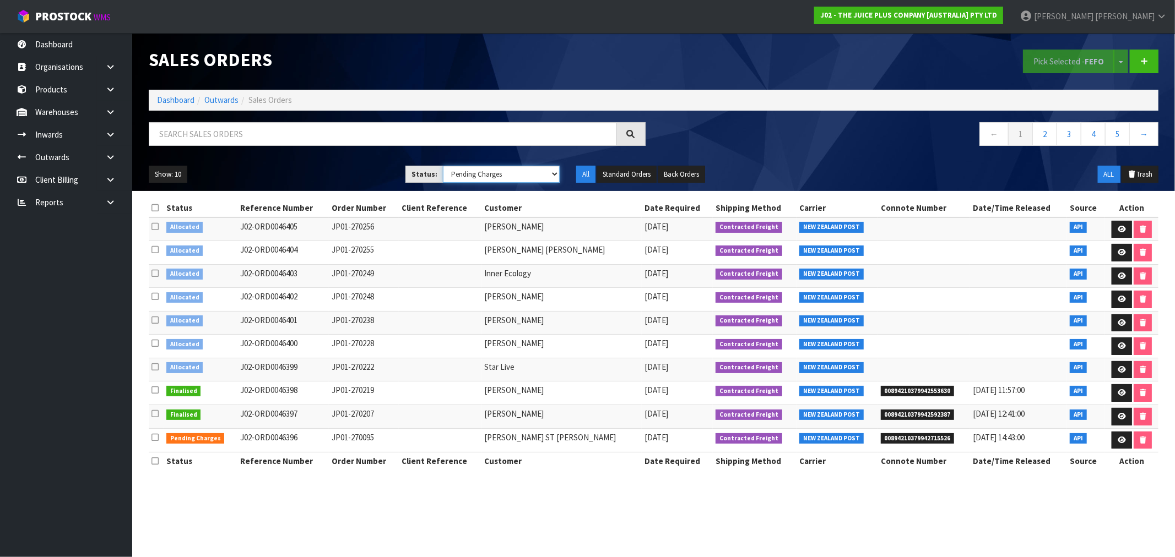
drag, startPoint x: 459, startPoint y: 172, endPoint x: 472, endPoint y: 172, distance: 12.7
click at [460, 172] on select "Draft Pending Allocated Pending Pick Goods Picked Goods Packed Pending Charges …" at bounding box center [501, 174] width 117 height 17
click at [443, 166] on select "Draft Pending Allocated Pending Pick Goods Picked Goods Packed Pending Charges …" at bounding box center [501, 174] width 117 height 17
click at [495, 179] on select "Draft Pending Allocated Pending Pick Goods Picked Goods Packed Pending Charges …" at bounding box center [501, 174] width 117 height 17
click at [783, 151] on div "← 1 2 3 4 5 →" at bounding box center [910, 139] width 513 height 35
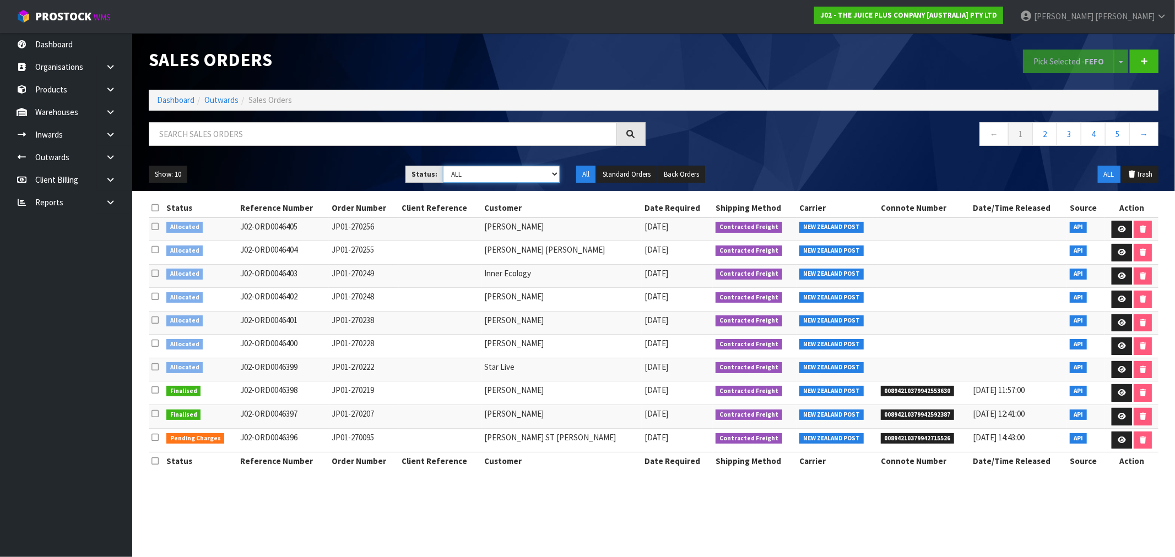
click at [486, 175] on select "Draft Pending Allocated Pending Pick Goods Picked Goods Packed Pending Charges …" at bounding box center [501, 174] width 117 height 17
select select "string:6"
click at [443, 166] on select "Draft Pending Allocated Pending Pick Goods Picked Goods Packed Pending Charges …" at bounding box center [501, 174] width 117 height 17
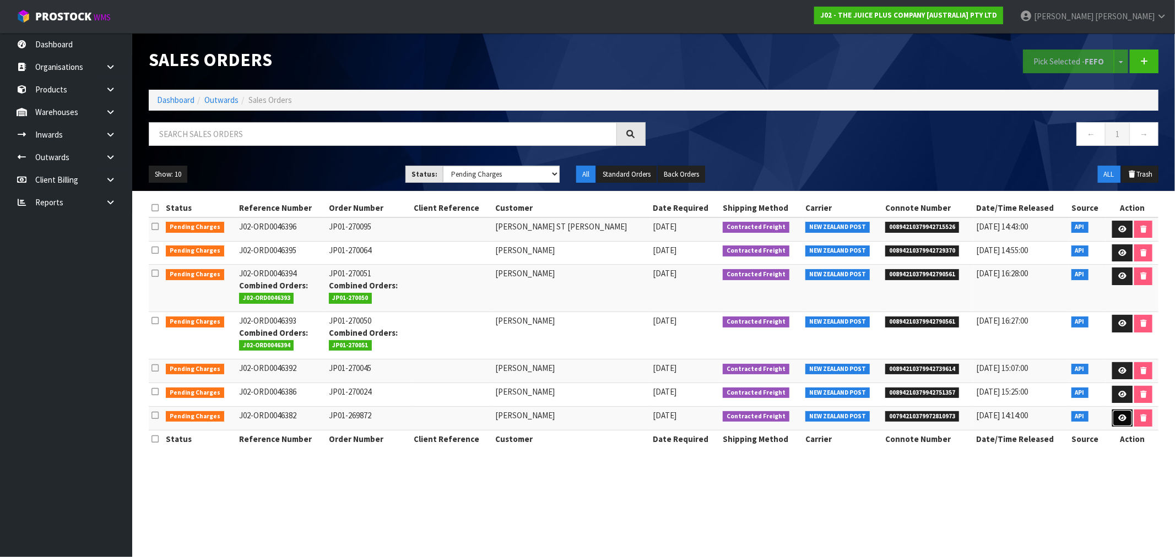
click at [1118, 417] on icon at bounding box center [1122, 418] width 8 height 7
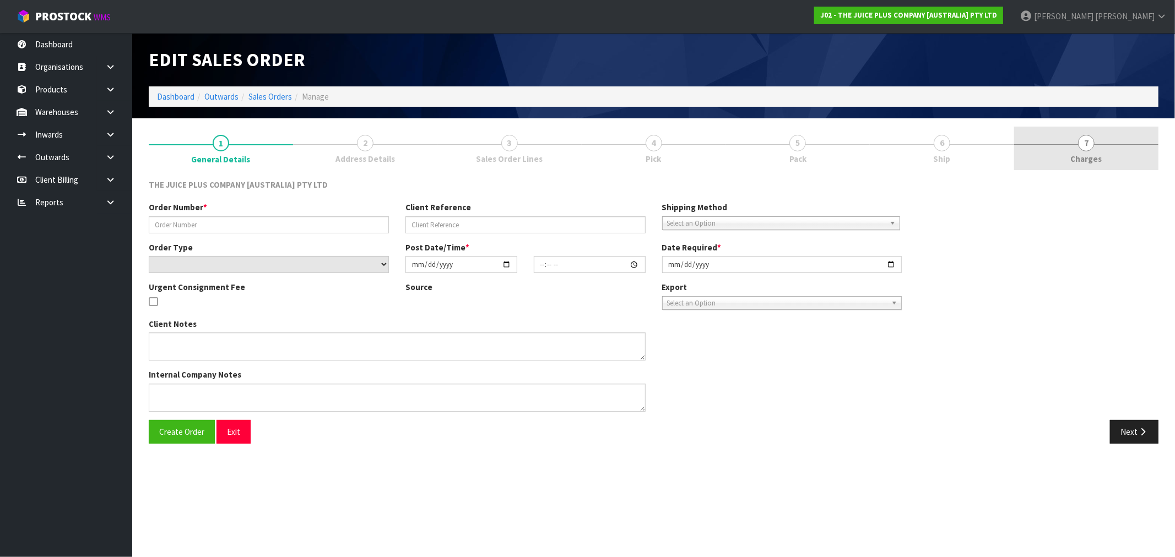
type input "JP01-269872"
select select "number:0"
type input "[DATE]"
type input "08:59:45.000"
type input "[DATE]"
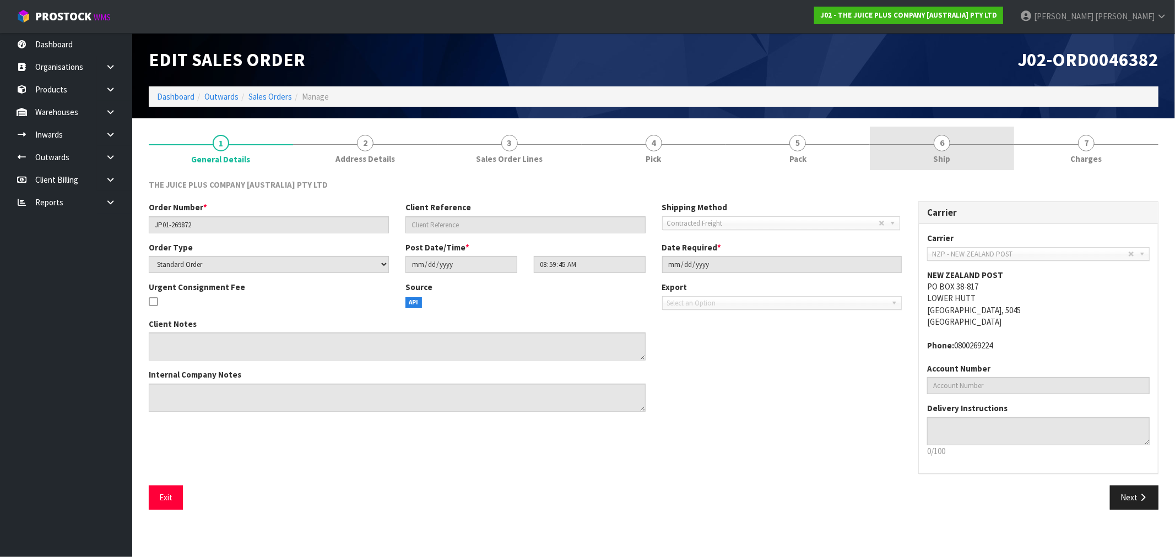
click at [983, 140] on link "6 Ship" at bounding box center [942, 149] width 144 height 44
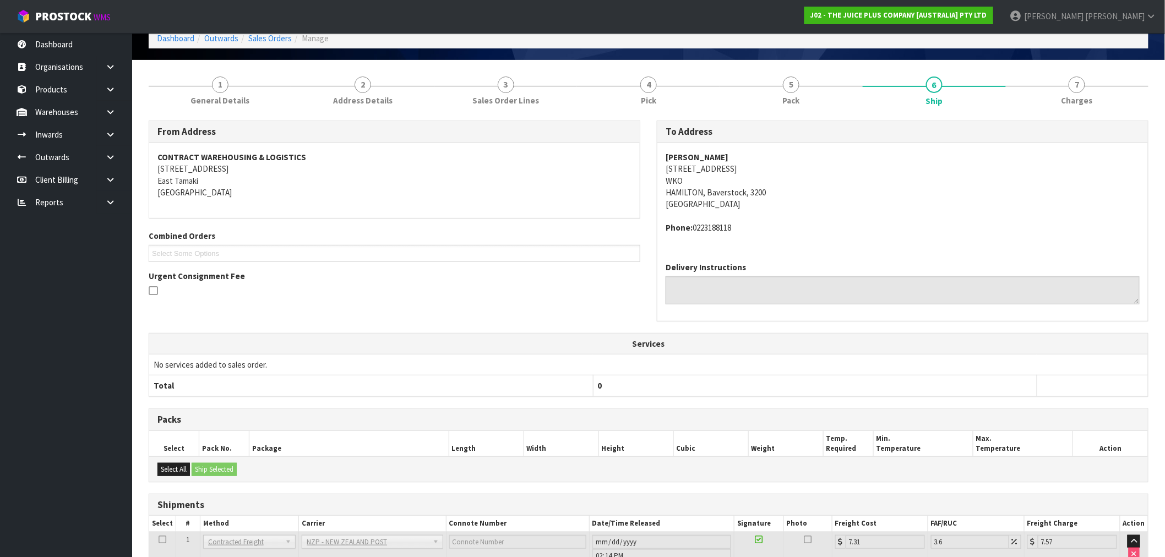
scroll to position [145, 0]
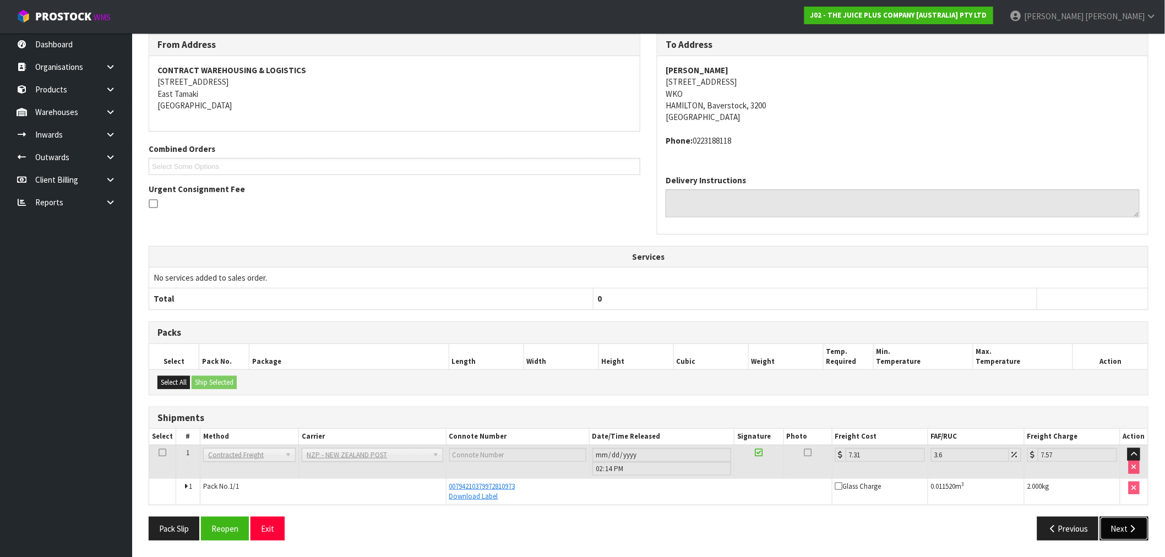
click at [1132, 531] on icon "button" at bounding box center [1133, 529] width 10 height 8
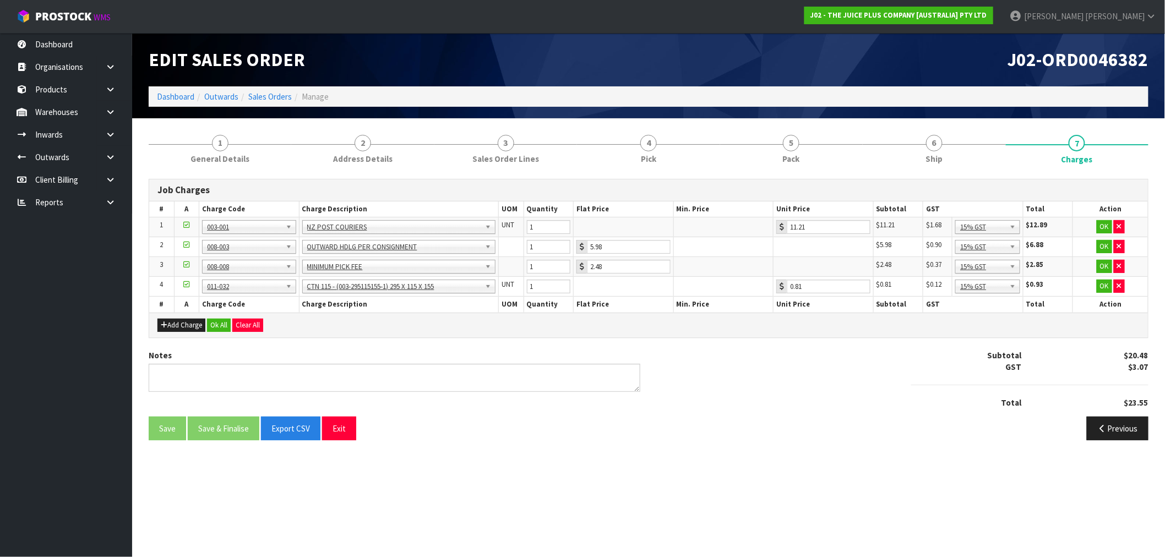
scroll to position [0, 0]
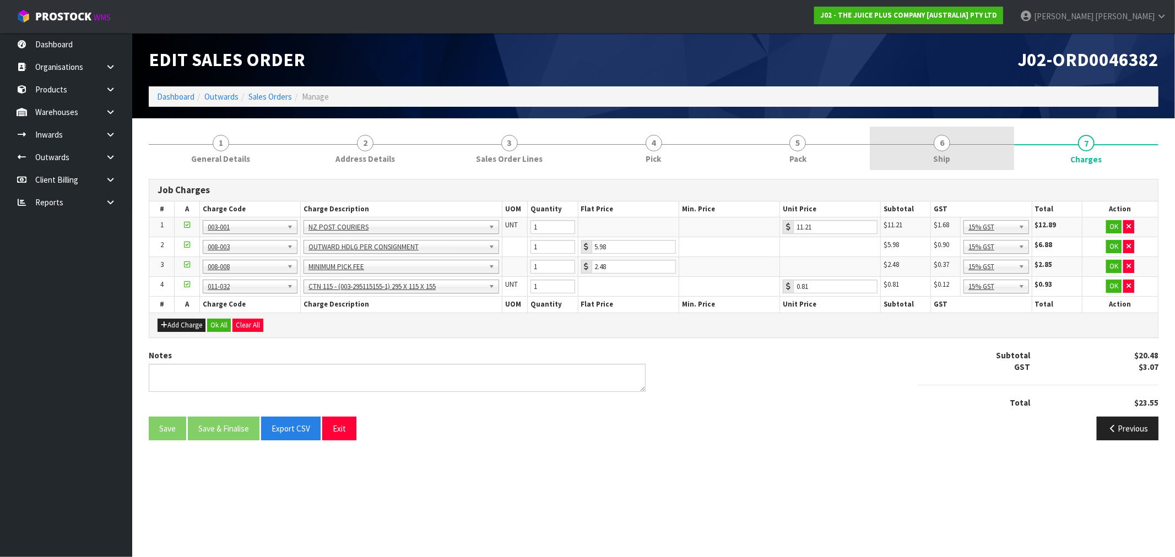
click at [964, 156] on link "6 Ship" at bounding box center [942, 149] width 144 height 44
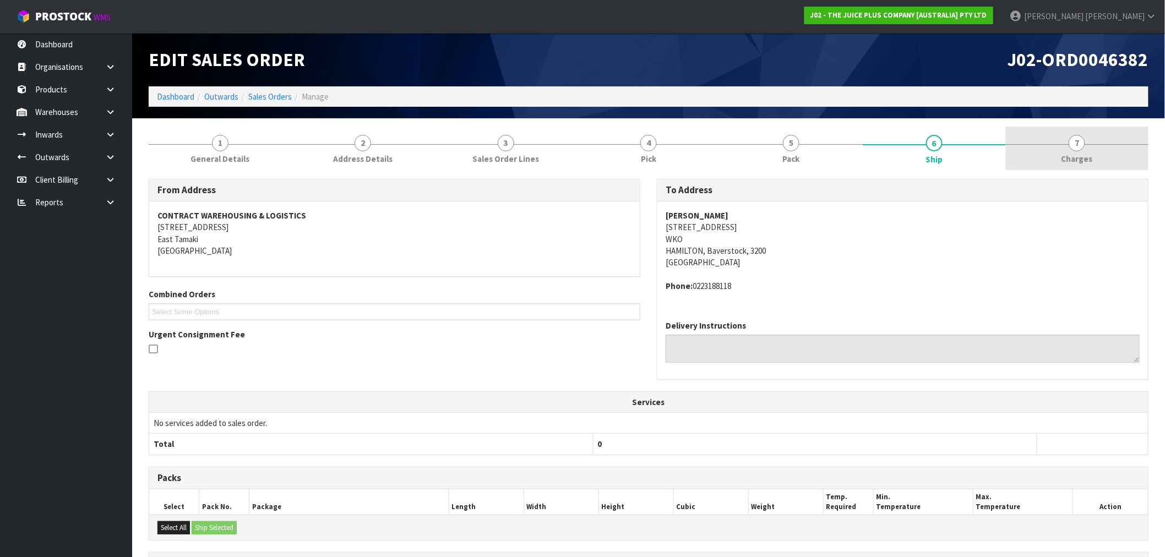
click at [1059, 157] on link "7 [GEOGRAPHIC_DATA]" at bounding box center [1077, 149] width 143 height 44
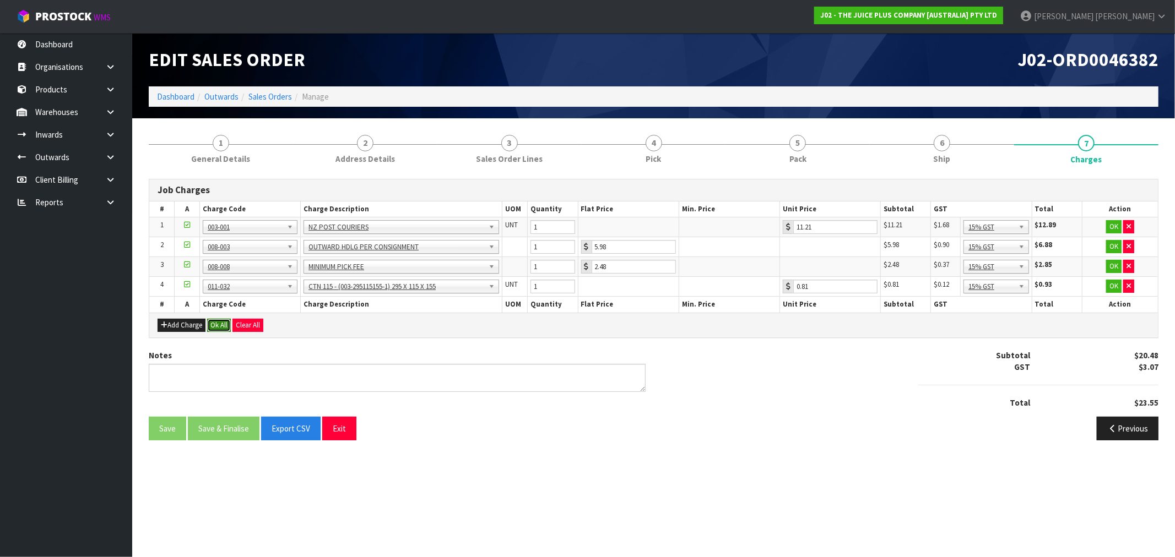
click at [224, 325] on button "Ok All" at bounding box center [219, 325] width 24 height 13
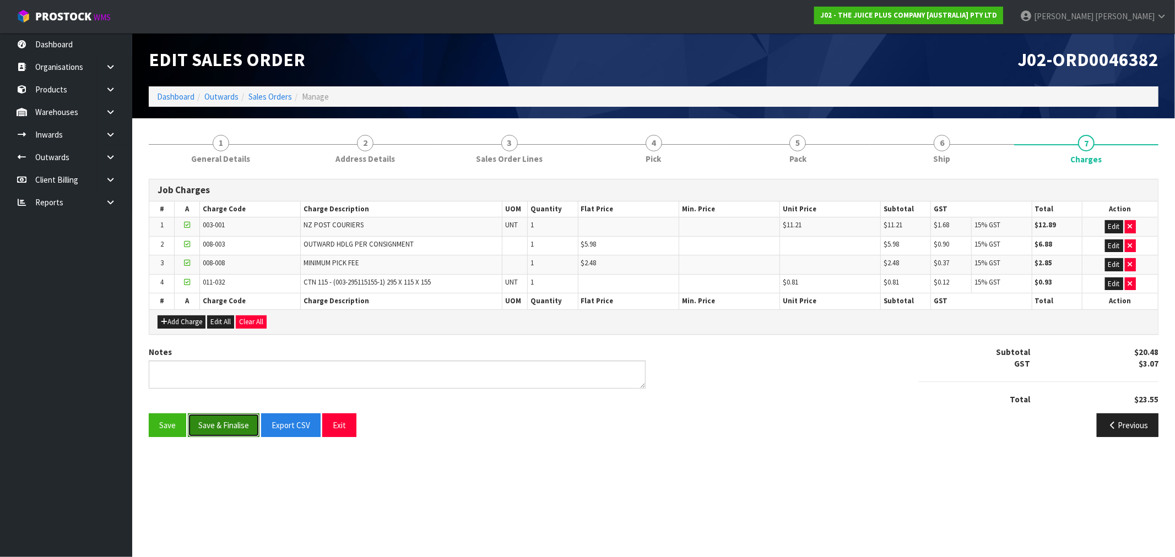
click at [227, 431] on button "Save & Finalise" at bounding box center [224, 426] width 72 height 24
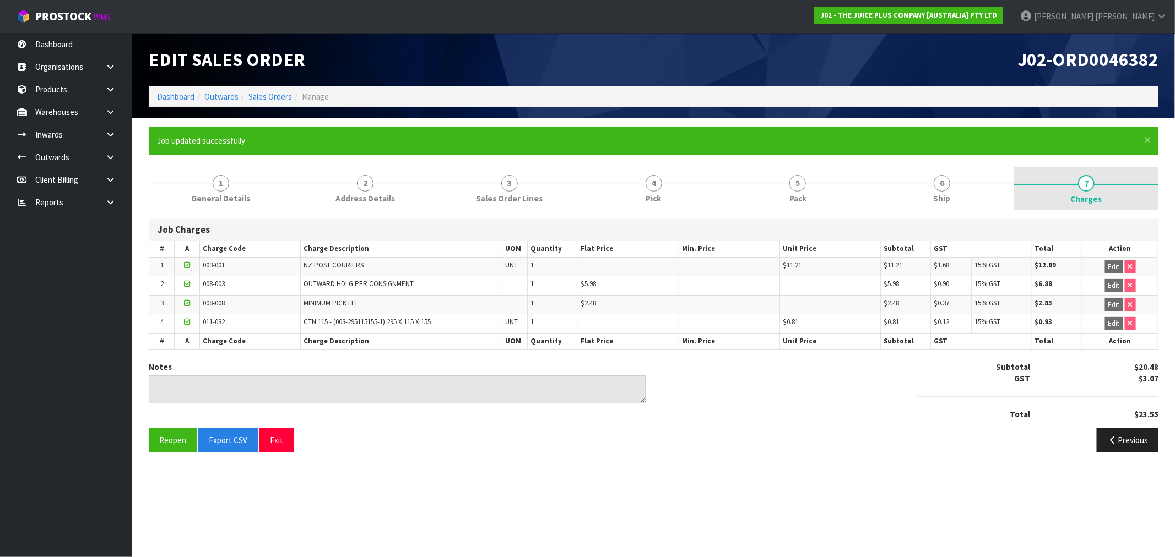
click at [1120, 188] on link "7 [GEOGRAPHIC_DATA]" at bounding box center [1086, 189] width 144 height 44
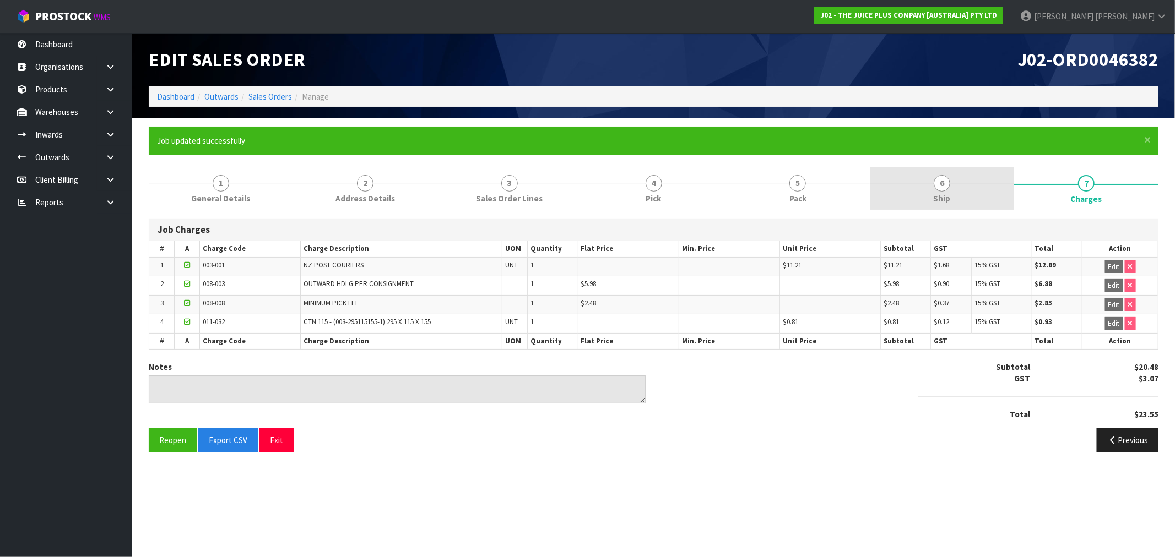
click at [970, 208] on link "6 Ship" at bounding box center [942, 189] width 144 height 44
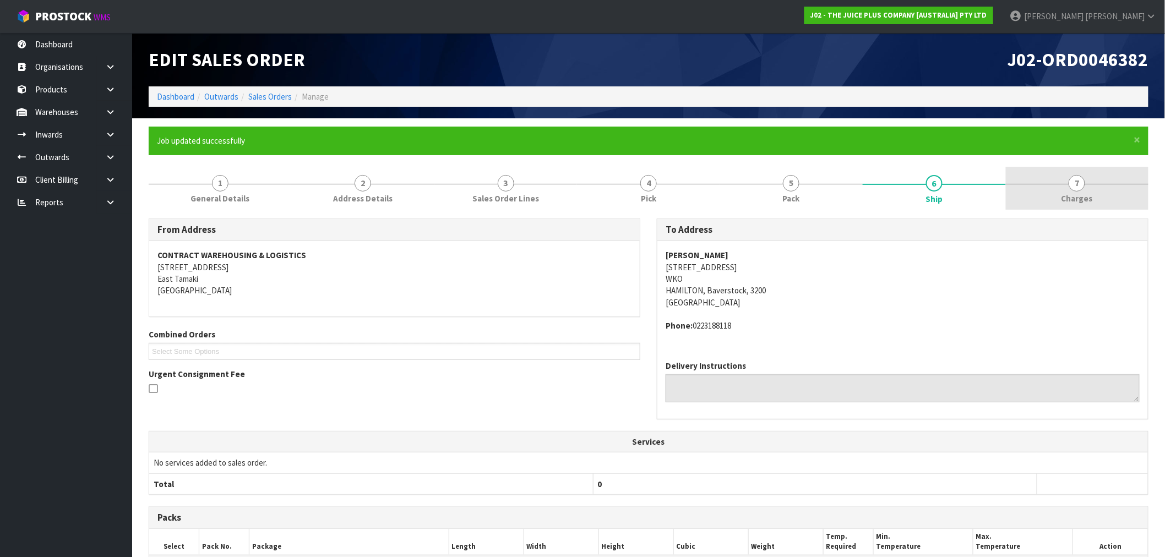
click at [1100, 196] on link "7 [GEOGRAPHIC_DATA]" at bounding box center [1077, 189] width 143 height 44
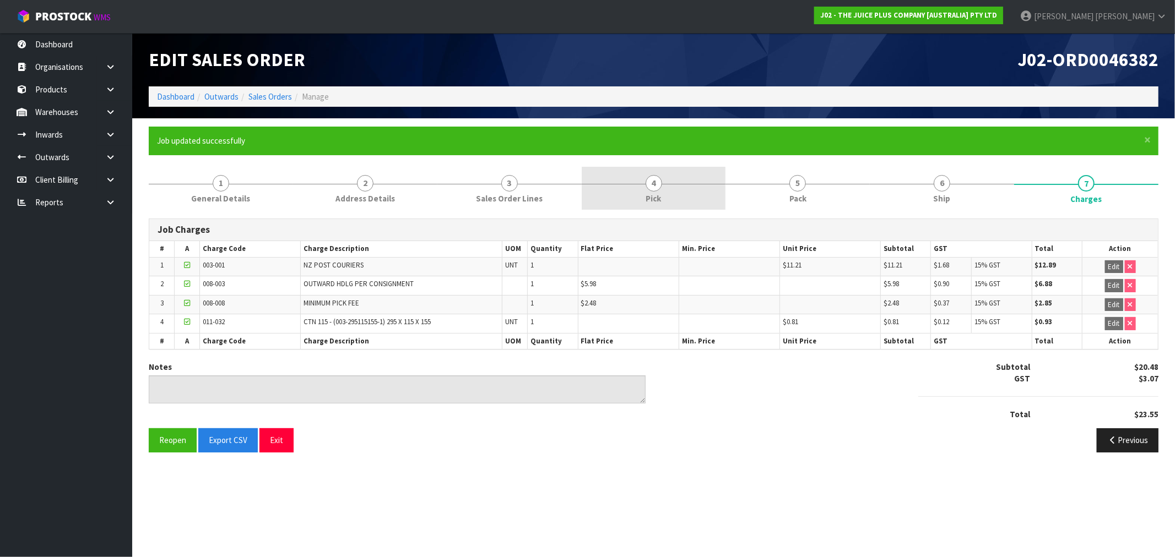
click at [617, 182] on link "4 Pick" at bounding box center [654, 189] width 144 height 44
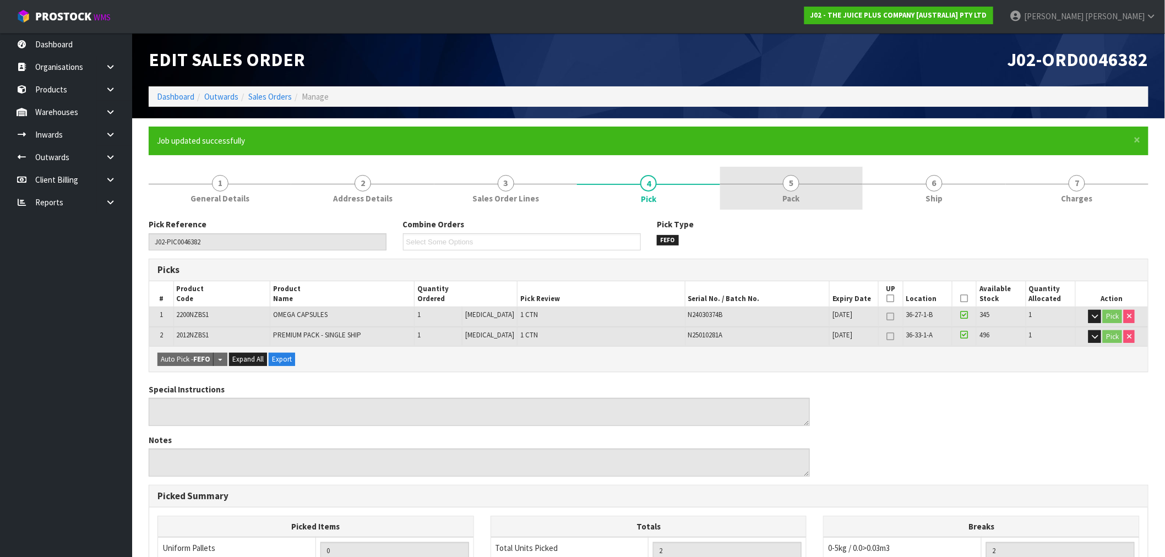
click at [797, 182] on span "5" at bounding box center [791, 183] width 17 height 17
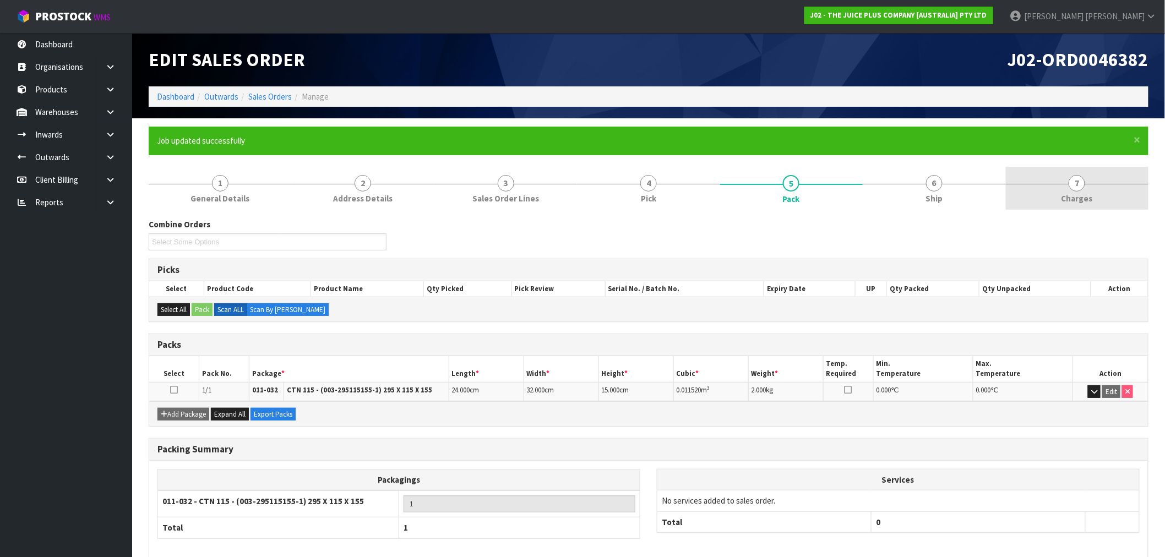
click at [1110, 201] on link "7 [GEOGRAPHIC_DATA]" at bounding box center [1077, 189] width 143 height 44
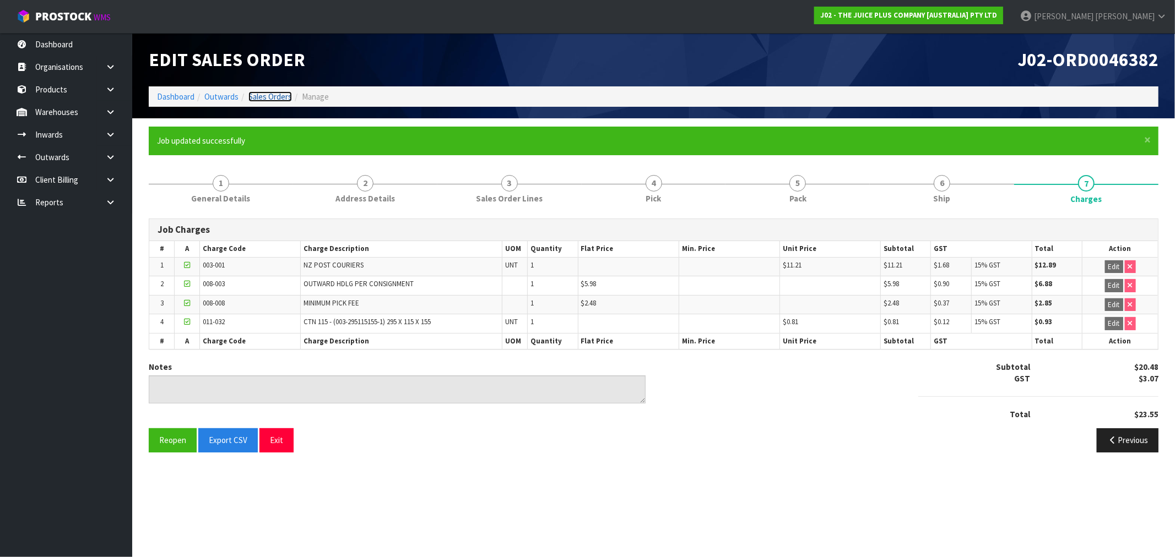
drag, startPoint x: 263, startPoint y: 92, endPoint x: 289, endPoint y: 92, distance: 25.3
click at [263, 92] on link "Sales Orders" at bounding box center [270, 96] width 44 height 10
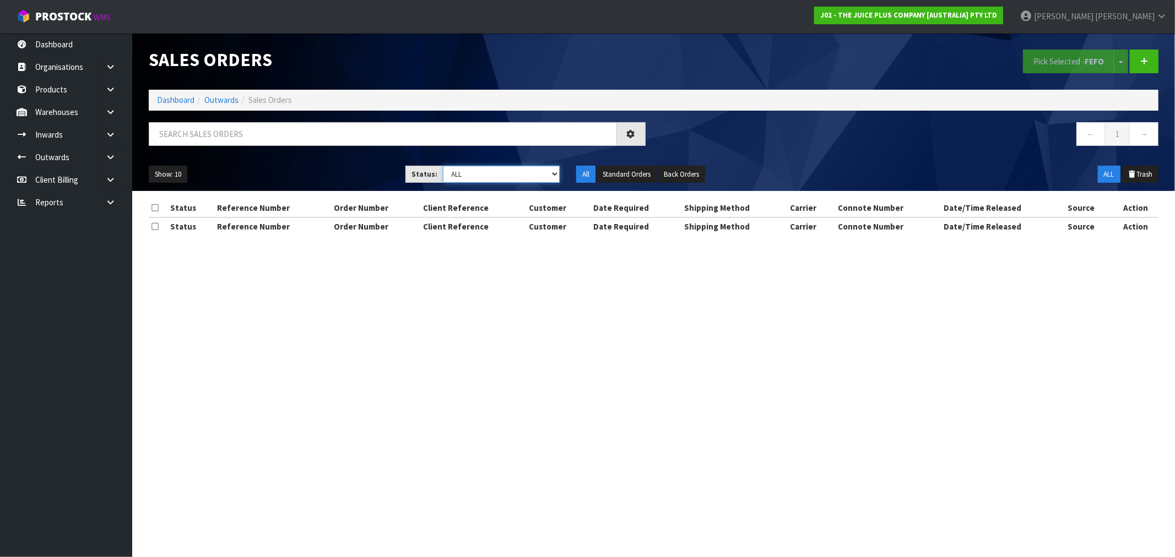
click at [519, 174] on select "Draft Pending Allocated Pending Pick Goods Picked Goods Packed Pending Charges …" at bounding box center [501, 174] width 117 height 17
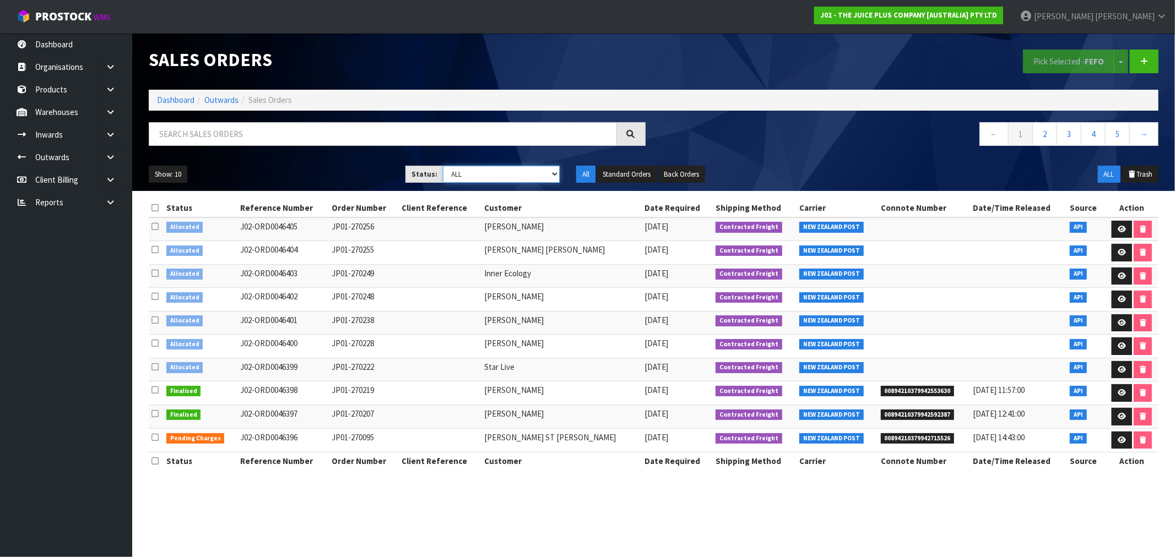
select select "string:6"
click at [443, 166] on select "Draft Pending Allocated Pending Pick Goods Picked Goods Packed Pending Charges …" at bounding box center [501, 174] width 117 height 17
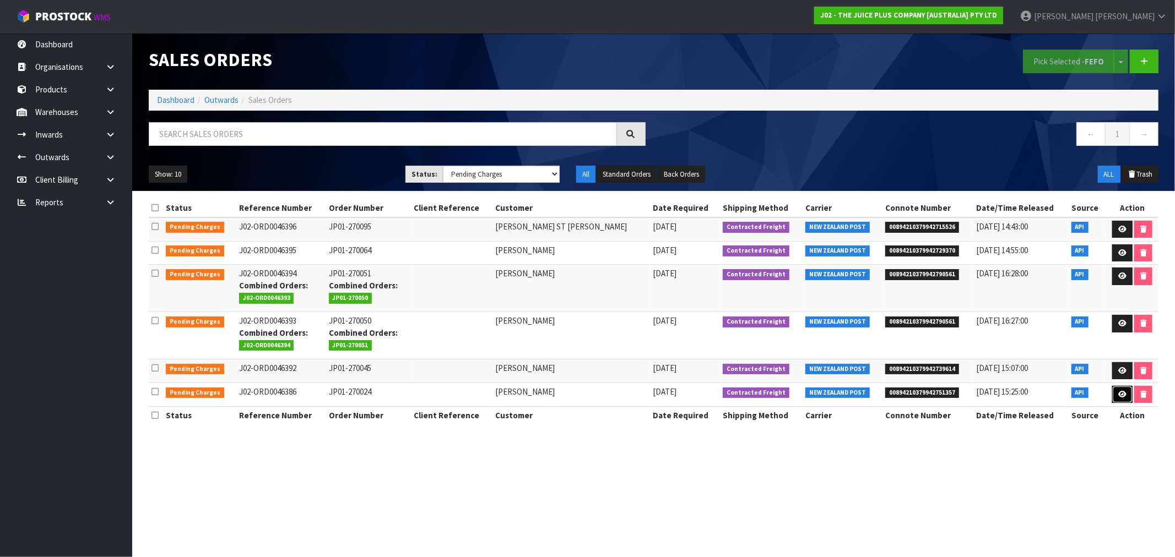
click at [1120, 400] on link at bounding box center [1122, 395] width 20 height 18
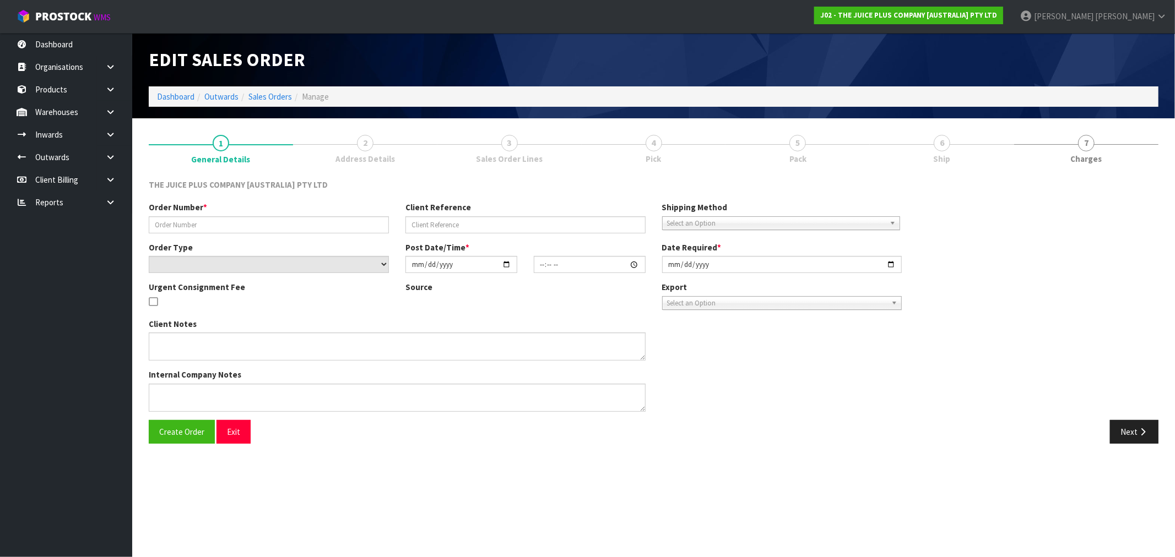
type input "JP01-270024"
select select "number:0"
type input "[DATE]"
type input "03:21:10.000"
type input "[DATE]"
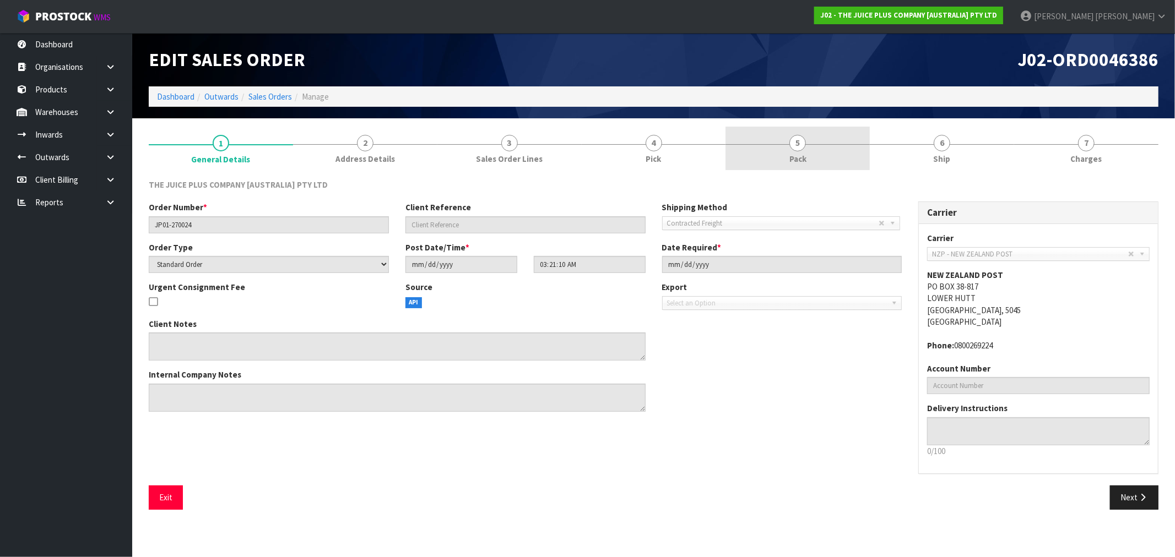
click at [804, 149] on link "5 Pack" at bounding box center [797, 149] width 144 height 44
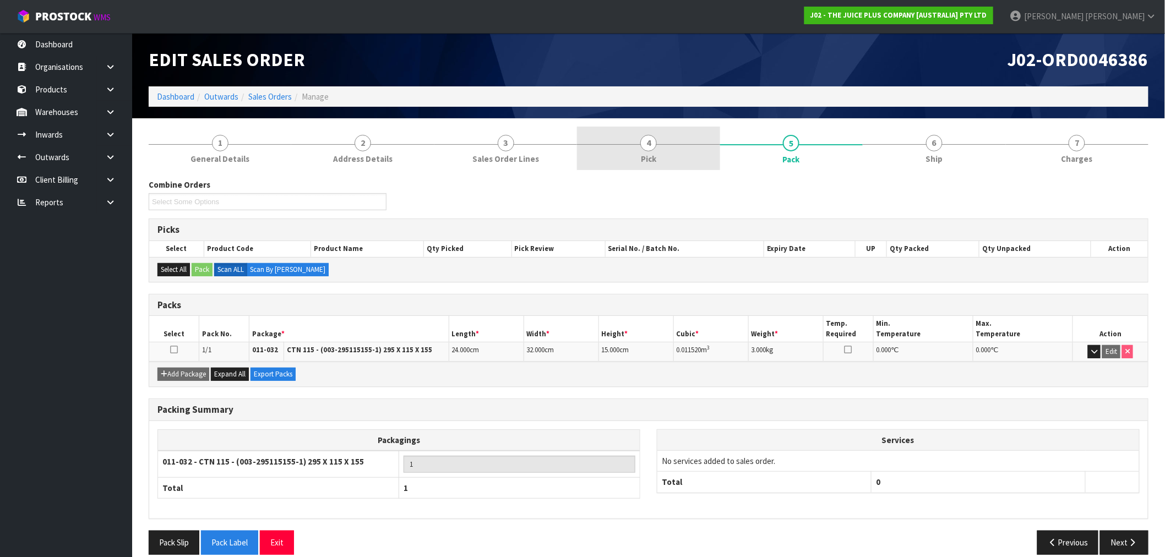
click at [656, 142] on span "4" at bounding box center [648, 143] width 17 height 17
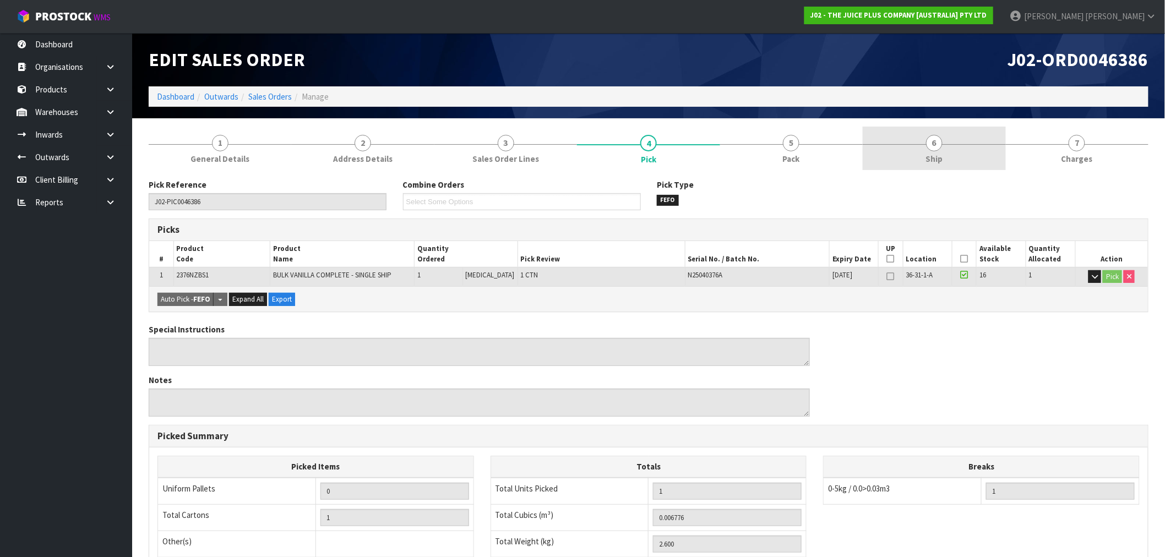
click at [962, 146] on link "6 Ship" at bounding box center [934, 149] width 143 height 44
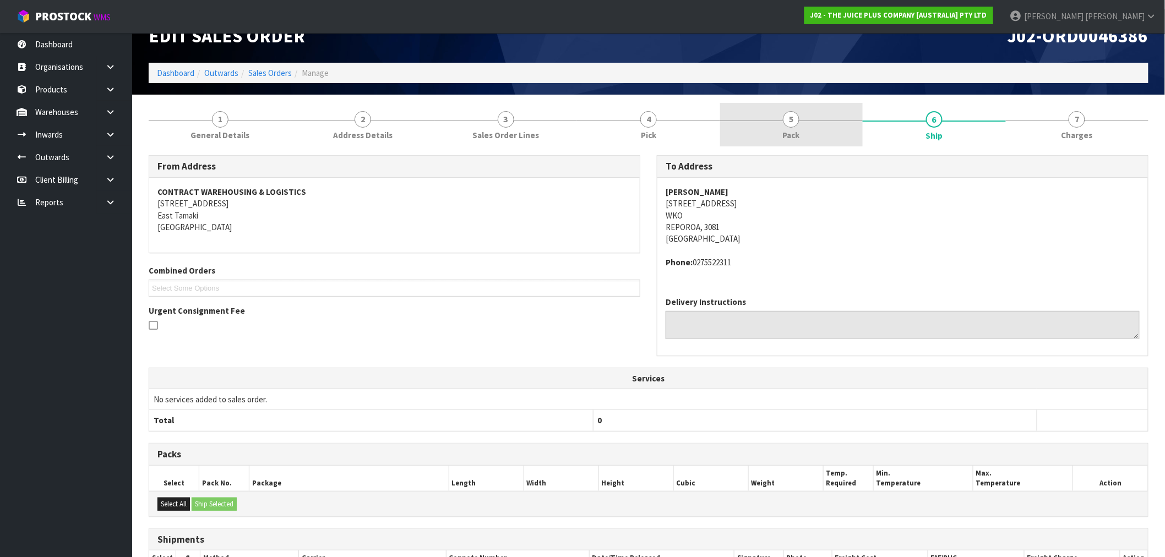
scroll to position [23, 0]
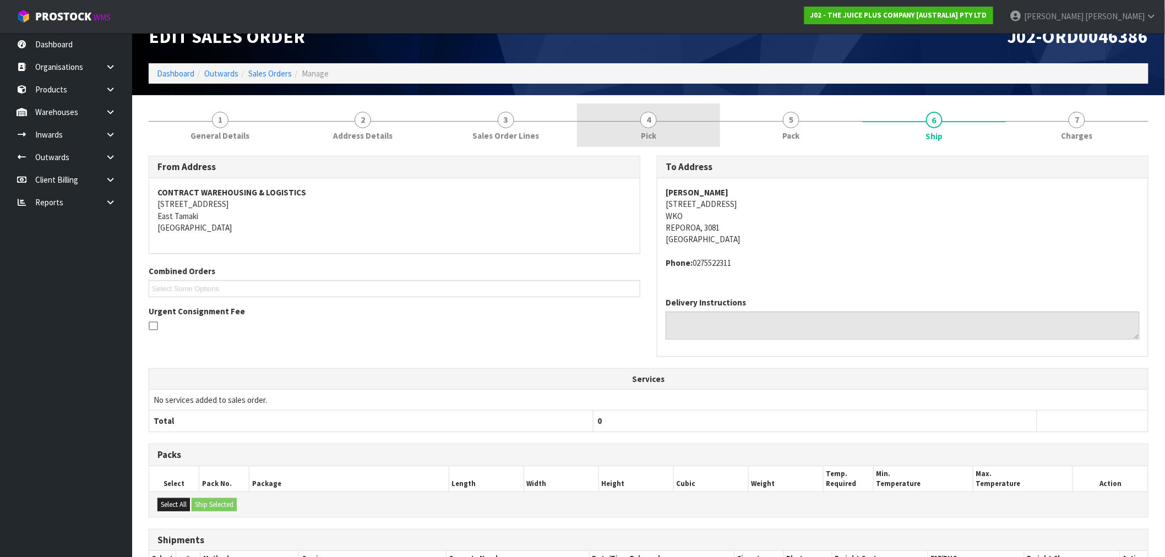
click at [667, 121] on div at bounding box center [648, 121] width 143 height 1
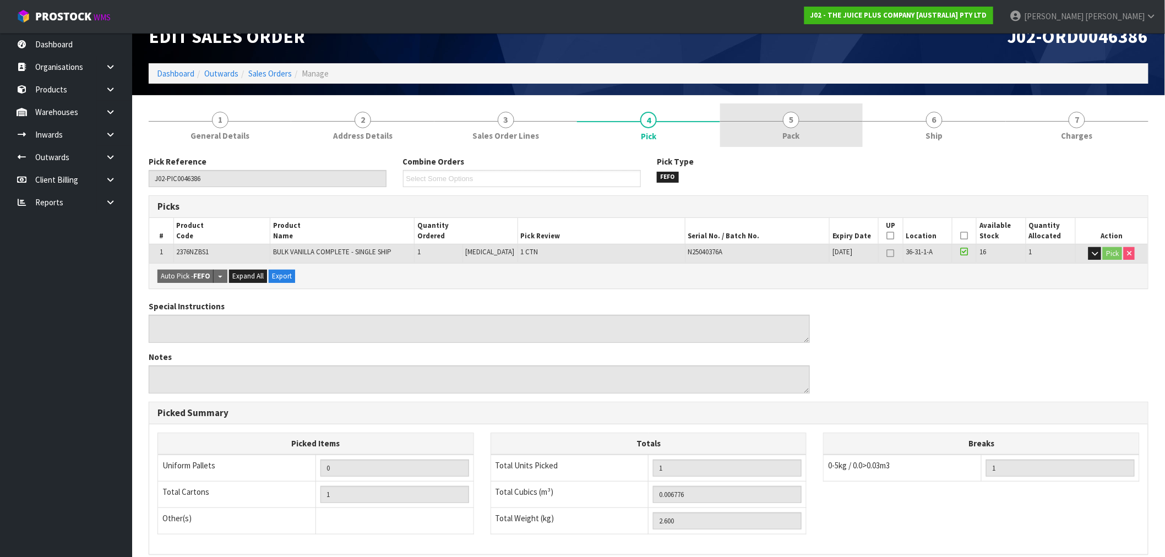
click at [764, 135] on link "5 Pack" at bounding box center [791, 126] width 143 height 44
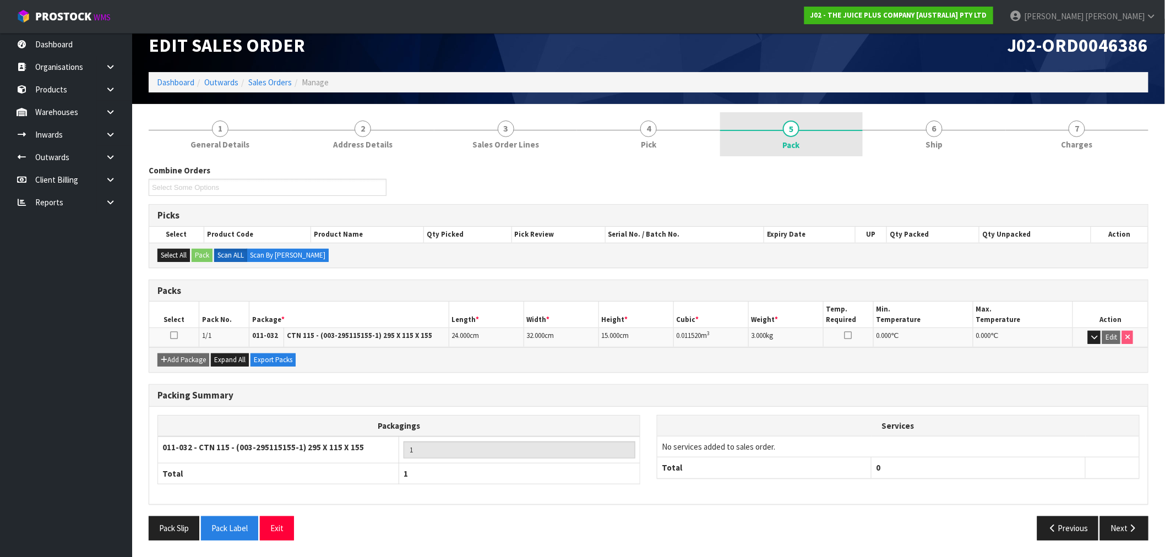
scroll to position [14, 0]
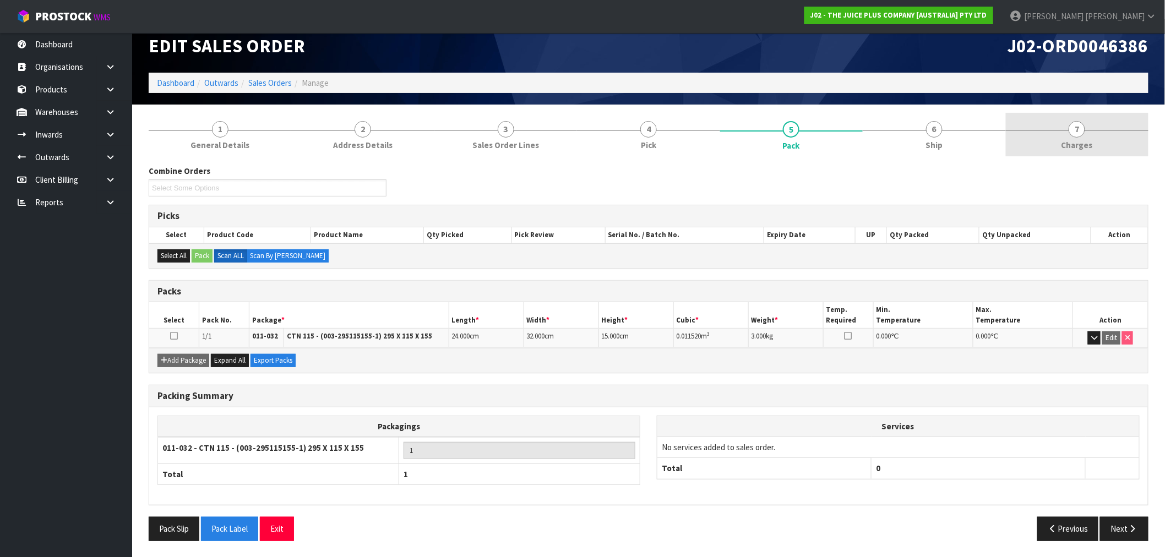
click at [1079, 127] on span "7" at bounding box center [1077, 129] width 17 height 17
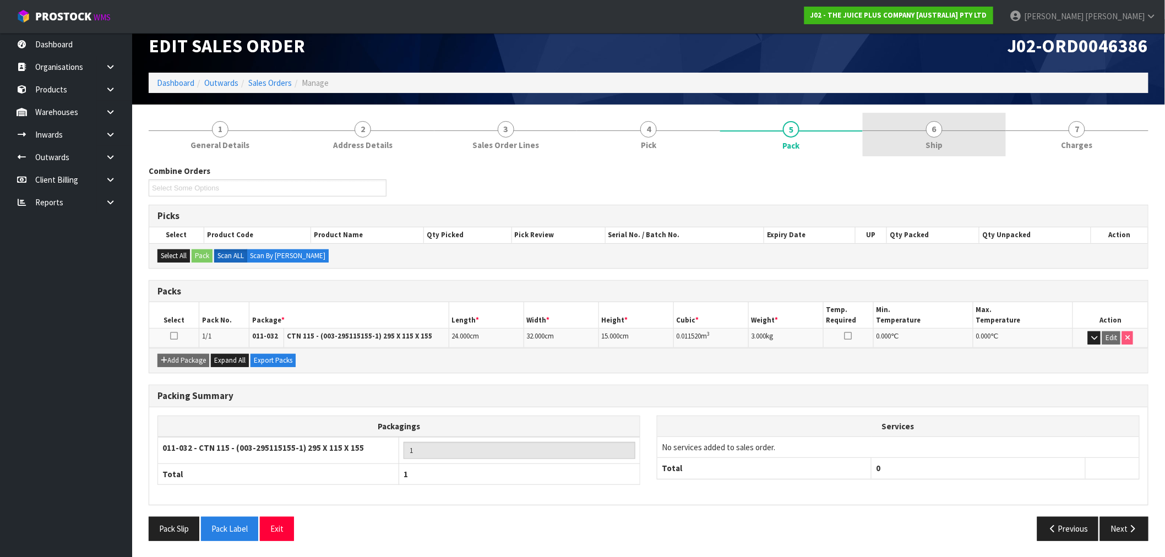
scroll to position [0, 0]
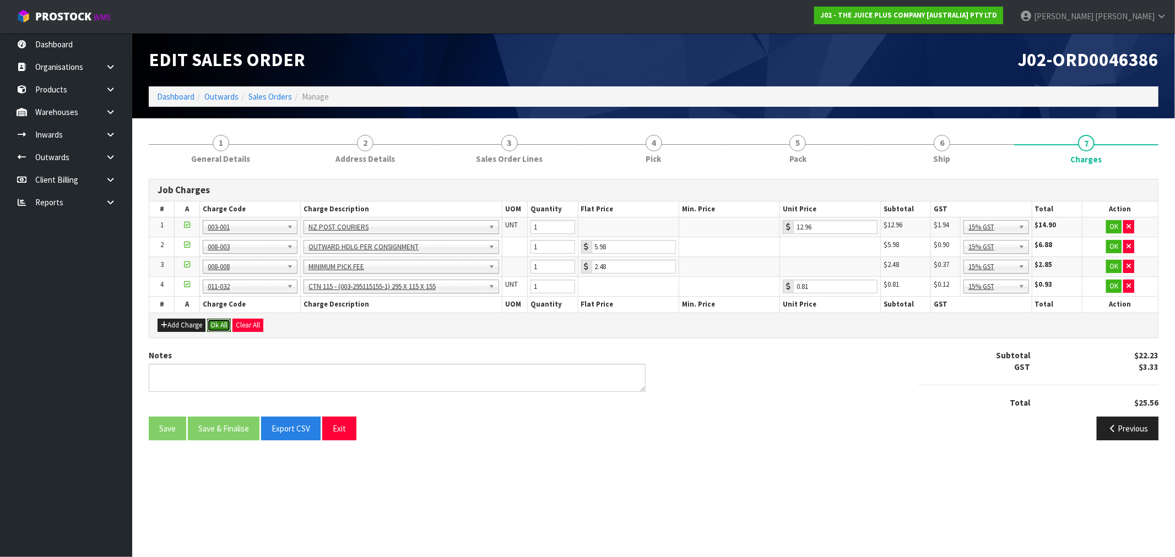
drag, startPoint x: 215, startPoint y: 326, endPoint x: 231, endPoint y: 350, distance: 28.6
click at [216, 326] on button "Ok All" at bounding box center [219, 325] width 24 height 13
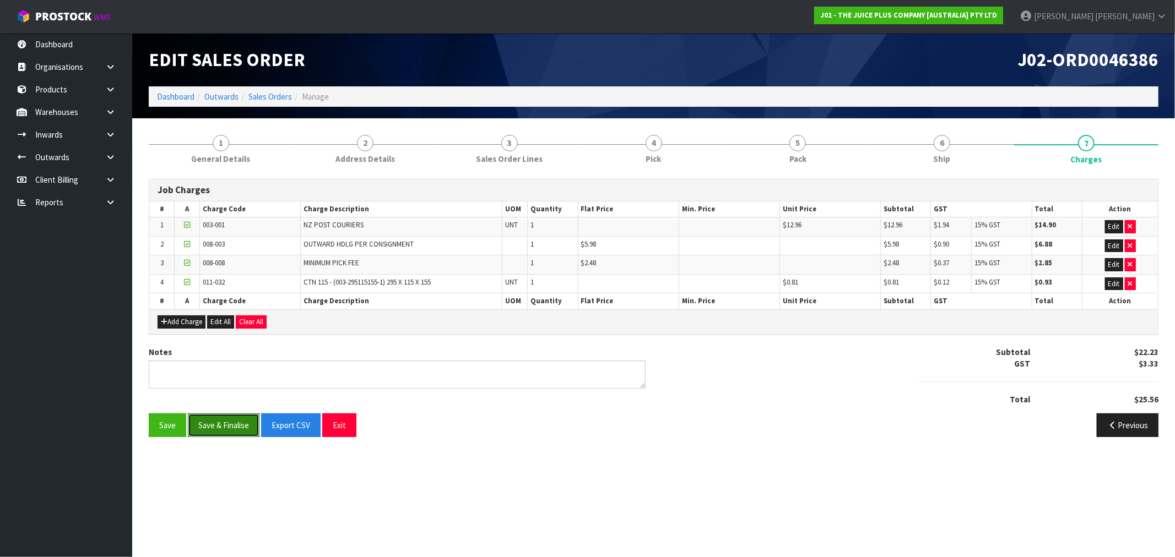
click at [234, 419] on button "Save & Finalise" at bounding box center [224, 426] width 72 height 24
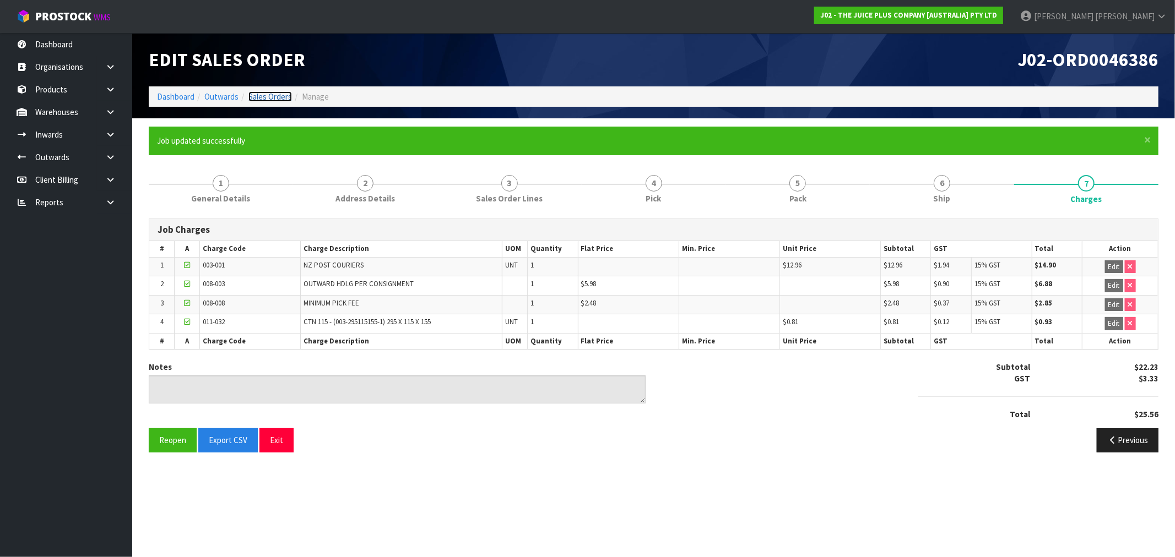
click at [268, 95] on link "Sales Orders" at bounding box center [270, 96] width 44 height 10
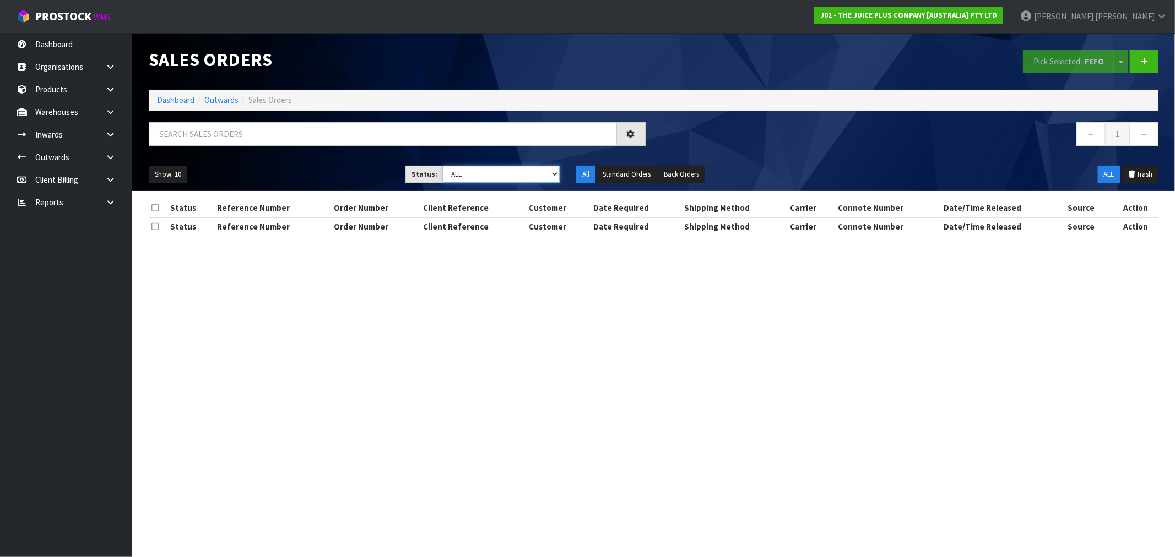
click at [491, 177] on select "Draft Pending Allocated Pending Pick Goods Picked Goods Packed Pending Charges …" at bounding box center [501, 174] width 117 height 17
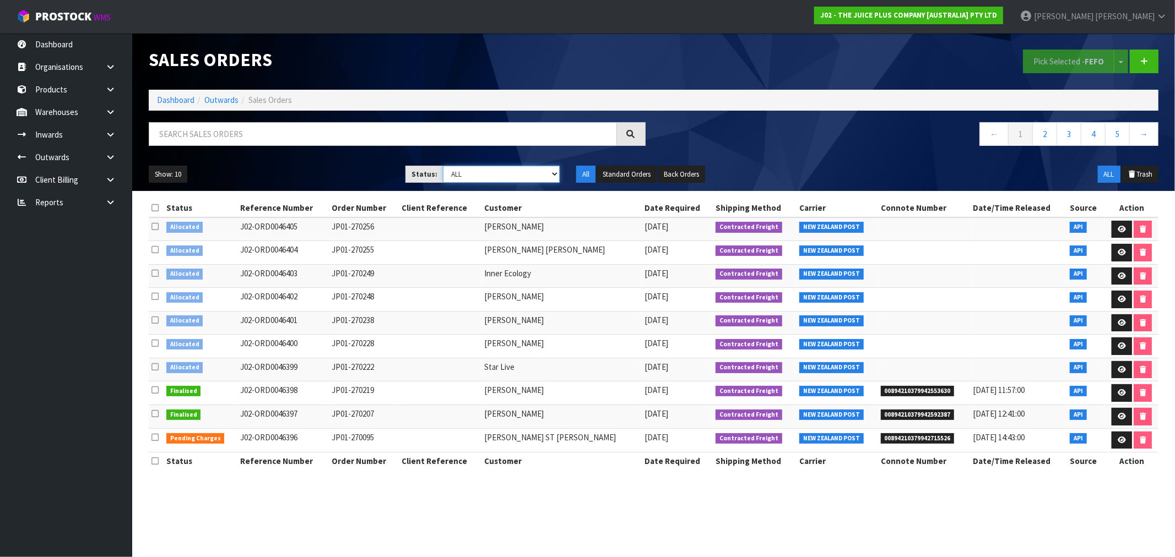
select select "string:6"
click at [443, 166] on select "Draft Pending Allocated Pending Pick Goods Picked Goods Packed Pending Charges …" at bounding box center [501, 174] width 117 height 17
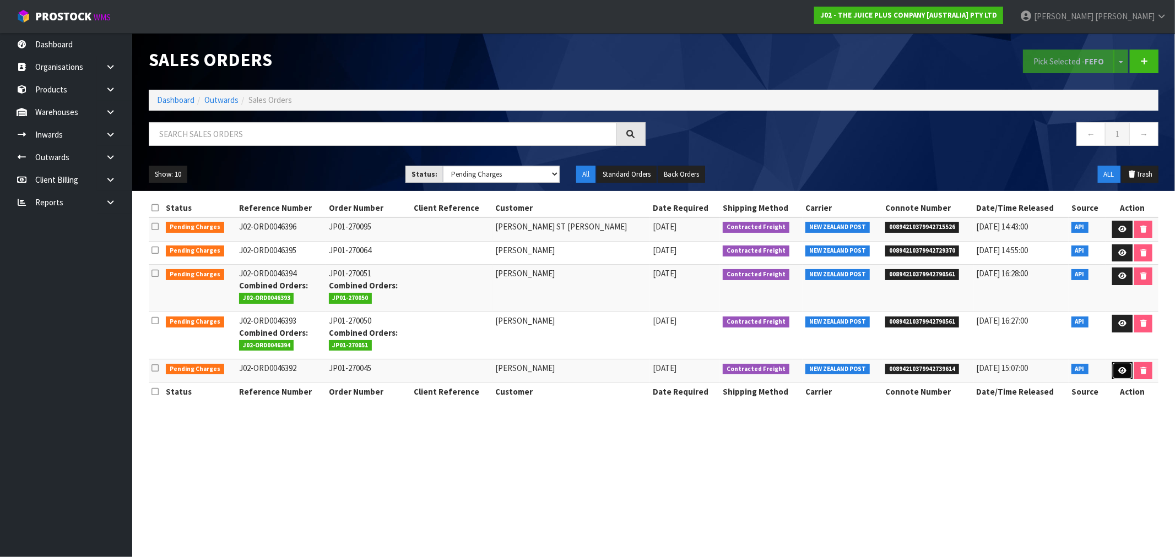
click at [1126, 374] on link at bounding box center [1122, 371] width 20 height 18
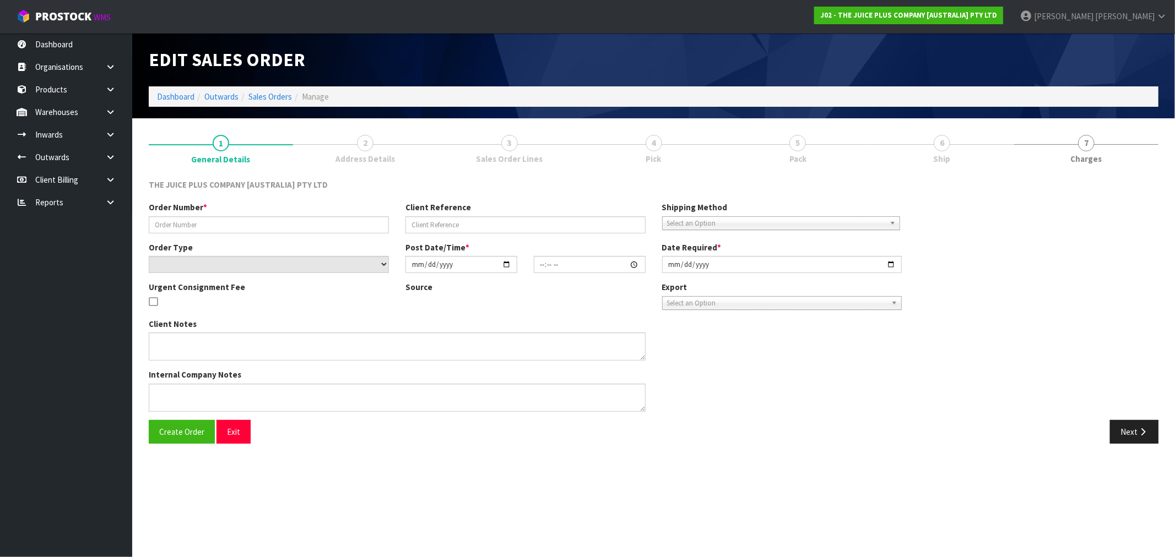
type input "JP01-270045"
select select "number:0"
type input "[DATE]"
type input "20:16:07.000"
type input "[DATE]"
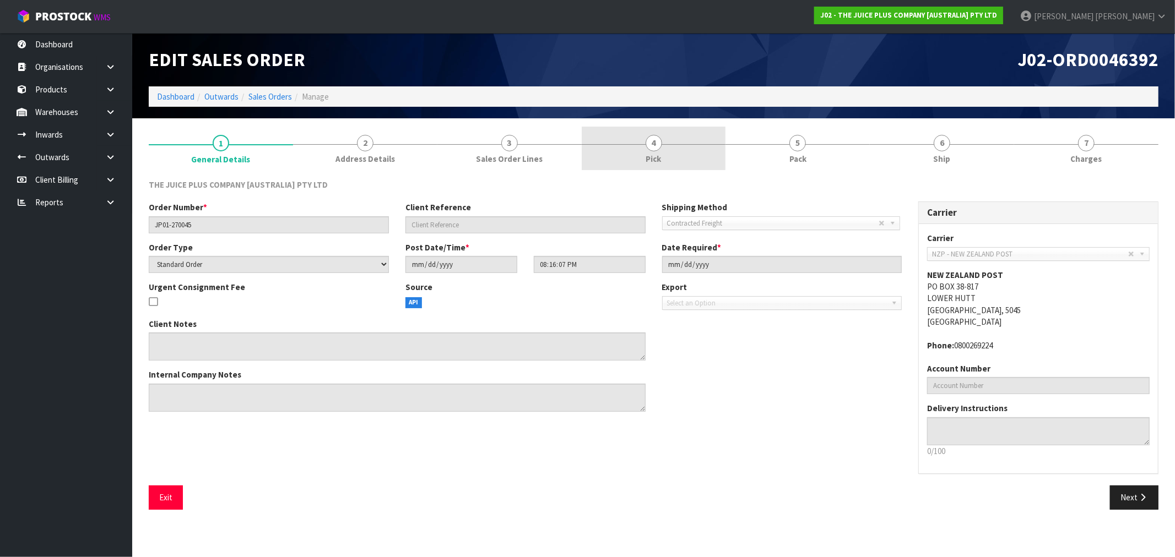
drag, startPoint x: 796, startPoint y: 155, endPoint x: 717, endPoint y: 154, distance: 78.8
click at [792, 155] on span "Pack" at bounding box center [797, 159] width 17 height 12
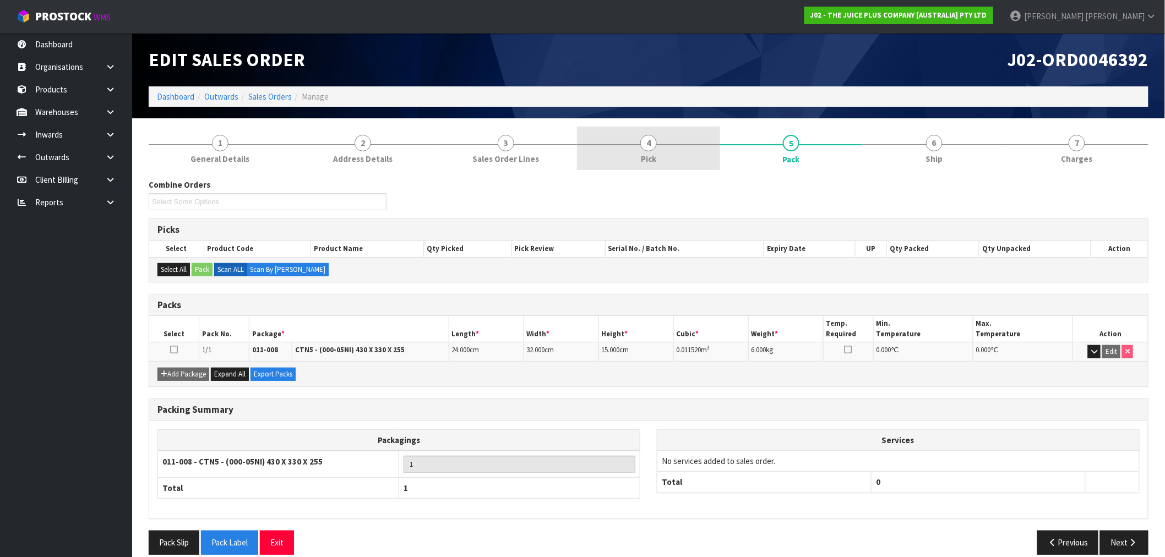
click at [675, 145] on link "4 Pick" at bounding box center [648, 149] width 143 height 44
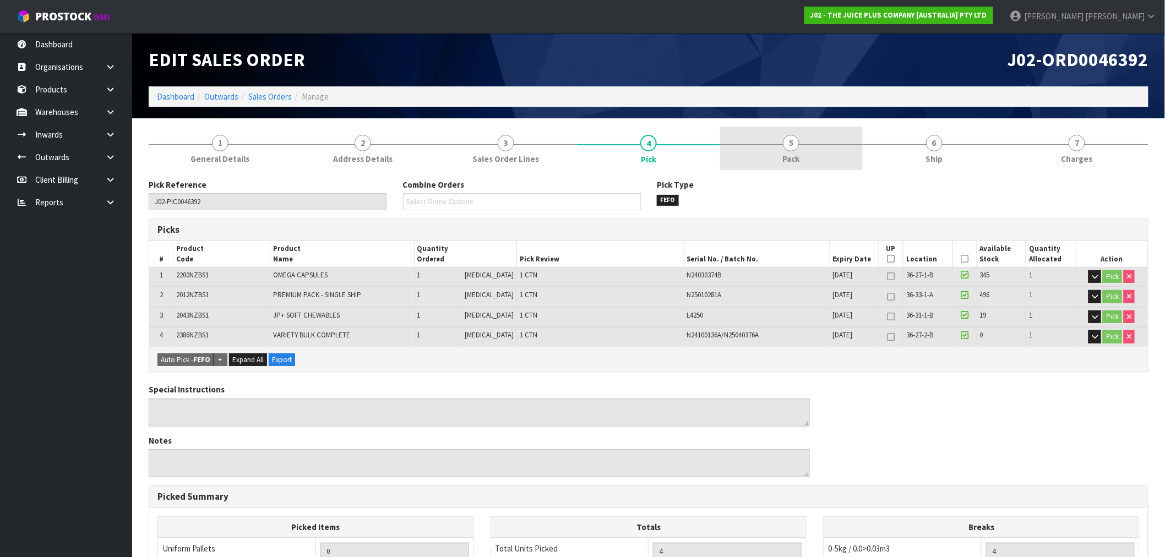
click at [773, 151] on link "5 Pack" at bounding box center [791, 149] width 143 height 44
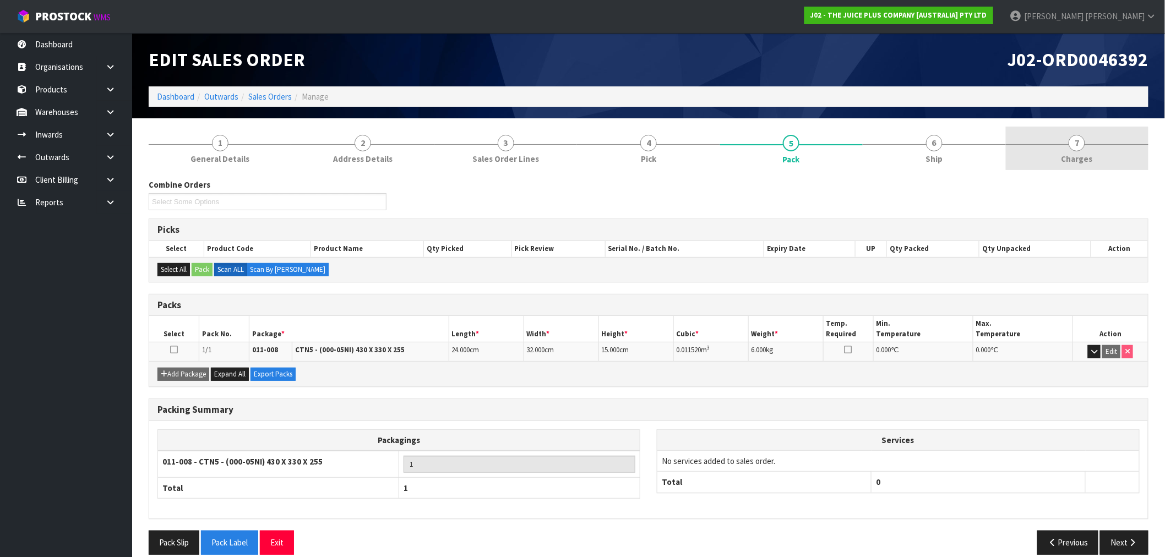
click at [1073, 162] on span "Charges" at bounding box center [1077, 159] width 31 height 12
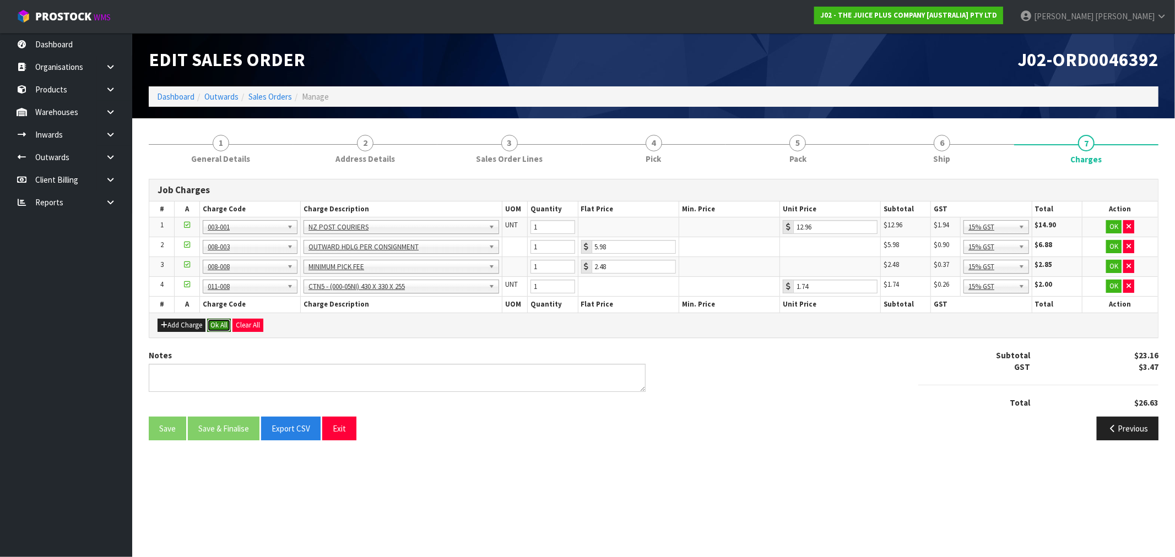
drag, startPoint x: 219, startPoint y: 320, endPoint x: 221, endPoint y: 329, distance: 9.0
click at [219, 321] on button "Ok All" at bounding box center [219, 325] width 24 height 13
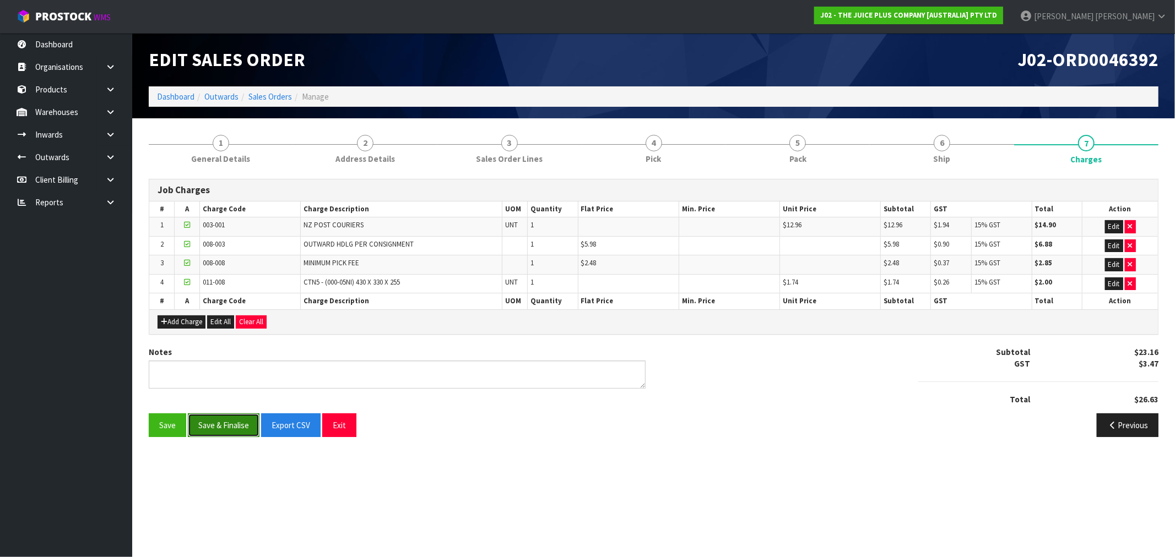
drag, startPoint x: 215, startPoint y: 424, endPoint x: 220, endPoint y: 421, distance: 5.7
click at [216, 424] on button "Save & Finalise" at bounding box center [224, 426] width 72 height 24
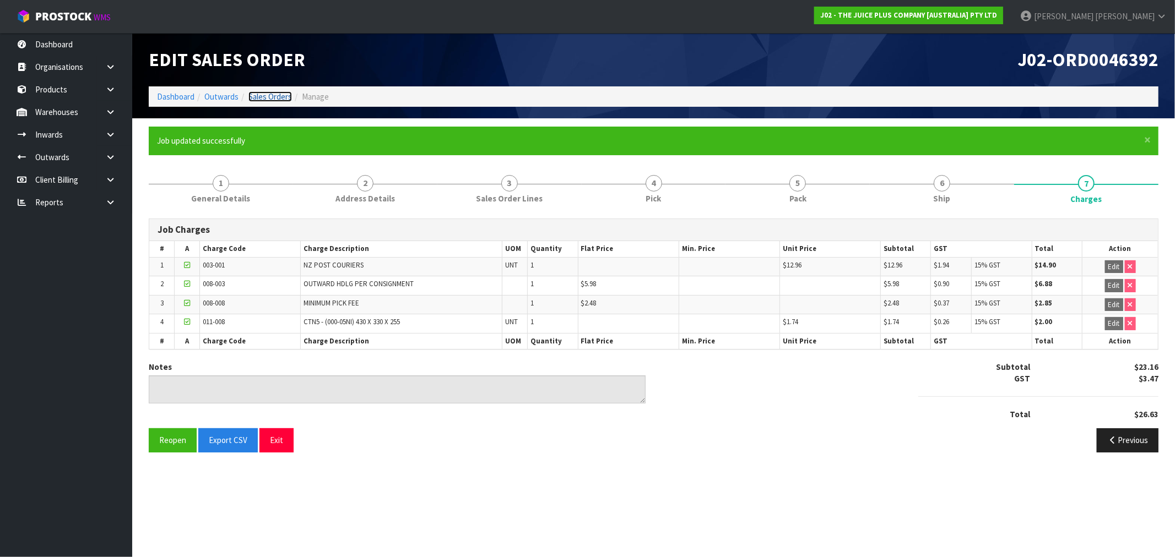
click at [262, 94] on link "Sales Orders" at bounding box center [270, 96] width 44 height 10
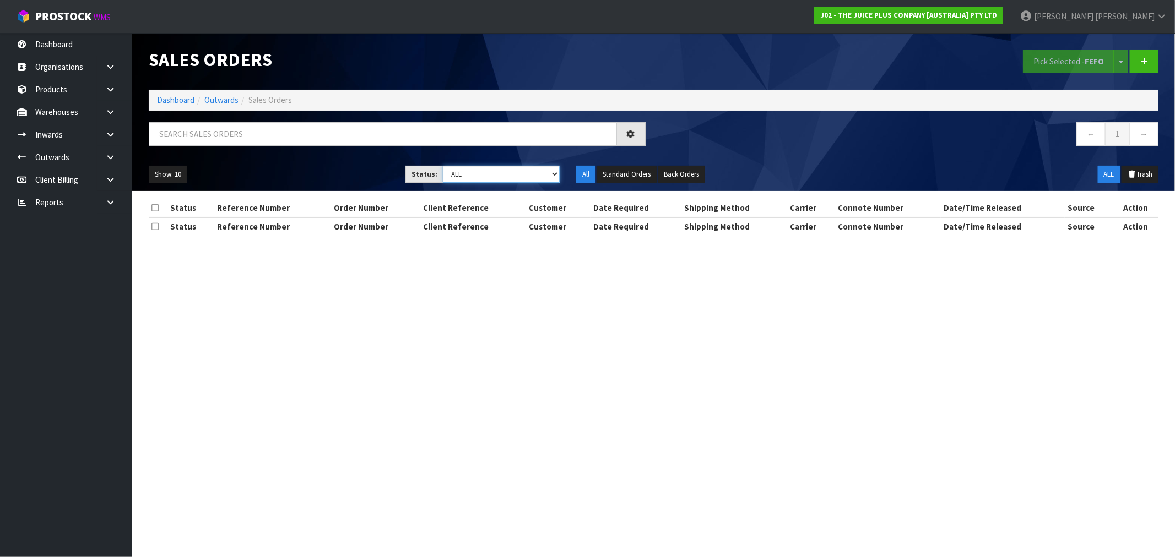
click at [470, 181] on select "Draft Pending Allocated Pending Pick Goods Picked Goods Packed Pending Charges …" at bounding box center [501, 174] width 117 height 17
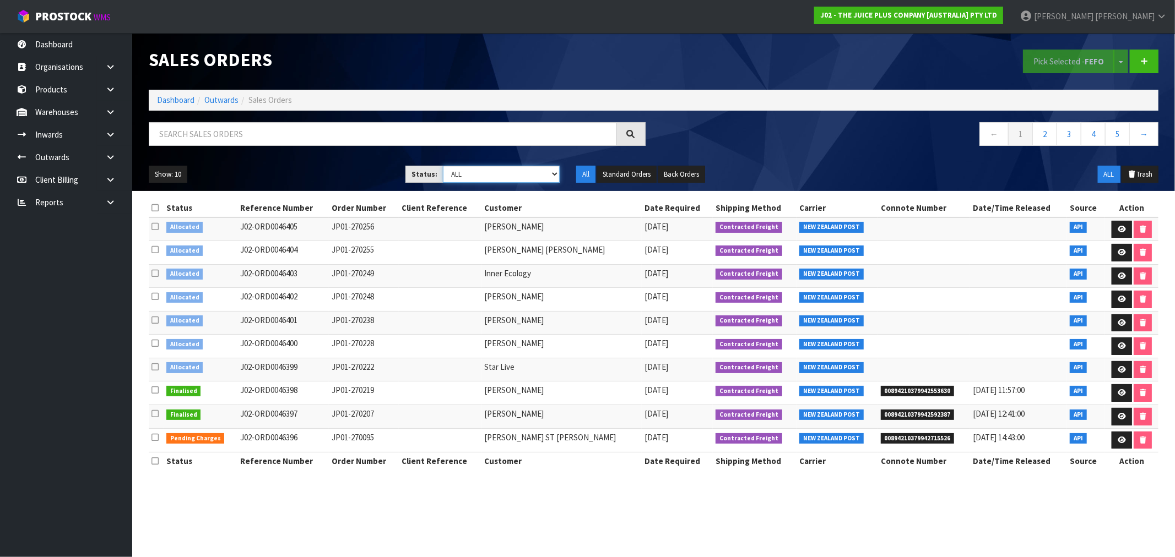
select select "string:6"
click at [443, 166] on select "Draft Pending Allocated Pending Pick Goods Picked Goods Packed Pending Charges …" at bounding box center [501, 174] width 117 height 17
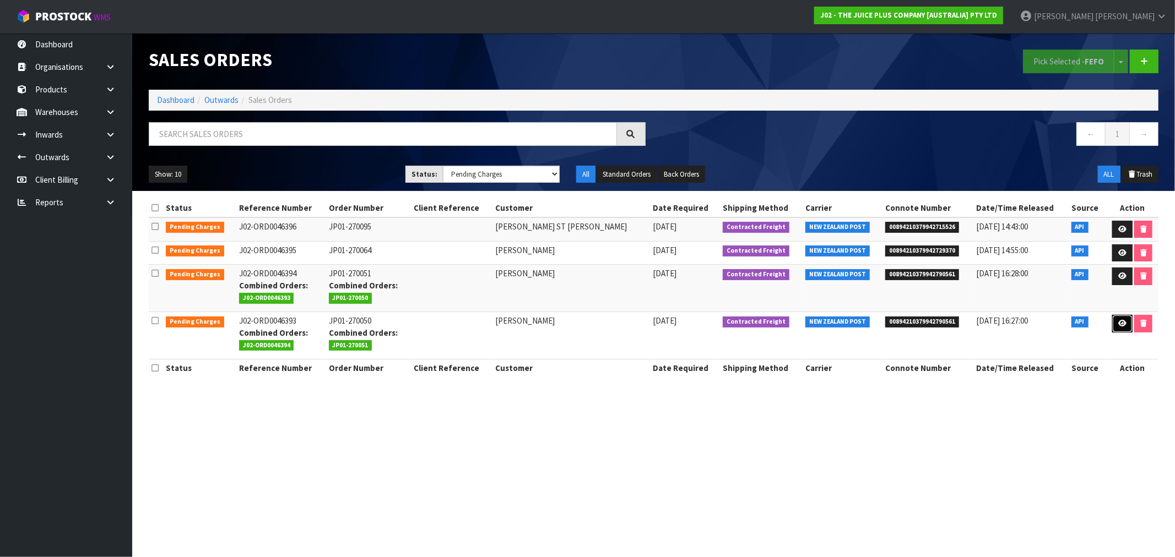
click at [1122, 323] on link at bounding box center [1122, 324] width 20 height 18
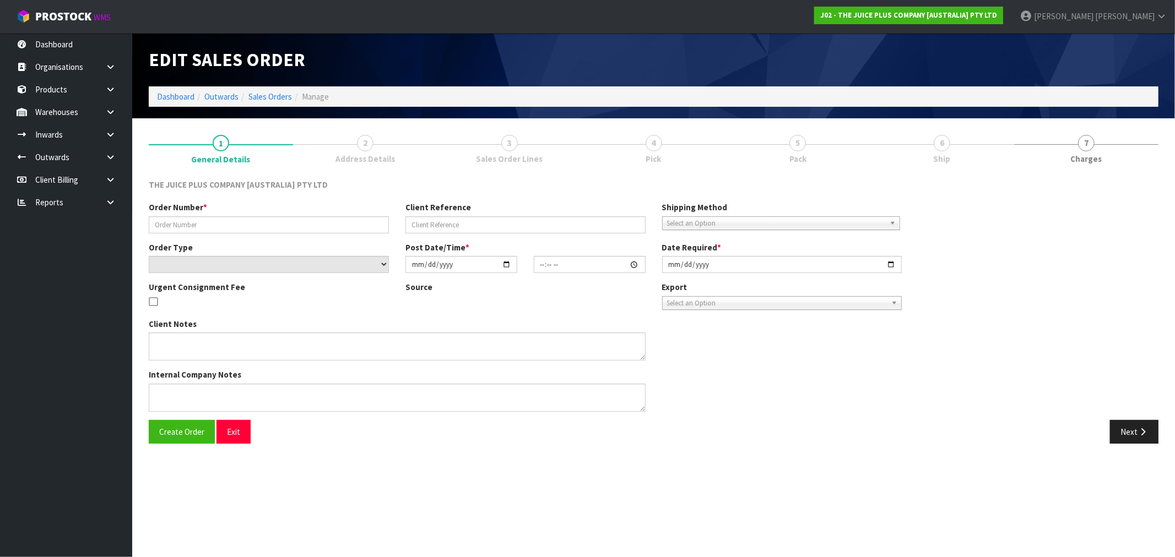
type input "JP01-270050"
select select "number:0"
type input "[DATE]"
type input "22:46:37.000"
type input "[DATE]"
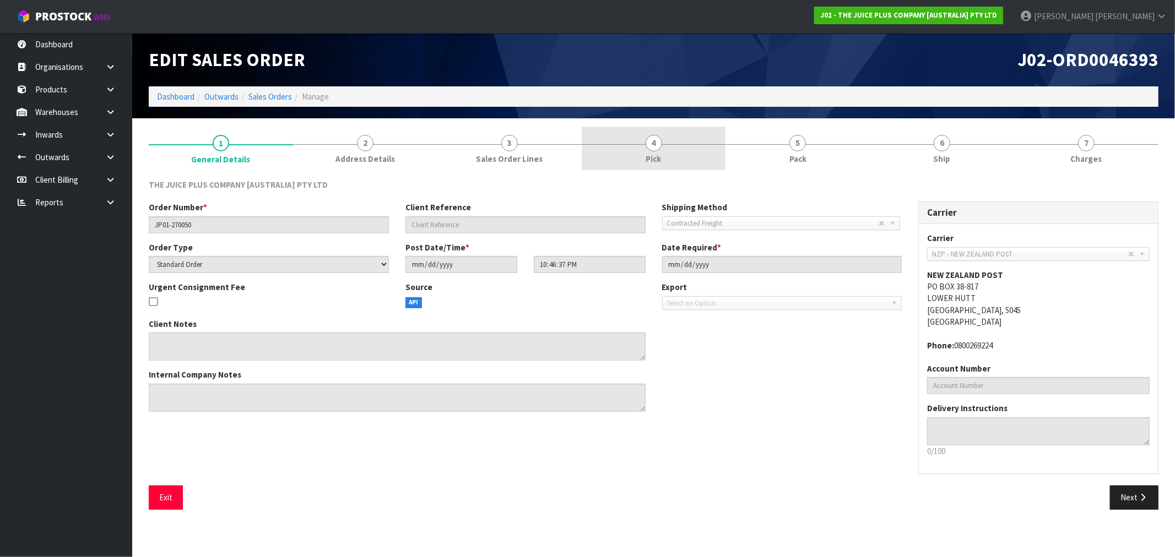
click at [690, 158] on link "4 Pick" at bounding box center [654, 149] width 144 height 44
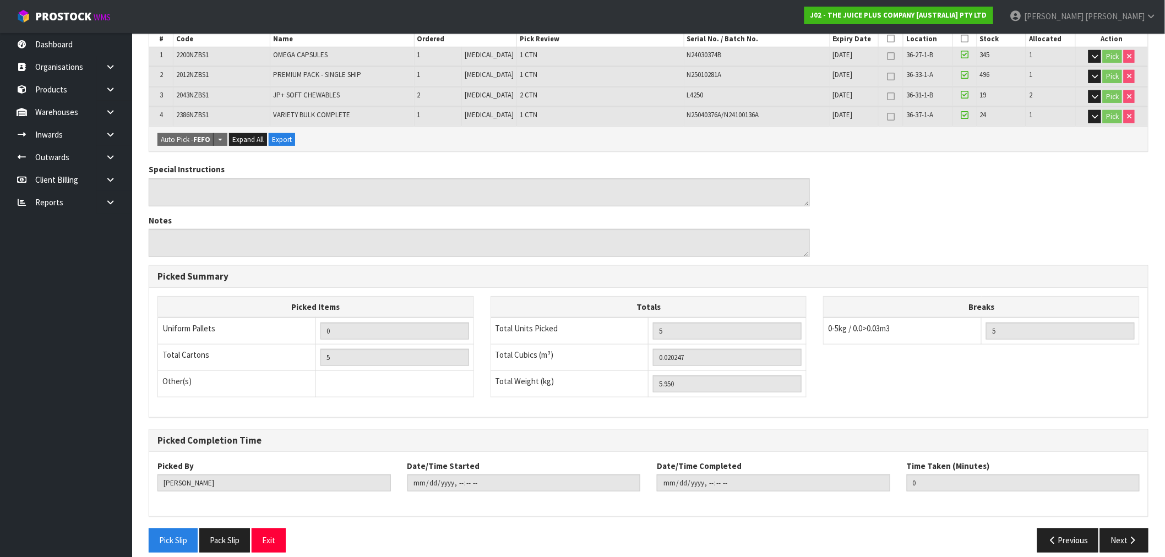
scroll to position [231, 0]
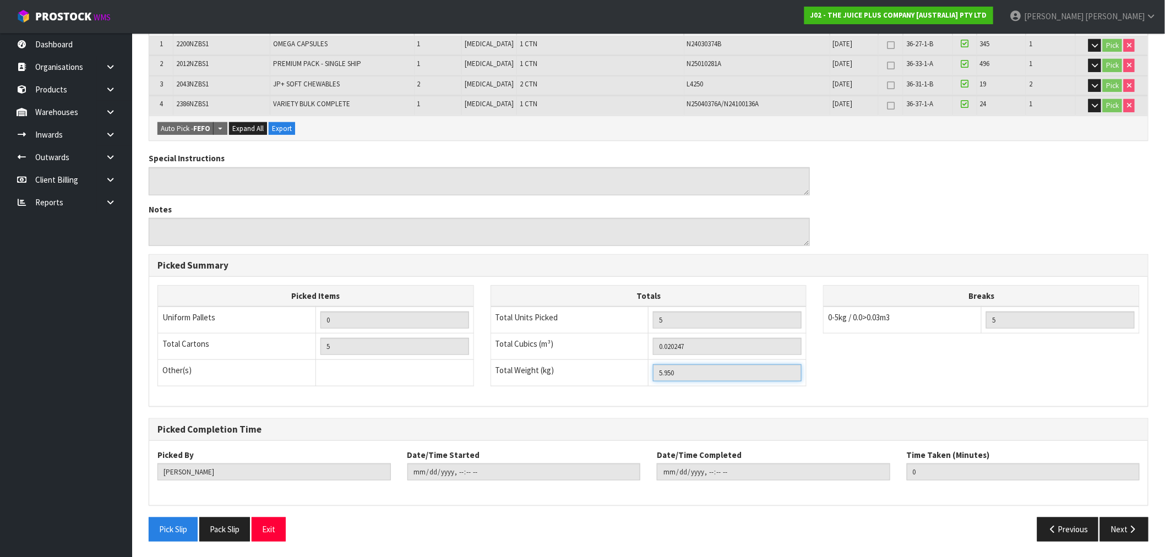
drag, startPoint x: 685, startPoint y: 374, endPoint x: 623, endPoint y: 360, distance: 63.4
click at [628, 366] on tr "Total Weight (kg) 5.950" at bounding box center [649, 373] width 316 height 26
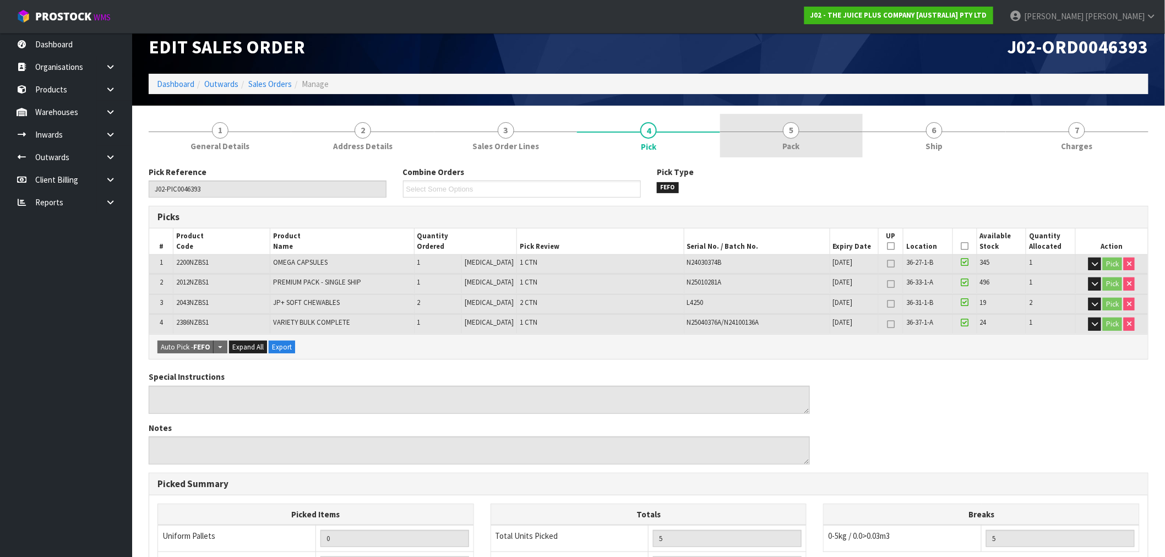
scroll to position [0, 0]
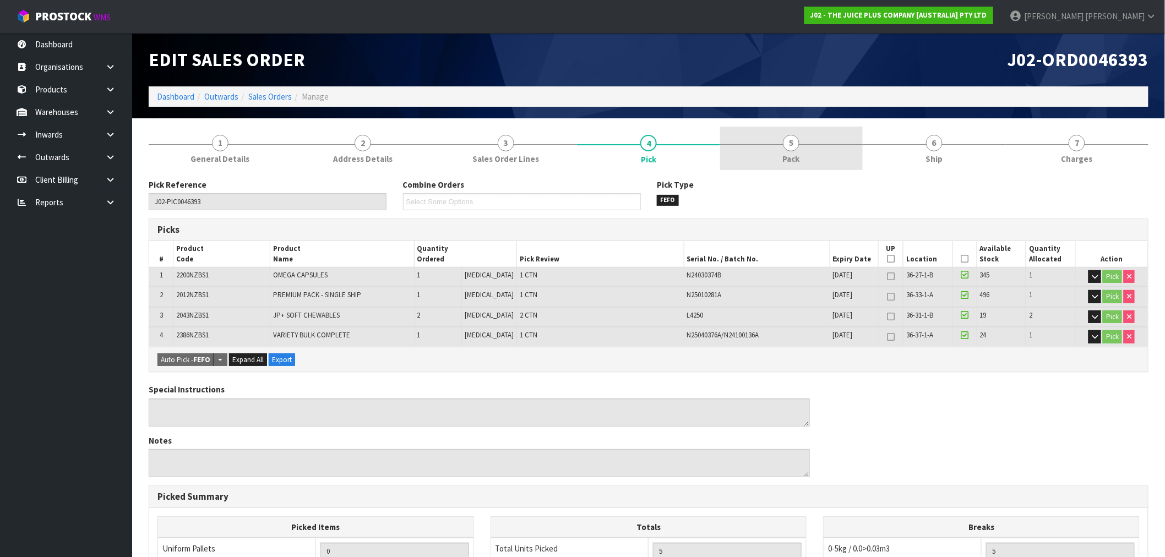
click at [834, 160] on link "5 Pack" at bounding box center [791, 149] width 143 height 44
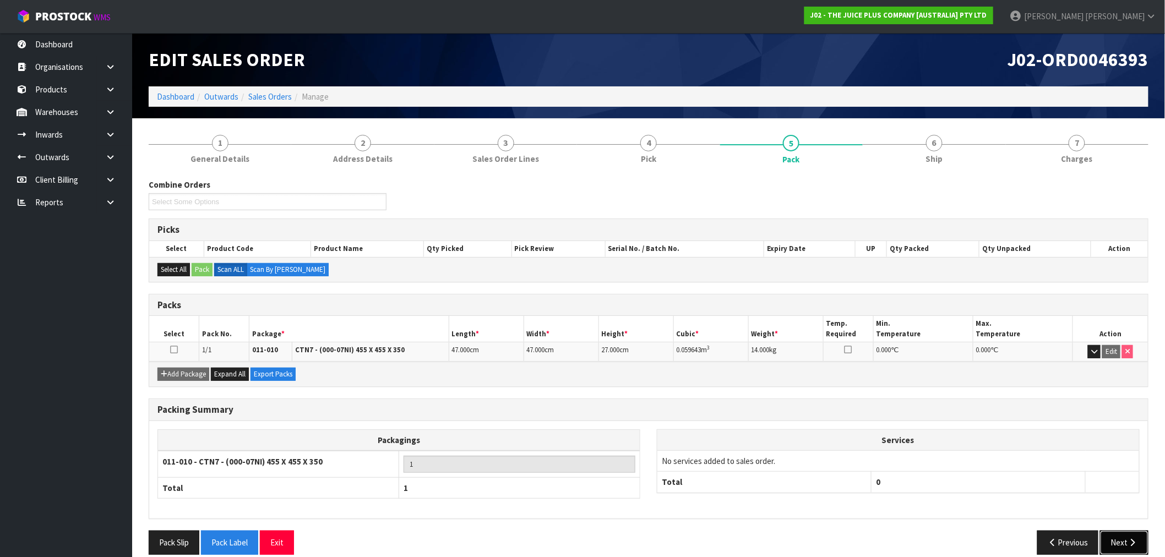
drag, startPoint x: 1125, startPoint y: 536, endPoint x: 1124, endPoint y: 531, distance: 5.5
click at [1125, 537] on button "Next" at bounding box center [1124, 543] width 48 height 24
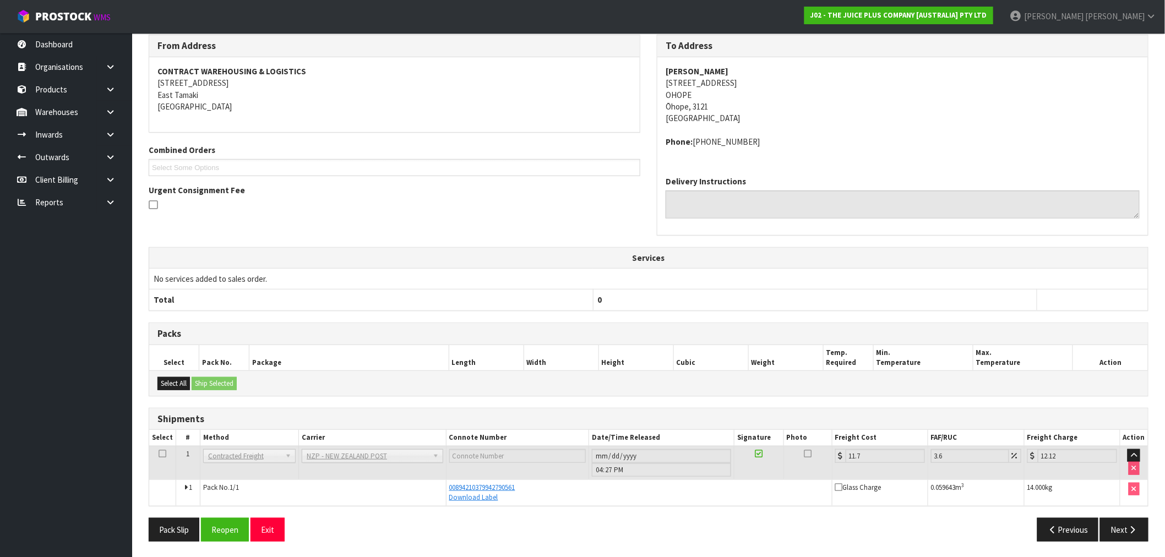
scroll to position [145, 0]
click at [1120, 519] on button "Next" at bounding box center [1124, 529] width 48 height 24
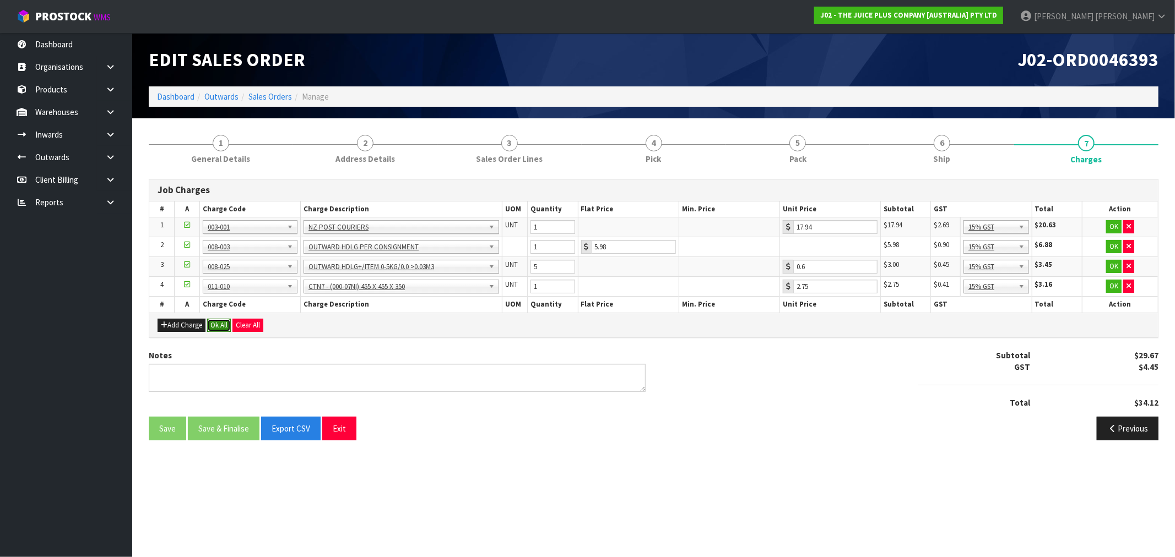
click at [215, 327] on button "Ok All" at bounding box center [219, 325] width 24 height 13
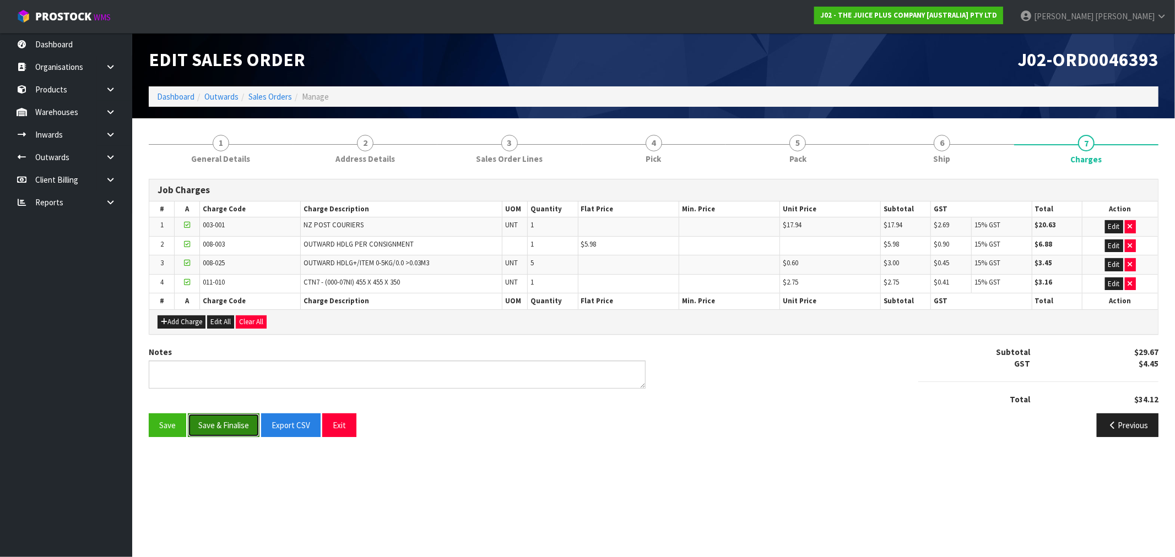
click at [207, 426] on button "Save & Finalise" at bounding box center [224, 426] width 72 height 24
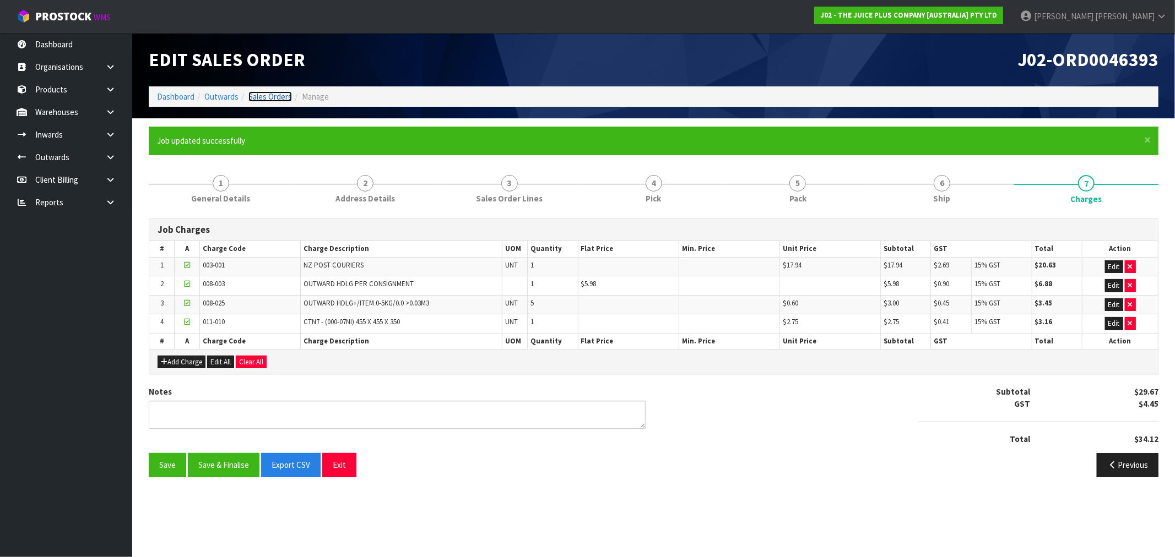
click at [276, 100] on link "Sales Orders" at bounding box center [270, 96] width 44 height 10
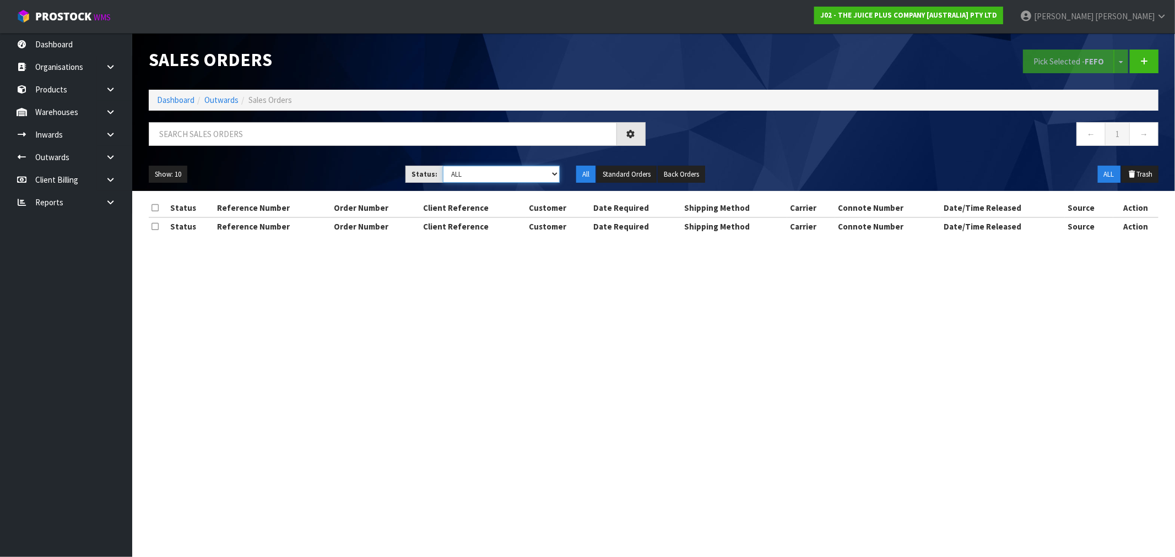
drag, startPoint x: 471, startPoint y: 172, endPoint x: 475, endPoint y: 176, distance: 5.9
click at [471, 172] on select "Draft Pending Allocated Pending Pick Goods Picked Goods Packed Pending Charges …" at bounding box center [501, 174] width 117 height 17
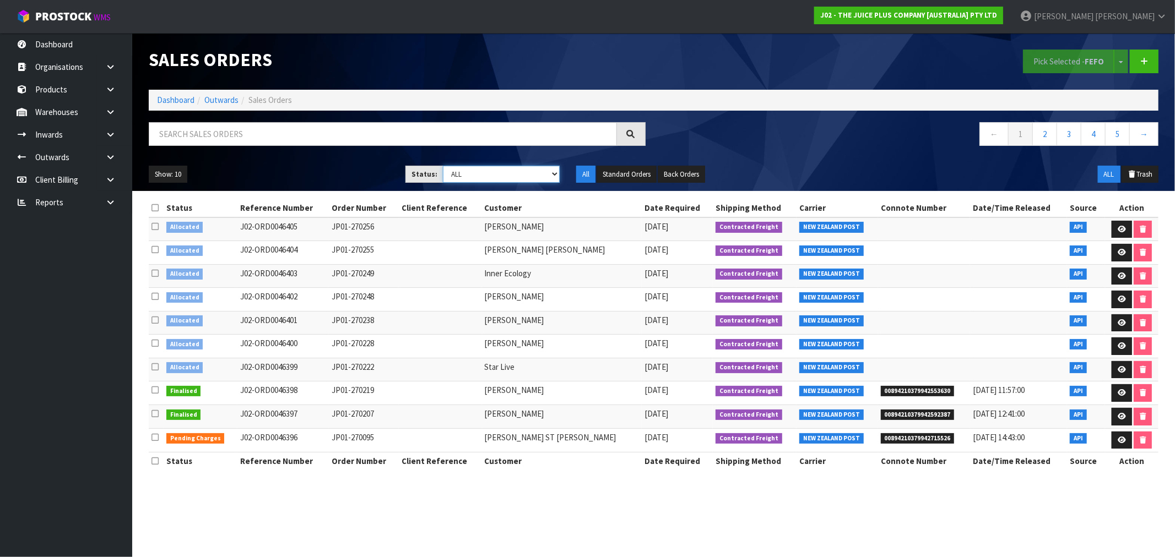
select select "string:6"
click at [443, 166] on select "Draft Pending Allocated Pending Pick Goods Picked Goods Packed Pending Charges …" at bounding box center [501, 174] width 117 height 17
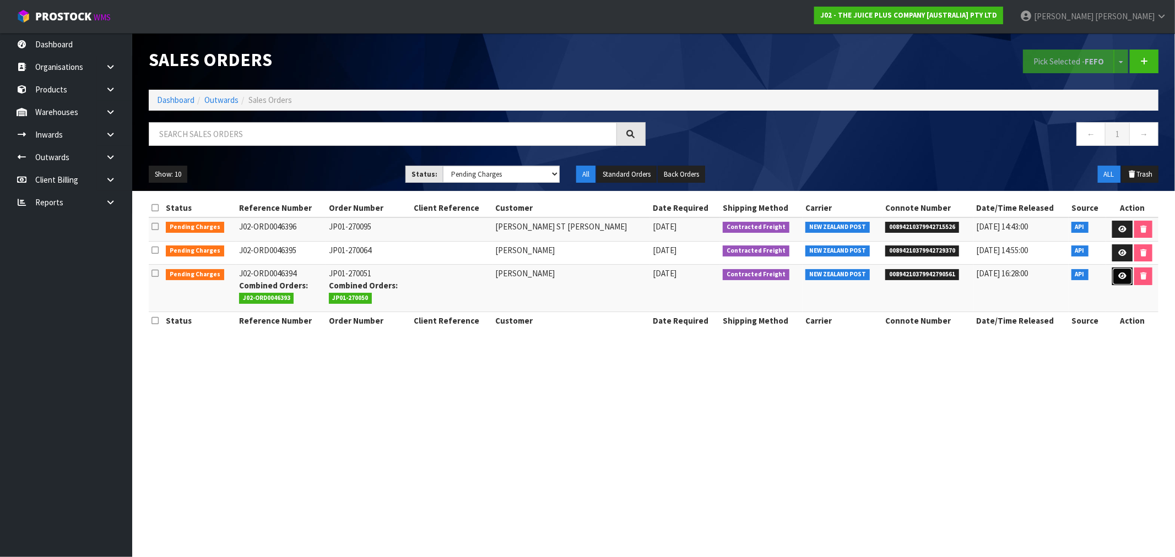
click at [1120, 273] on link at bounding box center [1122, 277] width 20 height 18
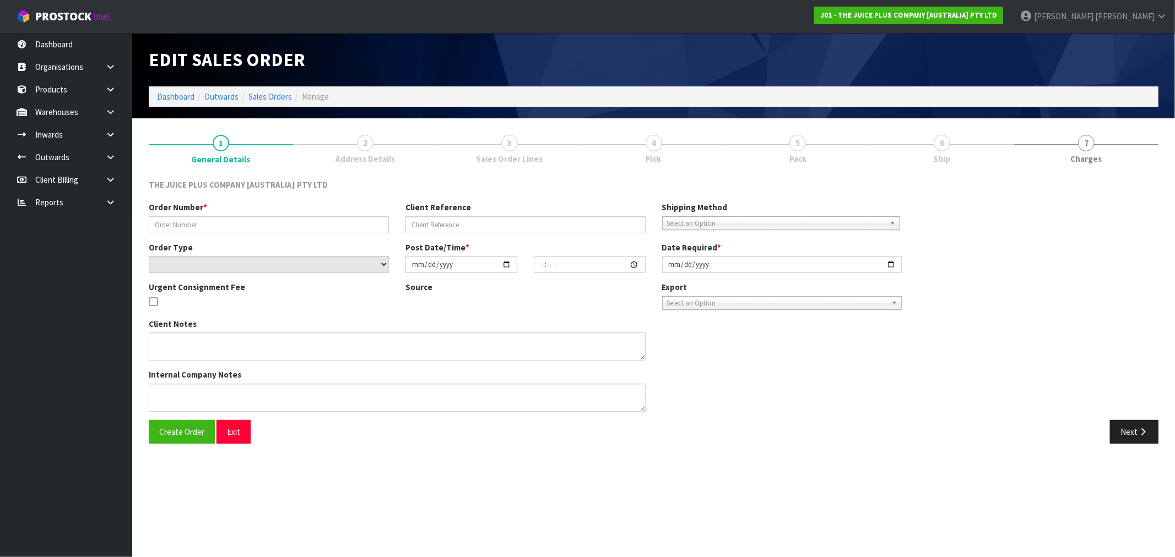
type input "JP01-270051"
select select "number:0"
type input "[DATE]"
type input "22:48:51.000"
type input "[DATE]"
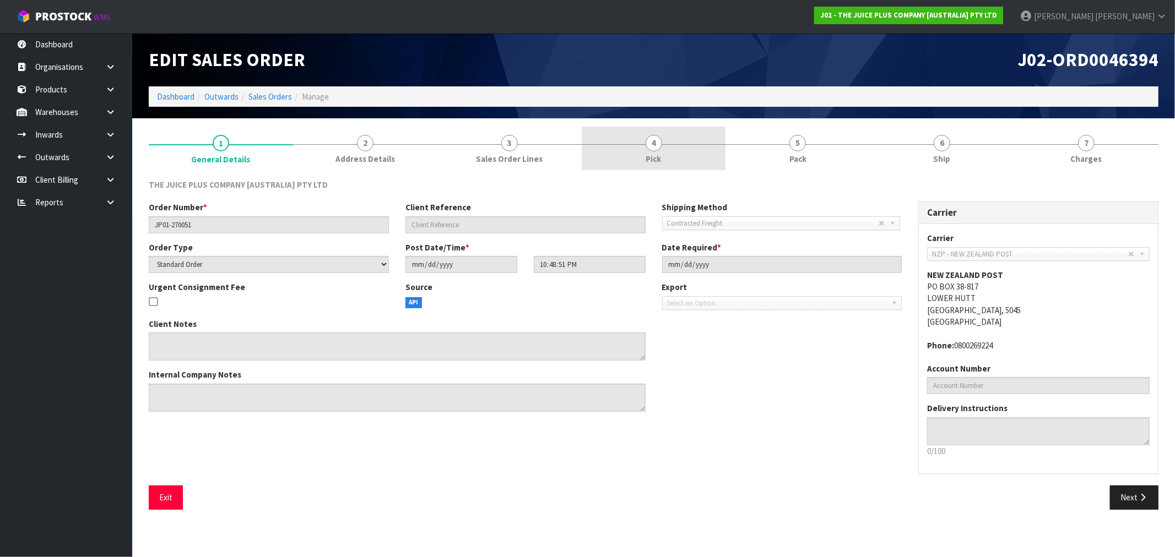
click at [690, 137] on link "4 Pick" at bounding box center [654, 149] width 144 height 44
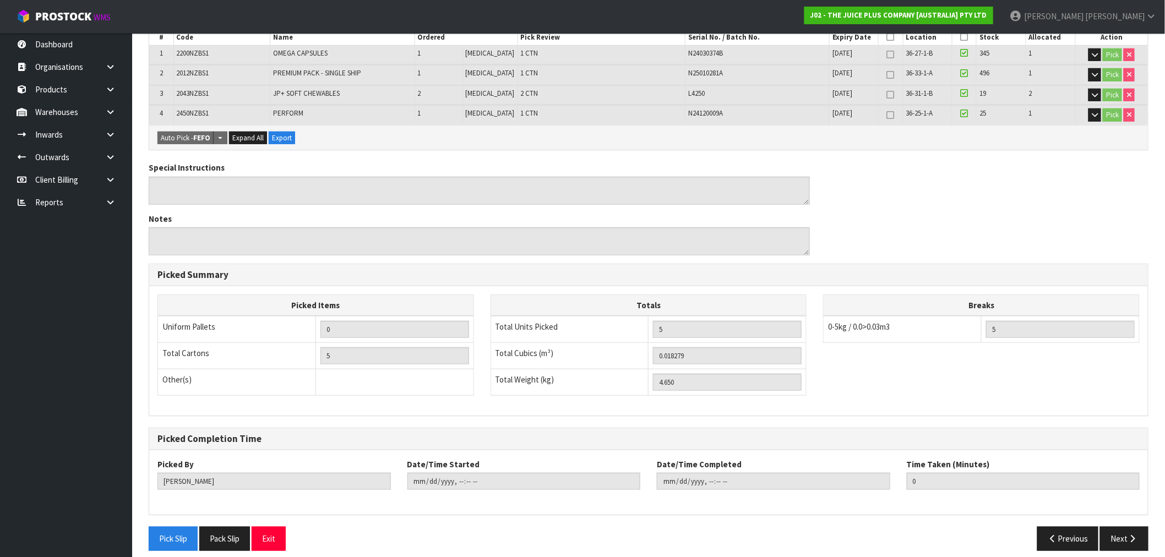
scroll to position [231, 0]
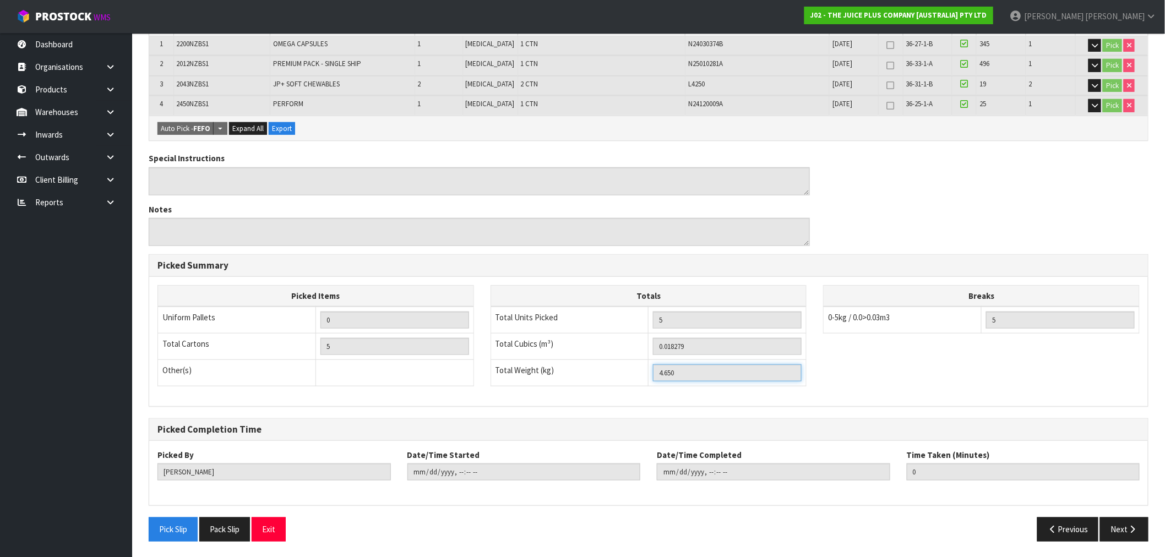
drag, startPoint x: 697, startPoint y: 373, endPoint x: 652, endPoint y: 371, distance: 44.7
click at [652, 371] on td "4.650" at bounding box center [728, 373] width 158 height 26
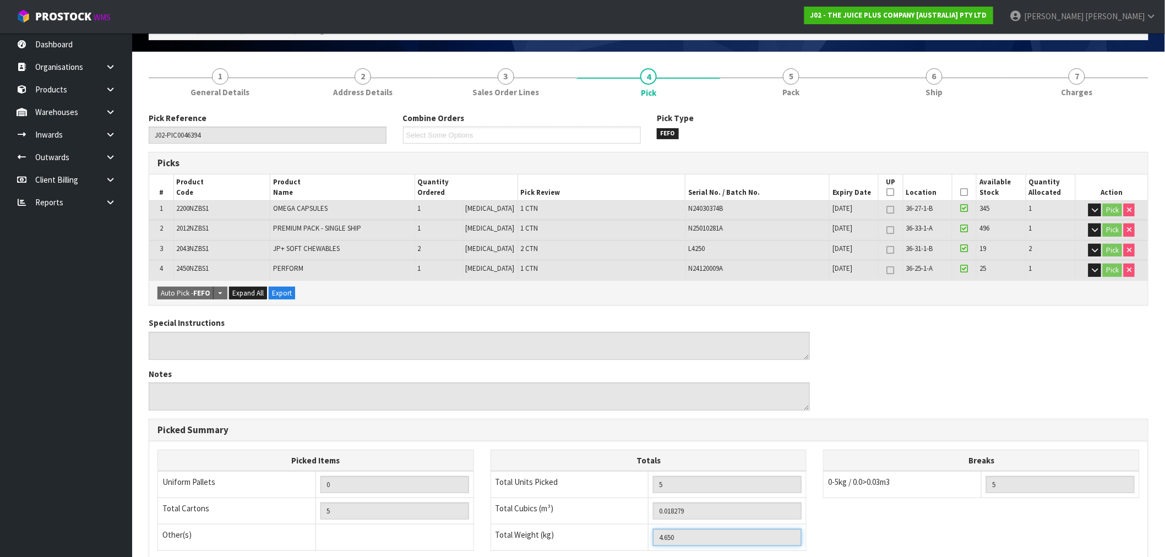
scroll to position [0, 0]
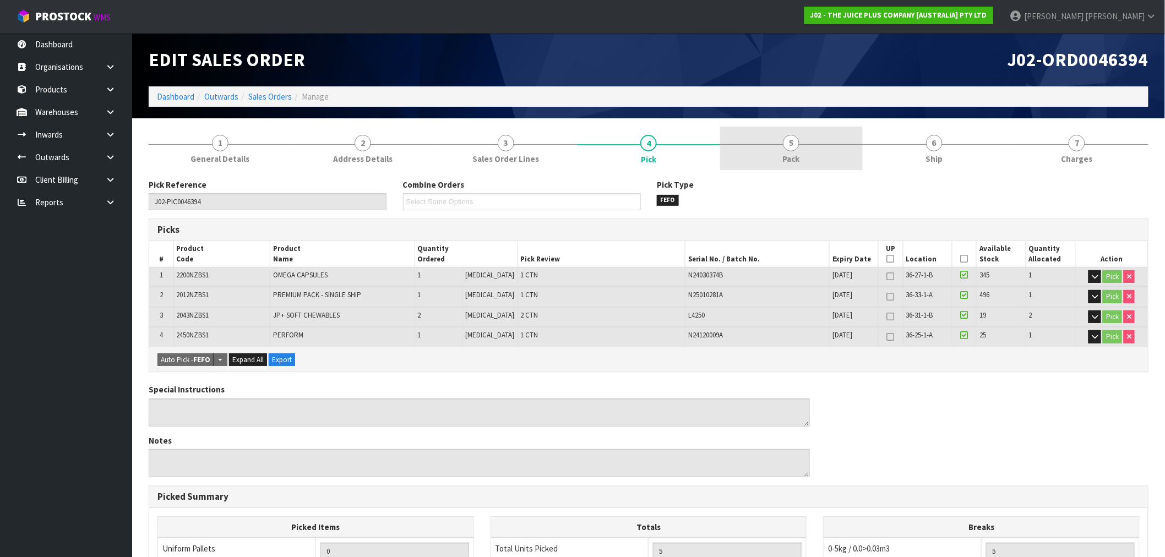
click at [777, 161] on link "5 Pack" at bounding box center [791, 149] width 143 height 44
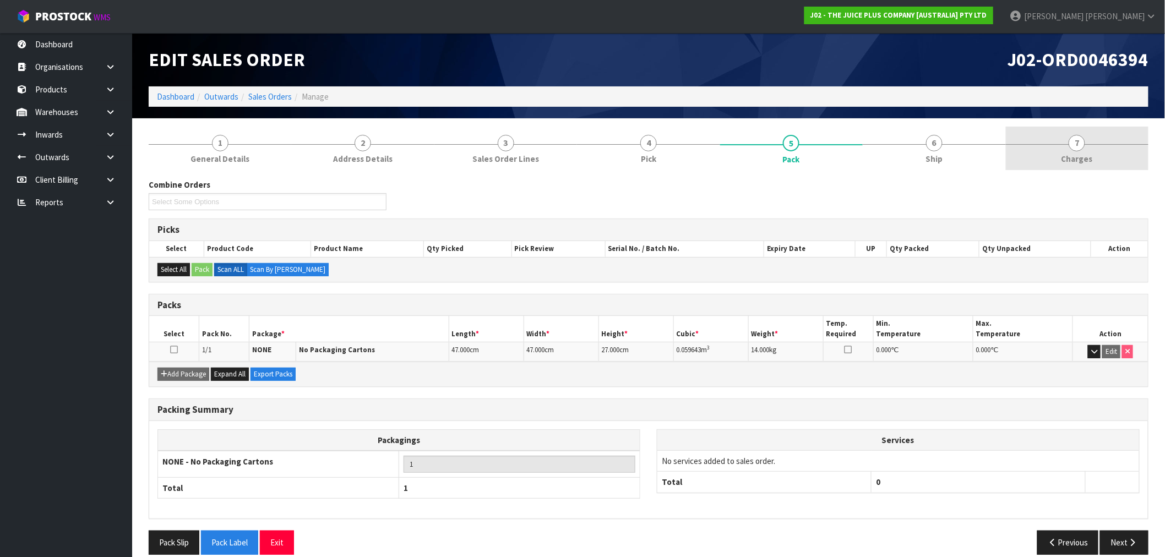
click at [1084, 158] on span "Charges" at bounding box center [1077, 159] width 31 height 12
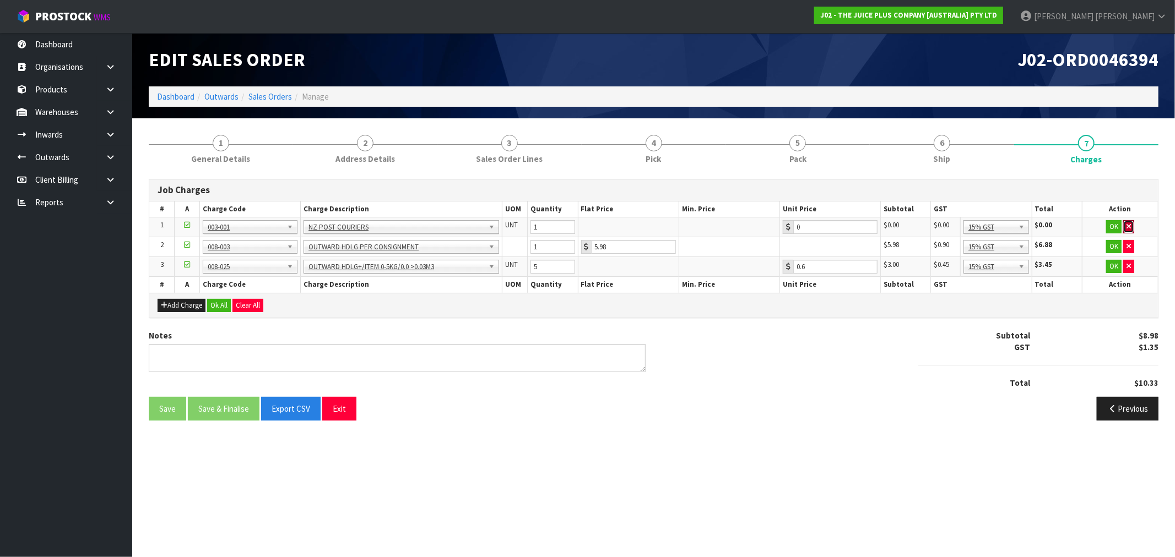
drag, startPoint x: 1129, startPoint y: 228, endPoint x: 647, endPoint y: 279, distance: 485.1
click at [1127, 228] on icon "button" at bounding box center [1128, 226] width 4 height 7
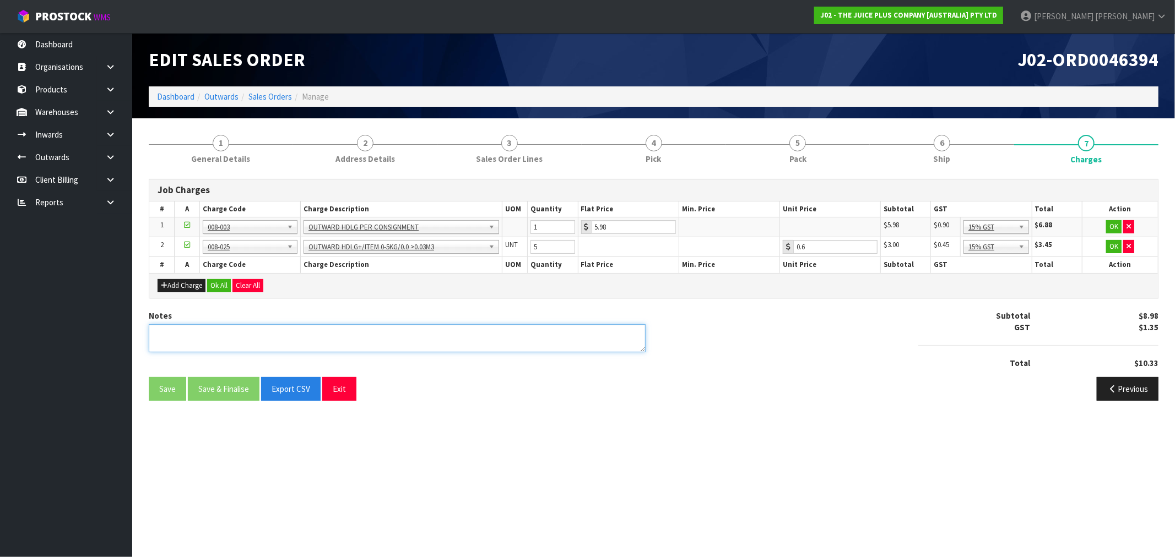
click at [220, 344] on textarea at bounding box center [397, 338] width 497 height 28
type textarea "COMBINED"
click at [217, 285] on button "Ok All" at bounding box center [219, 285] width 24 height 13
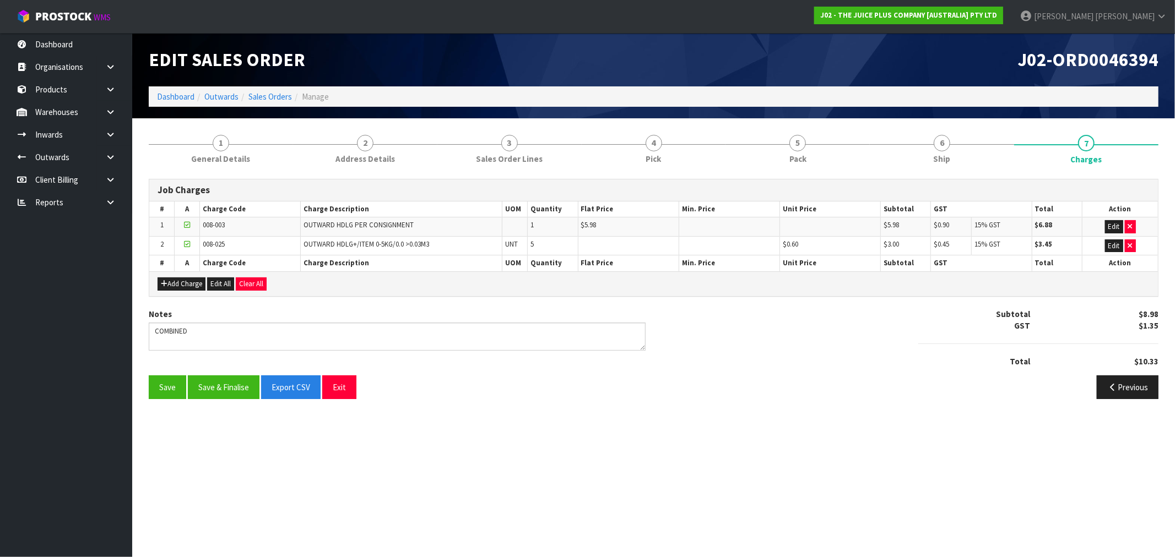
click at [218, 408] on section "1 General Details 2 Address Details 3 Sales Order Lines 4 Pick 5 Pack 6 Ship 7 …" at bounding box center [653, 266] width 1042 height 297
click at [228, 385] on button "Save & Finalise" at bounding box center [224, 388] width 72 height 24
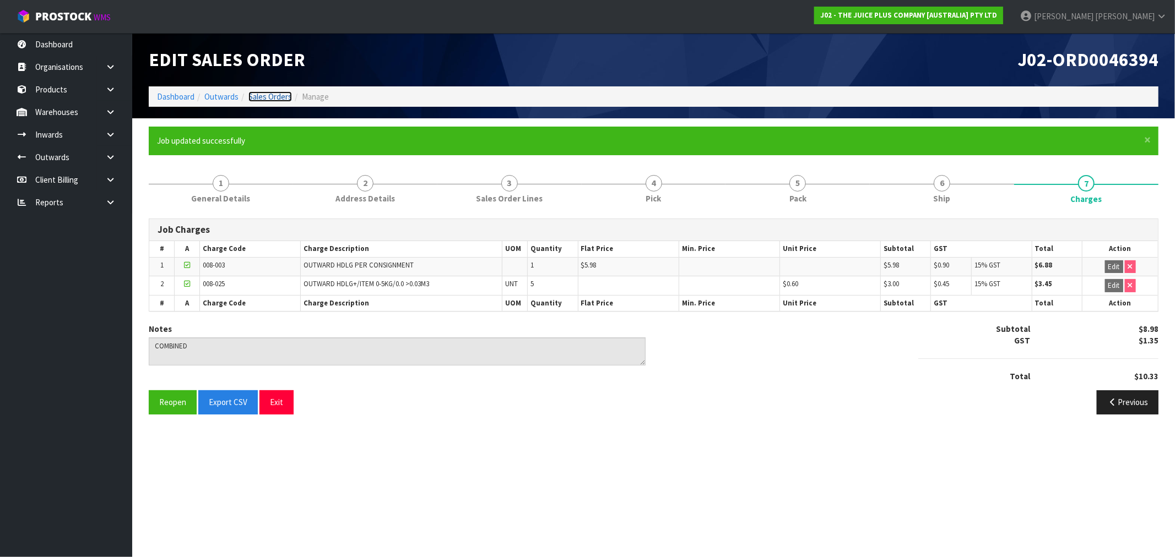
click at [279, 94] on link "Sales Orders" at bounding box center [270, 96] width 44 height 10
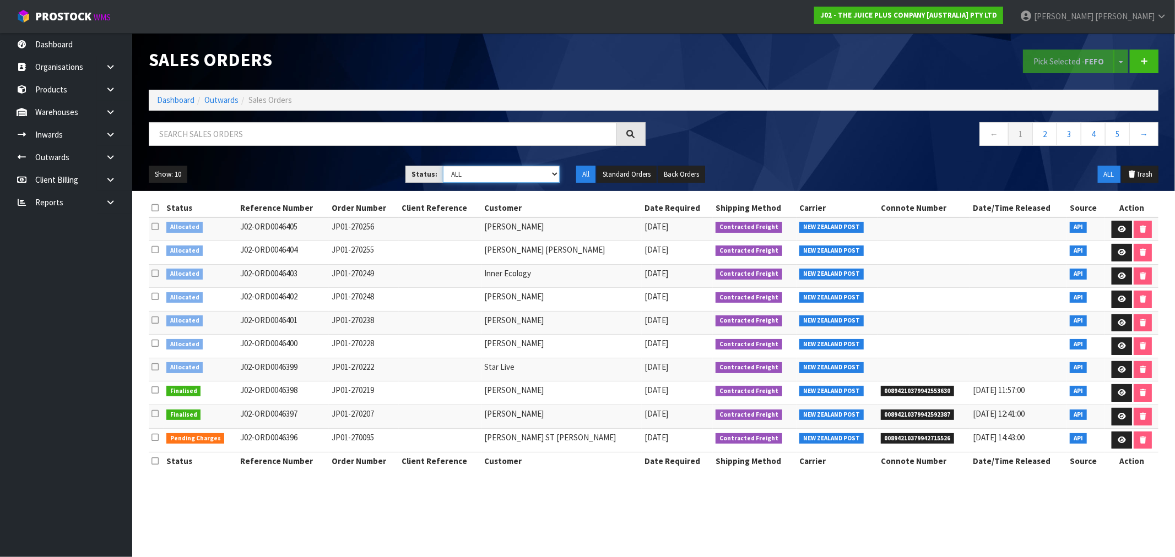
click at [474, 169] on select "Draft Pending Allocated Pending Pick Goods Picked Goods Packed Pending Charges …" at bounding box center [501, 174] width 117 height 17
click at [443, 166] on select "Draft Pending Allocated Pending Pick Goods Picked Goods Packed Pending Charges …" at bounding box center [501, 174] width 117 height 17
click at [181, 175] on button "Show: 10" at bounding box center [168, 175] width 39 height 18
click at [186, 240] on link "50" at bounding box center [192, 239] width 87 height 15
click at [485, 173] on select "Draft Pending Allocated Pending Pick Goods Picked Goods Packed Pending Charges …" at bounding box center [501, 174] width 117 height 17
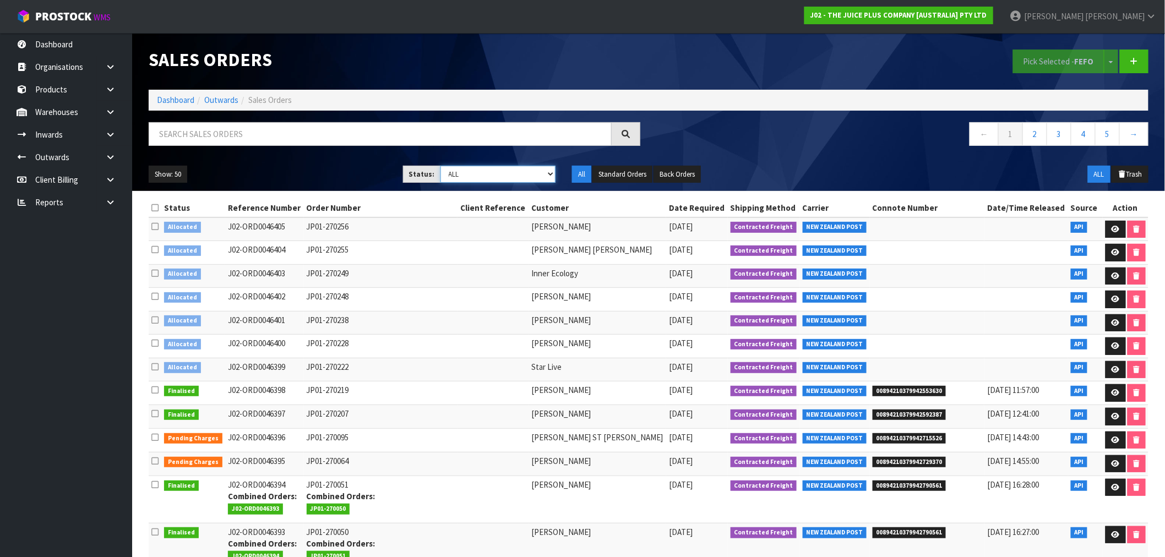
select select "string:6"
click at [441, 166] on select "Draft Pending Allocated Pending Pick Goods Picked Goods Packed Pending Charges …" at bounding box center [499, 174] width 116 height 17
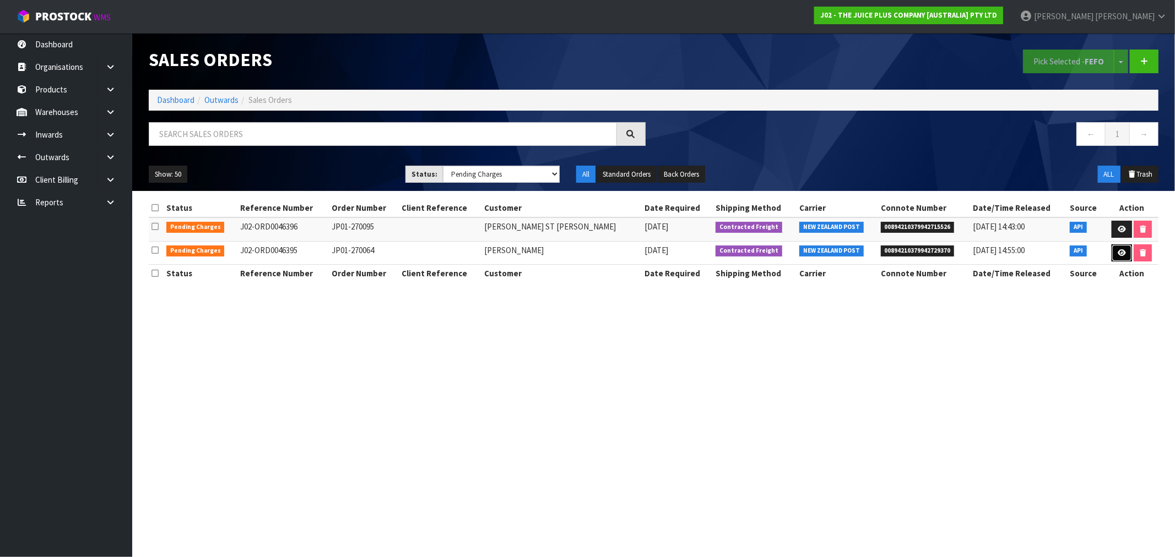
click at [1118, 259] on link at bounding box center [1121, 254] width 20 height 18
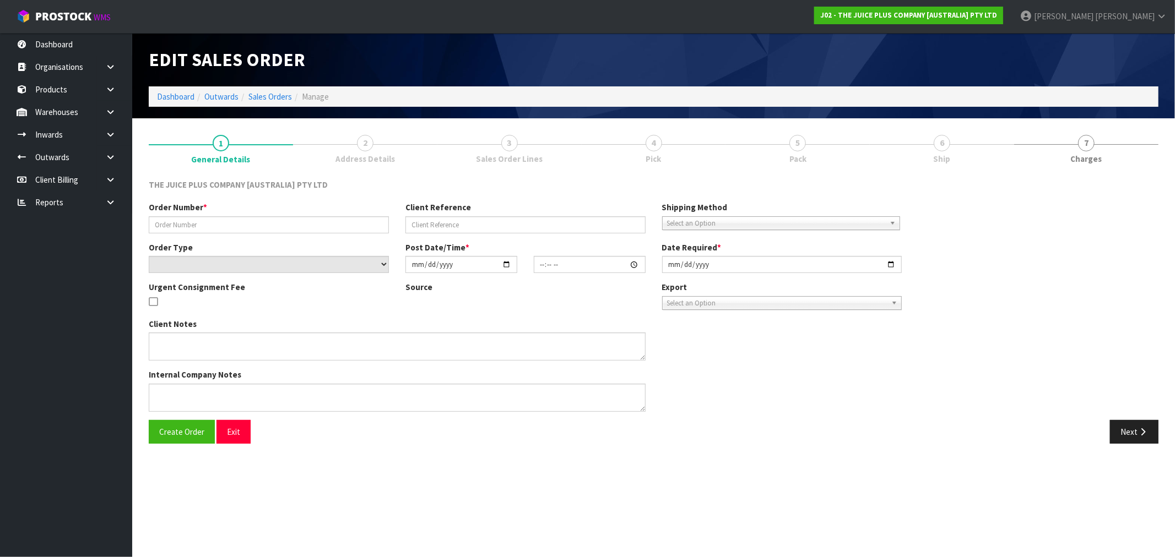
type input "JP01-270064"
select select "number:0"
type input "[DATE]"
type input "03:01:01.000"
type input "[DATE]"
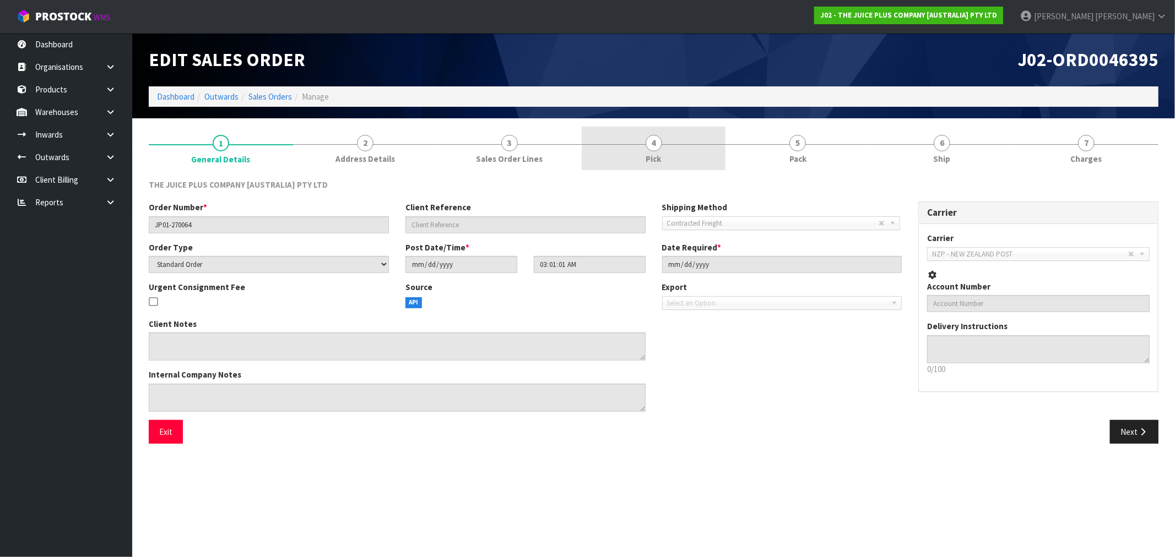
click at [658, 146] on span "4" at bounding box center [653, 143] width 17 height 17
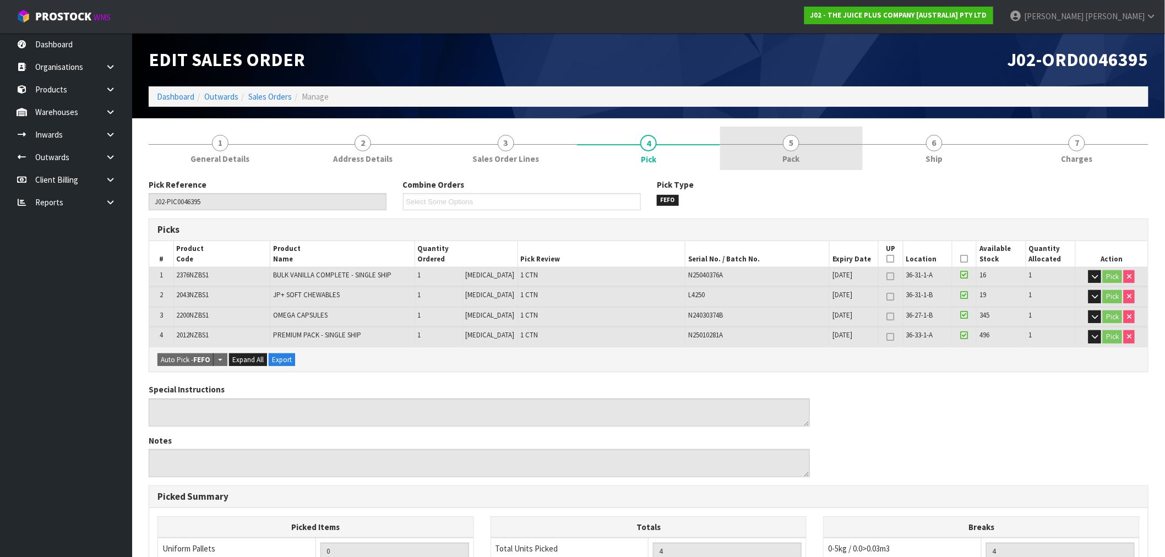
click at [738, 156] on link "5 Pack" at bounding box center [791, 149] width 143 height 44
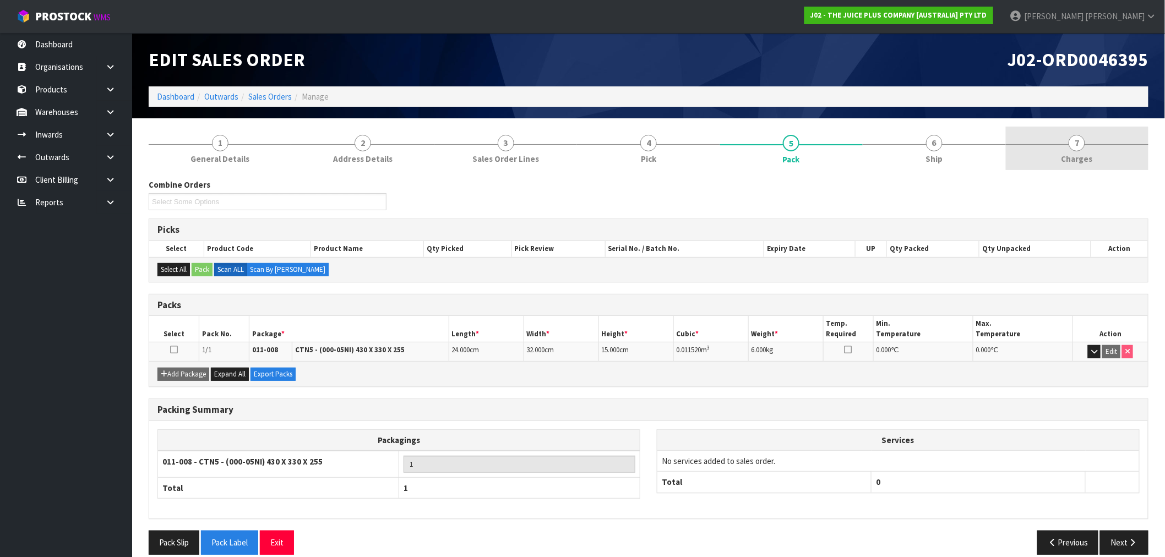
click at [1071, 158] on span "Charges" at bounding box center [1077, 159] width 31 height 12
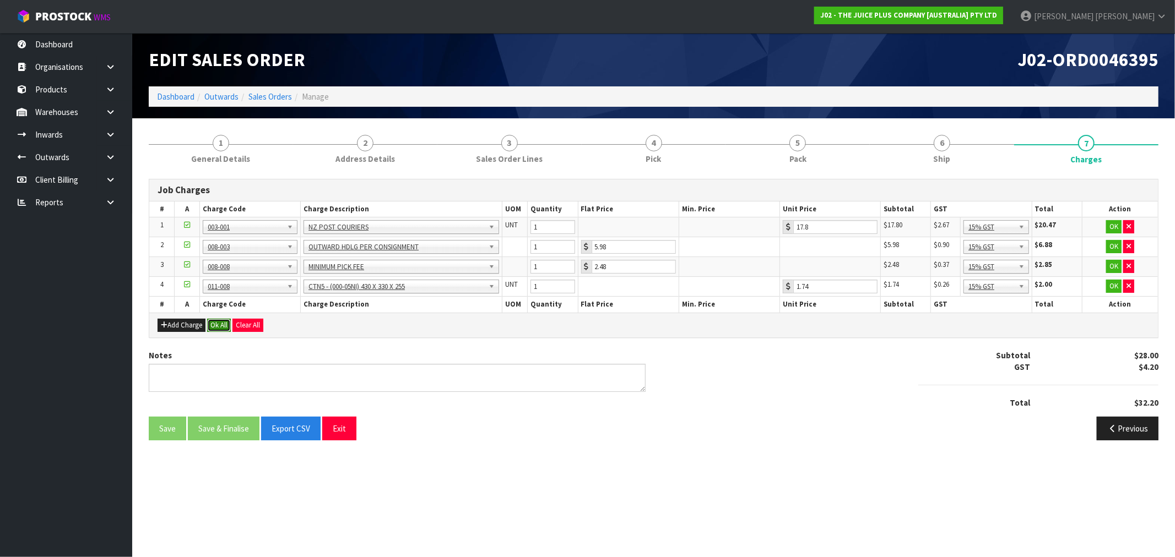
click at [221, 327] on button "Ok All" at bounding box center [219, 325] width 24 height 13
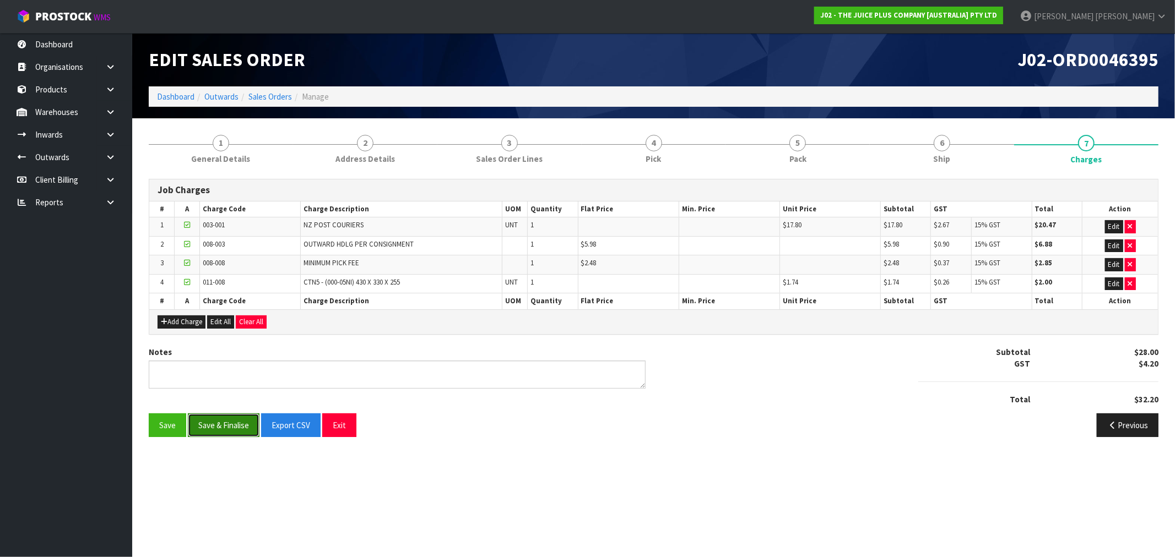
click at [224, 427] on button "Save & Finalise" at bounding box center [224, 426] width 72 height 24
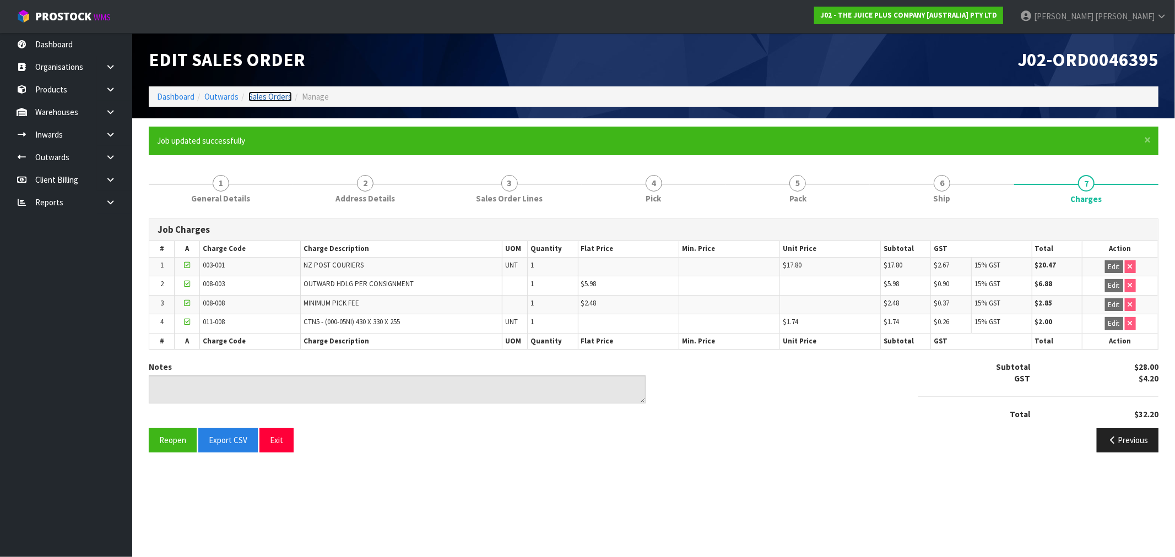
click at [279, 95] on link "Sales Orders" at bounding box center [270, 96] width 44 height 10
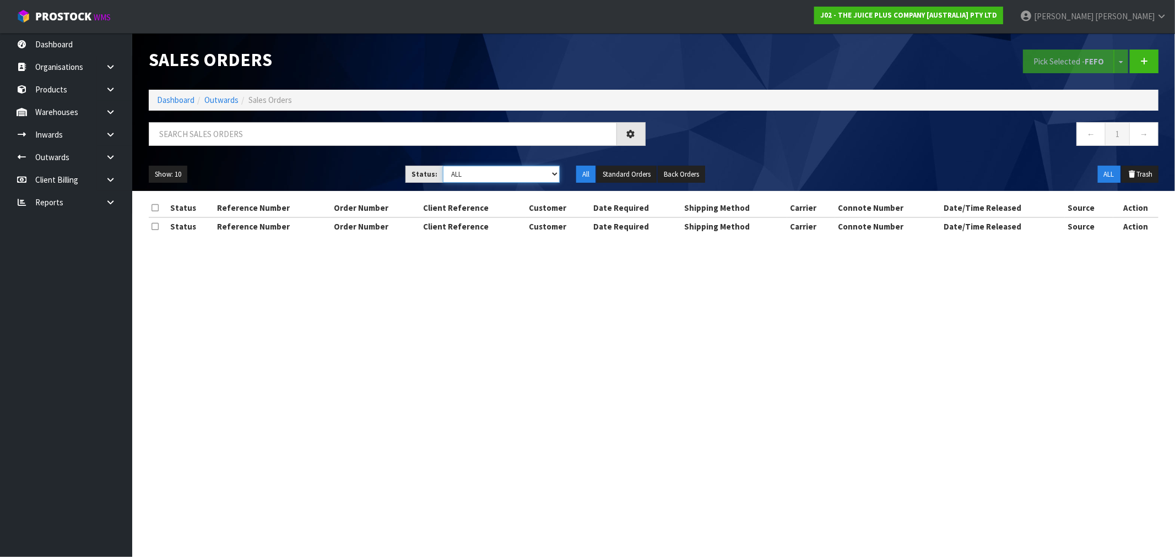
click at [530, 178] on select "Draft Pending Allocated Pending Pick Goods Picked Goods Packed Pending Charges …" at bounding box center [501, 174] width 117 height 17
select select "string:6"
click at [443, 166] on select "Draft Pending Allocated Pending Pick Goods Picked Goods Packed Pending Charges …" at bounding box center [501, 174] width 117 height 17
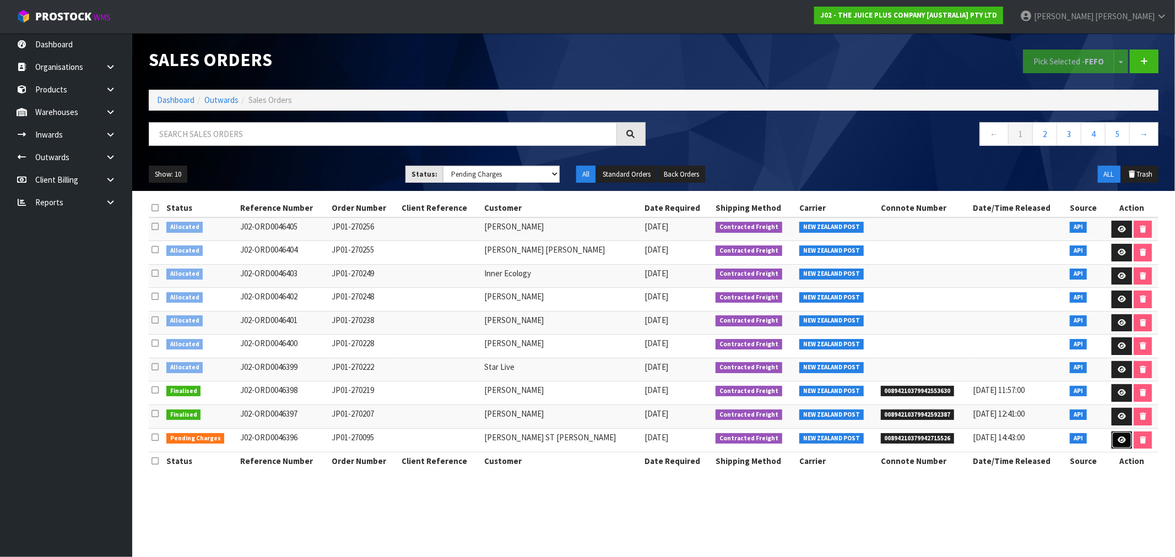
click at [1121, 444] on icon at bounding box center [1121, 440] width 8 height 7
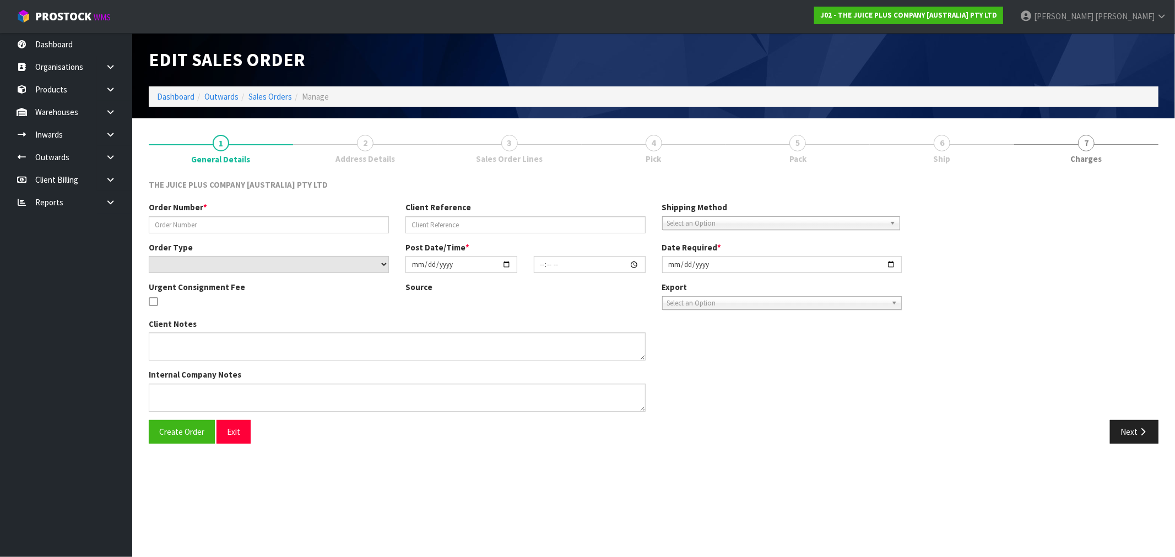
type input "JP01-270095"
select select "number:0"
type input "[DATE]"
type input "03:01:50.000"
type input "[DATE]"
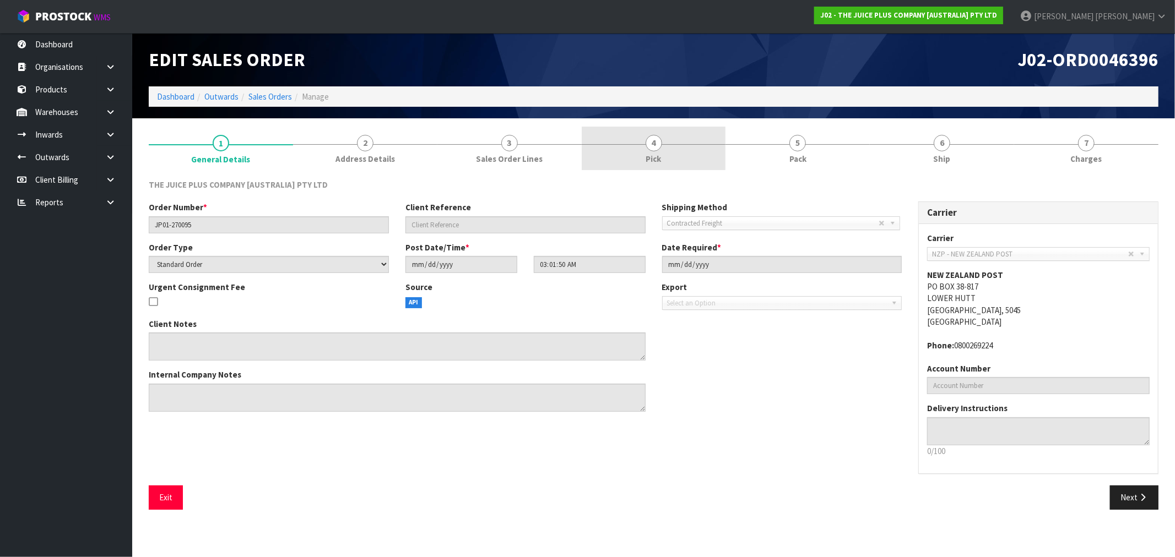
click at [670, 158] on link "4 Pick" at bounding box center [654, 149] width 144 height 44
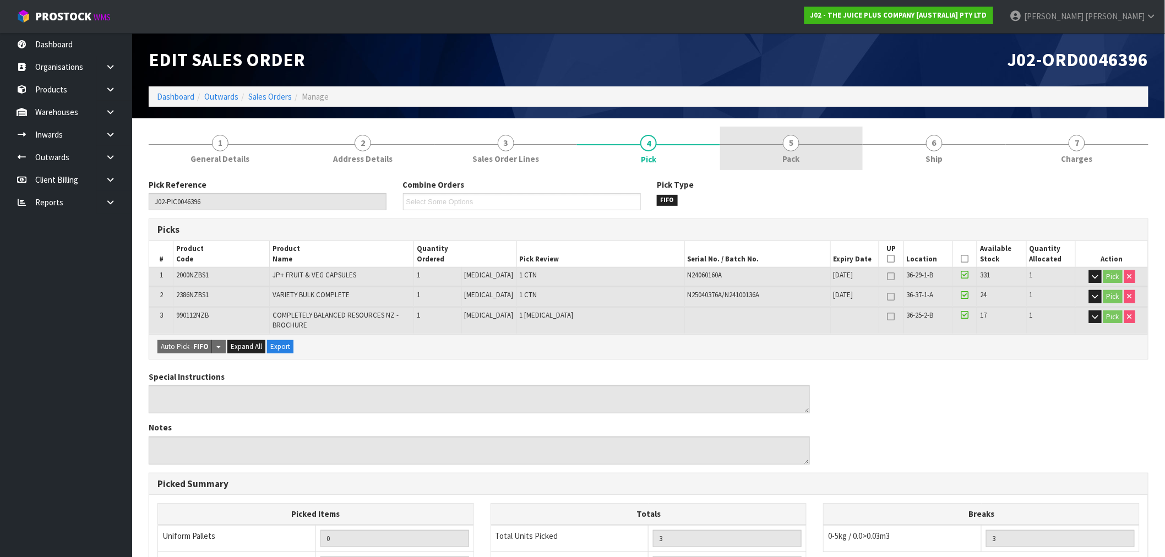
click at [802, 167] on link "5 Pack" at bounding box center [791, 149] width 143 height 44
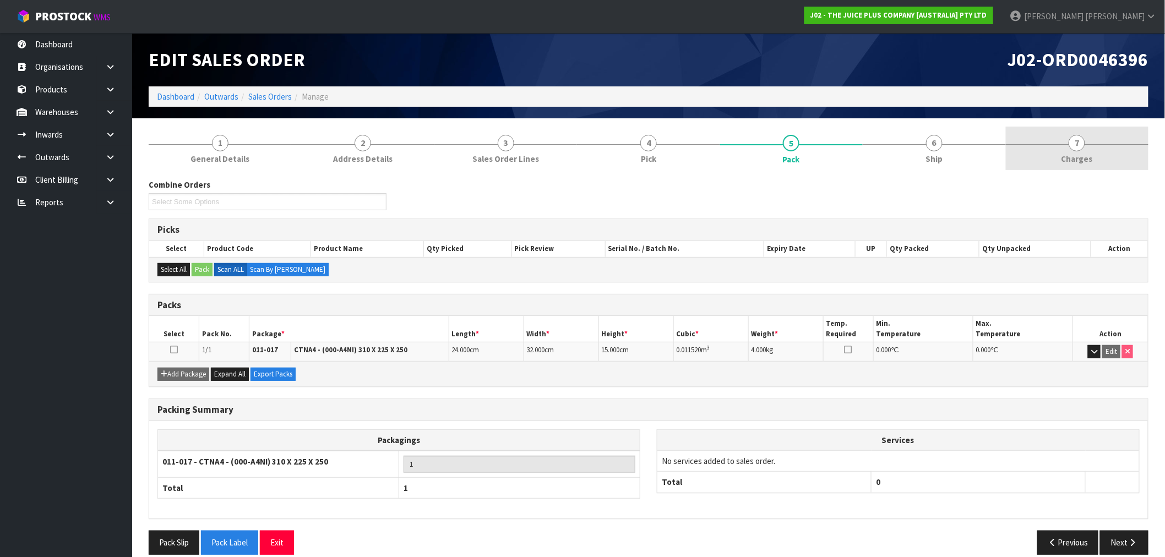
drag, startPoint x: 1093, startPoint y: 175, endPoint x: 1088, endPoint y: 162, distance: 13.6
click at [1092, 172] on div "Combine Orders J02-ORD0046374 J02-ORD0046383 J02-ORD0046391 J02-ORD0046399 J02-…" at bounding box center [649, 367] width 1000 height 393
click at [1088, 162] on span "Charges" at bounding box center [1077, 159] width 31 height 12
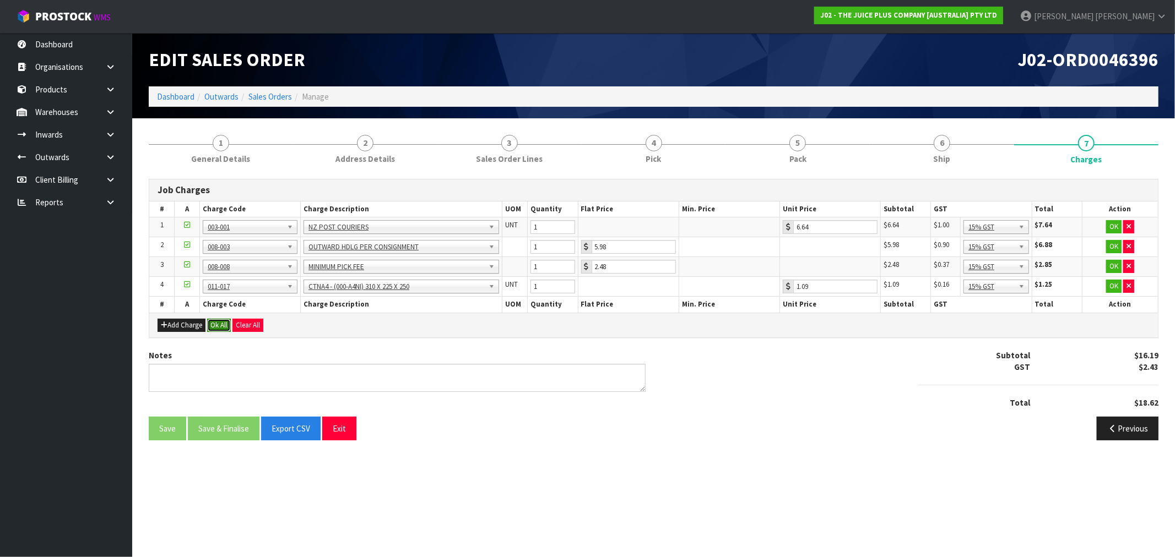
click at [219, 330] on button "Ok All" at bounding box center [219, 325] width 24 height 13
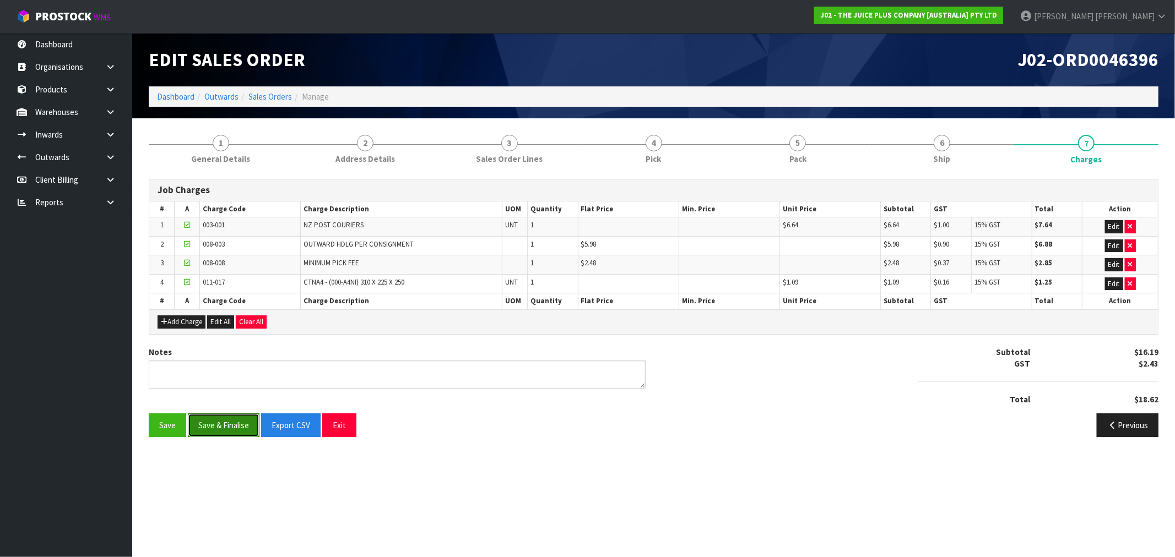
click at [243, 435] on button "Save & Finalise" at bounding box center [224, 426] width 72 height 24
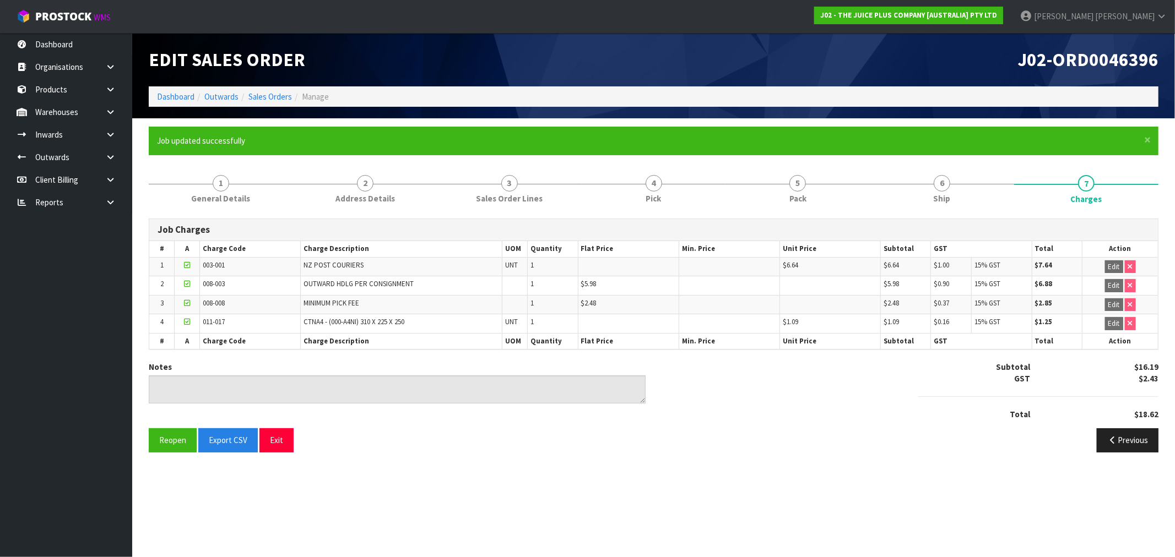
click at [188, 89] on ol "Dashboard Outwards Sales Orders Manage" at bounding box center [653, 96] width 1009 height 20
click at [180, 95] on link "Dashboard" at bounding box center [175, 96] width 37 height 10
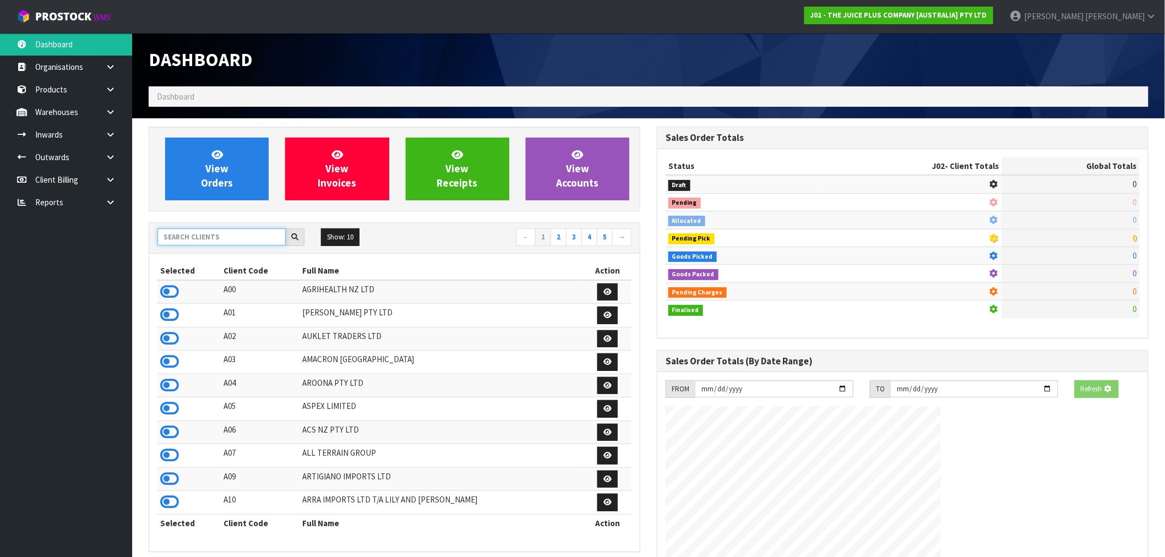
click at [201, 232] on input "text" at bounding box center [222, 237] width 128 height 17
type input "V02"
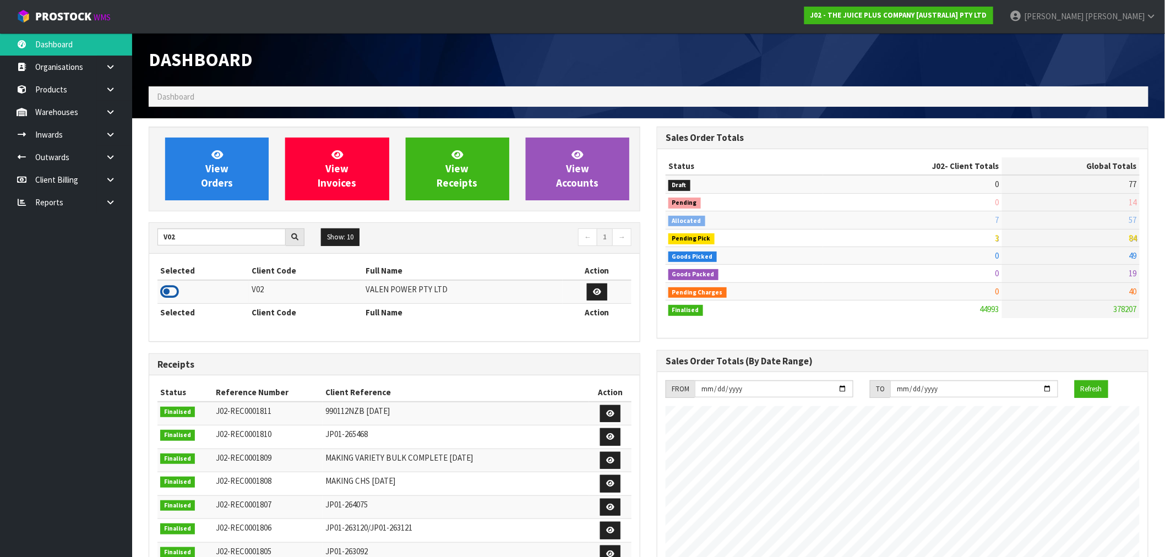
click at [171, 295] on icon at bounding box center [169, 292] width 19 height 17
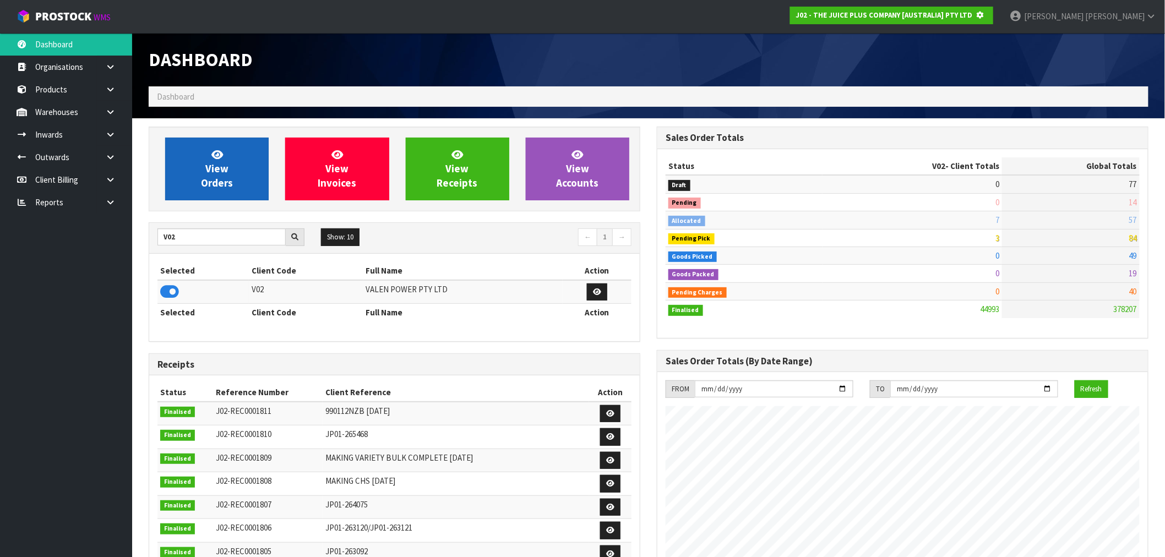
scroll to position [550013, 550191]
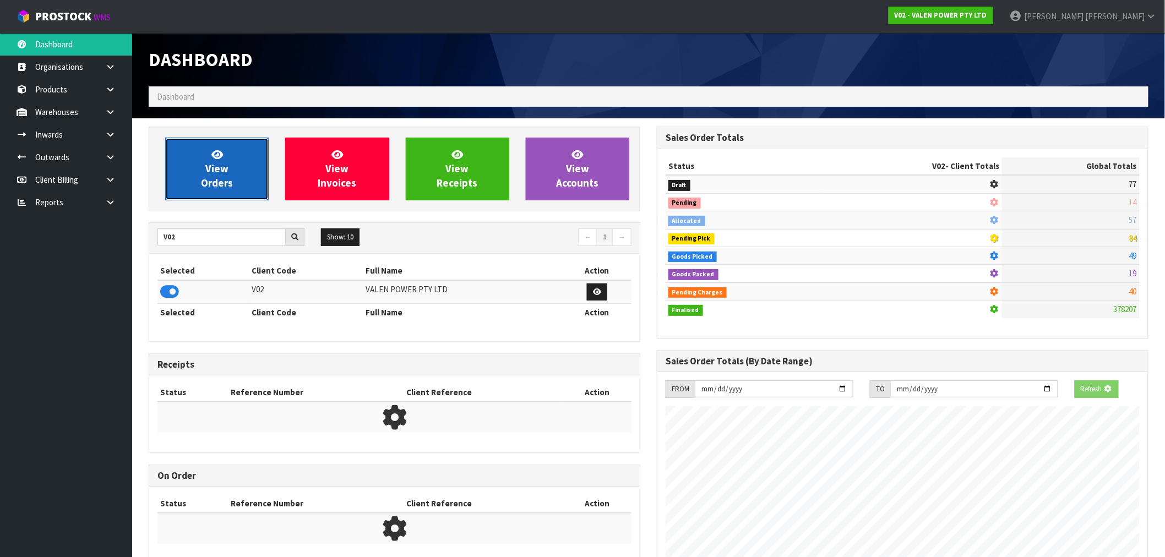
click at [210, 183] on span "View Orders" at bounding box center [217, 168] width 32 height 41
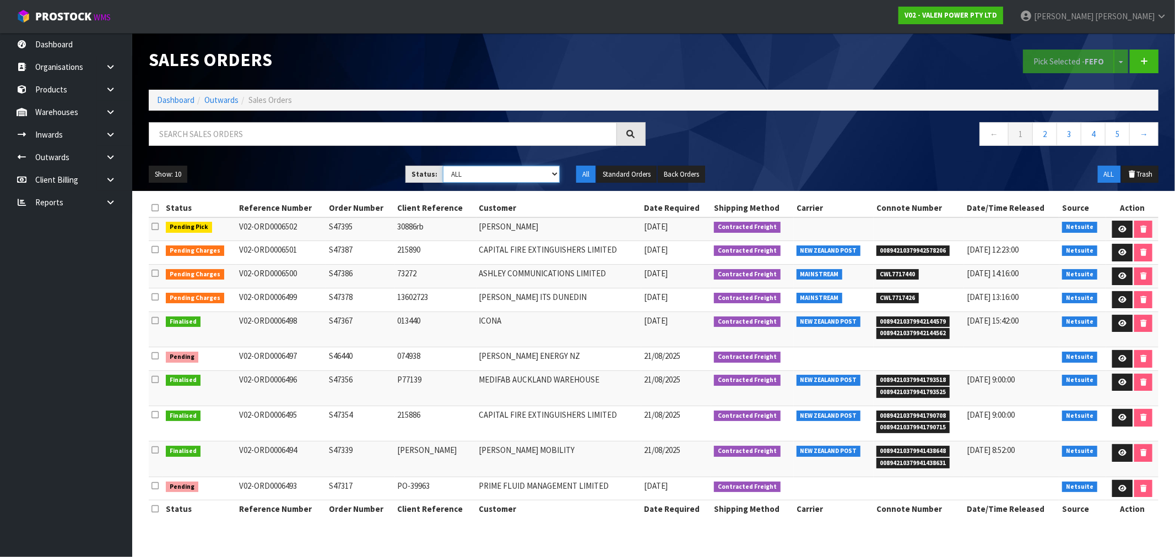
click at [454, 176] on select "Draft Pending Allocated Pending Pick Goods Picked Goods Packed Pending Charges …" at bounding box center [501, 174] width 117 height 17
select select "string:6"
click at [443, 166] on select "Draft Pending Allocated Pending Pick Goods Picked Goods Packed Pending Charges …" at bounding box center [501, 174] width 117 height 17
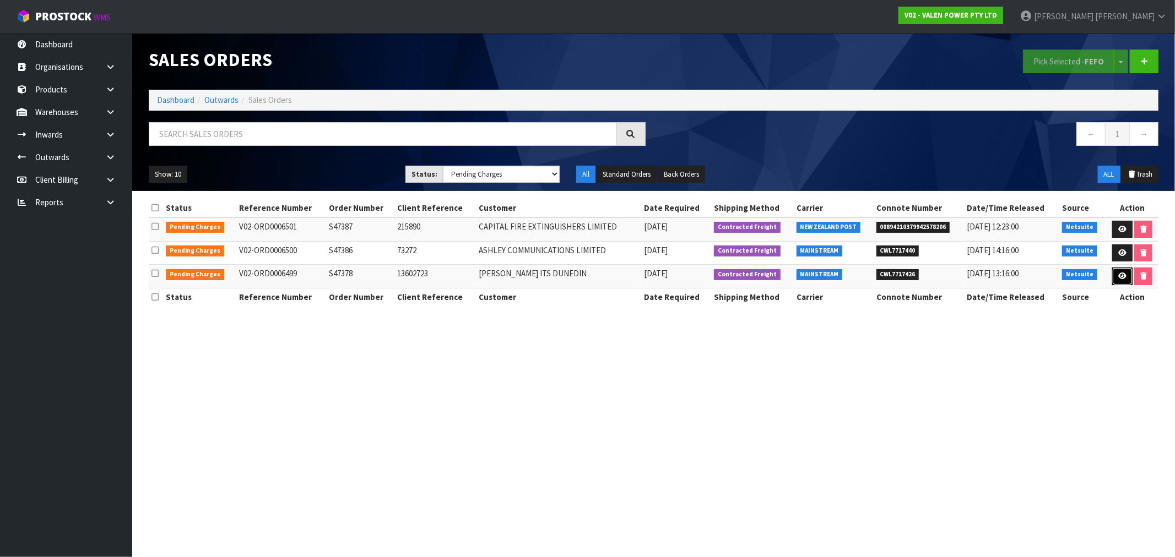
click at [1121, 272] on link at bounding box center [1122, 277] width 20 height 18
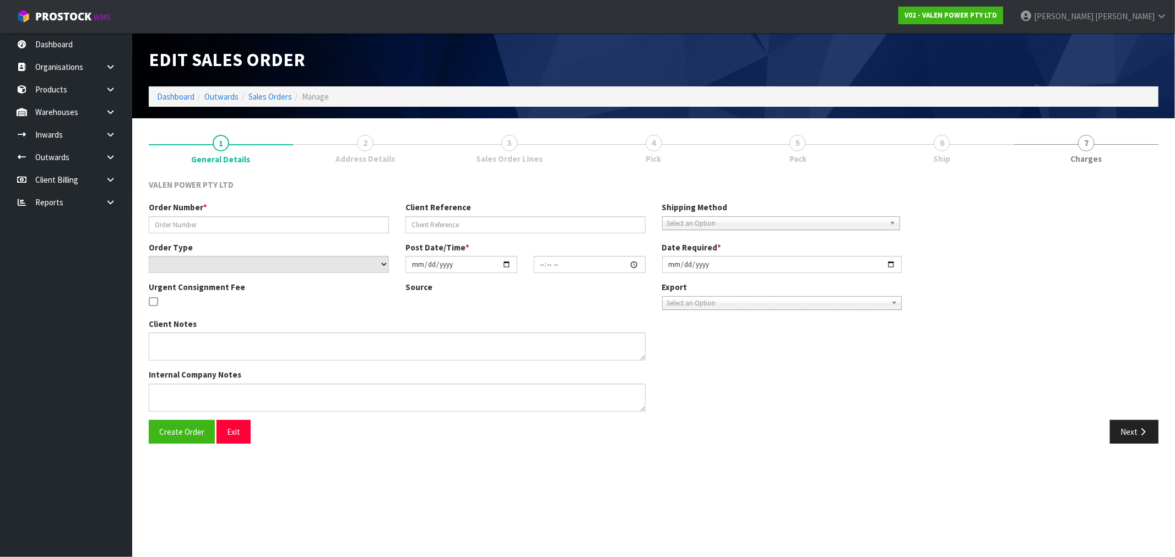
type input "S47378"
type input "13602723"
select select "number:0"
type input "[DATE]"
type input "16:45:09.000"
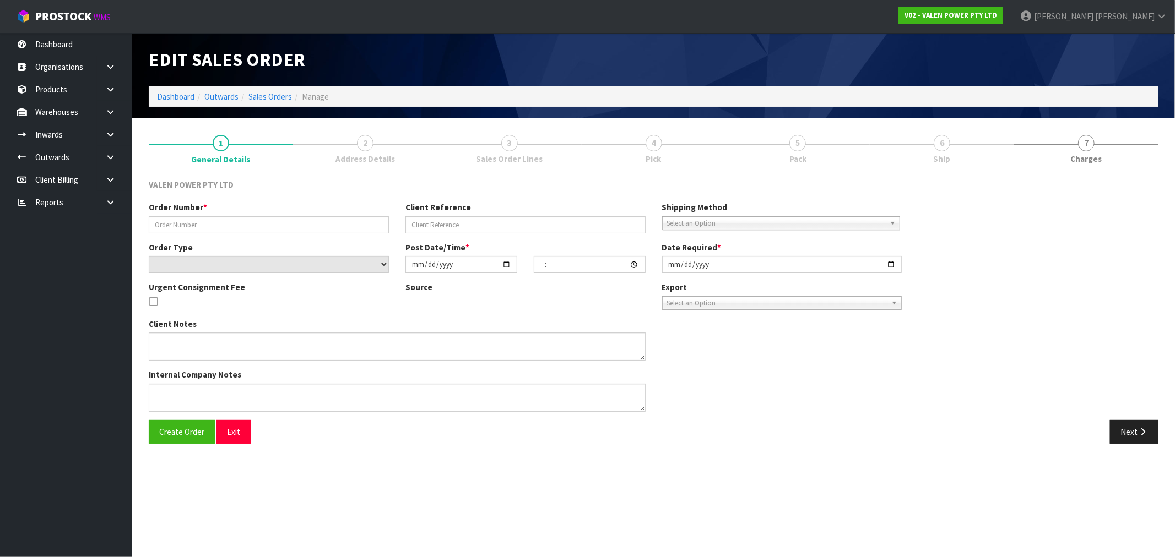
type input "[DATE]"
type textarea "ORDER UPDATE BY [PERSON_NAME]"
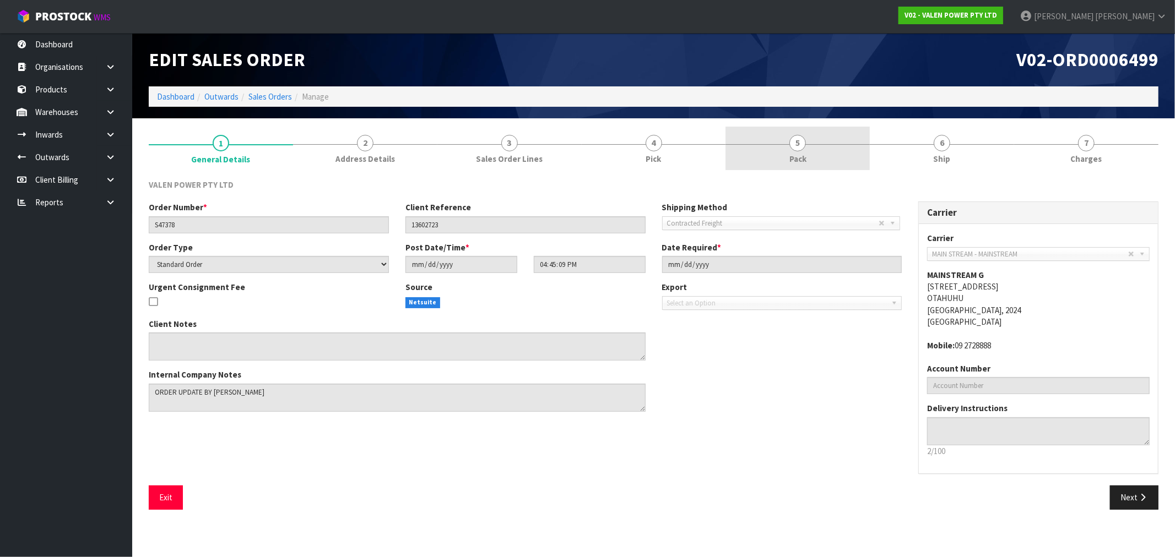
click at [764, 149] on link "5 Pack" at bounding box center [797, 149] width 144 height 44
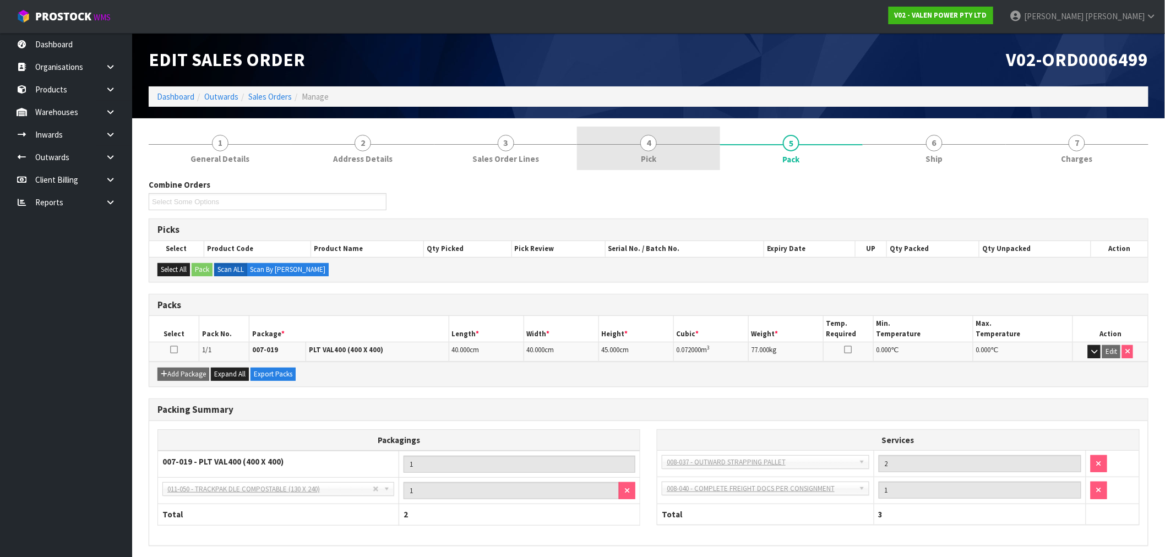
click at [661, 143] on link "4 Pick" at bounding box center [648, 149] width 143 height 44
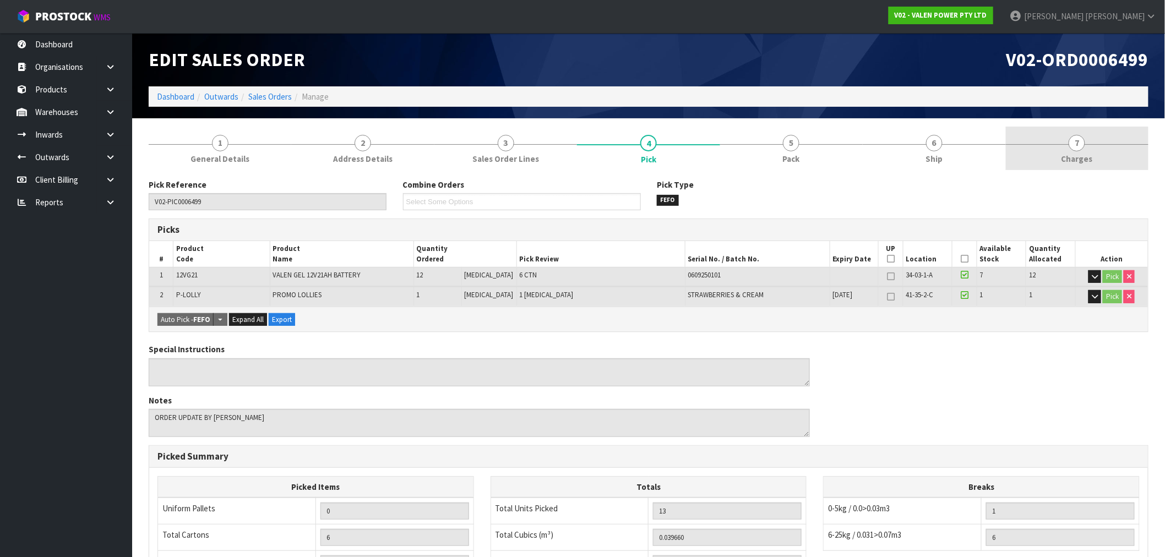
click at [1112, 146] on link "7 [GEOGRAPHIC_DATA]" at bounding box center [1077, 149] width 143 height 44
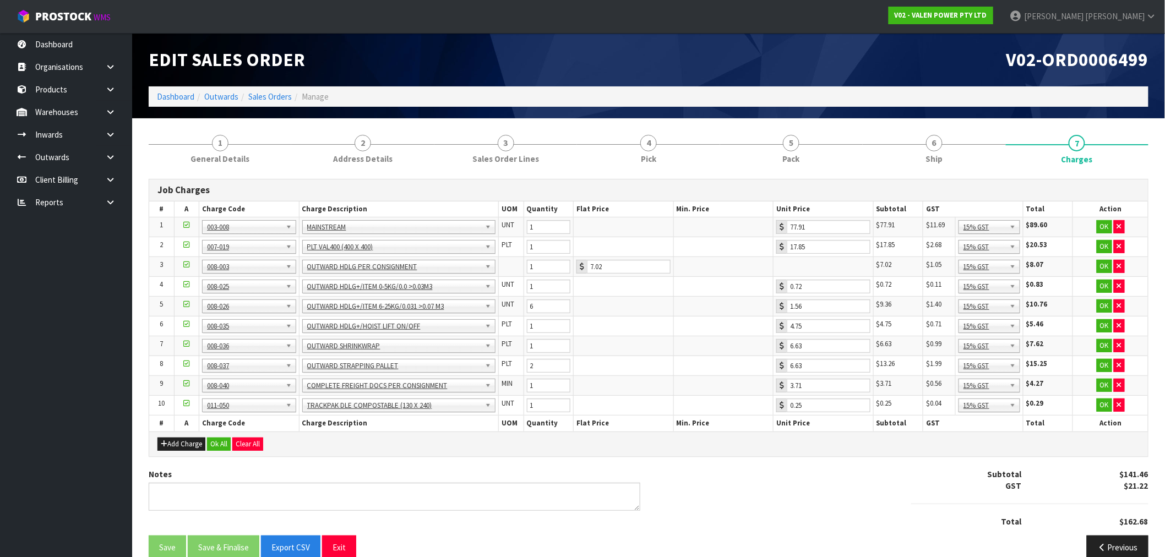
click at [275, 90] on ol "Dashboard Outwards Sales Orders Manage" at bounding box center [649, 96] width 1000 height 20
click at [279, 100] on link "Sales Orders" at bounding box center [270, 96] width 44 height 10
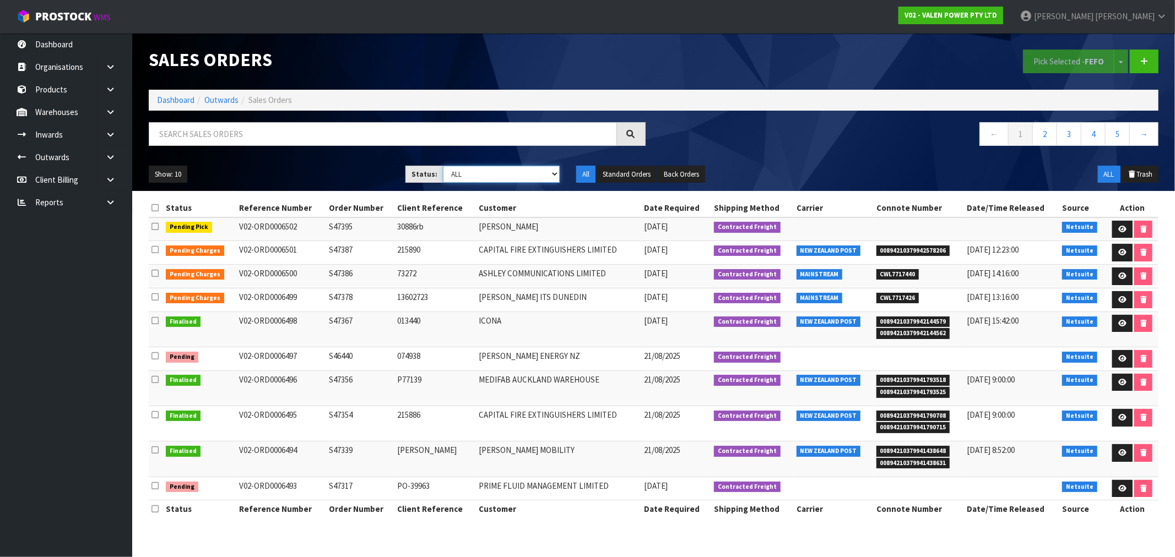
click at [481, 171] on select "Draft Pending Allocated Pending Pick Goods Picked Goods Packed Pending Charges …" at bounding box center [501, 174] width 117 height 17
select select "string:6"
click at [443, 166] on select "Draft Pending Allocated Pending Pick Goods Picked Goods Packed Pending Charges …" at bounding box center [501, 174] width 117 height 17
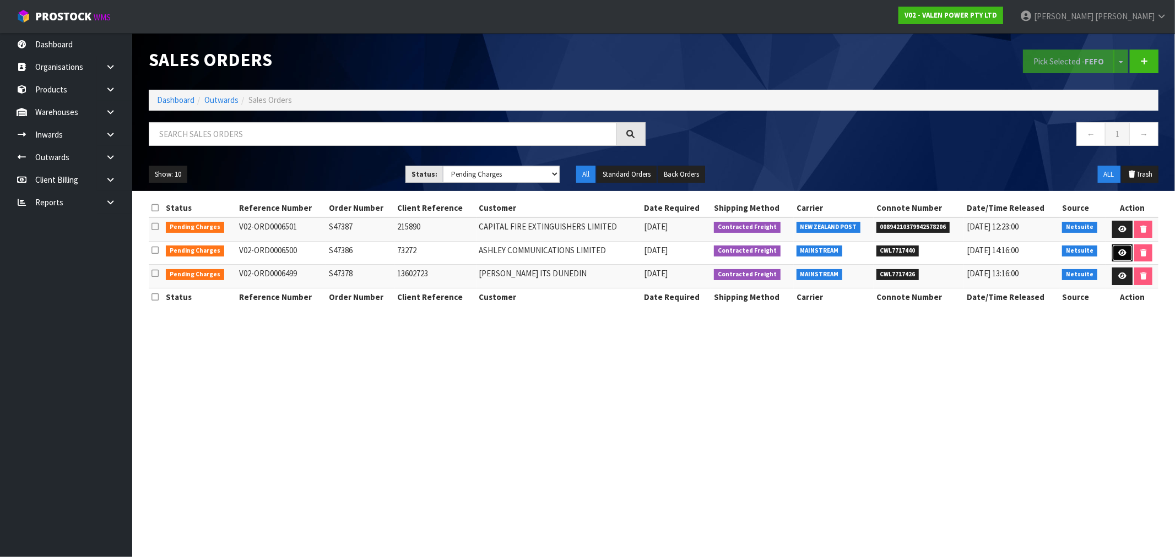
click at [1120, 257] on link at bounding box center [1122, 254] width 20 height 18
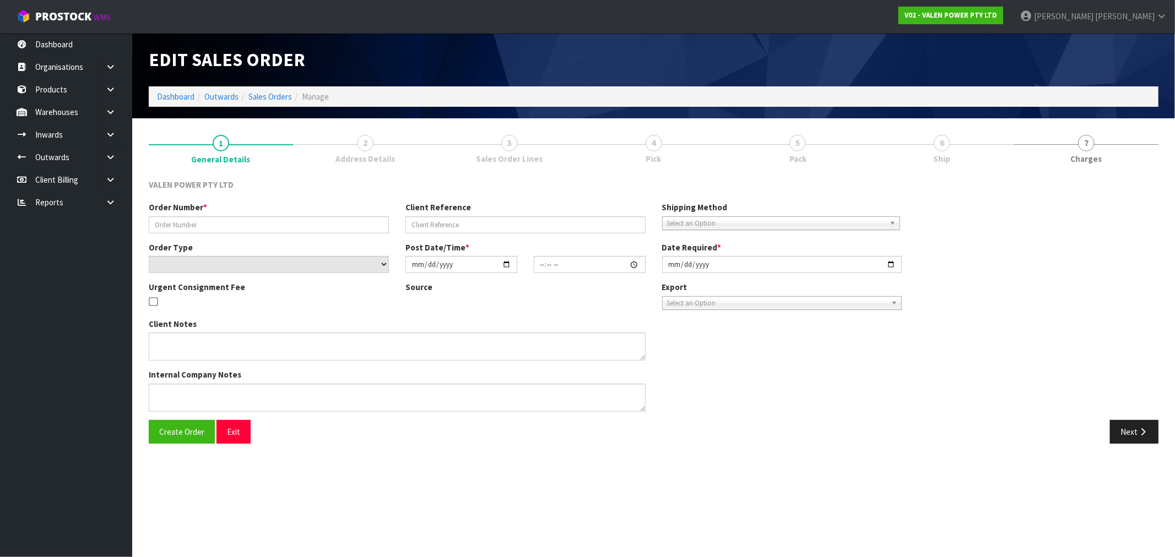
type input "S47386"
type input "73272"
select select "number:0"
type input "[DATE]"
type input "18:30:07.000"
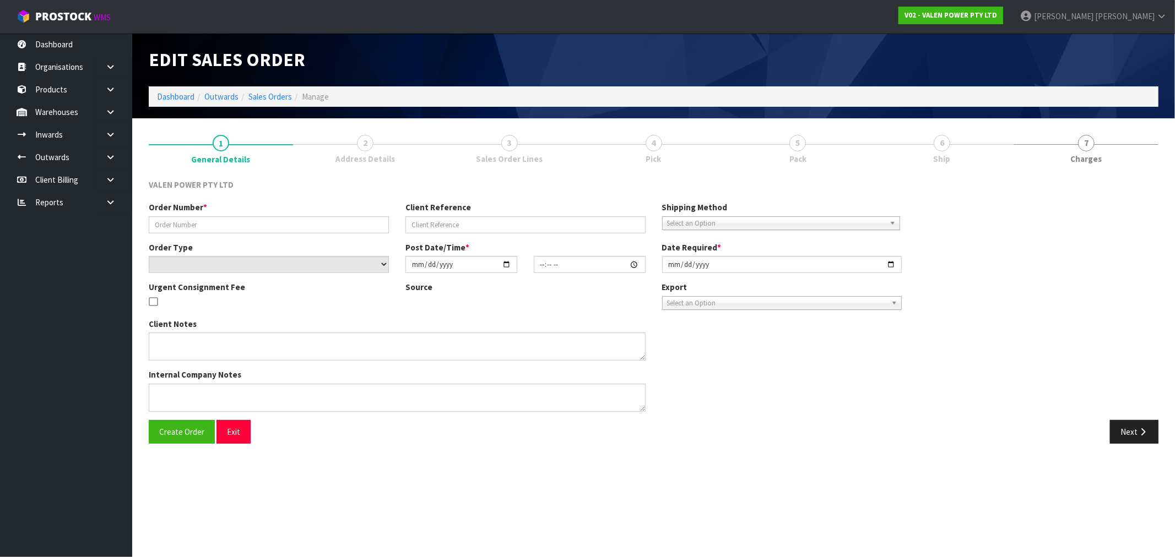
type input "[DATE]"
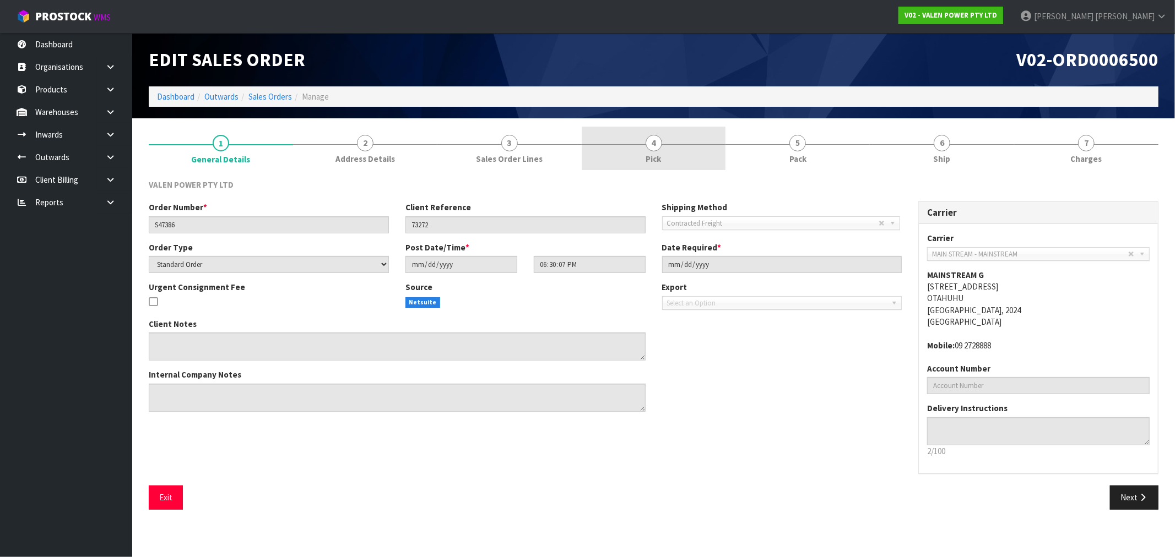
click at [659, 159] on span "Pick" at bounding box center [653, 159] width 15 height 12
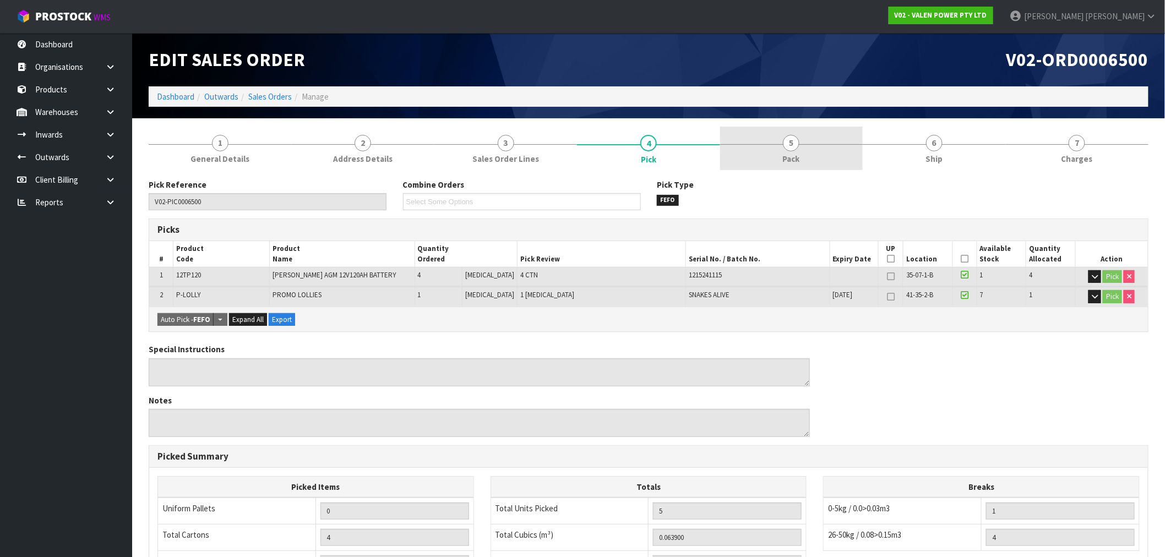
click at [843, 153] on link "5 Pack" at bounding box center [791, 149] width 143 height 44
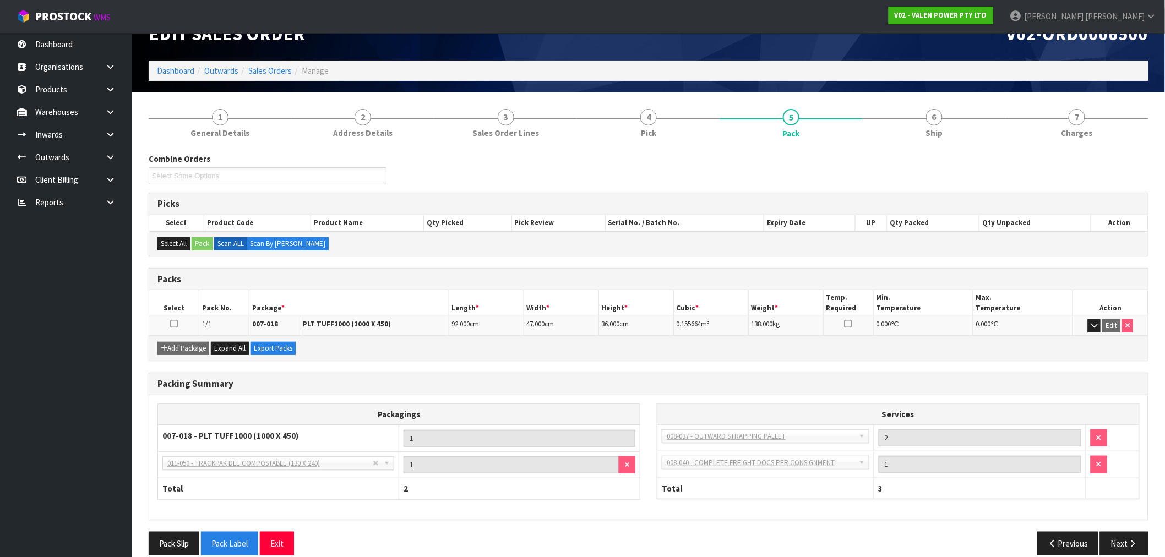
scroll to position [41, 0]
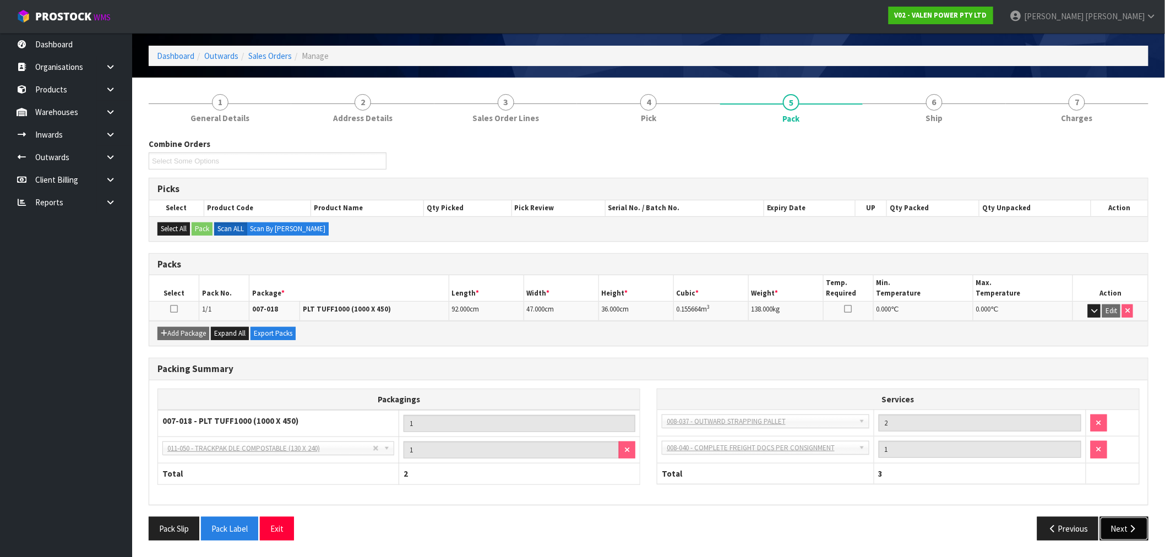
click at [1120, 522] on button "Next" at bounding box center [1124, 529] width 48 height 24
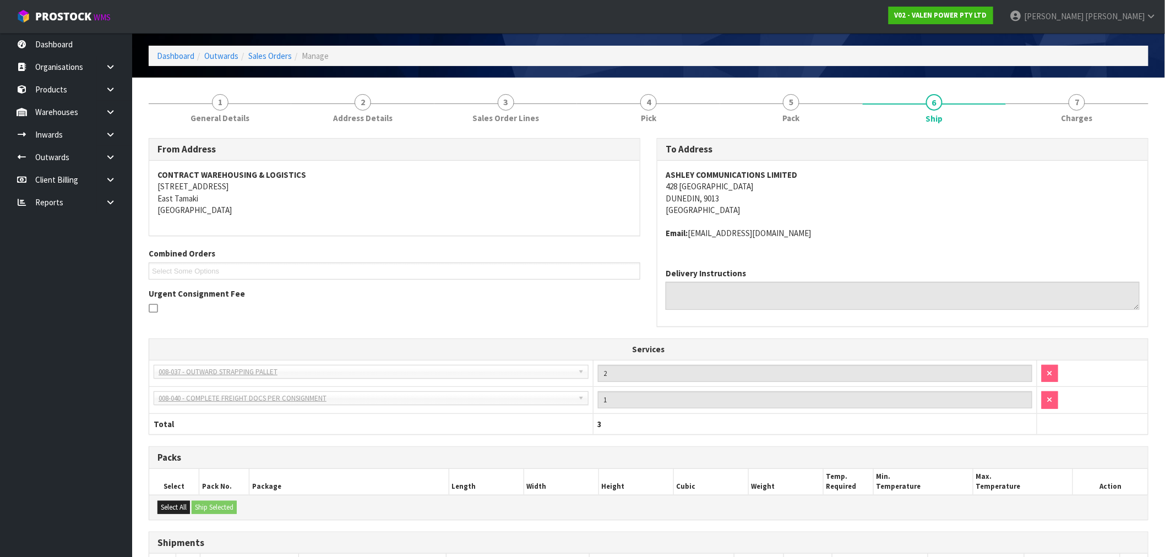
scroll to position [159, 0]
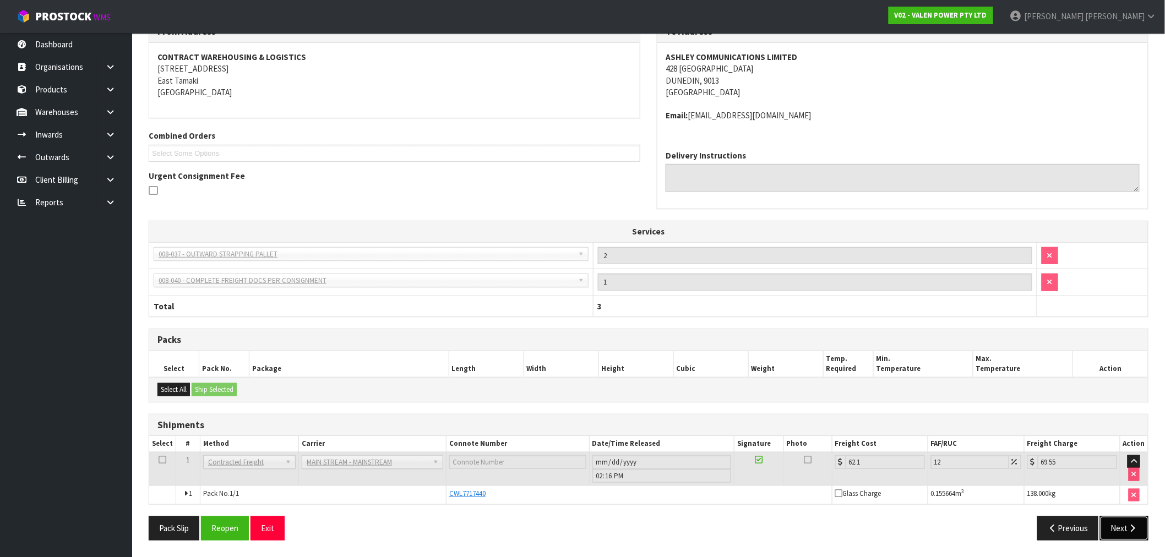
click at [1116, 533] on button "Next" at bounding box center [1124, 529] width 48 height 24
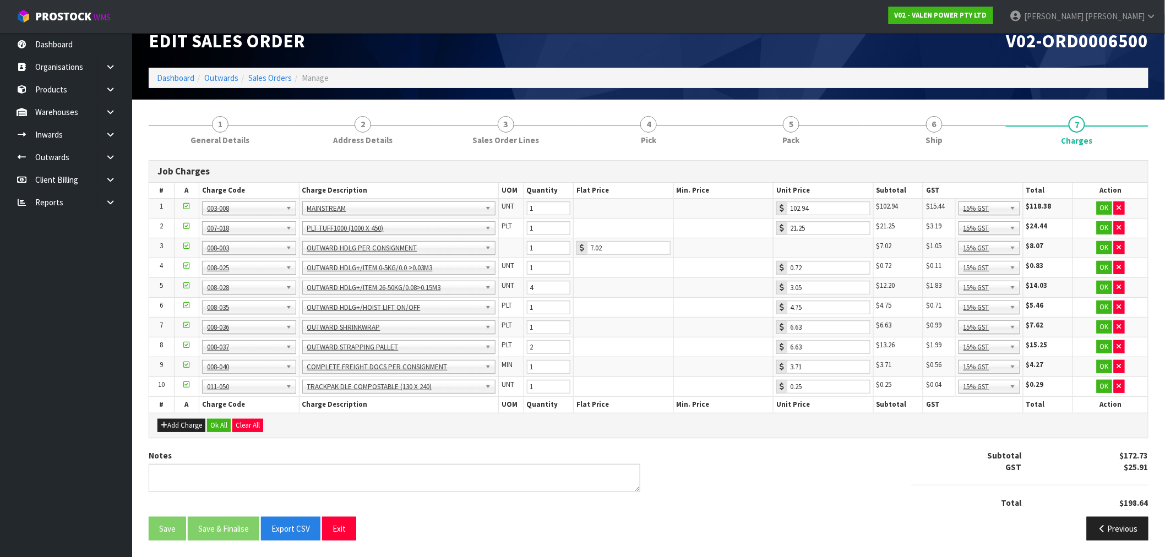
scroll to position [19, 0]
click at [224, 427] on button "Ok All" at bounding box center [219, 425] width 24 height 13
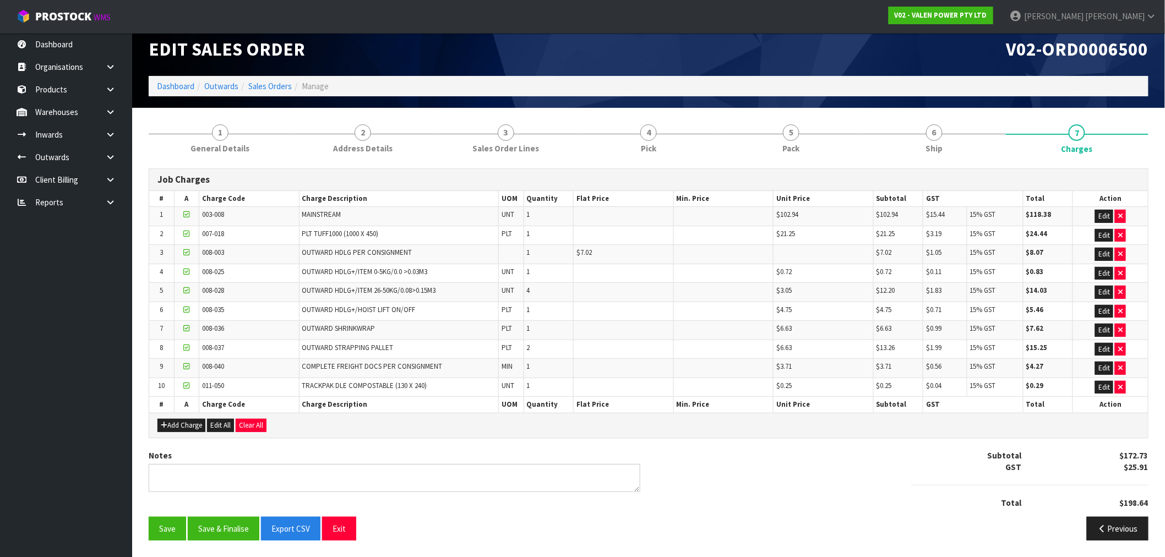
scroll to position [12, 0]
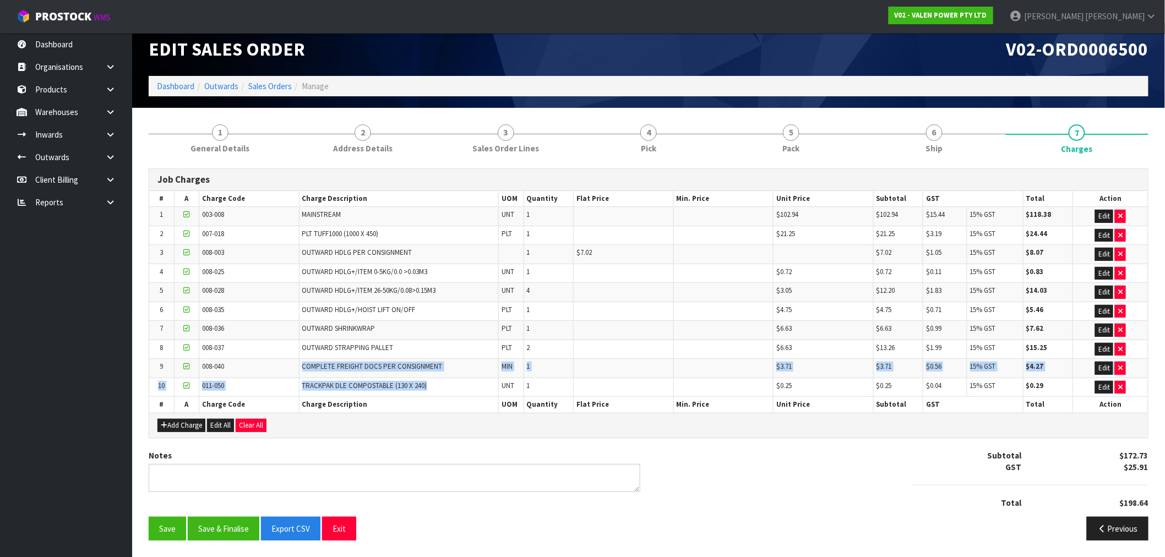
drag, startPoint x: 464, startPoint y: 391, endPoint x: 283, endPoint y: 376, distance: 182.3
click at [283, 376] on tbody "1 003-008 MAINSTREAM UNT 1 $102.94 $102.94 $15.44 15% GST $118.38 Edit 2 007-01…" at bounding box center [648, 302] width 999 height 190
click at [232, 528] on button "Save & Finalise" at bounding box center [224, 529] width 72 height 24
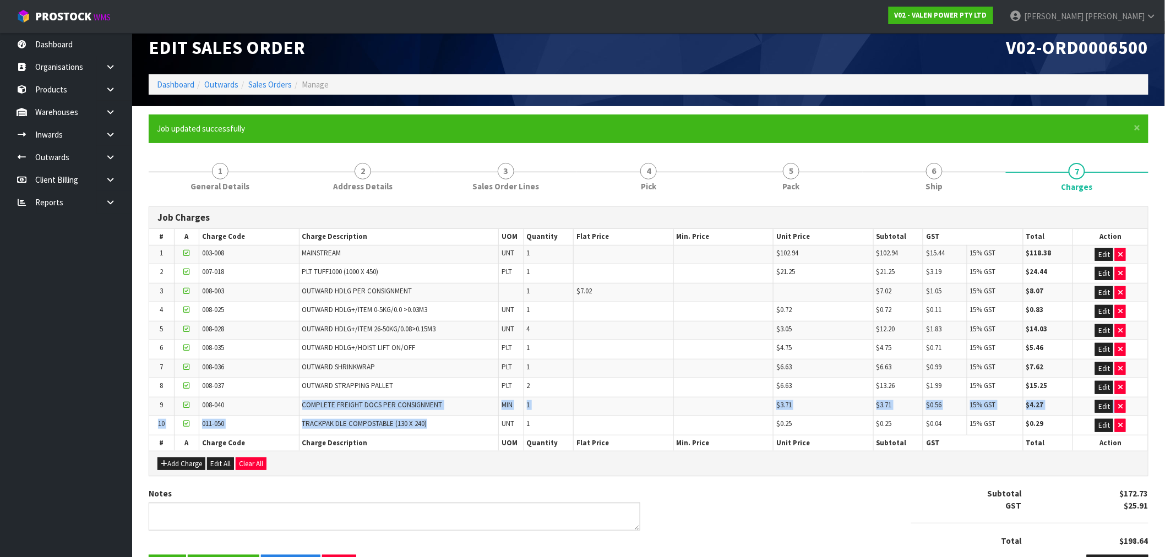
scroll to position [0, 0]
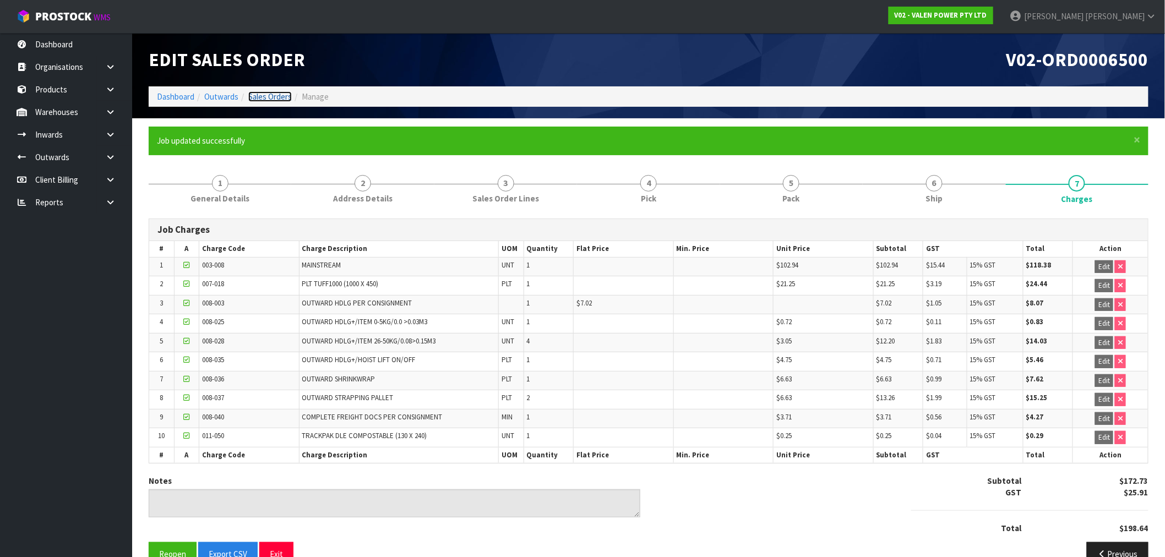
click at [277, 94] on link "Sales Orders" at bounding box center [270, 96] width 44 height 10
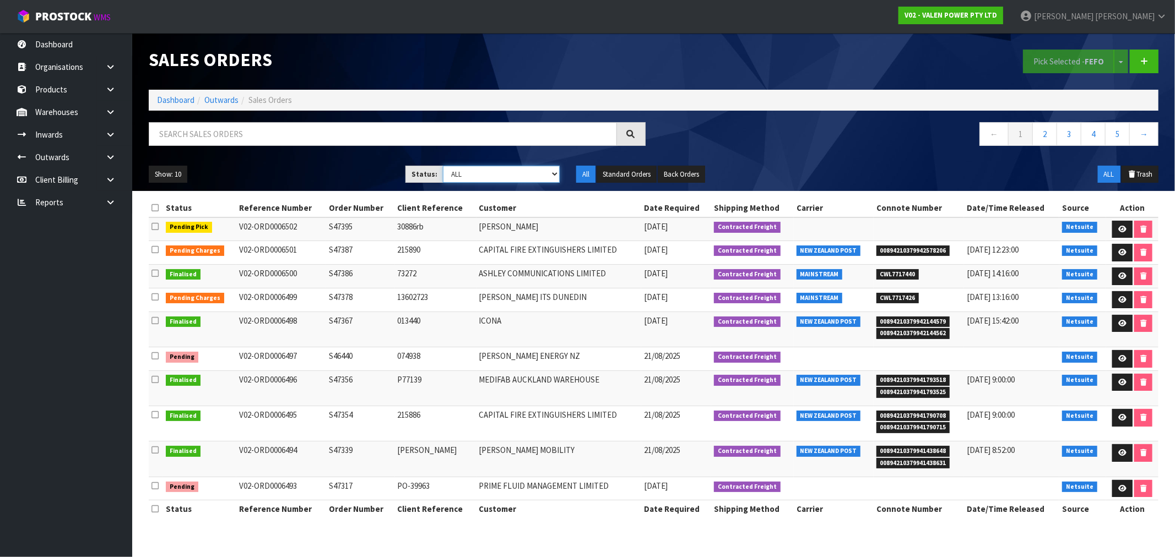
click at [496, 170] on select "Draft Pending Allocated Pending Pick Goods Picked Goods Packed Pending Charges …" at bounding box center [501, 174] width 117 height 17
select select "string:6"
click at [443, 166] on select "Draft Pending Allocated Pending Pick Goods Picked Goods Packed Pending Charges …" at bounding box center [501, 174] width 117 height 17
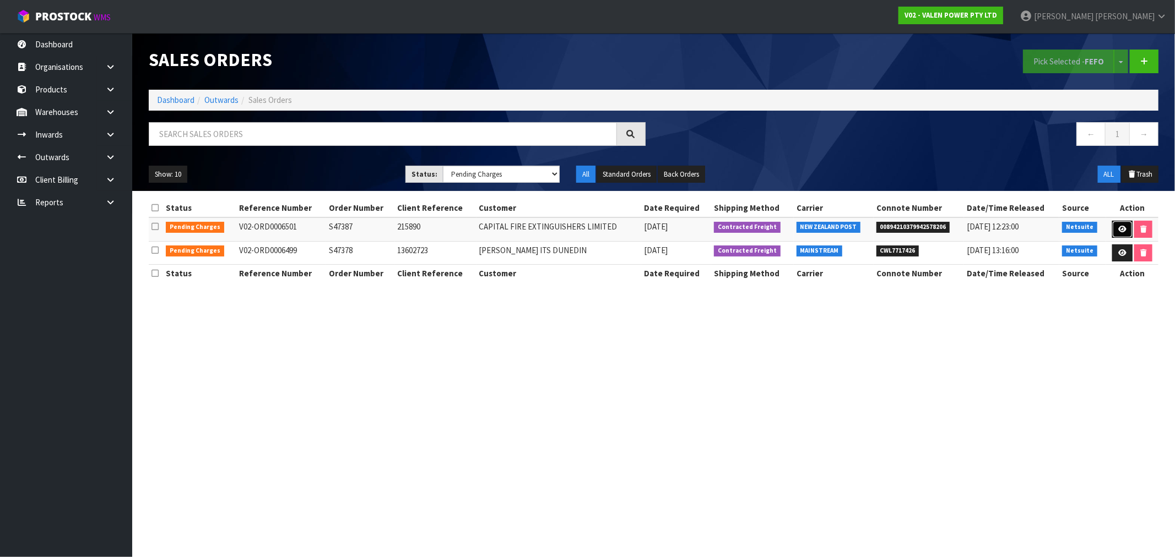
click at [1114, 233] on link at bounding box center [1122, 230] width 20 height 18
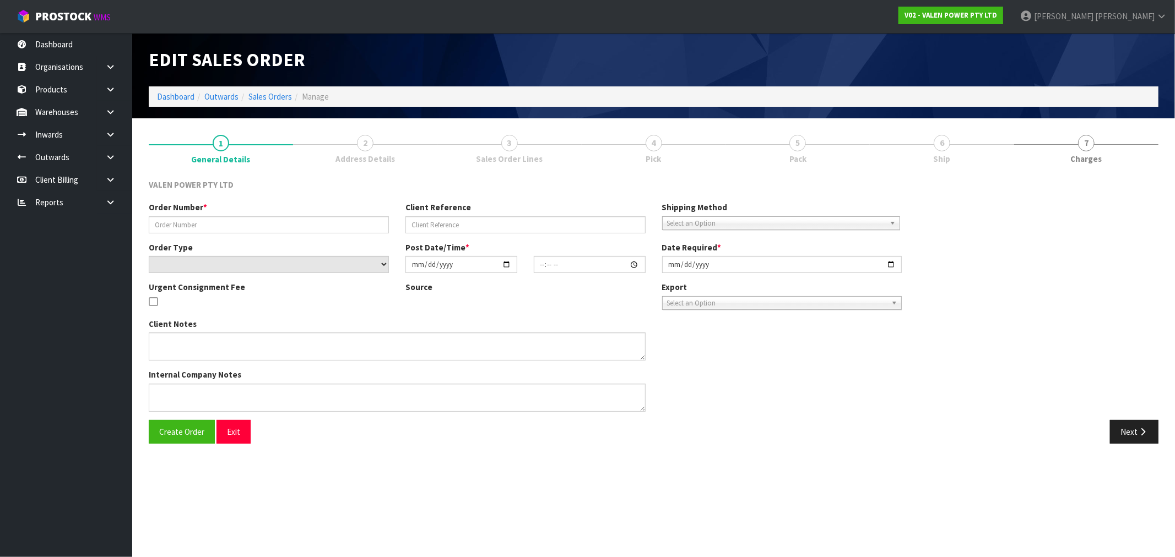
type input "S47387"
type input "215890"
select select "number:0"
type input "[DATE]"
type input "09:15:07.000"
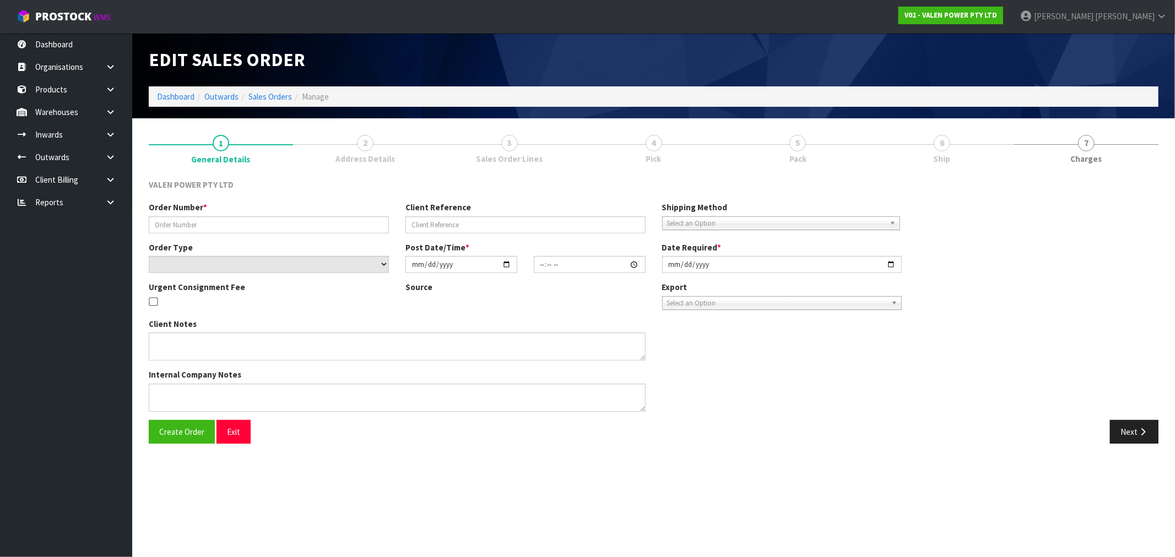
type input "[DATE]"
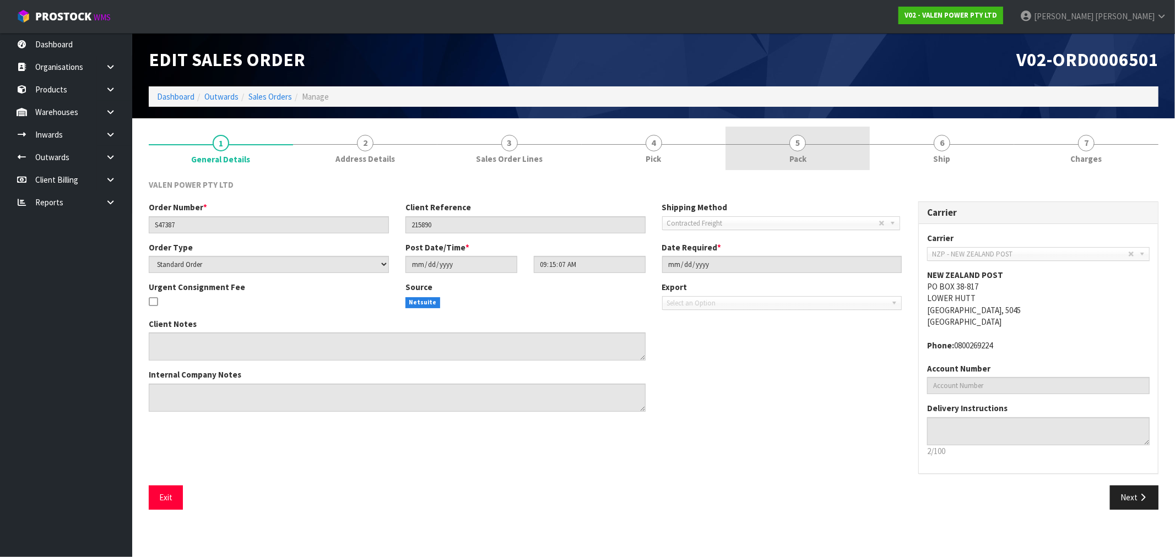
click at [801, 158] on span "Pack" at bounding box center [797, 159] width 17 height 12
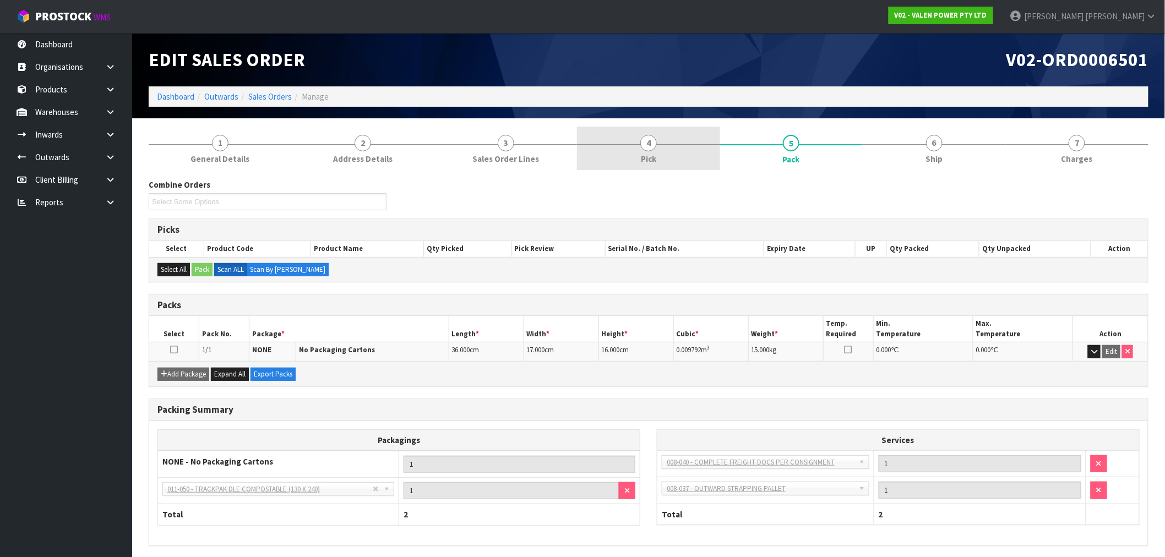
click at [665, 149] on link "4 Pick" at bounding box center [648, 149] width 143 height 44
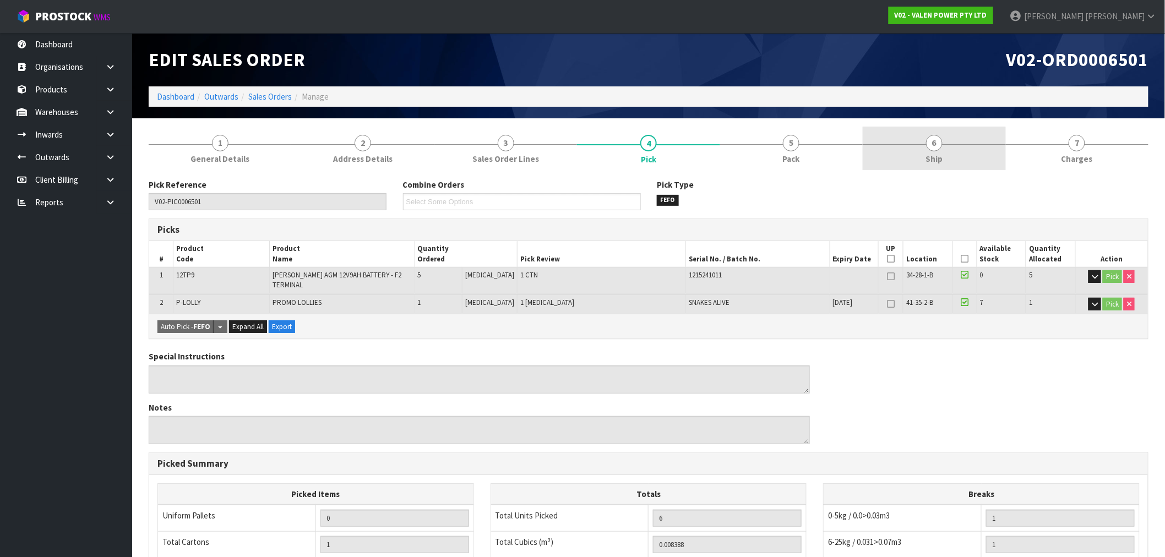
click at [921, 140] on link "6 Ship" at bounding box center [934, 149] width 143 height 44
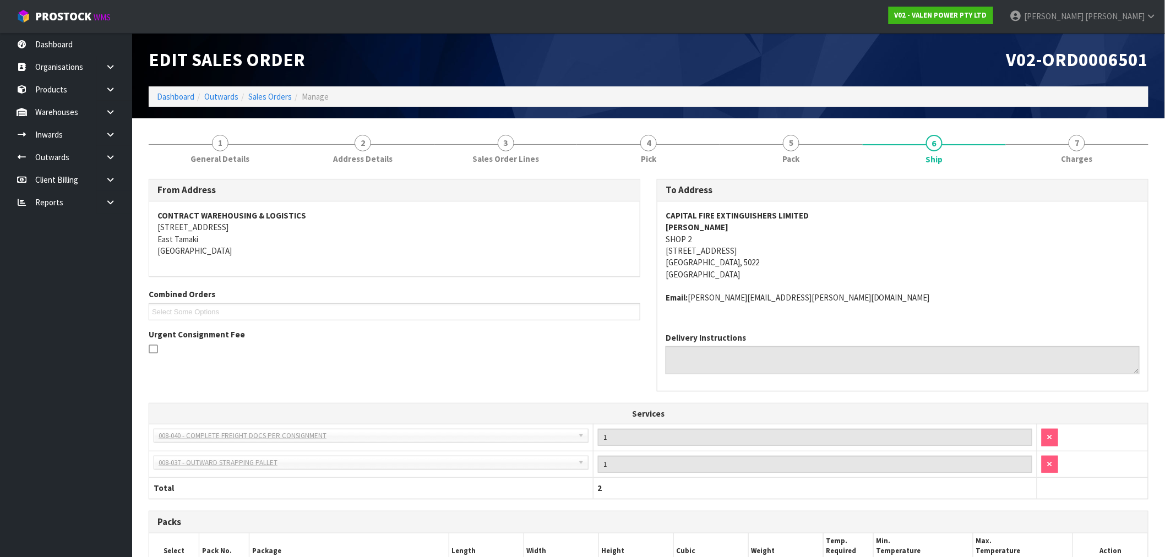
click at [1101, 106] on ol "Dashboard Outwards Sales Orders Manage" at bounding box center [649, 96] width 1000 height 20
drag, startPoint x: 1098, startPoint y: 145, endPoint x: 984, endPoint y: 167, distance: 115.7
click at [1098, 145] on link "7 [GEOGRAPHIC_DATA]" at bounding box center [1077, 149] width 143 height 44
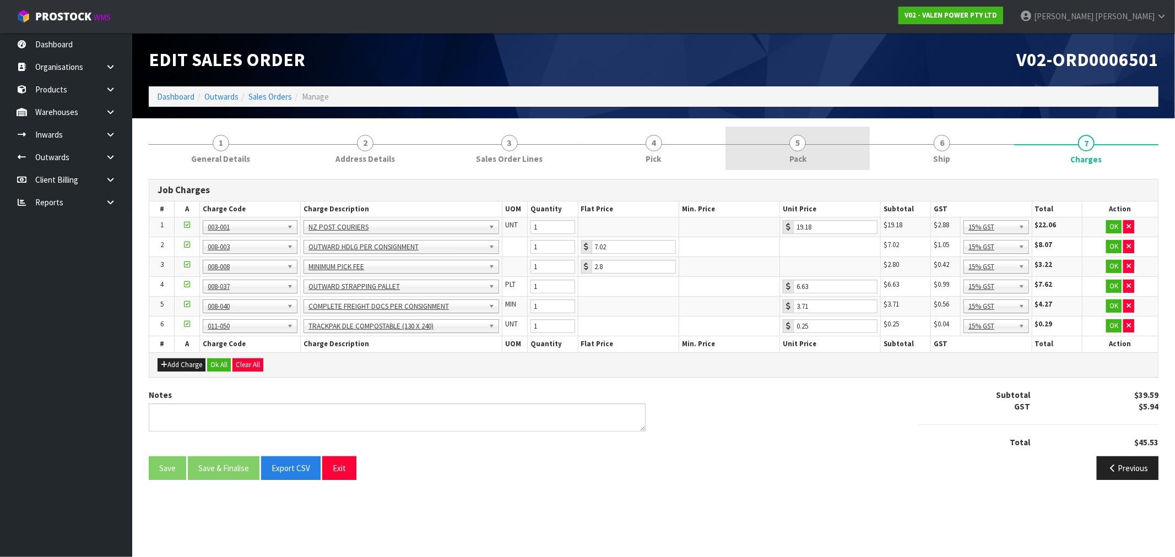
click at [795, 144] on span "5" at bounding box center [797, 143] width 17 height 17
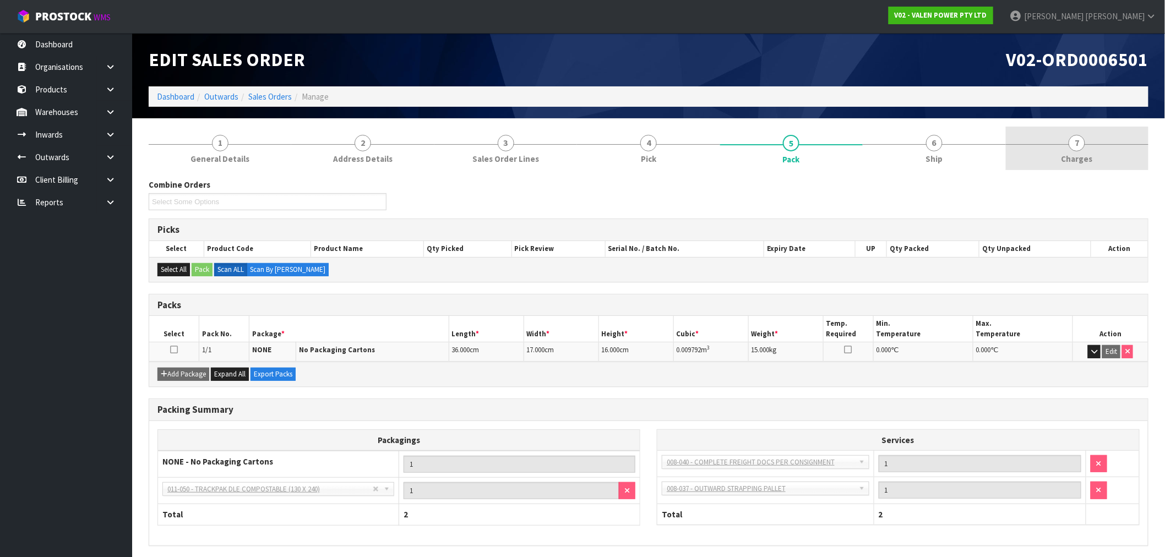
click at [1049, 140] on link "7 [GEOGRAPHIC_DATA]" at bounding box center [1077, 149] width 143 height 44
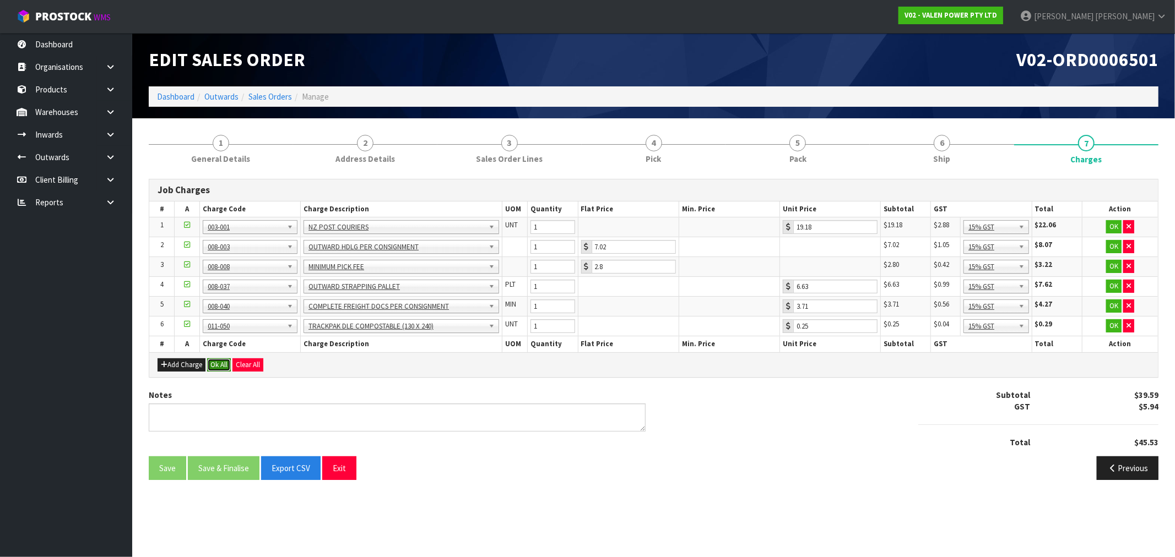
click at [225, 366] on button "Ok All" at bounding box center [219, 365] width 24 height 13
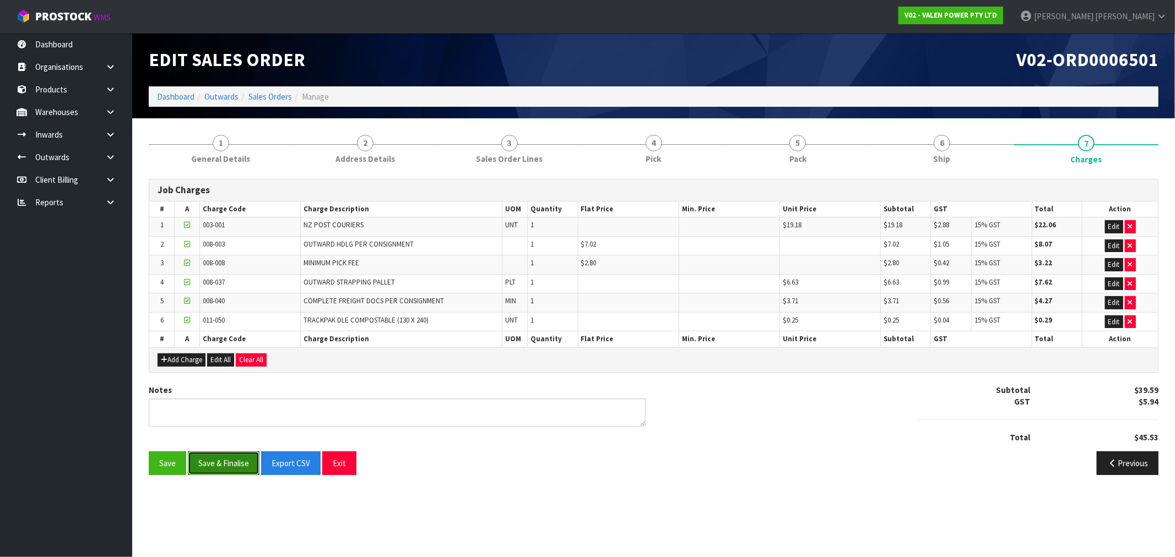
click at [231, 468] on button "Save & Finalise" at bounding box center [224, 464] width 72 height 24
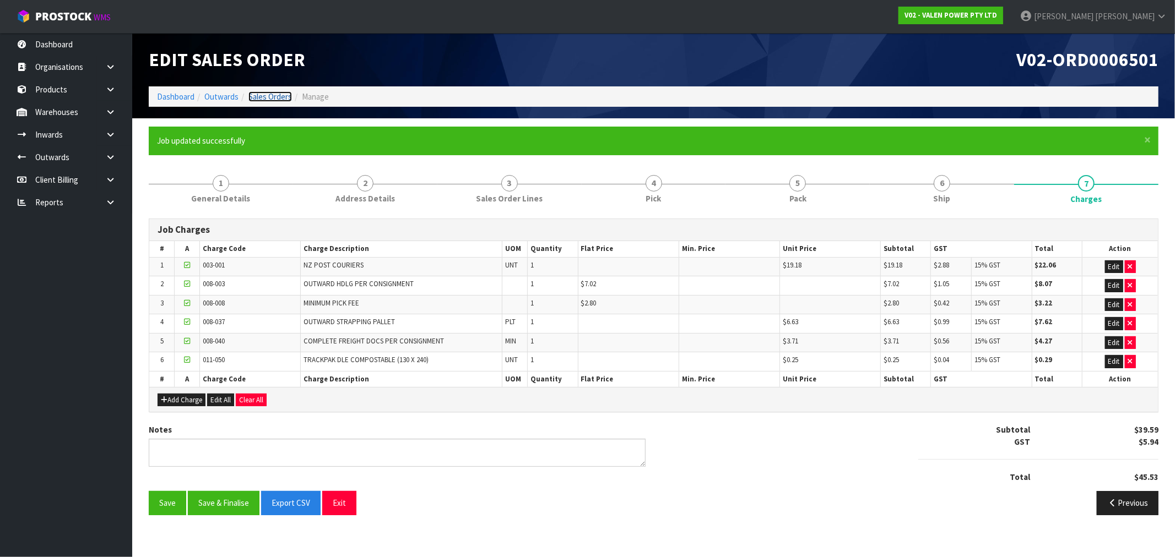
click at [253, 98] on link "Sales Orders" at bounding box center [270, 96] width 44 height 10
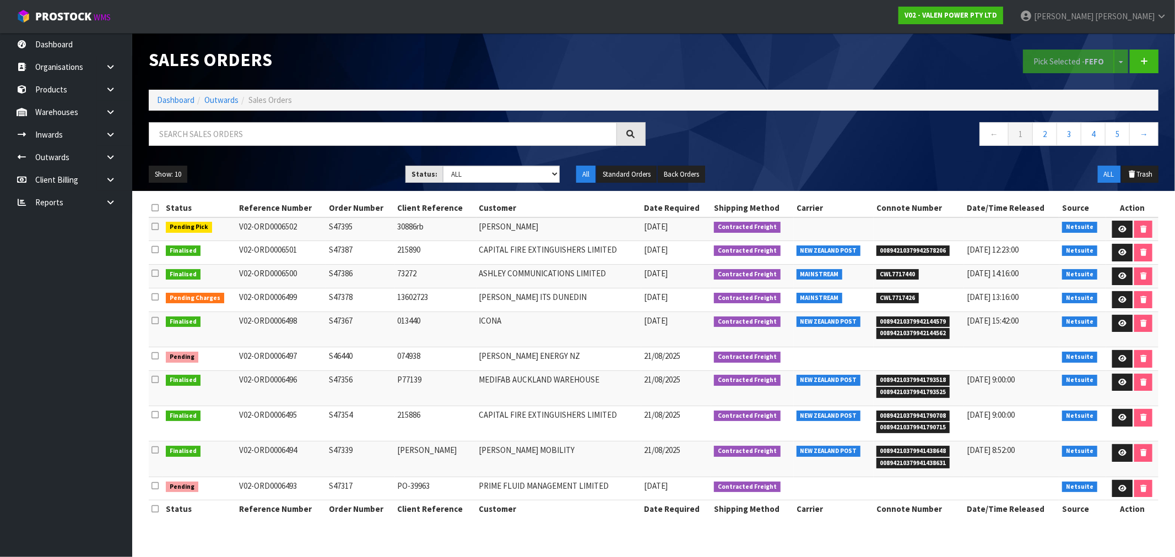
click at [182, 93] on ol "Dashboard Outwards Sales Orders" at bounding box center [653, 100] width 1009 height 20
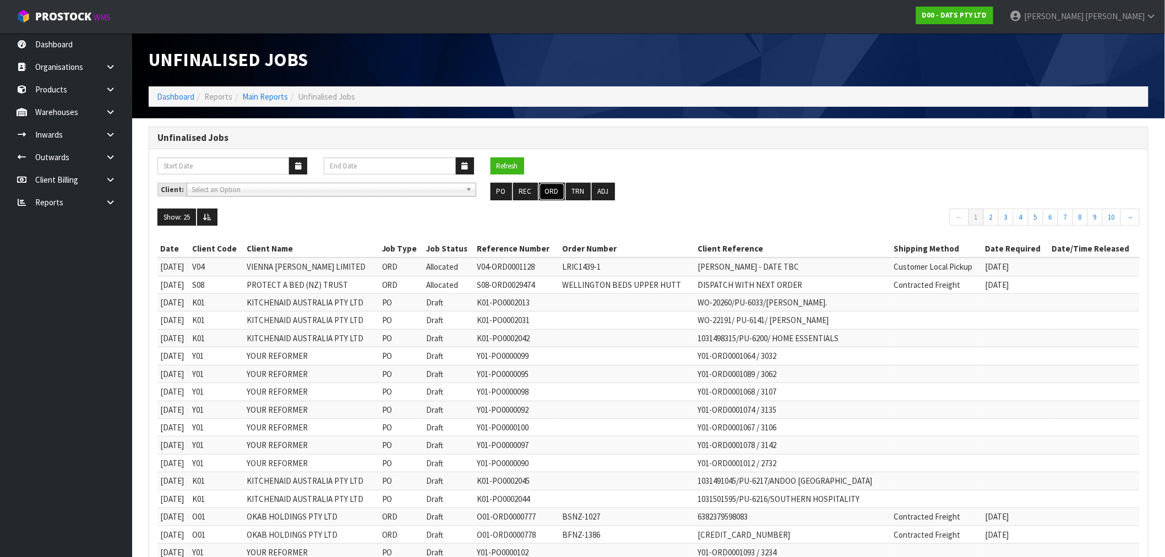
click at [552, 194] on button "ORD" at bounding box center [552, 192] width 26 height 18
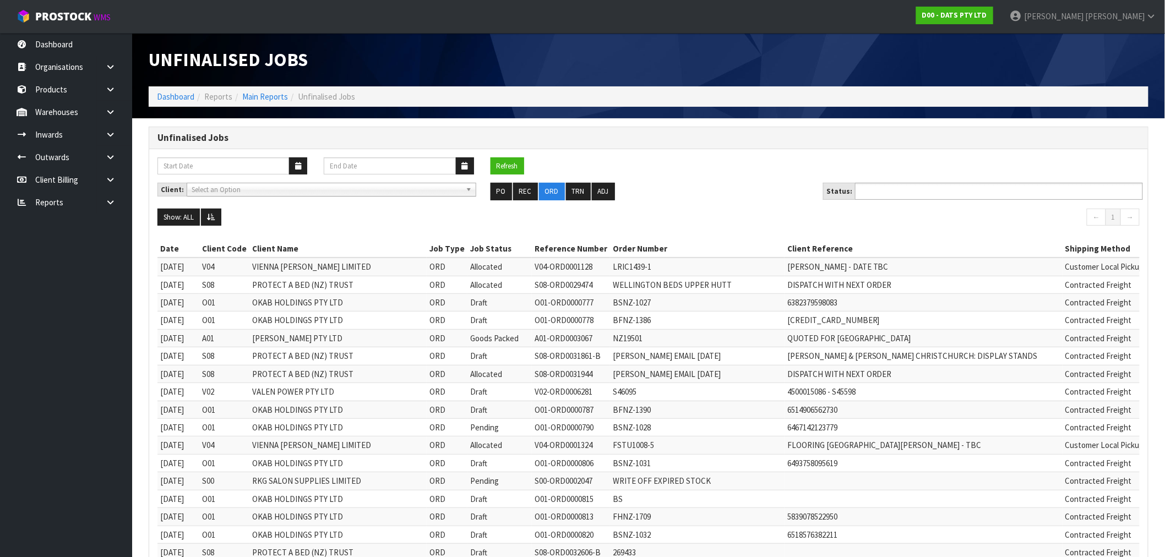
click at [1010, 192] on ul at bounding box center [999, 191] width 288 height 17
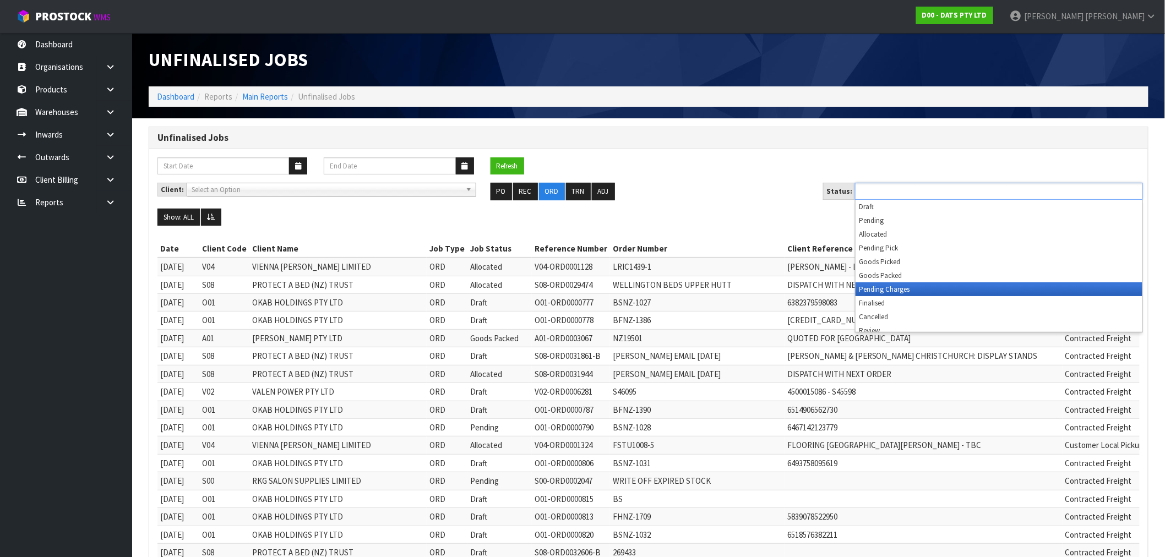
click at [956, 290] on li "Pending Charges" at bounding box center [999, 290] width 287 height 14
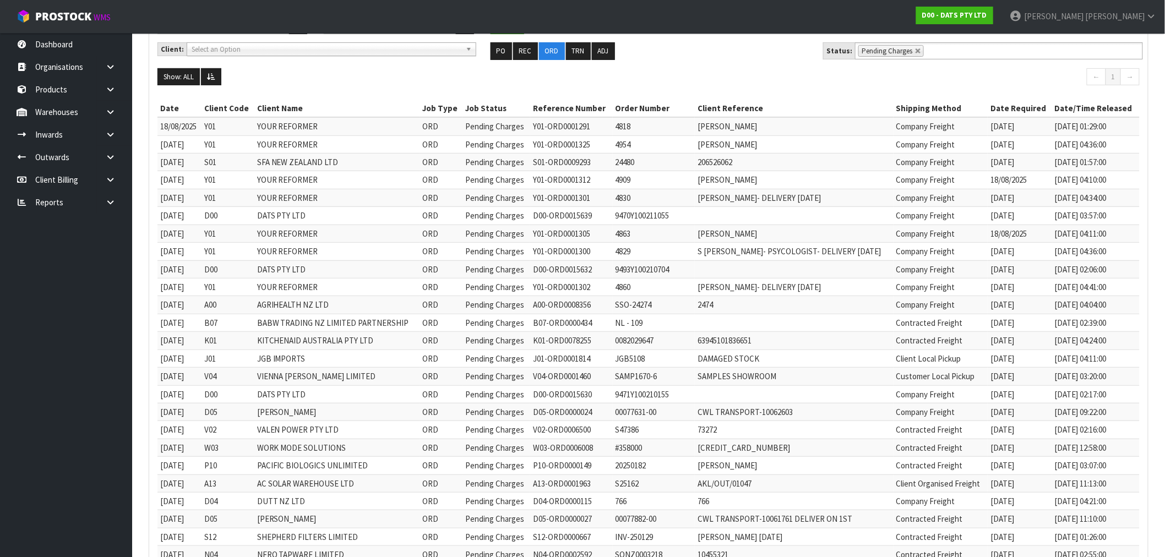
scroll to position [119, 0]
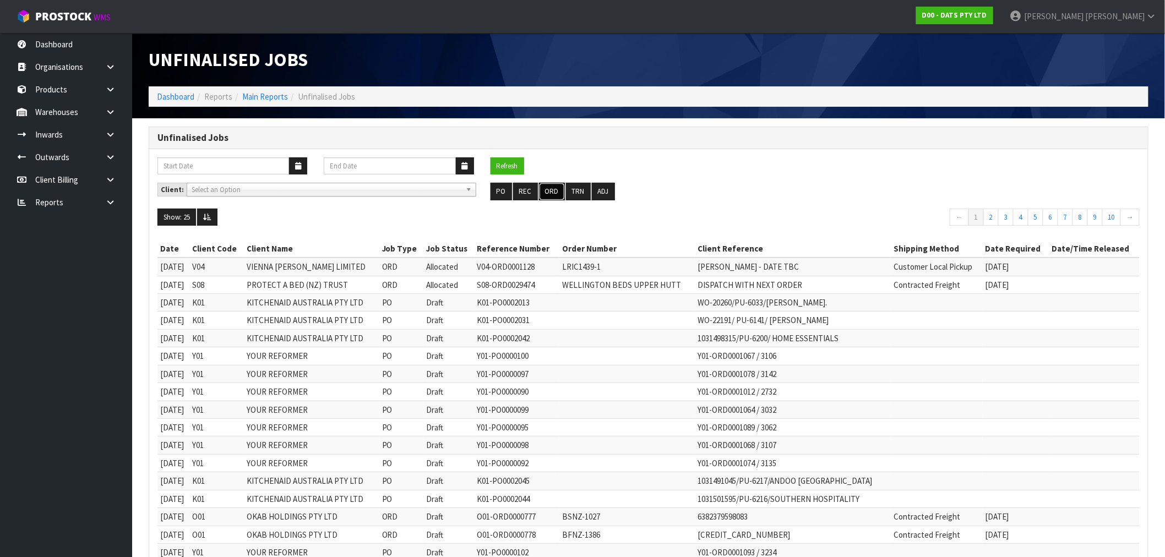
drag, startPoint x: 552, startPoint y: 191, endPoint x: 1044, endPoint y: 223, distance: 492.3
click at [552, 191] on button "ORD" at bounding box center [552, 192] width 26 height 18
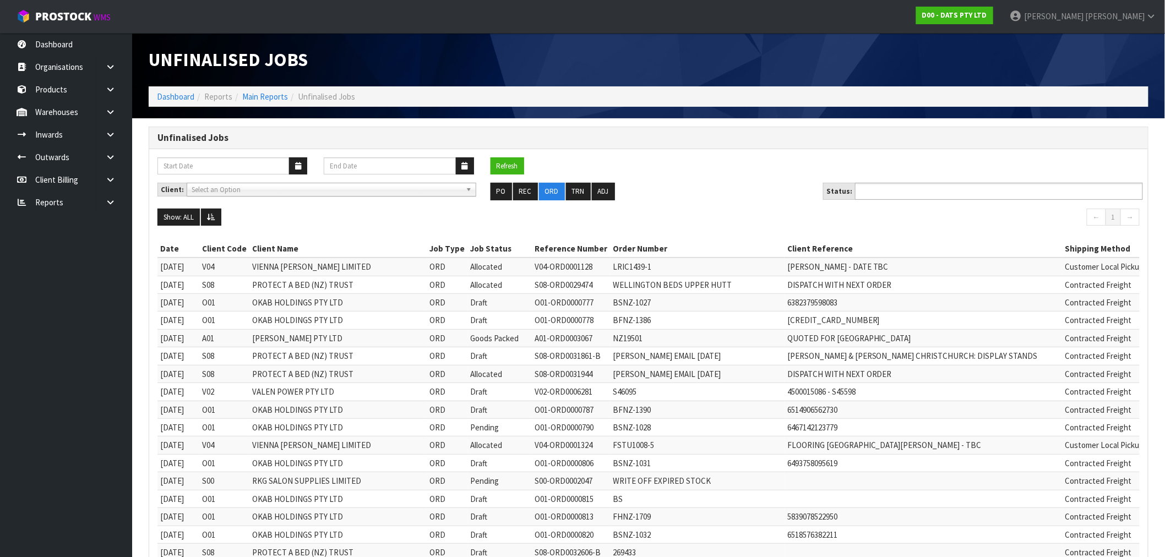
click at [1020, 199] on ul at bounding box center [999, 191] width 288 height 17
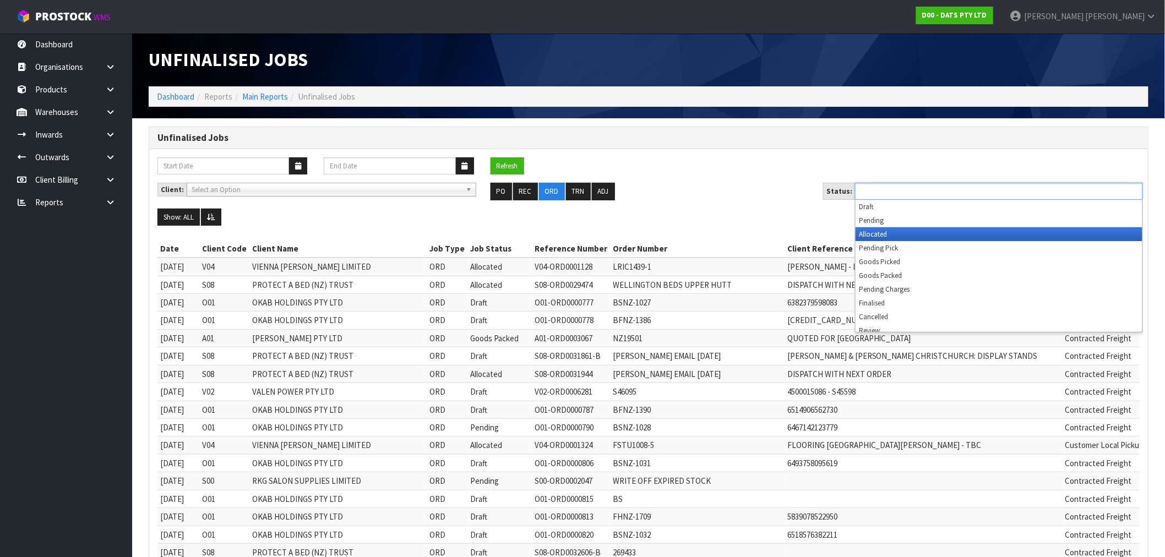
click at [932, 234] on li "Allocated" at bounding box center [999, 234] width 287 height 14
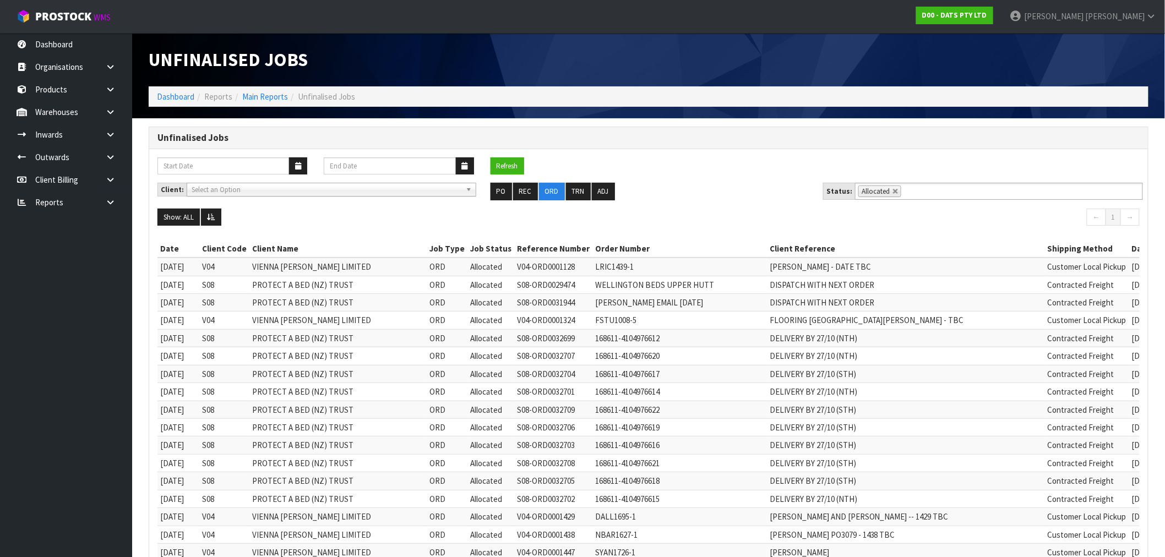
click at [183, 102] on ol "Dashboard Reports Main Reports Unfinalised Jobs" at bounding box center [649, 96] width 1000 height 20
click at [173, 95] on link "Dashboard" at bounding box center [175, 96] width 37 height 10
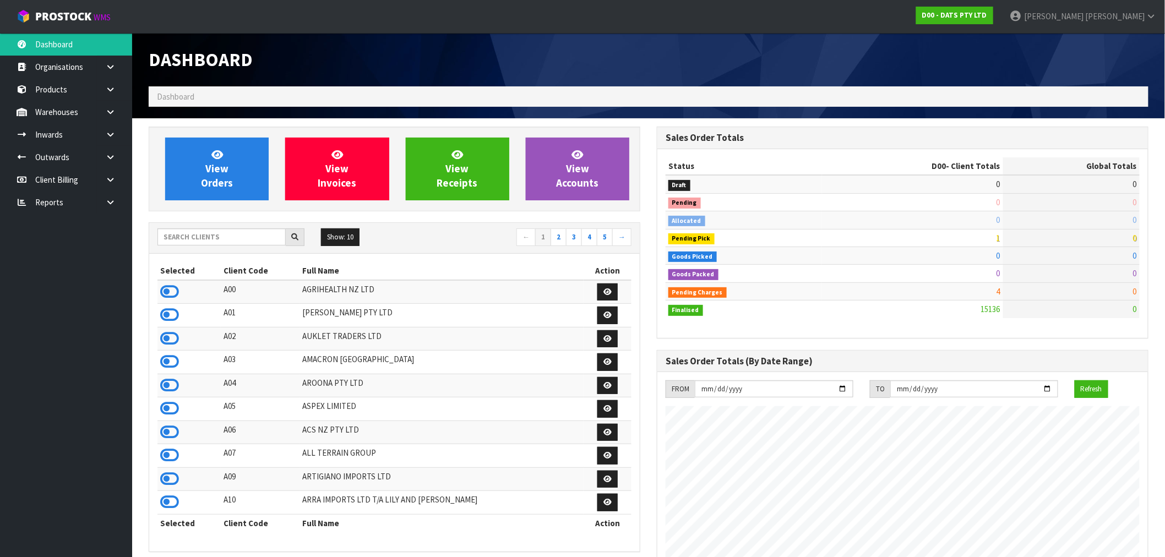
scroll to position [834, 508]
click at [222, 229] on input "text" at bounding box center [222, 237] width 128 height 17
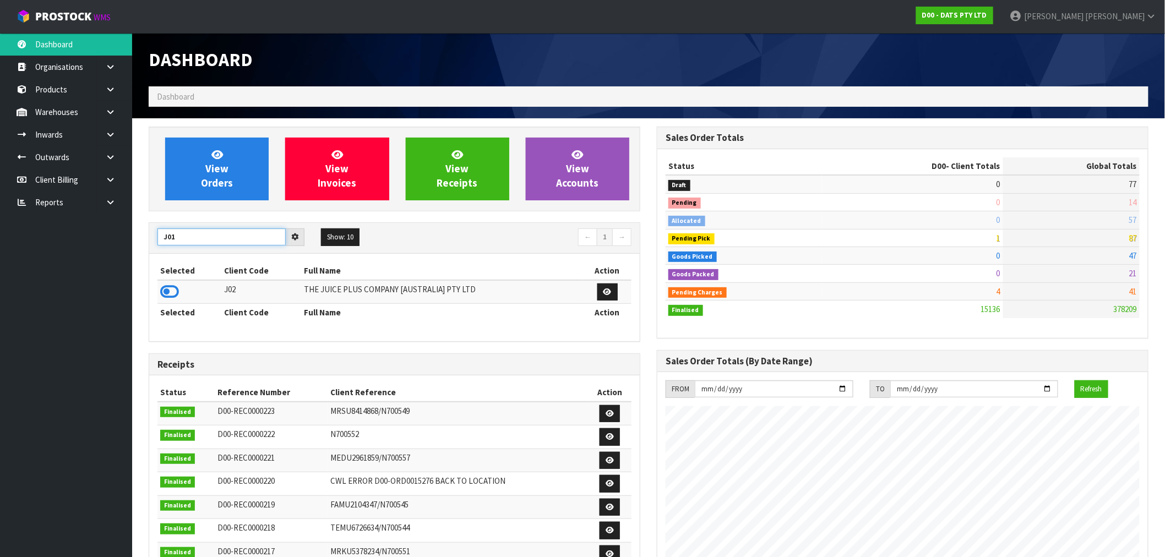
type input "J01"
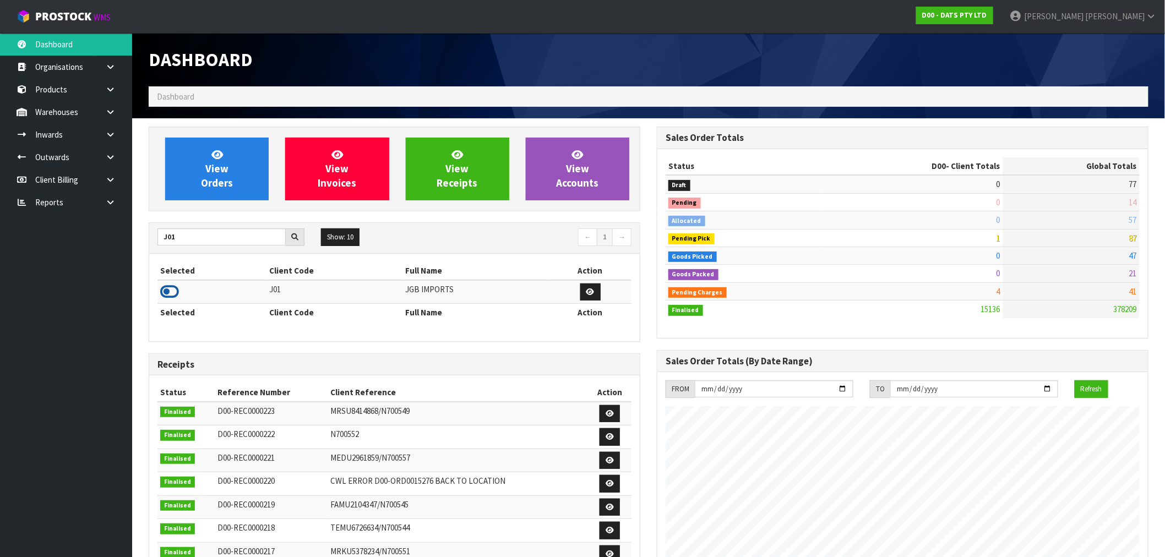
click at [164, 293] on icon at bounding box center [169, 292] width 19 height 17
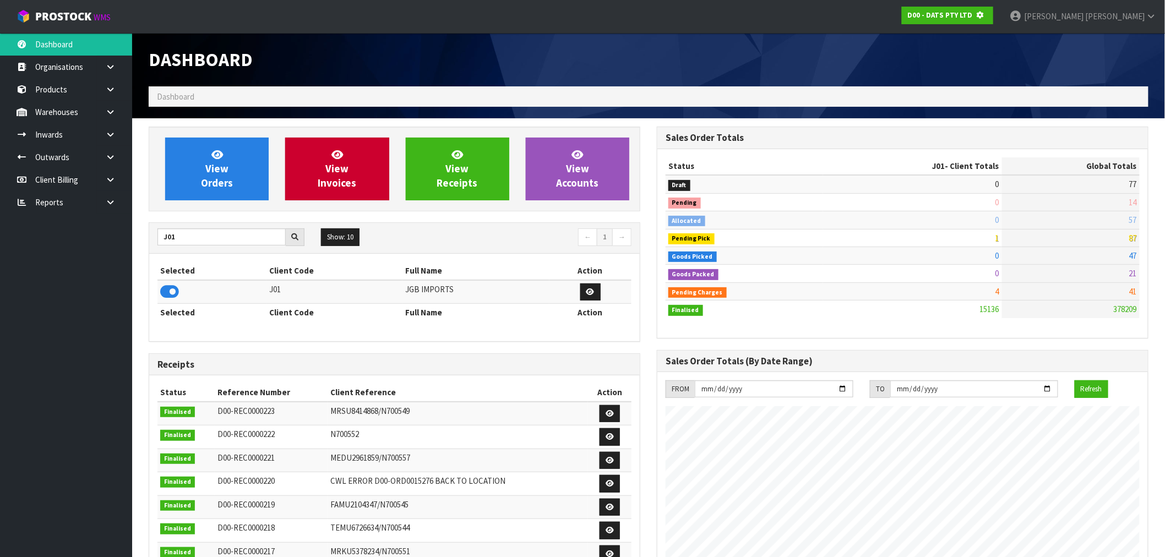
scroll to position [550013, 550191]
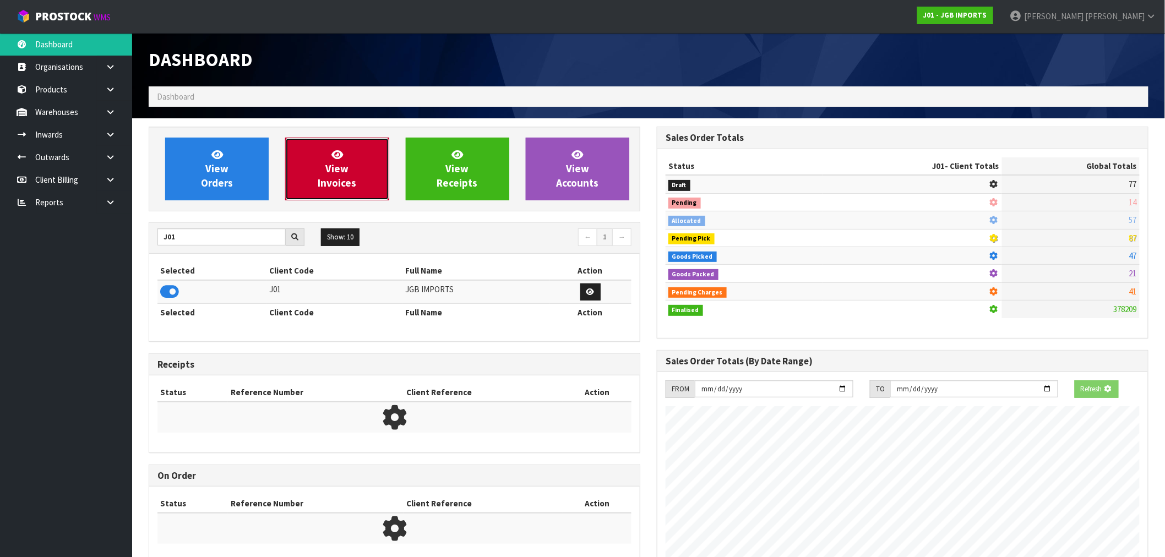
click at [359, 172] on link "View Invoices" at bounding box center [337, 169] width 104 height 63
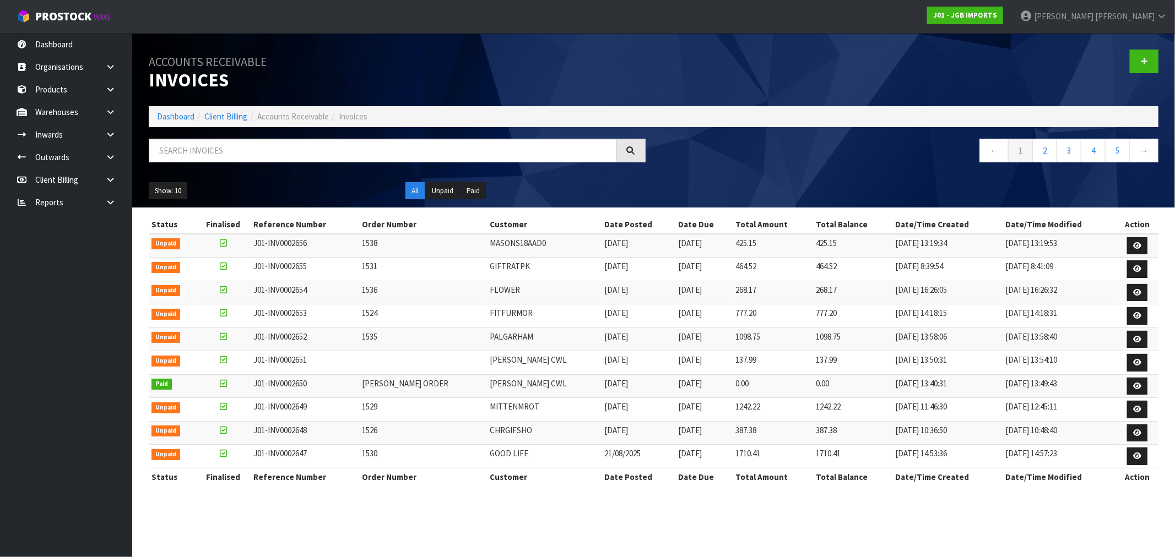
drag, startPoint x: 937, startPoint y: 263, endPoint x: 205, endPoint y: 257, distance: 732.5
click at [205, 258] on tr "Unpaid J01-INV0002655 1531 GIFTRATPK [DATE] [DATE] 464.52 464.52 [DATE] 8:39:54…" at bounding box center [653, 270] width 1009 height 24
click at [1135, 243] on icon at bounding box center [1137, 245] width 8 height 7
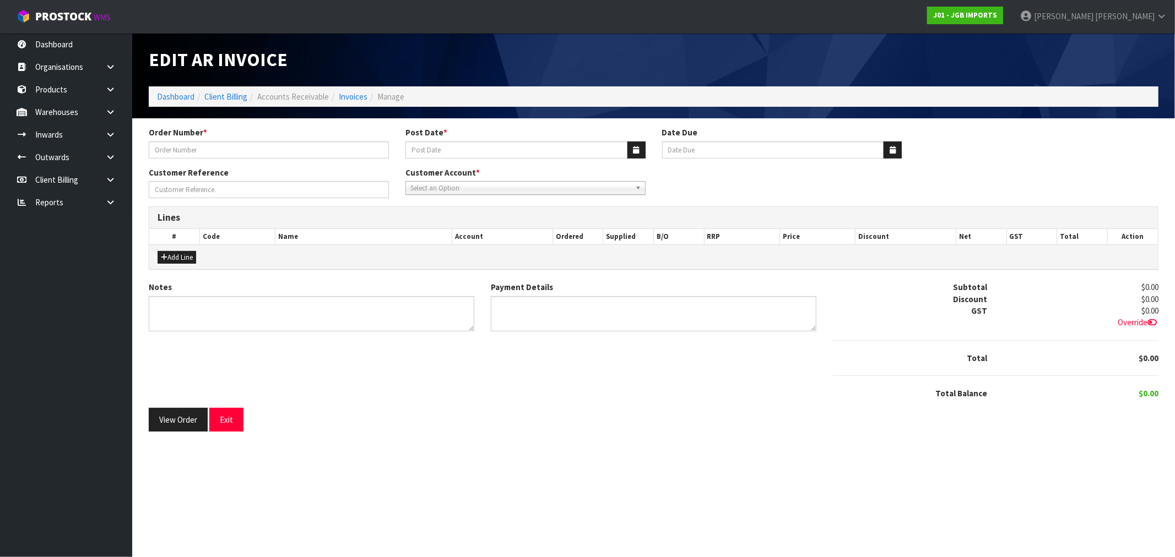
type input "1538"
type input "[DATE]"
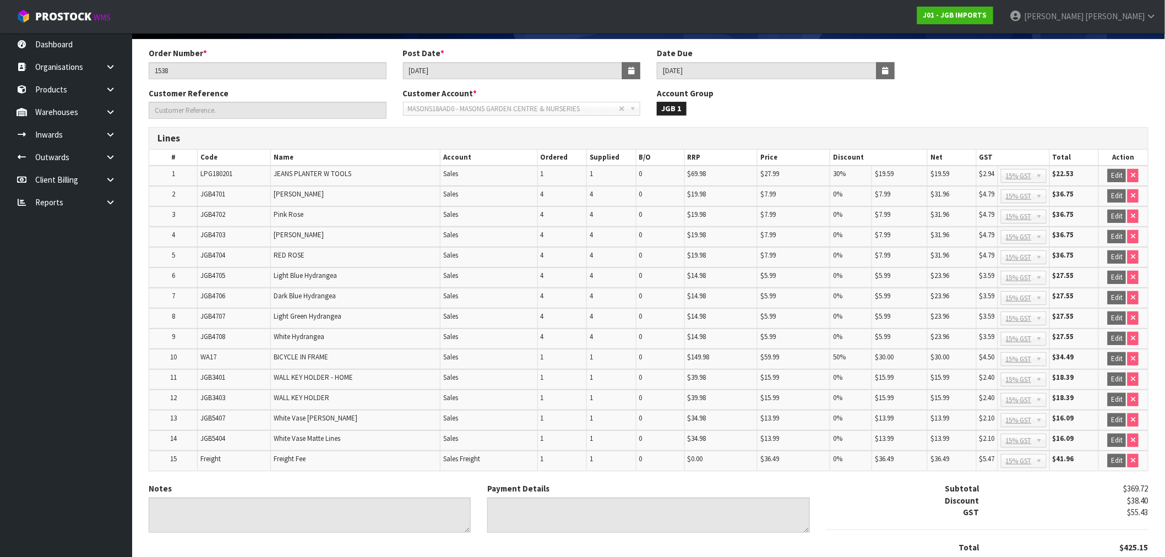
scroll to position [153, 0]
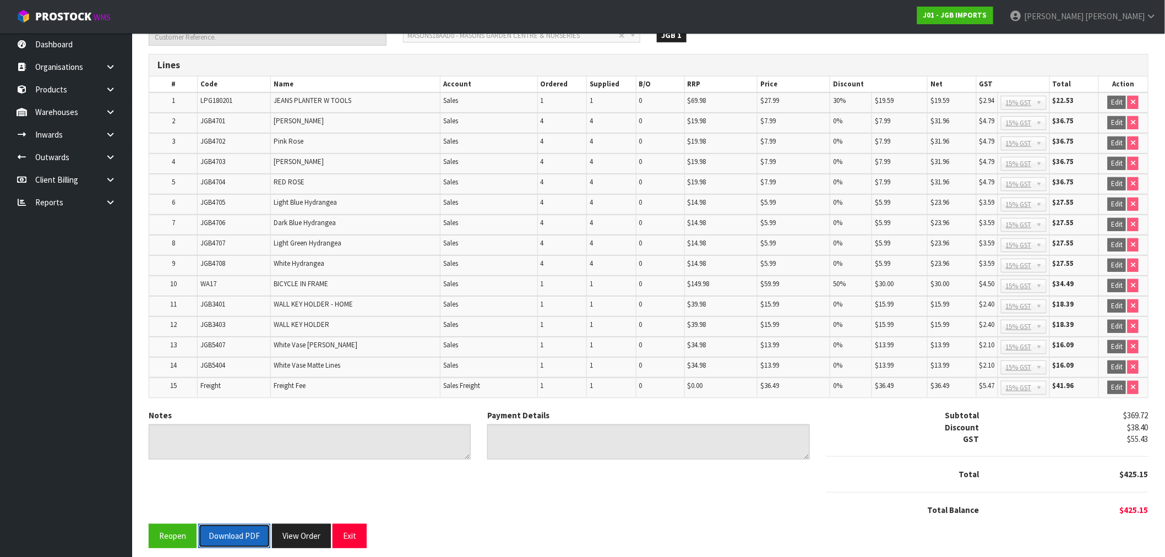
click at [227, 530] on button "Download PDF" at bounding box center [234, 536] width 72 height 24
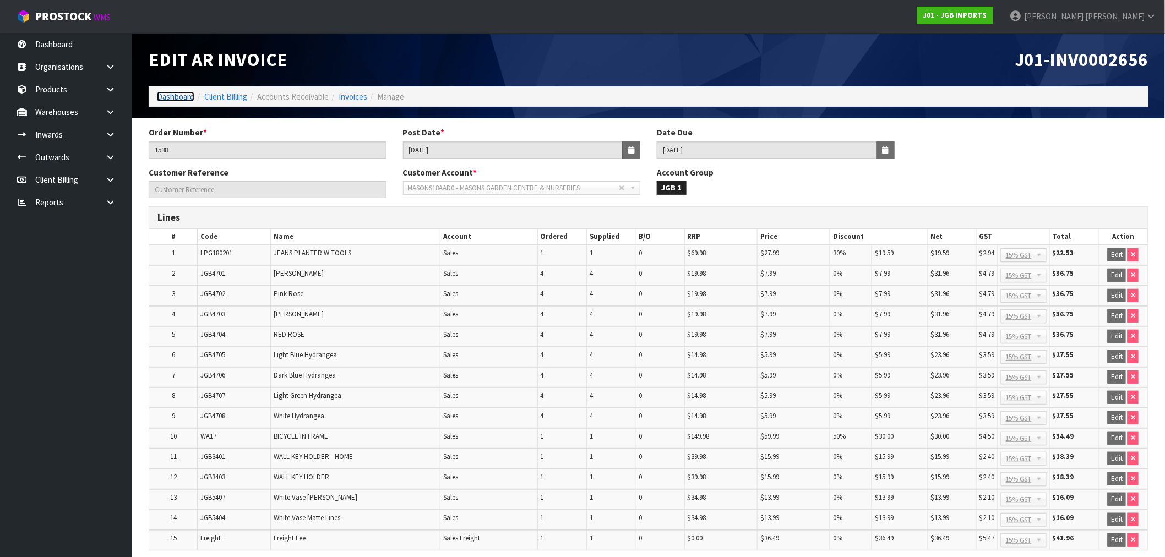
click at [178, 94] on link "Dashboard" at bounding box center [175, 96] width 37 height 10
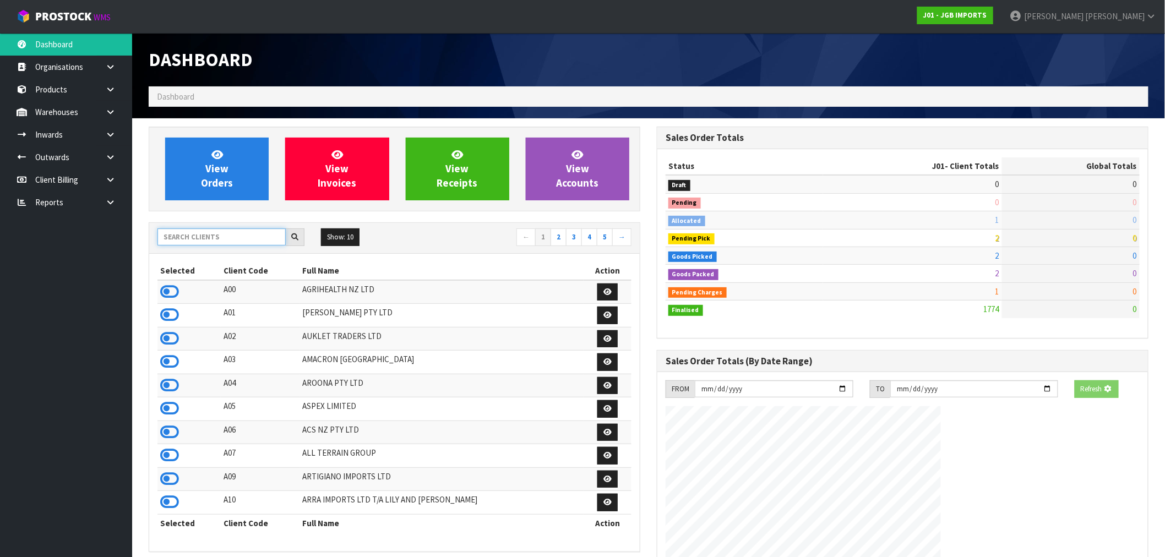
click at [191, 241] on input "text" at bounding box center [222, 237] width 128 height 17
type input "A06"
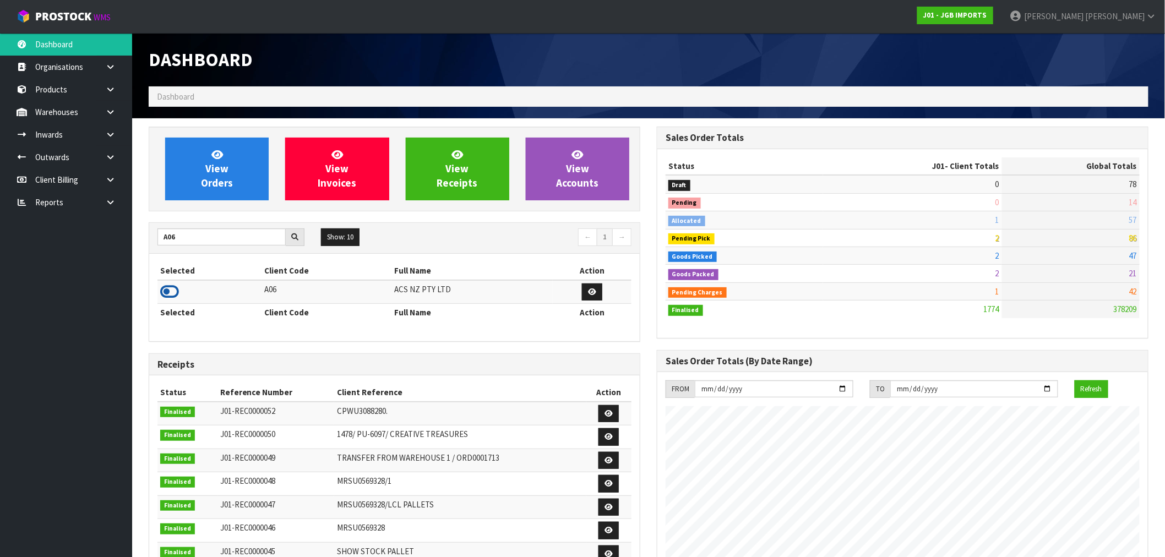
click at [169, 286] on icon at bounding box center [169, 292] width 19 height 17
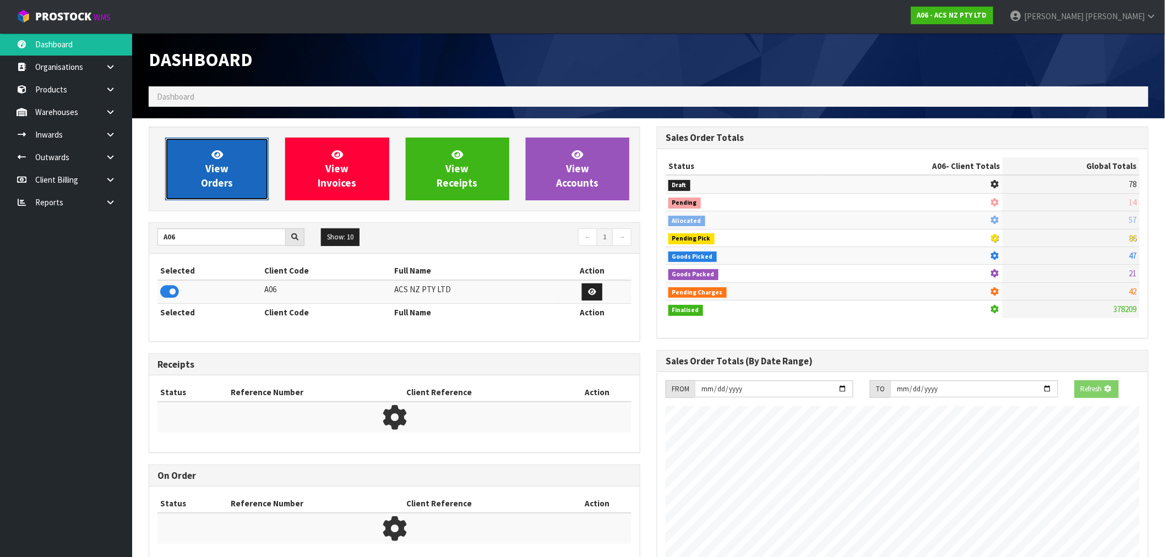
scroll to position [687, 508]
click at [214, 199] on link "View Orders" at bounding box center [217, 169] width 104 height 63
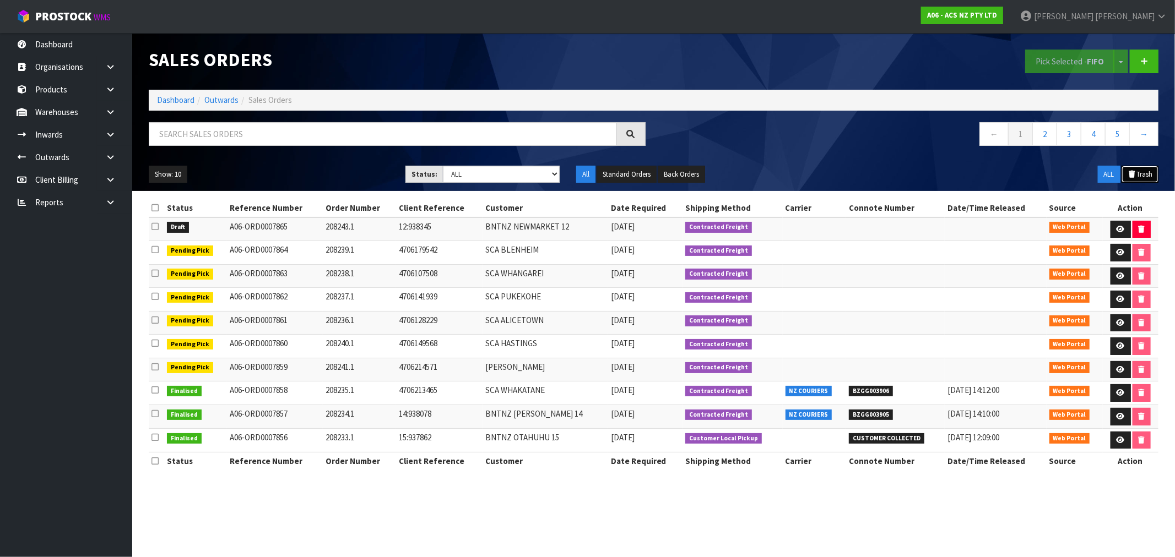
drag, startPoint x: 1132, startPoint y: 172, endPoint x: 1093, endPoint y: 177, distance: 39.4
click at [1132, 172] on icon at bounding box center [1131, 174] width 9 height 7
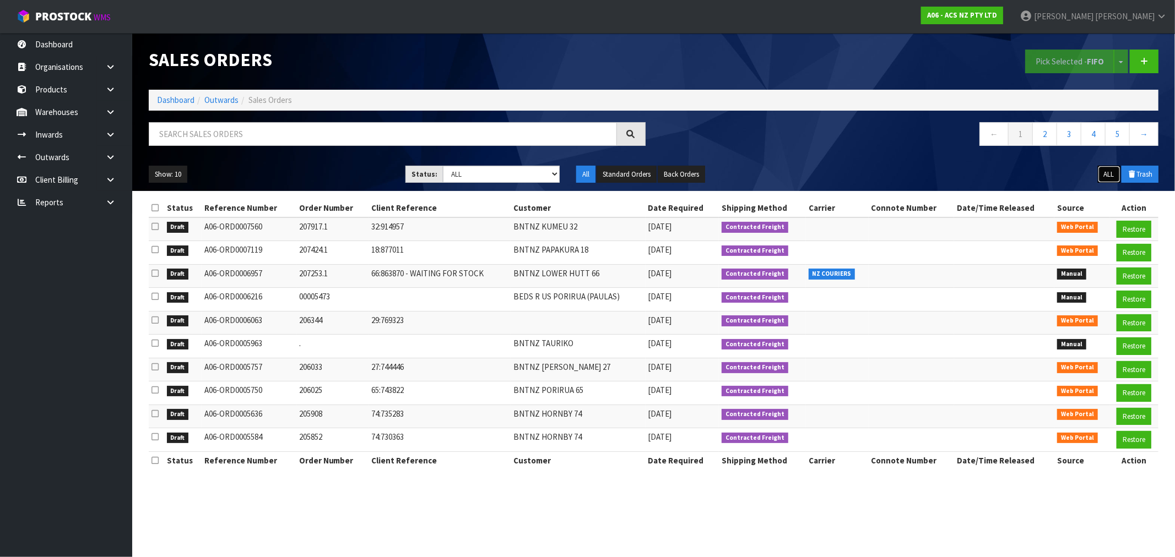
click at [1099, 178] on button "ALL" at bounding box center [1109, 175] width 23 height 18
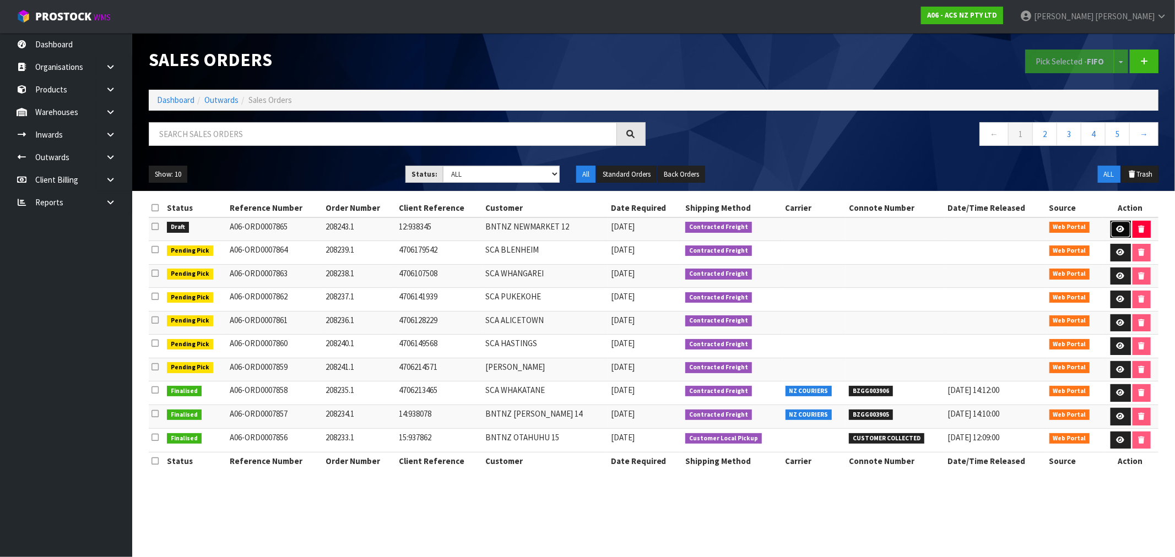
click at [1116, 230] on icon at bounding box center [1120, 229] width 8 height 7
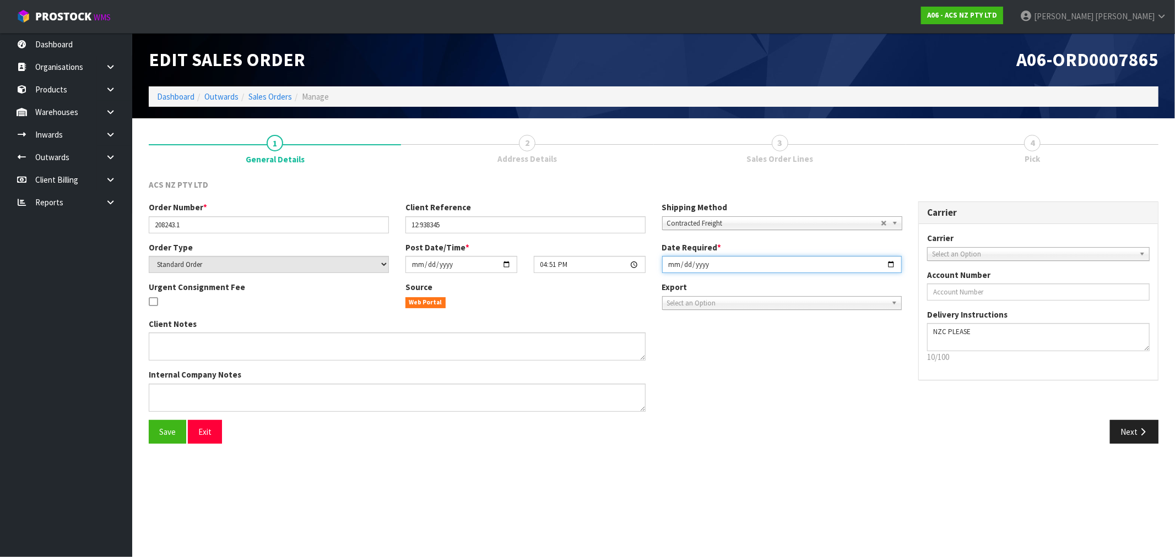
click at [670, 267] on input "[DATE]" at bounding box center [782, 264] width 240 height 17
type input "[DATE]"
click at [149, 420] on button "Save" at bounding box center [167, 432] width 37 height 24
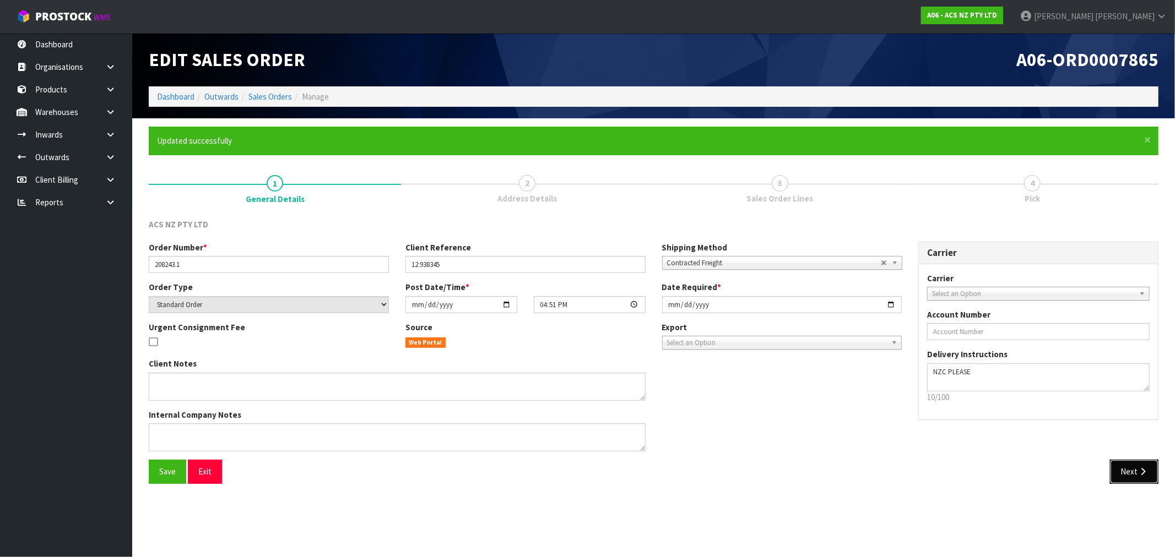
click at [1149, 460] on button "Next" at bounding box center [1134, 472] width 48 height 24
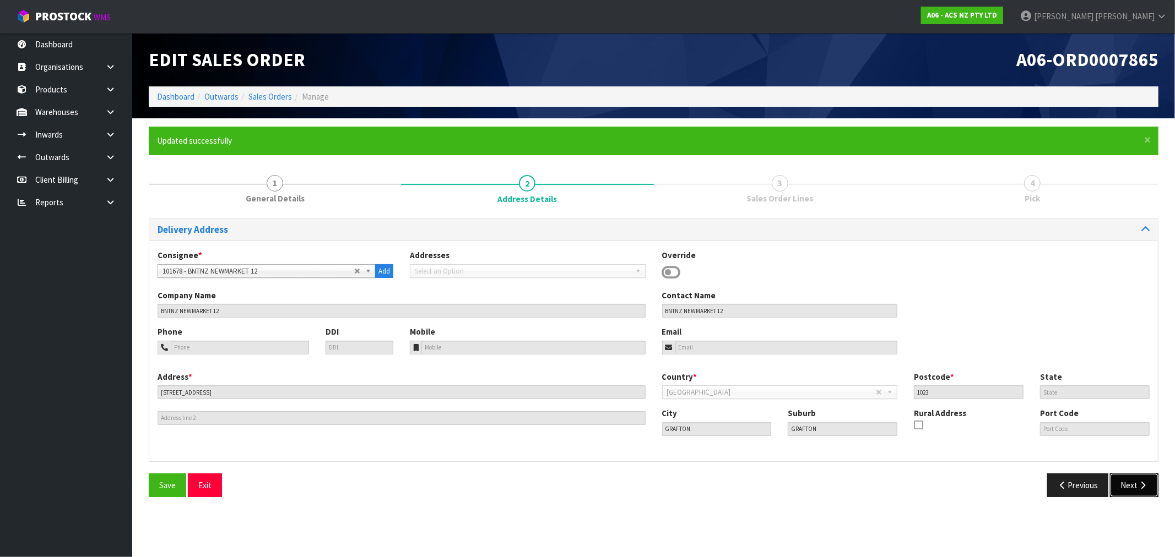
click at [1125, 480] on button "Next" at bounding box center [1134, 486] width 48 height 24
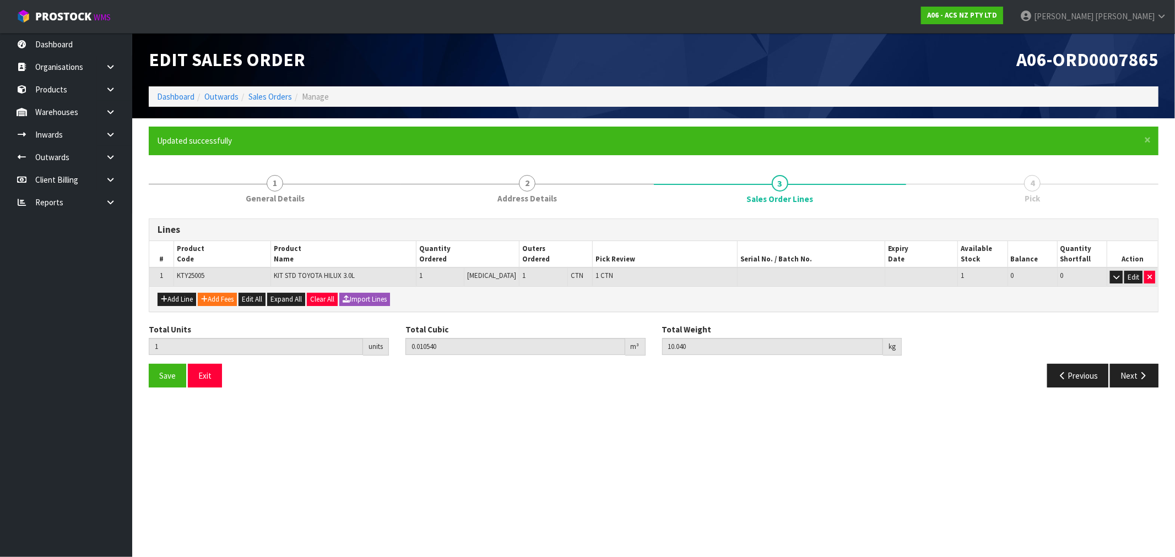
click at [1159, 376] on div "Previous Next" at bounding box center [910, 376] width 513 height 24
click at [1153, 375] on button "Next" at bounding box center [1134, 376] width 48 height 24
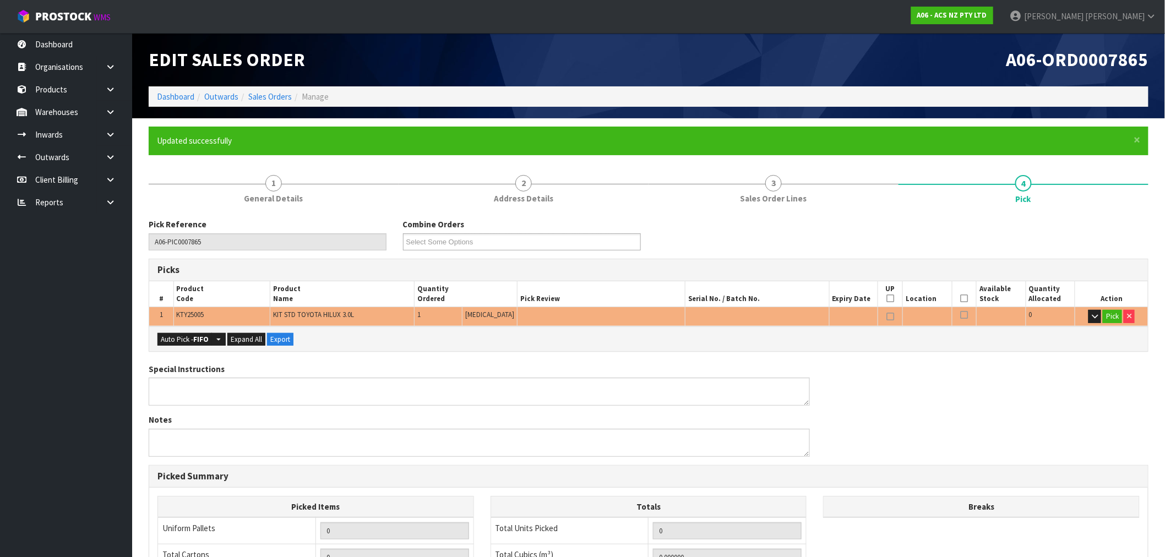
click at [187, 321] on td "KTY25005" at bounding box center [221, 316] width 97 height 19
click at [188, 330] on div "Auto Pick - FIFO Split button! FIFO - First In First Out FEFO - First Expired F…" at bounding box center [648, 339] width 999 height 25
click at [191, 336] on button "Auto Pick - FIFO" at bounding box center [185, 339] width 55 height 13
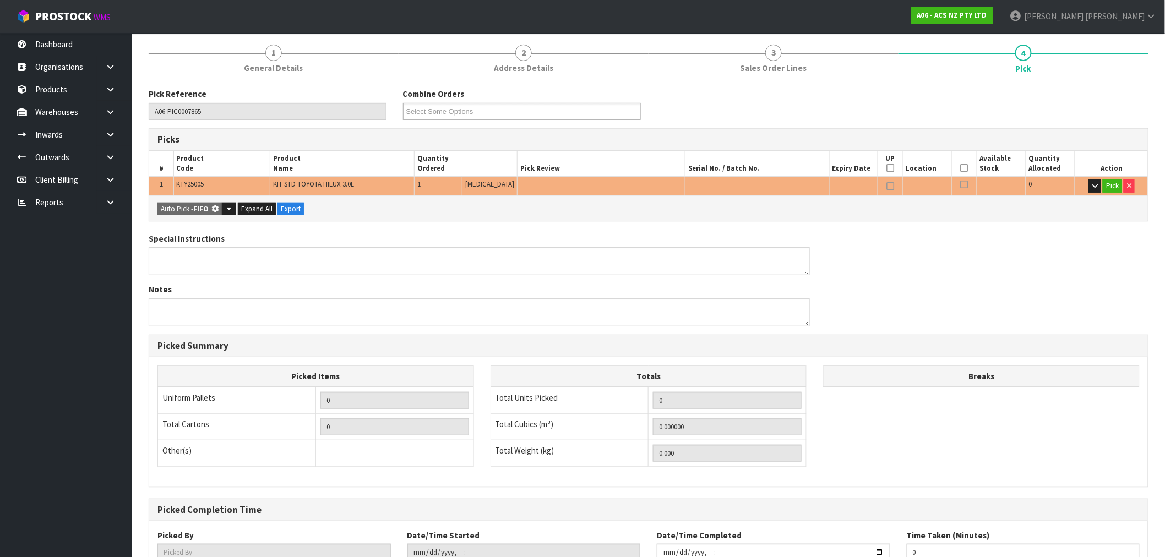
type input "1"
type input "0.010540"
type input "10.040"
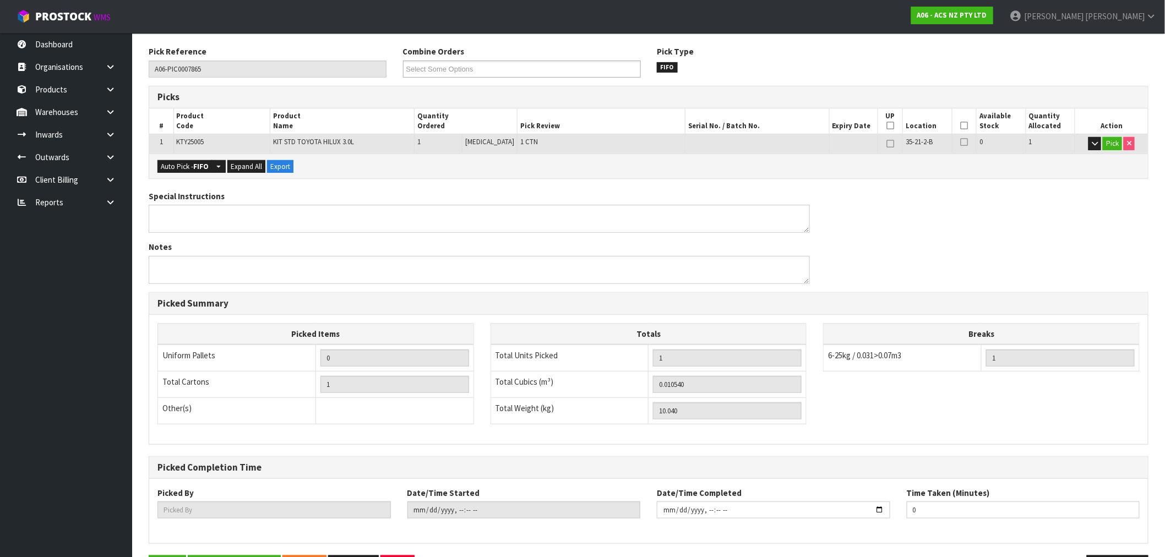
scroll to position [211, 0]
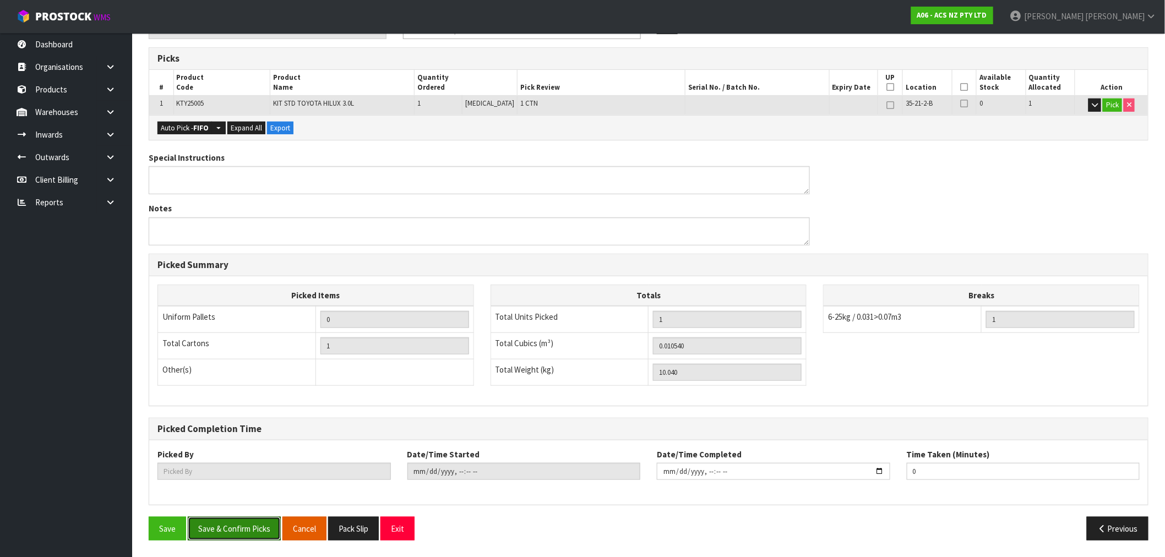
drag, startPoint x: 246, startPoint y: 530, endPoint x: 298, endPoint y: 531, distance: 52.3
click at [248, 531] on button "Save & Confirm Picks" at bounding box center [234, 529] width 93 height 24
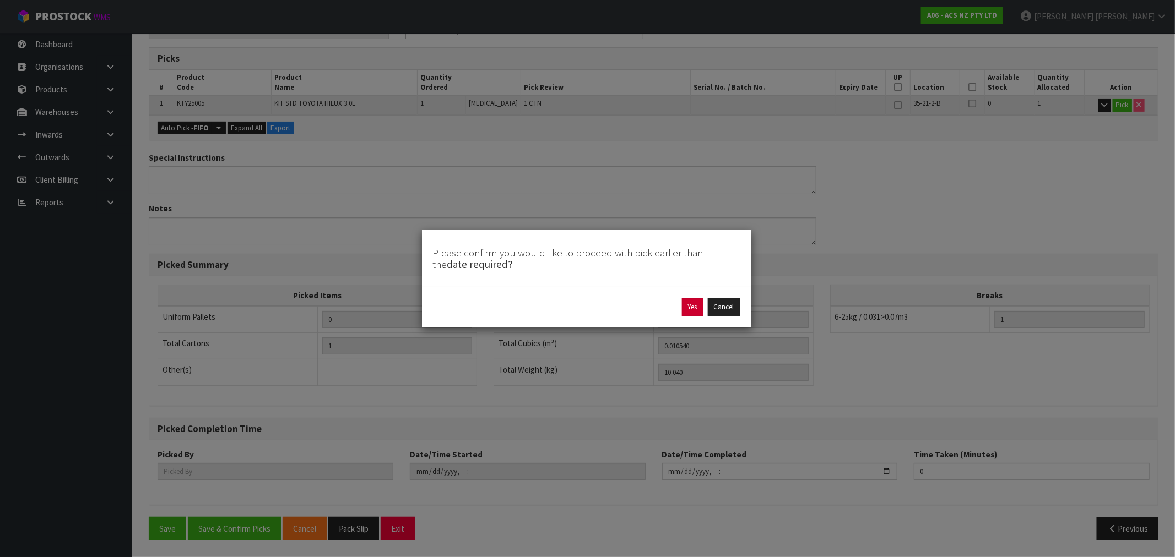
drag, startPoint x: 674, startPoint y: 301, endPoint x: 691, endPoint y: 305, distance: 17.9
click at [678, 302] on div "Yes Cancel" at bounding box center [586, 307] width 307 height 18
click at [692, 305] on button "Yes" at bounding box center [692, 307] width 21 height 18
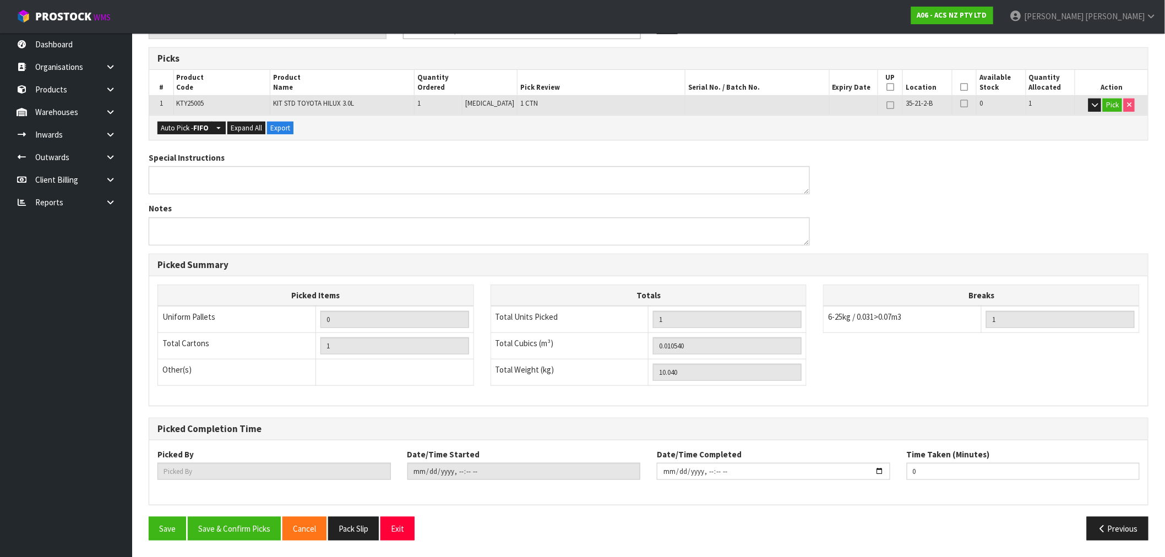
scroll to position [0, 0]
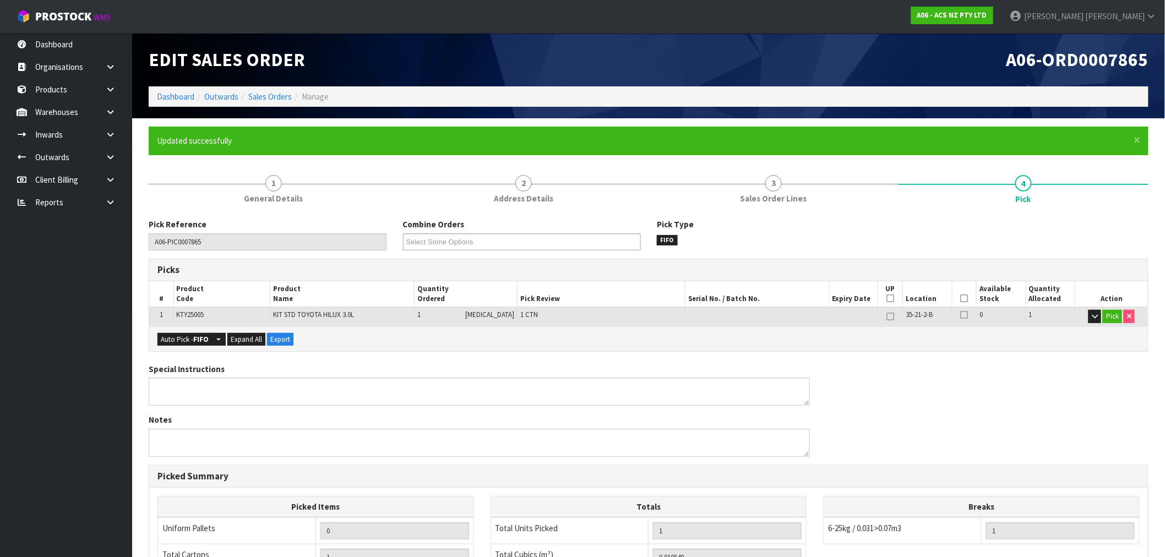
type input "[PERSON_NAME]"
type input "[DATE]T16:54:01"
